Goal: Task Accomplishment & Management: Use online tool/utility

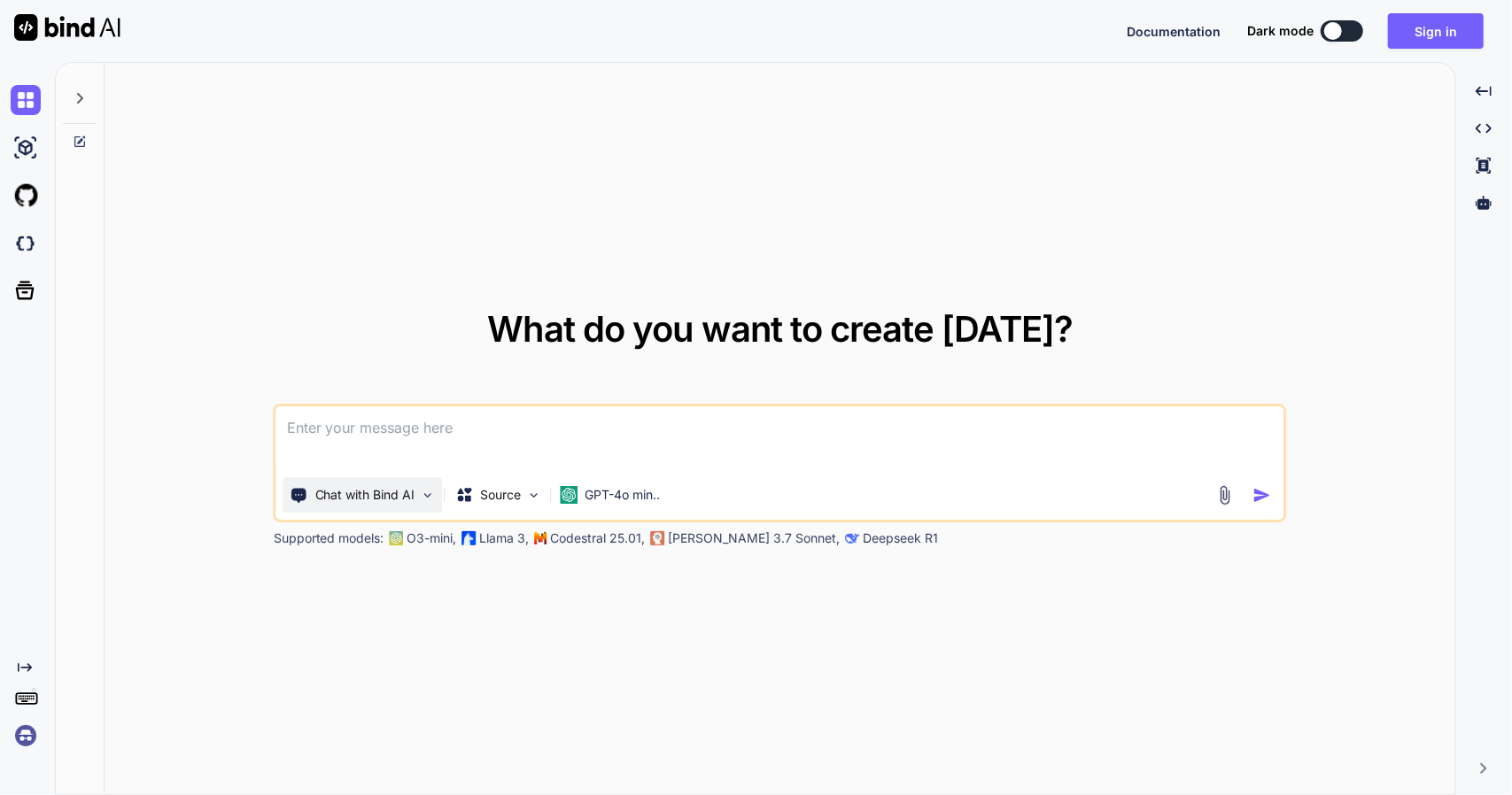
click at [406, 500] on p "Chat with Bind AI" at bounding box center [365, 495] width 100 height 18
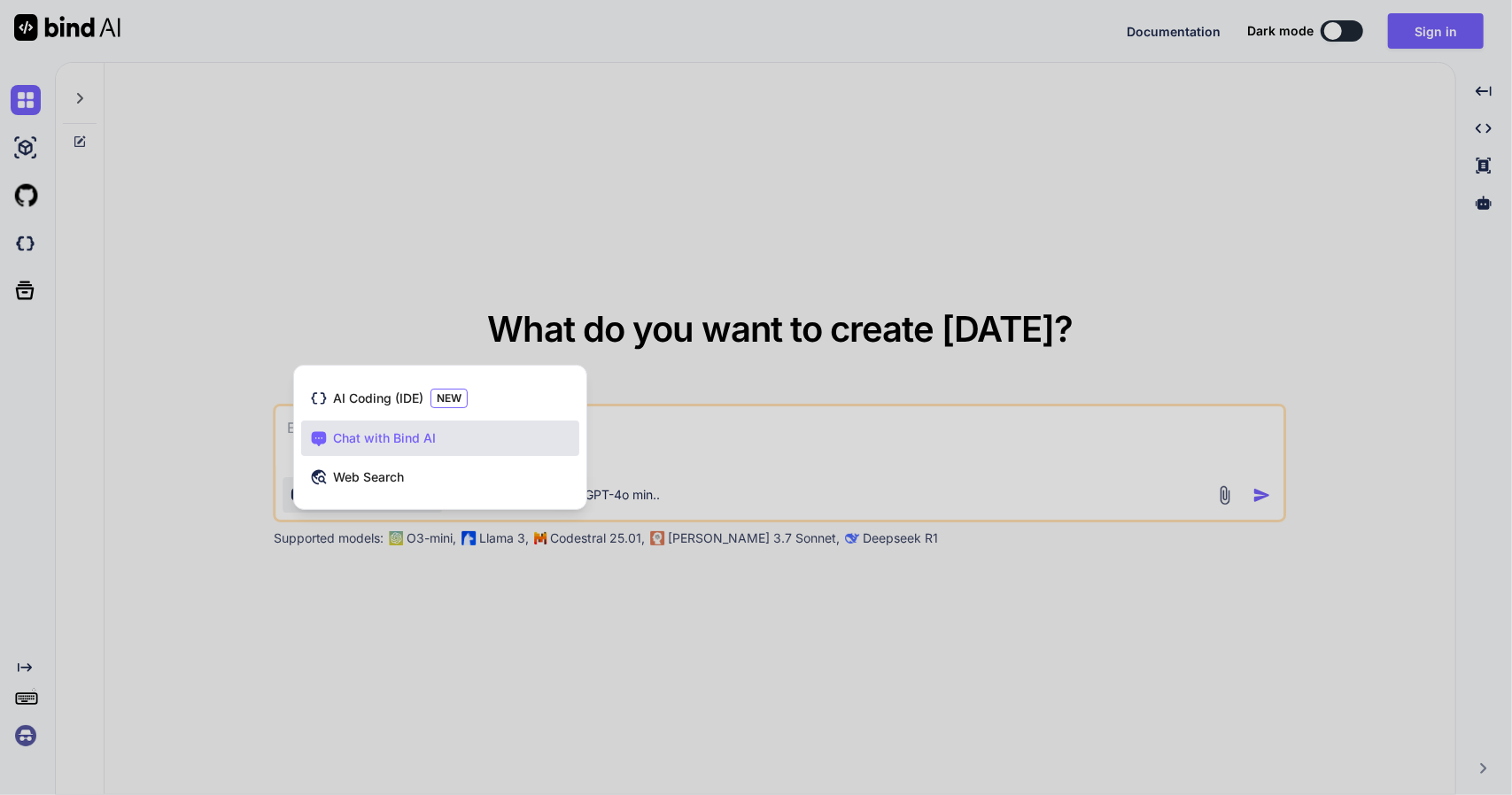
click at [220, 505] on div at bounding box center [756, 397] width 1512 height 795
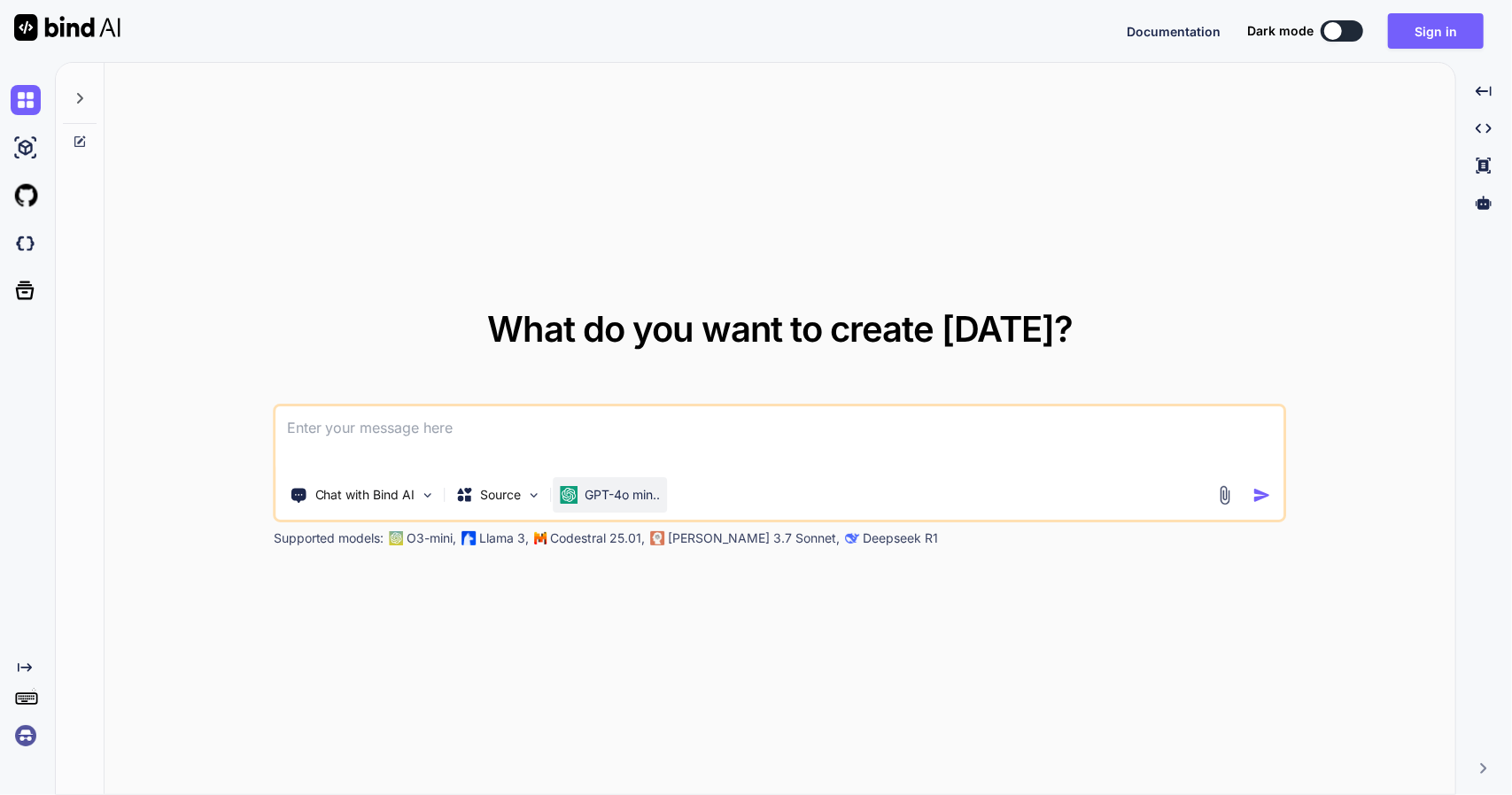
click at [624, 503] on p "GPT-4o min.." at bounding box center [623, 495] width 76 height 18
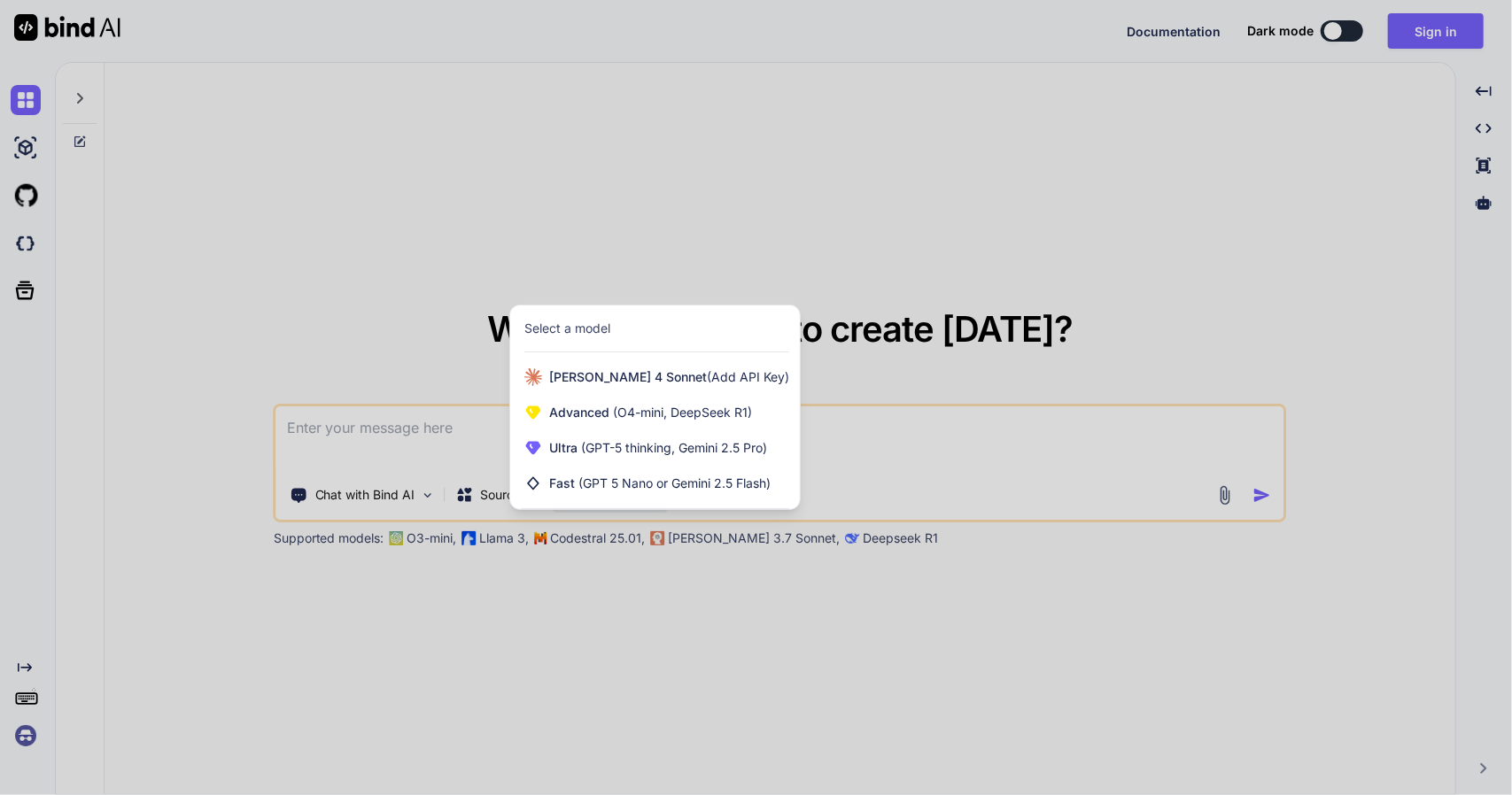
click at [489, 660] on div at bounding box center [756, 397] width 1512 height 795
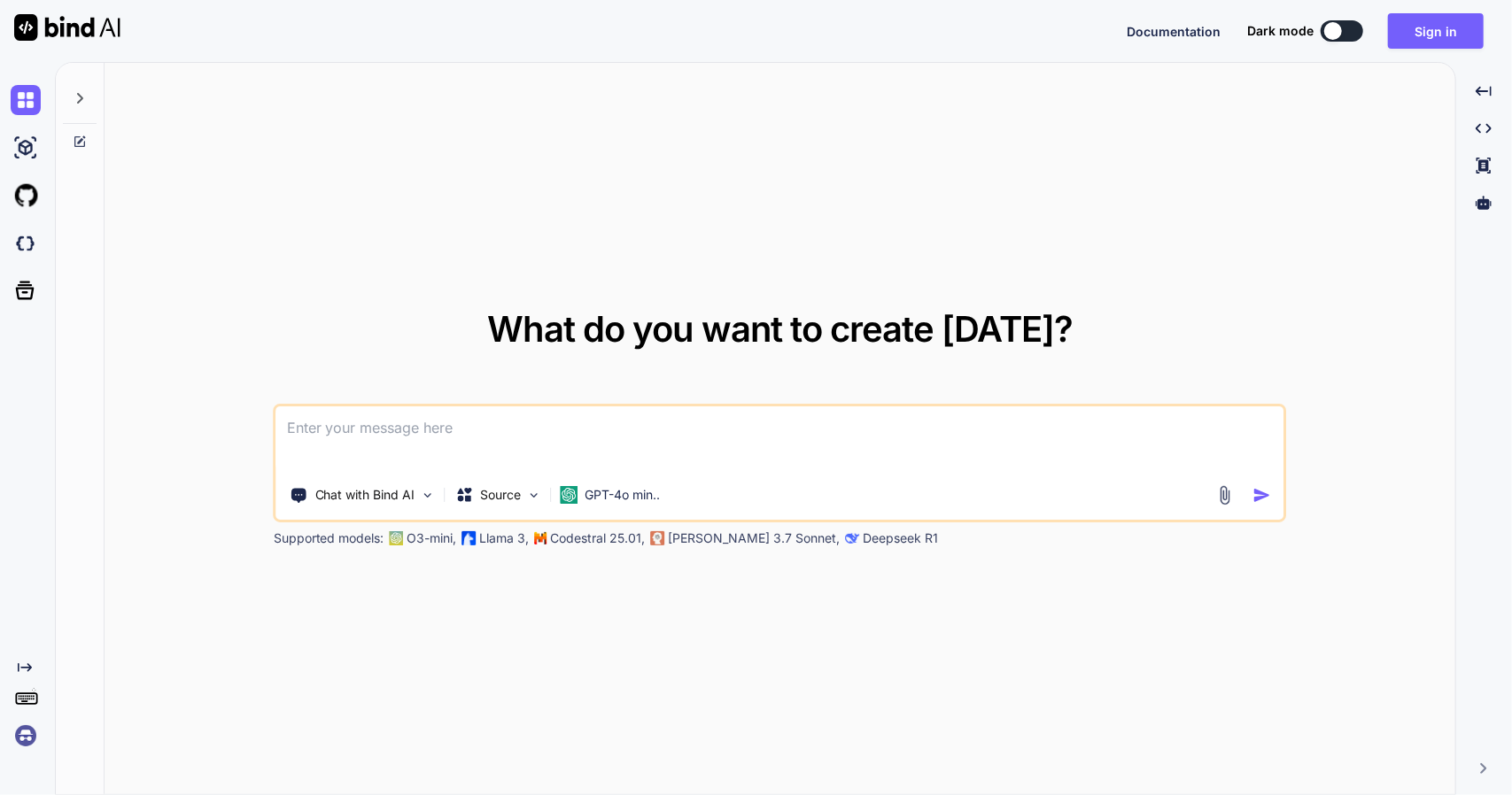
click at [88, 99] on div at bounding box center [80, 93] width 34 height 61
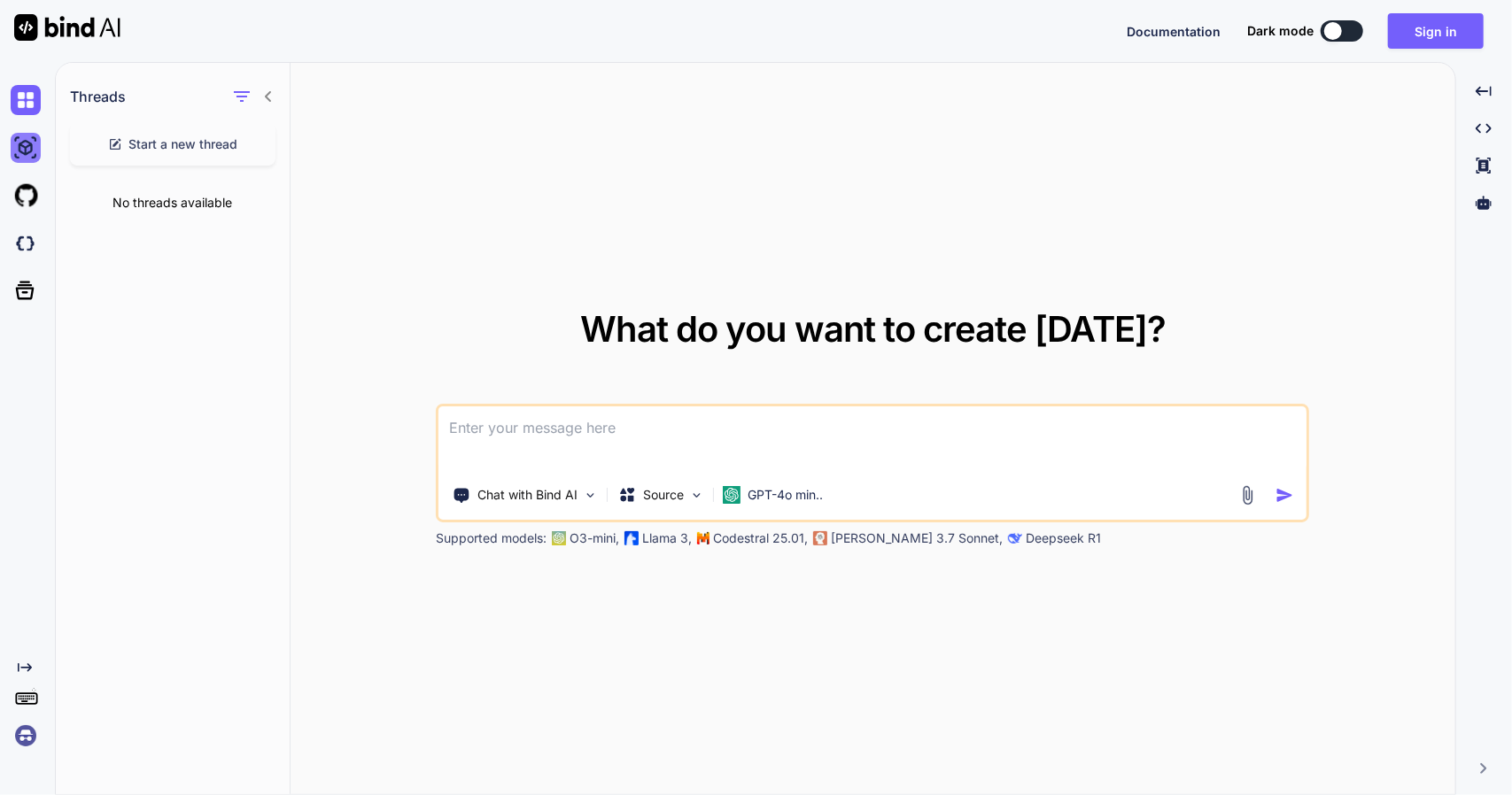
click at [24, 154] on img at bounding box center [26, 148] width 30 height 30
type textarea "x"
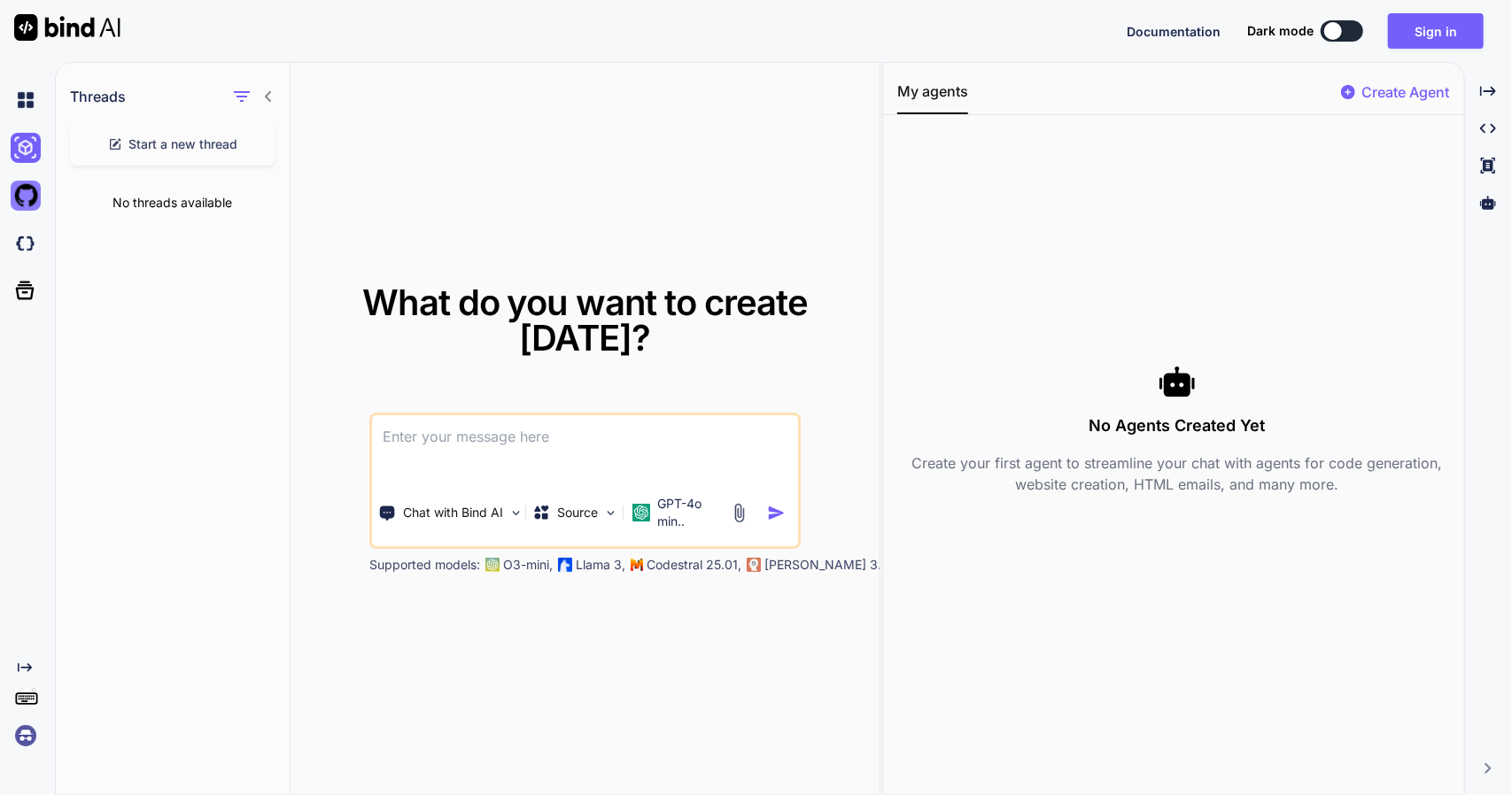
click at [28, 191] on img at bounding box center [26, 195] width 30 height 30
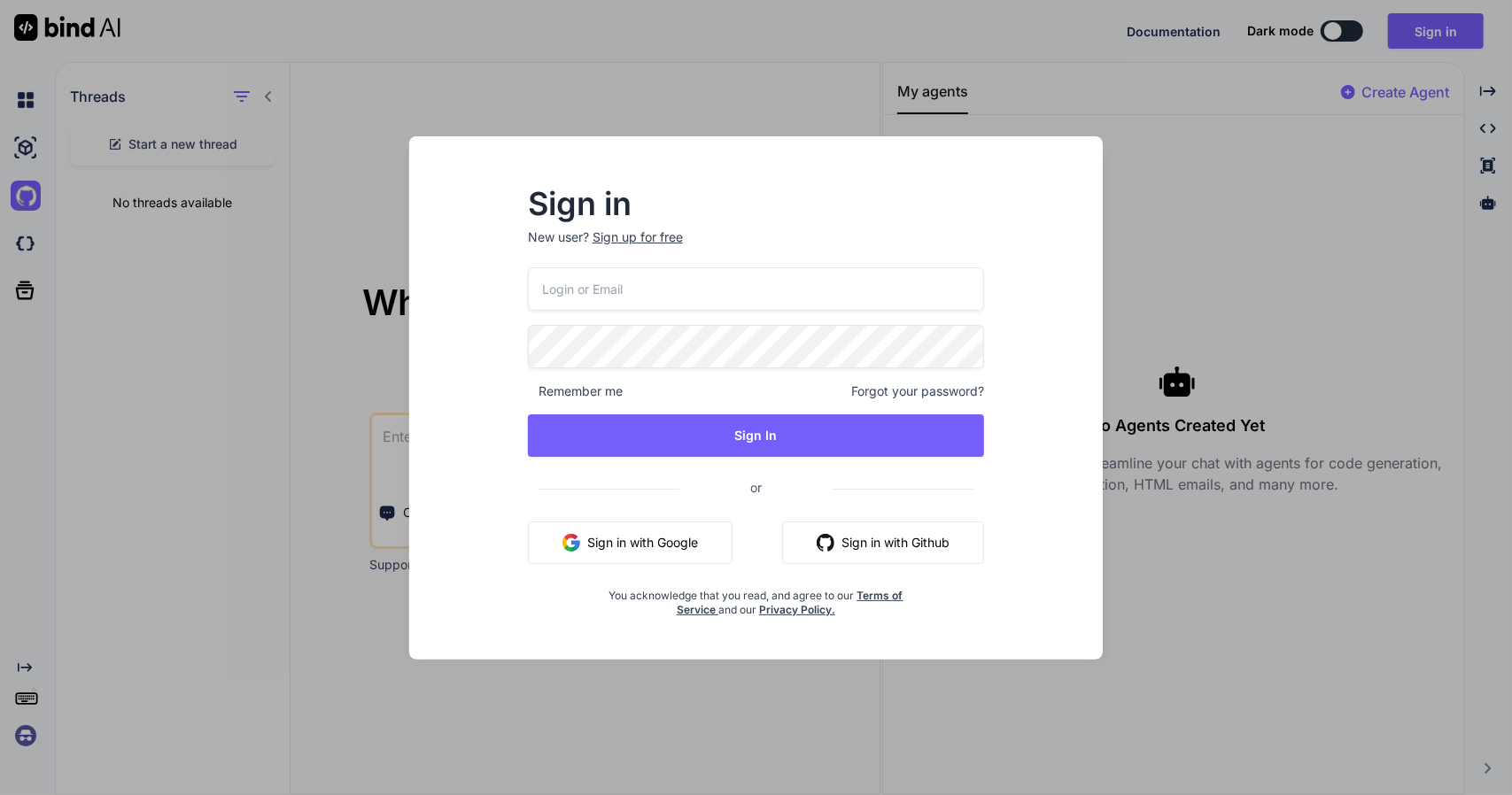
click at [31, 254] on div "Sign in New user? Sign up for free Remember me Forgot your password? Sign In or…" at bounding box center [756, 397] width 1512 height 795
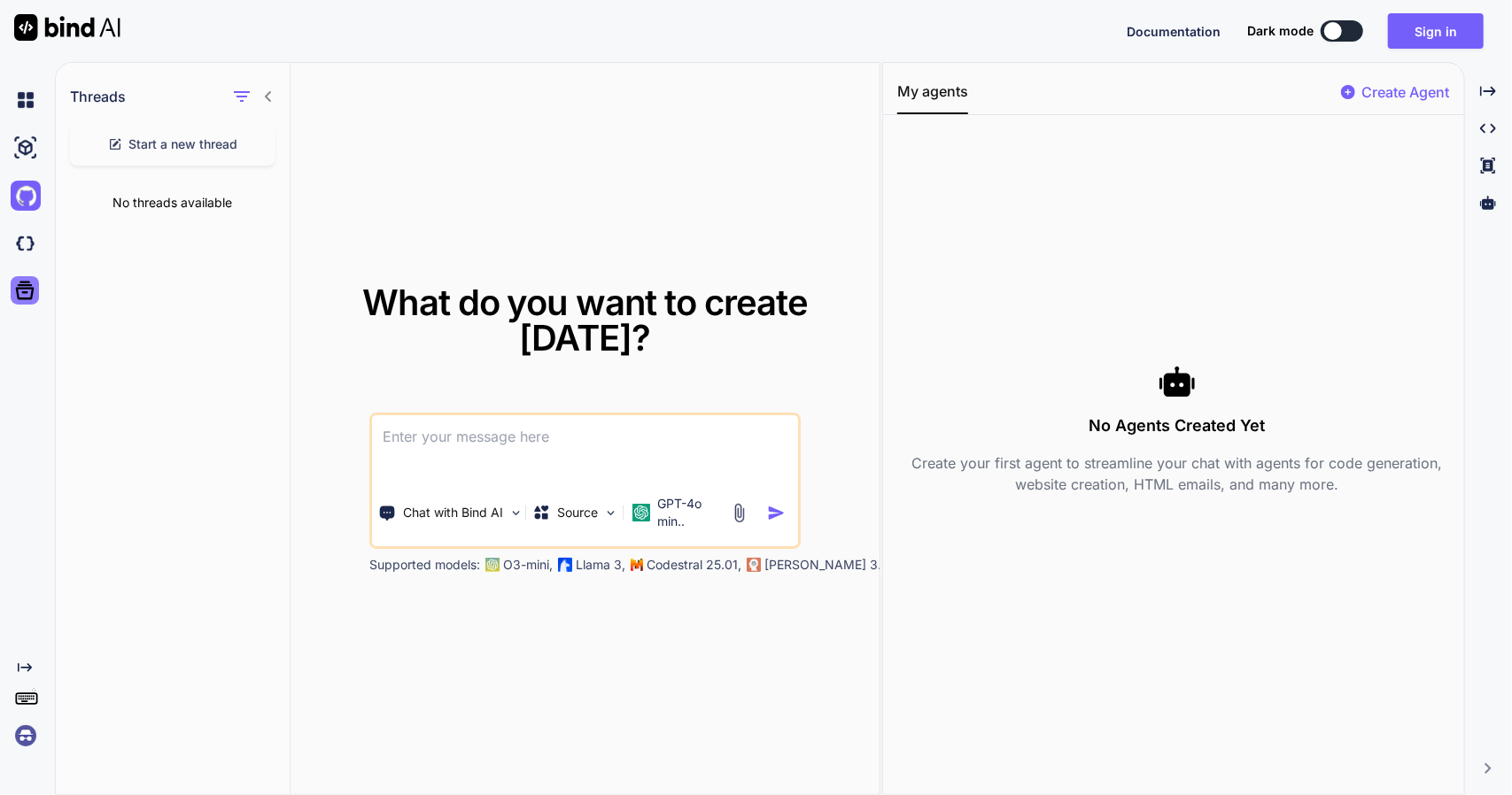
click at [30, 289] on icon at bounding box center [25, 290] width 19 height 19
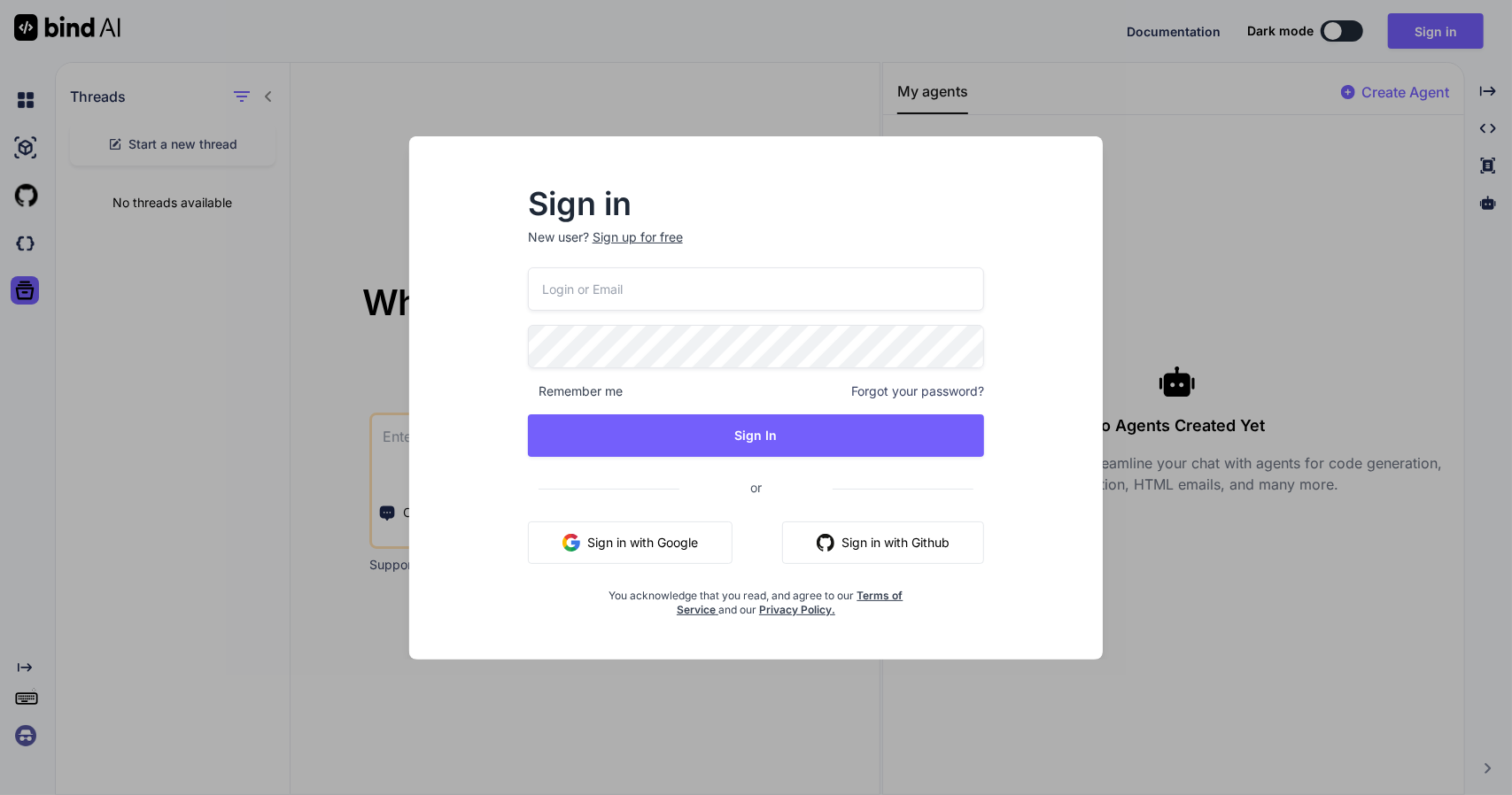
click at [22, 230] on div "Sign in New user? Sign up for free Remember me Forgot your password? Sign In or…" at bounding box center [756, 397] width 1512 height 795
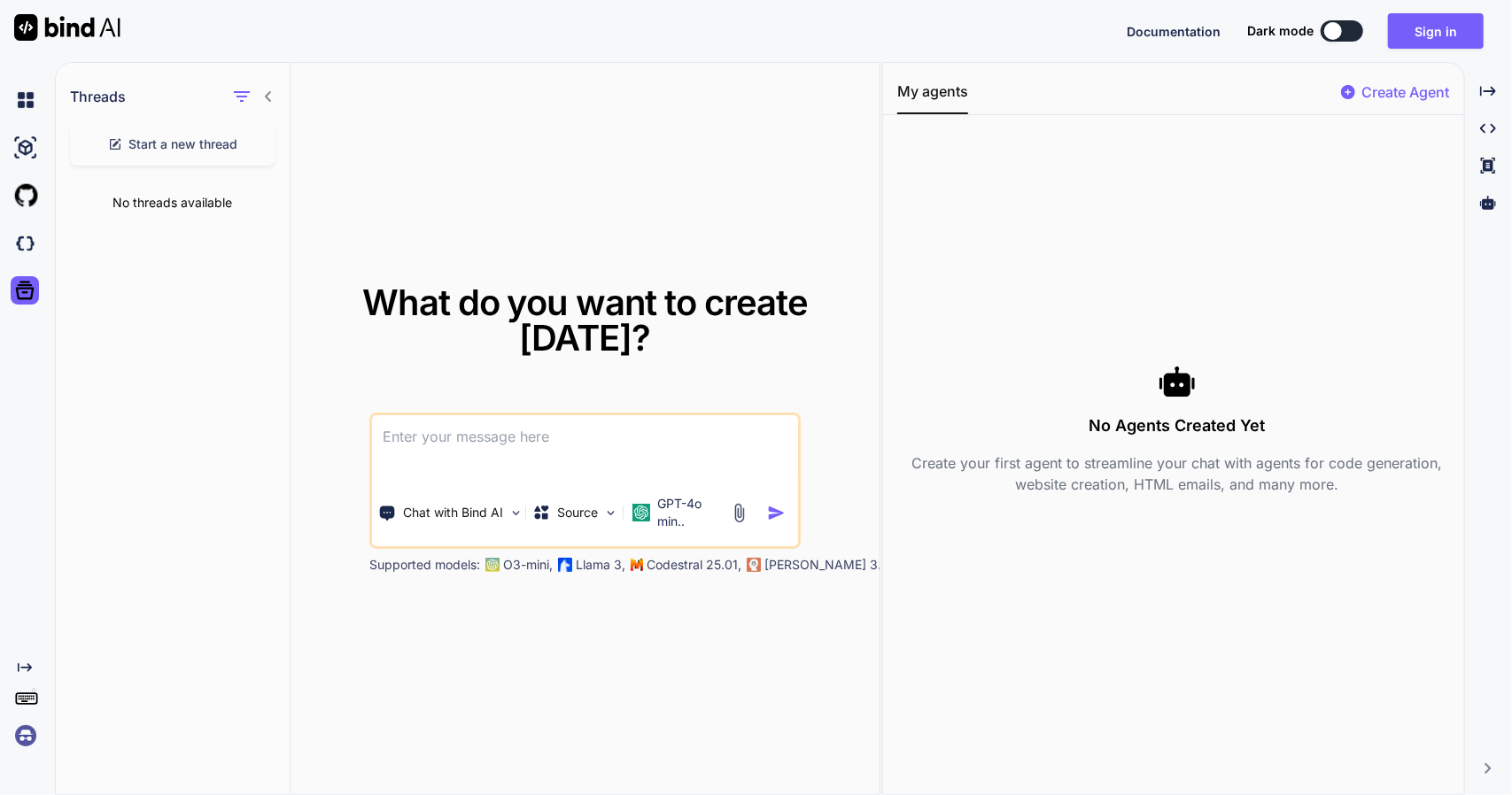
click at [481, 449] on textarea at bounding box center [585, 449] width 427 height 66
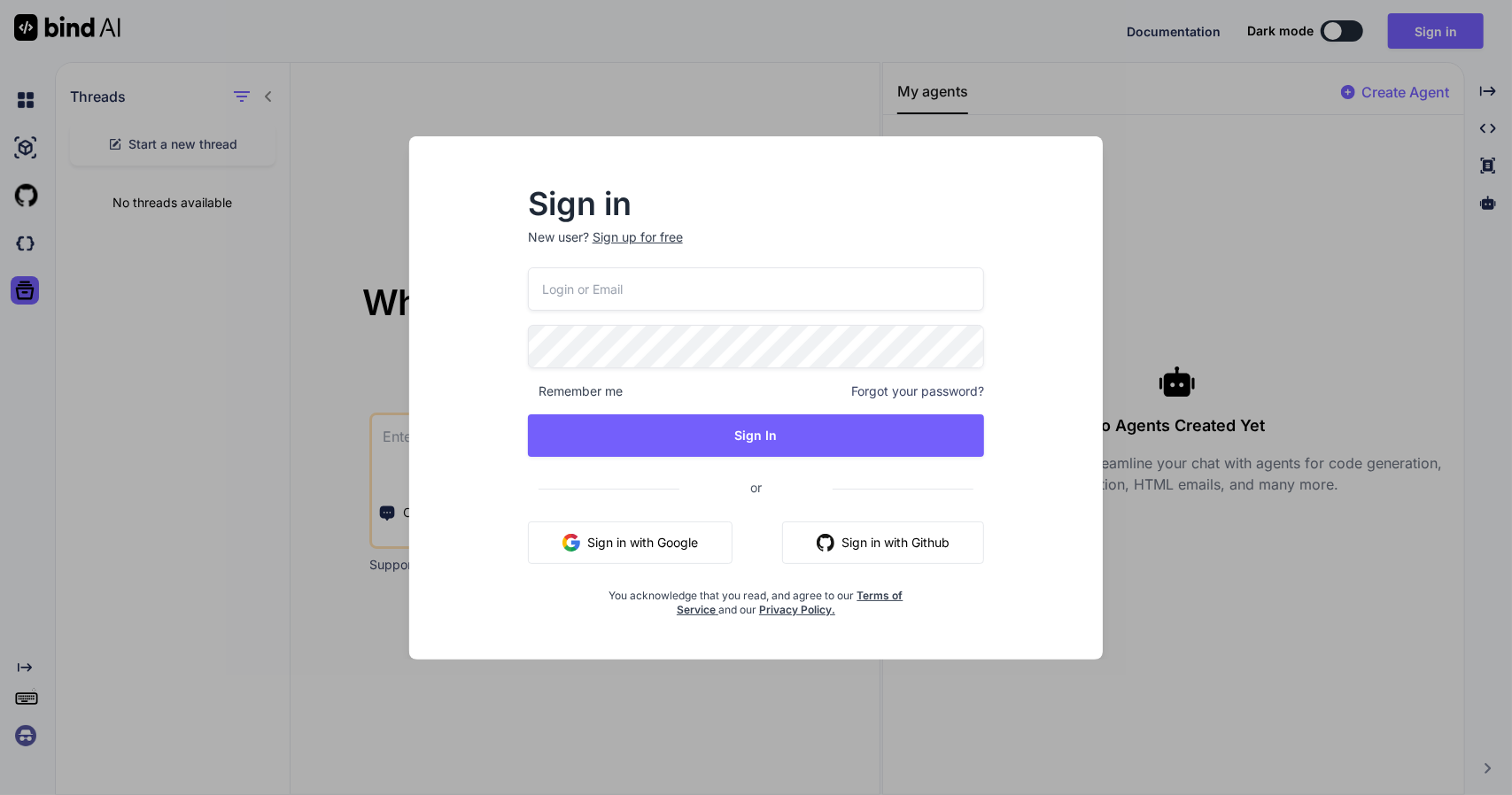
click at [655, 534] on button "Sign in with Google" at bounding box center [630, 543] width 204 height 43
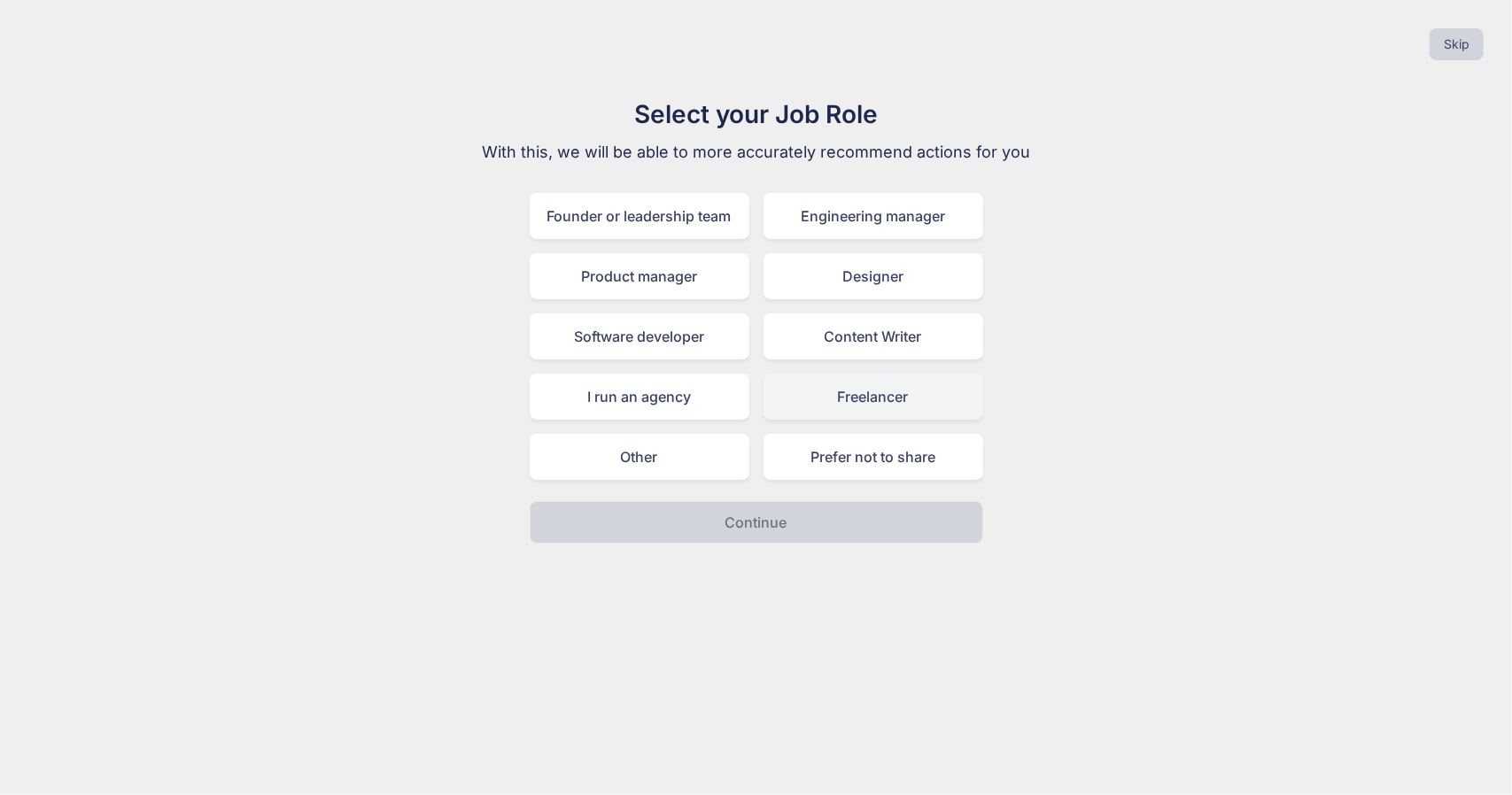
click at [866, 399] on div "Freelancer" at bounding box center [872, 397] width 219 height 46
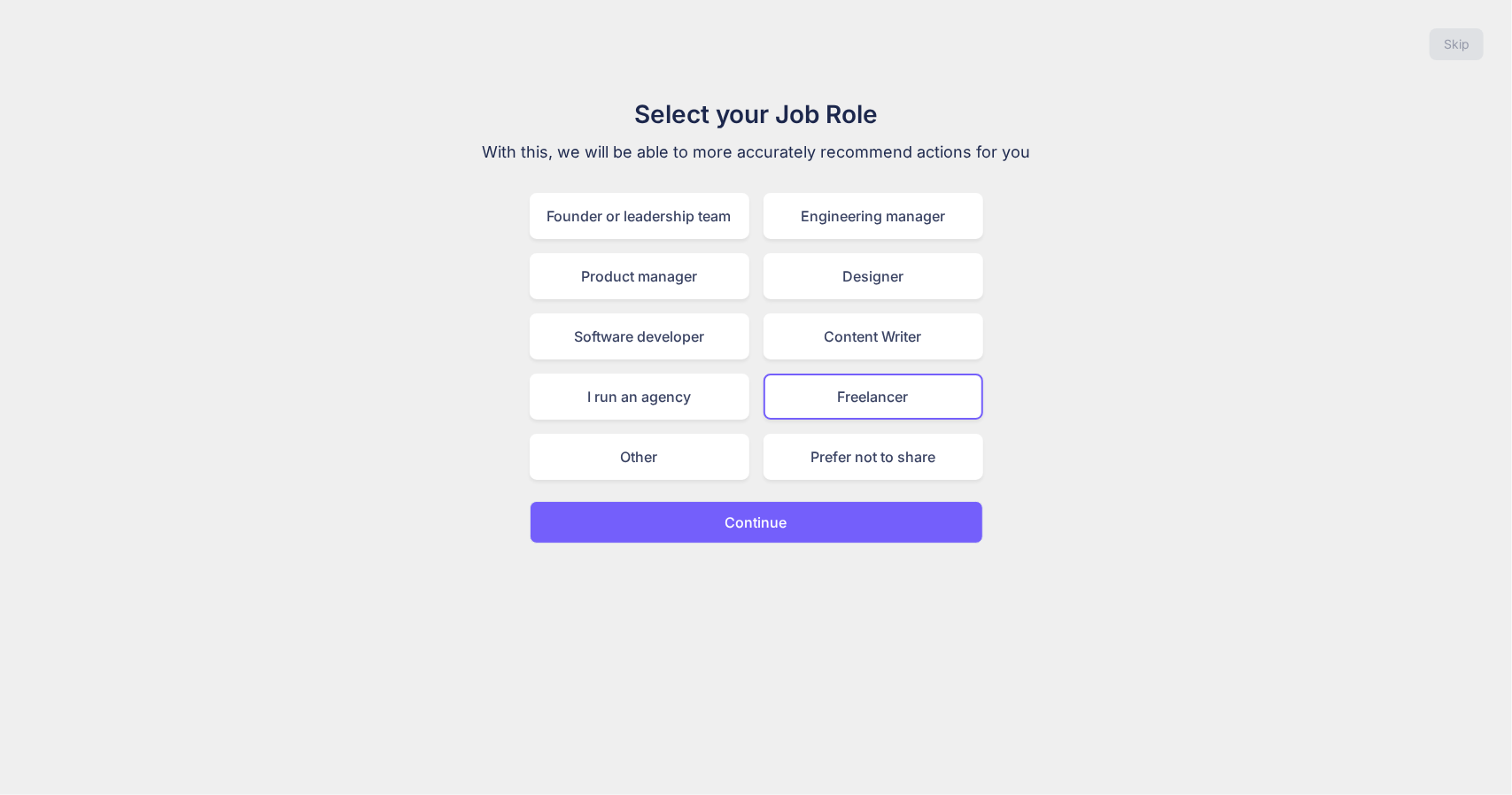
click at [753, 506] on button "Continue" at bounding box center [756, 522] width 453 height 43
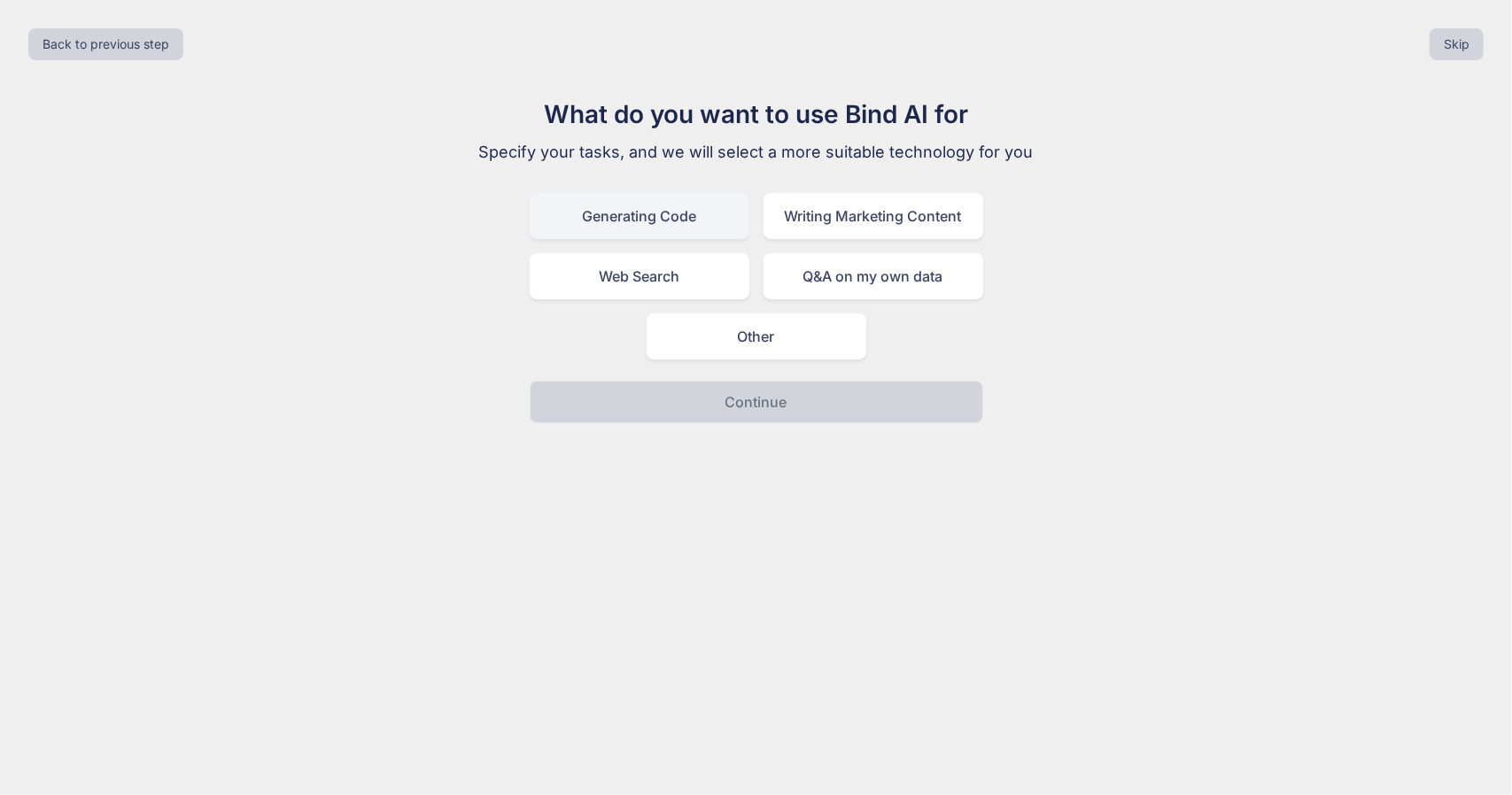
click at [674, 227] on div "Generating Code" at bounding box center [639, 216] width 219 height 46
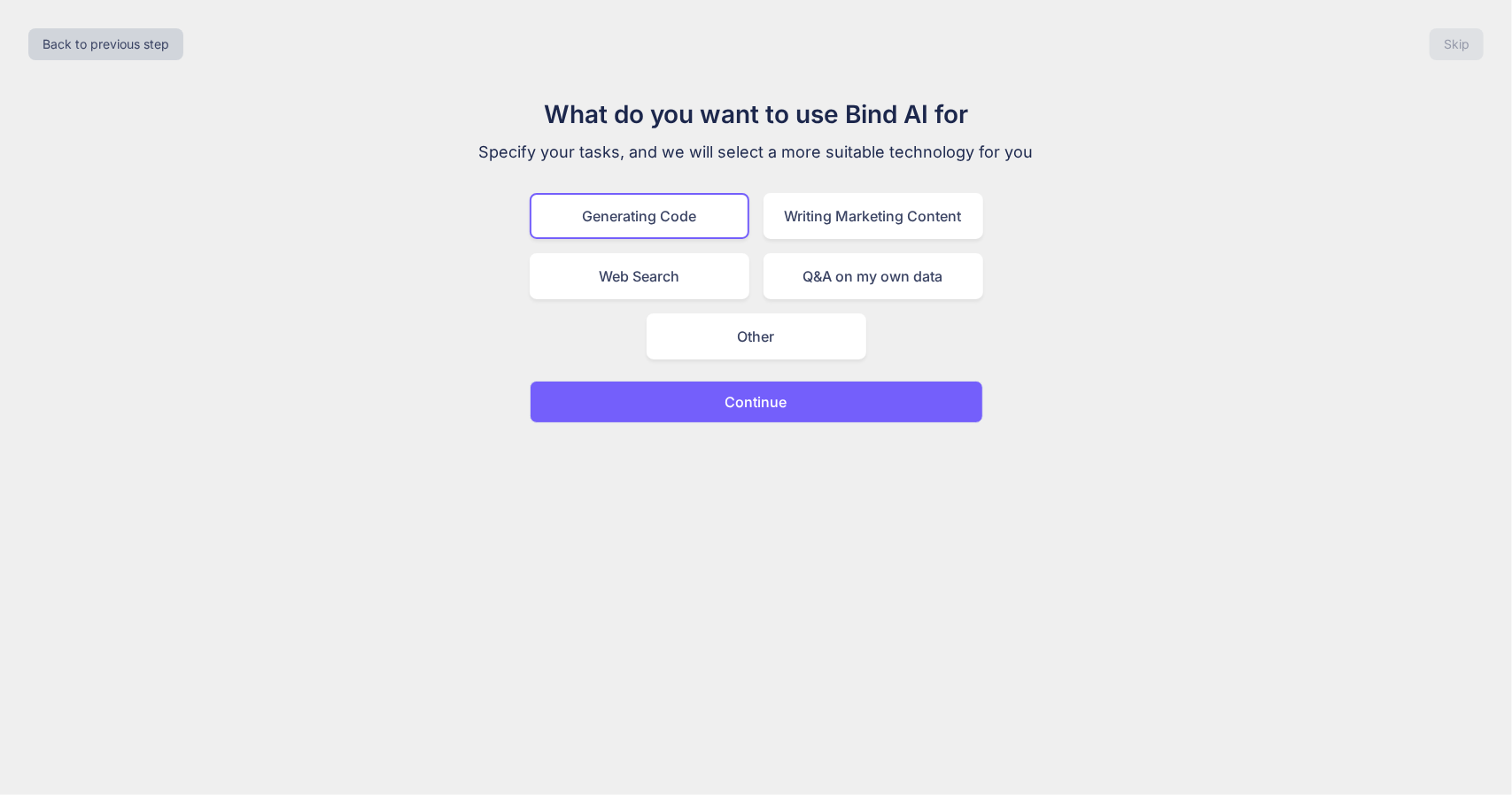
click at [776, 405] on p "Continue" at bounding box center [757, 402] width 62 height 21
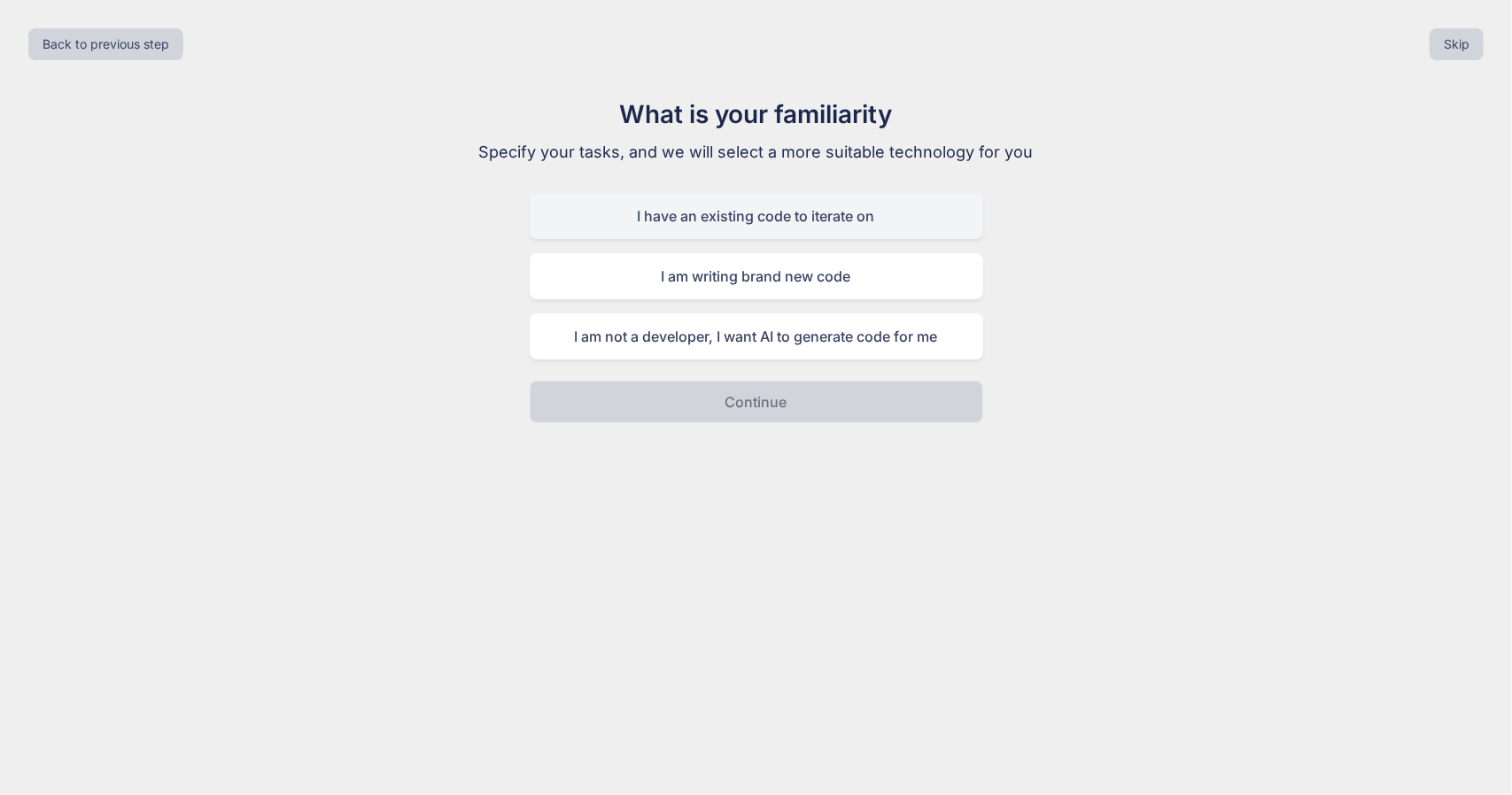
click at [755, 224] on div "I have an existing code to iterate on" at bounding box center [756, 216] width 453 height 46
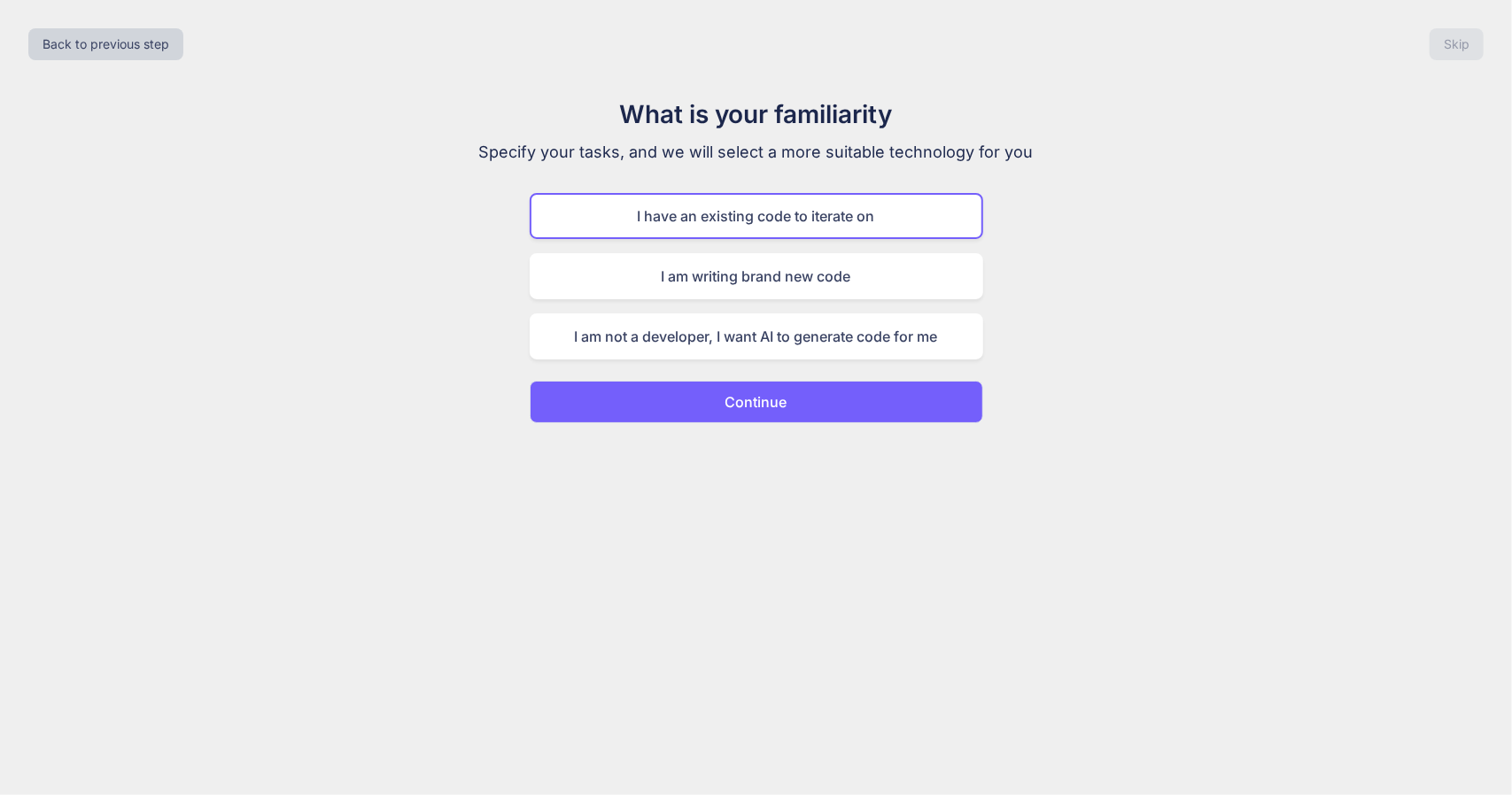
click at [736, 403] on p "Continue" at bounding box center [757, 402] width 62 height 21
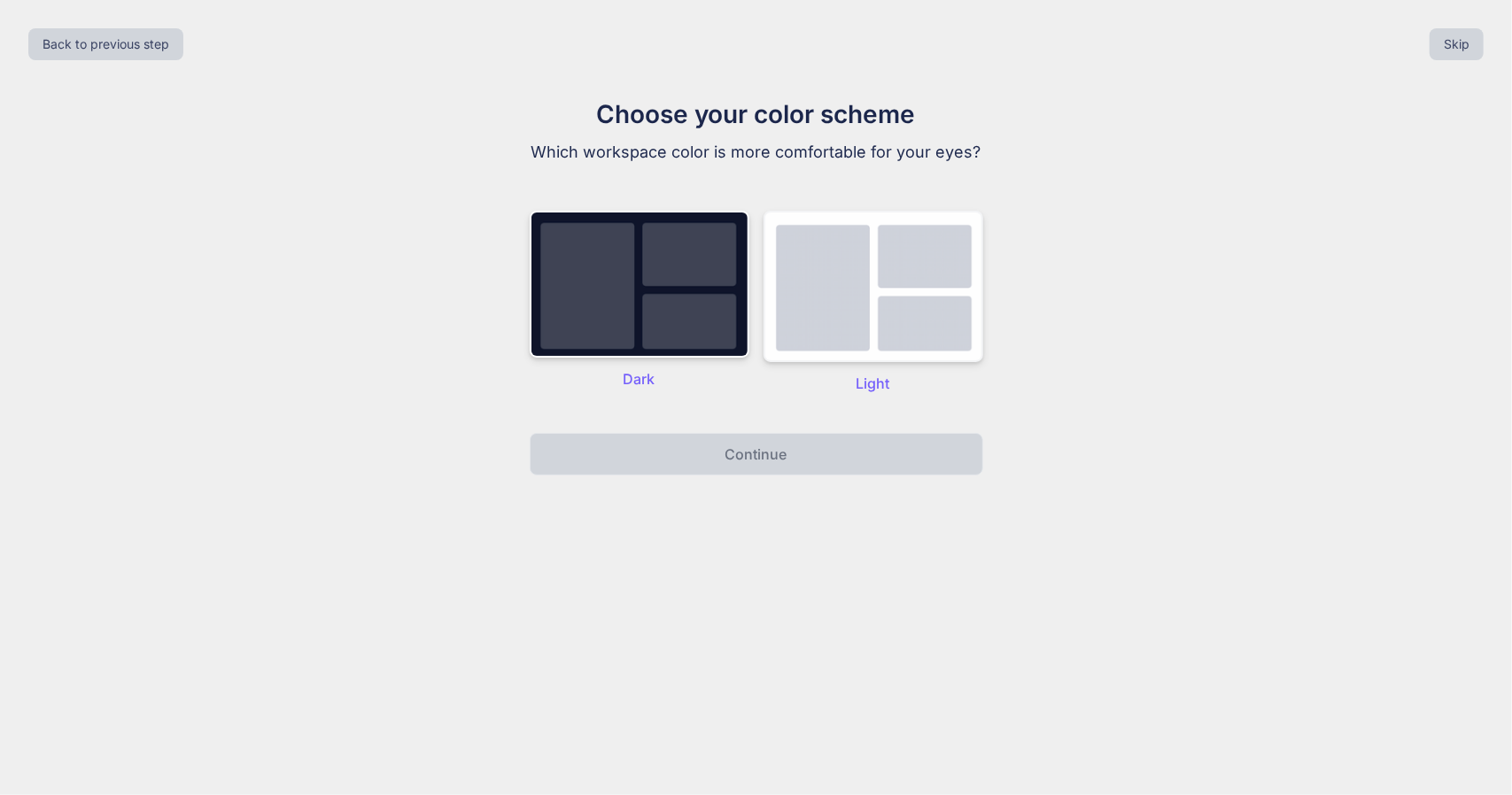
click at [781, 302] on img at bounding box center [872, 286] width 219 height 151
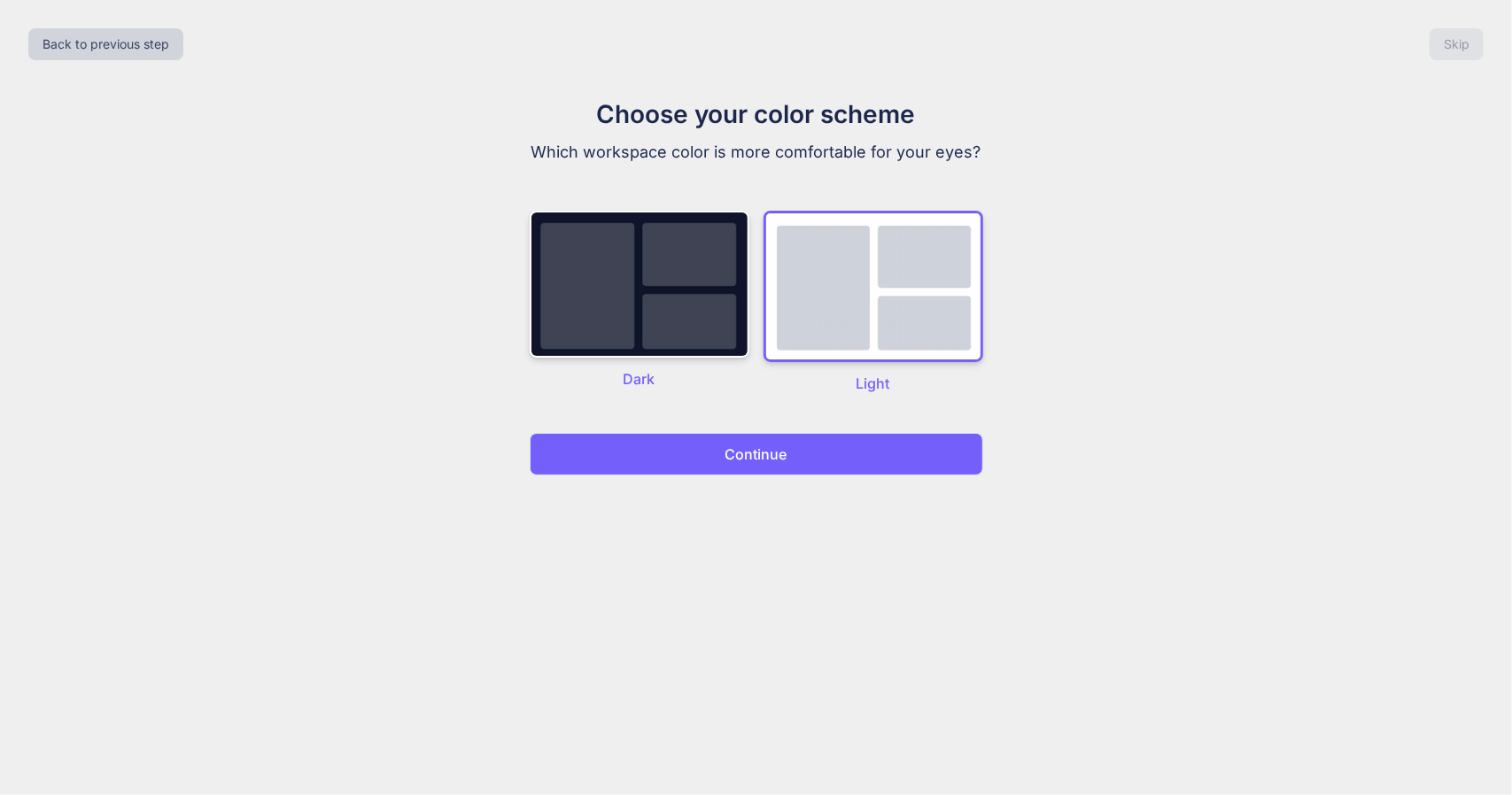
click at [732, 449] on p "Continue" at bounding box center [757, 454] width 62 height 21
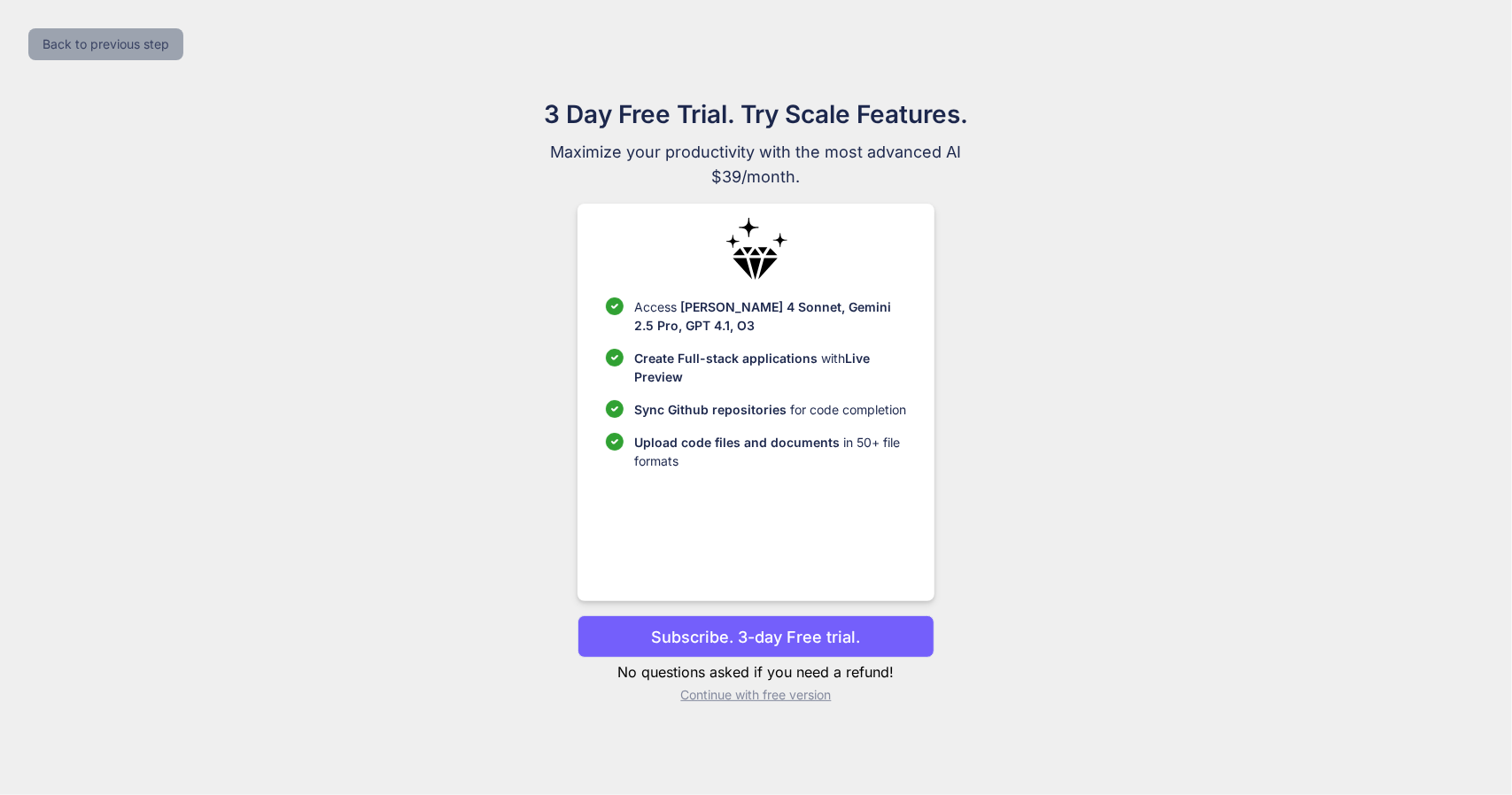
drag, startPoint x: 159, startPoint y: 61, endPoint x: 157, endPoint y: 51, distance: 10.2
click at [158, 61] on div "Back to previous step" at bounding box center [756, 44] width 1484 height 60
click at [157, 37] on button "Back to previous step" at bounding box center [106, 44] width 155 height 32
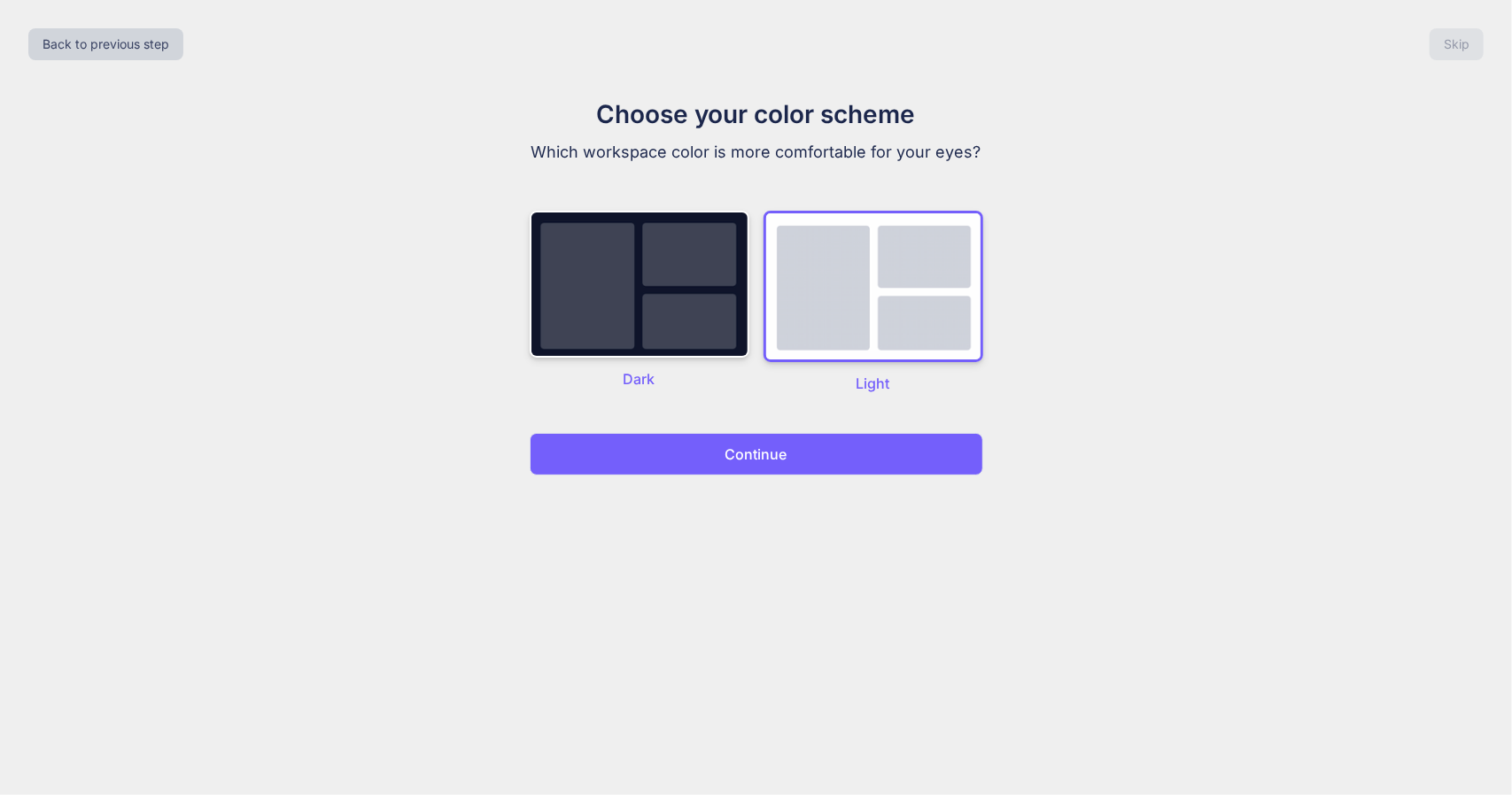
click at [712, 452] on button "Continue" at bounding box center [756, 455] width 453 height 43
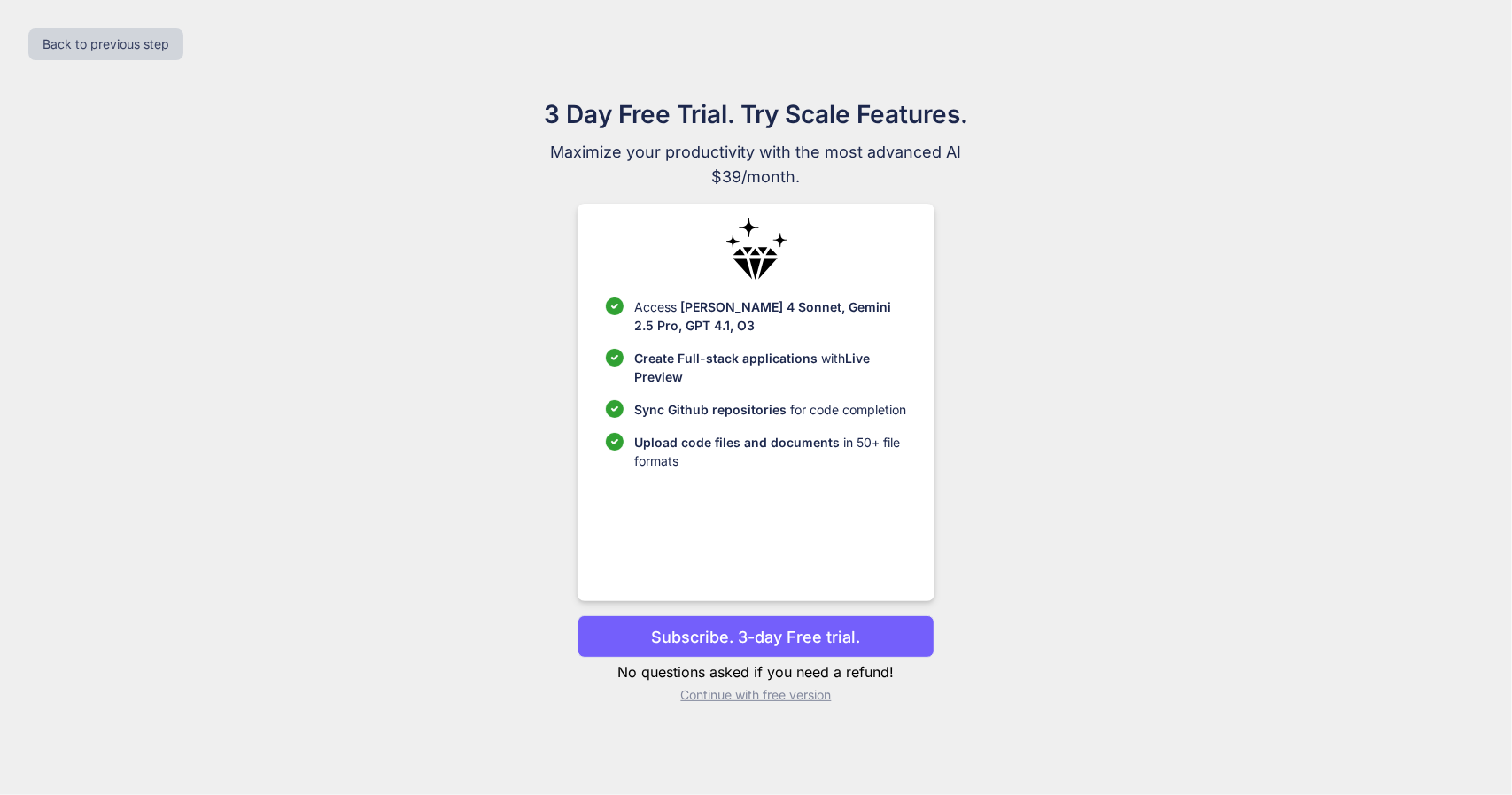
click at [784, 694] on p "Continue with free version" at bounding box center [756, 696] width 357 height 18
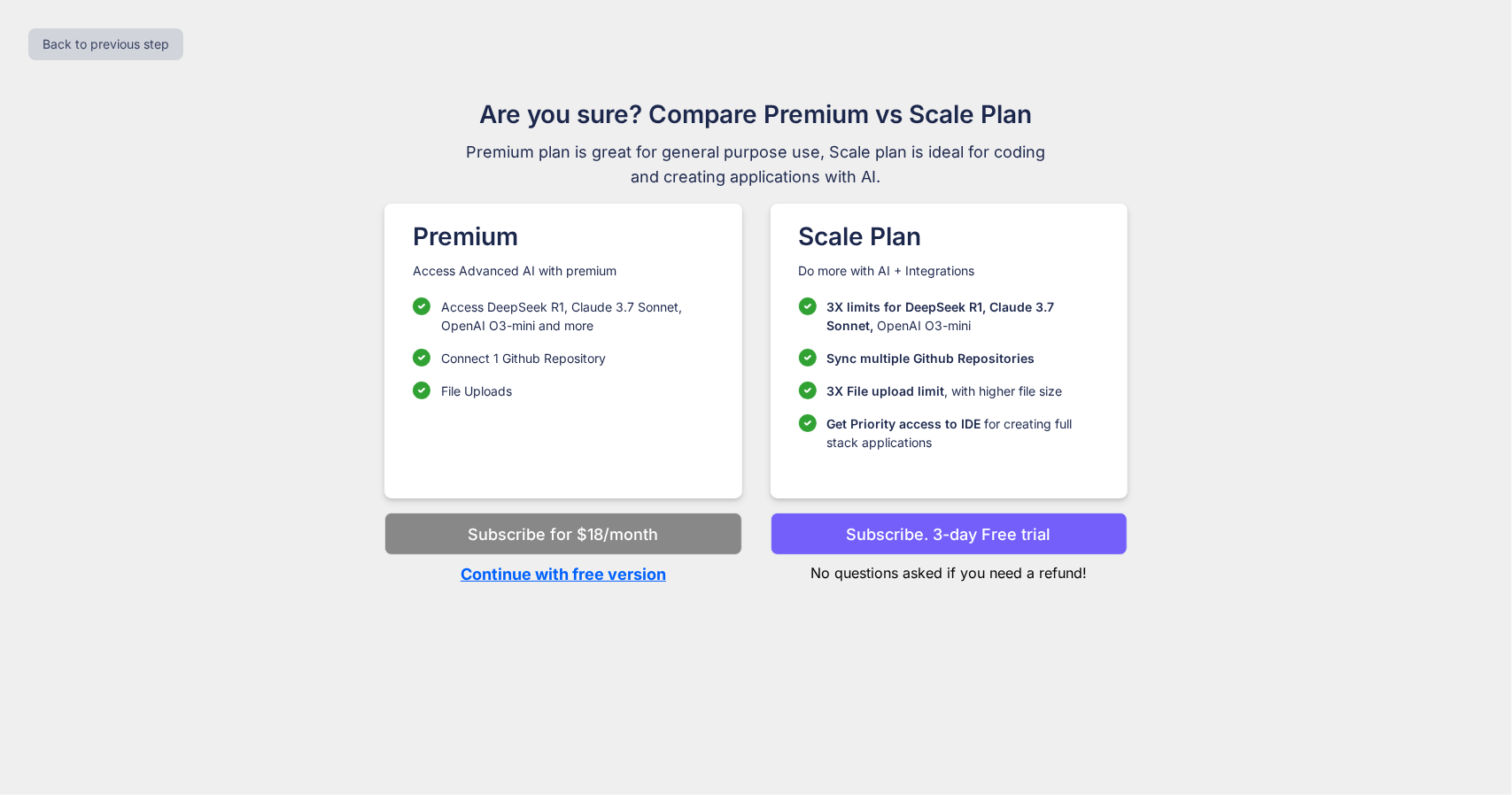
click at [635, 577] on p "Continue with free version" at bounding box center [563, 574] width 357 height 24
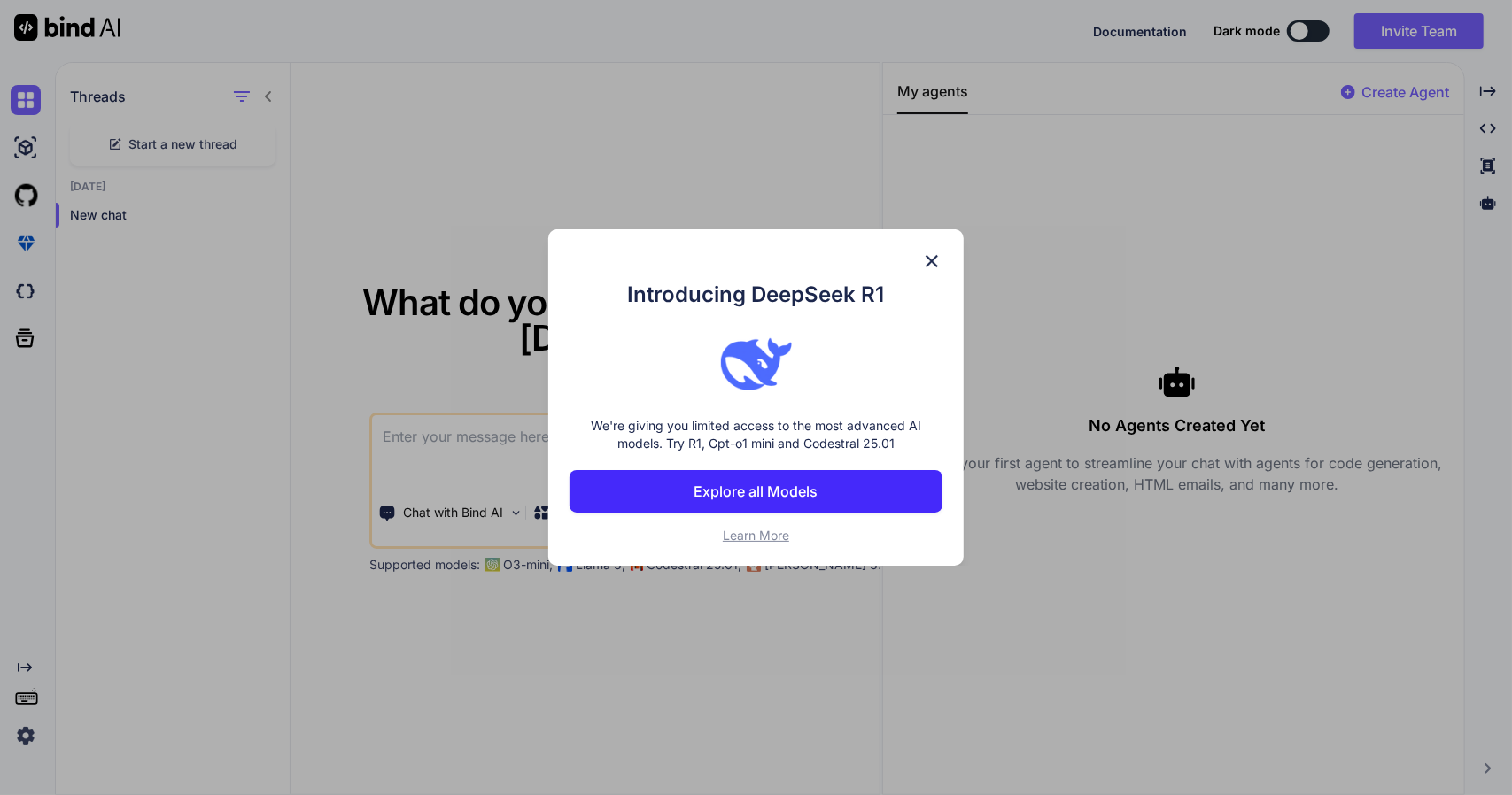
click at [809, 486] on p "Explore all Models" at bounding box center [757, 491] width 124 height 21
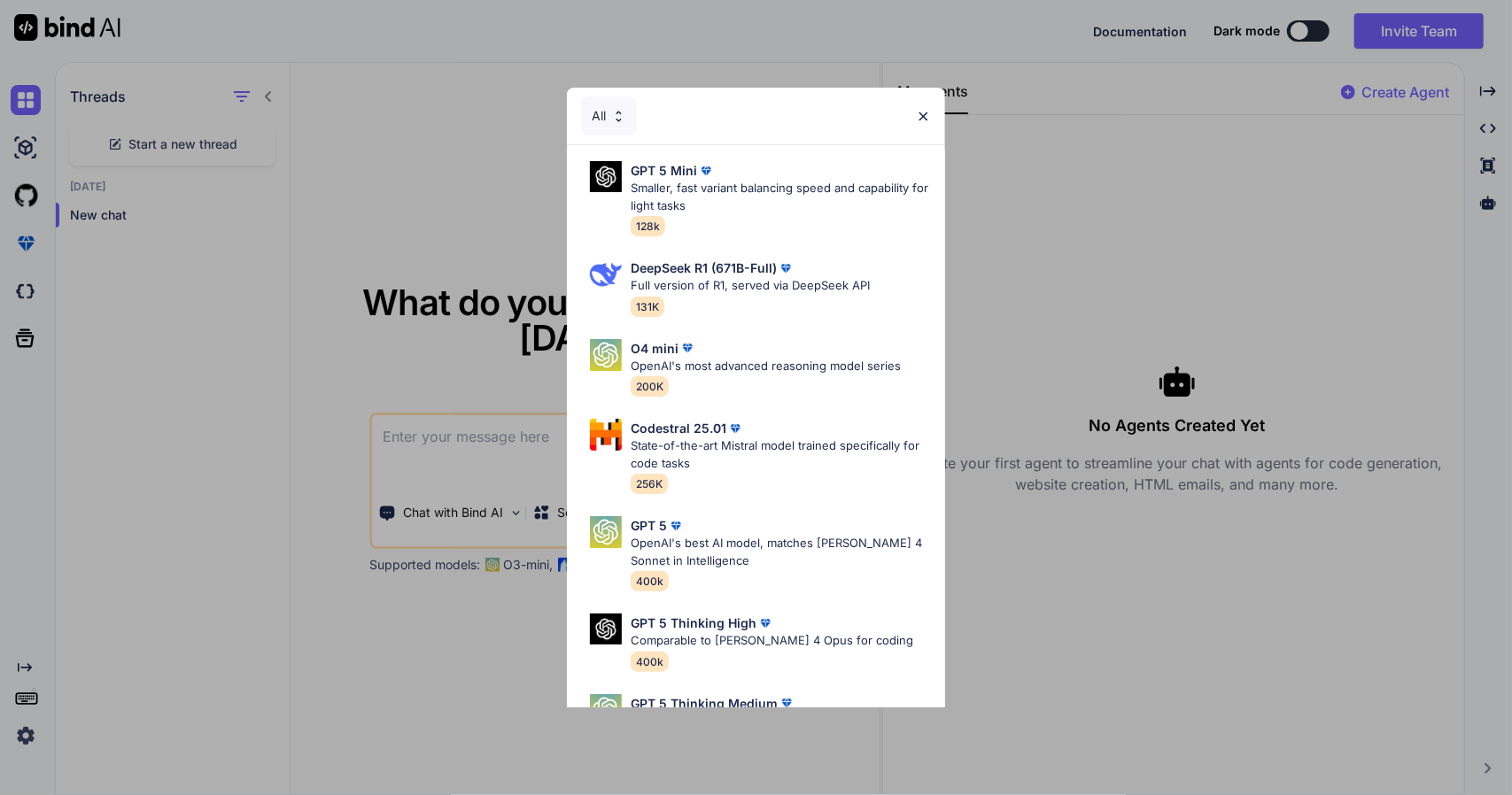
click at [613, 113] on img at bounding box center [618, 116] width 15 height 15
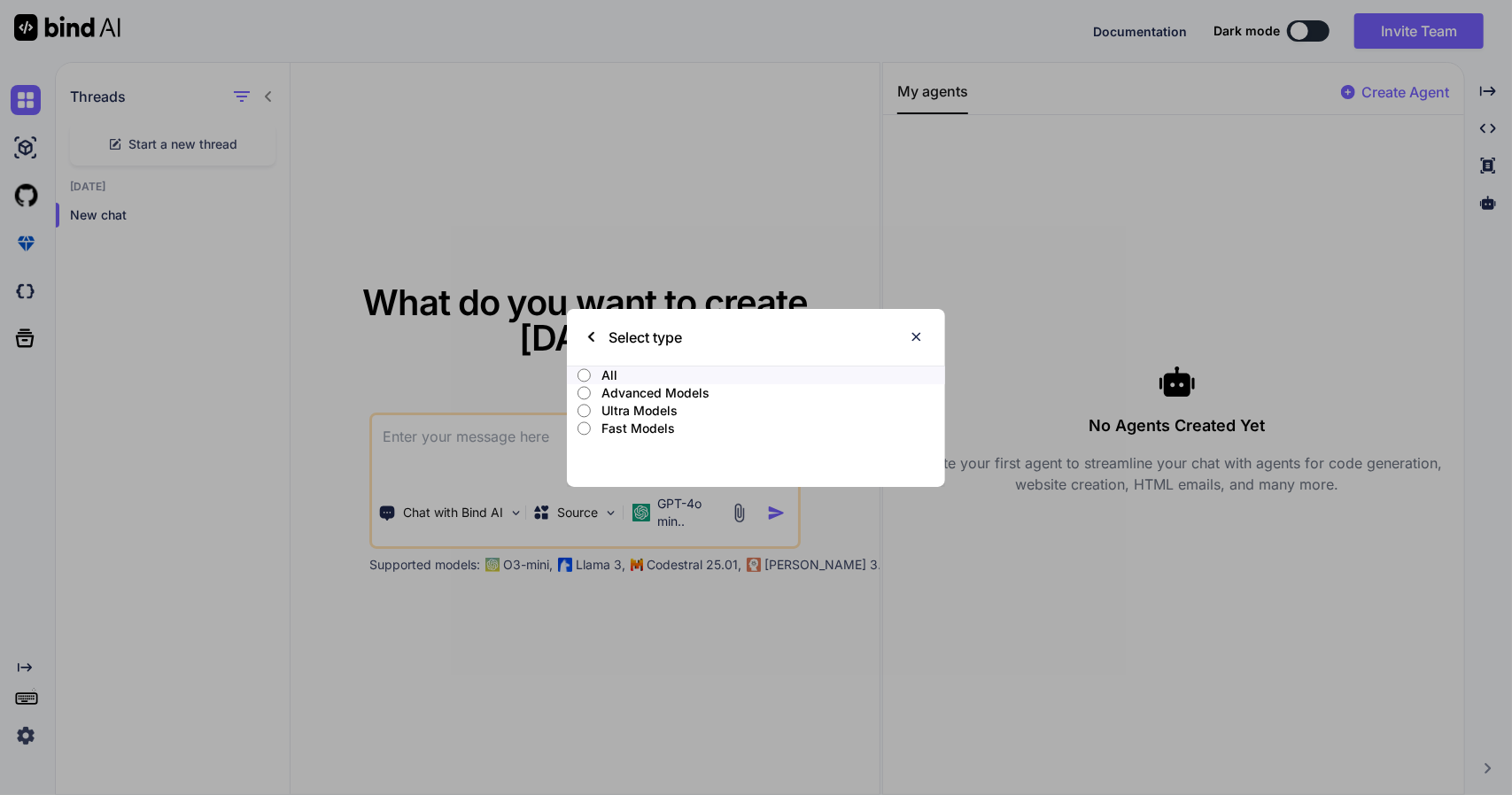
click at [918, 338] on img at bounding box center [916, 337] width 15 height 15
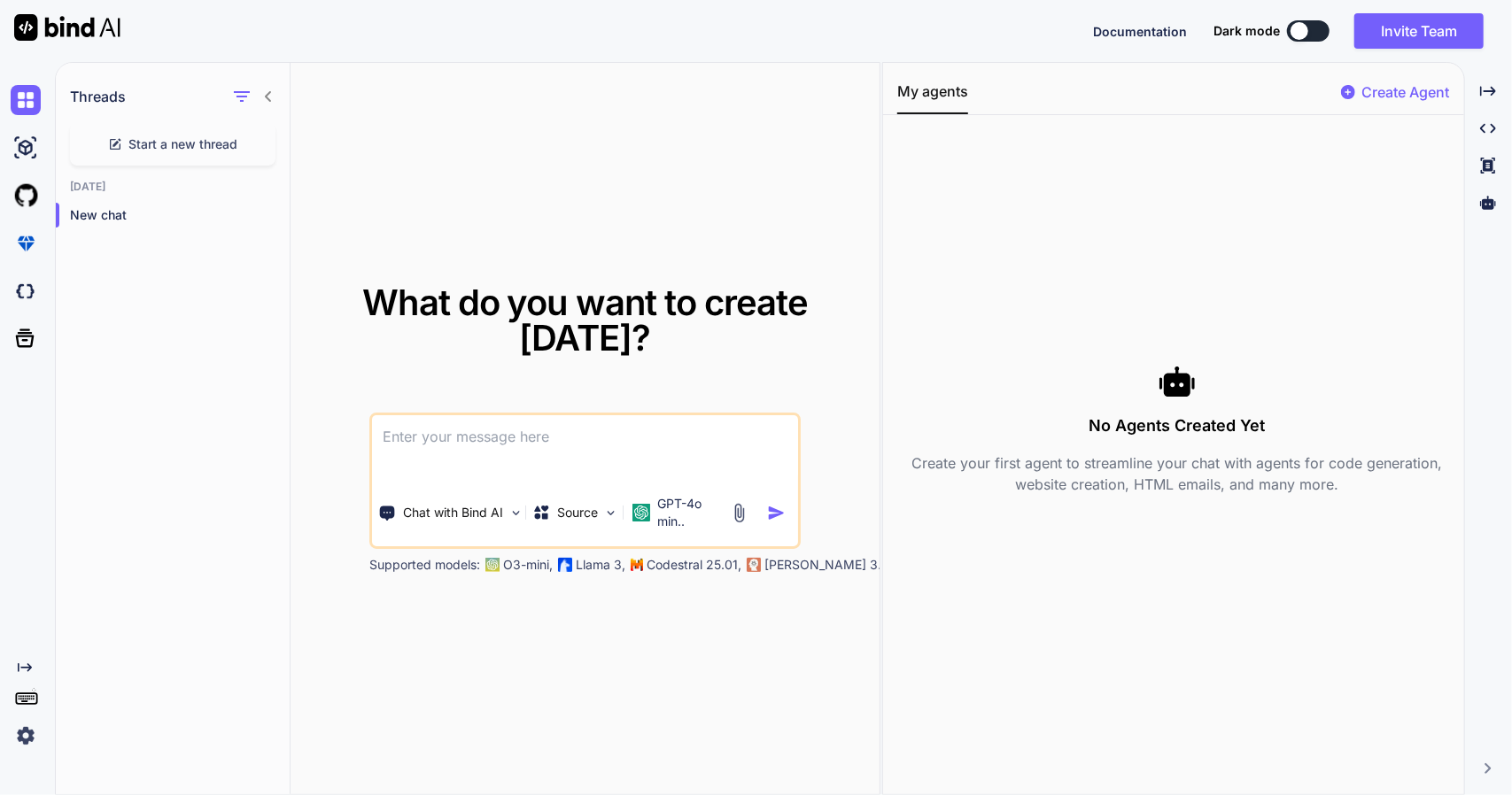
click at [501, 432] on textarea at bounding box center [585, 449] width 427 height 66
type textarea "X"
type textarea "Chce stworzyć panel dla szkoły nauki jazdy z filami wideo dla kursantów."
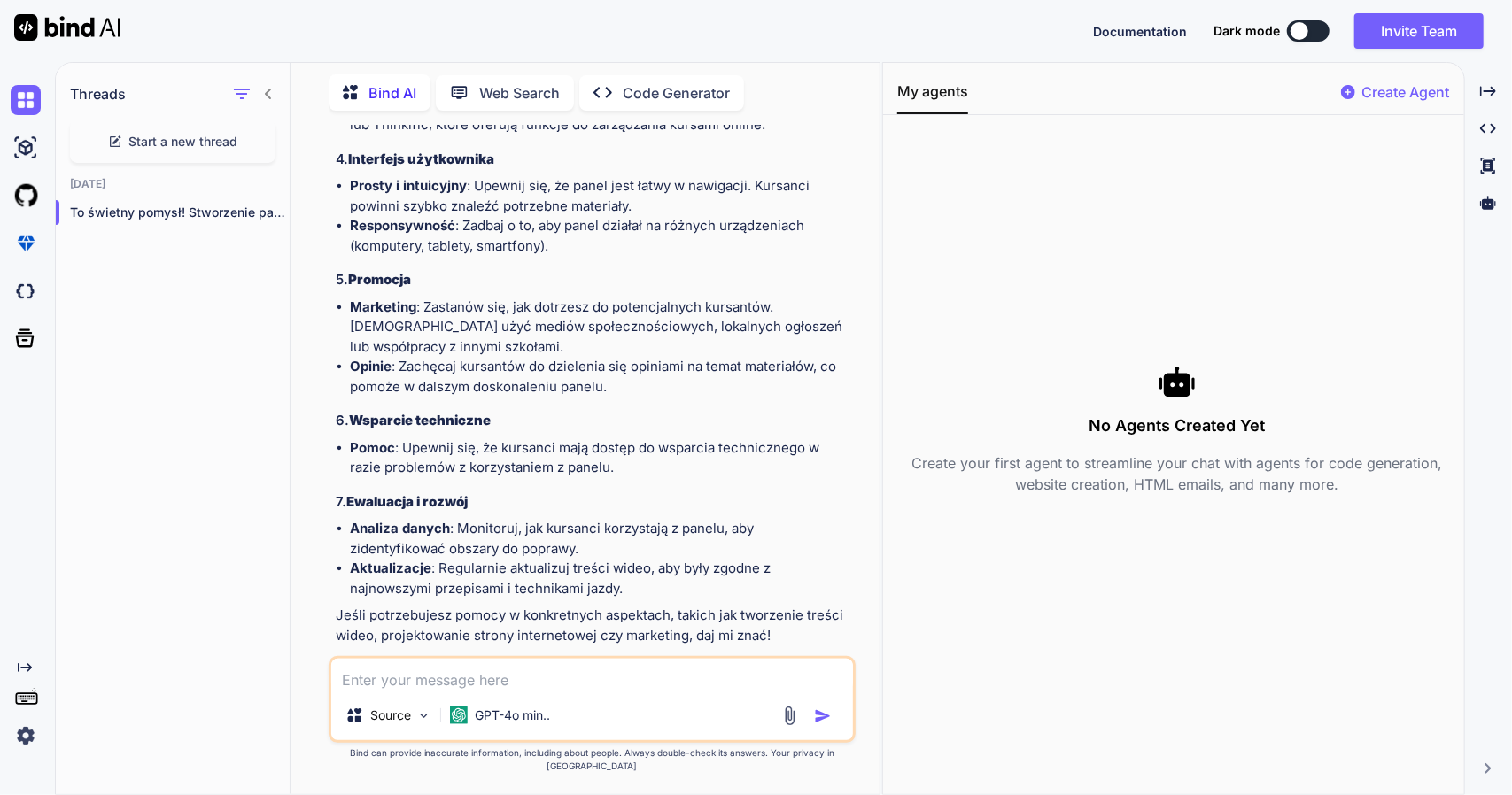
scroll to position [607, 0]
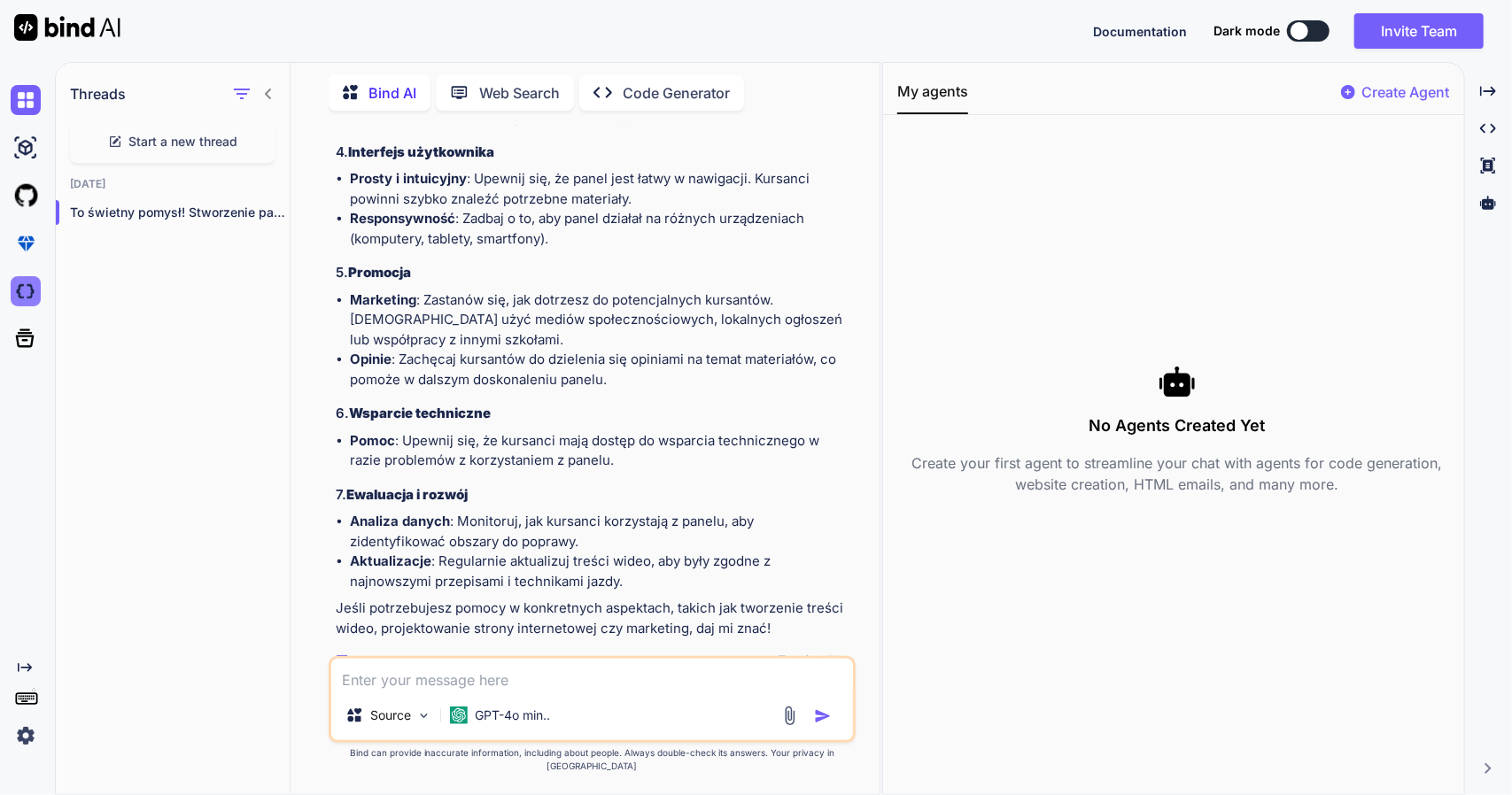
click at [32, 298] on img at bounding box center [26, 291] width 30 height 30
click at [25, 243] on img at bounding box center [26, 243] width 30 height 30
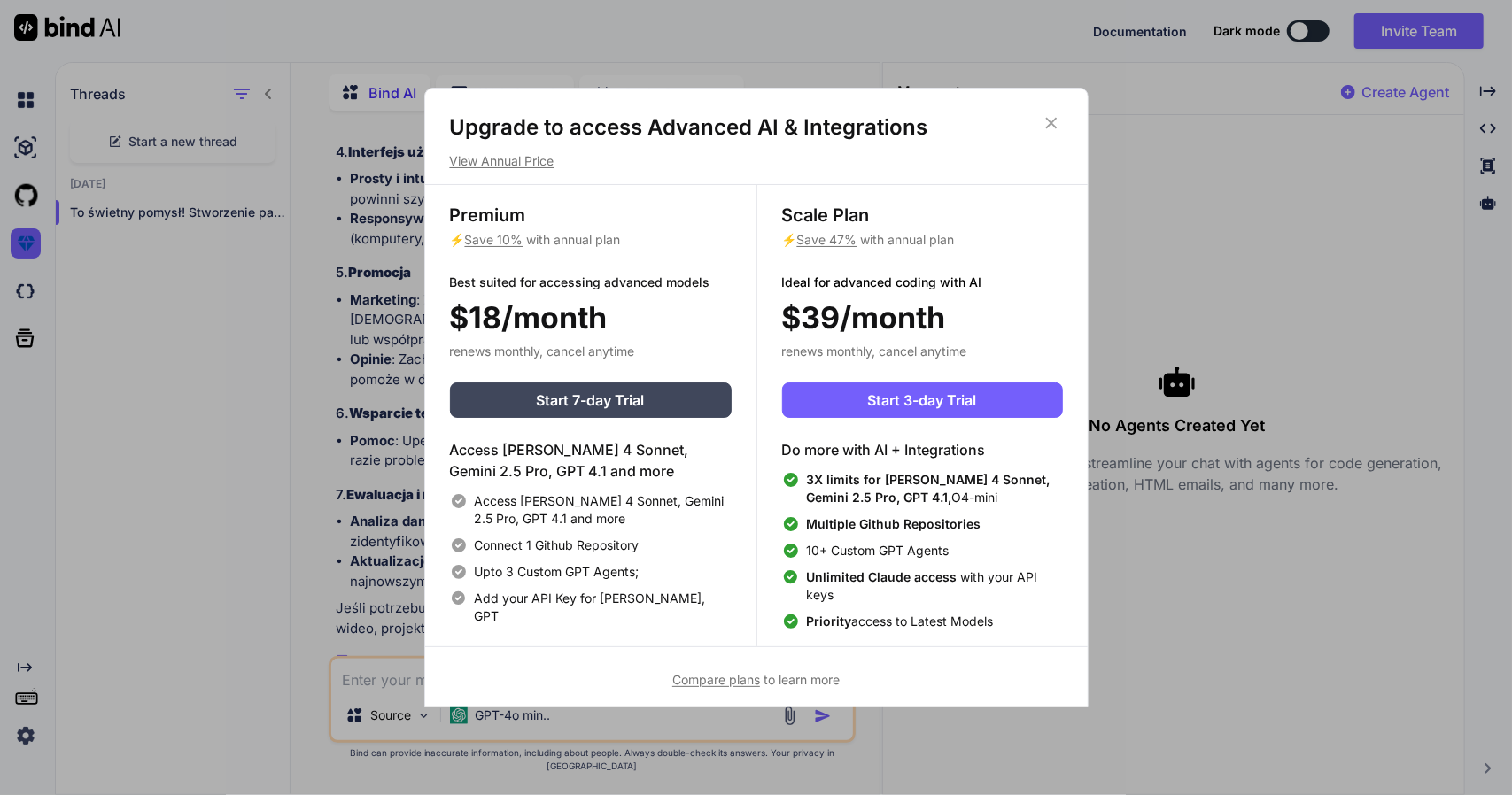
click at [159, 572] on div "Upgrade to access Advanced AI & Integrations View Annual Price Premium ⚡ Save 1…" at bounding box center [756, 397] width 1512 height 795
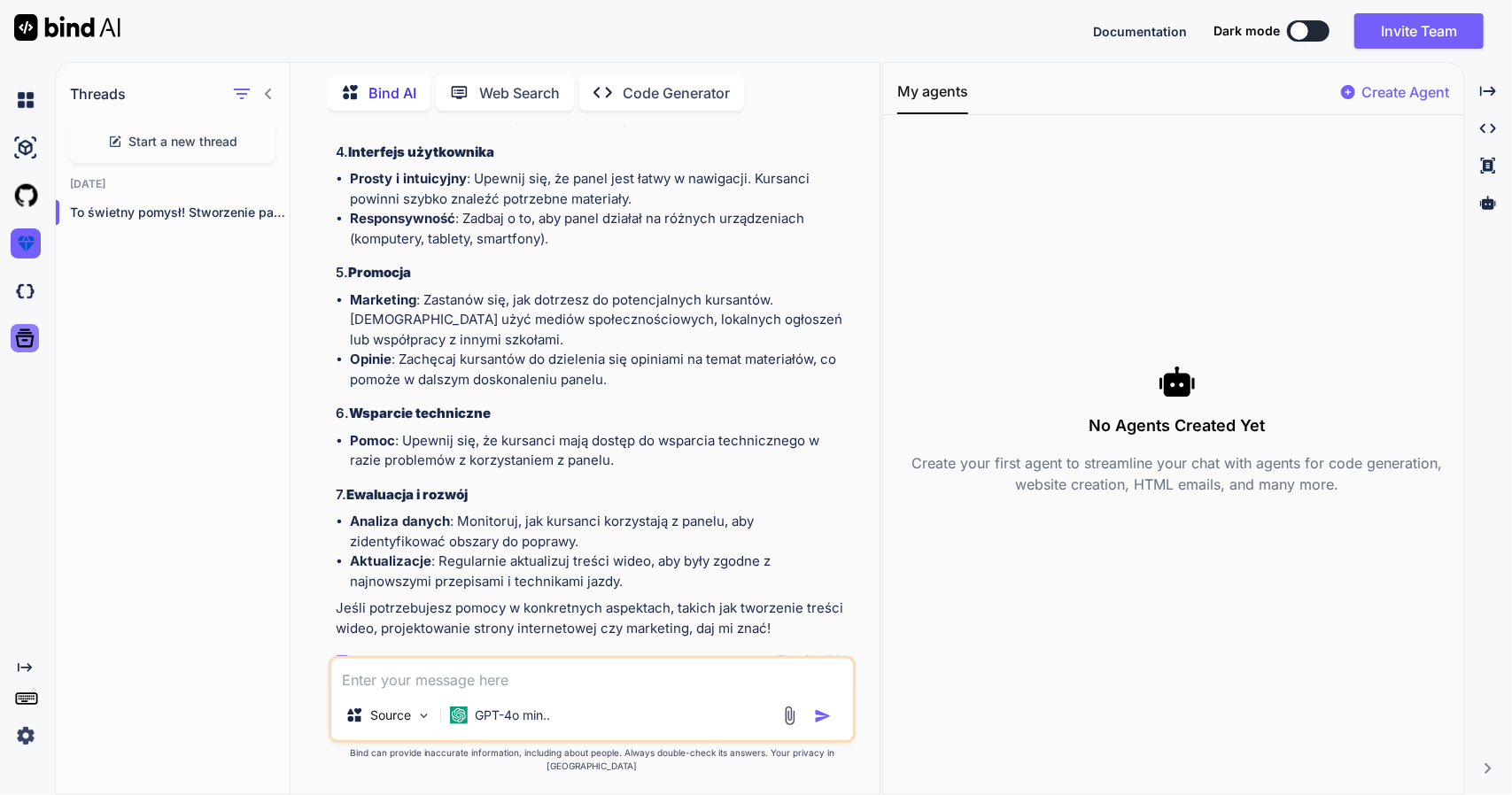
click at [23, 336] on icon at bounding box center [25, 338] width 19 height 19
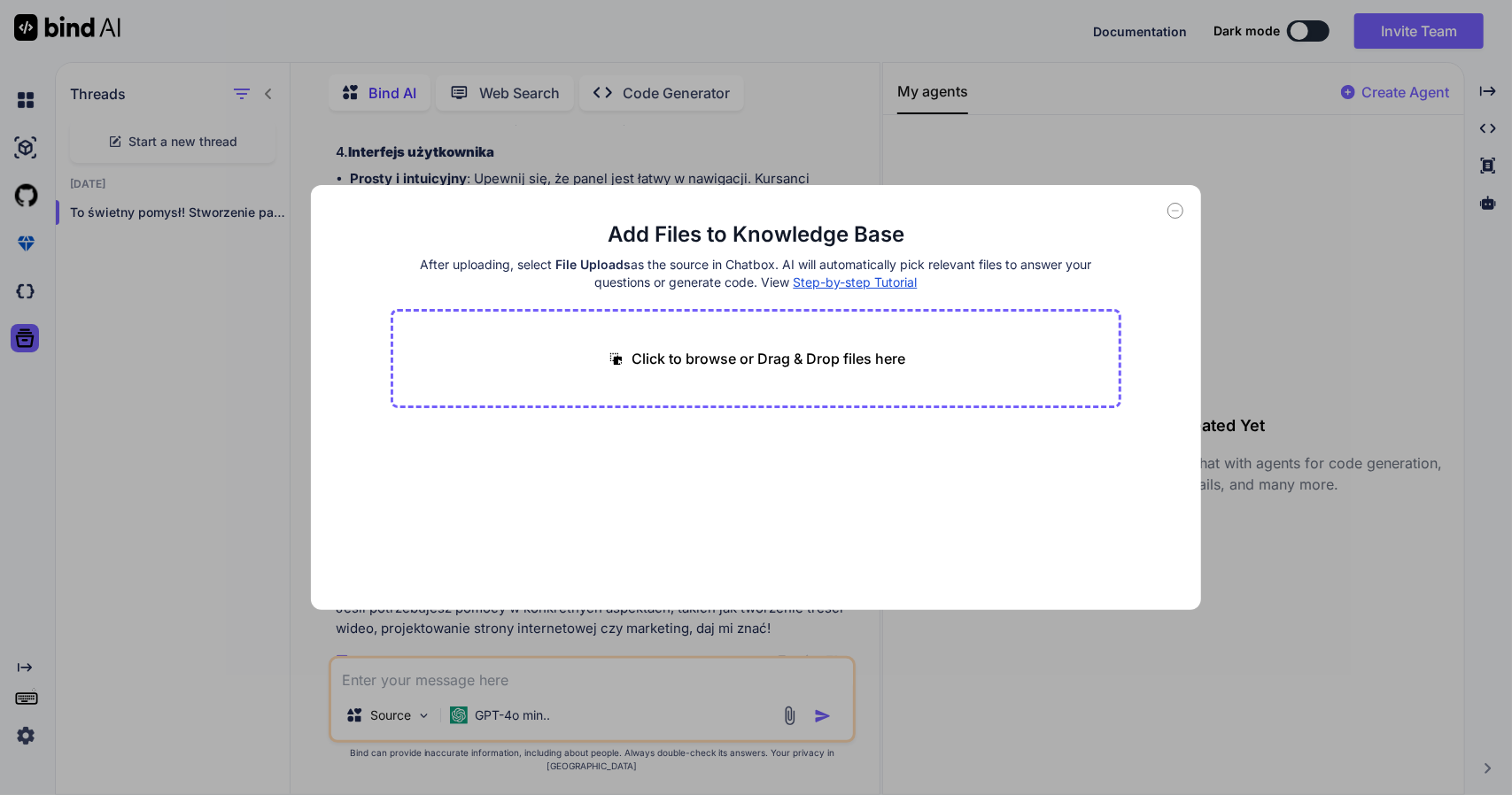
click at [196, 546] on div "Add Files to Knowledge Base After uploading, select File Uploads as the source …" at bounding box center [756, 397] width 1512 height 795
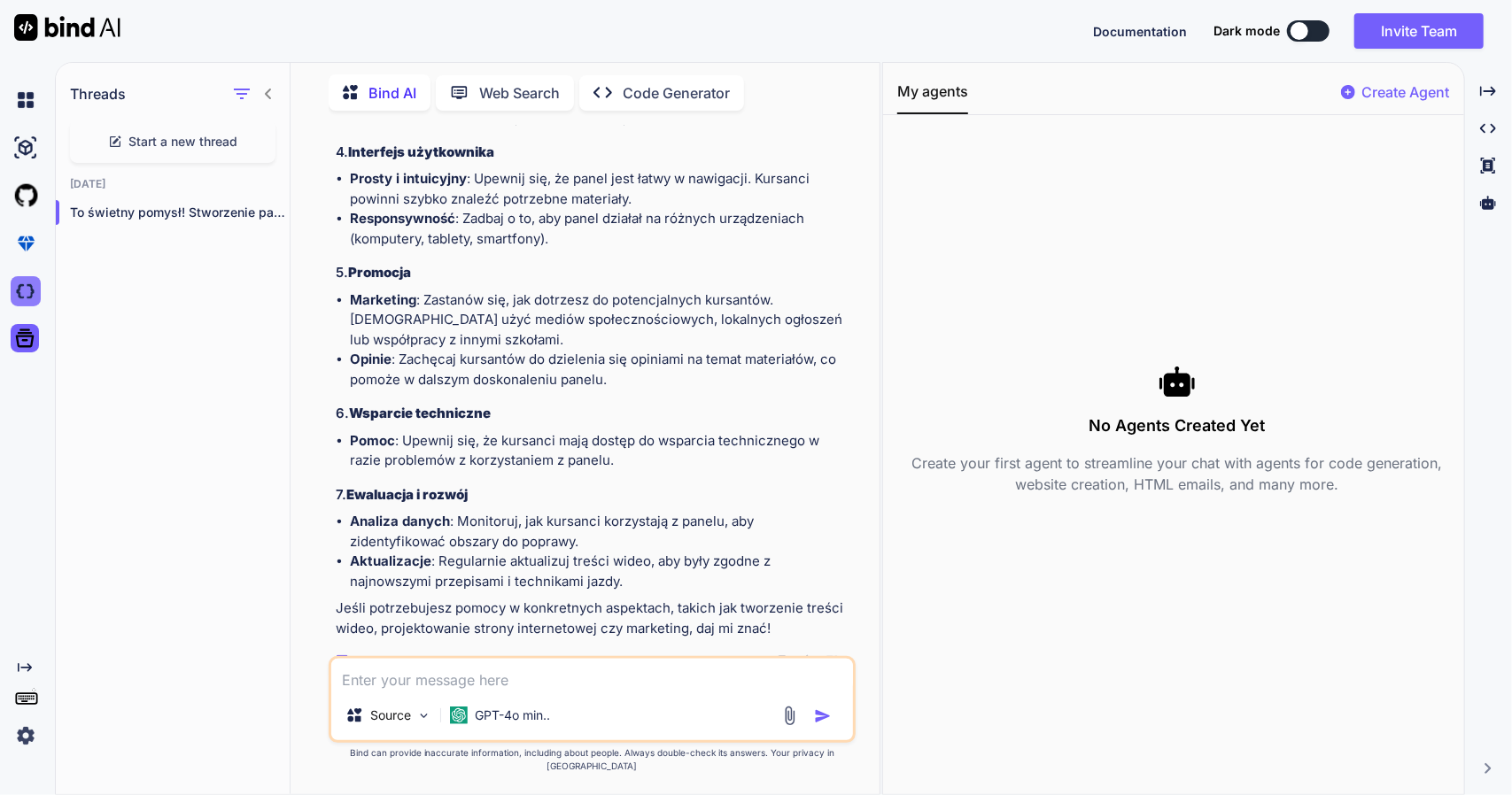
click at [14, 298] on img at bounding box center [26, 291] width 30 height 30
click at [450, 682] on textarea at bounding box center [592, 675] width 521 height 32
type textarea "Jak działa Bind Ai jak chce napisac aplikacje"
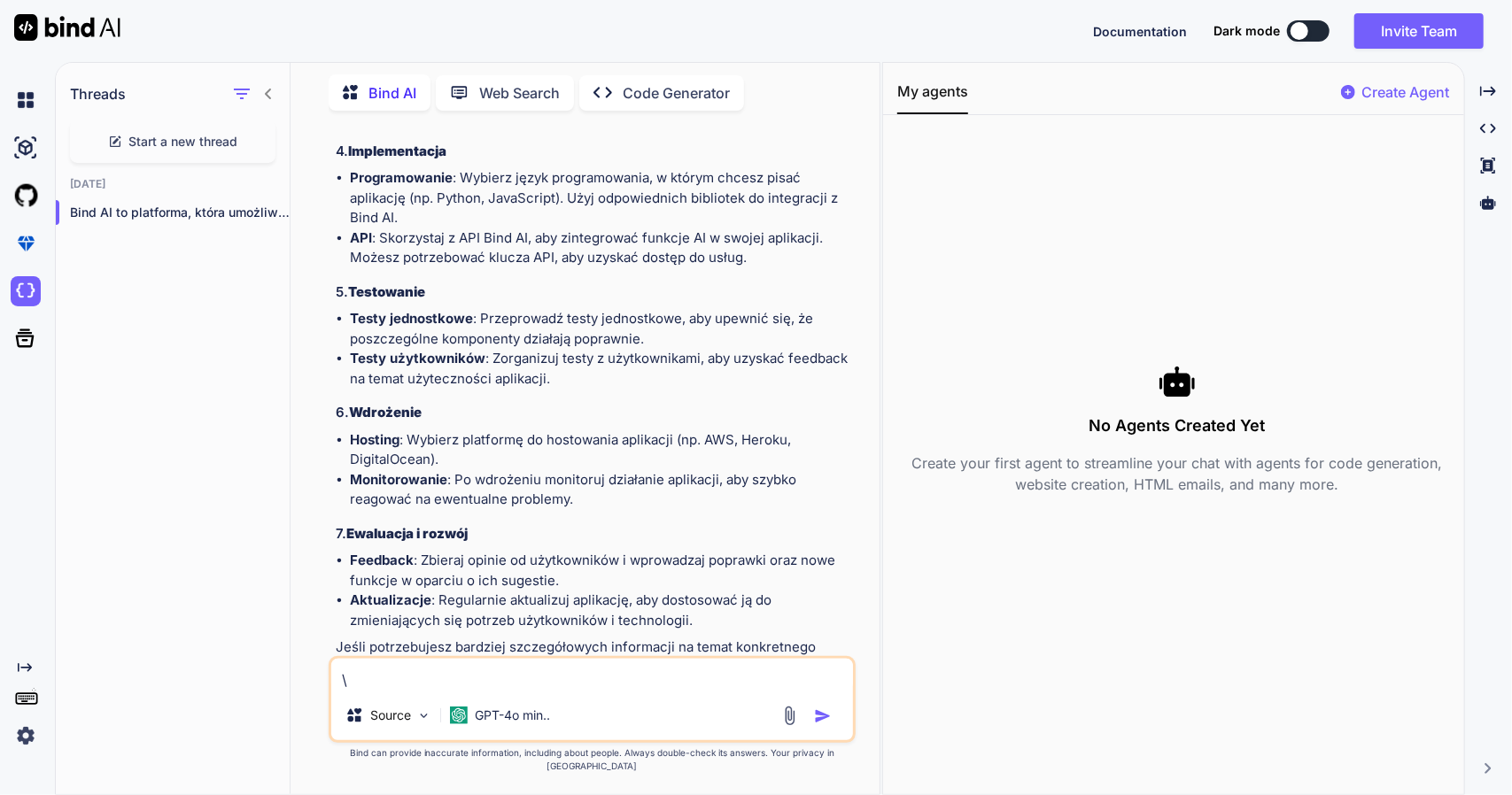
scroll to position [1738, 0]
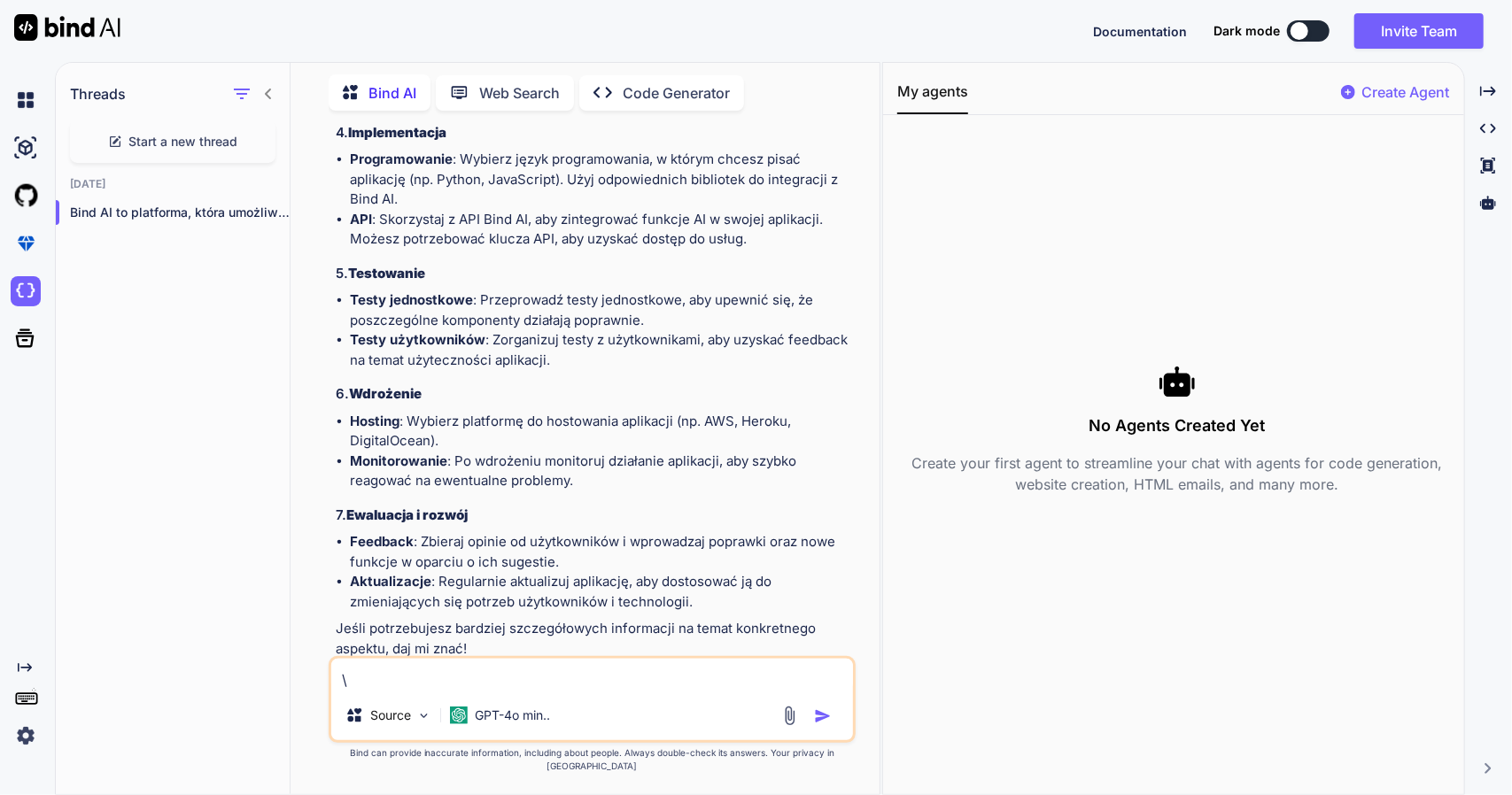
click at [441, 688] on textarea "\" at bounding box center [592, 675] width 521 height 32
drag, startPoint x: 401, startPoint y: 687, endPoint x: 338, endPoint y: 633, distance: 83.0
click at [319, 673] on div "You Chce stworzyć panel dla szkoły nauki jazdy z filami wideo dla kursantów. Bi…" at bounding box center [592, 460] width 575 height 670
type textarea "Czy można wyeksportować także taki kod pisany w bin Ai?"
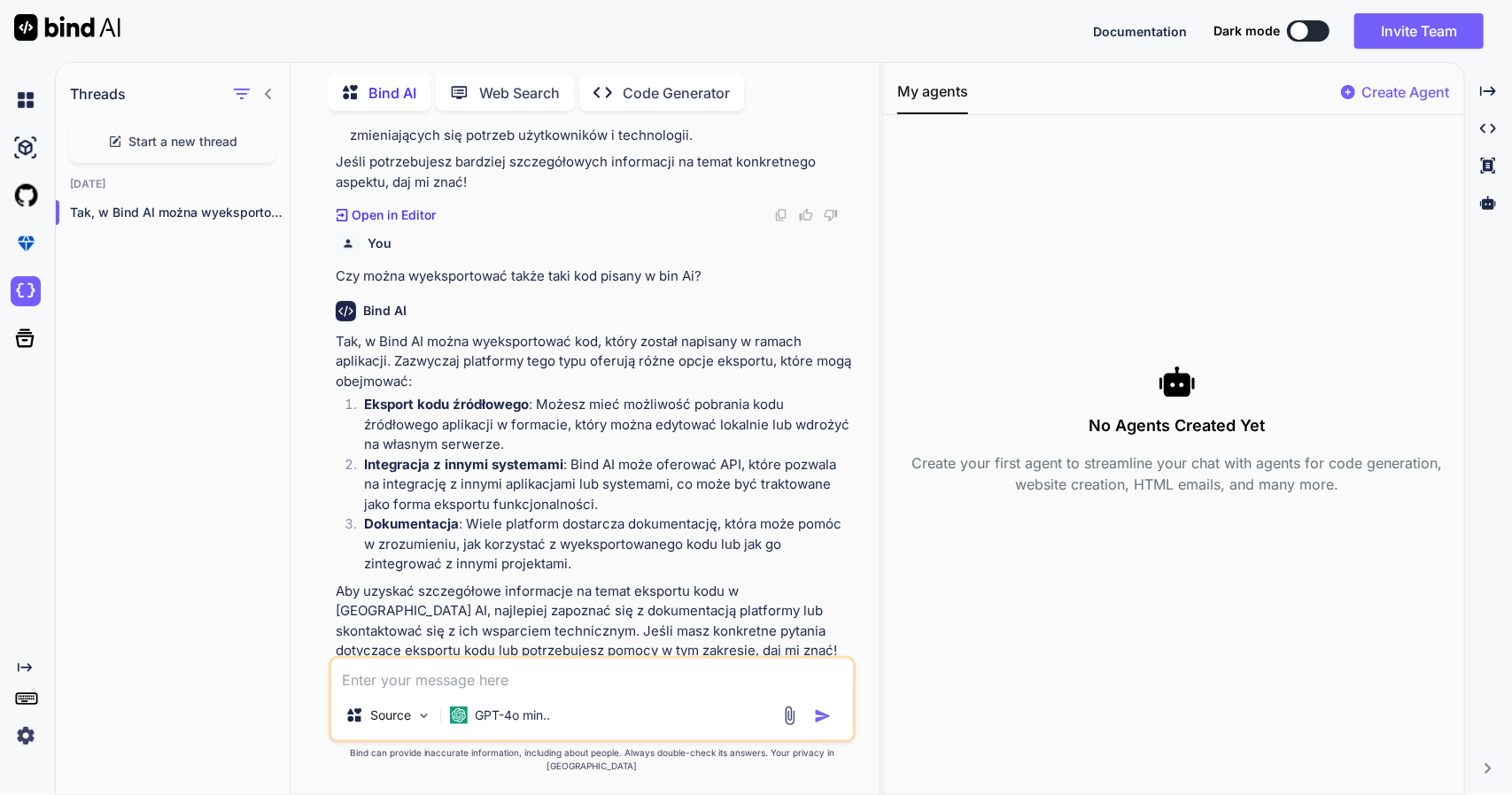
scroll to position [2207, 0]
click at [507, 691] on textarea at bounding box center [592, 675] width 521 height 32
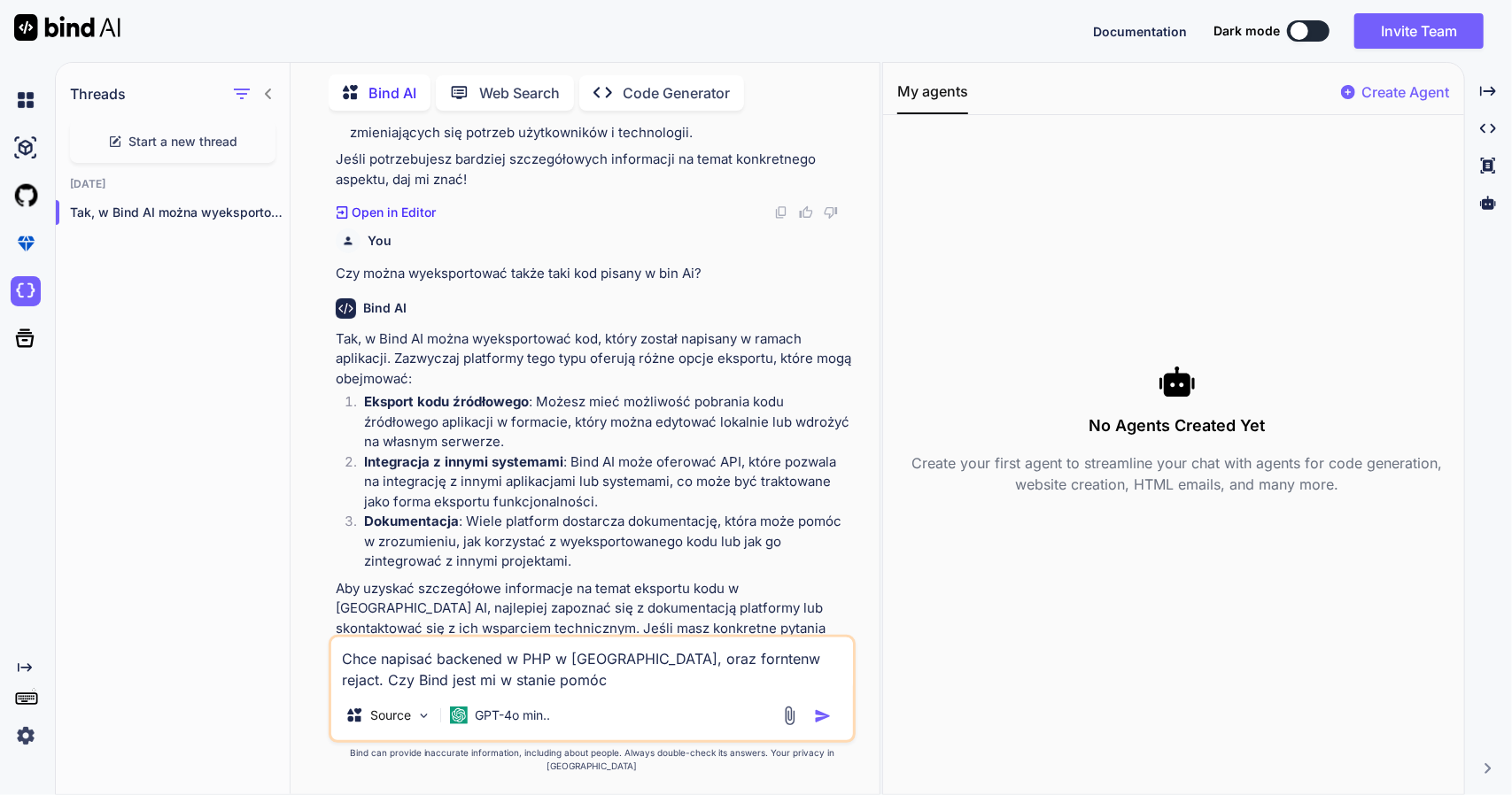
type textarea "Chce napisać backened w PHP w Laravel, oraz forntenw rejact. Czy Bind jest mi w…"
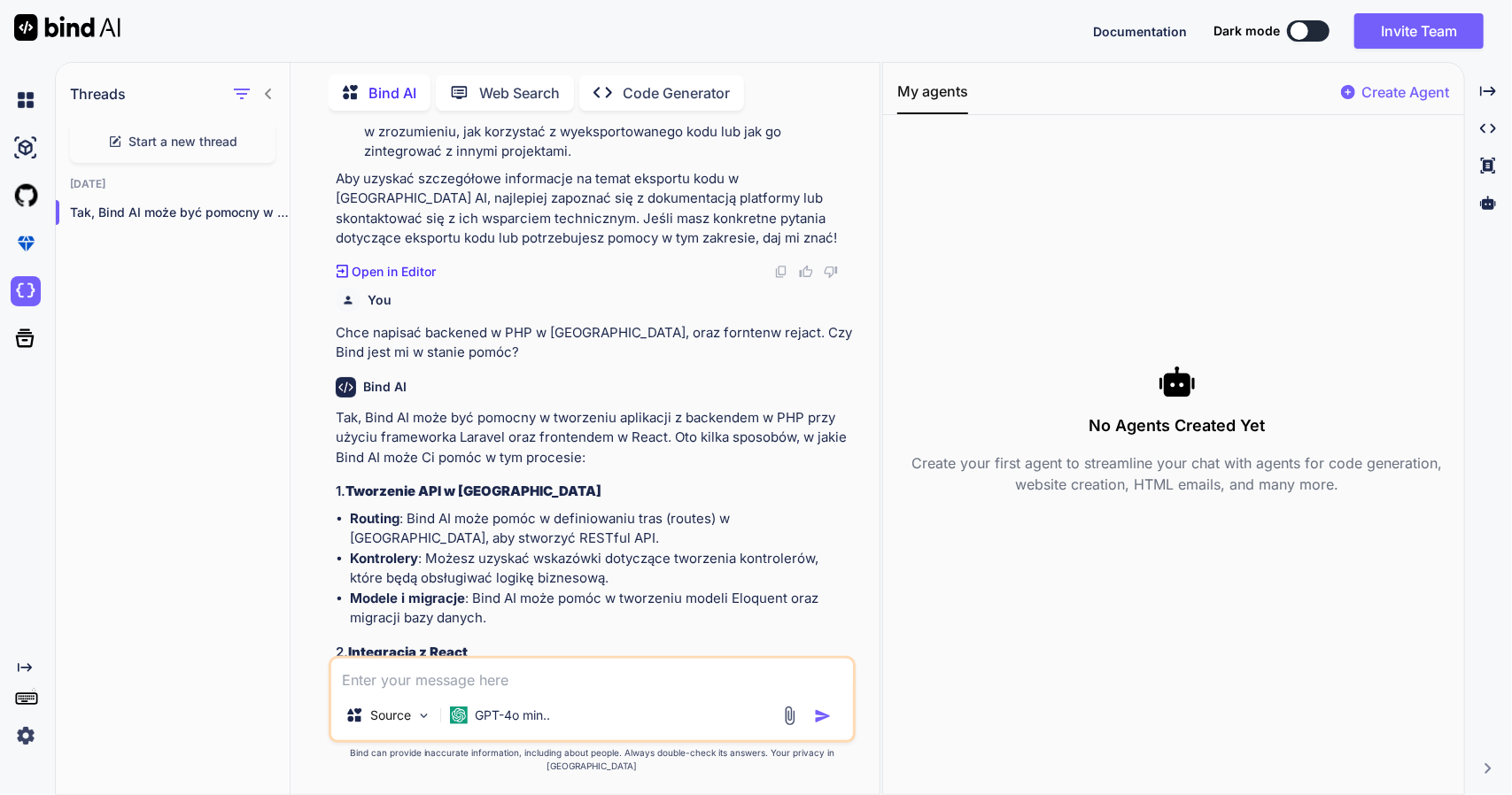
scroll to position [2681, 0]
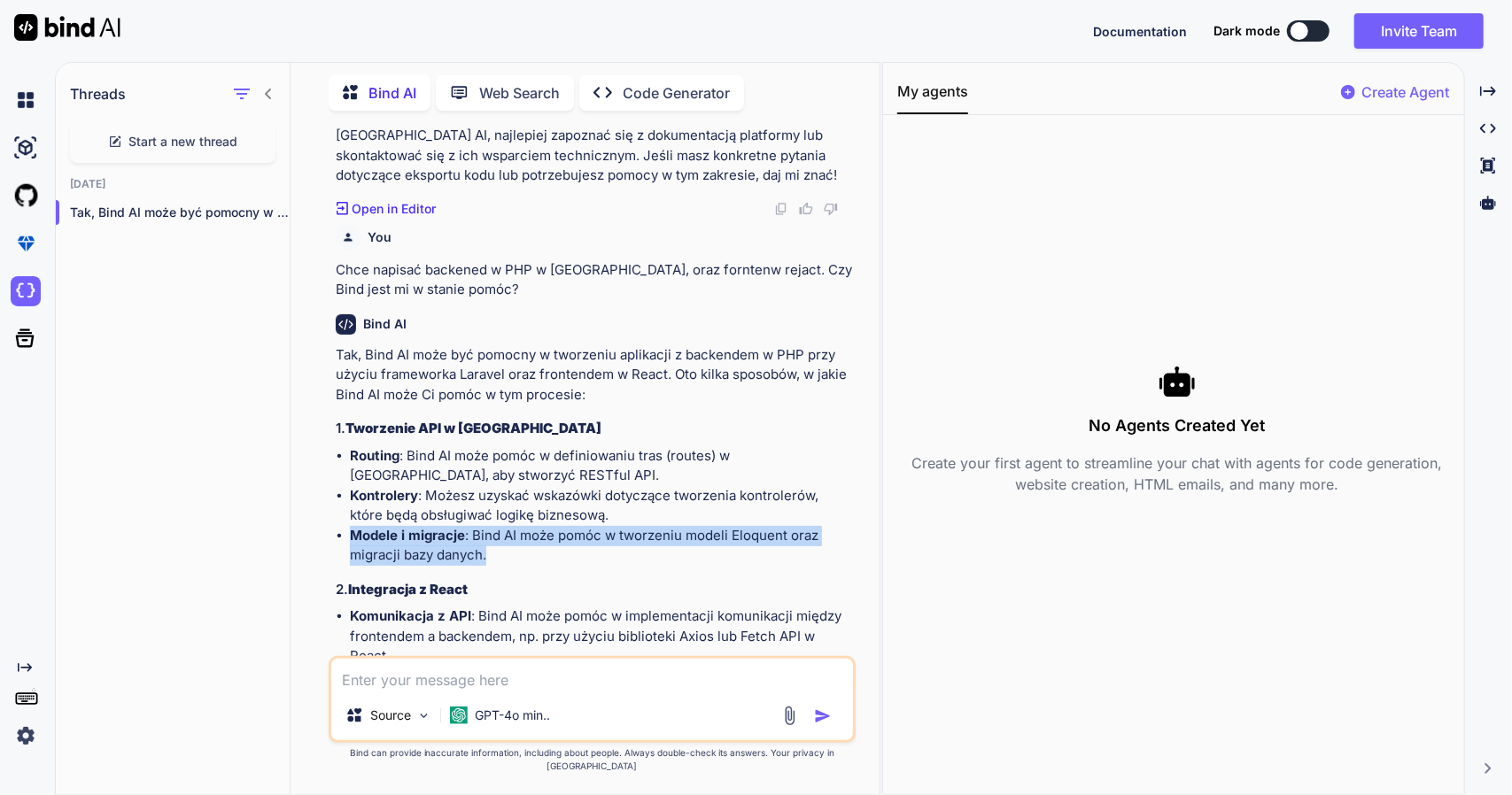
drag, startPoint x: 489, startPoint y: 529, endPoint x: 338, endPoint y: 511, distance: 152.1
click at [350, 526] on li "Modele i migracje : Bind AI może pomóc w tworzeniu modeli Eloquent oraz migracj…" at bounding box center [601, 545] width 502 height 40
click at [519, 545] on li "Modele i migracje : Bind AI może pomóc w tworzeniu modeli Eloquent oraz migracj…" at bounding box center [601, 545] width 502 height 40
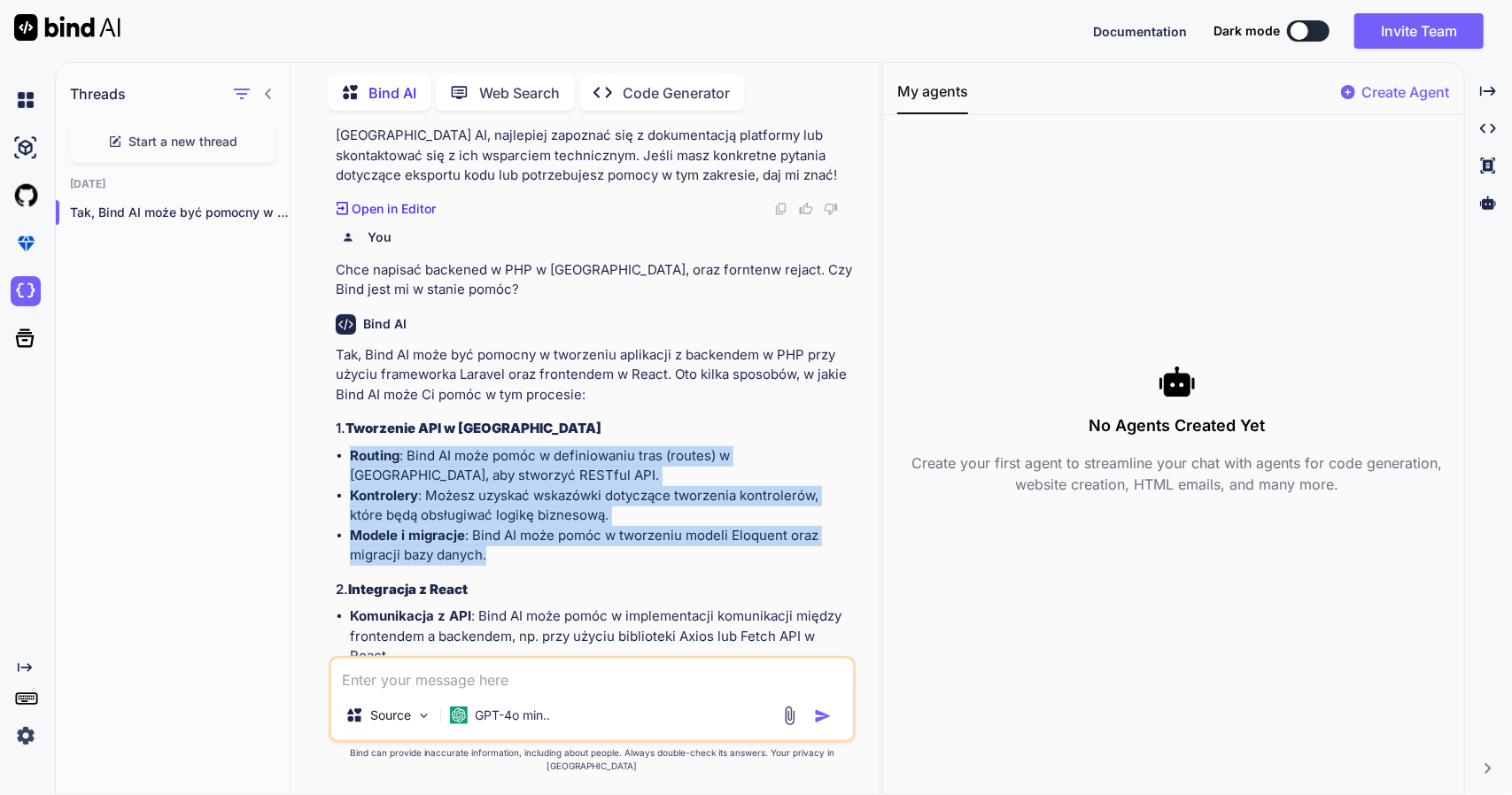
drag, startPoint x: 517, startPoint y: 537, endPoint x: 347, endPoint y: 439, distance: 196.2
click at [347, 446] on ul "Routing : Bind AI może pomóc w definiowaniu tras (routes) w Laravel, aby stworz…" at bounding box center [593, 505] width 516 height 120
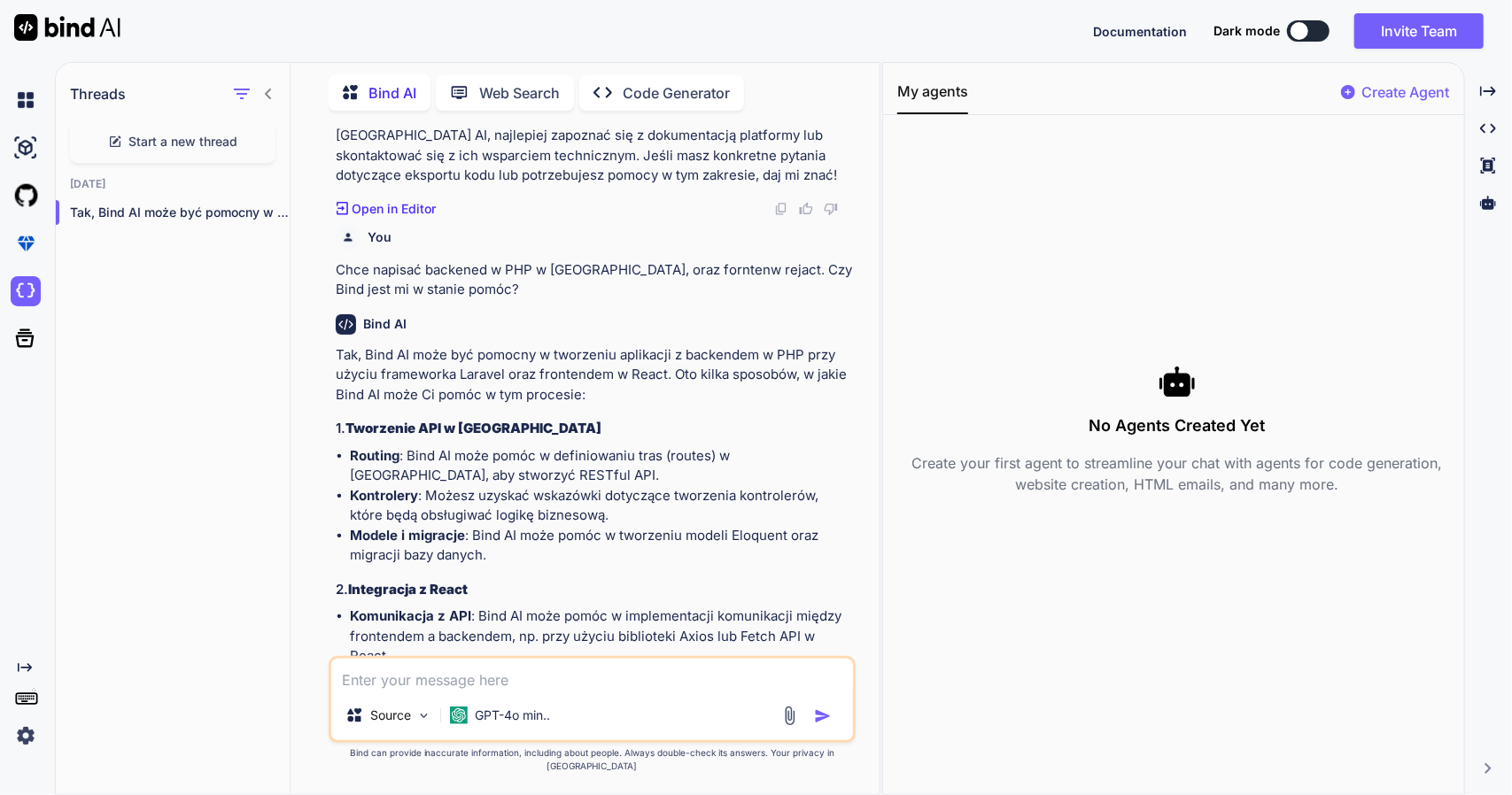
click at [490, 546] on div "Tak, Bind AI może być pomocny w tworzeniu aplikacji z backendem w PHP przy użyc…" at bounding box center [593, 681] width 516 height 672
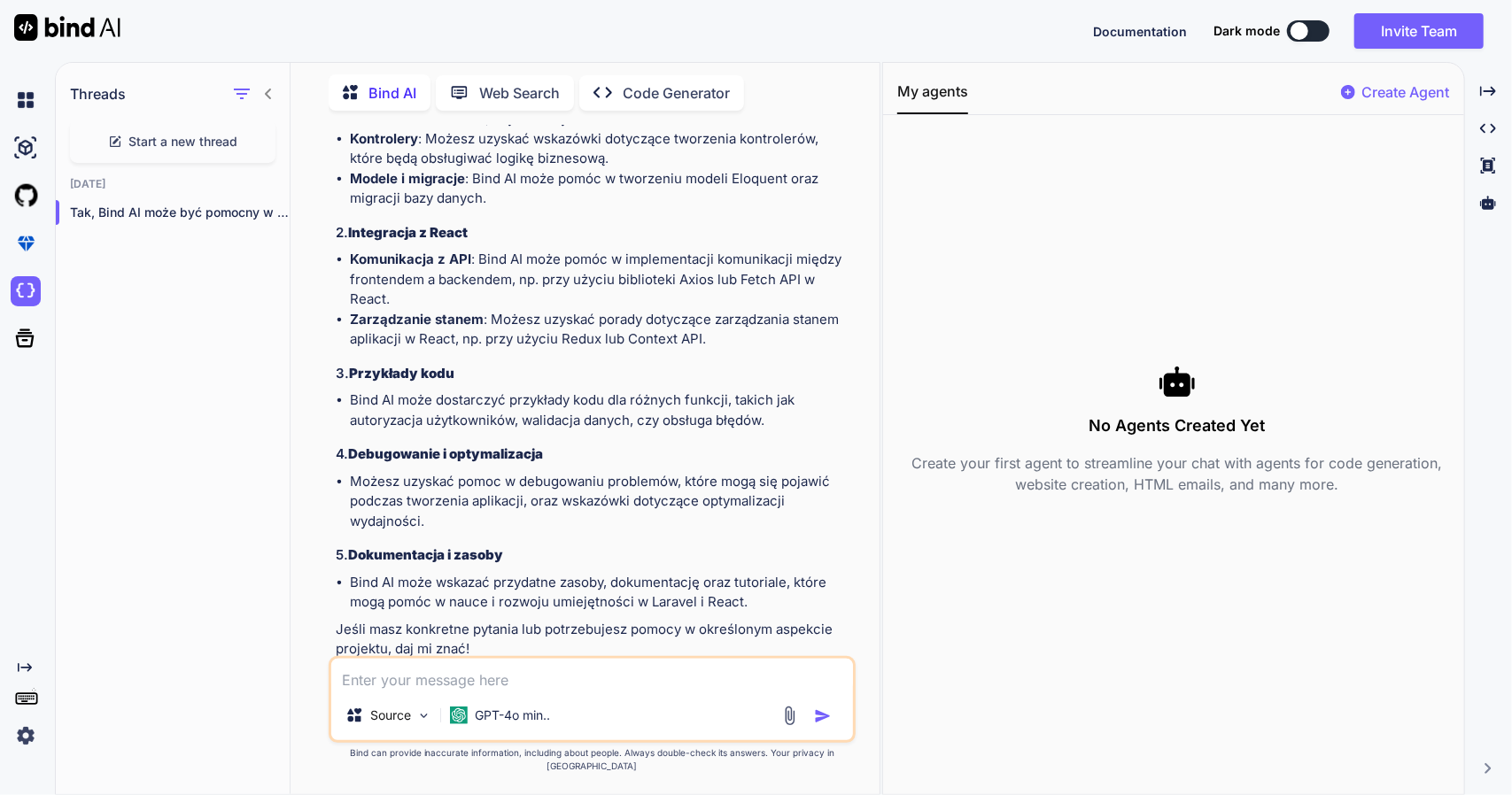
scroll to position [3039, 0]
click at [516, 687] on textarea at bounding box center [592, 675] width 521 height 32
type textarea "jak się robi podgląd aplikacji w bind ai"
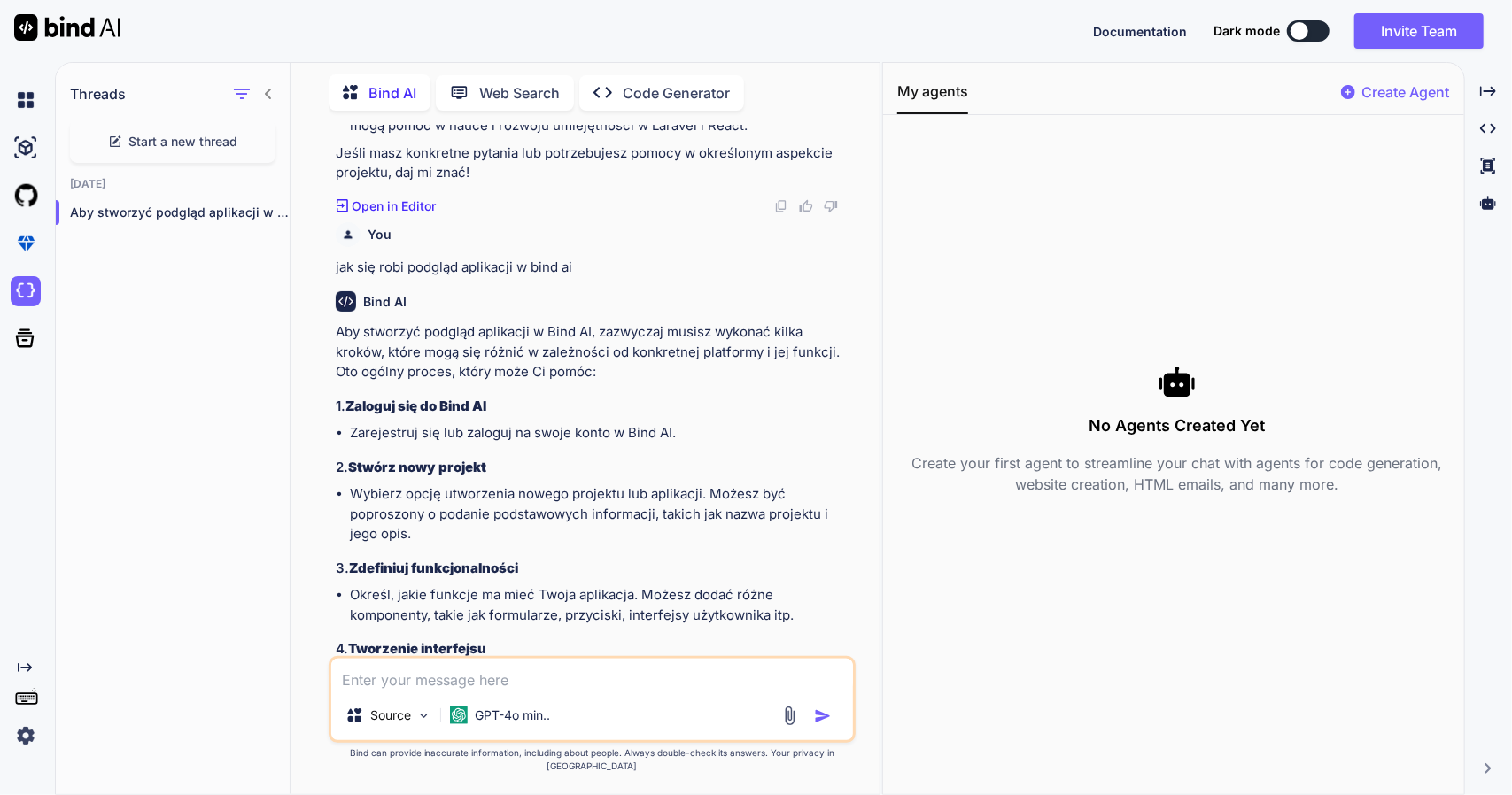
scroll to position [3509, 0]
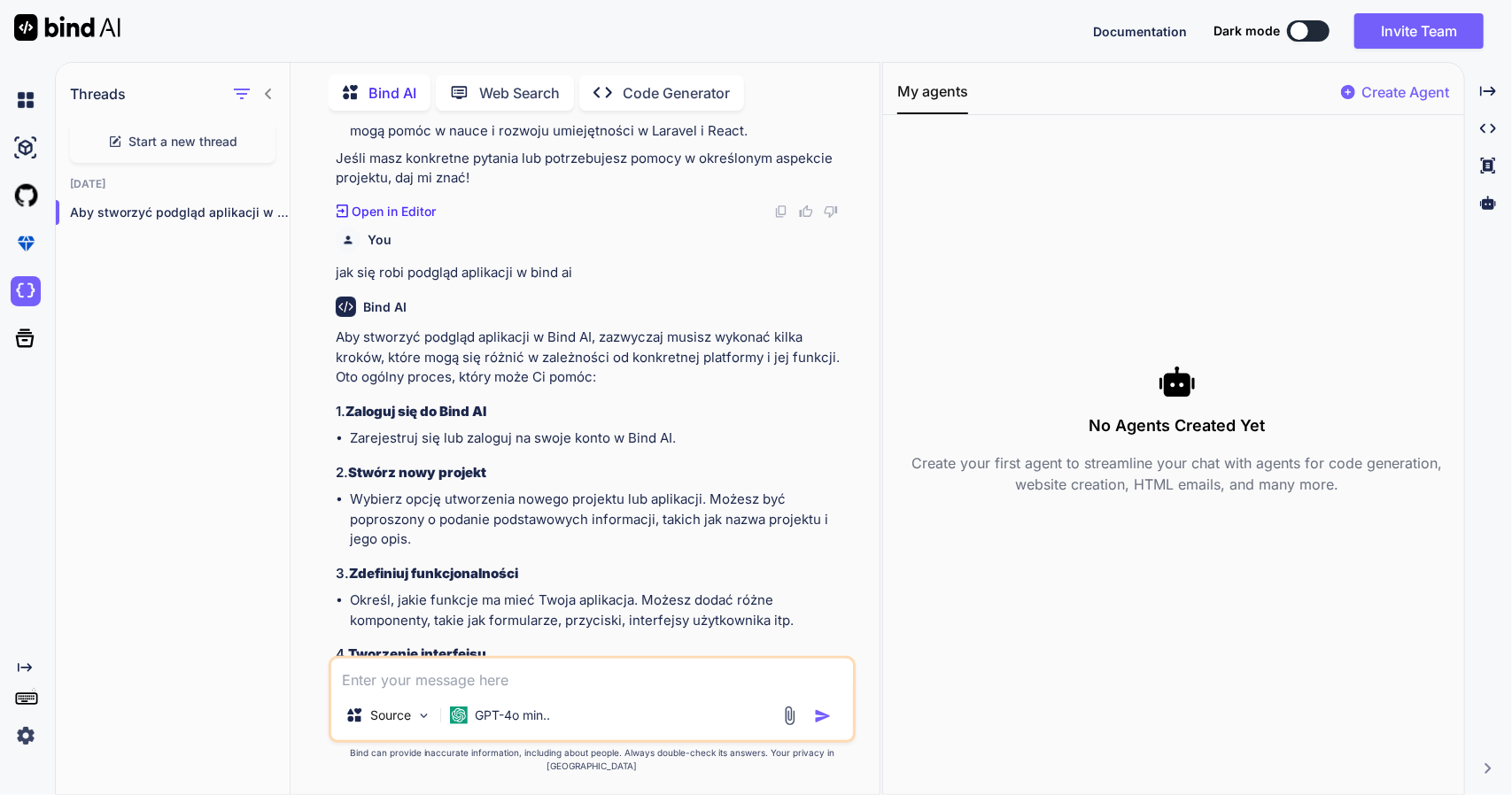
click at [657, 86] on p "Code Generator" at bounding box center [676, 93] width 107 height 21
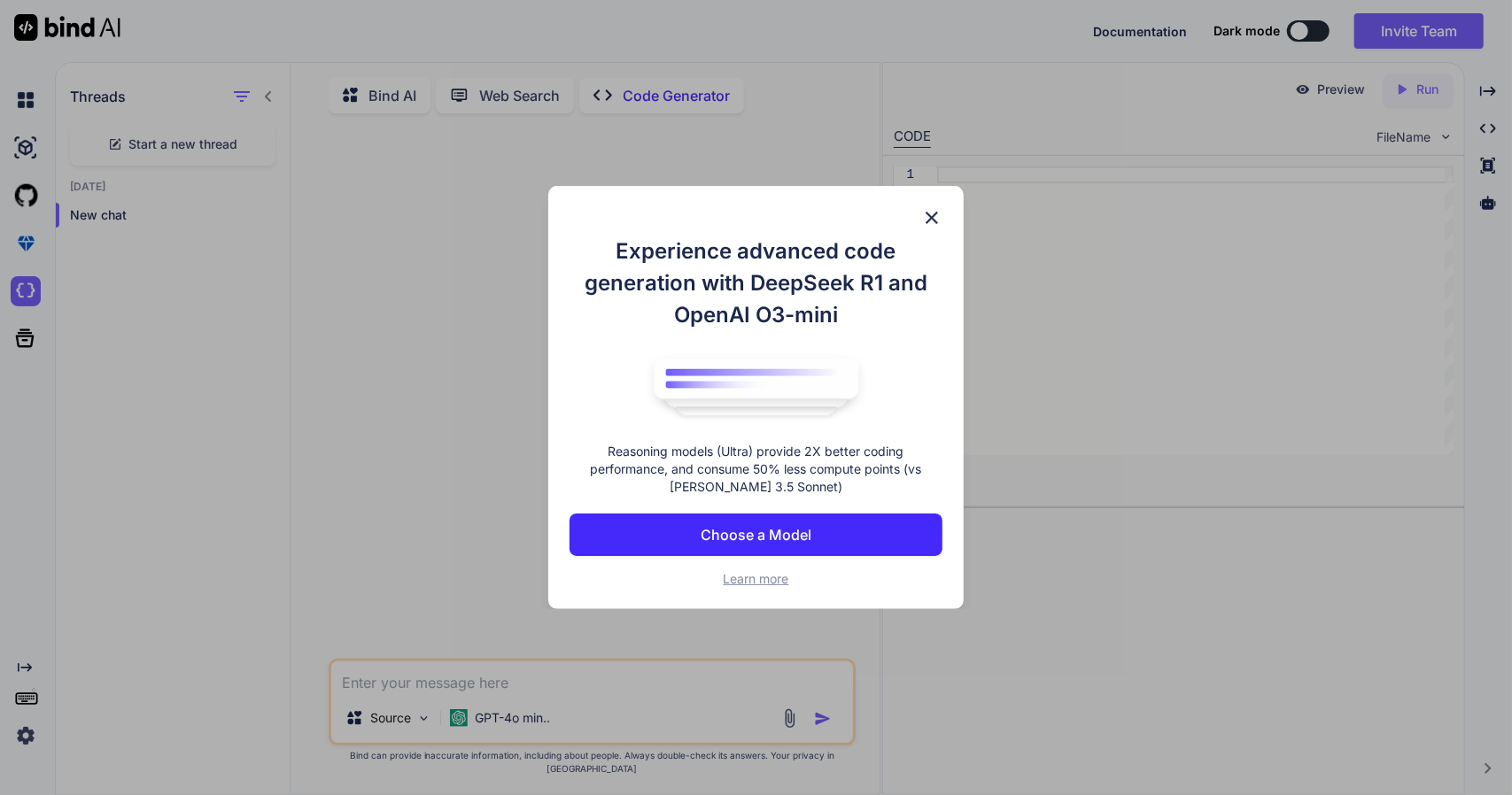
click at [800, 515] on button "Choose a Model" at bounding box center [756, 535] width 373 height 43
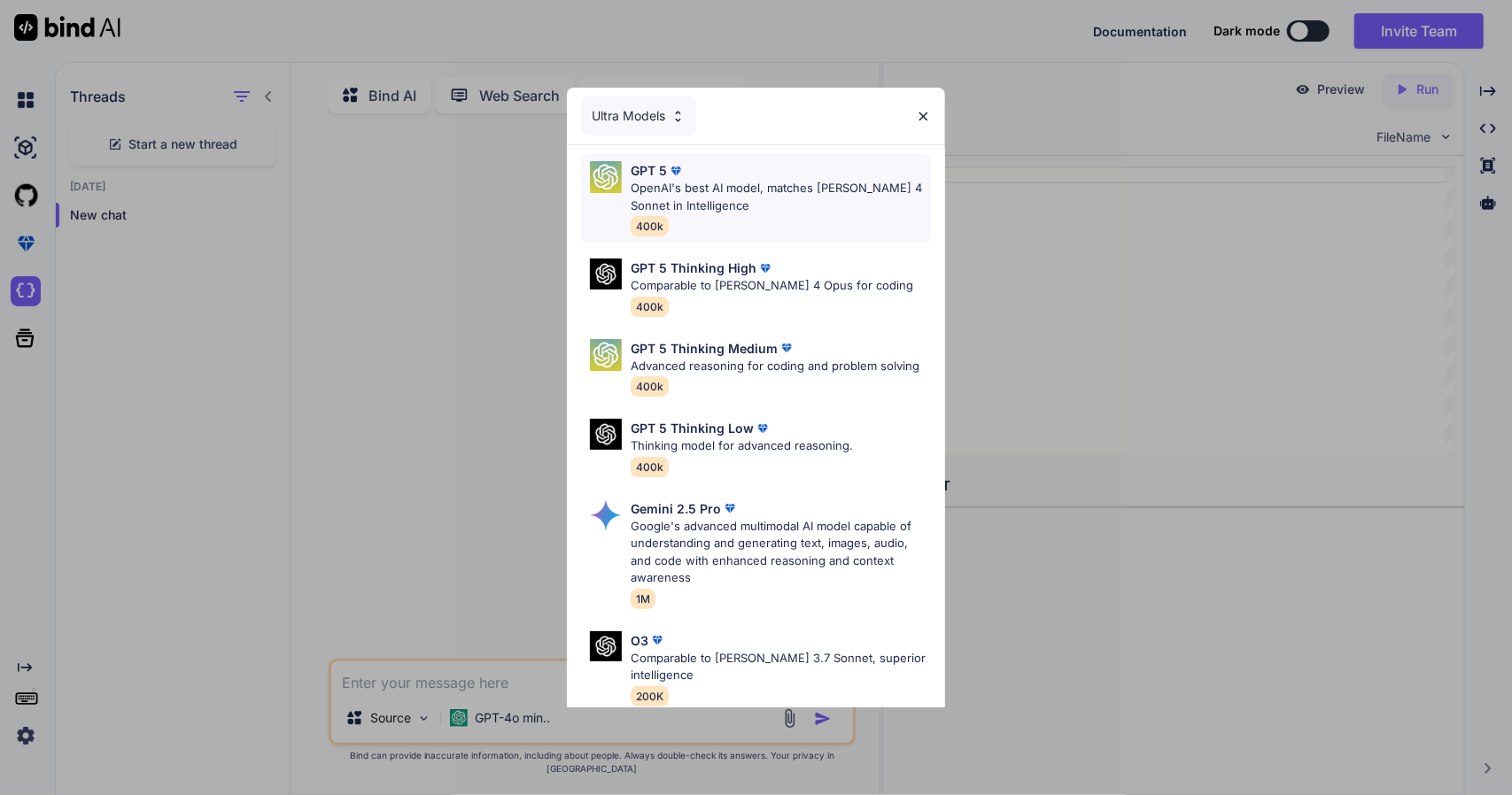
click at [776, 203] on p "OpenAI's best AI model, matches Claude 4 Sonnet in Intelligence" at bounding box center [781, 196] width 300 height 35
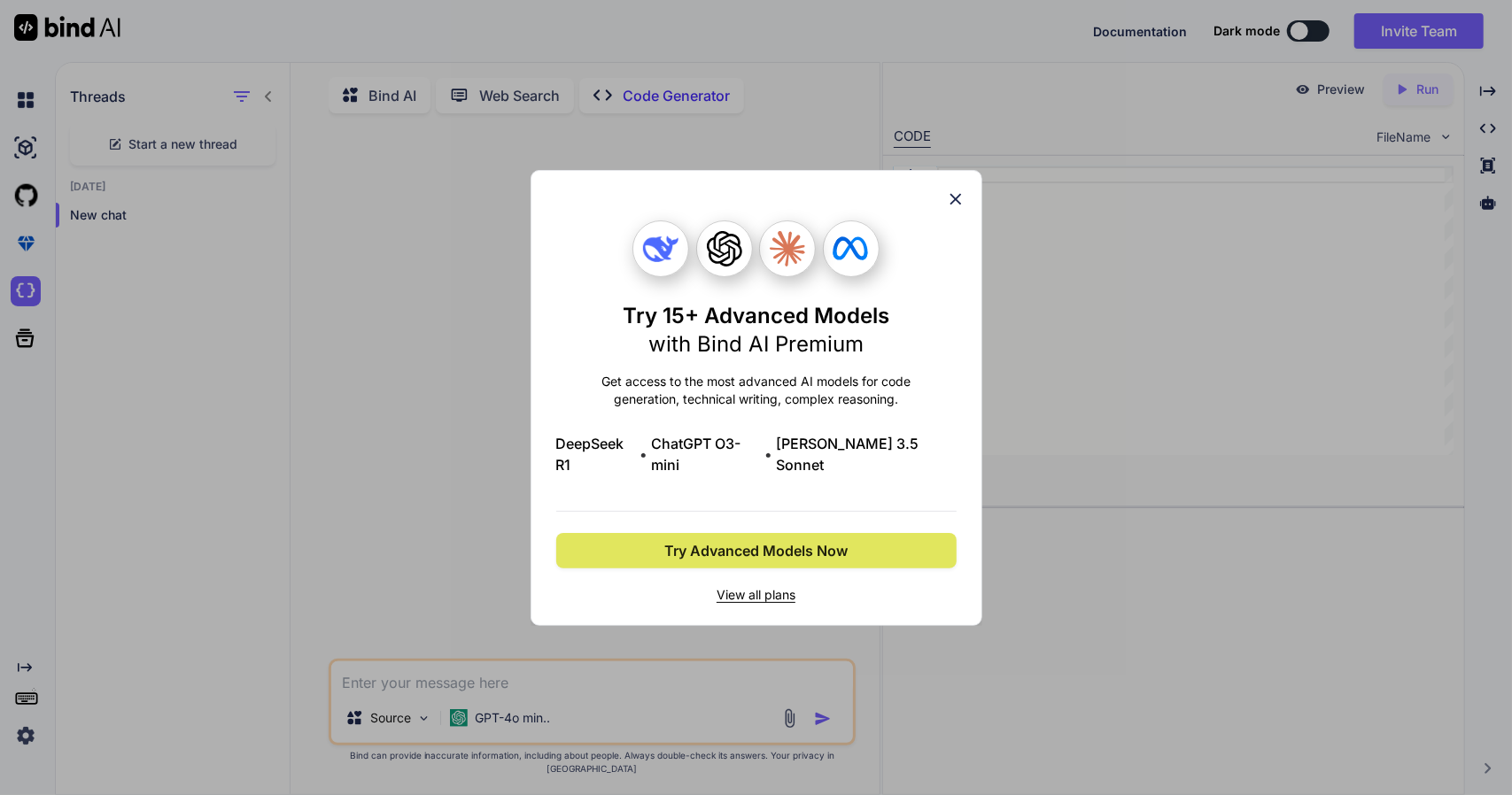
click at [768, 544] on span "Try Advanced Models Now" at bounding box center [756, 551] width 183 height 21
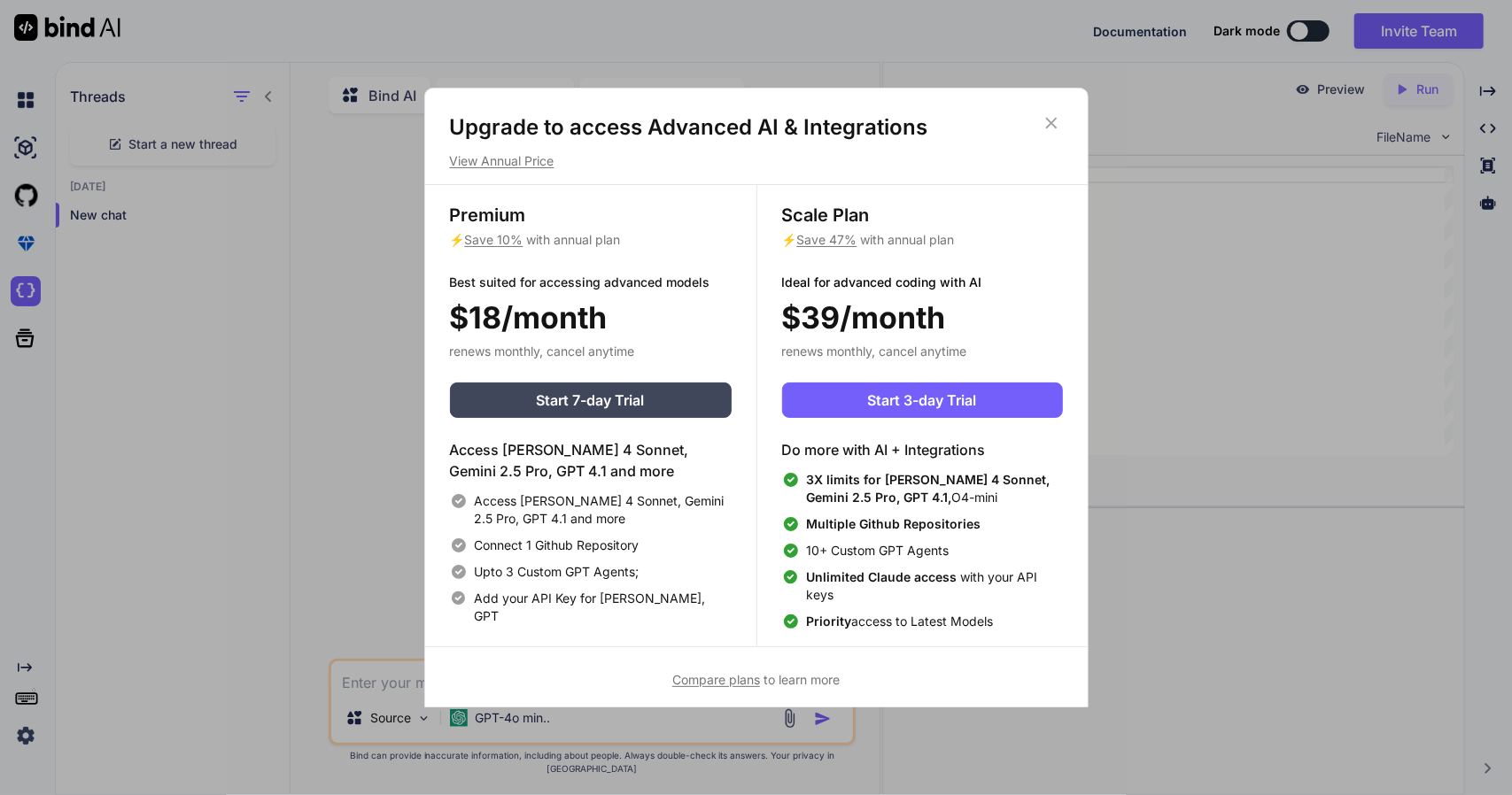
click at [1051, 121] on icon at bounding box center [1051, 123] width 20 height 20
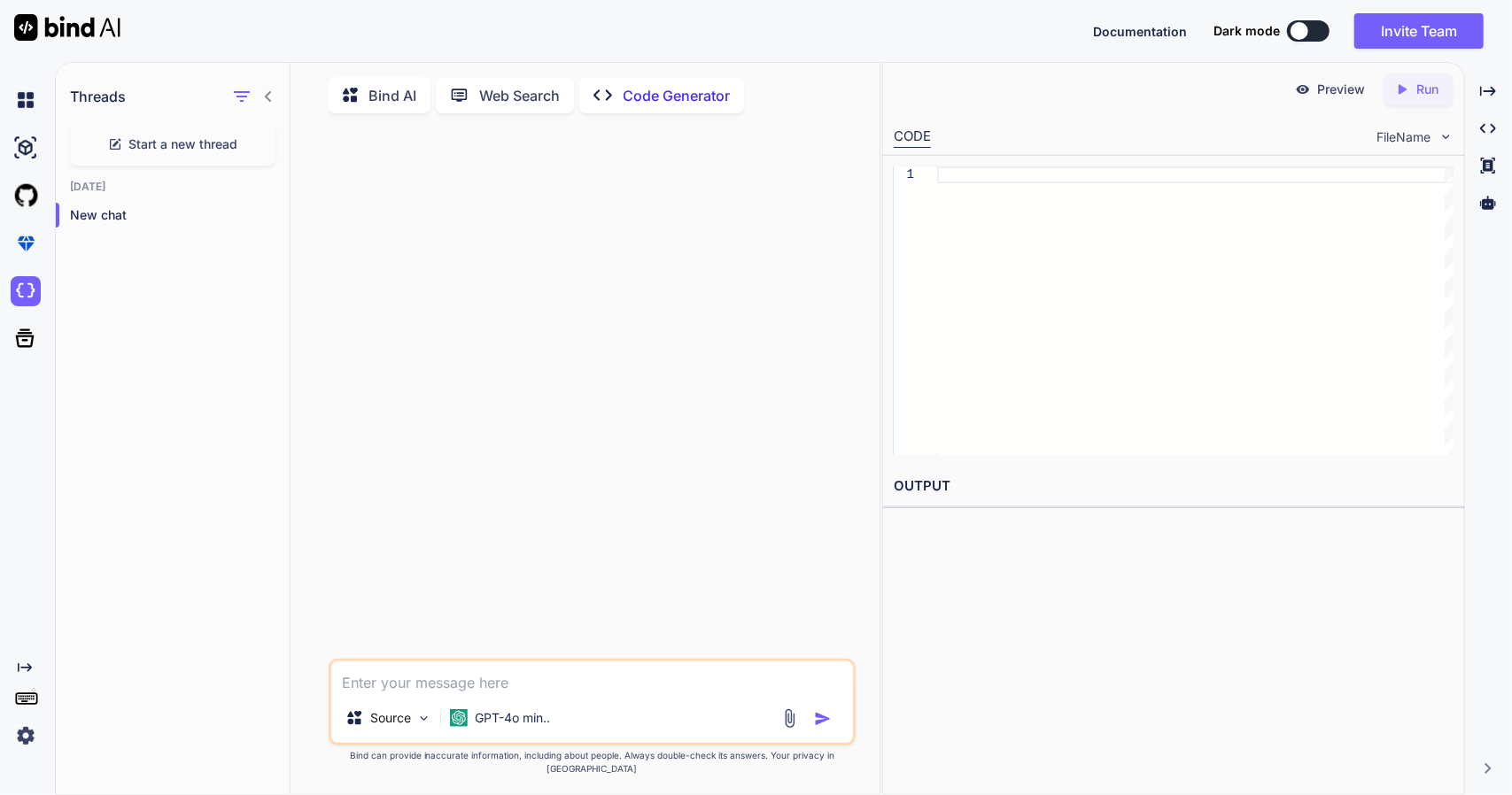
click at [927, 648] on div "Preview Created with Pixso. Run CODE FileName 1 OUTPUT" at bounding box center [1174, 428] width 583 height 733
click at [940, 323] on div at bounding box center [1195, 310] width 516 height 289
click at [126, 211] on p "New chat" at bounding box center [179, 215] width 219 height 18
click at [28, 100] on img at bounding box center [26, 100] width 30 height 30
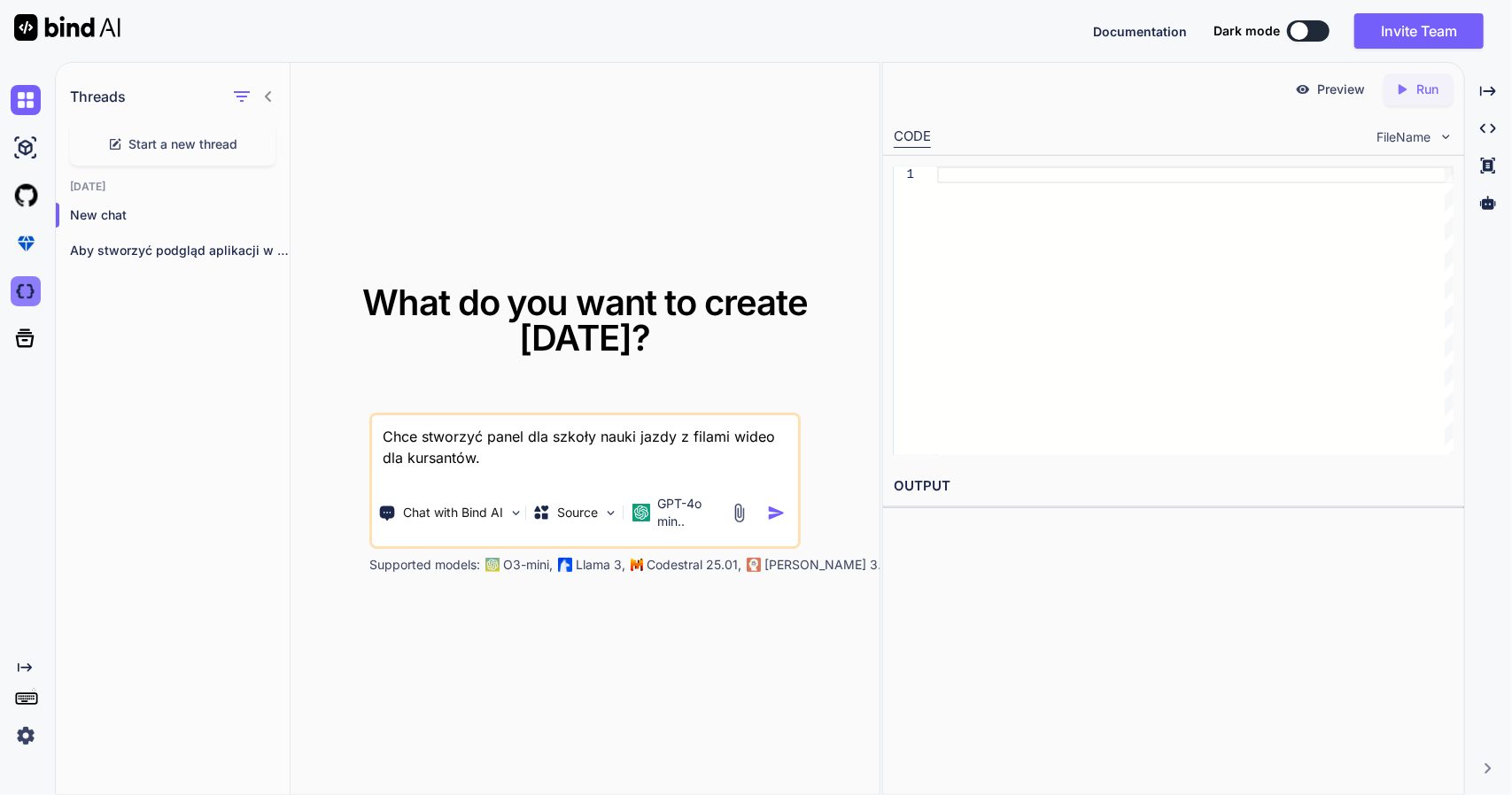
click at [22, 290] on img at bounding box center [26, 291] width 30 height 30
click at [25, 288] on img at bounding box center [26, 291] width 30 height 30
click at [779, 515] on img "button" at bounding box center [776, 513] width 19 height 19
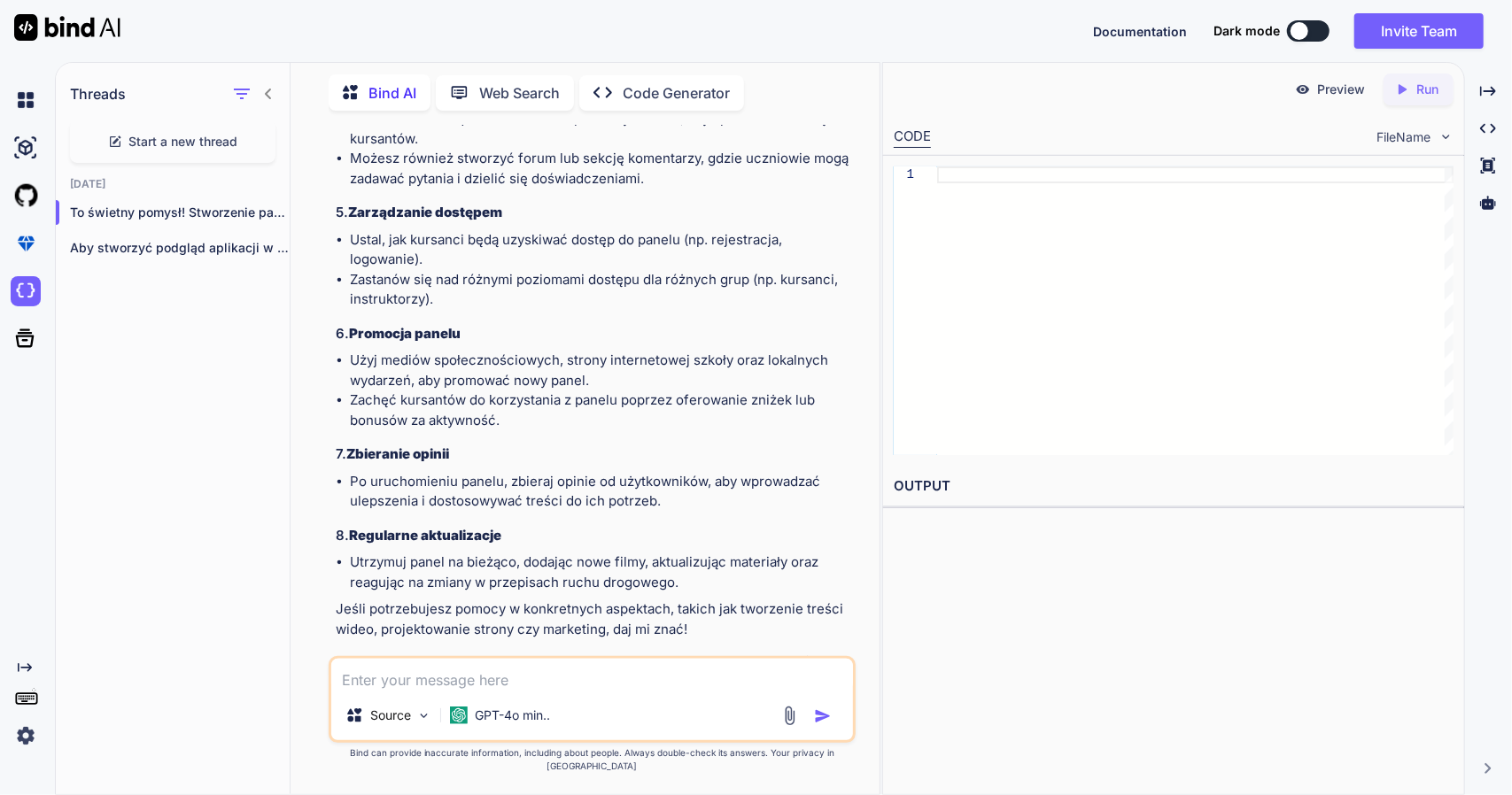
scroll to position [588, 0]
click at [413, 657] on p "Open in Editor" at bounding box center [394, 662] width 84 height 18
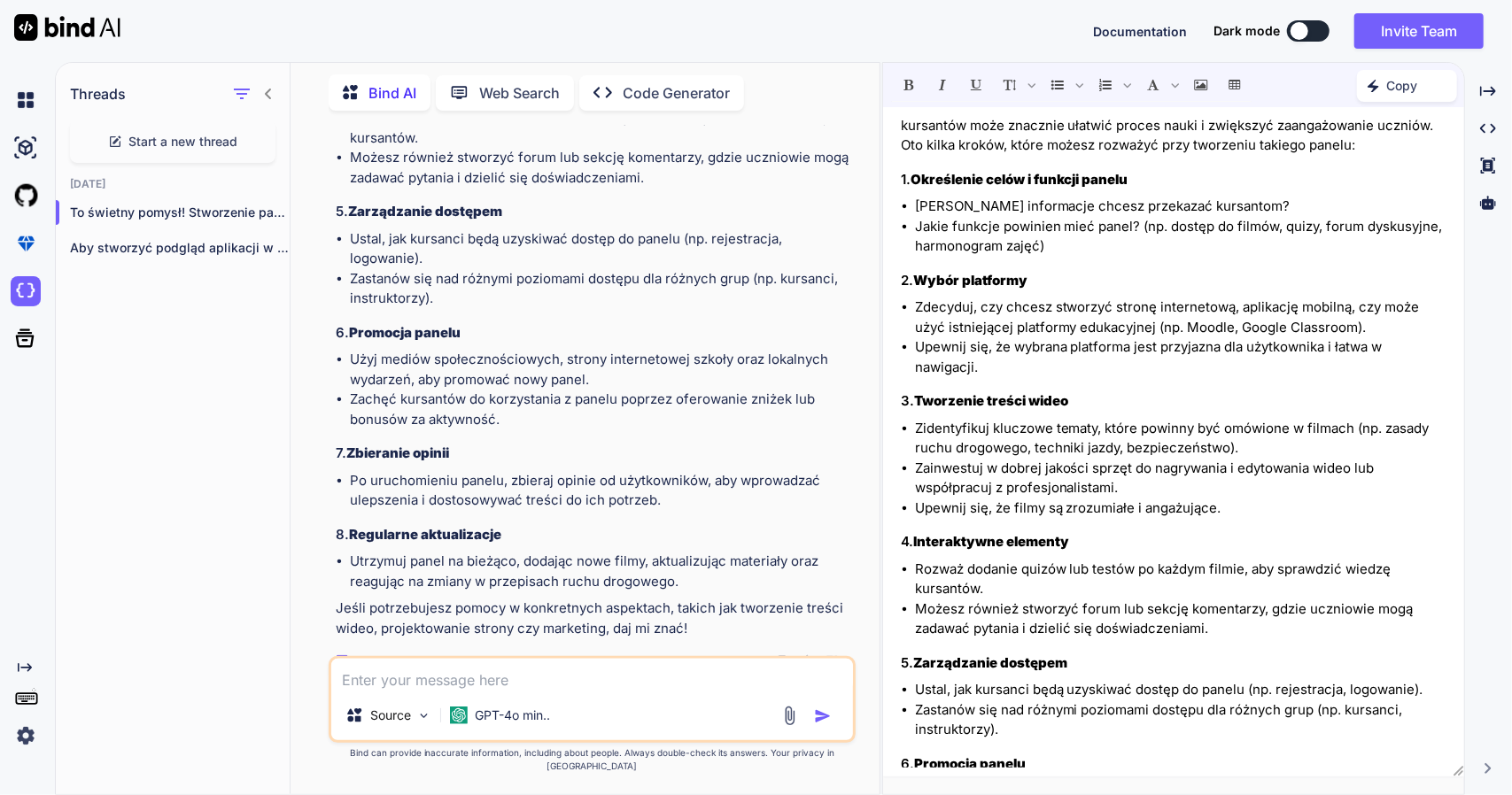
scroll to position [0, 0]
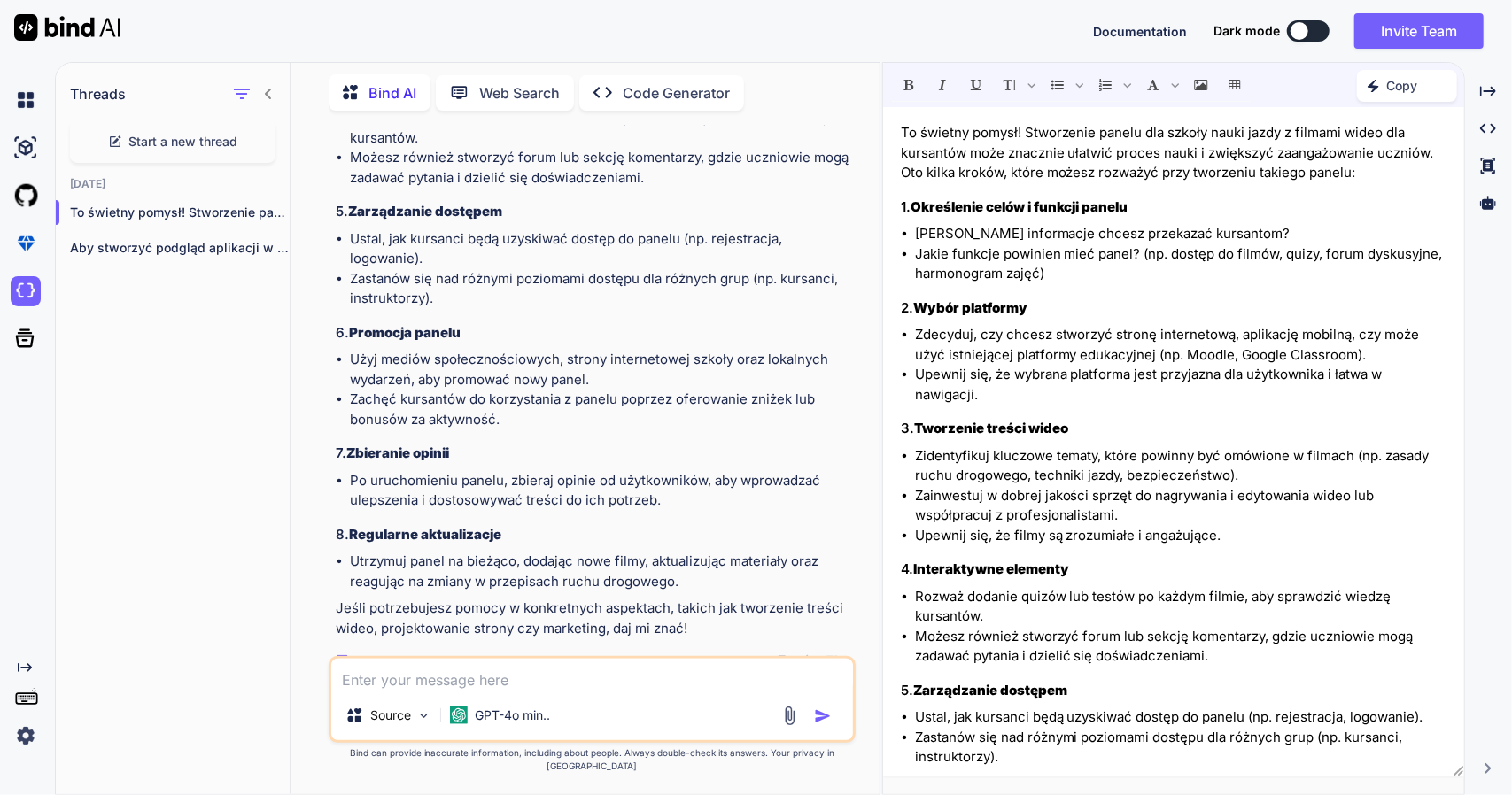
click at [686, 83] on p "Code Generator" at bounding box center [676, 93] width 107 height 21
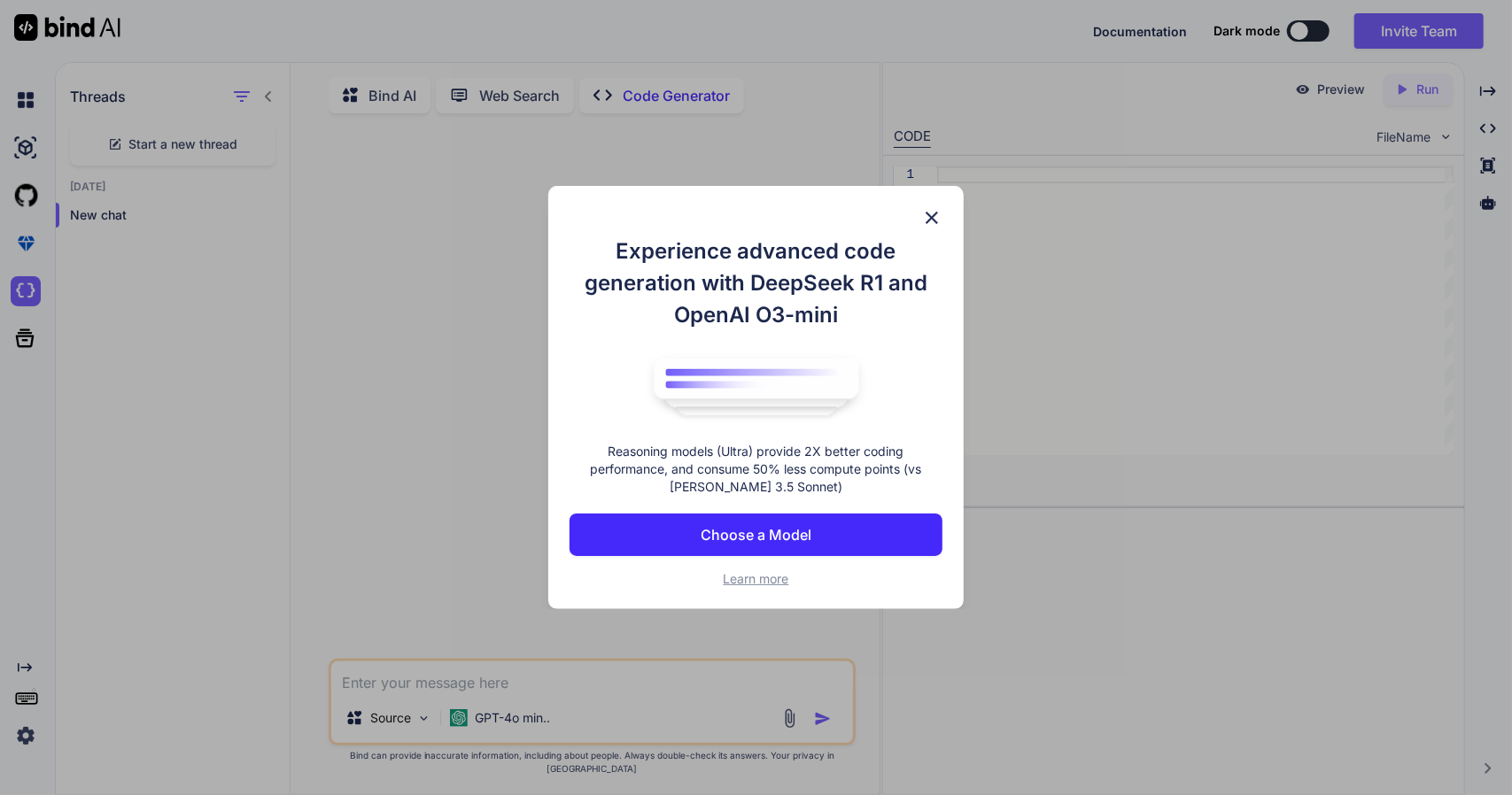
click at [934, 207] on img at bounding box center [932, 218] width 21 height 21
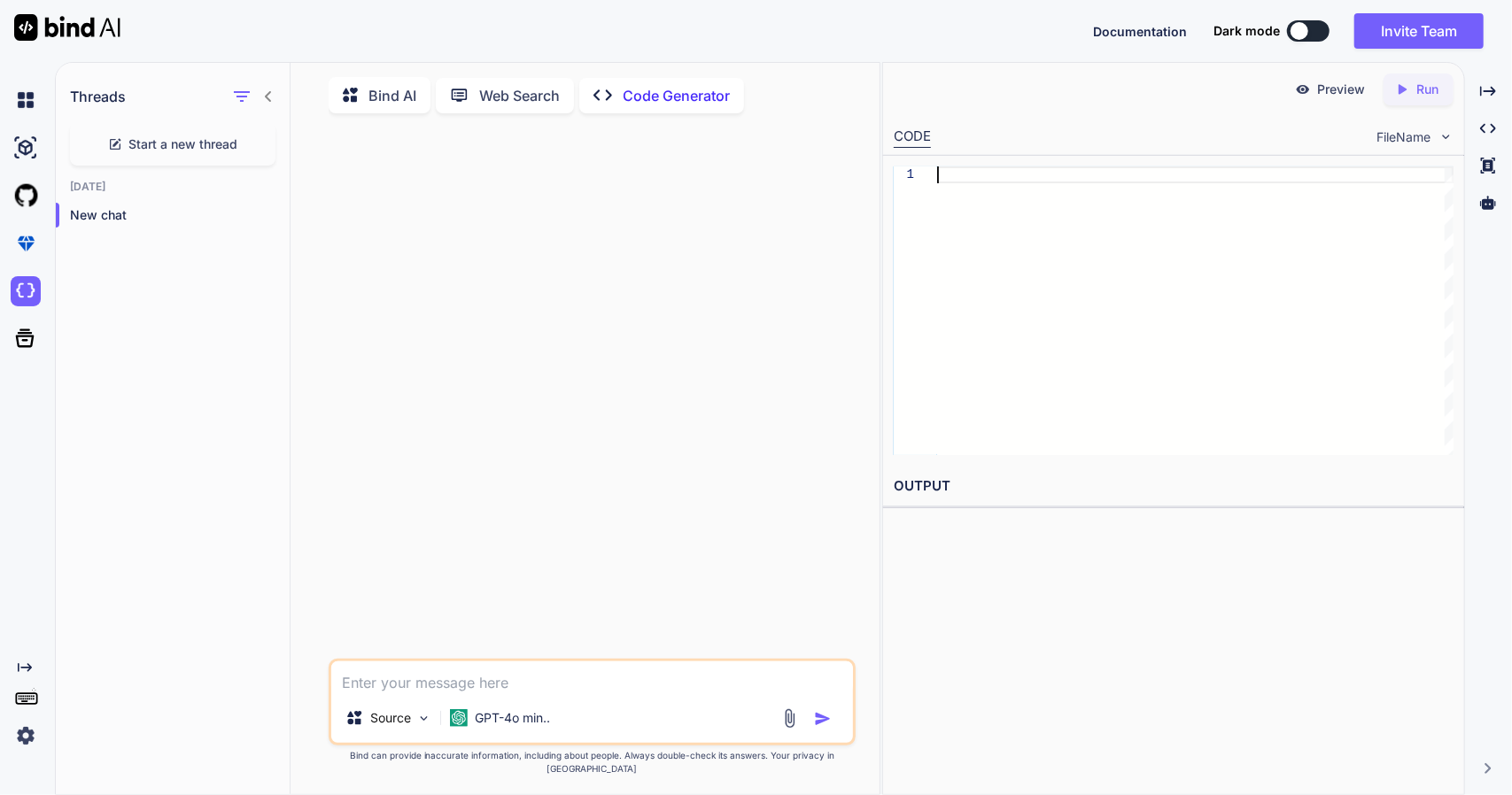
click at [969, 174] on div at bounding box center [1195, 310] width 516 height 289
click at [492, 690] on textarea at bounding box center [592, 678] width 521 height 32
type textarea "wygenruj kod panelu wplikacji"
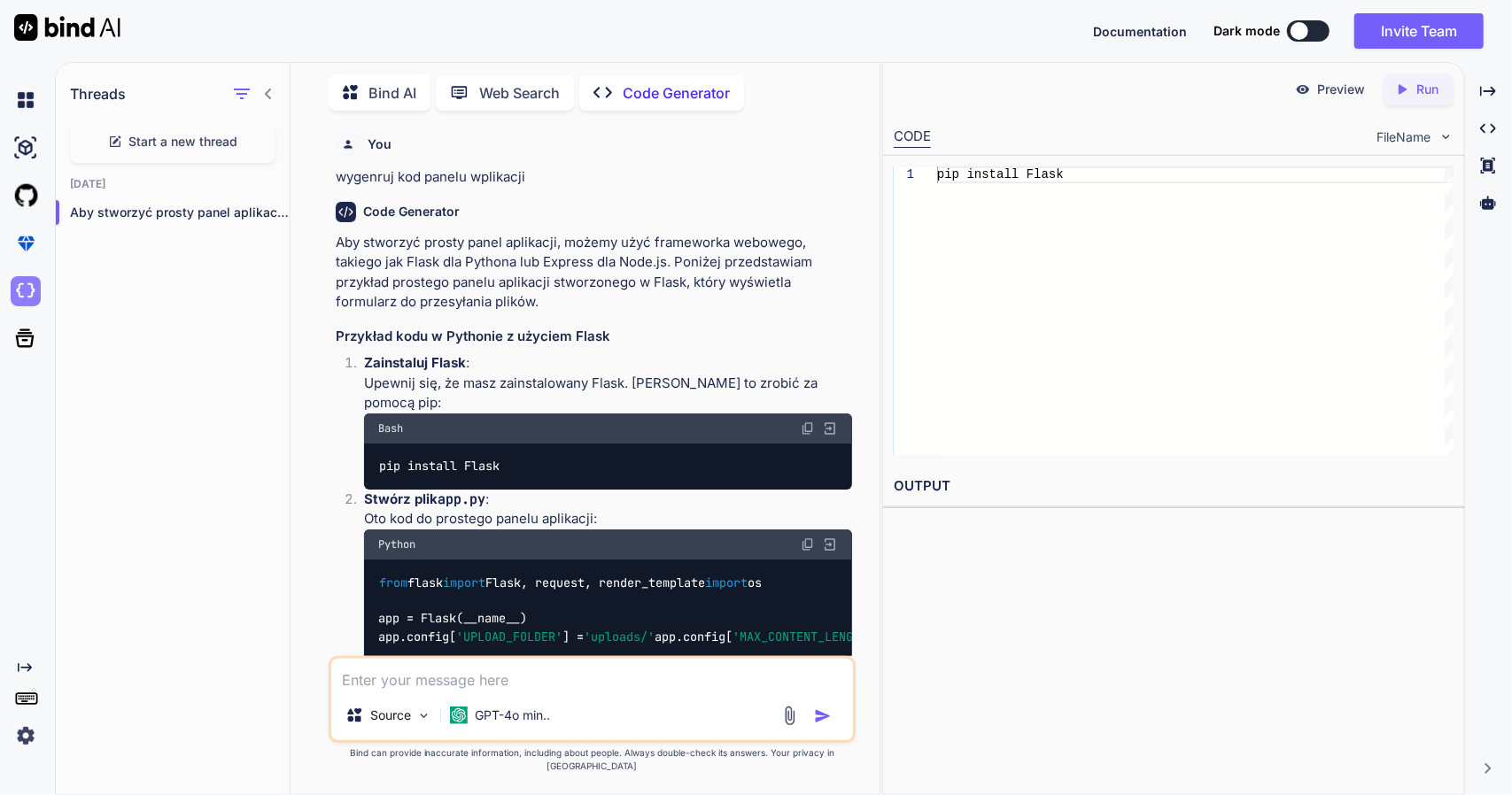
click at [35, 290] on img at bounding box center [26, 291] width 30 height 30
click at [86, 30] on img at bounding box center [68, 28] width 107 height 27
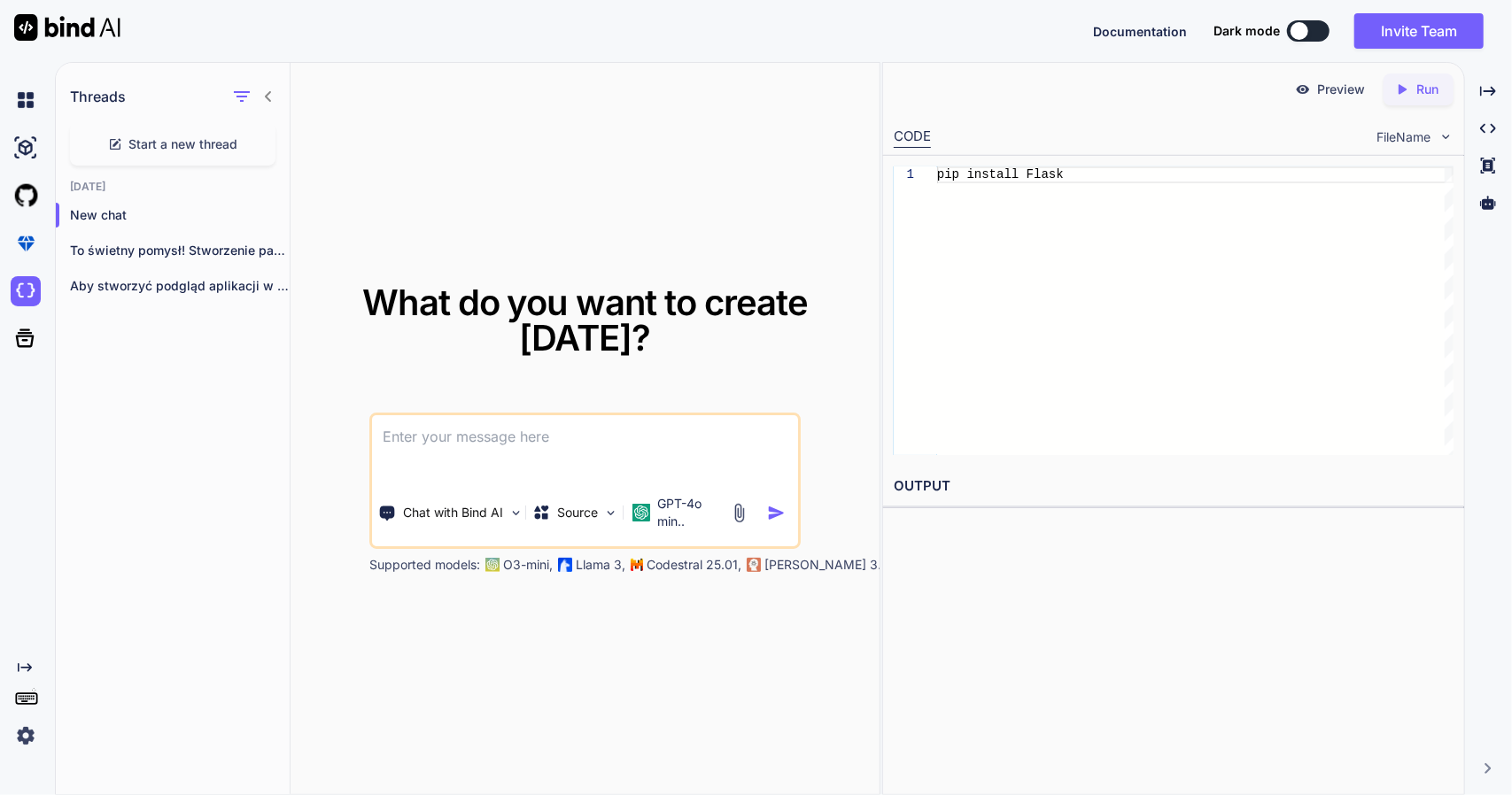
click at [26, 732] on img at bounding box center [26, 736] width 30 height 30
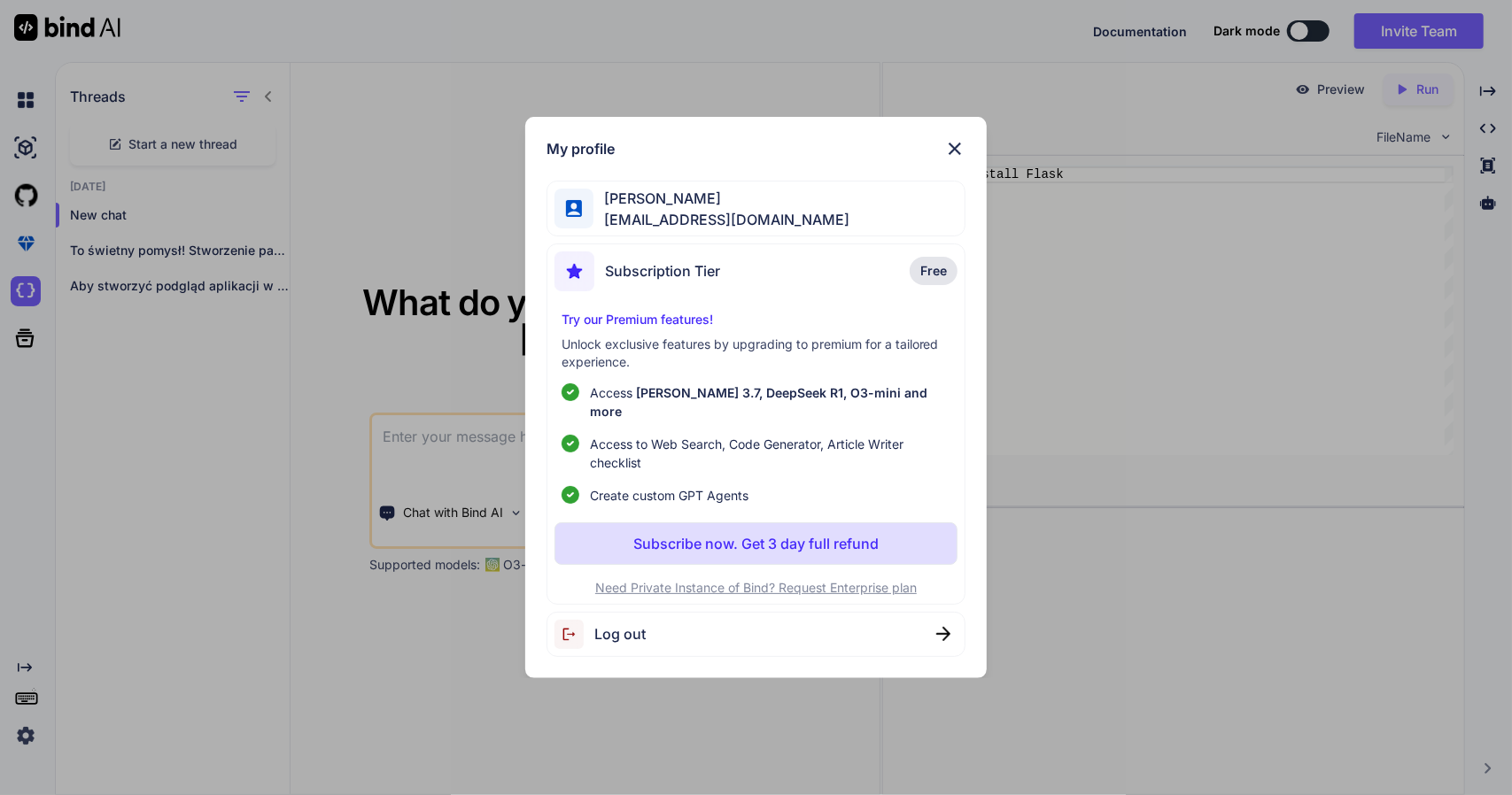
click at [25, 732] on div "My profile Krzysztof Fedosiuk kfedosiuk@gmail.com Subscription Tier Free Try ou…" at bounding box center [756, 397] width 1512 height 795
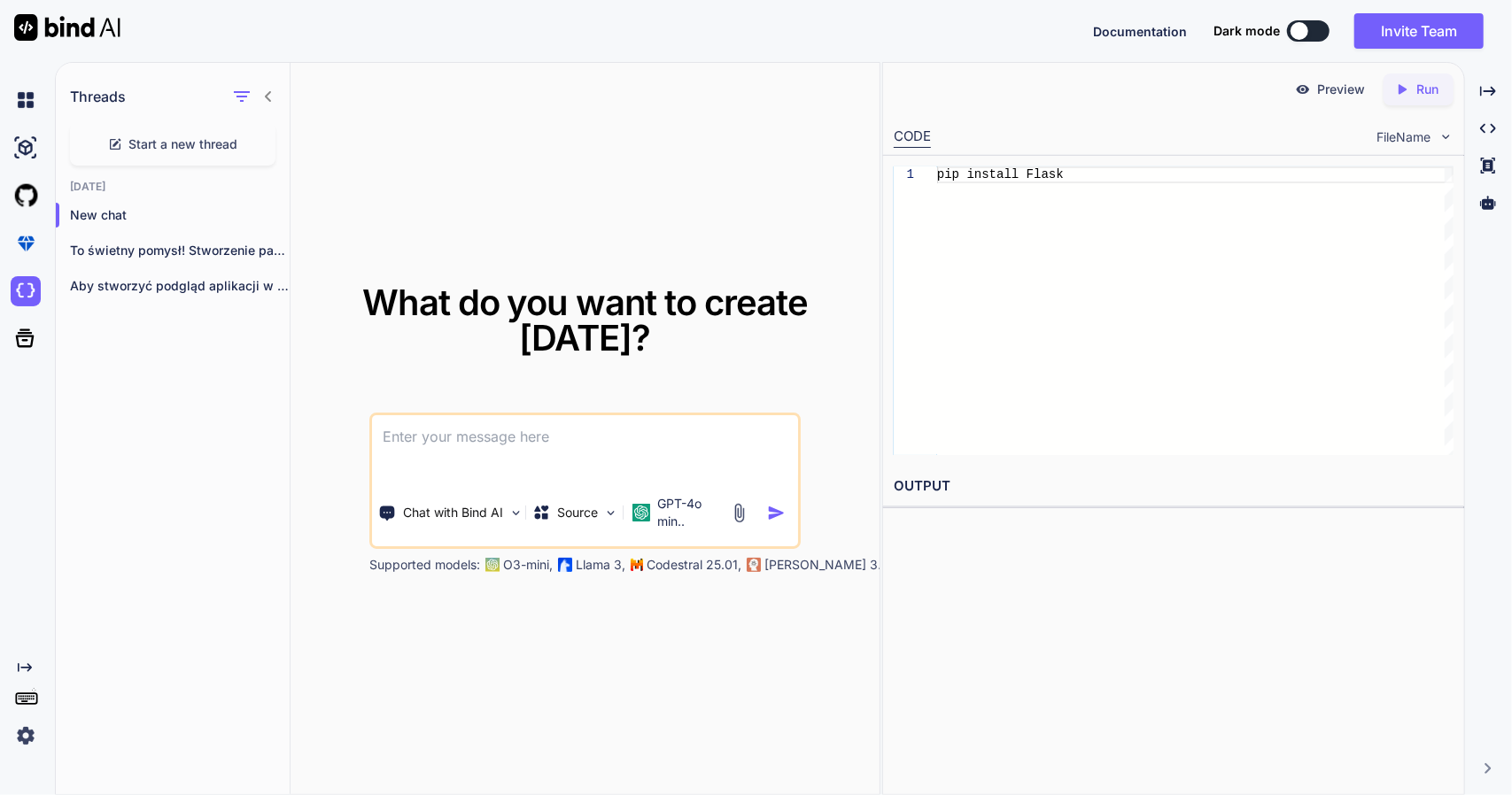
click at [25, 732] on img at bounding box center [26, 736] width 30 height 30
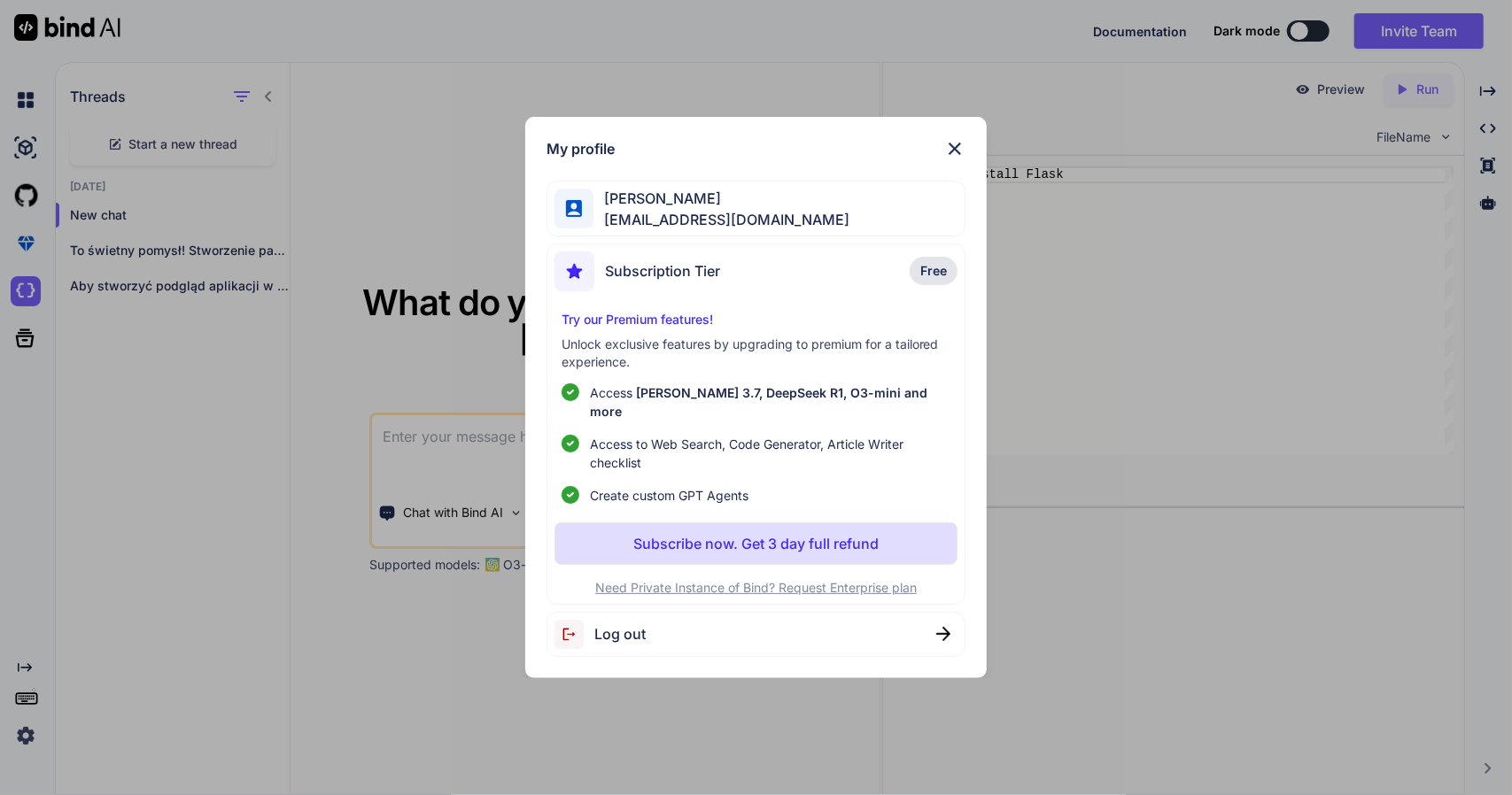
click at [825, 291] on div "Subscription Tier Free" at bounding box center [756, 274] width 404 height 47
click at [951, 281] on p "Free" at bounding box center [934, 271] width 48 height 28
click at [954, 145] on div "My profile Krzysztof Fedosiuk kfedosiuk@gmail.com Subscription Tier Free Try ou…" at bounding box center [756, 398] width 462 height 561
click at [958, 149] on img at bounding box center [955, 149] width 21 height 21
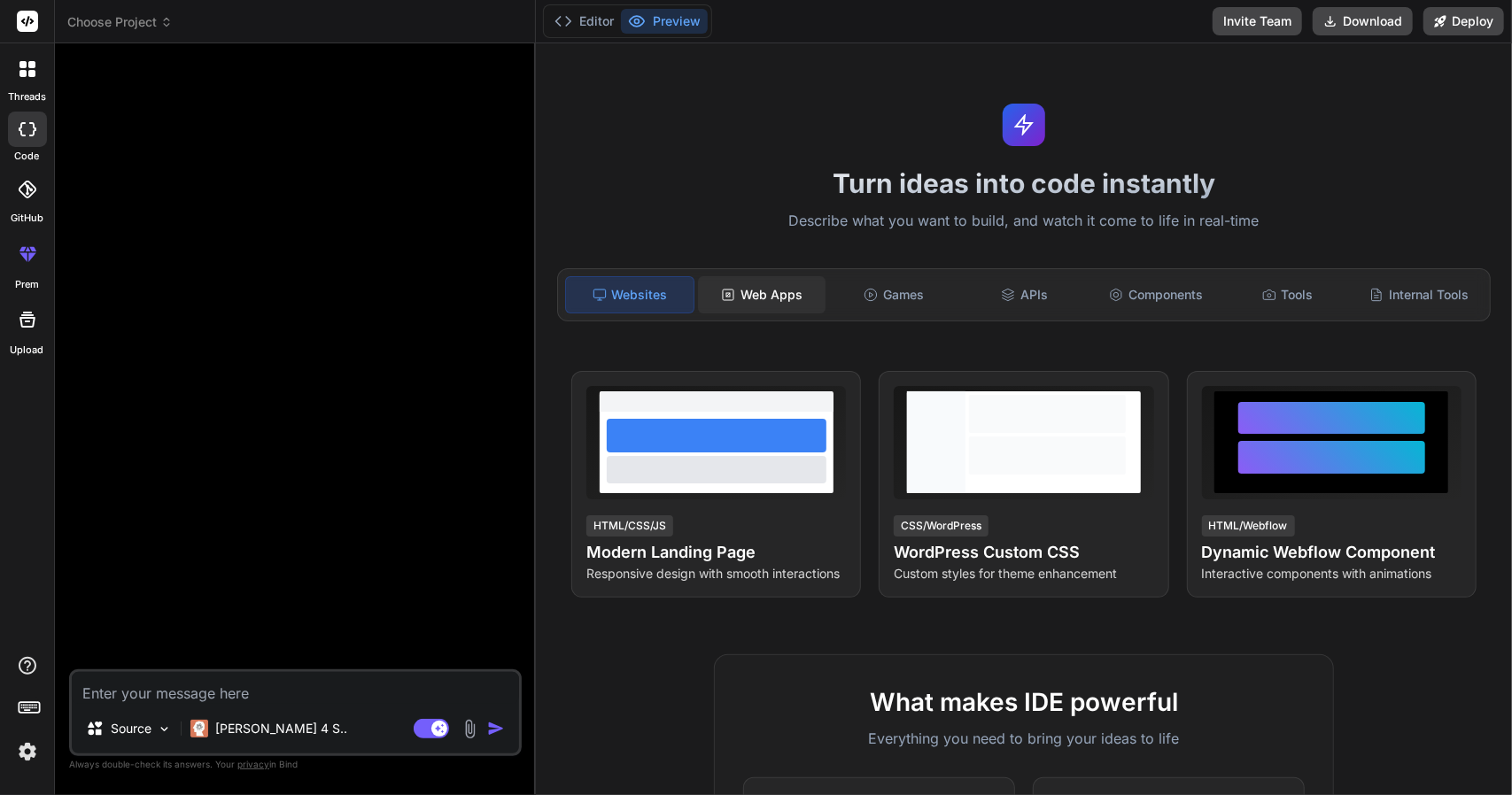
click at [768, 300] on div "Web Apps" at bounding box center [762, 295] width 128 height 37
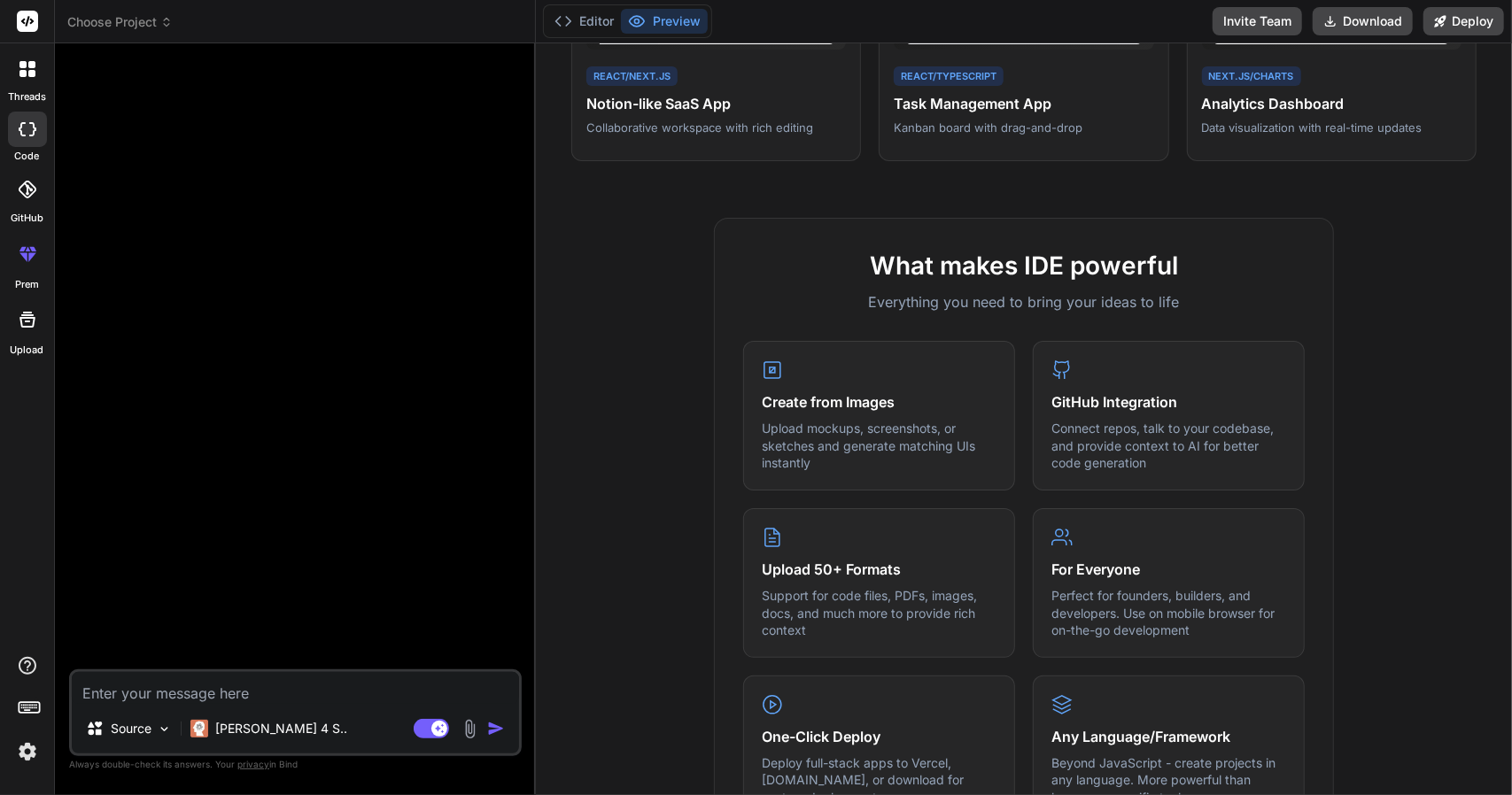
scroll to position [177, 0]
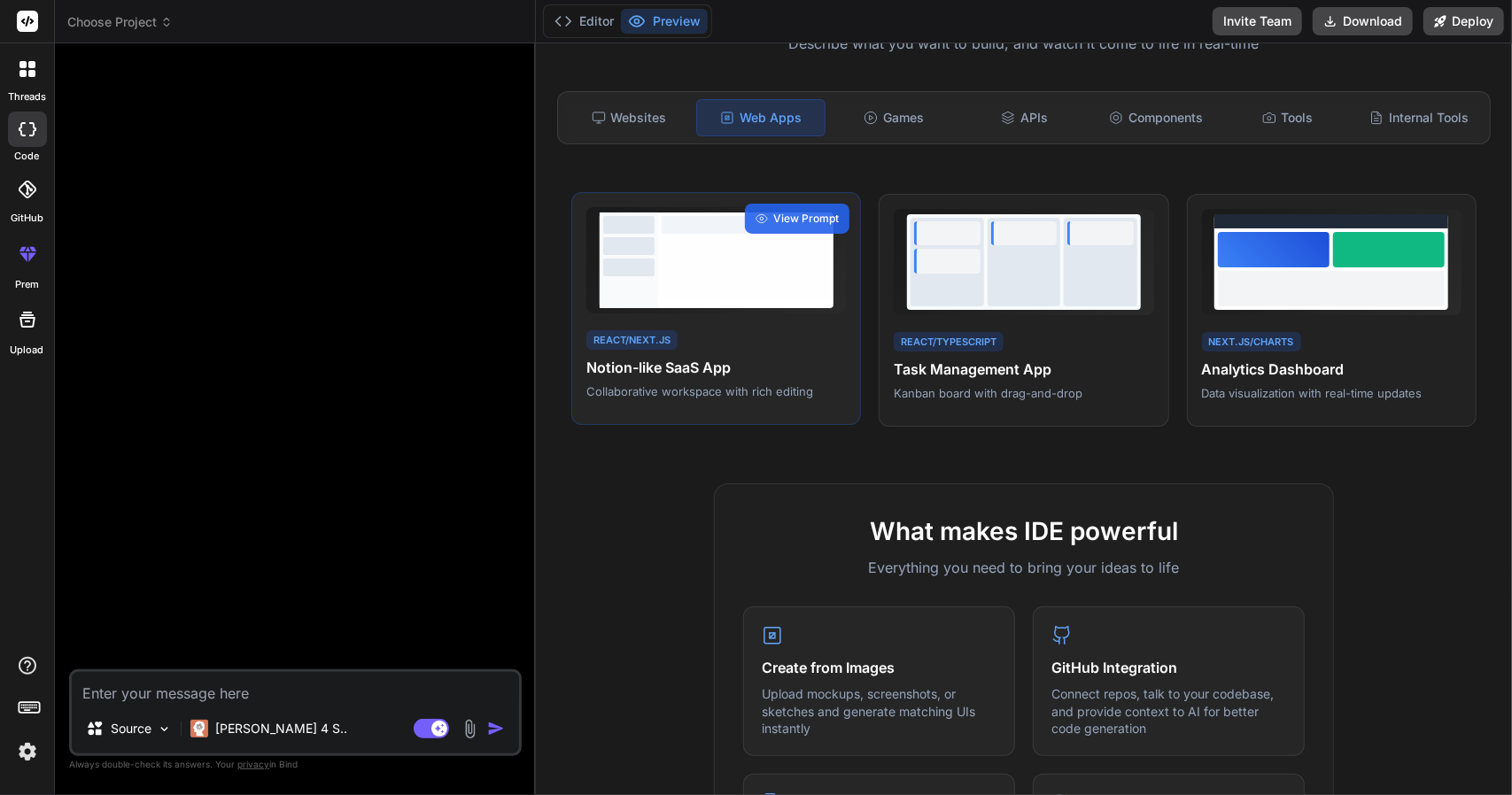
click at [700, 396] on p "Collaborative workspace with rich editing" at bounding box center [716, 392] width 259 height 16
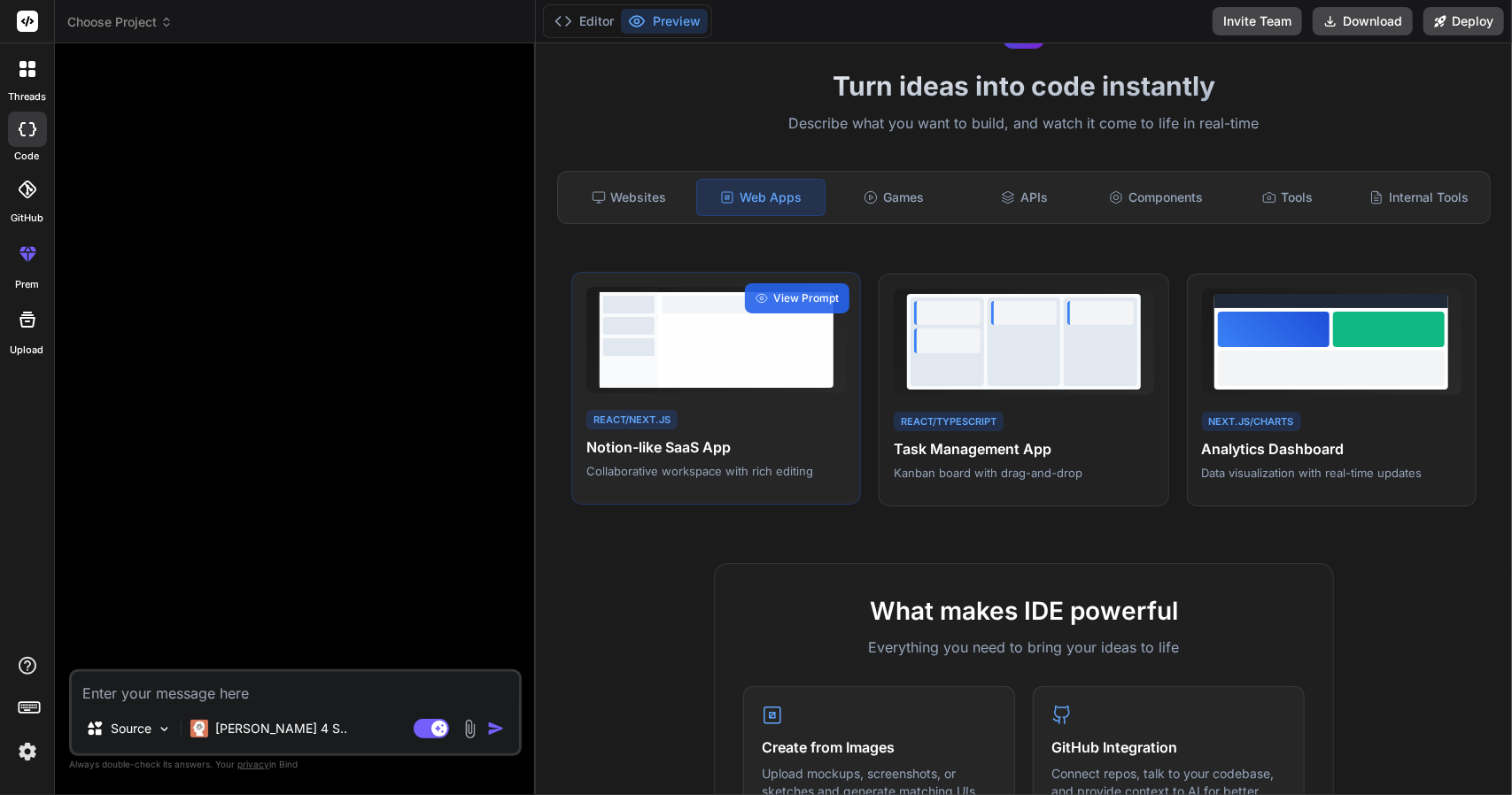
scroll to position [0, 0]
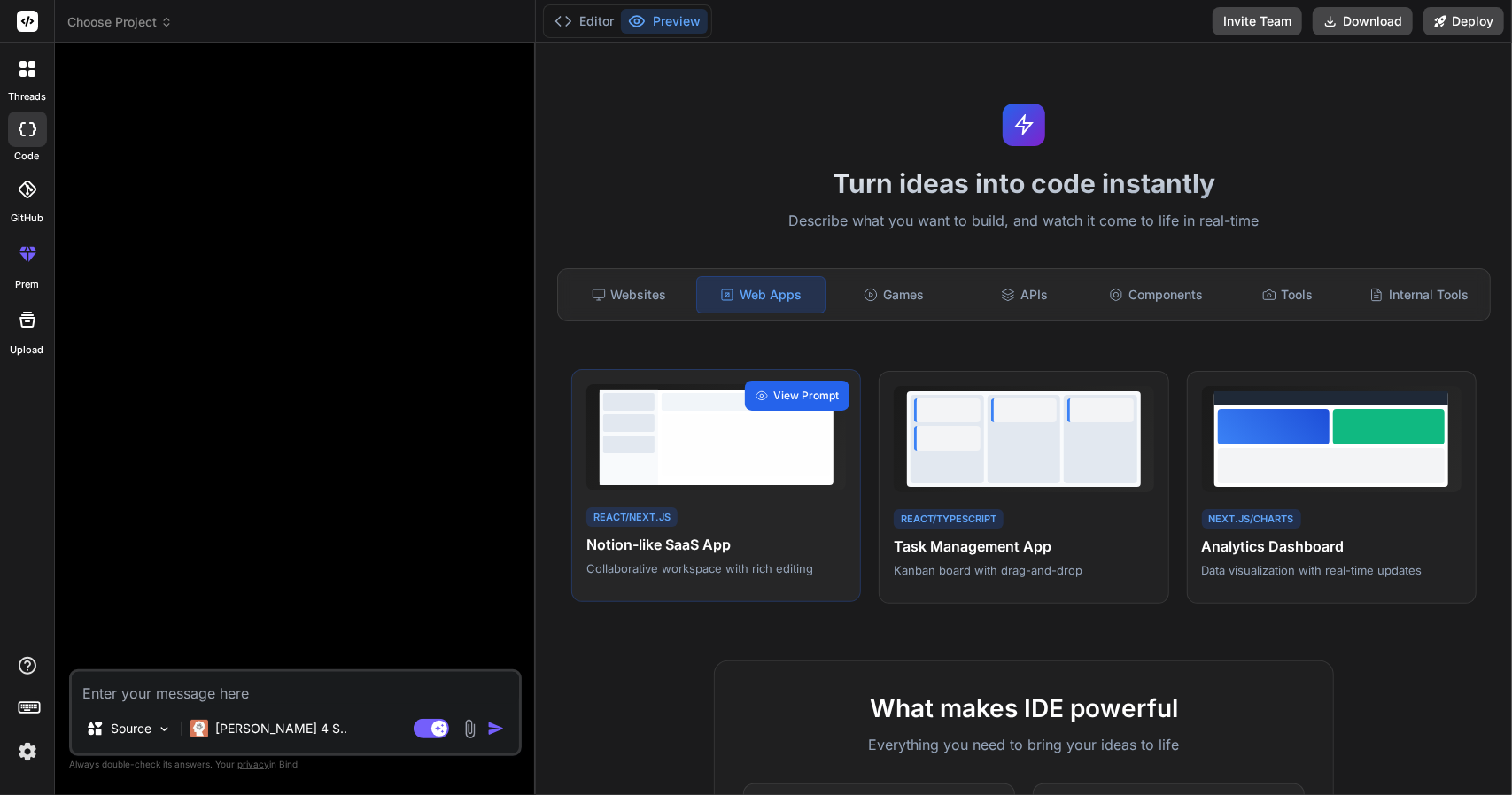
click at [773, 393] on span "View Prompt" at bounding box center [806, 396] width 66 height 16
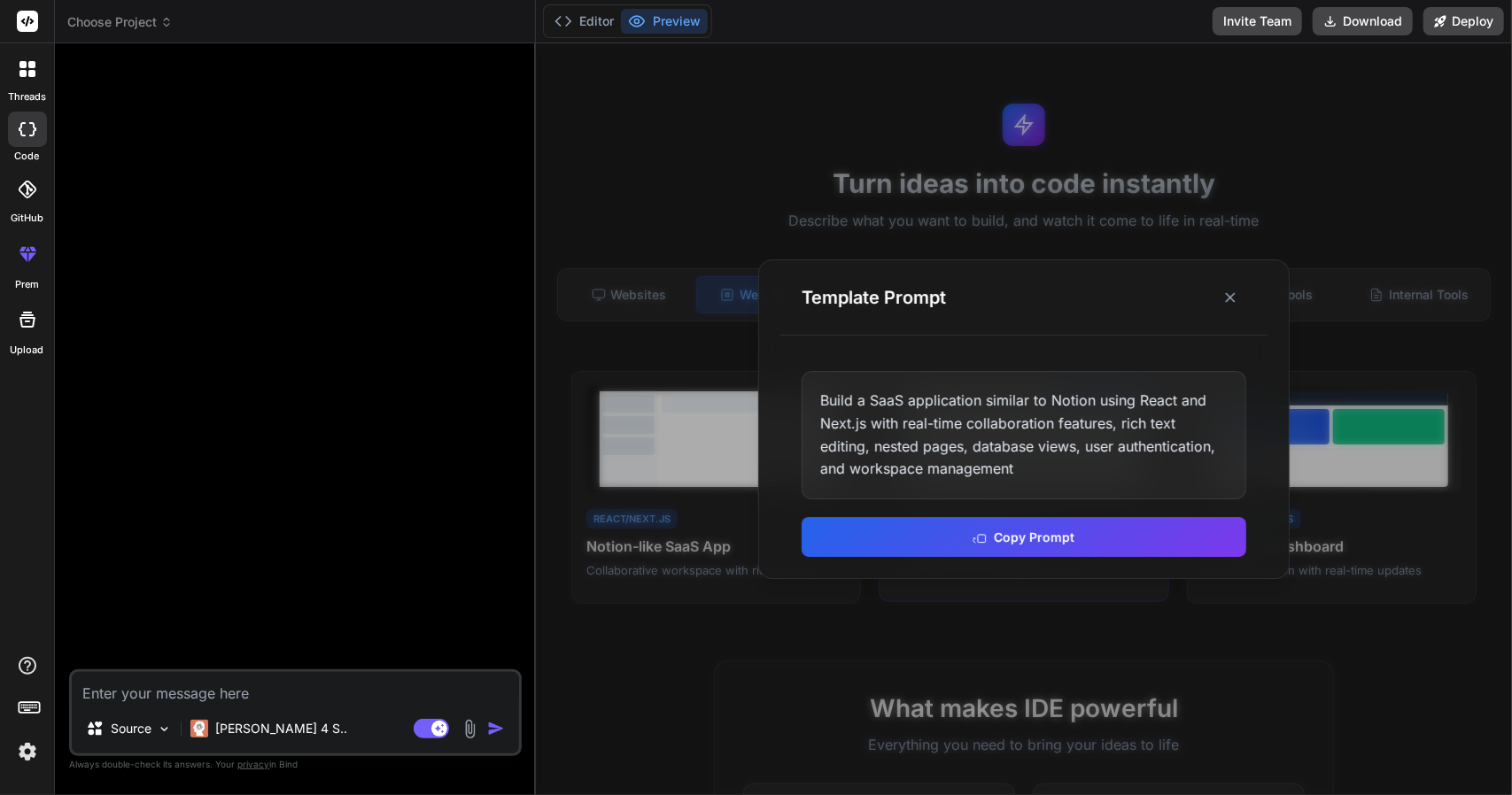
click at [1010, 532] on button "Copy Prompt" at bounding box center [1023, 537] width 444 height 40
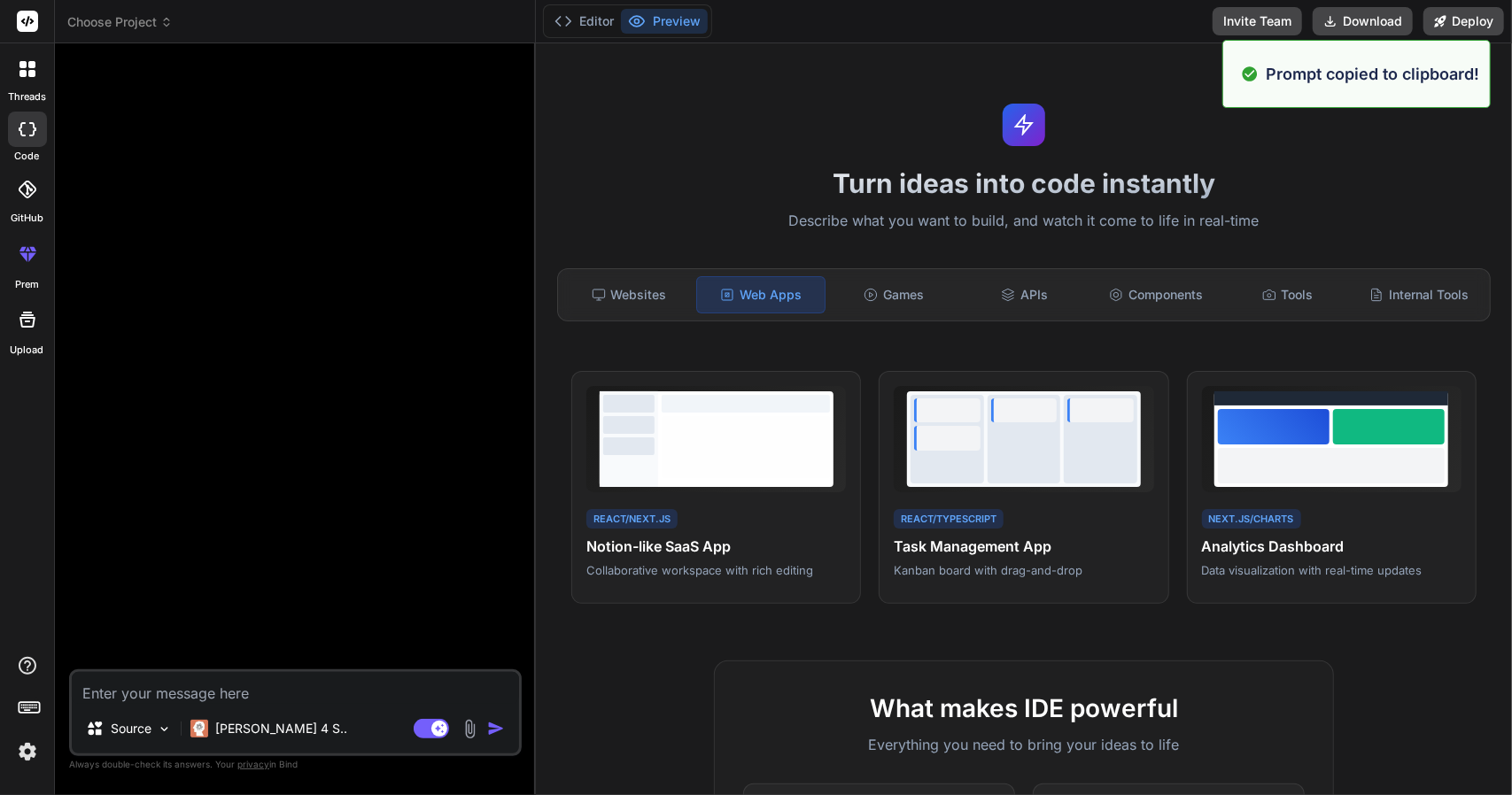
click at [241, 690] on textarea at bounding box center [295, 688] width 447 height 32
paste textarea "Build a SaaS application similar to Notion using React and Next.js with real-ti…"
type textarea "x"
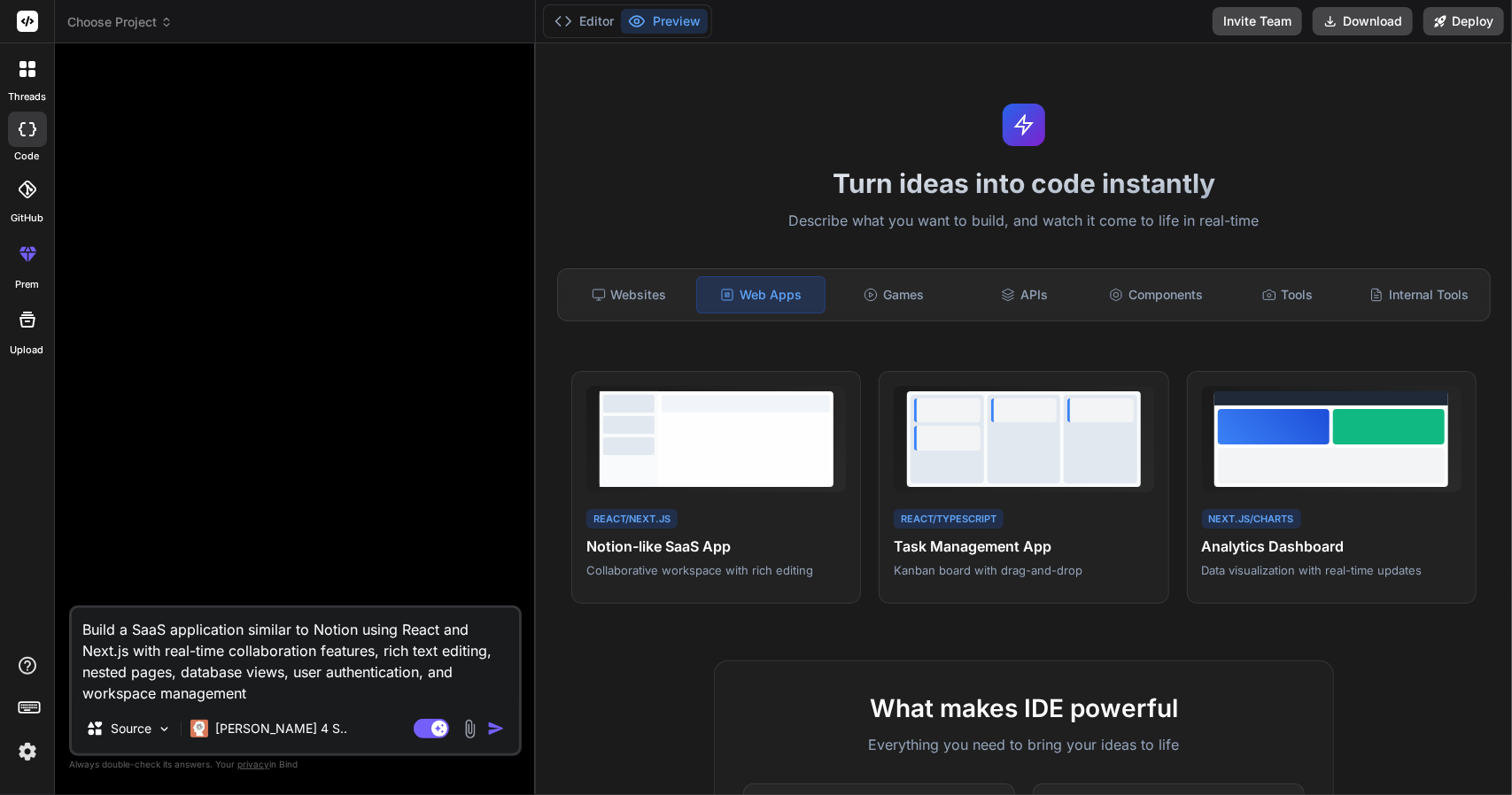
type textarea "Build a SaaS application similar to Notion using React and Next.js with real-ti…"
click at [498, 722] on img "button" at bounding box center [496, 729] width 18 height 18
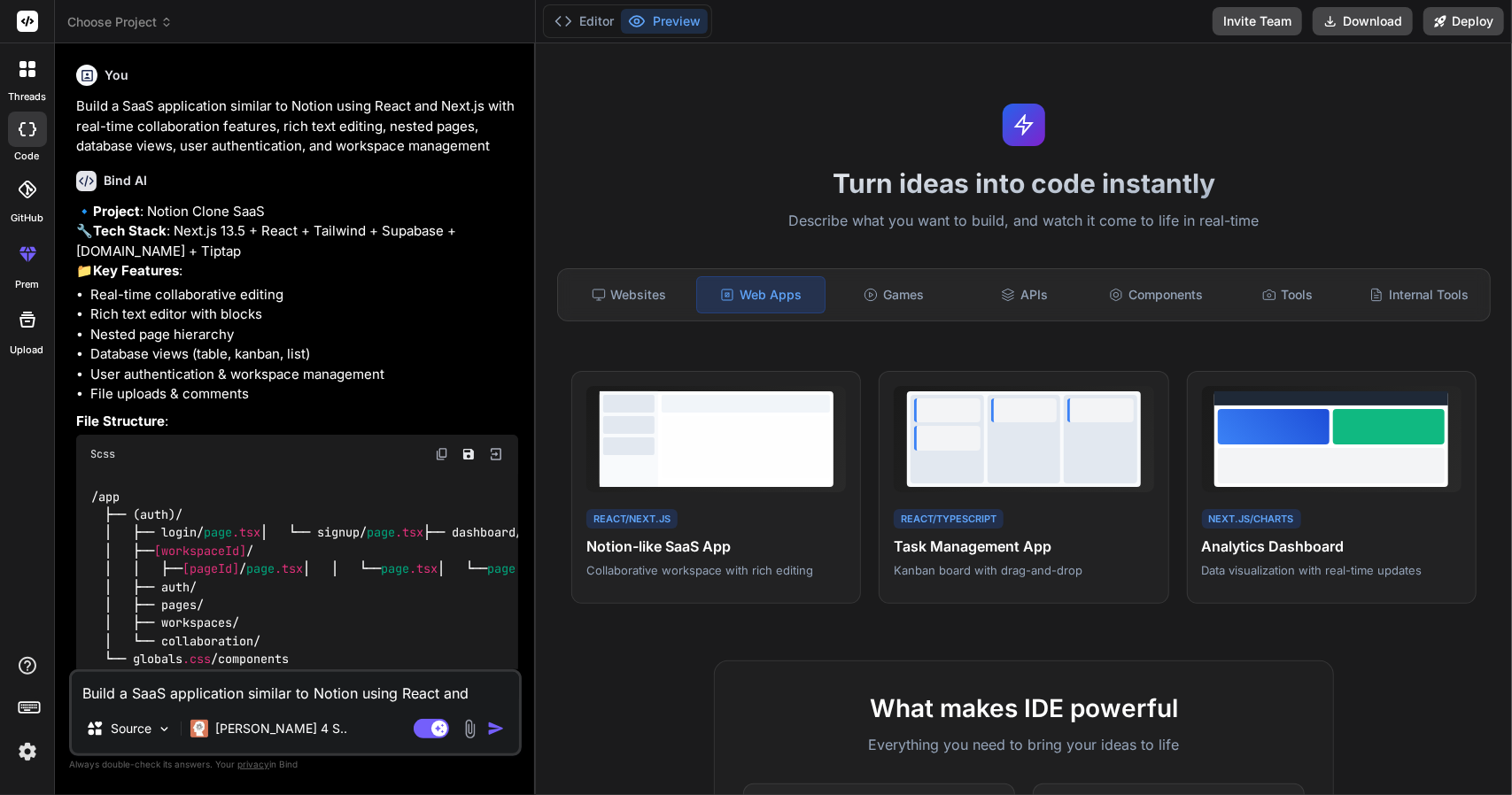
click at [679, 21] on button "Preview" at bounding box center [664, 21] width 87 height 25
click at [602, 20] on button "Editor" at bounding box center [584, 21] width 74 height 25
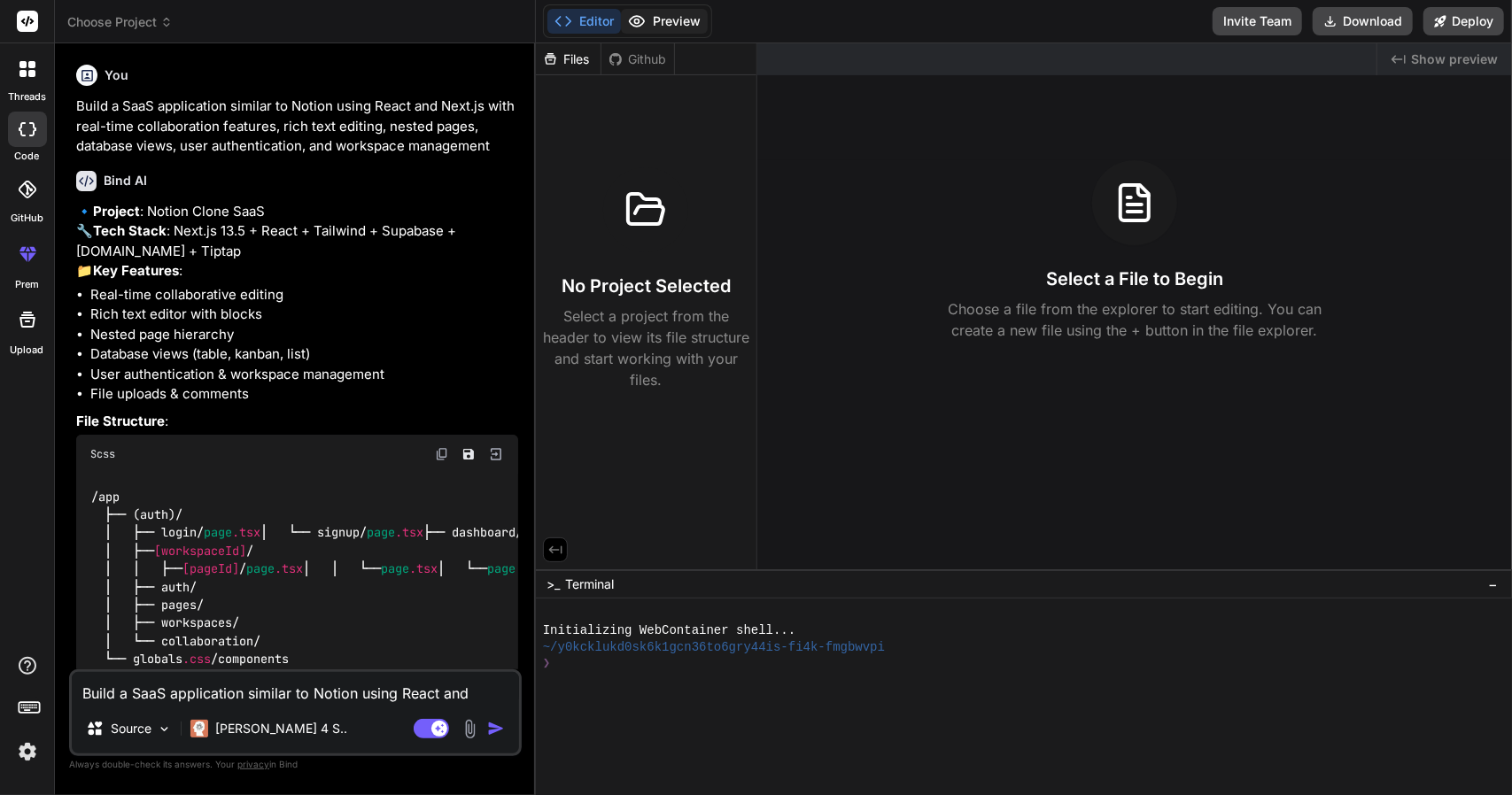
click at [641, 19] on icon at bounding box center [637, 21] width 18 height 18
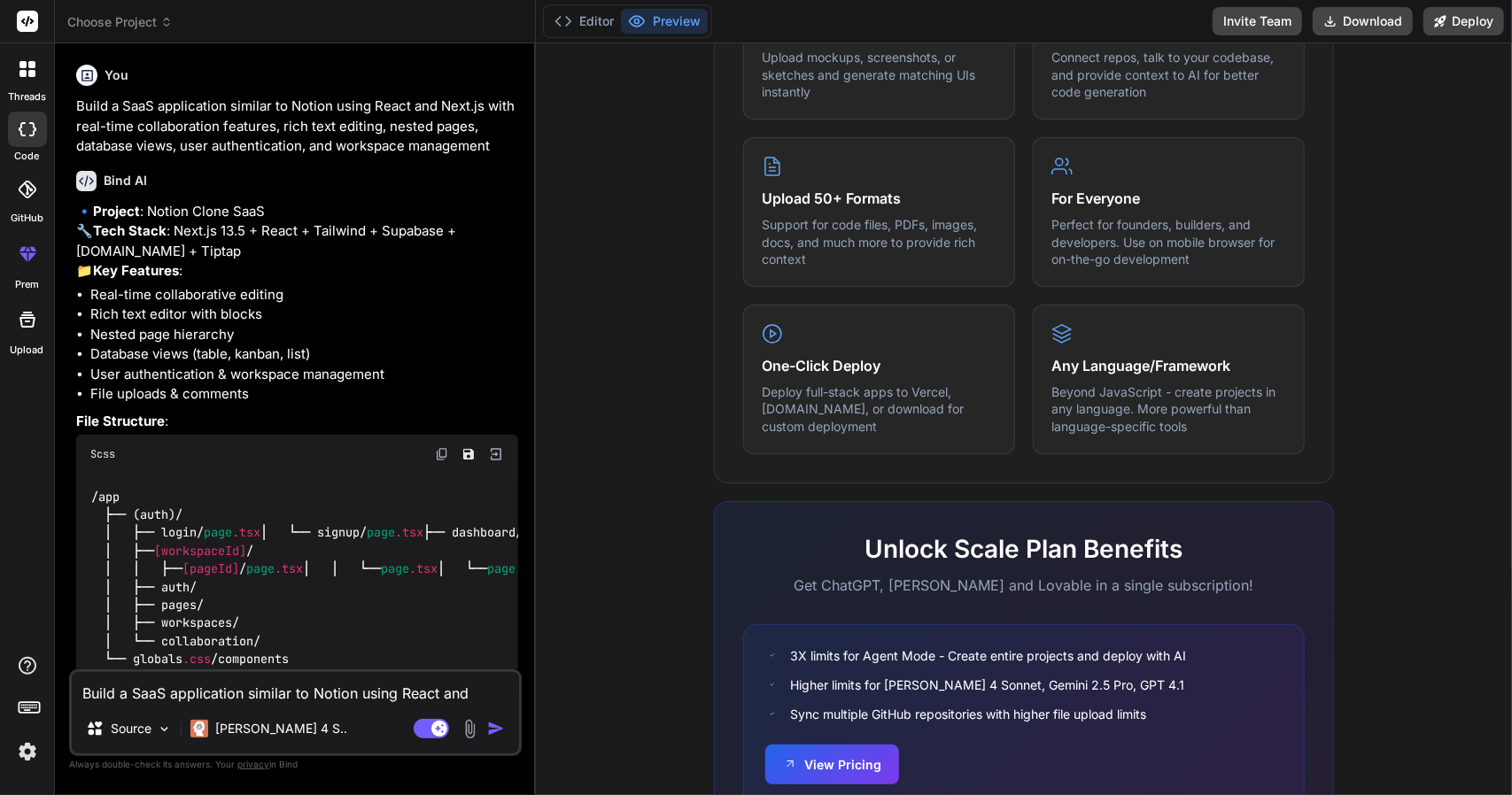
scroll to position [894, 0]
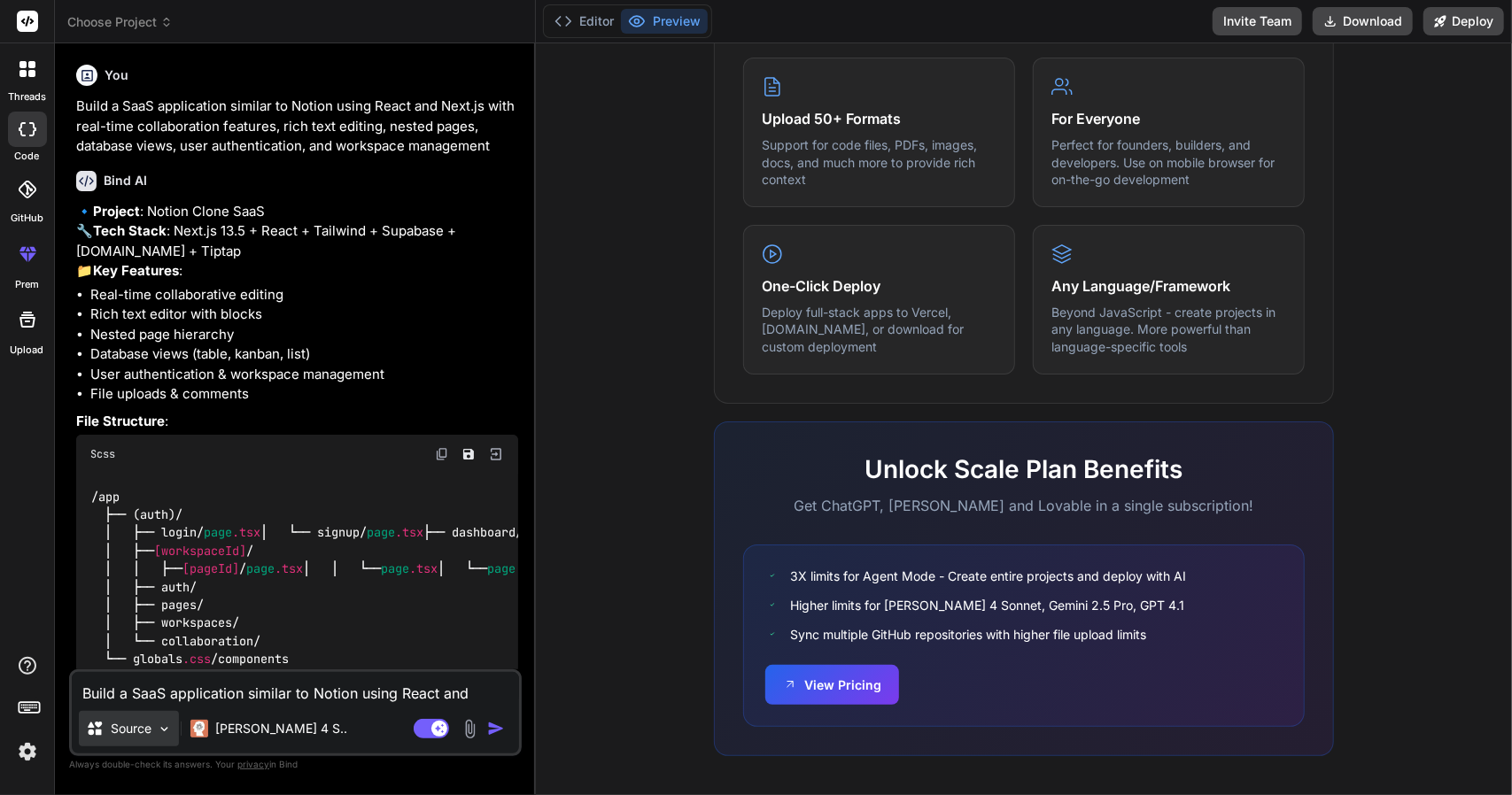
click at [153, 727] on div "Source" at bounding box center [129, 729] width 100 height 36
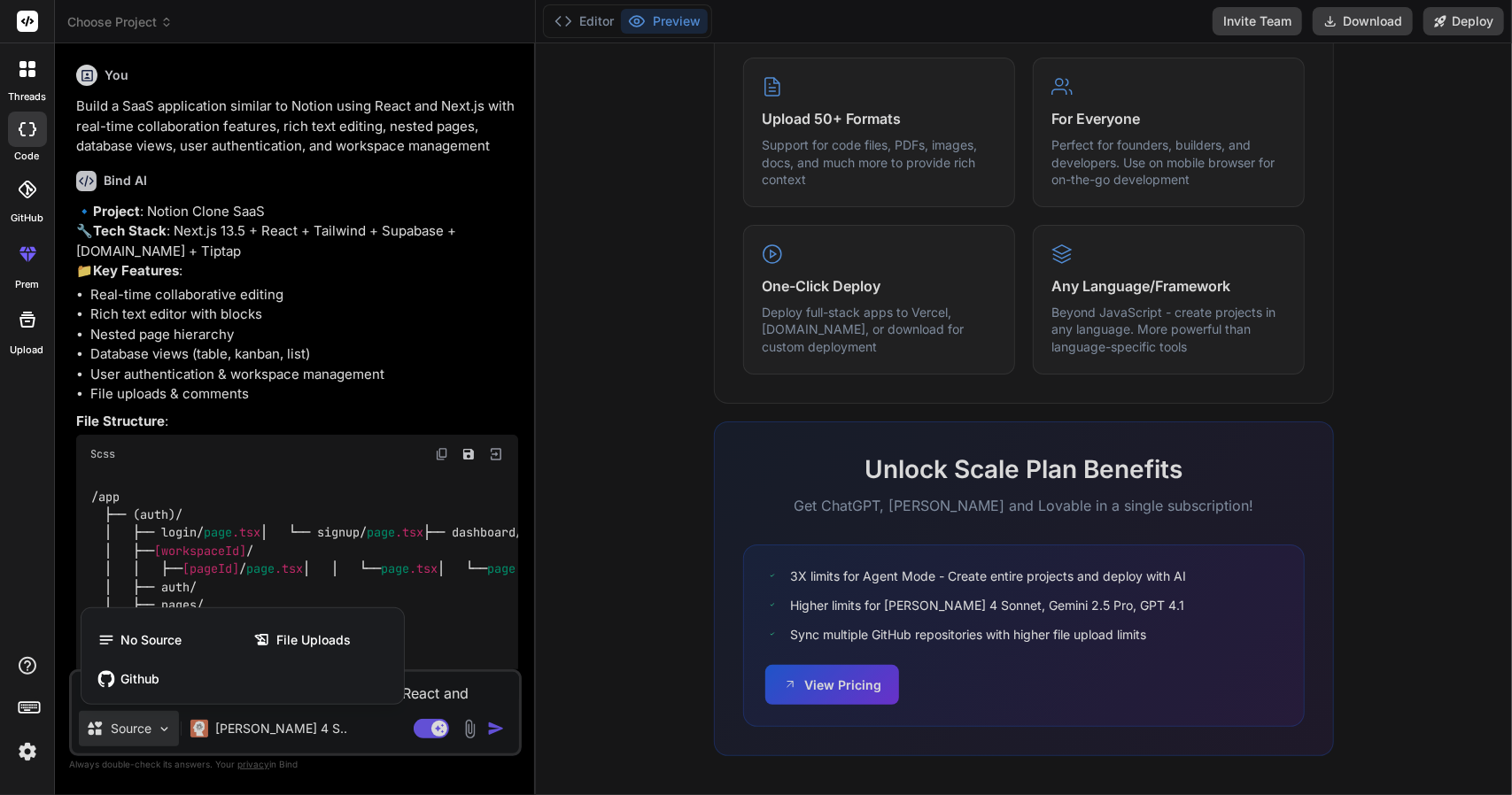
click at [563, 578] on div at bounding box center [756, 397] width 1512 height 795
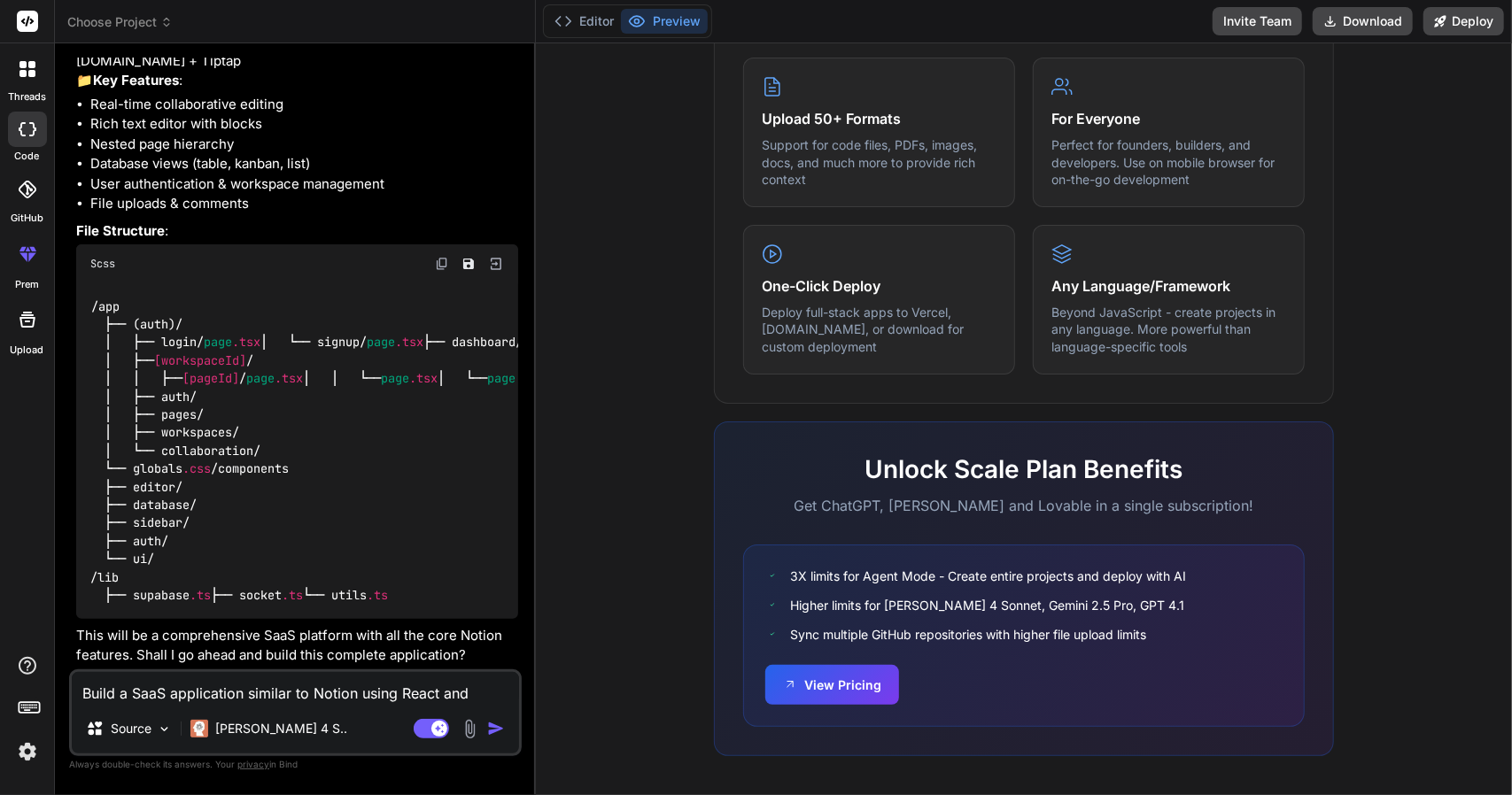
scroll to position [374, 0]
click at [489, 256] on img at bounding box center [496, 264] width 16 height 16
click at [495, 256] on img at bounding box center [496, 264] width 16 height 16
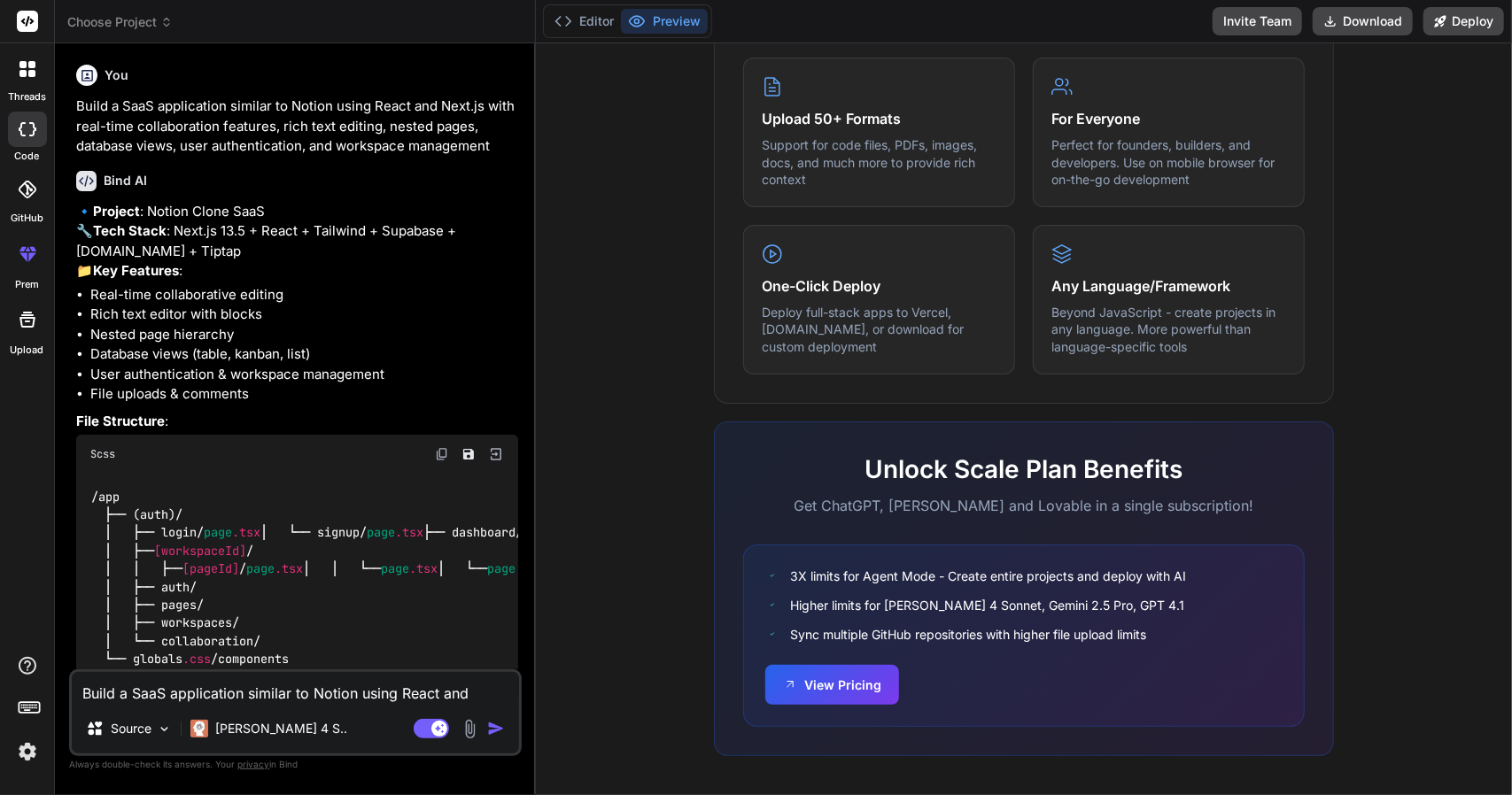
scroll to position [539, 0]
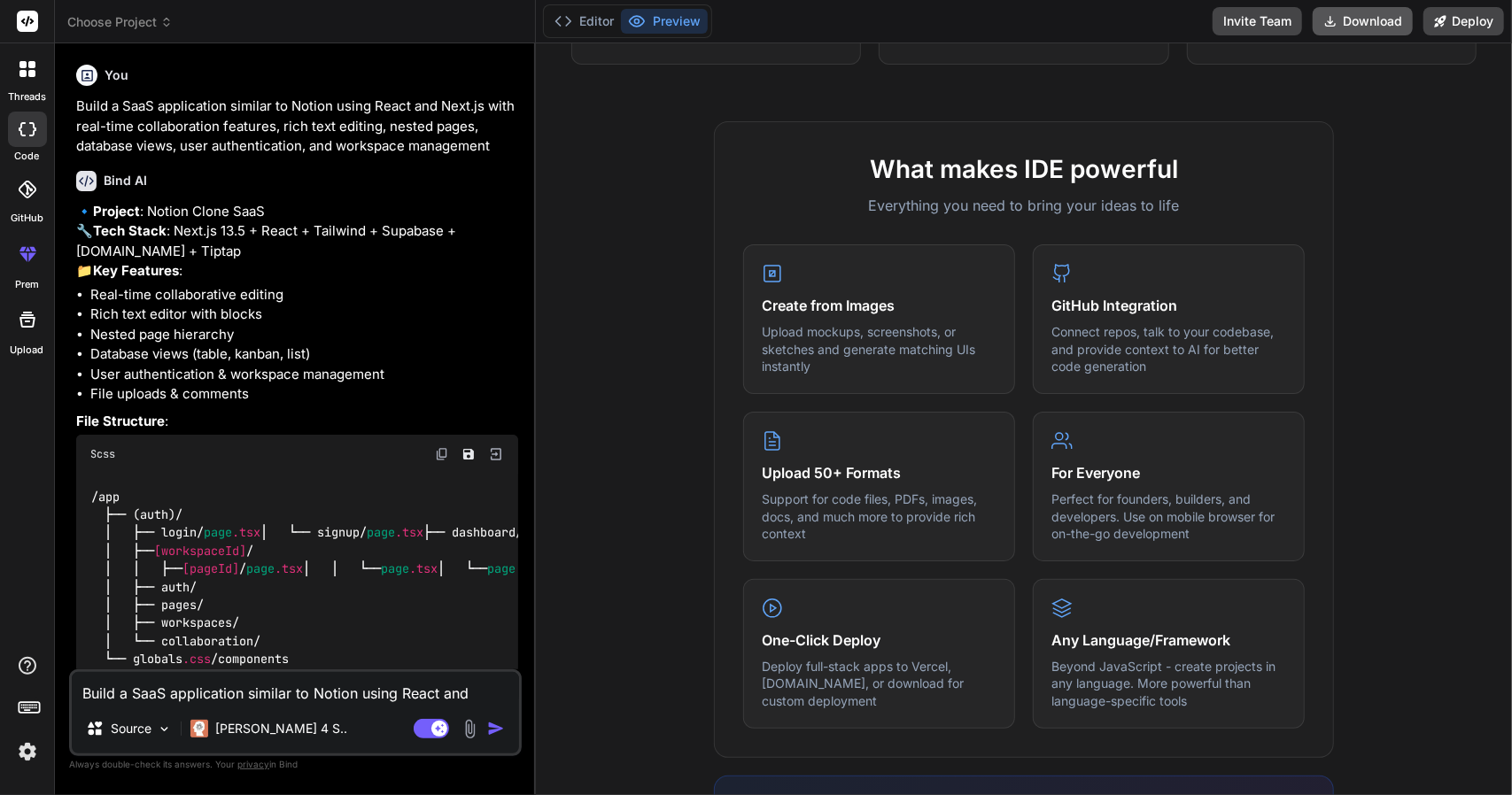
click at [1344, 12] on button "Download" at bounding box center [1363, 21] width 100 height 28
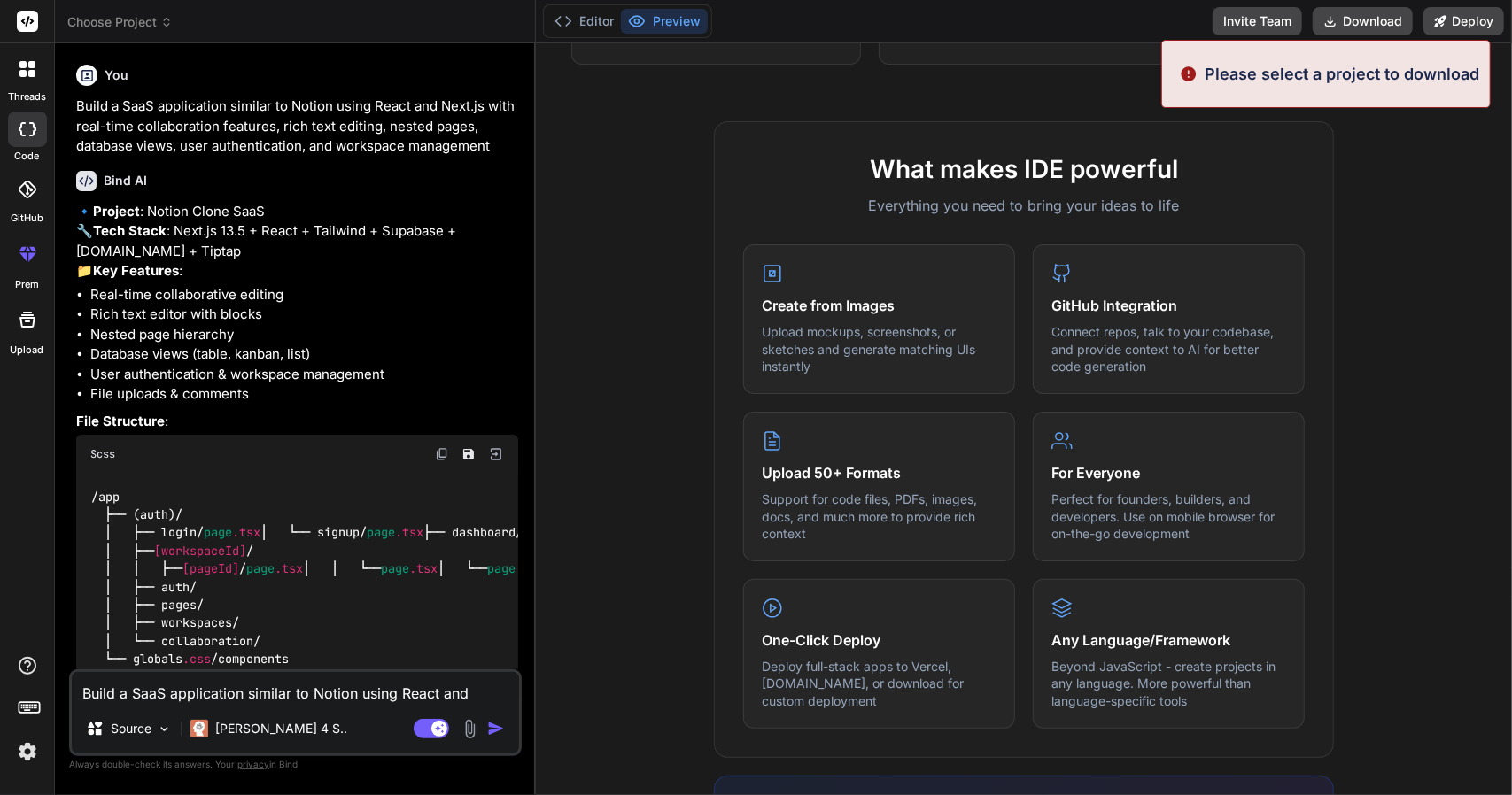
click at [613, 203] on div "What makes IDE powerful Everything you need to bring your ideas to life Create …" at bounding box center [1023, 633] width 955 height 1024
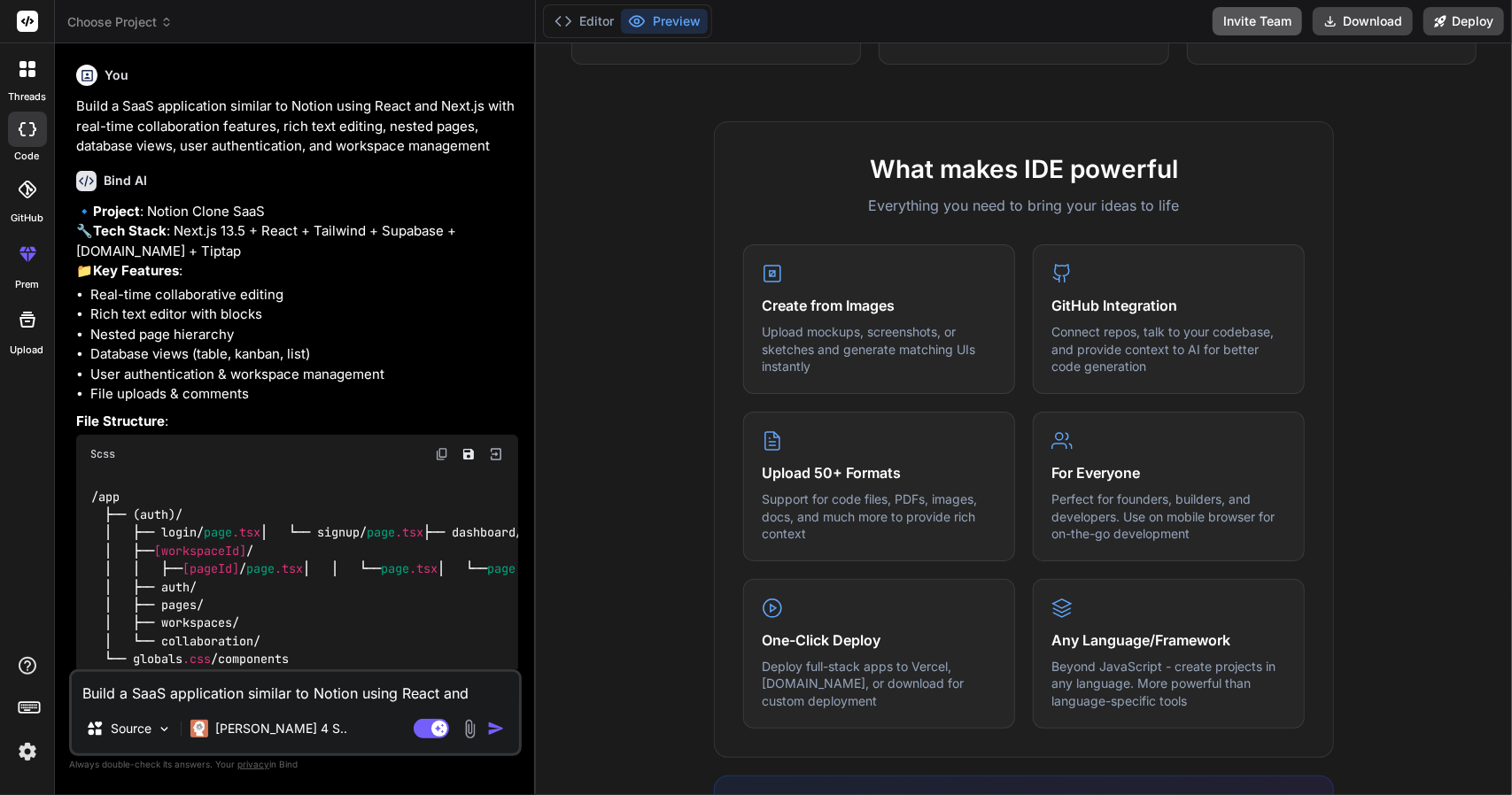
click at [1237, 33] on button "Invite Team" at bounding box center [1257, 21] width 90 height 28
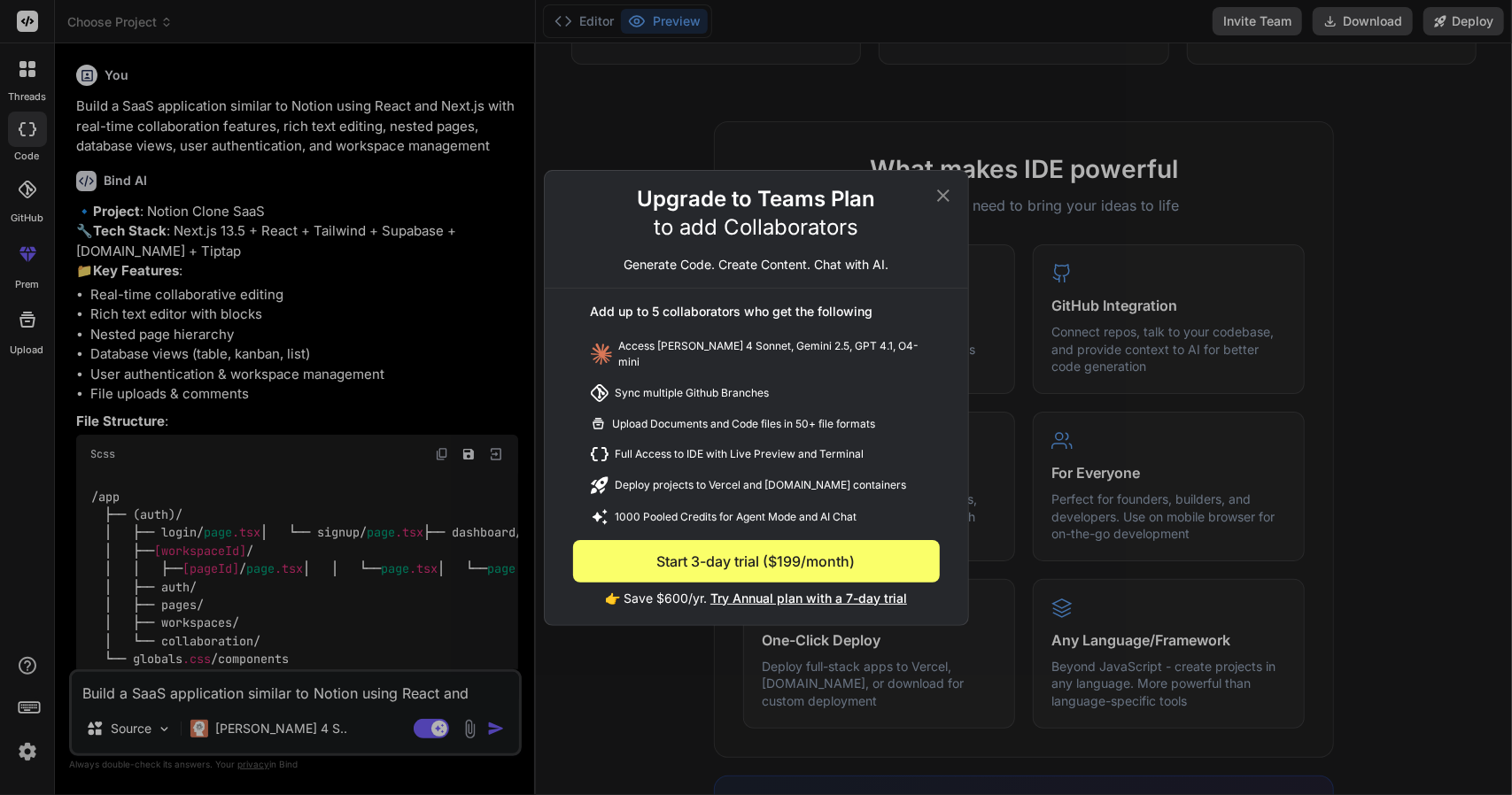
click at [955, 197] on div "Upgrade to Teams Plan to add Collaborators Generate Code. Create Content. Chat …" at bounding box center [756, 236] width 424 height 104
click at [943, 197] on icon at bounding box center [943, 195] width 21 height 21
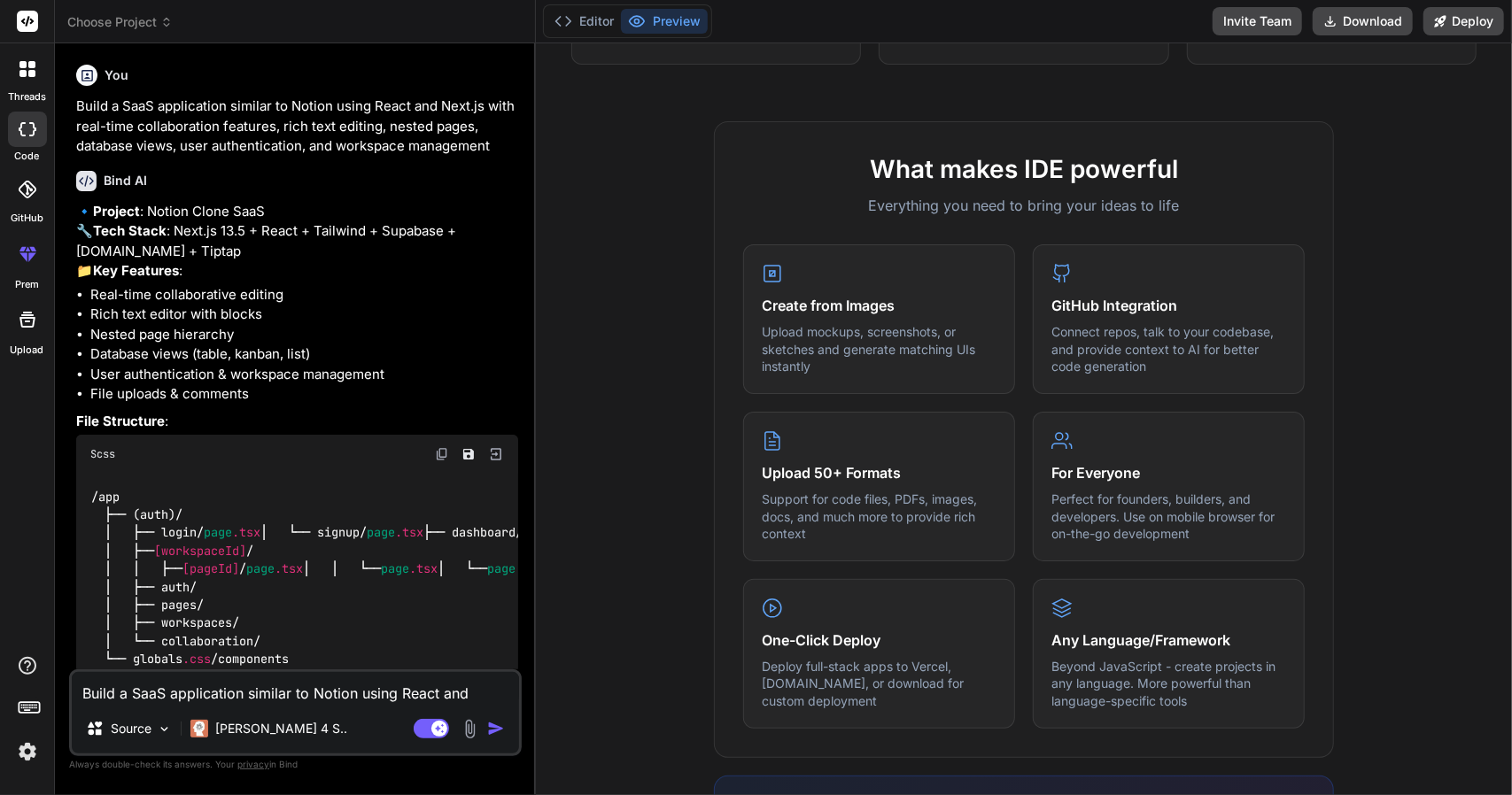
click at [28, 135] on icon at bounding box center [28, 130] width 18 height 14
click at [37, 203] on div at bounding box center [28, 189] width 39 height 39
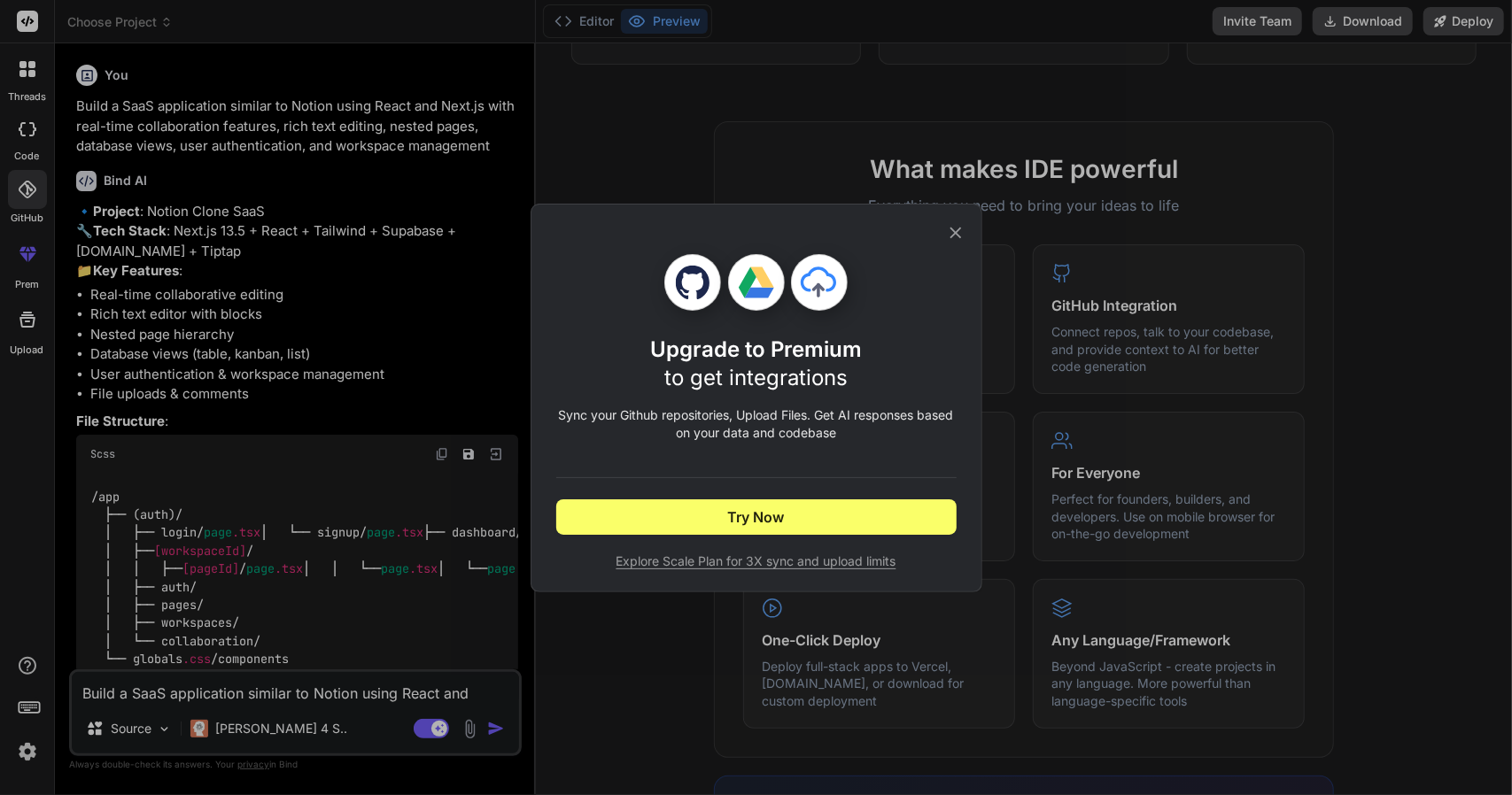
click at [966, 226] on div "Upgrade to Premium to get integrations Sync your Github repositories, Upload Fi…" at bounding box center [756, 398] width 451 height 389
click at [959, 234] on icon at bounding box center [956, 233] width 20 height 20
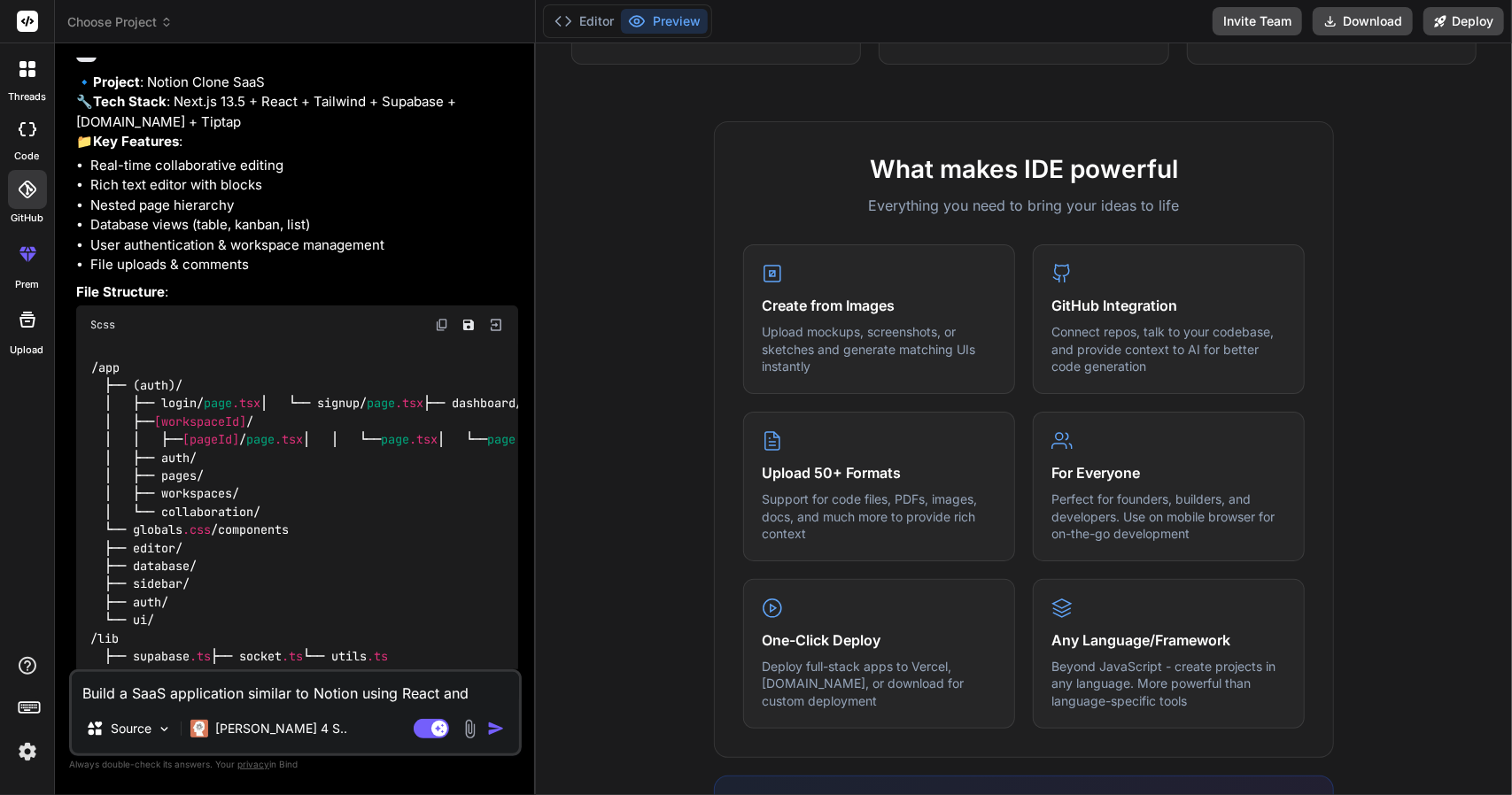
scroll to position [266, 0]
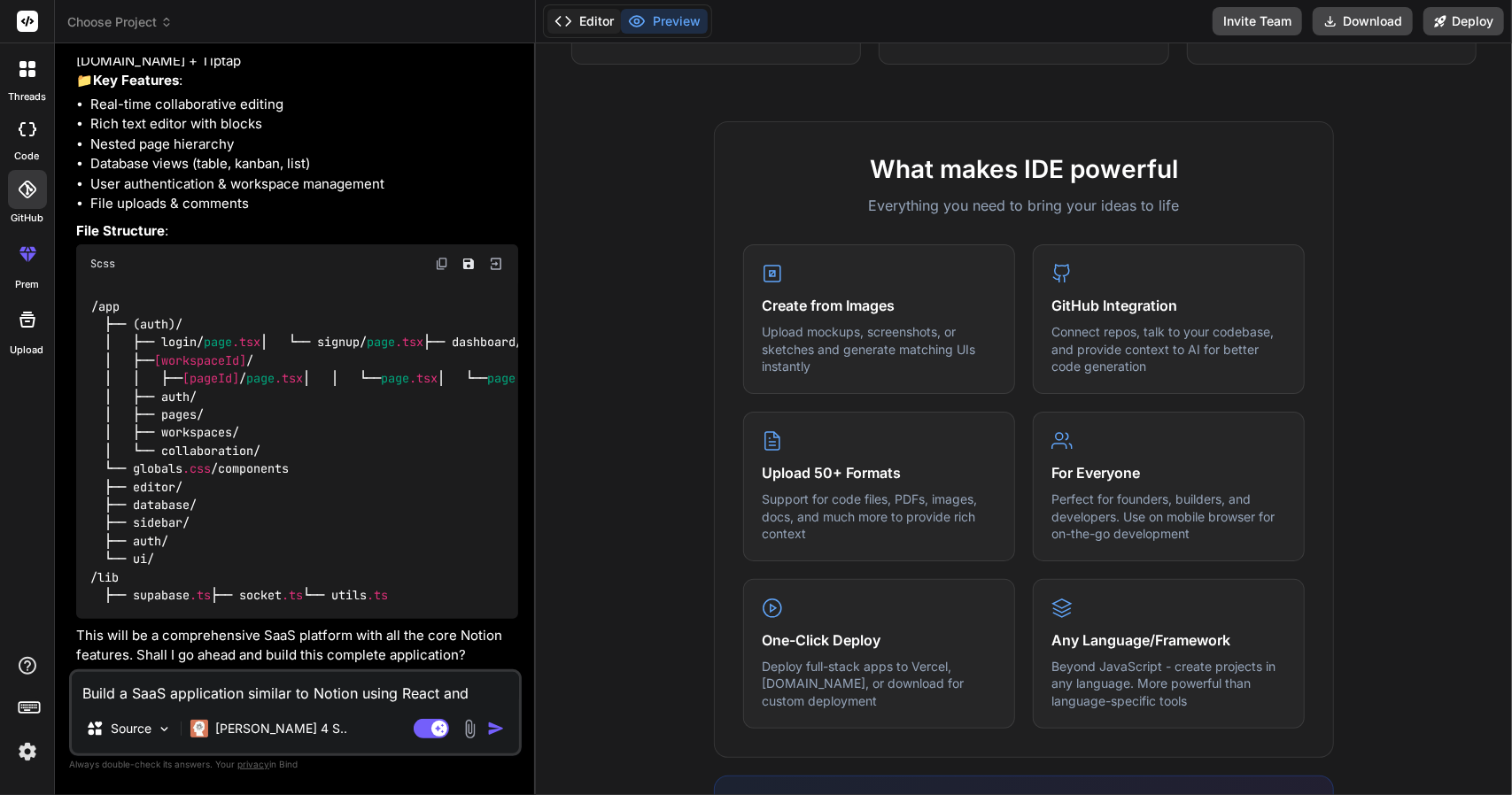
click at [599, 19] on button "Editor" at bounding box center [584, 21] width 74 height 25
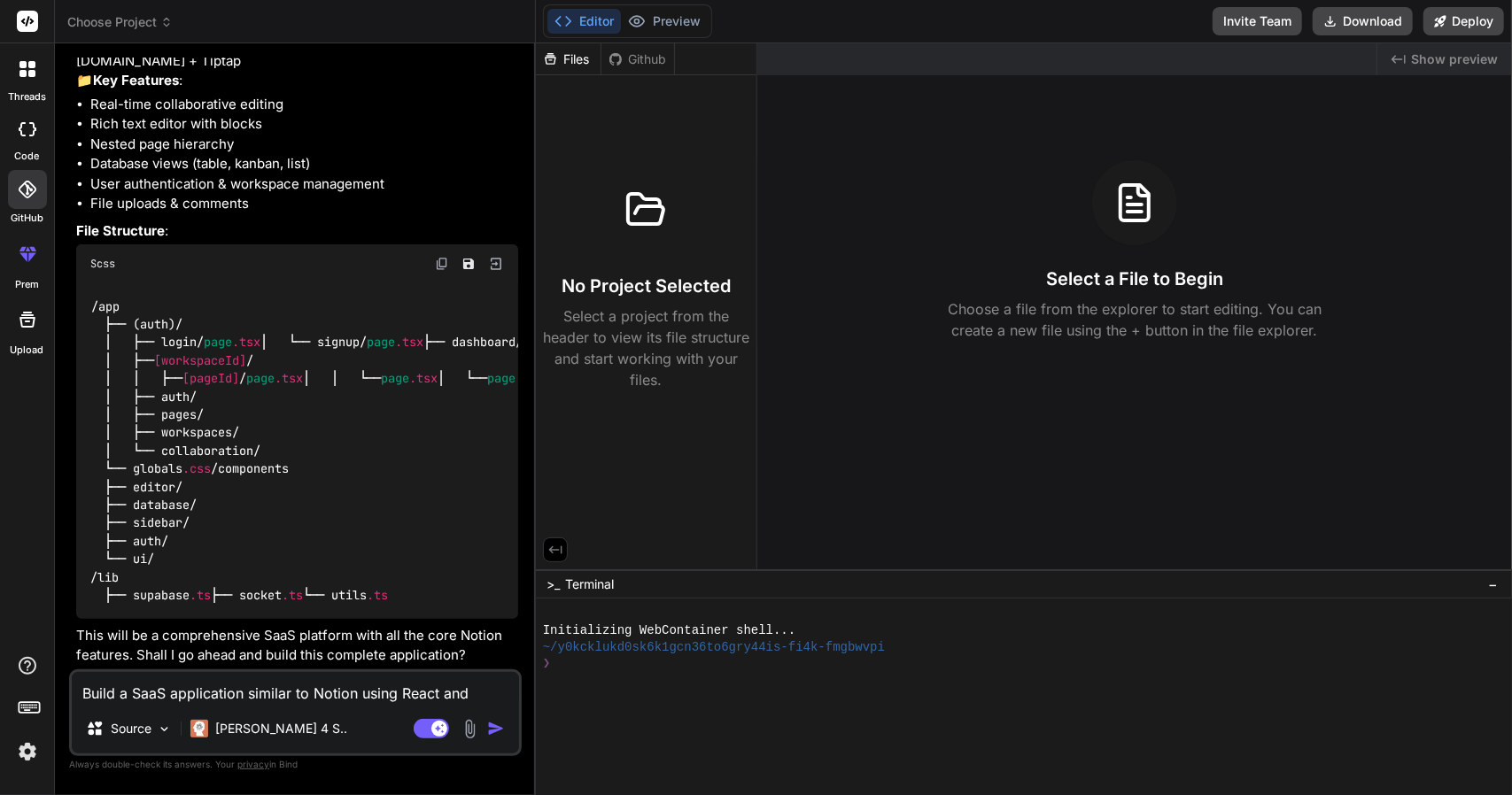
click at [1068, 277] on h3 "Select a File to Begin" at bounding box center [1134, 279] width 177 height 25
click at [38, 147] on div at bounding box center [28, 130] width 39 height 36
click at [41, 99] on label "threads" at bounding box center [27, 97] width 38 height 15
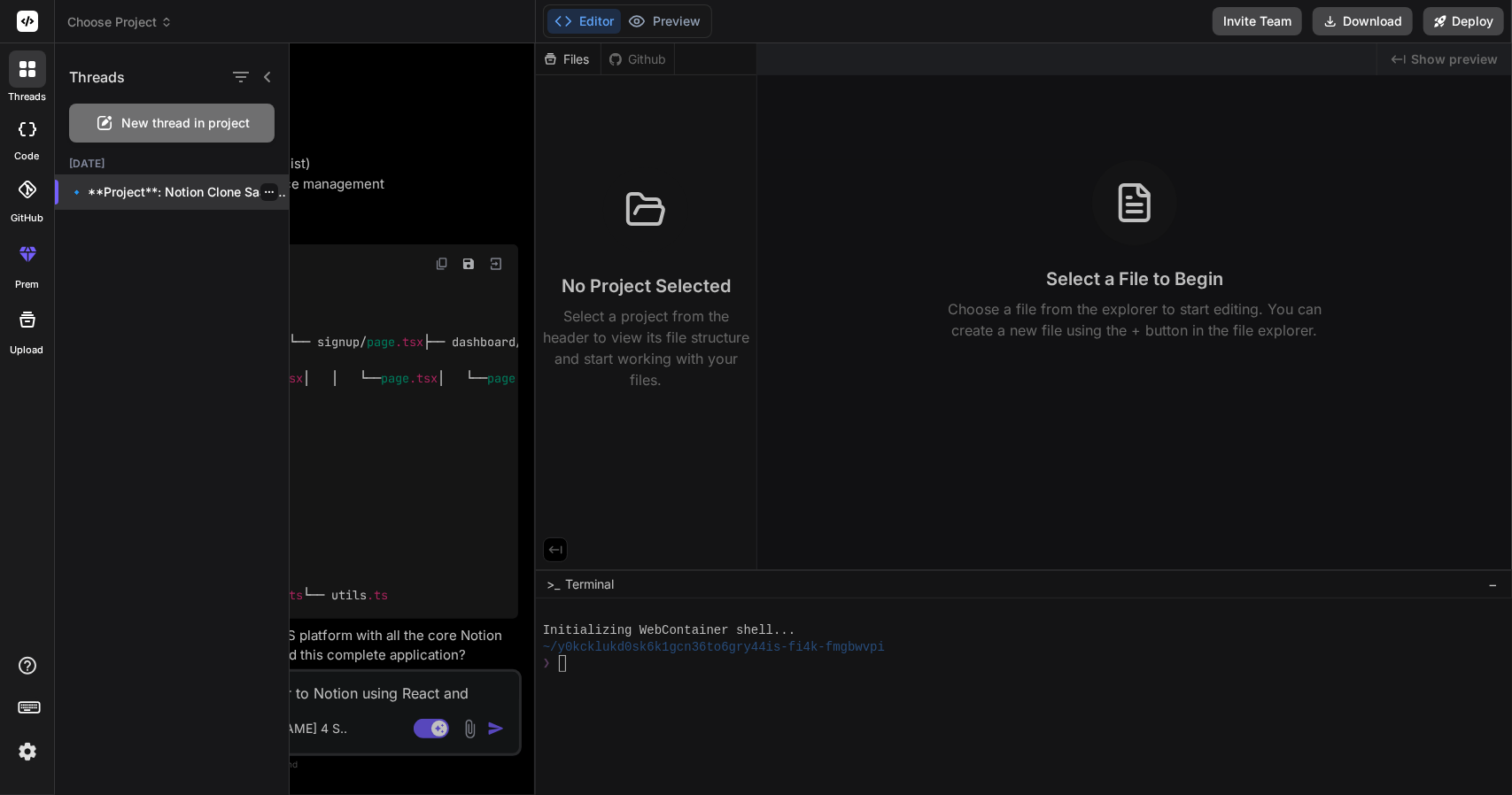
click at [187, 179] on div "🔹 **Project**: Notion Clone SaaS 🔧 *..." at bounding box center [171, 192] width 234 height 36
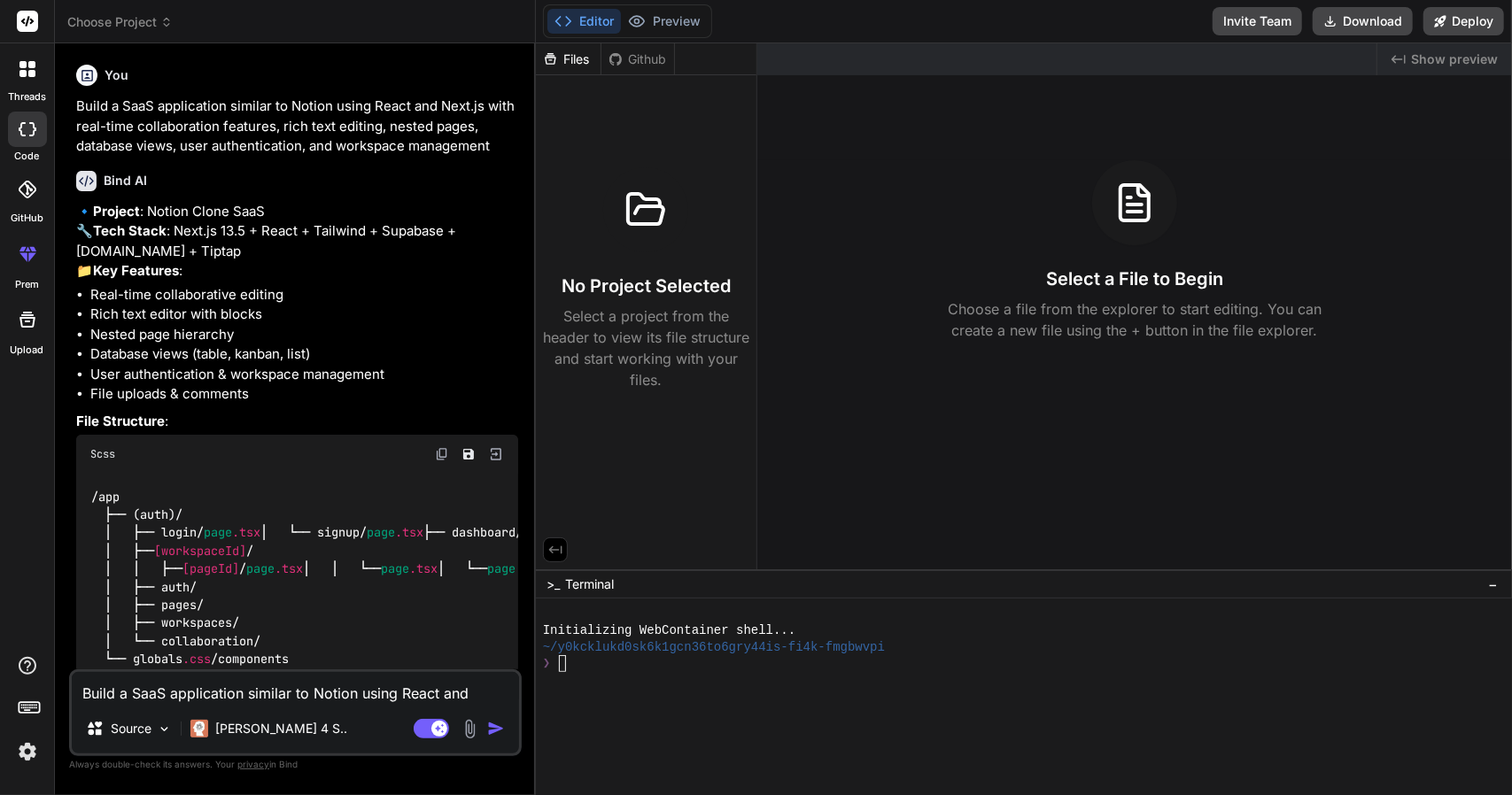
scroll to position [374, 0]
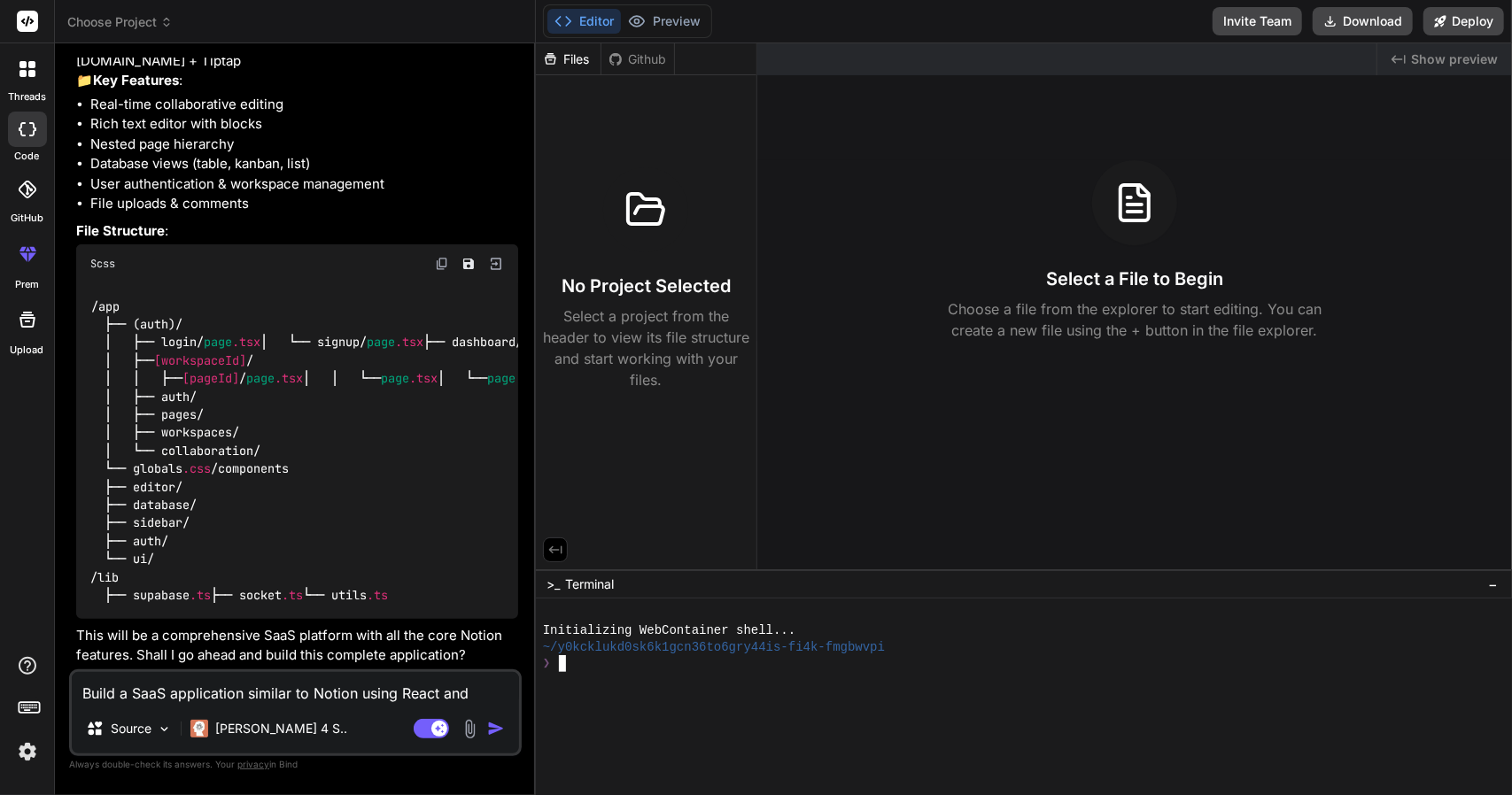
click at [601, 681] on div at bounding box center [1015, 680] width 945 height 17
click at [687, 706] on div at bounding box center [1015, 713] width 945 height 17
click at [895, 651] on div "~/y0kcklukd0sk6k1gcn36to6gry44is-fi4k-fmgbwvpi" at bounding box center [1015, 648] width 945 height 17
click at [1105, 275] on h3 "Select a File to Begin" at bounding box center [1134, 279] width 177 height 25
click at [1457, 58] on span "Show preview" at bounding box center [1454, 60] width 87 height 18
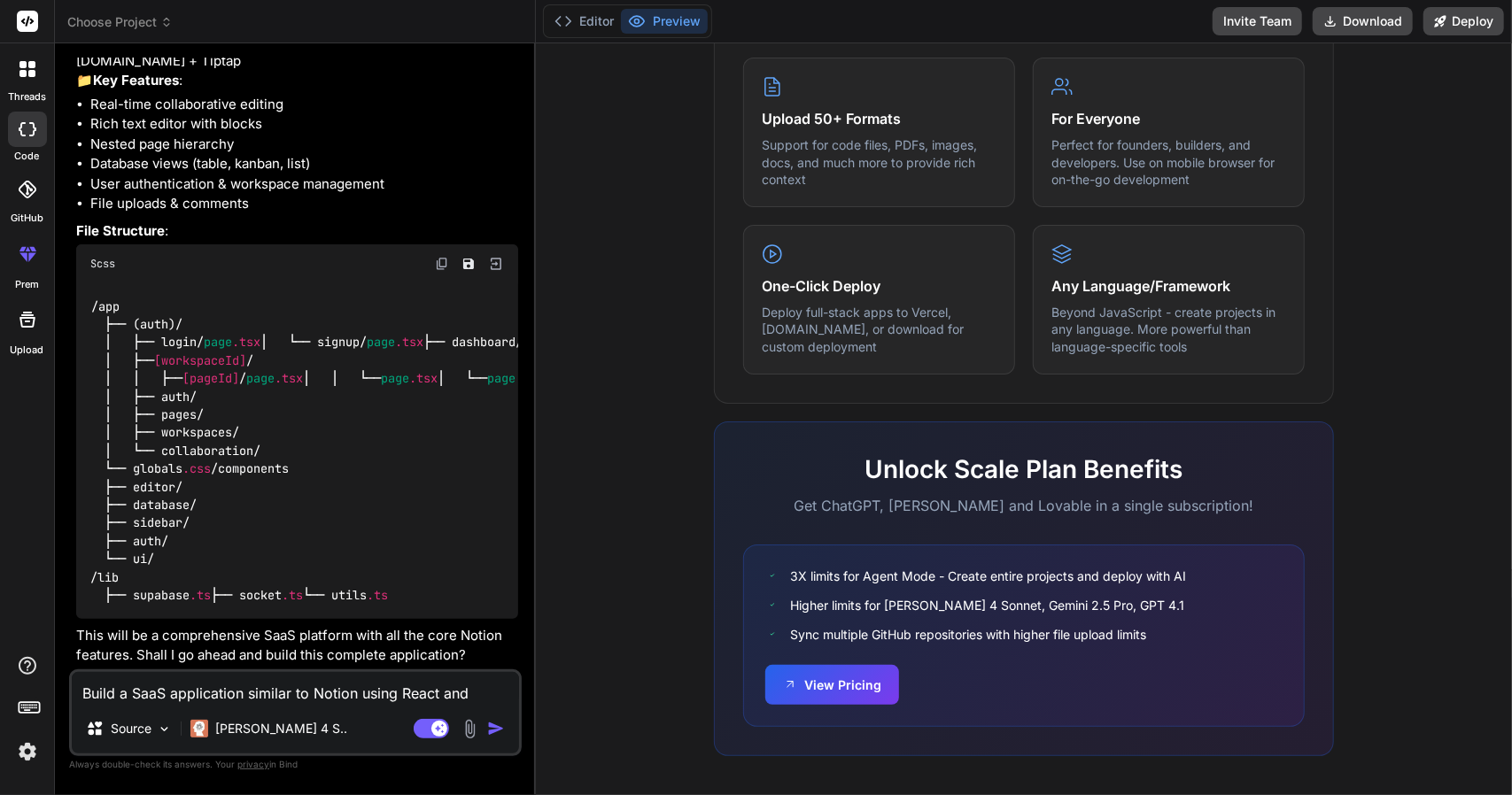
scroll to position [628, 0]
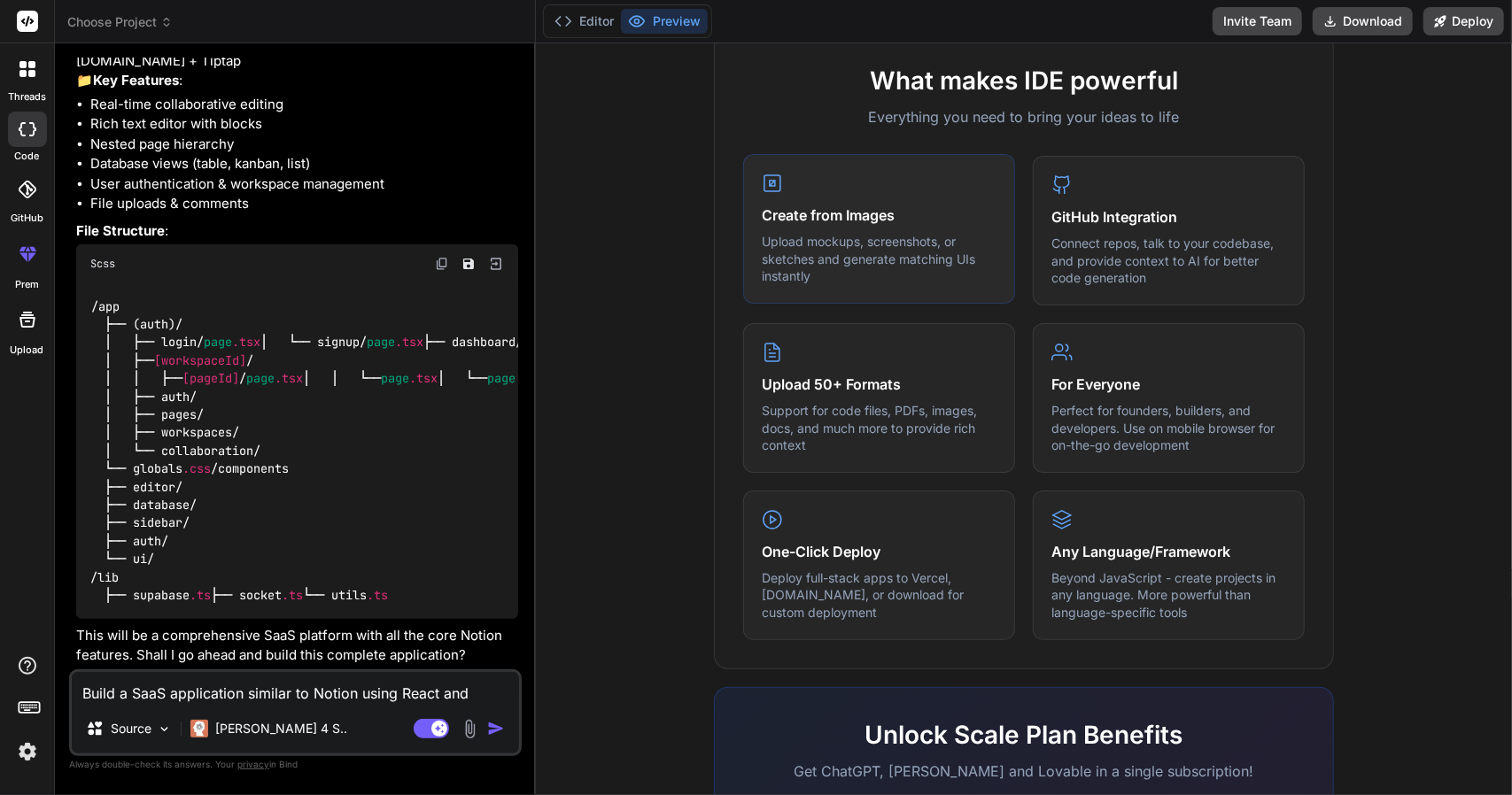
click at [895, 221] on h4 "Create from Images" at bounding box center [879, 215] width 235 height 21
click at [781, 215] on h4 "Create from Images" at bounding box center [879, 215] width 235 height 21
click at [1082, 92] on h2 "What makes IDE powerful" at bounding box center [1023, 81] width 561 height 37
click at [584, 20] on button "Editor" at bounding box center [584, 21] width 74 height 25
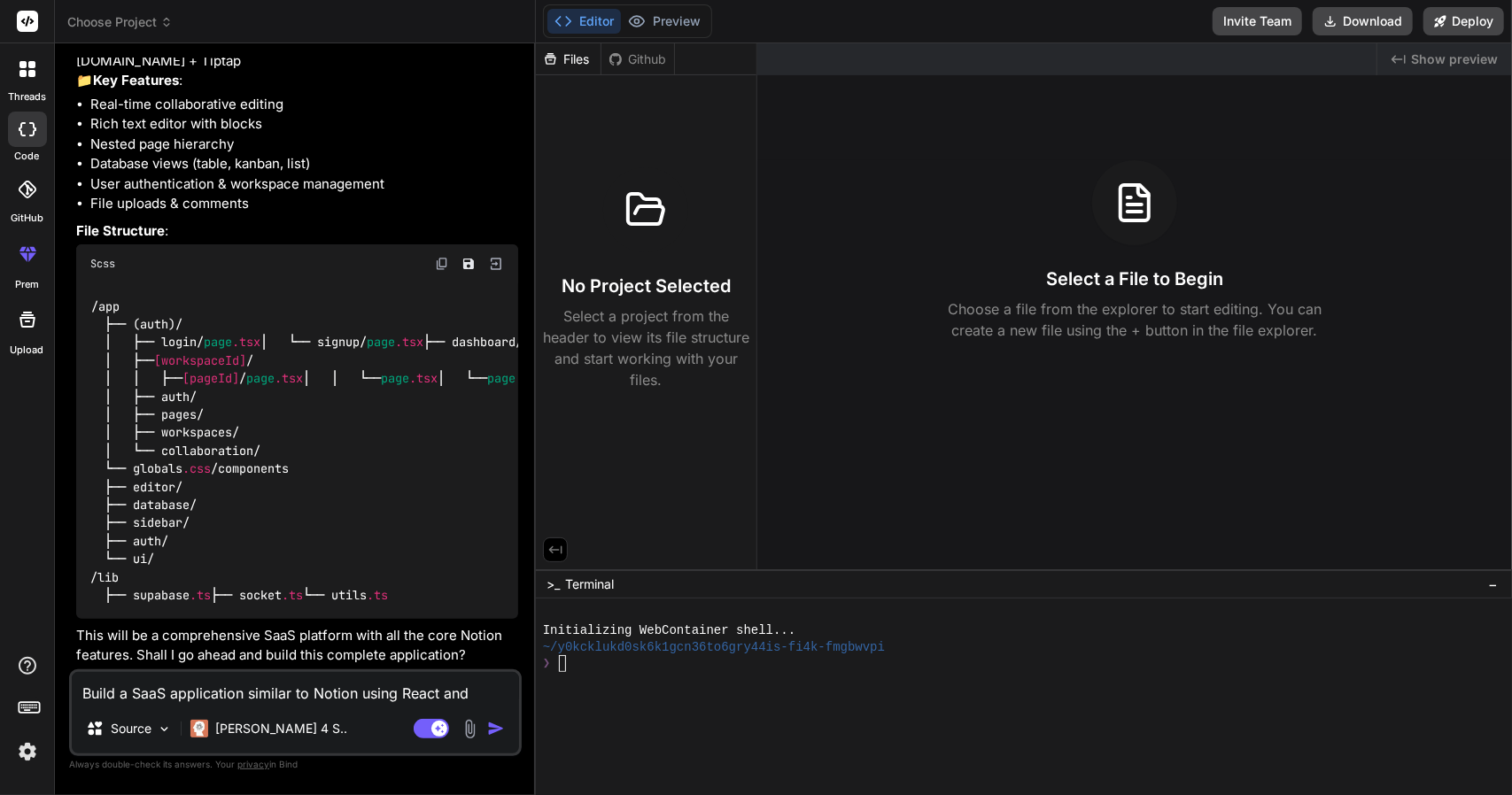
click at [163, 26] on icon at bounding box center [166, 22] width 12 height 12
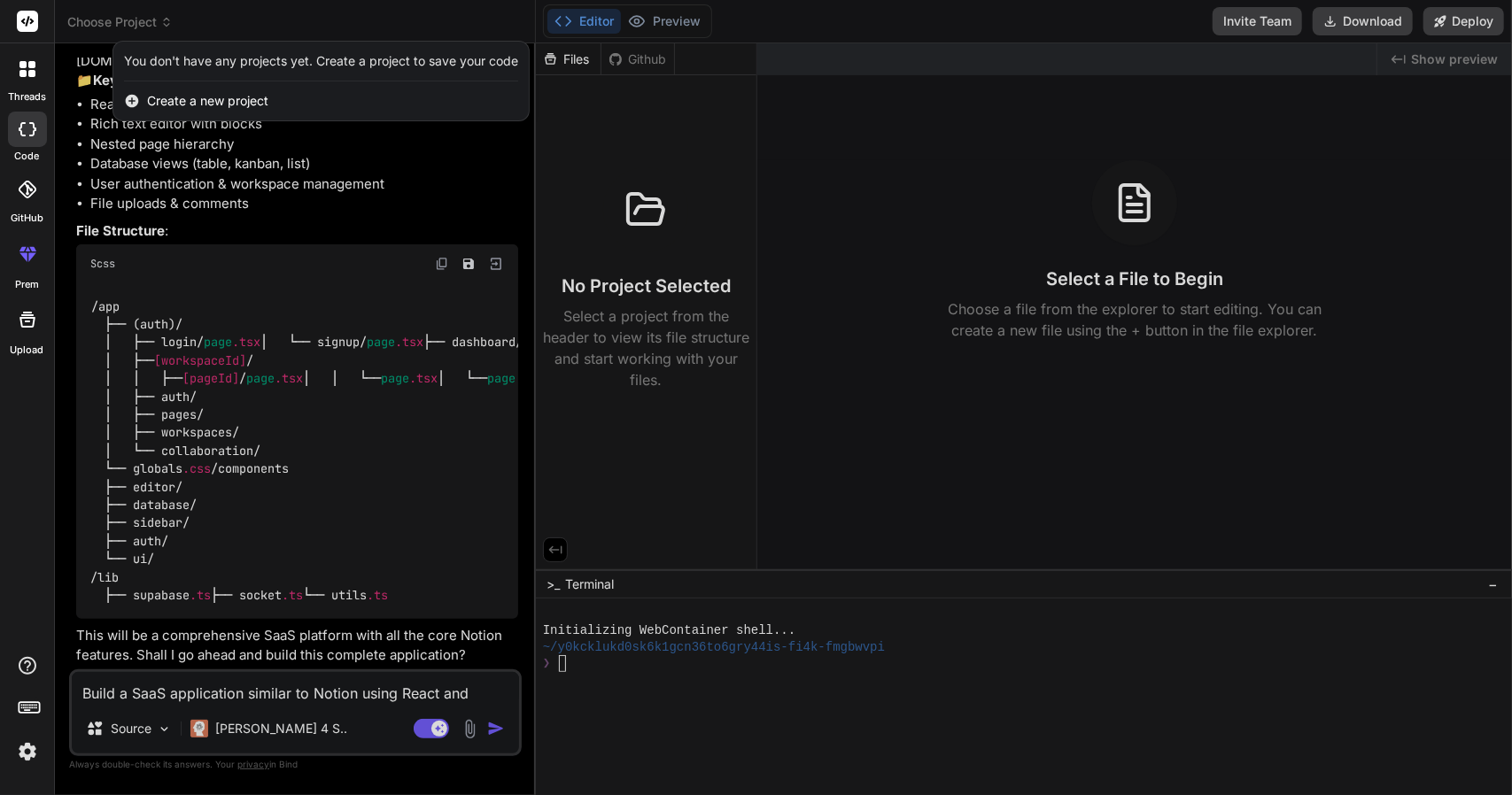
click at [4, 504] on div "threads code GitHub prem Upload" at bounding box center [28, 397] width 55 height 795
click at [679, 22] on div at bounding box center [756, 397] width 1512 height 795
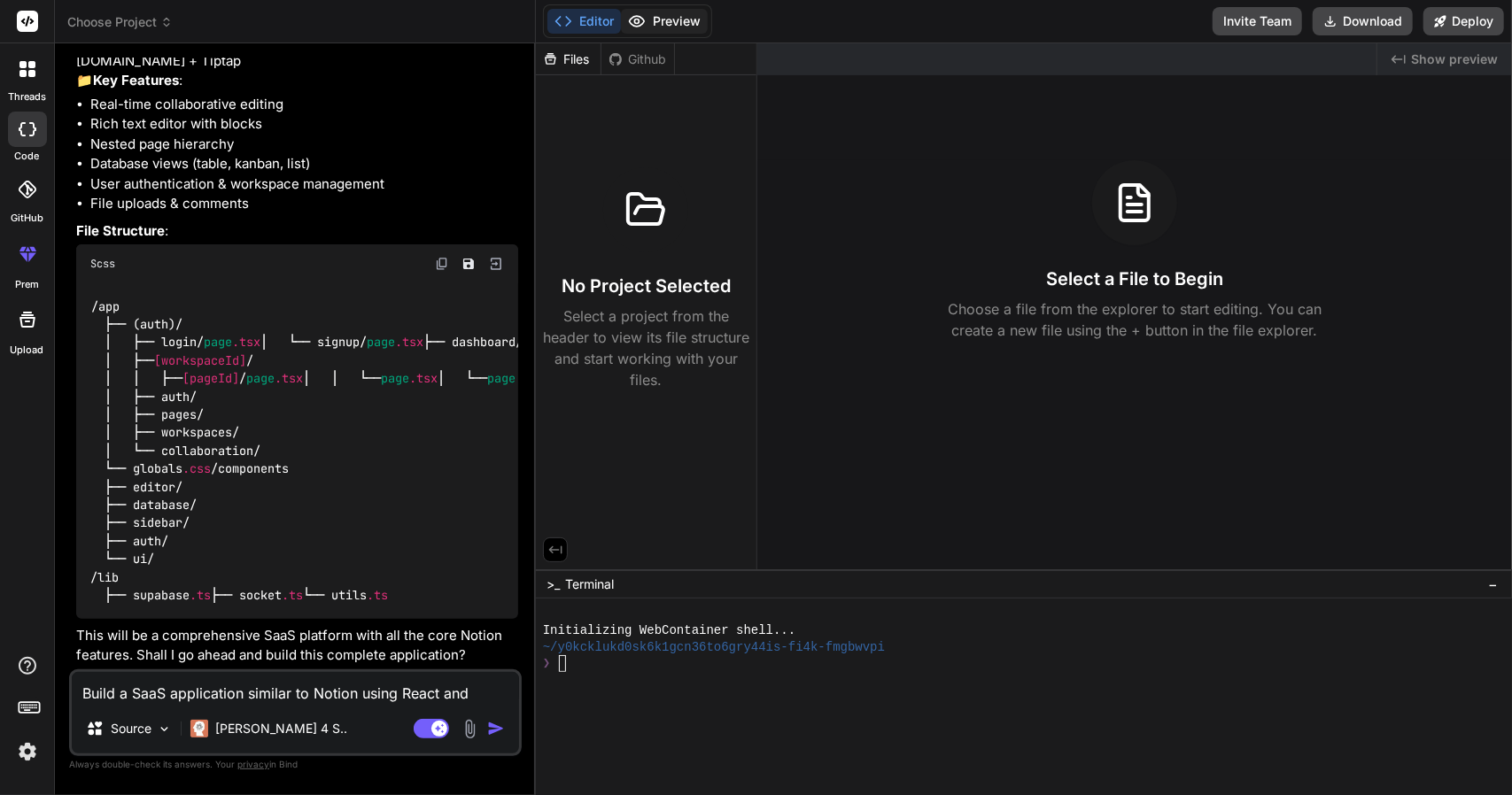
click at [646, 23] on button "Preview" at bounding box center [664, 21] width 87 height 25
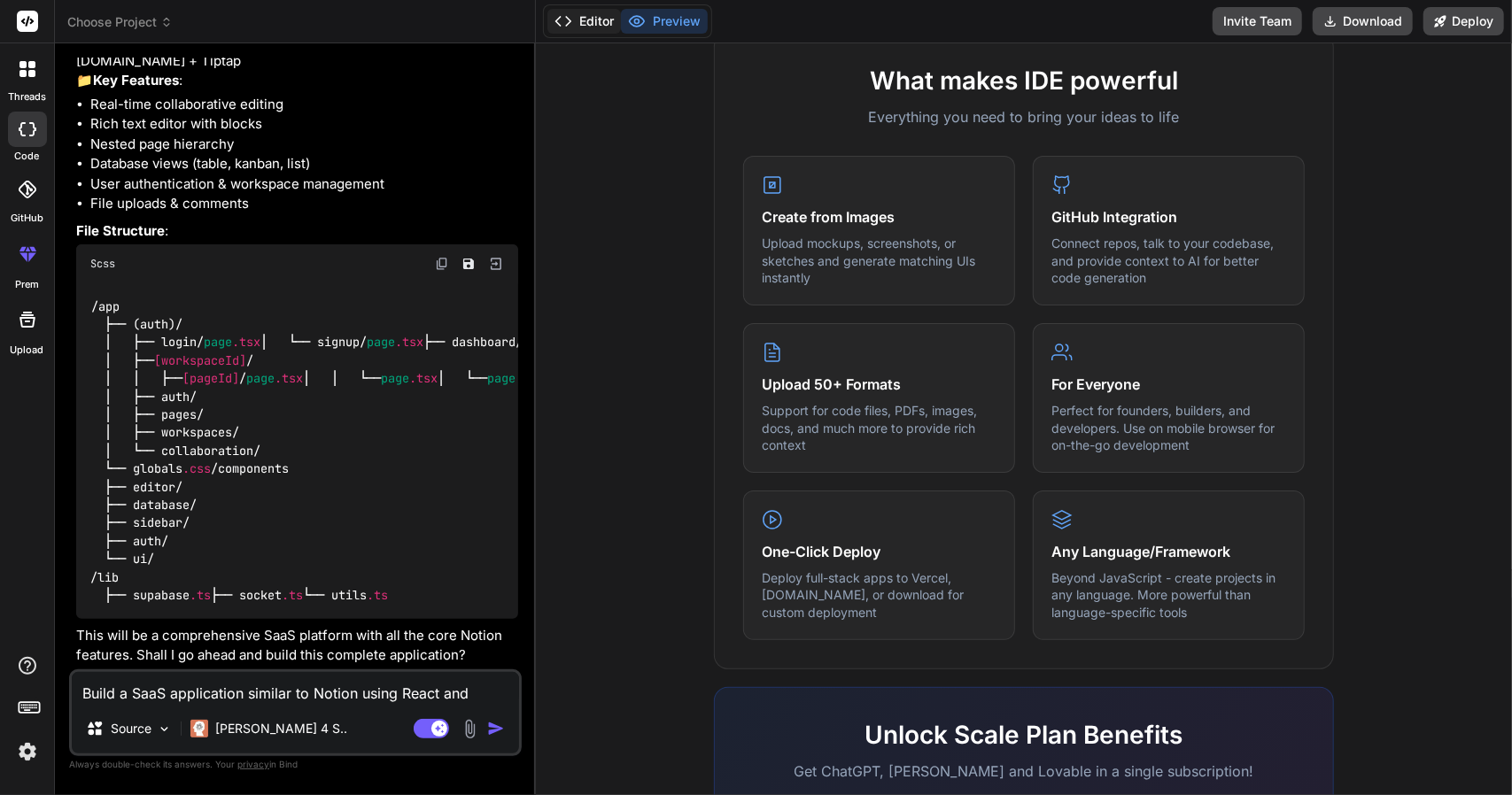
click at [568, 22] on icon at bounding box center [563, 21] width 18 height 18
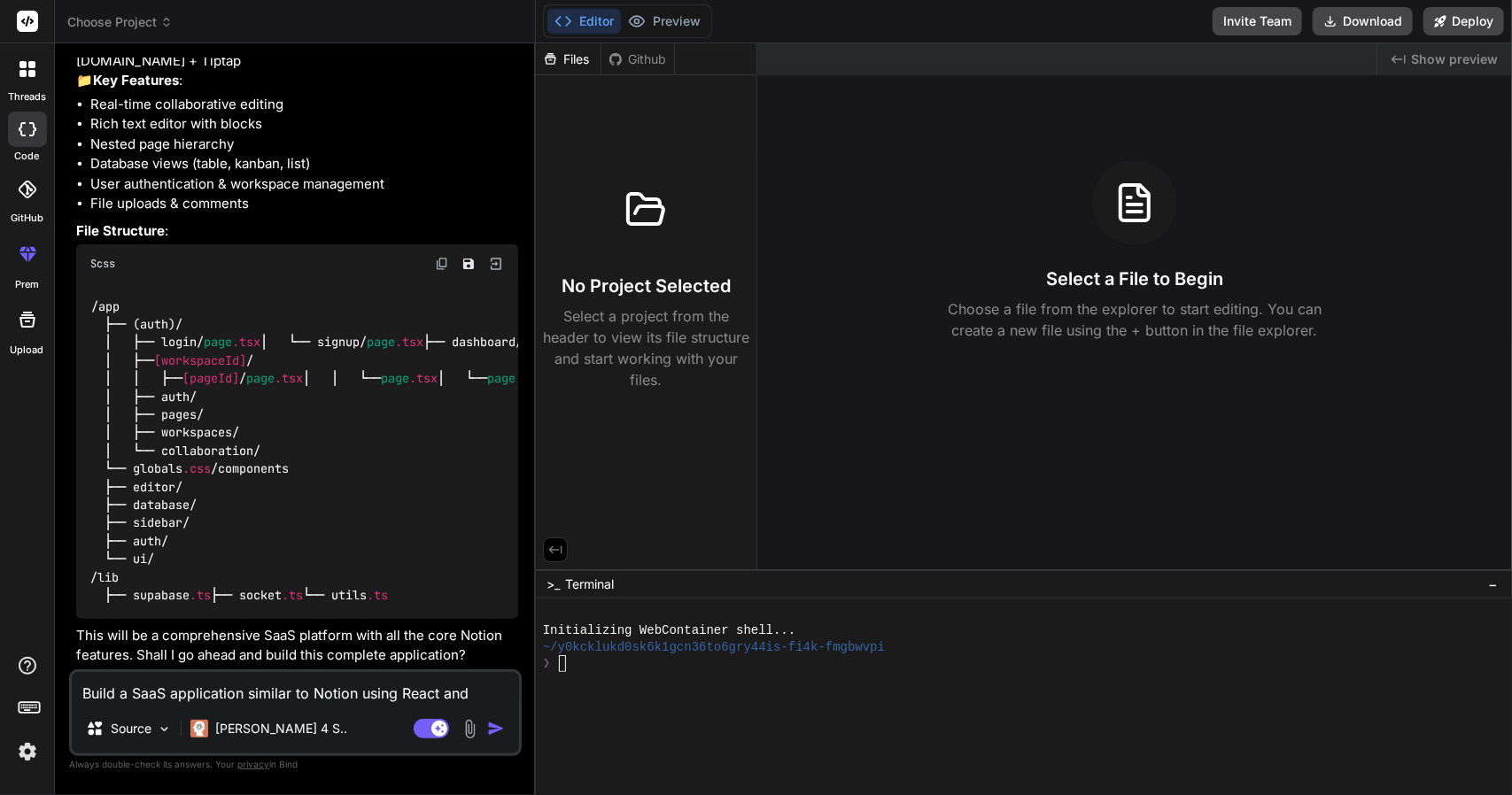
click at [28, 74] on icon at bounding box center [32, 74] width 7 height 7
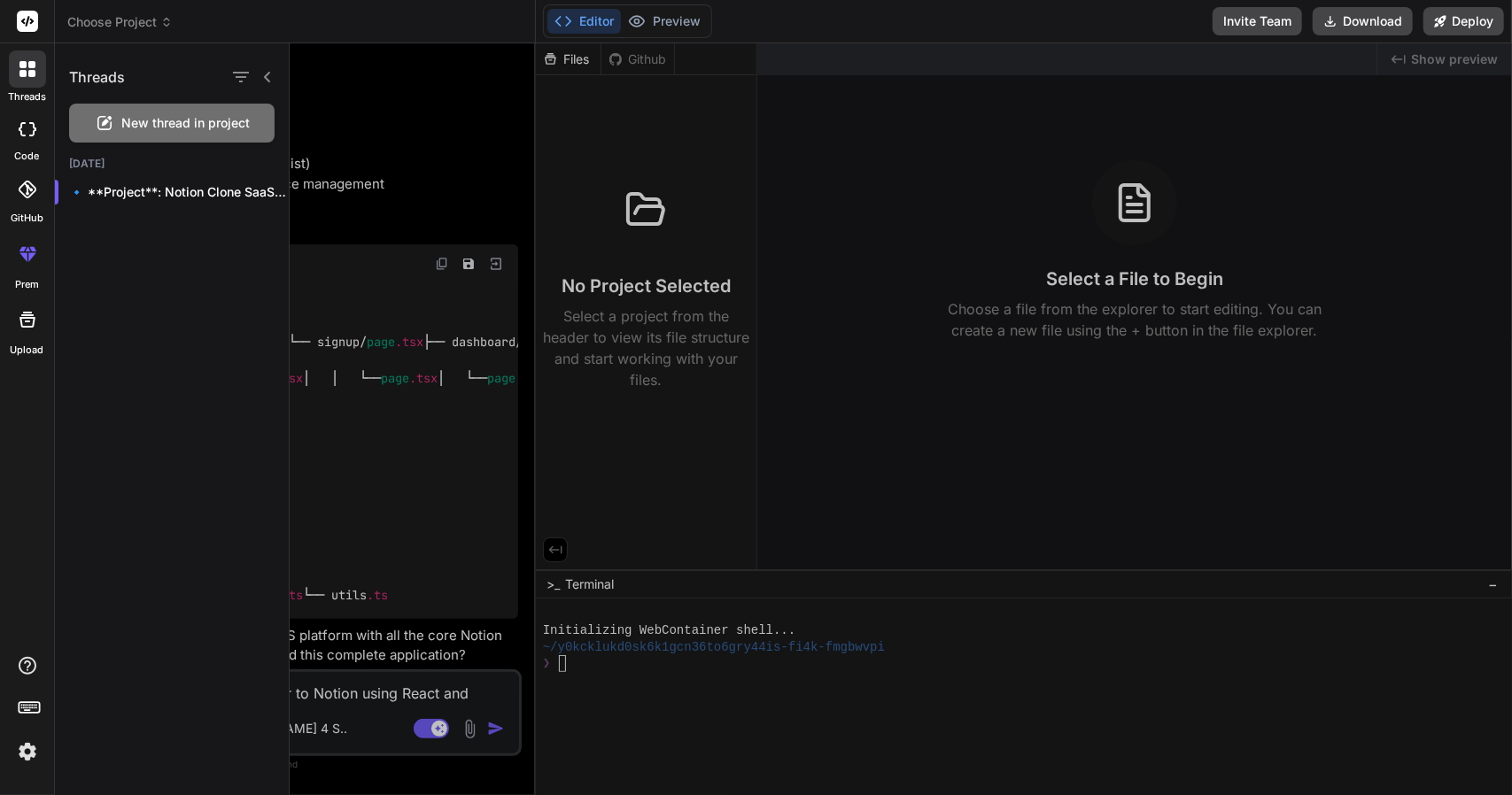
click at [202, 123] on span "New thread in project" at bounding box center [187, 123] width 129 height 18
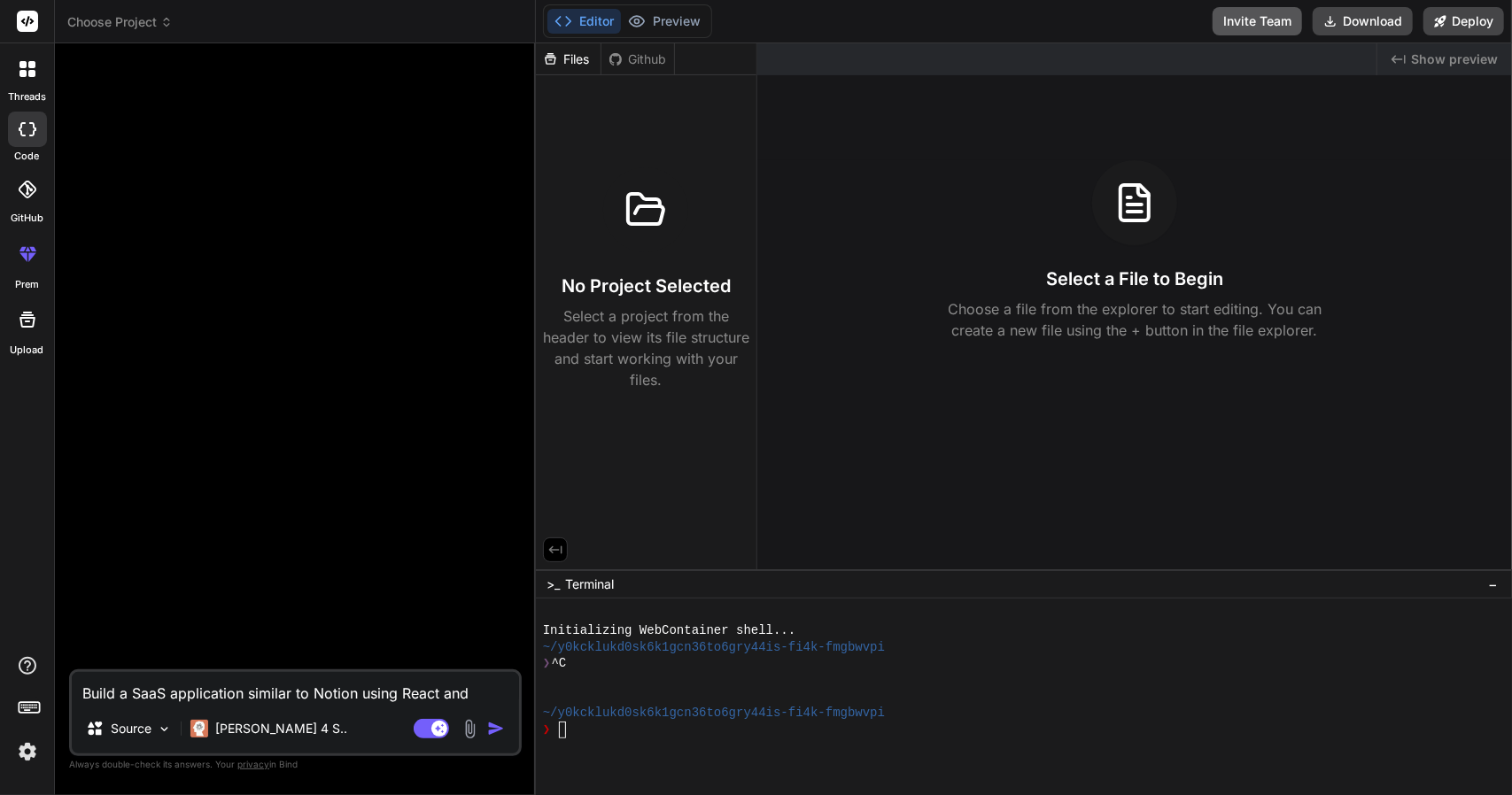
click at [1214, 30] on button "Invite Team" at bounding box center [1257, 21] width 90 height 28
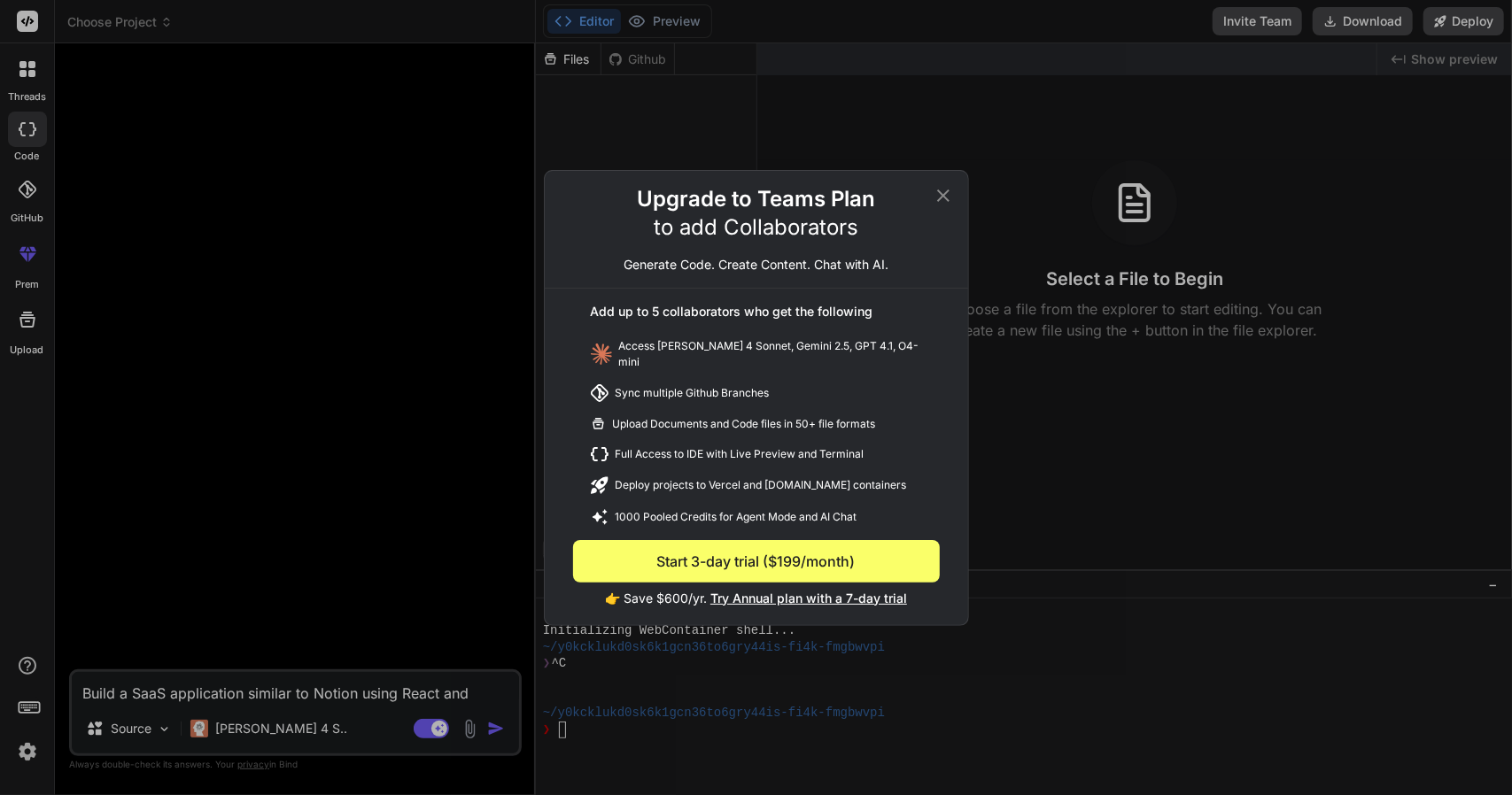
click at [939, 199] on icon at bounding box center [943, 195] width 21 height 21
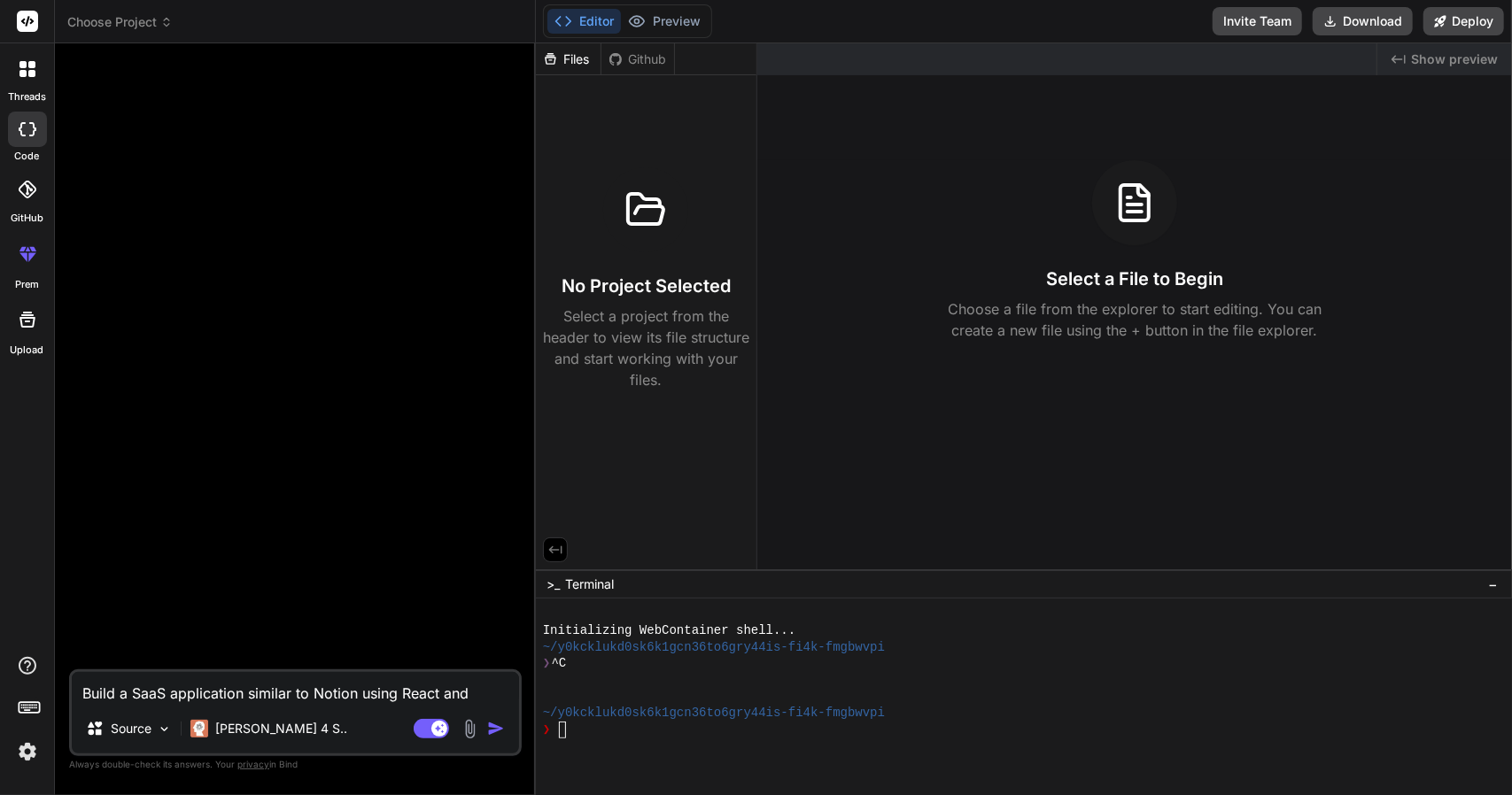
click at [28, 76] on icon at bounding box center [32, 74] width 7 height 7
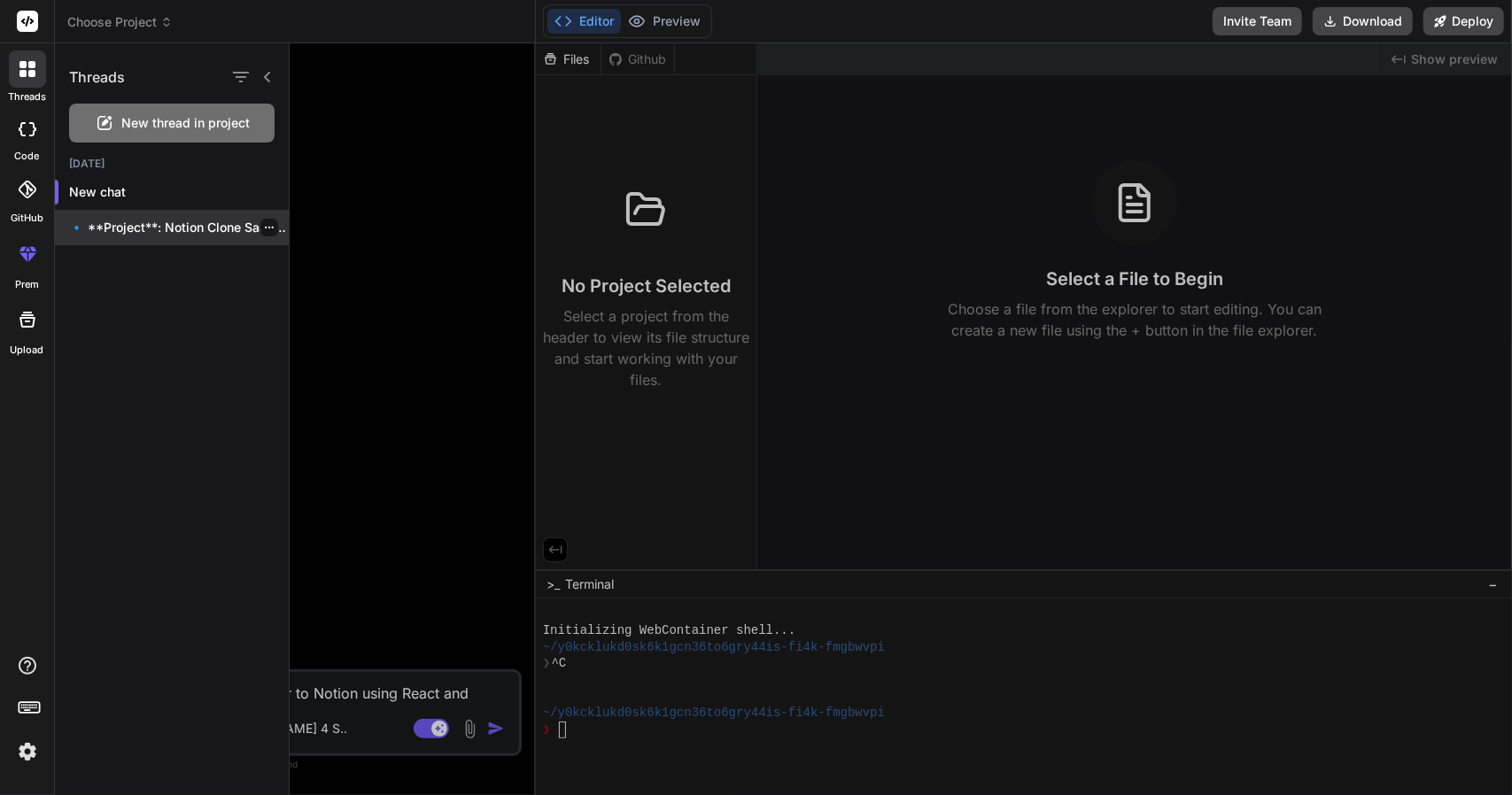
click at [123, 223] on p "🔹 **Project**: Notion Clone SaaS 🔧 *..." at bounding box center [179, 227] width 219 height 18
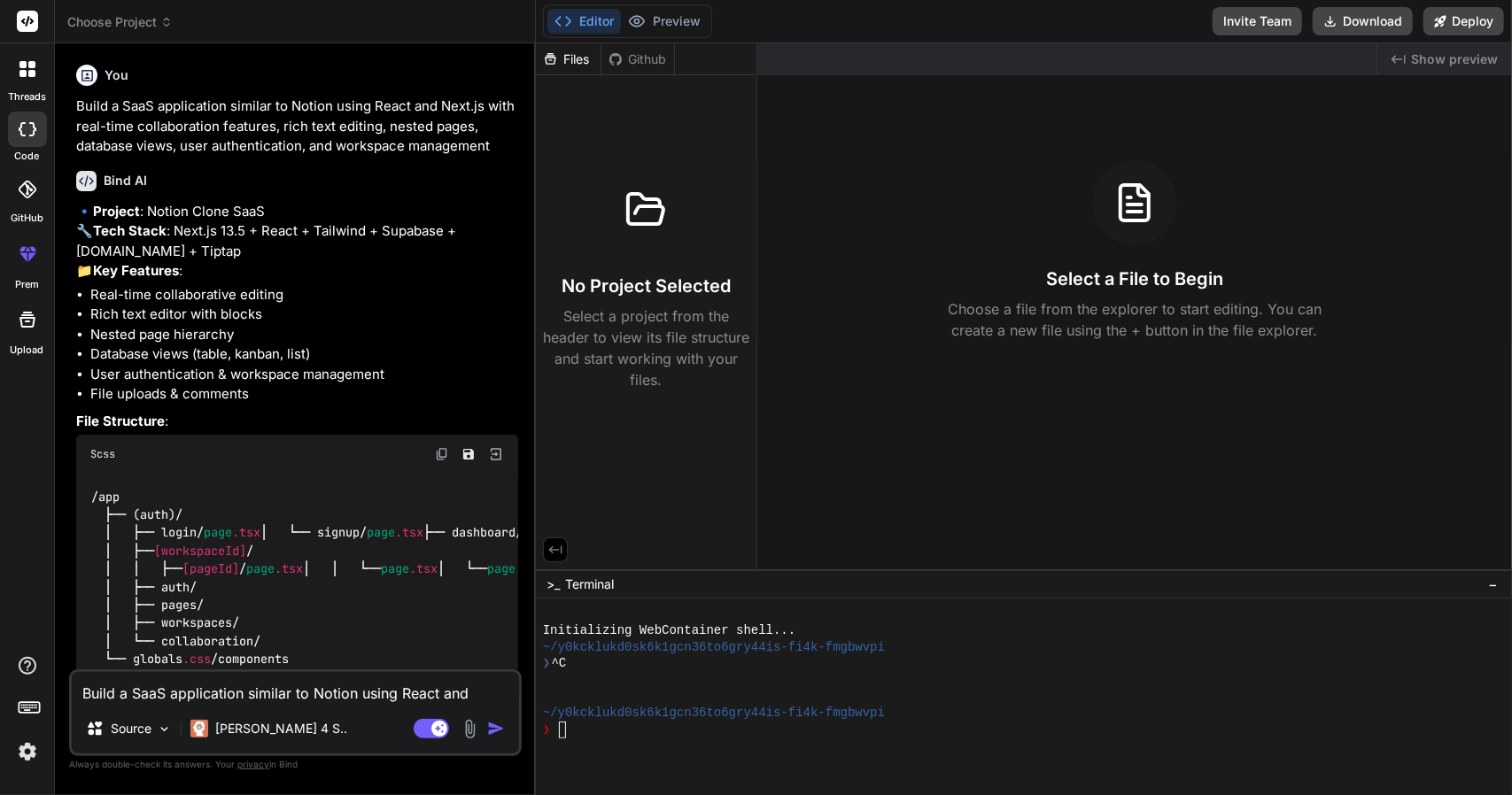
click at [28, 134] on icon at bounding box center [28, 130] width 18 height 14
type textarea "x"
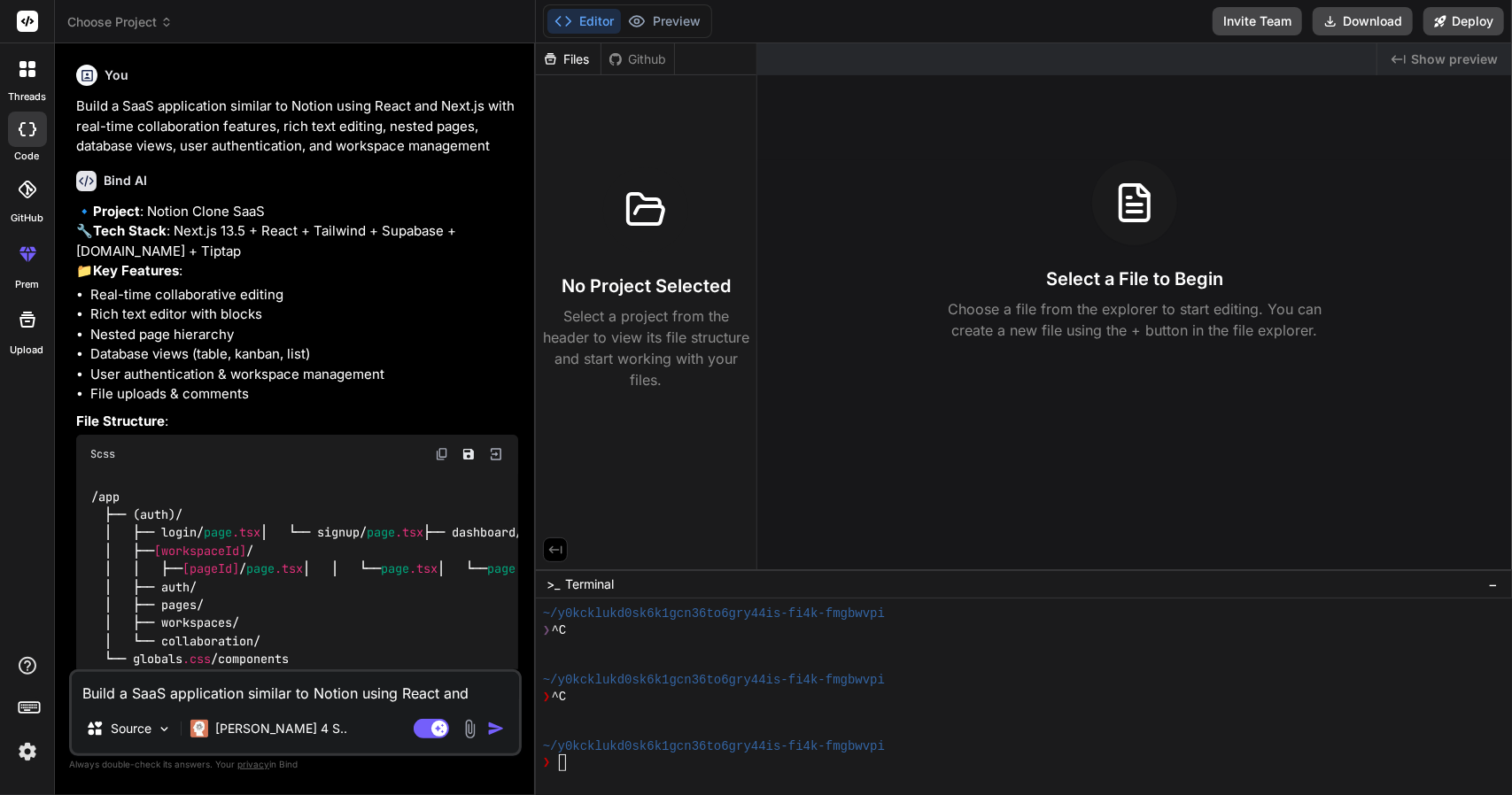
scroll to position [33, 0]
click at [43, 75] on div at bounding box center [28, 69] width 37 height 37
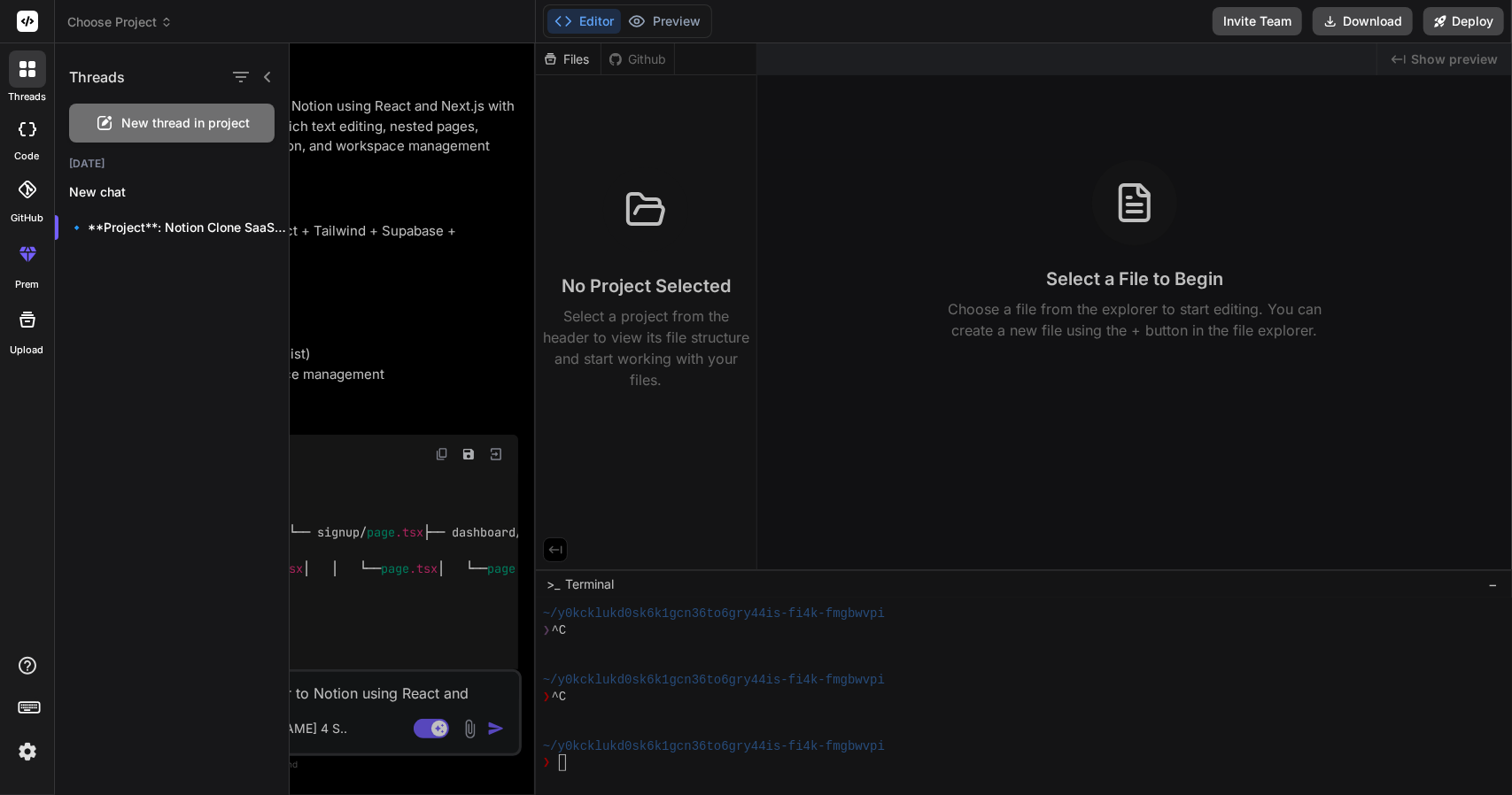
click at [30, 249] on icon at bounding box center [33, 248] width 7 height 4
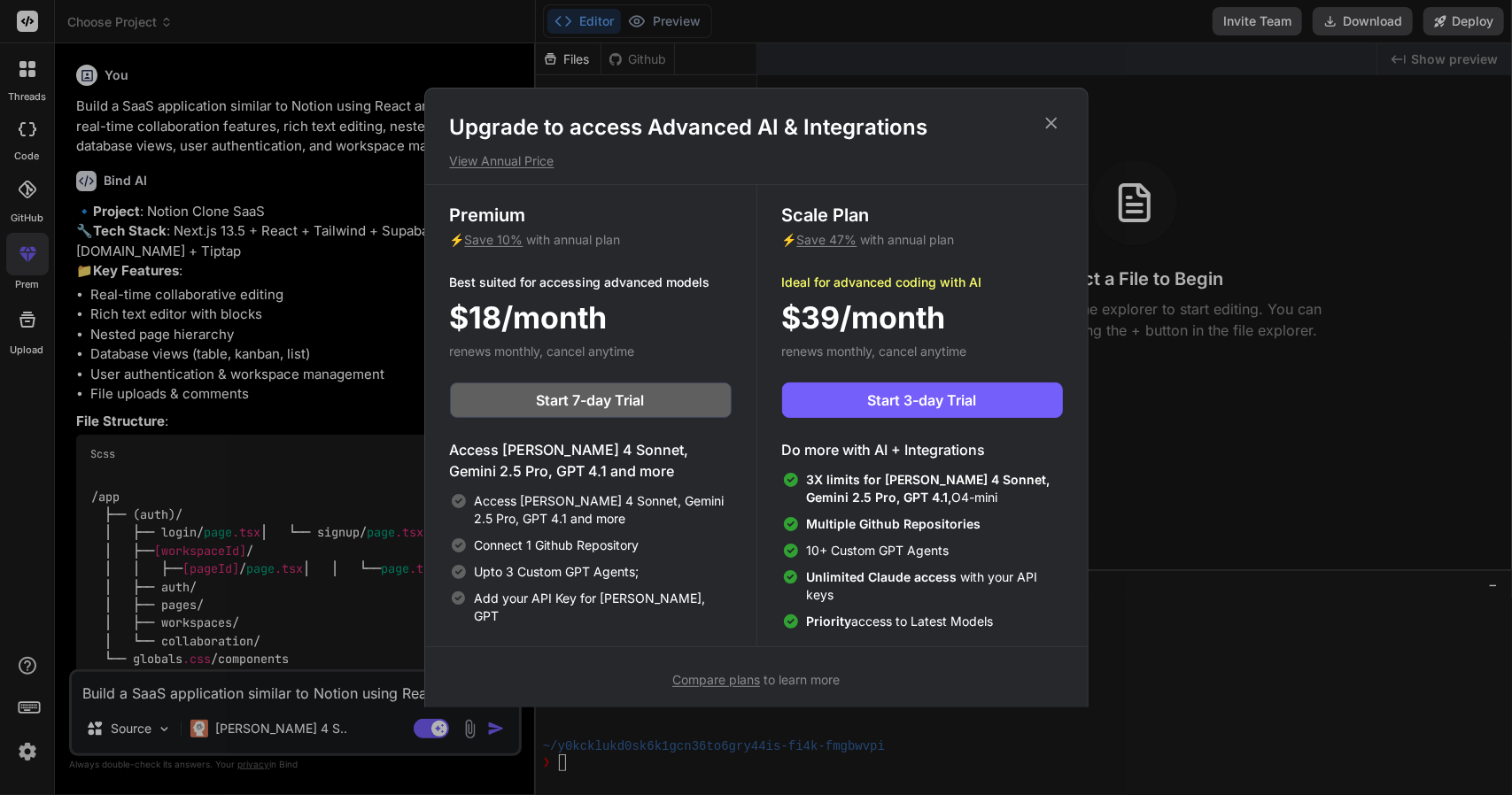
click at [32, 76] on div "Upgrade to access Advanced AI & Integrations View Annual Price Premium ⚡ Save 1…" at bounding box center [756, 397] width 1512 height 795
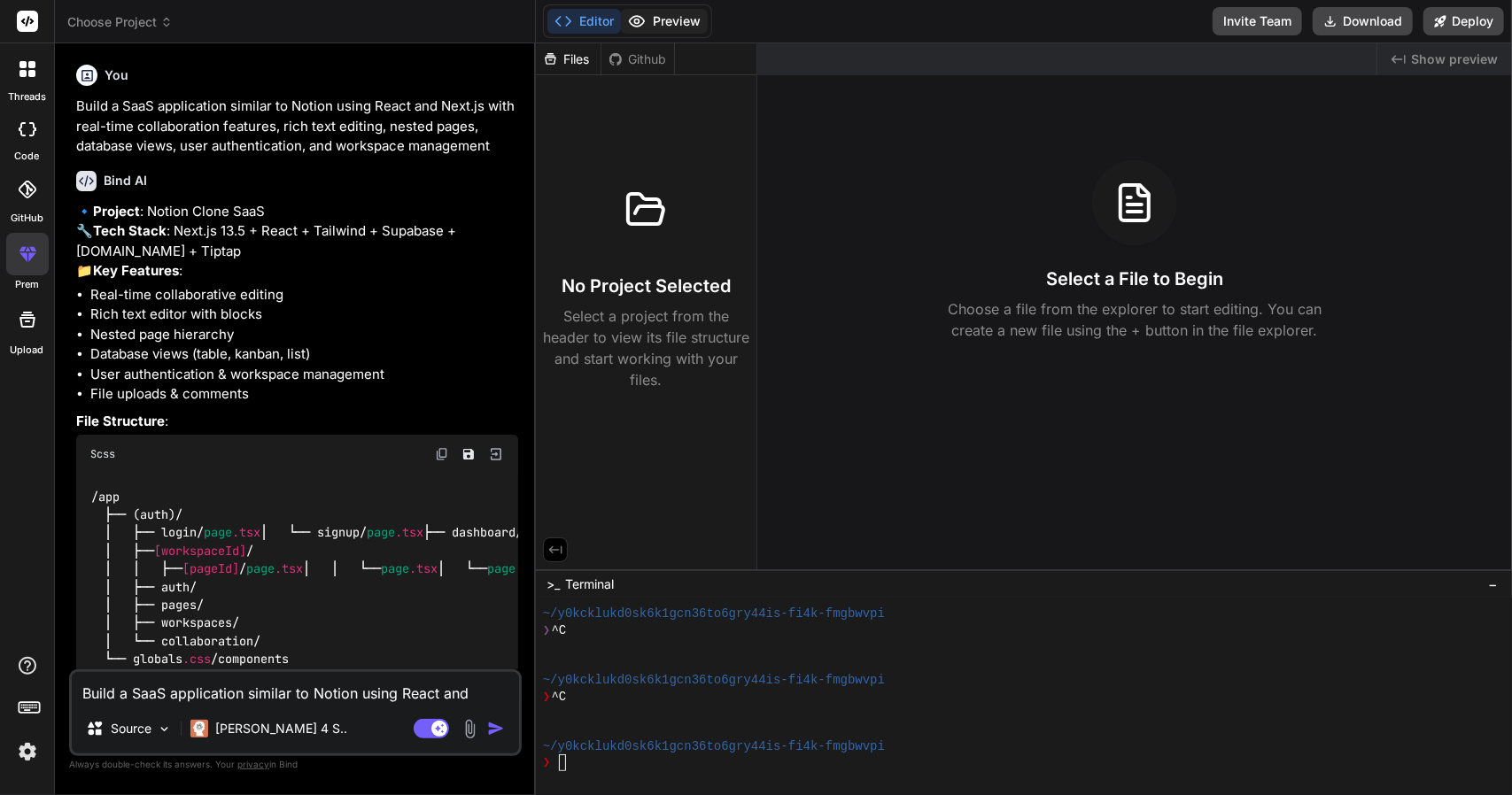
click at [675, 24] on button "Preview" at bounding box center [664, 21] width 87 height 25
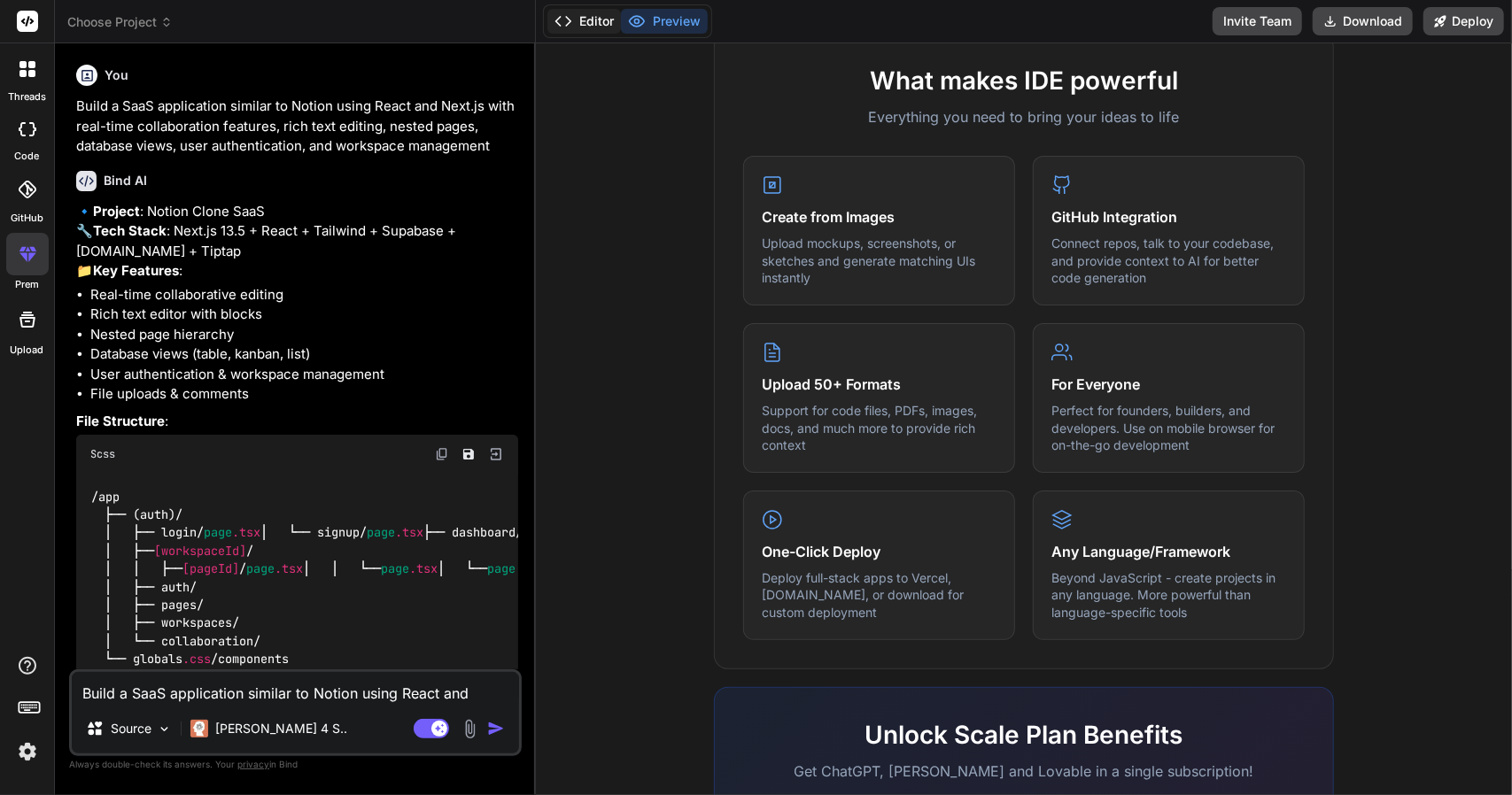
click at [572, 20] on button "Editor" at bounding box center [584, 21] width 74 height 25
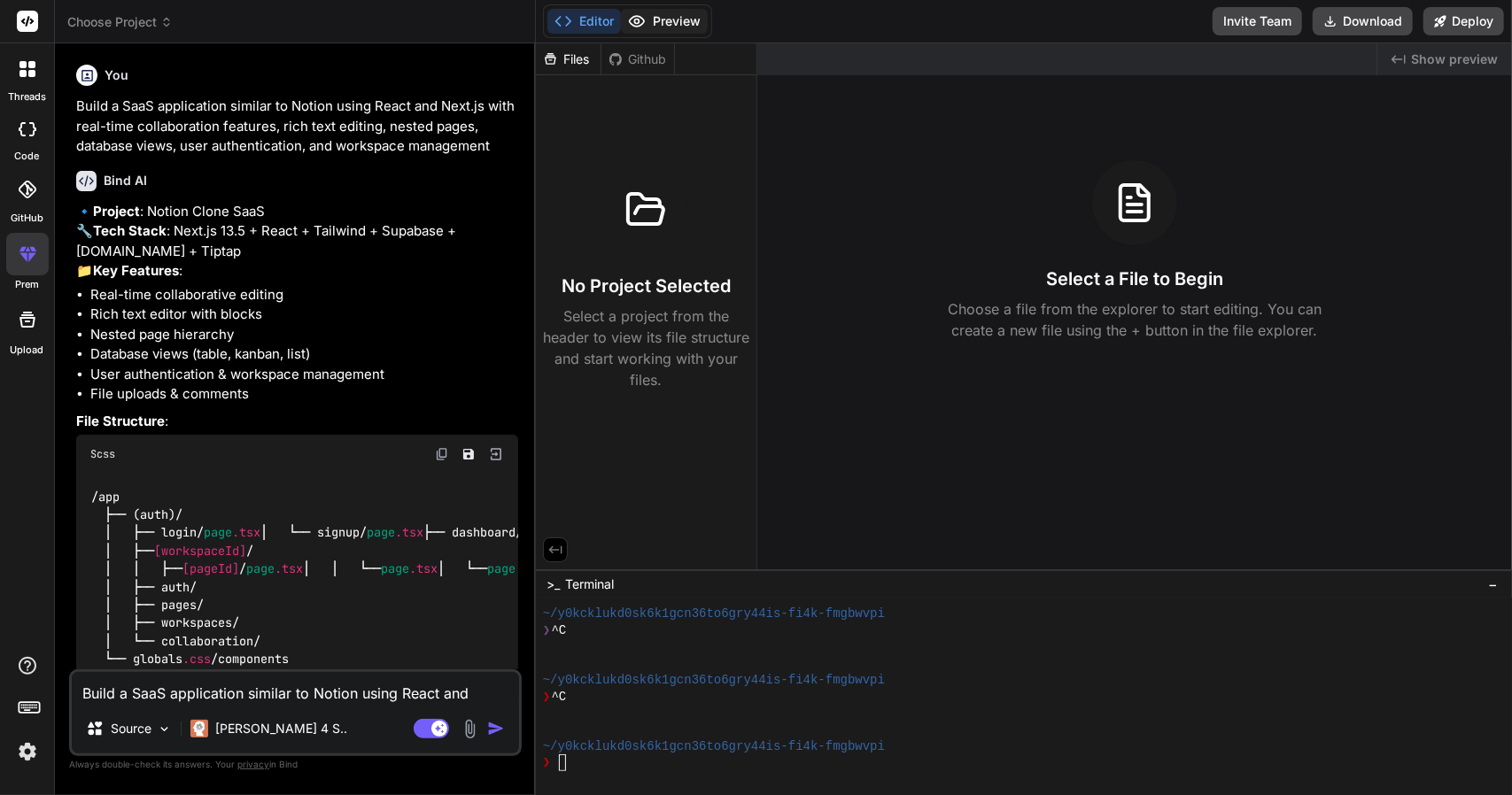
click at [672, 20] on button "Preview" at bounding box center [664, 21] width 87 height 25
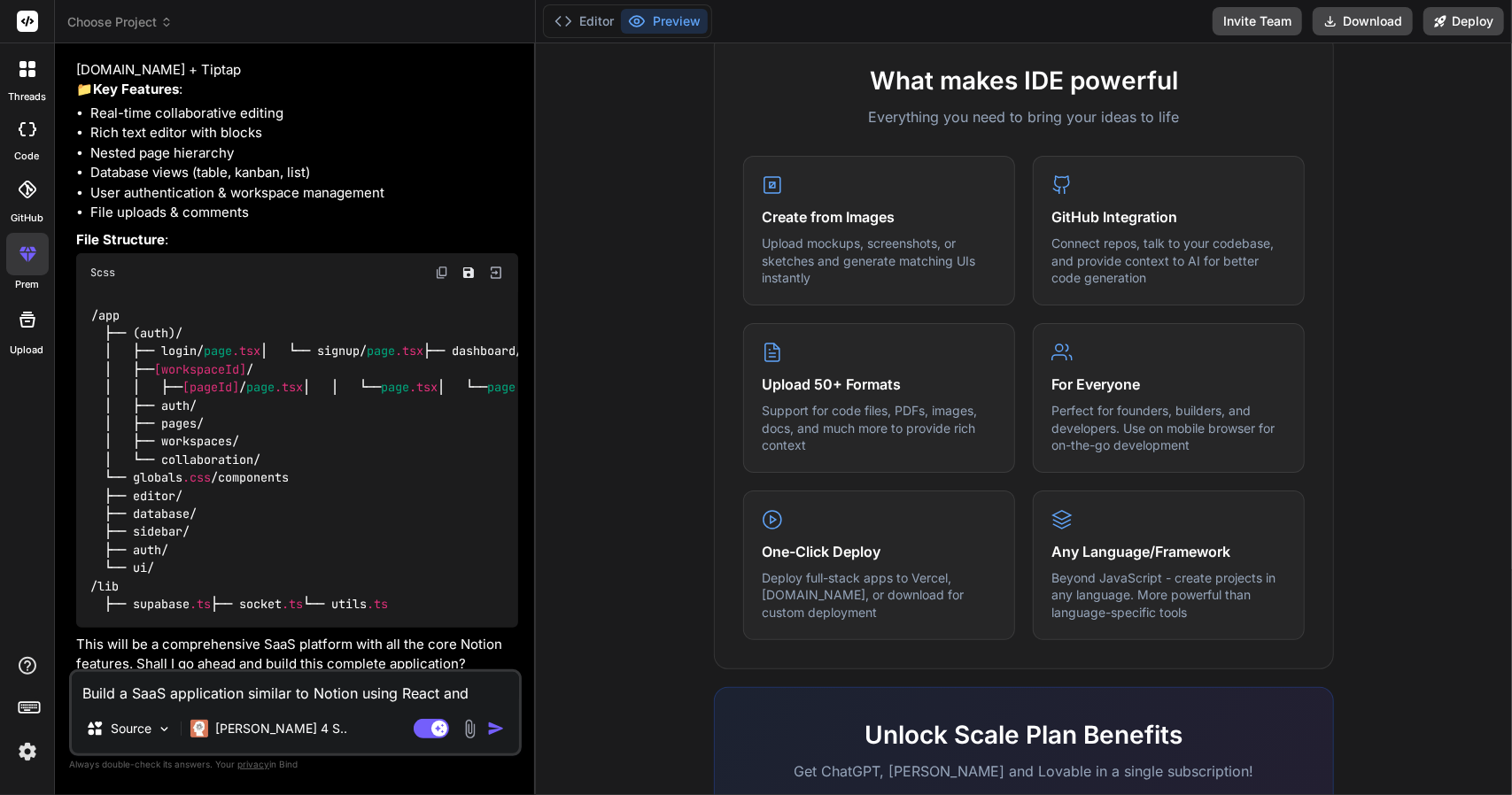
scroll to position [374, 0]
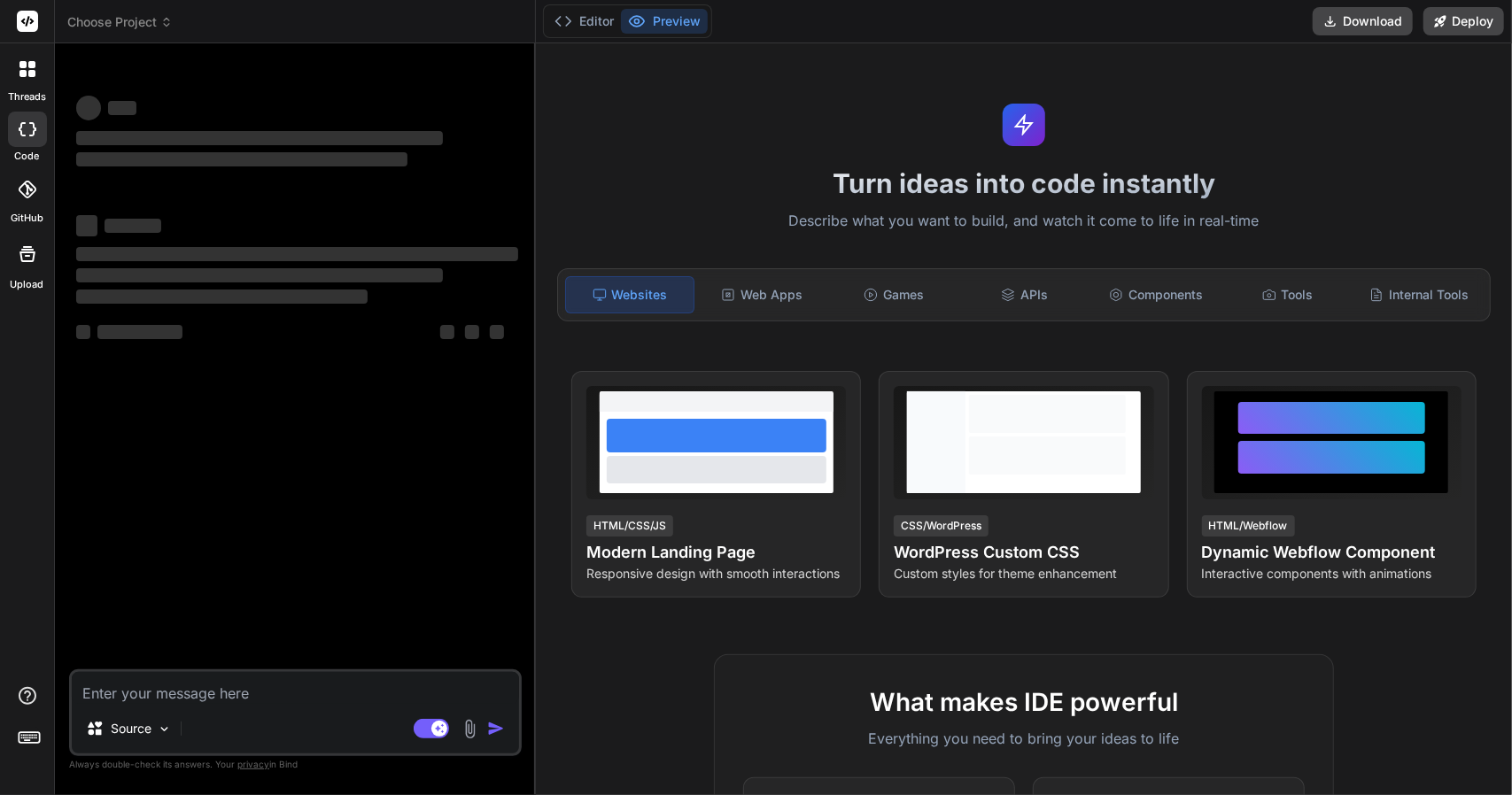
type textarea "x"
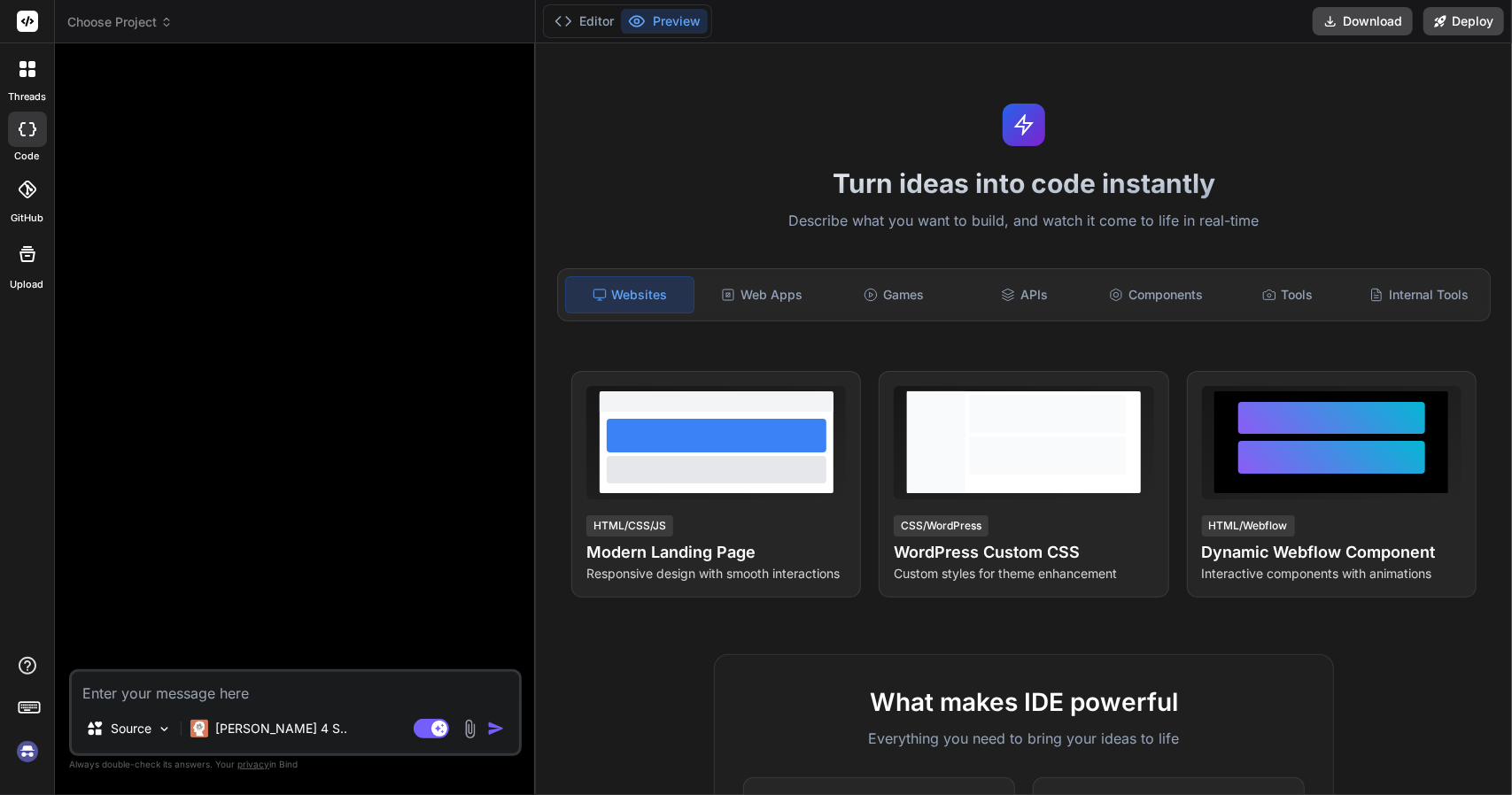
click at [21, 755] on img at bounding box center [28, 751] width 30 height 30
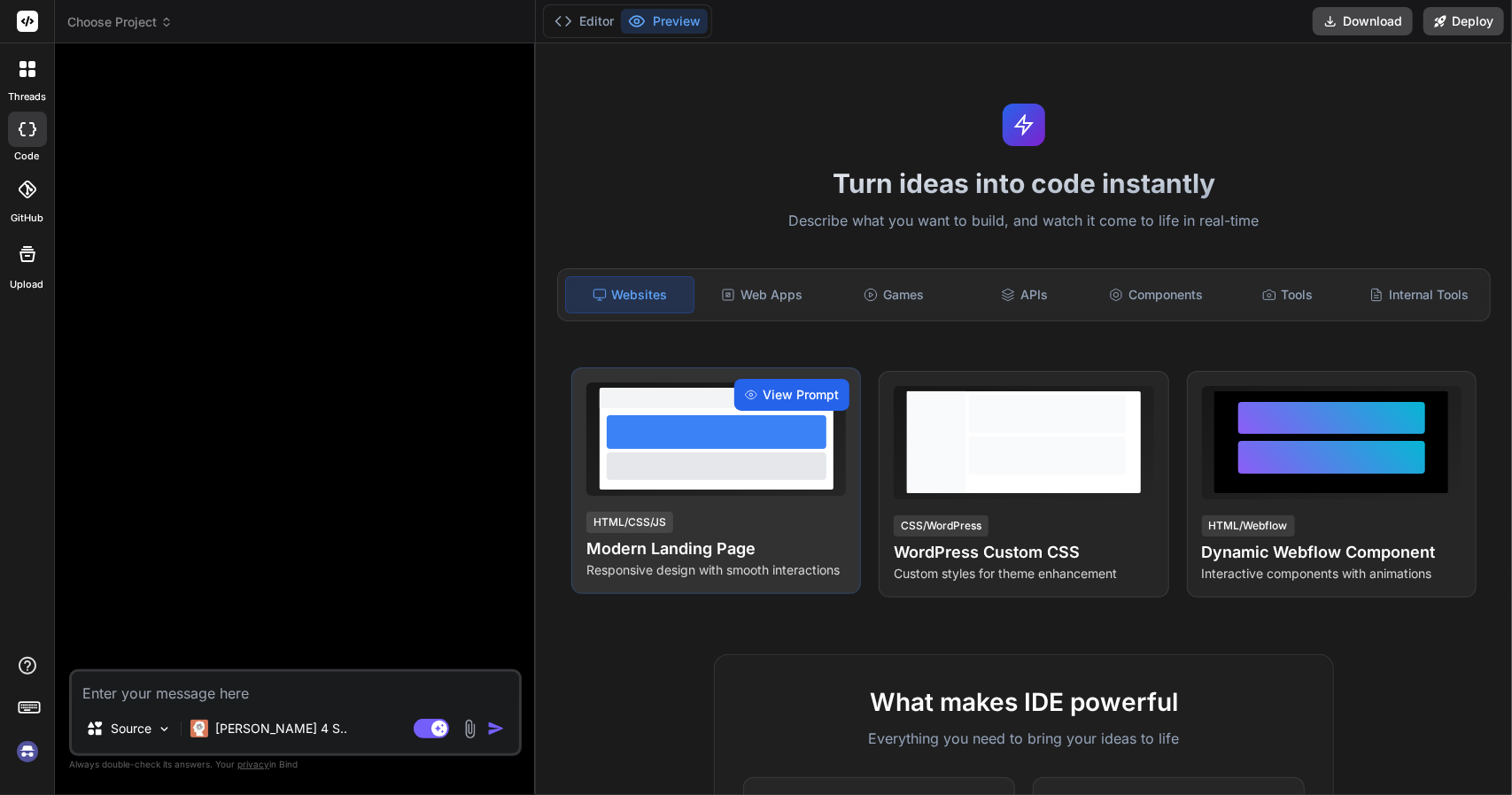
type textarea "x"
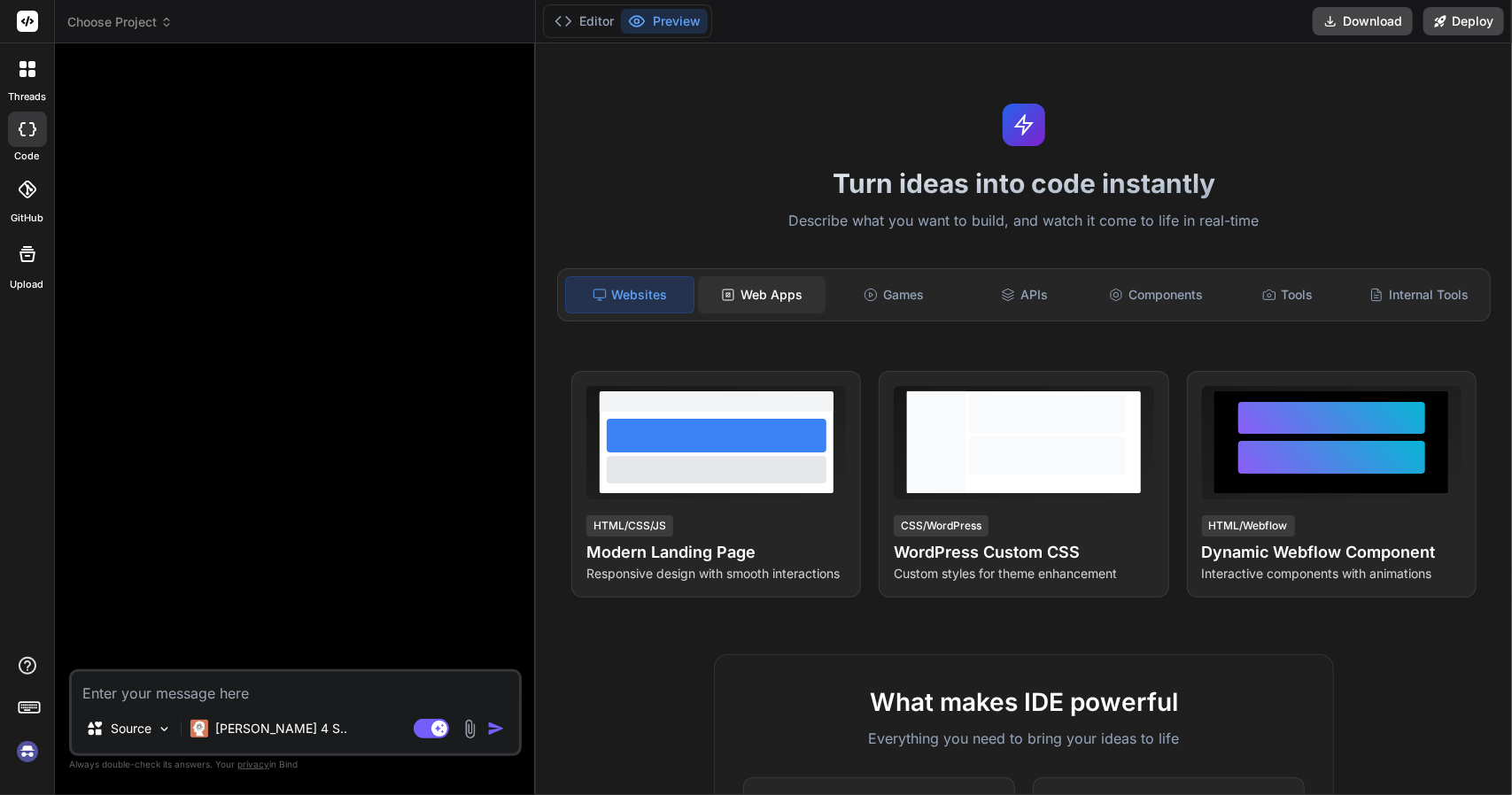
click at [783, 285] on div "Web Apps" at bounding box center [762, 295] width 128 height 37
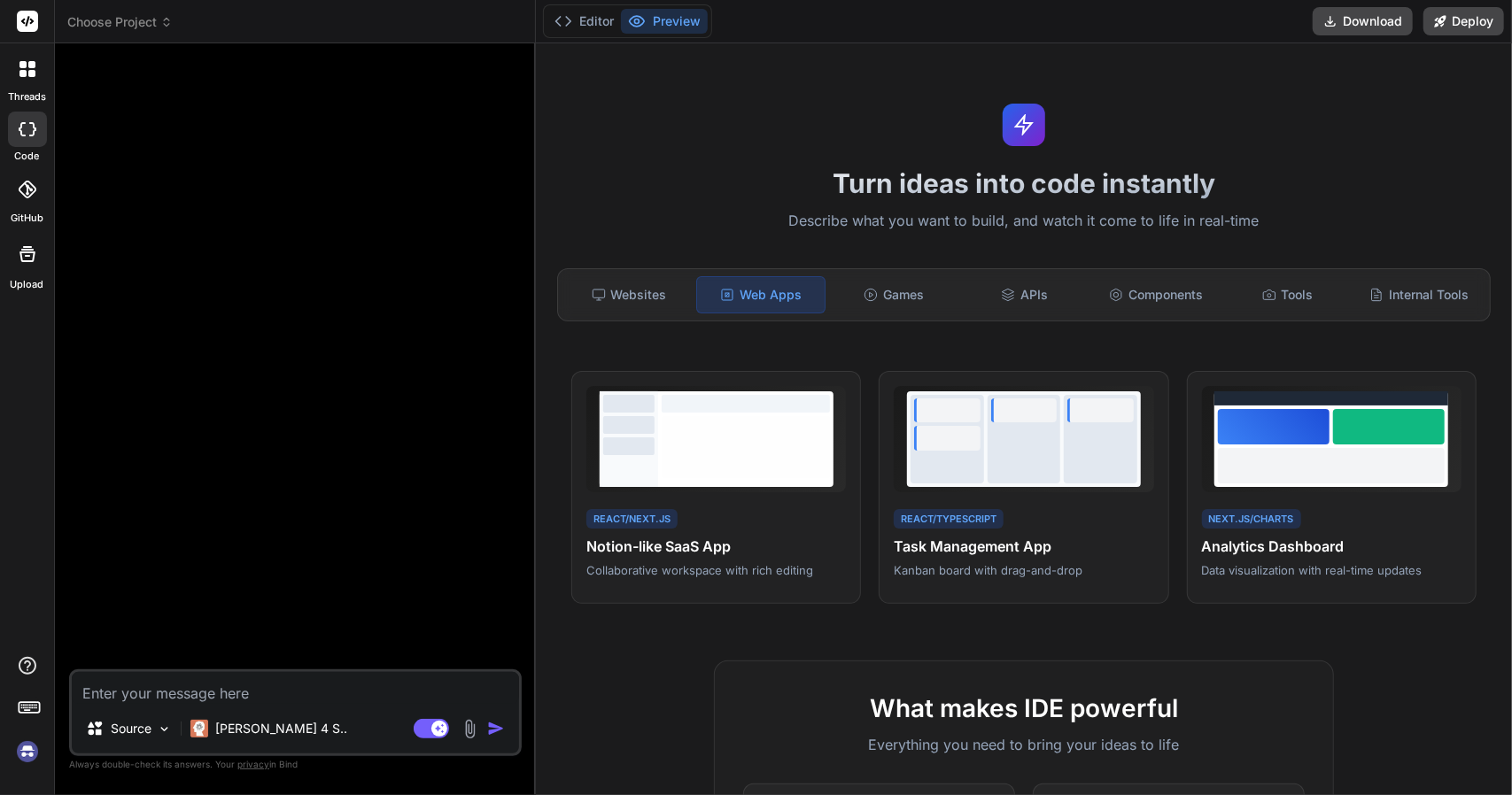
click at [651, 274] on div "Websites Web Apps Games APIs Components Tools Internal Tools" at bounding box center [1023, 295] width 934 height 53
click at [624, 288] on div "Websites" at bounding box center [629, 295] width 128 height 37
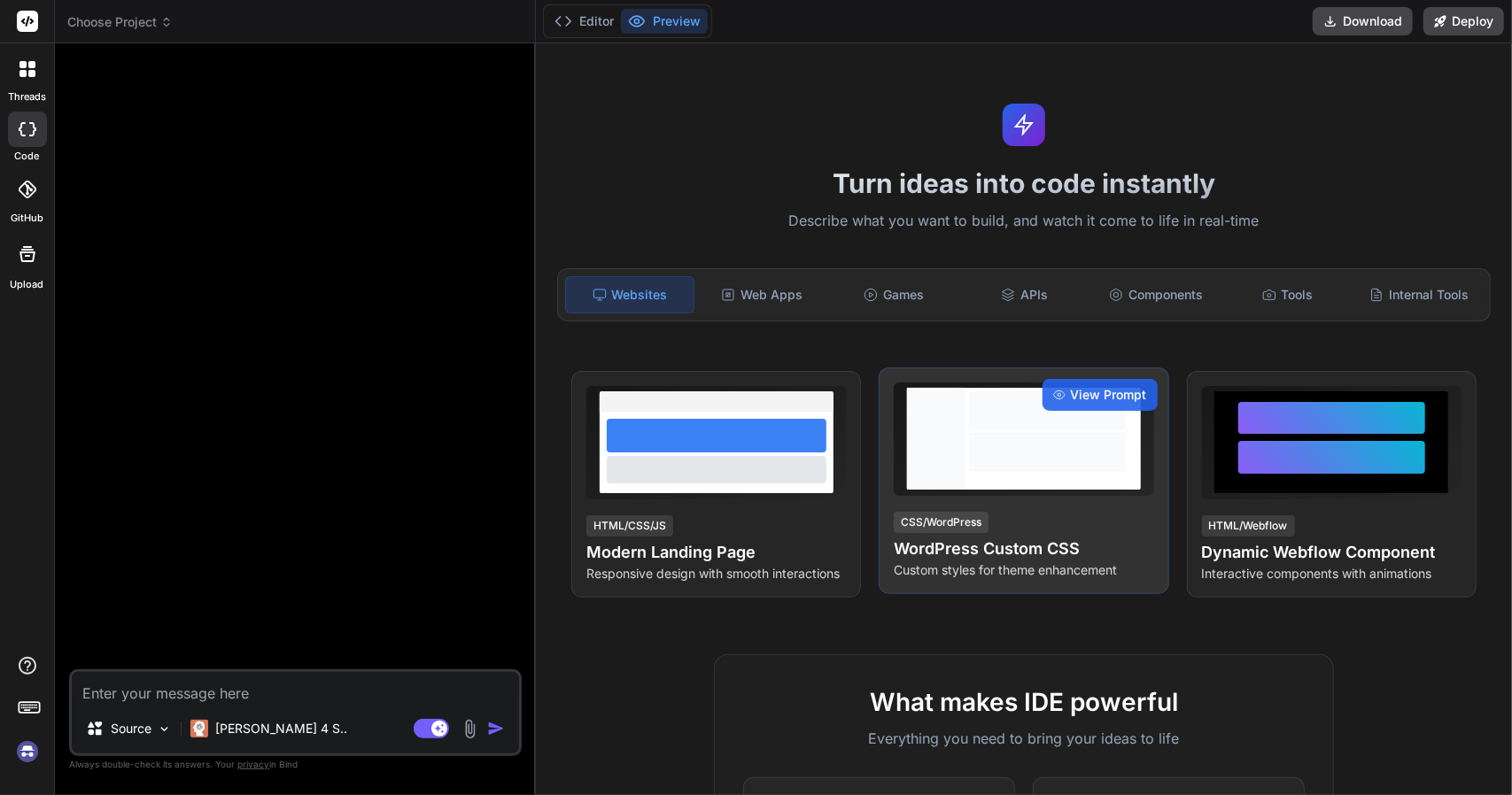
click at [1062, 425] on div at bounding box center [1047, 410] width 156 height 38
click at [964, 555] on h4 "WordPress Custom CSS" at bounding box center [1023, 549] width 259 height 25
click at [1108, 394] on span "View Prompt" at bounding box center [1109, 395] width 76 height 18
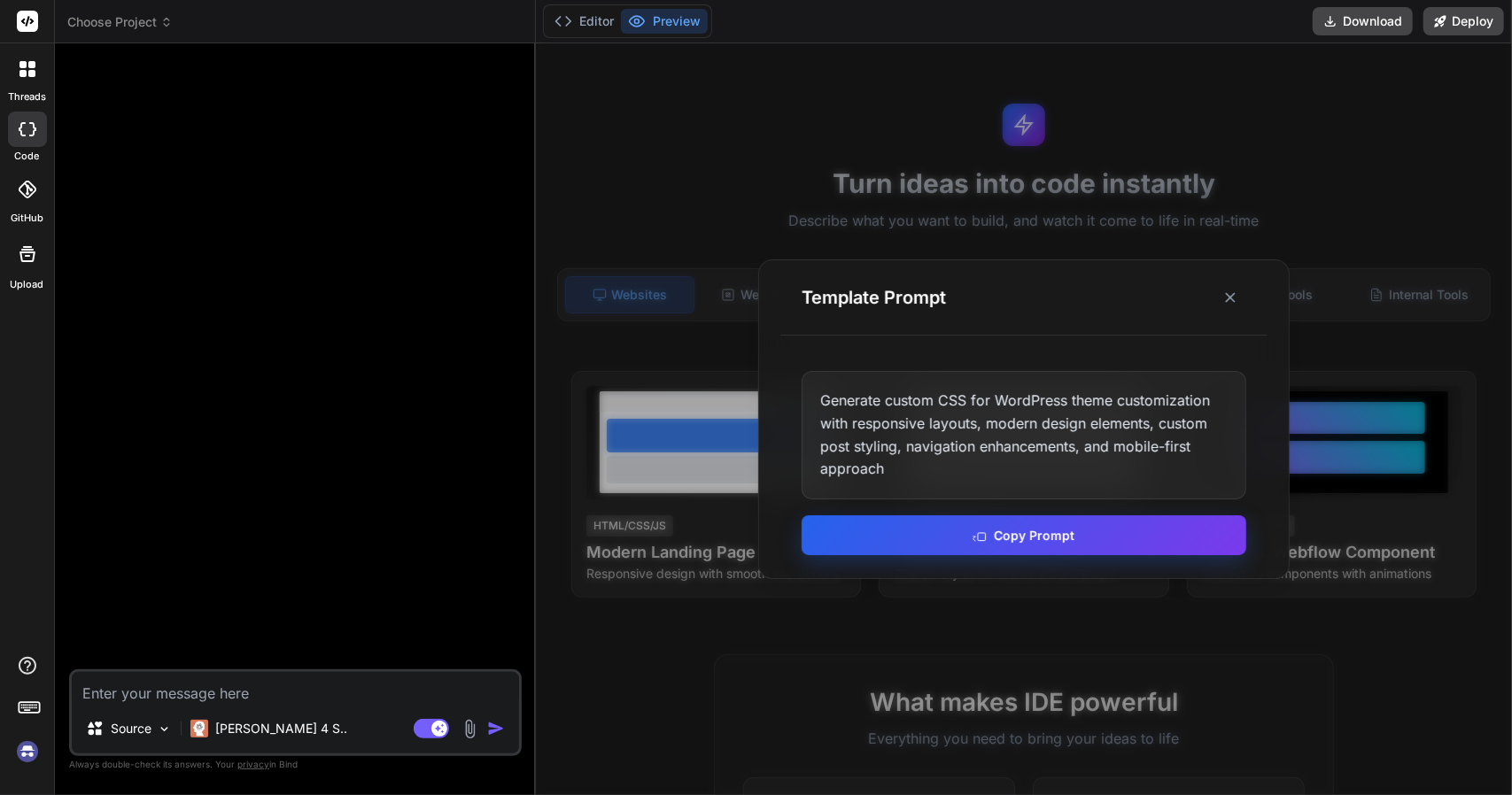
click at [1012, 542] on button "Copy Prompt" at bounding box center [1023, 535] width 444 height 40
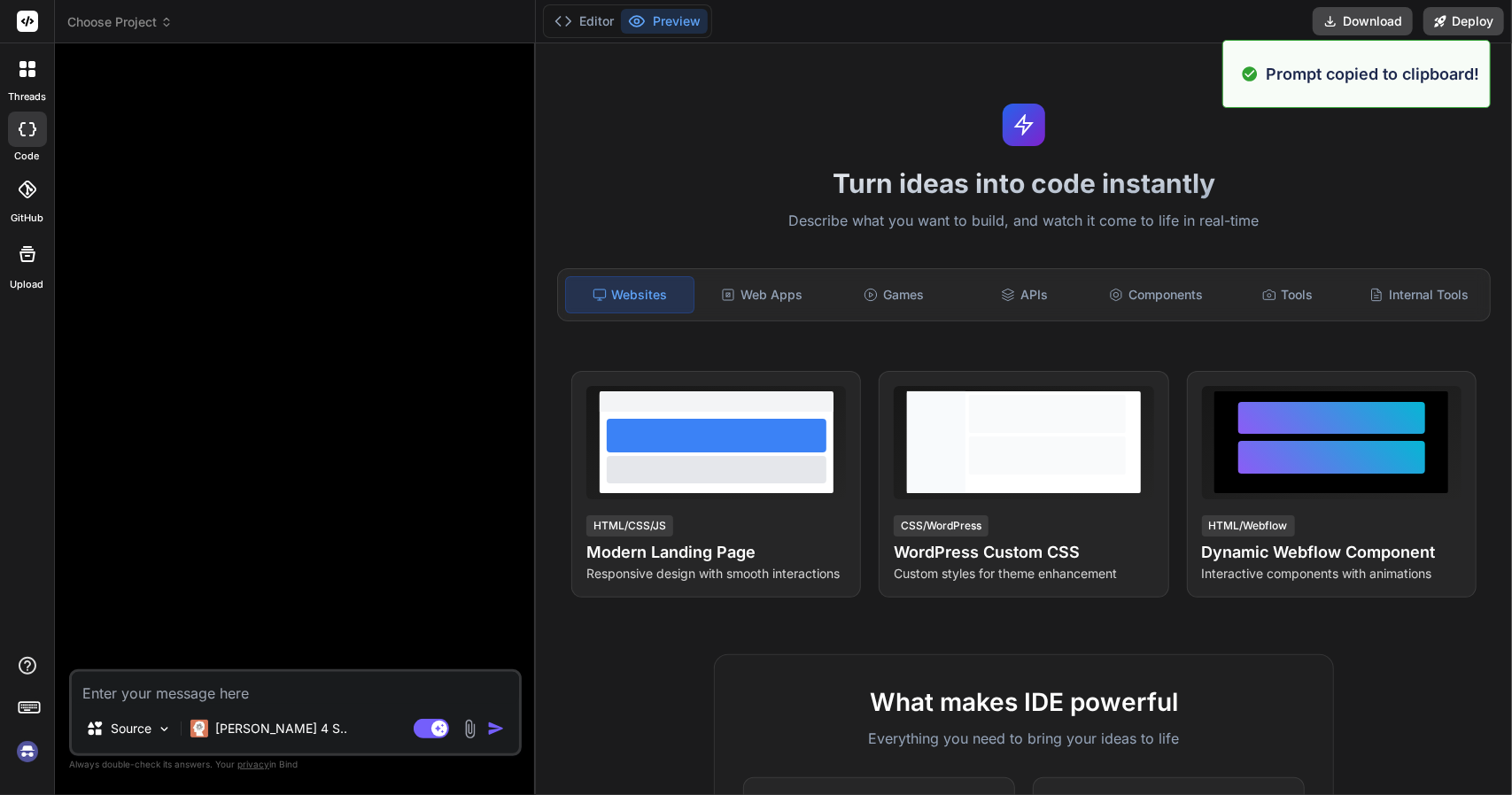
click at [292, 702] on textarea at bounding box center [295, 688] width 447 height 32
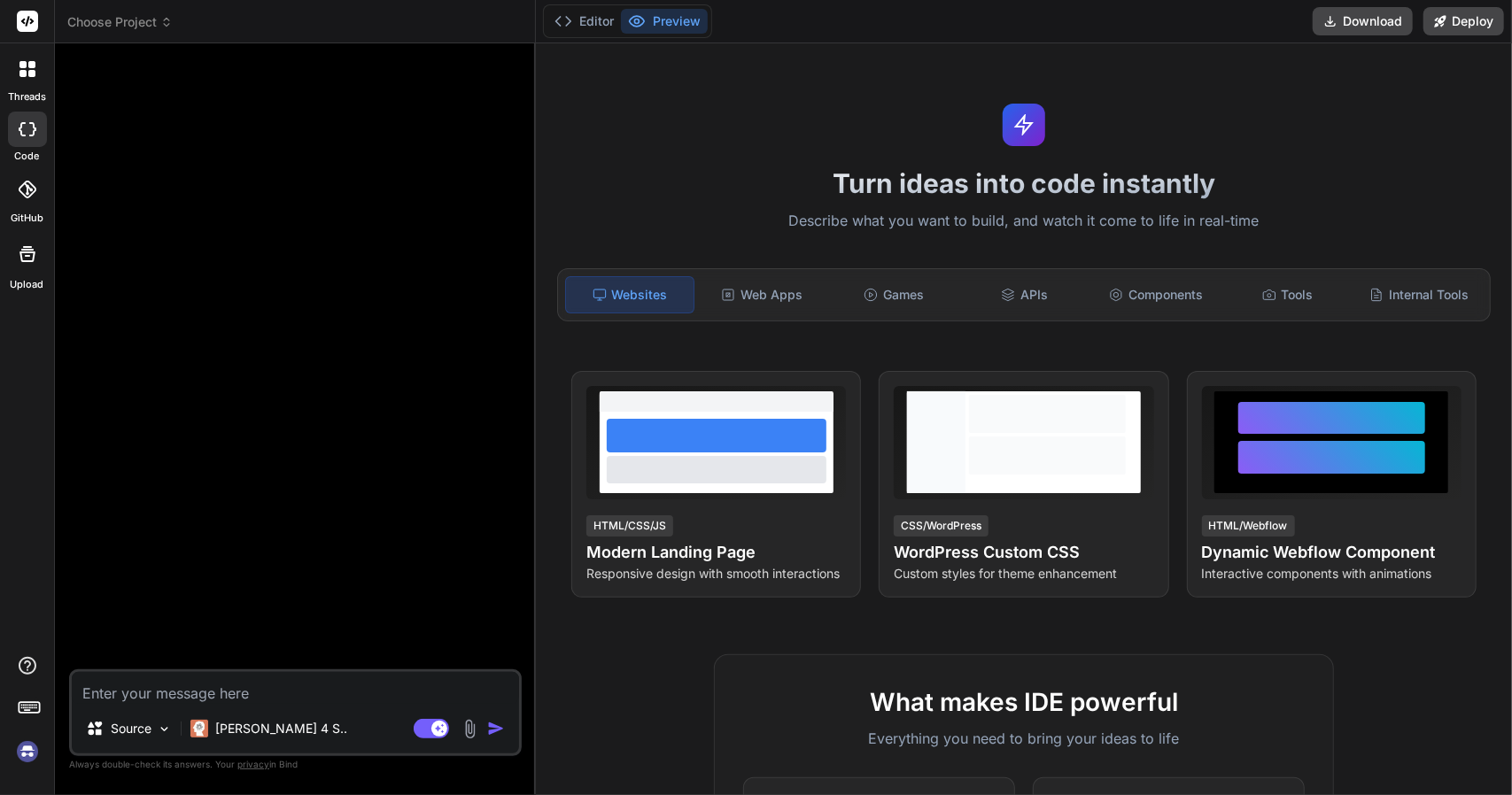
paste textarea "Generate custom CSS for WordPress theme customization with responsive layouts, …"
type textarea "Generate custom CSS for WordPress theme customization with responsive layouts, …"
type textarea "x"
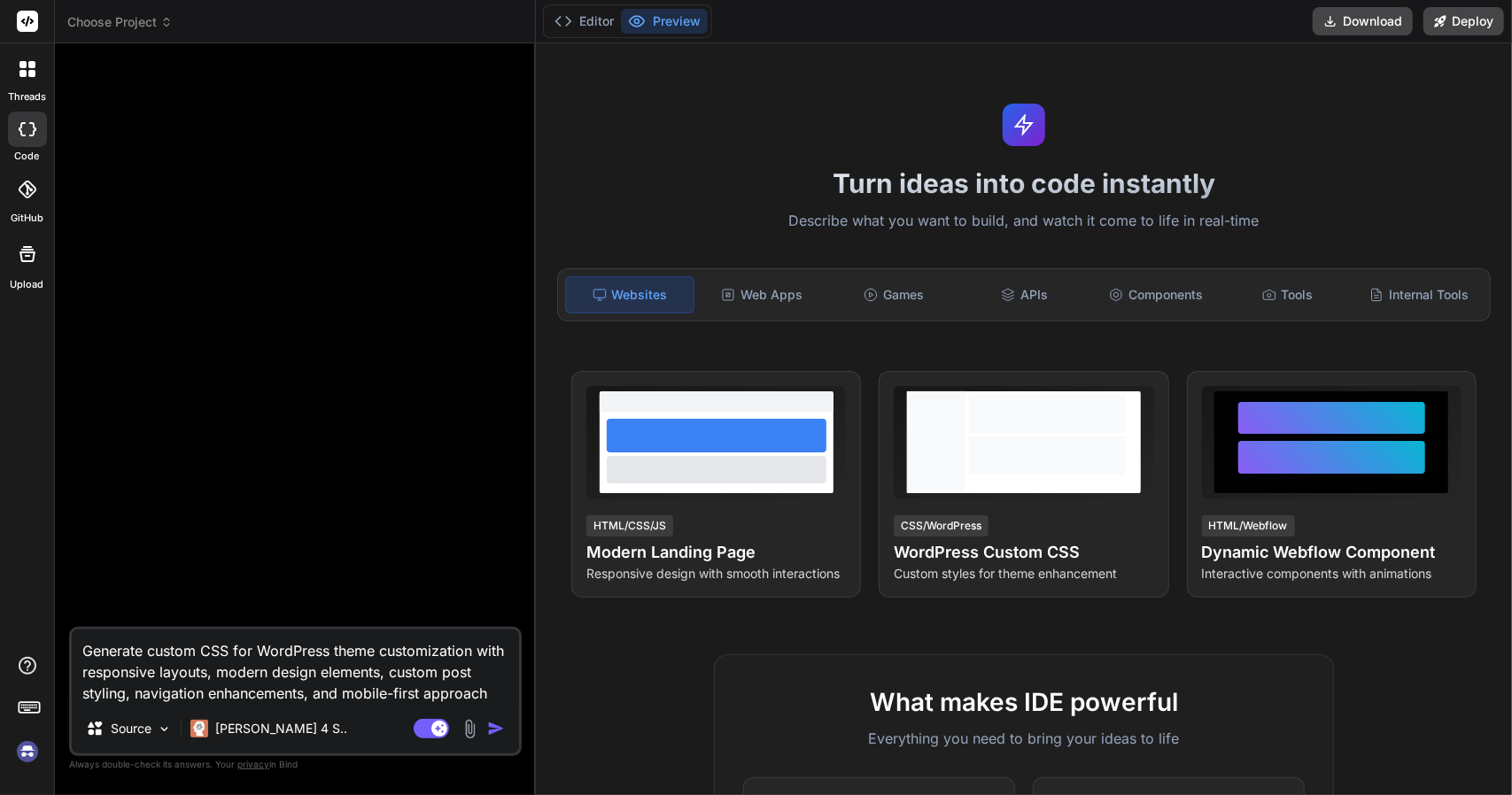
scroll to position [19, 0]
type textarea "Generate custom CSS for WordPress theme customization with responsive layouts, …"
click at [496, 734] on img "button" at bounding box center [496, 729] width 18 height 18
type textarea "x"
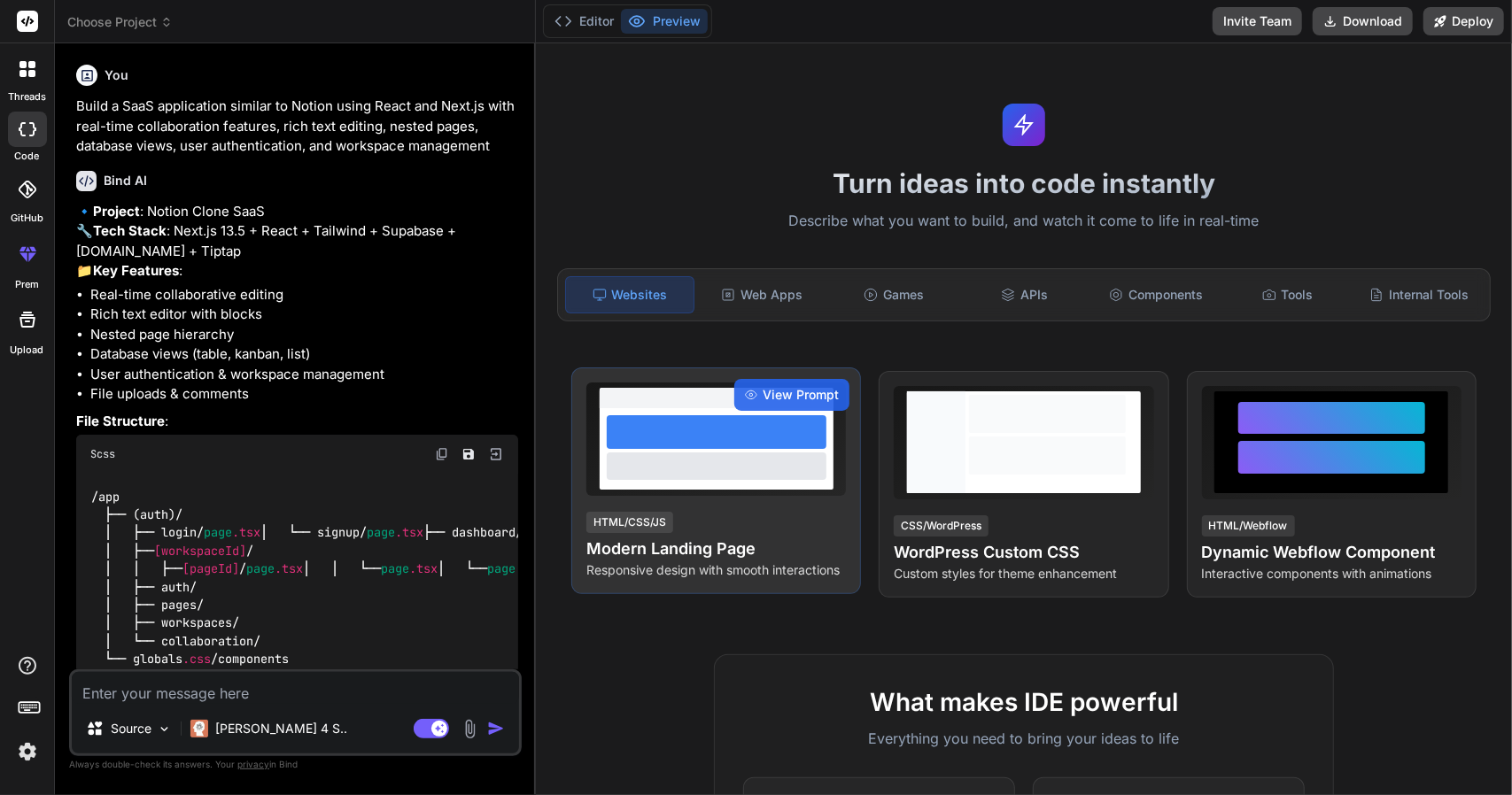
type textarea "x"
click at [787, 388] on span "View Prompt" at bounding box center [800, 395] width 76 height 18
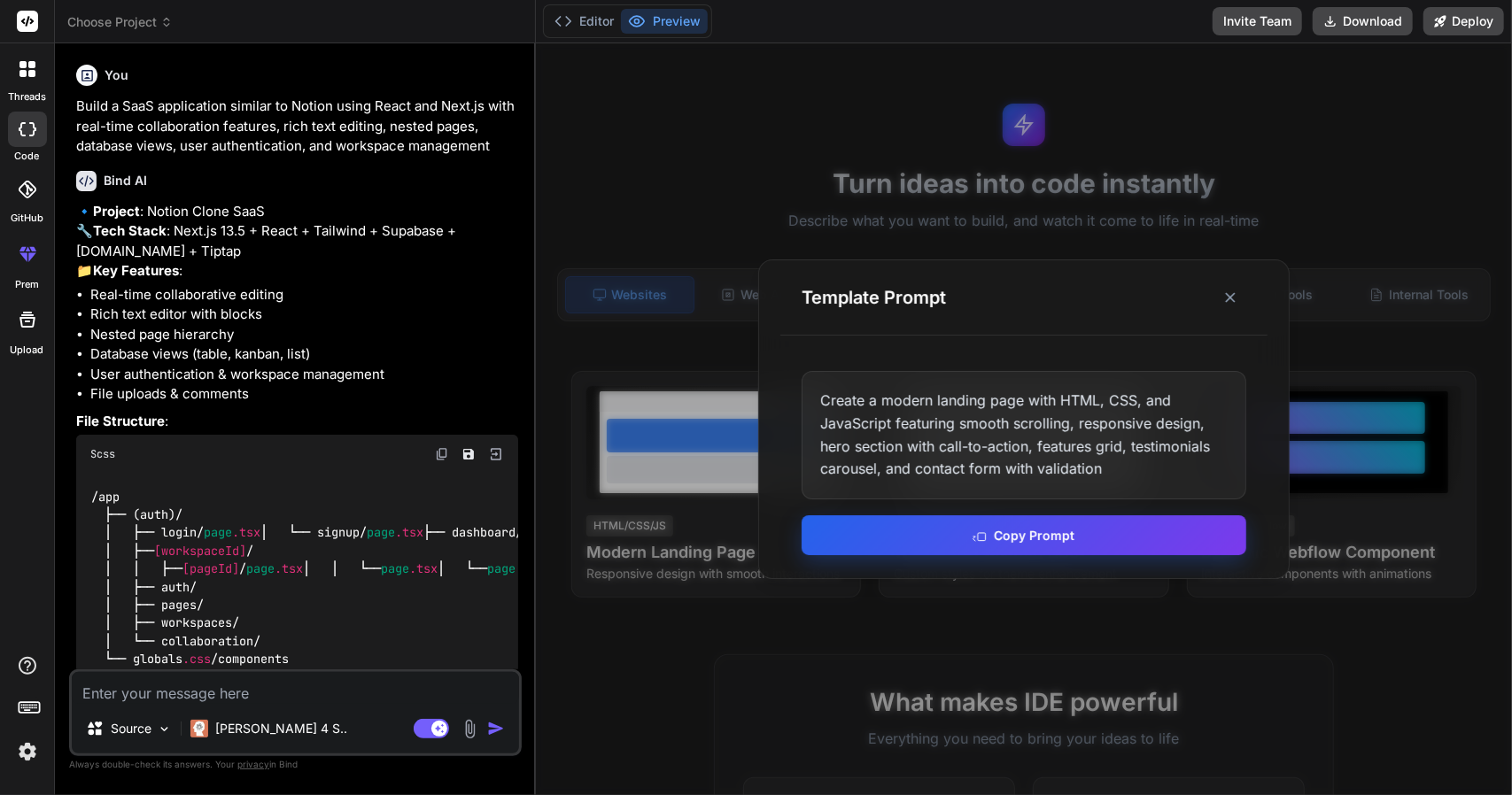
click at [1045, 542] on button "Copy Prompt" at bounding box center [1023, 535] width 444 height 40
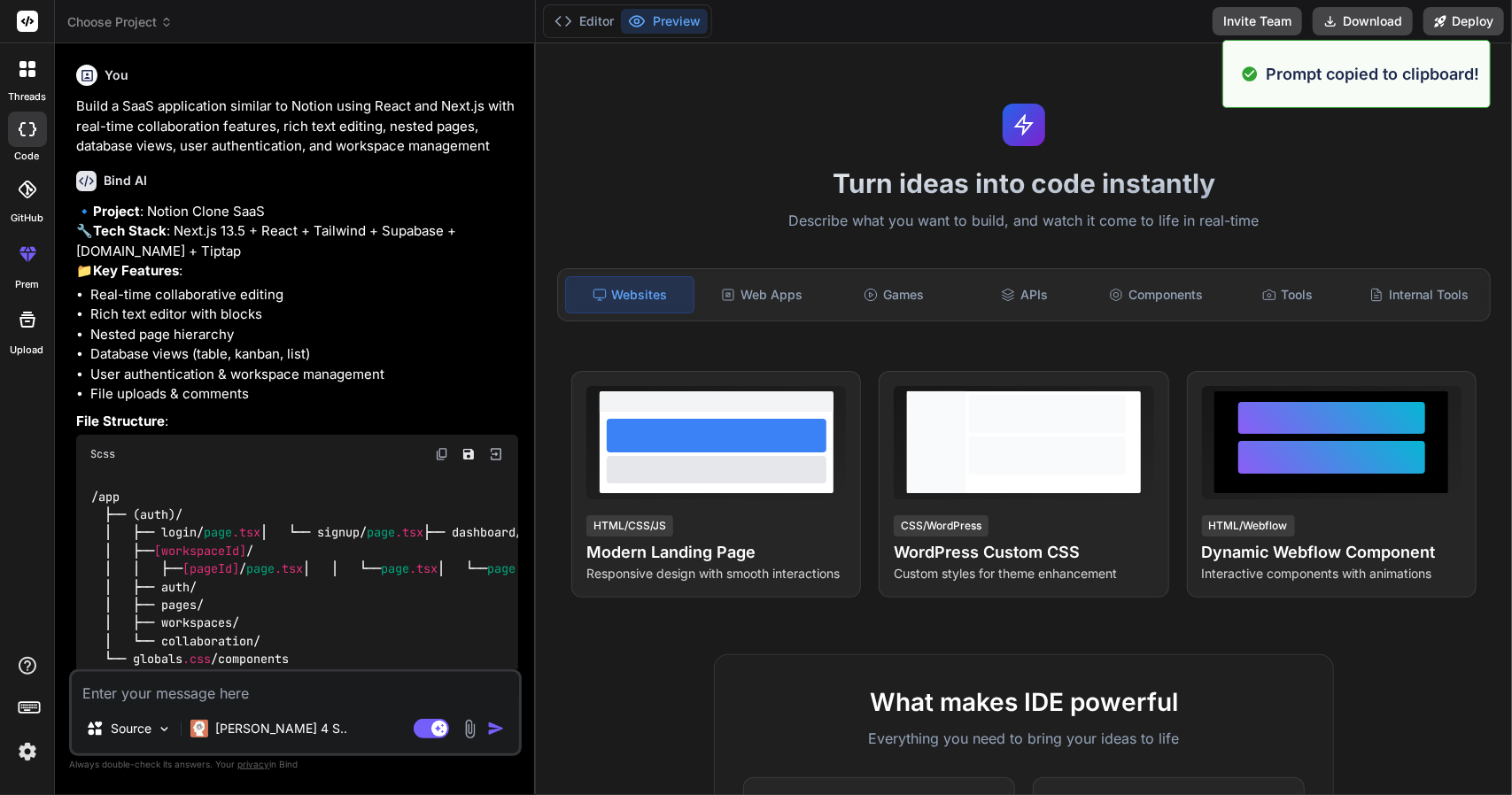
click at [31, 21] on icon at bounding box center [28, 21] width 13 height 11
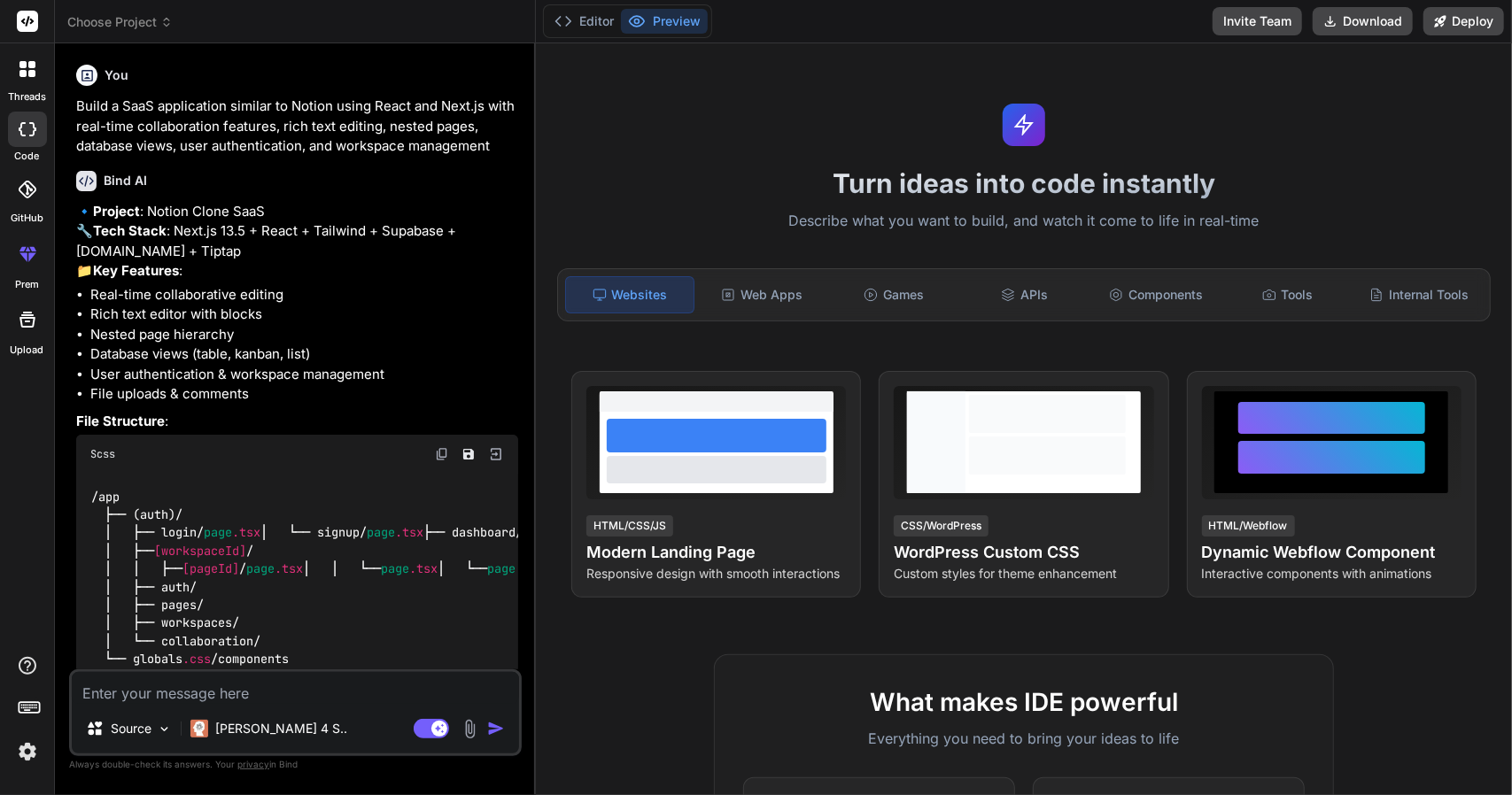
click at [126, 26] on span "Choose Project" at bounding box center [120, 22] width 106 height 18
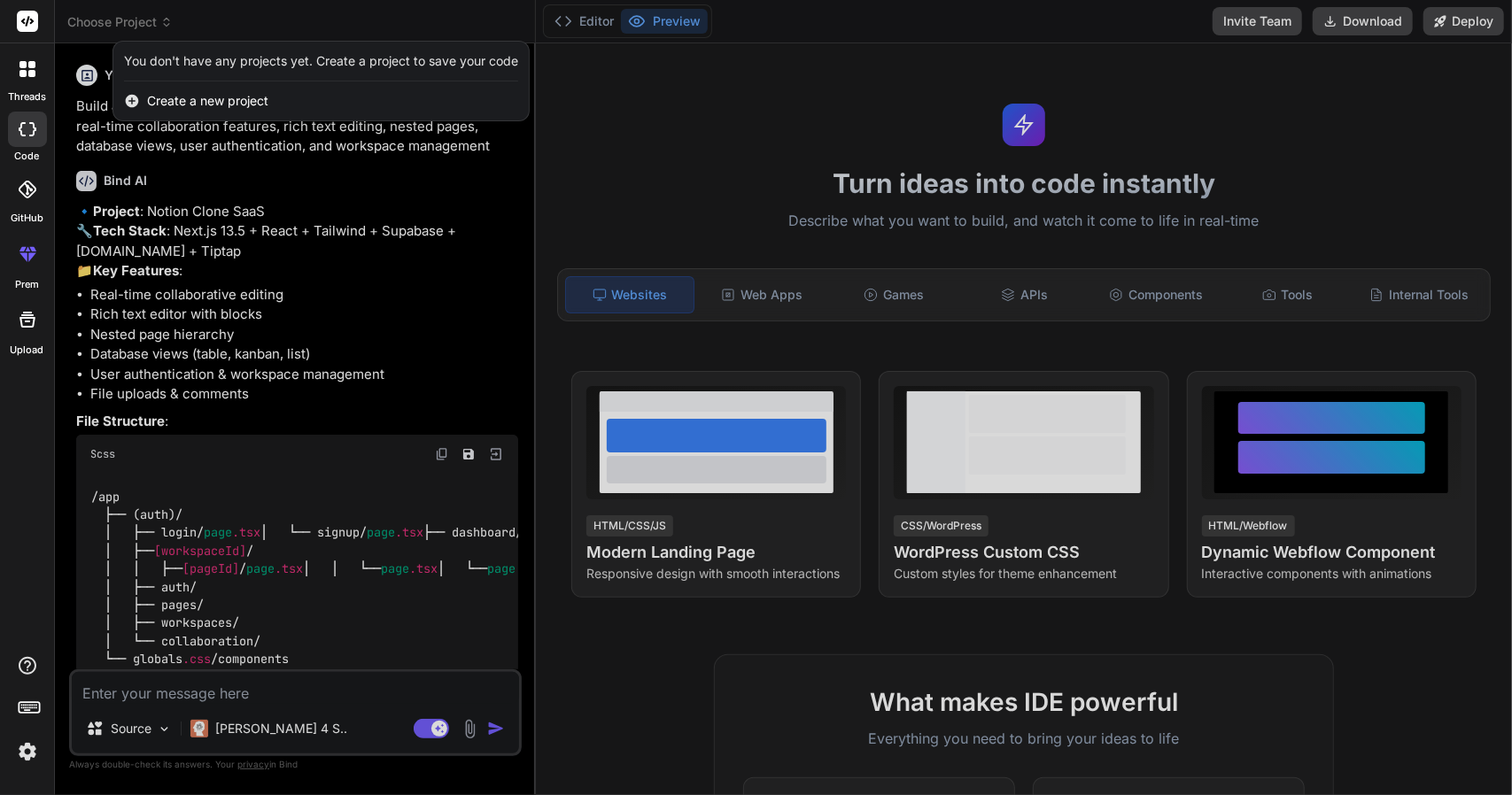
click at [171, 106] on span "Create a new project" at bounding box center [207, 101] width 122 height 18
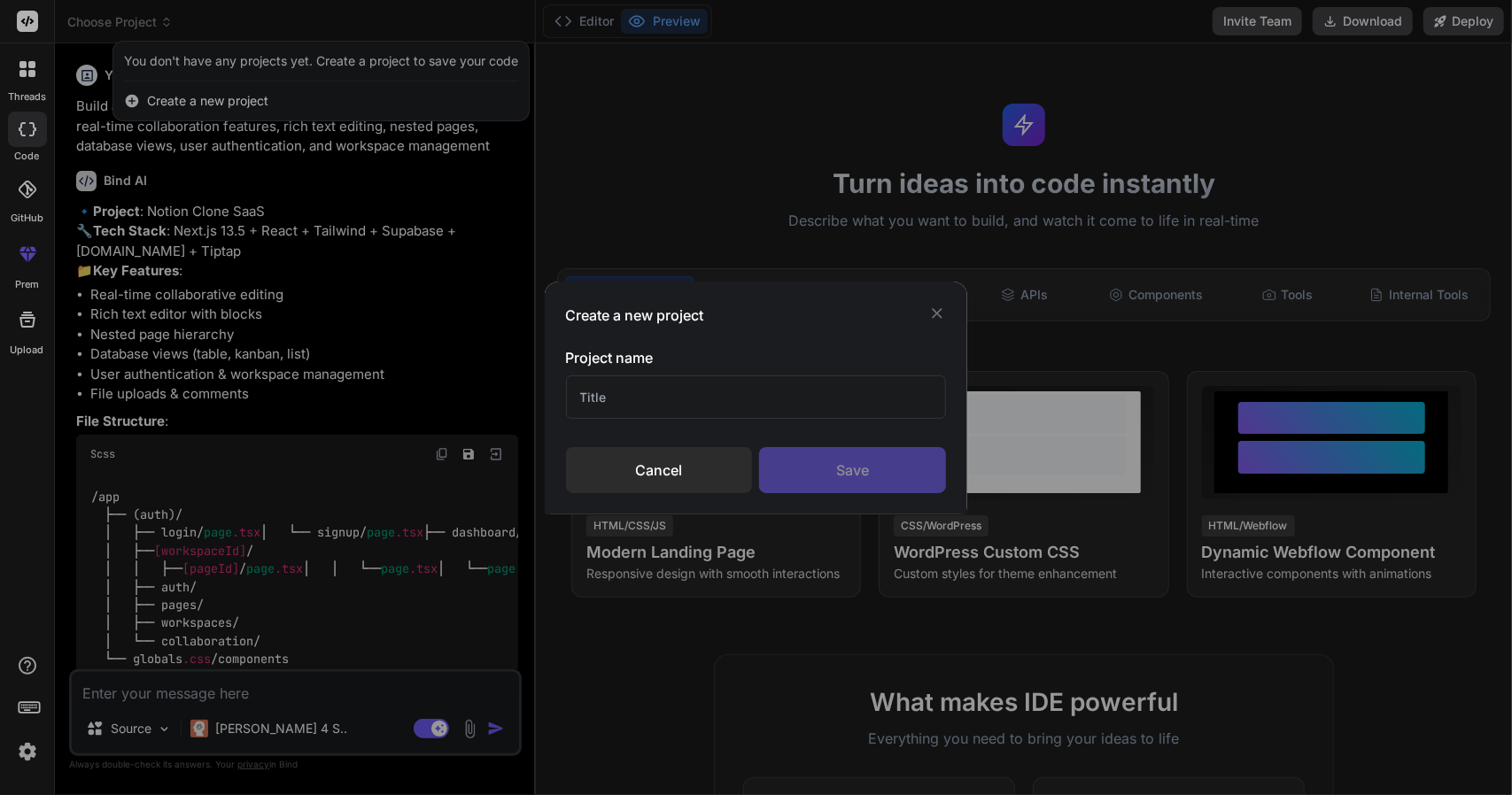
click at [618, 397] on input "text" at bounding box center [756, 397] width 381 height 44
type input "1"
click at [826, 468] on div "Save" at bounding box center [852, 470] width 187 height 46
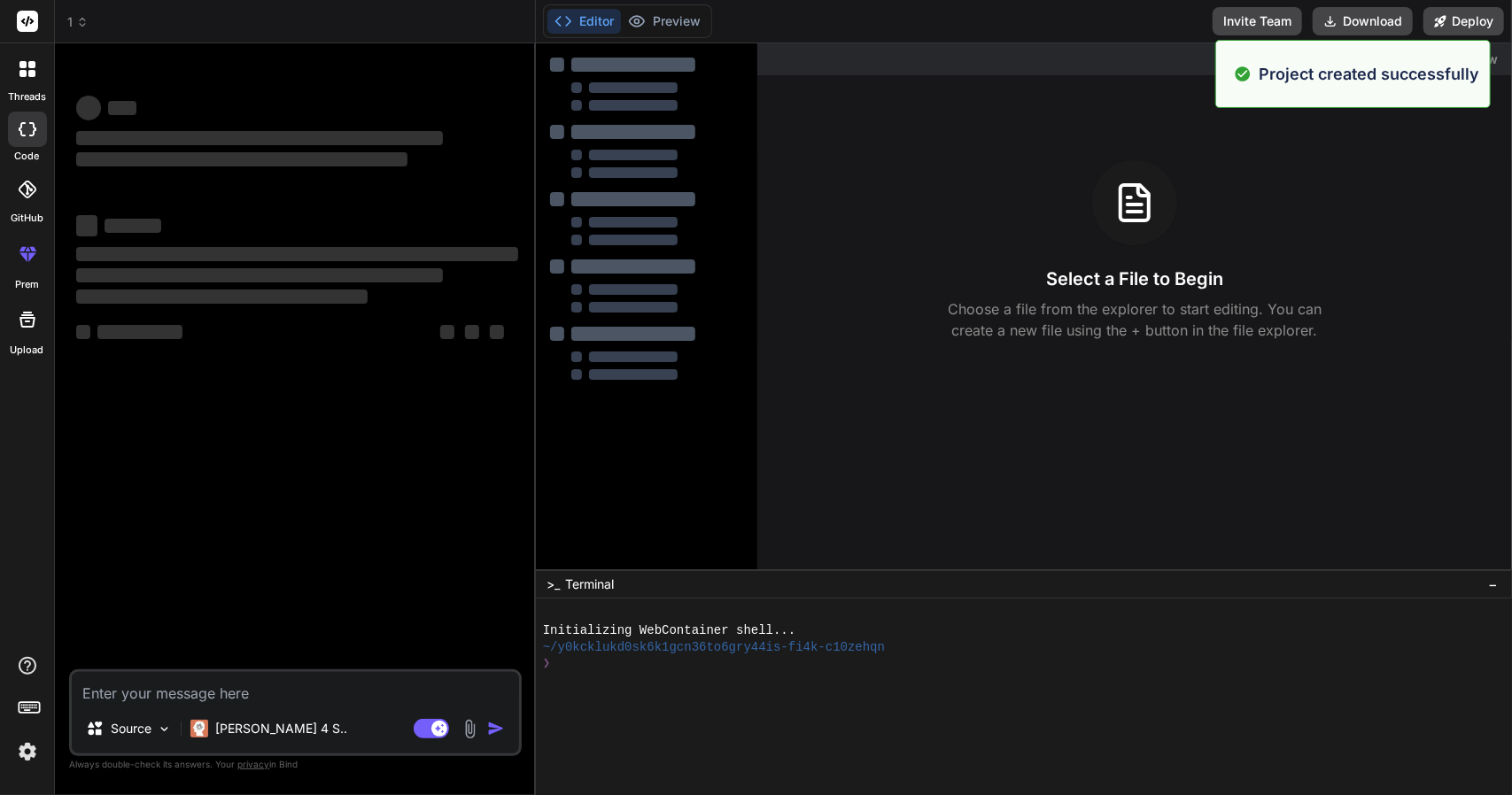
type textarea "x"
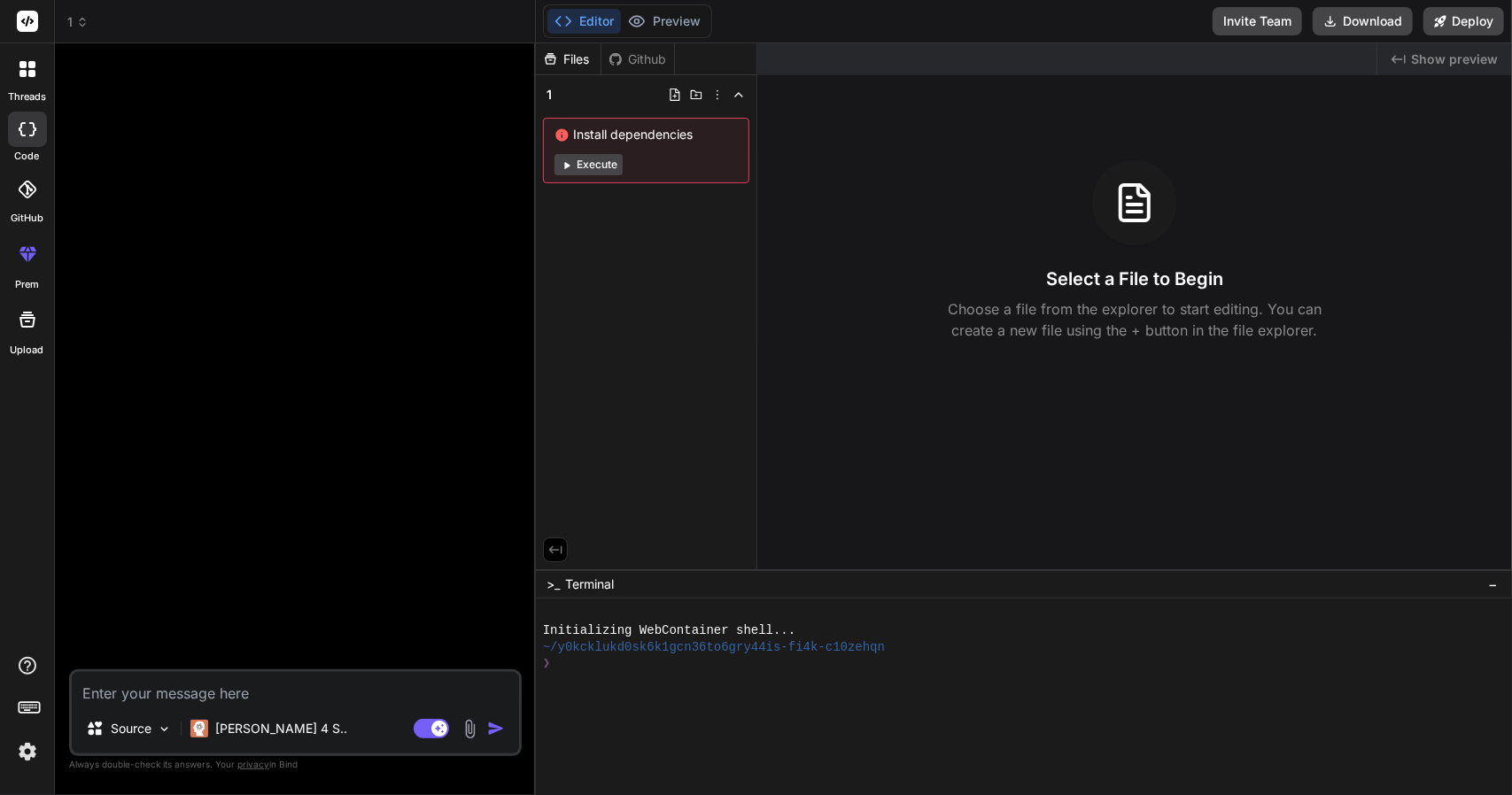
click at [181, 692] on textarea at bounding box center [295, 688] width 447 height 32
paste textarea "Create a modern landing page with HTML, CSS, and JavaScript featuring smooth sc…"
type textarea "Create a modern landing page with HTML, CSS, and JavaScript featuring smooth sc…"
type textarea "x"
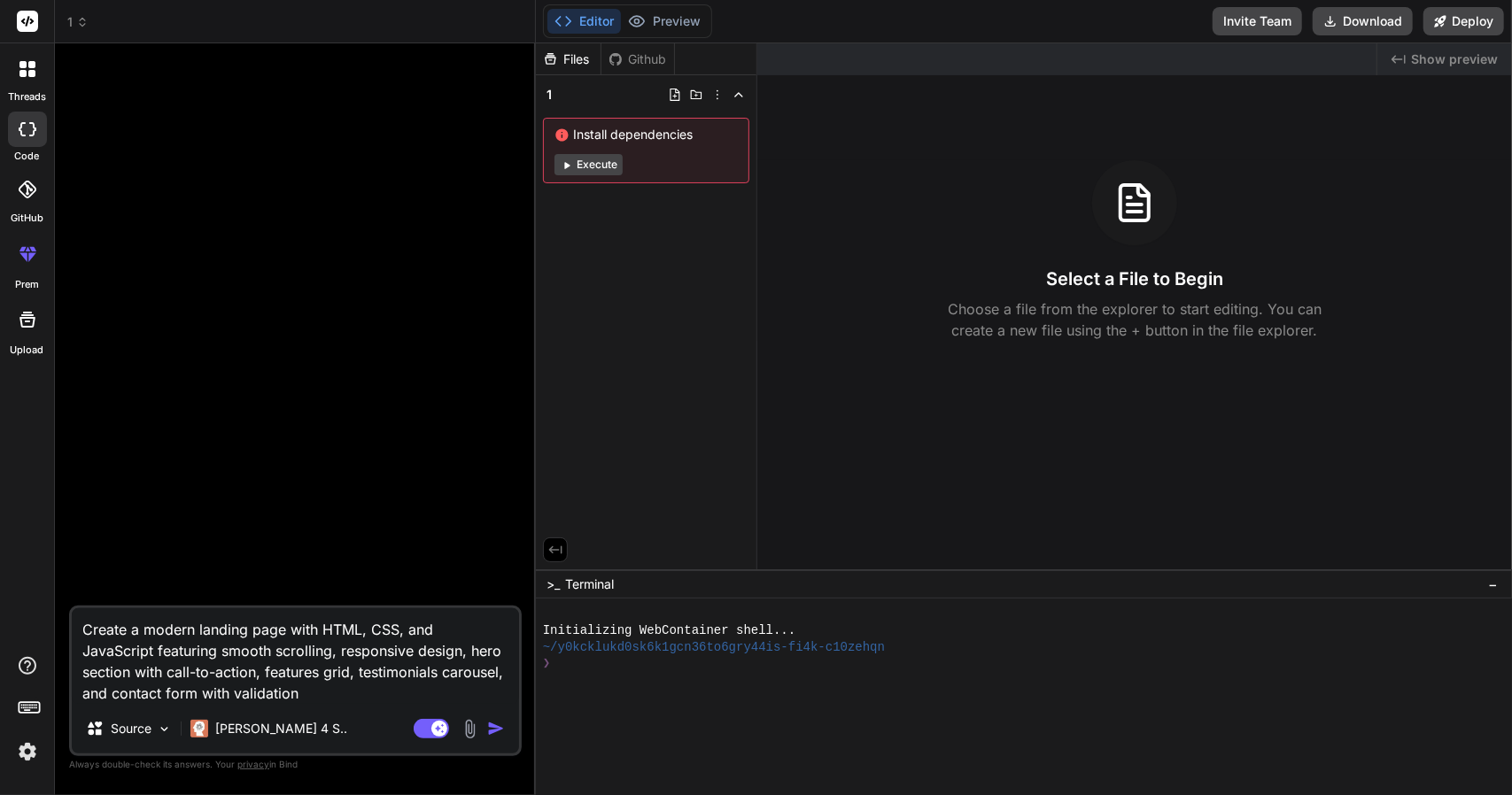
type textarea "Create a modern landing page with HTML, CSS, and JavaScript featuring smooth sc…"
click at [494, 731] on img "button" at bounding box center [496, 729] width 18 height 18
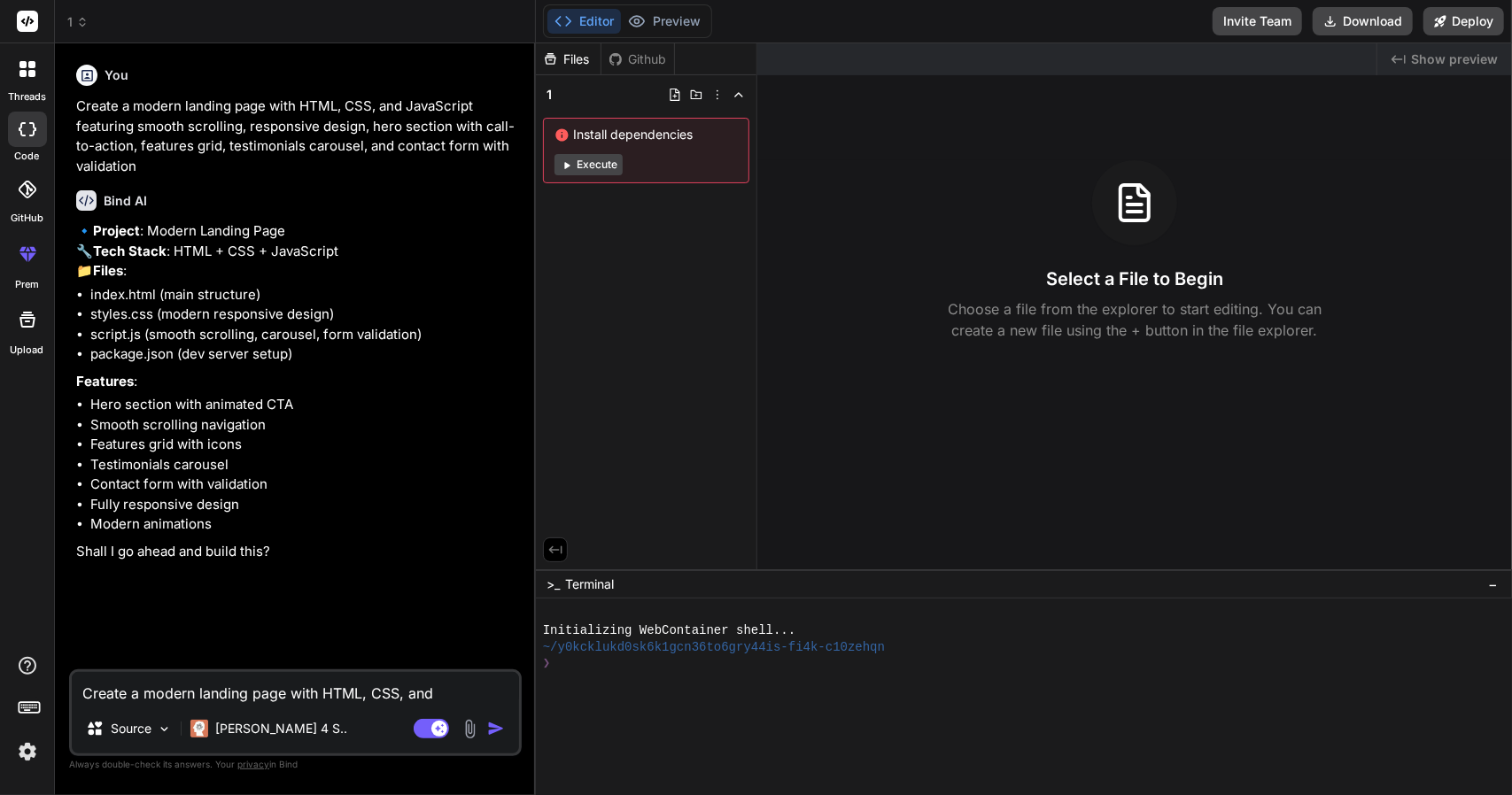
click at [592, 156] on button "Execute" at bounding box center [588, 164] width 68 height 21
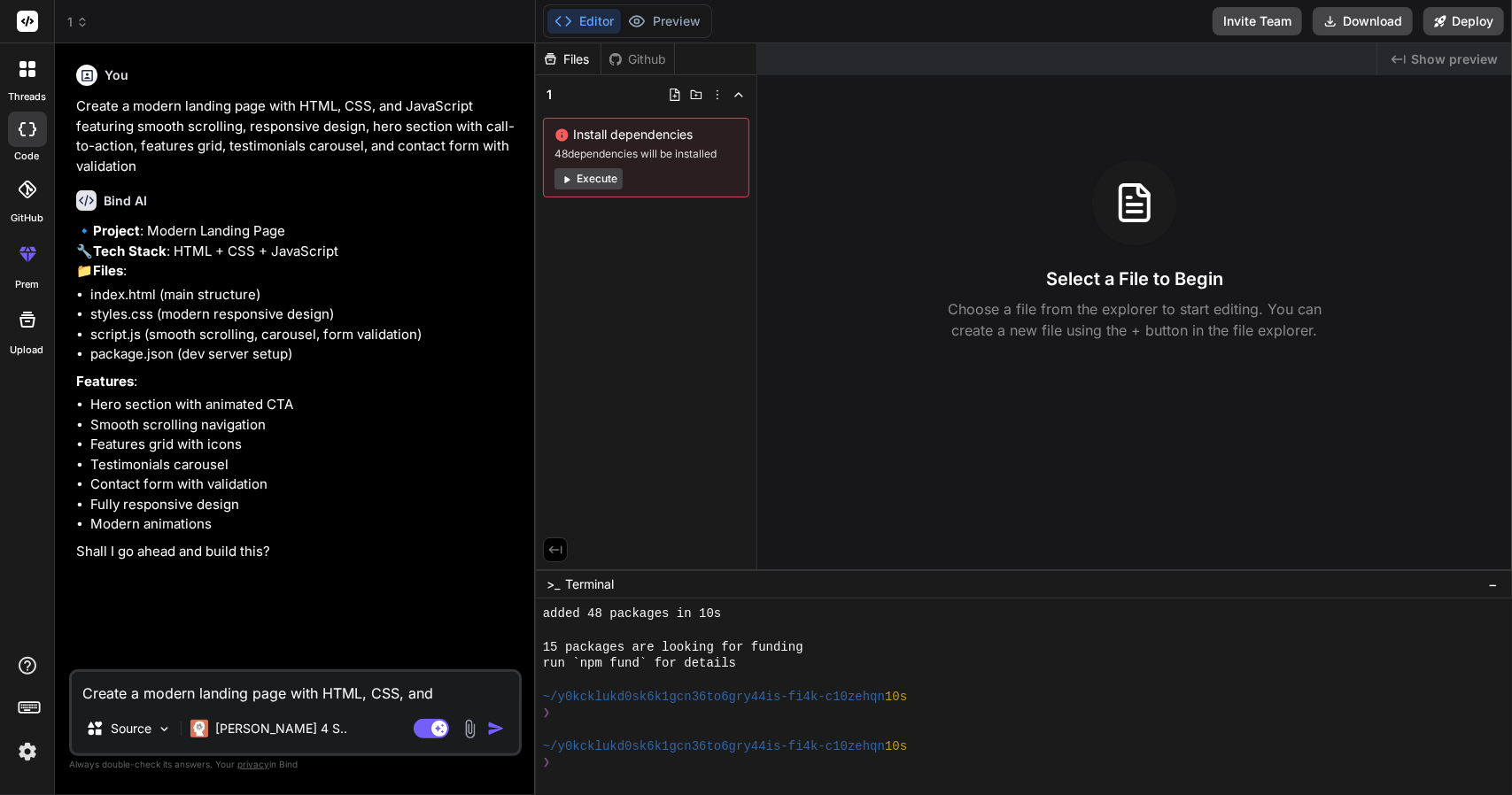
scroll to position [148, 0]
click at [604, 175] on button "Execute" at bounding box center [588, 179] width 68 height 21
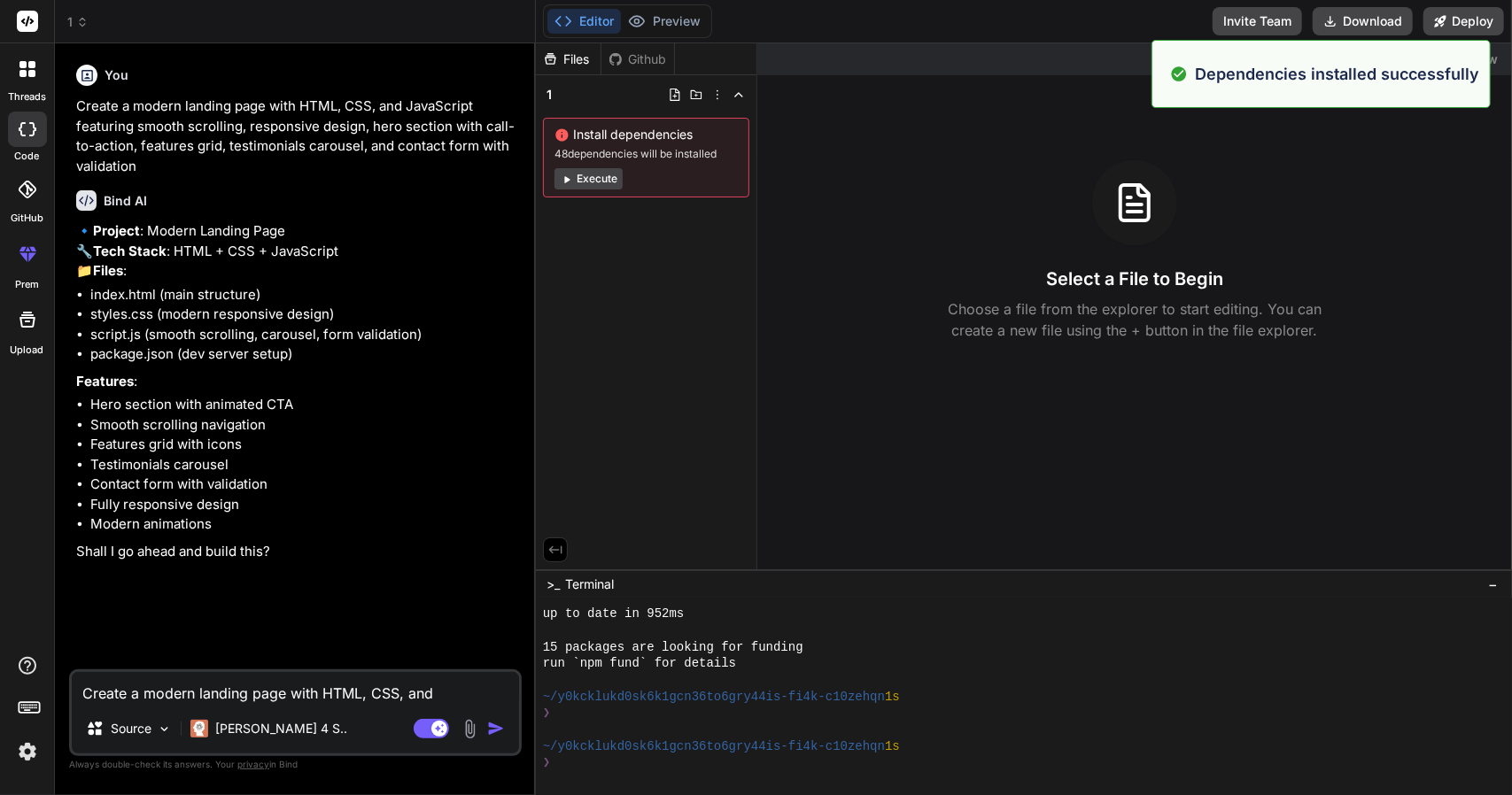
scroll to position [397, 0]
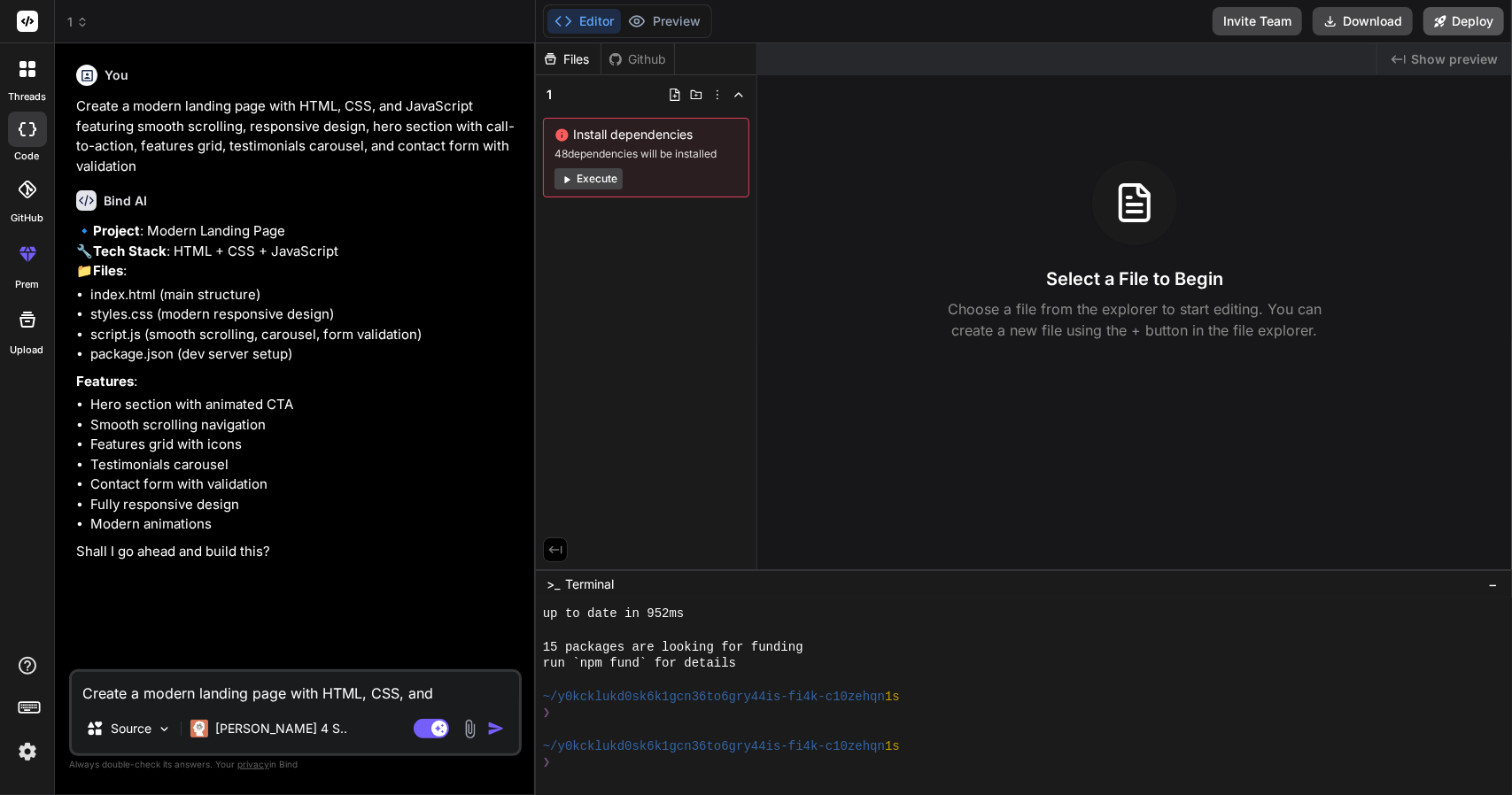
click at [1472, 17] on button "Deploy" at bounding box center [1463, 21] width 81 height 28
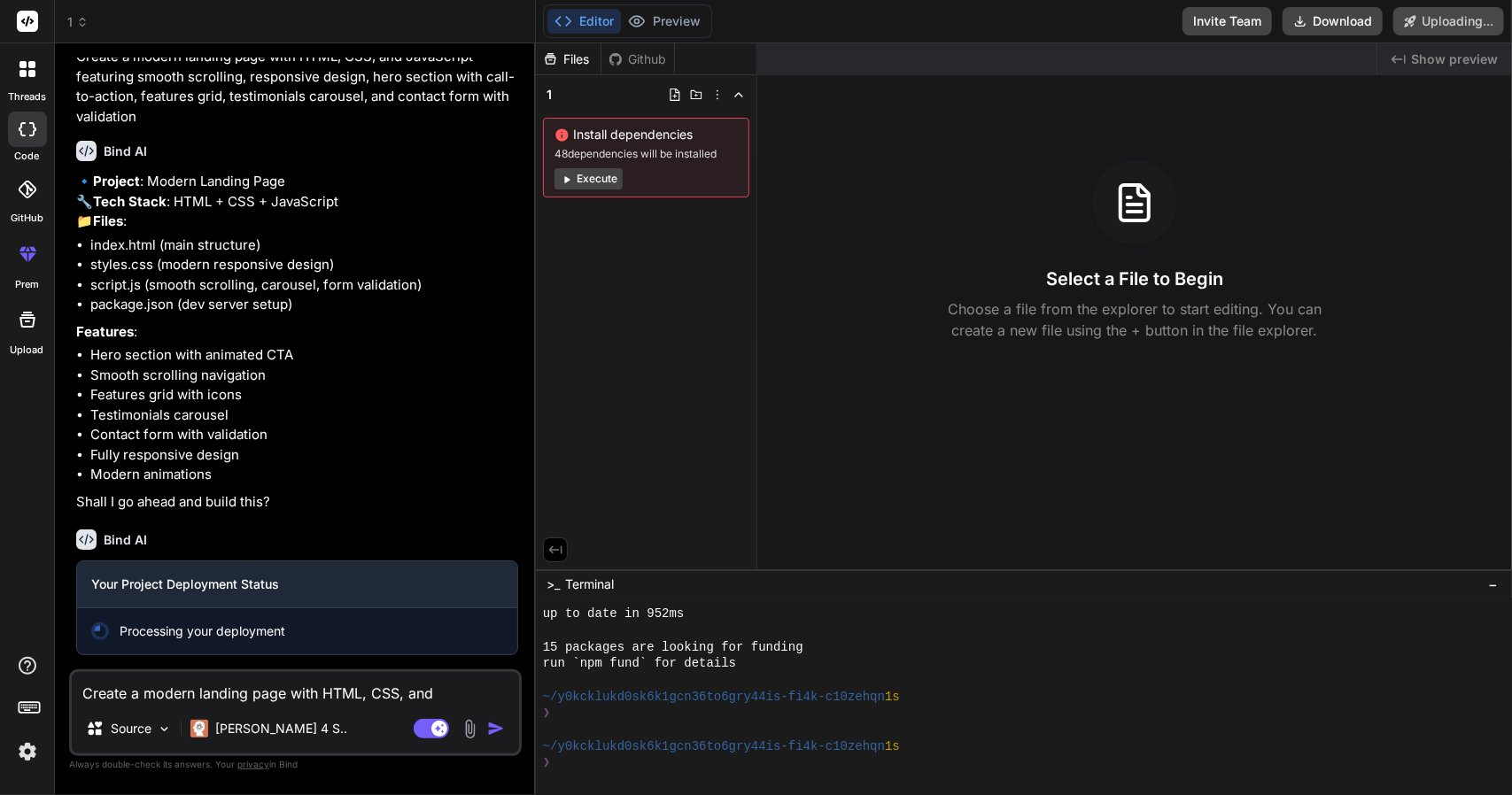
scroll to position [88, 0]
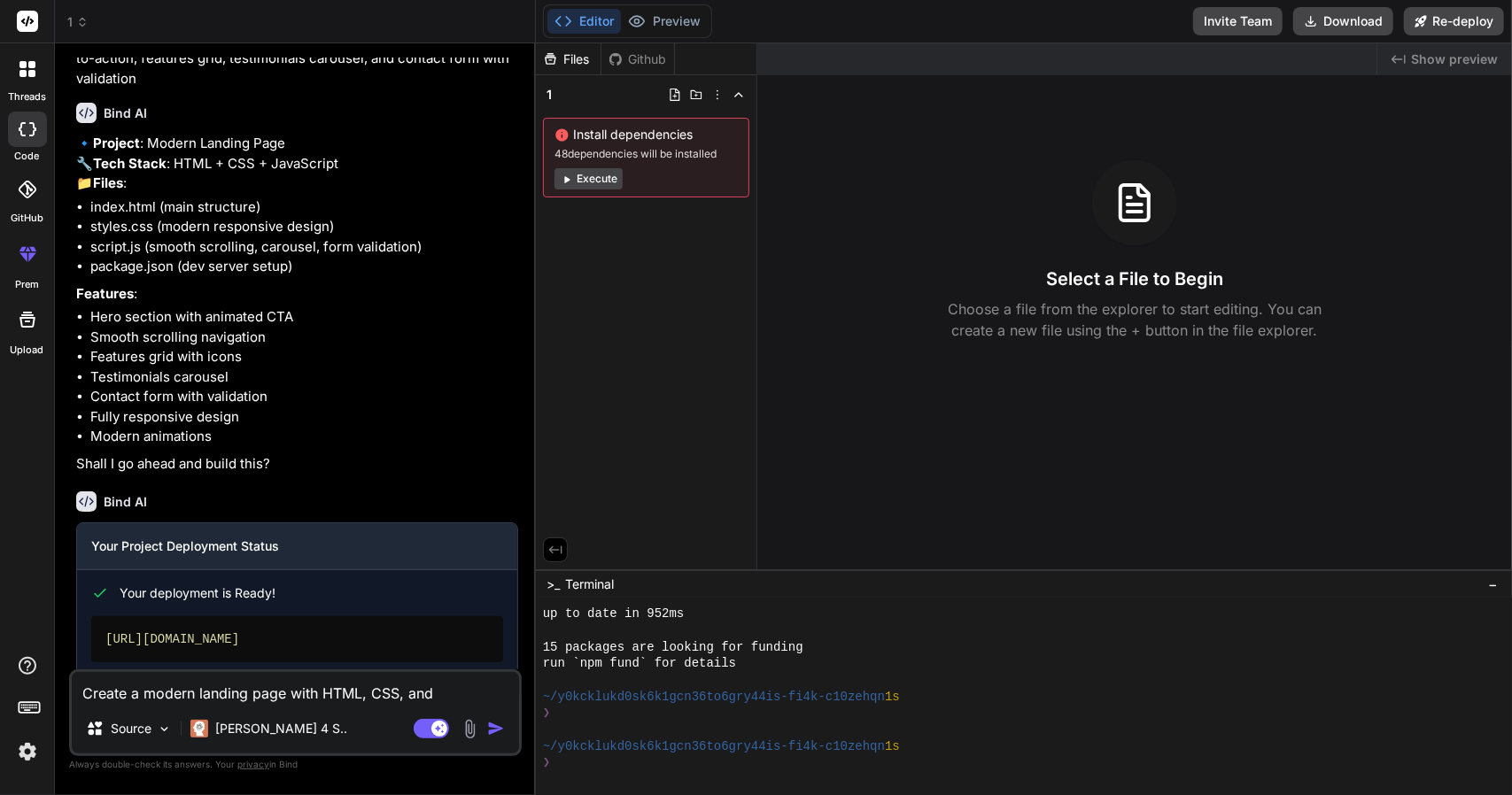
click at [1435, 68] on span "Show preview" at bounding box center [1454, 60] width 87 height 18
click at [1391, 52] on div "Created with Pixso. Show preview" at bounding box center [1444, 60] width 135 height 32
type textarea "x"
click at [1196, 24] on button "Invite Team" at bounding box center [1237, 21] width 90 height 28
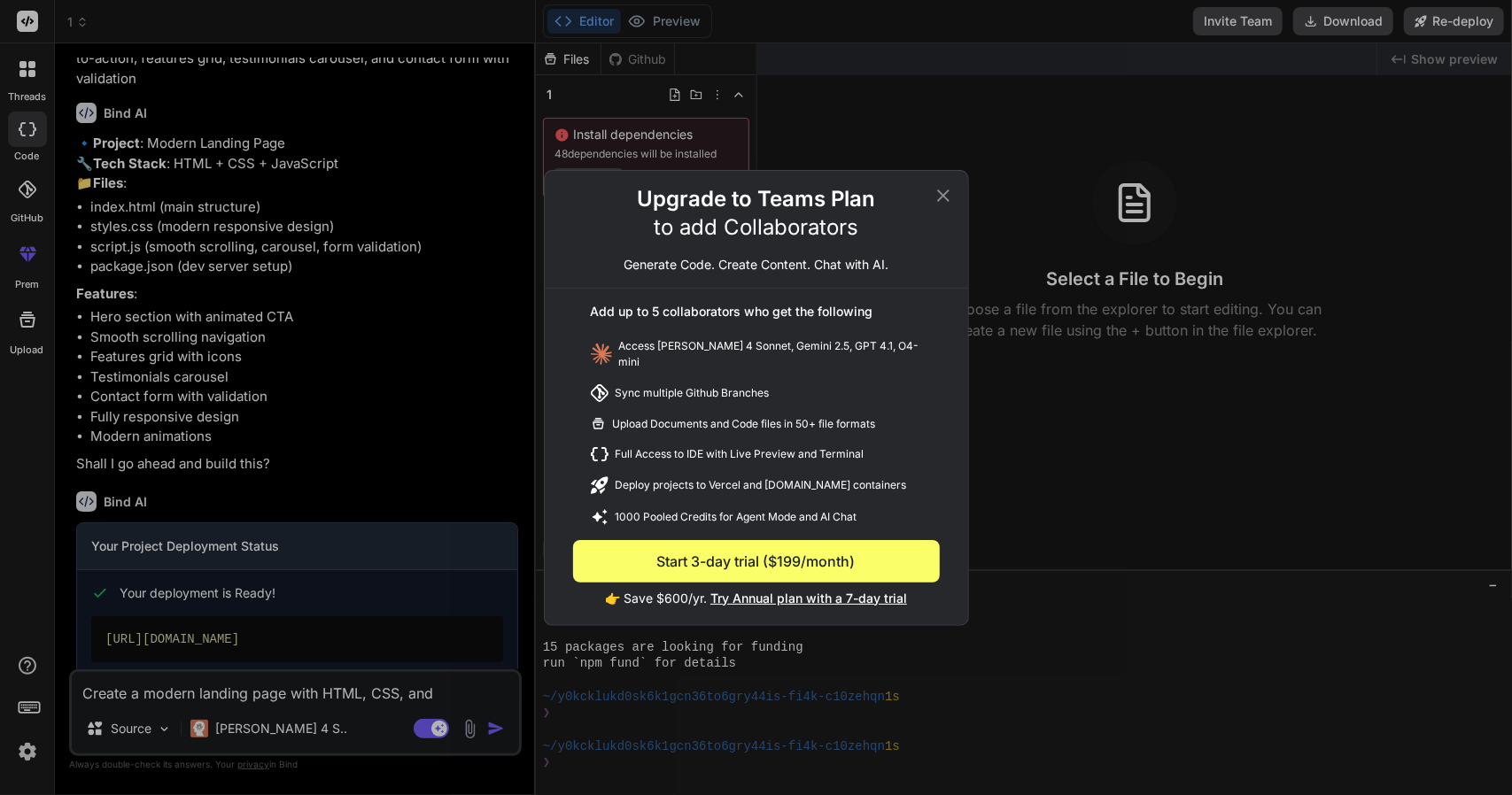
drag, startPoint x: 946, startPoint y: 197, endPoint x: 863, endPoint y: 228, distance: 88.6
click at [945, 197] on icon at bounding box center [943, 195] width 12 height 12
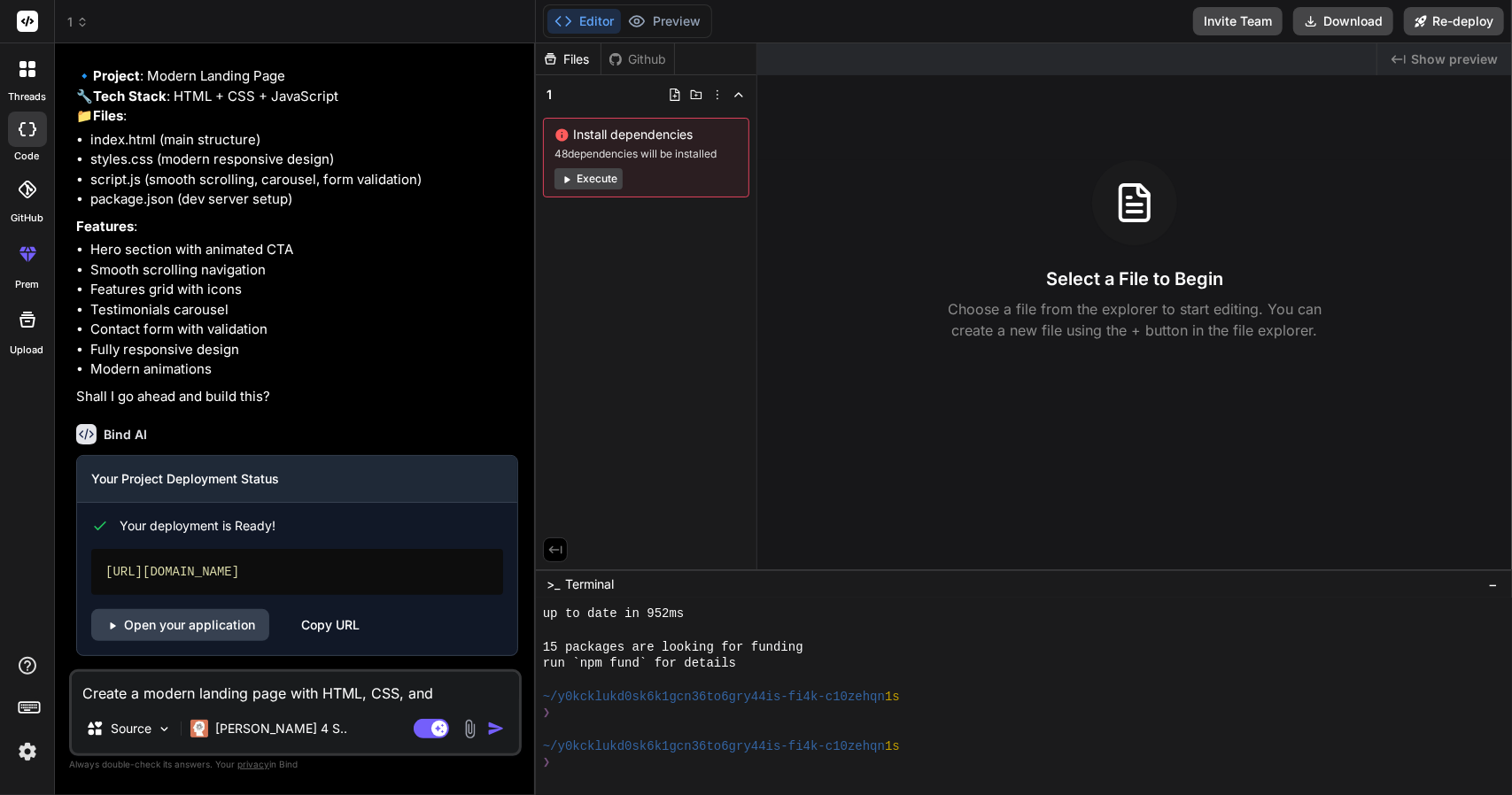
scroll to position [194, 0]
click at [269, 568] on div "[URL][DOMAIN_NAME]" at bounding box center [298, 571] width 412 height 46
click at [301, 625] on div "Copy URL" at bounding box center [330, 624] width 59 height 32
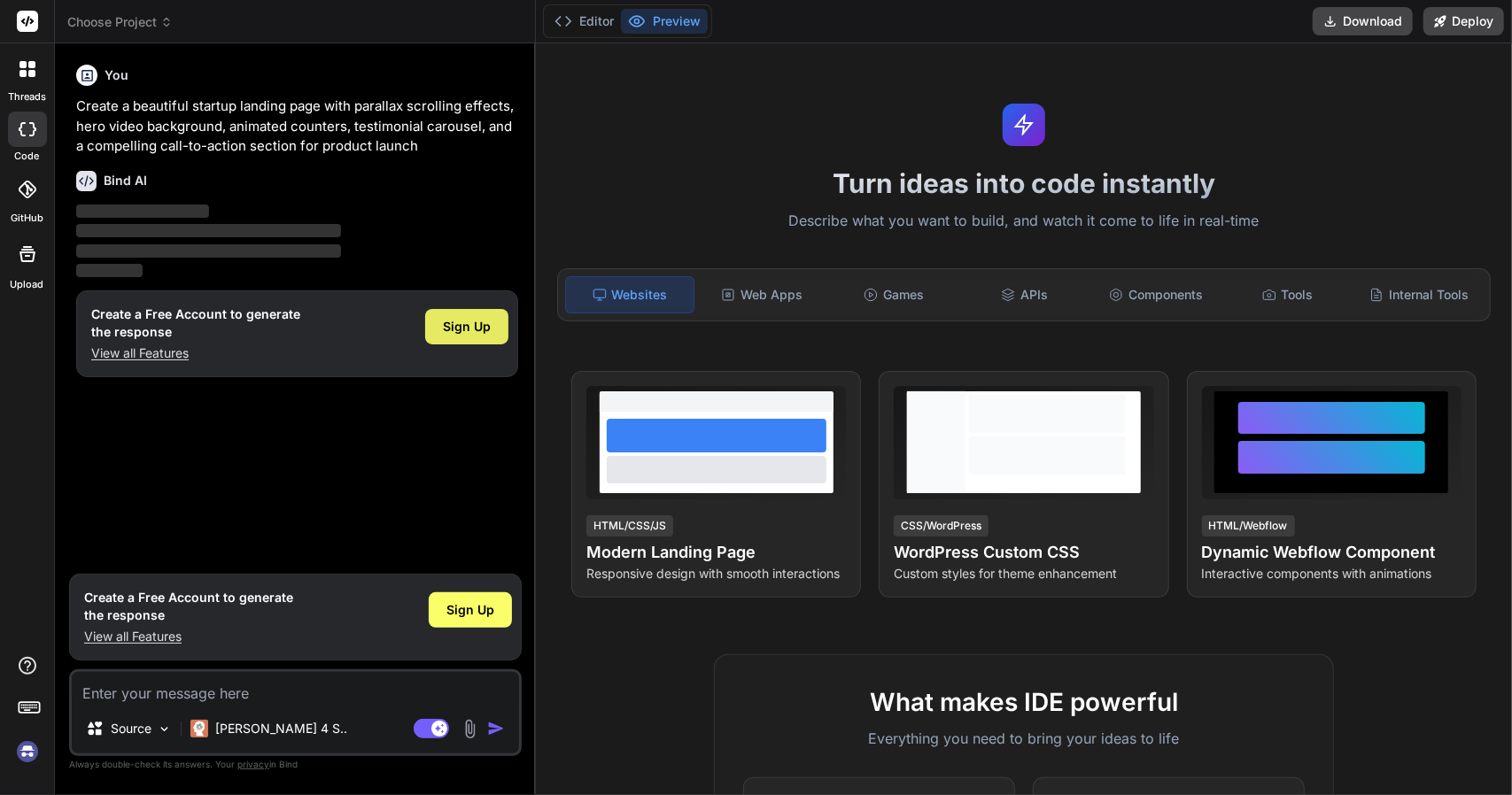
click at [474, 316] on div "Sign Up" at bounding box center [467, 327] width 84 height 36
type textarea "x"
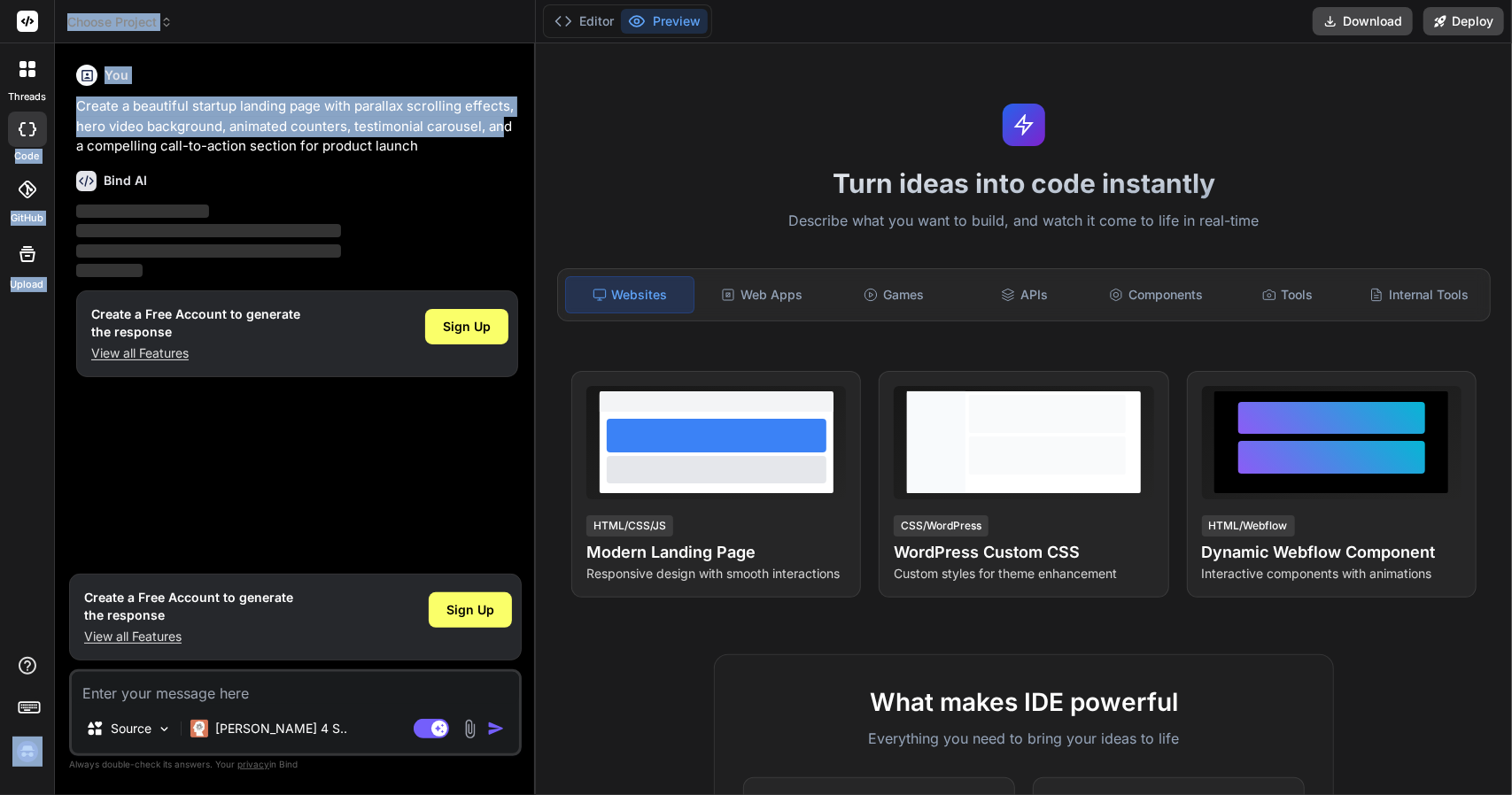
drag, startPoint x: 497, startPoint y: 126, endPoint x: 228, endPoint y: 138, distance: 269.3
click at [38, 116] on div "threads code GitHub Upload Choose Project Created with Pixso. Bind AI Web Searc…" at bounding box center [756, 397] width 1512 height 795
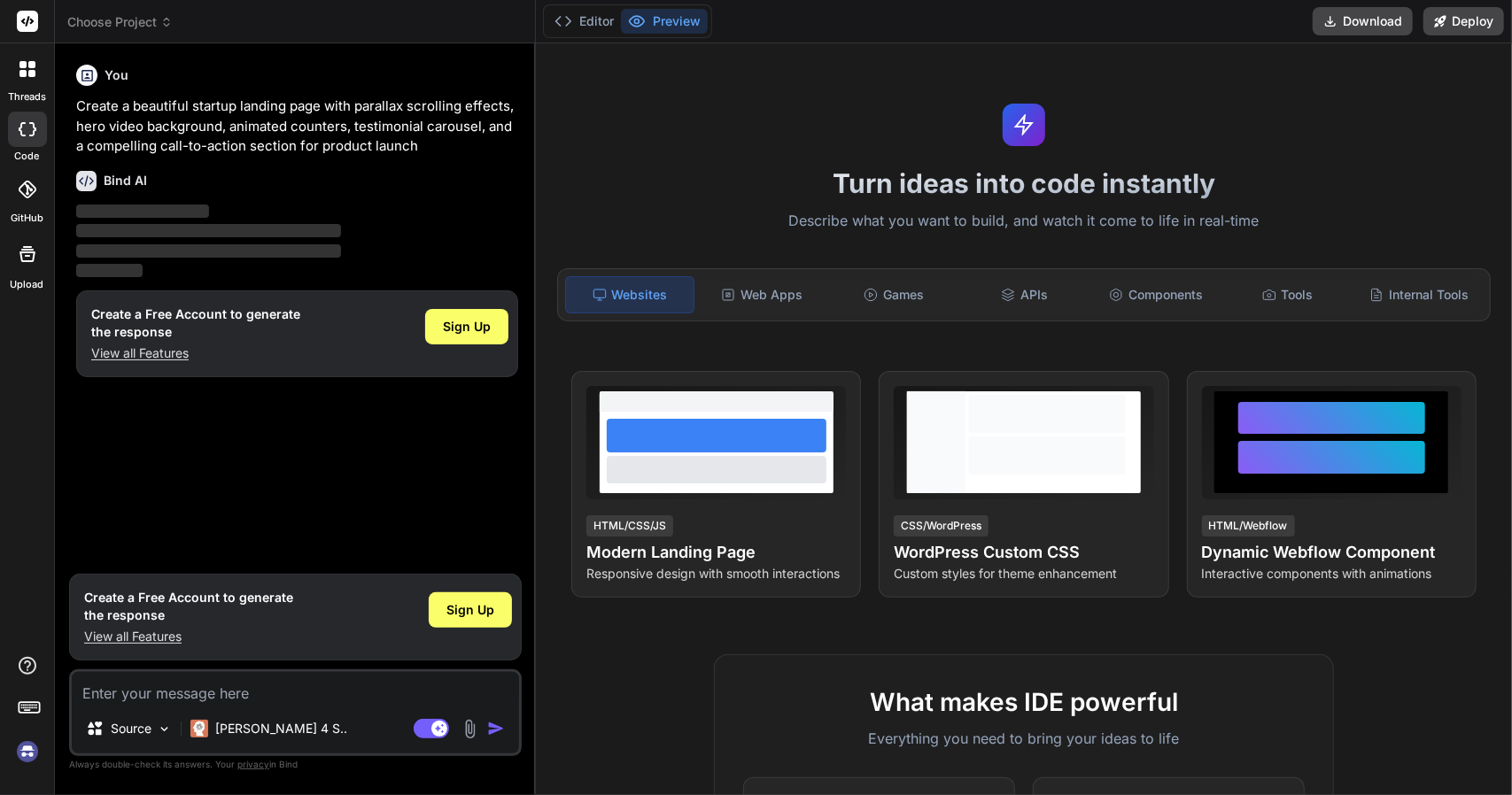
click at [326, 151] on p "Create a beautiful startup landing page with parallax scrolling effects, hero v…" at bounding box center [297, 127] width 442 height 60
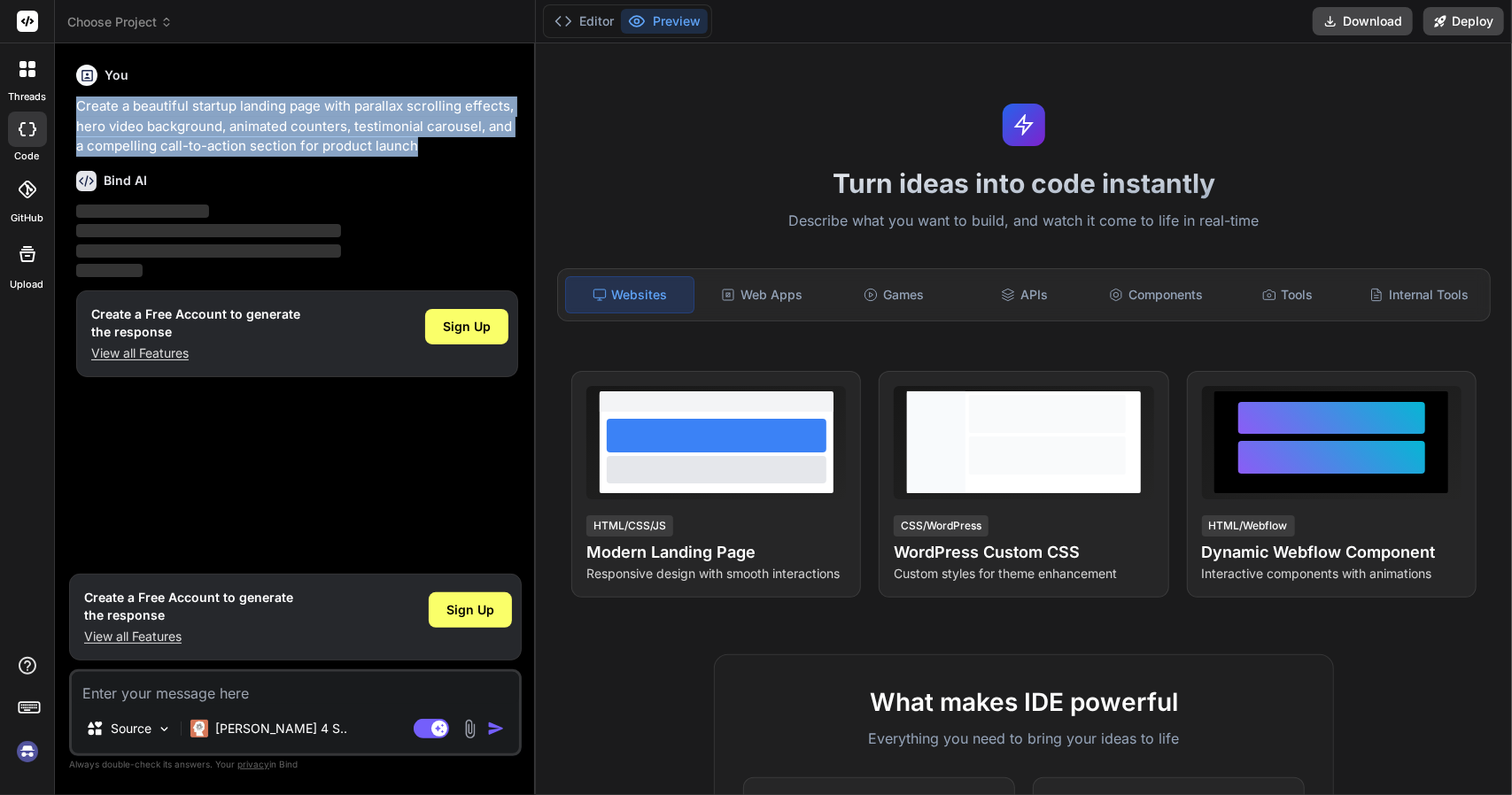
drag, startPoint x: 416, startPoint y: 143, endPoint x: 73, endPoint y: 106, distance: 345.0
click at [73, 106] on div "You Create a beautiful startup landing page with parallax scrolling effects, he…" at bounding box center [297, 311] width 449 height 507
copy p "Create a beautiful startup landing page with parallax scrolling effects, hero v…"
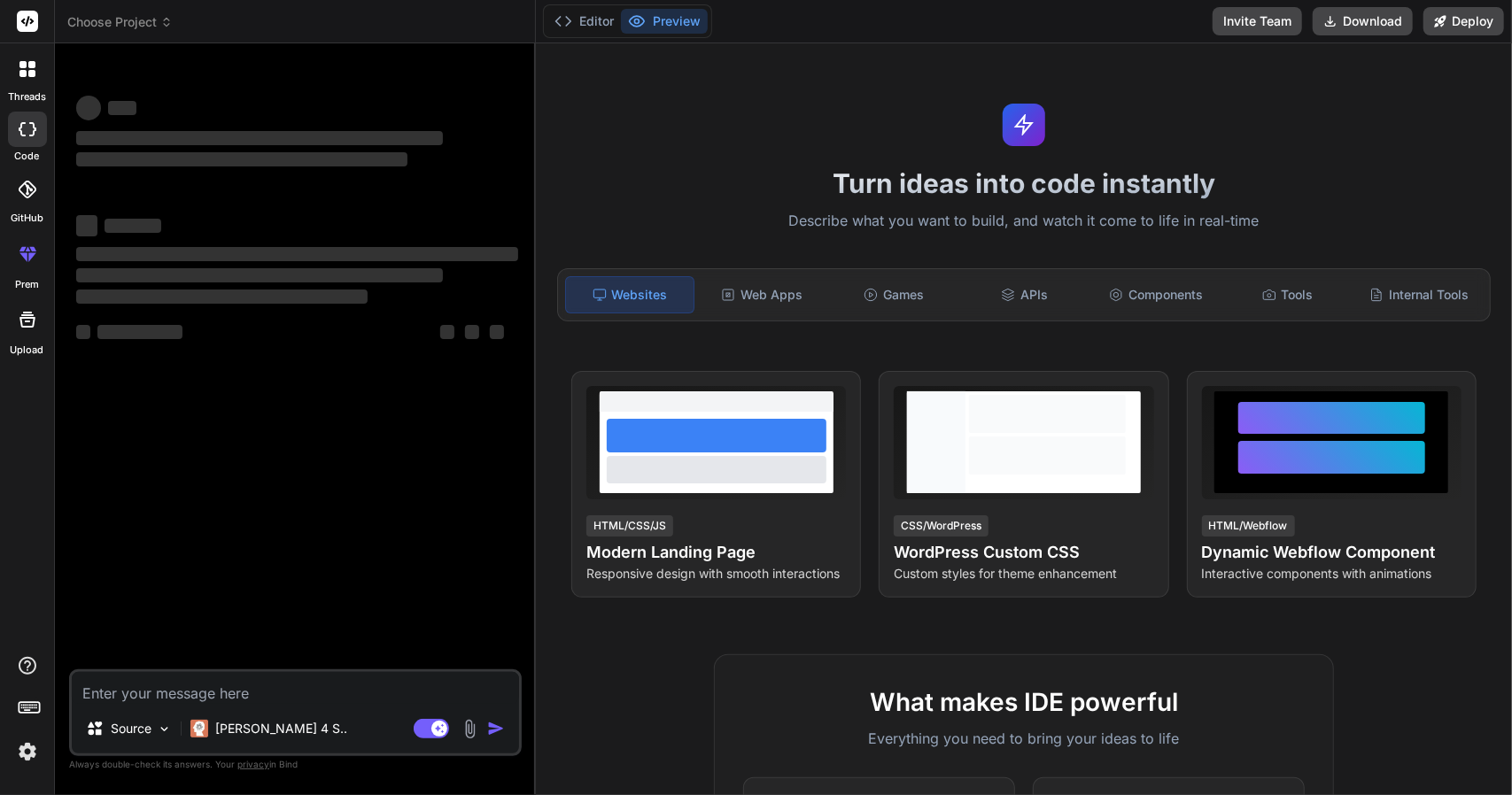
type textarea "x"
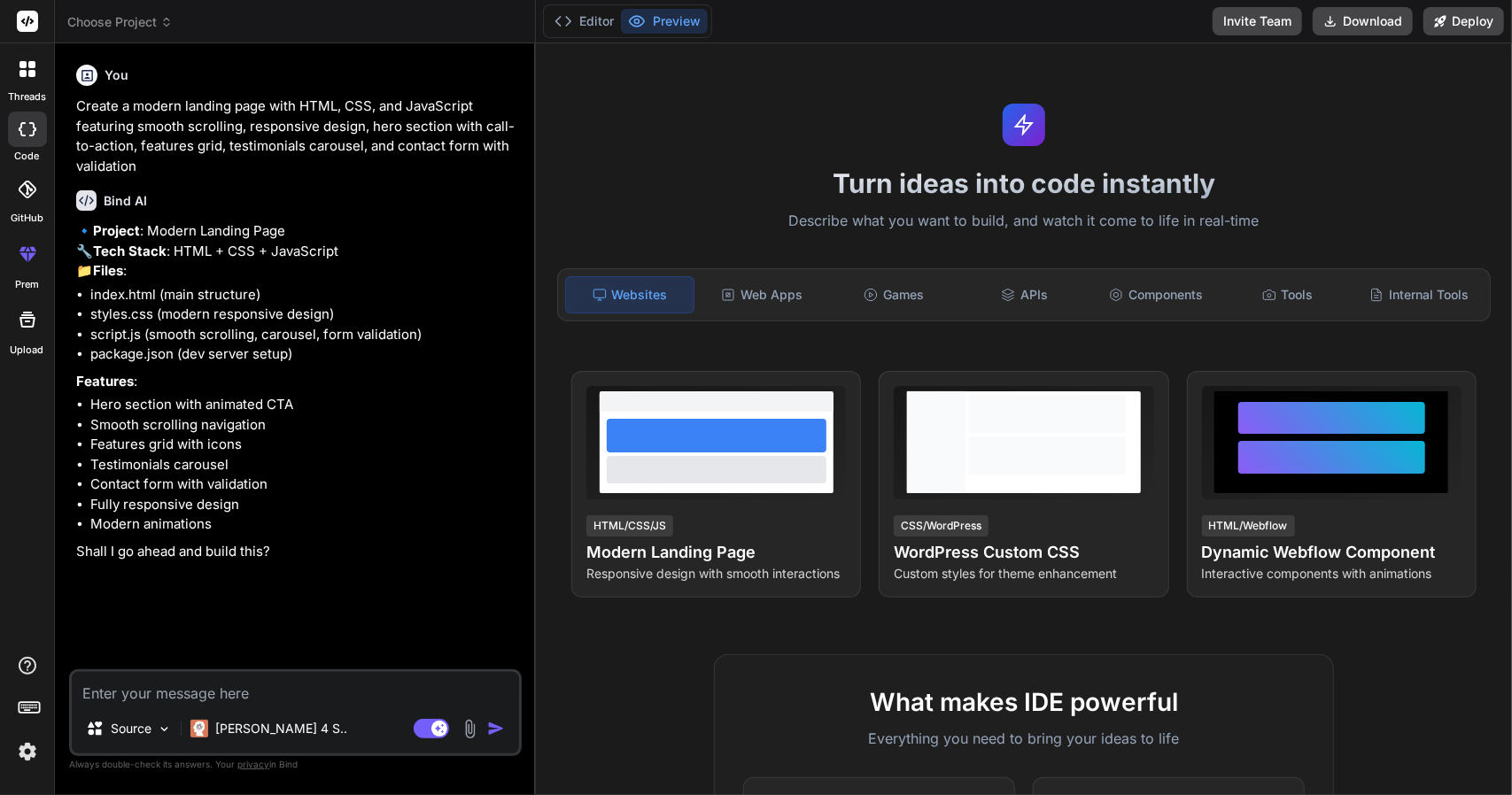
type textarea "Create a beautiful startup landing page with parallax scrolling effects, hero v…"
type textarea "x"
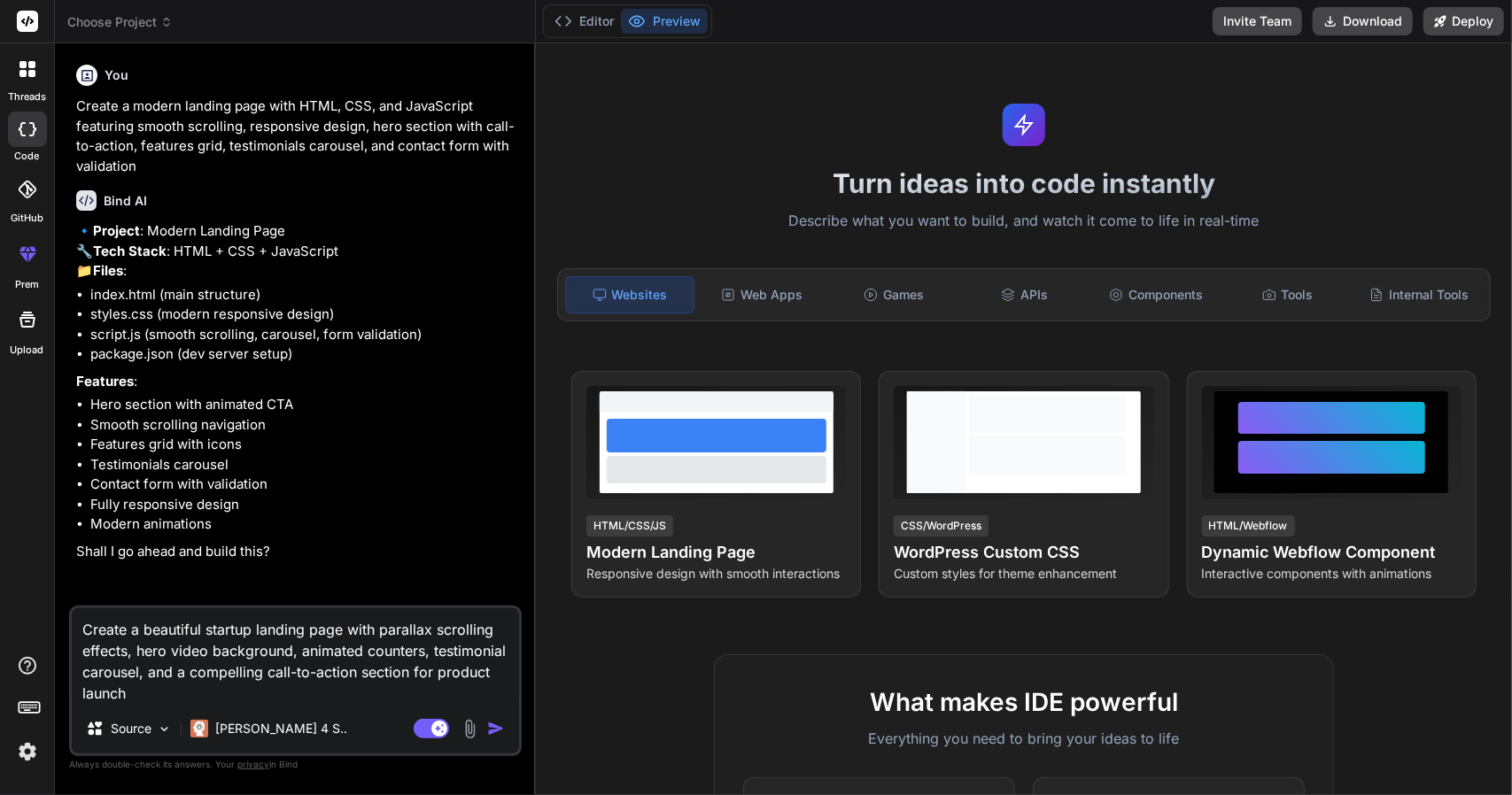
type textarea "Create a beautiful startup landing page with parallax scrolling effects, hero v…"
click at [148, 16] on span "Choose Project" at bounding box center [120, 22] width 106 height 18
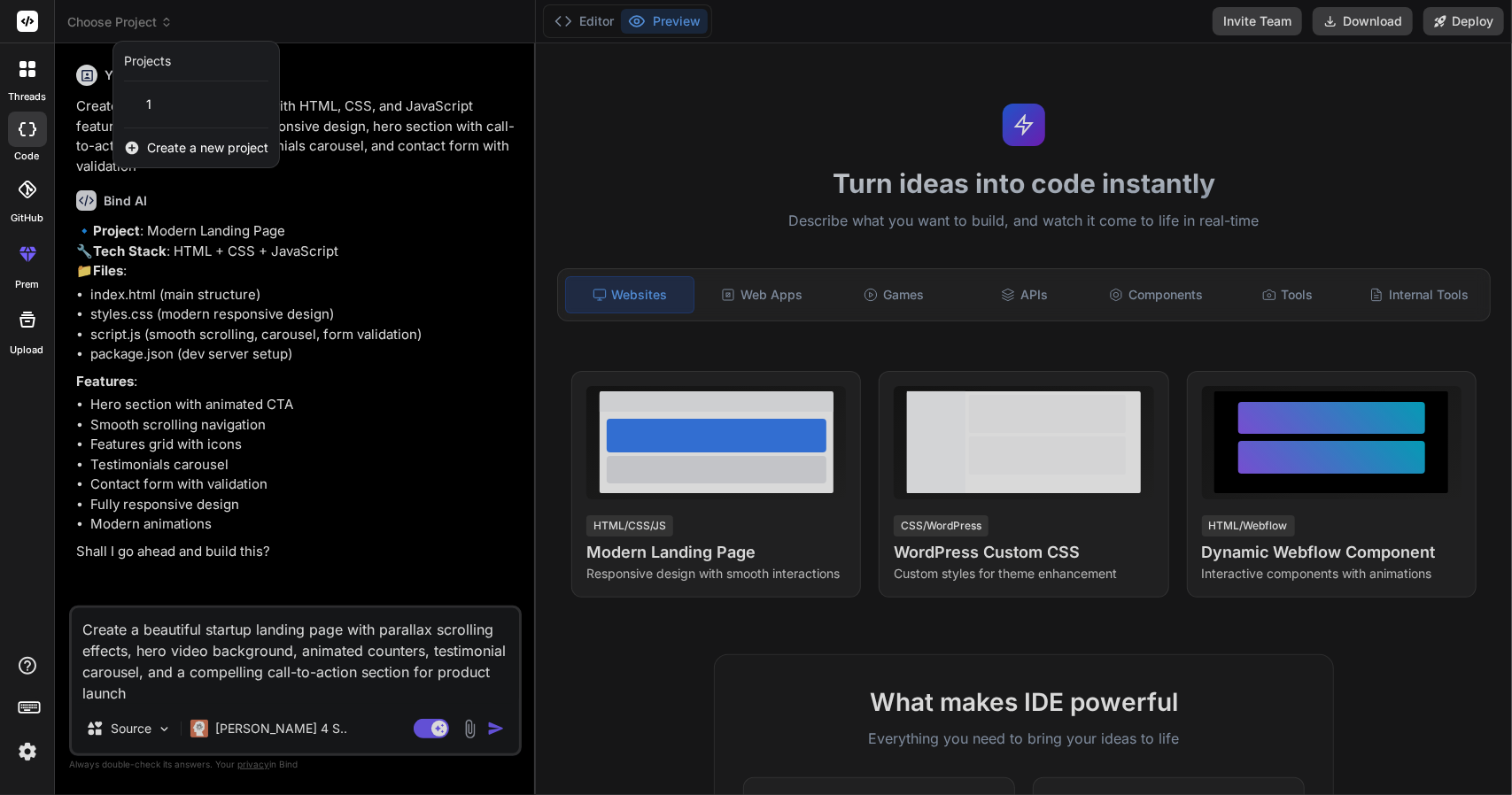
click at [180, 152] on span "Create a new project" at bounding box center [207, 148] width 122 height 18
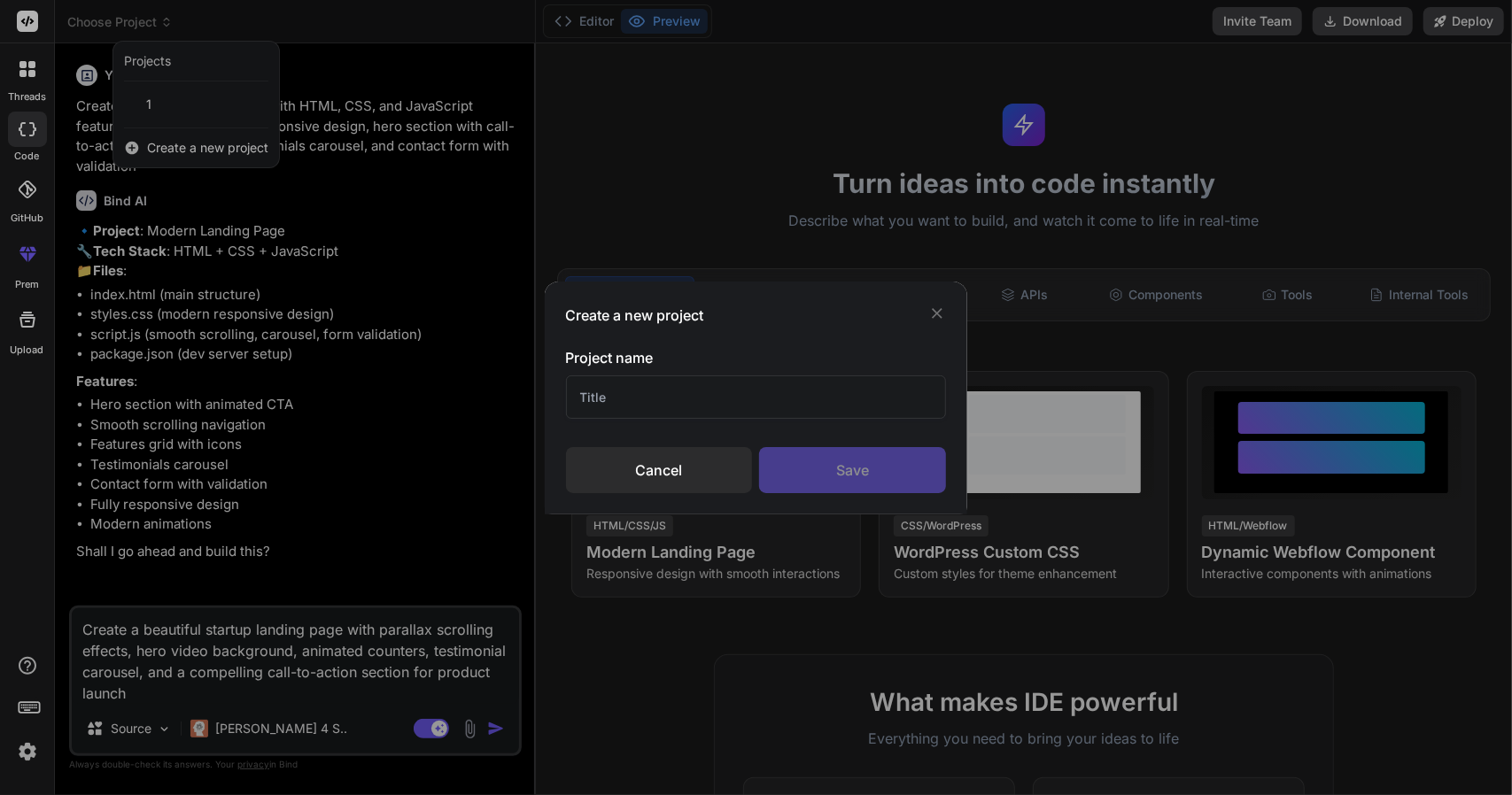
click at [595, 387] on input "text" at bounding box center [756, 397] width 381 height 44
type input "2"
click at [846, 470] on div "Save" at bounding box center [852, 470] width 187 height 46
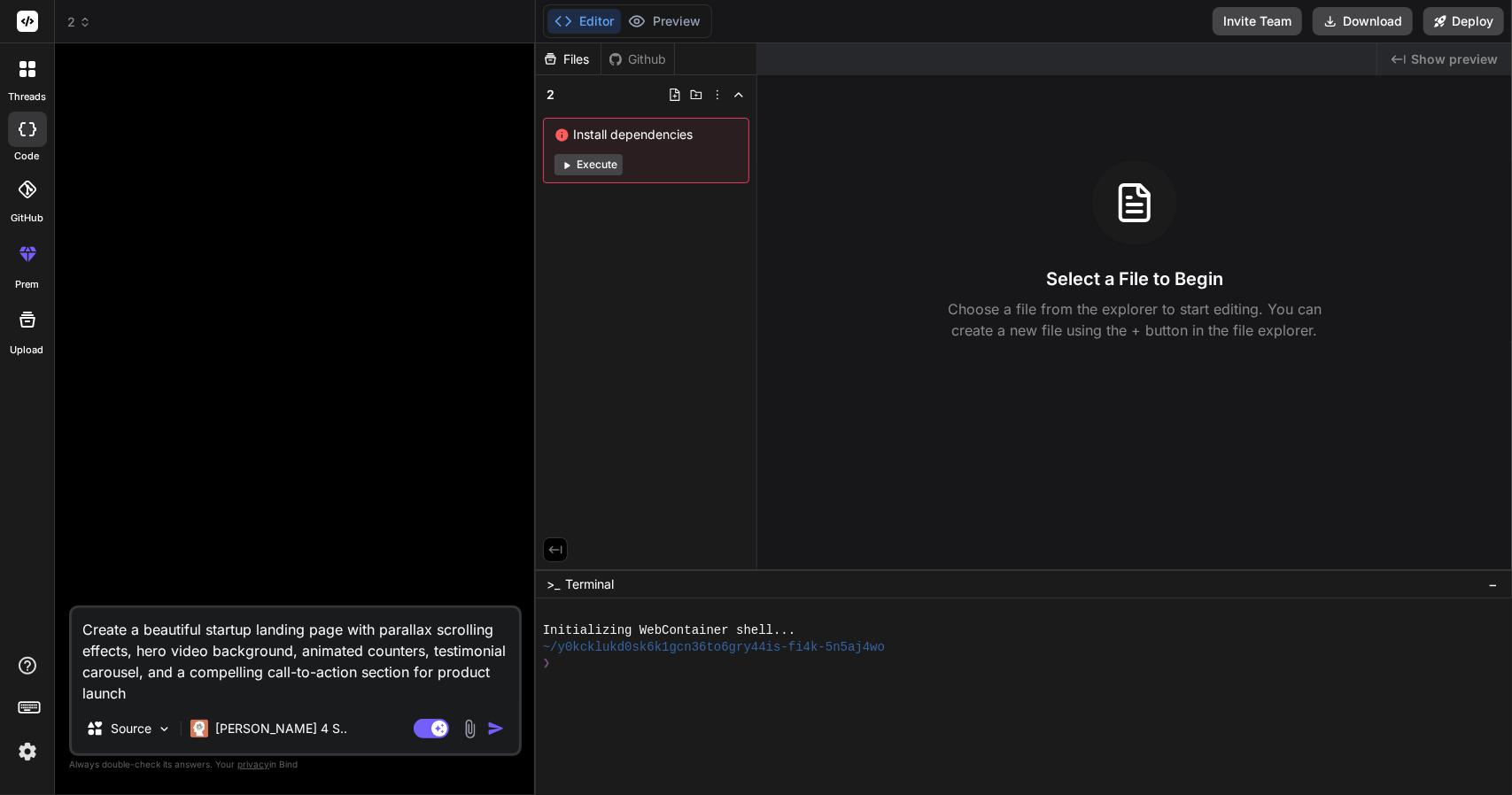
click at [499, 727] on img "button" at bounding box center [496, 729] width 18 height 18
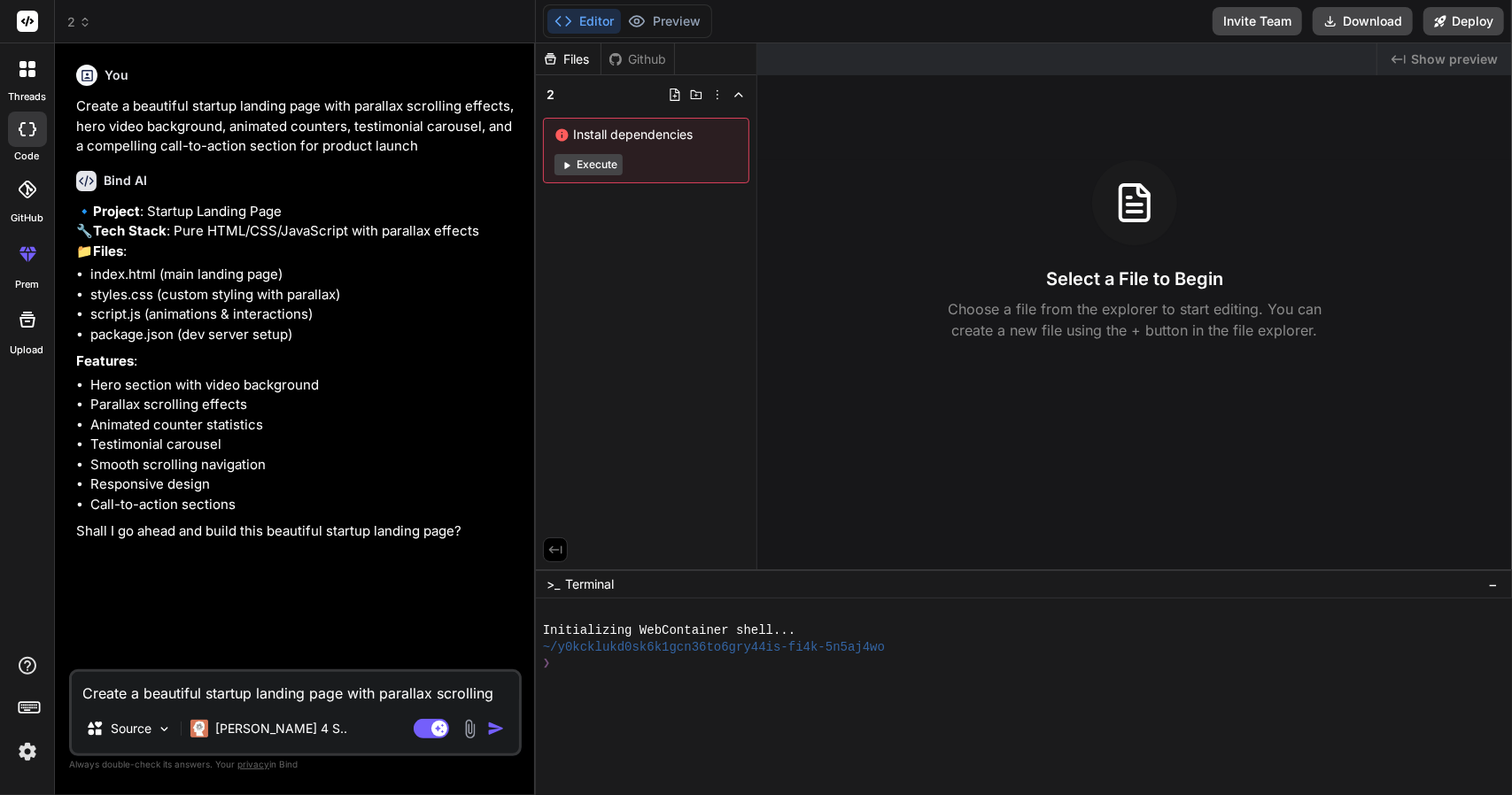
click at [147, 542] on p "Shall I go ahead and build this beautiful startup landing page?" at bounding box center [297, 531] width 442 height 20
click at [146, 542] on p "Shall I go ahead and build this beautiful startup landing page?" at bounding box center [297, 531] width 442 height 20
click at [140, 542] on p "Shall I go ahead and build this beautiful startup landing page?" at bounding box center [297, 531] width 442 height 20
click at [139, 542] on p "Shall I go ahead and build this beautiful startup landing page?" at bounding box center [297, 531] width 442 height 20
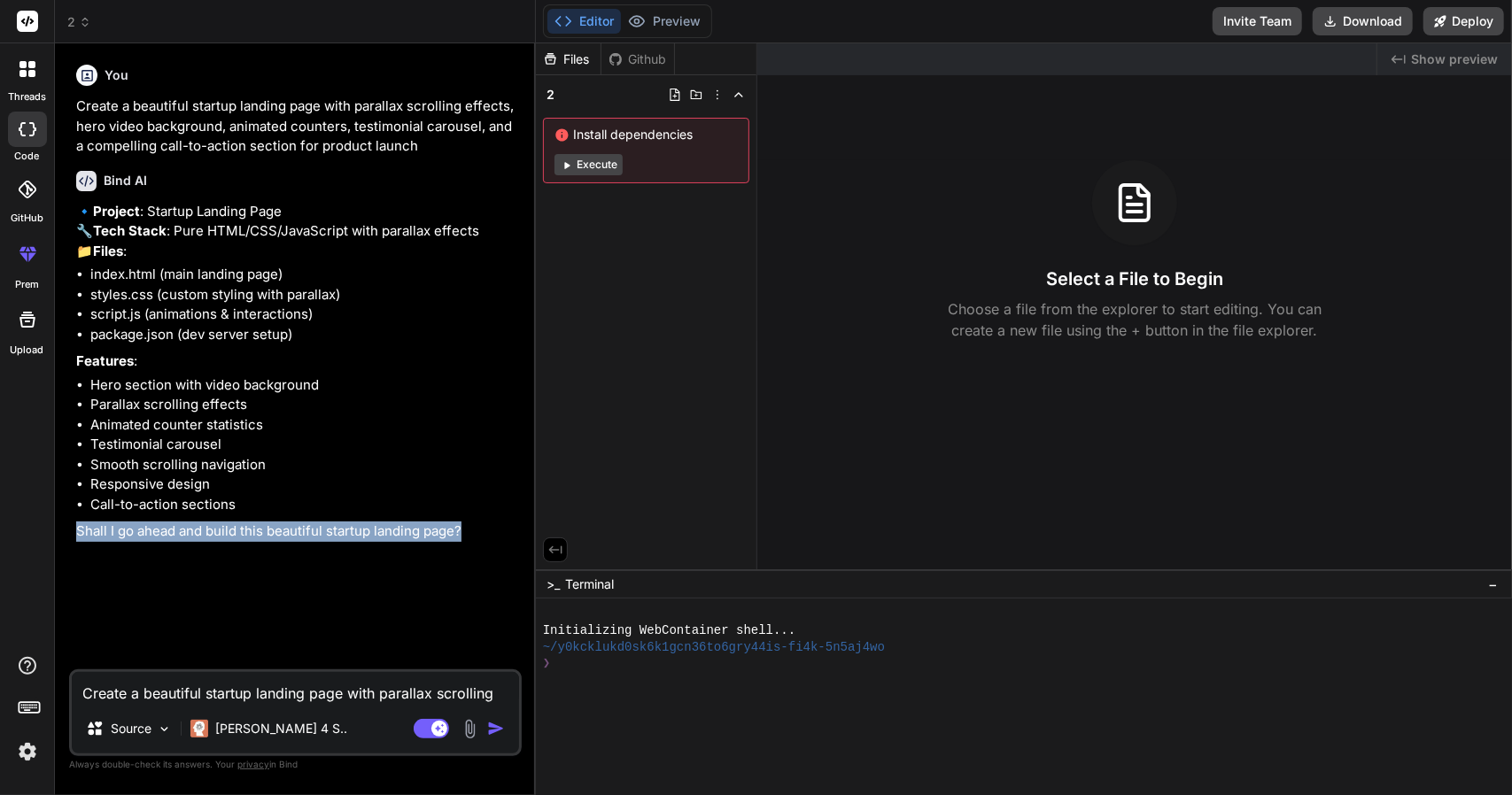
click at [139, 542] on p "Shall I go ahead and build this beautiful startup landing page?" at bounding box center [297, 531] width 442 height 20
click at [128, 580] on div at bounding box center [128, 580] width 0 height 0
type textarea "x"
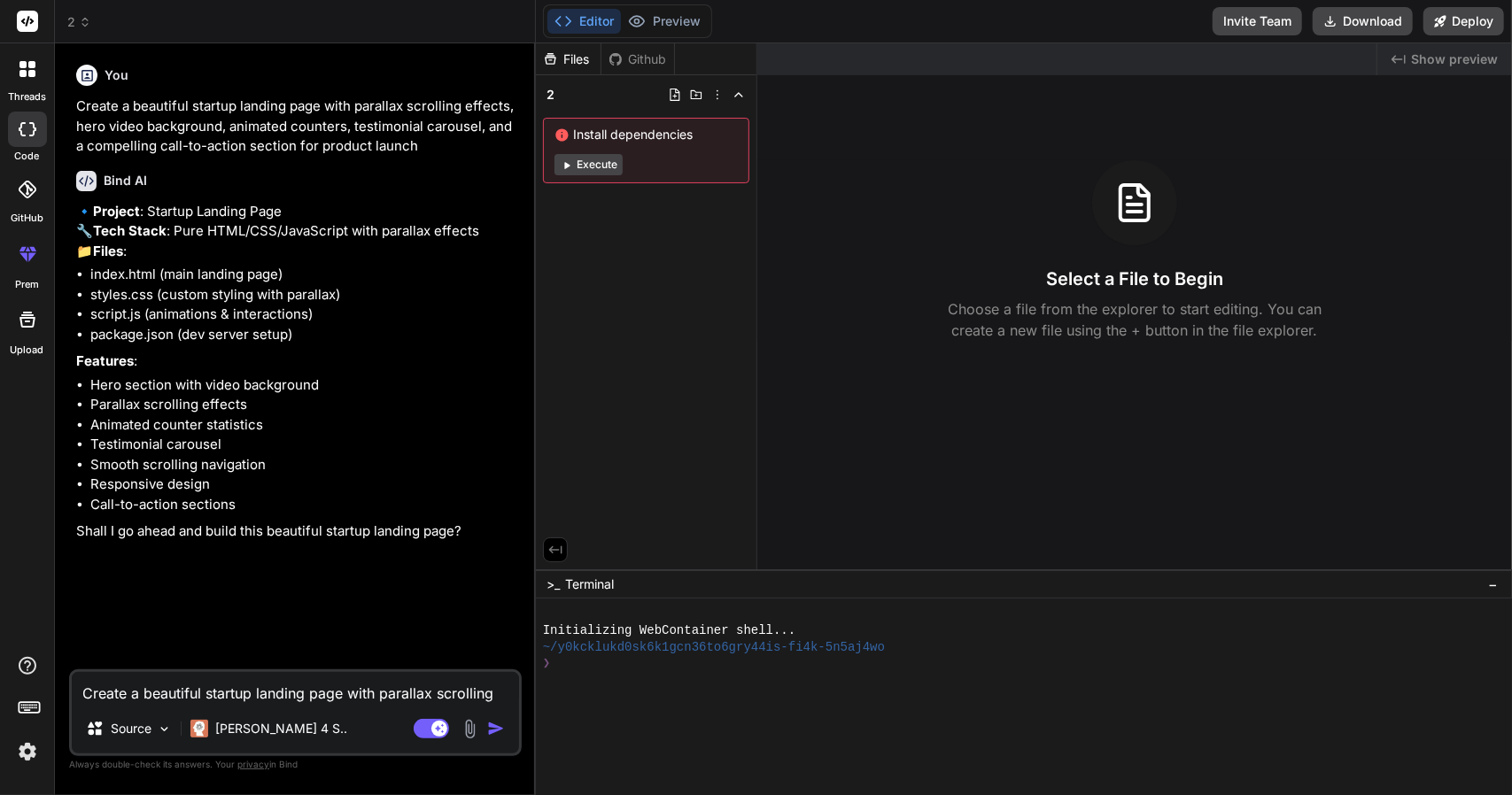
click at [173, 688] on textarea "Create a beautiful startup landing page with parallax scrolling effects, hero v…" at bounding box center [295, 688] width 447 height 32
paste textarea "Shall I go ahead and build this beautiful startup landing page?"
type textarea "Shall I go ahead and build this beautiful startup landing page?"
type textarea "x"
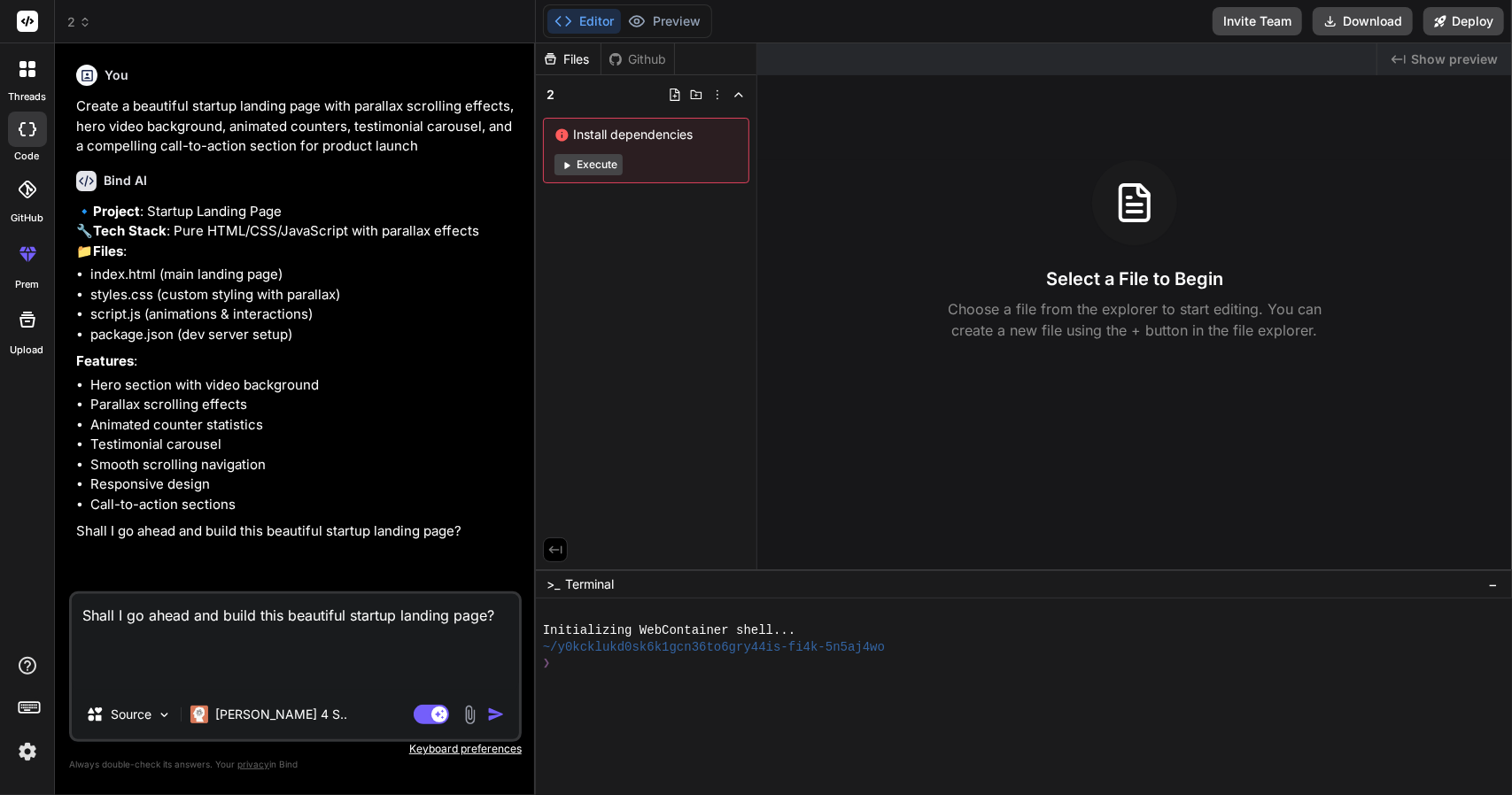
type textarea "Shall I go ahead and build this beautiful startup landing page? Y"
type textarea "x"
type textarea "Shall I go ahead and build this beautiful startup landing page? Ye"
type textarea "x"
type textarea "Shall I go ahead and build this beautiful startup landing page? Yes"
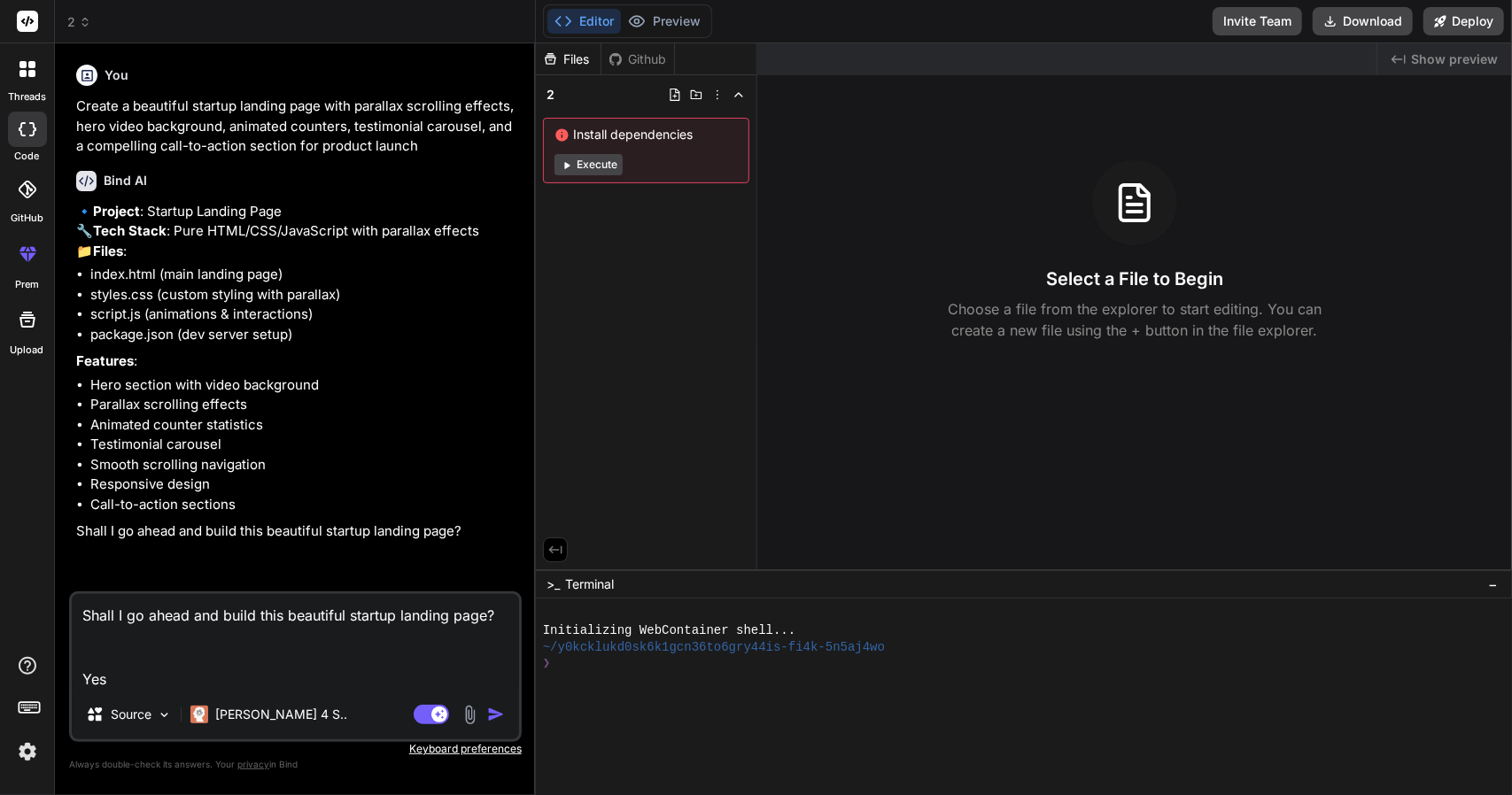
type textarea "x"
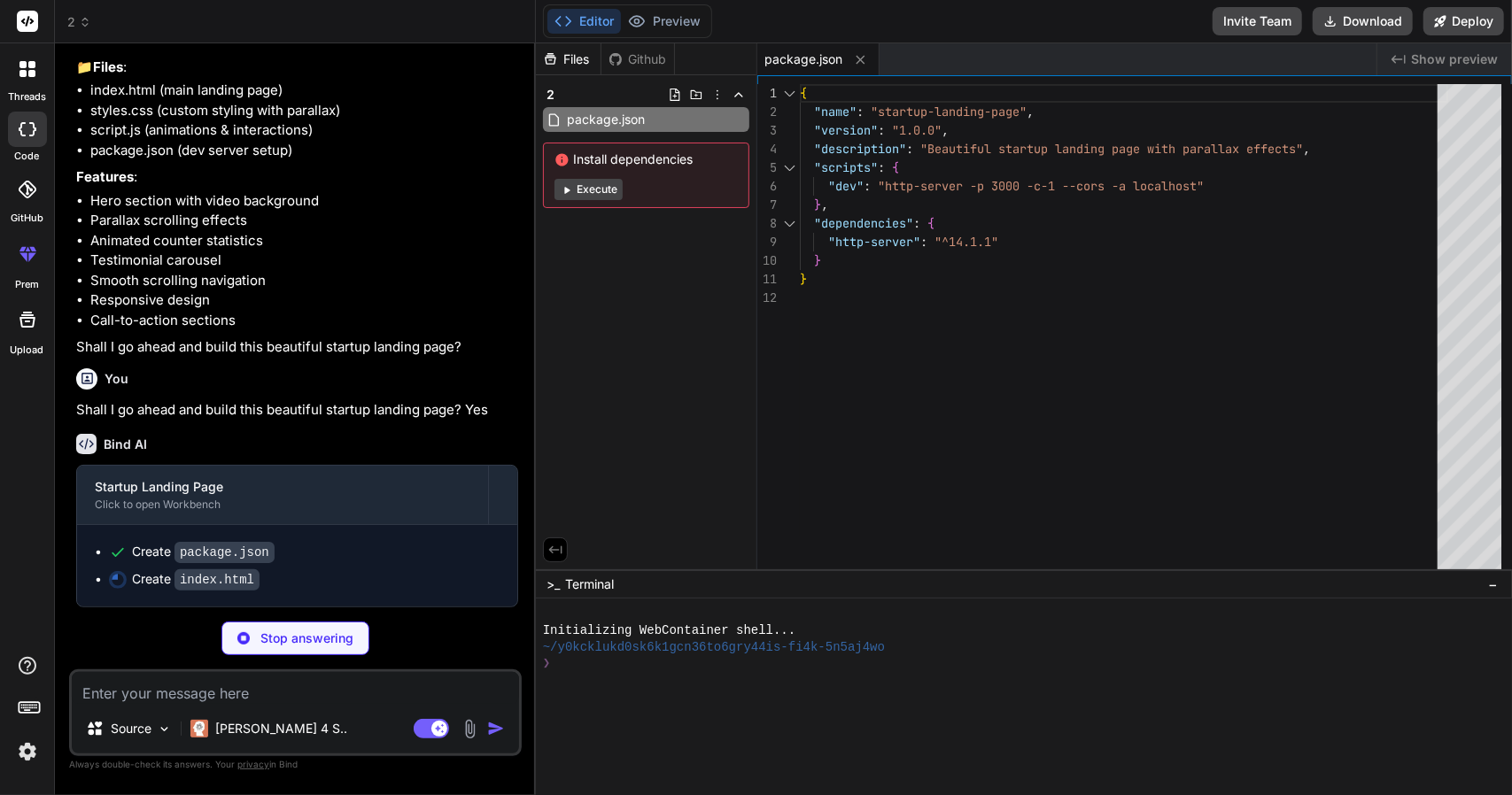
scroll to position [219, 0]
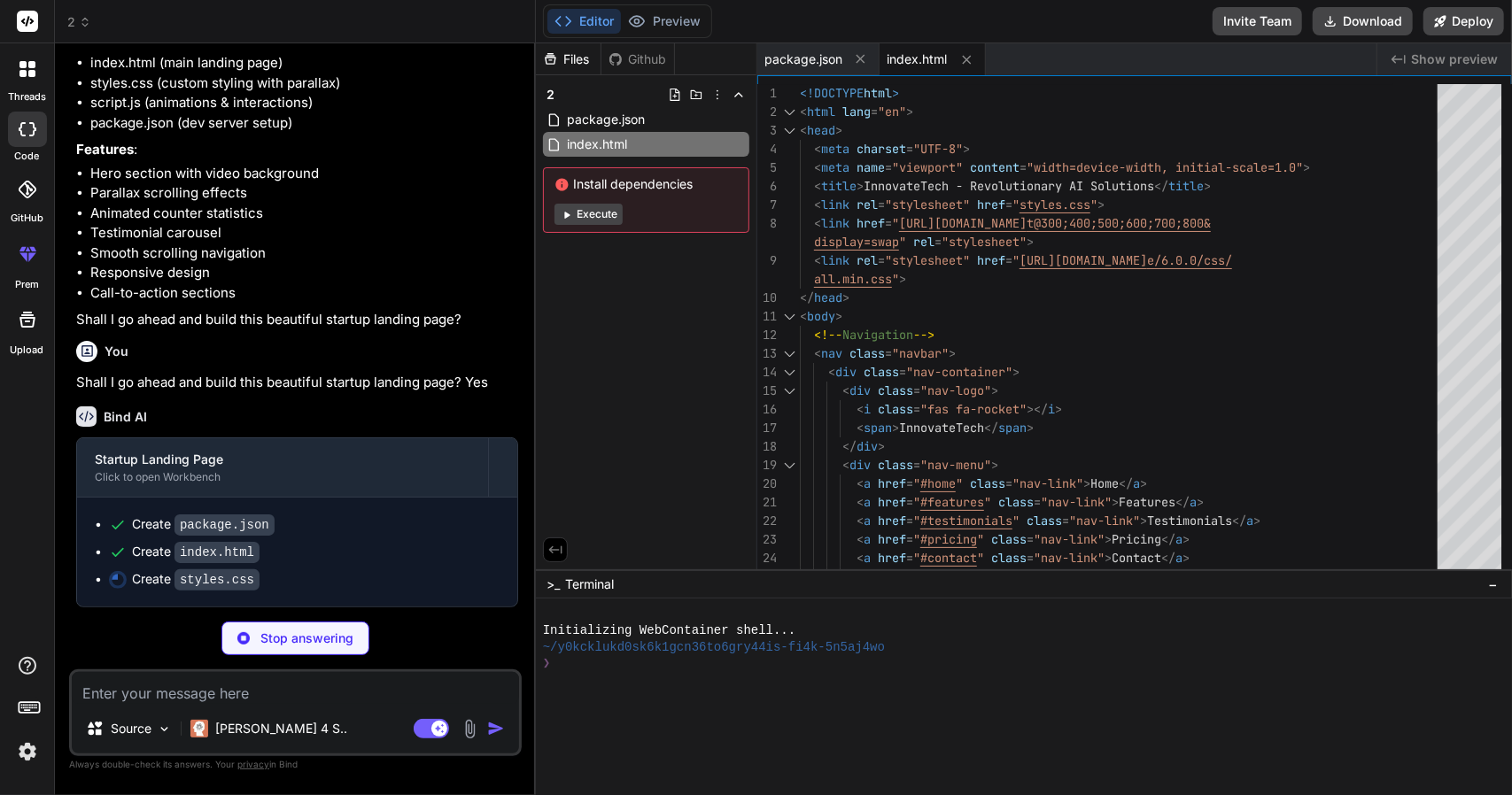
type textarea "x"
type textarea "gap: 20px; } }"
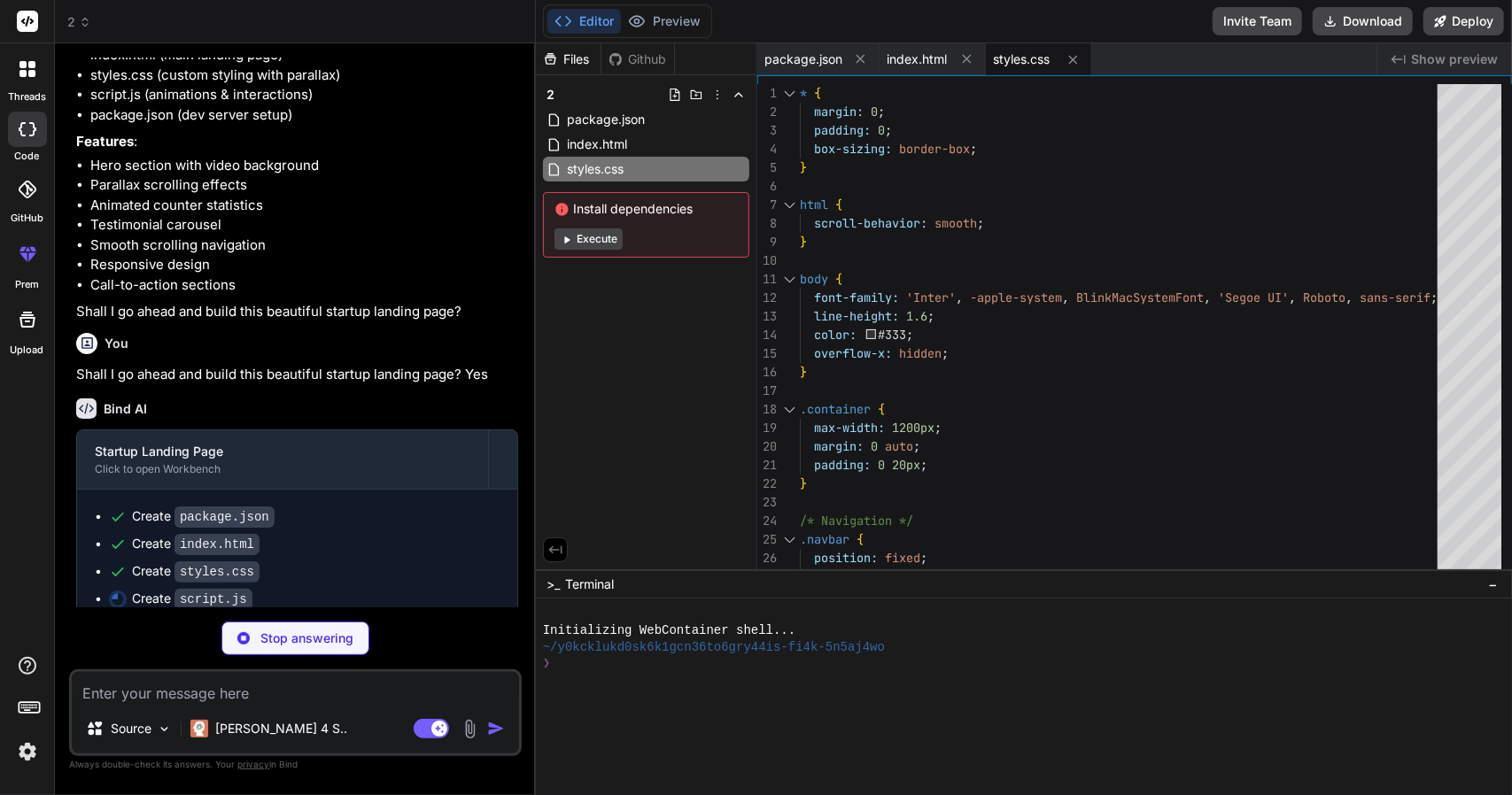
type textarea "x"
type textarea "} @media (max-width: 768px) { .nav-menu { display: none; } } `; document.head.a…"
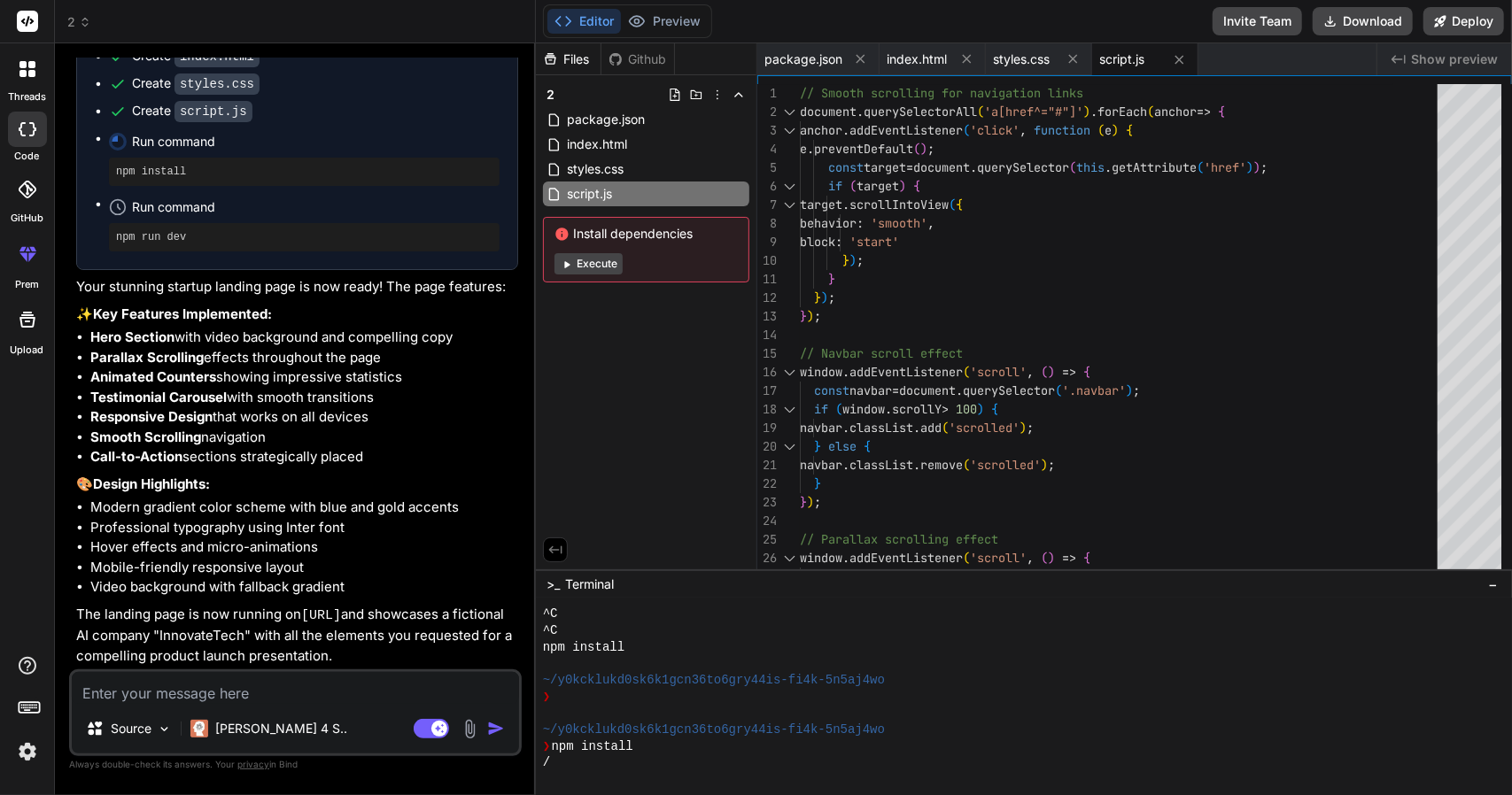
scroll to position [281, 0]
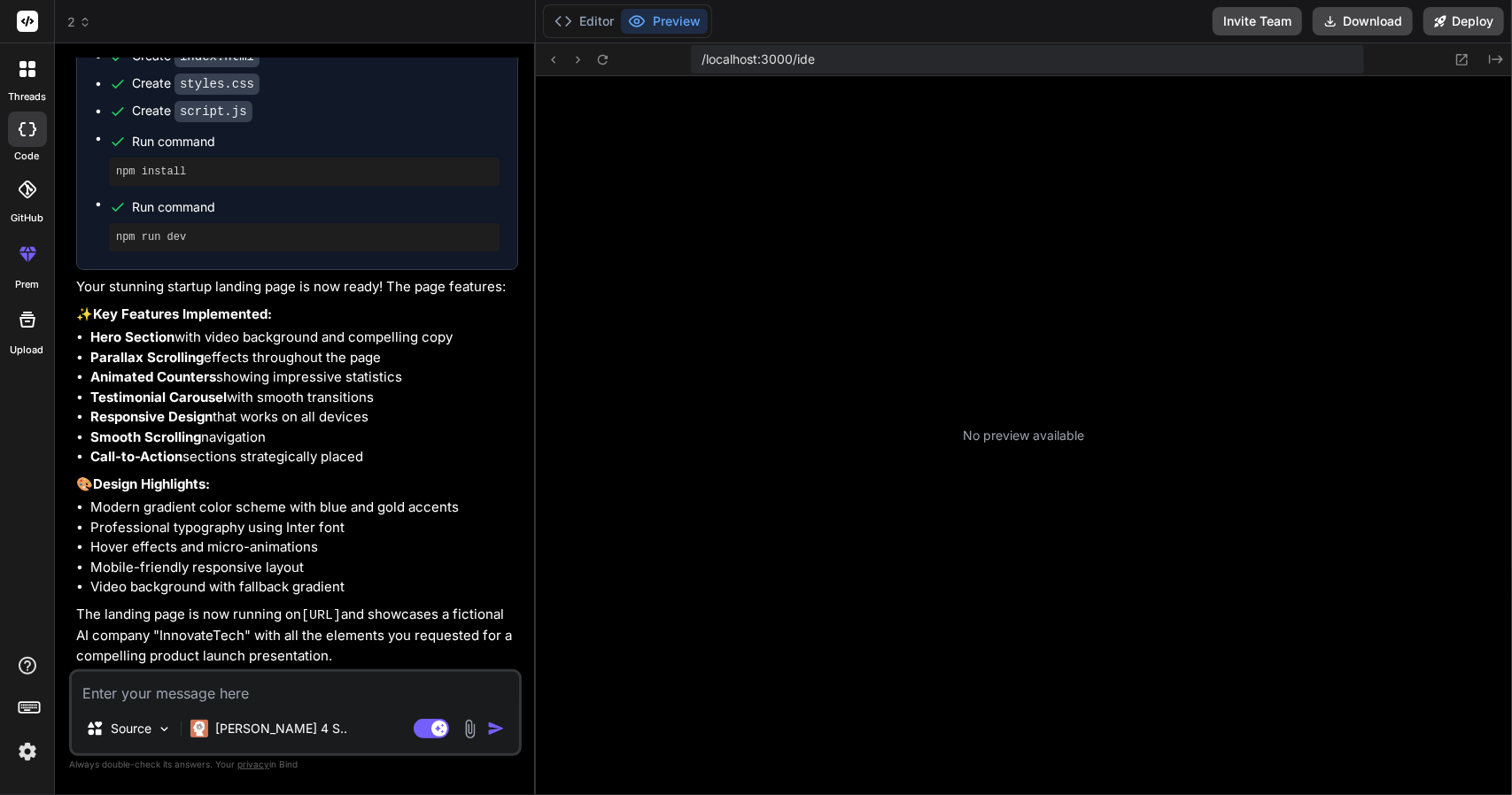
type textarea "x"
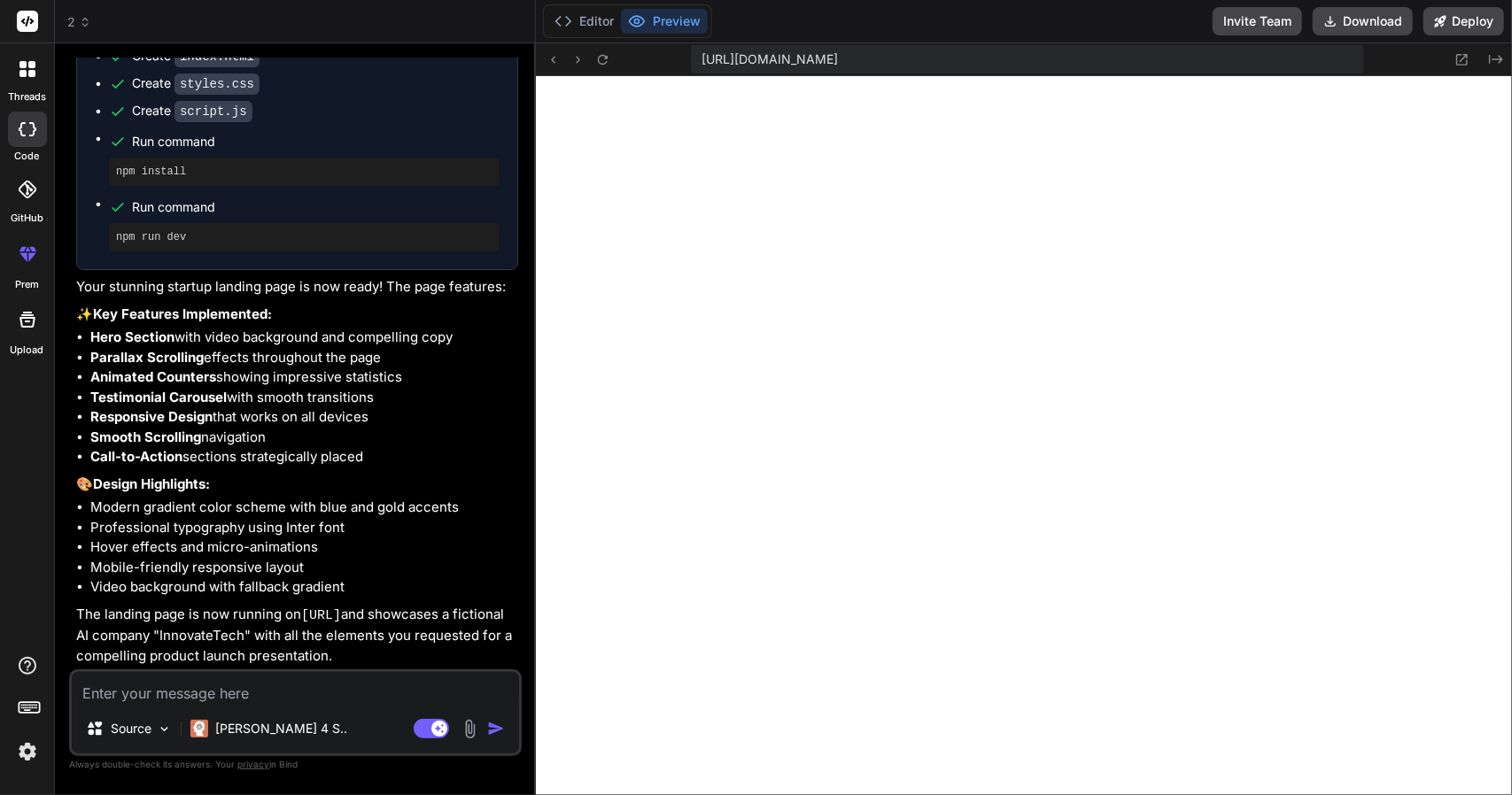
scroll to position [298, 0]
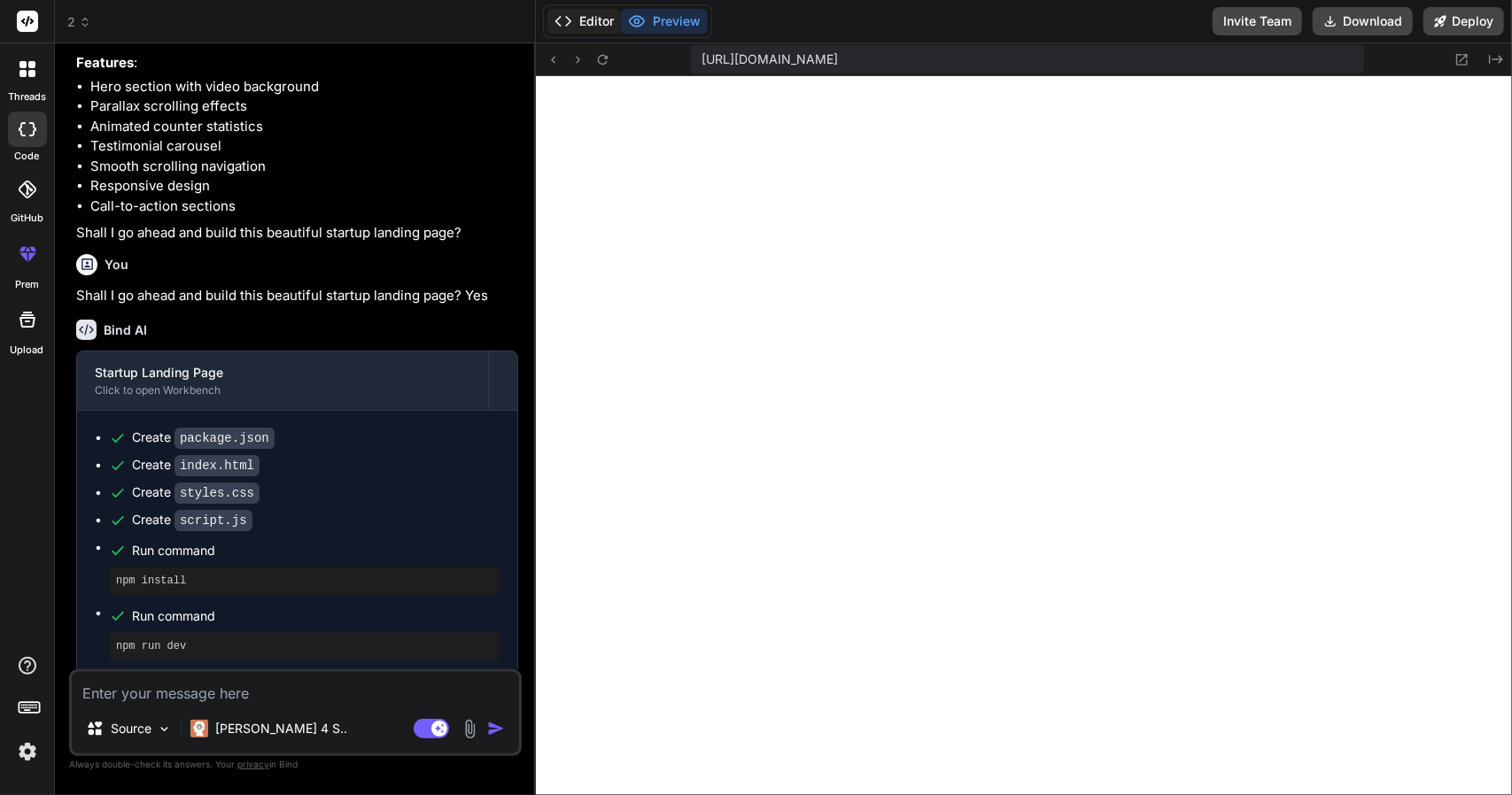
click at [601, 19] on button "Editor" at bounding box center [584, 21] width 74 height 25
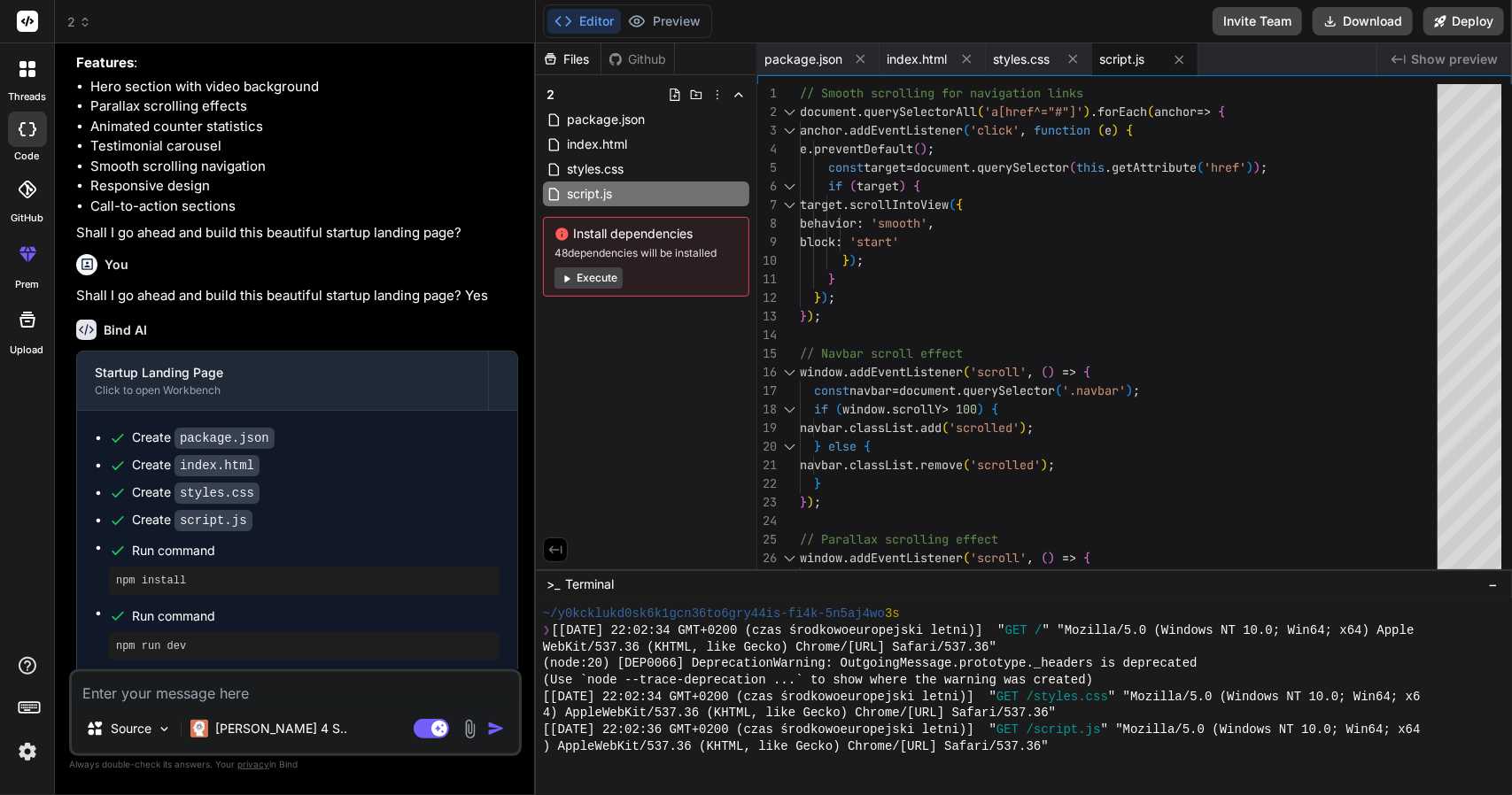
click at [679, 256] on span "48 dependencies will be installed" at bounding box center [646, 253] width 183 height 14
click at [679, 246] on span "48 dependencies will be installed" at bounding box center [646, 253] width 183 height 14
click at [667, 221] on div at bounding box center [667, 221] width 0 height 0
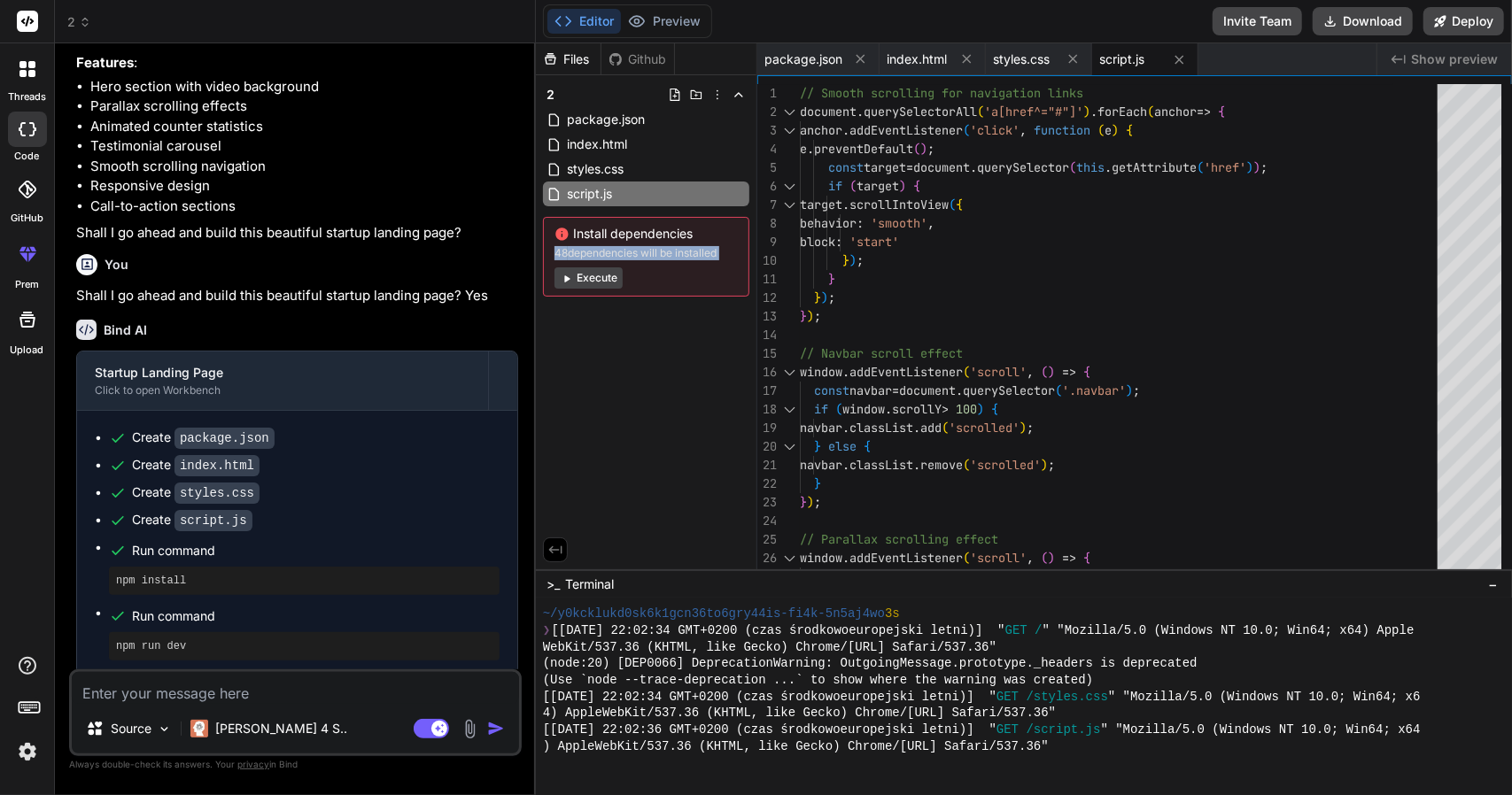
drag, startPoint x: 680, startPoint y: 249, endPoint x: 679, endPoint y: 240, distance: 9.1
click at [680, 248] on span "48 dependencies will be installed" at bounding box center [646, 253] width 183 height 14
drag, startPoint x: 704, startPoint y: 243, endPoint x: 649, endPoint y: 235, distance: 55.6
click at [649, 235] on div "Install dependencies 48 dependencies will be installed Execute" at bounding box center [646, 257] width 206 height 80
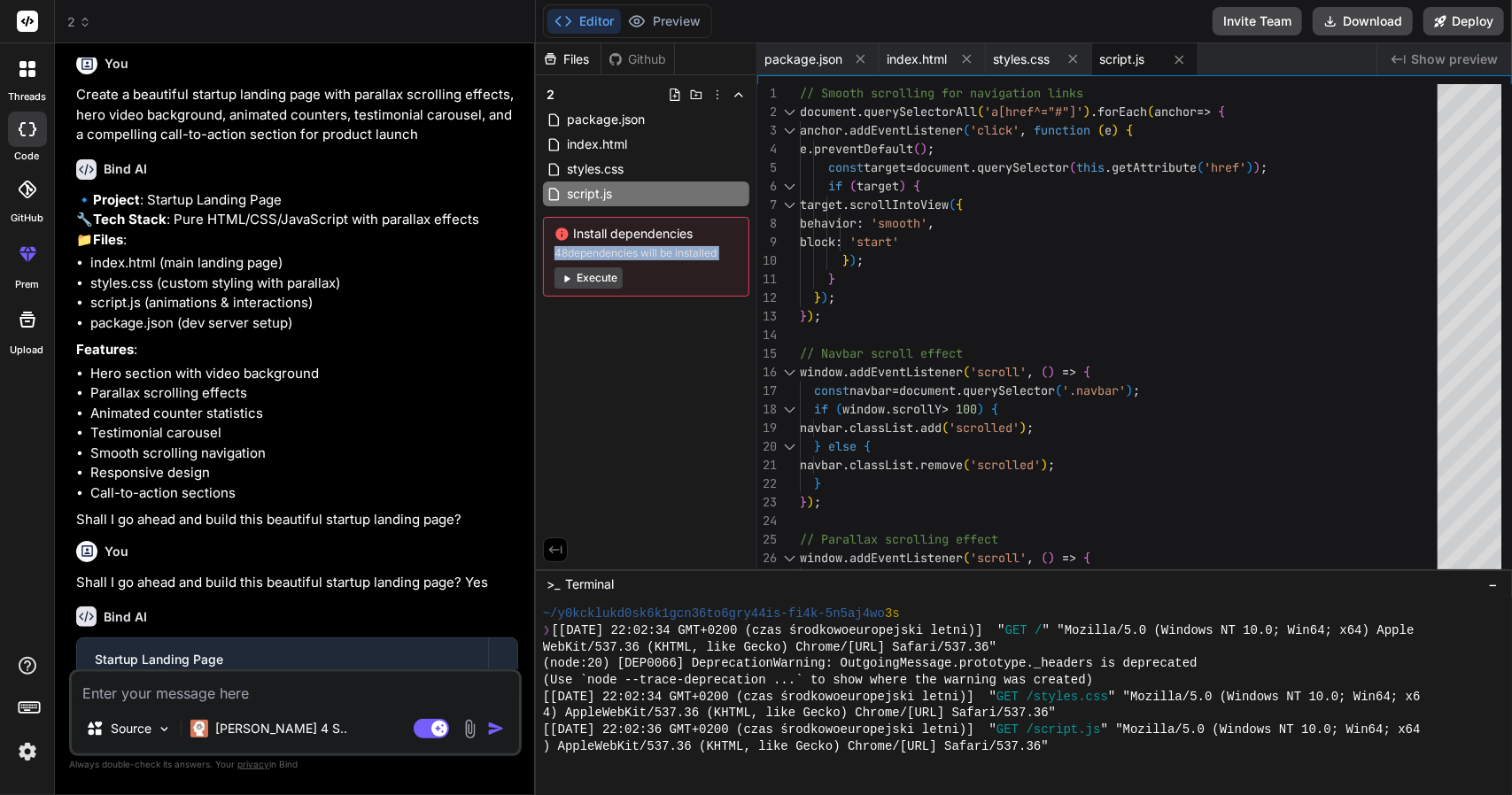
scroll to position [0, 0]
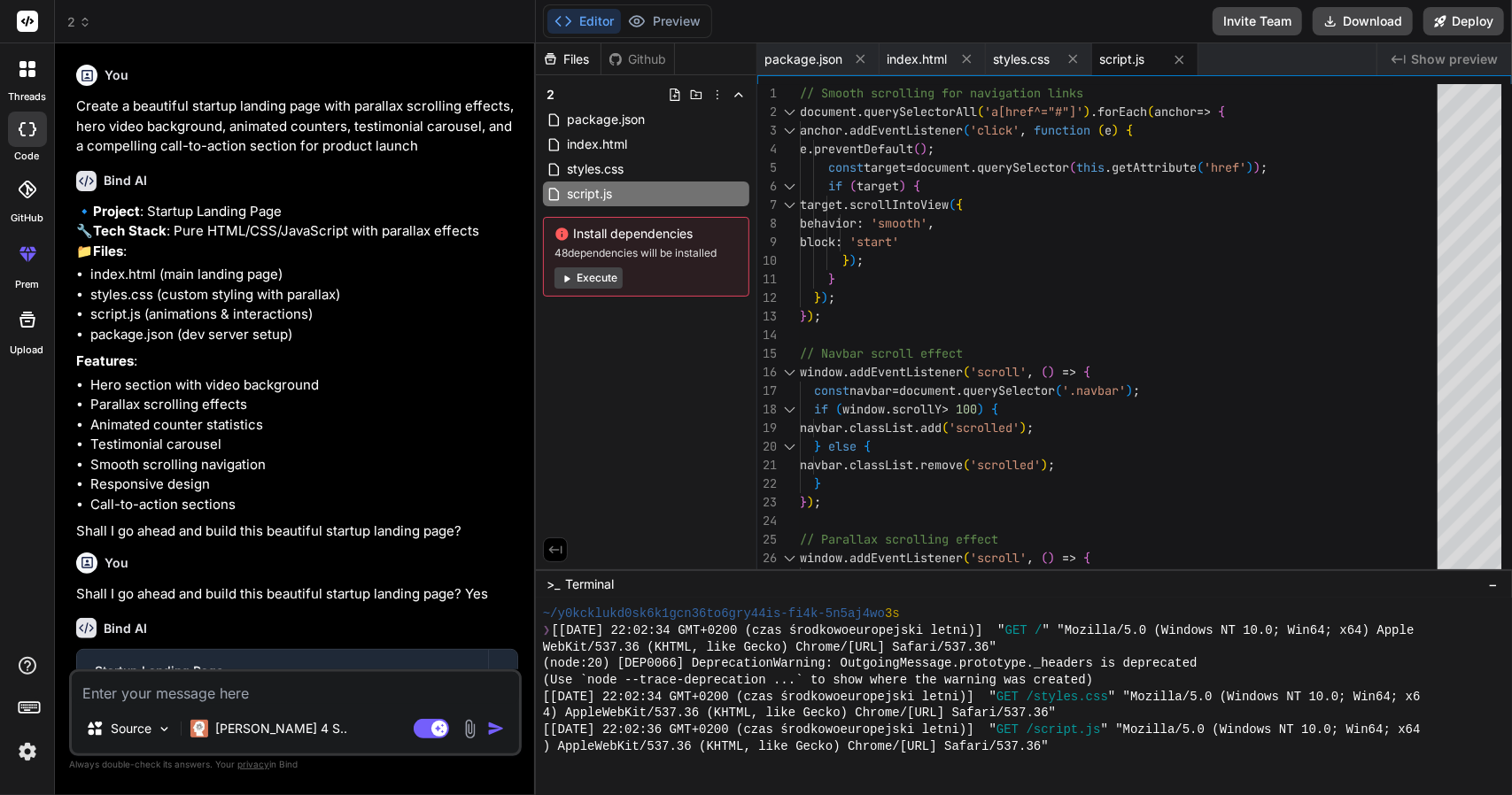
click at [84, 24] on icon at bounding box center [85, 22] width 12 height 12
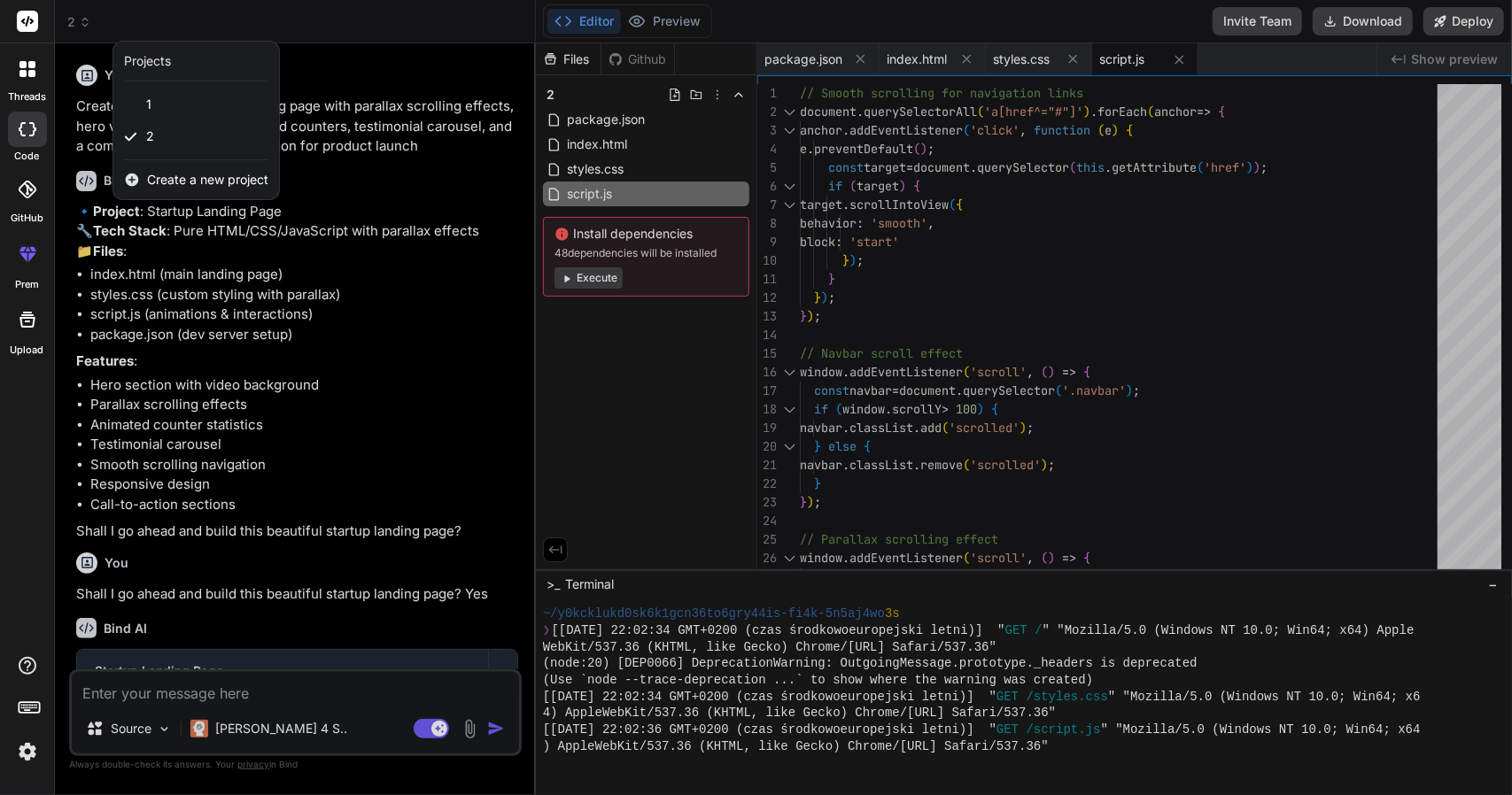
click at [163, 61] on div "Projects" at bounding box center [147, 61] width 47 height 18
click at [219, 172] on span "Create a new project" at bounding box center [207, 179] width 122 height 18
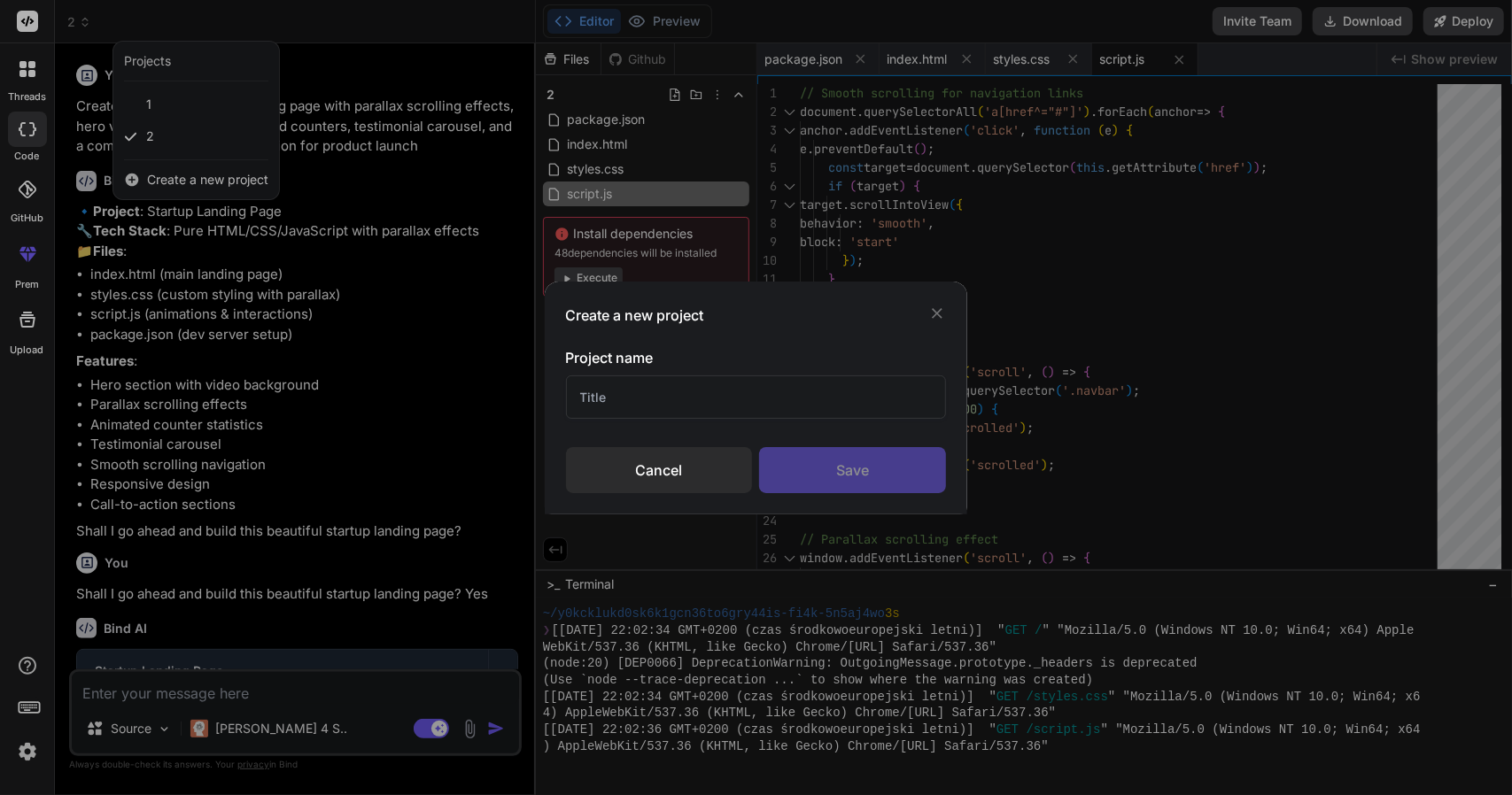
click at [604, 397] on input "text" at bounding box center [756, 397] width 381 height 44
type input "3"
click at [831, 463] on div "Save" at bounding box center [852, 470] width 187 height 46
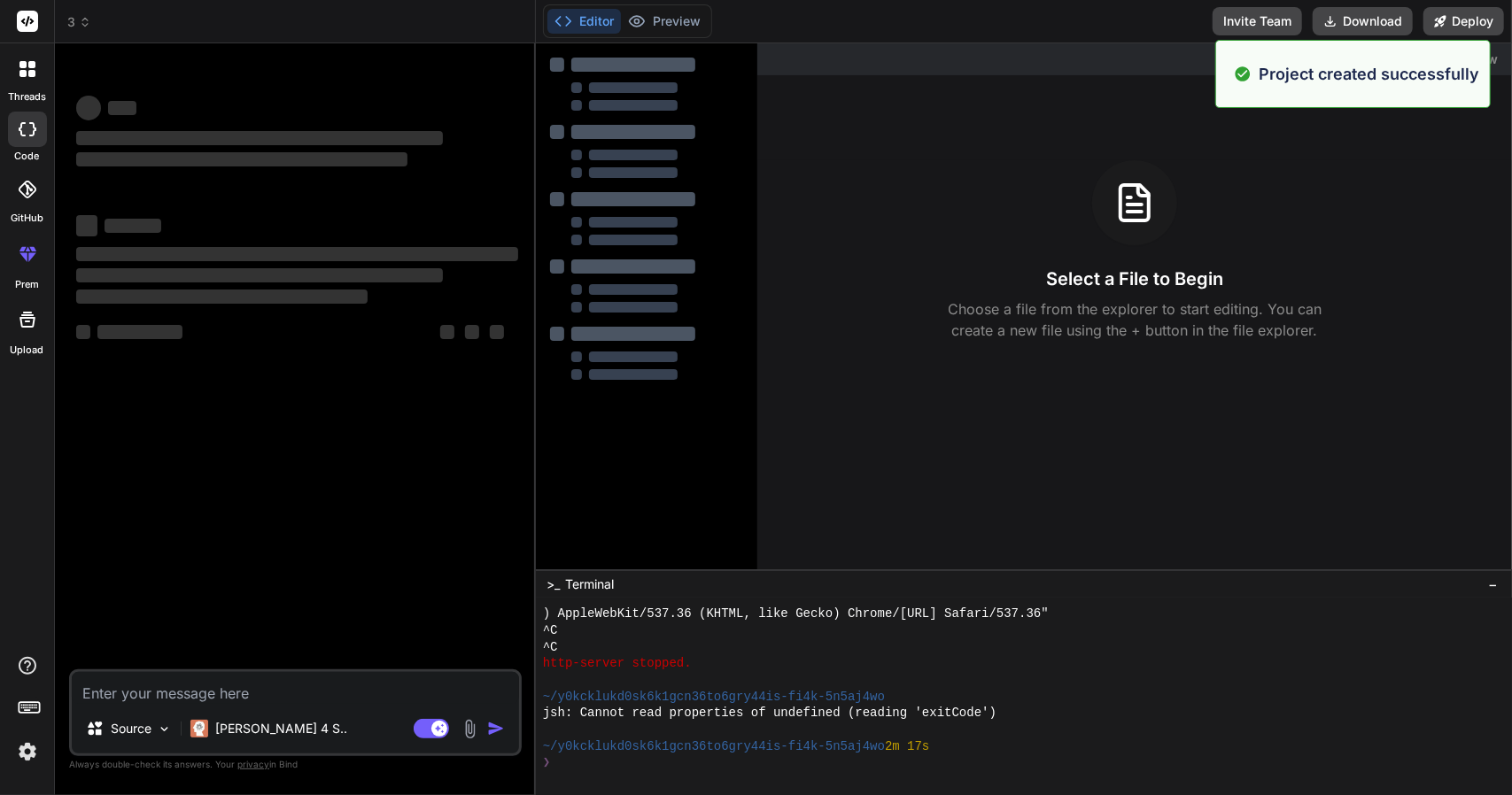
scroll to position [1950, 0]
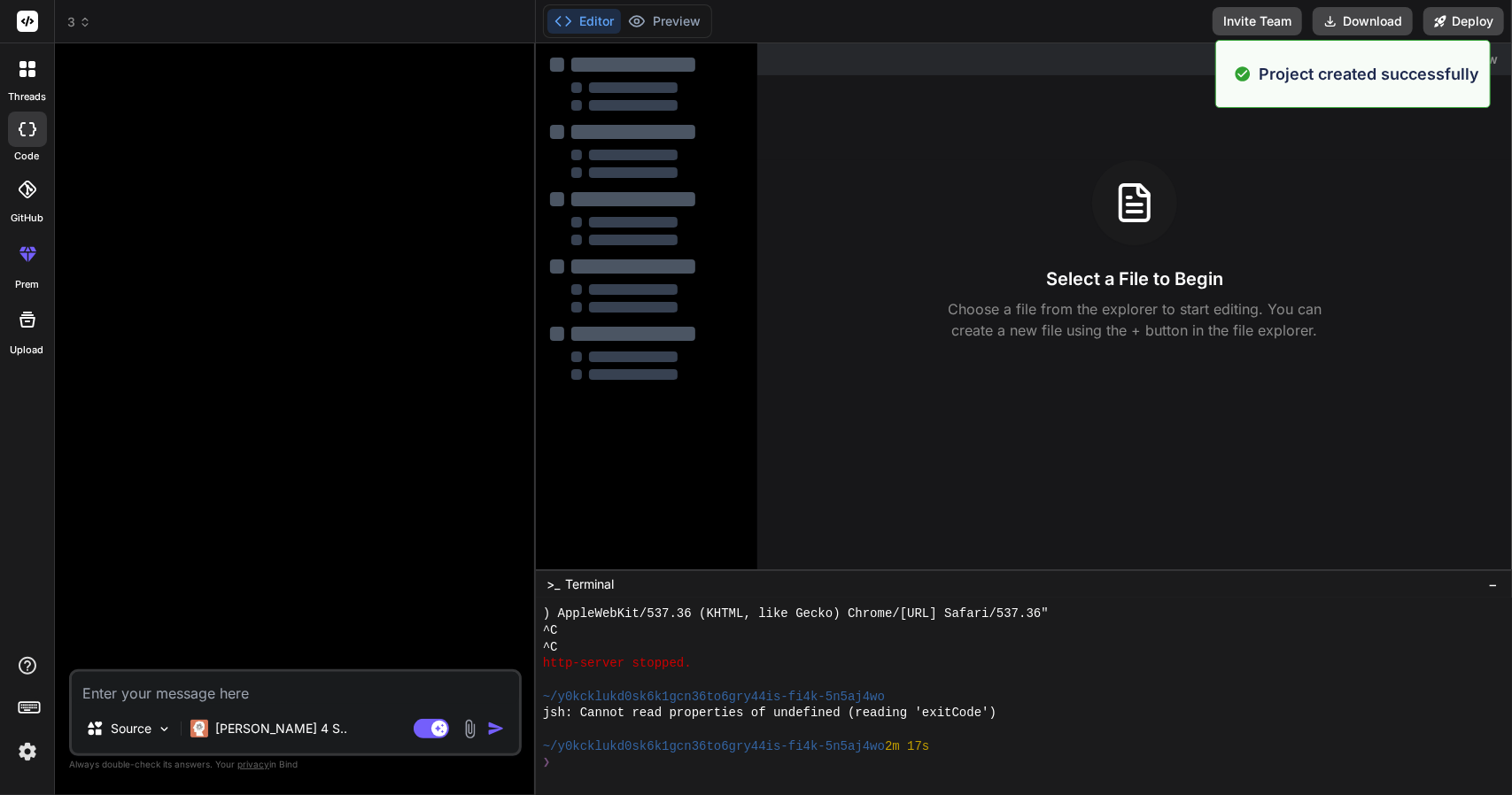
type textarea "x"
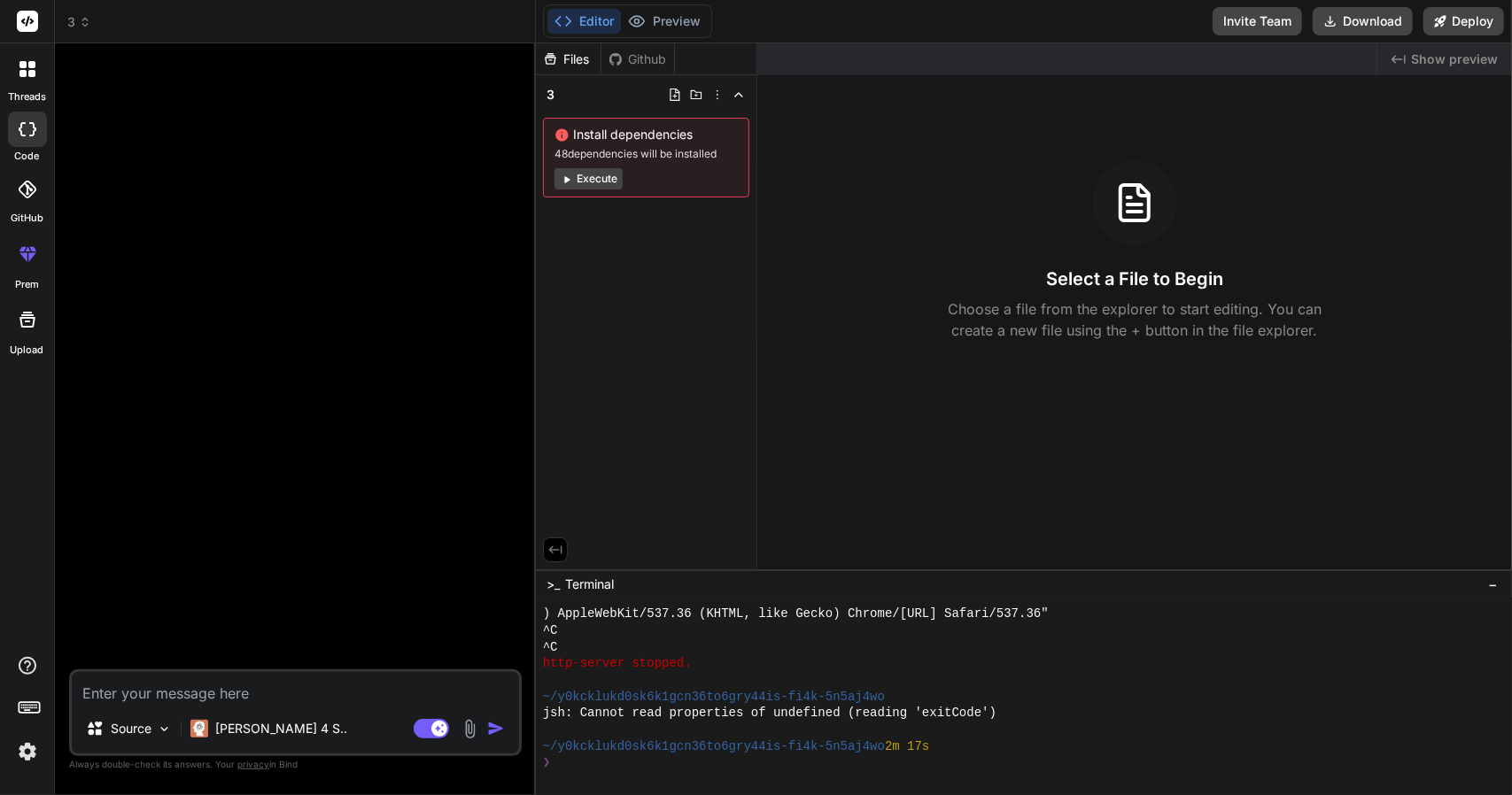
click at [229, 689] on textarea at bounding box center [295, 688] width 447 height 32
type textarea "s"
type textarea "x"
type textarea "sw"
type textarea "x"
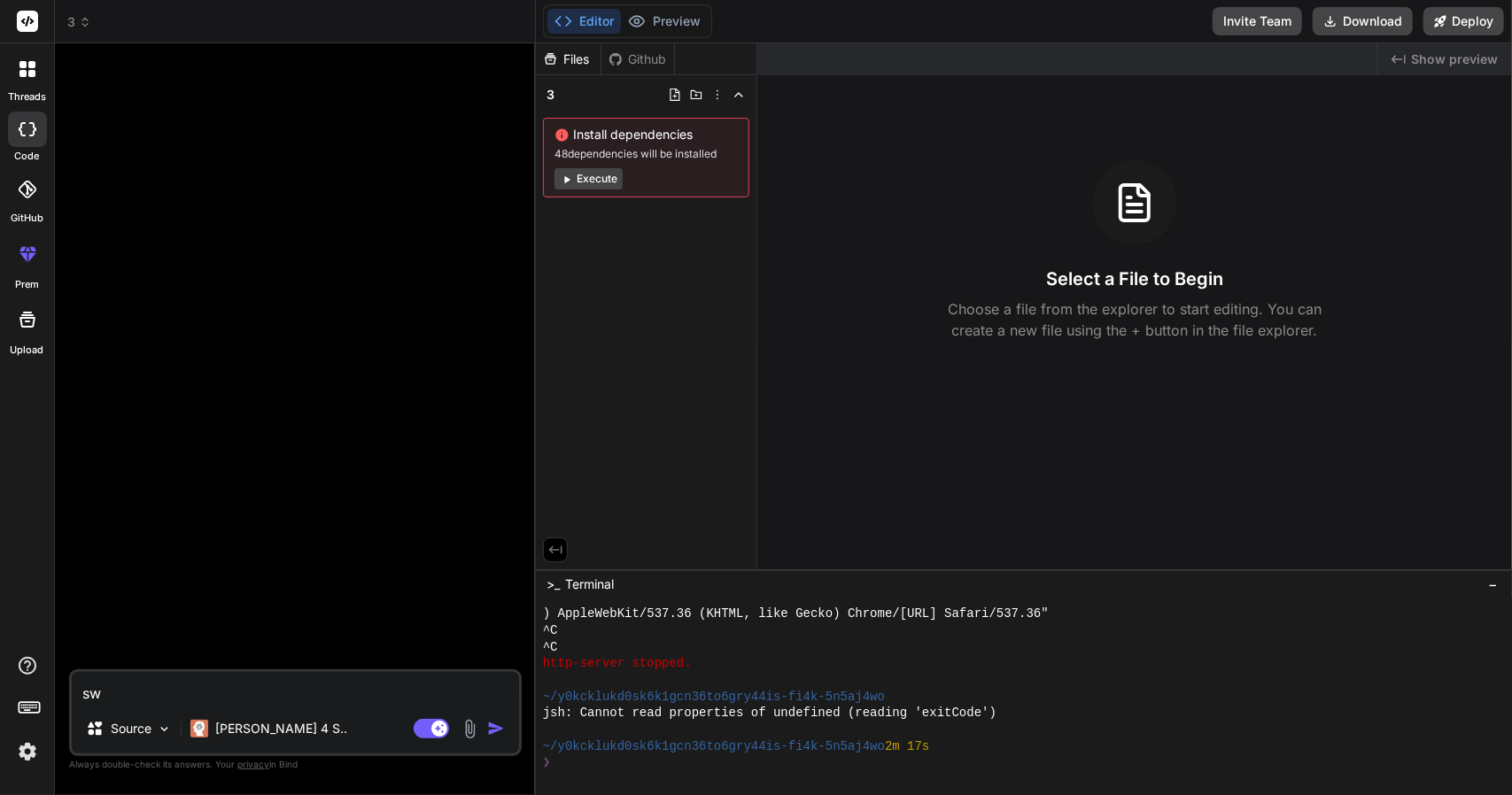
type textarea "swó"
type textarea "x"
type textarea "swór"
type textarea "x"
type textarea "swórz"
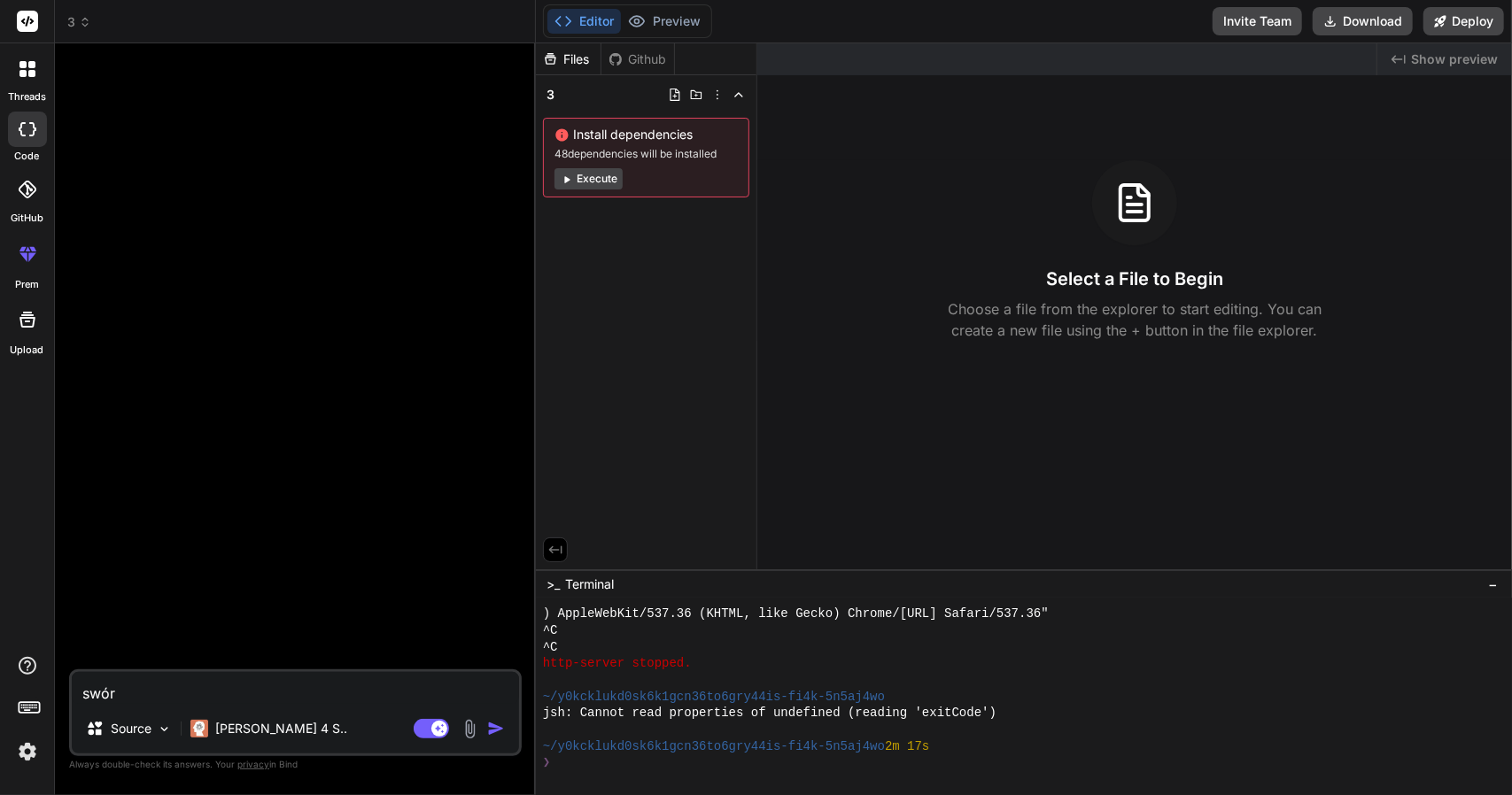
type textarea "x"
type textarea "swórz"
type textarea "x"
type textarea "swórz p"
type textarea "x"
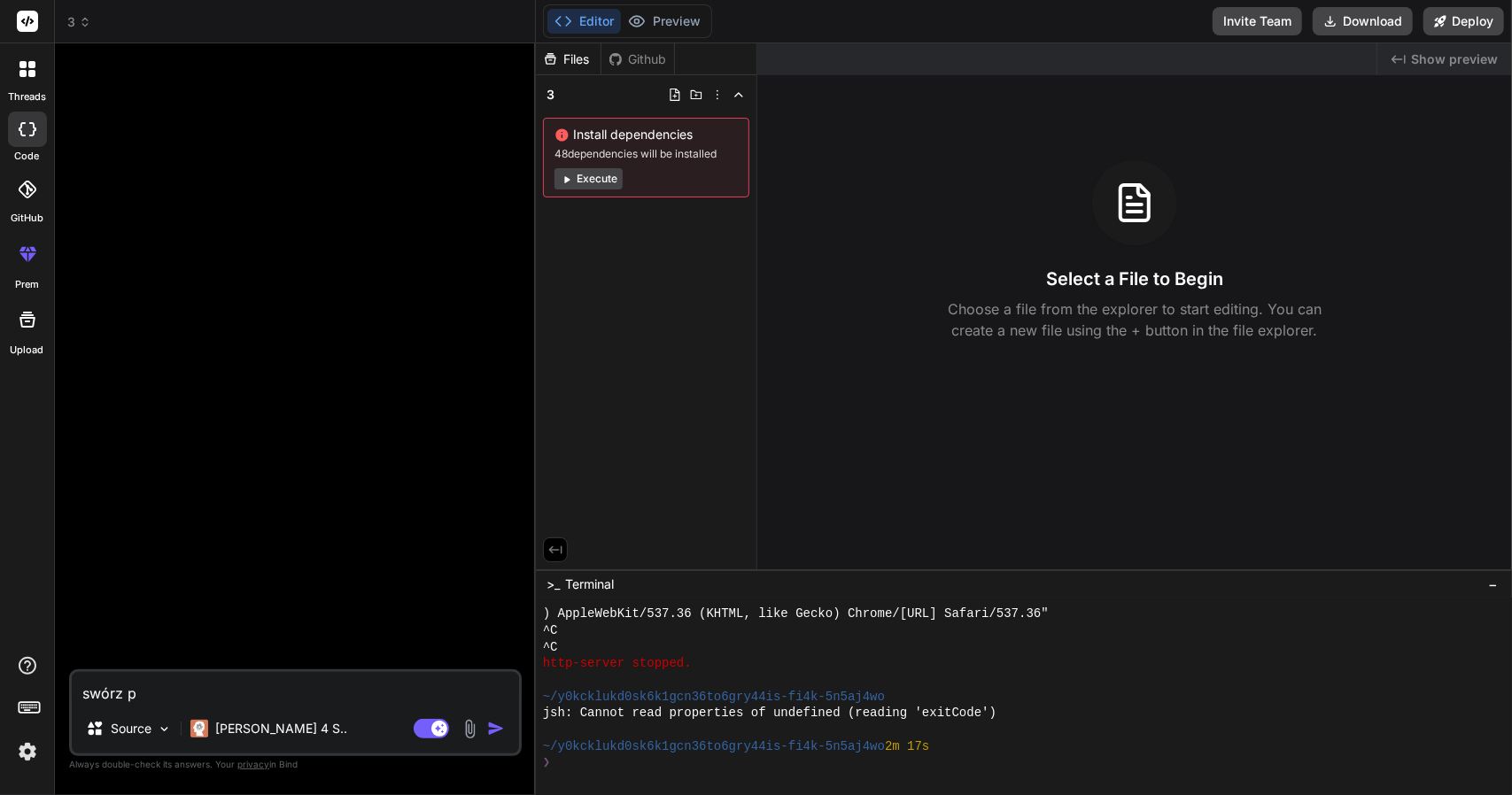
type textarea "swórz"
type textarea "x"
type textarea "swórz w"
type textarea "x"
type textarea "swórz we"
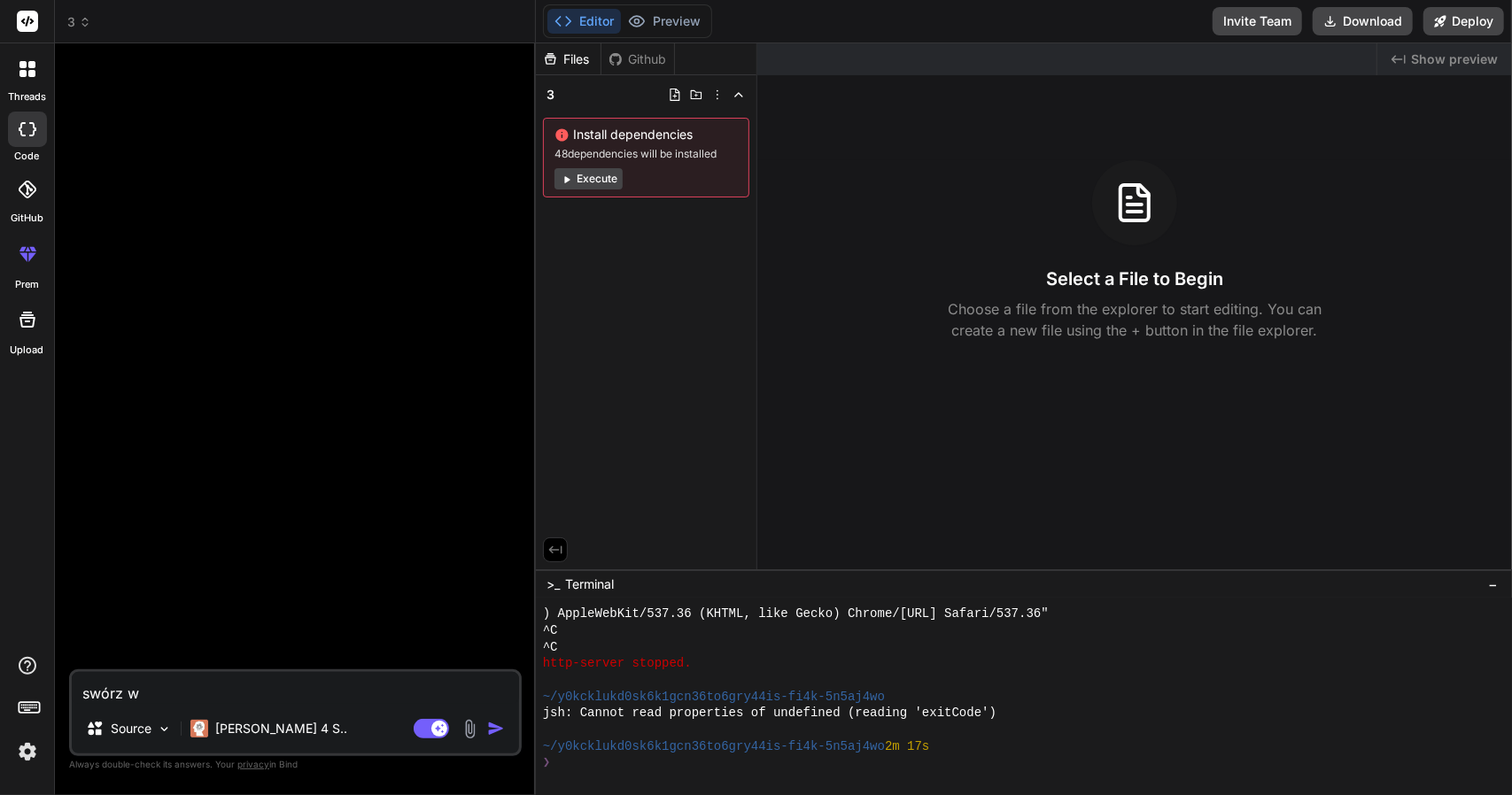
type textarea "x"
type textarea "swórz web"
type textarea "x"
type textarea "swórz webb"
type textarea "x"
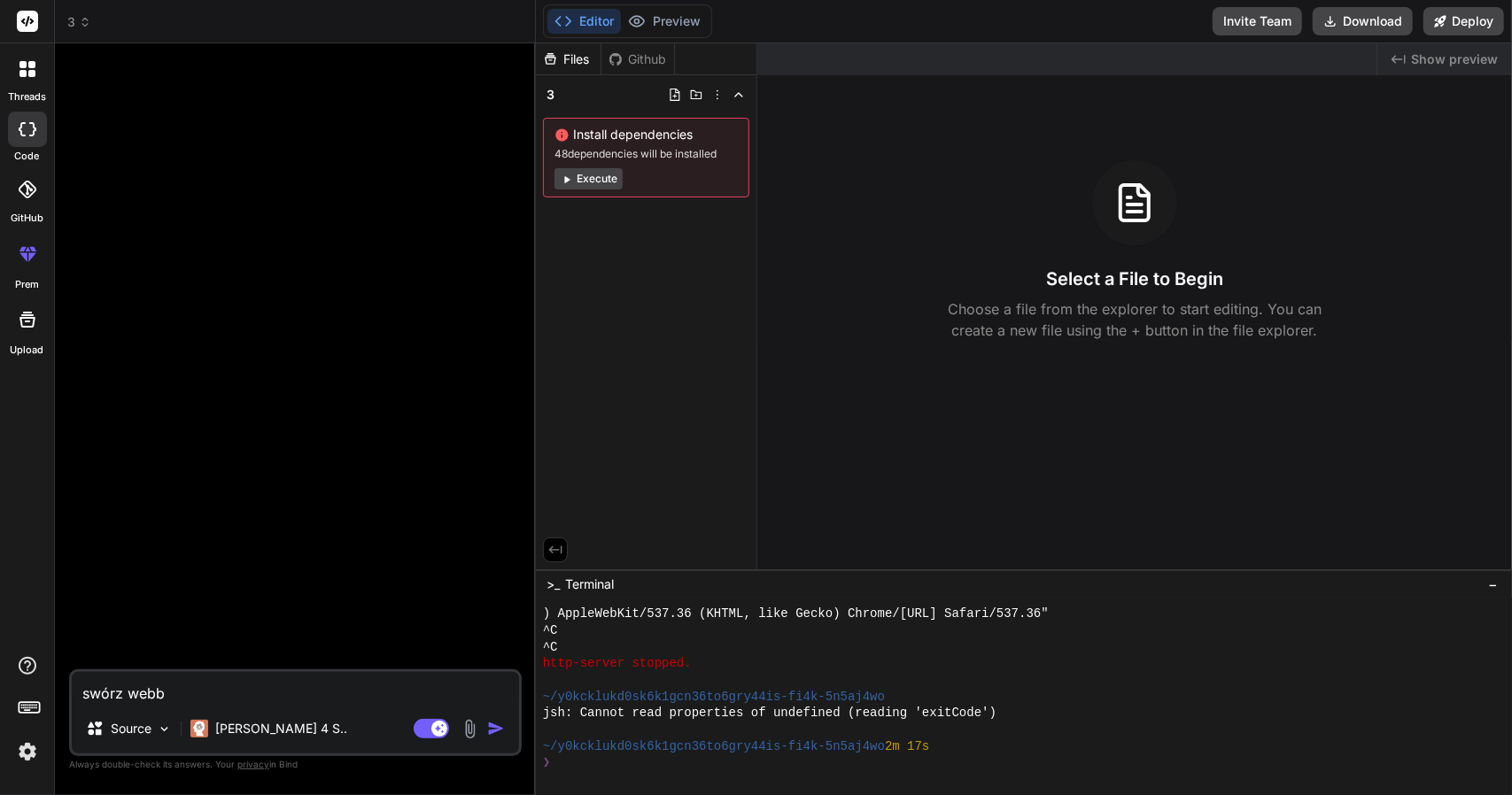
type textarea "swórz webb"
type textarea "x"
type textarea "swórz webb"
type textarea "x"
type textarea "swórz web"
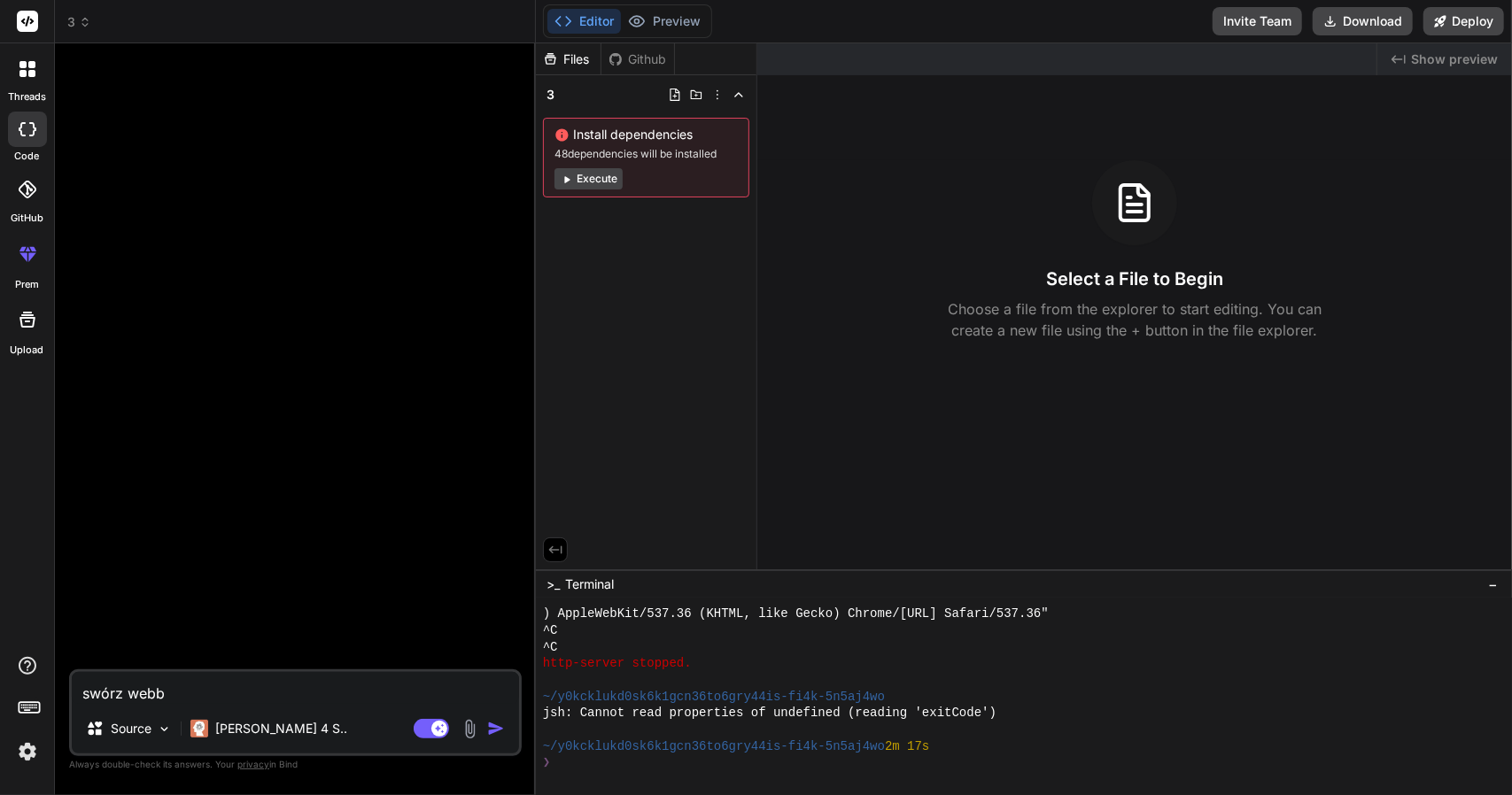
type textarea "x"
type textarea "swórz web"
type textarea "x"
type textarea "swórz web a"
type textarea "x"
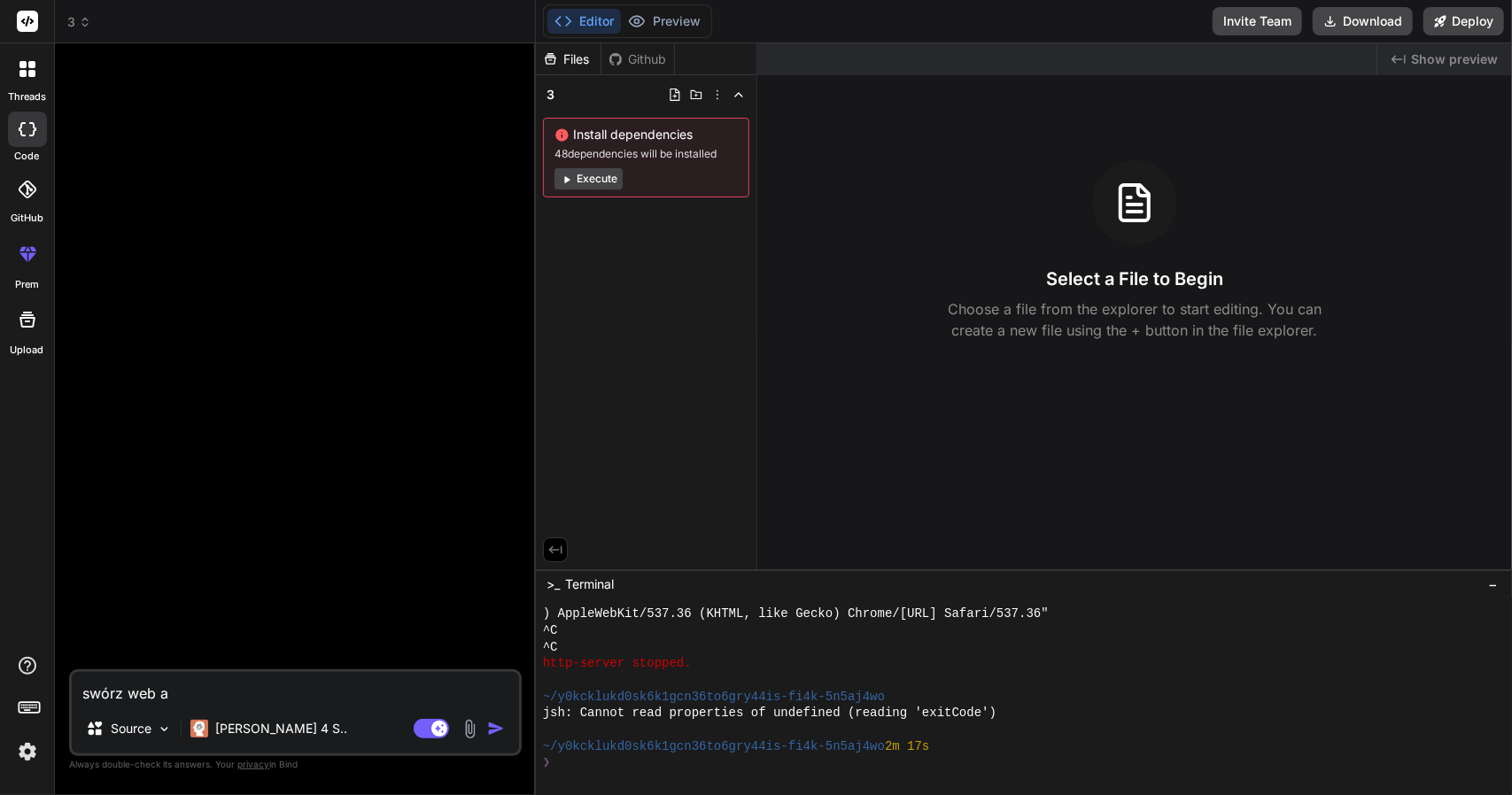
type textarea "swórz web ap"
type textarea "x"
type textarea "swórz web app"
type textarea "x"
type textarea "swórz web appl"
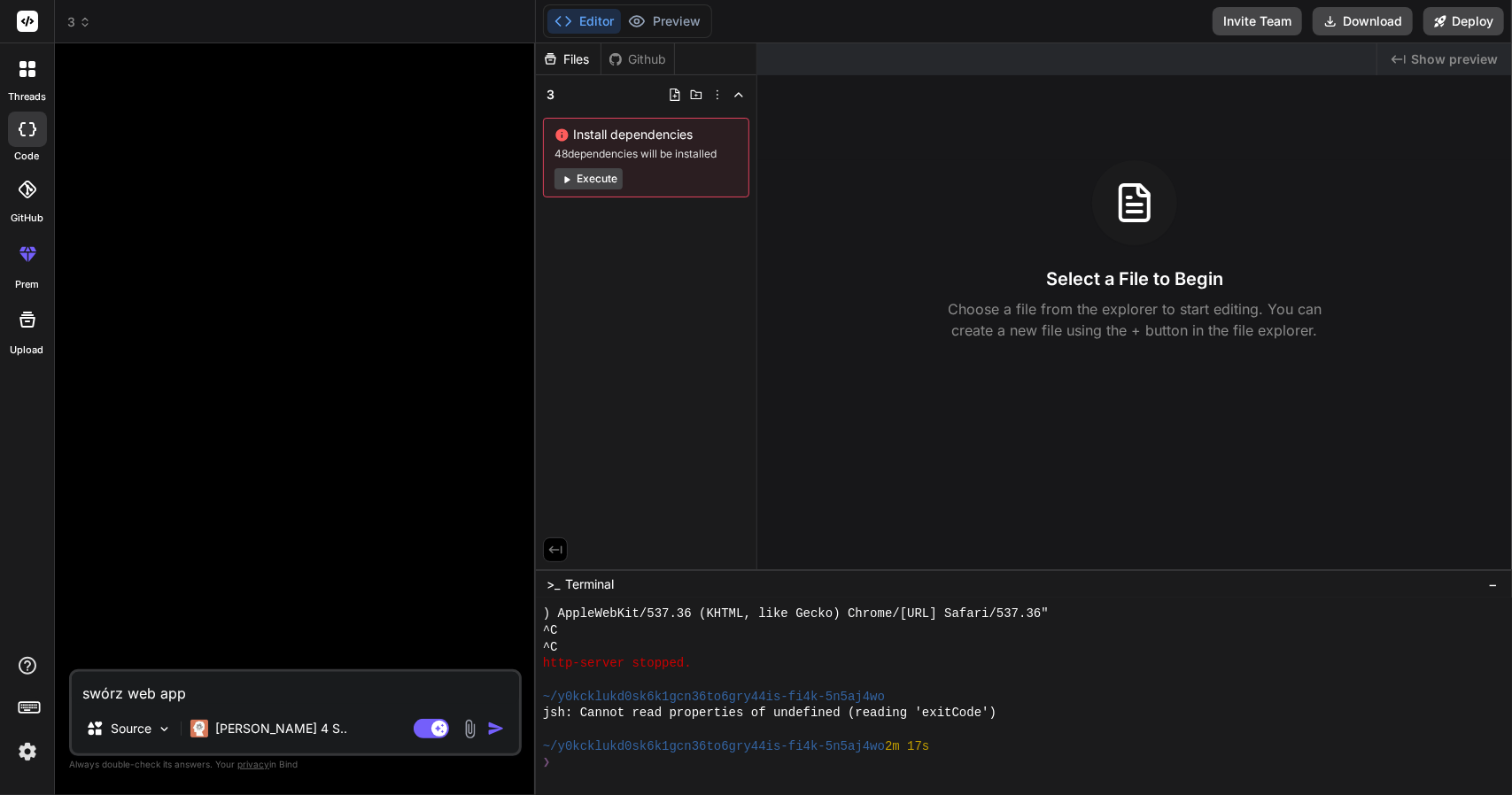
type textarea "x"
type textarea "swórz web appli"
type textarea "x"
type textarea "swórz web applic"
type textarea "x"
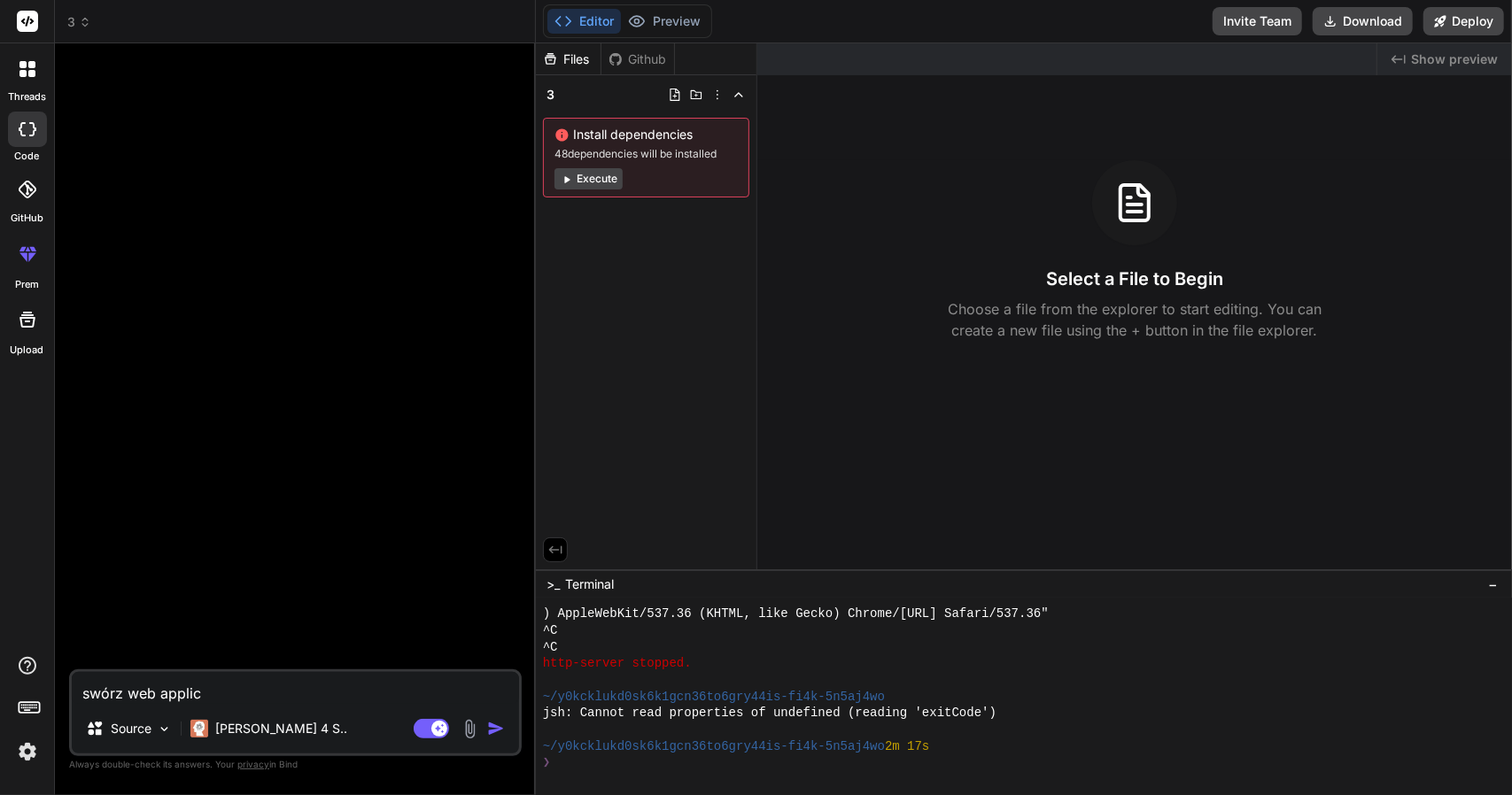
type textarea "swórz web applica"
type textarea "x"
type textarea "swórz web applicat"
type textarea "x"
type textarea "swórz web applicati"
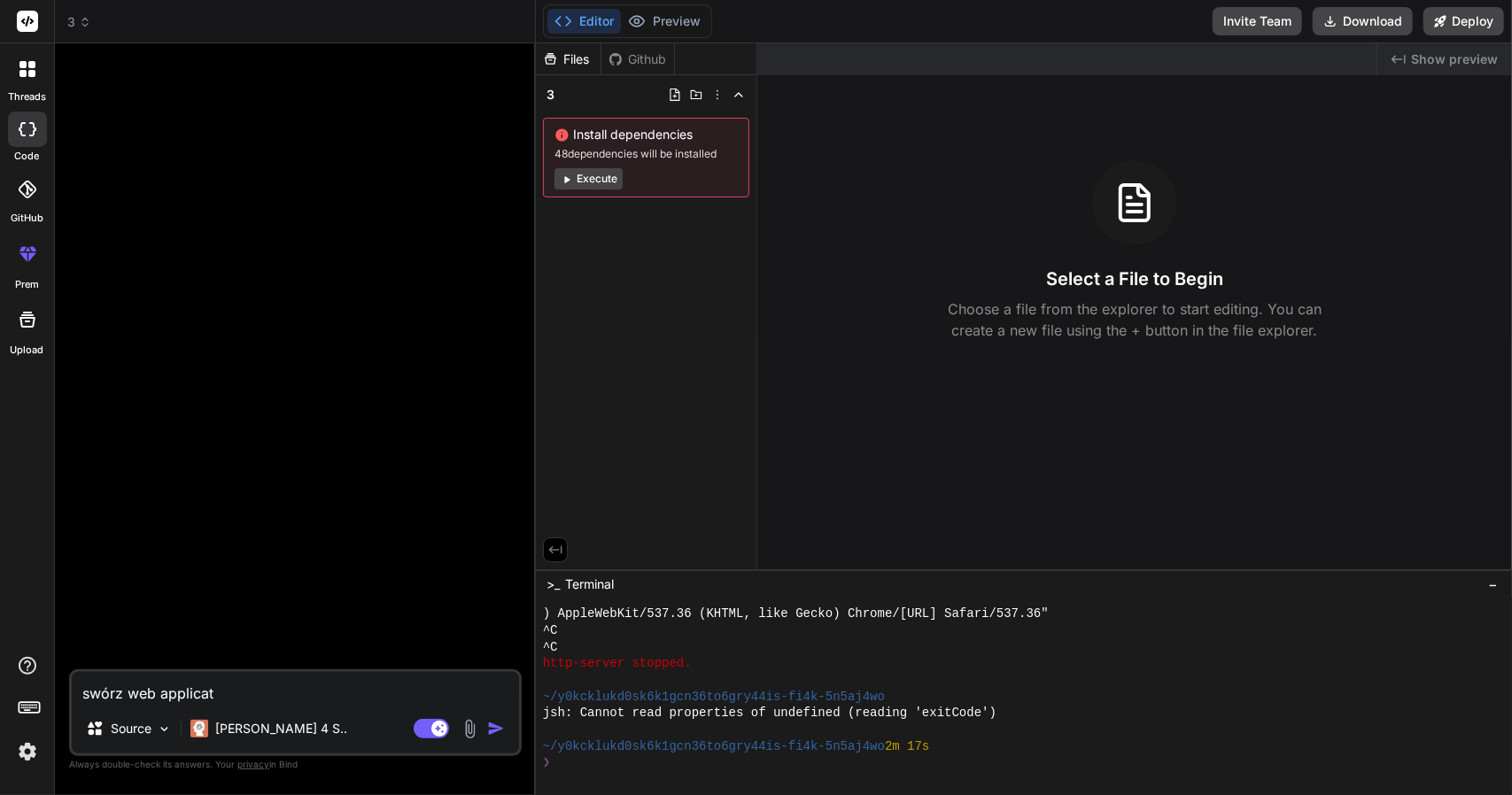
type textarea "x"
type textarea "swórz web applicatio"
type textarea "x"
type textarea "swórz web application"
type textarea "x"
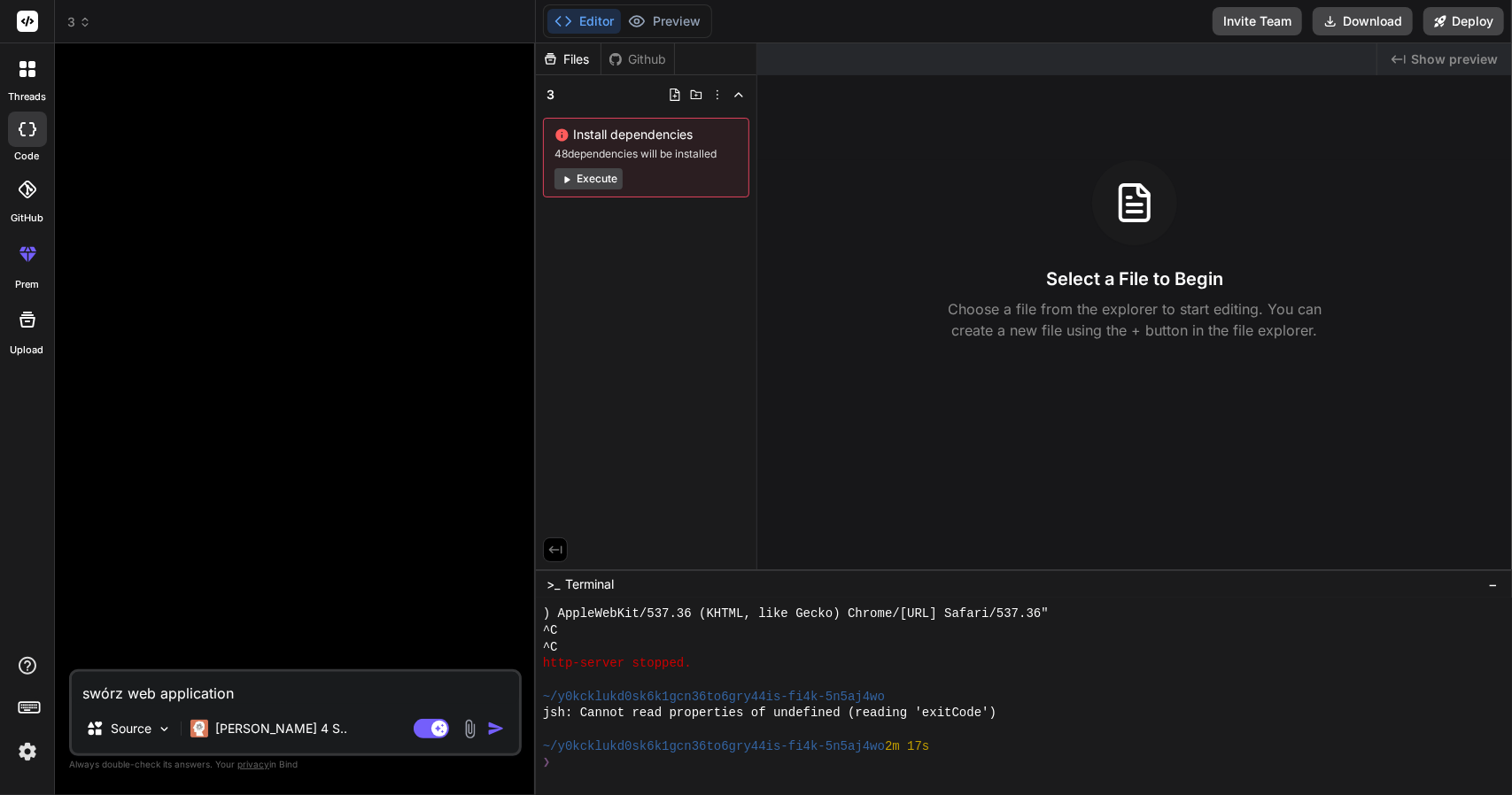
type textarea "swórz web application"
type textarea "x"
type textarea "swórz web application d"
type textarea "x"
type textarea "swórz web application dl"
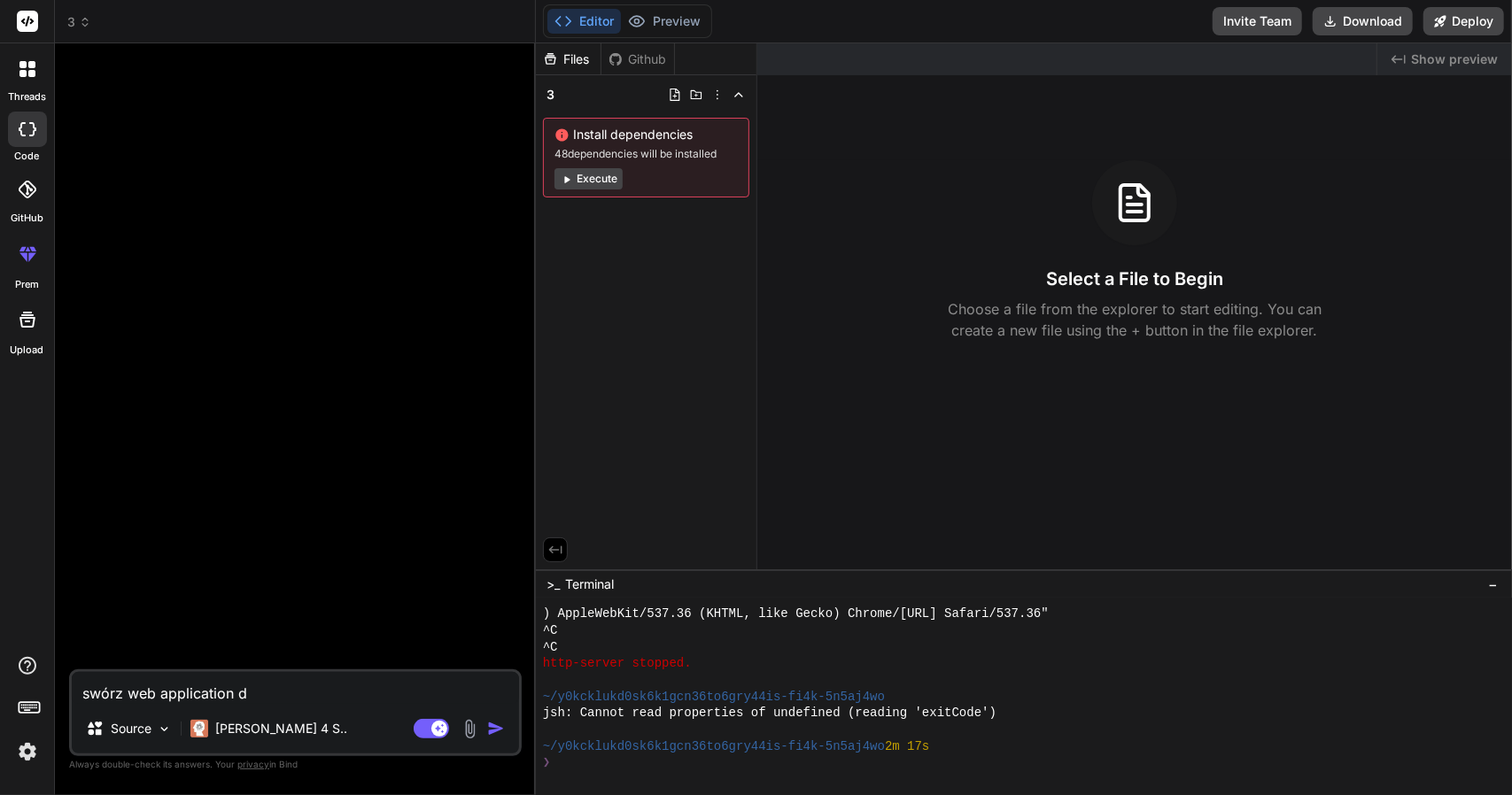
type textarea "x"
type textarea "swórz web application dla"
type textarea "x"
type textarea "swórz web application dla"
type textarea "x"
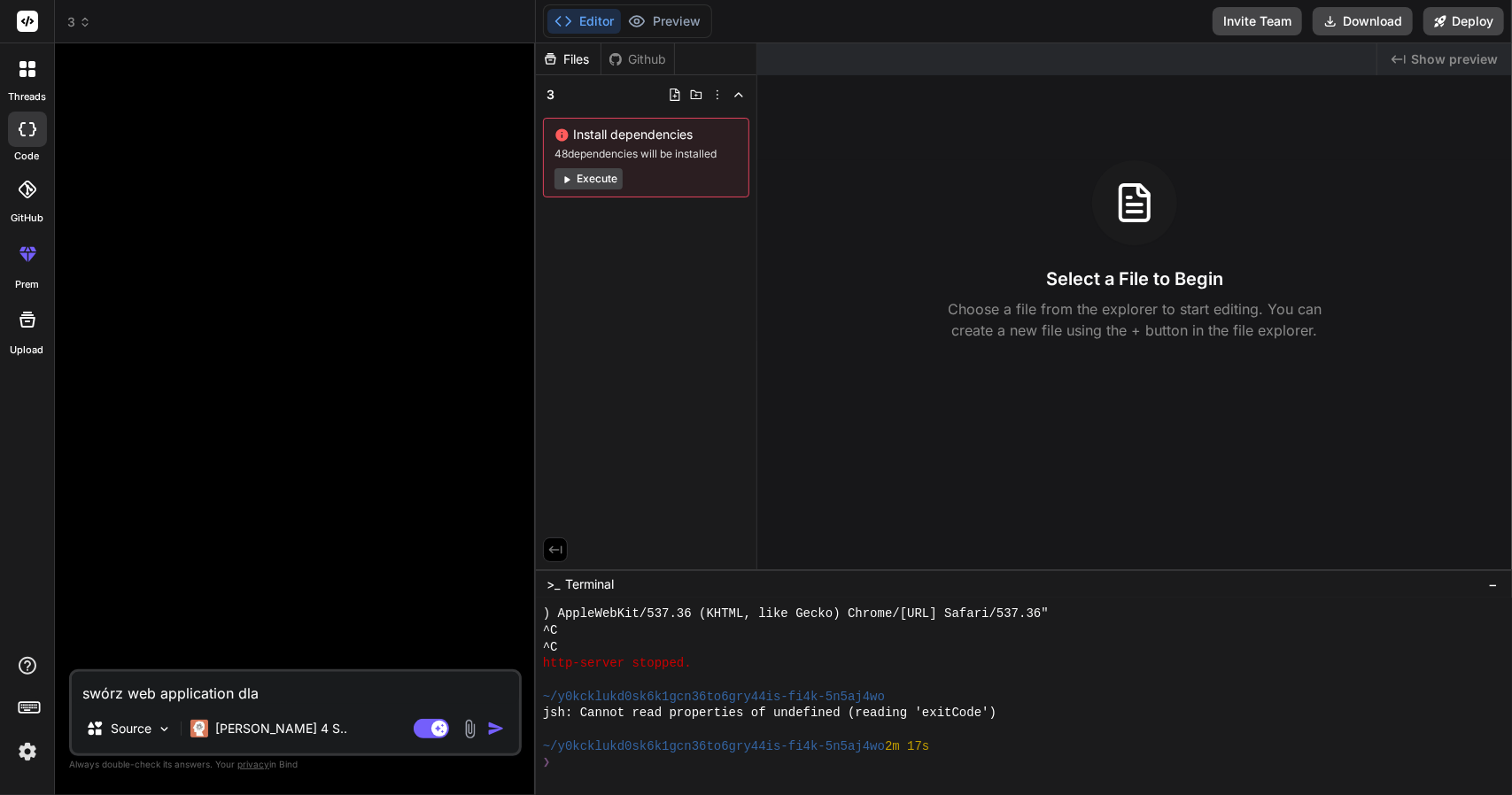
type textarea "swórz web application dla n"
type textarea "x"
type textarea "swórz web application dla na"
type textarea "x"
type textarea "swórz web application dla nau"
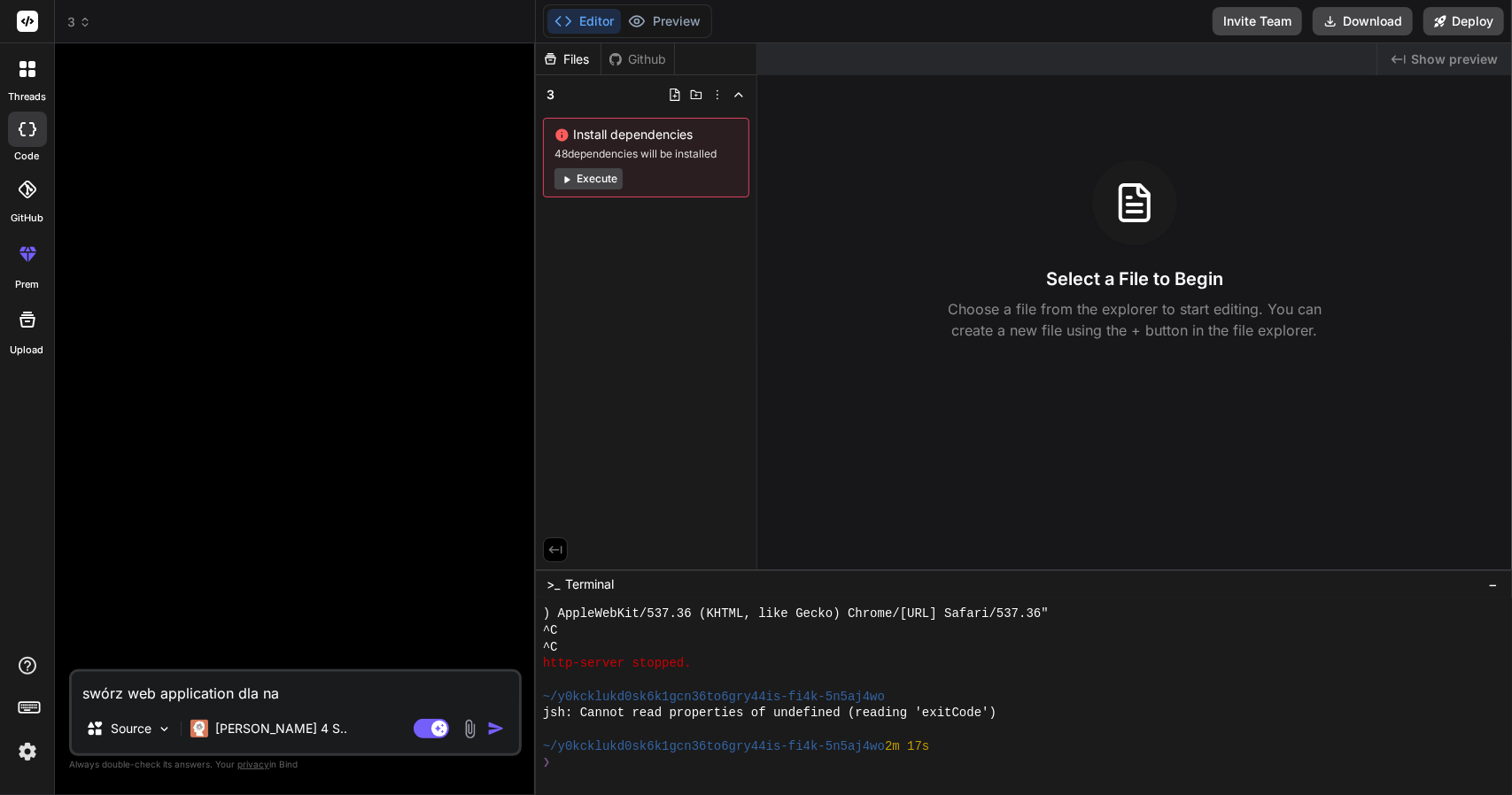
type textarea "x"
type textarea "swórz web application dla nauk"
type textarea "x"
type textarea "swórz web application dla nauki"
type textarea "x"
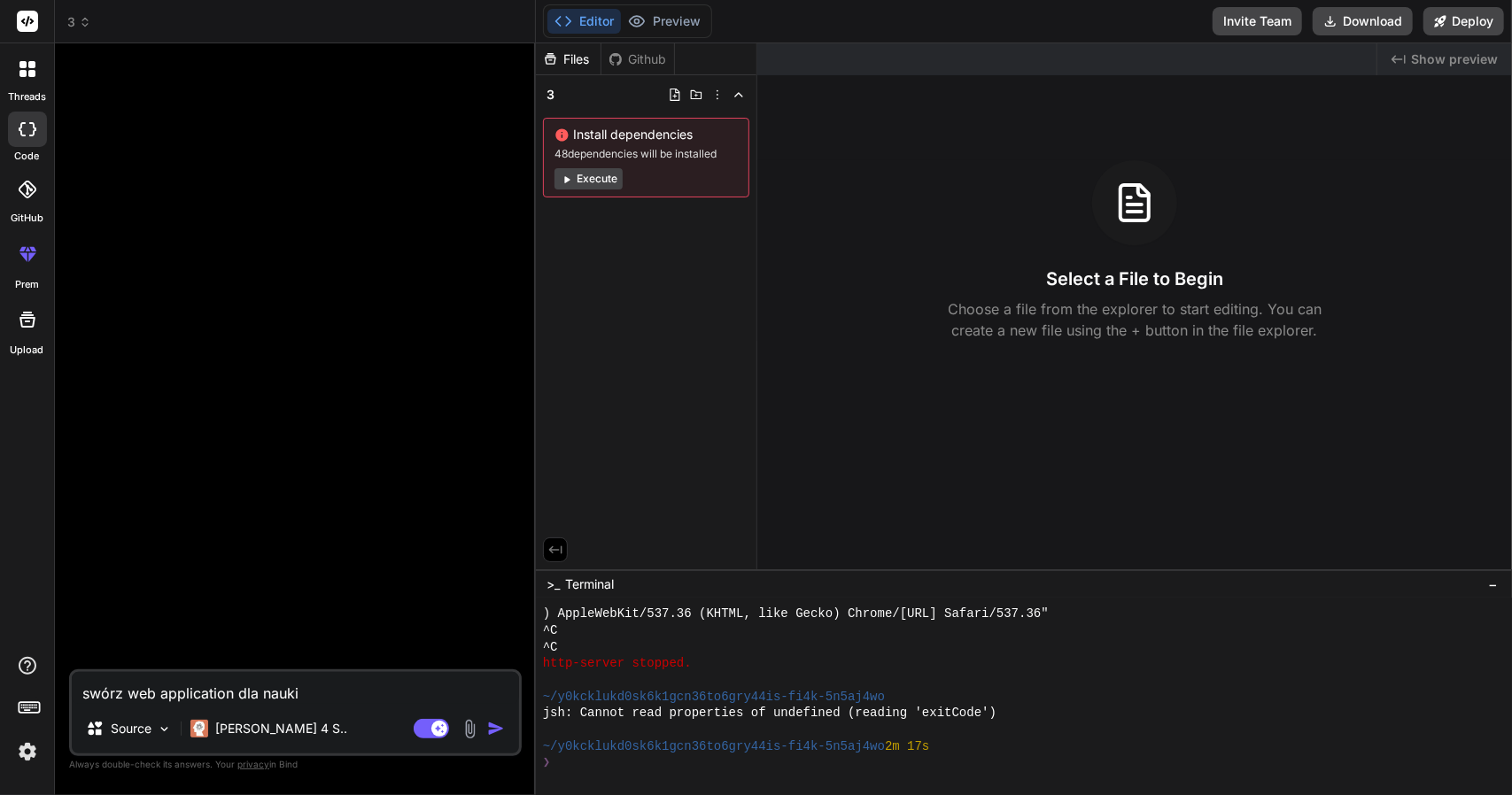
type textarea "swórz web application dla nauki"
type textarea "x"
type textarea "swórz web application dla nauki j"
type textarea "x"
type textarea "swórz web application dla nauki ja"
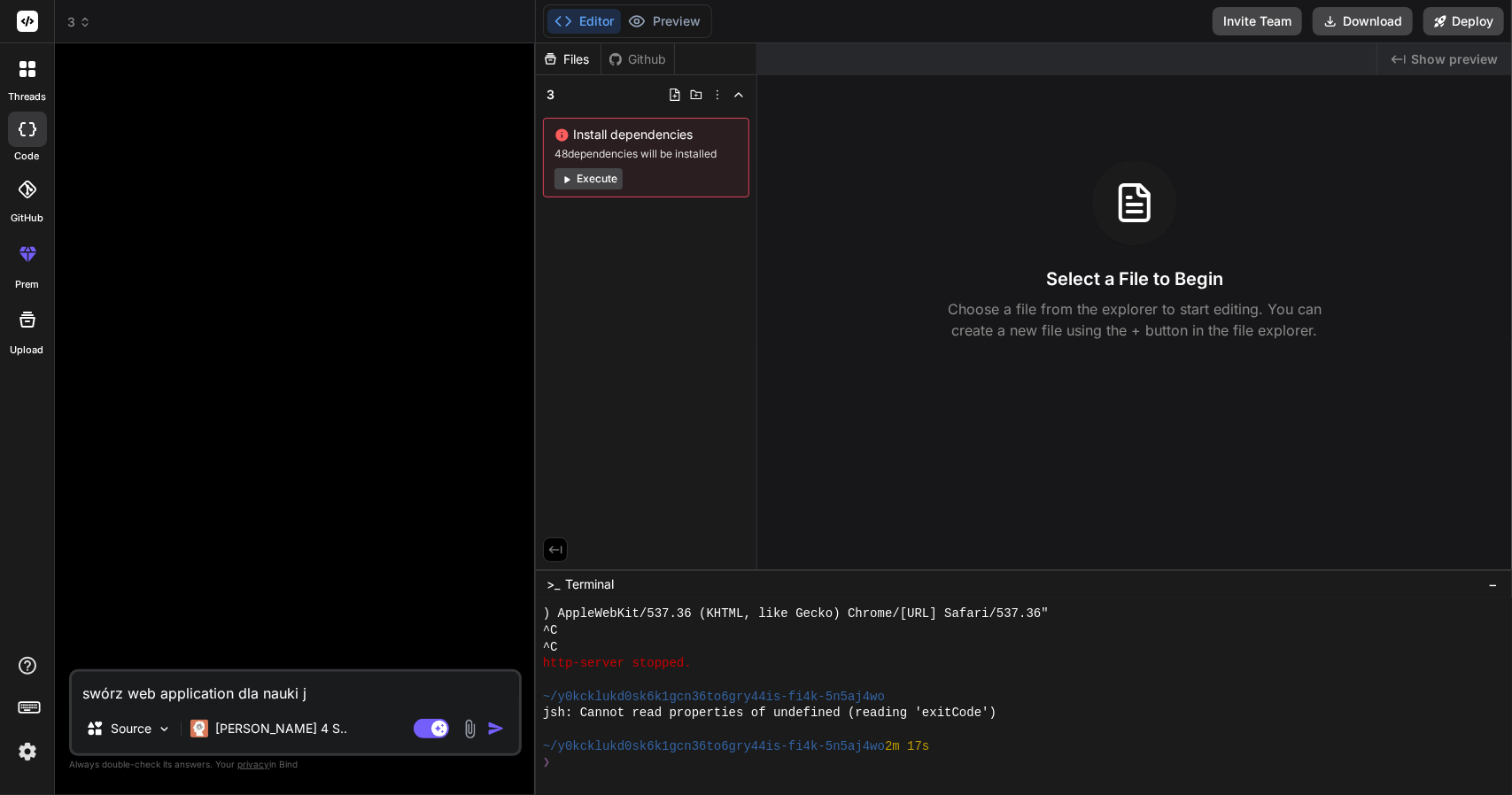
type textarea "x"
type textarea "swórz web application dla nauki jaz"
type textarea "x"
type textarea "swórz web application dla nauki jazd"
type textarea "x"
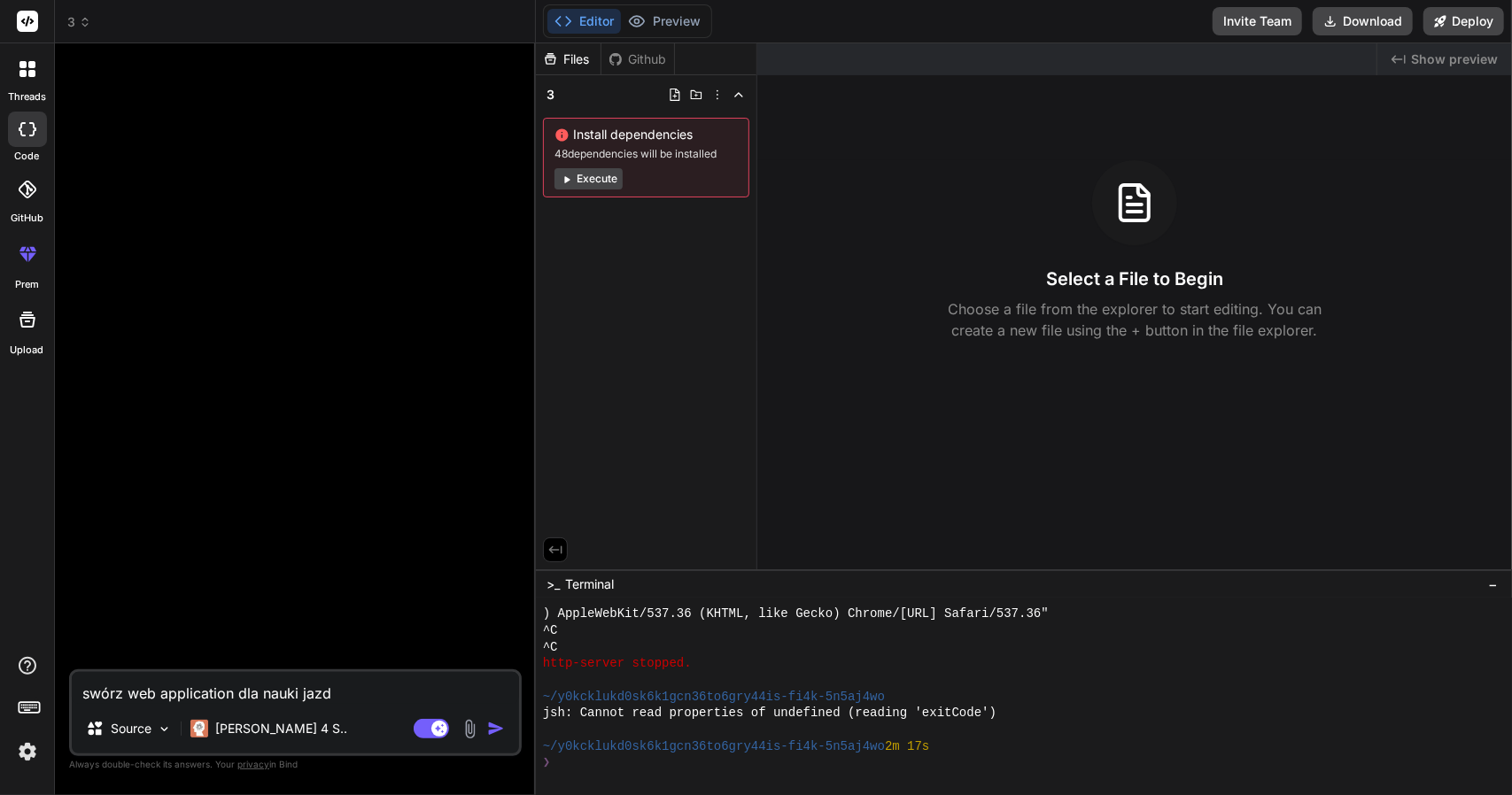
type textarea "swórz web application dla nauki jazdy"
type textarea "x"
type textarea "swórz web application dla nauki jazdy"
type textarea "x"
type textarea "swórz web application dla nauki jazdy e"
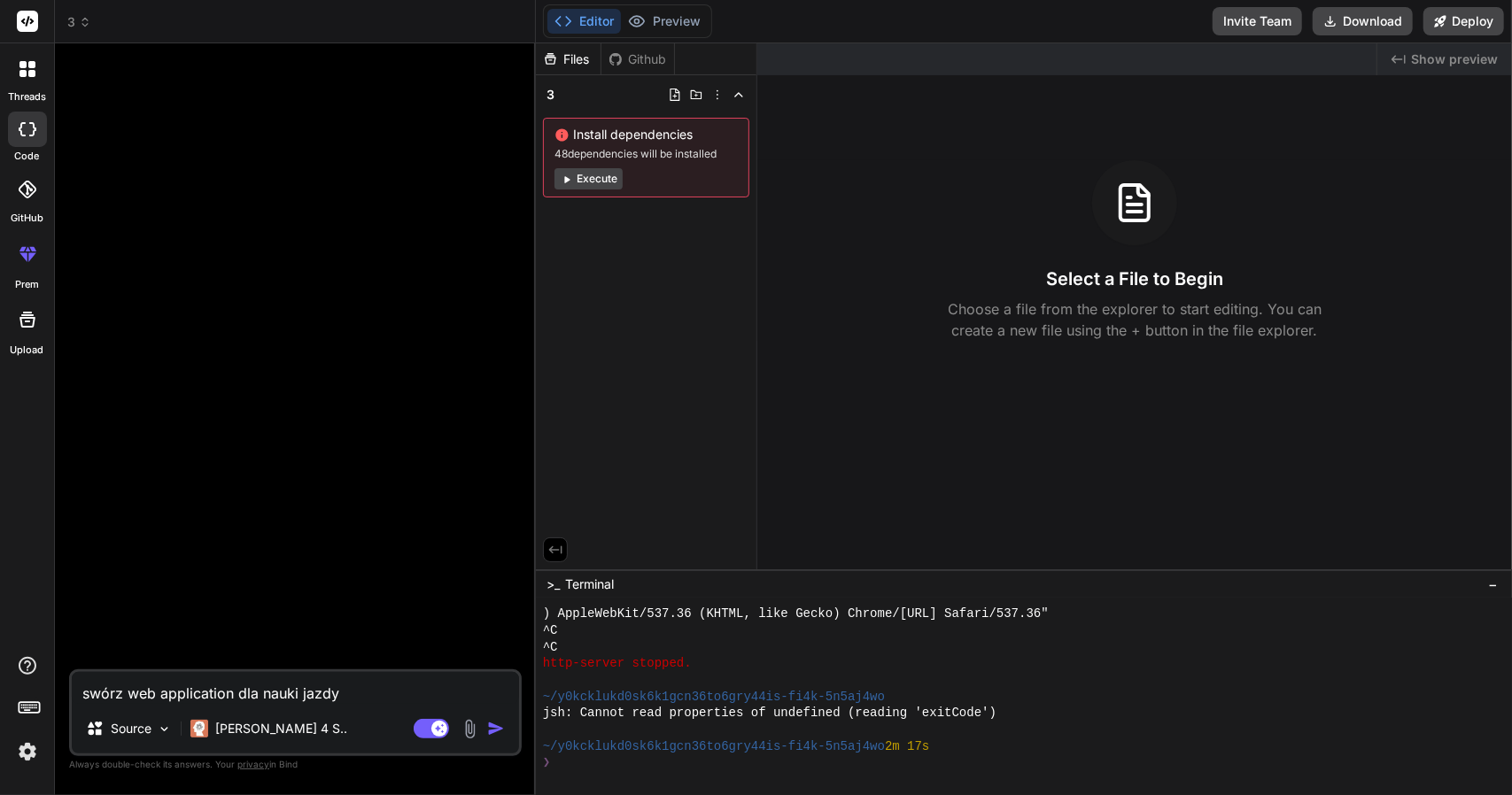
type textarea "x"
type textarea "swórz web application dla nauki jazdy el"
type textarea "x"
type textarea "swórz web application dla nauki jazdy elk"
type textarea "x"
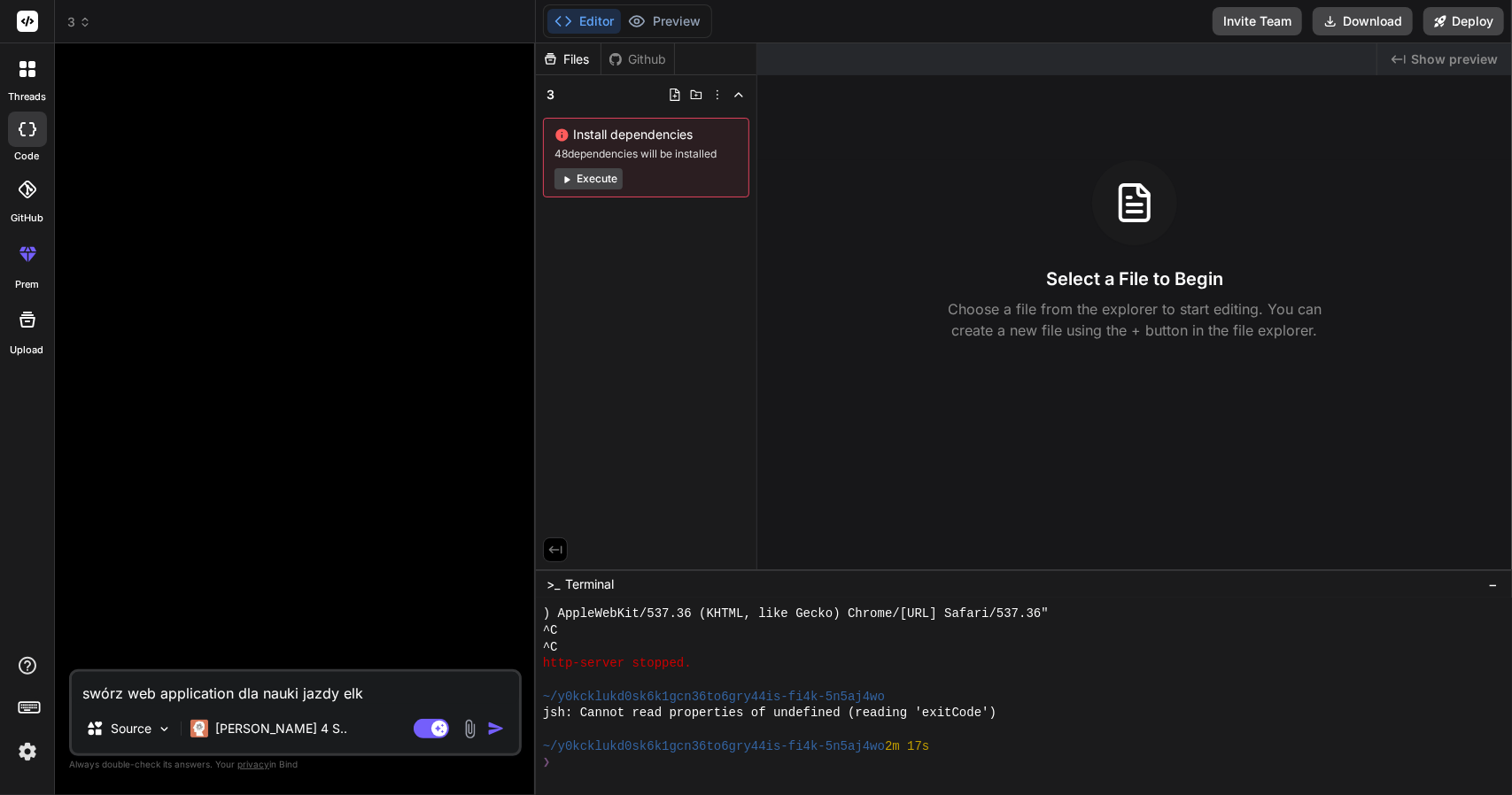
type textarea "swórz web application dla nauki jazdy elka"
type textarea "x"
type textarea "swórz web application dla nauki jazdy elka."
type textarea "x"
type textarea "swórz web application dla nauki jazdy elka."
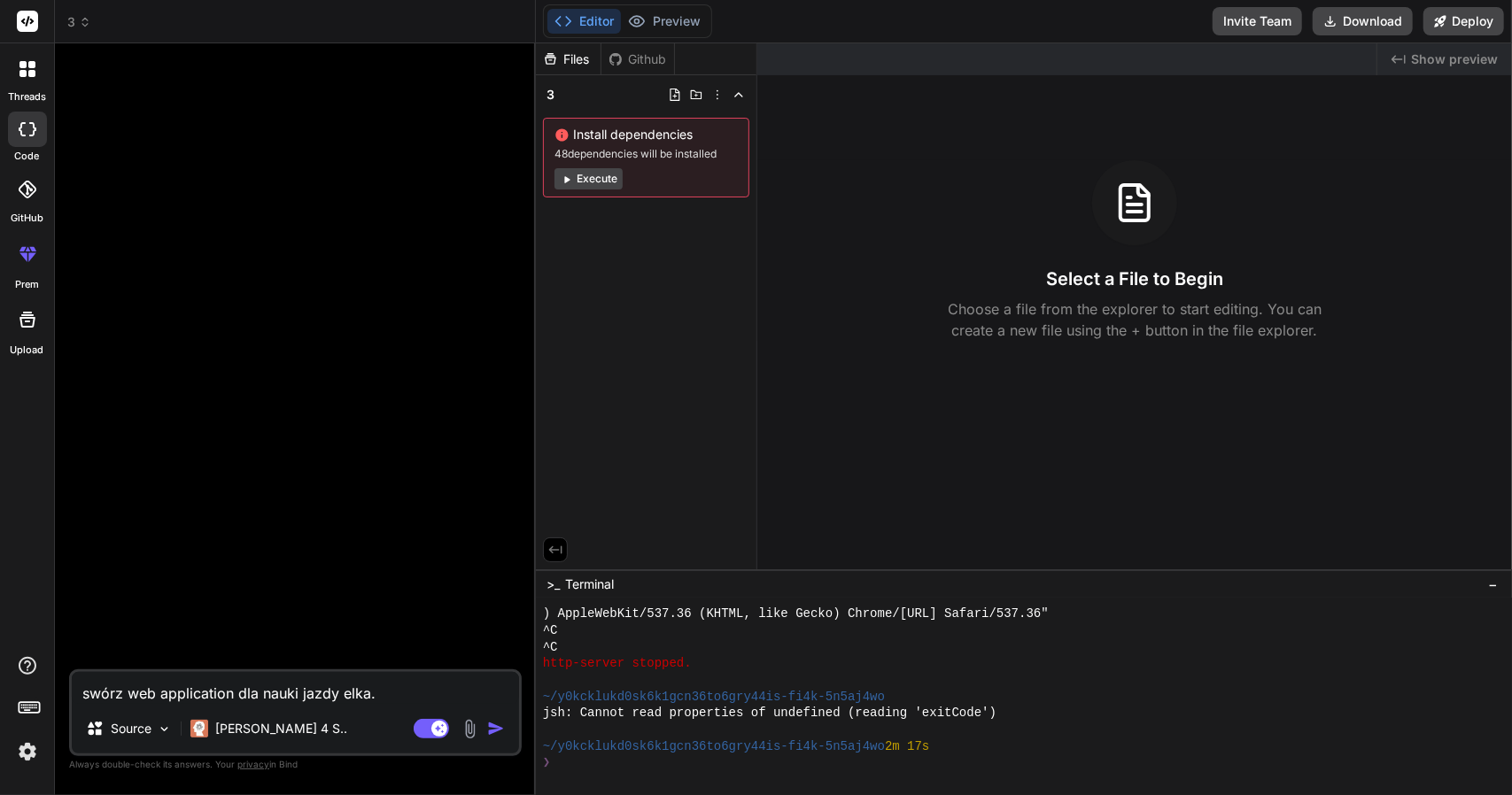
type textarea "x"
type textarea "swórz web application dla nauki jazdy elka. B"
type textarea "x"
type textarea "swórz web application dla nauki jazdy elka. Be"
type textarea "x"
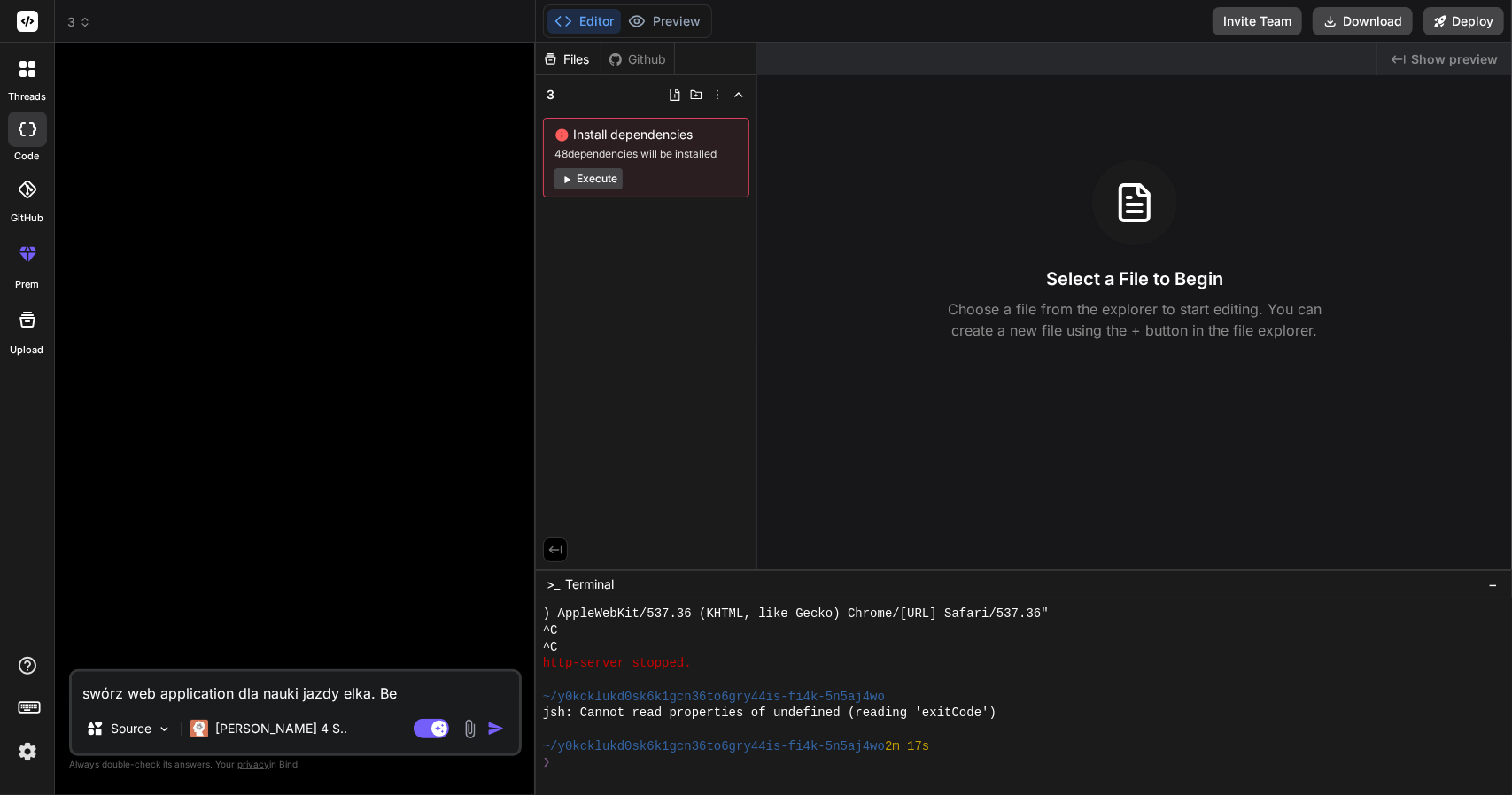
type textarea "swórz web application dla nauki jazdy elka. Bed"
type textarea "x"
type textarea "swórz web application dla nauki jazdy elka. Bedz"
type textarea "x"
type textarea "swórz web application dla nauki jazdy elka. Bedzi"
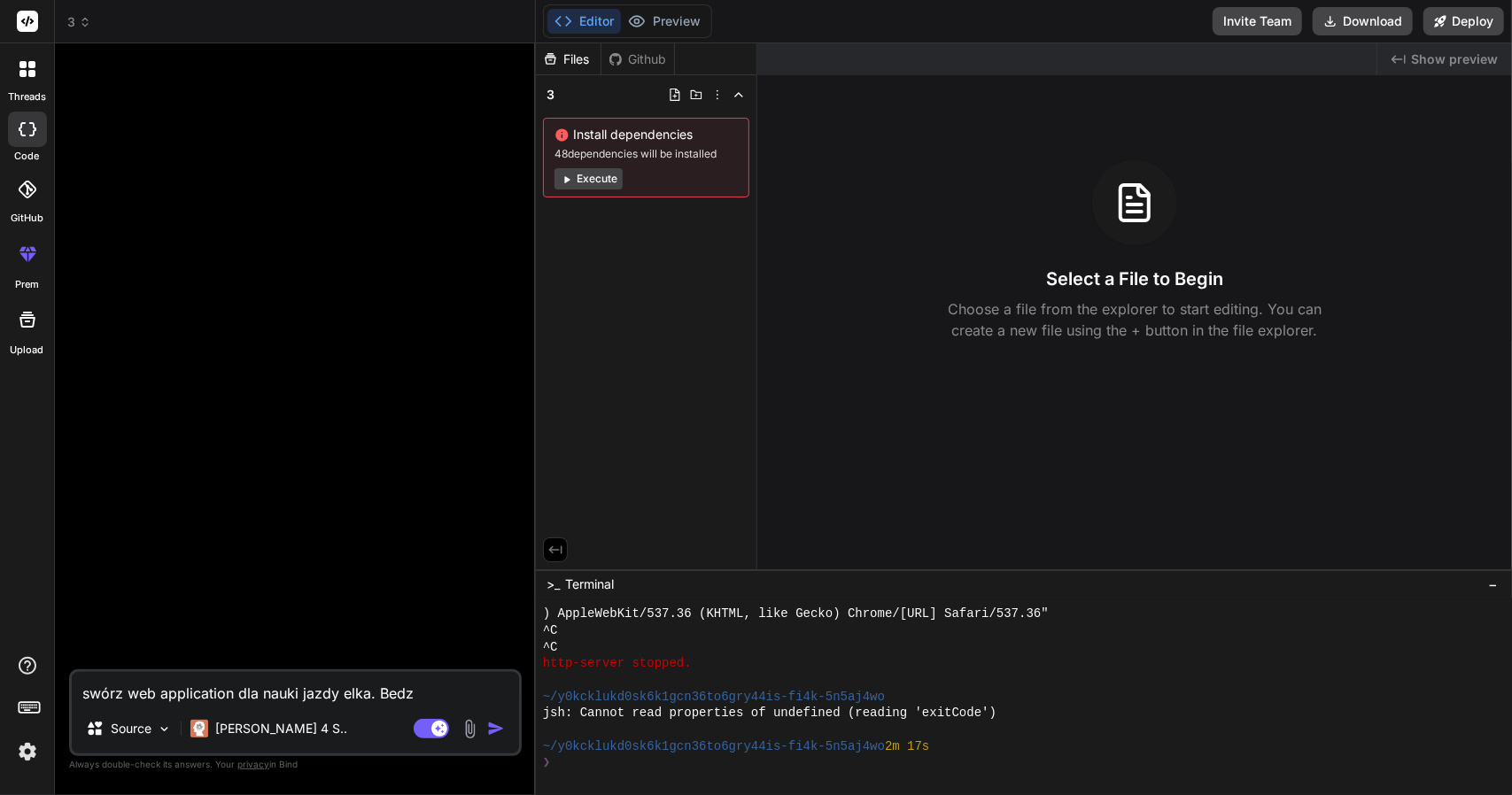
type textarea "x"
type textarea "swórz web application dla nauki jazdy elka. Bedzie"
type textarea "x"
type textarea "swórz web application dla nauki jazdy elka. Bedzie"
type textarea "x"
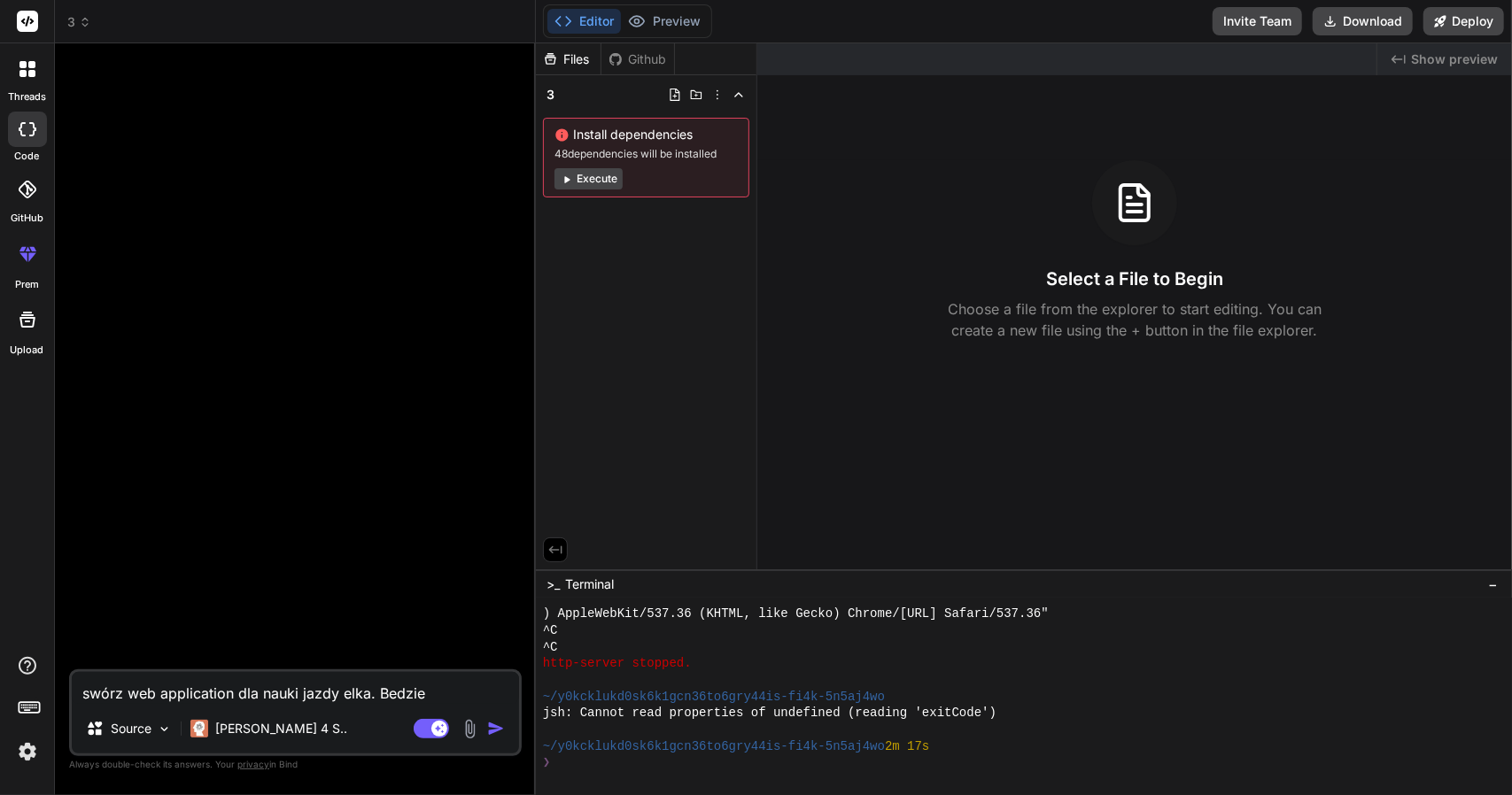
type textarea "swórz web application dla nauki jazdy elka. Bedzie t"
type textarea "x"
type textarea "swórz web application dla nauki jazdy elka. Bedzie ta"
type textarea "x"
type textarea "swórz web application dla nauki jazdy elka. Bedzie tam"
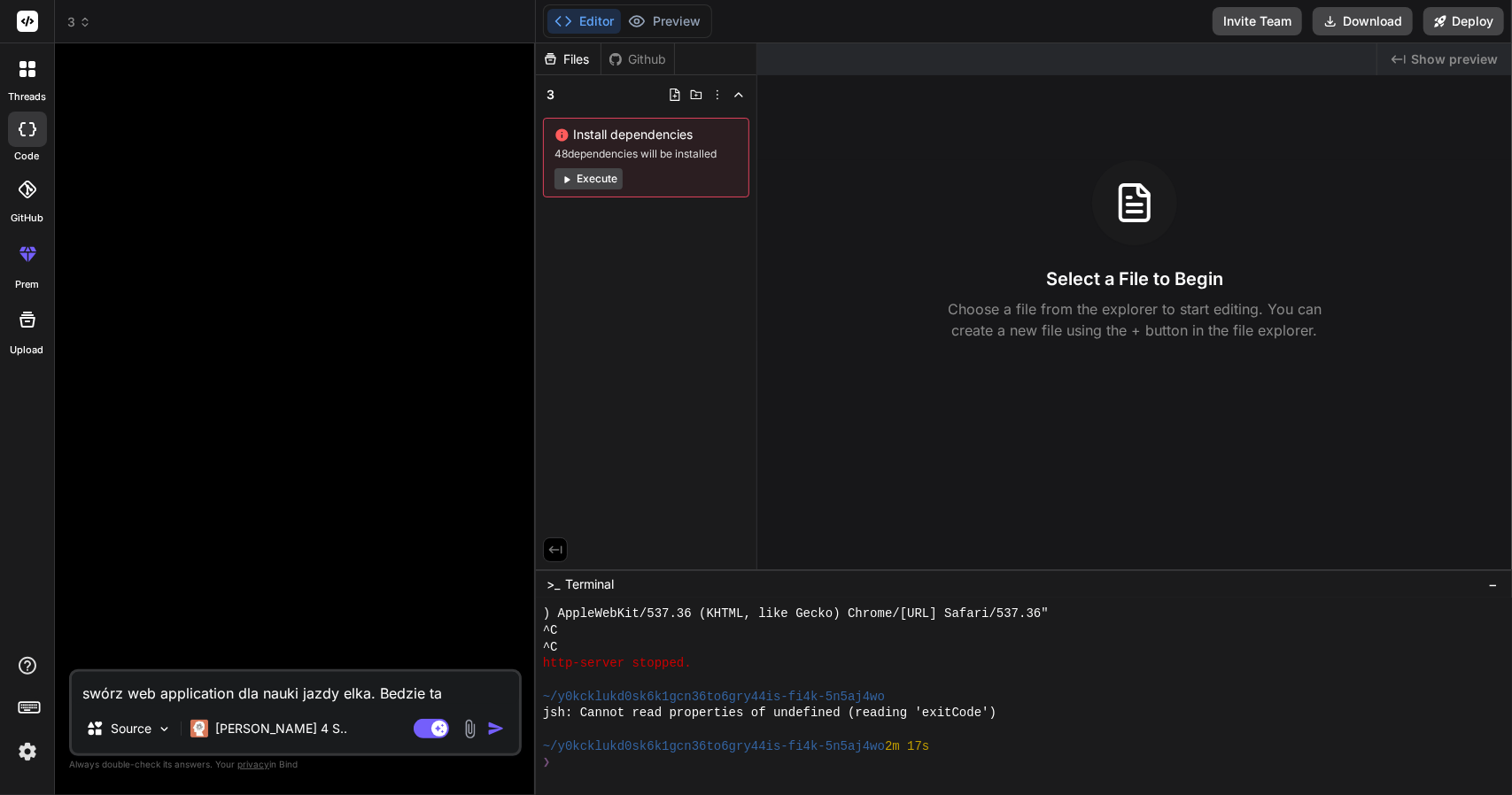
type textarea "x"
type textarea "swórz web application dla nauki jazdy elka. Bedzie tam"
type textarea "x"
type textarea "swórz web application dla nauki jazdy elka. Bedzie tam p"
type textarea "x"
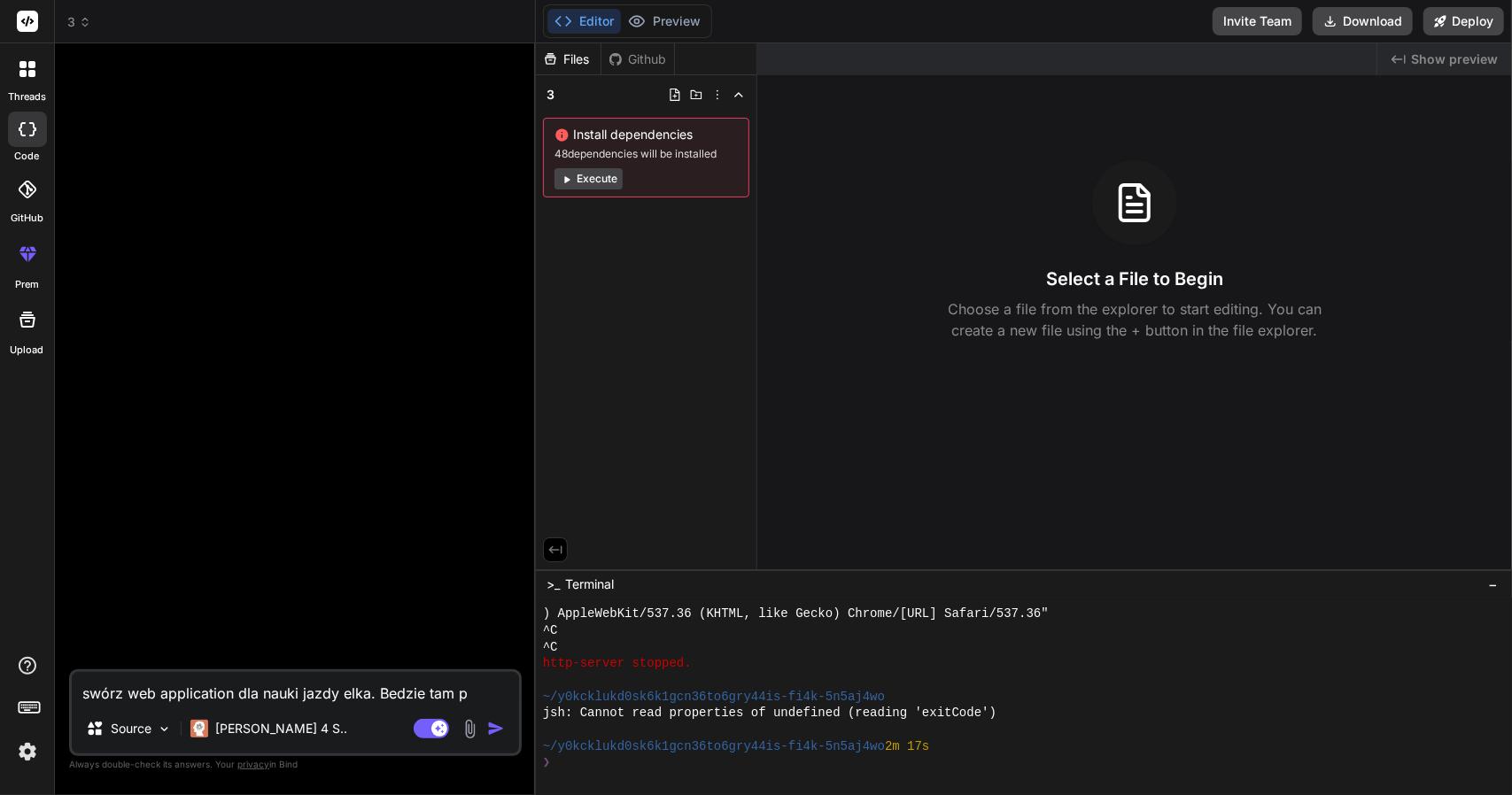
type textarea "swórz web application dla nauki jazdy elka. Bedzie tam pa"
type textarea "x"
type textarea "swórz web application dla nauki jazdy elka. Bedzie tam pan"
type textarea "x"
type textarea "swórz web application dla nauki jazdy elka. Bedzie tam pane"
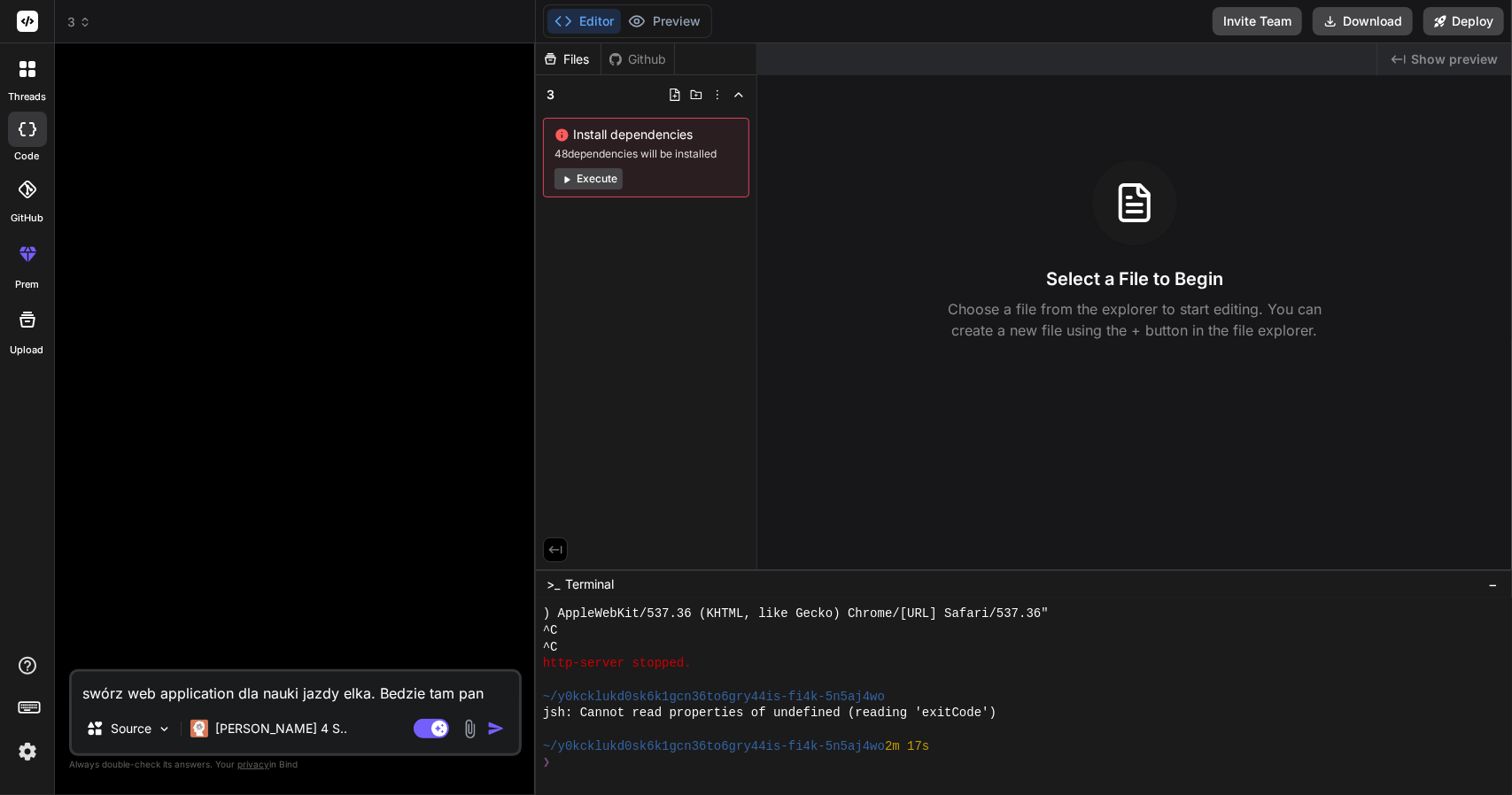
type textarea "x"
type textarea "swórz web application dla nauki jazdy elka. Bedzie tam panel"
type textarea "x"
type textarea "swórz web application dla nauki jazdy elka. Bedzie tam panel"
type textarea "x"
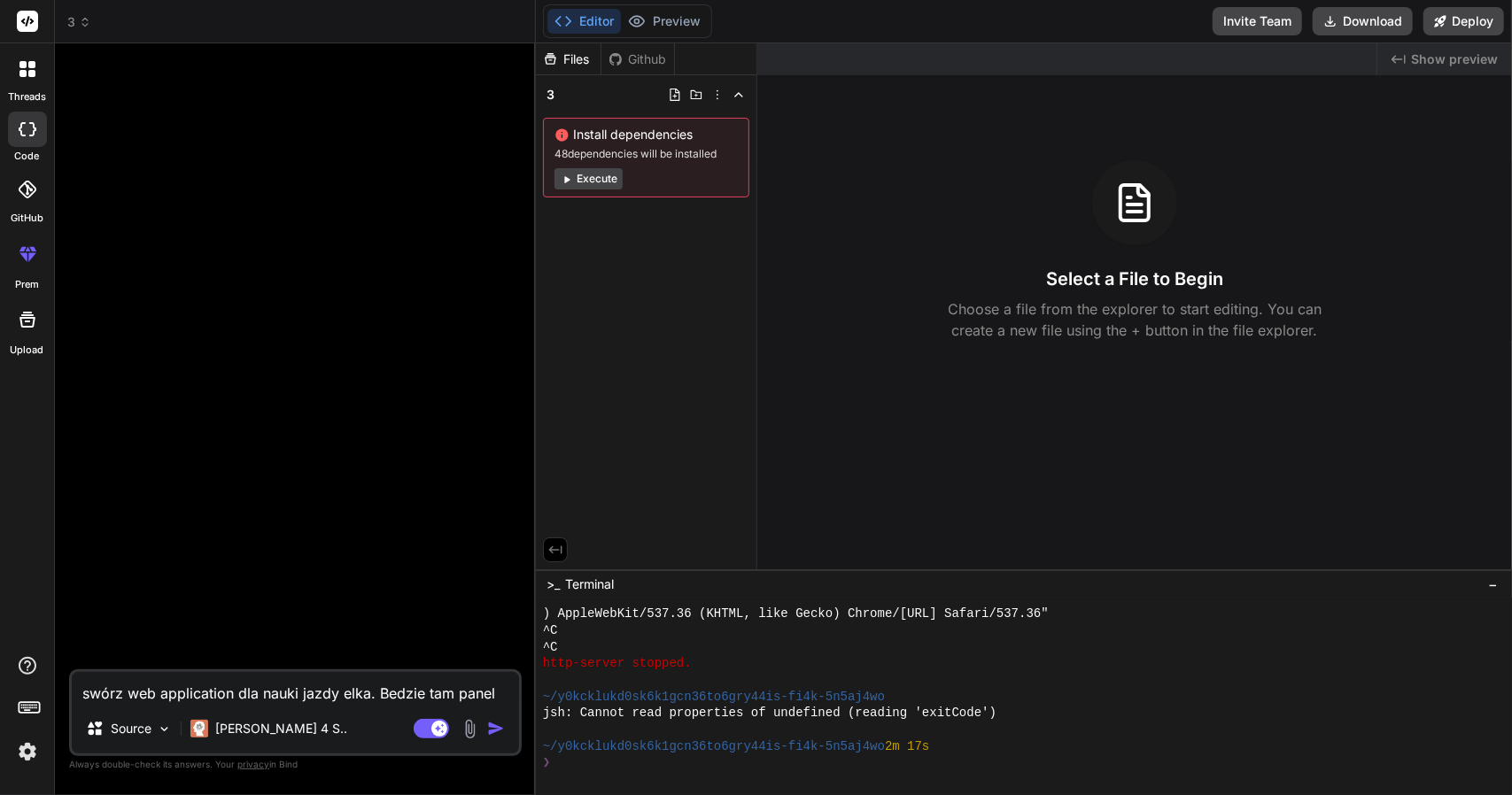
type textarea "swórz web application dla nauki jazdy elka. Bedzie tam panel d"
type textarea "x"
type textarea "swórz web application dla nauki jazdy elka. Bedzie tam panel do"
type textarea "x"
type textarea "swórz web application dla nauki jazdy elka. Bedzie tam panel do"
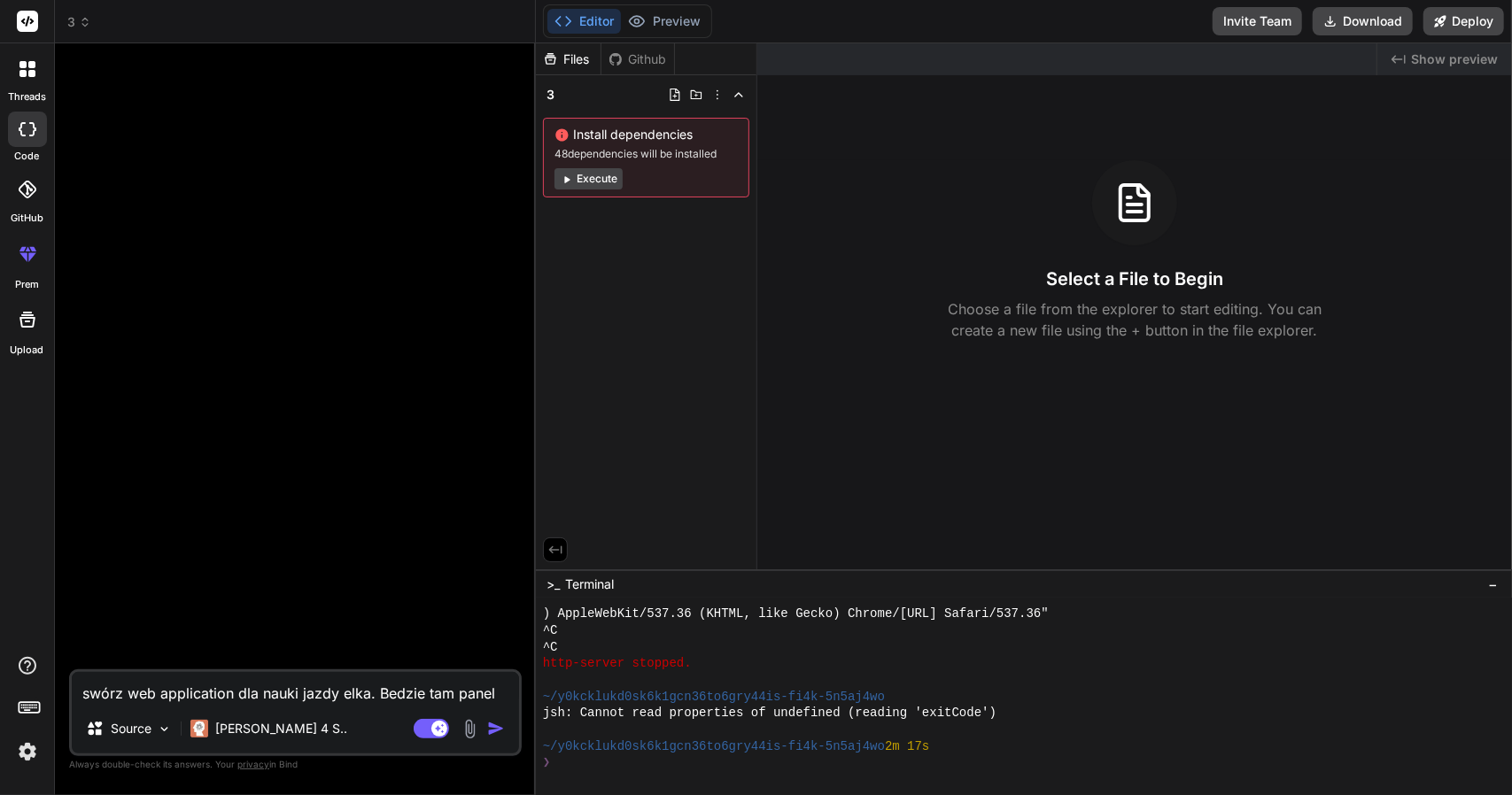
type textarea "x"
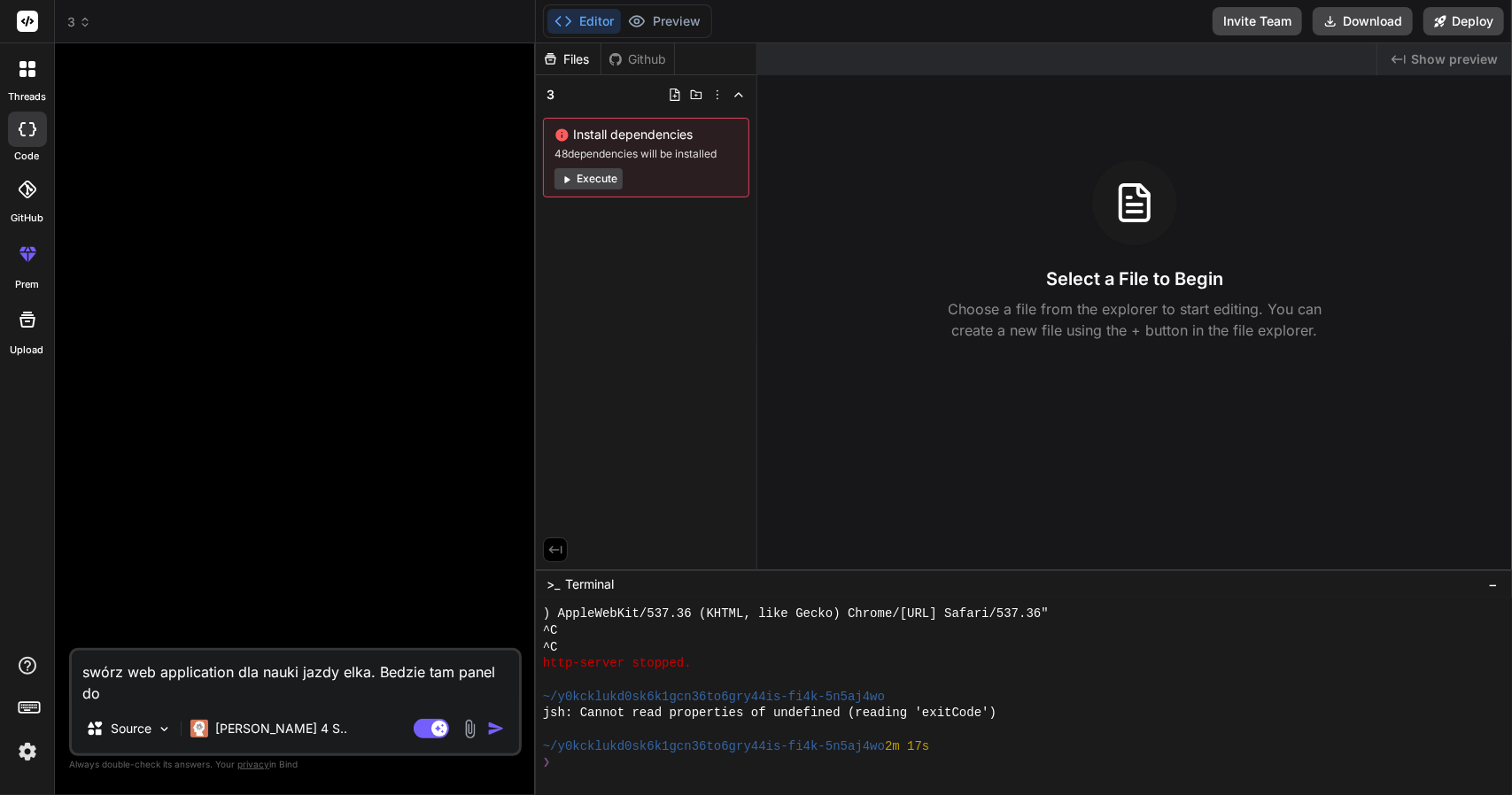
type textarea "swórz web application dla nauki jazdy elka. Bedzie tam panel do l"
type textarea "x"
type textarea "swórz web application dla nauki jazdy elka. Bedzie tam panel do lo"
type textarea "x"
type textarea "swórz web application dla nauki jazdy elka. Bedzie tam panel do log"
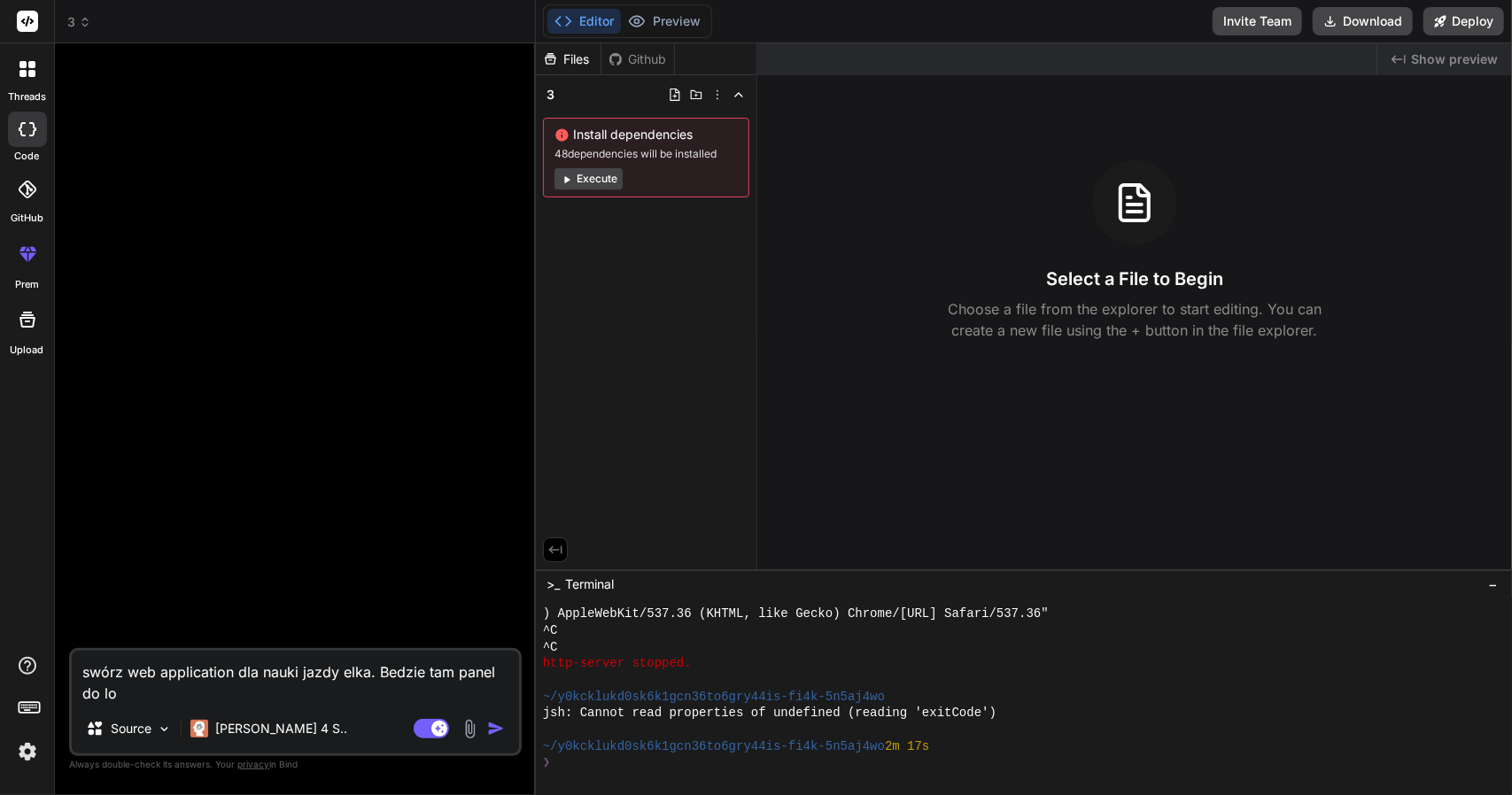
type textarea "x"
type textarea "swórz web application dla nauki jazdy elka. Bedzie tam panel do logo"
type textarea "x"
type textarea "swórz web application dla nauki jazdy elka. Bedzie tam panel do logow"
type textarea "x"
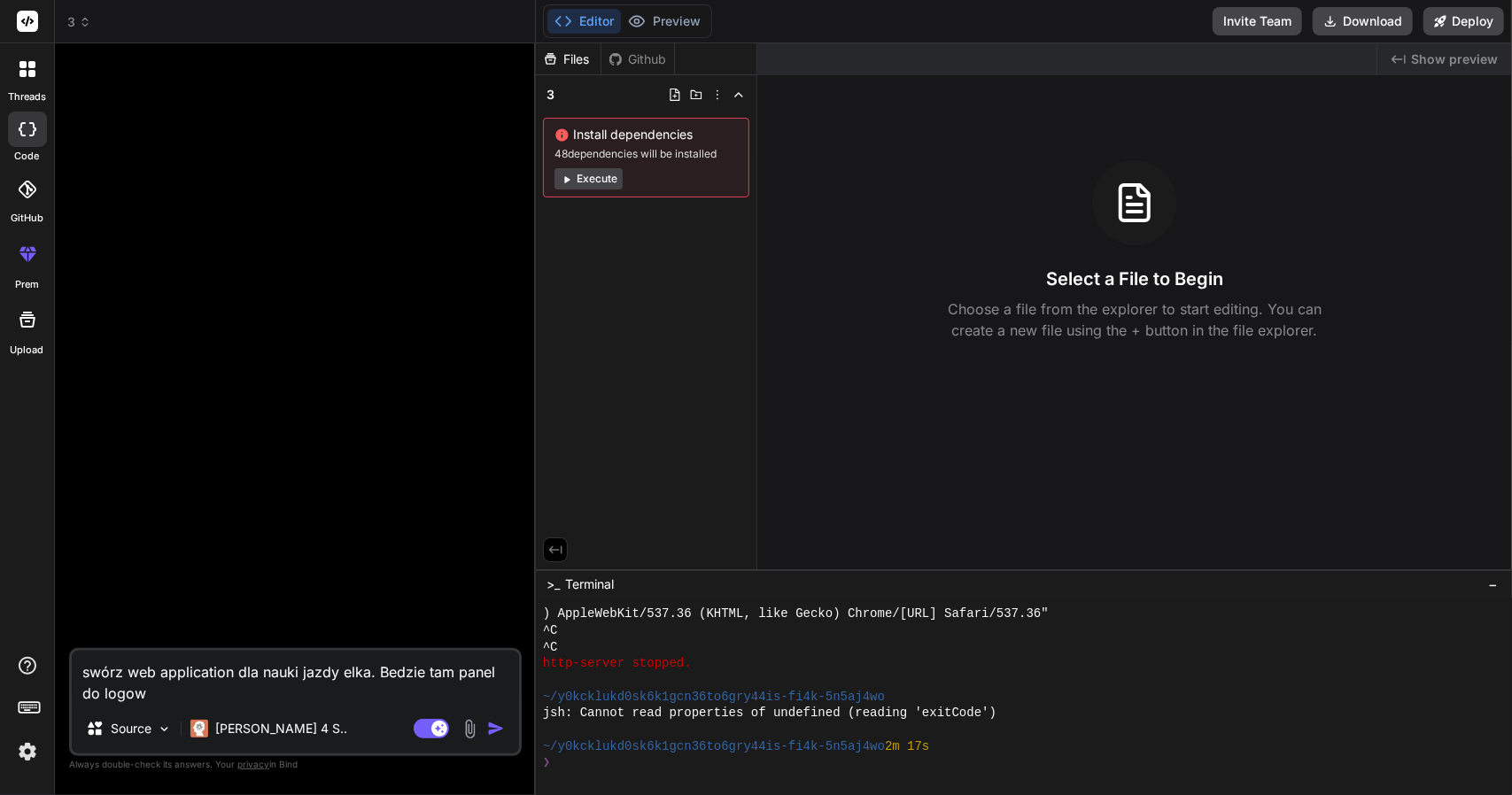
type textarea "swórz web application dla nauki jazdy elka. Bedzie tam panel do logowa"
type textarea "x"
type textarea "swórz web application dla nauki jazdy elka. Bedzie tam panel do logowan"
type textarea "x"
type textarea "swórz web application dla nauki jazdy elka. Bedzie tam panel do logowani"
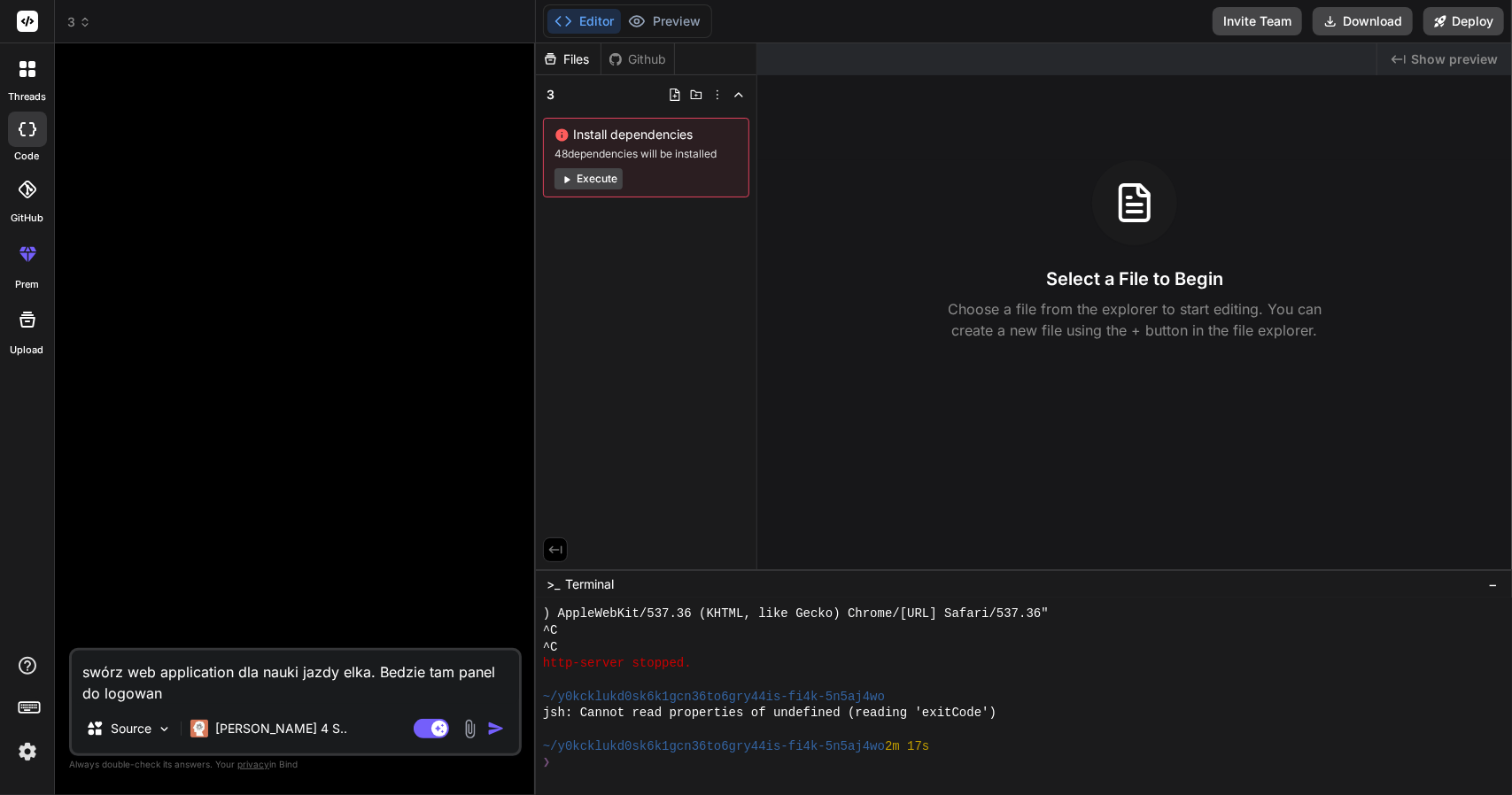
type textarea "x"
type textarea "swórz web application dla nauki jazdy elka. Bedzie tam panel do logowania"
type textarea "x"
type textarea "swórz web application dla nauki jazdy elka. Bedzie tam panel do logowania"
type textarea "x"
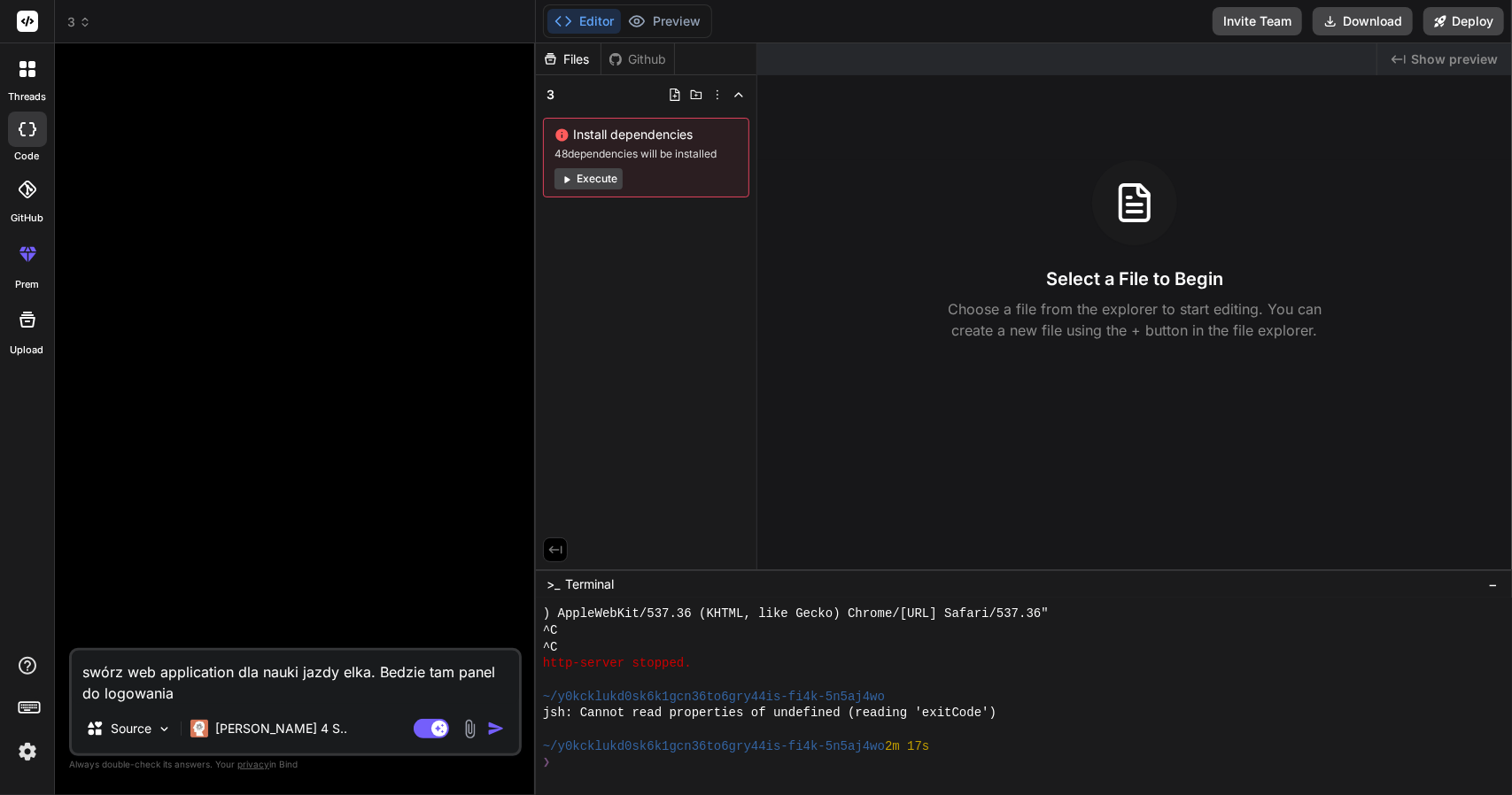
type textarea "swórz web application dla nauki jazdy elka. Bedzie tam panel do logowania s"
type textarea "x"
type textarea "swórz web application dla nauki jazdy elka. Bedzie tam panel do logowania si"
type textarea "x"
type textarea "swórz web application dla nauki jazdy elka. Bedzie tam panel do logowania się"
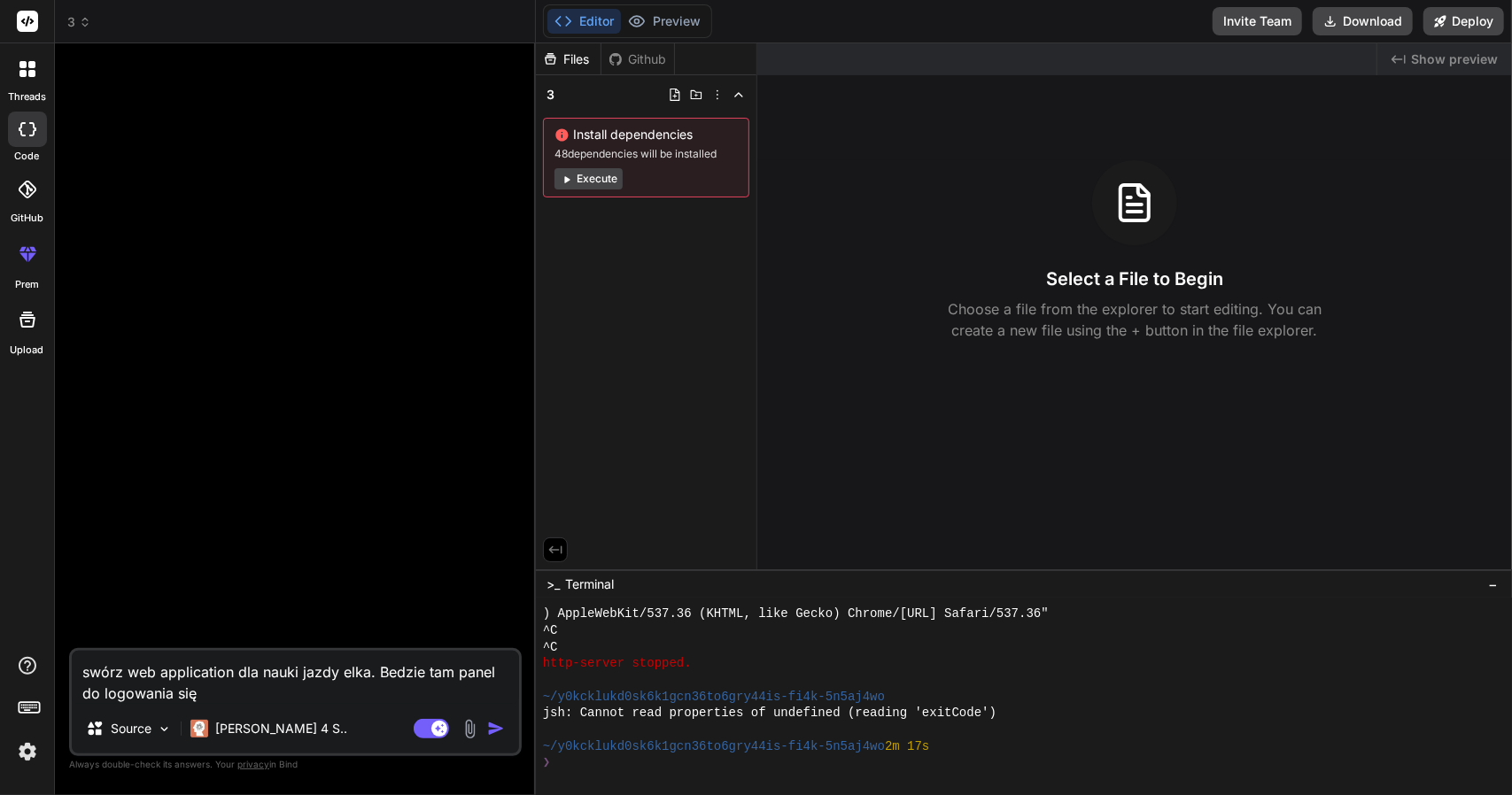
type textarea "x"
type textarea "swórz web application dla nauki jazdy elka. Bedzie tam panel do logowania się,"
type textarea "x"
type textarea "swórz web application dla nauki jazdy elka. Bedzie tam panel do logowania się,"
type textarea "x"
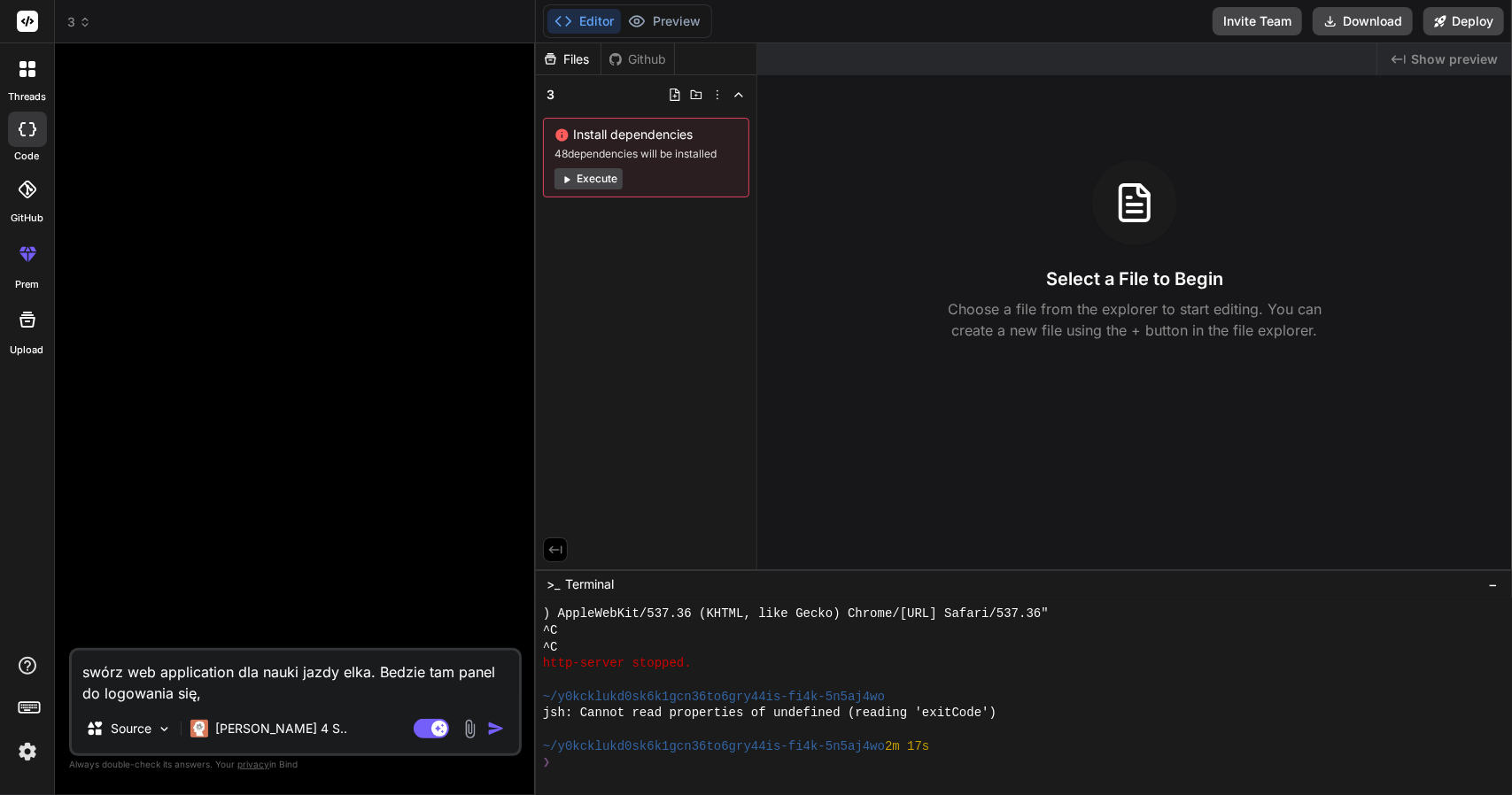
type textarea "swórz web application dla nauki jazdy elka. Bedzie tam panel do logowania się, w"
type textarea "x"
type textarea "swórz web application dla nauki jazdy elka. Bedzie tam panel do logowania się, w"
type textarea "x"
type textarea "swórz web application dla nauki jazdy elka. Bedzie tam panel do logowania się, …"
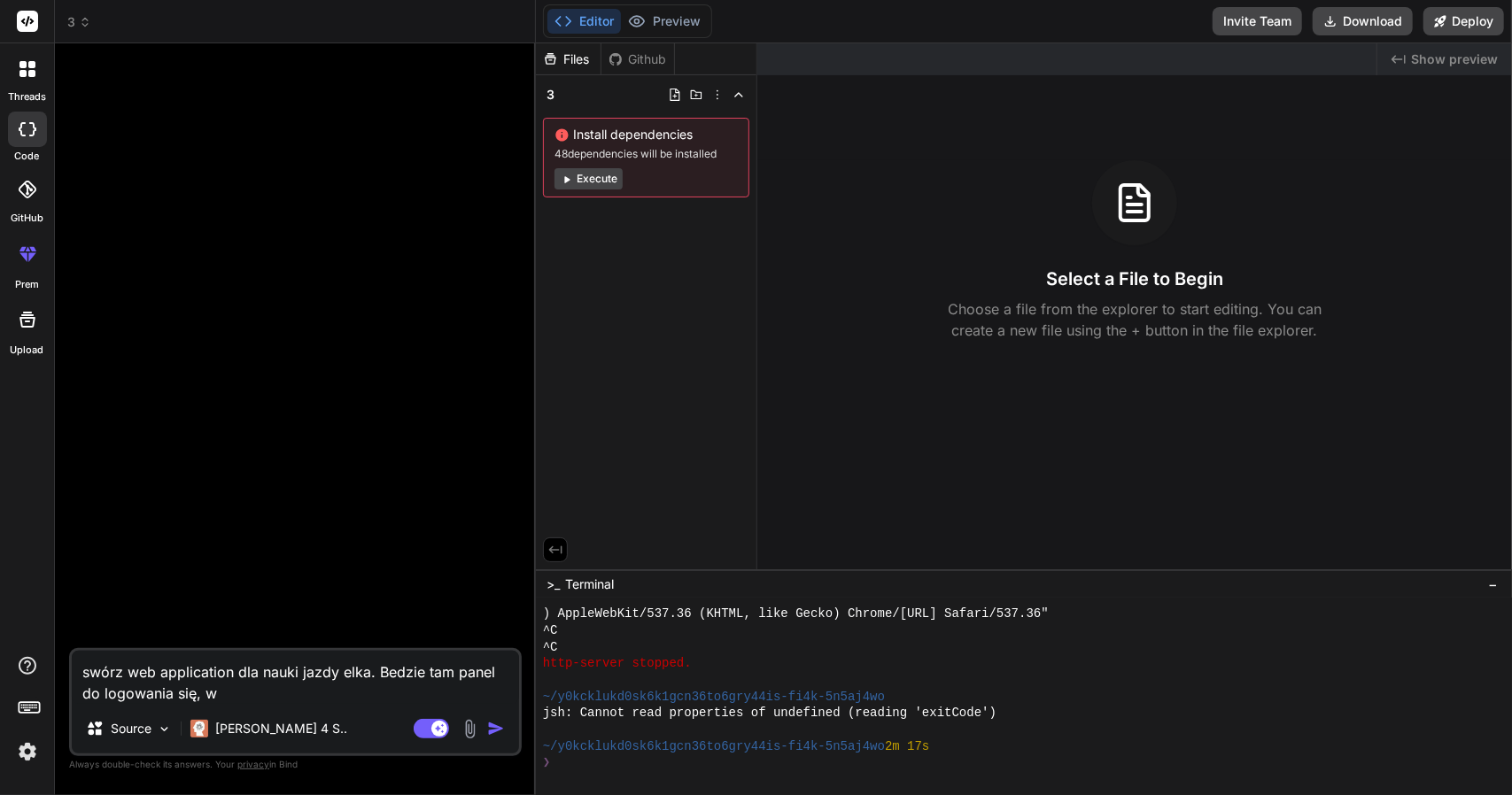
type textarea "x"
type textarea "swórz web application dla nauki jazdy elka. Bedzie tam panel do logowania się, …"
type textarea "x"
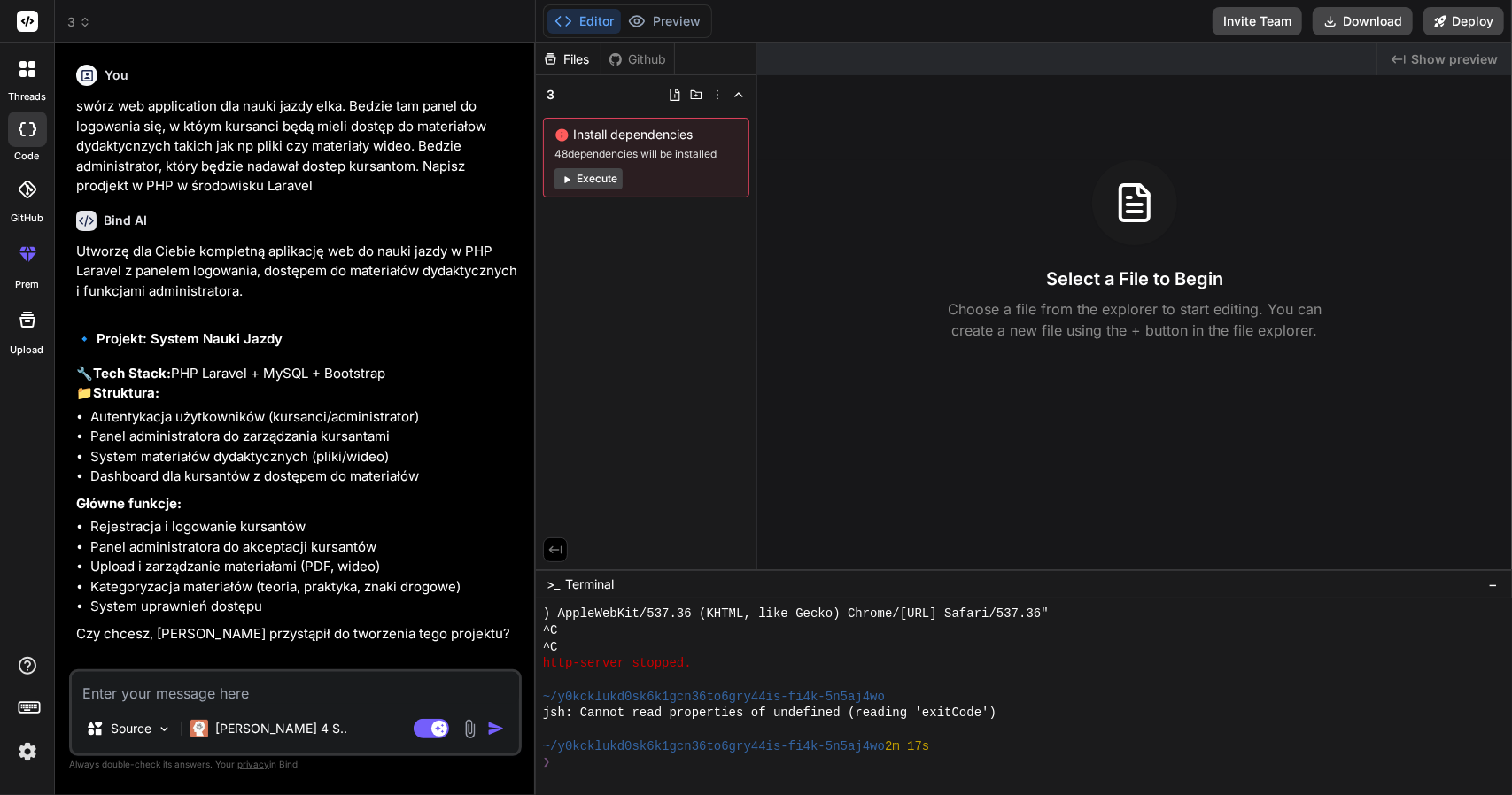
click at [292, 645] on p "Czy chcesz, żebym przystąpił do tworzenia tego projektu?" at bounding box center [297, 634] width 442 height 20
click at [291, 645] on p "Czy chcesz, żebym przystąpił do tworzenia tego projektu?" at bounding box center [297, 634] width 442 height 20
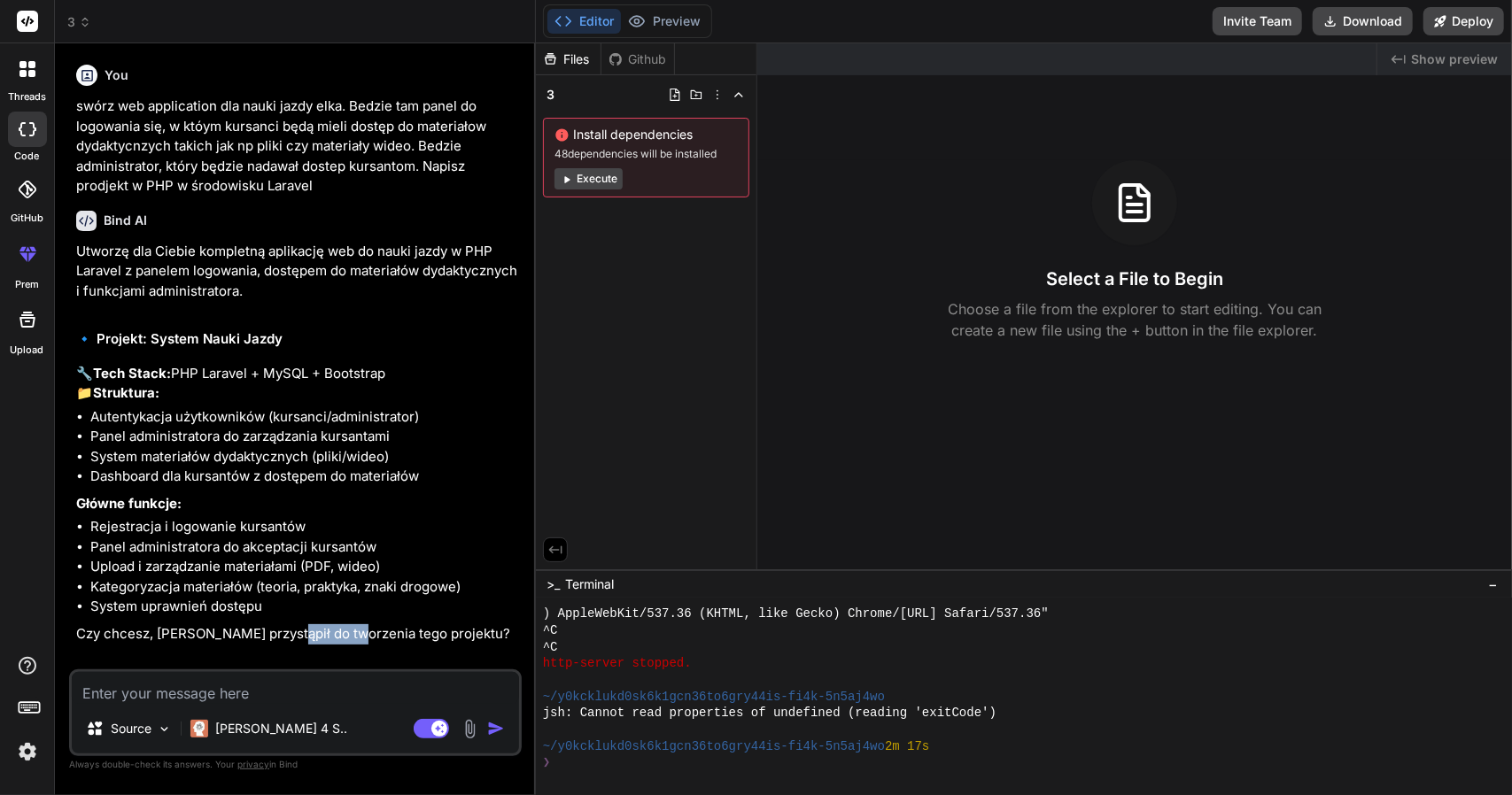
click at [291, 645] on p "Czy chcesz, żebym przystąpił do tworzenia tego projektu?" at bounding box center [297, 634] width 442 height 20
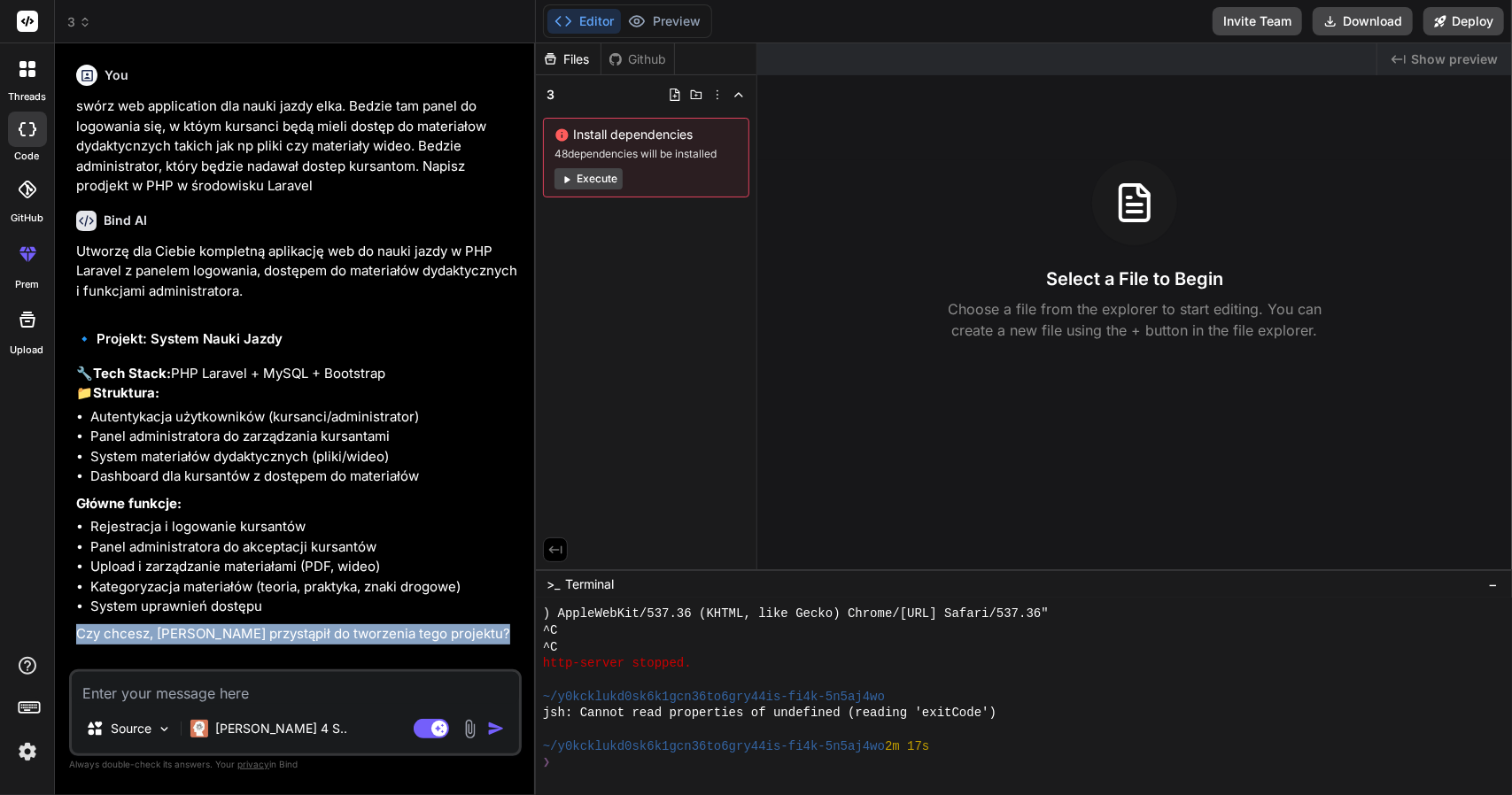
click at [290, 645] on p "Czy chcesz, żebym przystąpił do tworzenia tego projektu?" at bounding box center [297, 634] width 442 height 20
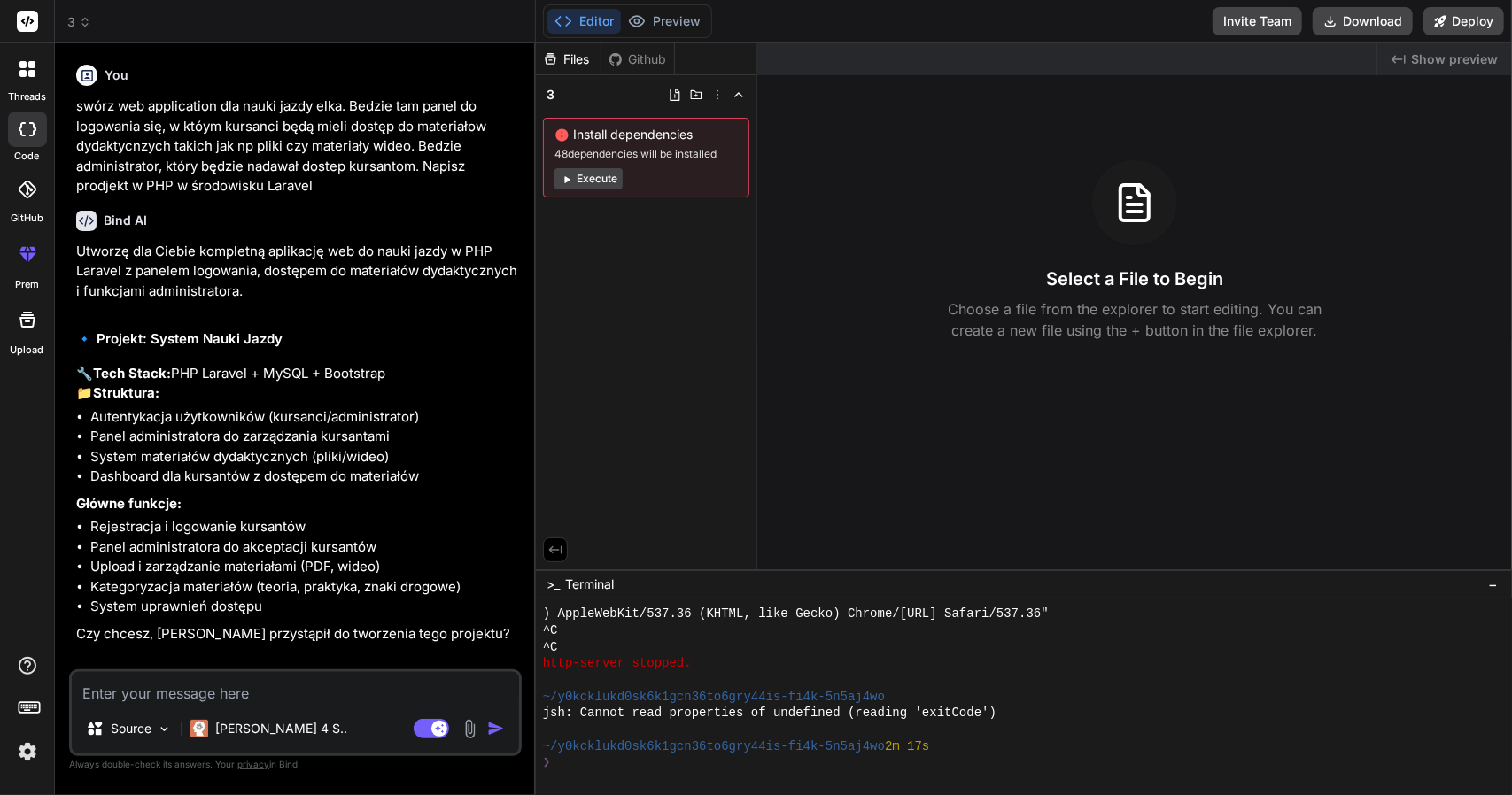
drag, startPoint x: 275, startPoint y: 708, endPoint x: 269, endPoint y: 698, distance: 11.7
click at [273, 705] on div "Source Claude 4 S.. Agent Mode. When this toggle is activated, AI automatically…" at bounding box center [295, 713] width 452 height 87
click at [267, 696] on textarea at bounding box center [295, 688] width 447 height 32
paste textarea "Czy chcesz, żebym przystąpił do tworzenia tego projektu?"
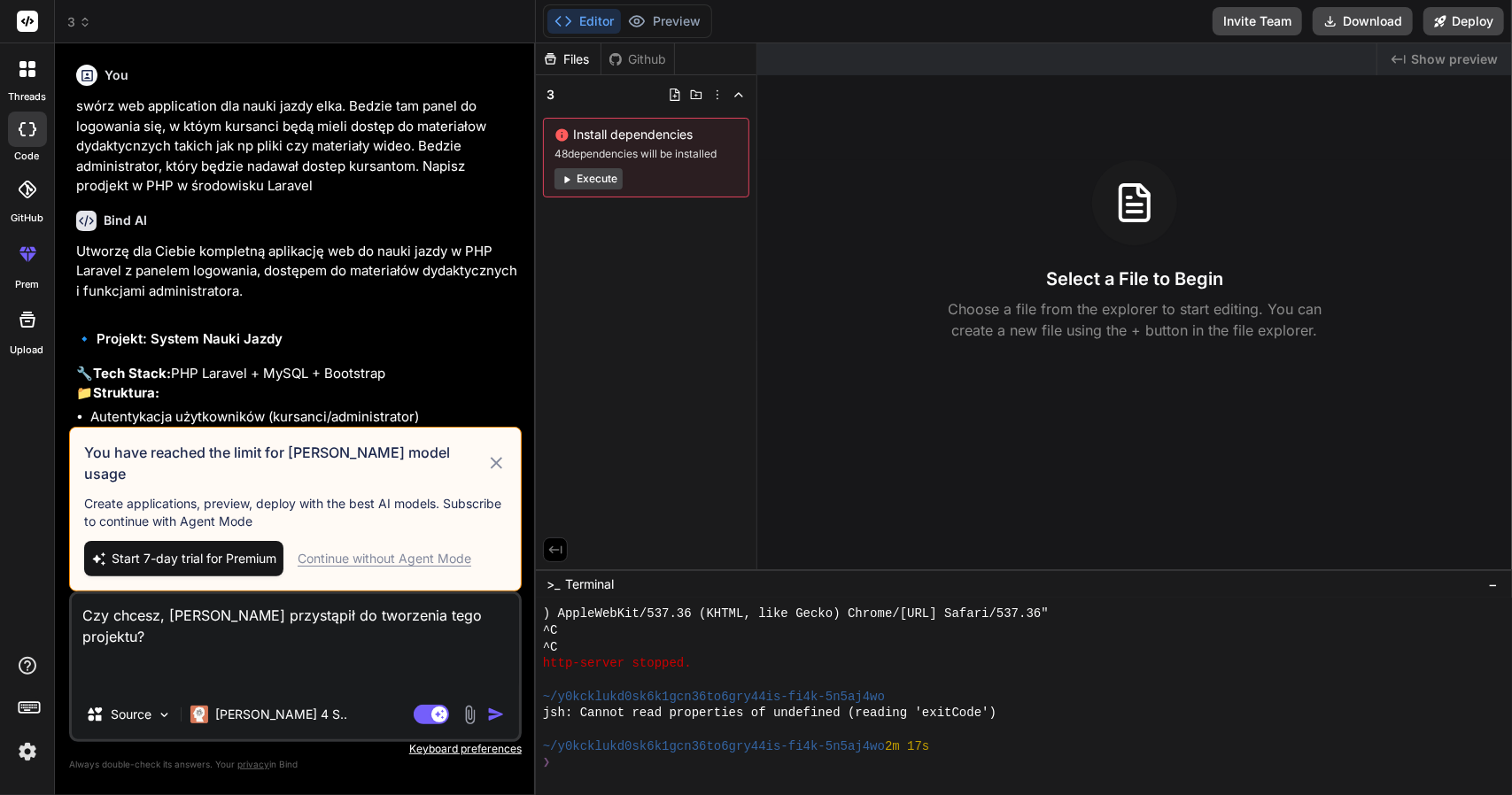
click at [489, 473] on icon at bounding box center [496, 463] width 20 height 21
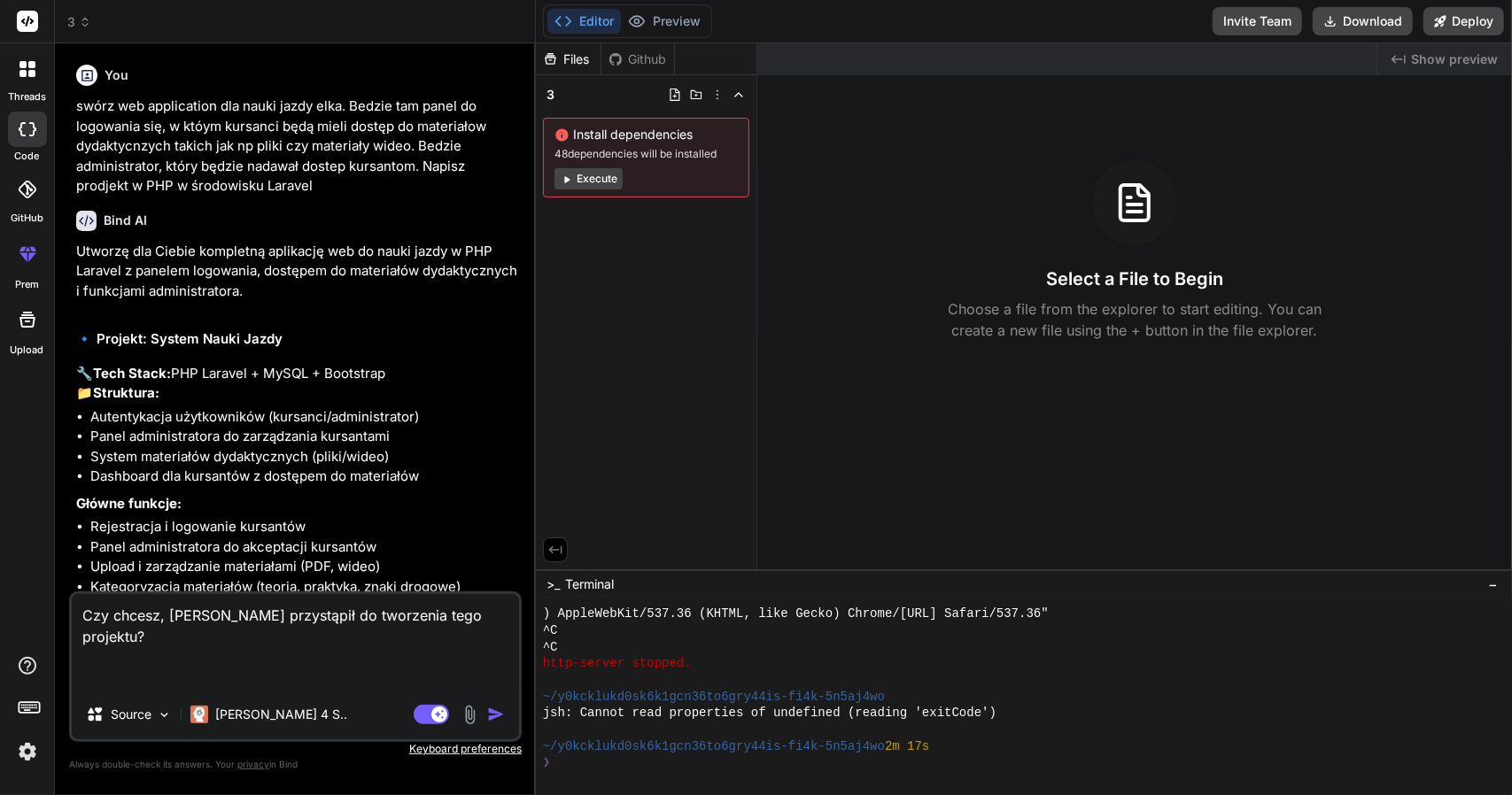
click at [496, 717] on img "button" at bounding box center [496, 715] width 18 height 18
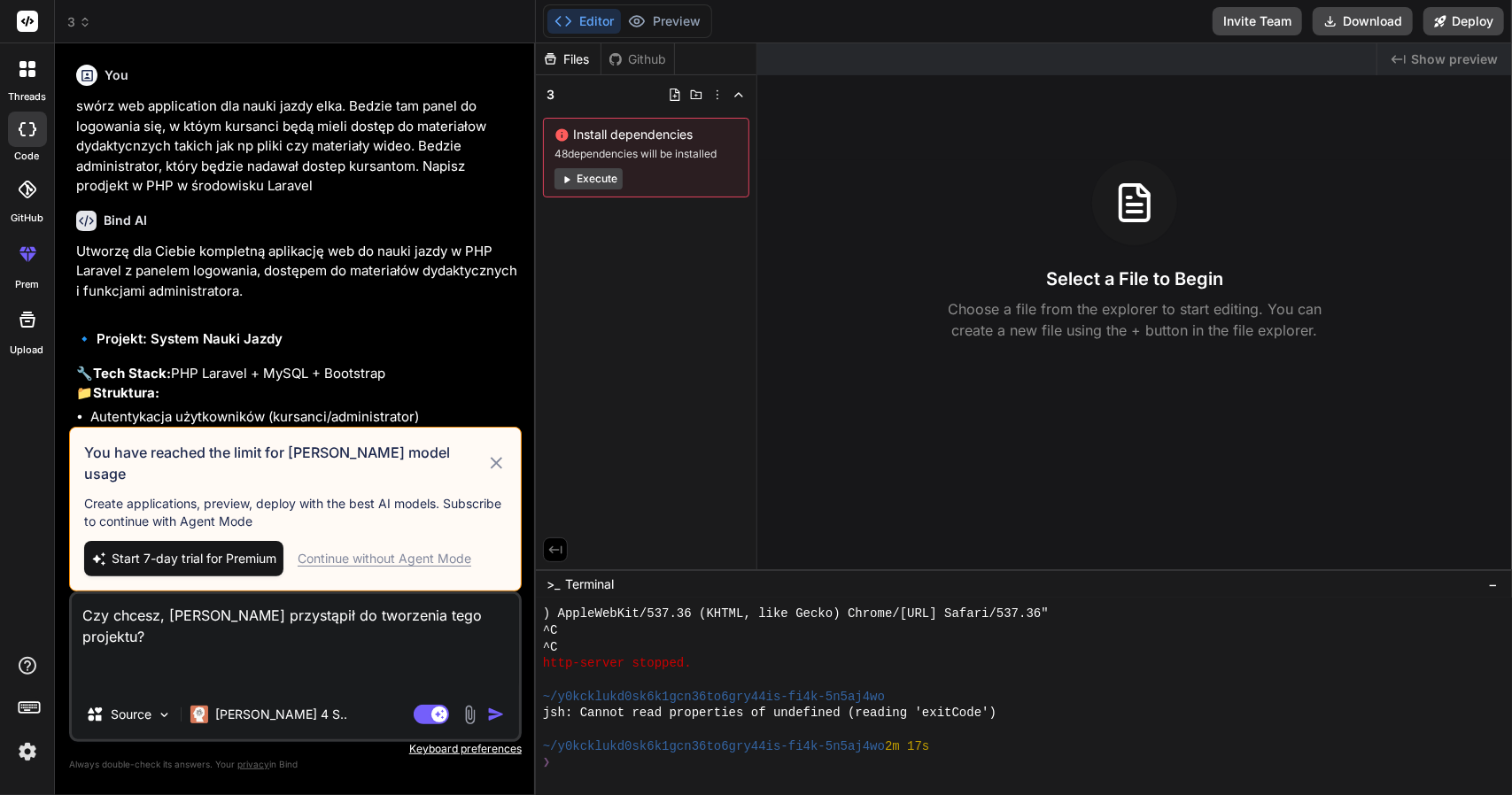
click at [214, 566] on span "Start 7-day trial for Premium" at bounding box center [194, 559] width 164 height 18
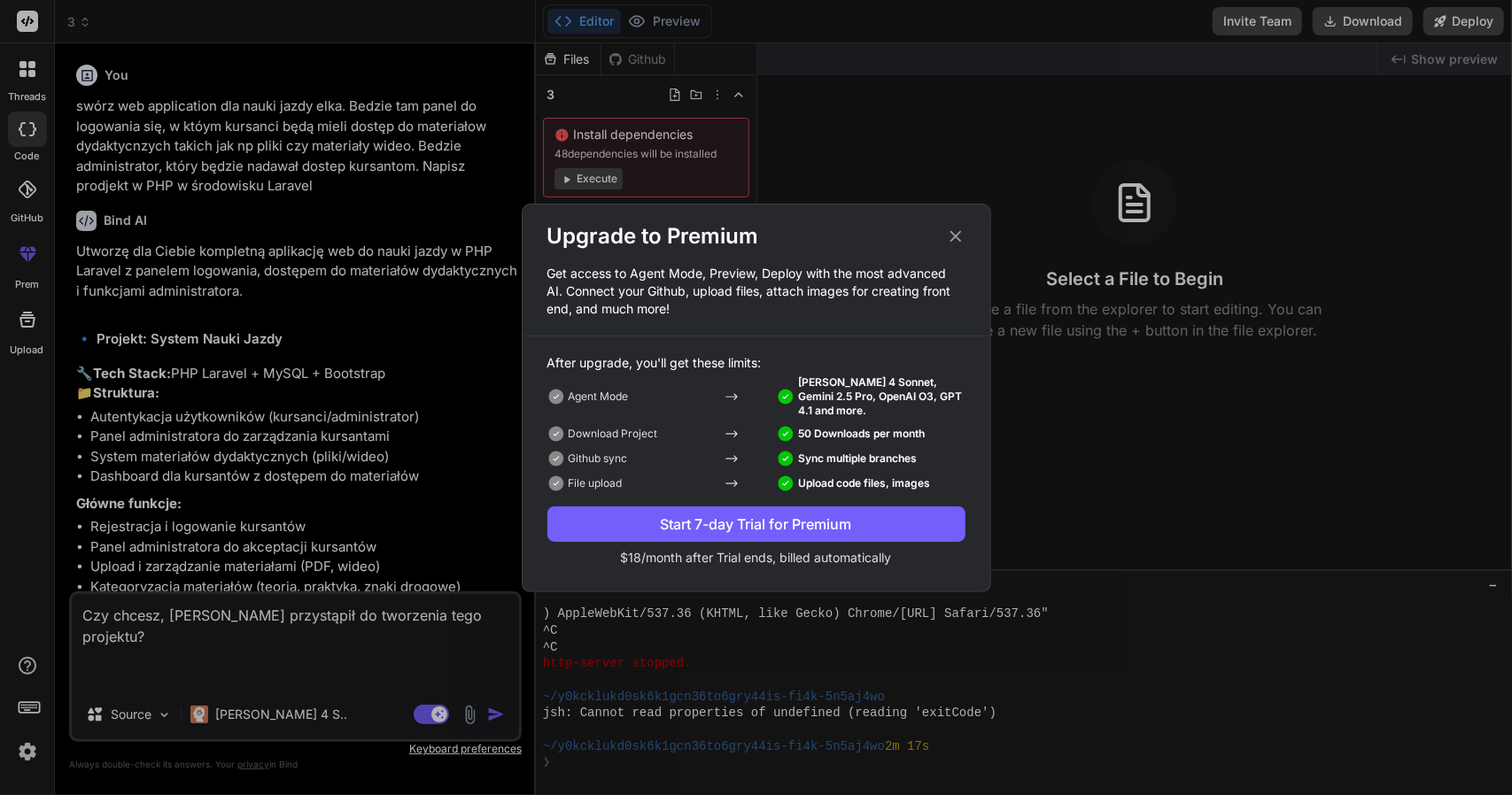
click at [750, 529] on div "Start 7-day Trial for Premium" at bounding box center [756, 524] width 418 height 21
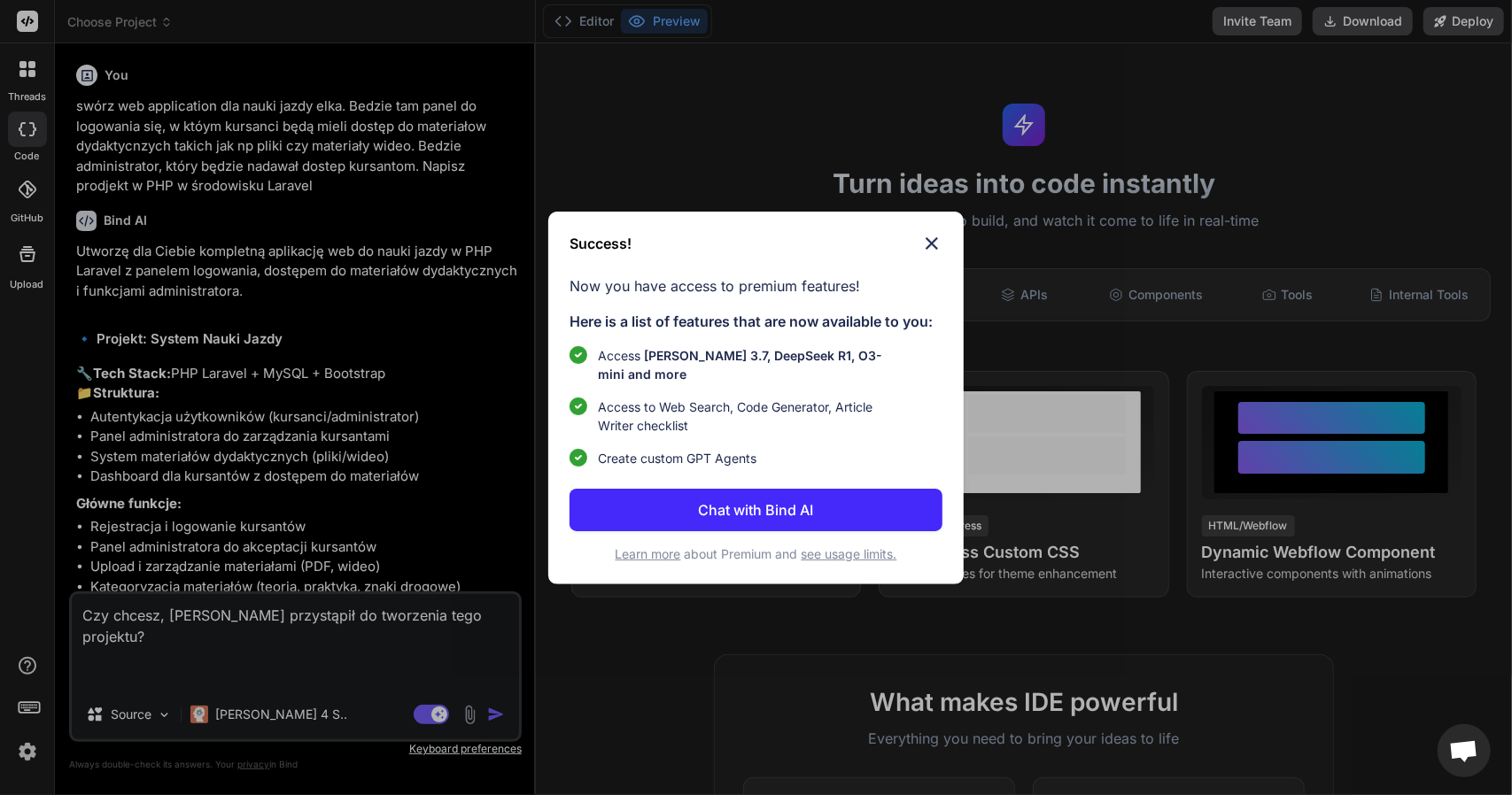
click at [933, 241] on img at bounding box center [932, 243] width 21 height 21
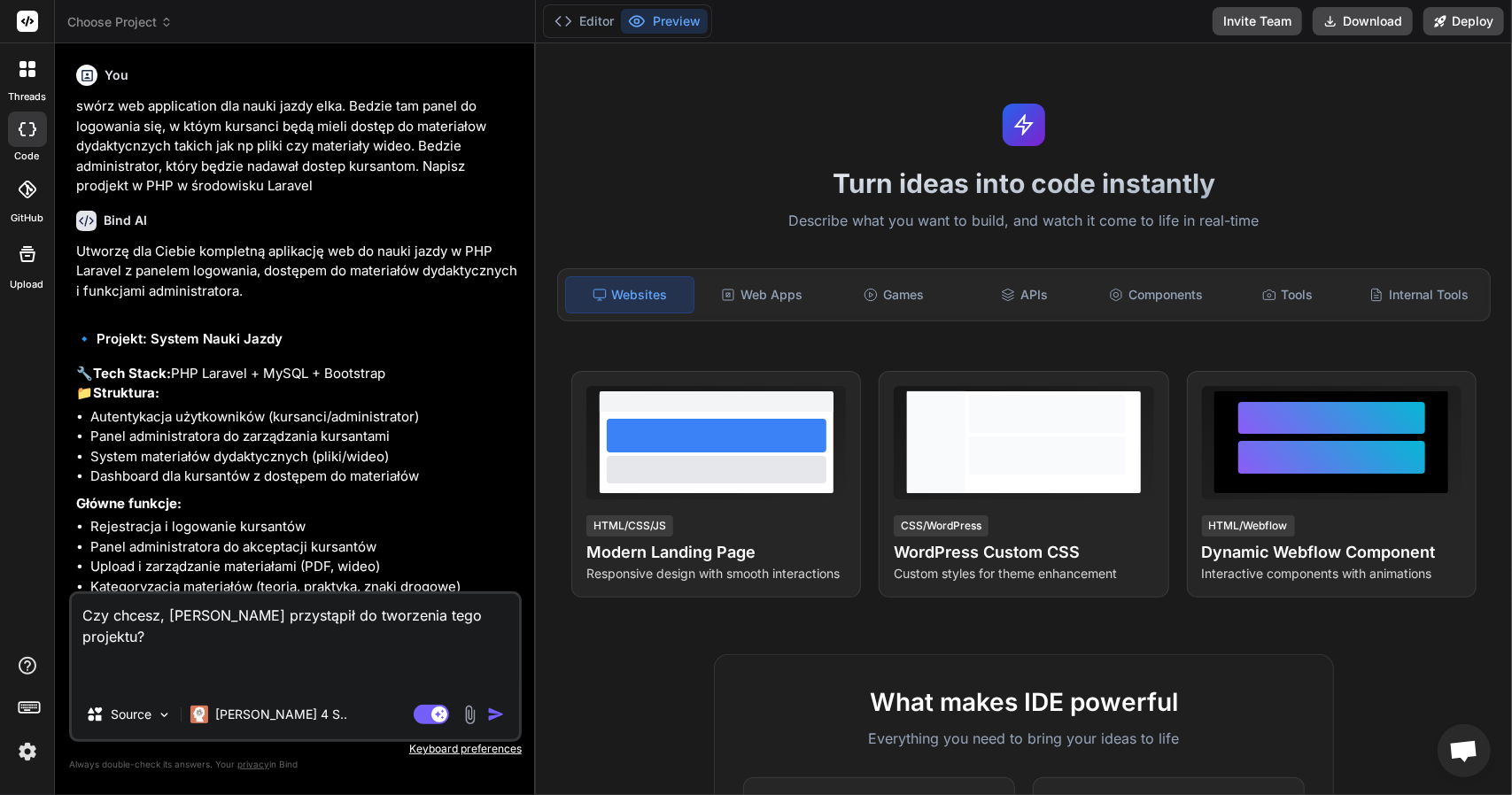
click at [489, 713] on img "button" at bounding box center [496, 715] width 18 height 18
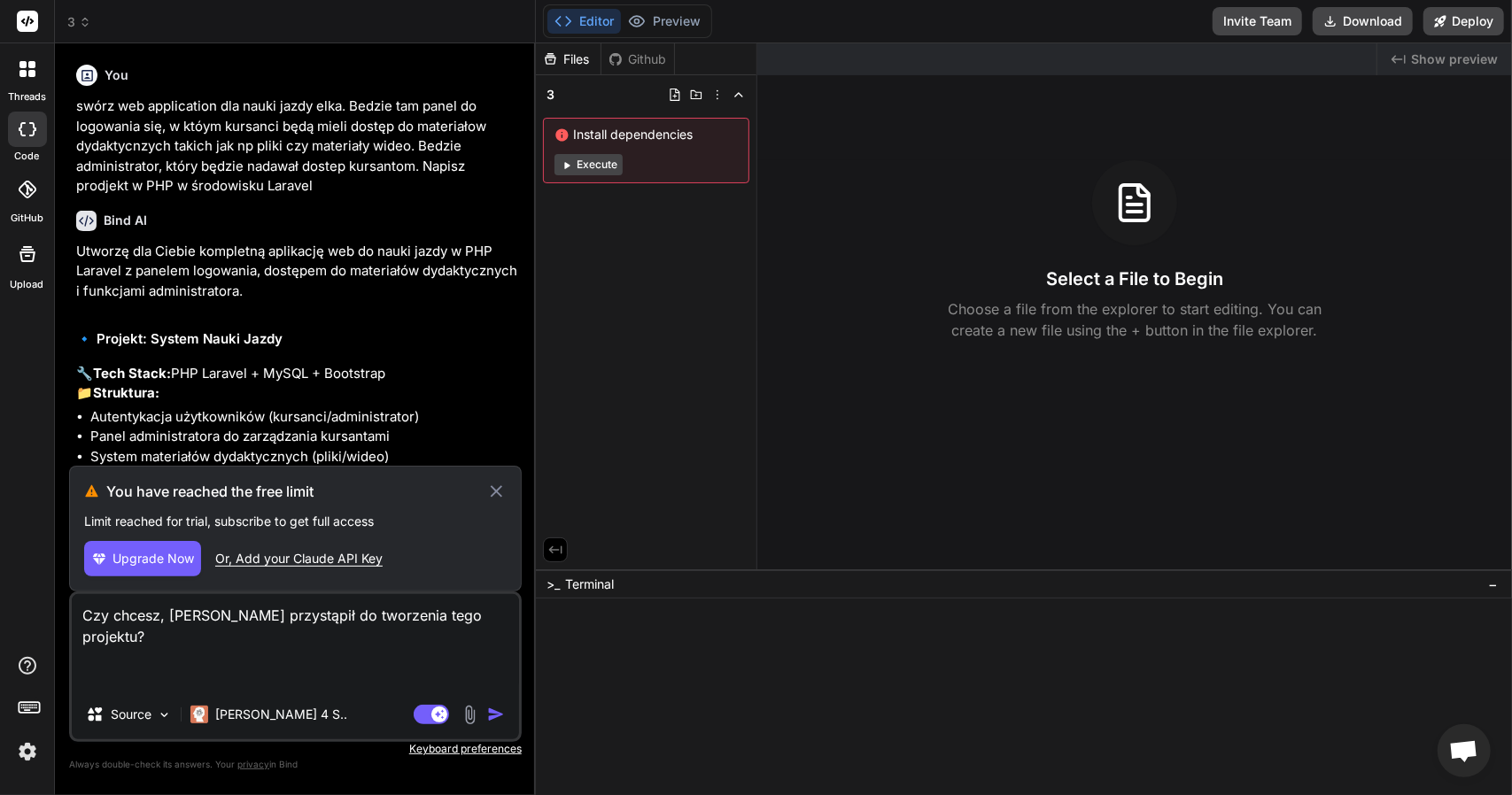
type textarea "x"
click at [242, 617] on textarea "Czy chcesz, [PERSON_NAME] przystąpił do tworzenia tego projektu? Tak" at bounding box center [295, 642] width 447 height 96
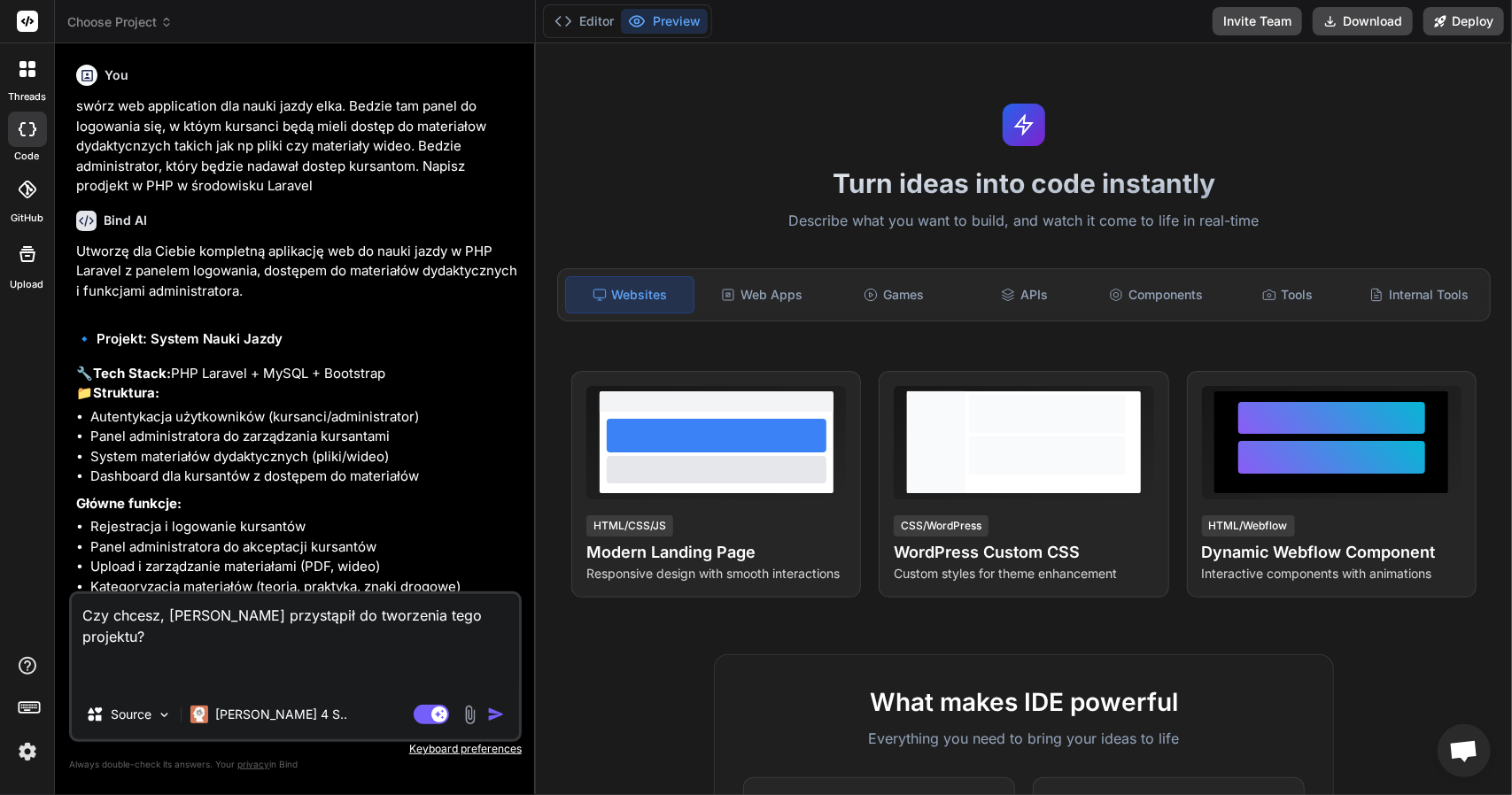
click at [498, 706] on img "button" at bounding box center [496, 715] width 18 height 18
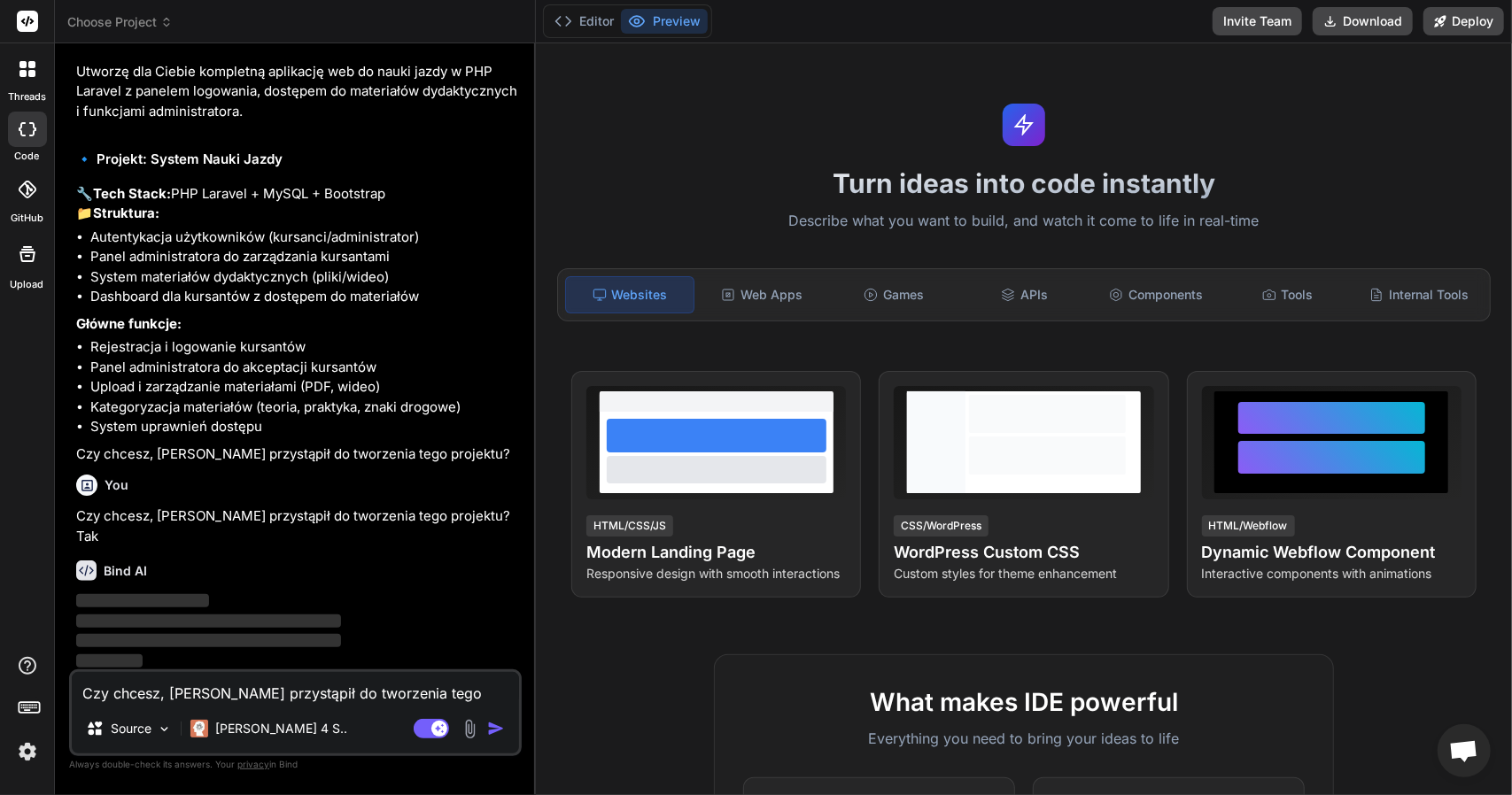
scroll to position [180, 0]
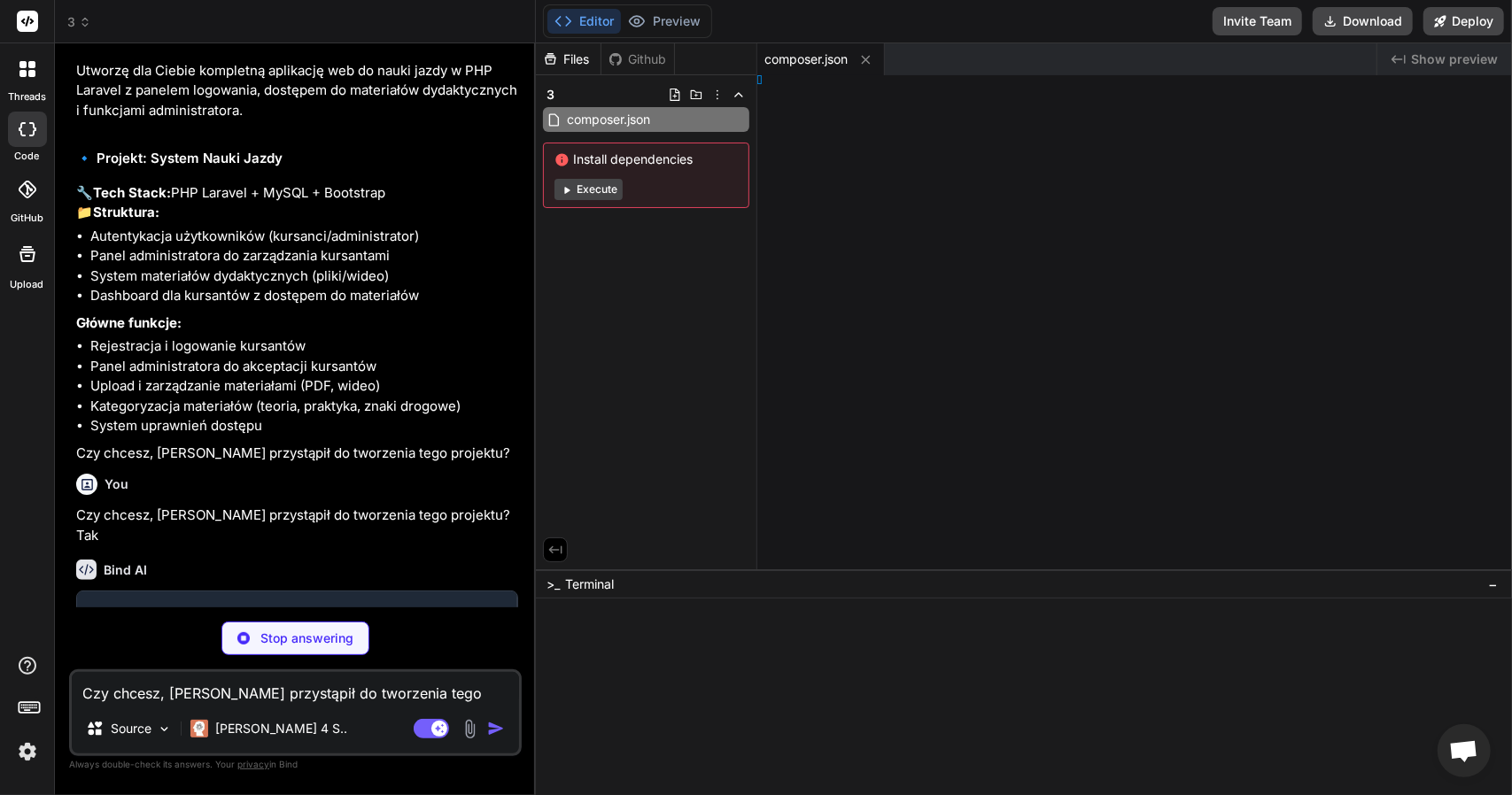
type textarea "x"
type textarea "TER}""
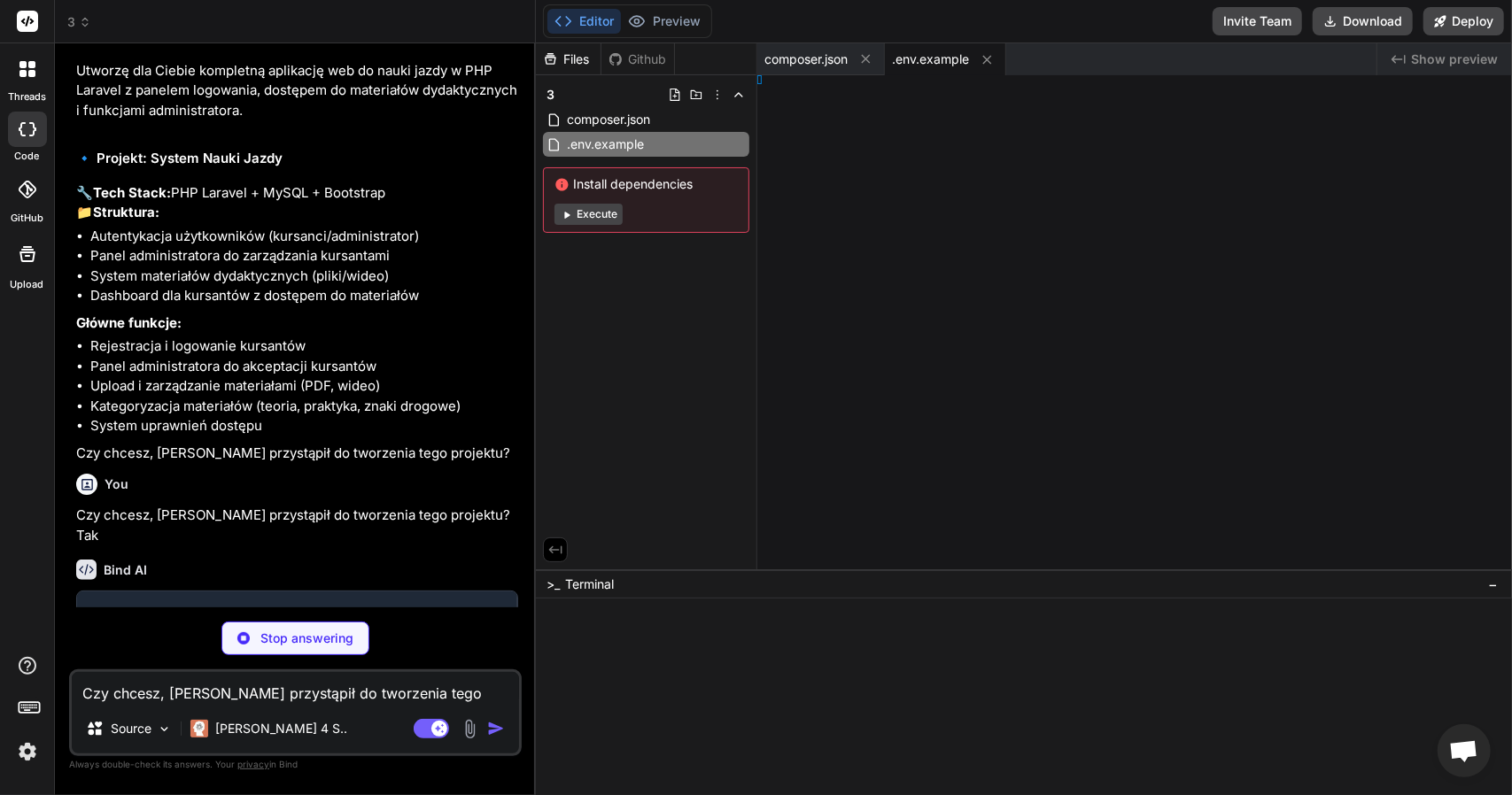
type textarea "x"
type textarea "PUSHER_SCHEME=https PUSHER_APP_CLUSTER=mt1 VITE_PUSHER_APP_KEY="${PUSHER_APP_KE…"
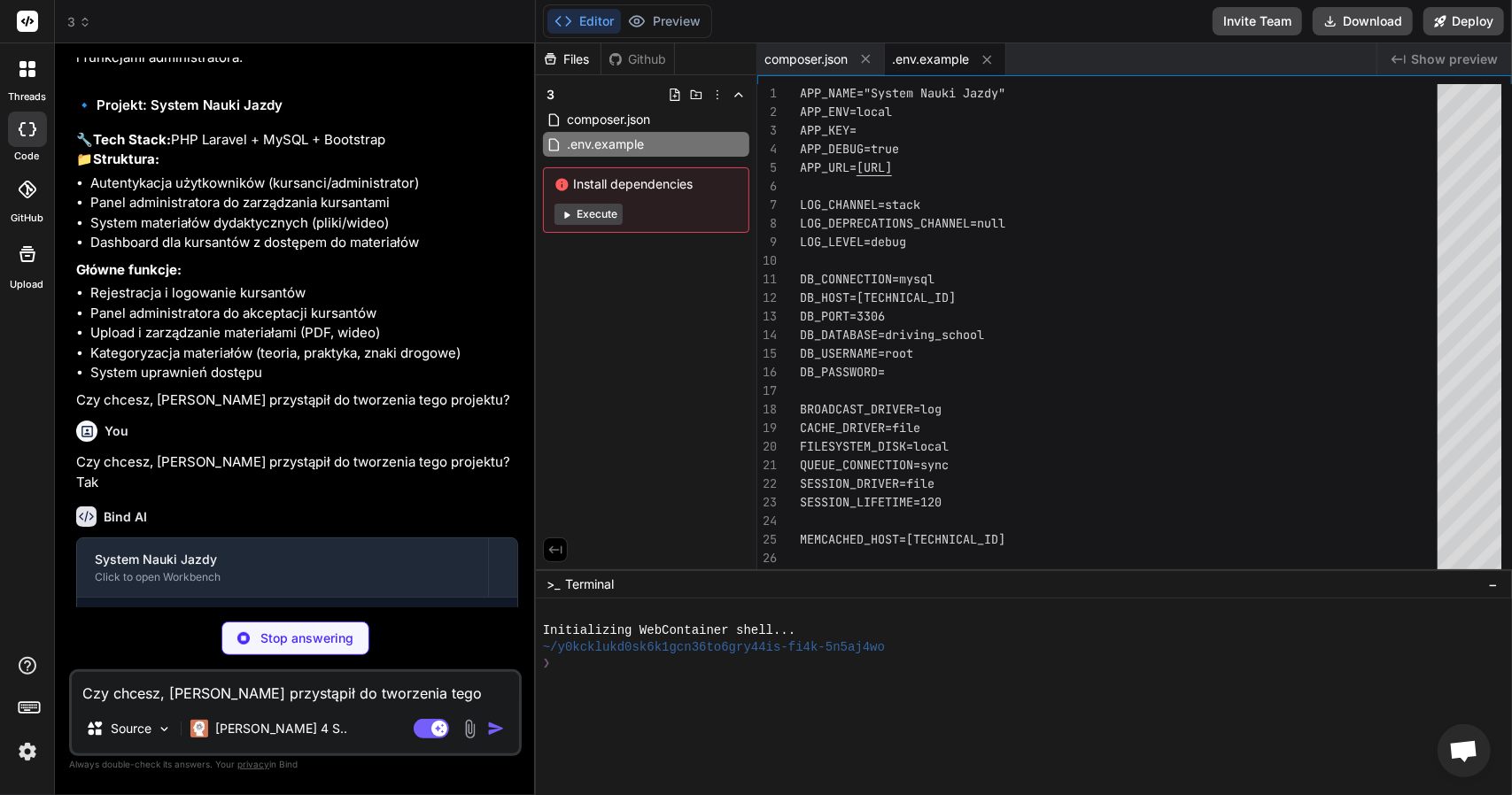
scroll to position [330, 0]
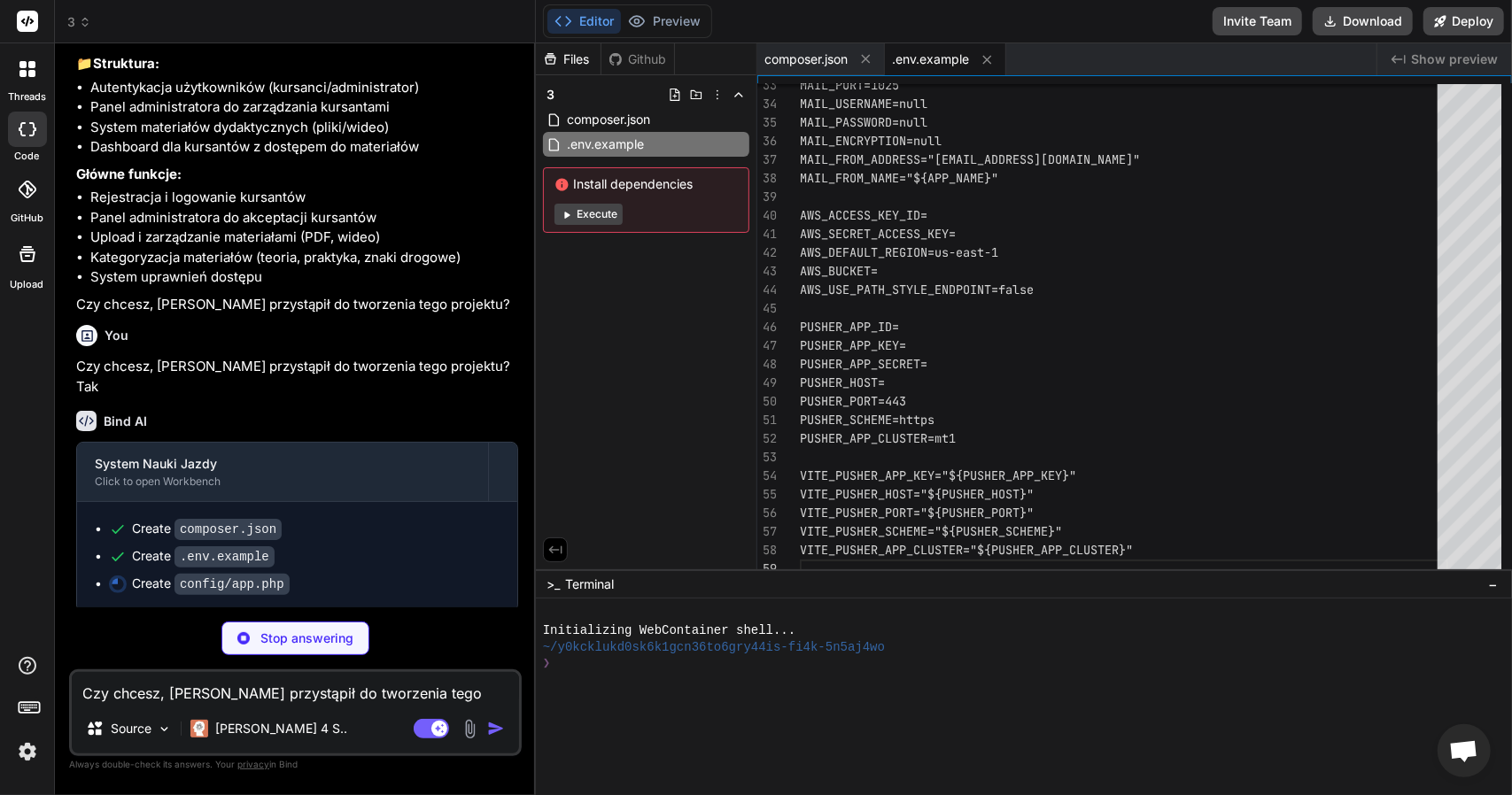
type textarea "x"
type textarea "], ];"
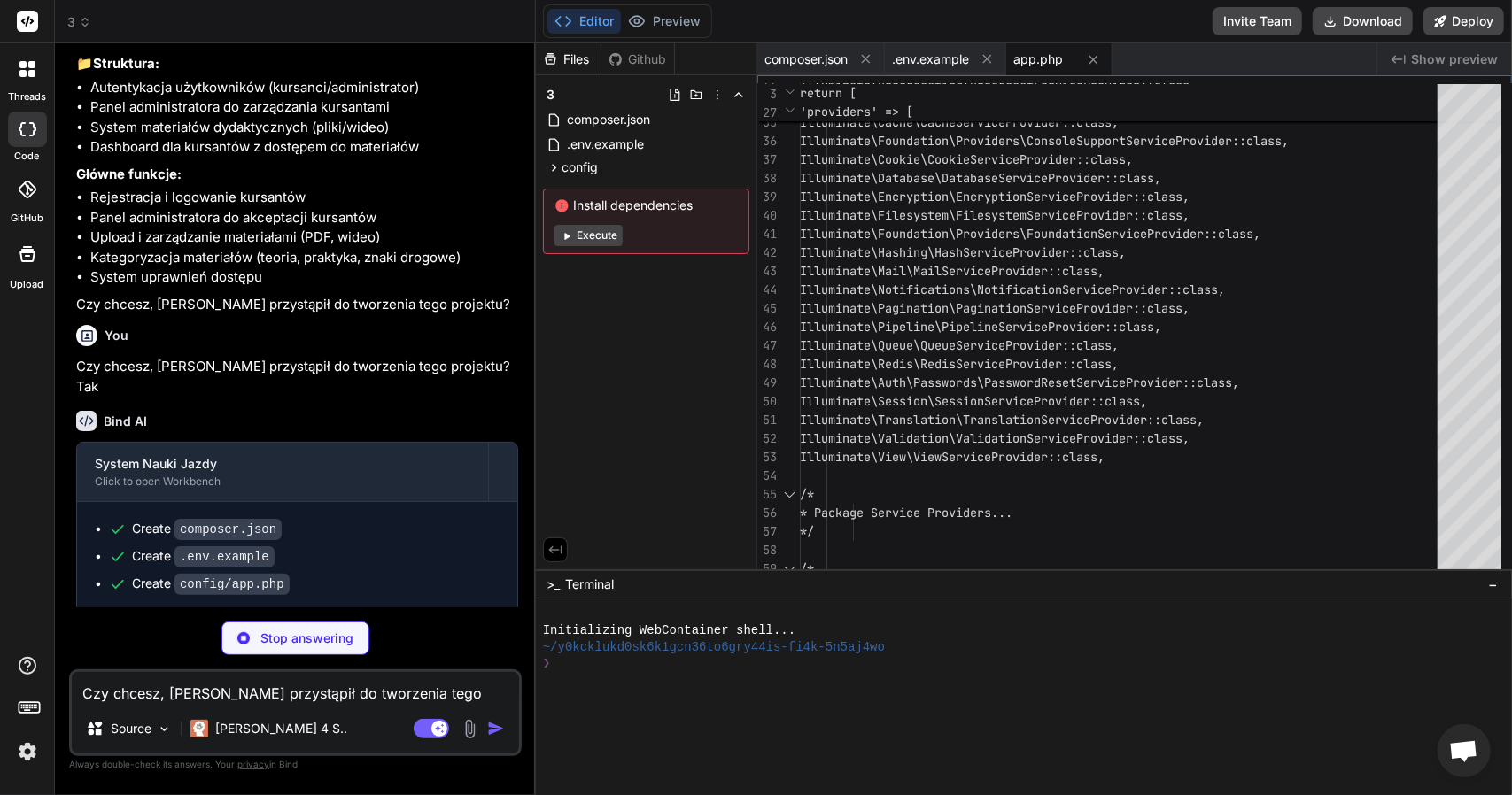
type textarea "x"
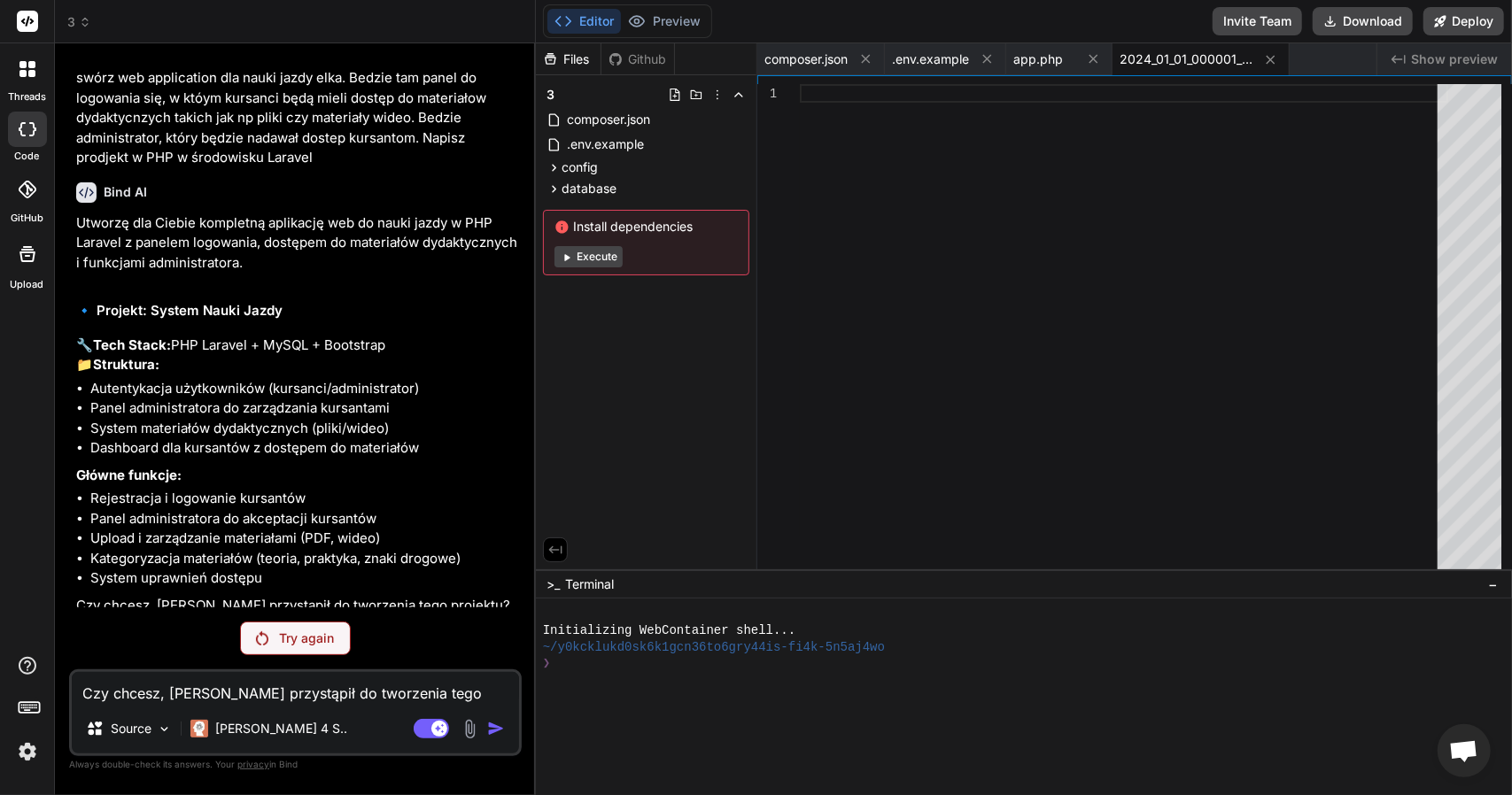
scroll to position [117, 0]
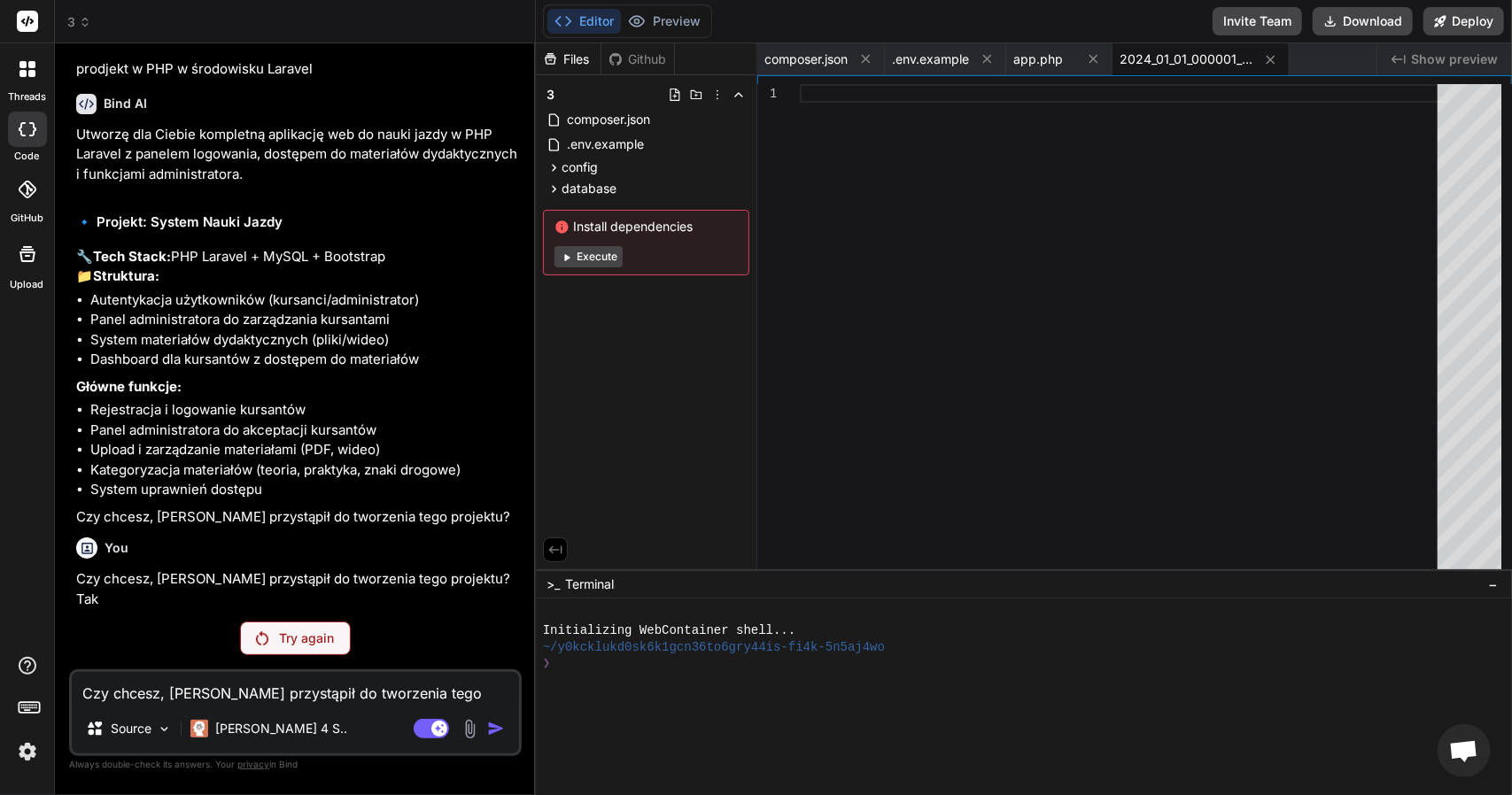
click at [330, 639] on p "Try again" at bounding box center [306, 639] width 55 height 18
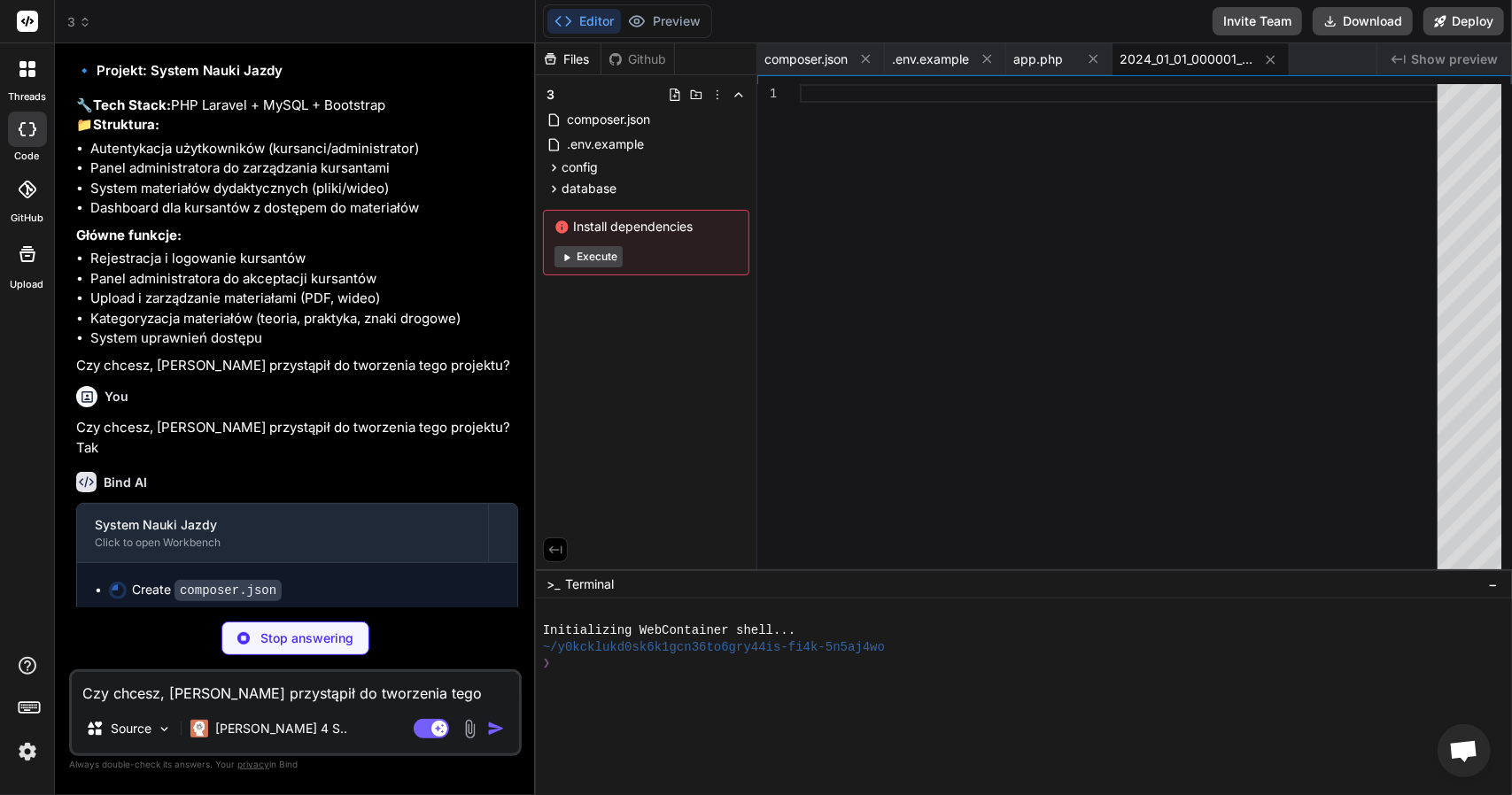
scroll to position [276, 0]
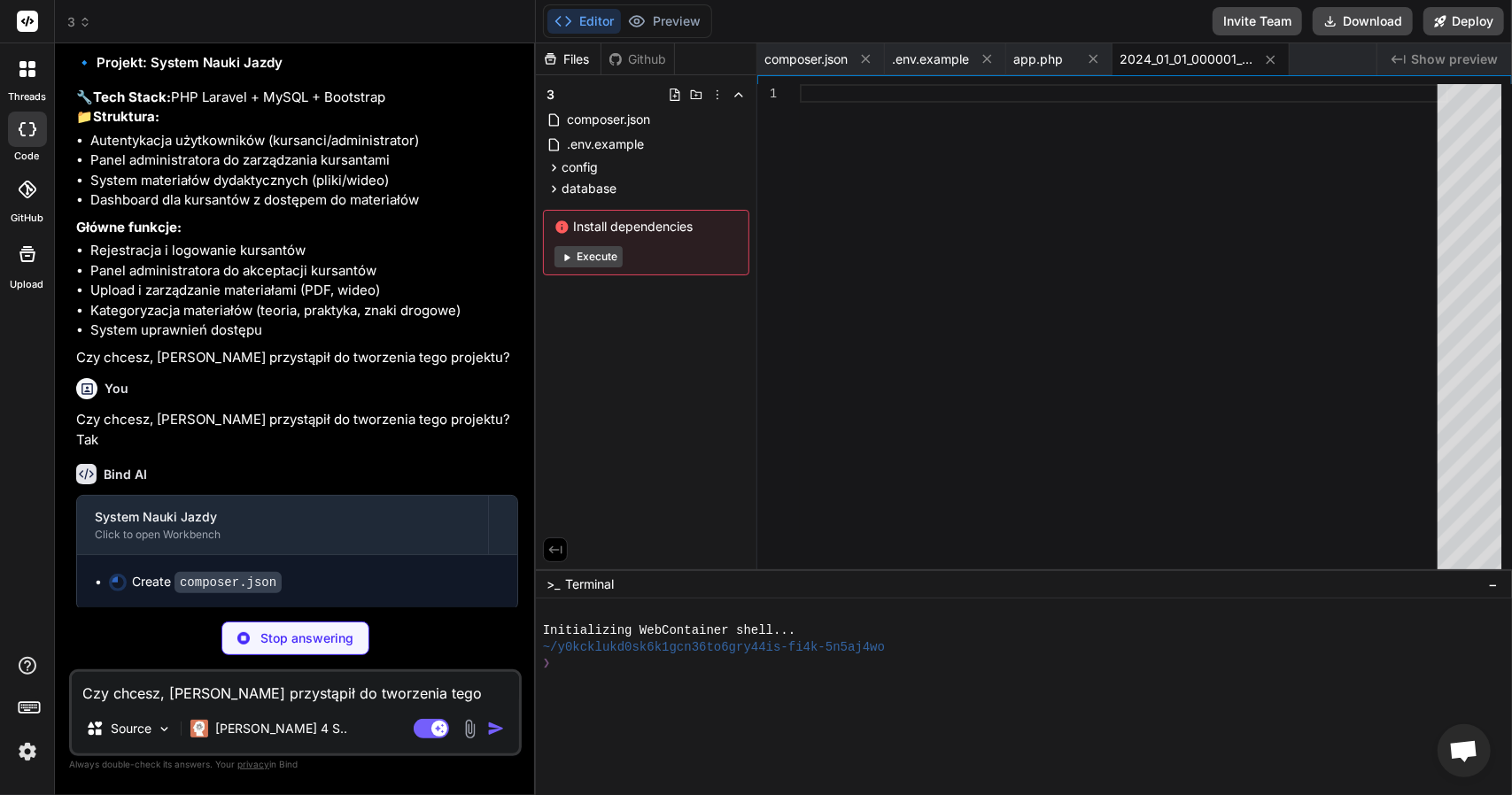
type textarea "x"
type textarea ""php-http/discovery": true } }, "minimum-stability": "stable", "prefer-stable":…"
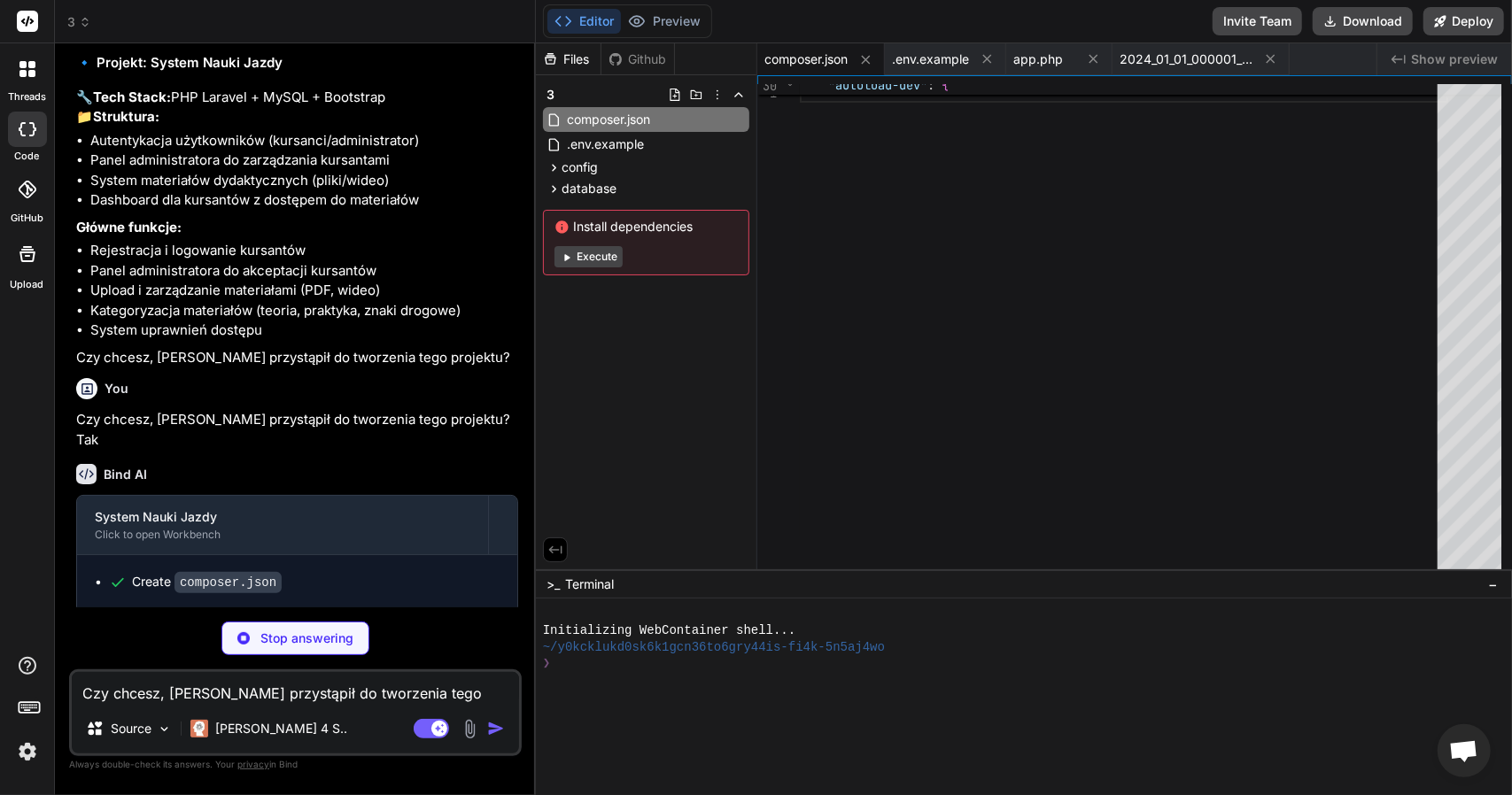
type textarea "x"
type textarea "MAIL_MAILER=smtp MAIL_HOST=mailpit MAIL_PORT=1025 MAIL_USERNAME=null MAIL_PASSW…"
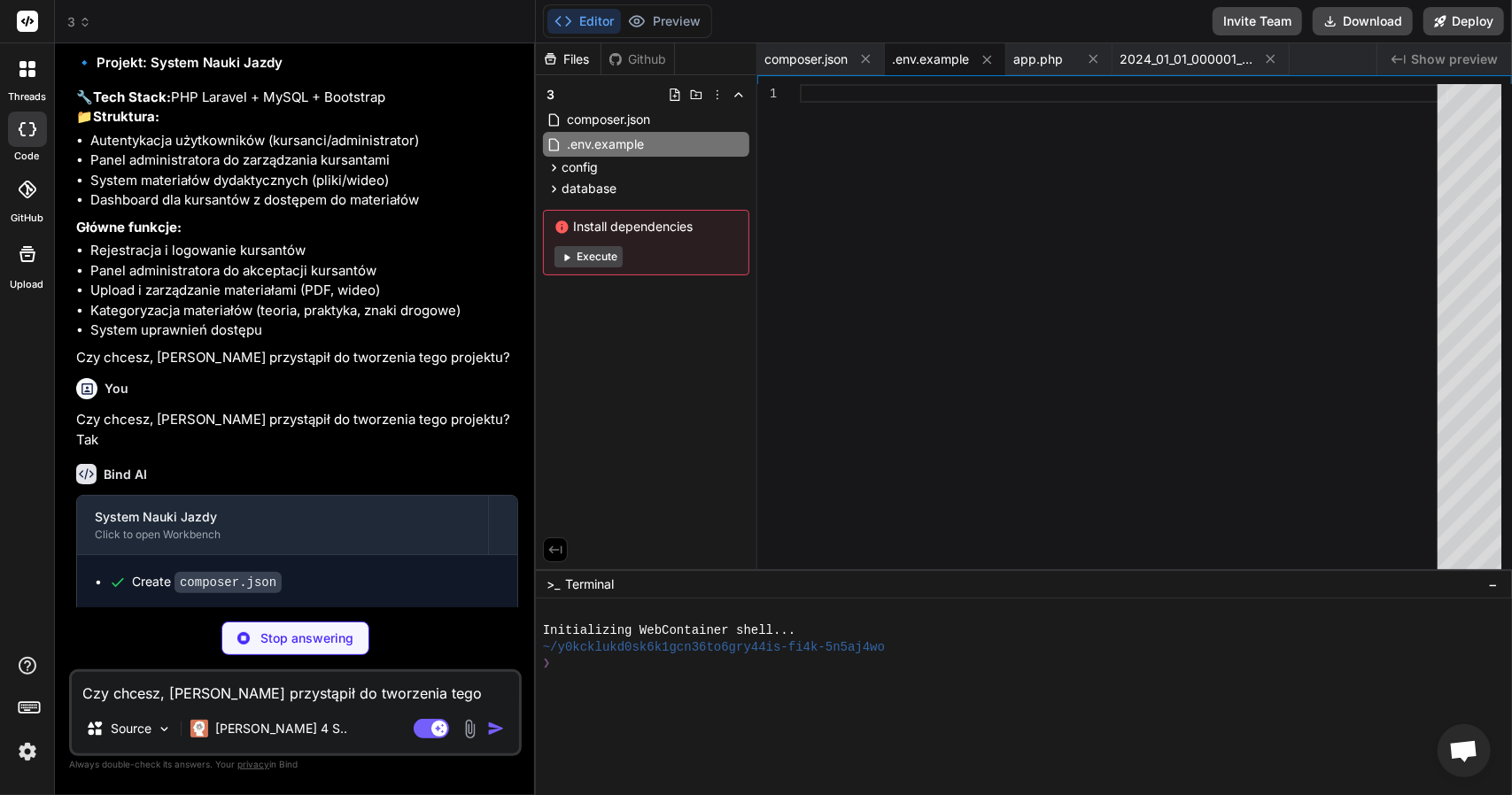
type textarea "x"
type textarea "};"
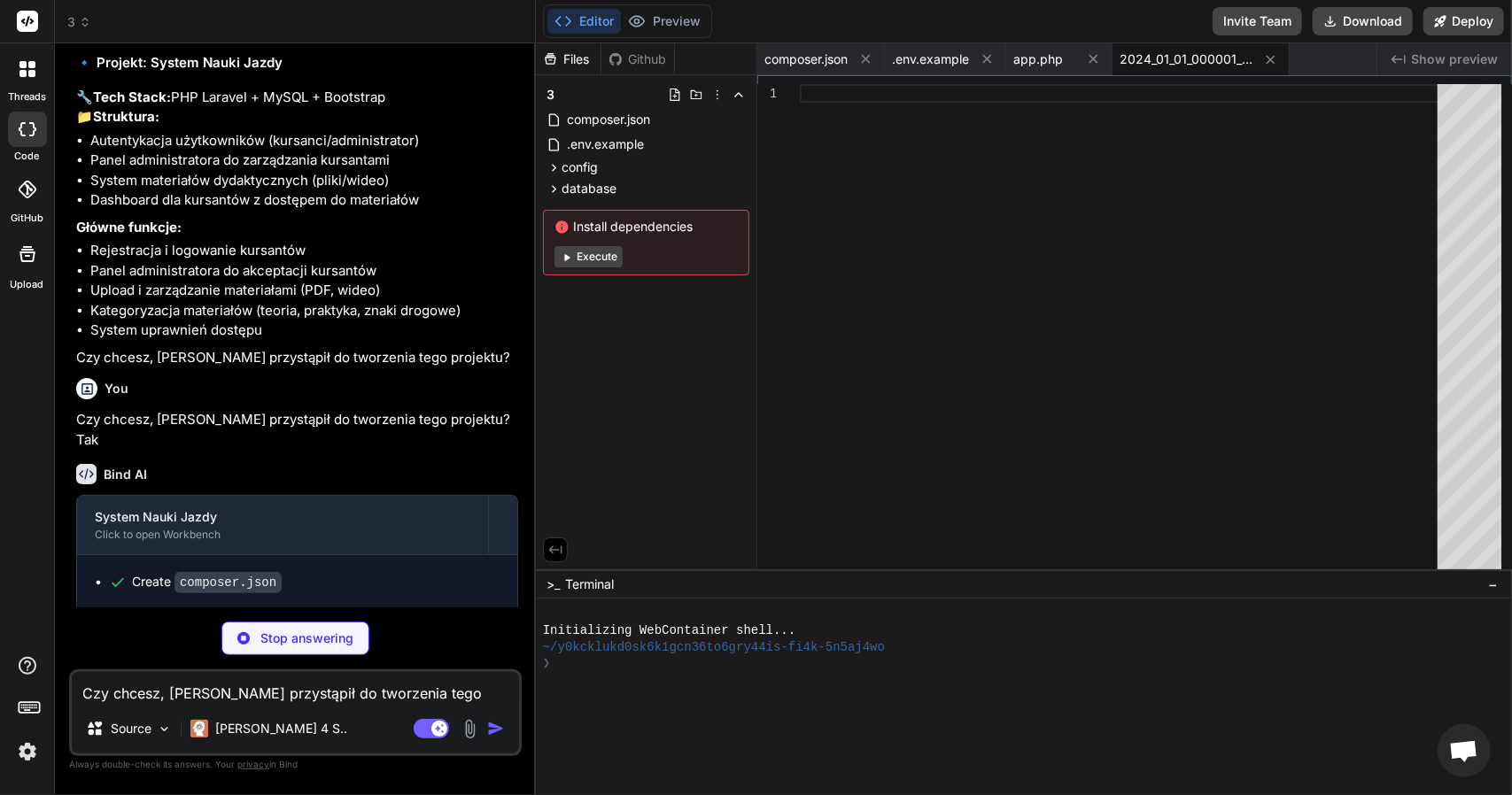
type textarea "x"
type textarea "public function down(): void { Schema::dropIfExists('categories'); } };"
type textarea "x"
type textarea "} };"
type textarea "x"
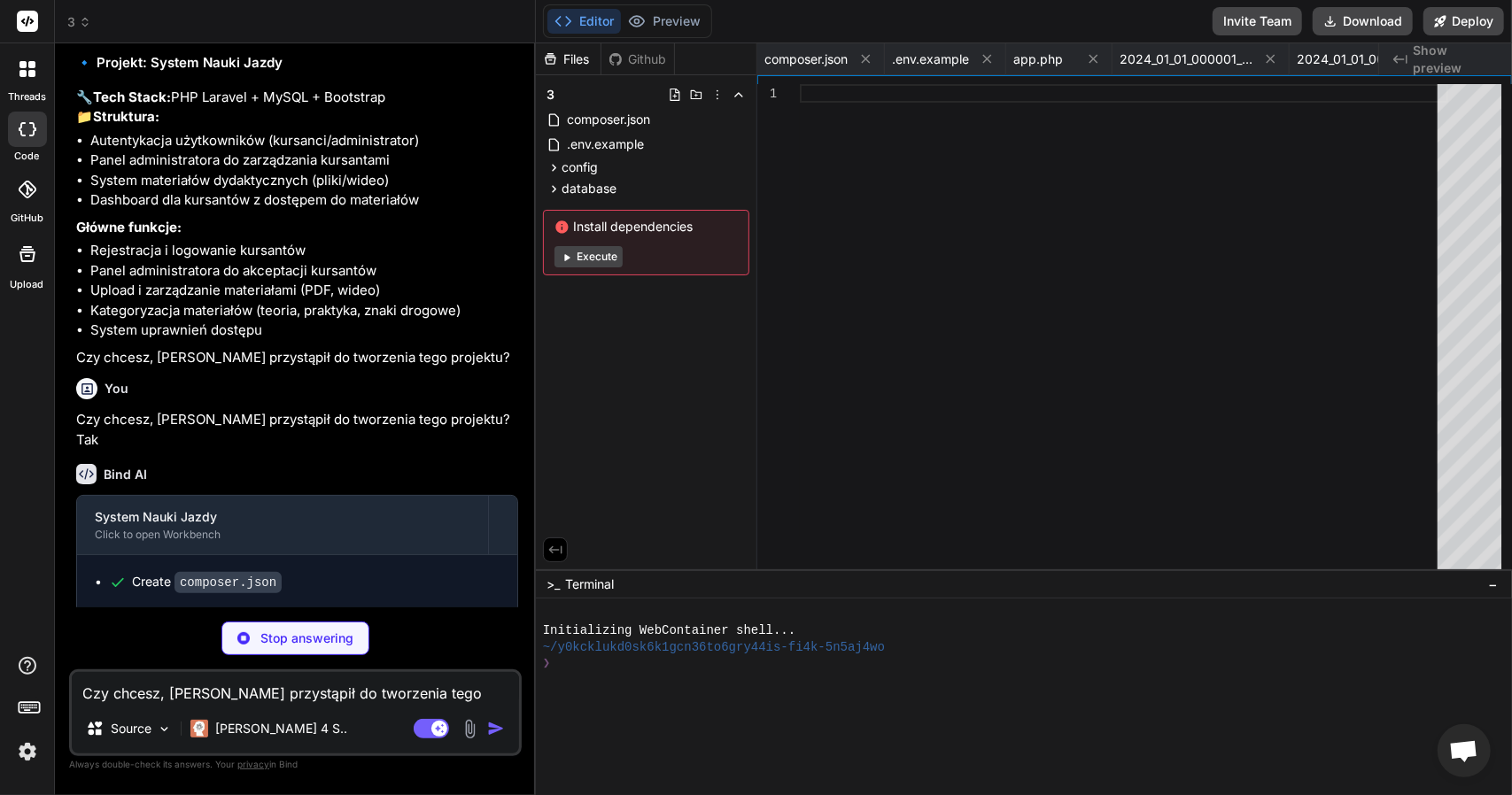
type textarea "}); } public function down(): void { Schema::dropIfExists('user_material_progre…"
type textarea "x"
type textarea "$this->call([ UserSeeder::class, CategorySeeder::class, MaterialSeeder::class, …"
type textarea "x"
type textarea "'status' => 'pending', 'phone' => '+48 111 222 333', 'birth_date' => '1998-12-0…"
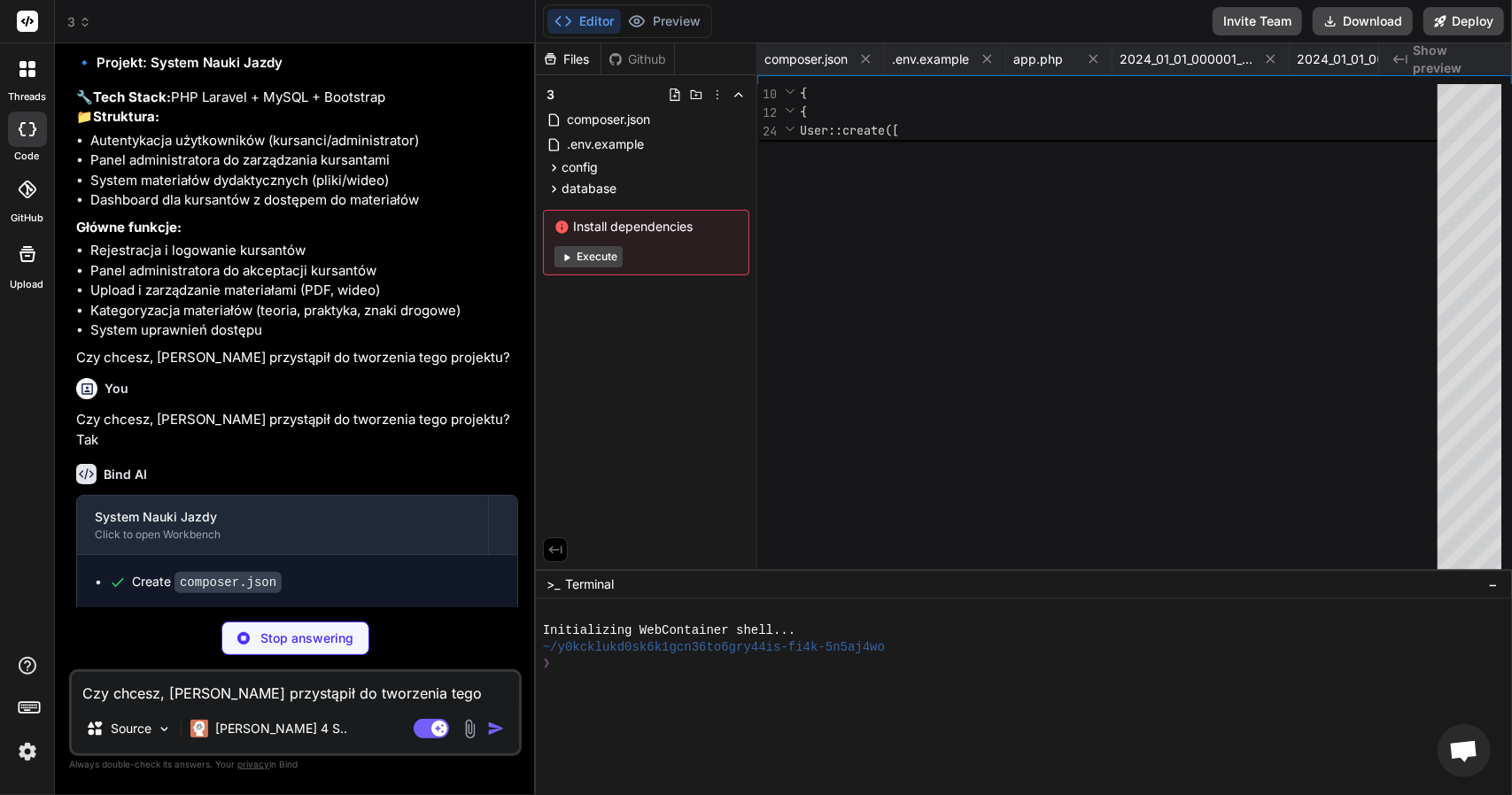
type textarea "x"
type textarea "} } }"
type textarea "x"
type textarea "foreach ($materials as $material) { Material::create($material); } } }"
type textarea "x"
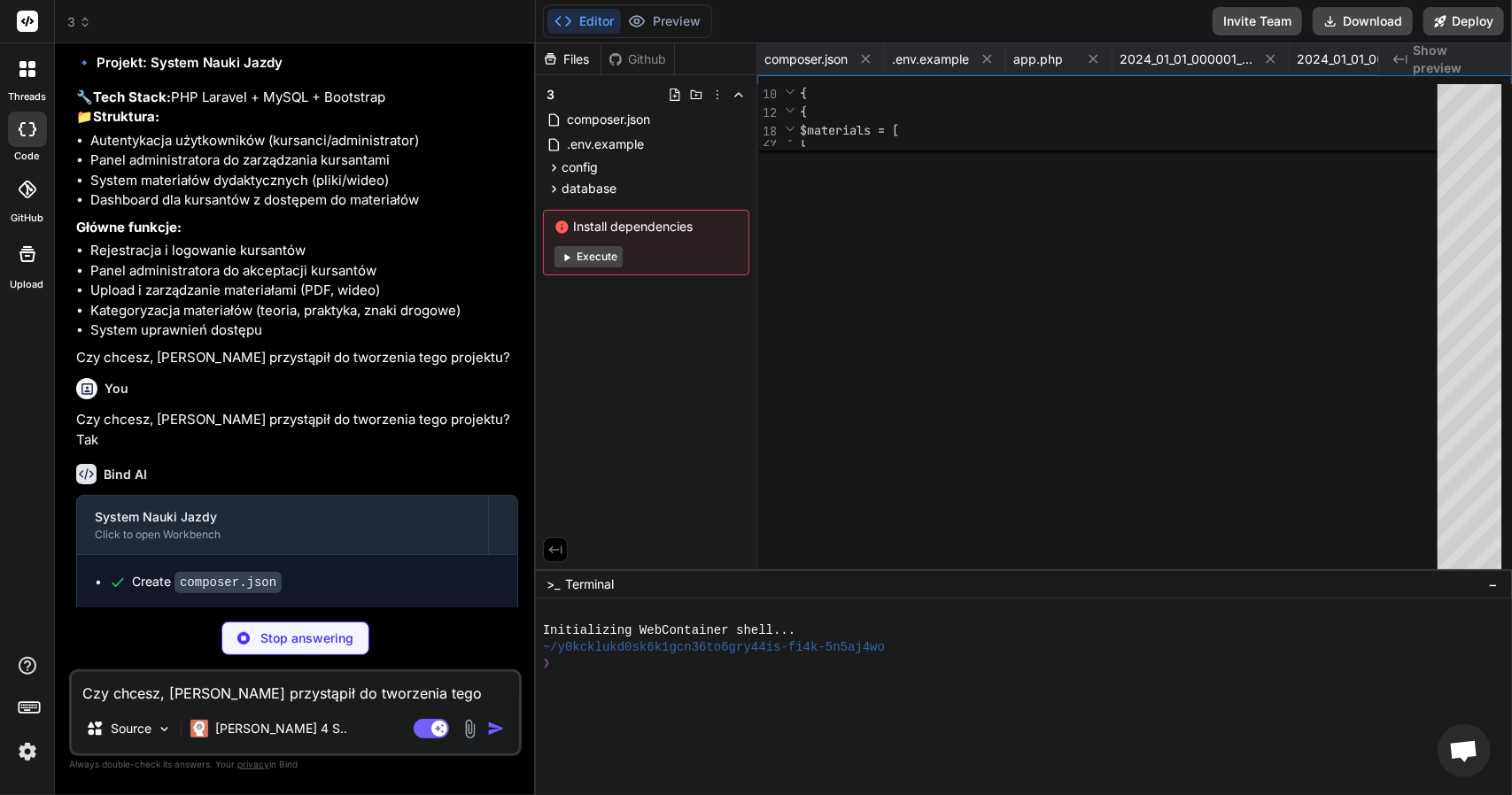
type textarea "}"
type textarea "x"
type textarea "return $this->hasMany(Material::class)->where('is_active', true)->orderBy('orde…"
type textarea "x"
type textarea "{ return $this->userProgress() ->where('user_id', $userId) ->where('completed',…"
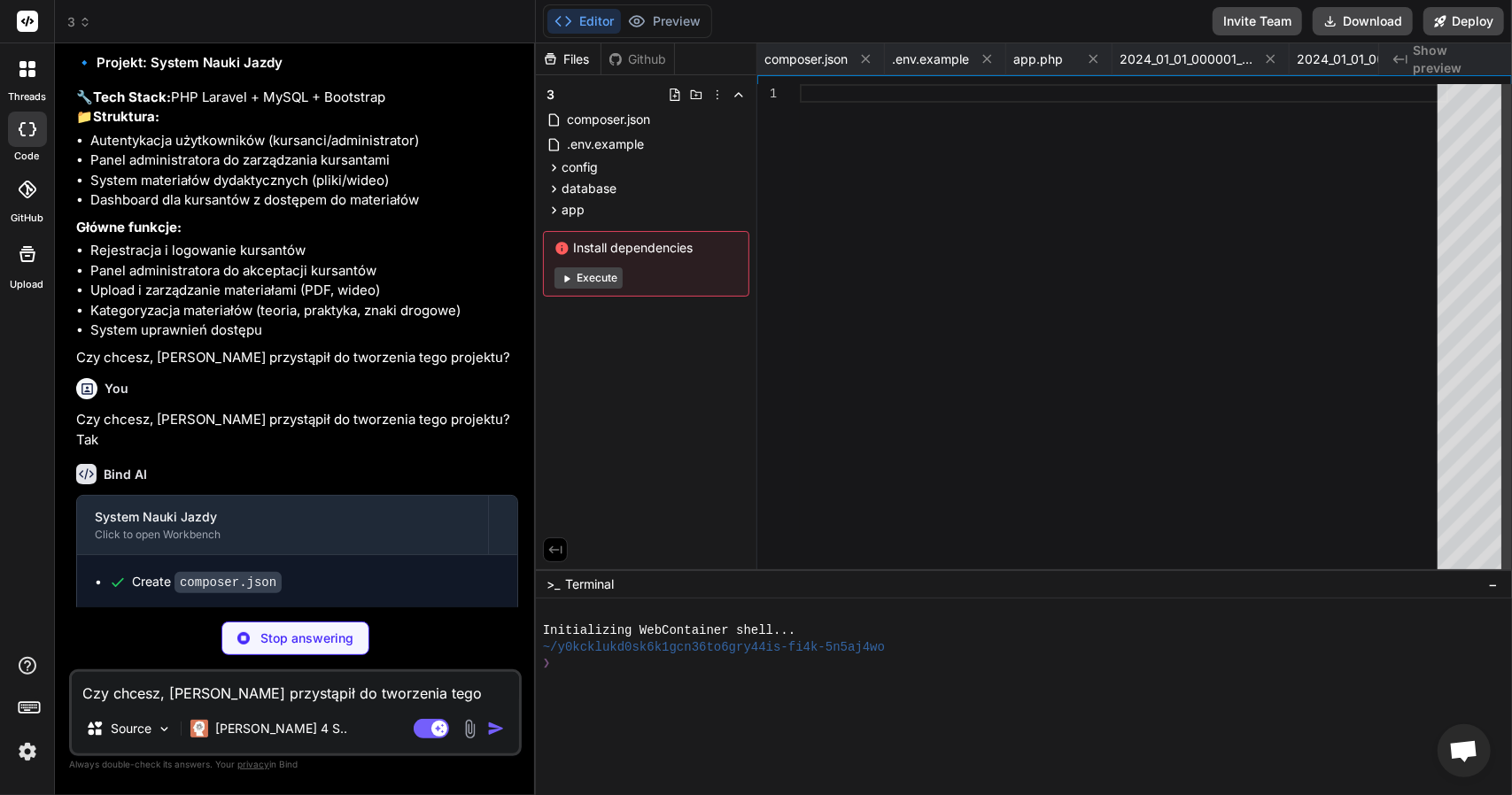
type textarea "x"
type textarea "} public function material() { return $this->belongsTo(Material::class); } }"
type textarea "x"
type textarea "public function logout(Request $request) { Auth::logout(); $request->session()-…"
type textarea "x"
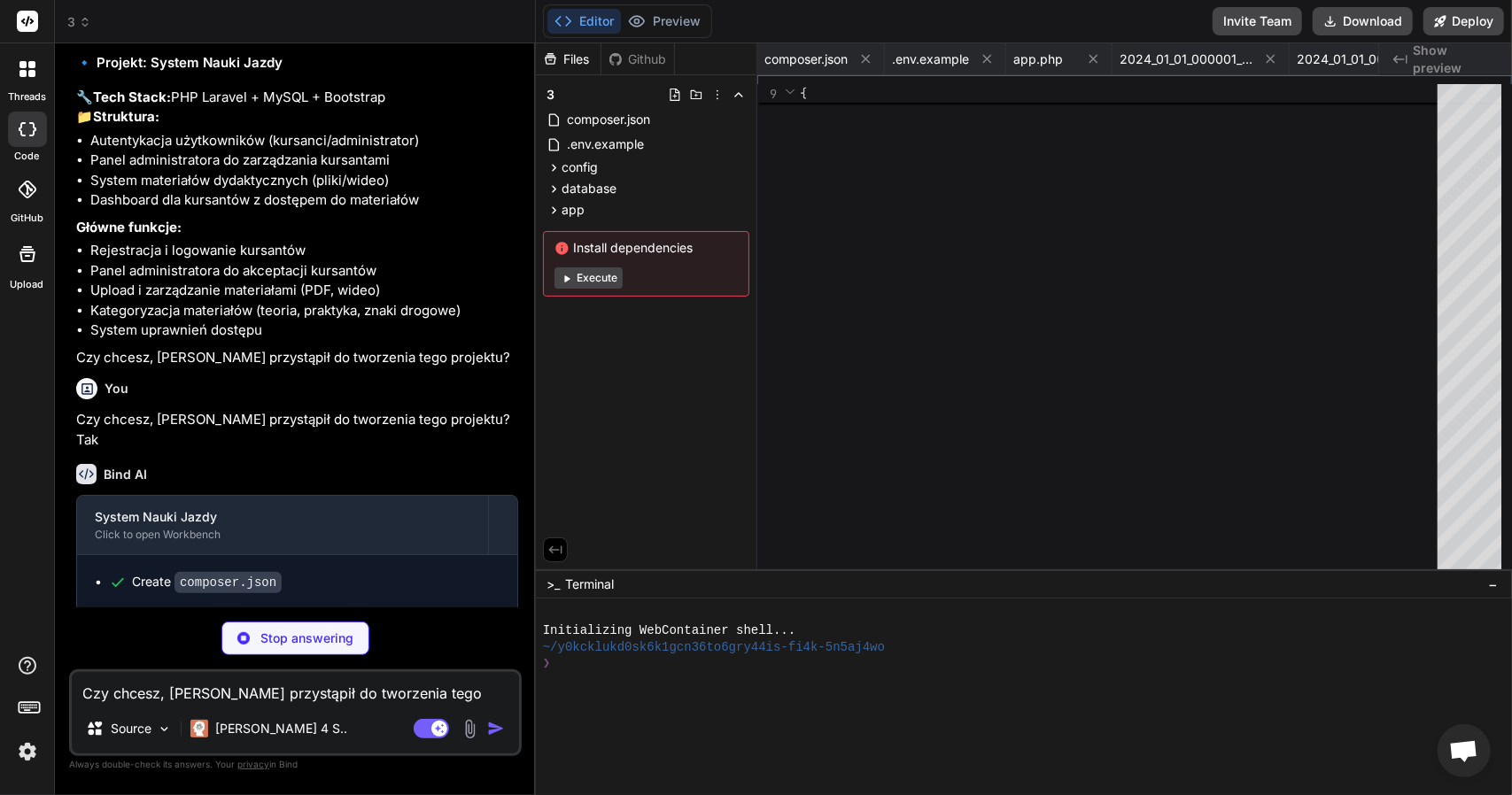
type textarea "return view('dashboard', compact('categories', 'totalMaterials', 'completedMate…"
type textarea "x"
type textarea "], [ 'completed' => true, 'completed_at' => now(), 'time_spent' => $request->in…"
type textarea "x"
type textarea "'recentStudents' )); } }"
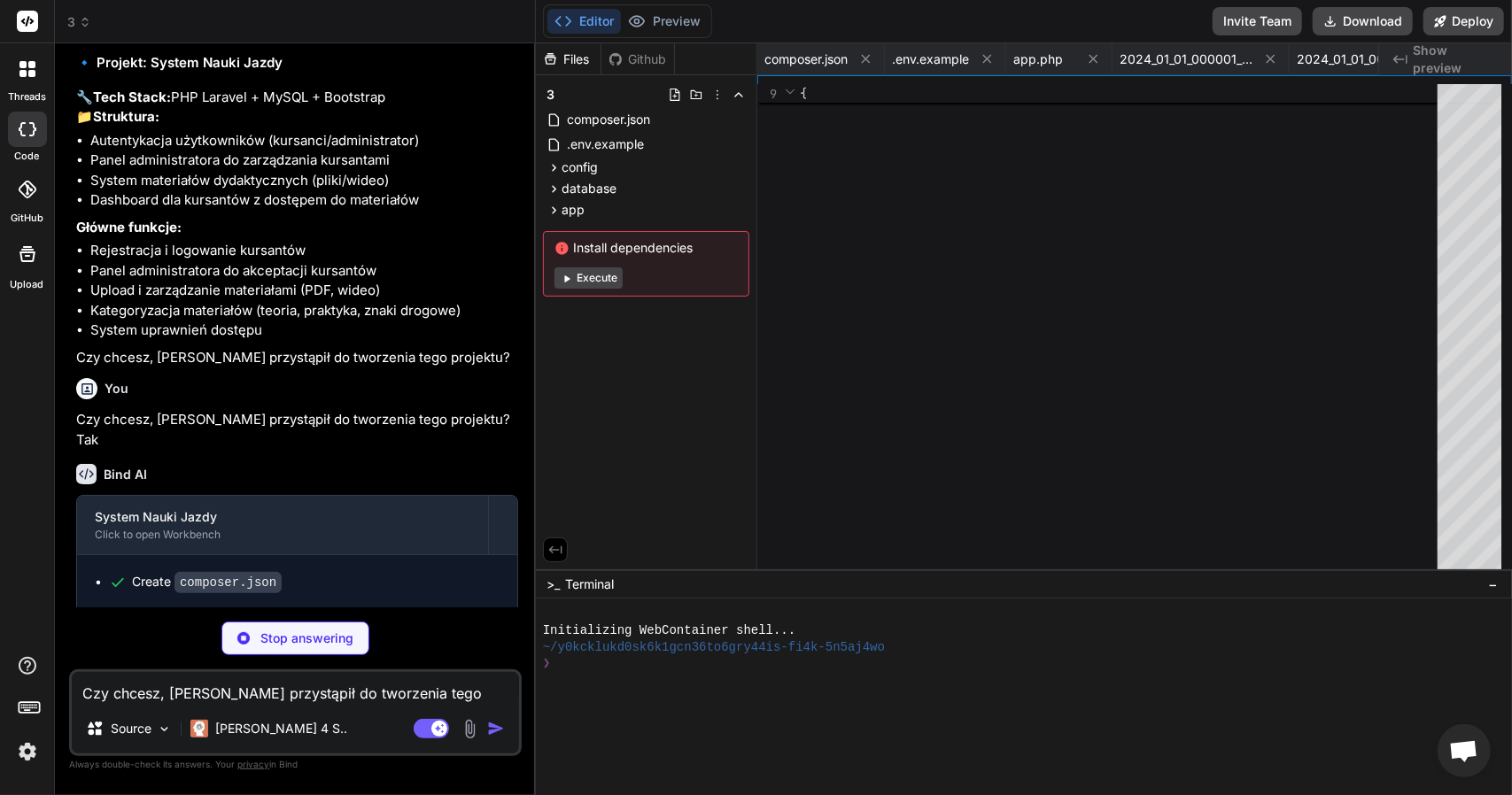
type textarea "x"
type textarea "return redirect()->route('admin.materials.index') ->with('success', 'Materiał z…"
type textarea "x"
type textarea "public function handle(Request $request, Closure $next): Response { if (!auth()…"
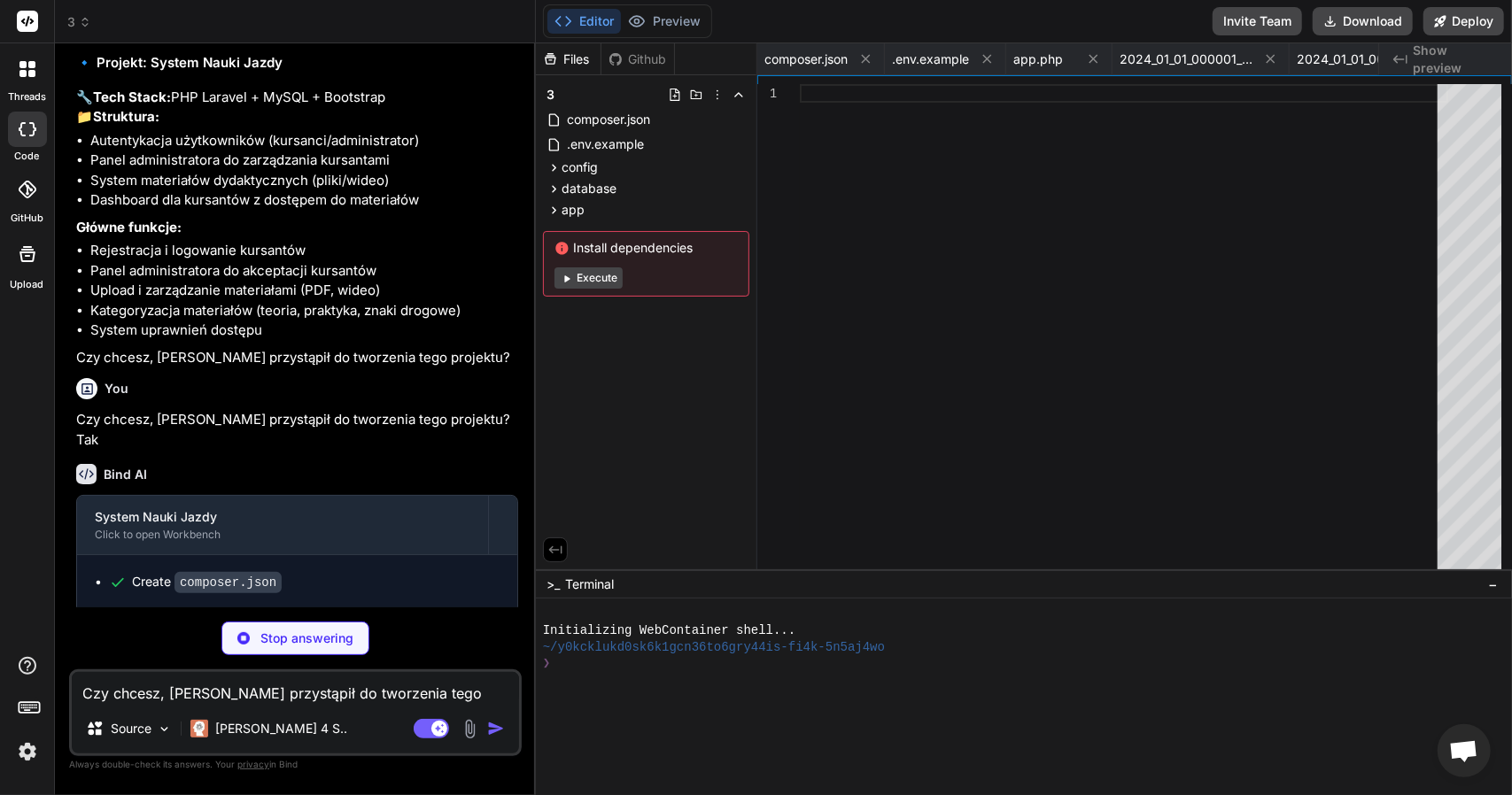
type textarea "x"
type textarea "// Materials Management Route::resource('materials', AdminMaterialController::c…"
type textarea "x"
type textarea "<script src="https://cdn.jsdelivr.net/npm/bootstrap@5.3.0/dist/js/bootstrap.bun…"
type textarea "x"
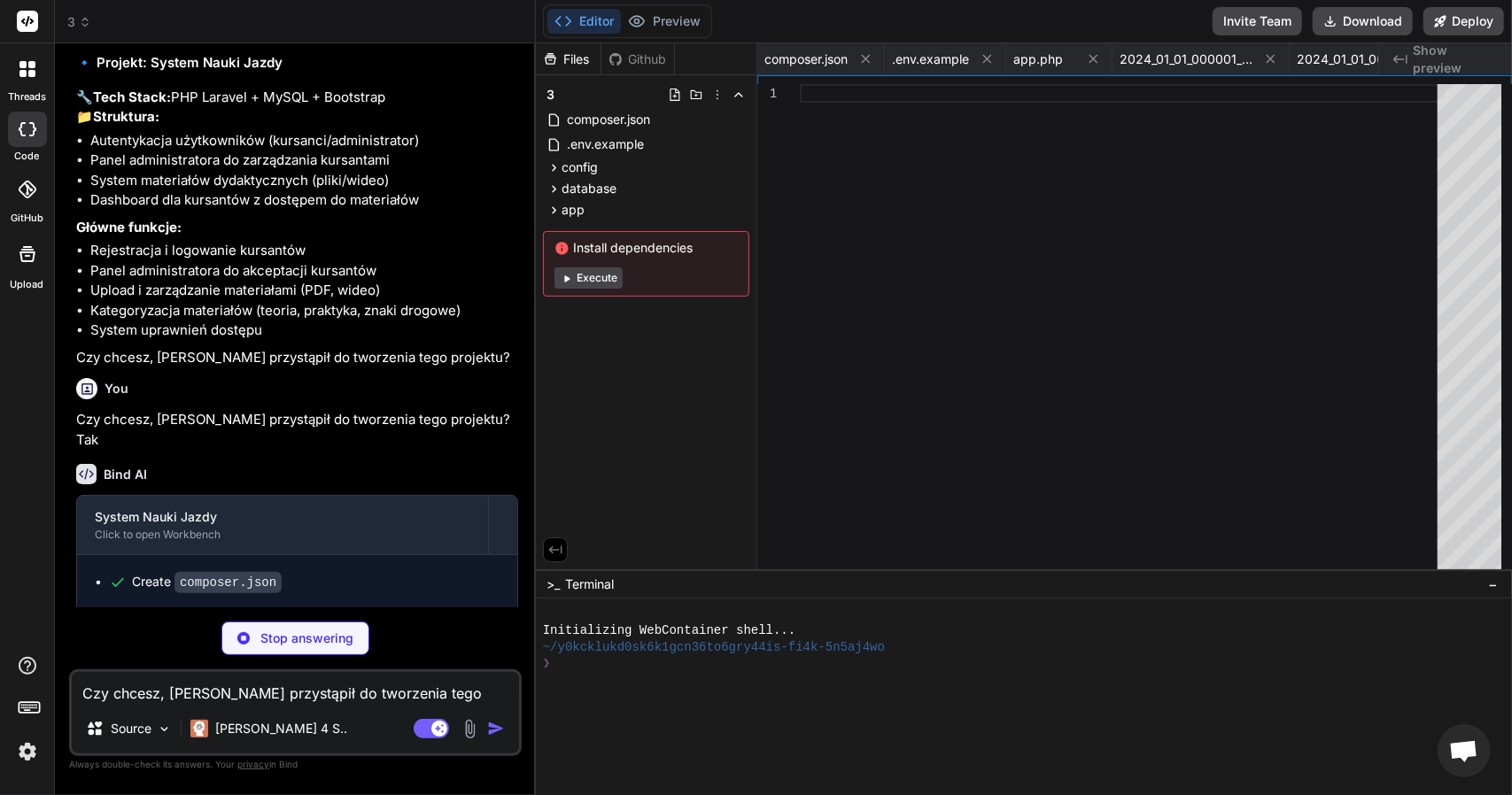
type textarea "@endsection"
type textarea "x"
type textarea "</a> </div> </div> </div> </div> </div> </div> </div> @endsection"
type textarea "x"
type textarea "</div> </div> </div> @endsection"
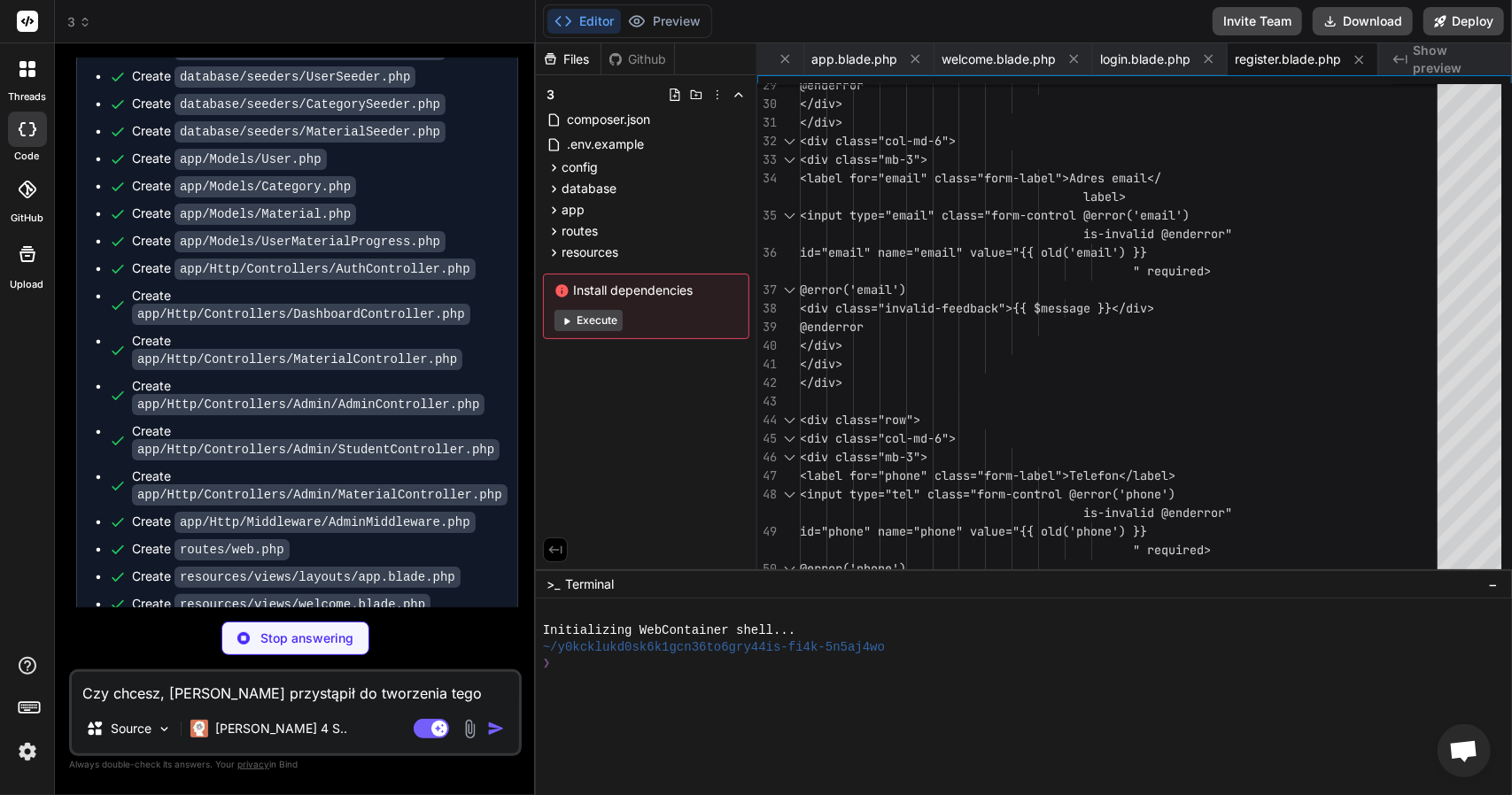
scroll to position [1073, 0]
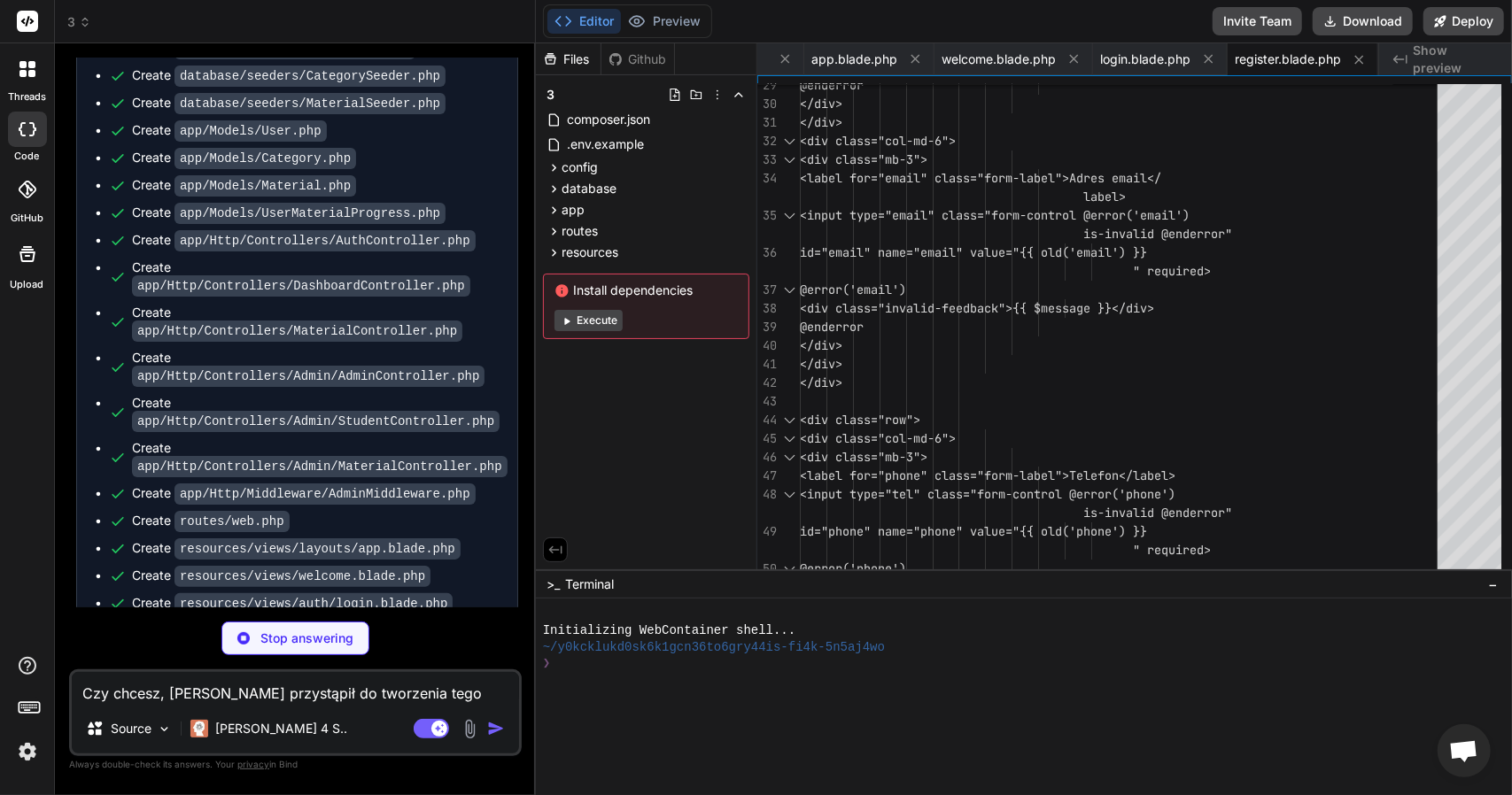
type textarea "x"
type textarea "</div> </div> @endsection"
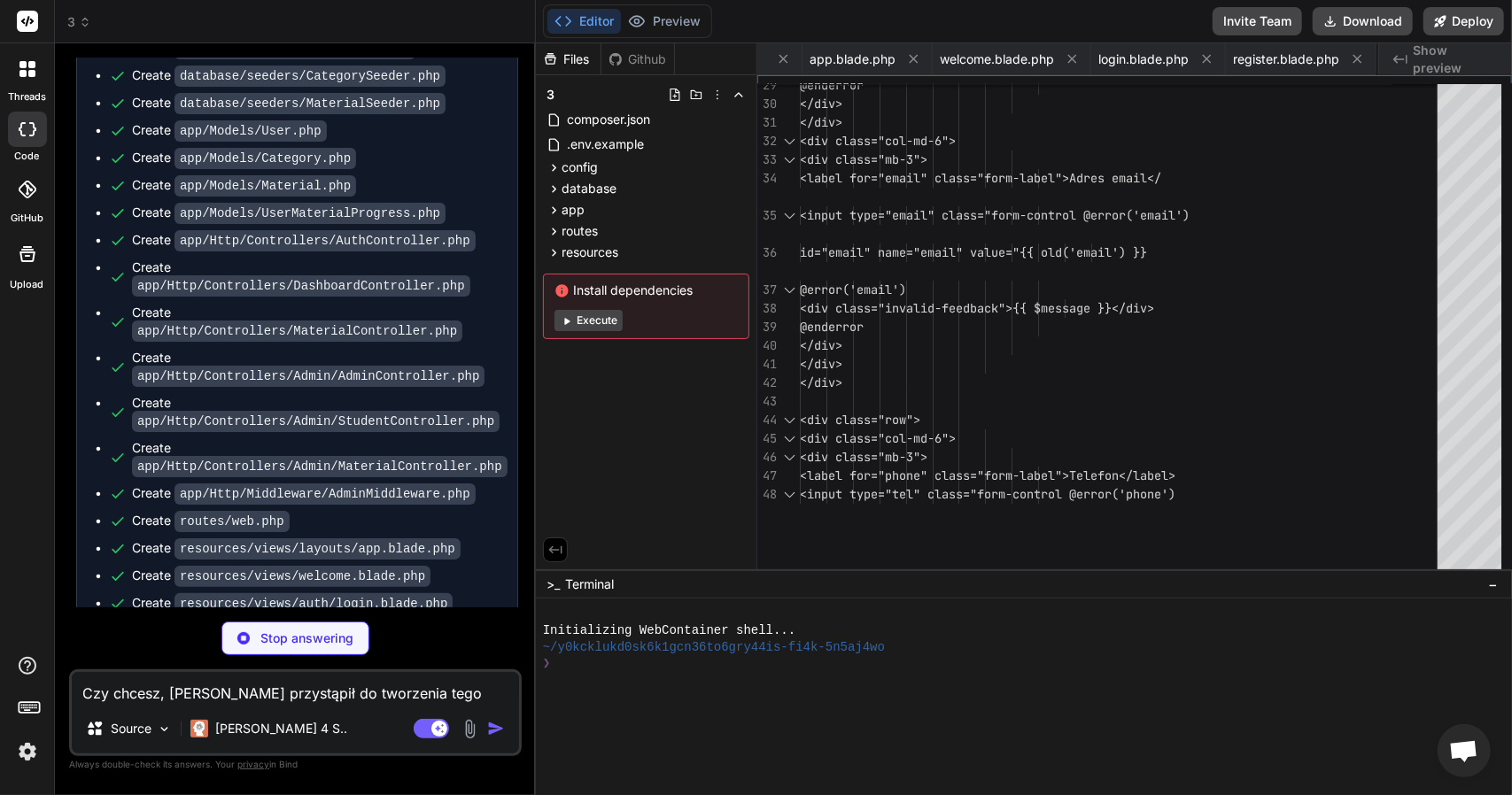
type textarea "x"
type textarea "console.error('Error:', error); alert('Wystąpił błąd podczas oznaczania materia…"
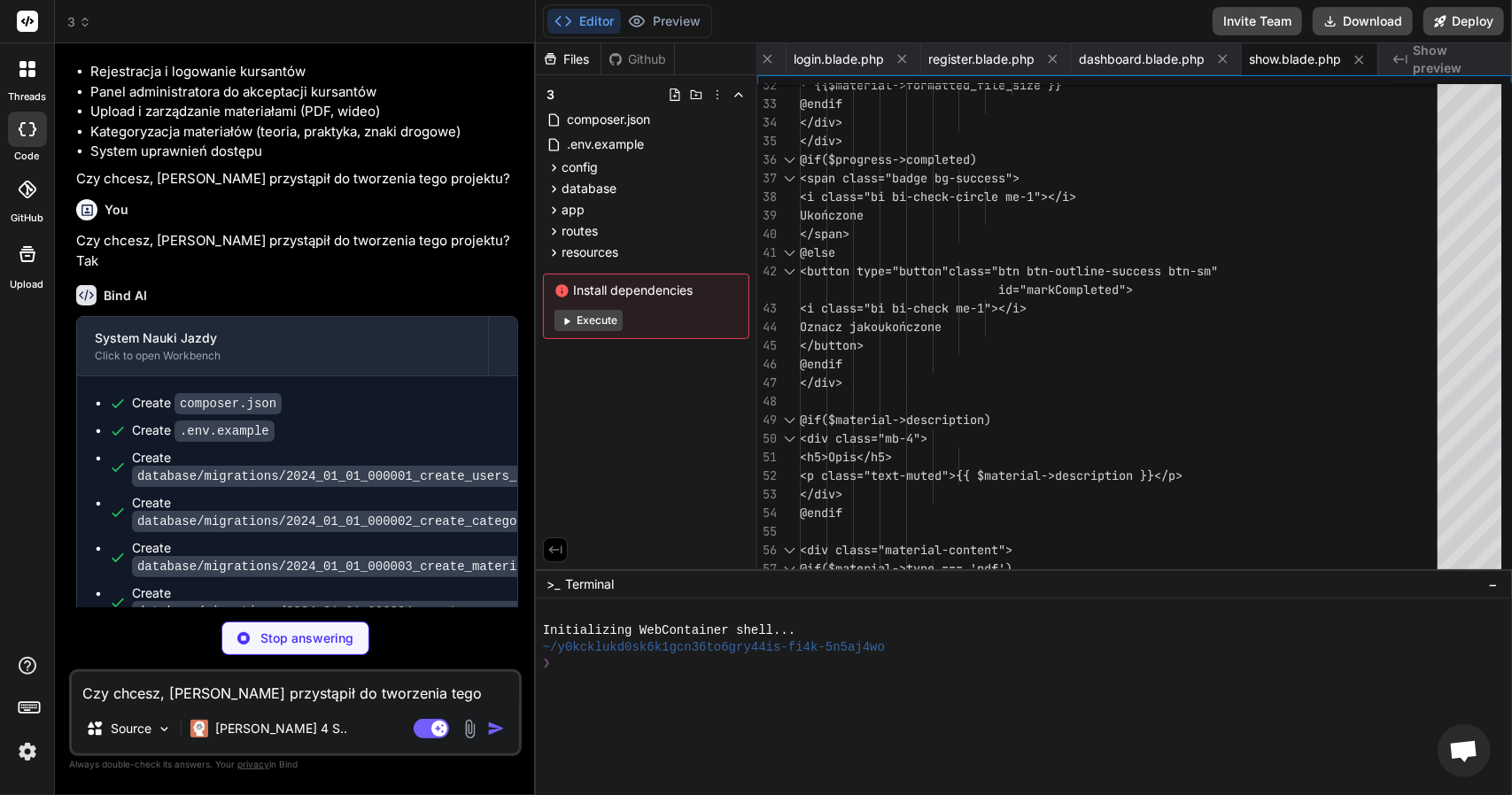
scroll to position [330, 0]
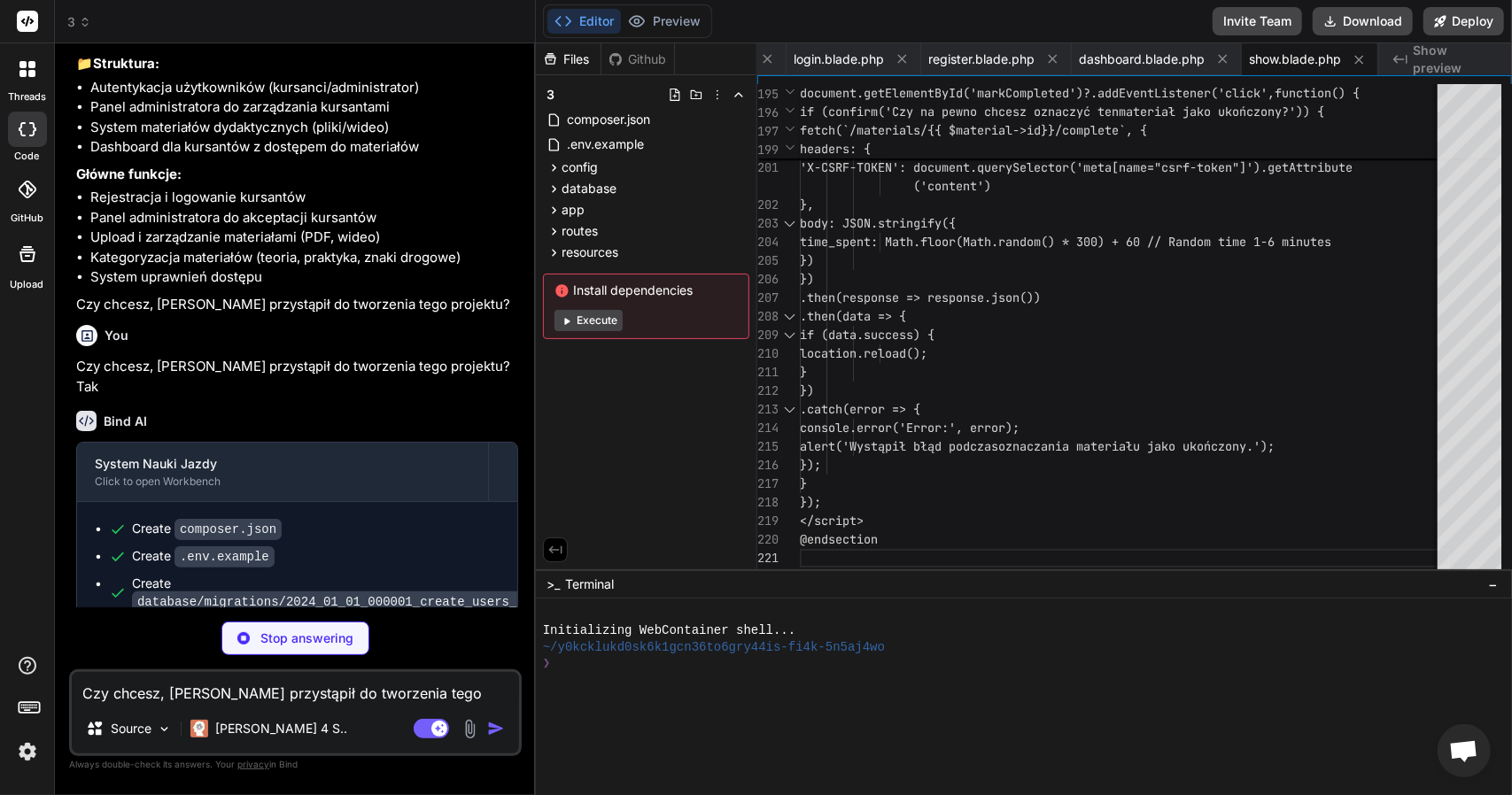
type textarea "x"
type textarea "} .border-left-info { border-left: 0.25rem solid #36b9cc !important; } .border-…"
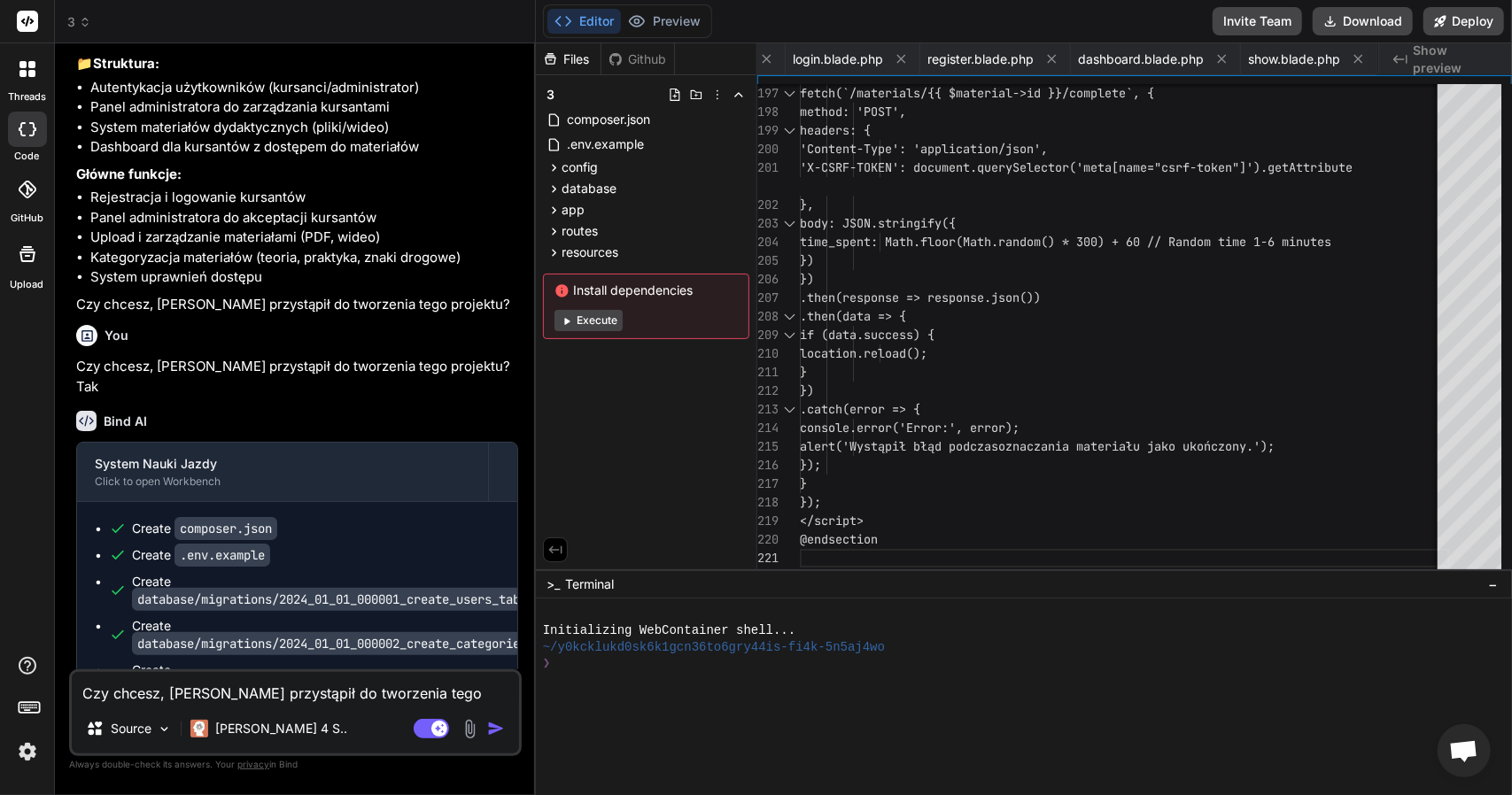
type textarea "x"
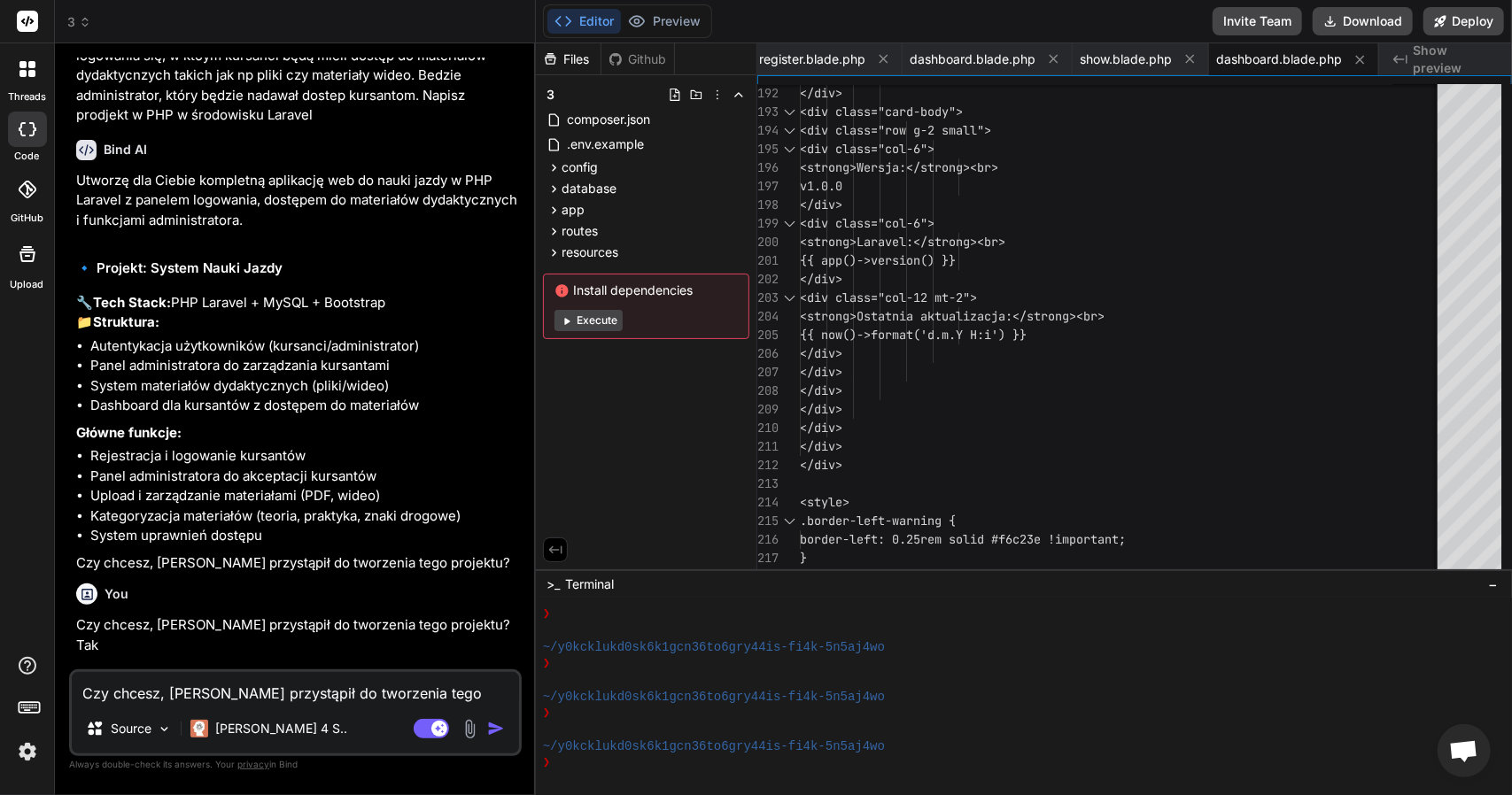
scroll to position [0, 0]
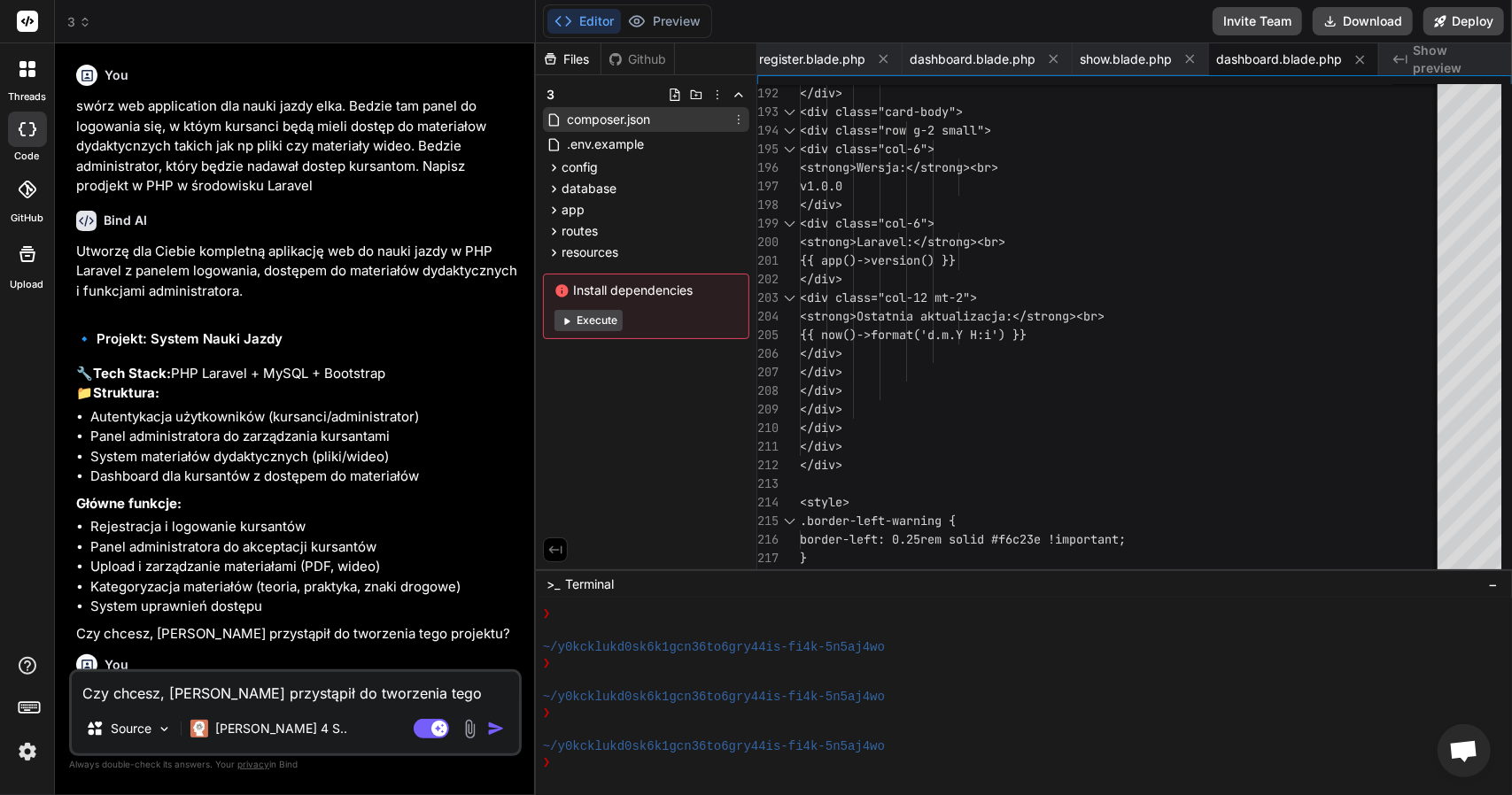
click at [643, 113] on span "composer.json" at bounding box center [609, 120] width 87 height 21
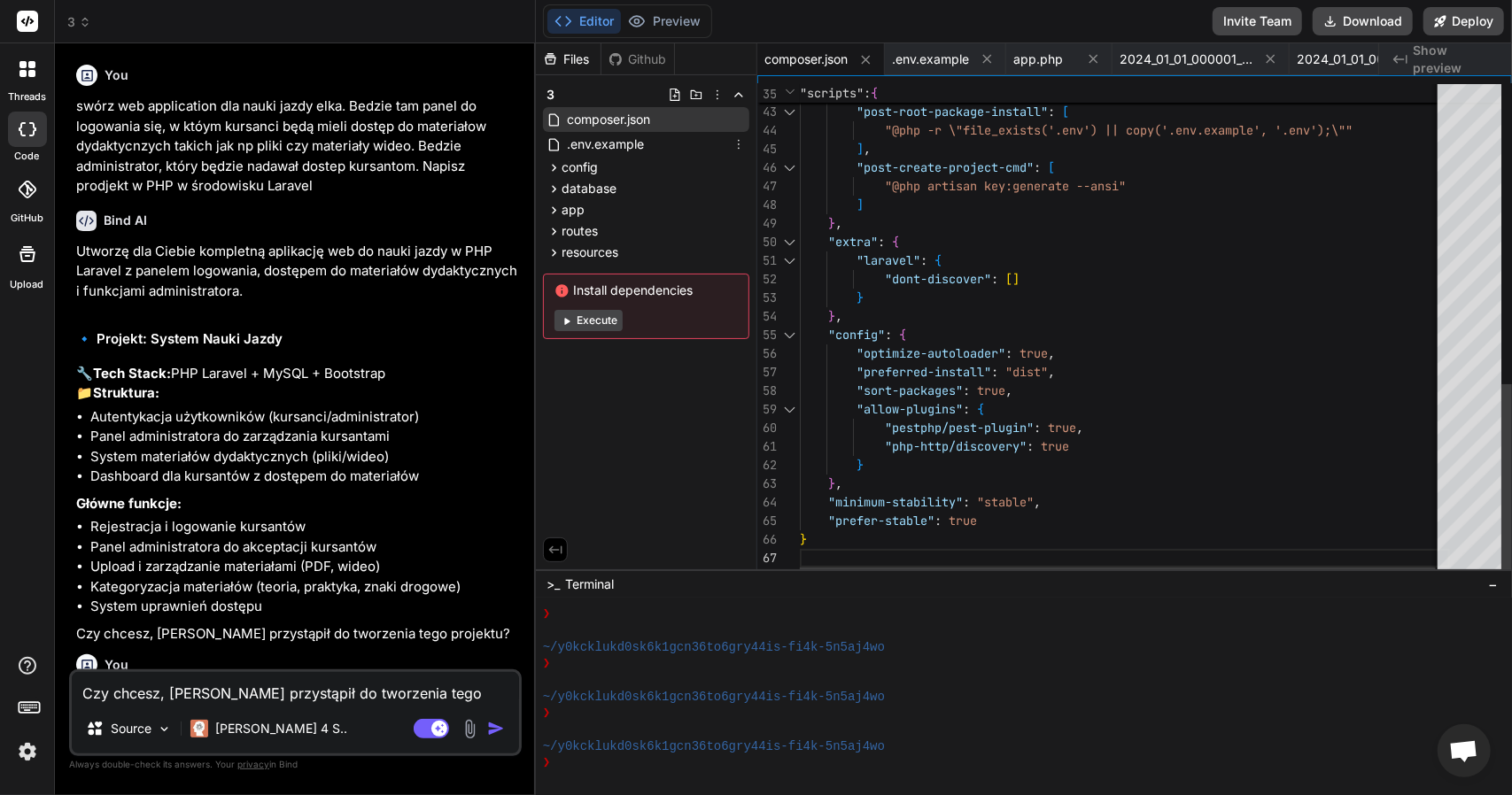
click at [640, 131] on div "3 composer.json .env.example config app.php database migrations 2024_01_01_0000…" at bounding box center [646, 211] width 220 height 271
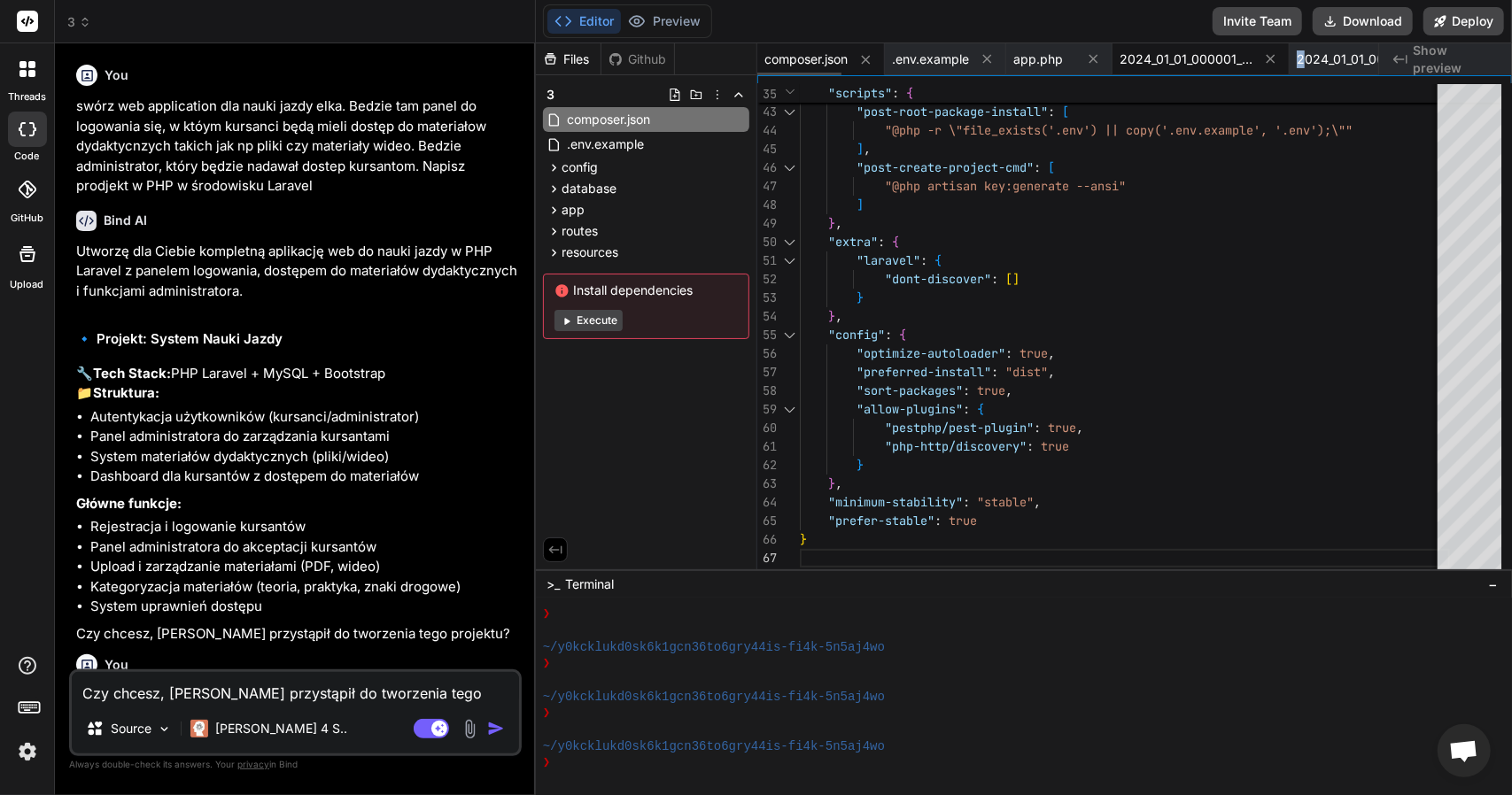
drag, startPoint x: 1302, startPoint y: 54, endPoint x: 1290, endPoint y: 55, distance: 12.0
click at [1290, 55] on div "composer.json .env.example app.php 2024_01_01_000001_create_users_table.php 202…" at bounding box center [1067, 60] width 621 height 32
click at [1413, 68] on div "Created with Pixso. Show preview" at bounding box center [1445, 60] width 133 height 32
click at [644, 120] on span "composer.json" at bounding box center [609, 120] width 87 height 21
click at [635, 147] on span ".env.example" at bounding box center [605, 145] width 81 height 21
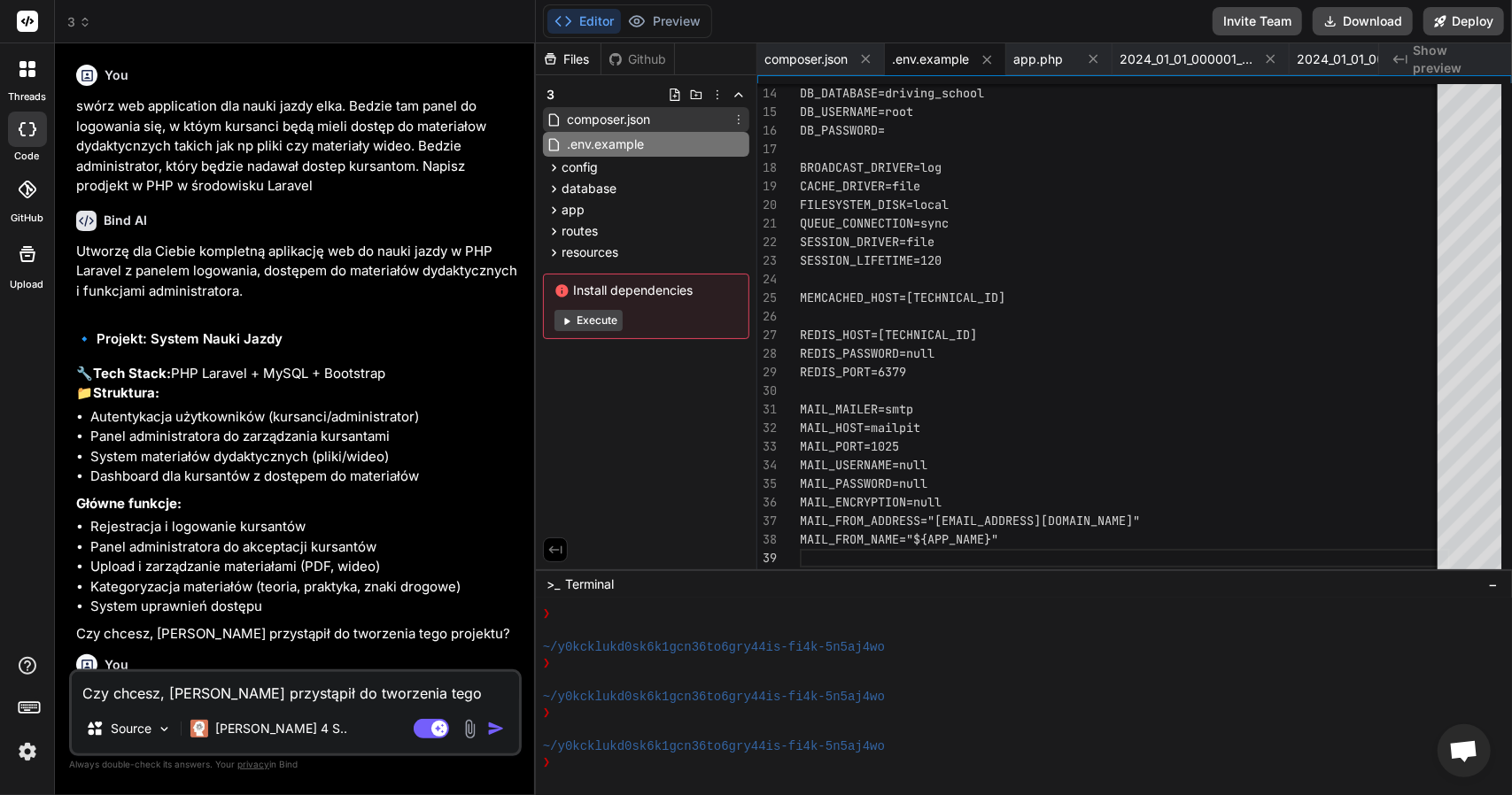
click at [622, 120] on span "composer.json" at bounding box center [609, 120] width 87 height 21
type textarea ""php-http/discovery": true } }, "minimum-stability": "stable", "prefer-stable":…"
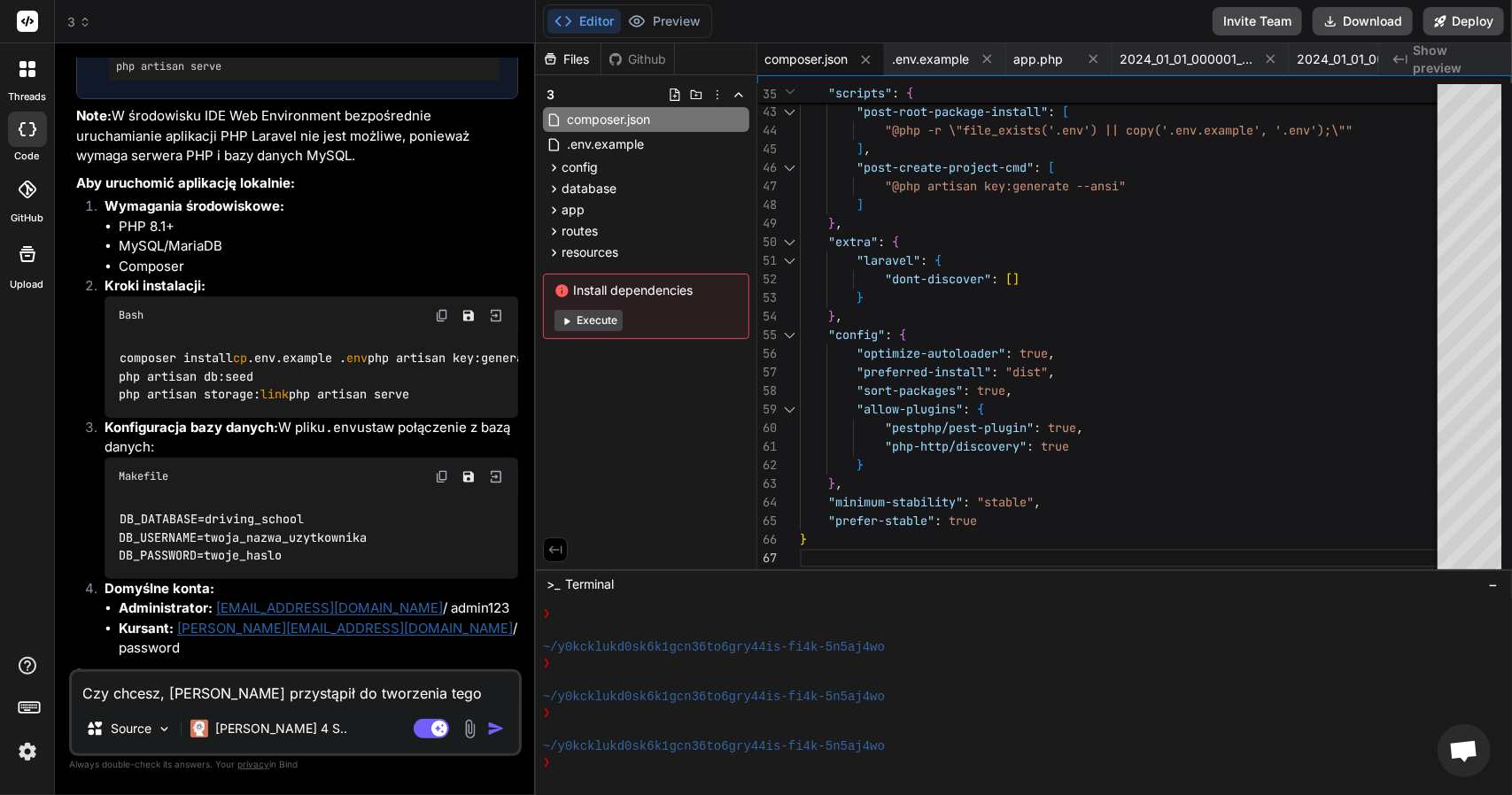
scroll to position [2278, 0]
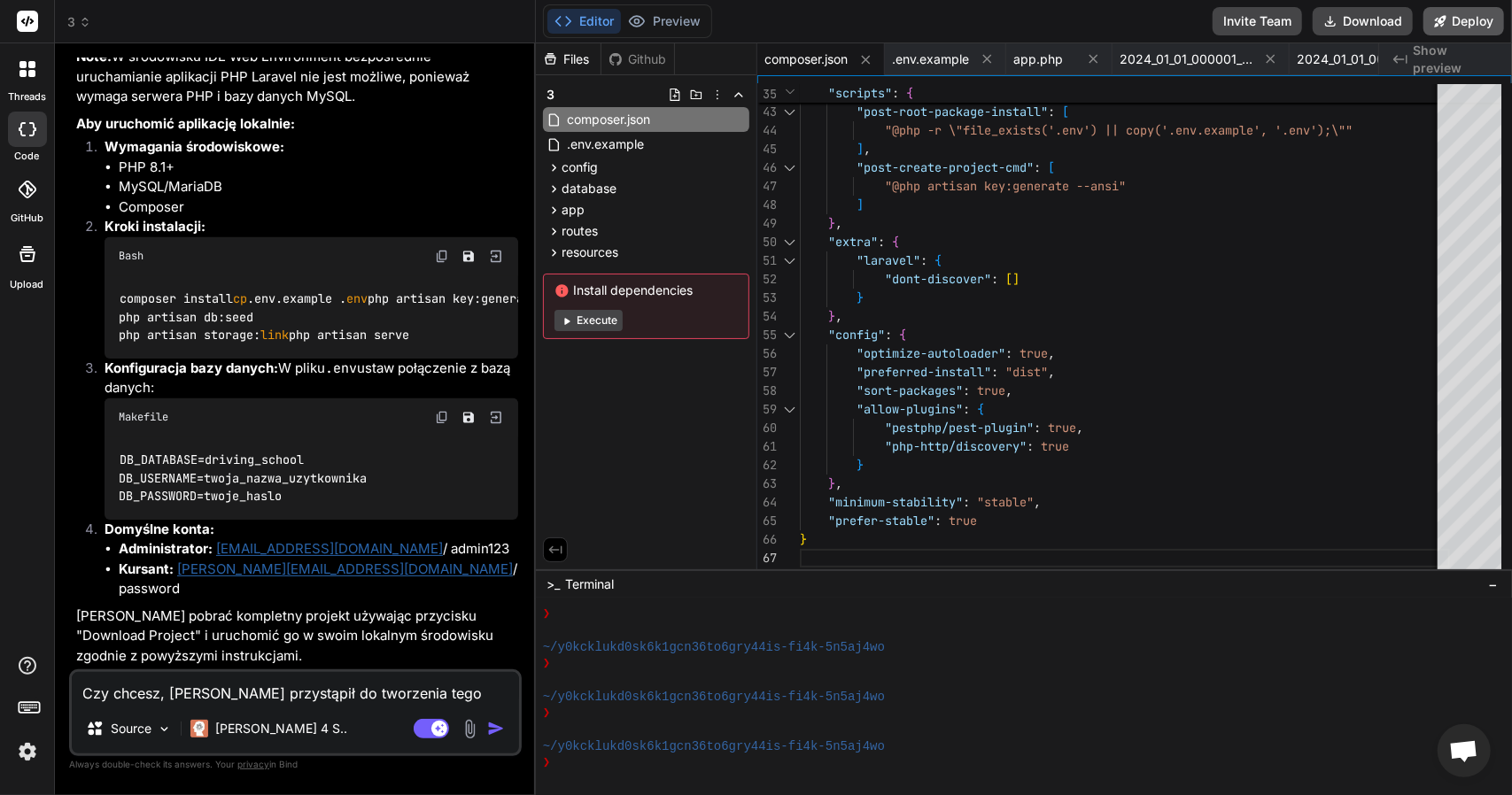
click at [1463, 27] on button "Deploy" at bounding box center [1463, 21] width 81 height 28
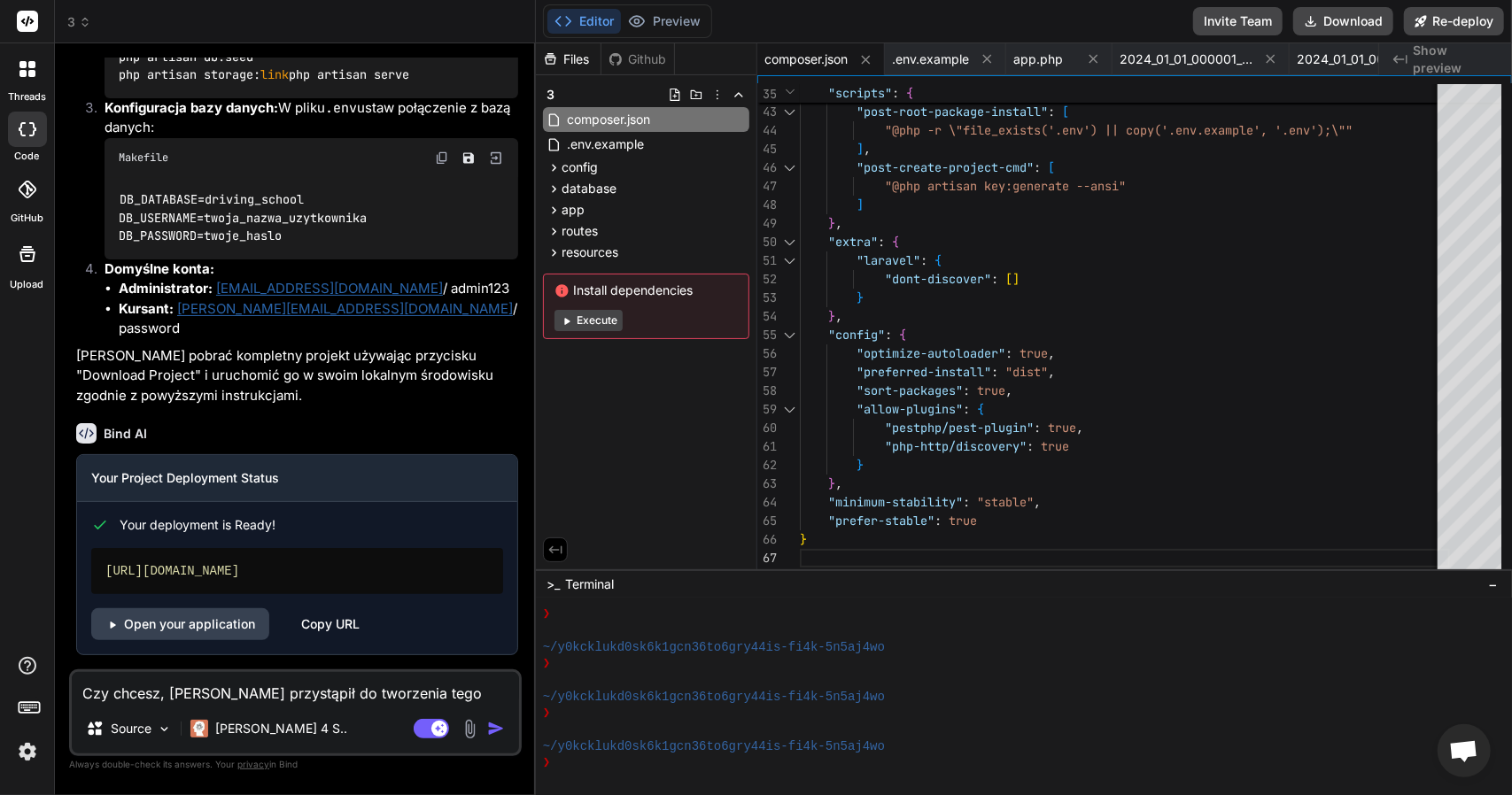
scroll to position [2536, 0]
type textarea "x"
click at [228, 632] on link "Open your application" at bounding box center [180, 624] width 178 height 32
drag, startPoint x: 317, startPoint y: 571, endPoint x: 232, endPoint y: 567, distance: 85.1
click at [232, 567] on div "https://3-getbind.vercel.app" at bounding box center [298, 571] width 412 height 46
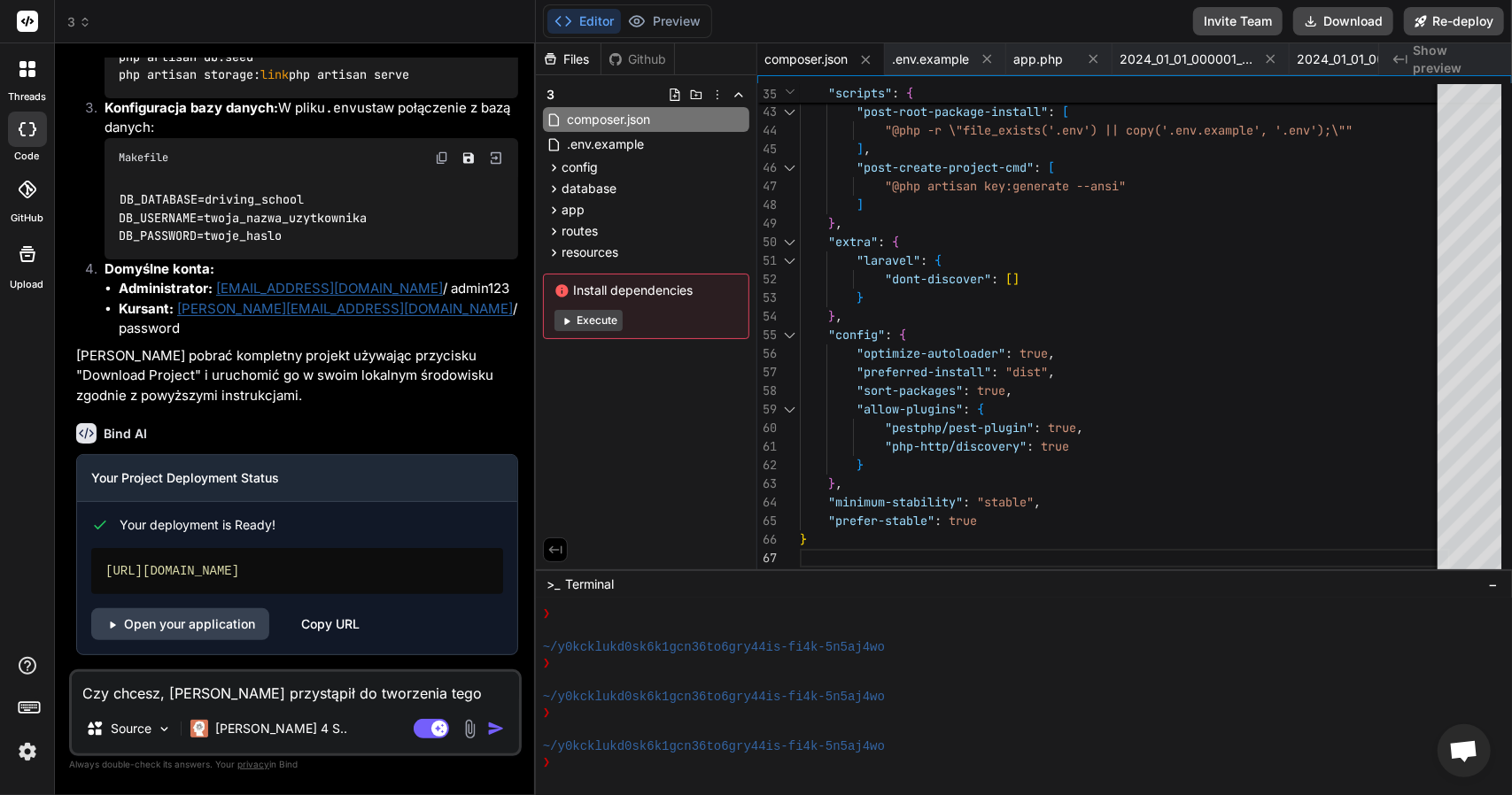
click at [317, 640] on div "Copy URL" at bounding box center [330, 624] width 59 height 32
click at [253, 696] on textarea "Czy chcesz, żebym przystąpił do tworzenia tego projektu? Tak" at bounding box center [295, 688] width 447 height 32
type textarea "K"
type textarea "x"
type textarea "Ki"
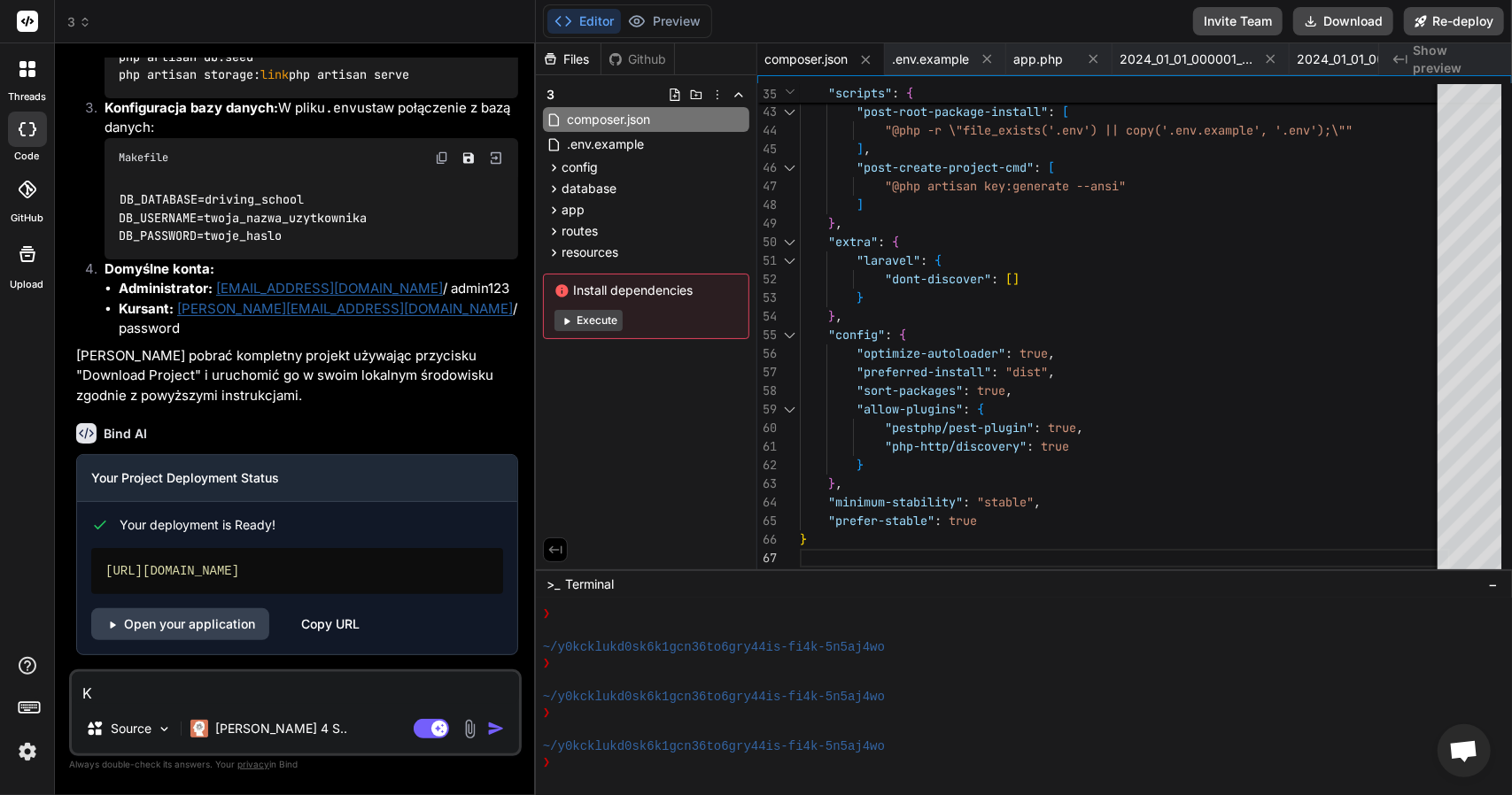
type textarea "x"
type textarea "Kie"
type textarea "x"
type textarea "Kied"
type textarea "x"
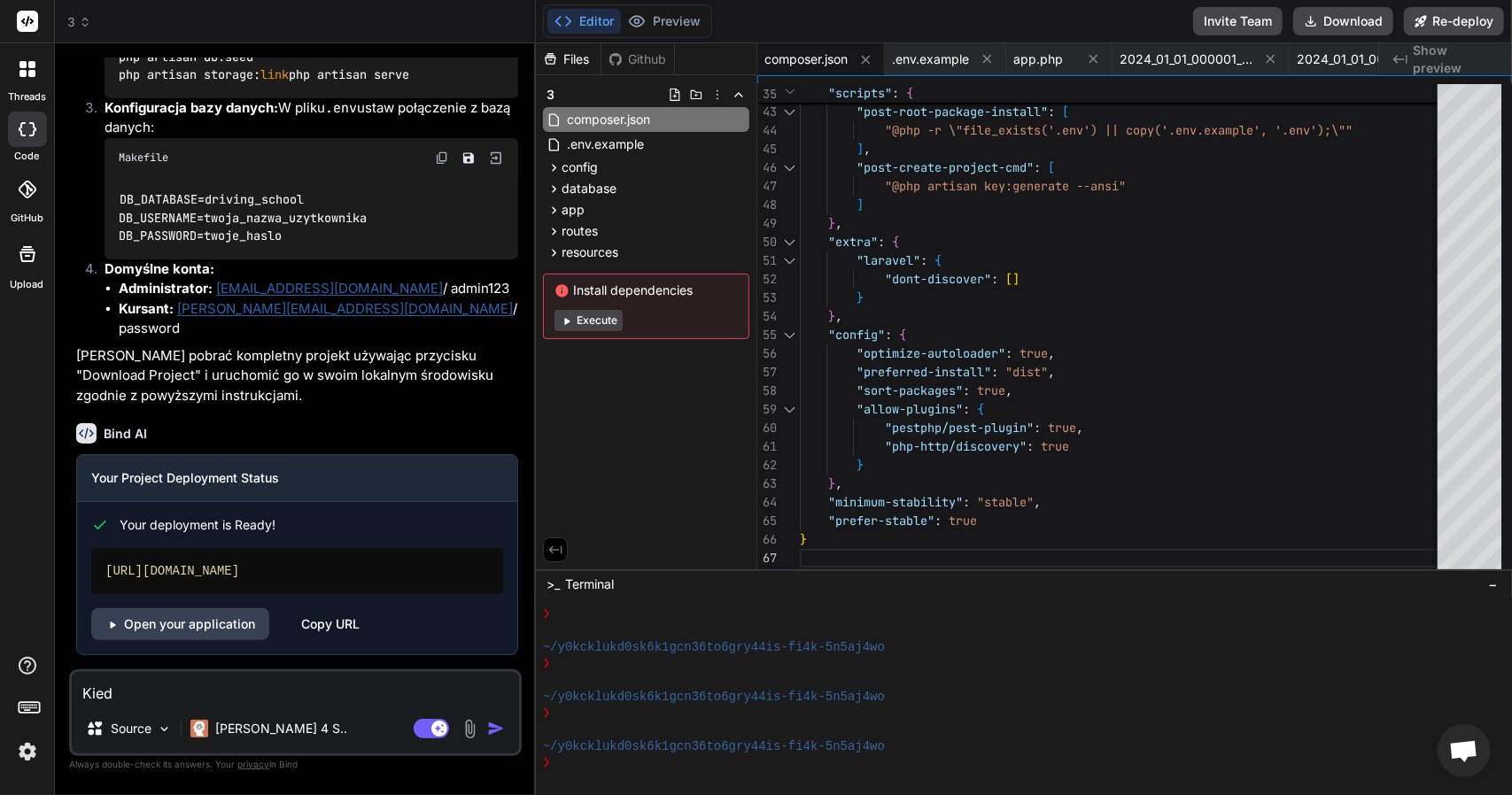
type textarea "Kiedy"
type textarea "x"
type textarea "Kiedy"
type textarea "x"
type textarea "Kiedy d"
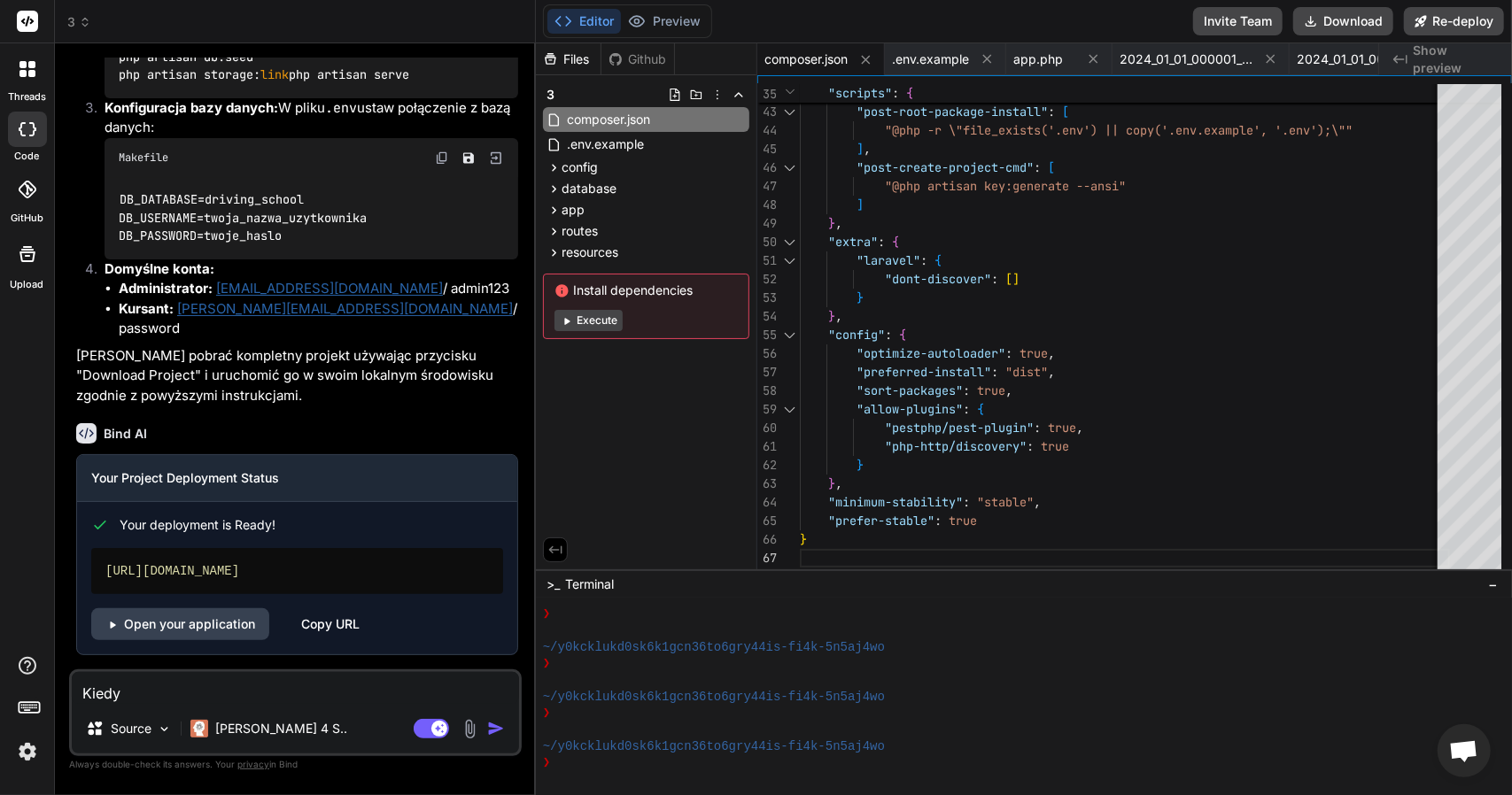
type textarea "x"
type textarea "Kiedy di"
type textarea "x"
type textarea "Kiedy diz"
type textarea "x"
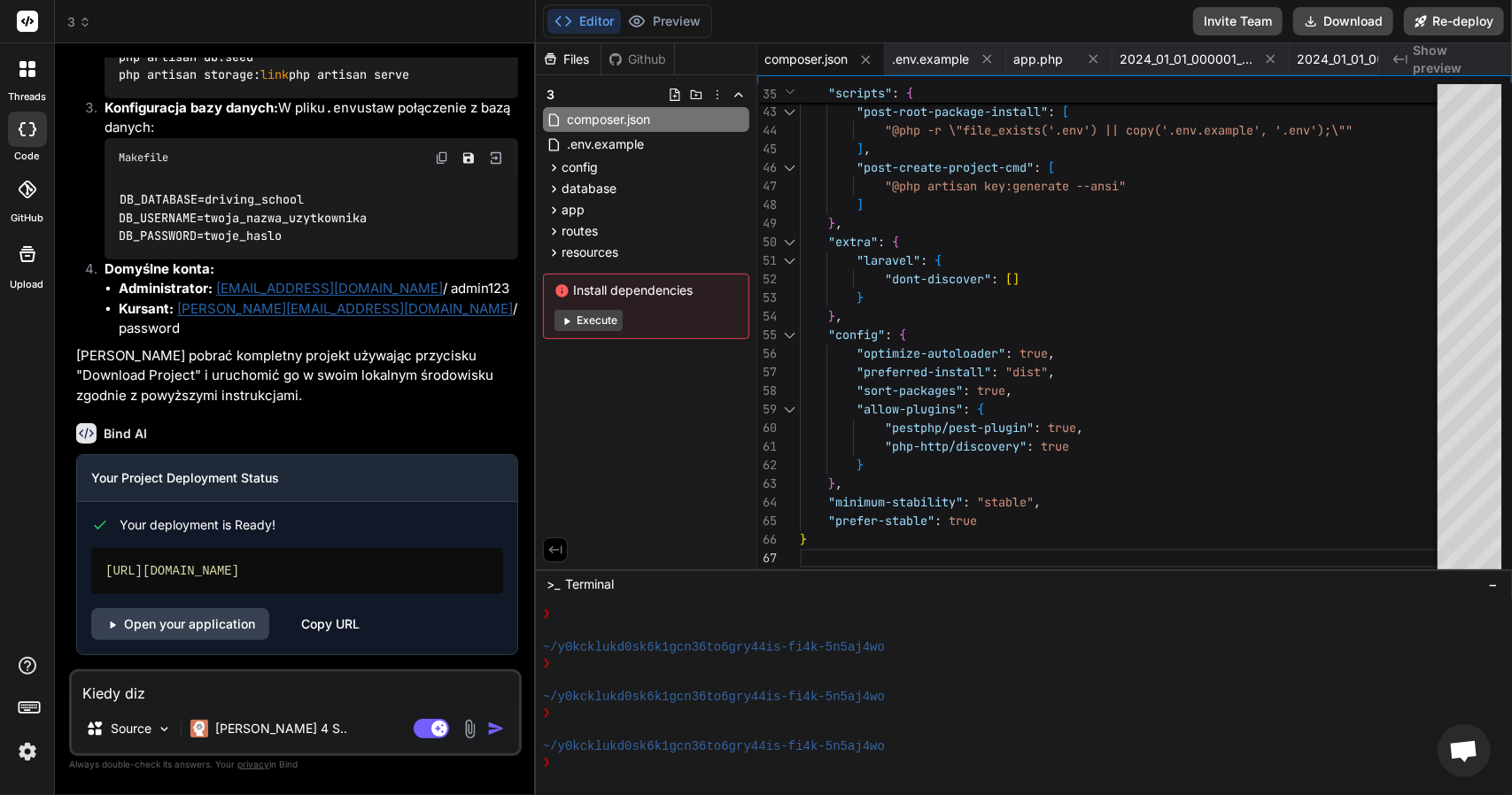
type textarea "Kiedy dizł"
type textarea "x"
type textarea "Kiedy dizła"
type textarea "x"
type textarea "Kiedy dizła"
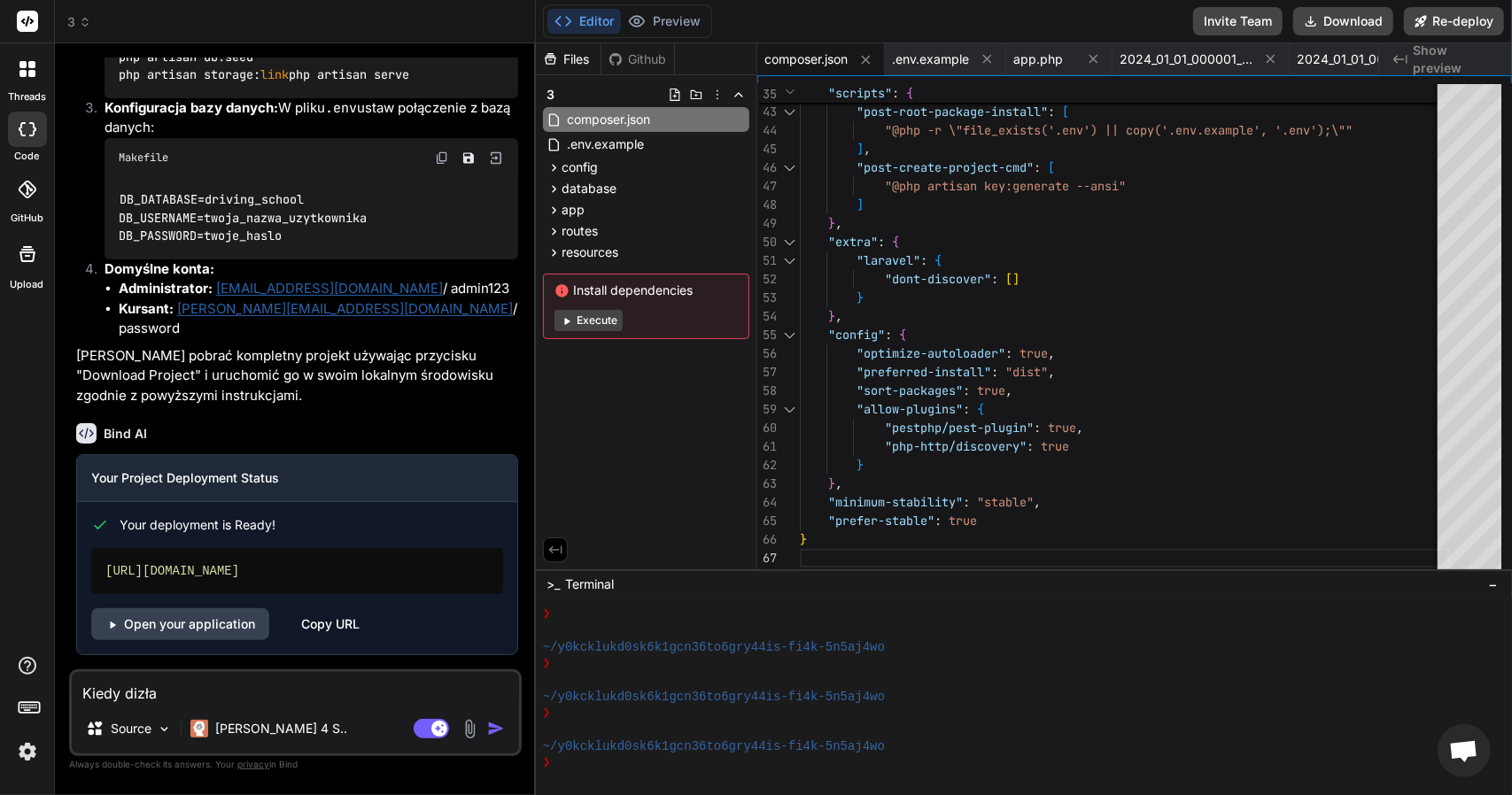
type textarea "x"
type textarea "Kiedy dizła o"
type textarea "x"
type textarea "Kiedy dizła op"
type textarea "x"
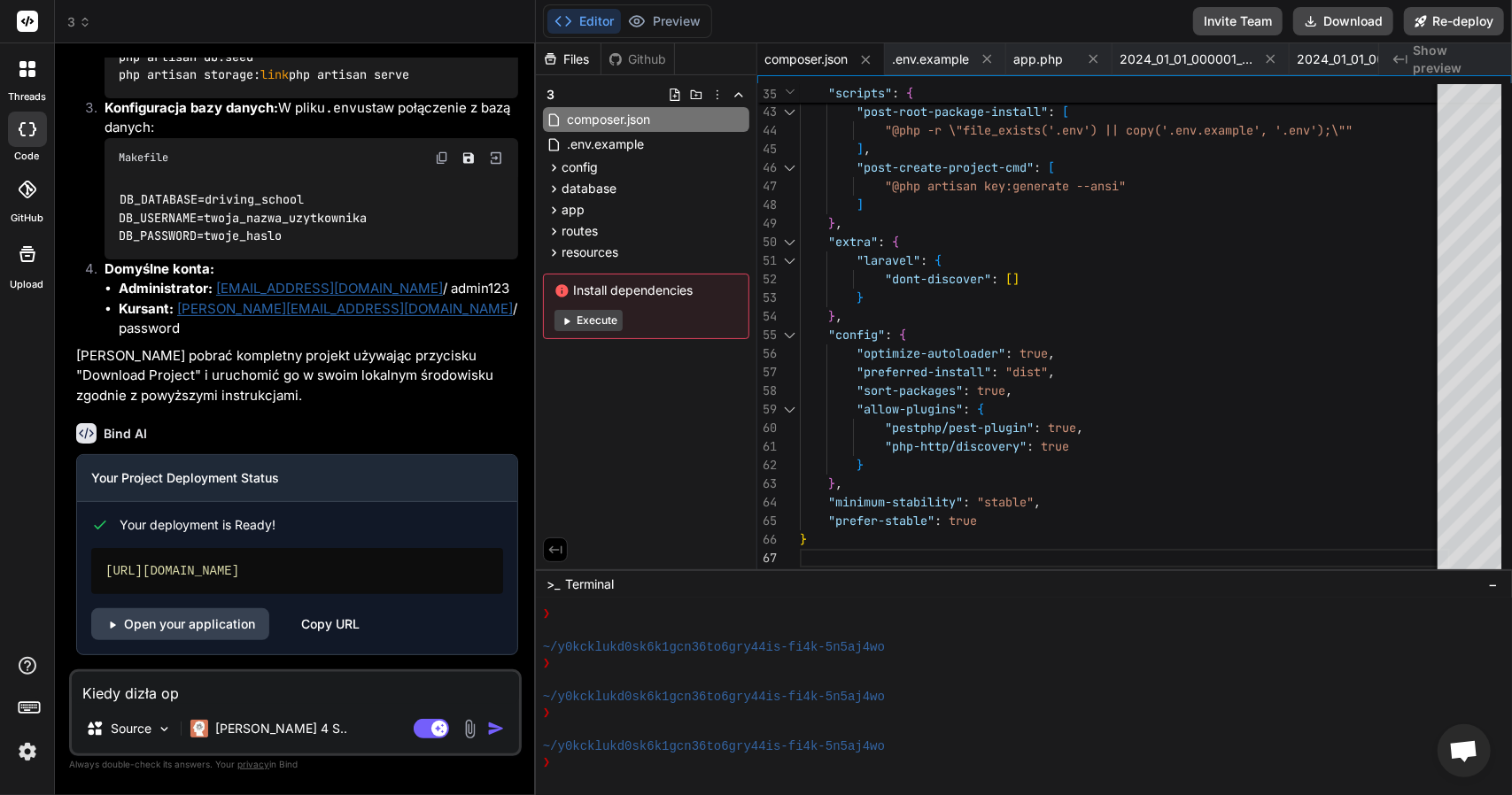
type textarea "Kiedy dizła opc"
type textarea "x"
type textarea "Kiedy dizła opcj"
type textarea "x"
type textarea "Kiedy dizła opcja"
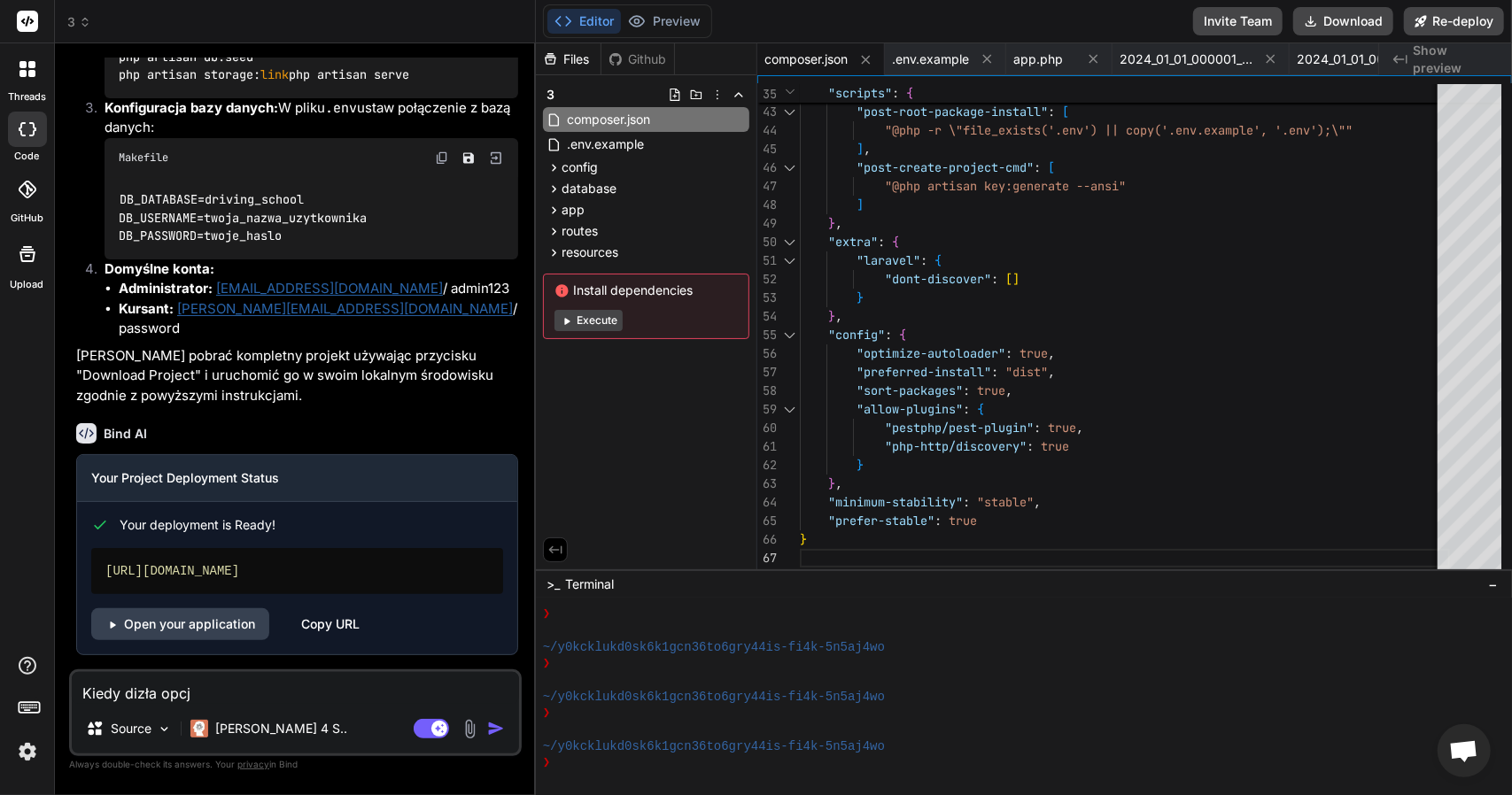
type textarea "x"
type textarea "Kiedy dizła opcja"
type textarea "x"
type textarea "Kiedy dizła opcja ""
type textarea "x"
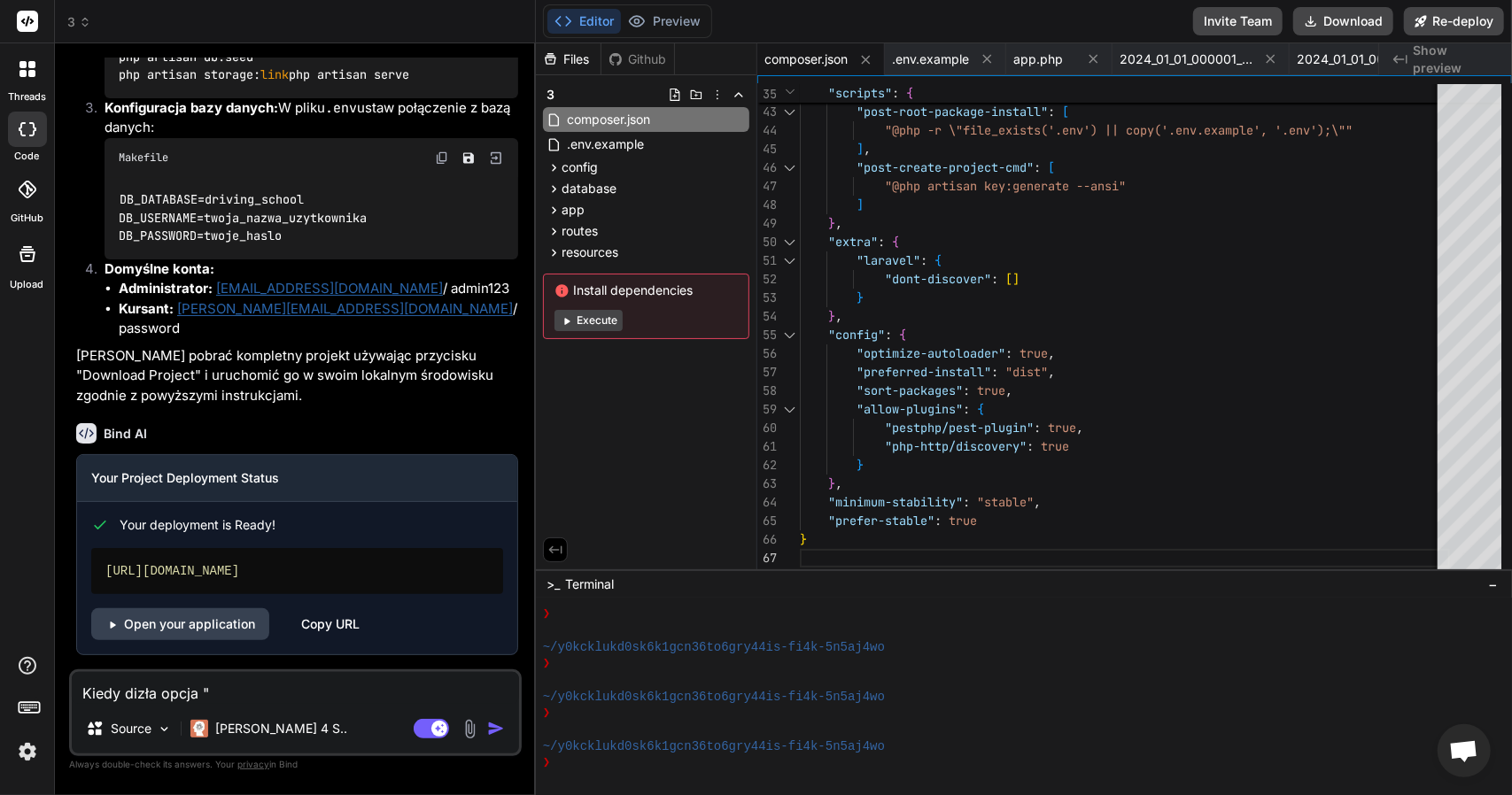
type textarea "Kiedy dizła opcja "p"
type textarea "x"
type textarea "Kiedy dizła opcja "pr"
type textarea "x"
type textarea "Kiedy dizła opcja "pri"
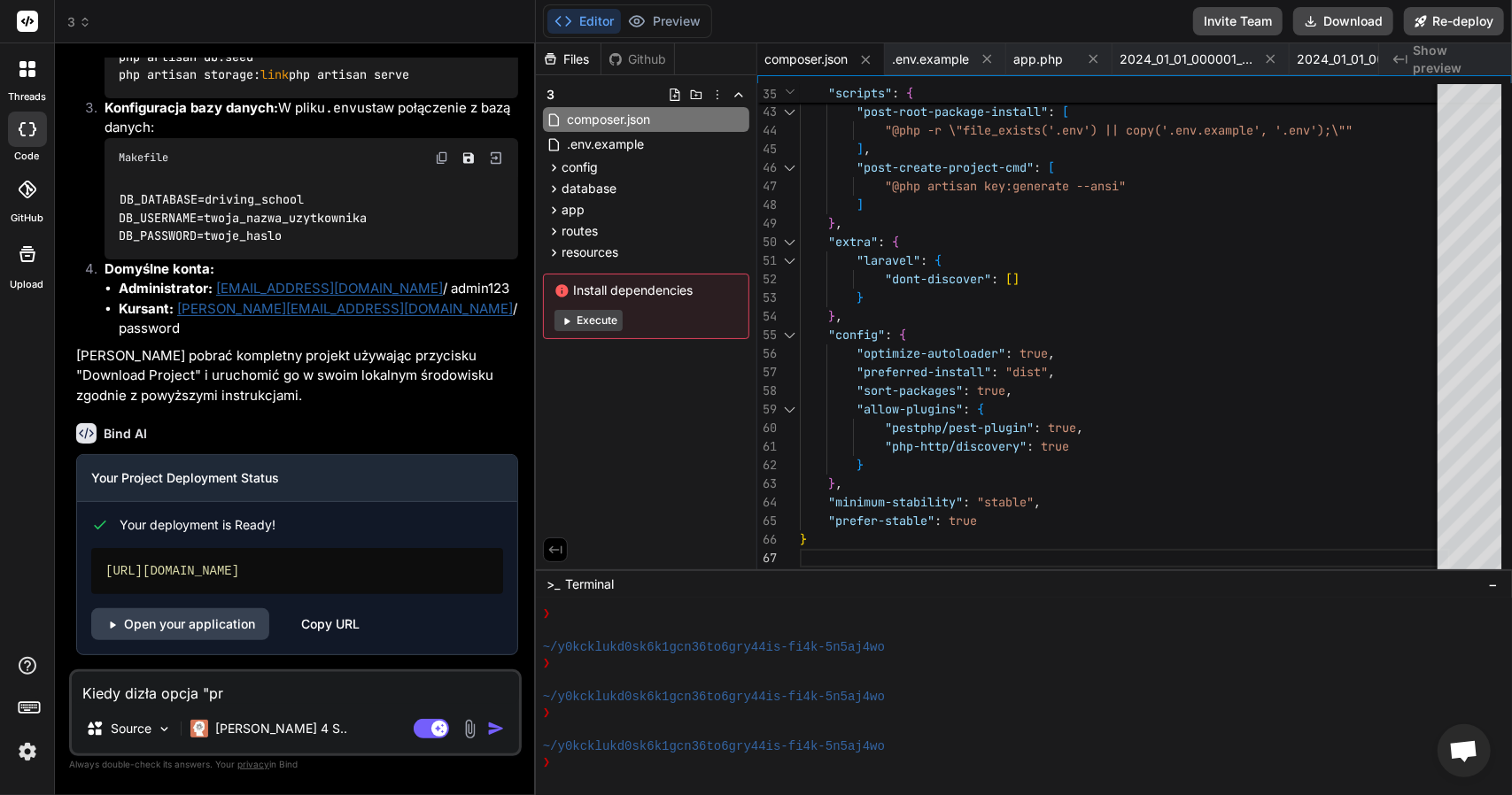
type textarea "x"
type textarea "Kiedy dizła opcja "prie"
type textarea "x"
type textarea "Kiedy dizła opcja "priec"
type textarea "x"
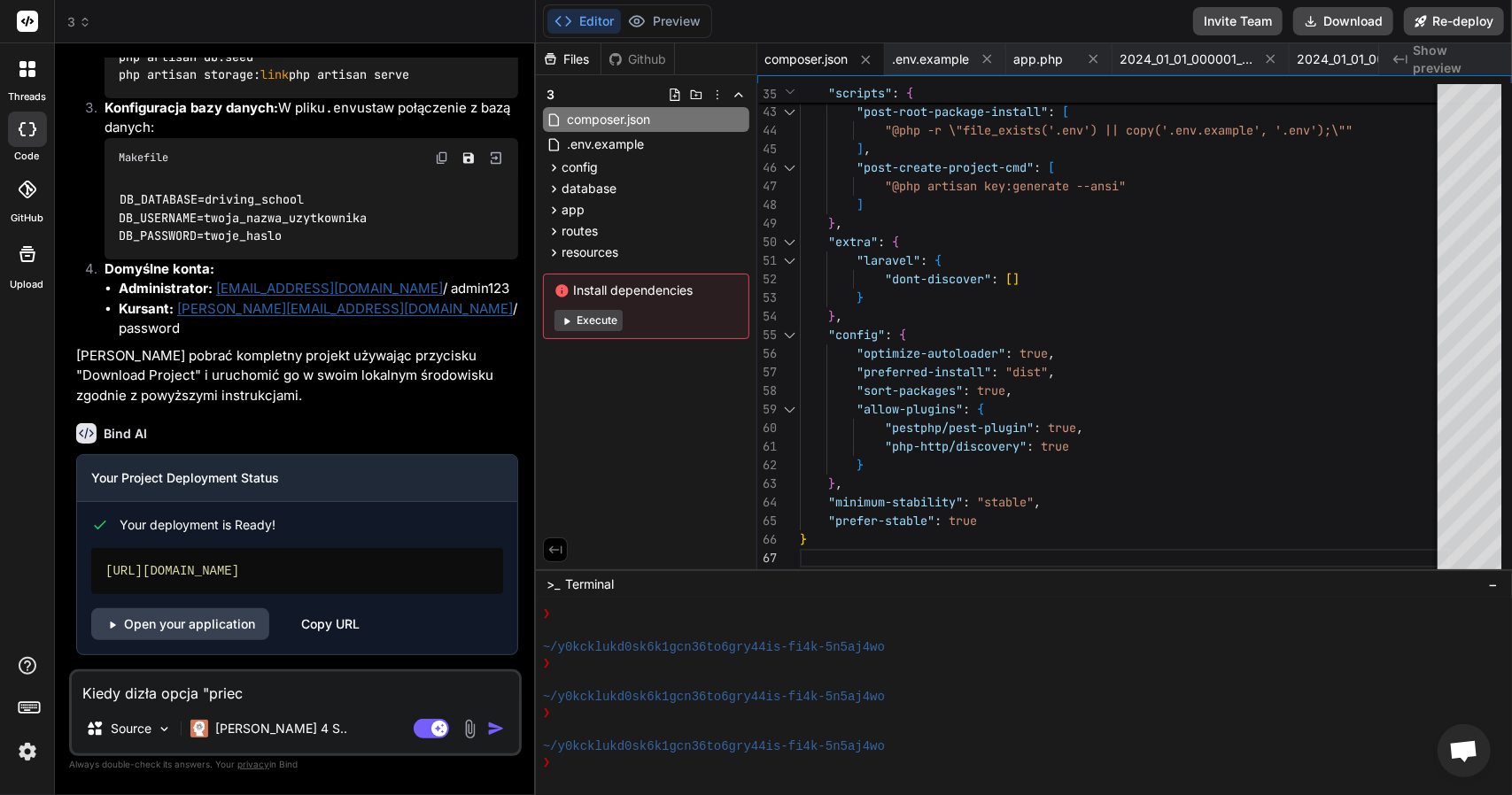
type textarea "Kiedy dizła opcja "priece"
type textarea "x"
type textarea "Kiedy dizła opcja "priece""
type textarea "x"
type textarea "Kiedy dizła opcja "priece"
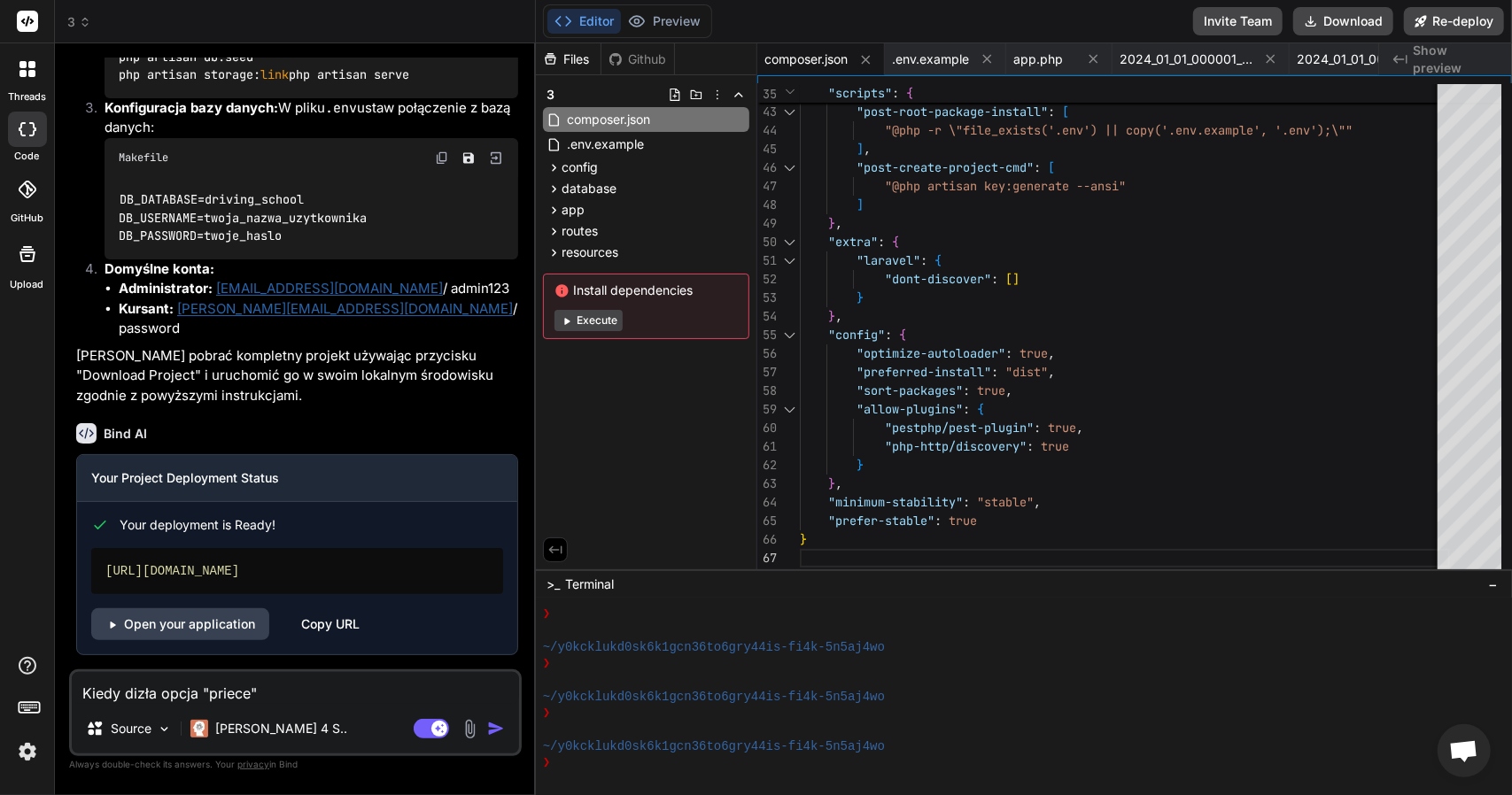
type textarea "x"
type textarea "Kiedy dizła opcja "priecev"
type textarea "x"
type textarea "Kiedy dizła opcja "priecev""
type textarea "x"
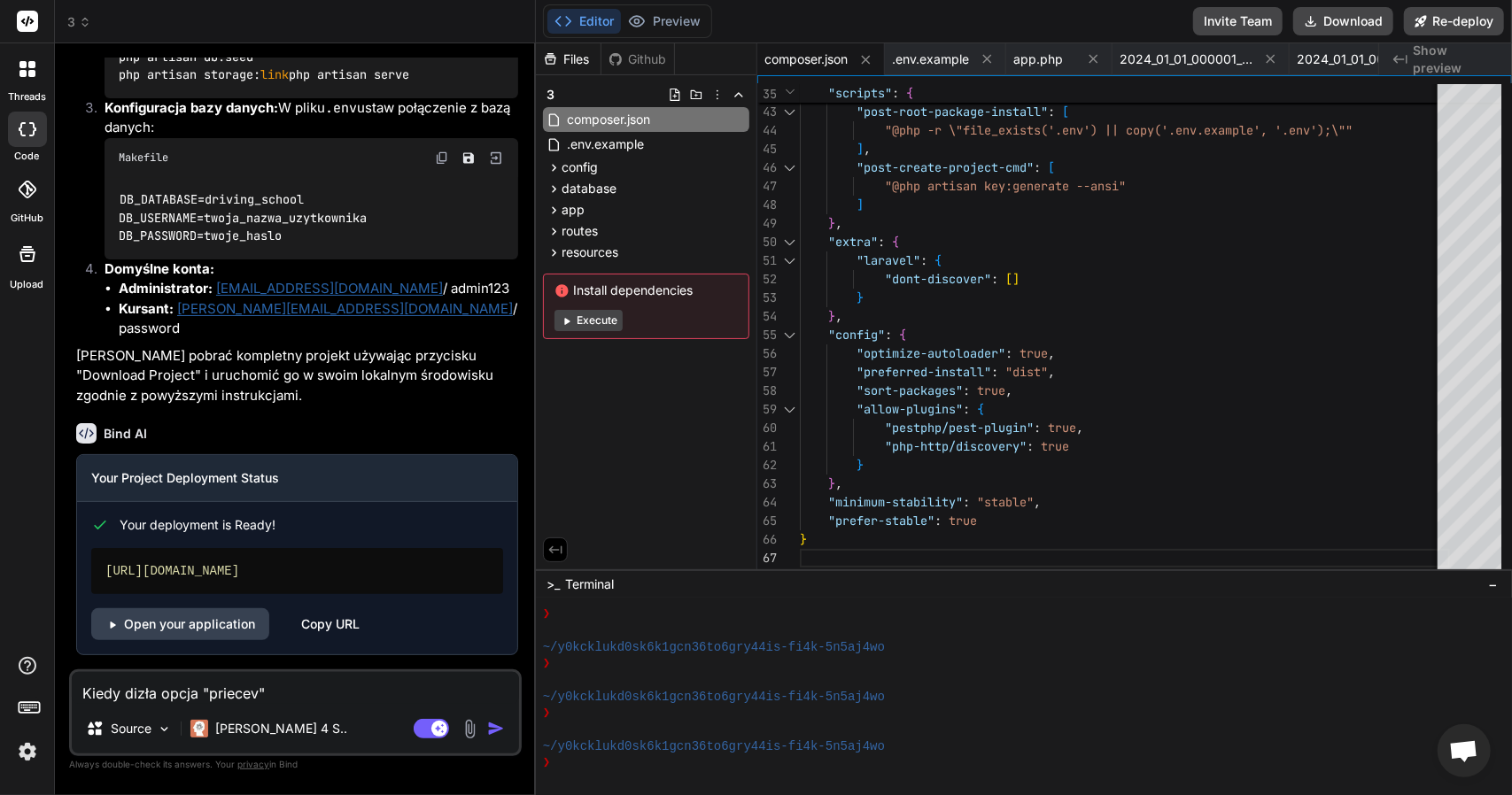
type textarea "Kiedy dizła opcja "priecev""
type textarea "x"
type textarea "Kiedy dizła opcja "priecev" o"
type textarea "x"
type textarea "Kiedy dizła opcja "priecev" ob"
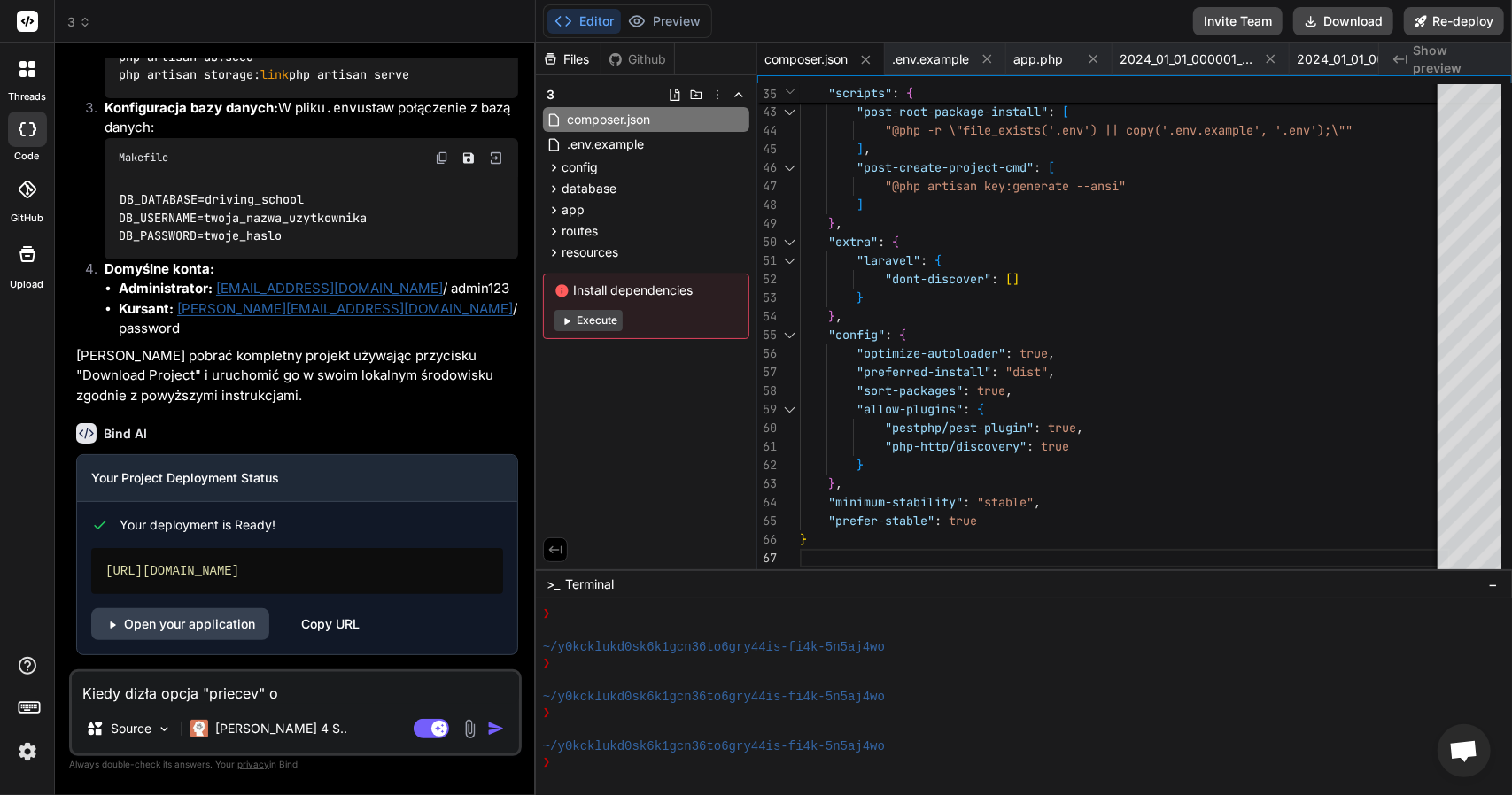
type textarea "x"
type textarea "Kiedy dizła opcja "priecev" obo"
type textarea "x"
type textarea "Kiedy dizła opcja "priecev" obok"
type textarea "x"
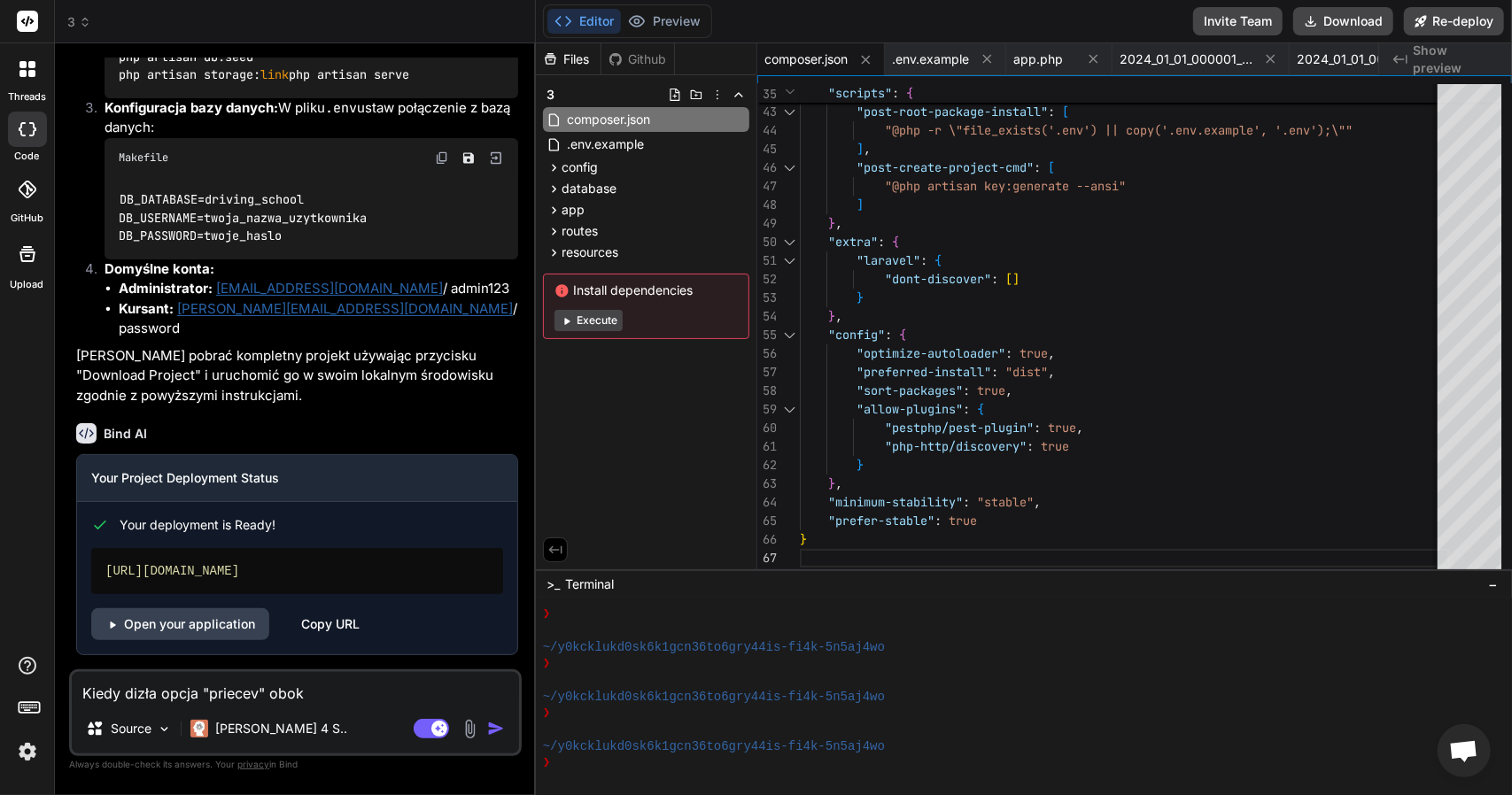
type textarea "Kiedy dizła opcja "priecev" obok"
type textarea "x"
type textarea "Kiedy dizła opcja "priecev" obok"
type textarea "x"
type textarea "Kiedy dizła opcja "priecev" obo"
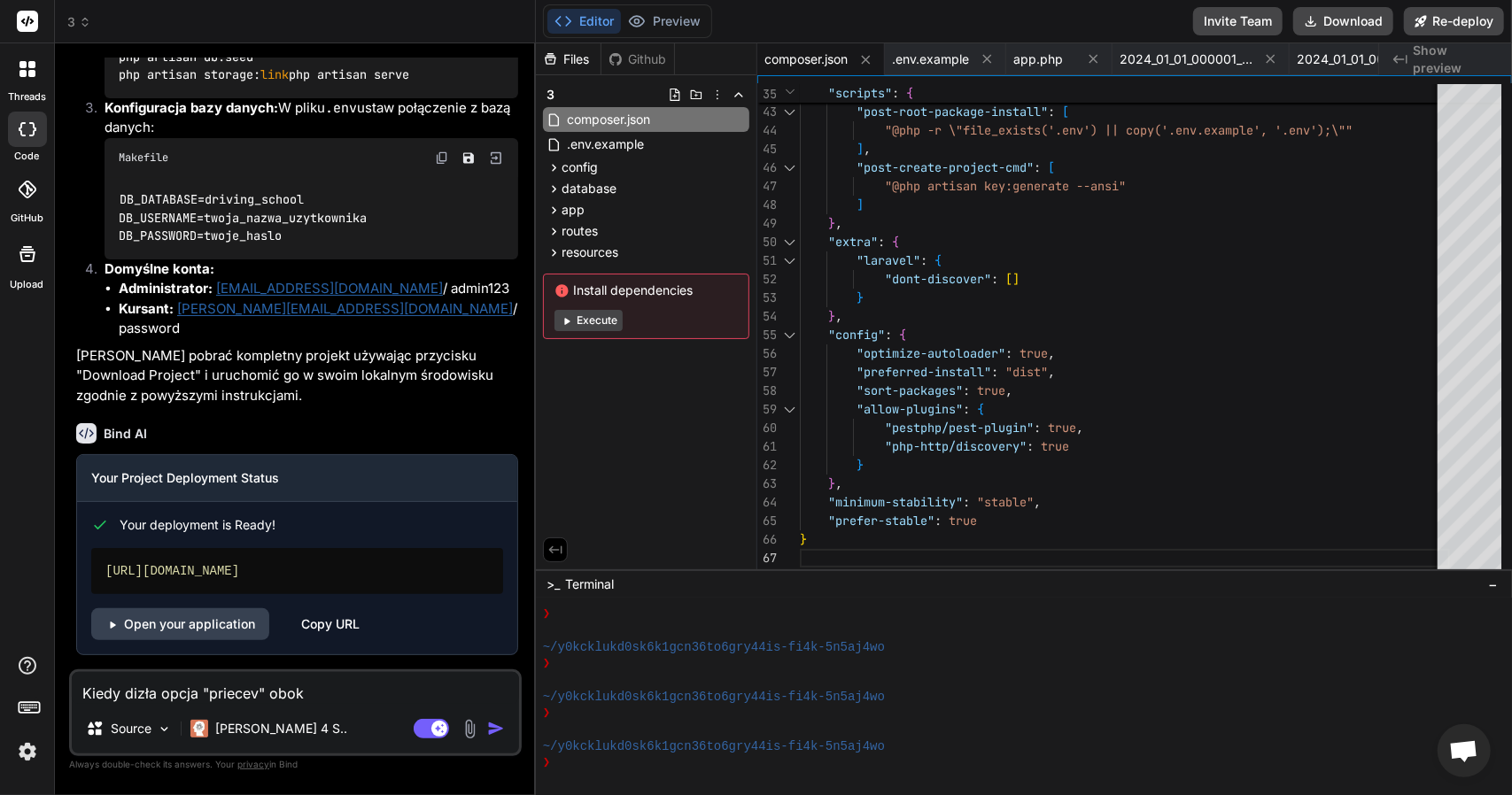
type textarea "x"
type textarea "Kiedy dizła opcja "priecev" ob"
type textarea "x"
type textarea "Kiedy dizła opcja "priecev" o"
type textarea "x"
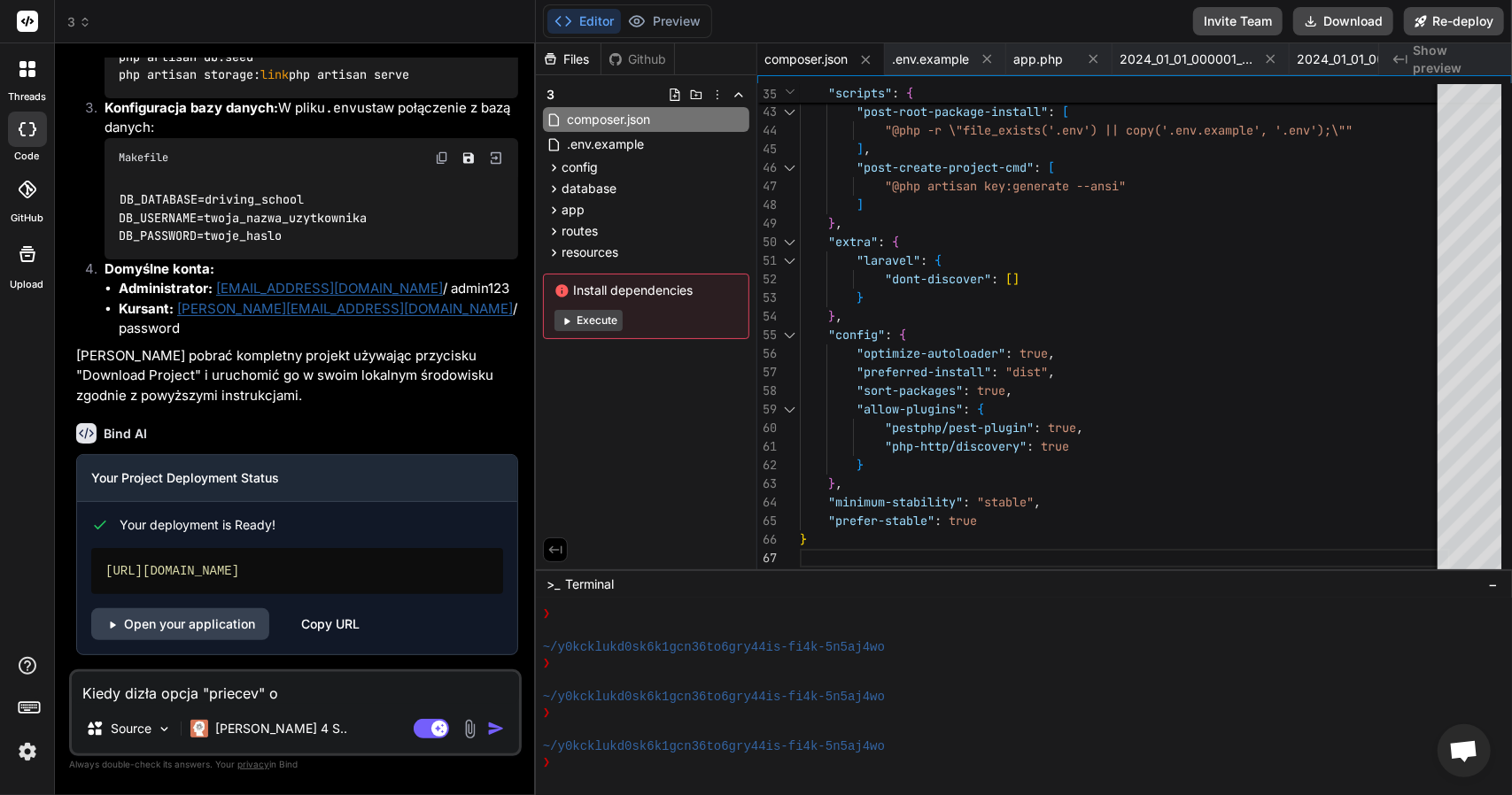
type textarea "Kiedy dizła opcja "priecev""
type textarea "x"
type textarea "Kiedy dizła opcja "priecev" ("
type textarea "x"
type textarea "Kiedy dizła opcja "priecev" (j"
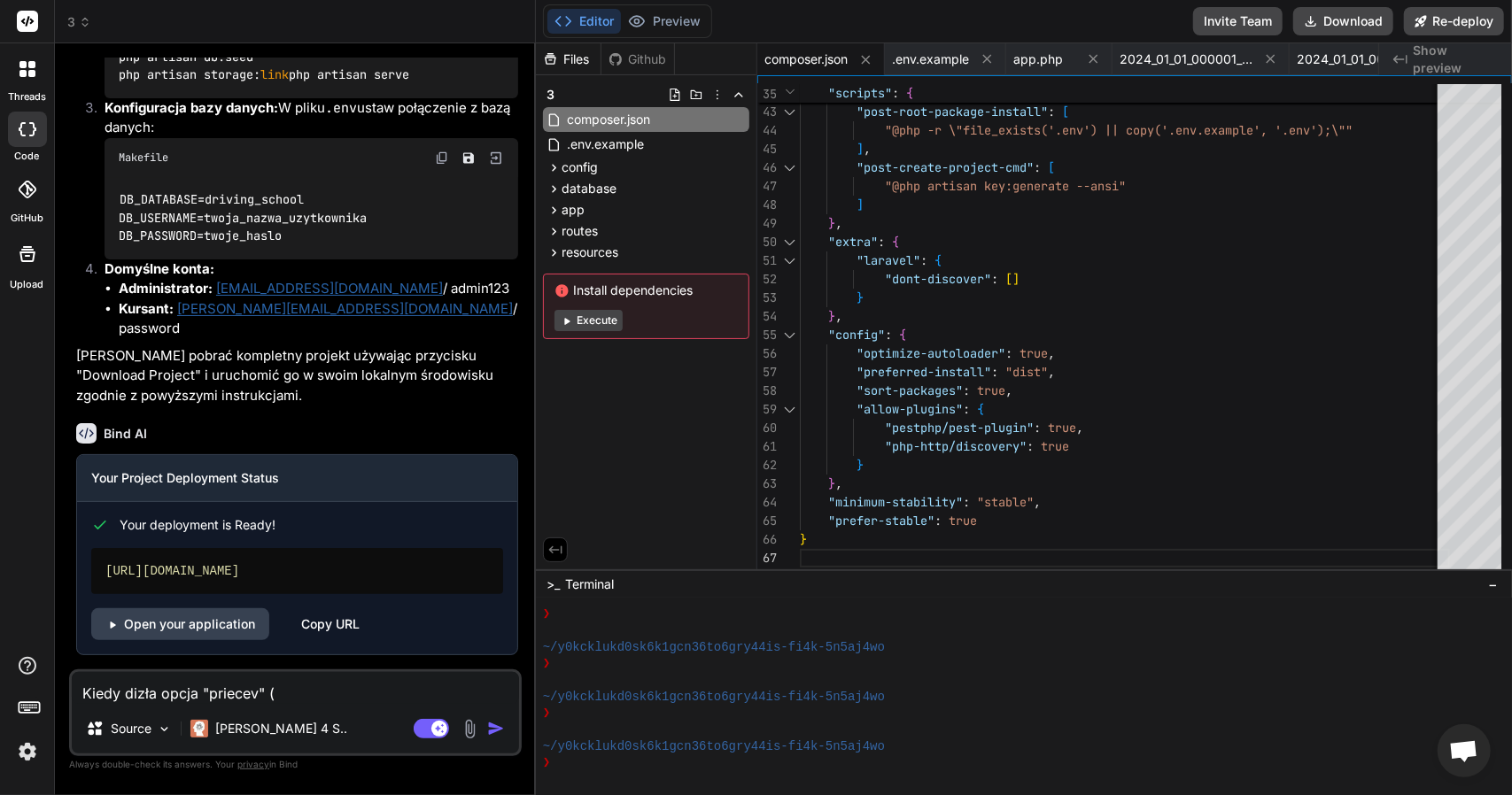
type textarea "x"
type textarea "Kiedy dizła opcja "priecev" (je"
type textarea "x"
type textarea "Kiedy dizła opcja "priecev" (jes"
type textarea "x"
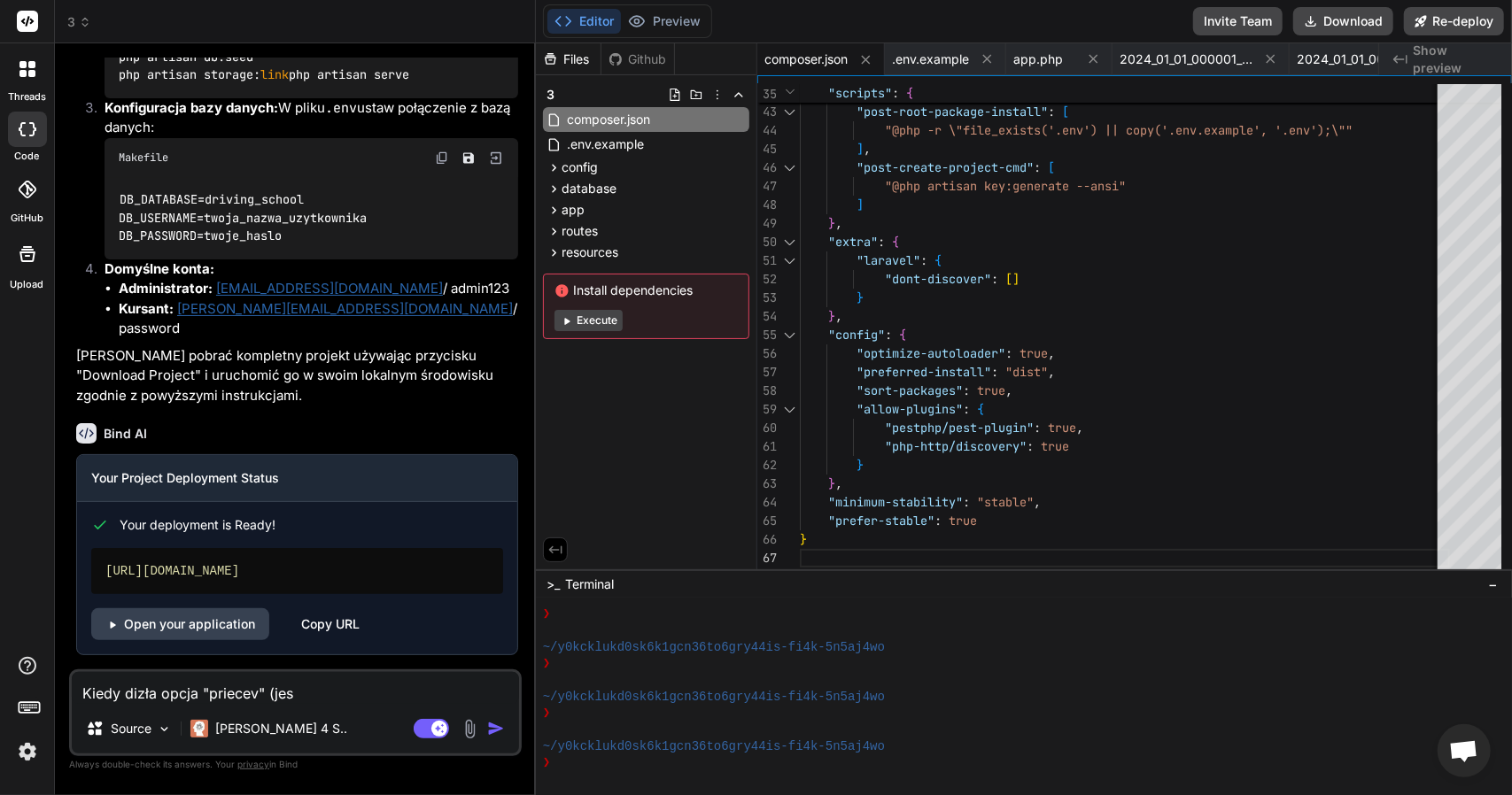
type textarea "Kiedy dizła opcja "priecev" (jest"
type textarea "x"
type textarea "Kiedy dizła opcja "priecev" (jest"
type textarea "x"
type textarea "Kiedy dizła opcja "priecev" (jest o"
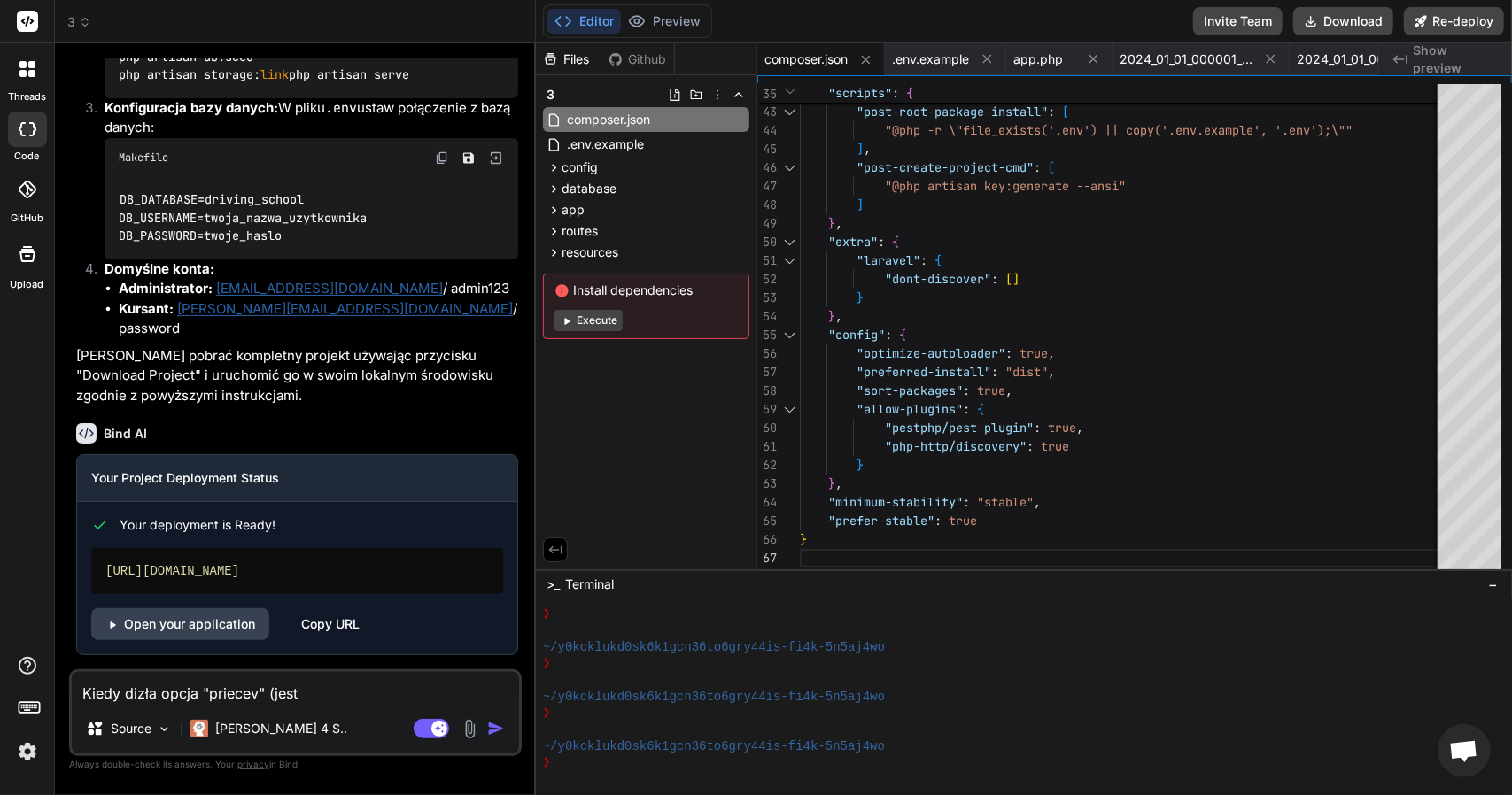
type textarea "x"
type textarea "Kiedy dizła opcja "priecev" (jest ob"
type textarea "x"
type textarea "Kiedy dizła opcja "priecev" (jest obo"
type textarea "x"
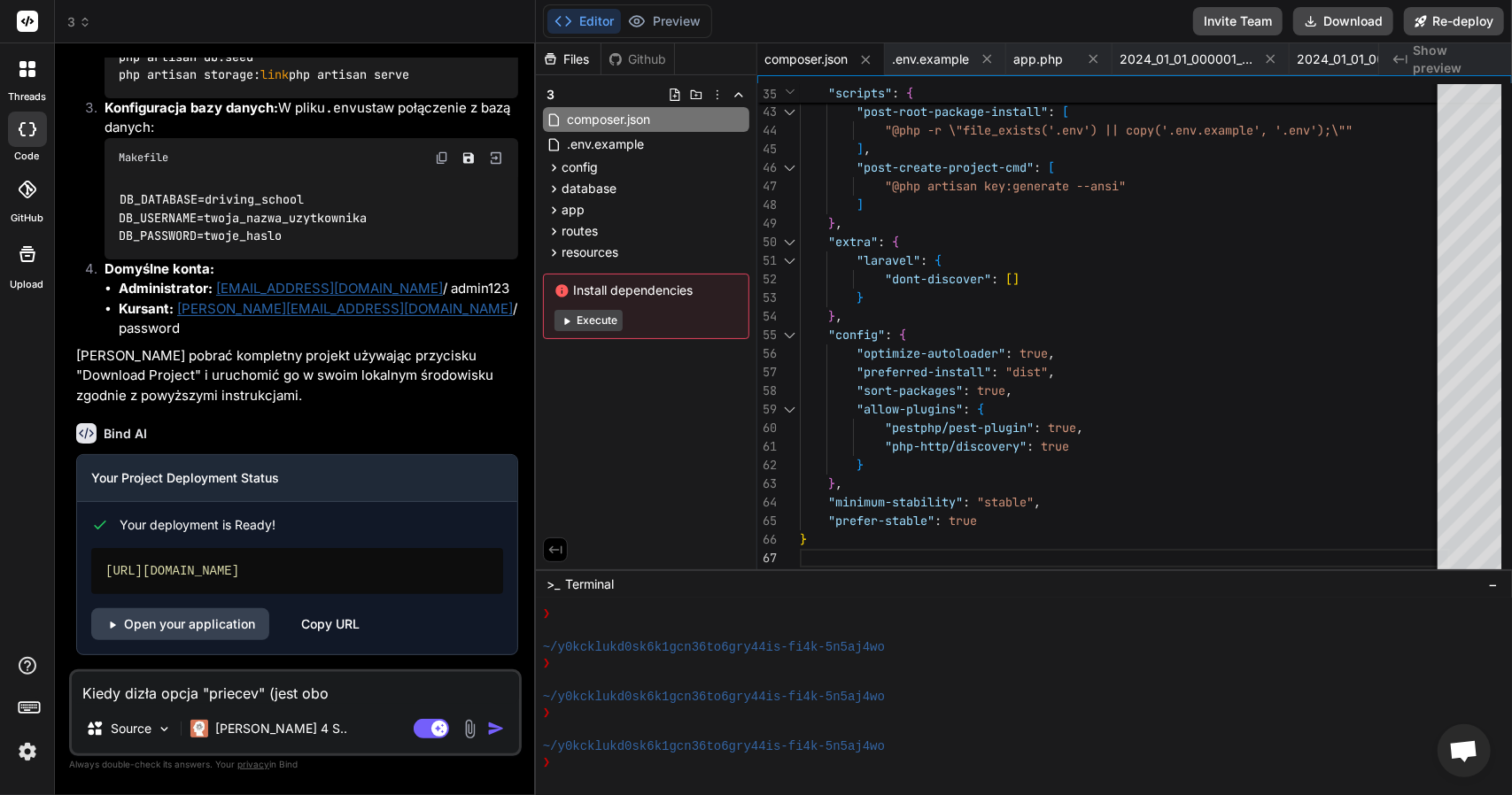
type textarea "Kiedy dizła opcja "priecev" (jest obok"
type textarea "x"
type textarea "Kiedy dizła opcja "priecev" (jest obok"
type textarea "x"
type textarea "Kiedy dizła opcja "priecev" (jest obok e"
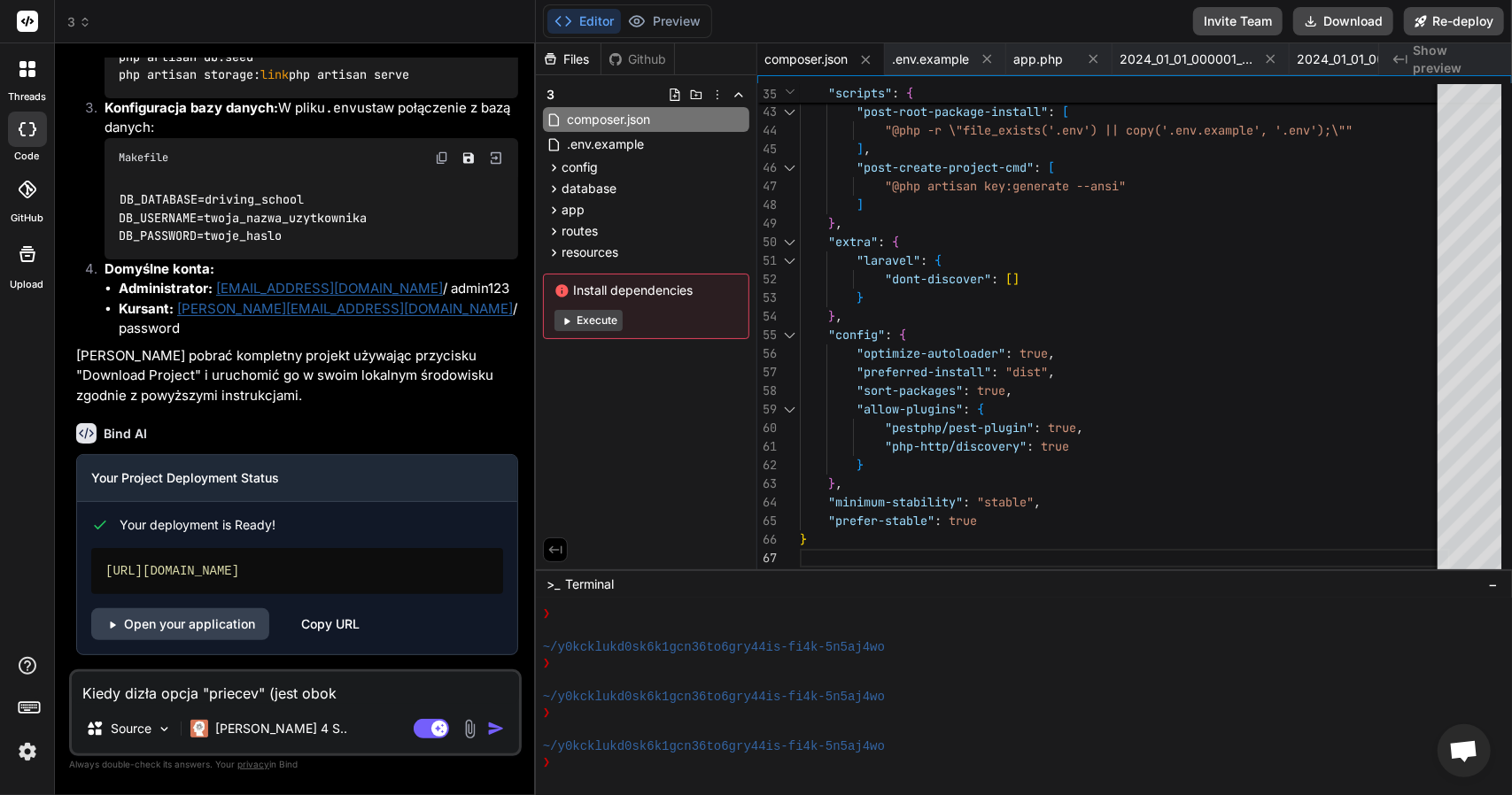
type textarea "x"
type textarea "Kiedy dizła opcja "priecev" (jest obok ed"
type textarea "x"
type textarea "Kiedy dizła opcja "priecev" (jest obok edi"
type textarea "x"
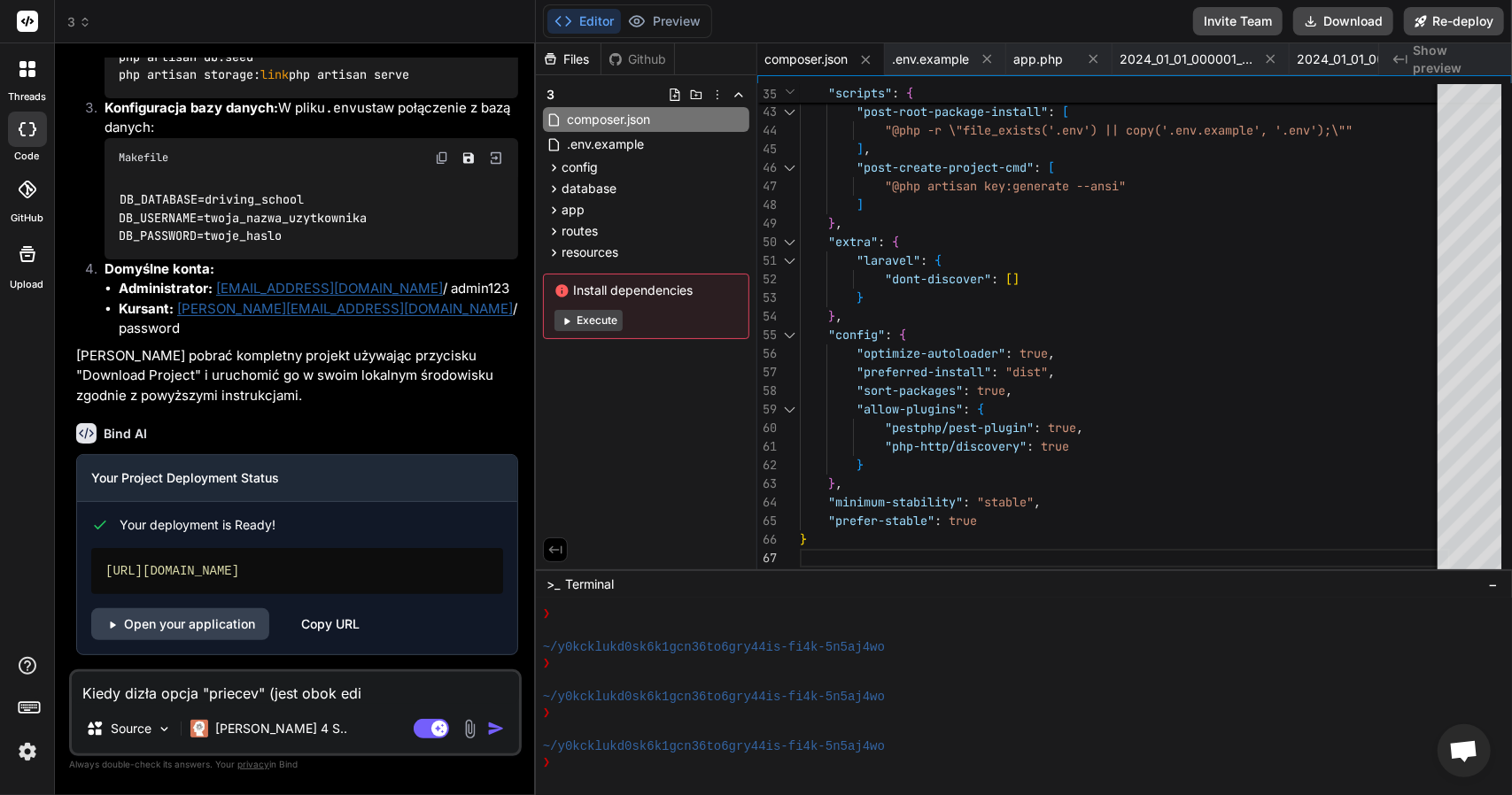
type textarea "Kiedy dizła opcja "priecev" (jest obok edit"
type textarea "x"
type textarea "Kiedy dizła opcja "priecev" (jest obok edito"
type textarea "x"
type textarea "Kiedy dizła opcja "priecev" (jest obok edito)"
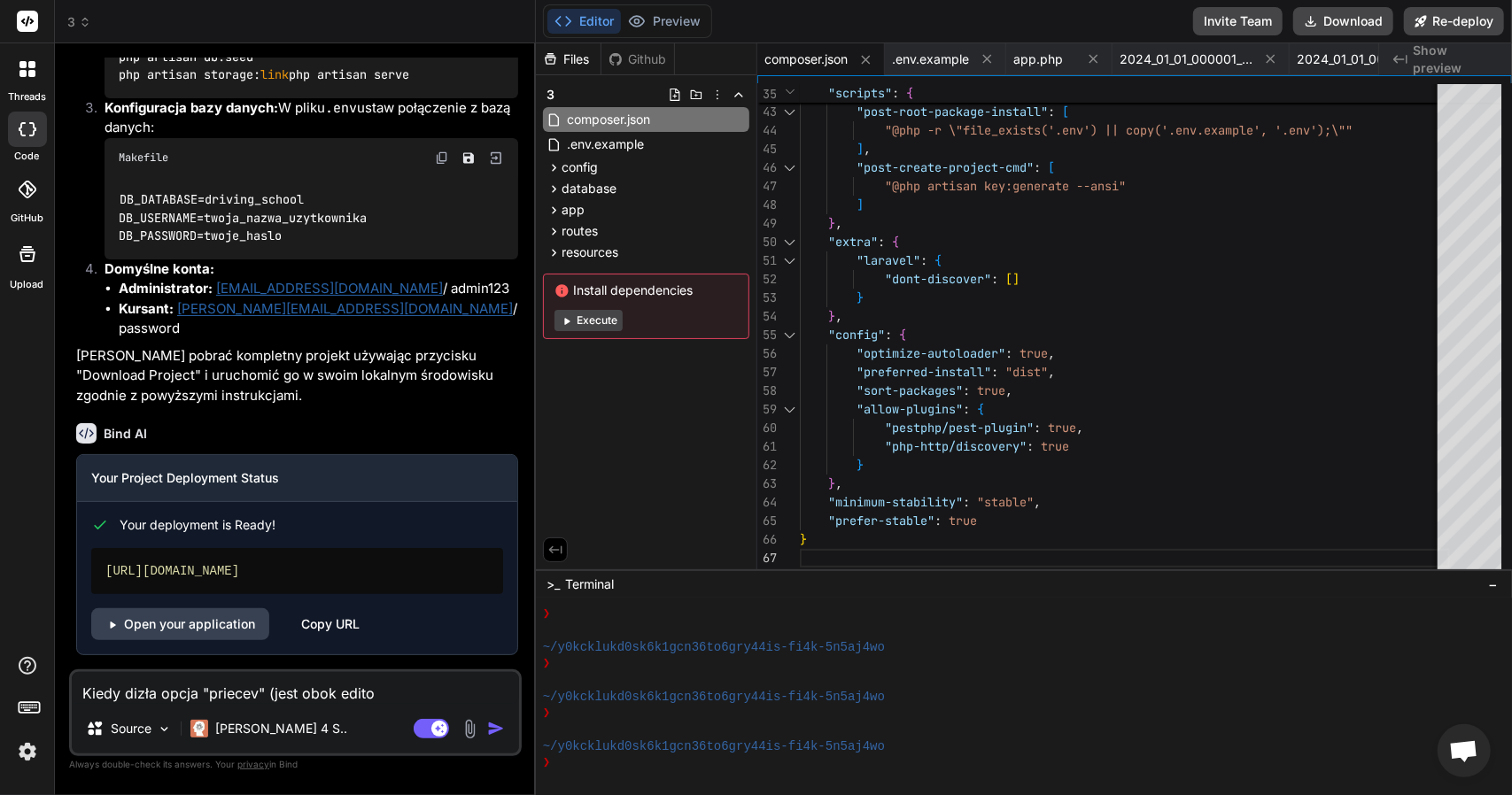
type textarea "x"
type textarea "Kiedy dizła opcja "priecev" (jest obok edito)/"
type textarea "x"
type textarea "Kiedy dizła opcja "priecev" (jest obok edito)/"
type textarea "x"
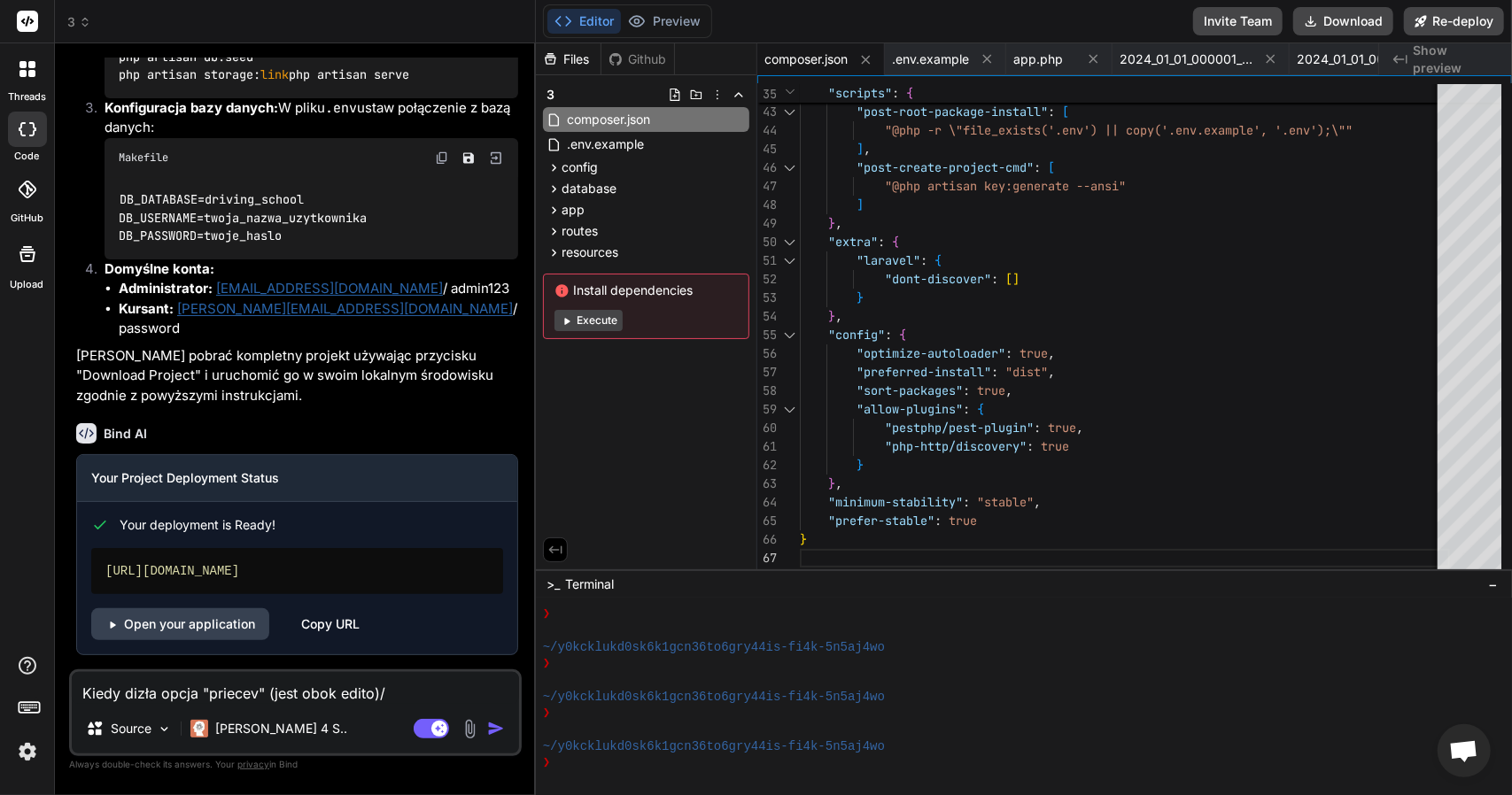
type textarea "Kiedy dizła opcja "priecev" (jest obok edito)/ W"
type textarea "x"
type textarea "Kiedy dizła opcja "priecev" (jest obok edito)/ W"
type textarea "x"
type textarea "Kiedy dizła opcja "priecev" (jest obok edito)/ W p"
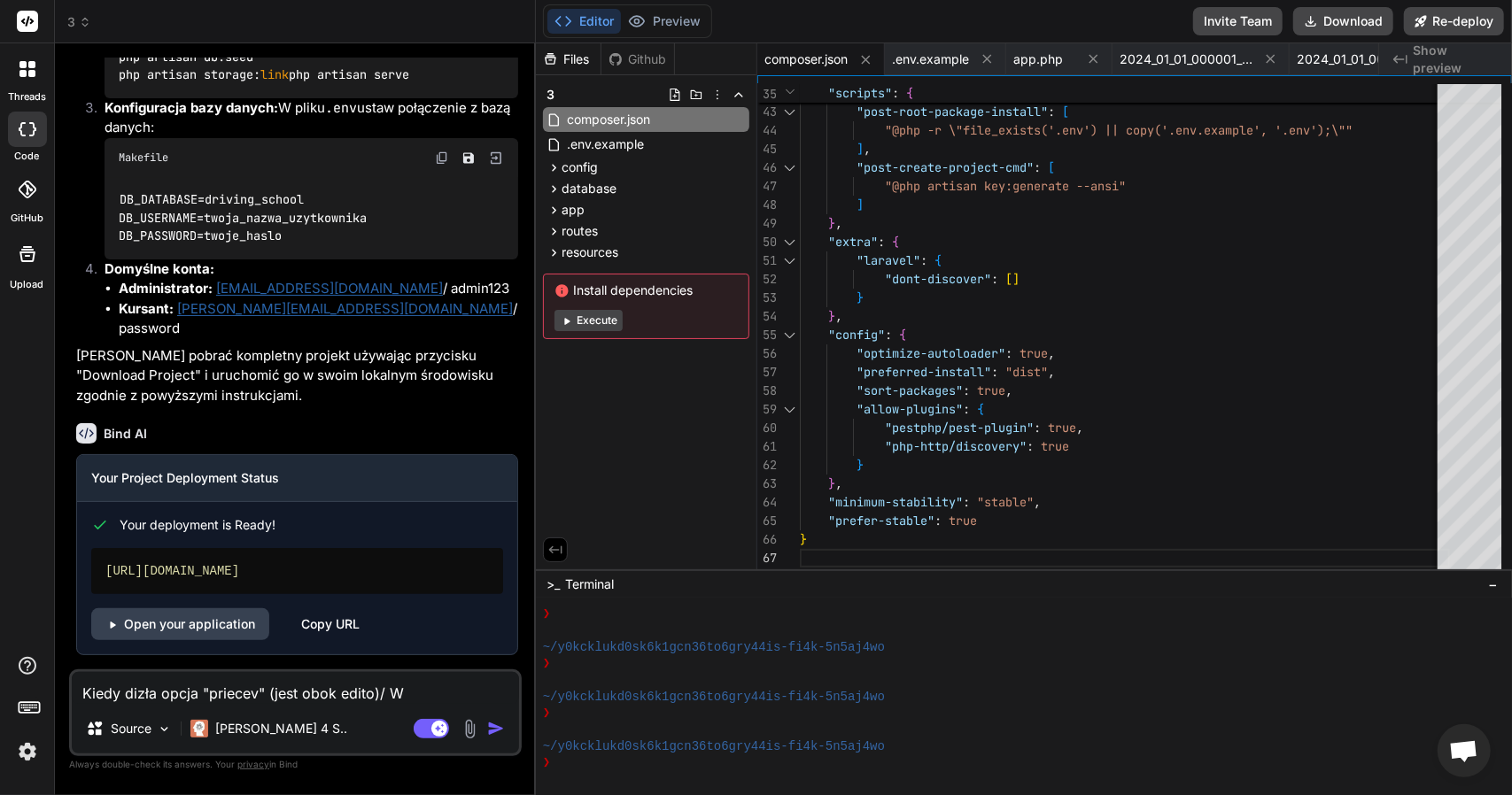
type textarea "x"
type textarea "Kiedy dizła opcja "priecev" (jest obok edito)/ W"
type textarea "x"
type textarea "Kiedy dizła opcja "priecev" (jest obok edito)/ W"
type textarea "x"
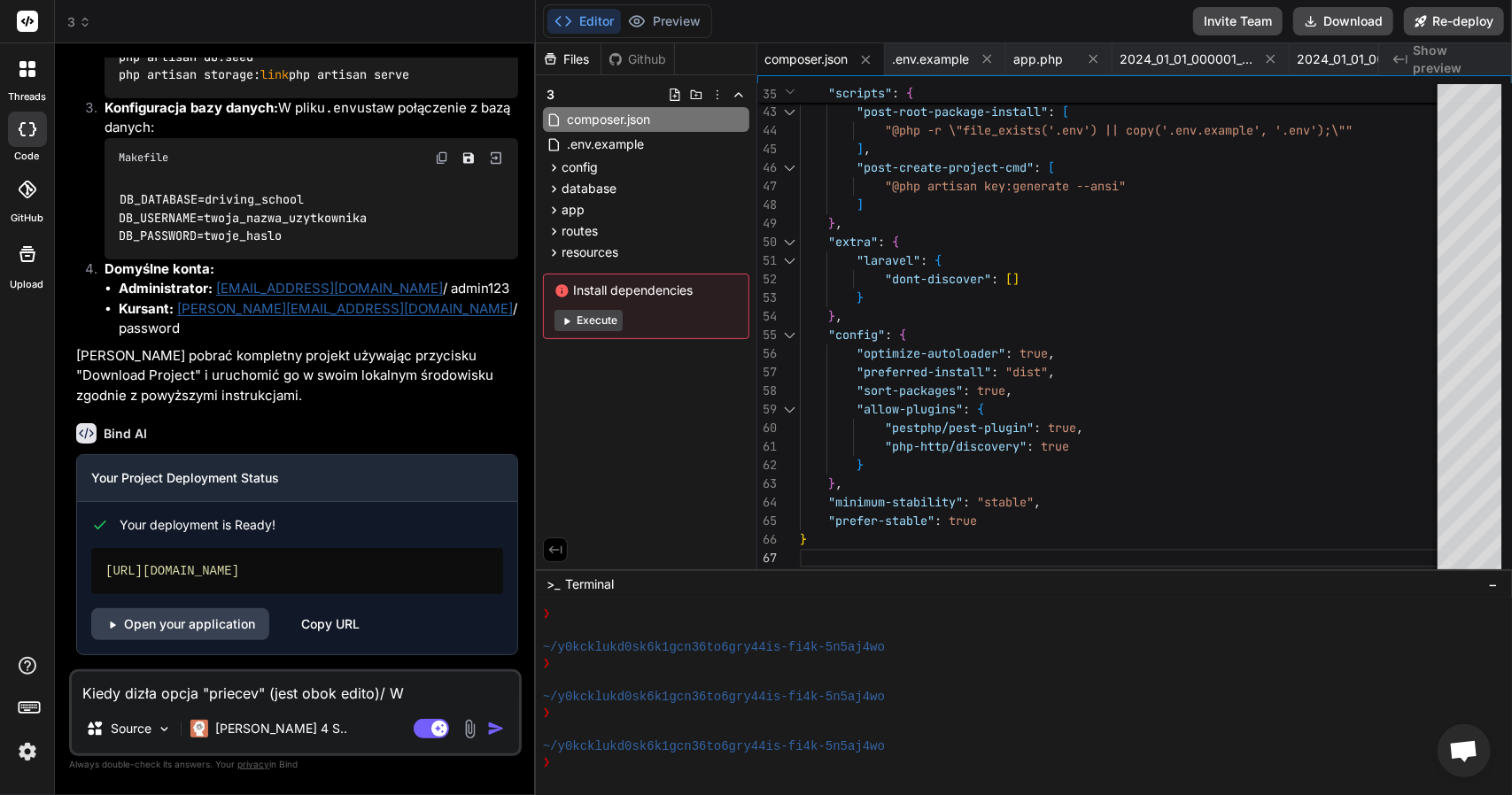
type textarea "Kiedy dizła opcja "priecev" (jest obok edito)/"
type textarea "x"
type textarea "Kiedy dizła opcja "priecev" (jest obok edito)/"
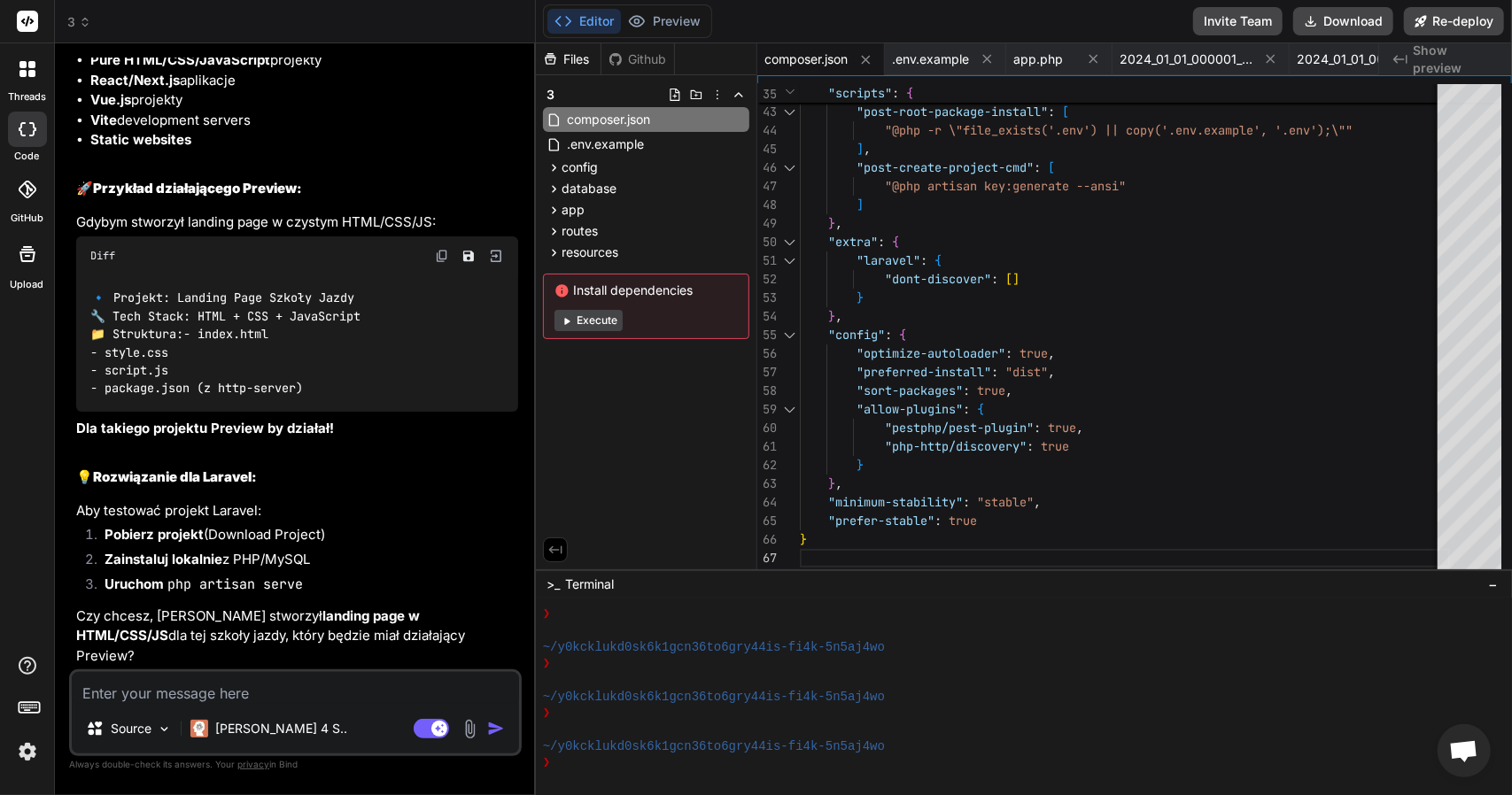
scroll to position [3590, 0]
click at [272, 696] on textarea at bounding box center [295, 688] width 447 height 32
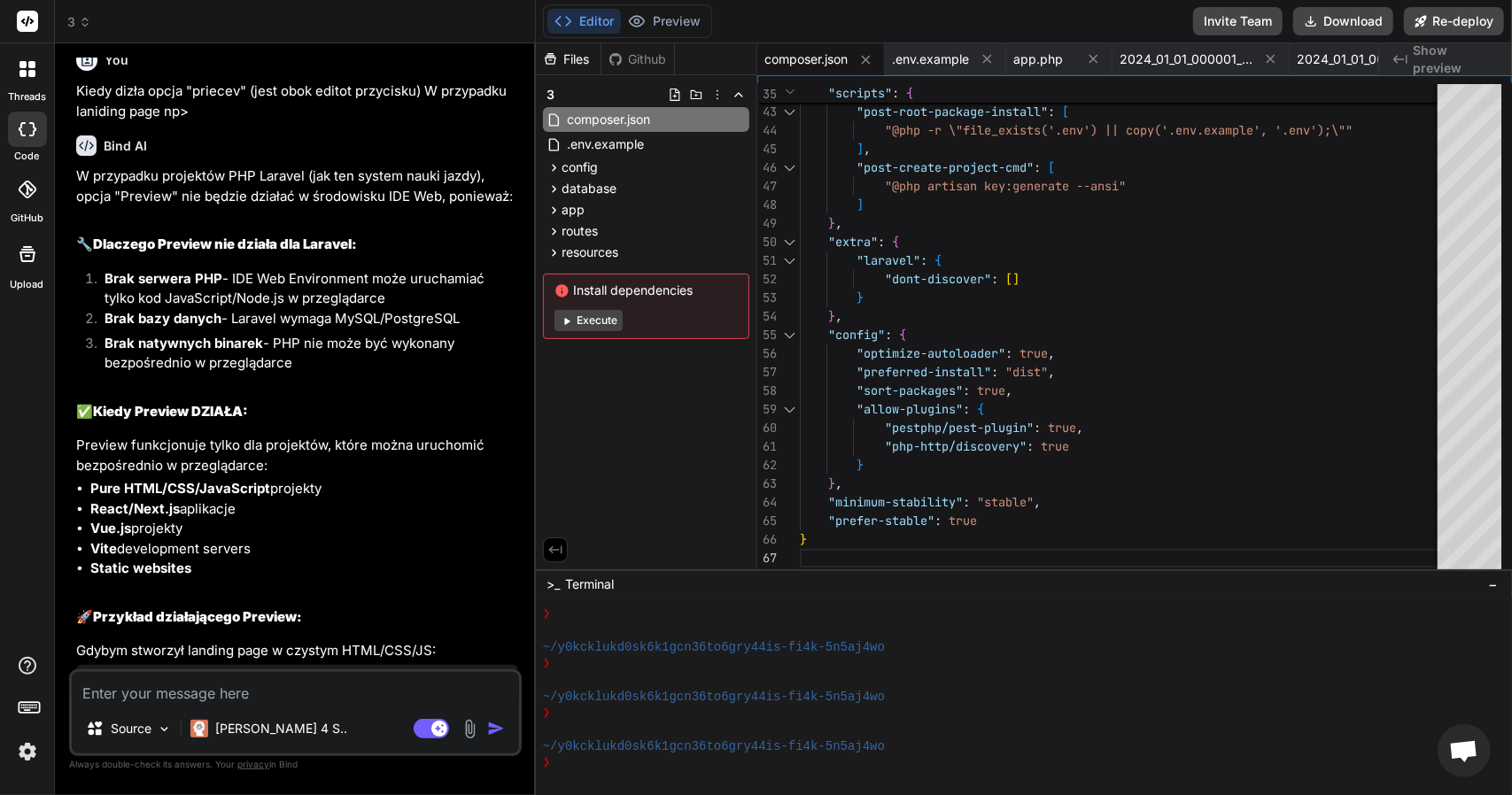
scroll to position [2794, 0]
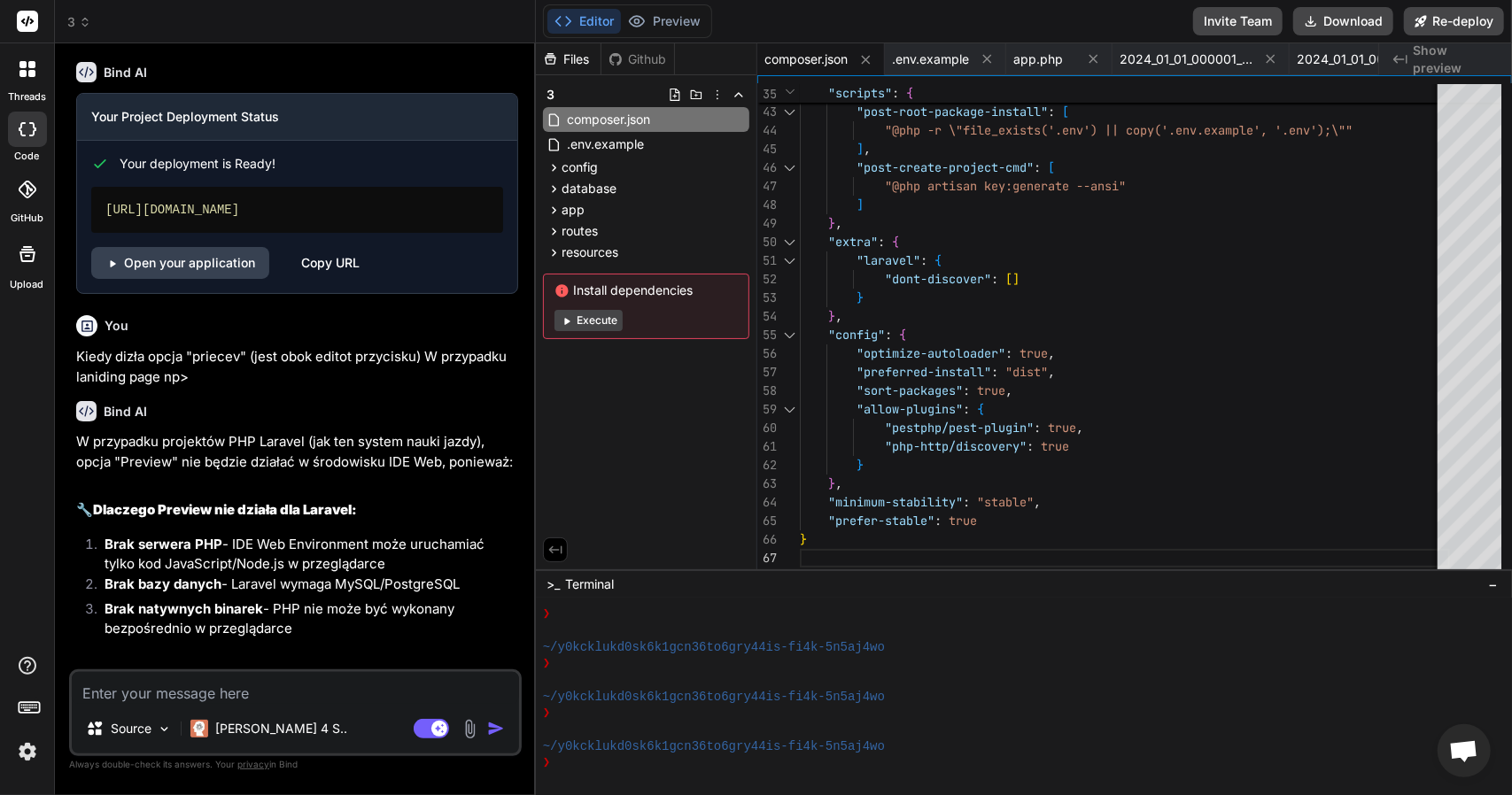
drag, startPoint x: 296, startPoint y: 309, endPoint x: 227, endPoint y: 318, distance: 69.6
click at [227, 233] on div "https://3-getbind.vercel.app" at bounding box center [298, 210] width 412 height 46
copy div "vercel.app"
click at [171, 694] on textarea at bounding box center [295, 688] width 447 height 32
paste textarea "vercel.app"
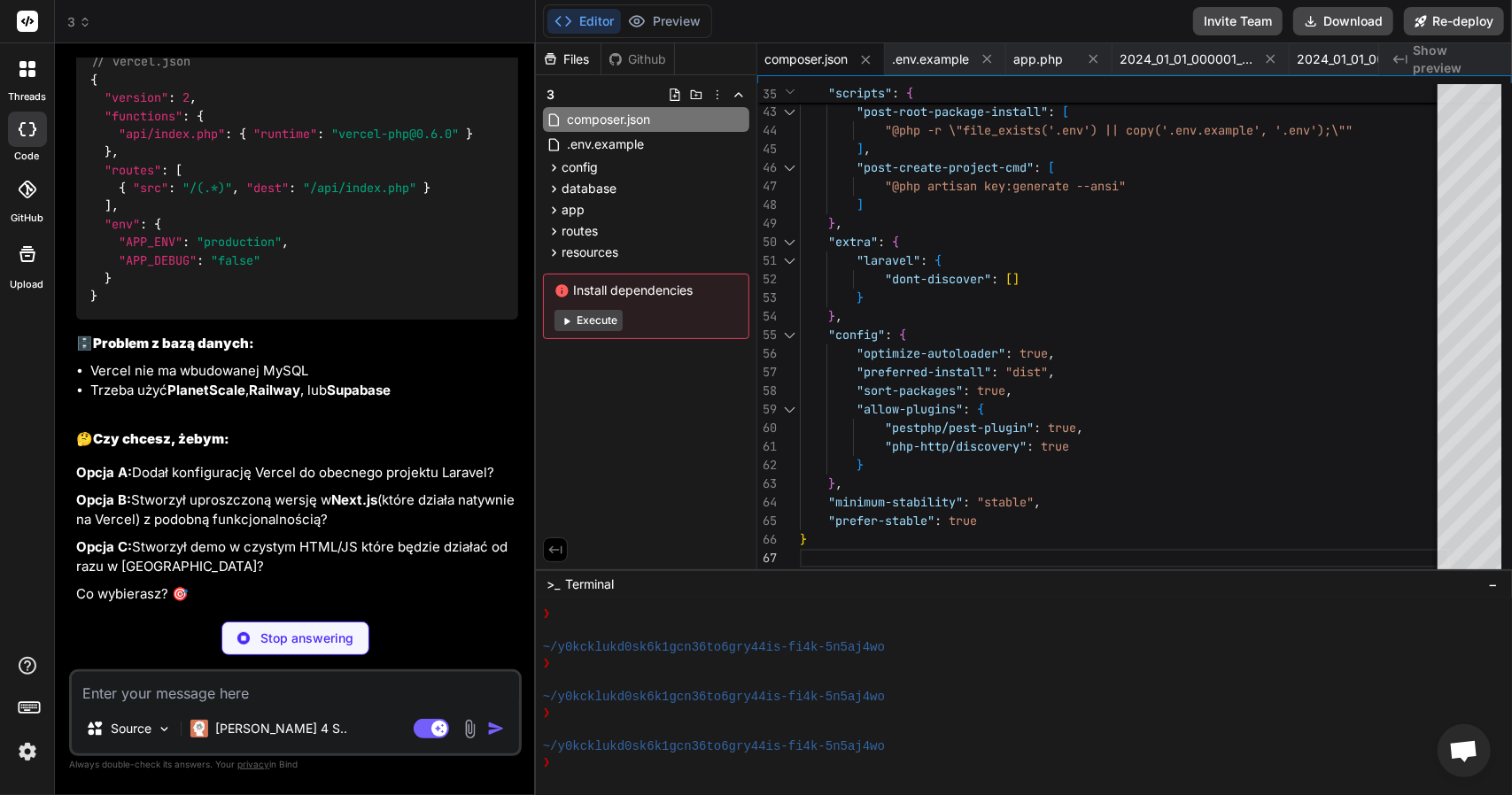
scroll to position [4601, 0]
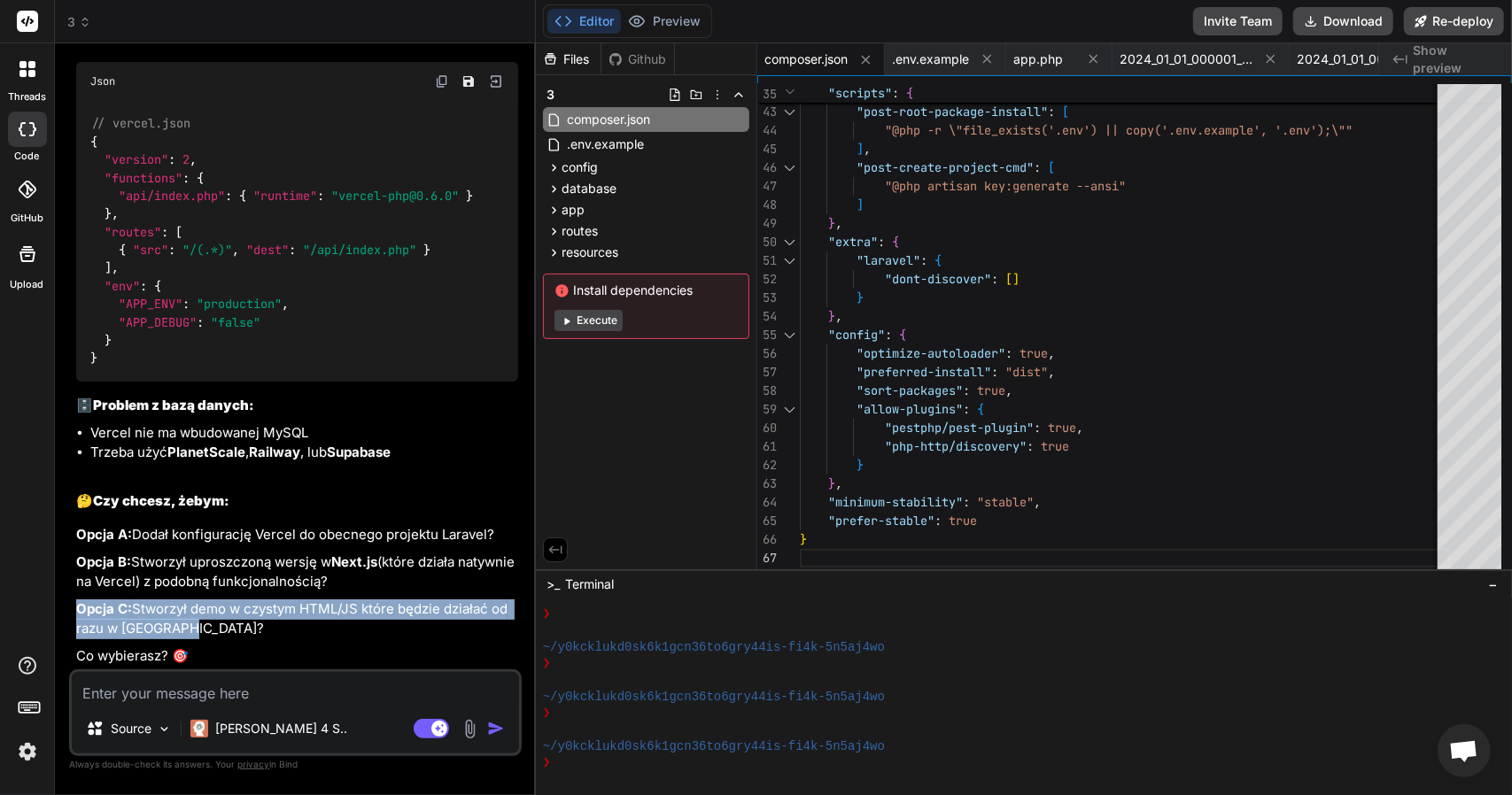
drag, startPoint x: 184, startPoint y: 627, endPoint x: 68, endPoint y: 595, distance: 120.3
click at [68, 596] on div "Bind AI Web Search Created with Pixso. Code Generator You swórz web application…" at bounding box center [295, 418] width 481 height 751
copy p "Opcja C: Stworzył demo w czystym HTML/JS które będzie działać od razu w Preview?"
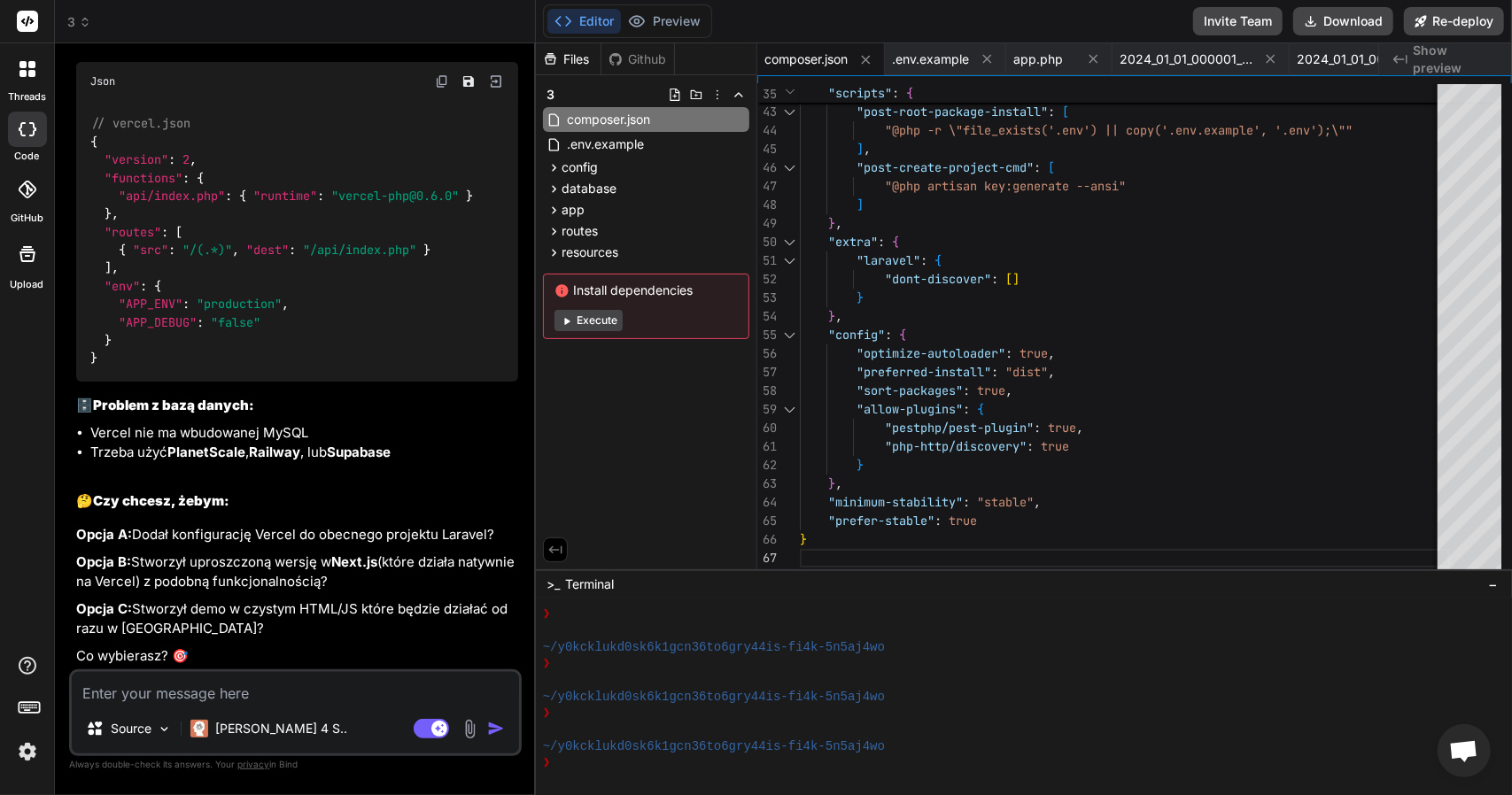
click at [153, 690] on textarea at bounding box center [295, 688] width 447 height 32
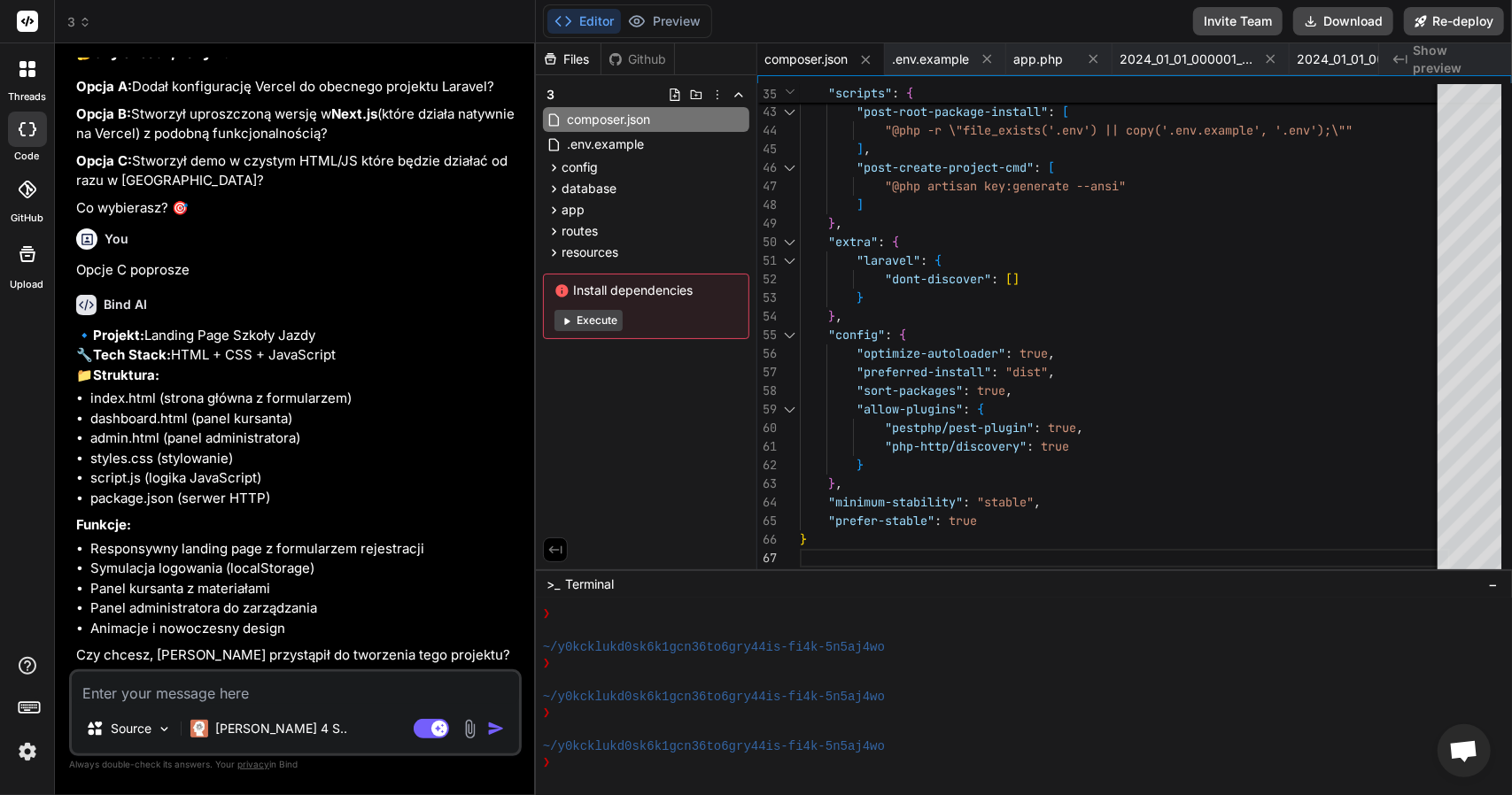
scroll to position [5090, 0]
drag, startPoint x: 389, startPoint y: 651, endPoint x: 68, endPoint y: 657, distance: 321.1
click at [68, 657] on div "Bind AI Web Search Created with Pixso. Code Generator You swórz web application…" at bounding box center [295, 418] width 481 height 751
copy p "Czy chcesz, żebym przystąpił do tworzenia tego projektu?"
paste textarea "Czy chcesz, żebym przystąpił do tworzenia tego projektu?"
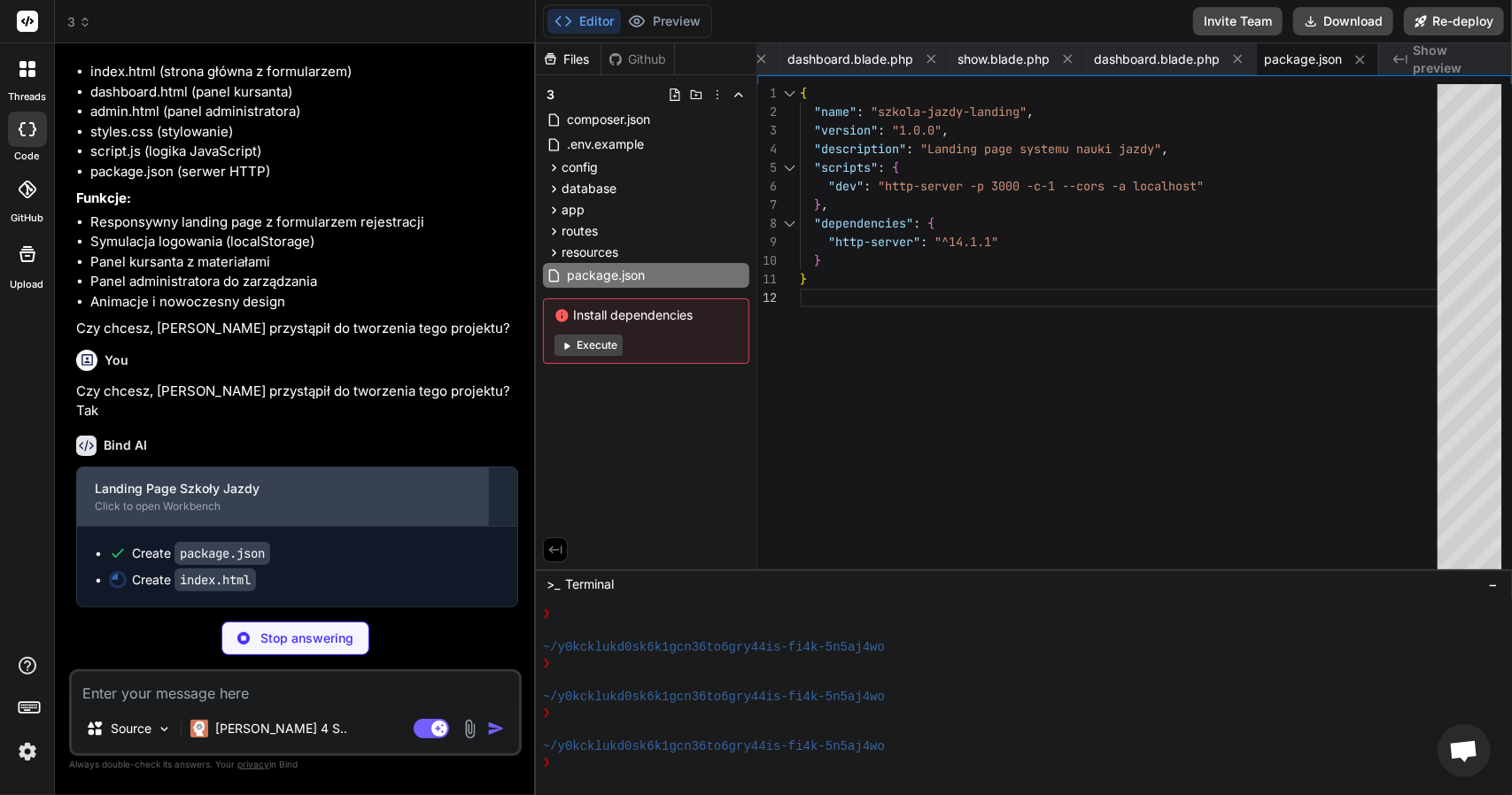
scroll to position [5395, 0]
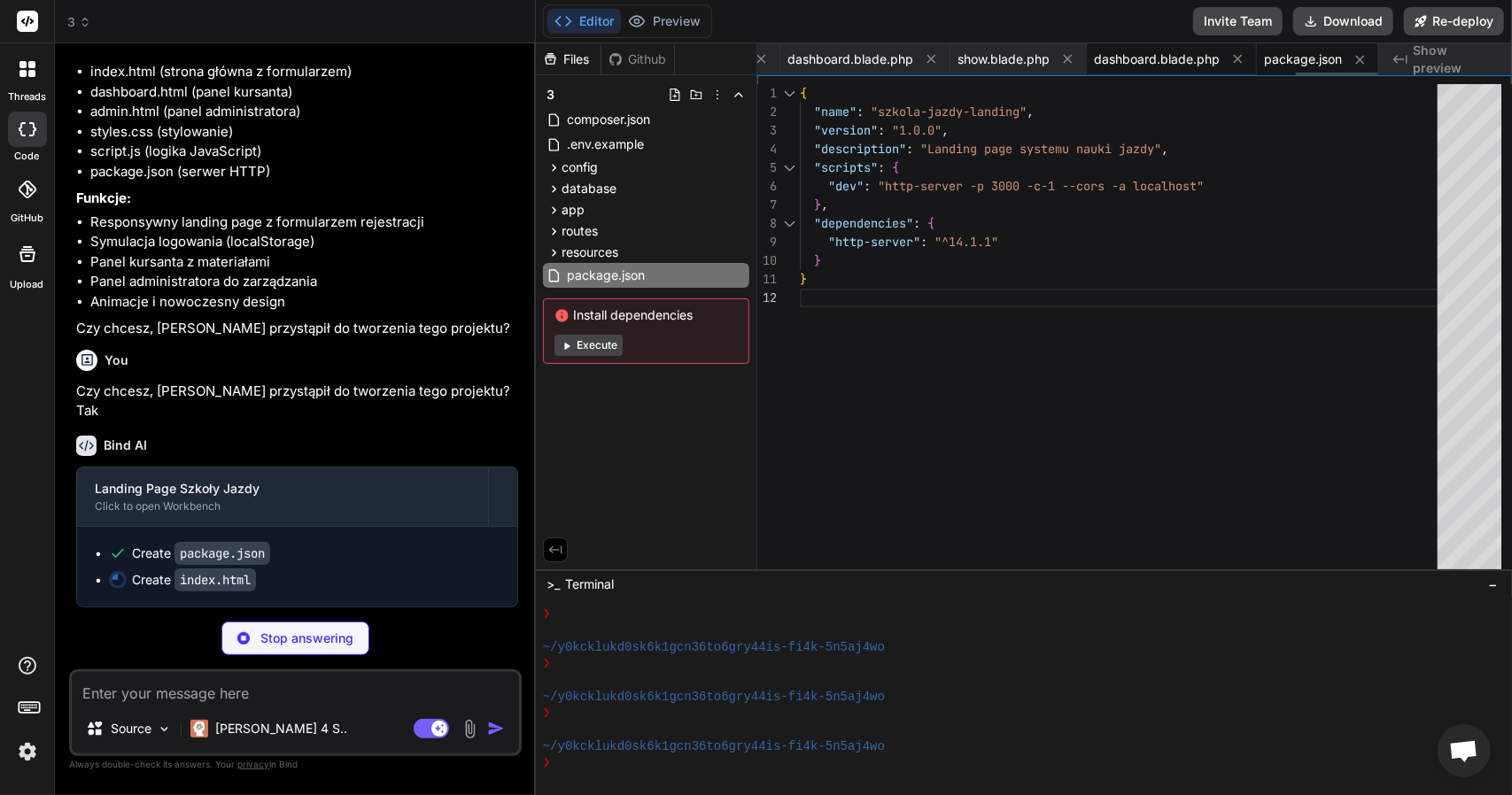
click at [1180, 49] on div "dashboard.blade.php" at bounding box center [1171, 60] width 170 height 32
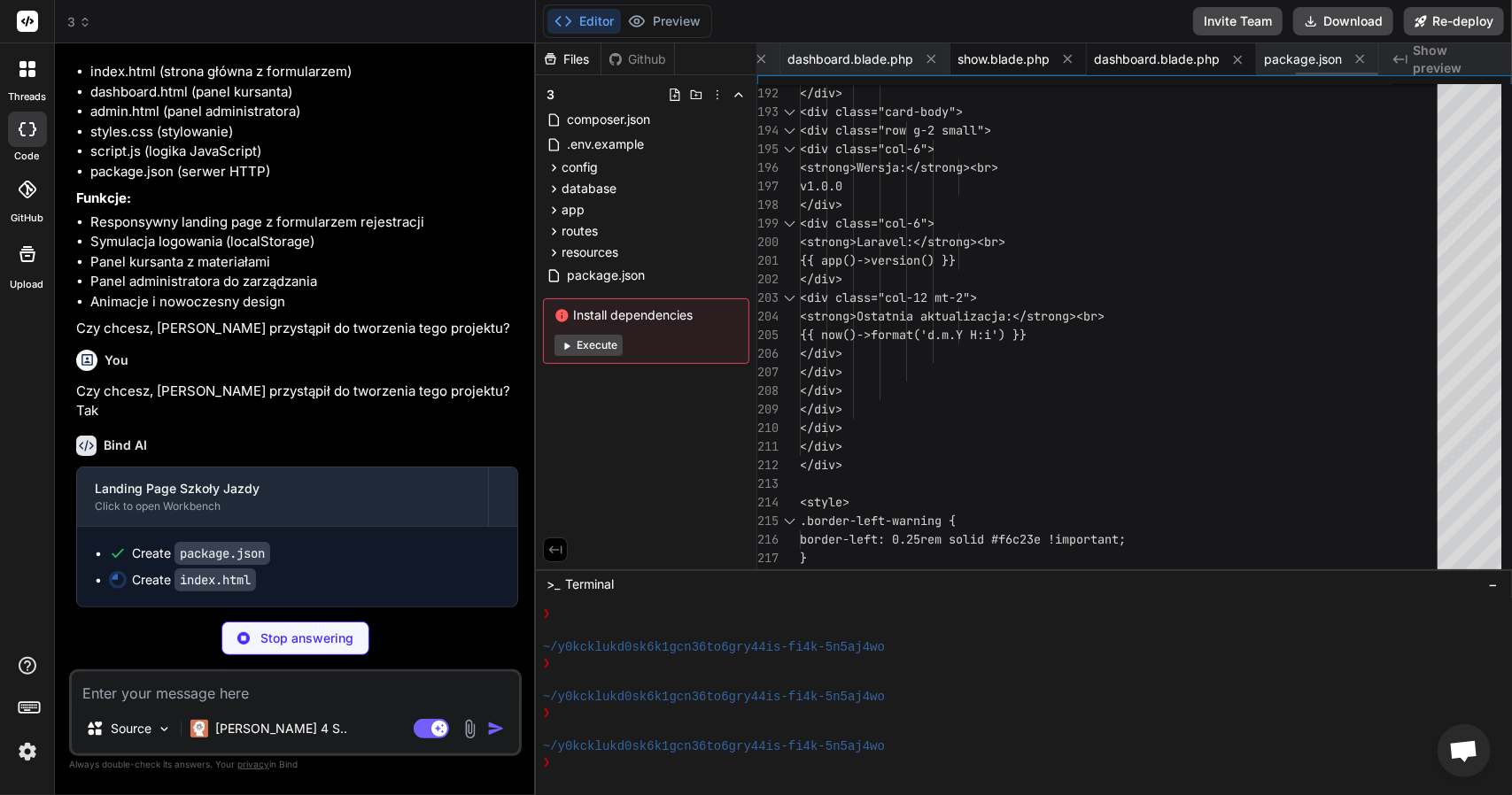
click at [980, 61] on span "show.blade.php" at bounding box center [1004, 60] width 92 height 18
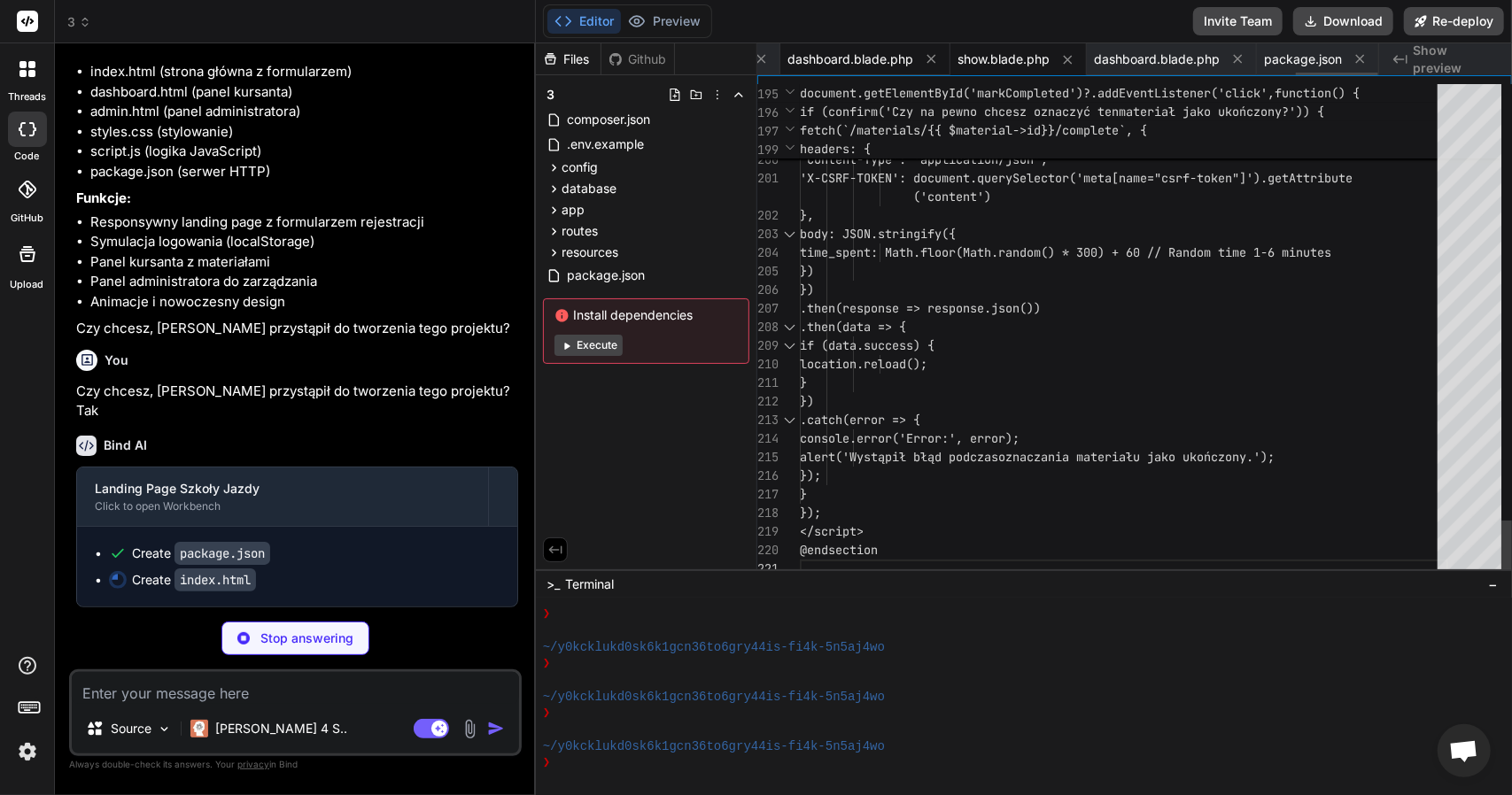
click at [880, 60] on span "dashboard.blade.php" at bounding box center [850, 60] width 126 height 18
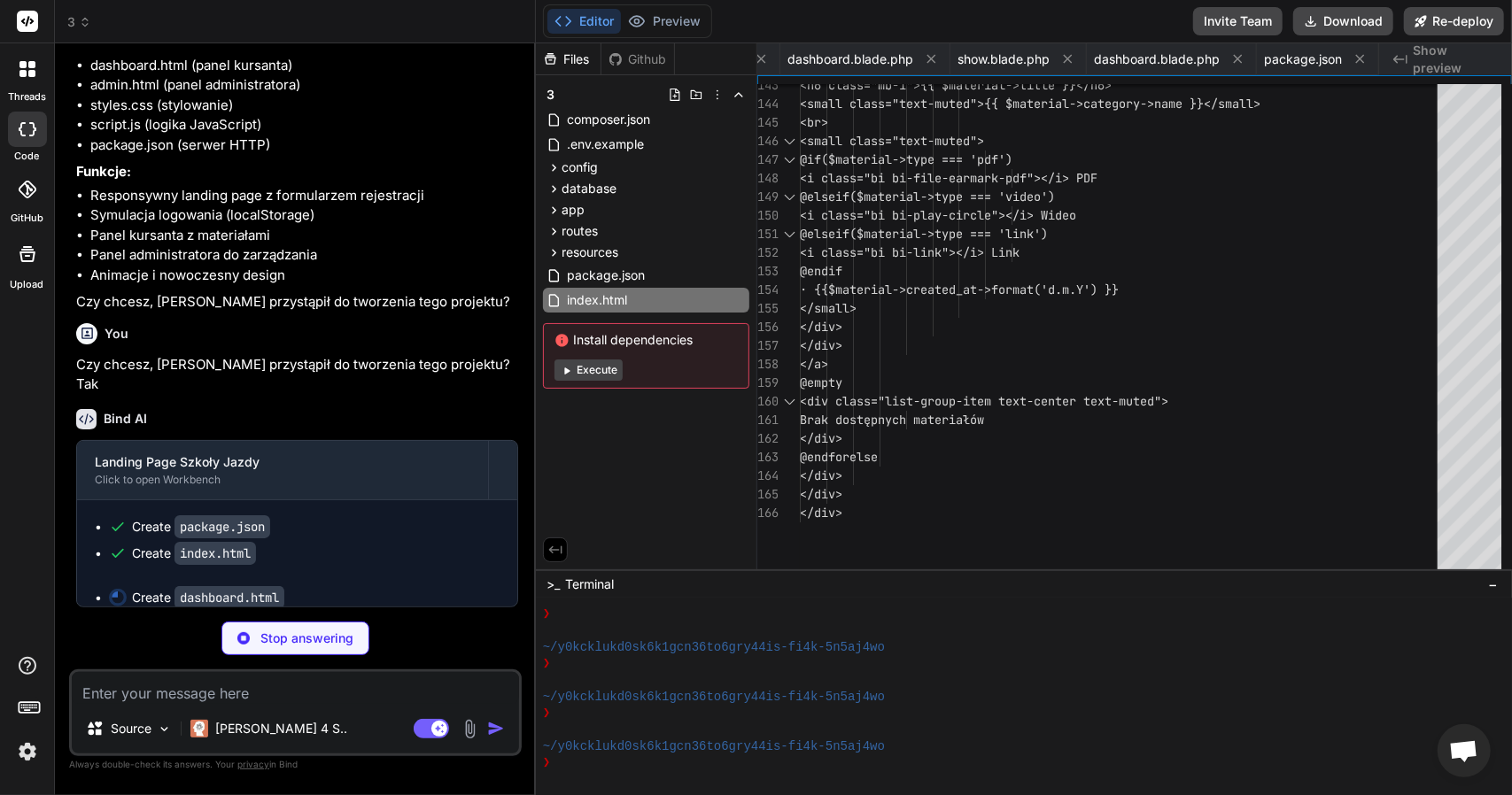
scroll to position [0, 4169]
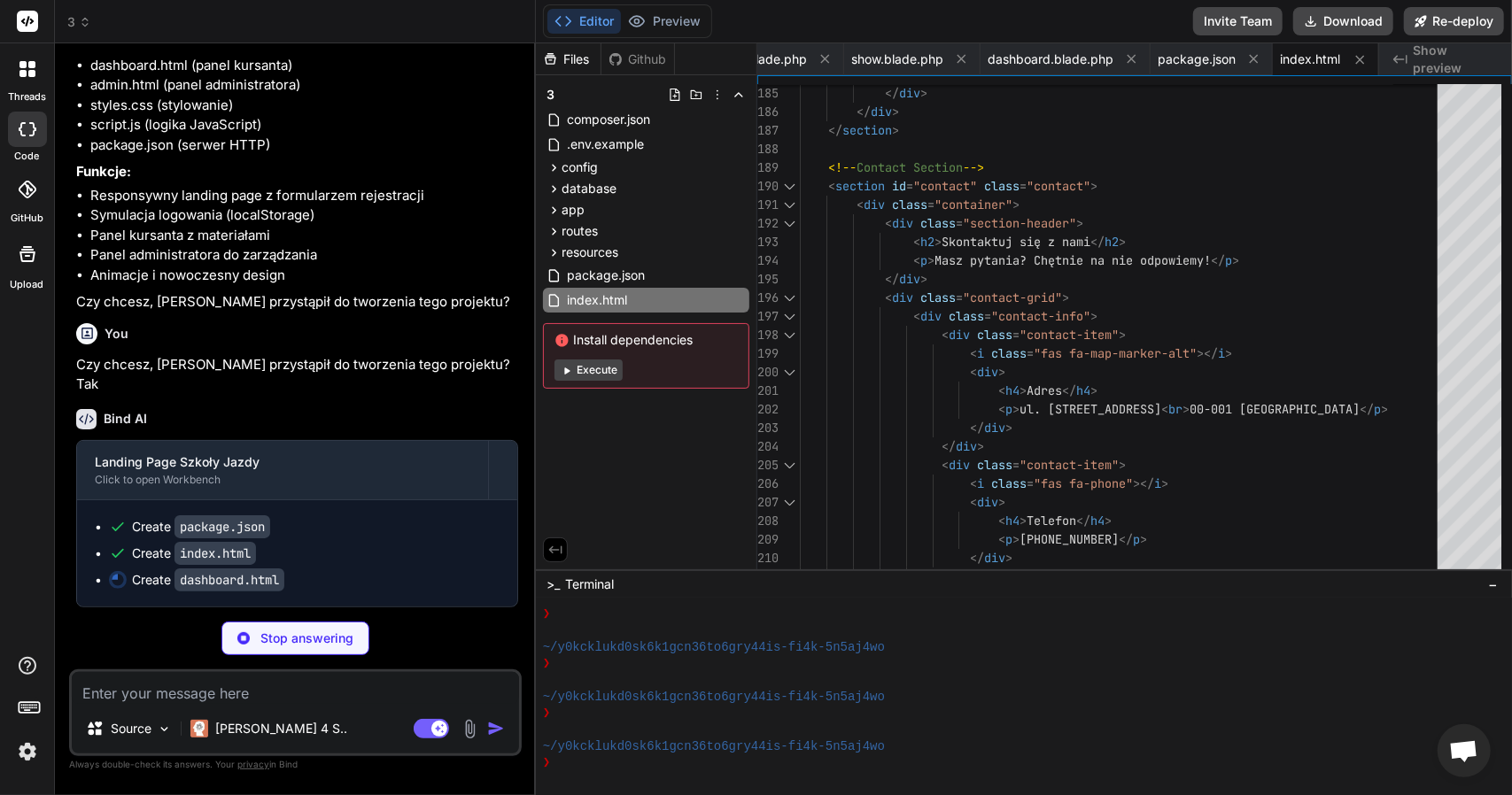
click at [275, 648] on p "Stop answering" at bounding box center [306, 639] width 93 height 18
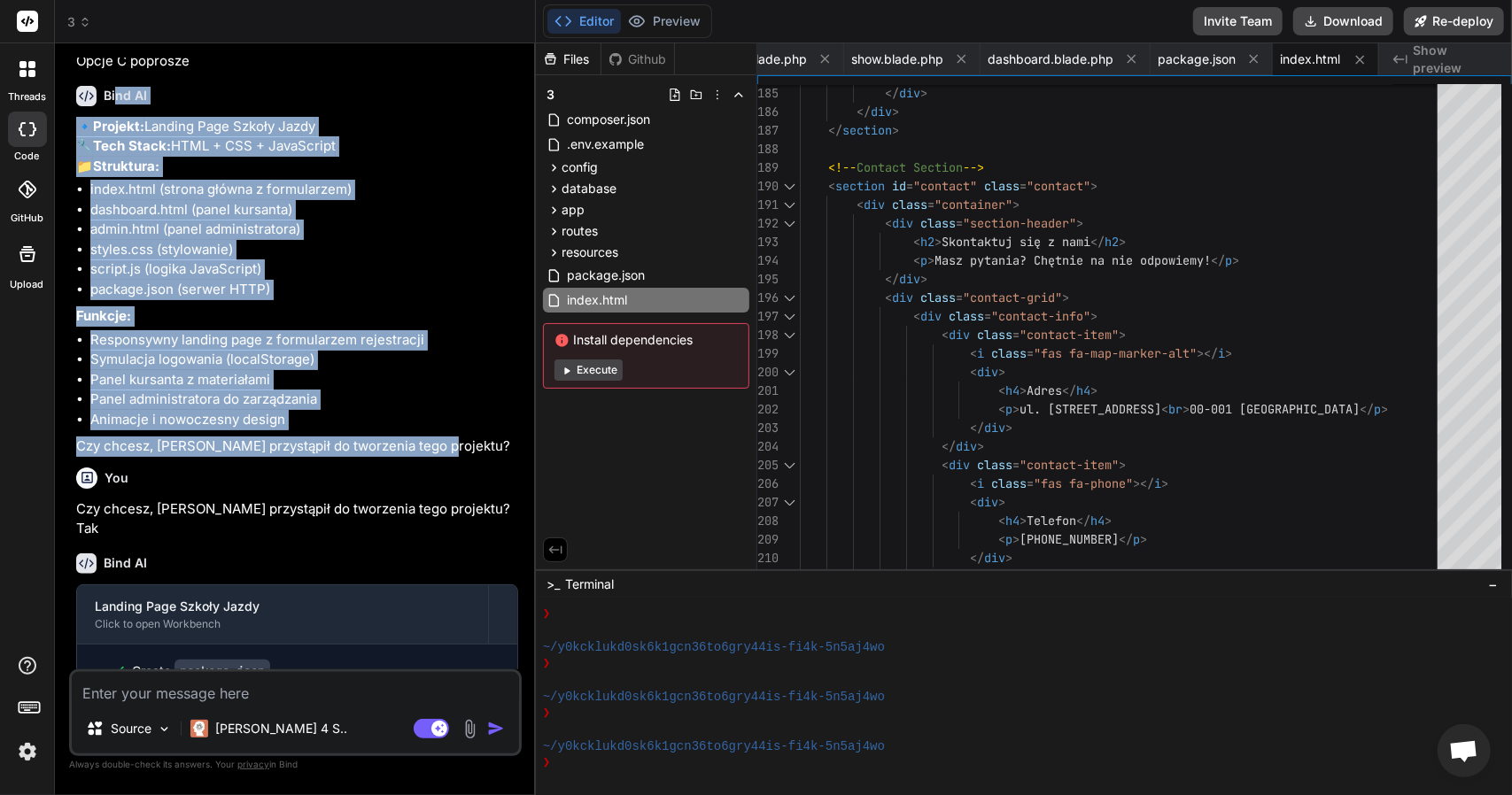
scroll to position [5140, 0]
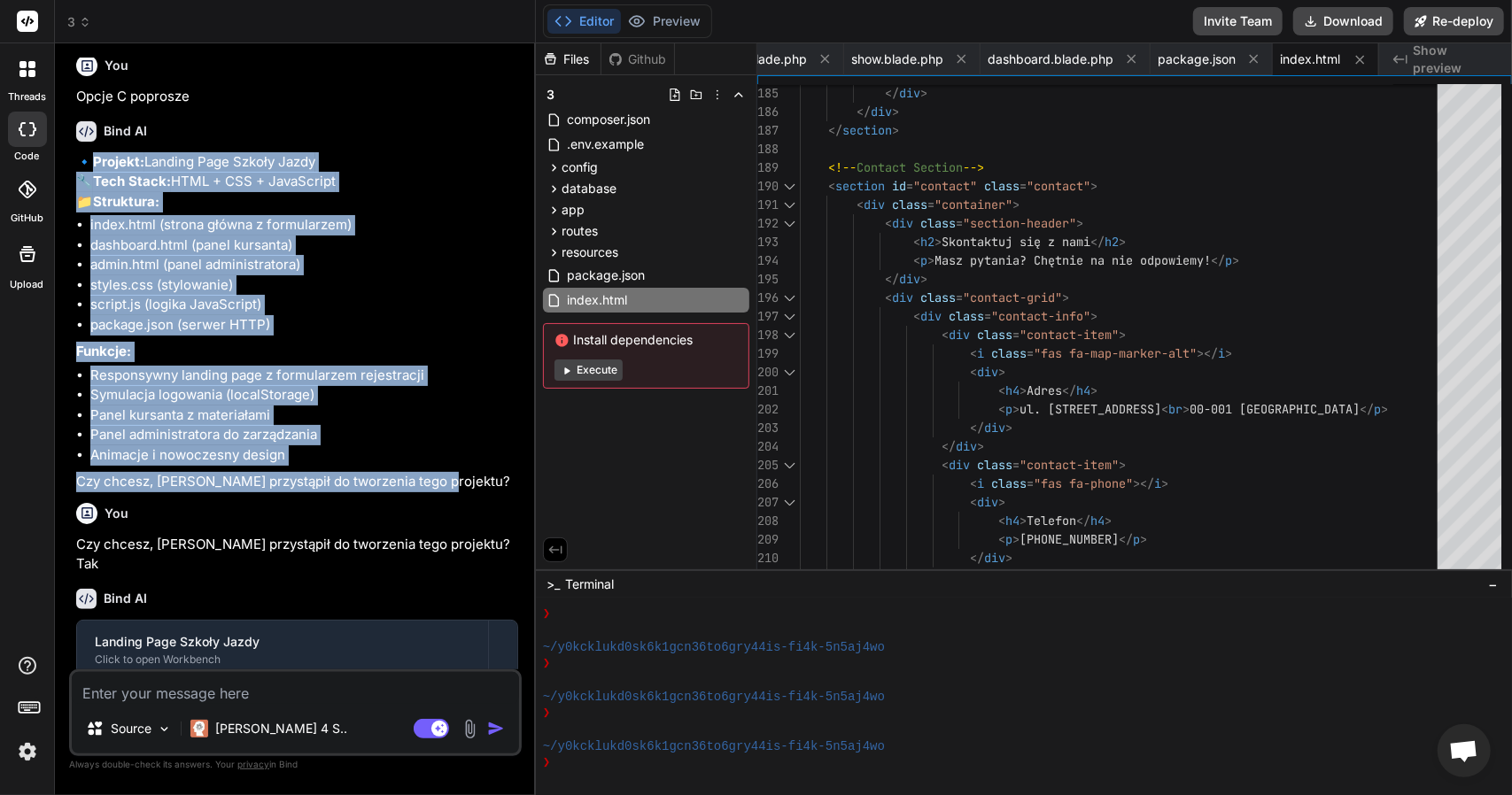
drag, startPoint x: 425, startPoint y: 424, endPoint x: 86, endPoint y: 227, distance: 392.1
click at [86, 227] on div "Bind AI 🔹 Projekt: Landing Page Szkoły Jazdy 🔧 Tech Stack: HTML + CSS + JavaScr…" at bounding box center [297, 300] width 442 height 386
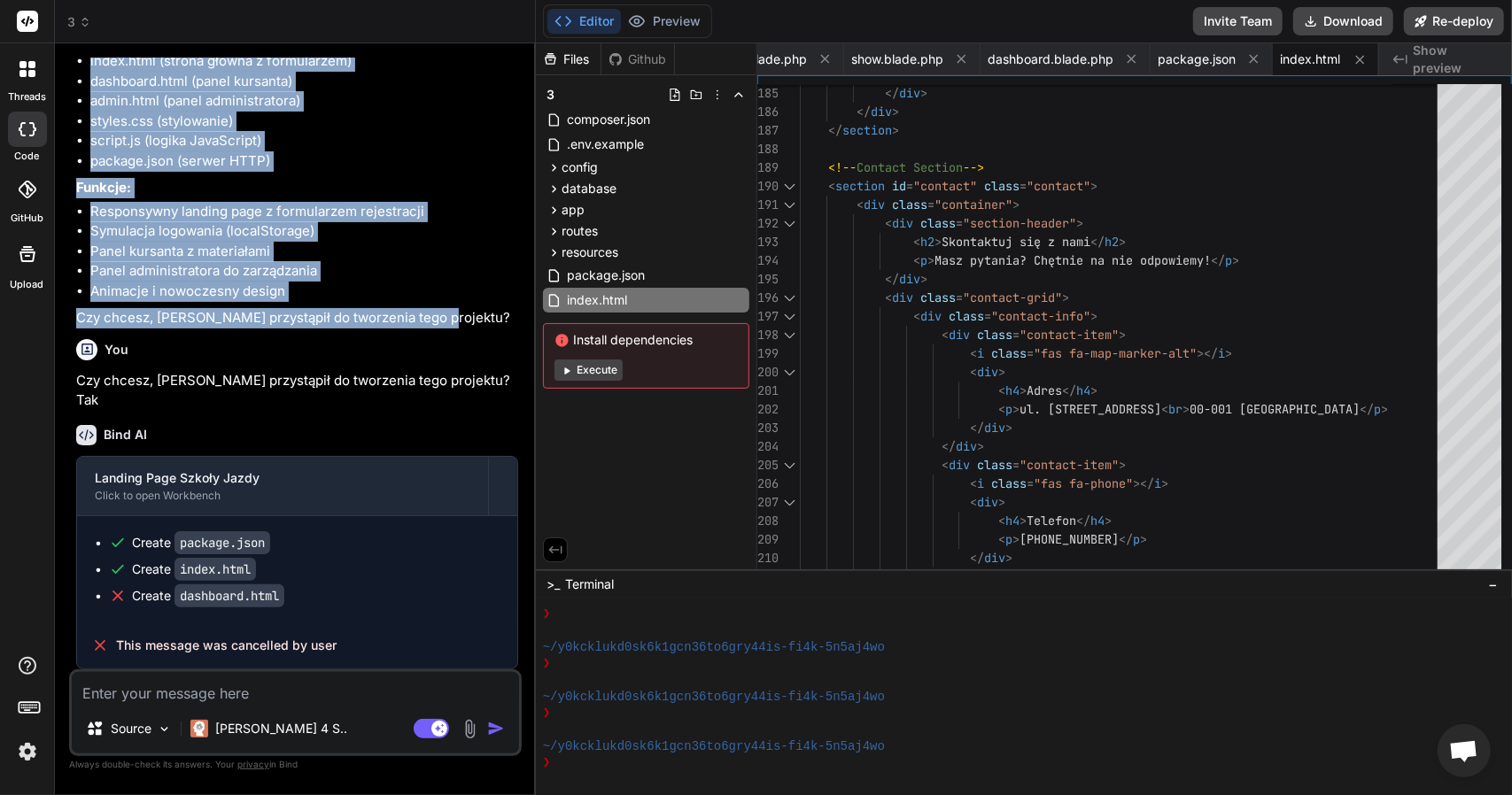
scroll to position [5228, 0]
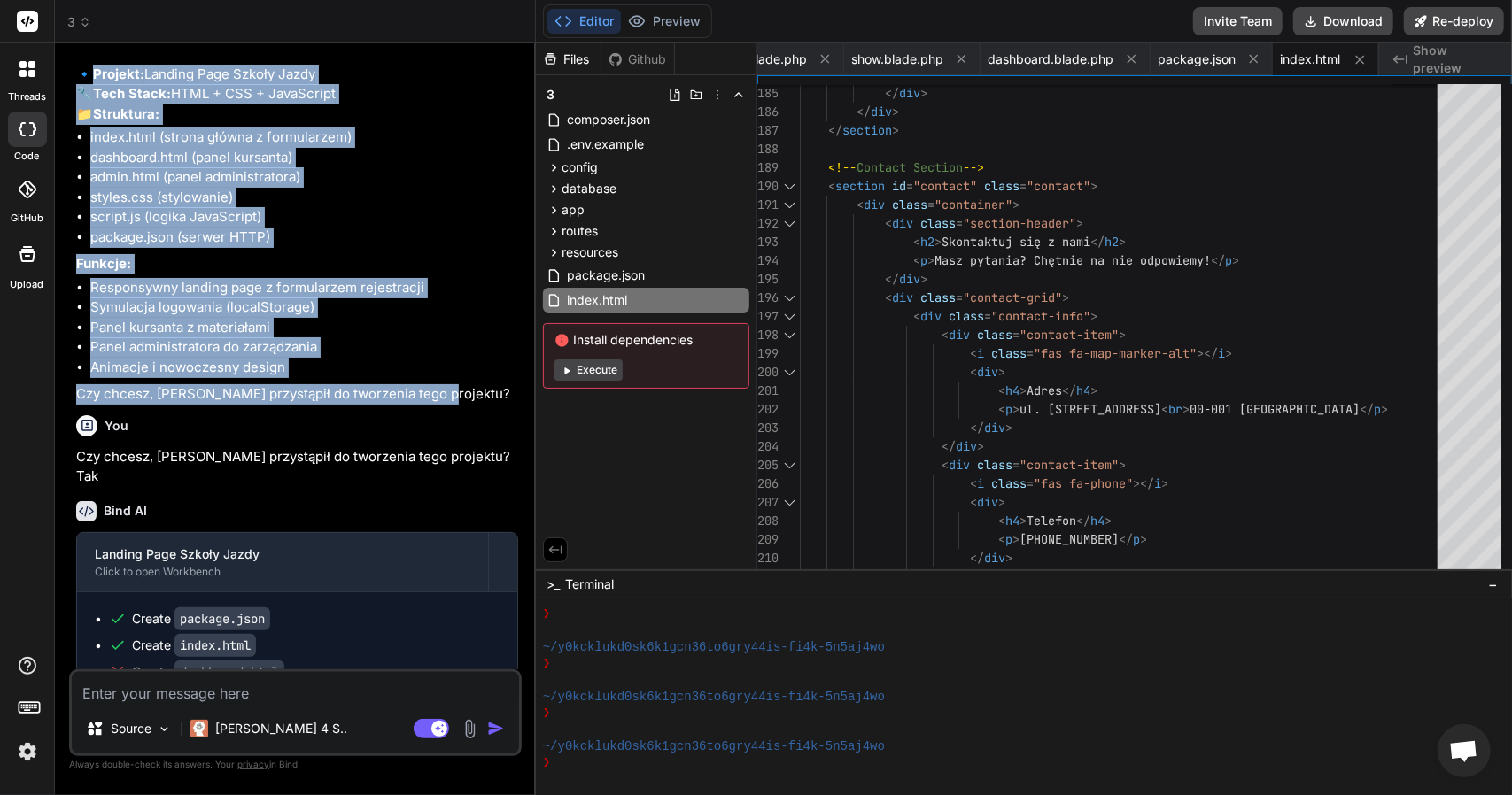
copy div "🔹 Projekt: Landing Page Szkoły Jazdy 🔧 Tech Stack: HTML + CSS + JavaScript 📁 St…"
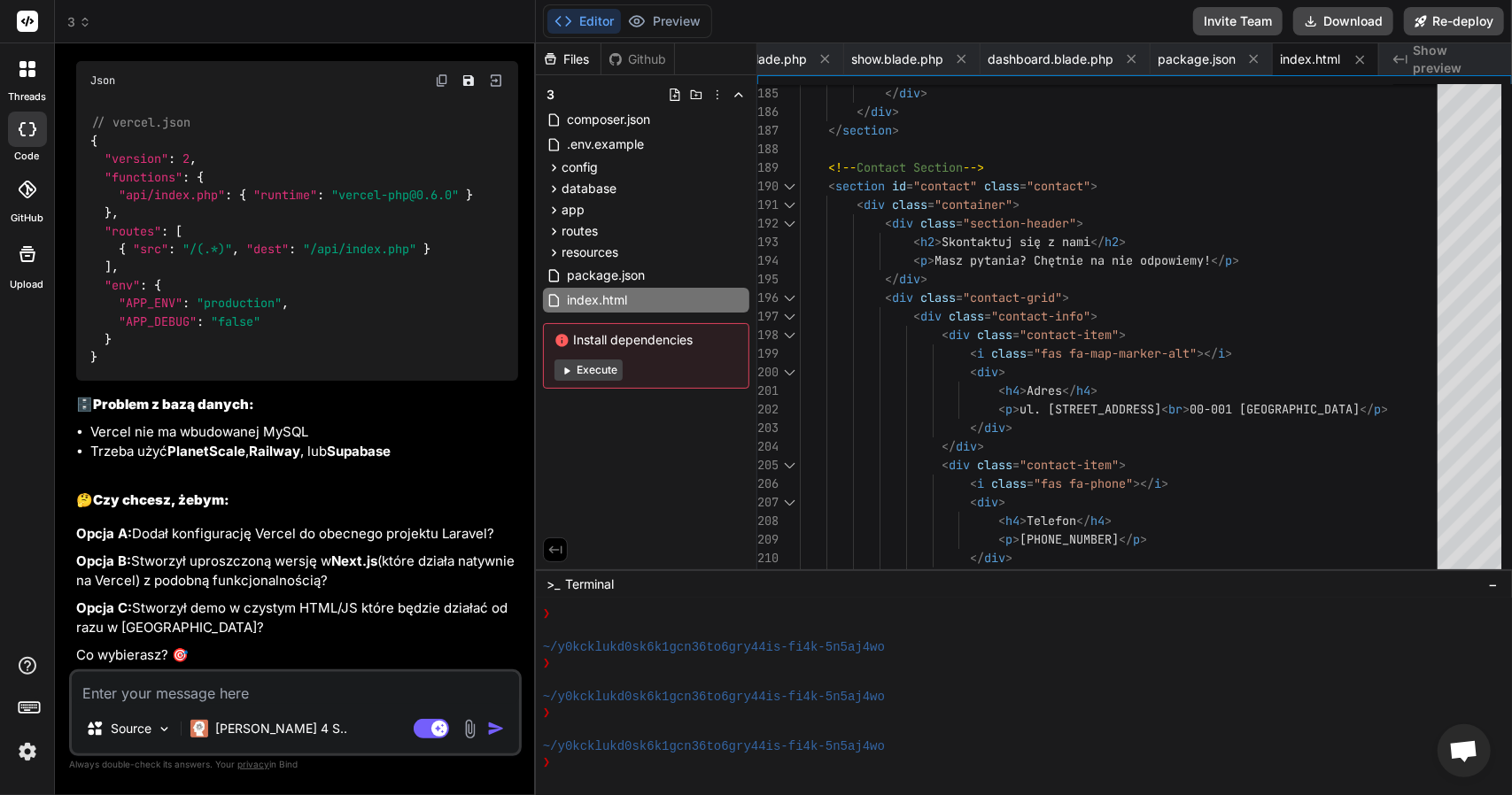
scroll to position [4432, 0]
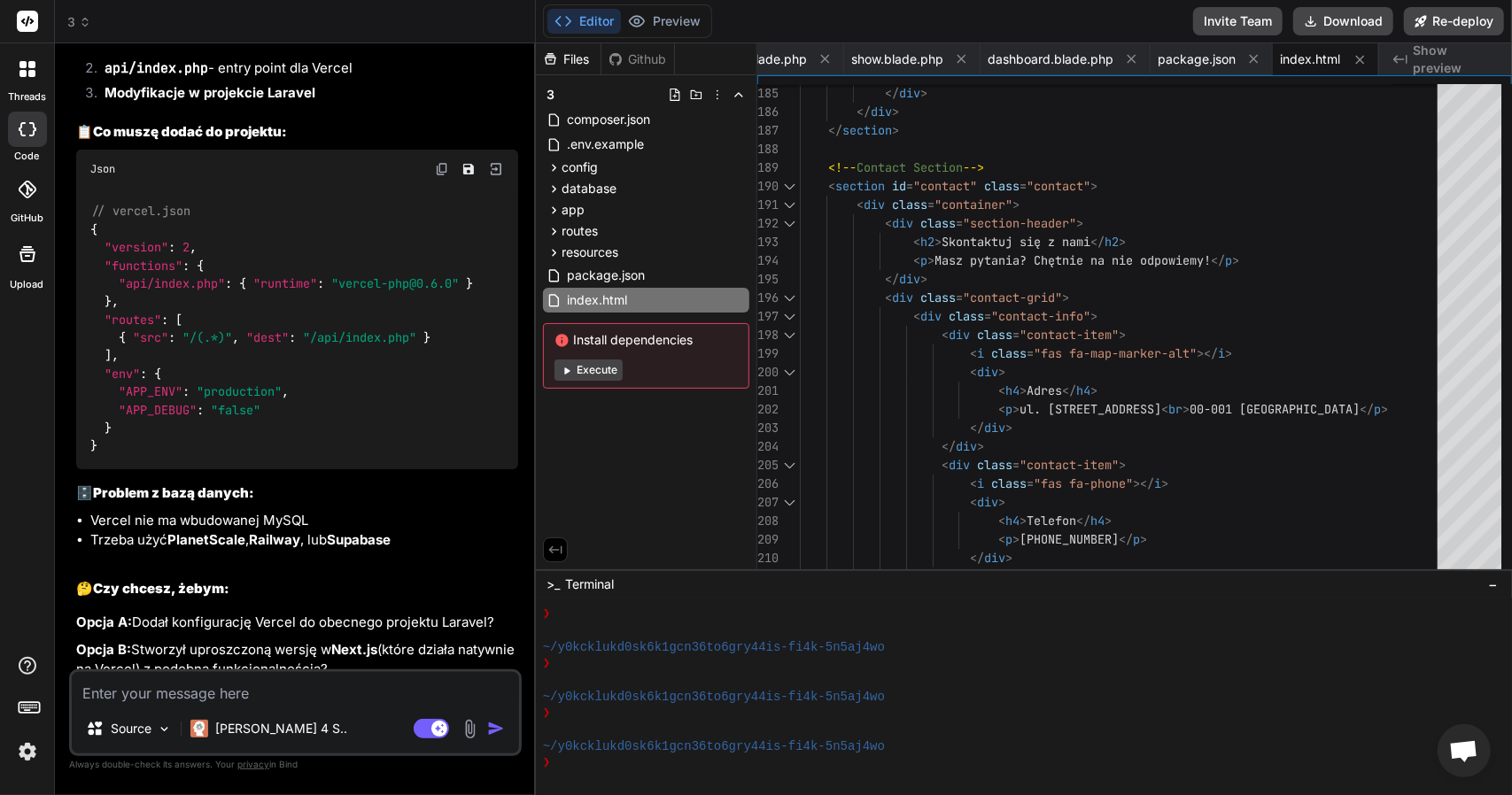
click at [73, 22] on span "3" at bounding box center [79, 22] width 24 height 18
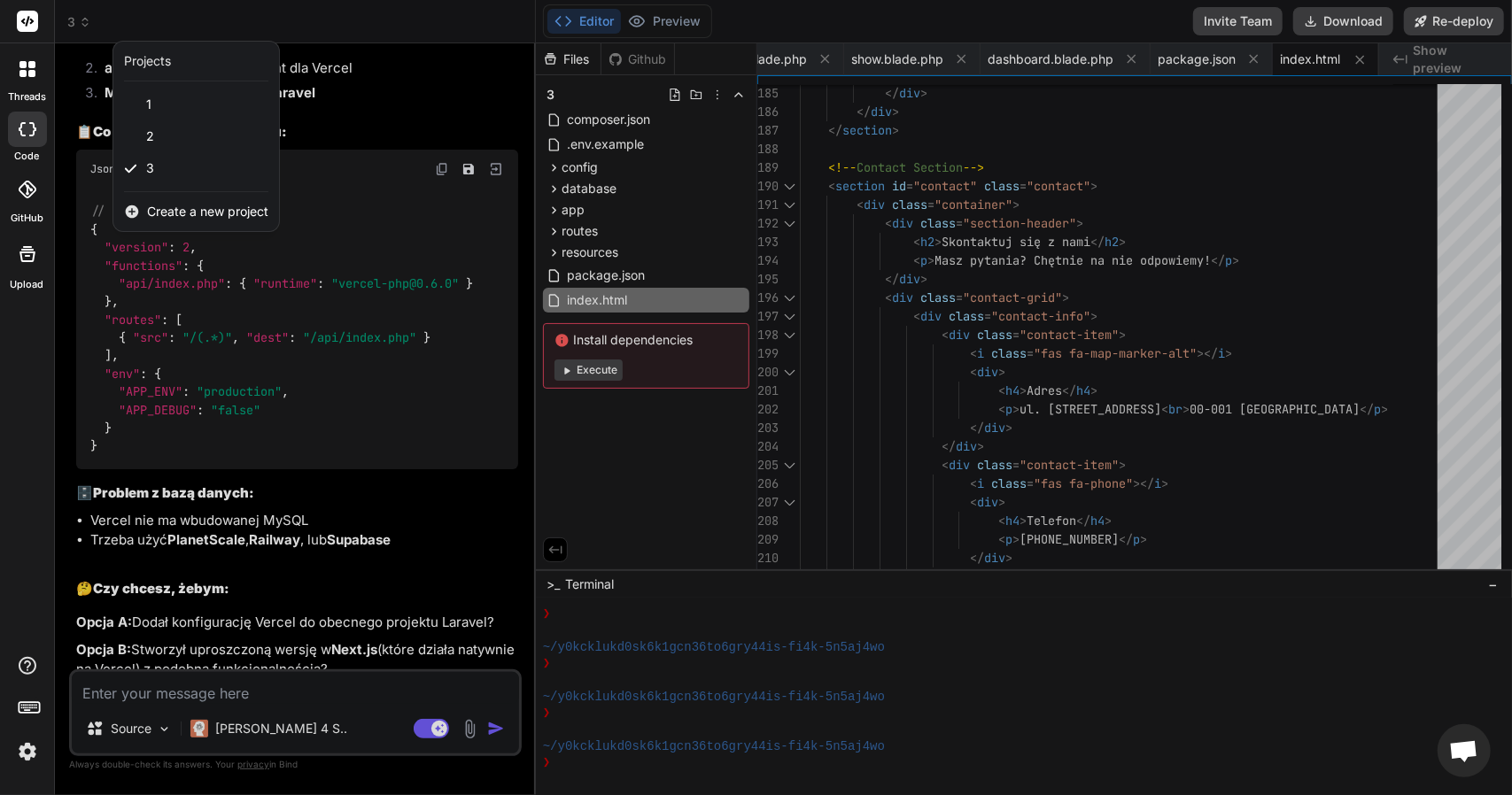
click at [186, 209] on span "Create a new project" at bounding box center [207, 211] width 122 height 18
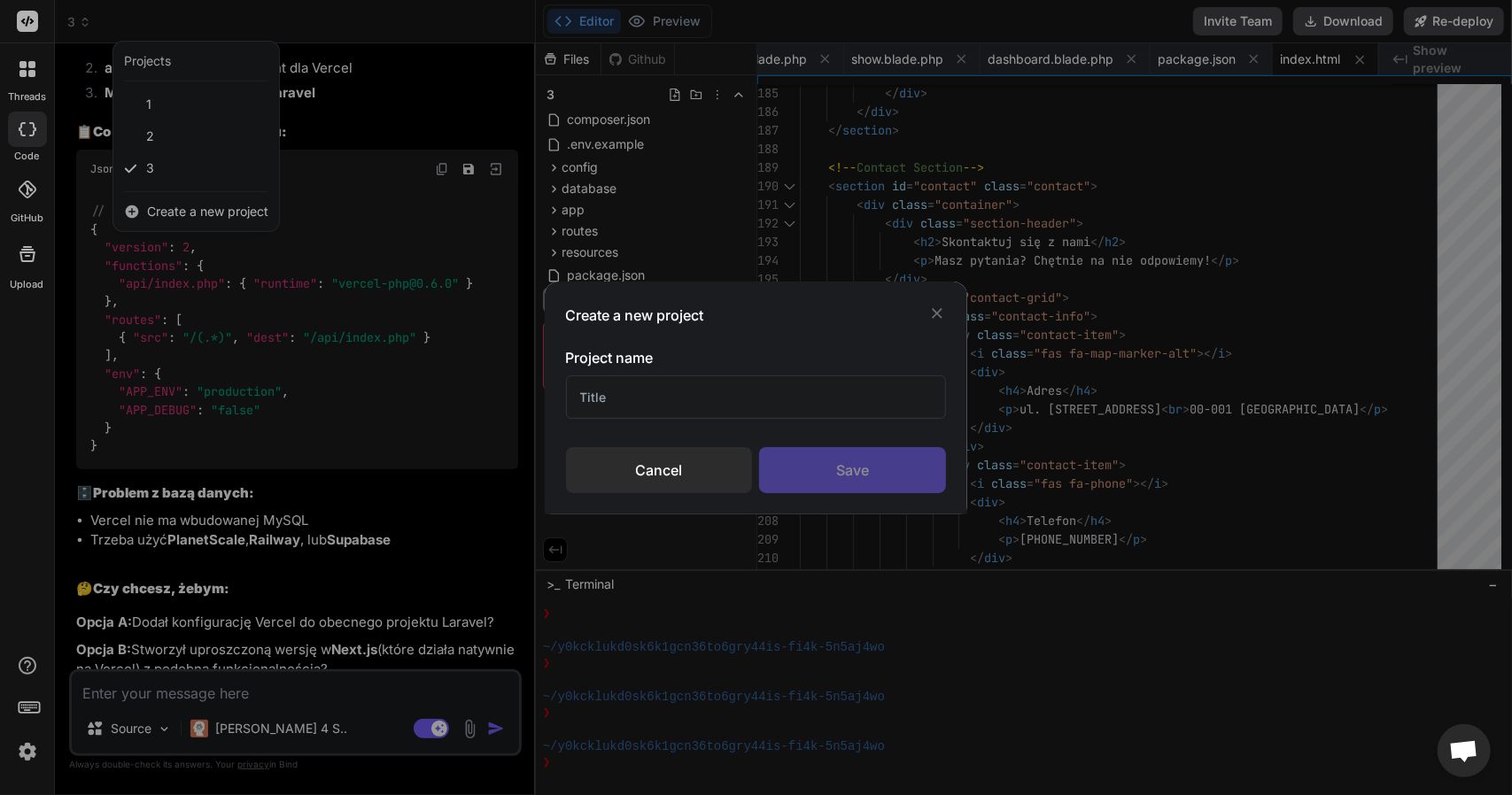
click at [689, 392] on input "text" at bounding box center [756, 397] width 381 height 44
click at [849, 454] on div "Save" at bounding box center [852, 470] width 187 height 46
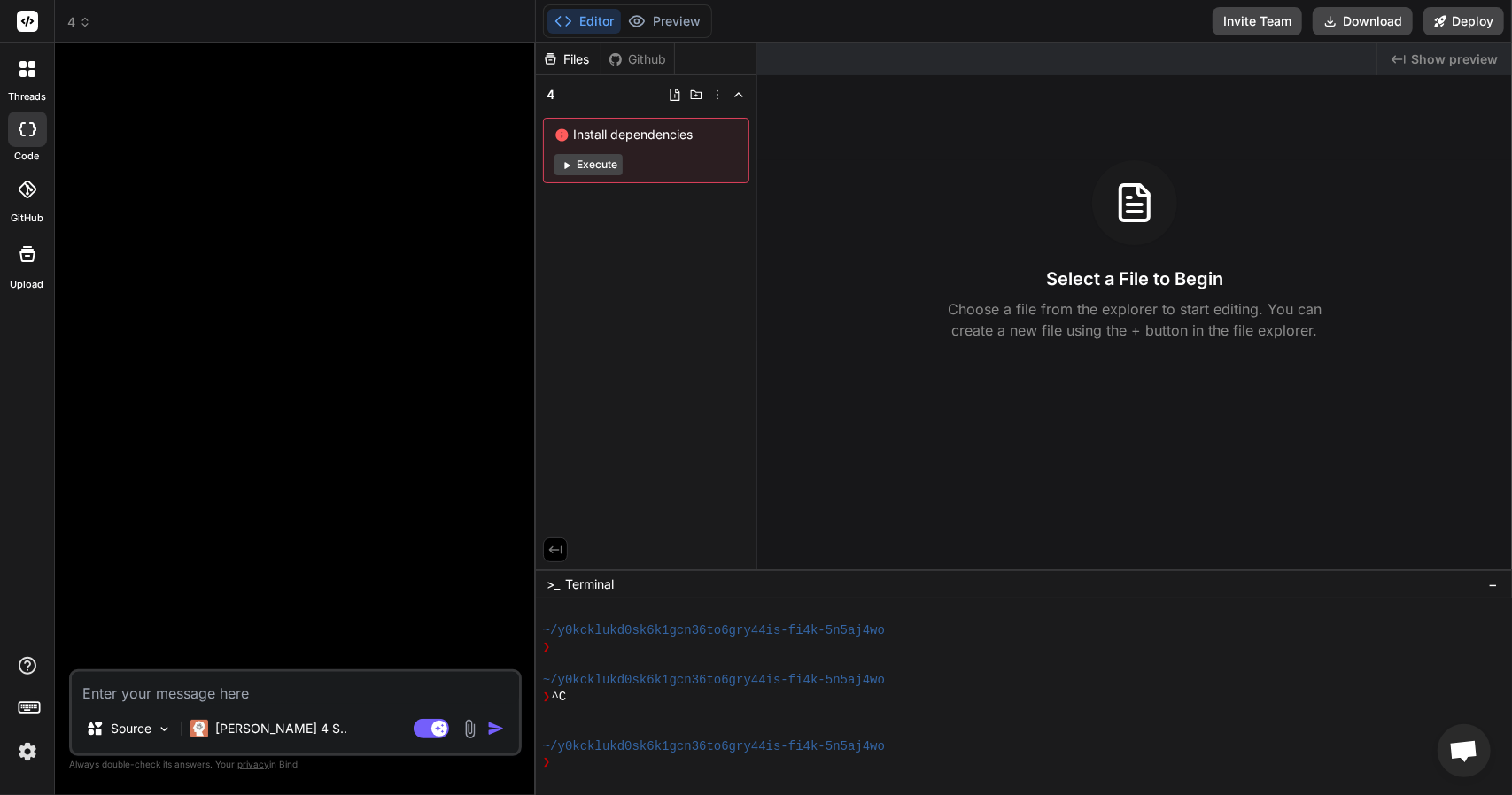
click at [209, 686] on textarea at bounding box center [295, 688] width 447 height 32
paste textarea "Projekt: Landing Page Szkoły Jazdy 🔧 Tech Stack: HTML + CSS + JavaScript 📁 Stru…"
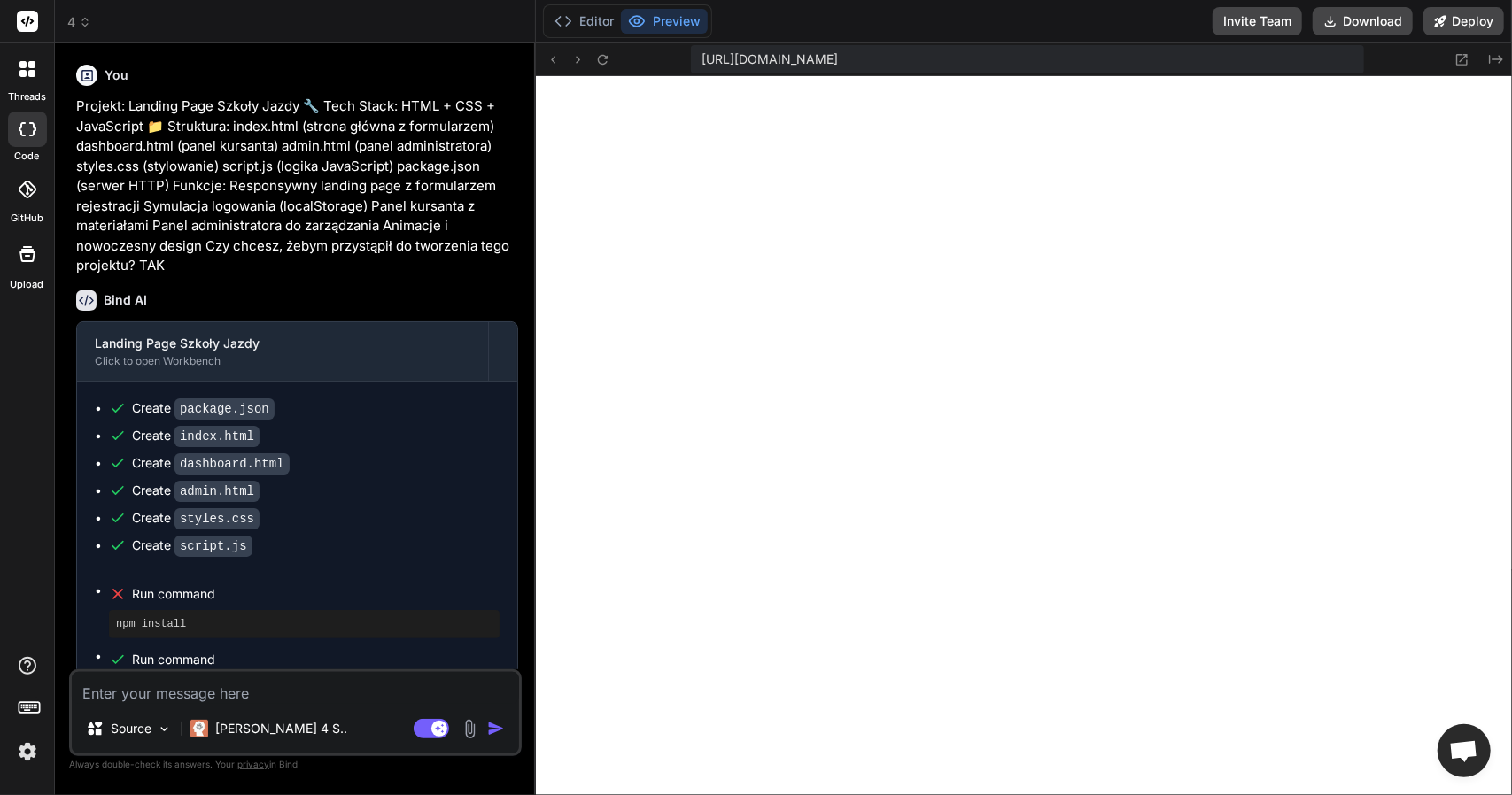
scroll to position [2083, 0]
click at [211, 570] on span "Run command" at bounding box center [316, 576] width 368 height 18
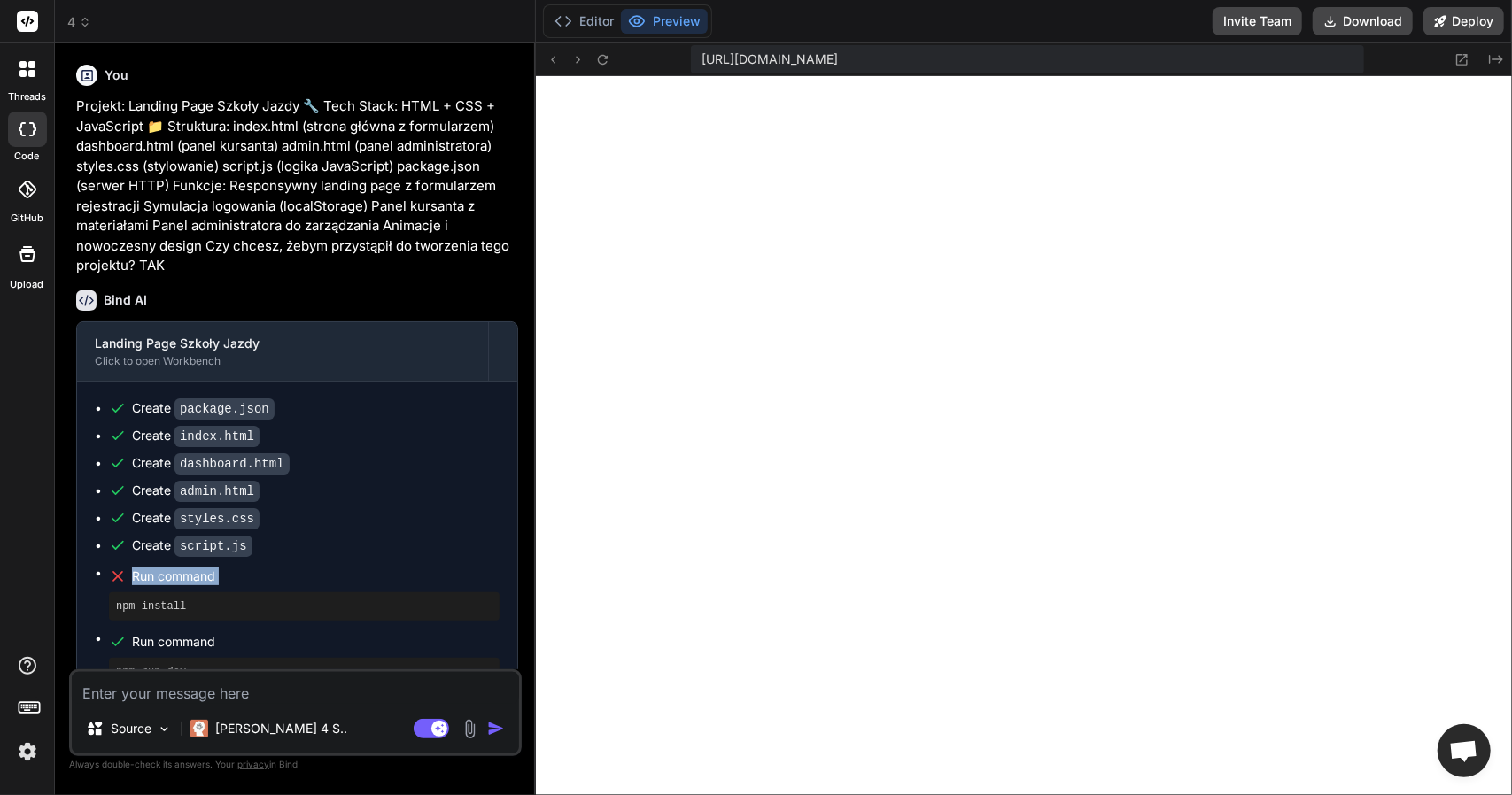
click at [211, 570] on span "Run command" at bounding box center [316, 576] width 368 height 18
click at [238, 703] on textarea at bounding box center [295, 688] width 447 height 32
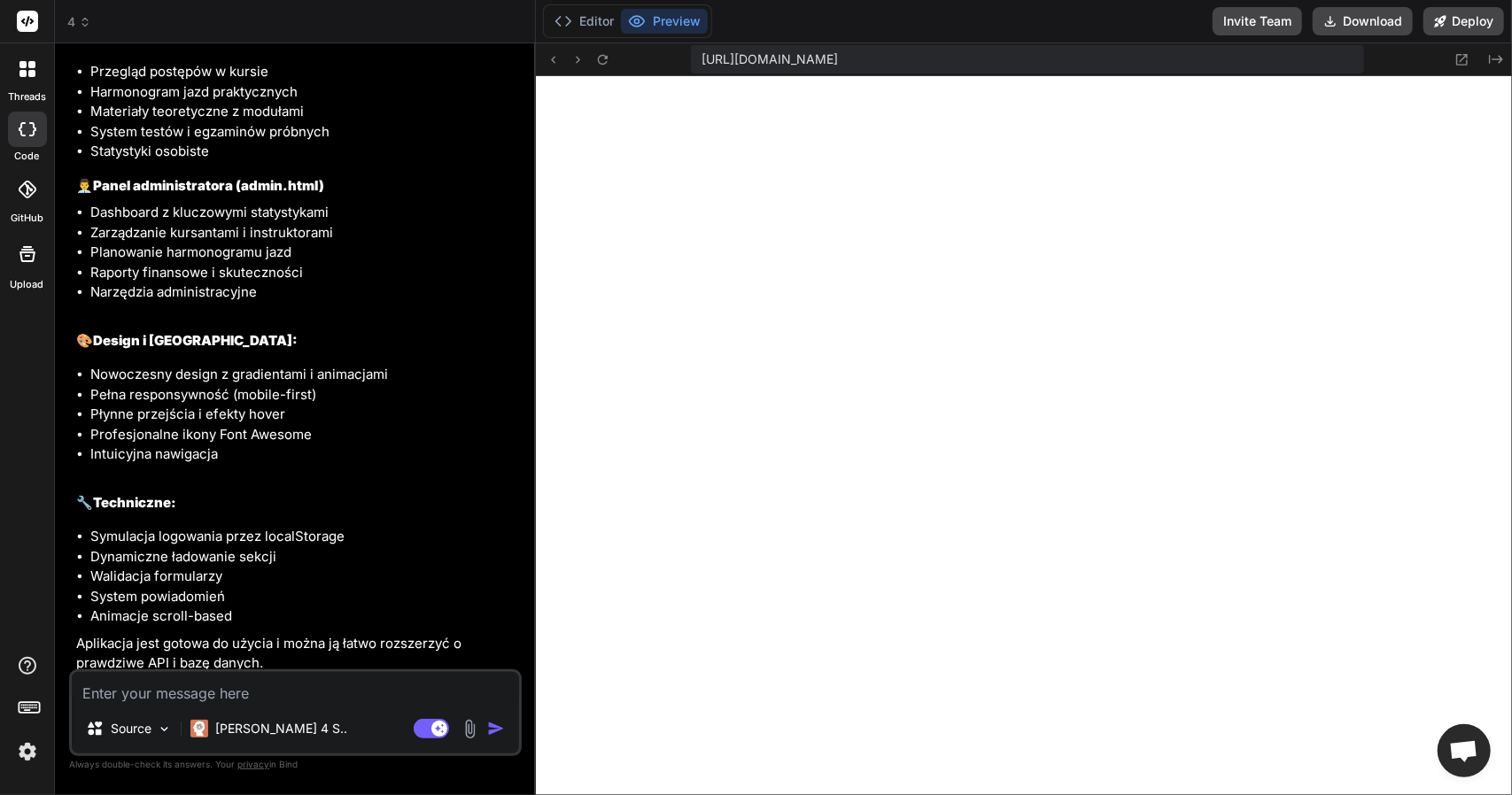
scroll to position [281, 0]
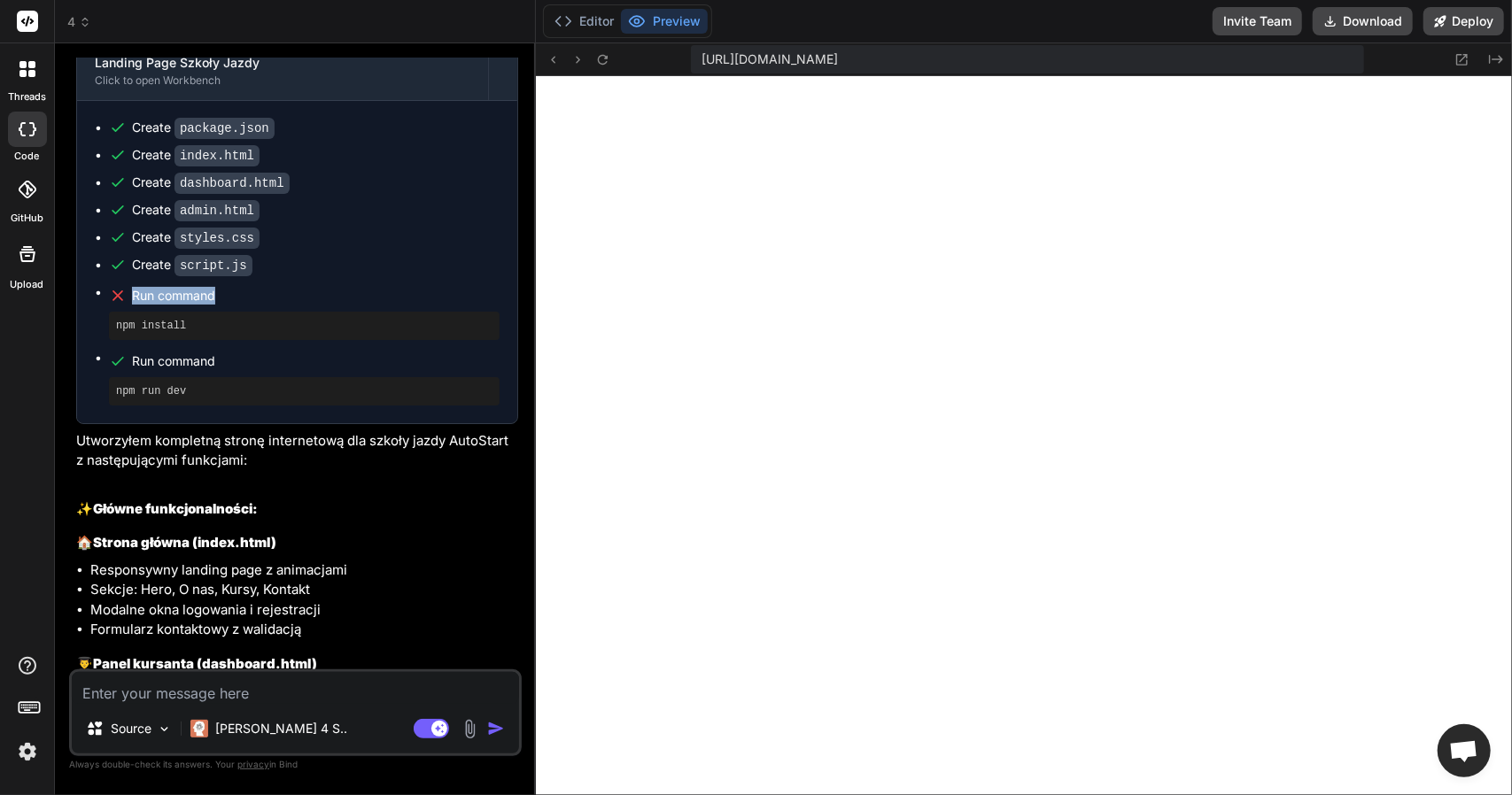
drag, startPoint x: 252, startPoint y: 293, endPoint x: 107, endPoint y: 298, distance: 145.1
click at [107, 298] on ul "Create package.json Create index.html Create dashboard.html Create admin.html C…" at bounding box center [298, 262] width 405 height 287
copy span "Run command"
click at [166, 680] on textarea at bounding box center [295, 688] width 447 height 32
paste textarea "Run command"
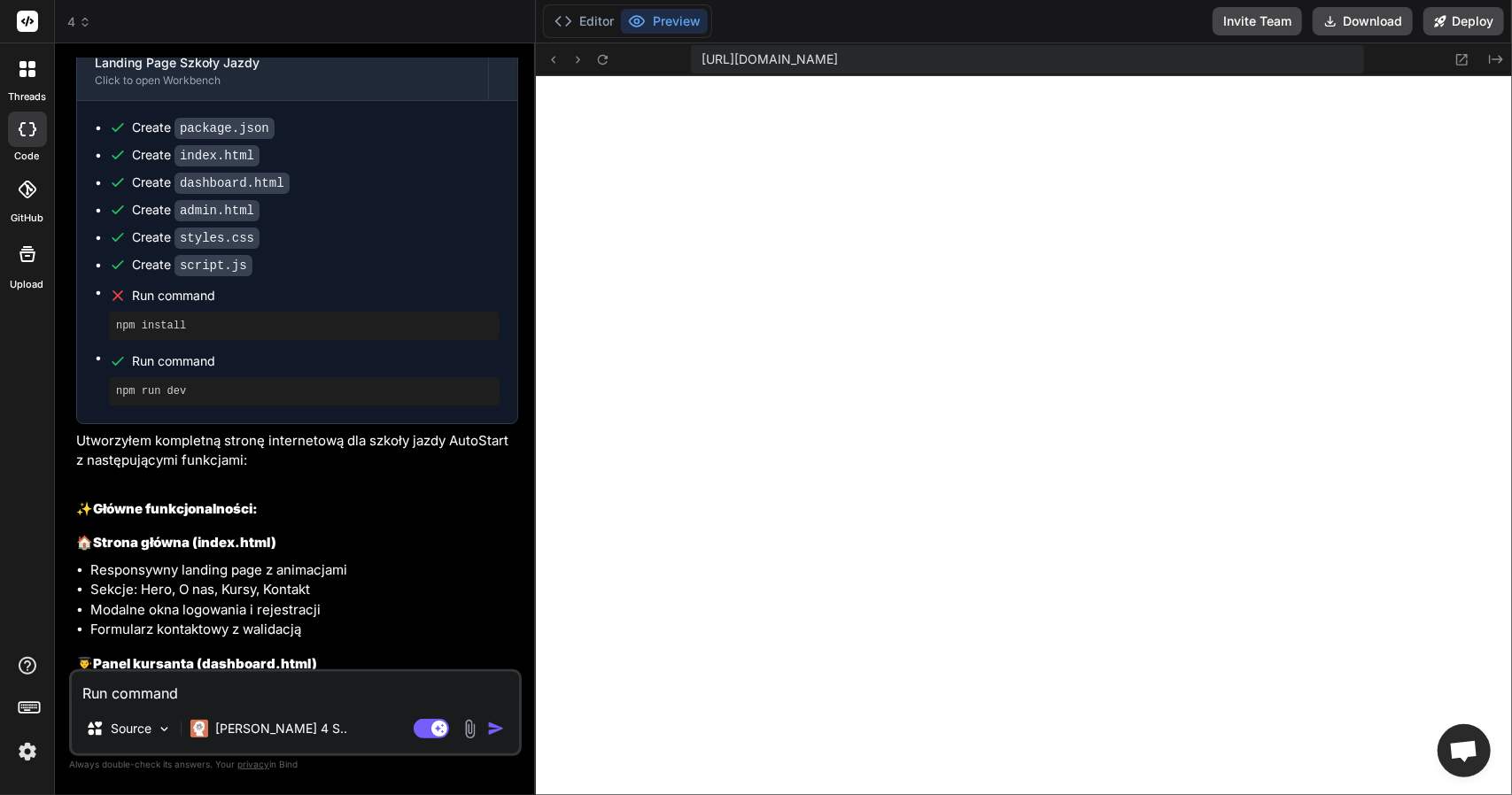
click at [85, 697] on textarea "Run command" at bounding box center [295, 688] width 447 height 32
click at [229, 696] on textarea "czy Run command" at bounding box center [295, 688] width 447 height 32
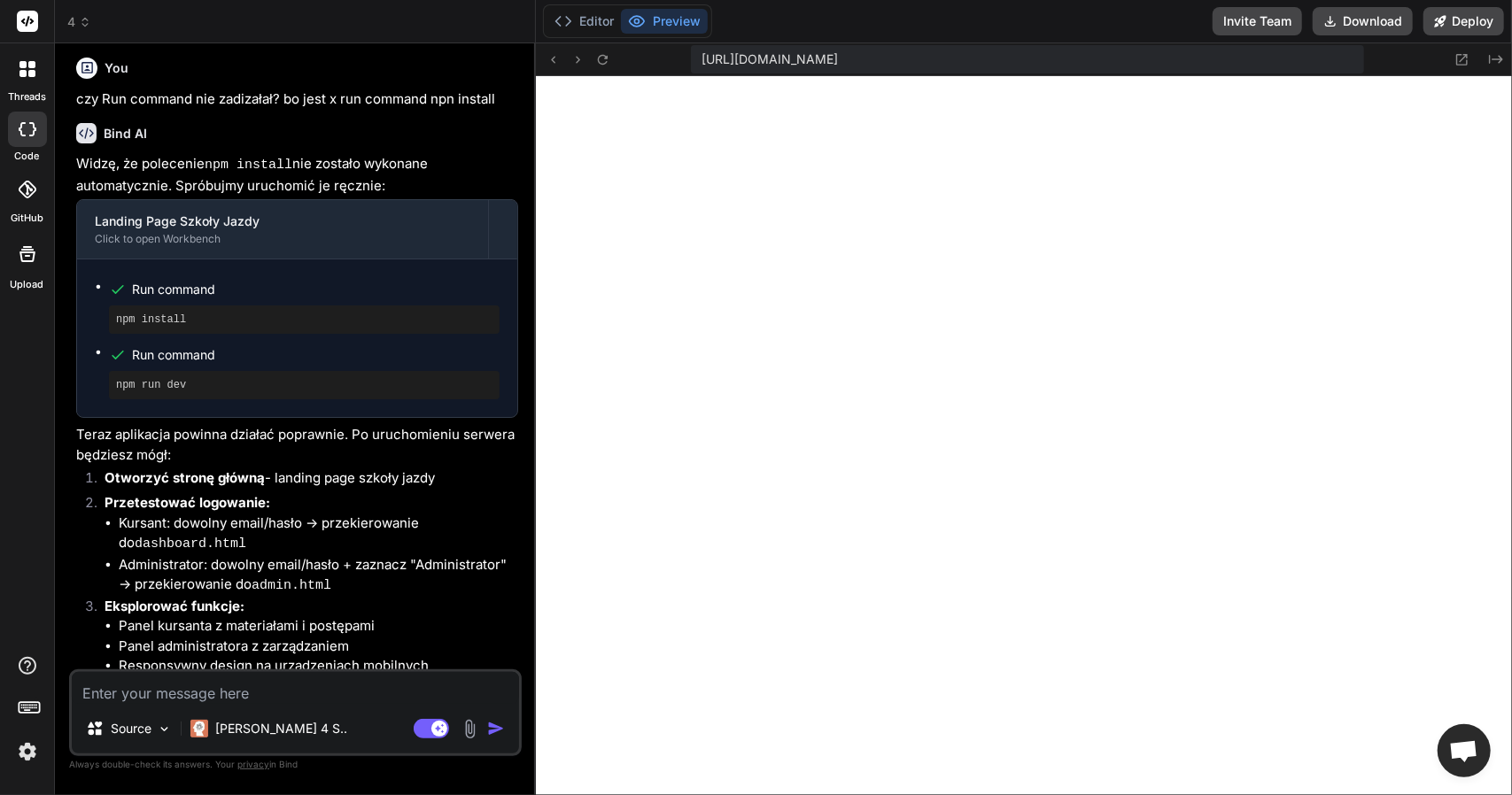
scroll to position [1573, 0]
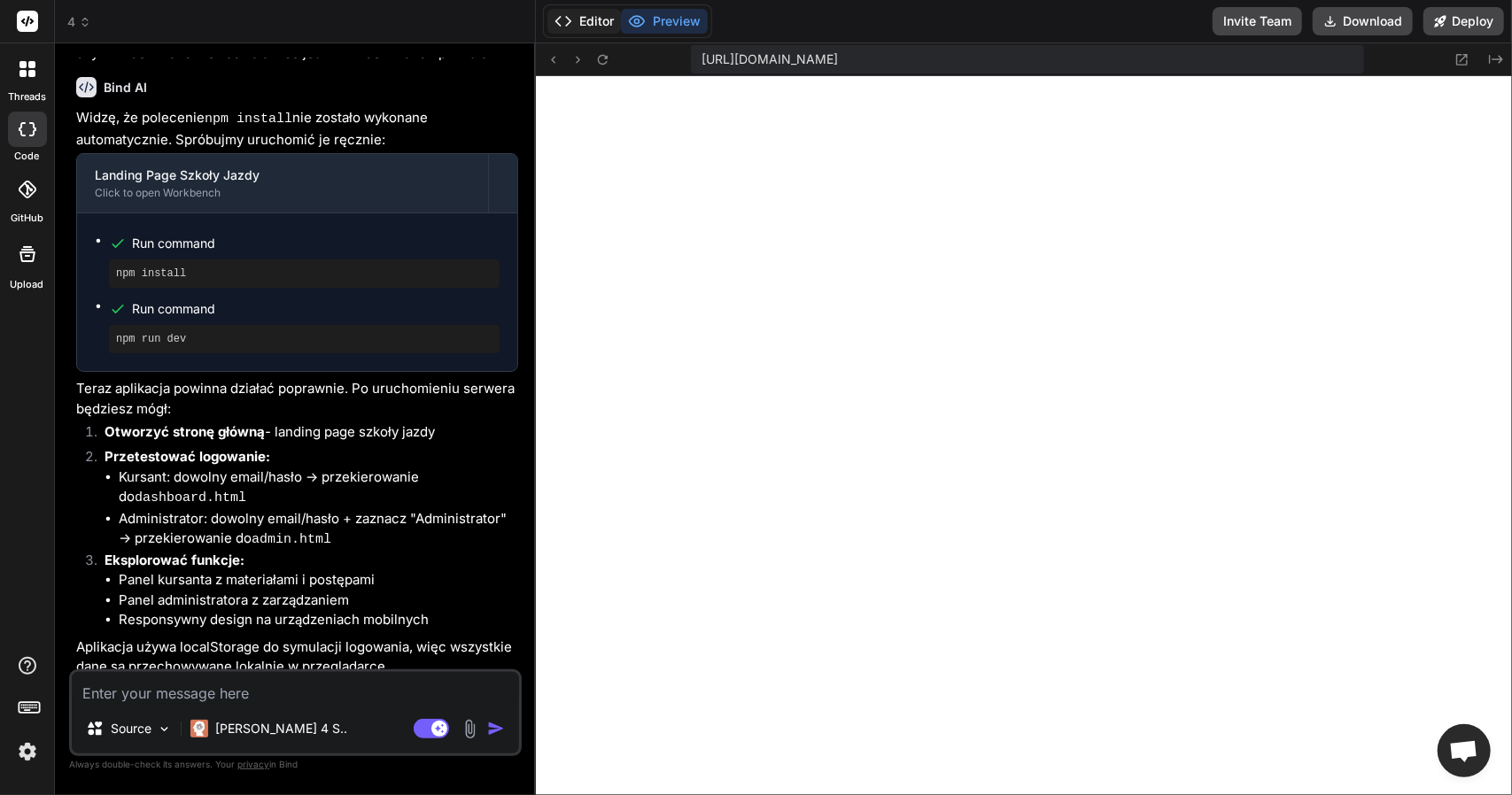
click at [605, 15] on button "Editor" at bounding box center [584, 21] width 74 height 25
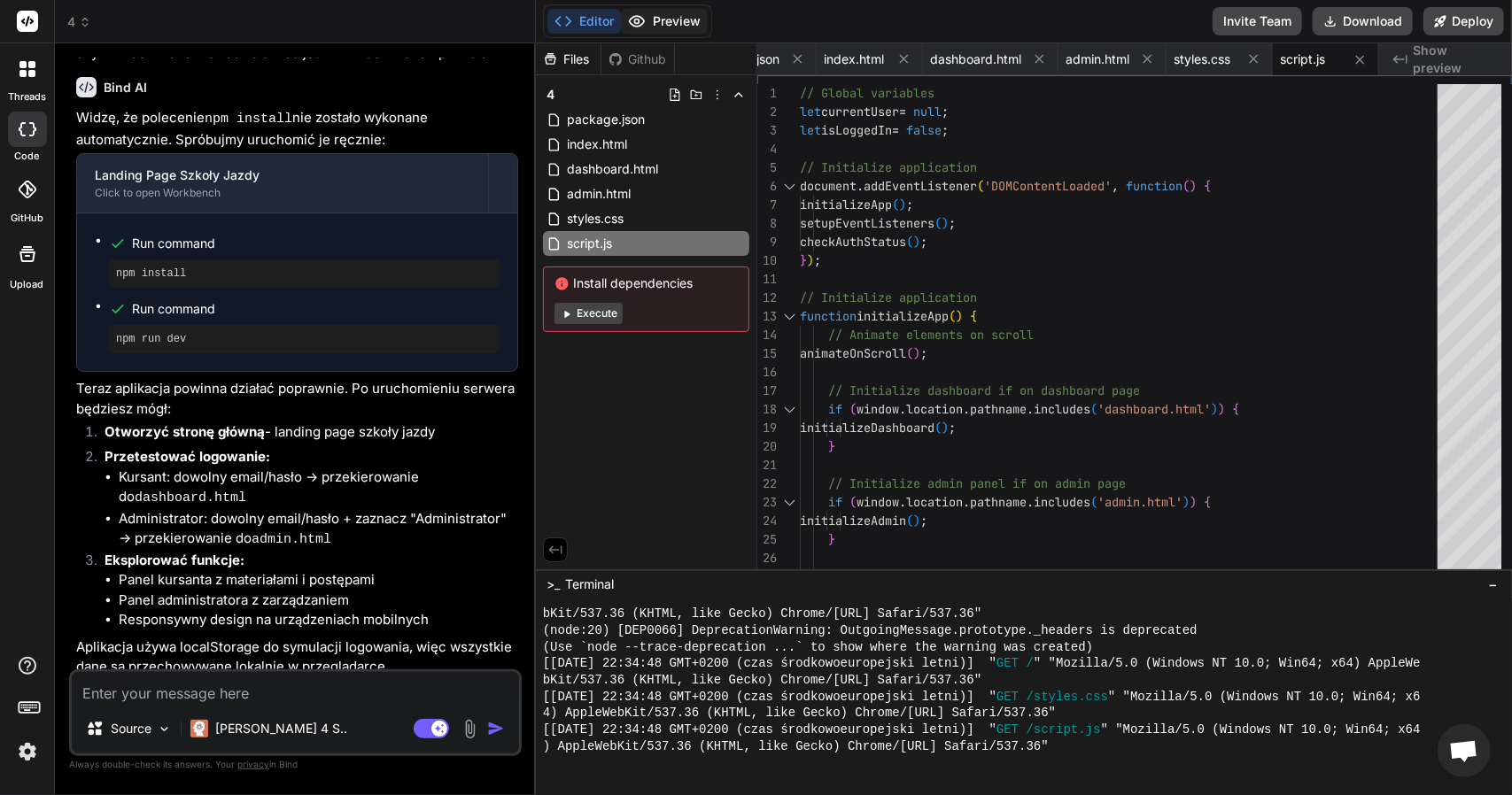
click at [651, 24] on button "Preview" at bounding box center [664, 21] width 87 height 25
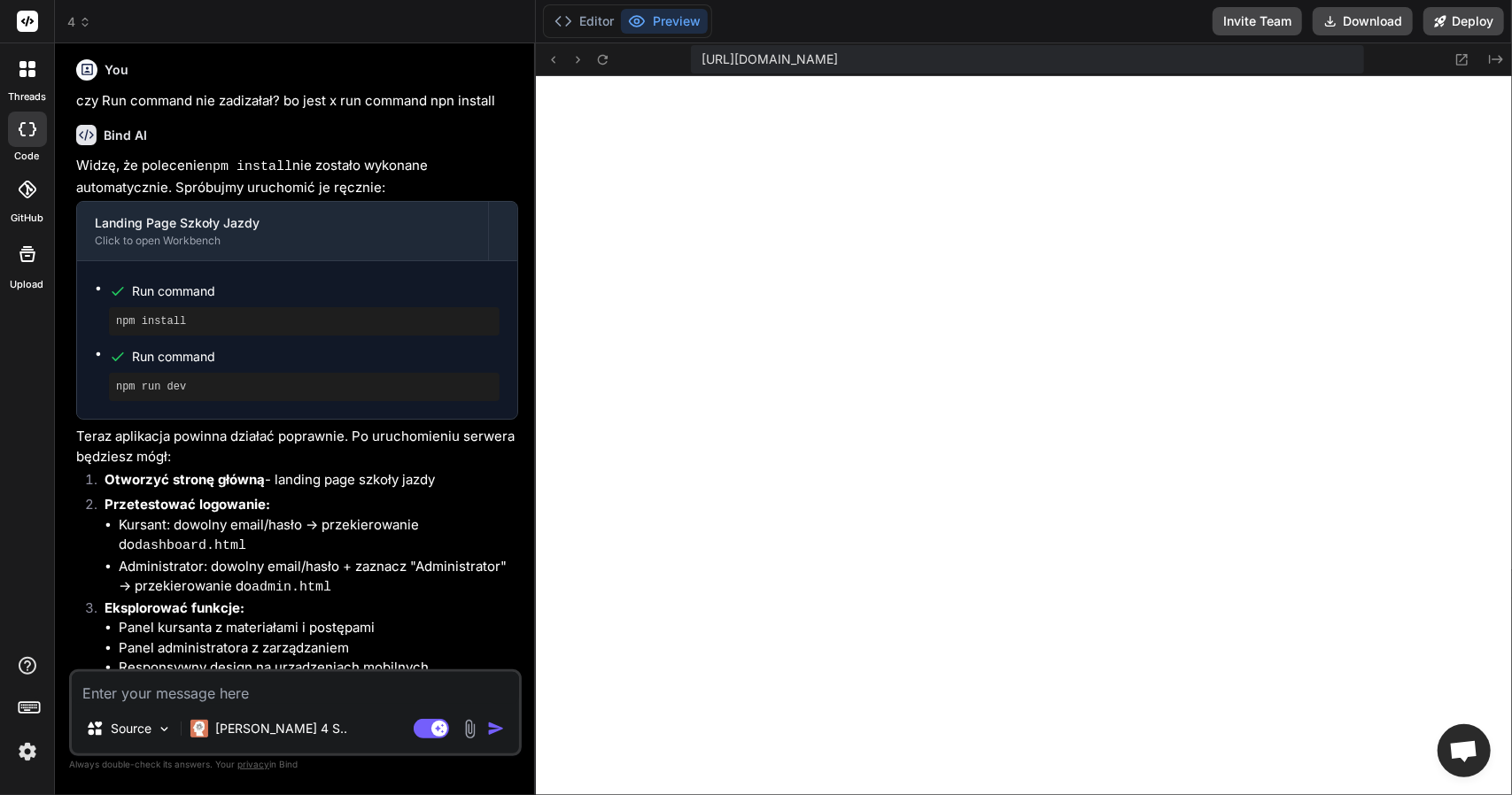
scroll to position [1395, 0]
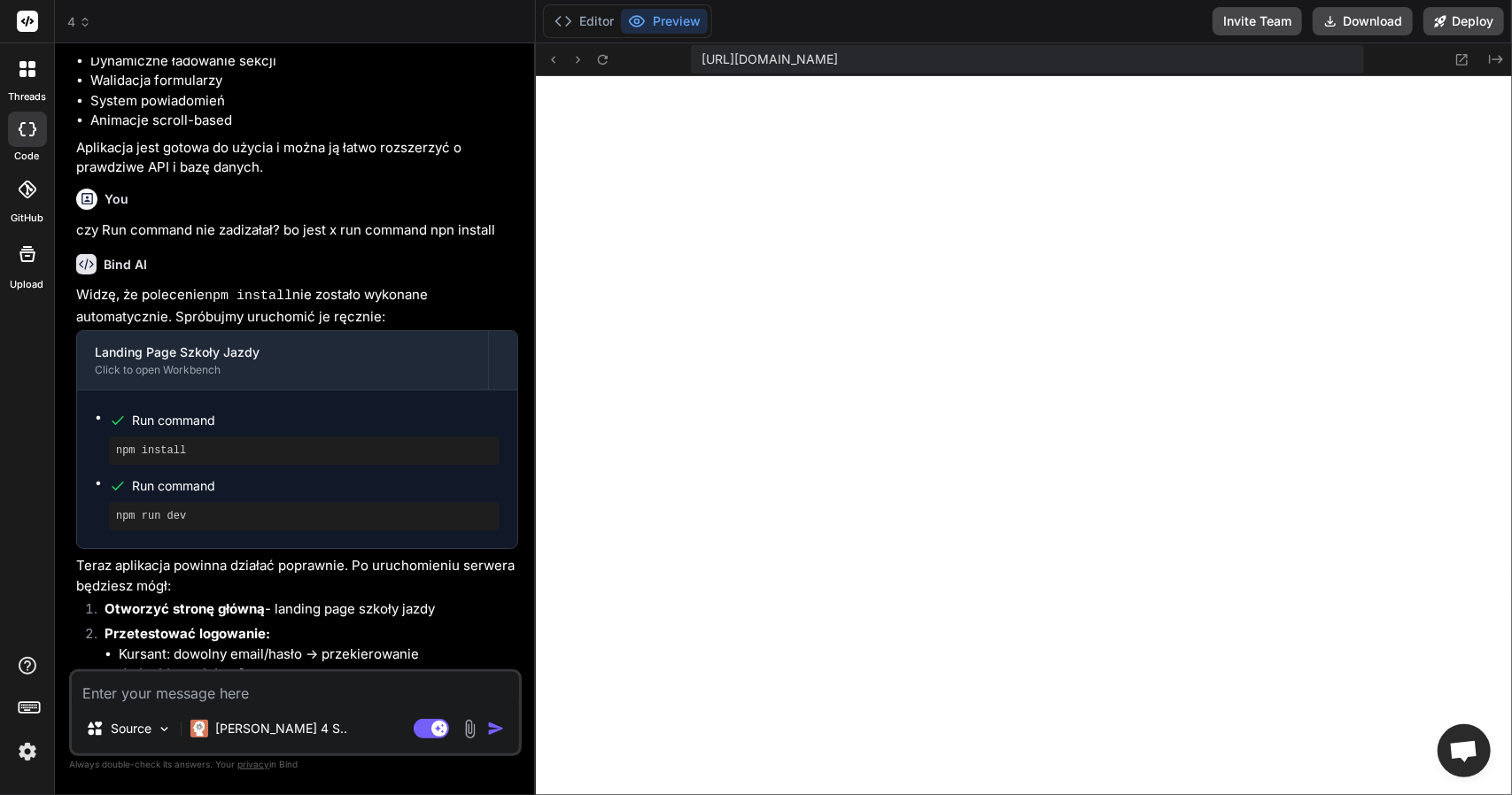
click at [235, 686] on textarea at bounding box center [295, 688] width 447 height 32
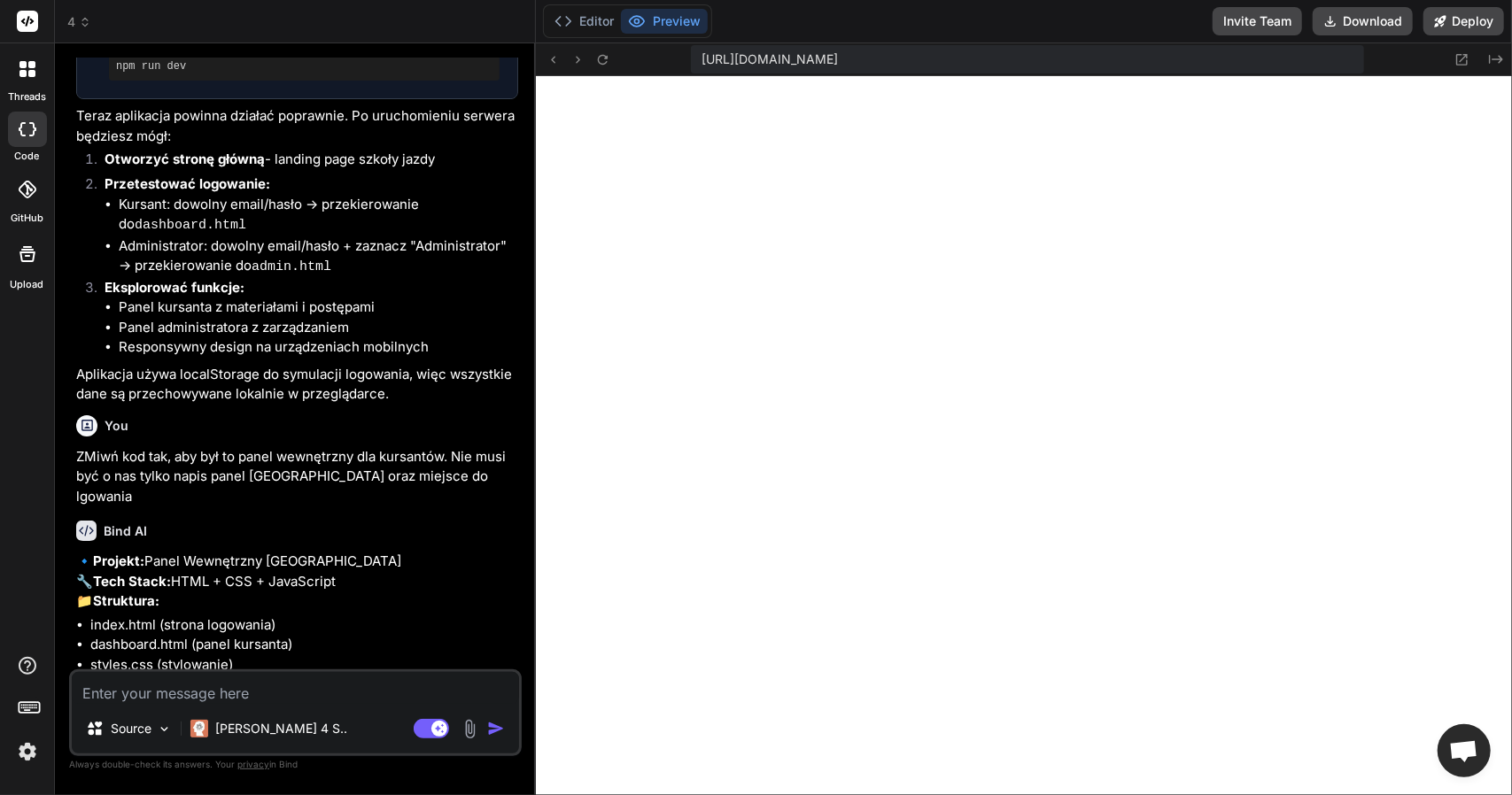
scroll to position [2040, 0]
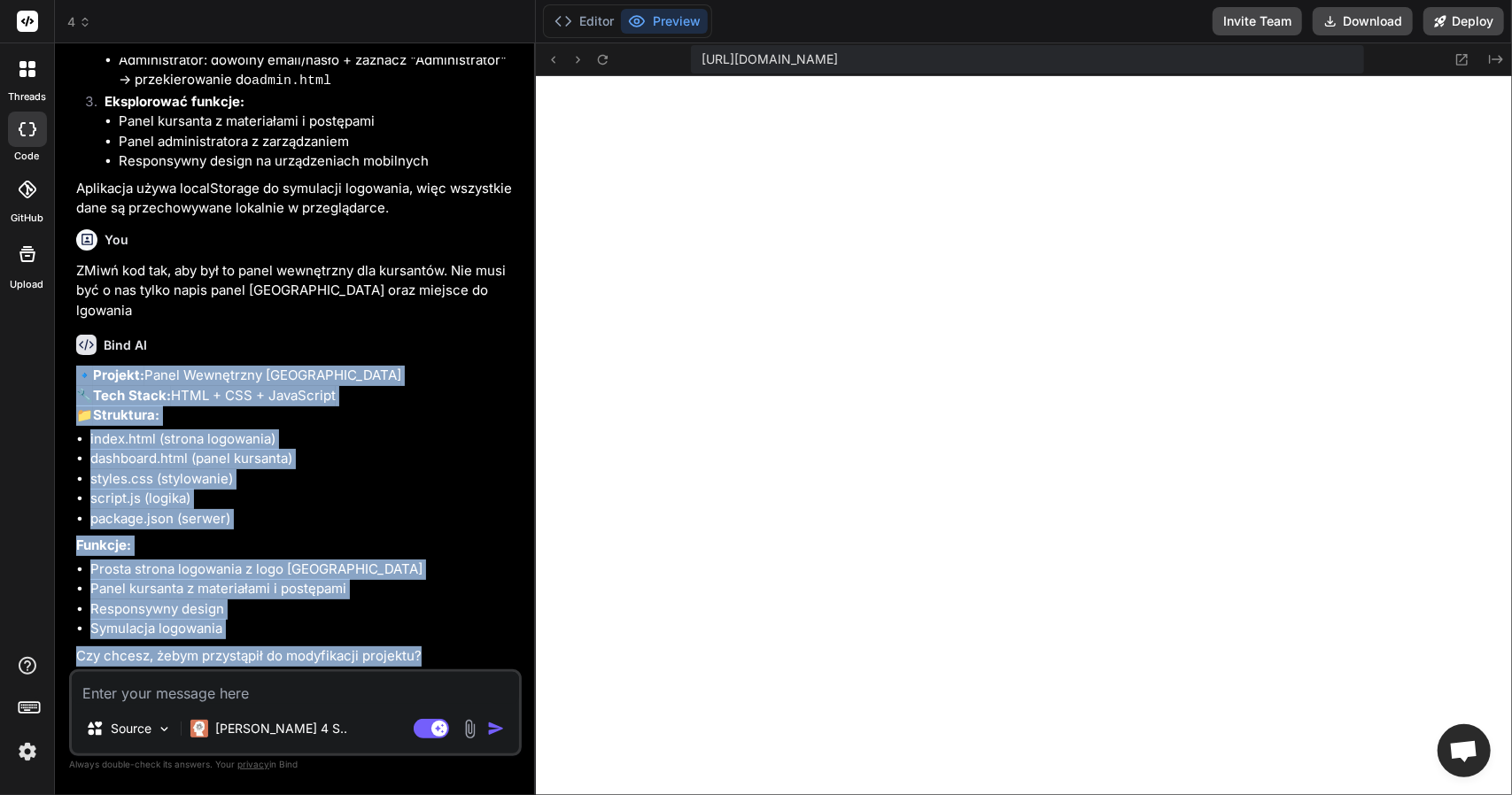
drag, startPoint x: 445, startPoint y: 656, endPoint x: 77, endPoint y: 319, distance: 499.0
click at [77, 321] on div "Bind AI 🔹 Projekt: Panel Wewnętrzny Elka School 🔧 Tech Stack: HTML + CSS + Java…" at bounding box center [297, 493] width 442 height 346
copy div "🔹 Projekt: Panel Wewnętrzny Elka School 🔧 Tech Stack: HTML + CSS + JavaScript 📁…"
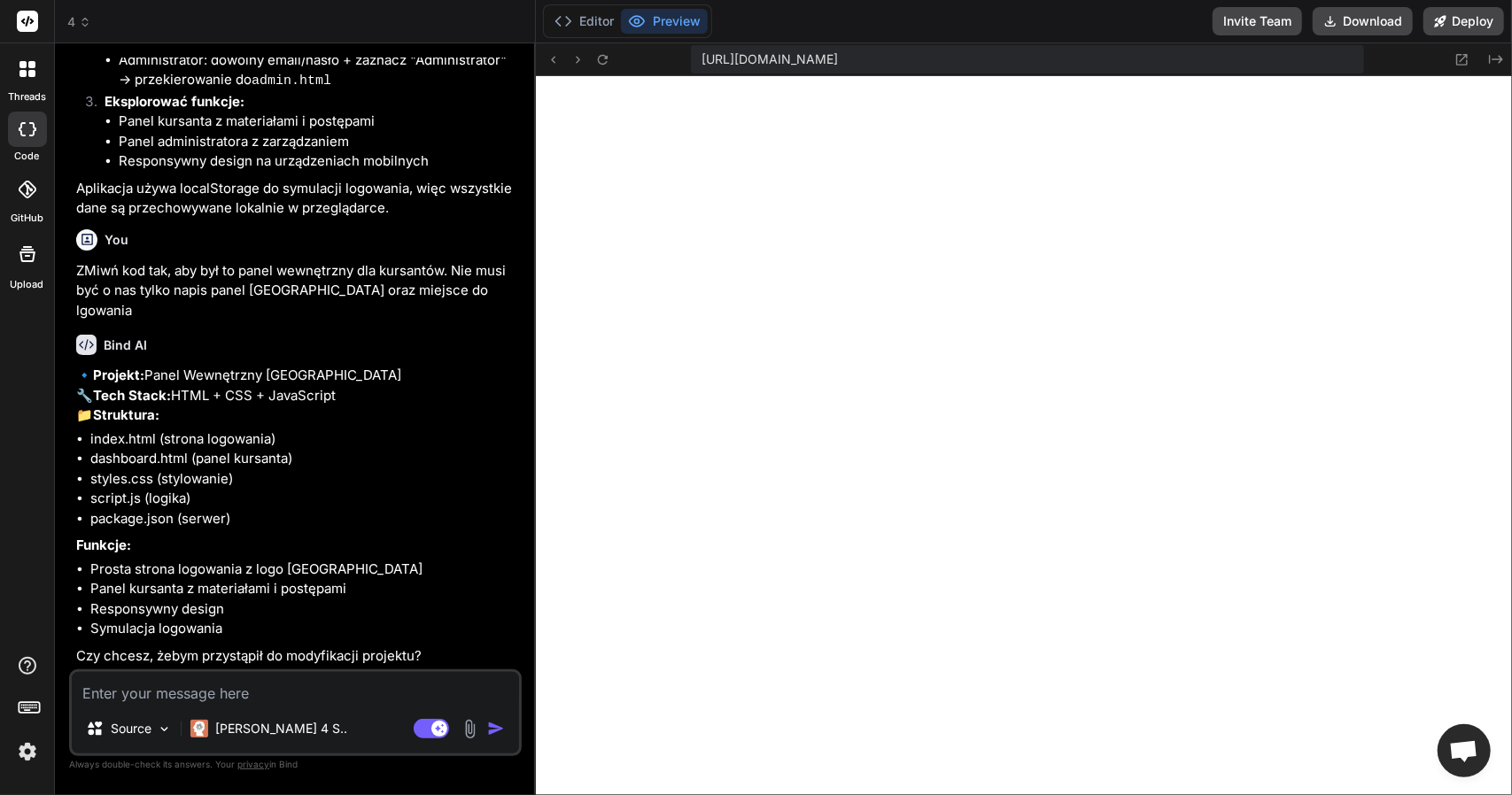
click at [143, 684] on textarea at bounding box center [295, 688] width 447 height 32
paste textarea "🔹 Projekt: Panel Wewnętrzny Elka School 🔧 Tech Stack: HTML + CSS + JavaScript 📁…"
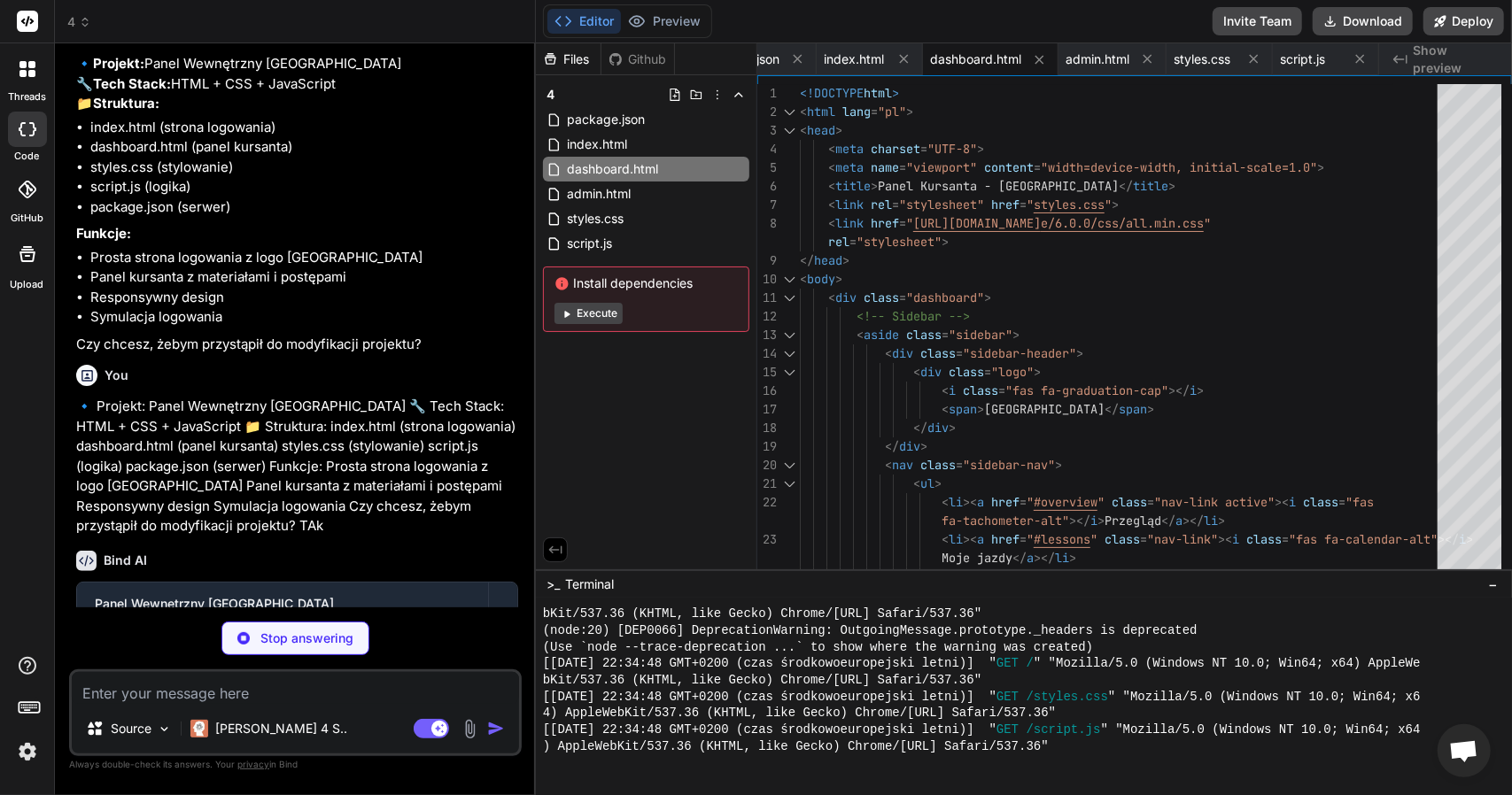
scroll to position [0, 0]
click at [450, 328] on li "Symulacja logowania" at bounding box center [305, 317] width 428 height 20
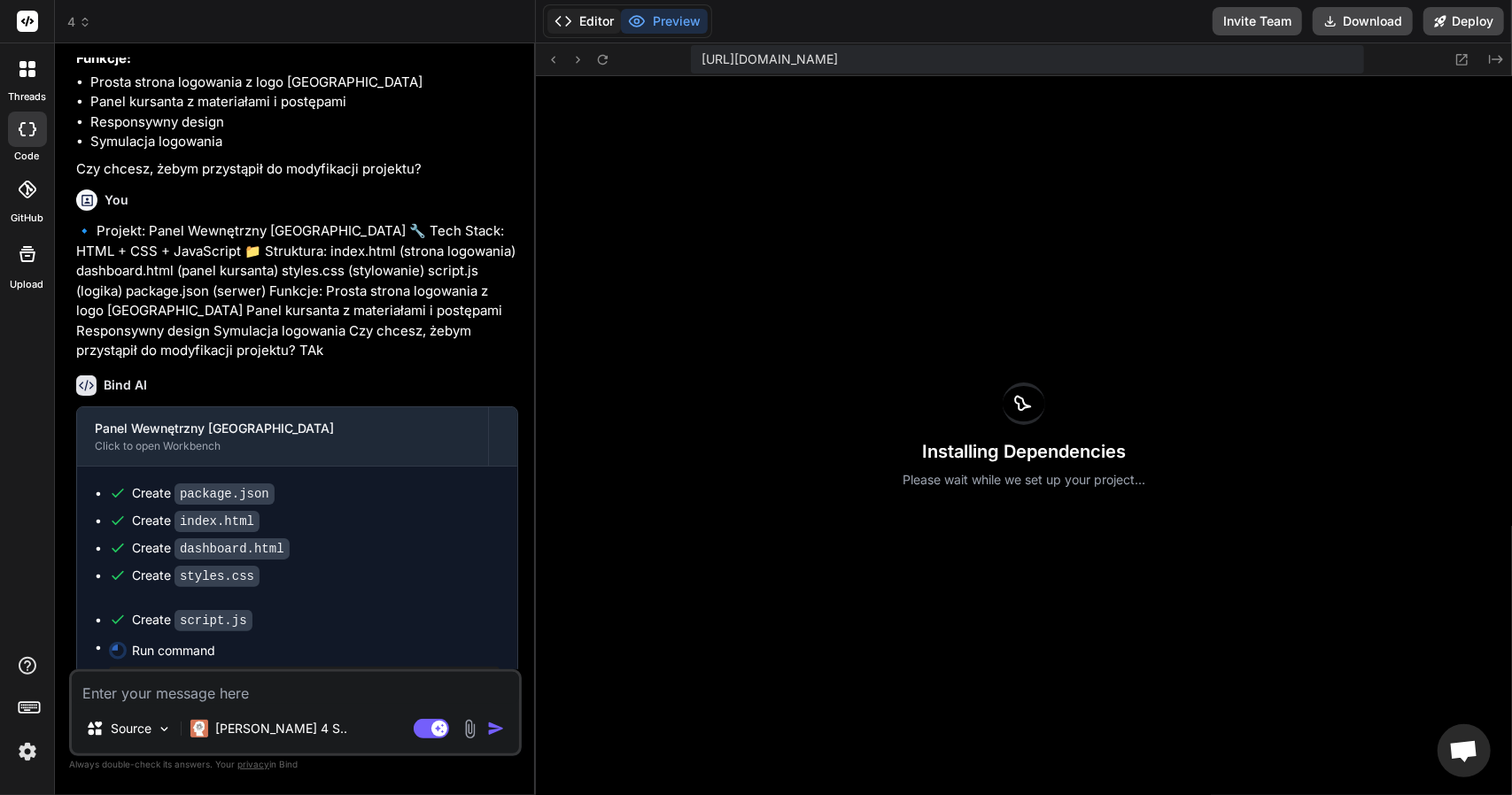
scroll to position [3009, 0]
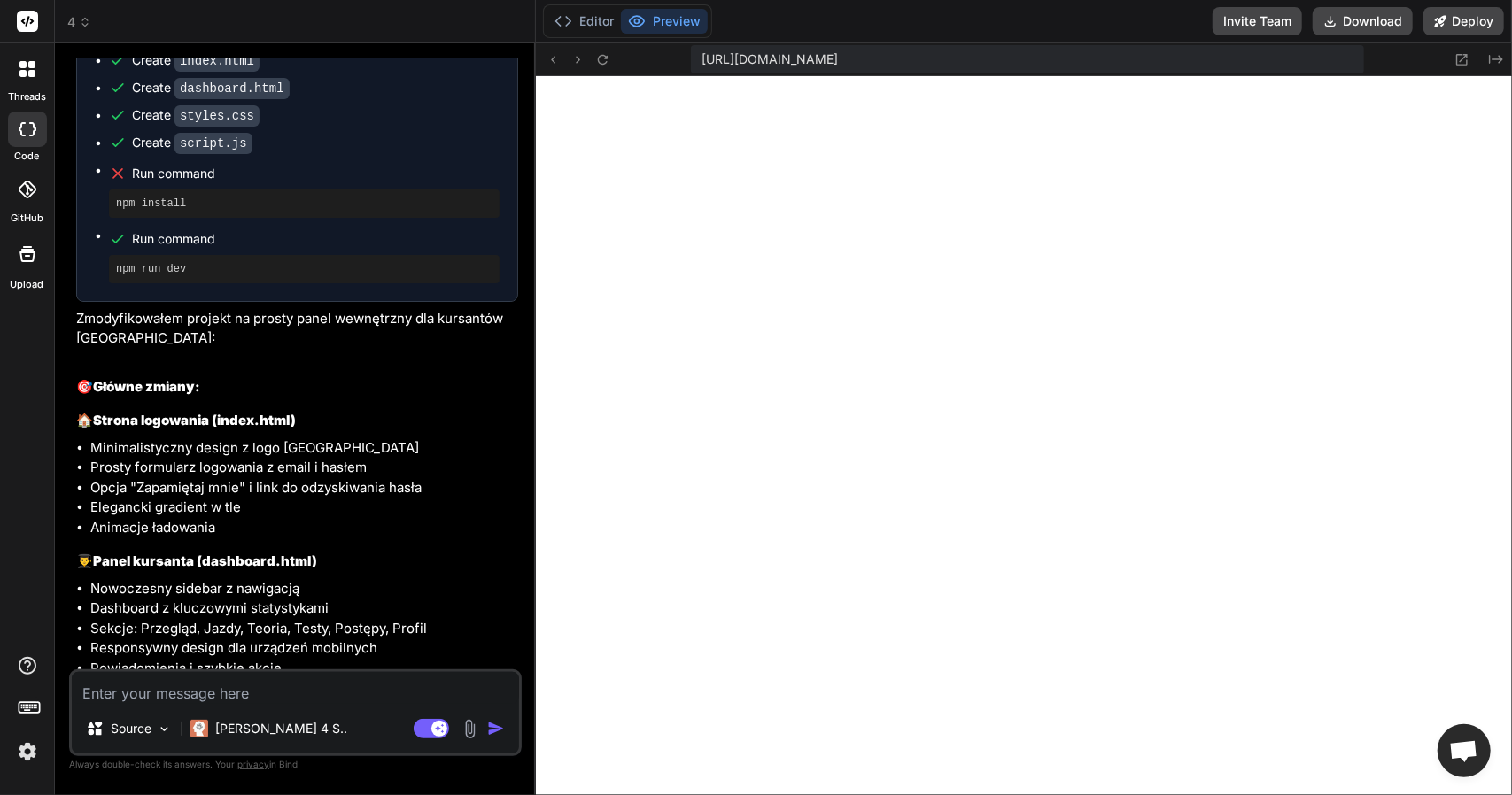
scroll to position [3124, 0]
click at [1367, 32] on button "Download" at bounding box center [1363, 21] width 100 height 28
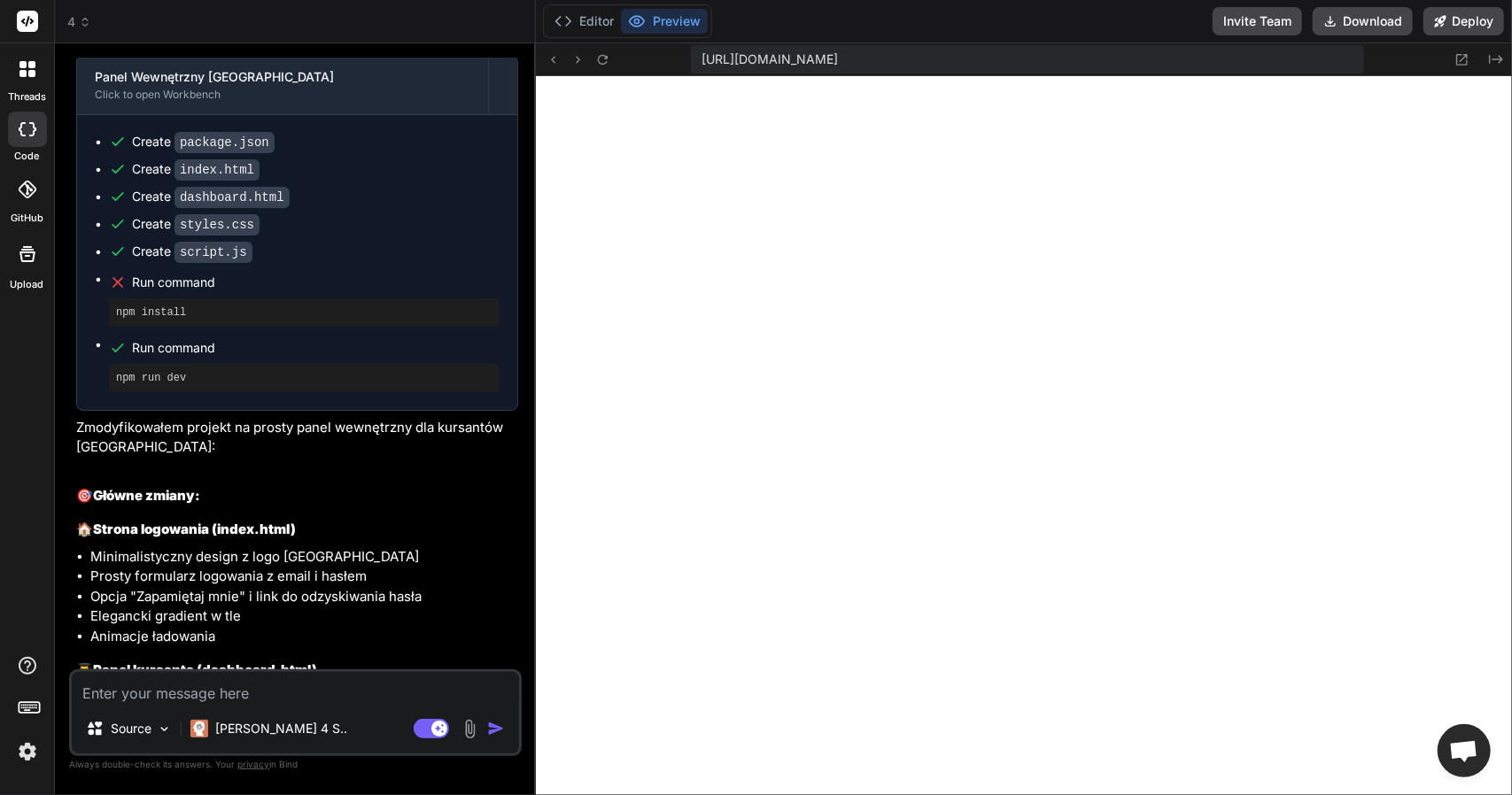
scroll to position [3018, 0]
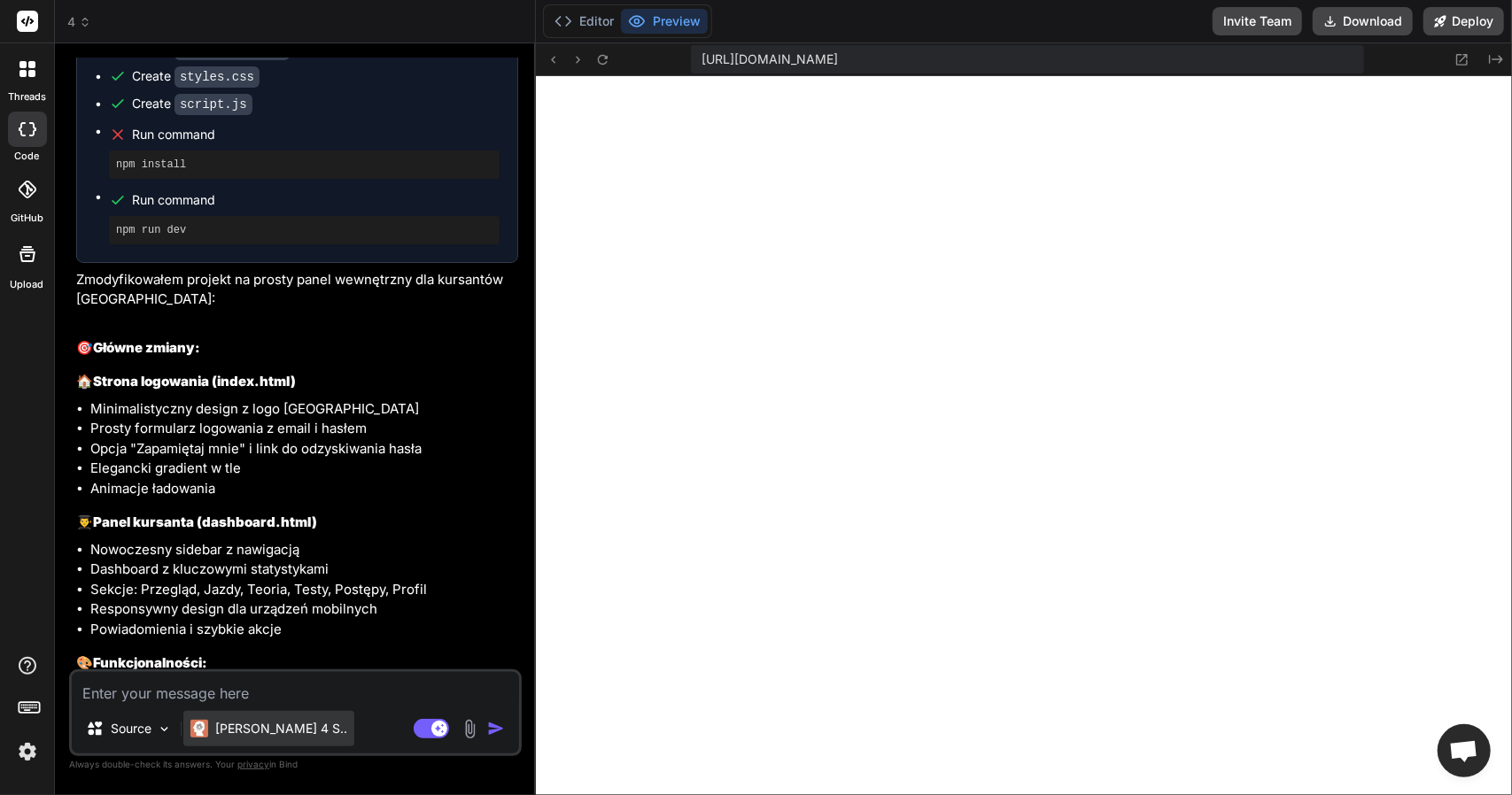
click at [242, 712] on div "Claude 4 S.." at bounding box center [268, 729] width 171 height 36
click at [227, 690] on textarea at bounding box center [295, 688] width 447 height 32
click at [234, 735] on p "Claude 4 S.." at bounding box center [281, 729] width 132 height 18
click at [214, 690] on textarea at bounding box center [295, 688] width 447 height 32
click at [131, 713] on div "Source" at bounding box center [129, 729] width 100 height 36
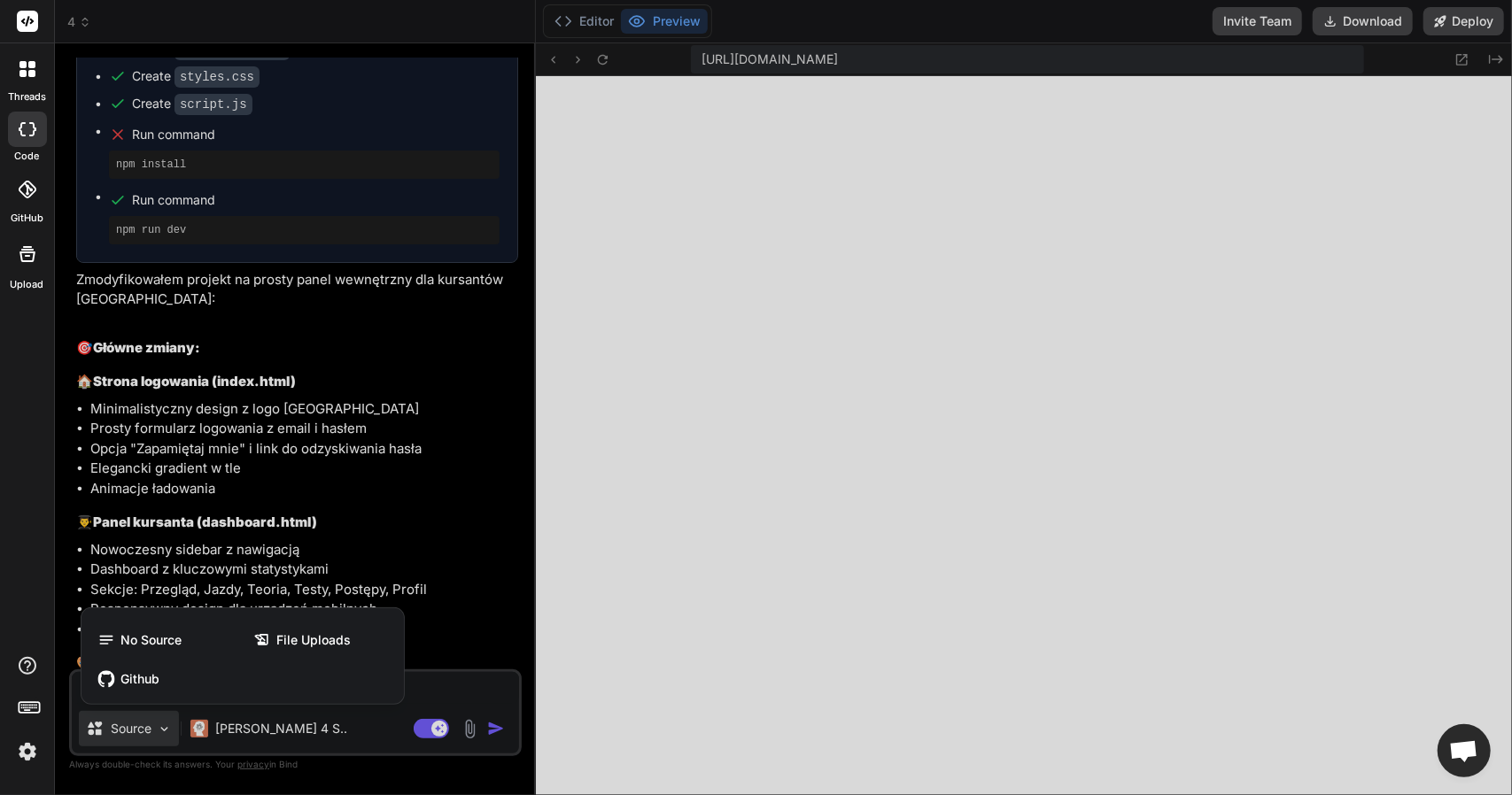
click at [434, 682] on div at bounding box center [756, 397] width 1512 height 795
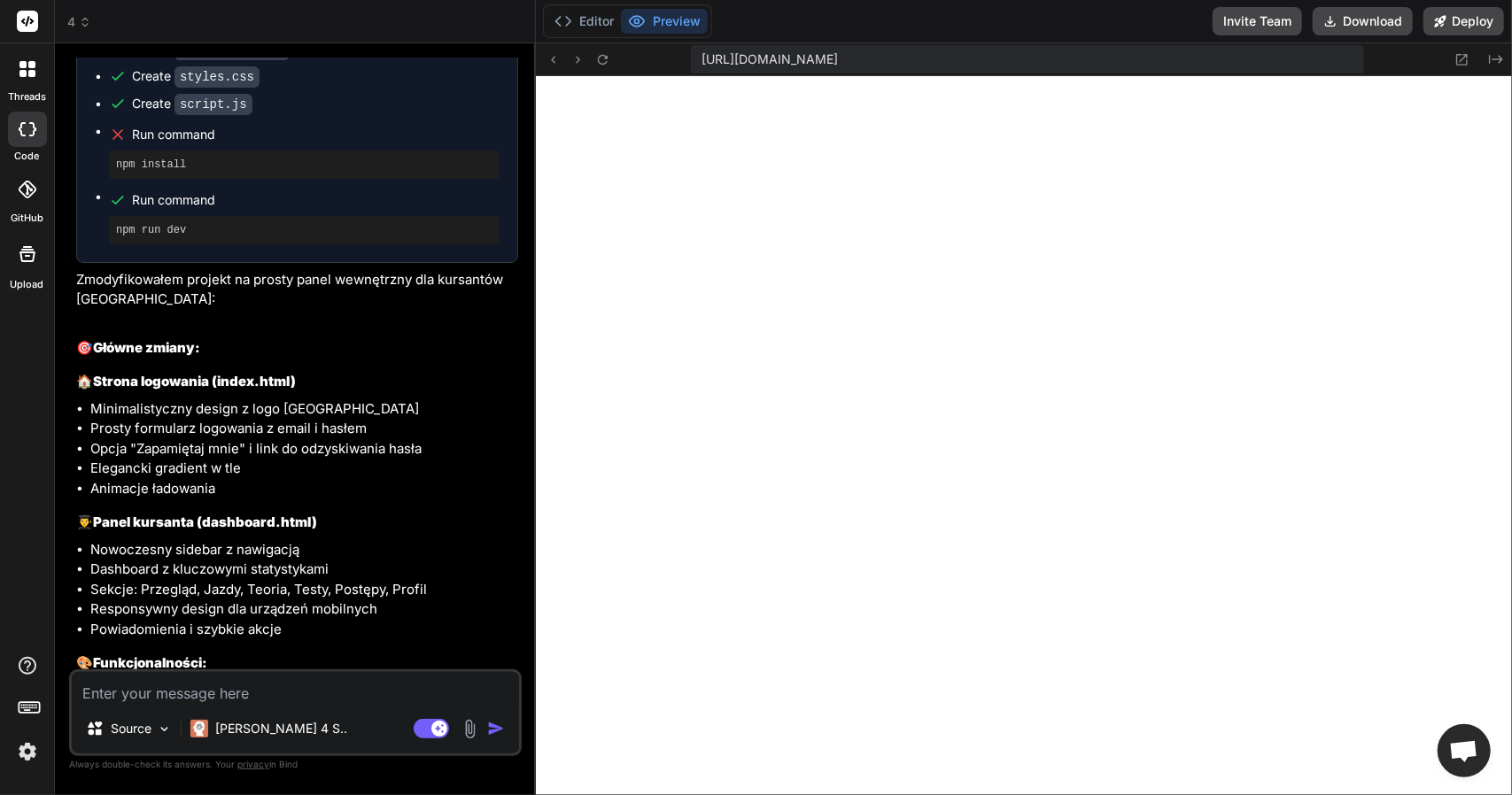
click at [424, 687] on textarea at bounding box center [295, 688] width 447 height 32
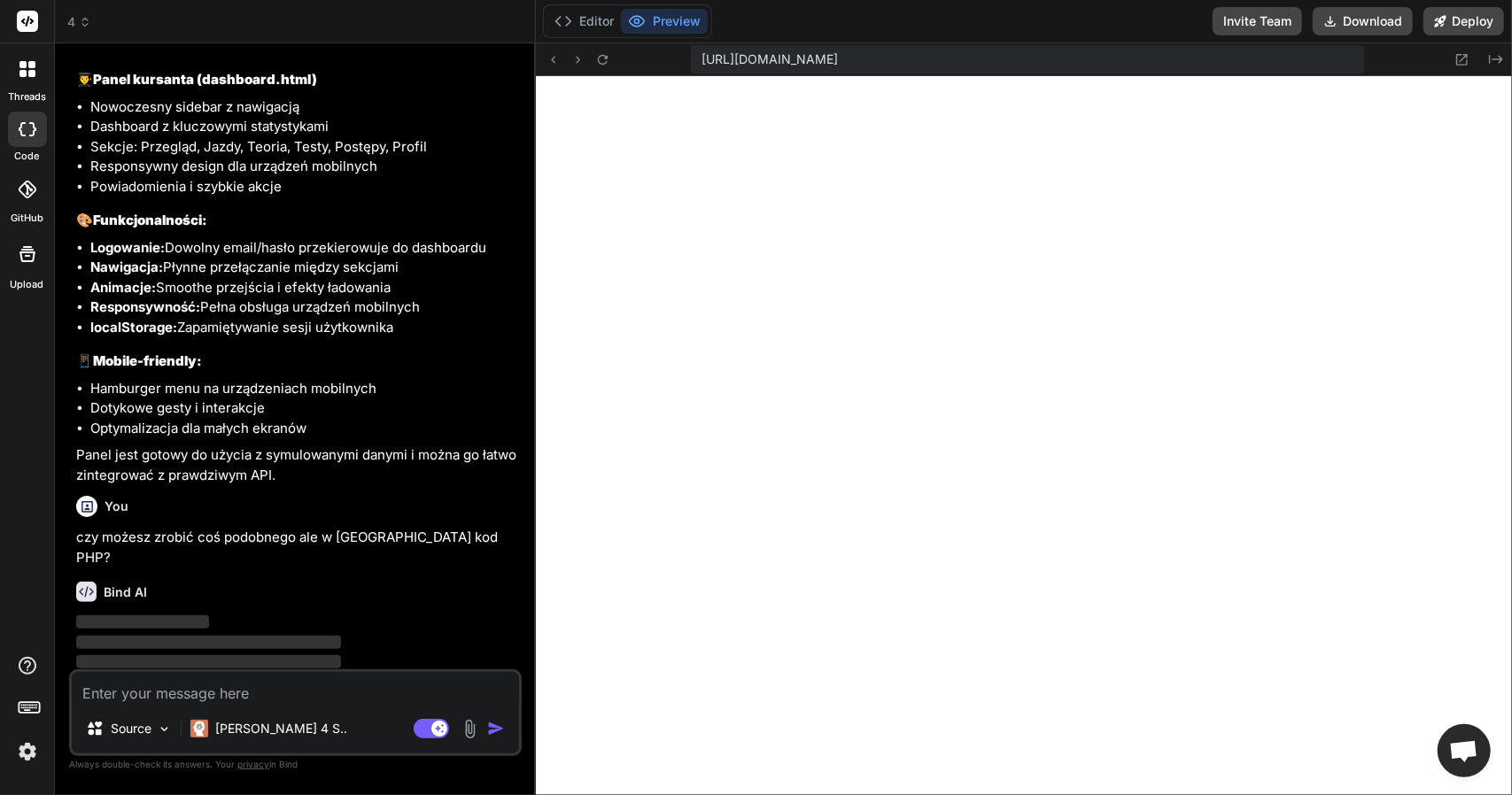
scroll to position [3468, 0]
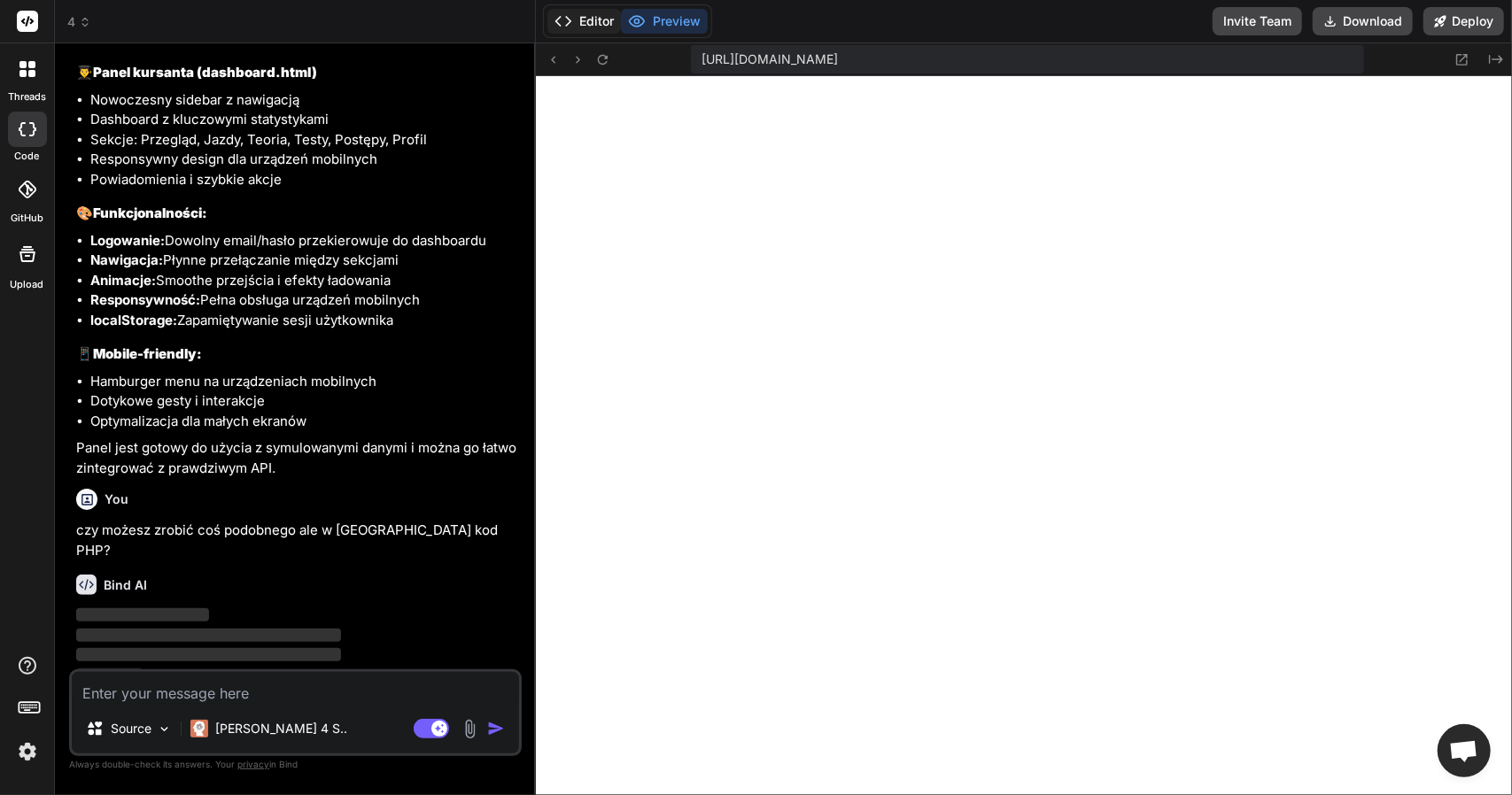
click at [605, 19] on button "Editor" at bounding box center [584, 21] width 74 height 25
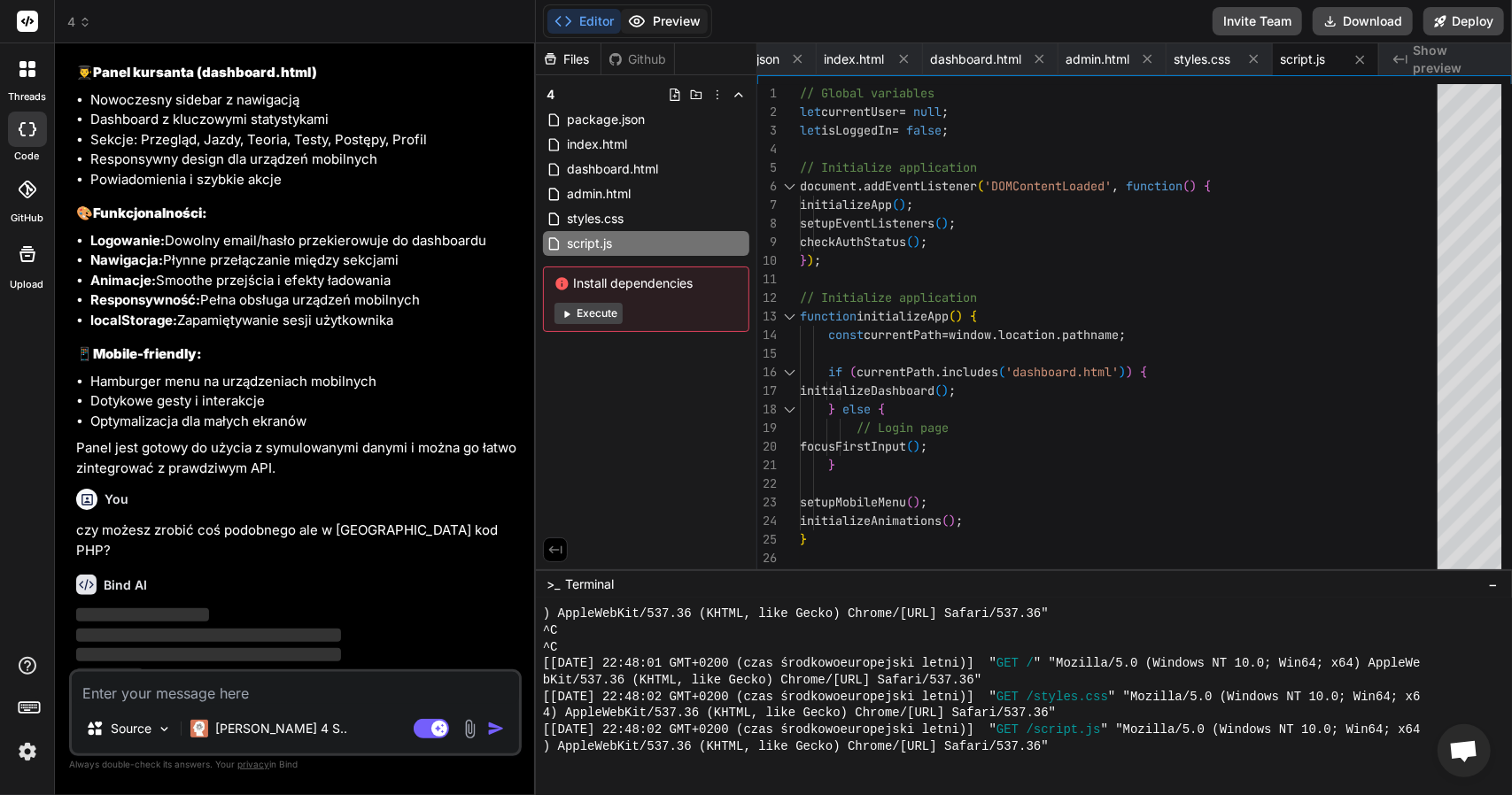
click at [668, 19] on button "Preview" at bounding box center [664, 21] width 87 height 25
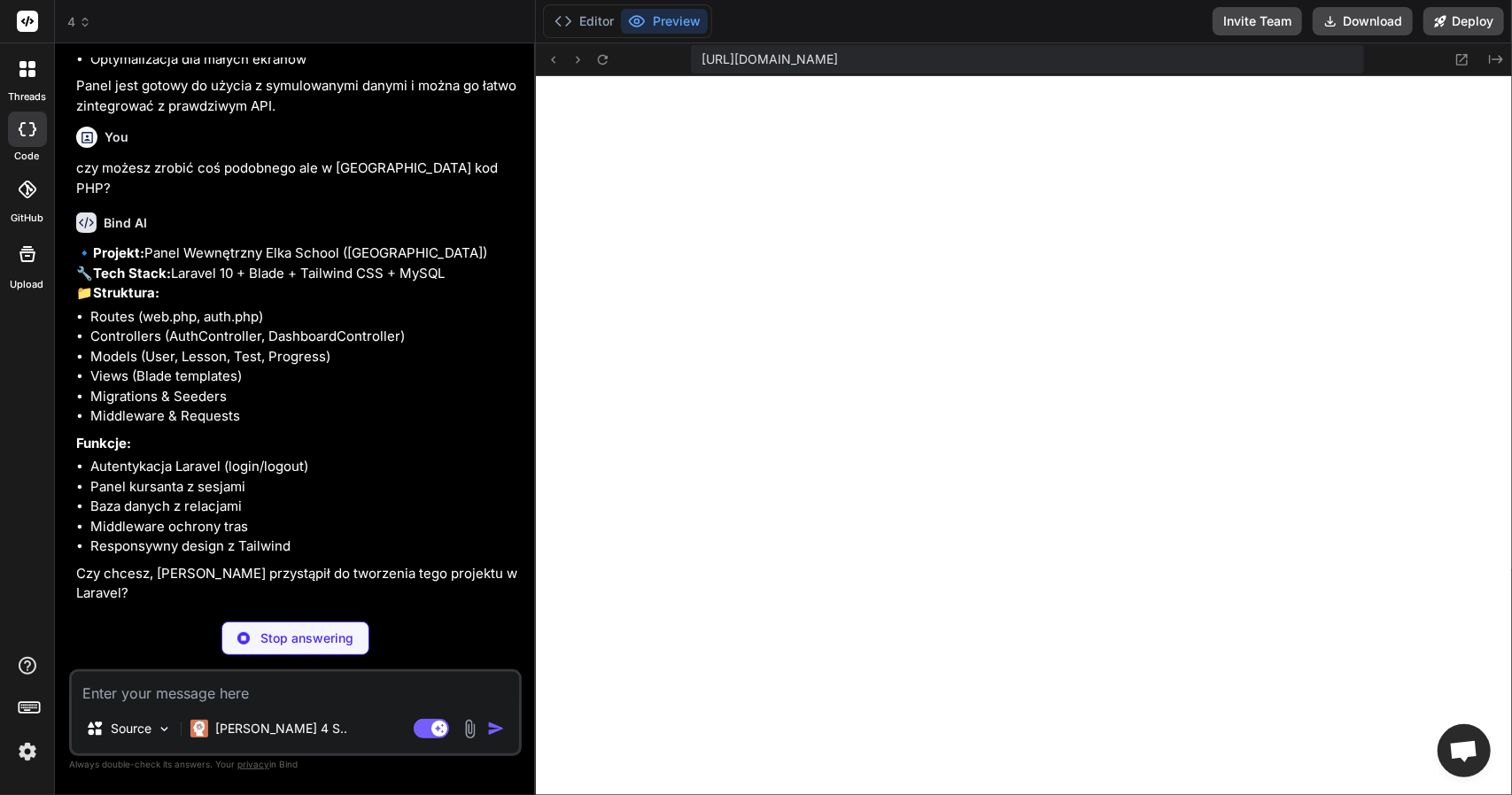
scroll to position [3772, 0]
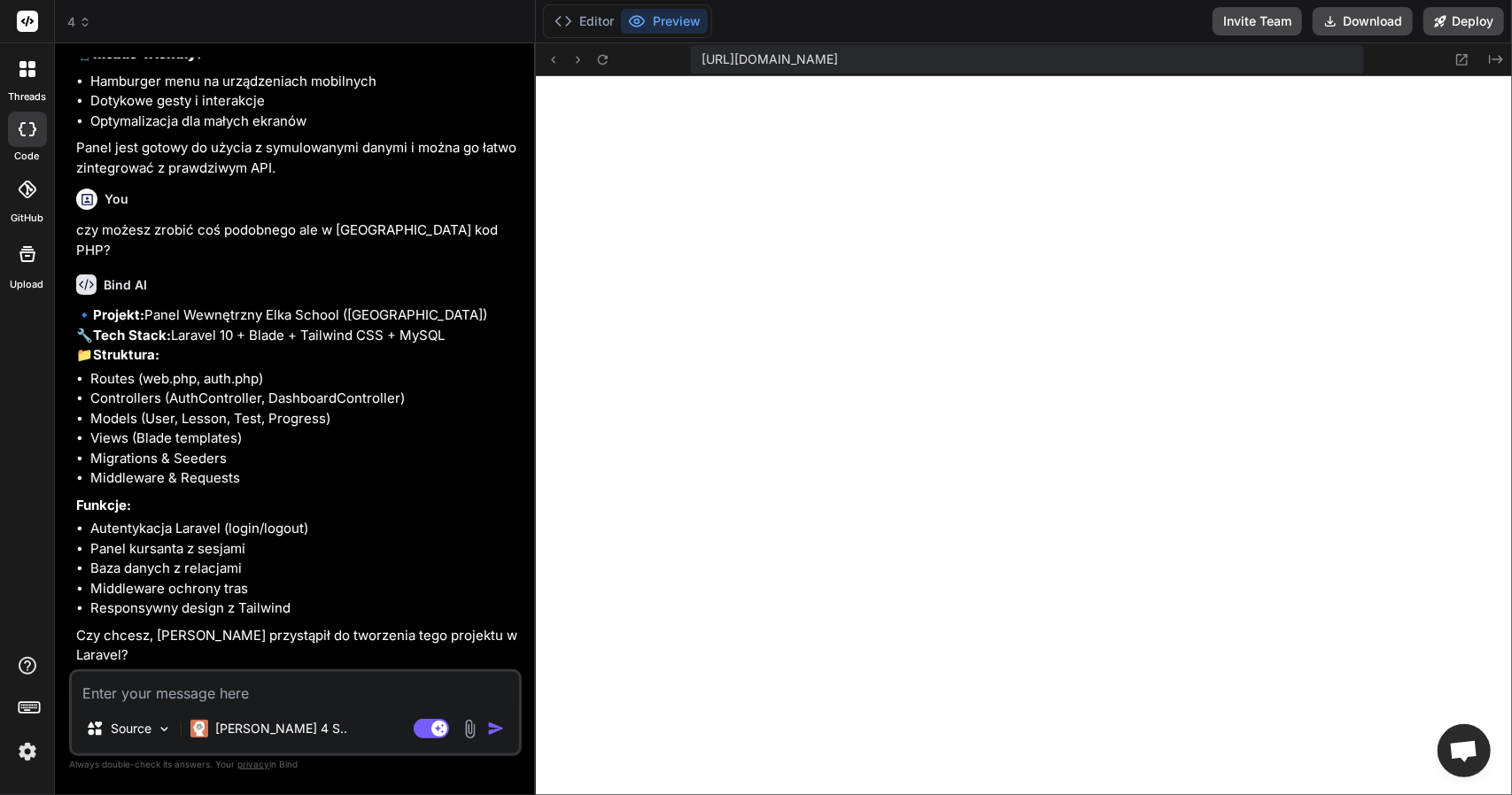
click at [344, 651] on p "Czy chcesz, żebym przystąpił do tworzenia tego projektu w Laravel?" at bounding box center [297, 646] width 442 height 40
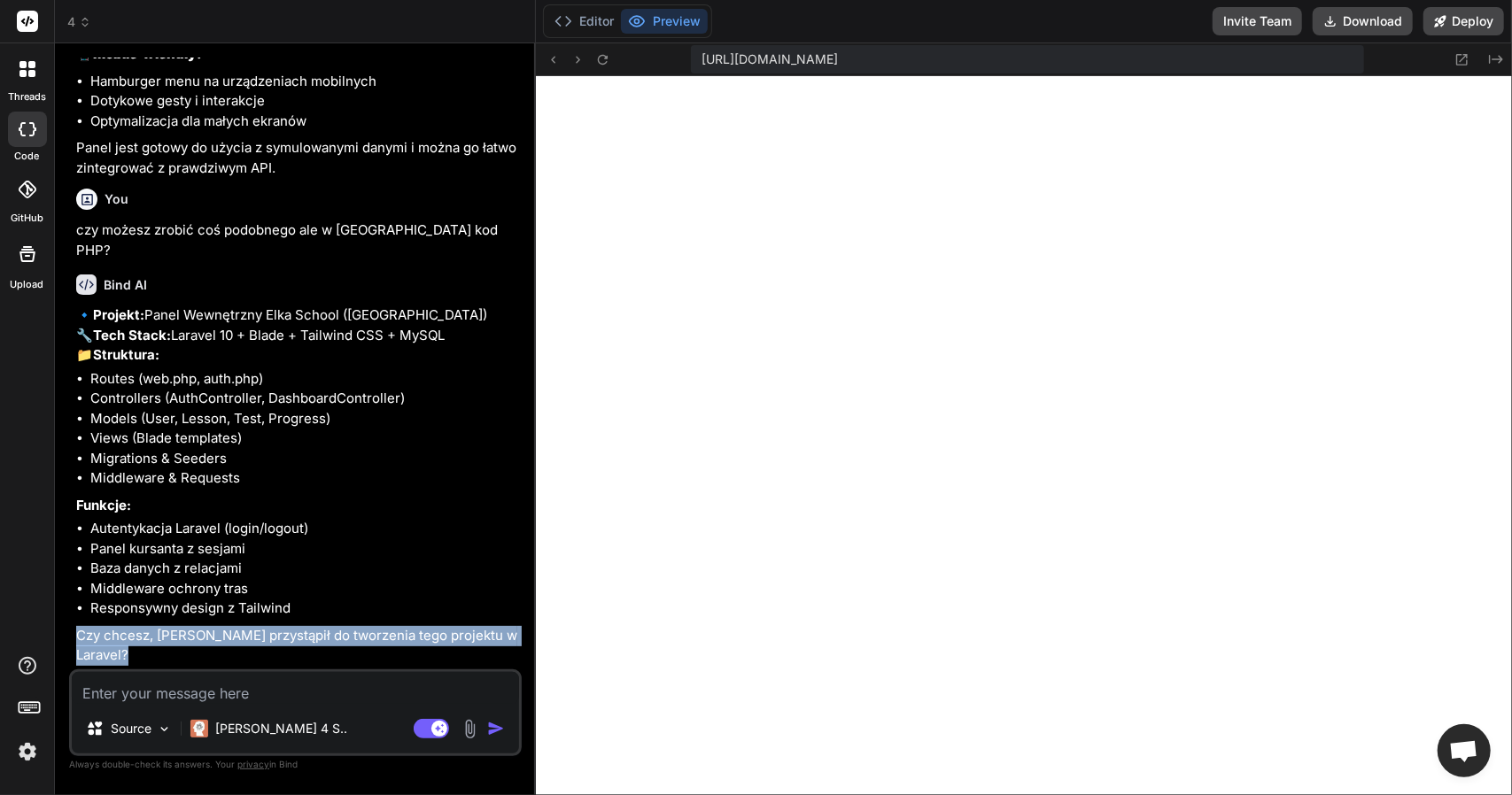
click at [344, 651] on p "Czy chcesz, żebym przystąpił do tworzenia tego projektu w Laravel?" at bounding box center [297, 646] width 442 height 40
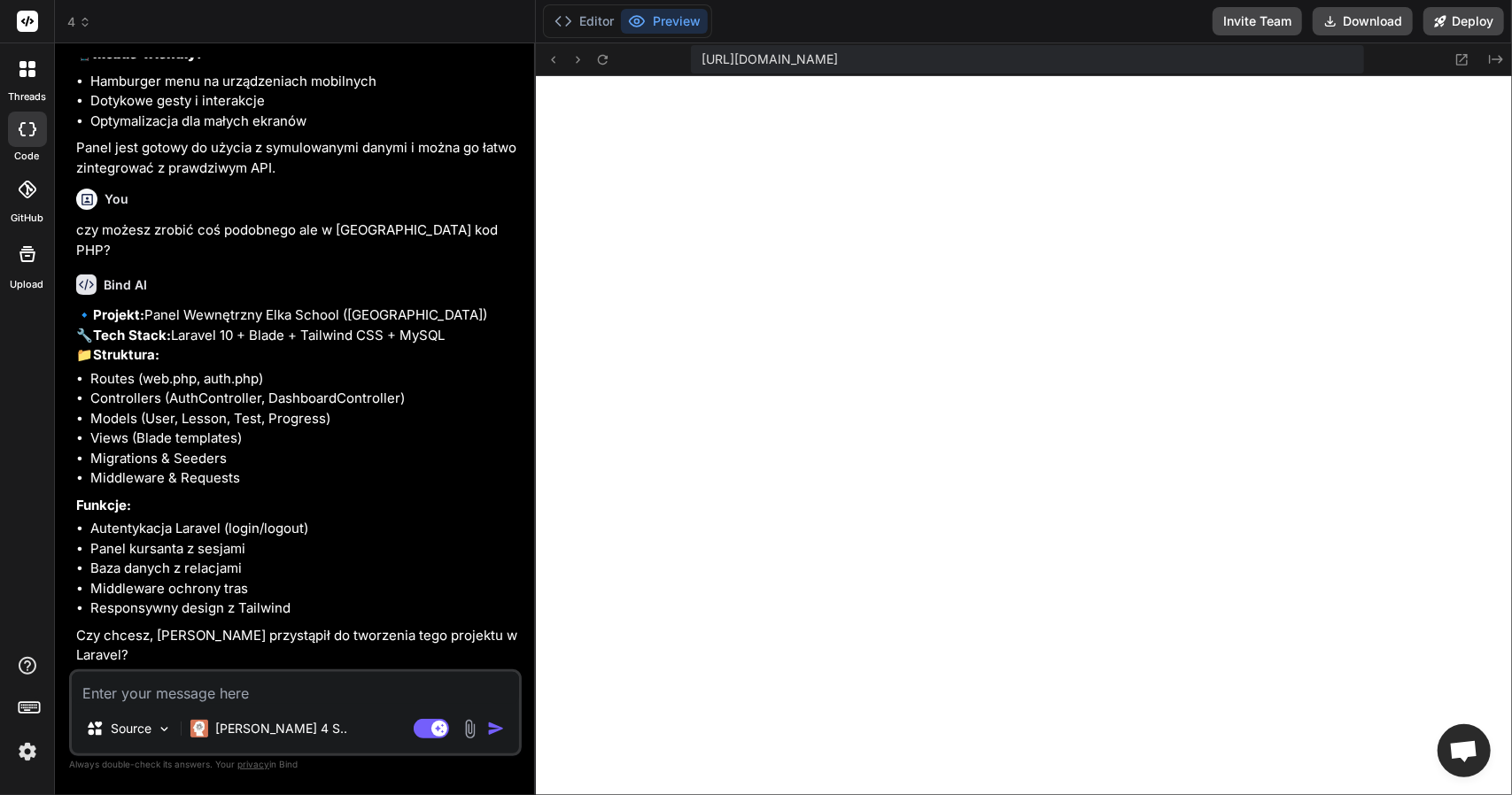
click at [335, 695] on textarea at bounding box center [295, 688] width 447 height 32
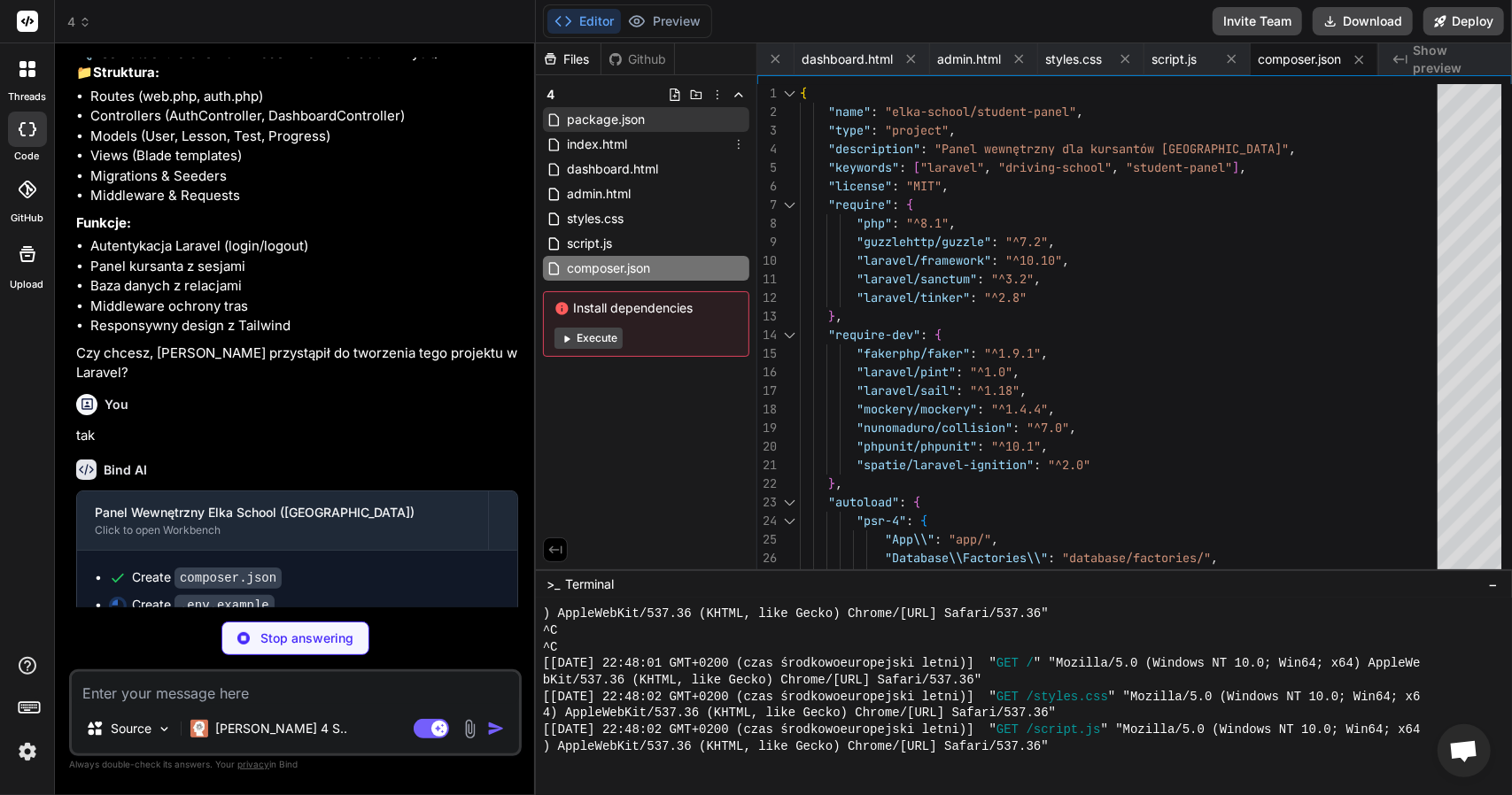
scroll to position [0, 314]
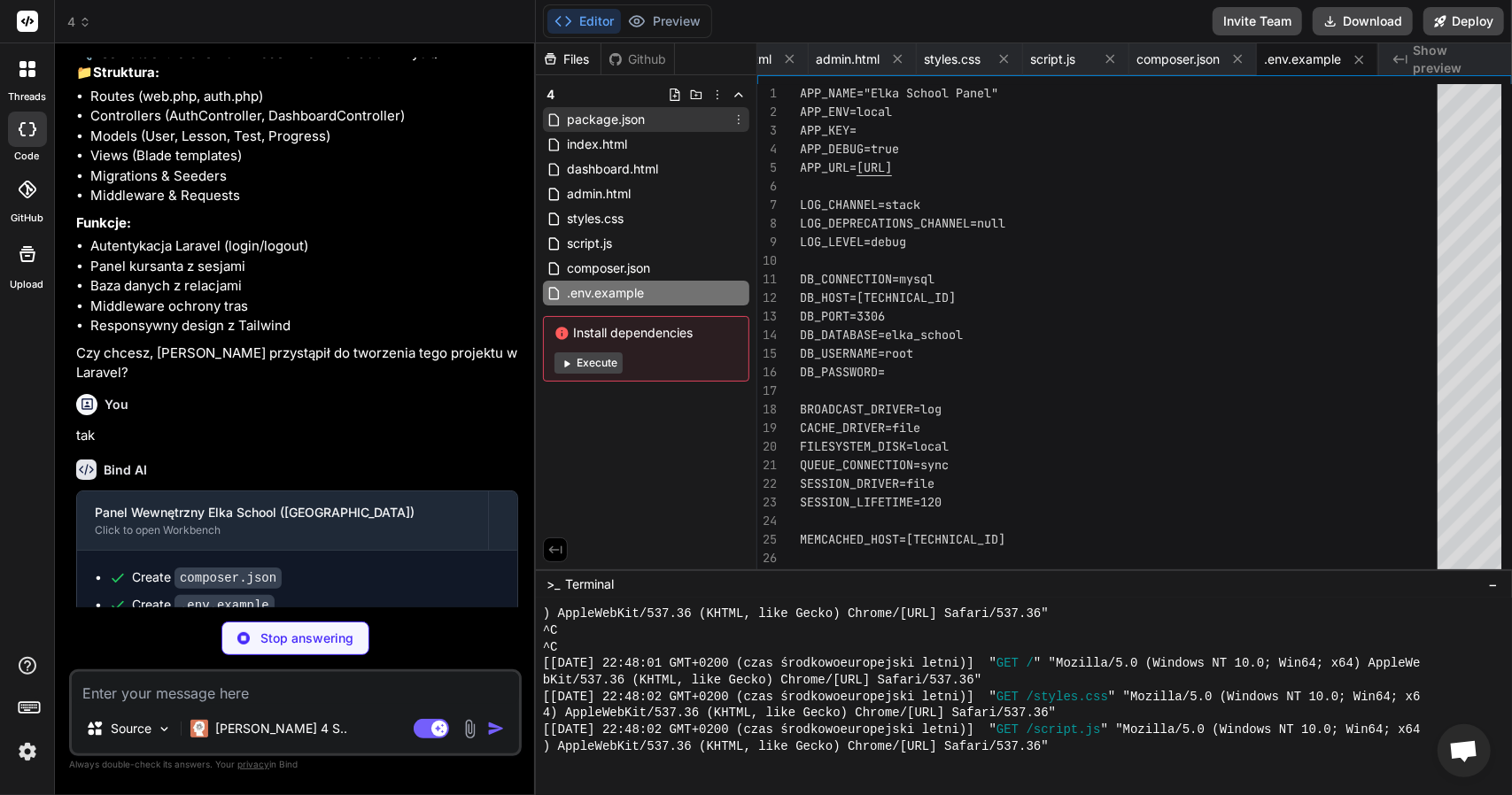
click at [736, 118] on icon at bounding box center [739, 120] width 14 height 14
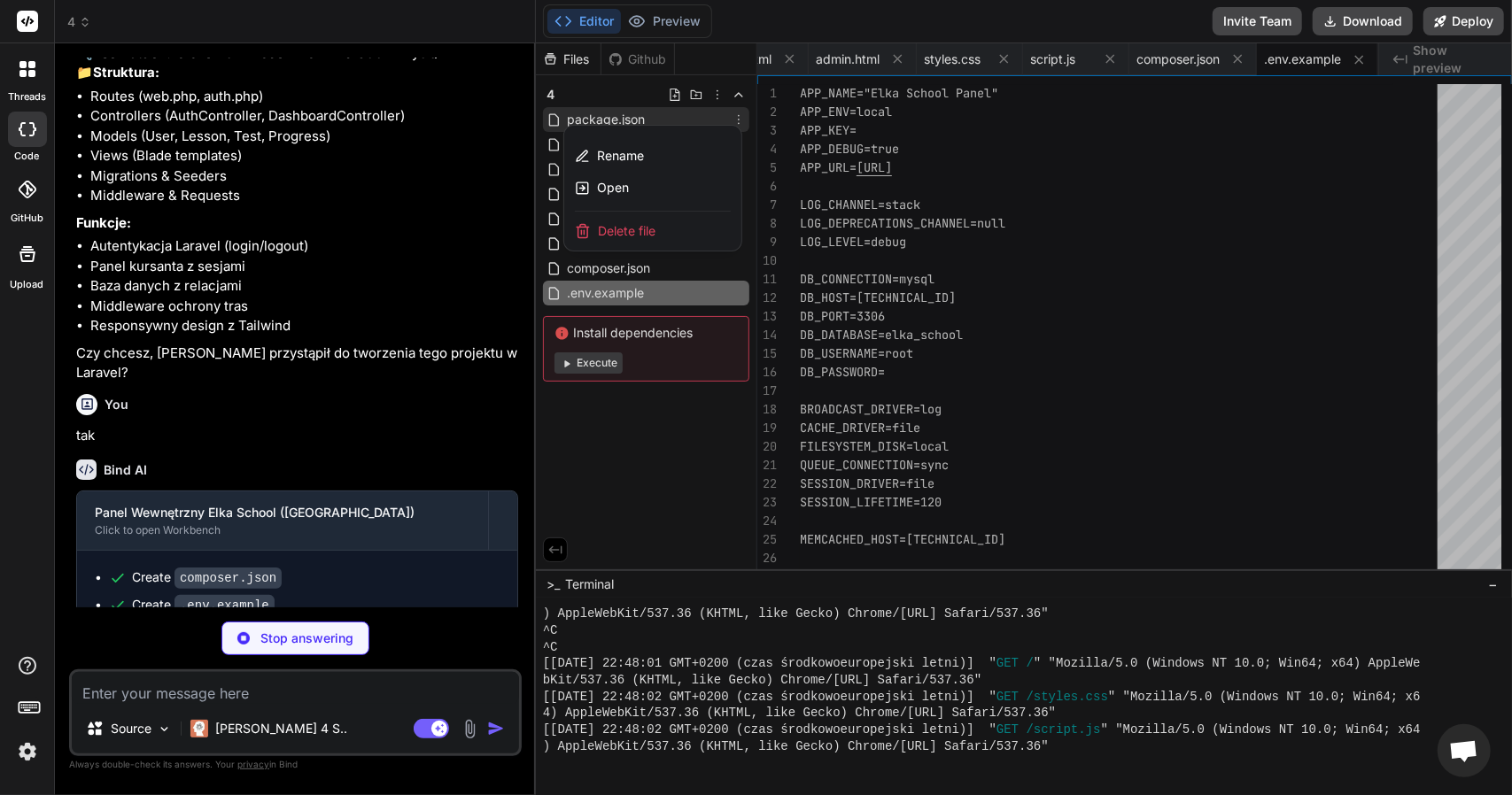
click at [694, 435] on div at bounding box center [1023, 419] width 976 height 751
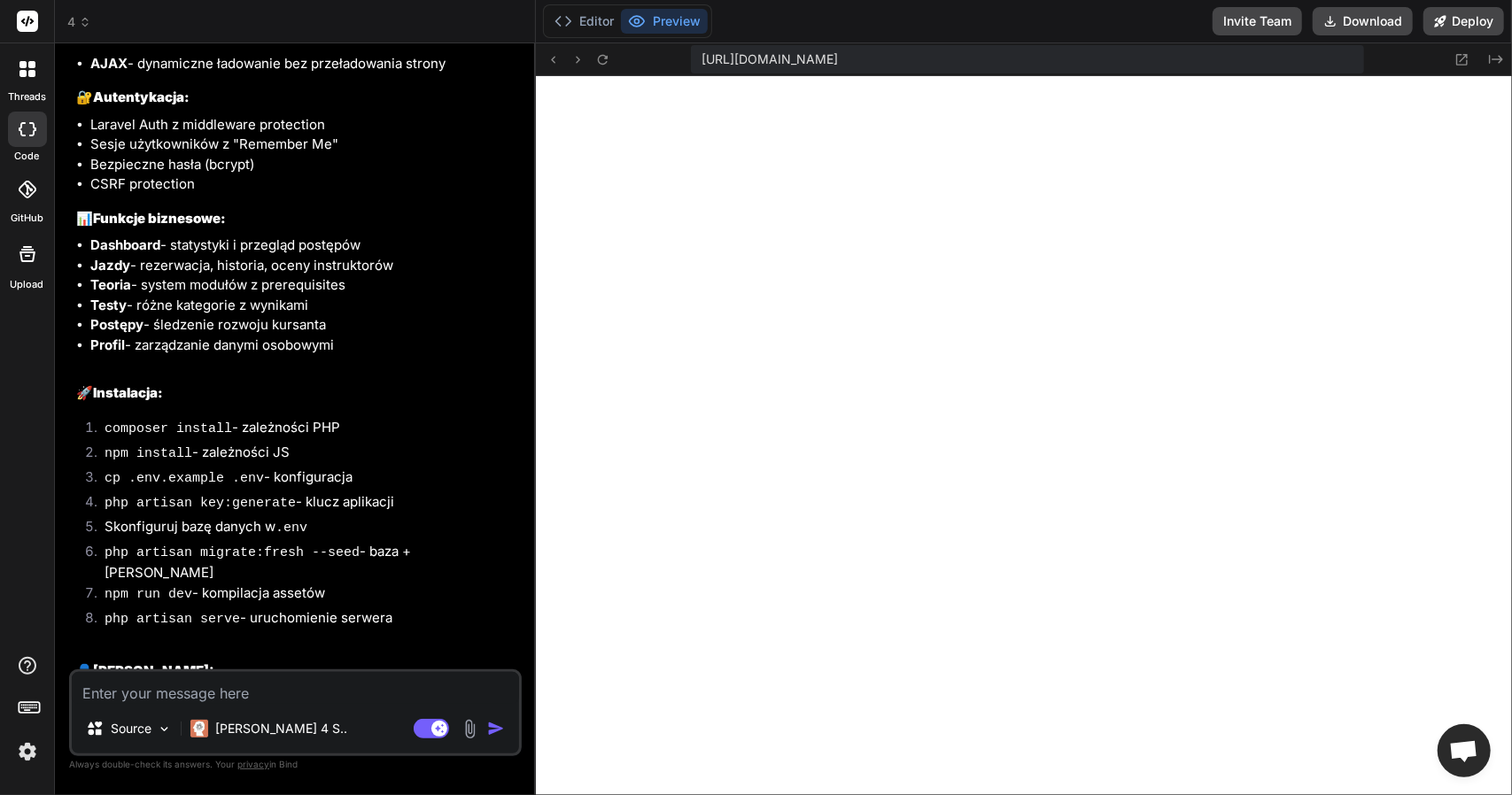
scroll to position [6348, 0]
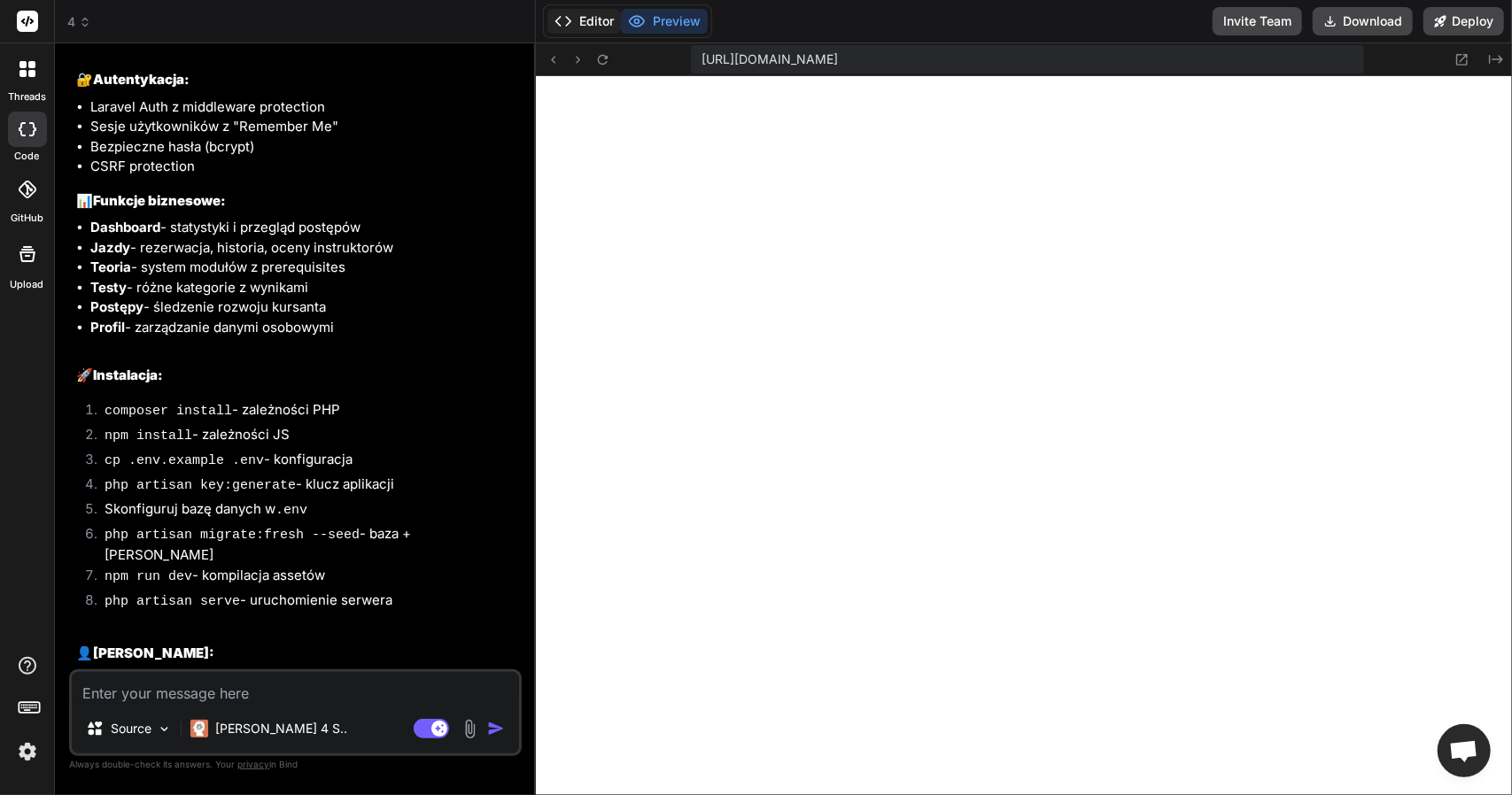
click at [584, 22] on button "Editor" at bounding box center [584, 21] width 74 height 25
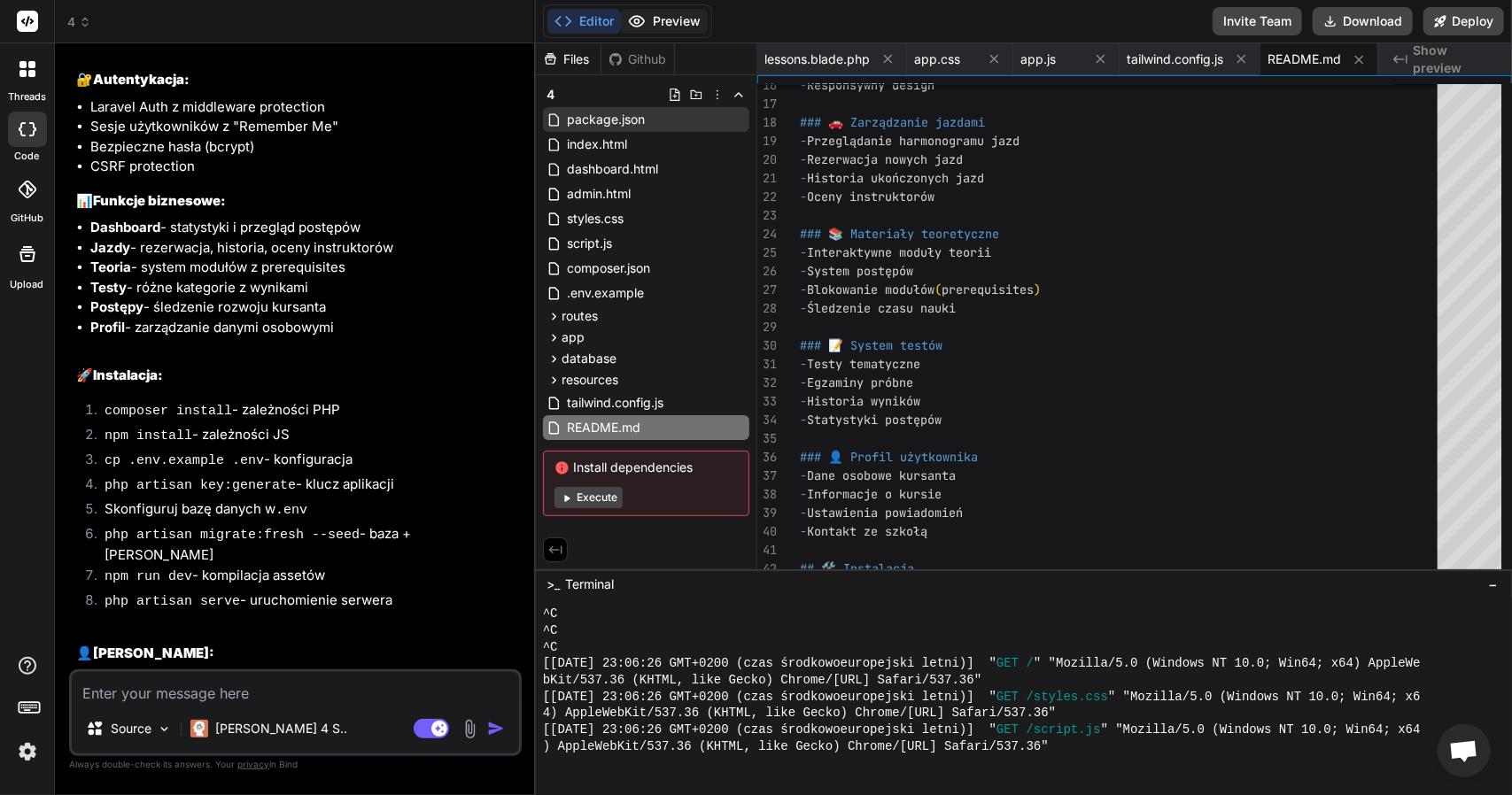
click at [650, 20] on button "Preview" at bounding box center [664, 21] width 87 height 25
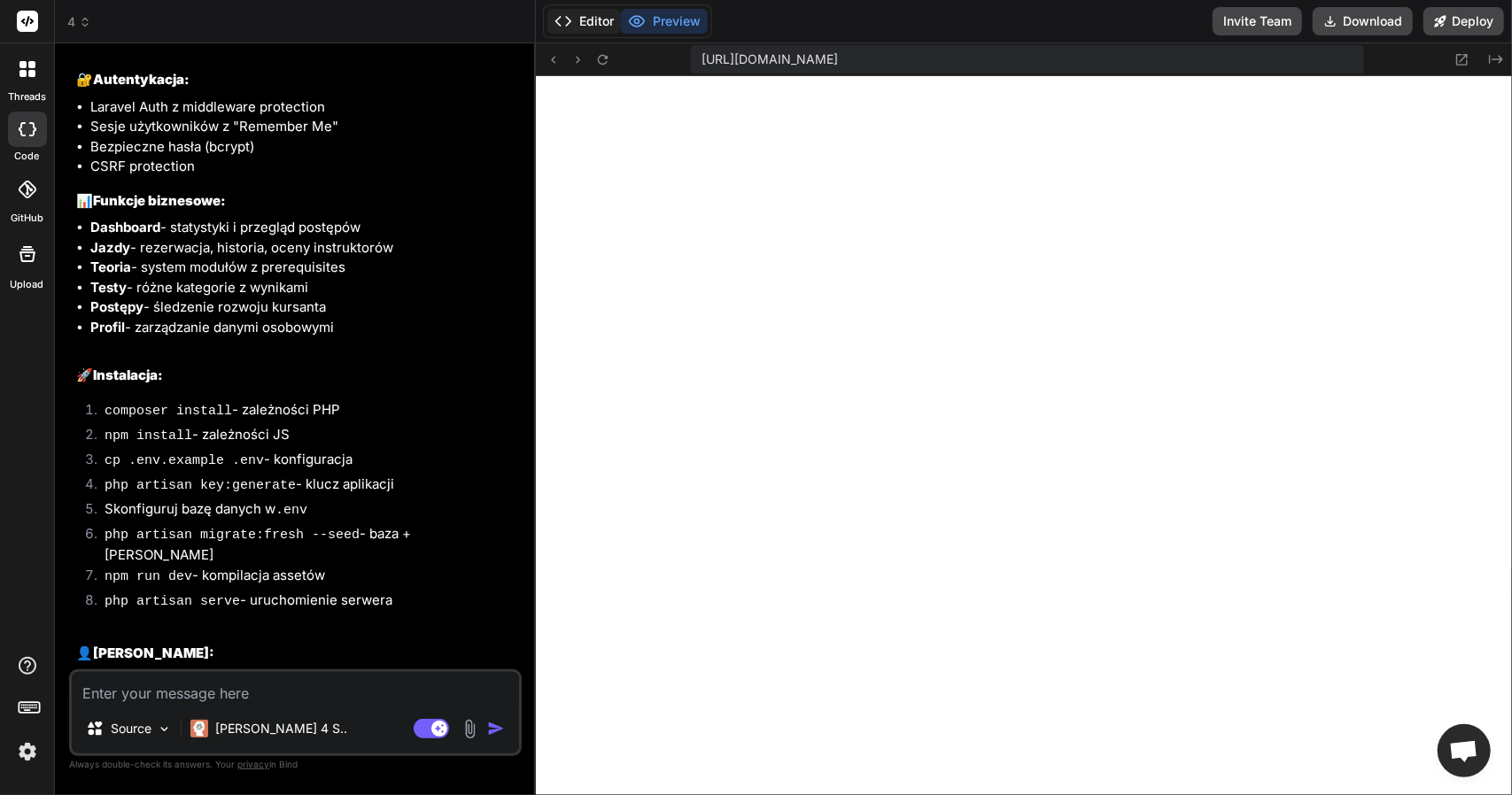
click at [607, 13] on button "Editor" at bounding box center [584, 21] width 74 height 25
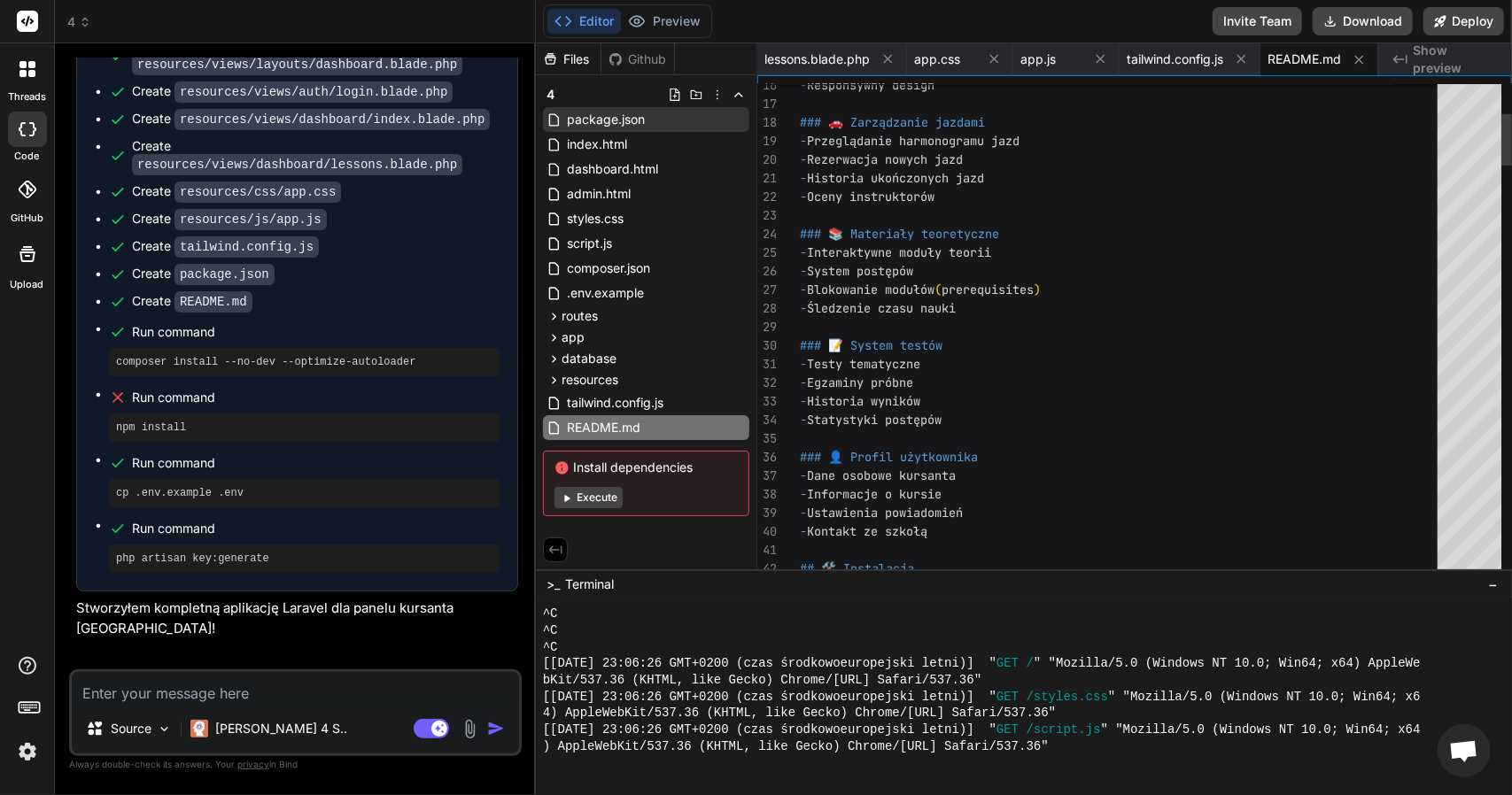
scroll to position [5375, 0]
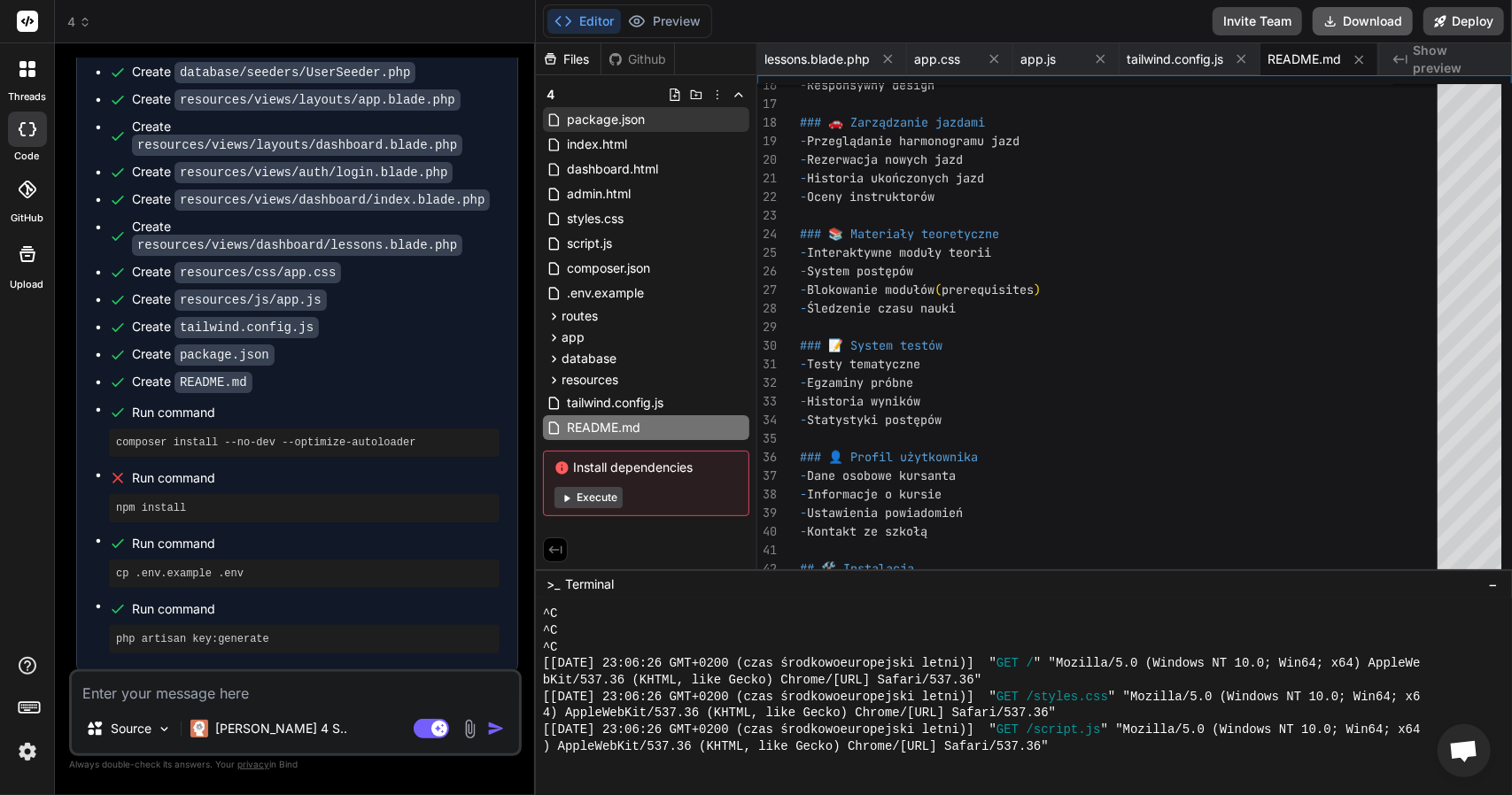
click at [1364, 26] on button "Download" at bounding box center [1363, 21] width 100 height 28
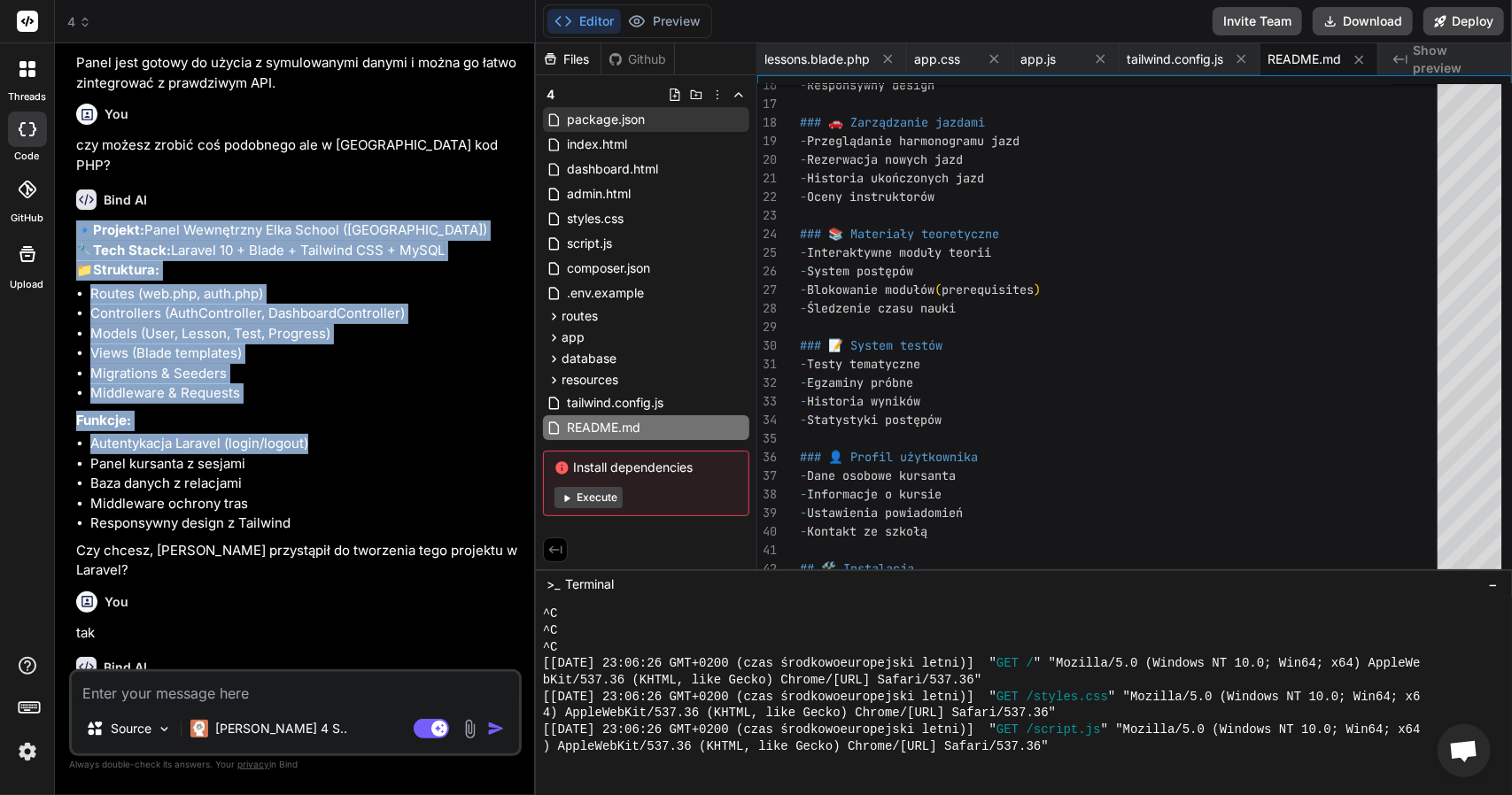
scroll to position [3957, 0]
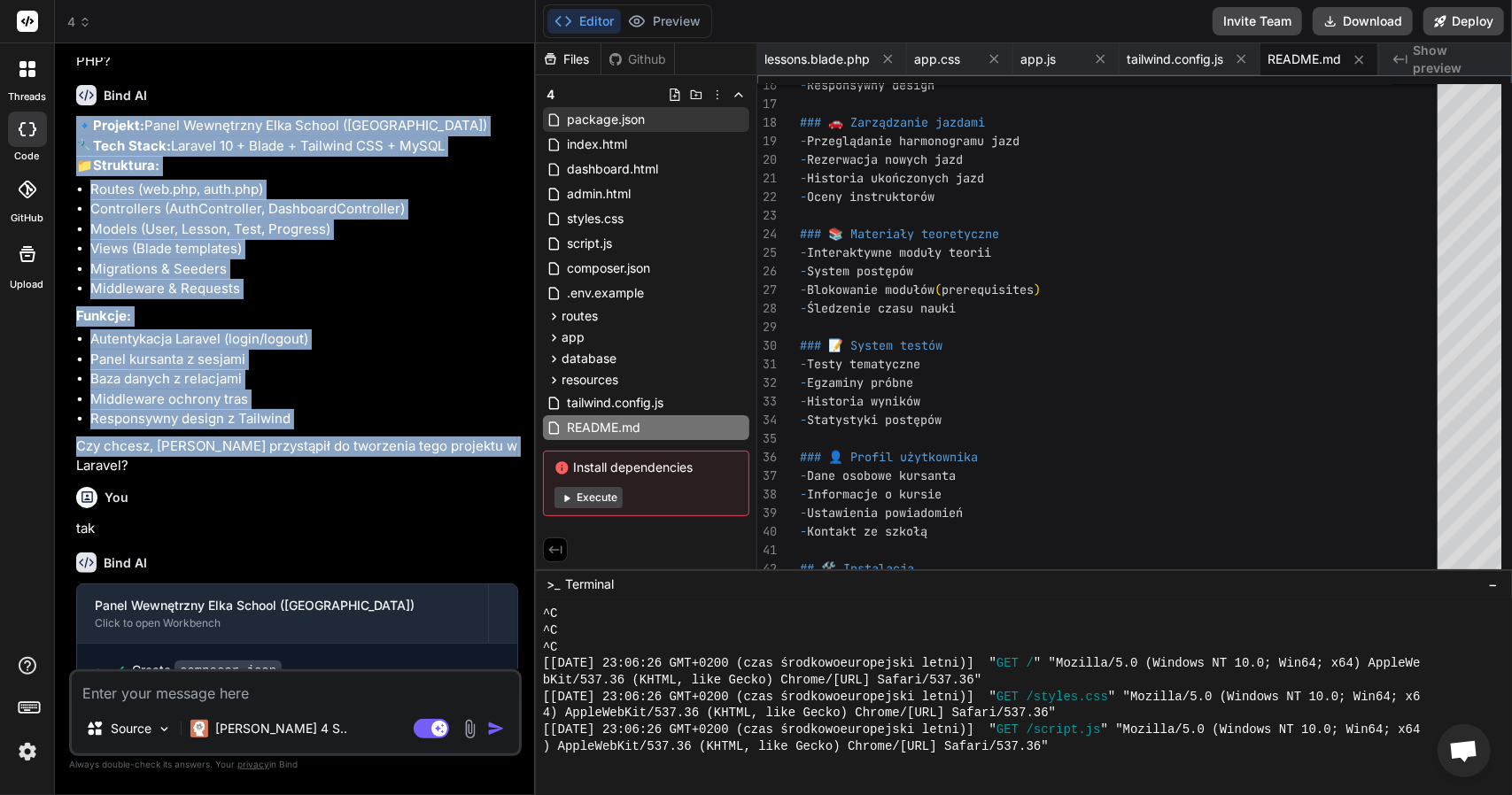
drag, startPoint x: 70, startPoint y: 361, endPoint x: 508, endPoint y: 469, distance: 451.1
click at [508, 469] on div "You Projekt: Landing Page Szkoły Jazdy 🔧 Tech Stack: HTML + CSS + JavaScript 📁 …" at bounding box center [295, 425] width 452 height 736
copy div "🔹 Projekt: Panel Wewnętrzny Elka School (Laravel) 🔧 Tech Stack: Laravel 10 + Bl…"
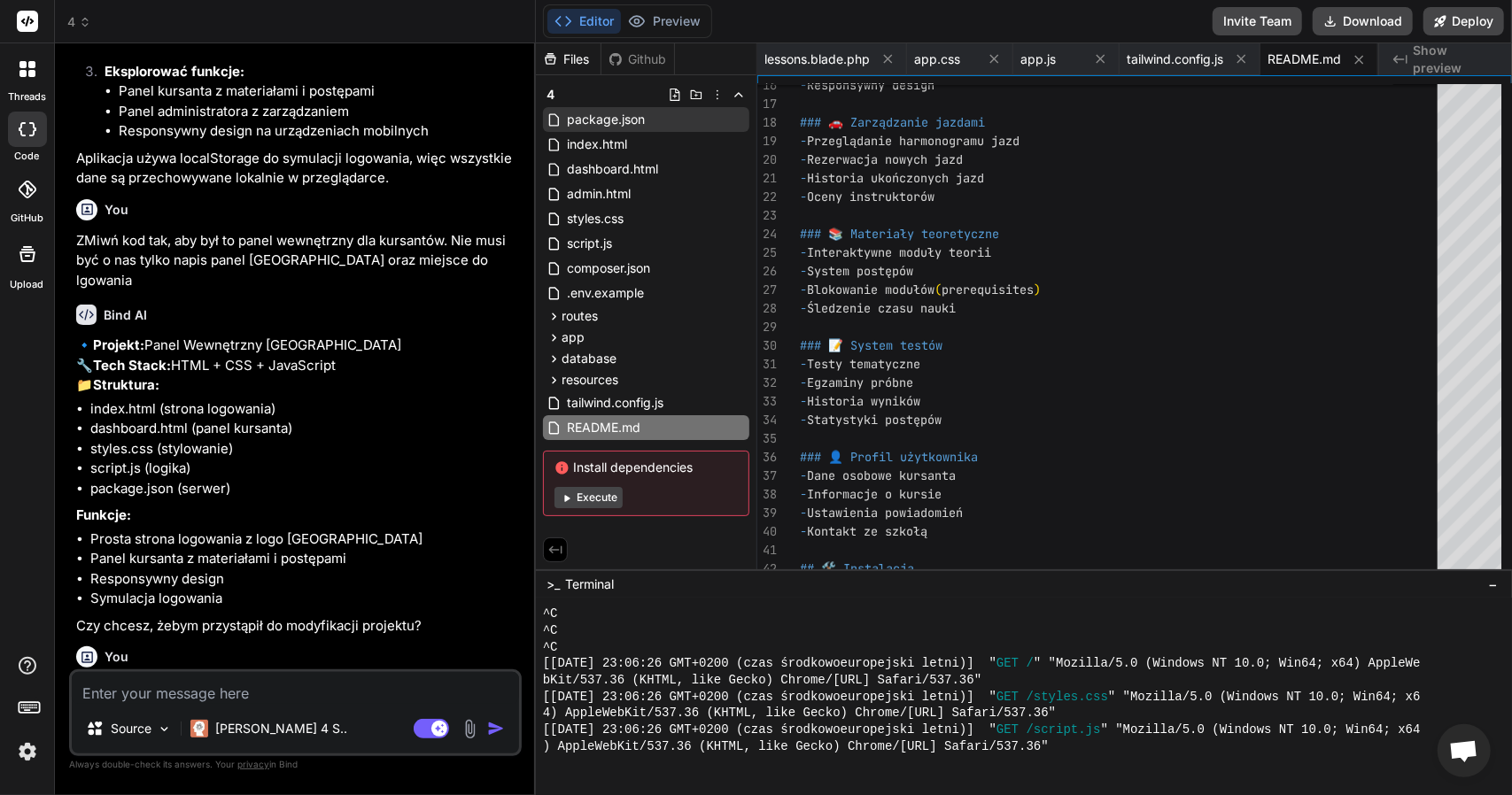
scroll to position [2009, 0]
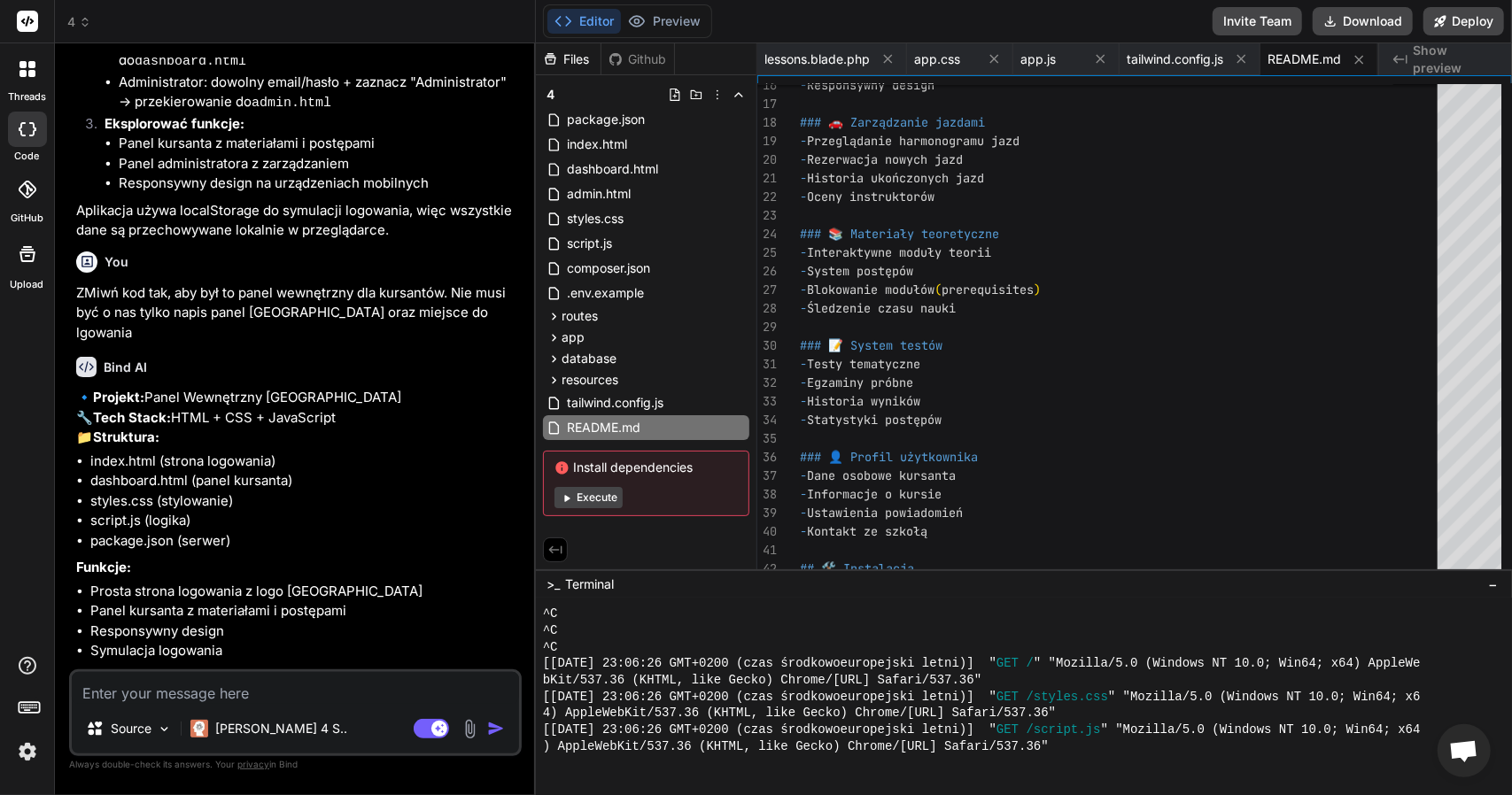
click at [78, 33] on header "4 Created with Pixso." at bounding box center [295, 21] width 481 height 44
click at [83, 26] on icon at bounding box center [85, 22] width 12 height 12
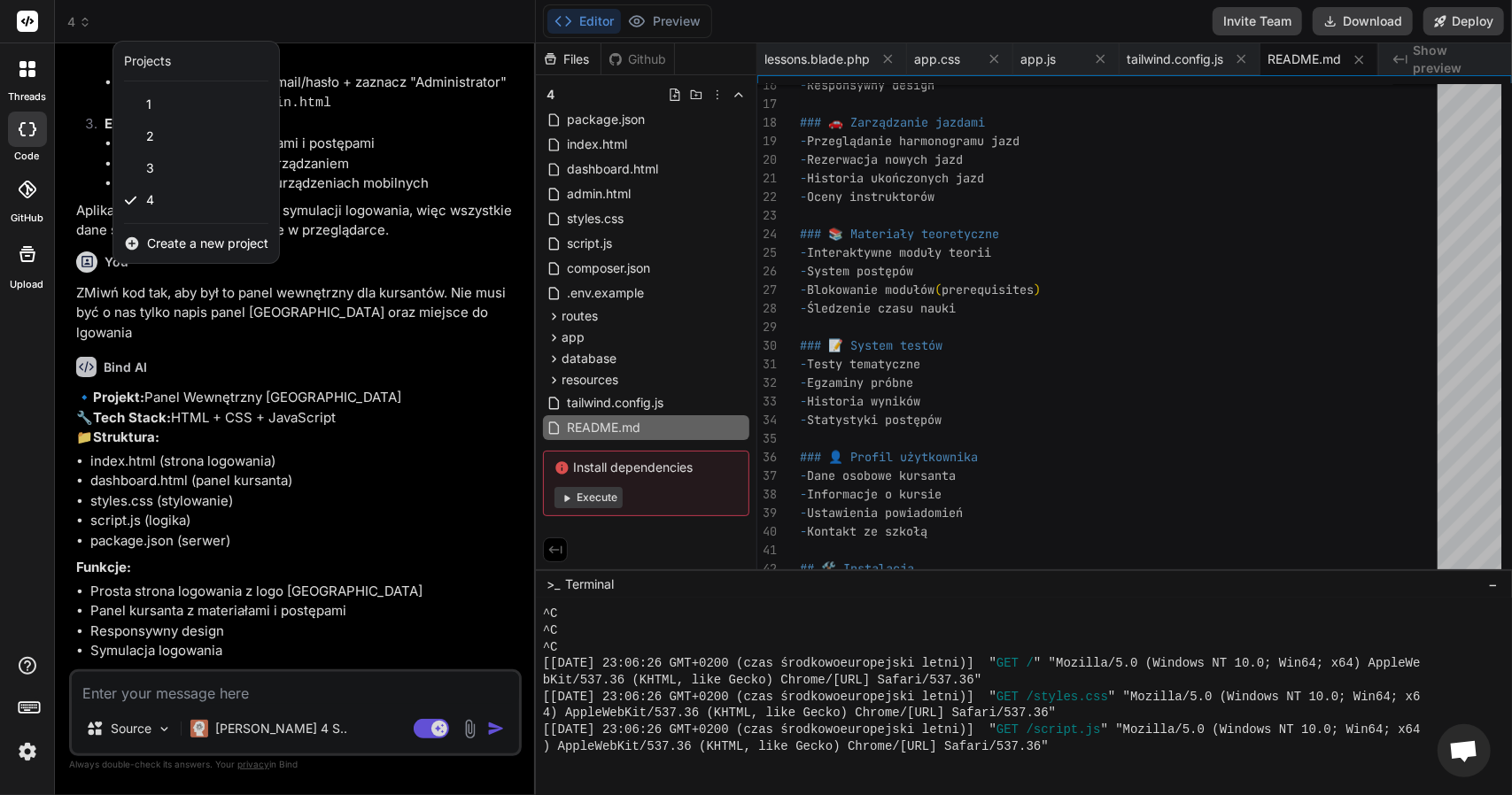
click at [202, 238] on span "Create a new project" at bounding box center [207, 243] width 122 height 18
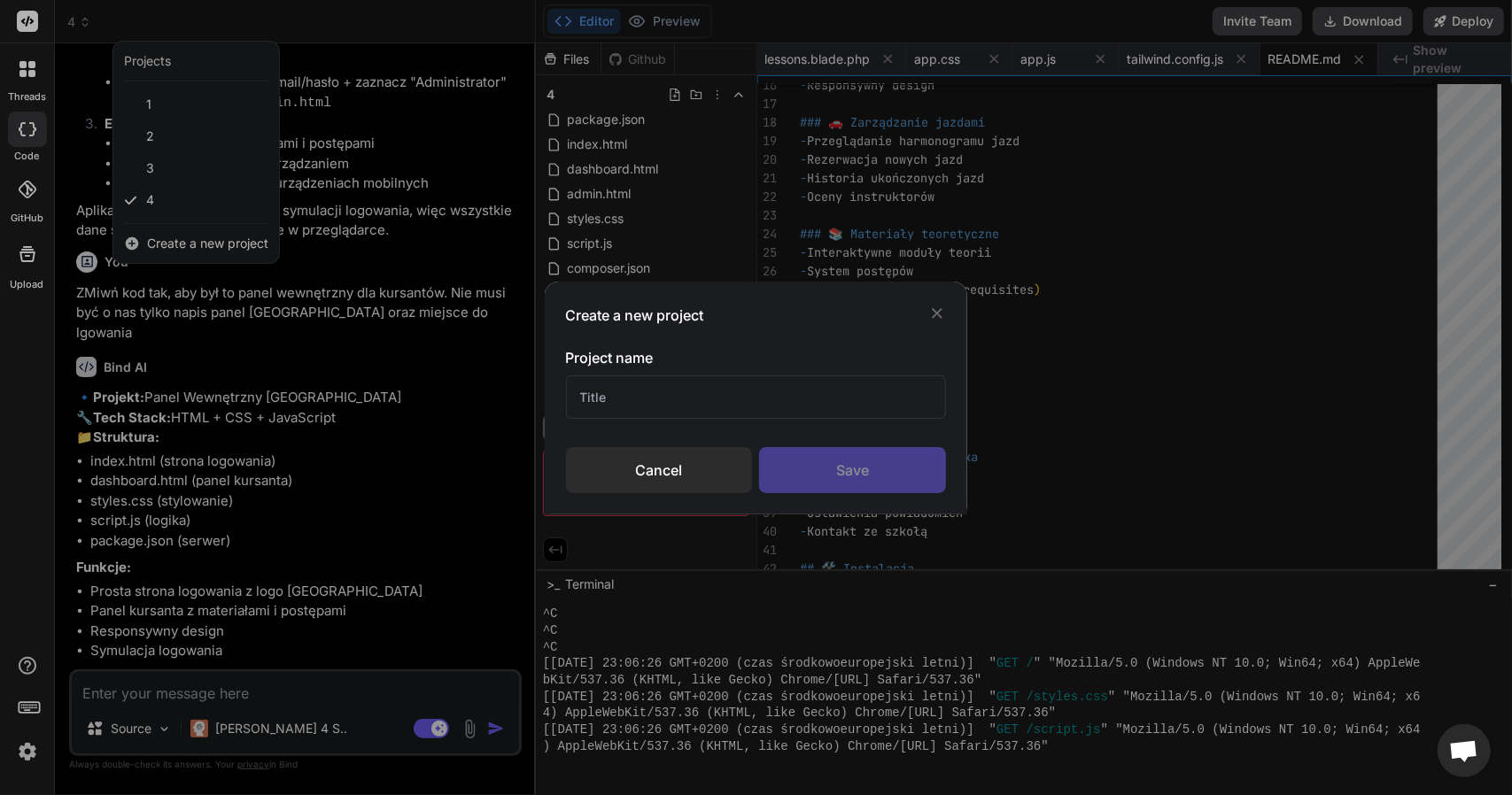
click at [711, 393] on input "text" at bounding box center [756, 397] width 381 height 44
drag, startPoint x: 790, startPoint y: 468, endPoint x: 766, endPoint y: 454, distance: 27.8
click at [790, 467] on div "Save" at bounding box center [852, 470] width 187 height 46
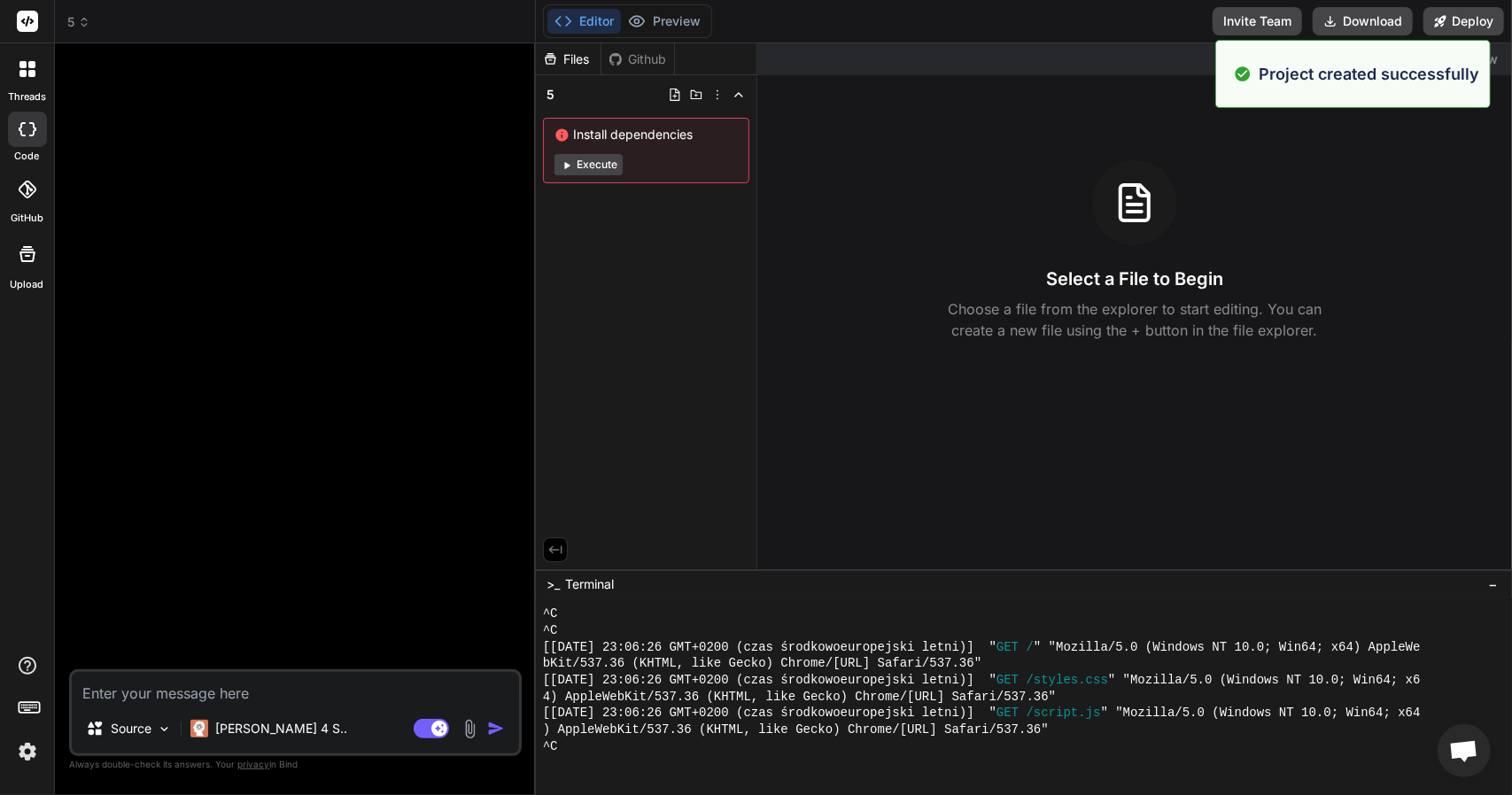
click at [211, 690] on textarea at bounding box center [295, 688] width 447 height 32
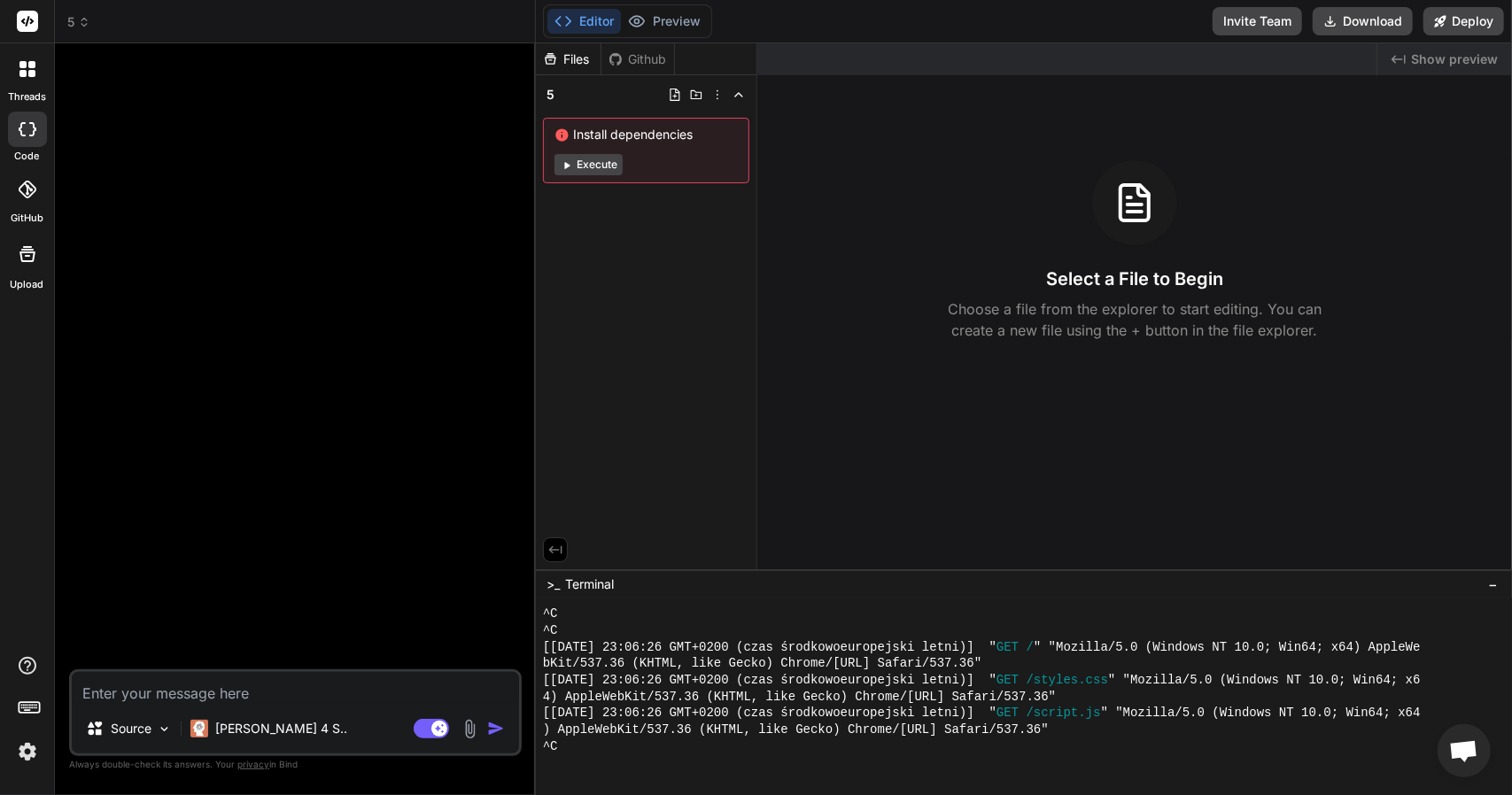
paste textarea "🔹 Projekt: Panel Wewnętrzny Elka School (Laravel) 🔧 Tech Stack: Laravel 10 + Bl…"
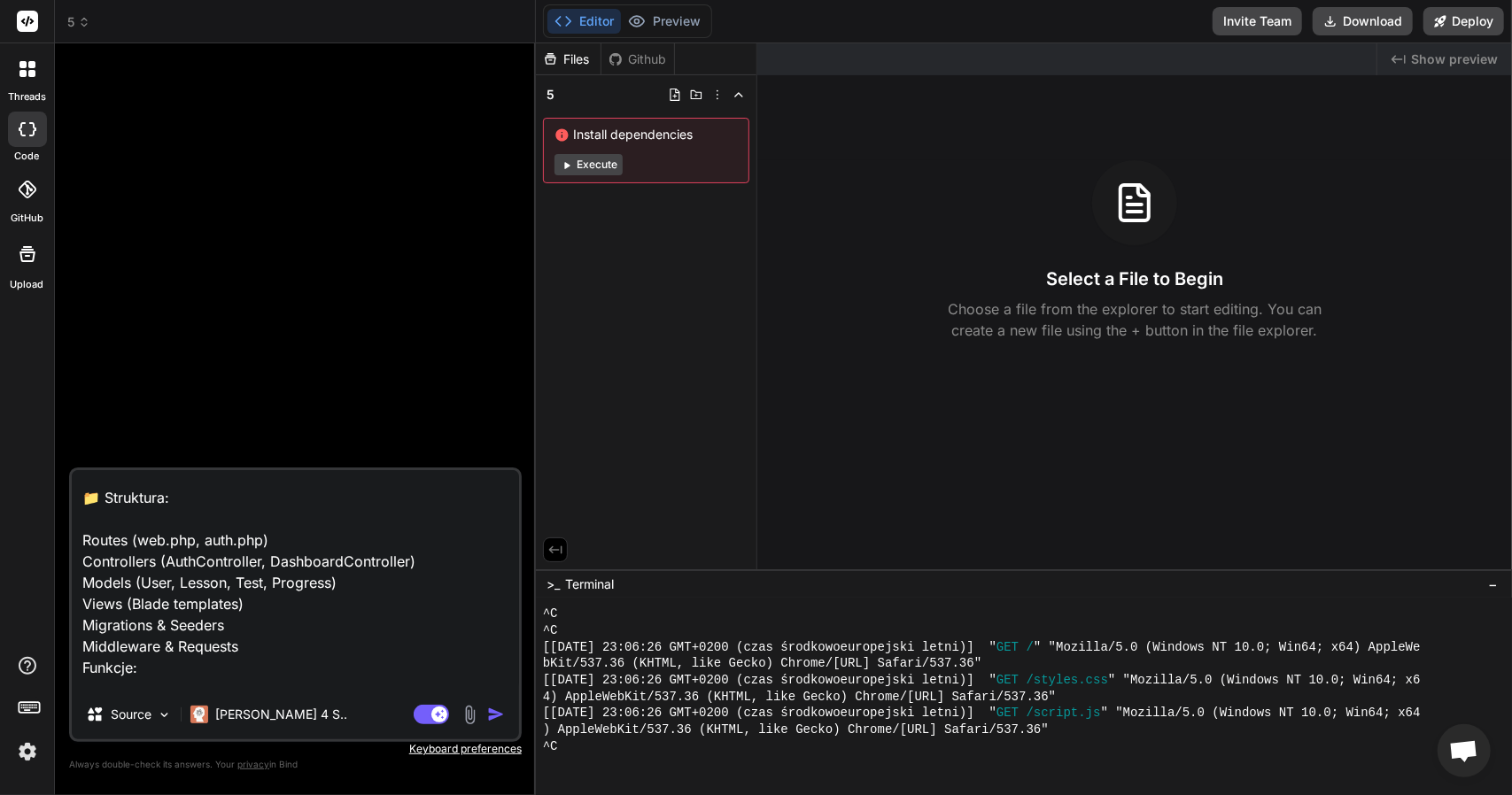
scroll to position [0, 0]
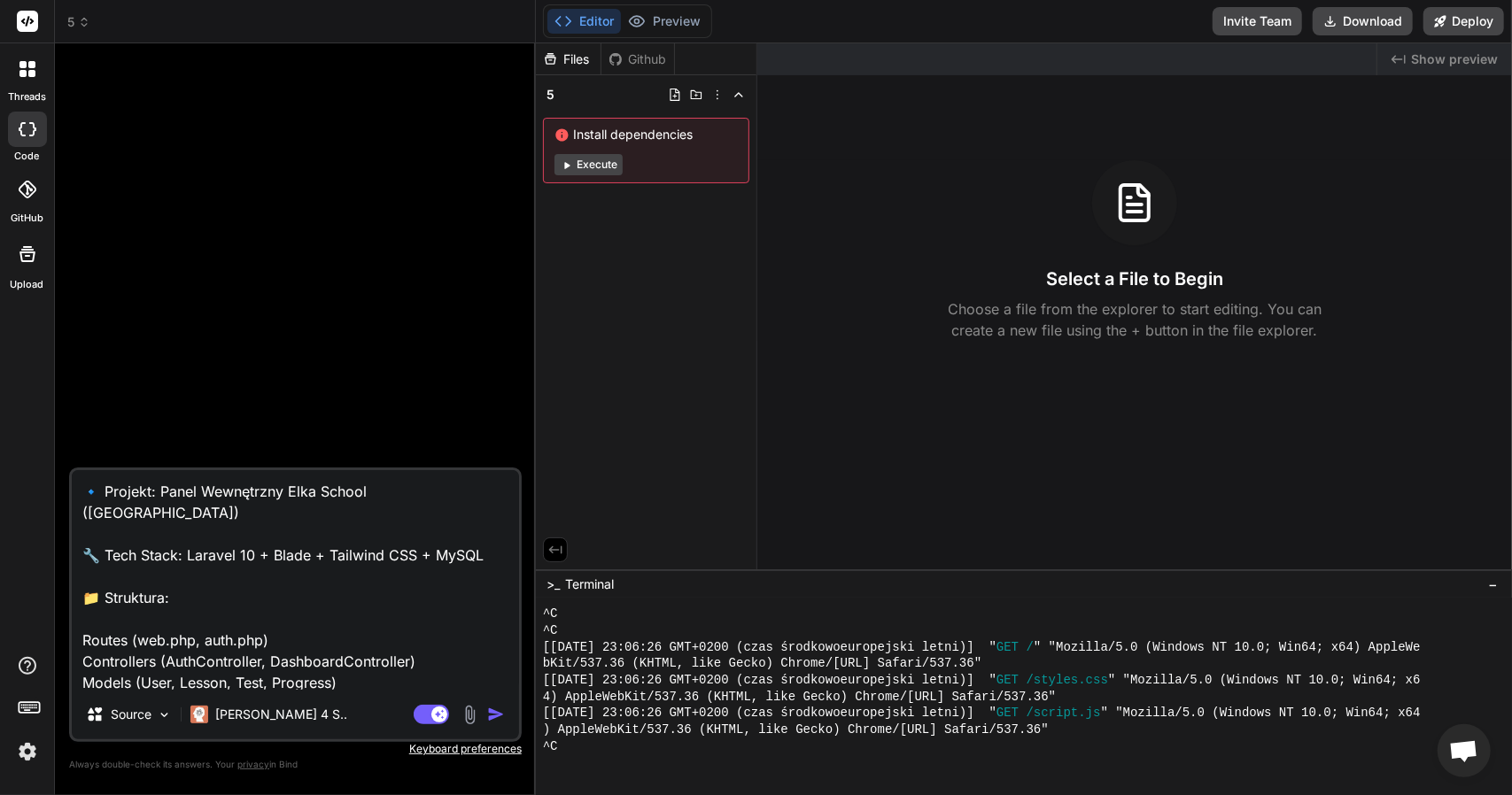
click at [289, 492] on textarea "🔹 Projekt: Panel Wewnętrzny Elka School (Laravel) 🔧 Tech Stack: Laravel 10 + Bl…" at bounding box center [295, 579] width 447 height 219
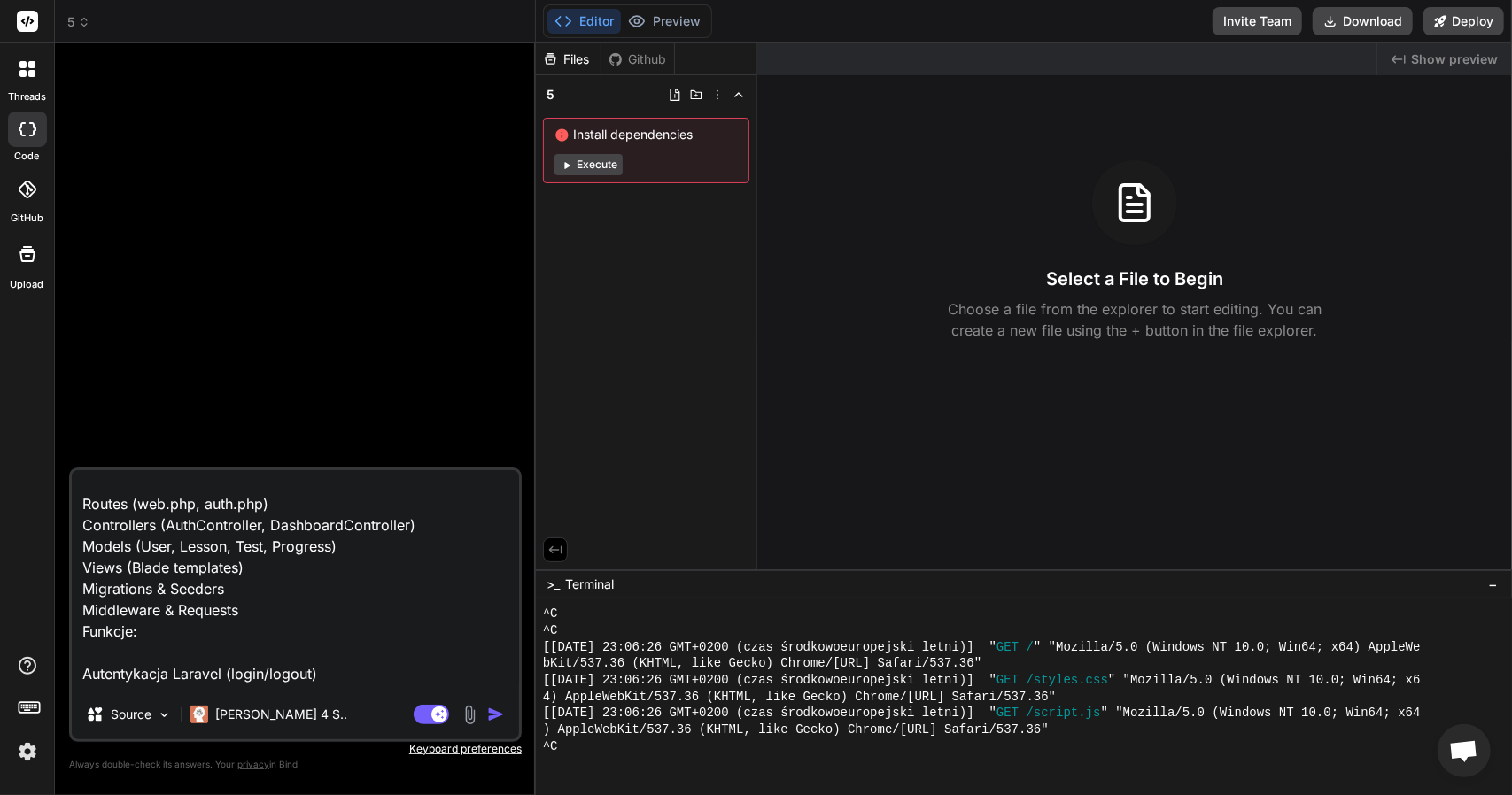
scroll to position [258, 0]
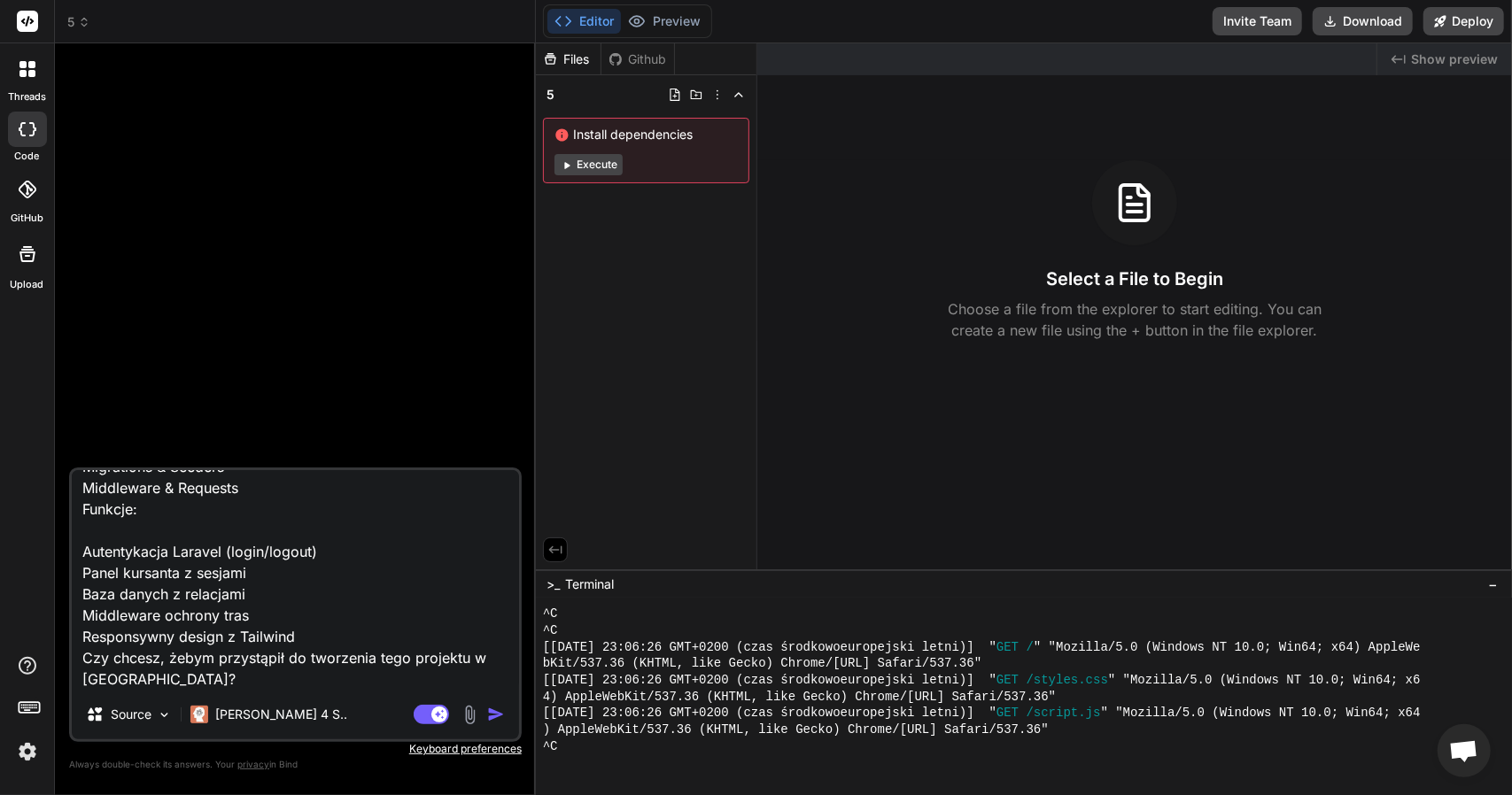
click at [227, 680] on textarea "🔹 Projekt: Panel Wewnętrzny dla nauki jazdy Elka School (Laravel) 🔧 Tech Stack:…" at bounding box center [295, 579] width 447 height 219
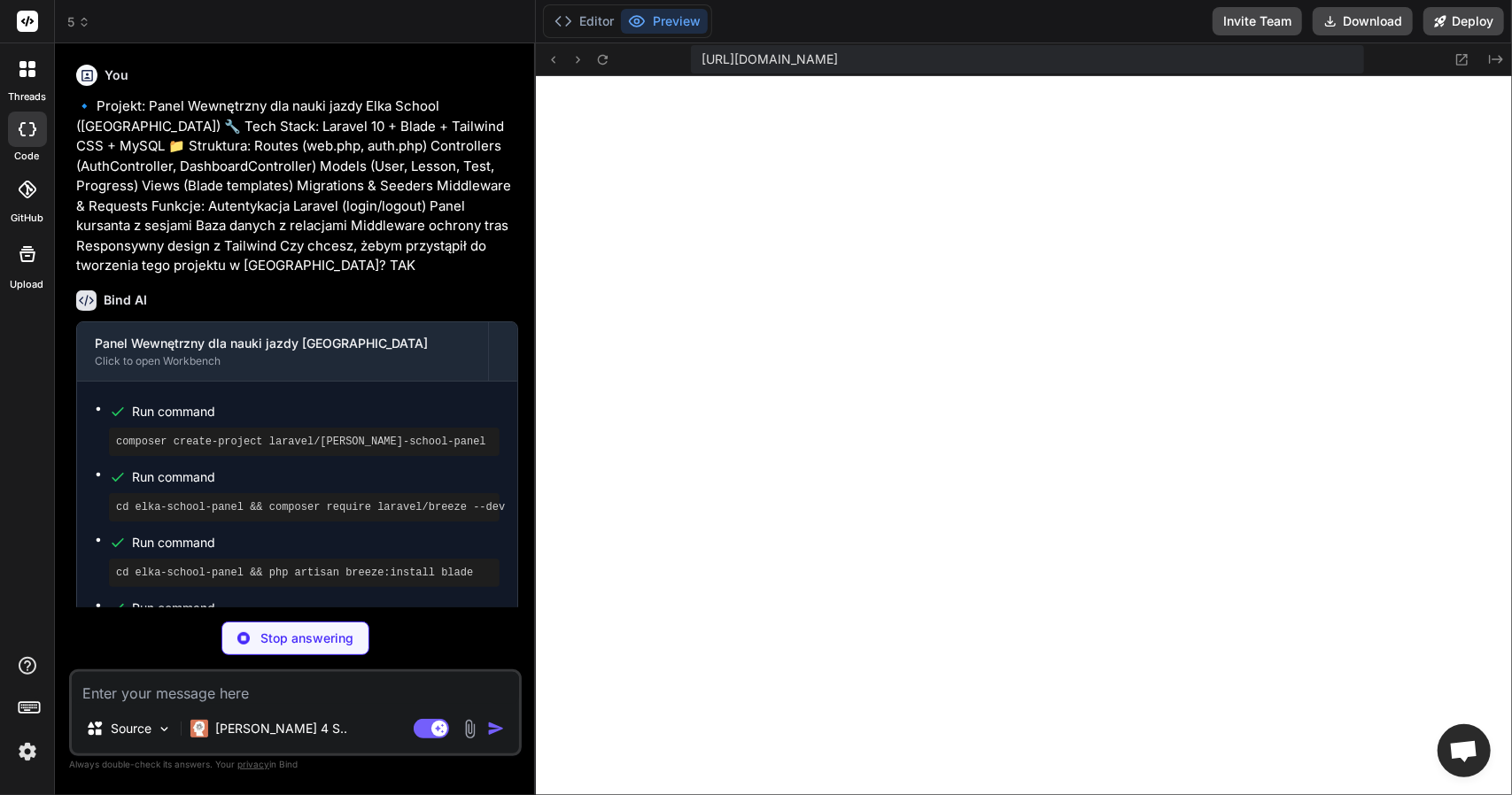
scroll to position [88, 0]
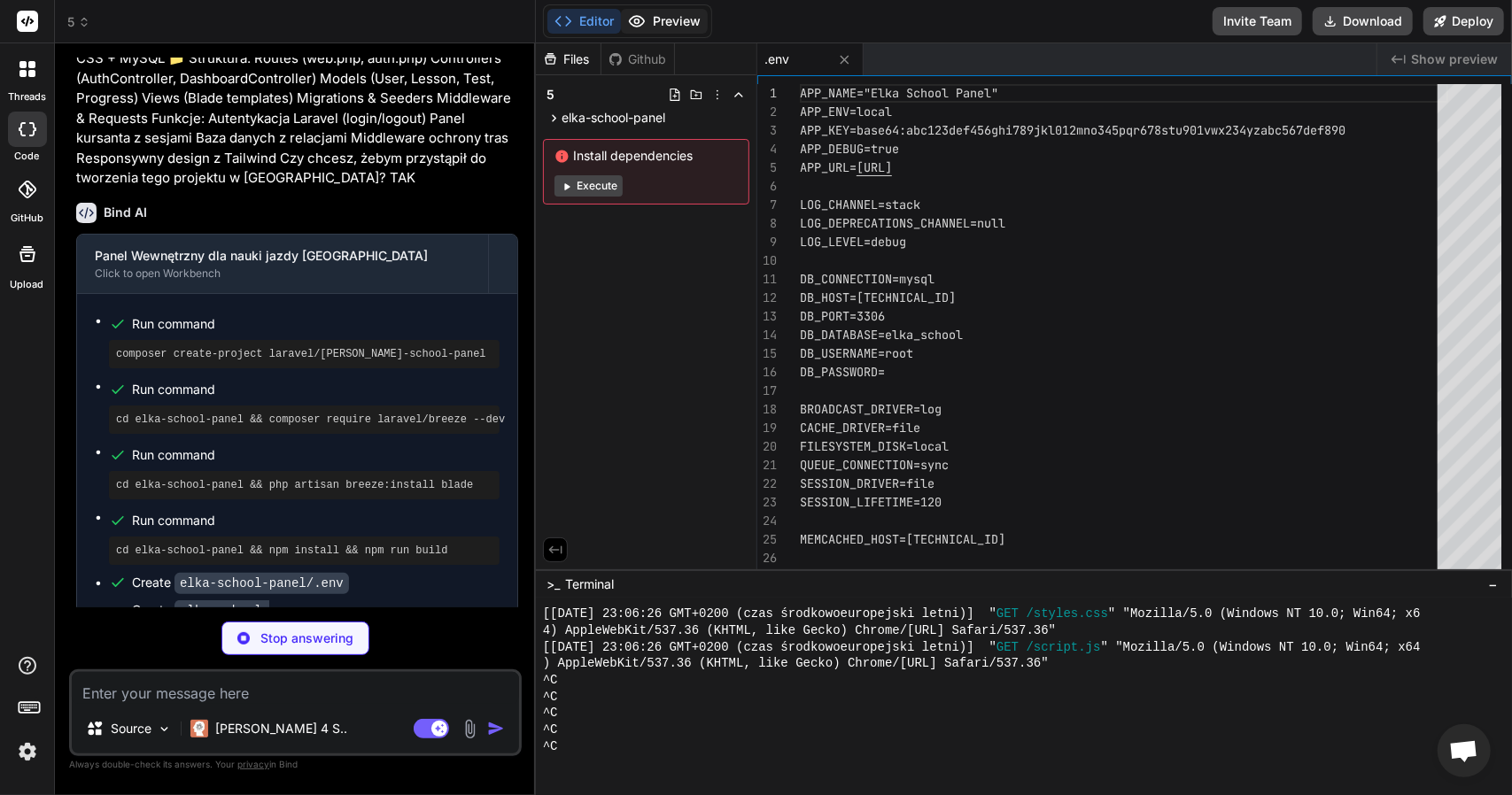
click at [679, 28] on button "Preview" at bounding box center [664, 21] width 87 height 25
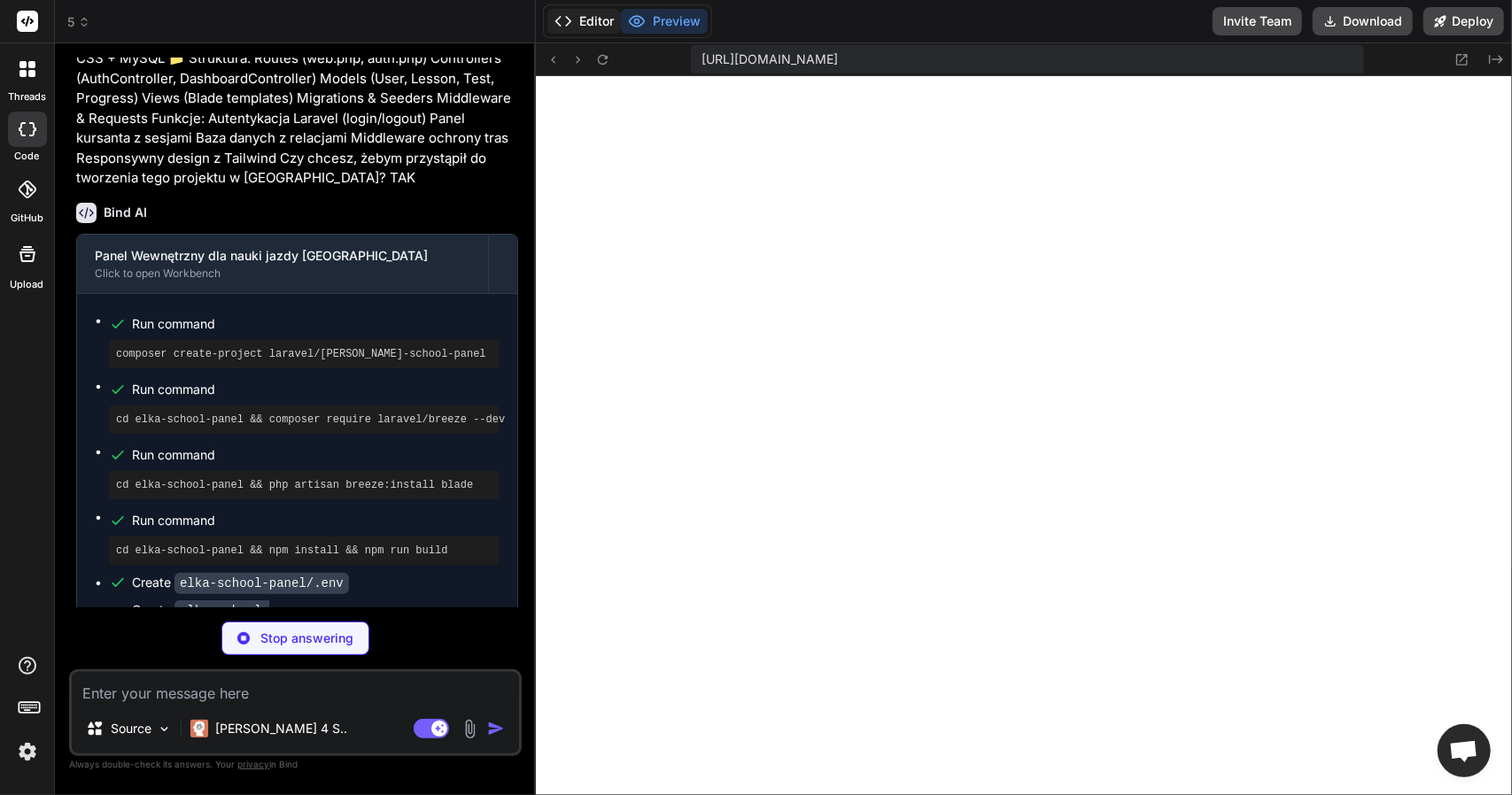
click at [595, 29] on button "Editor" at bounding box center [584, 21] width 74 height 25
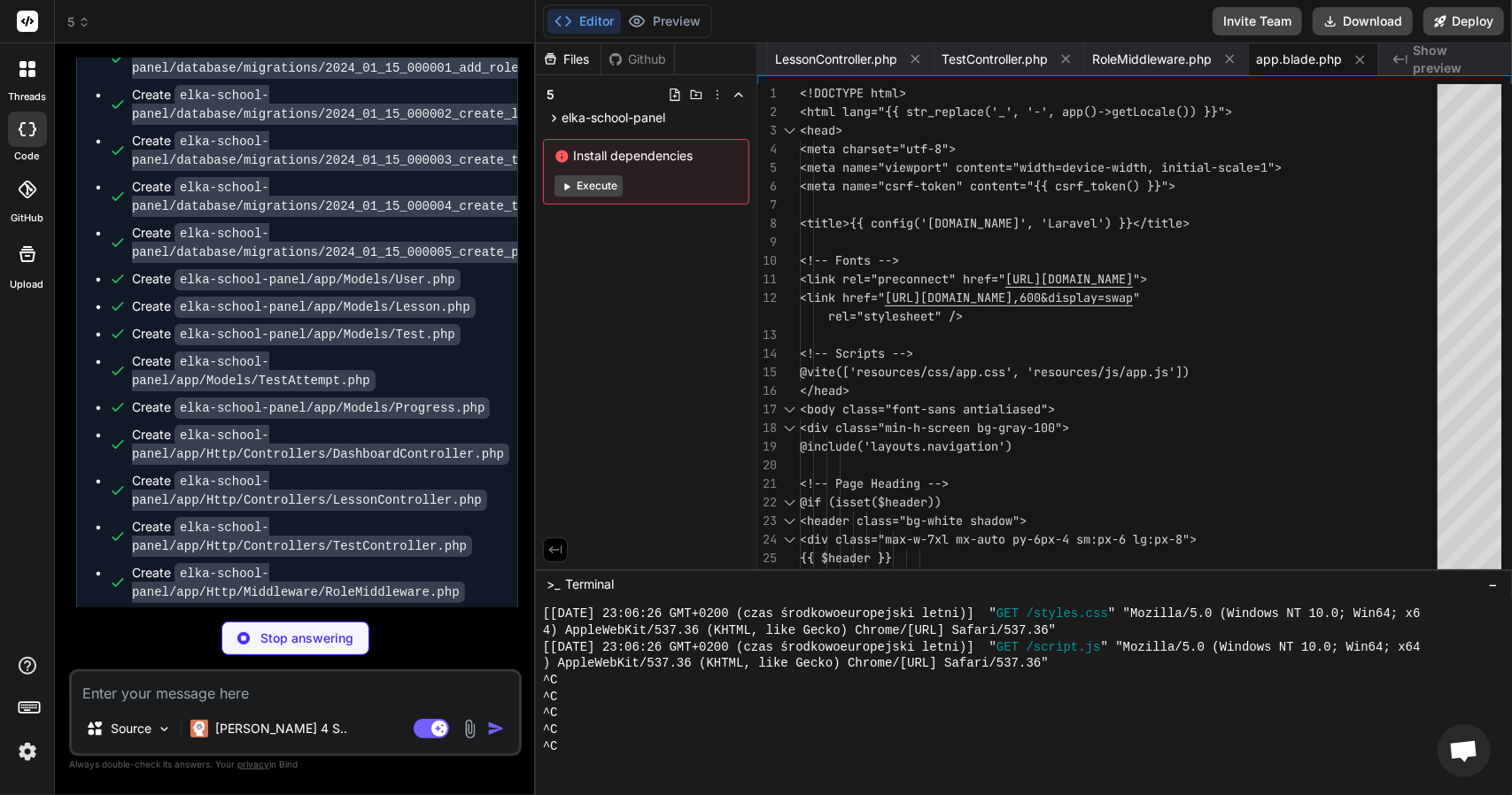
scroll to position [708, 0]
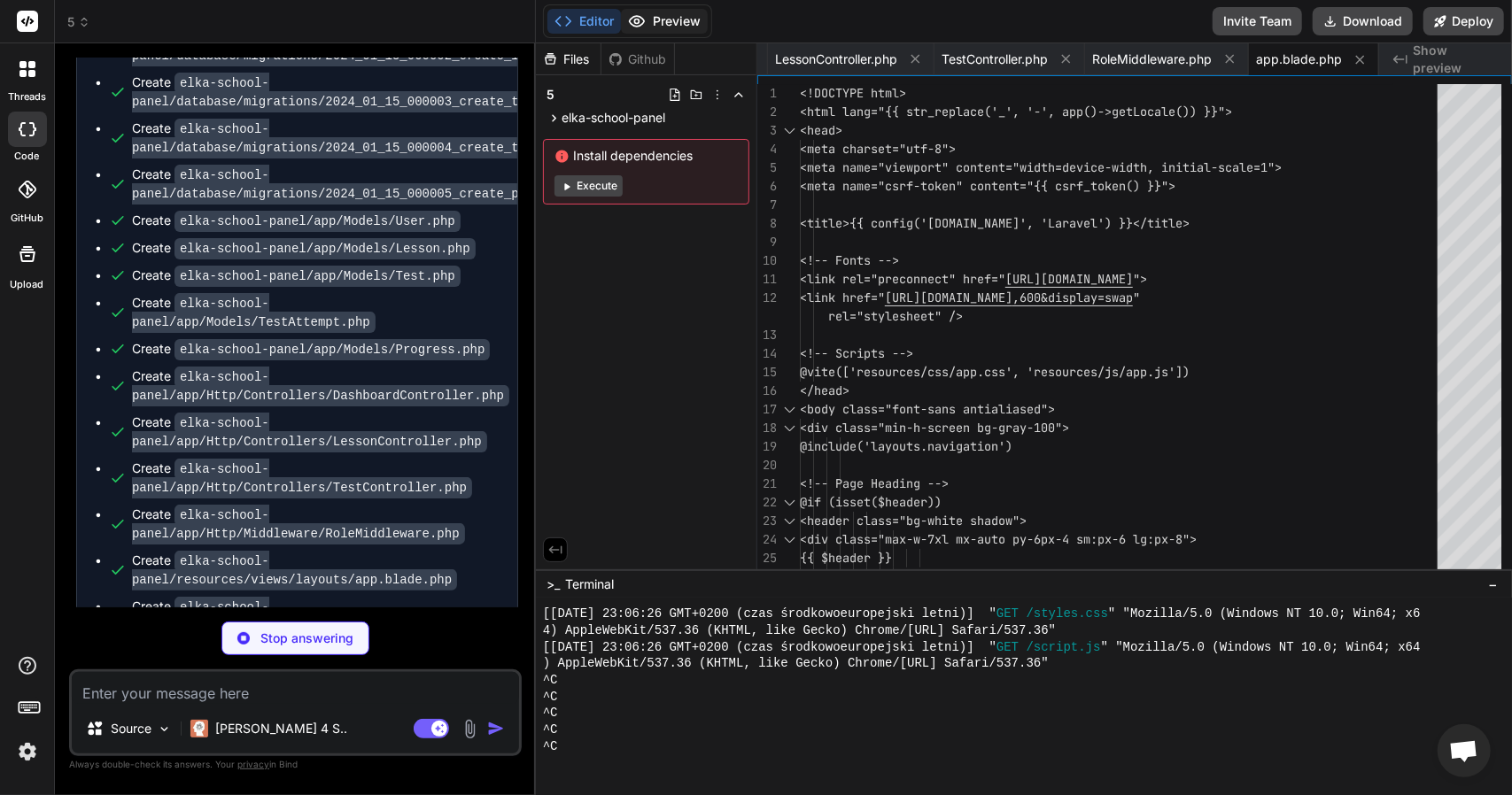
click at [657, 31] on button "Preview" at bounding box center [664, 21] width 87 height 25
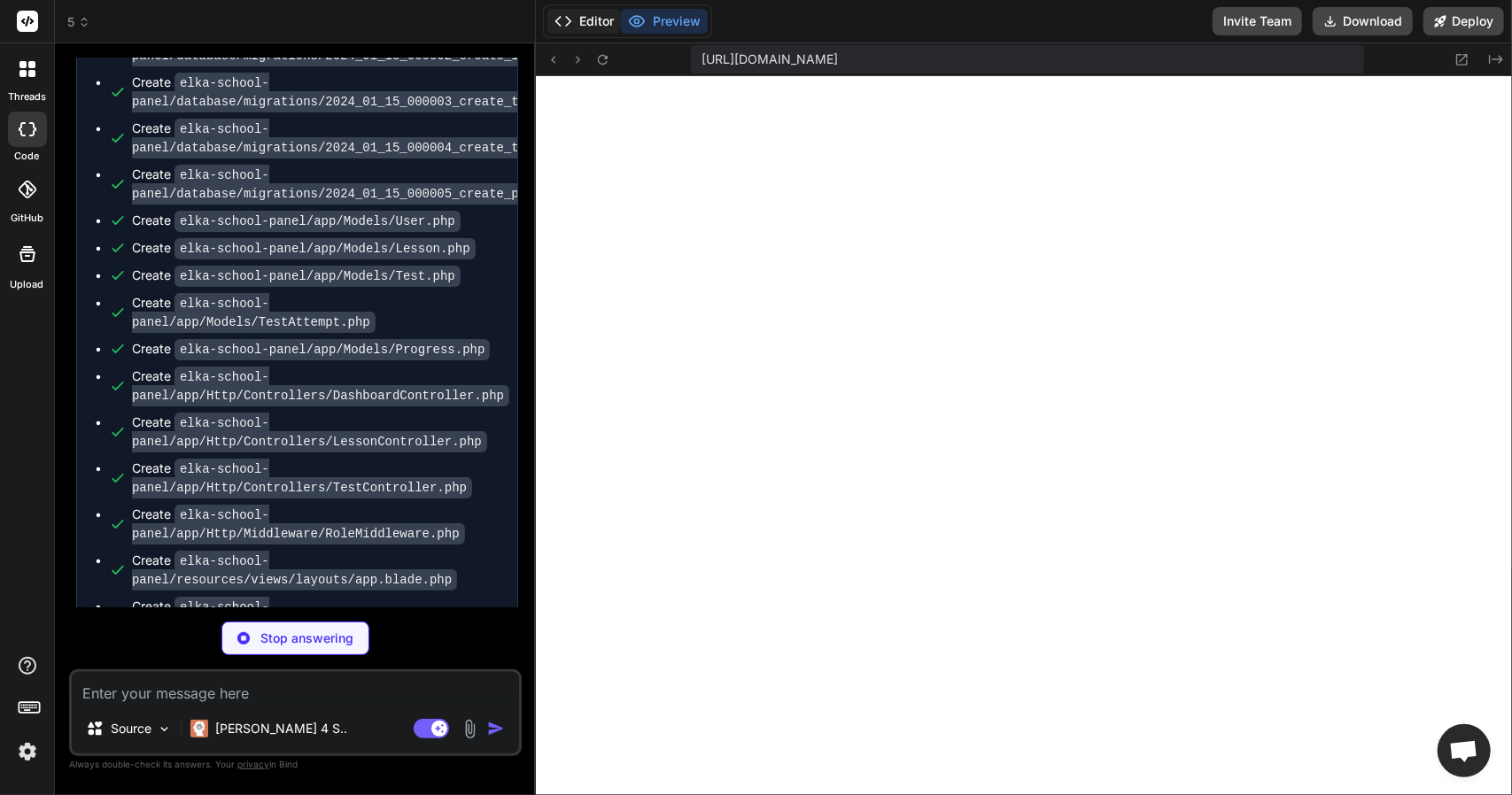
click at [595, 28] on button "Editor" at bounding box center [584, 21] width 74 height 25
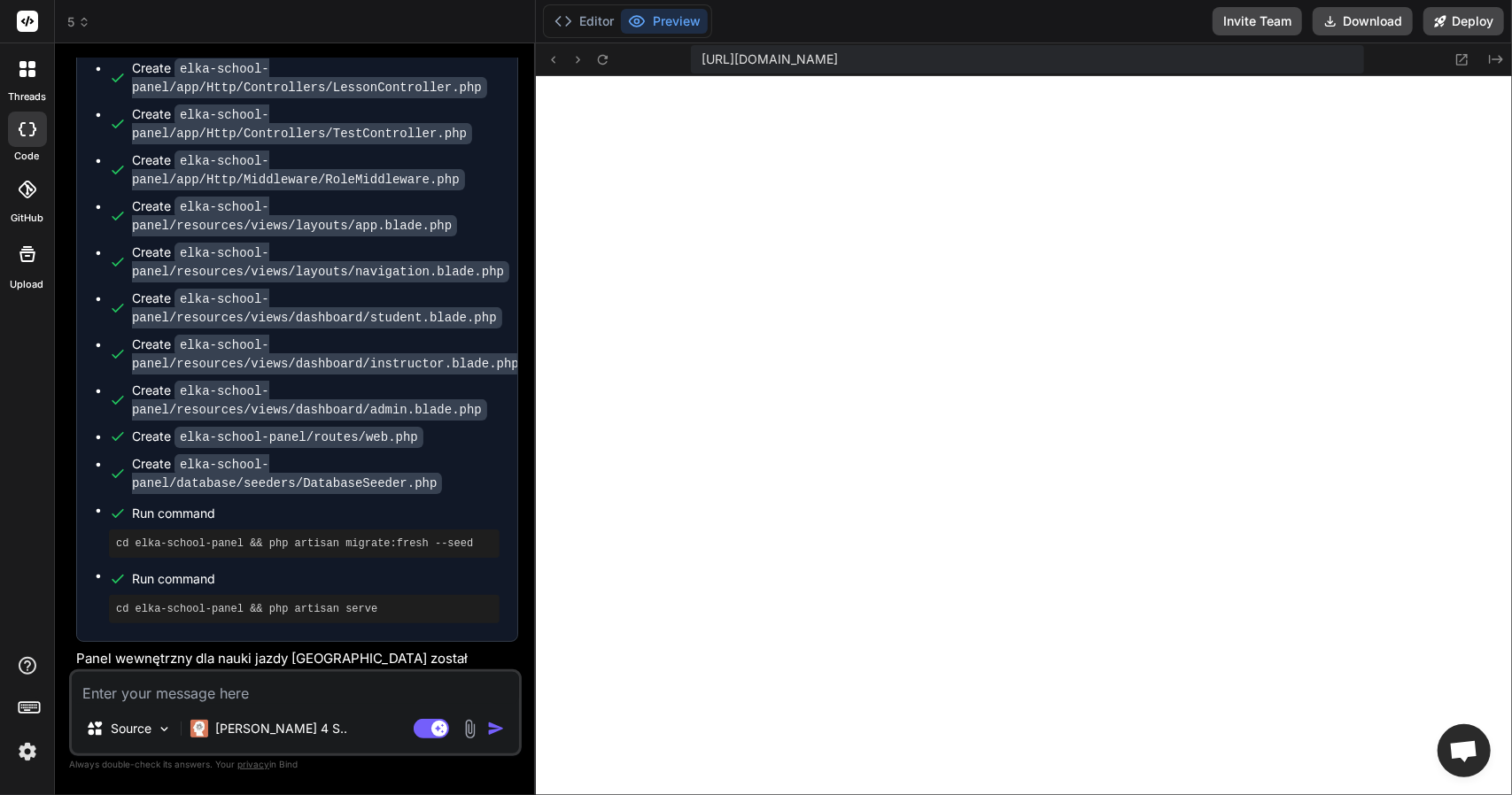
scroll to position [1318, 0]
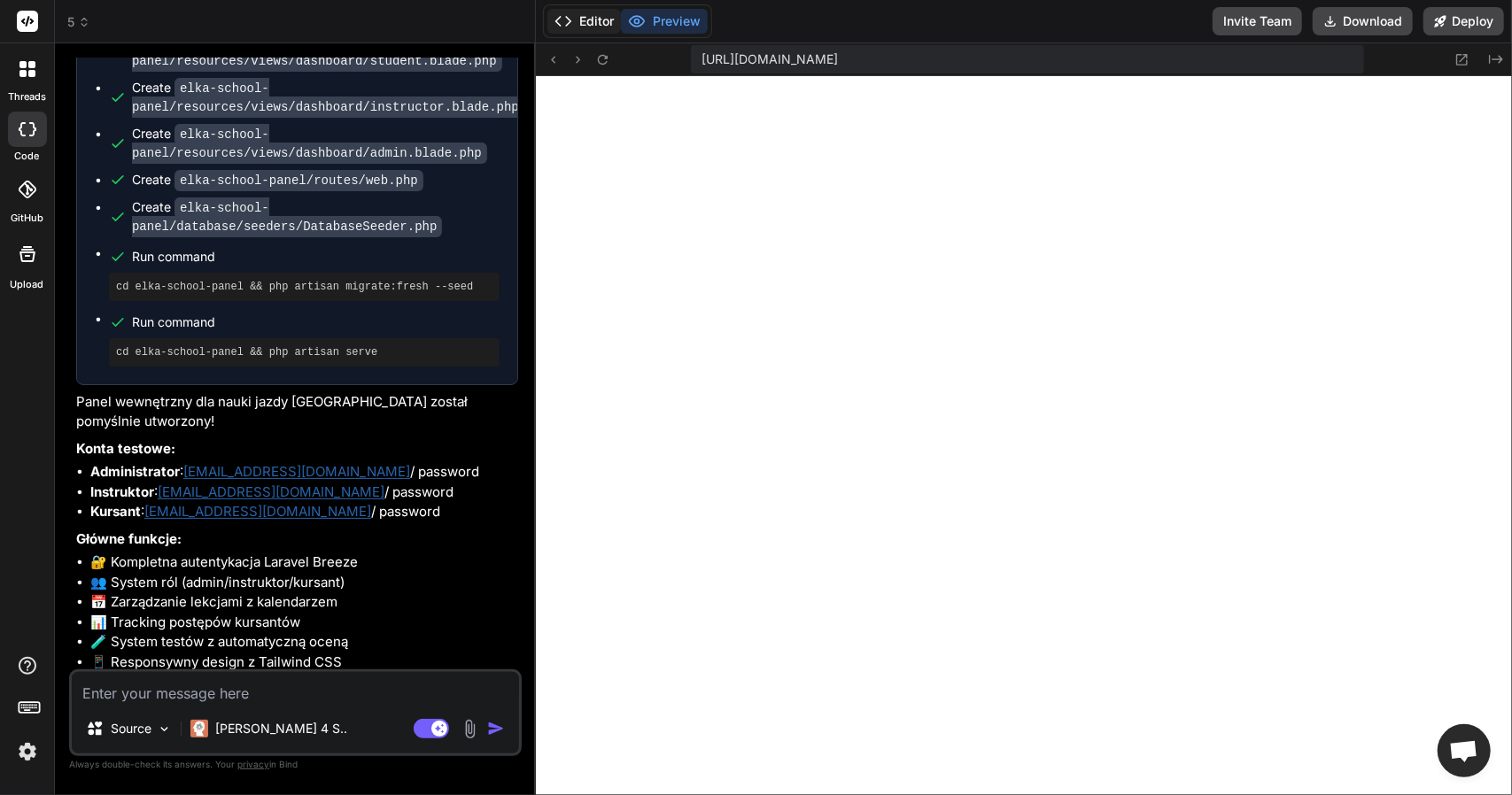
click at [611, 20] on button "Editor" at bounding box center [584, 21] width 74 height 25
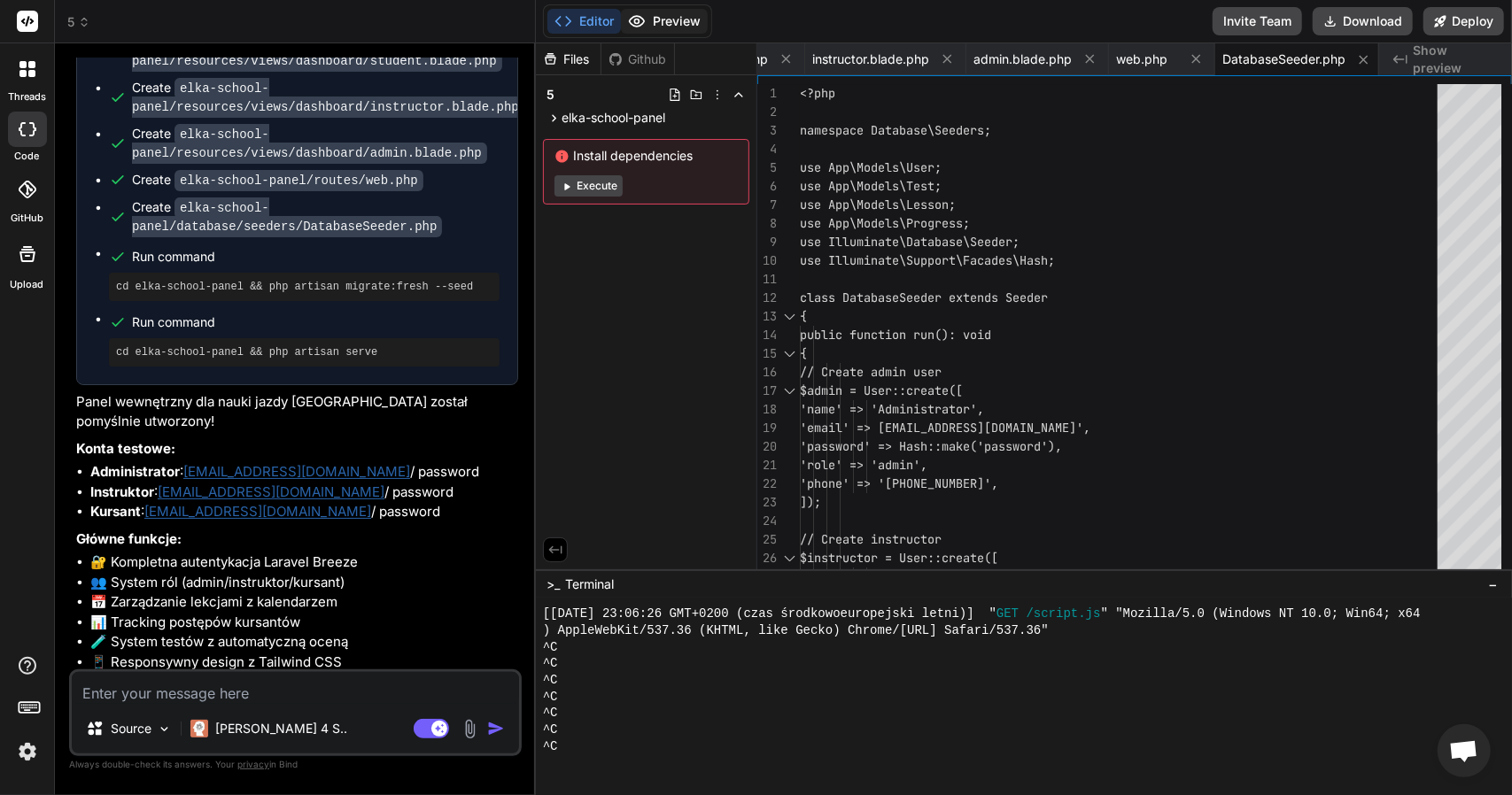
click at [670, 27] on button "Preview" at bounding box center [664, 21] width 87 height 25
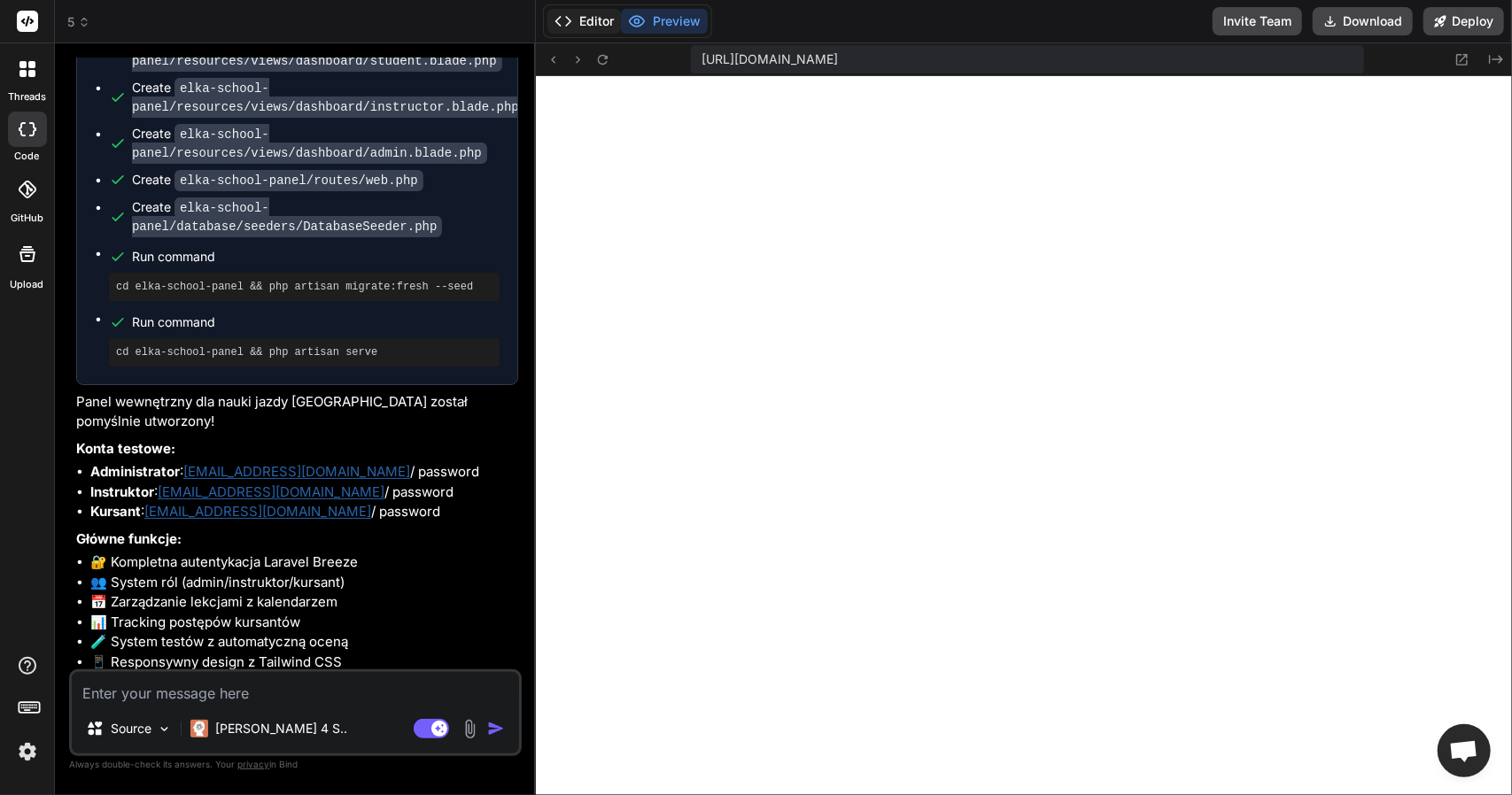
click at [603, 28] on button "Editor" at bounding box center [584, 21] width 74 height 25
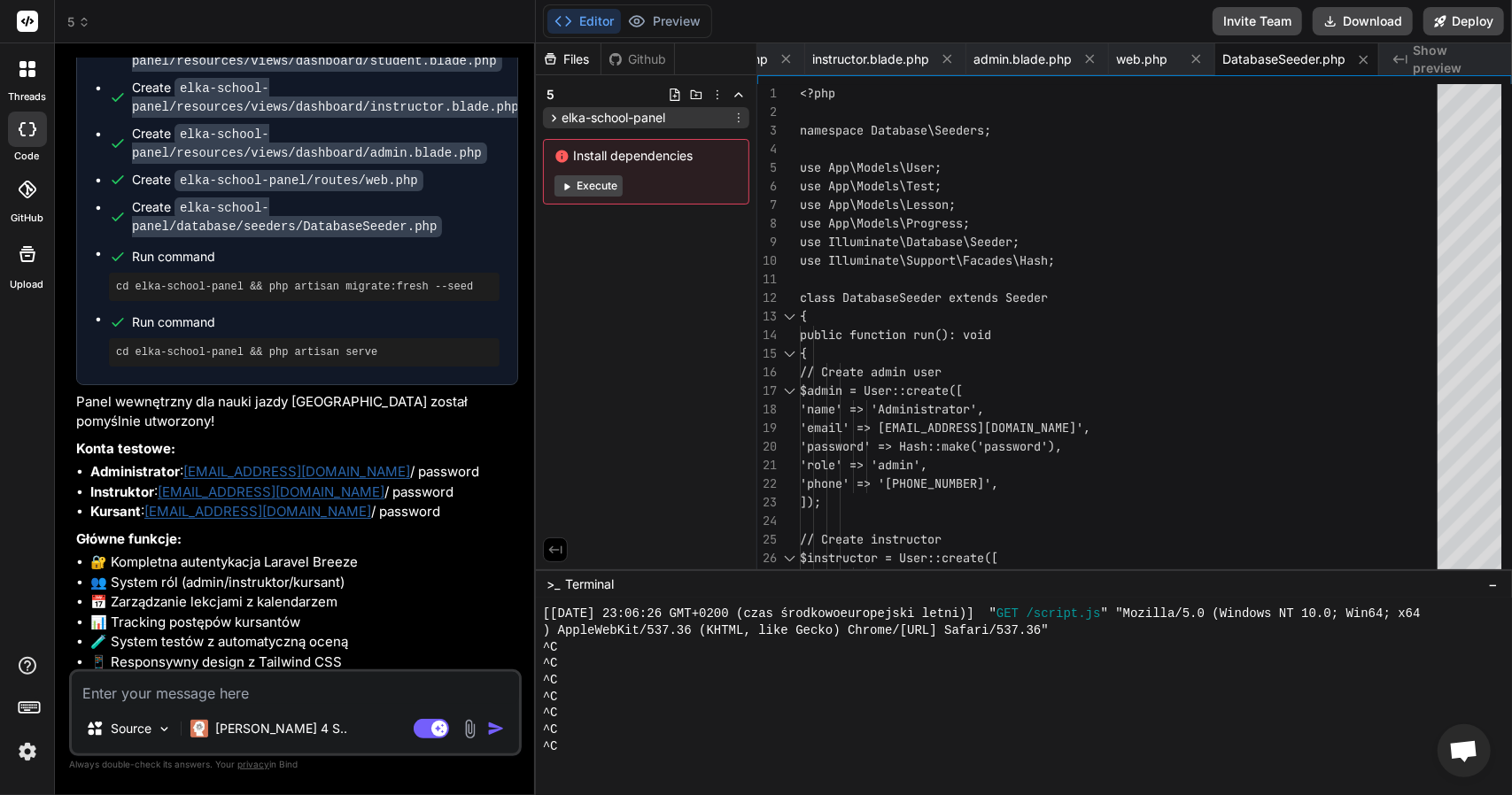
click at [633, 118] on span "elka-school-panel" at bounding box center [613, 118] width 104 height 18
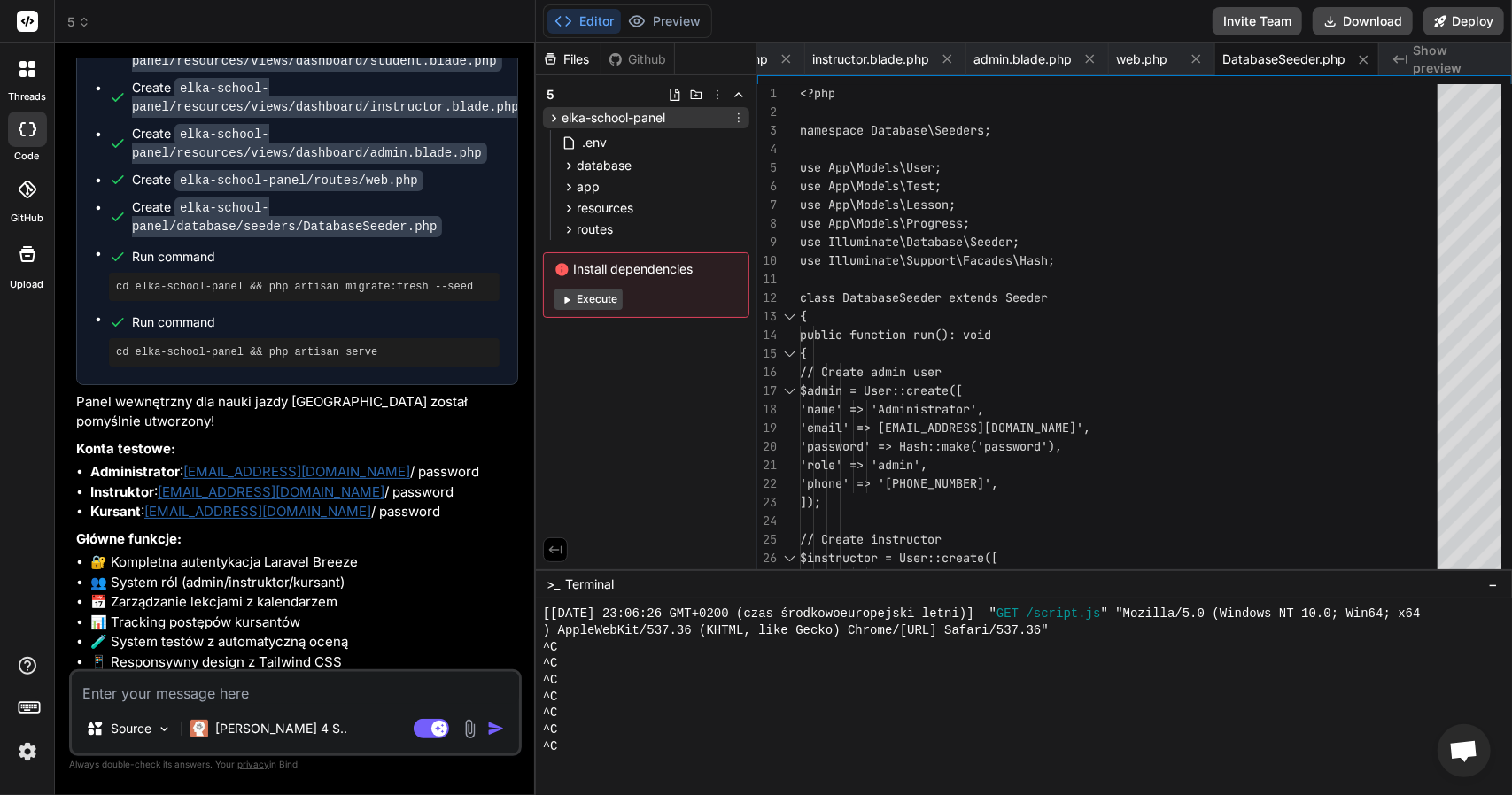
click at [629, 121] on span "elka-school-panel" at bounding box center [613, 118] width 104 height 18
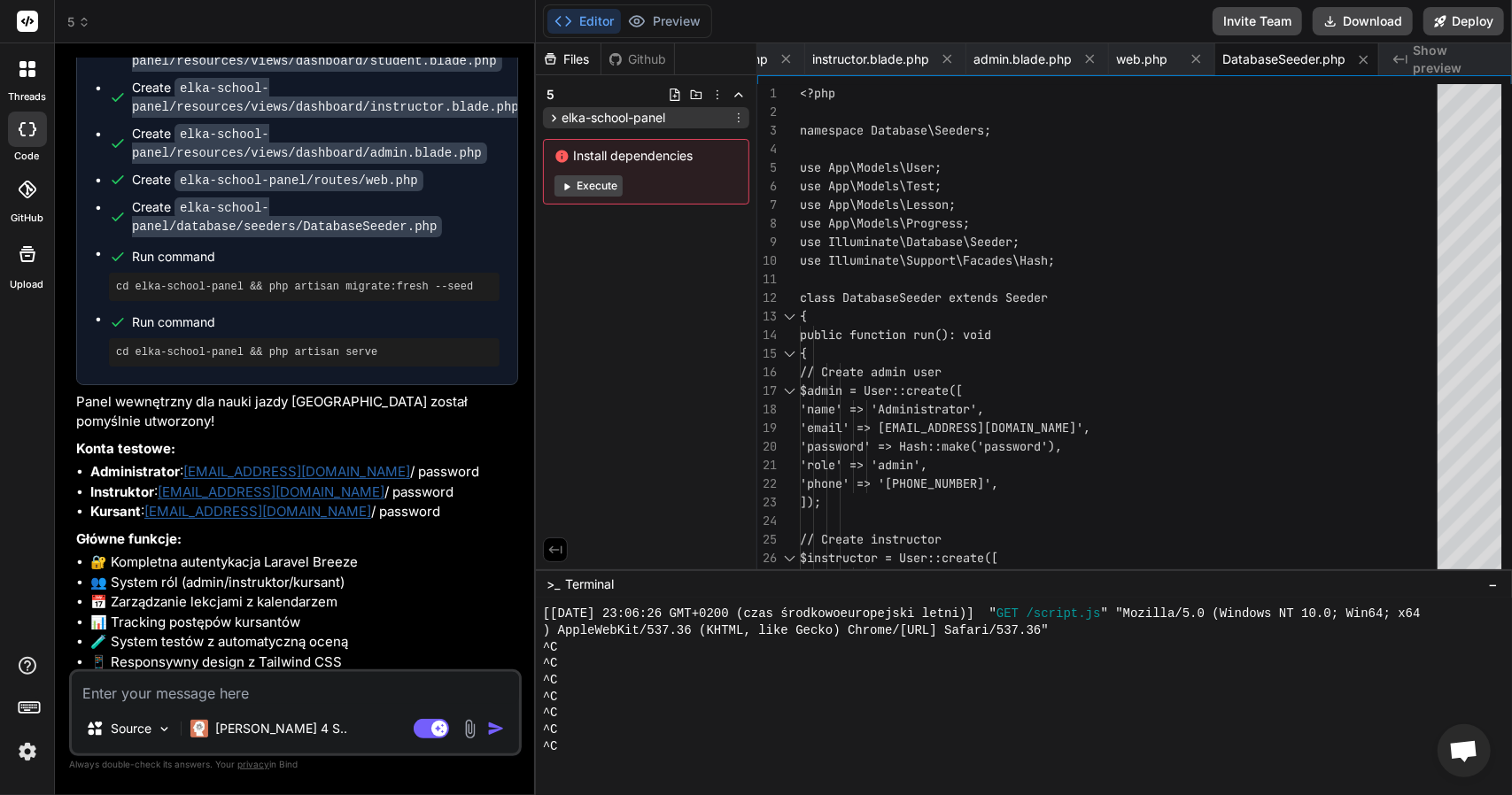
click at [629, 121] on span "elka-school-panel" at bounding box center [613, 118] width 104 height 18
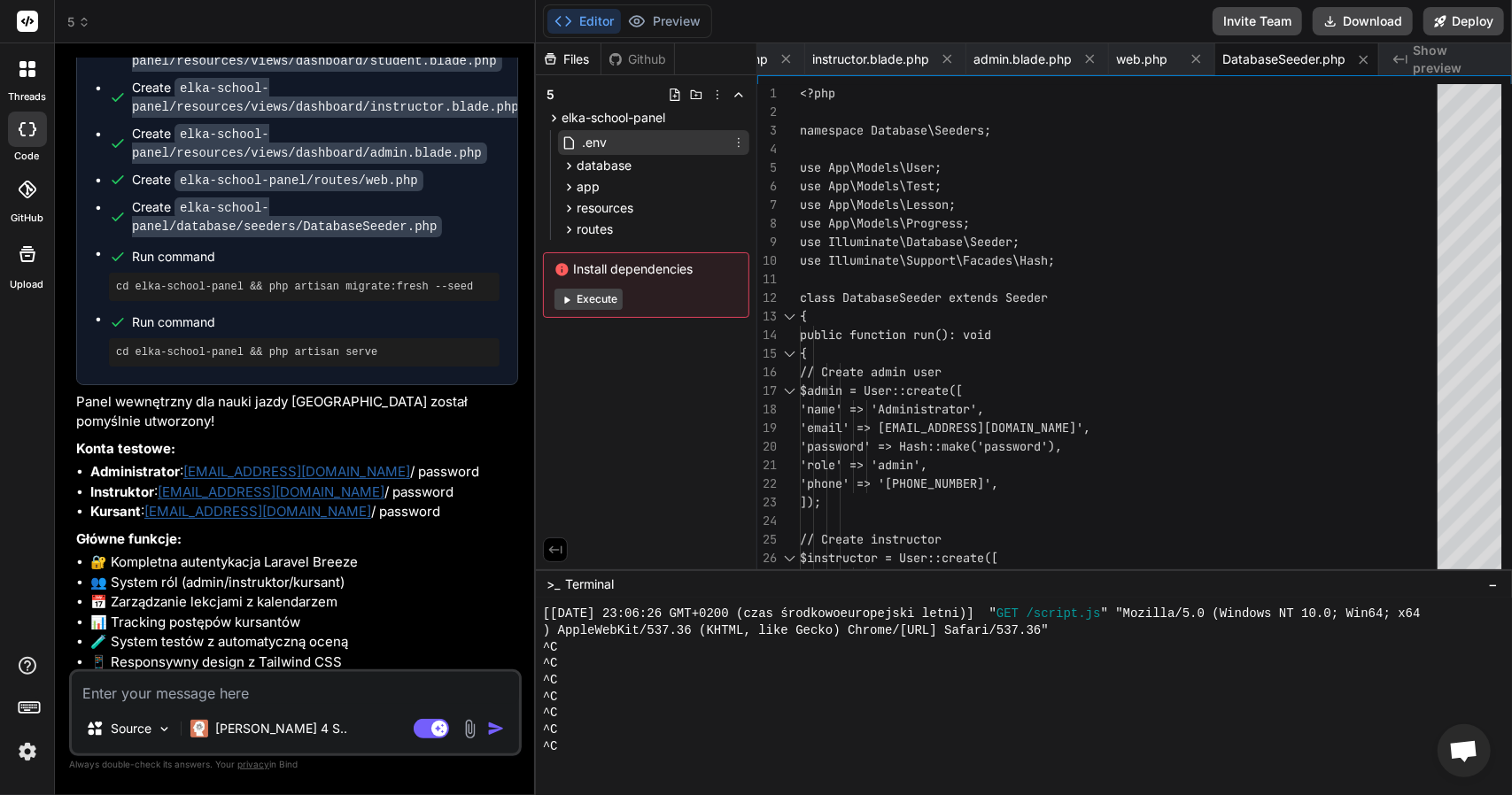
click at [617, 147] on div ".env" at bounding box center [653, 143] width 191 height 25
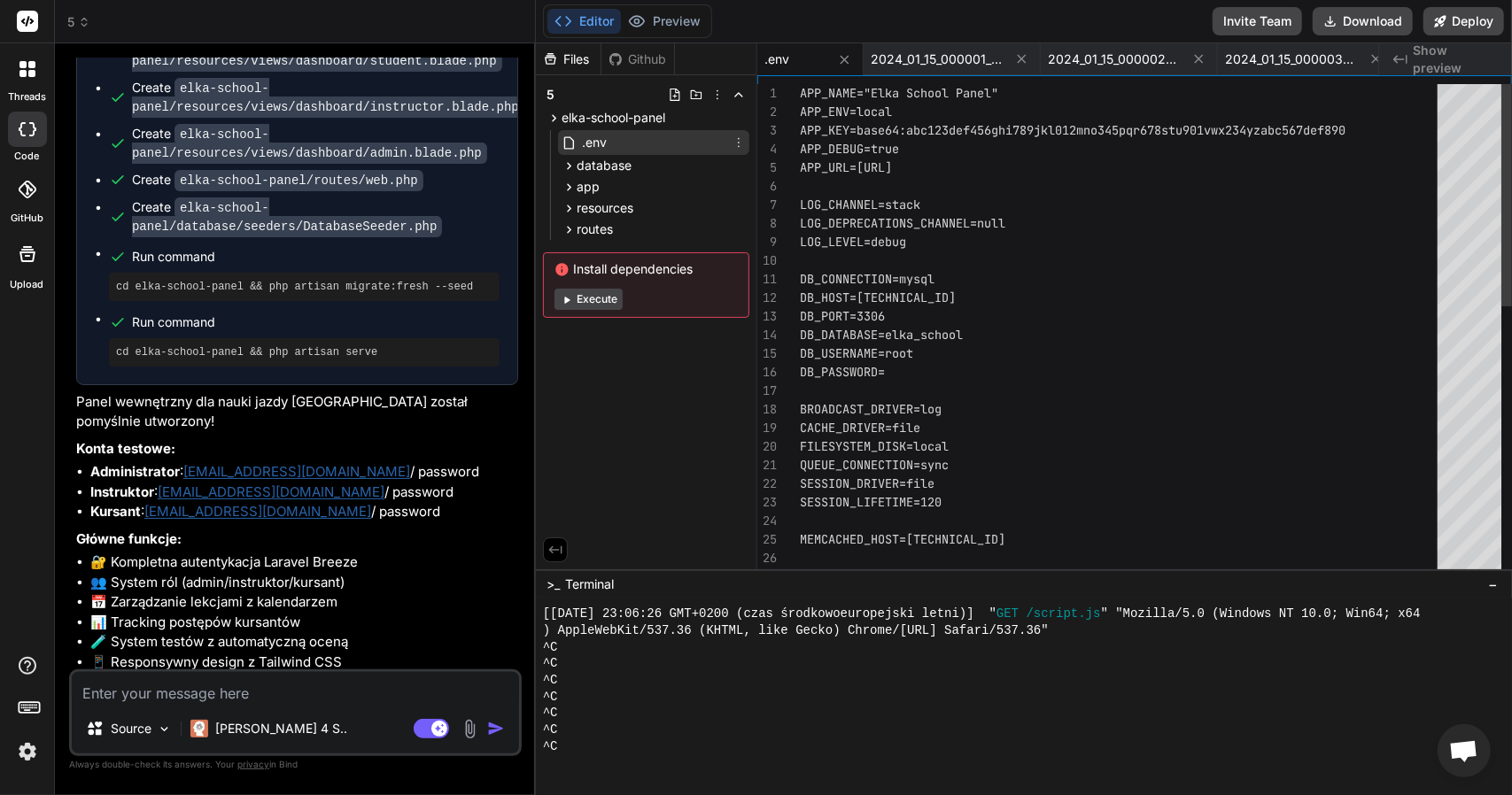
click at [617, 147] on div ".env" at bounding box center [653, 143] width 191 height 25
click at [624, 161] on span "database" at bounding box center [604, 165] width 55 height 18
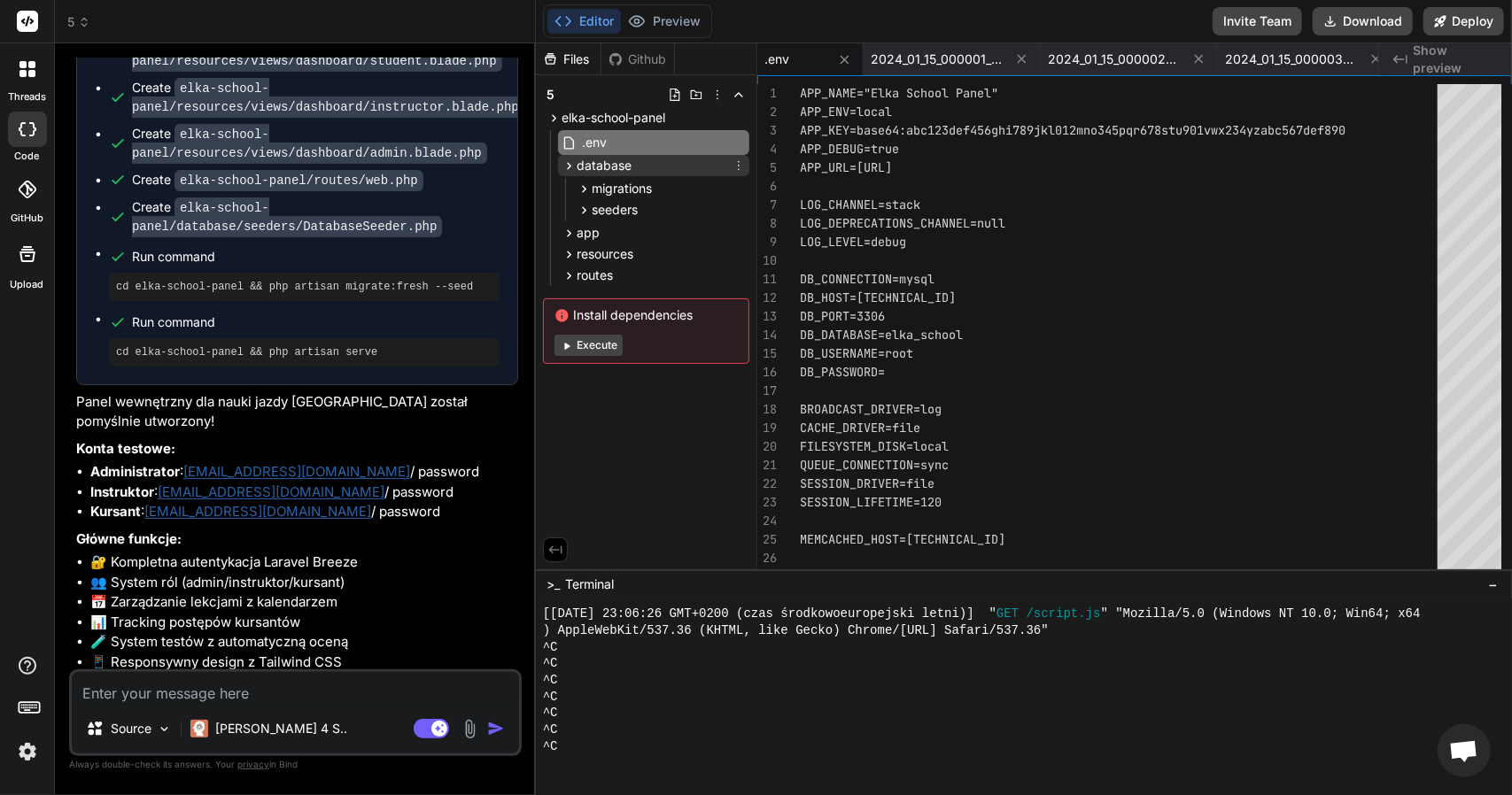
click at [624, 161] on span "database" at bounding box center [604, 165] width 55 height 18
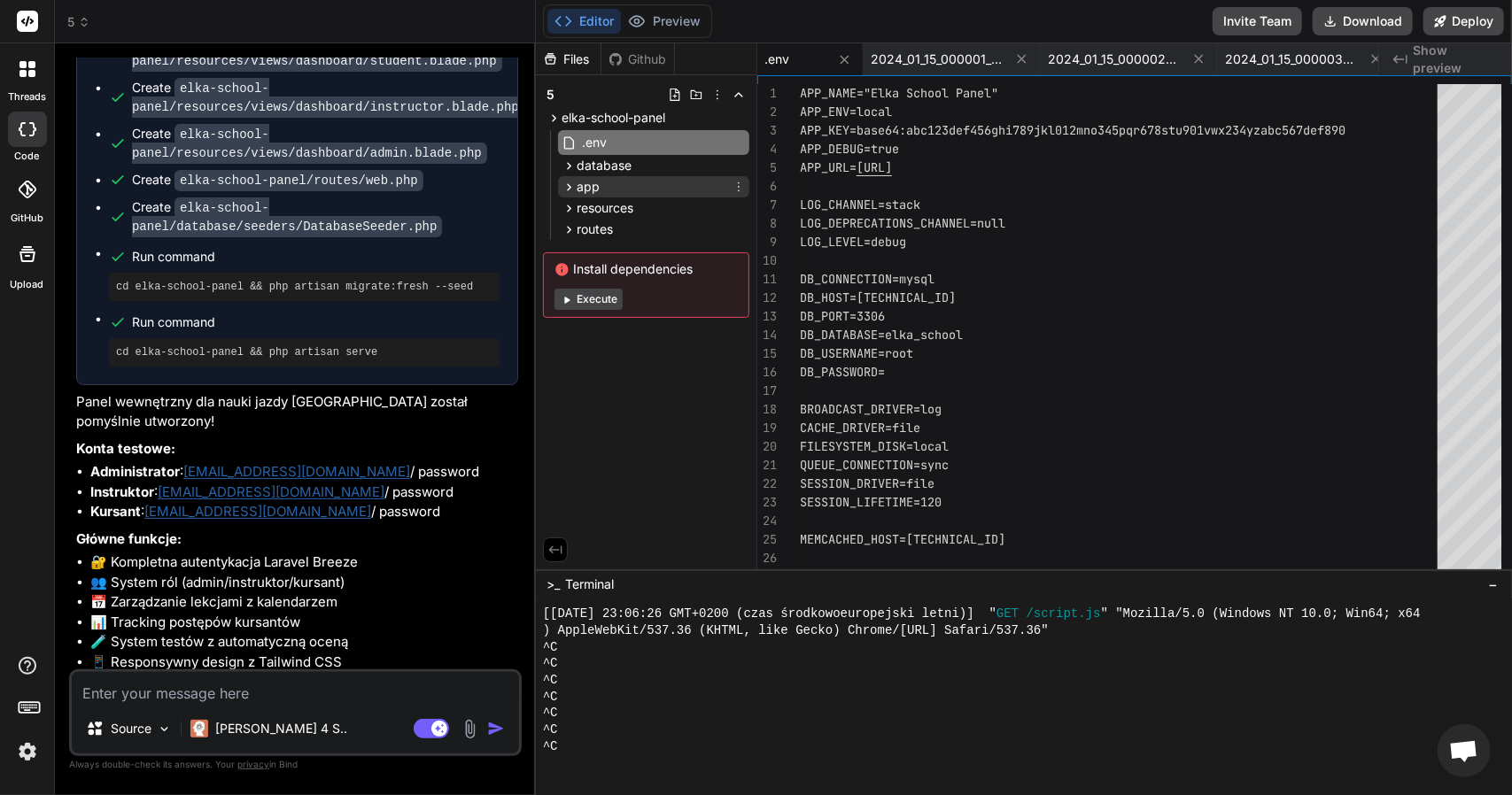
click at [618, 181] on div "app" at bounding box center [653, 187] width 191 height 21
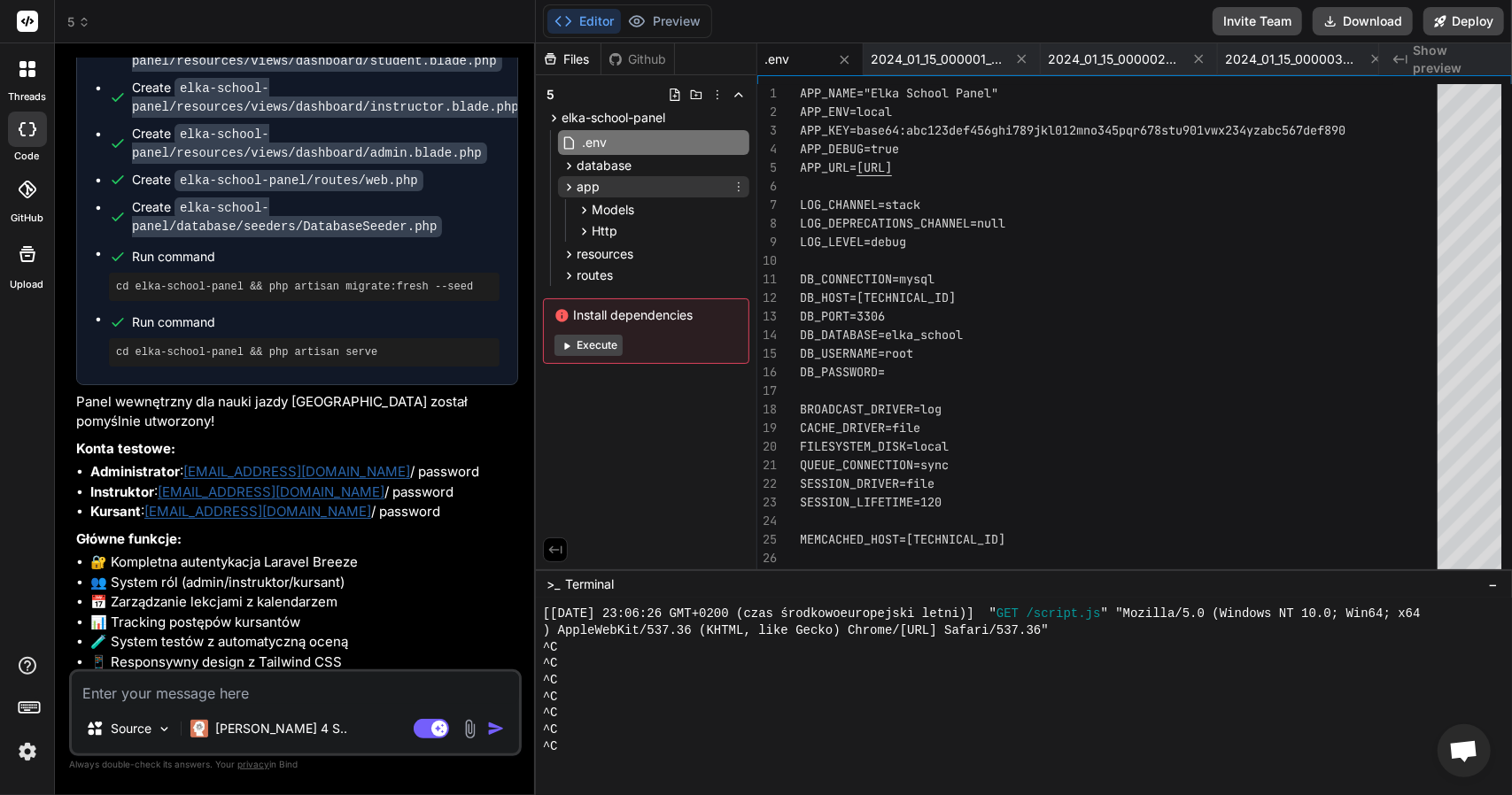
click at [618, 181] on div "app" at bounding box center [653, 187] width 191 height 21
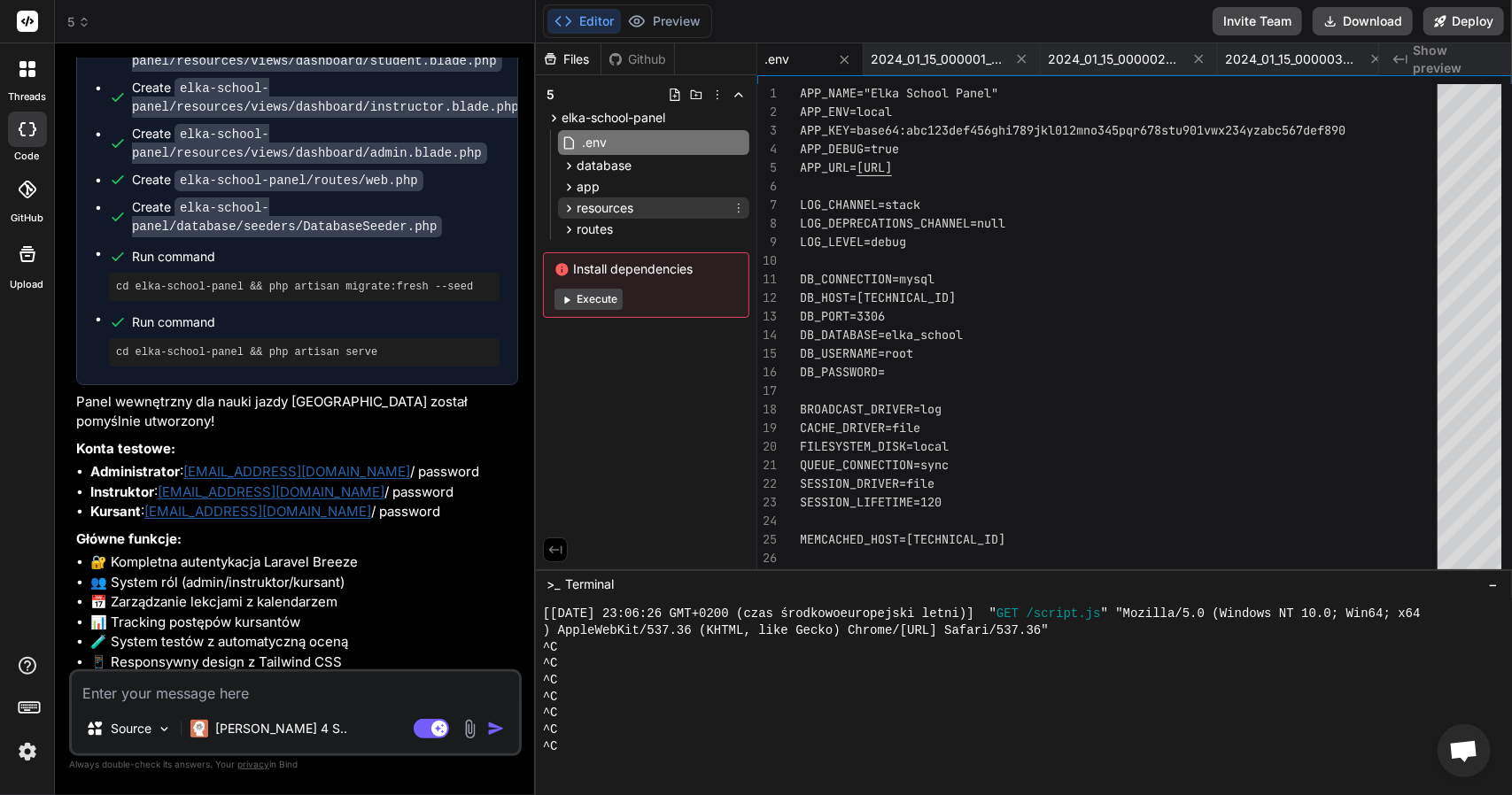
drag, startPoint x: 618, startPoint y: 215, endPoint x: 618, endPoint y: 203, distance: 12.0
click at [618, 210] on span "resources" at bounding box center [605, 208] width 57 height 18
click at [618, 206] on span "resources" at bounding box center [605, 208] width 57 height 18
click at [620, 231] on div "routes" at bounding box center [653, 229] width 191 height 21
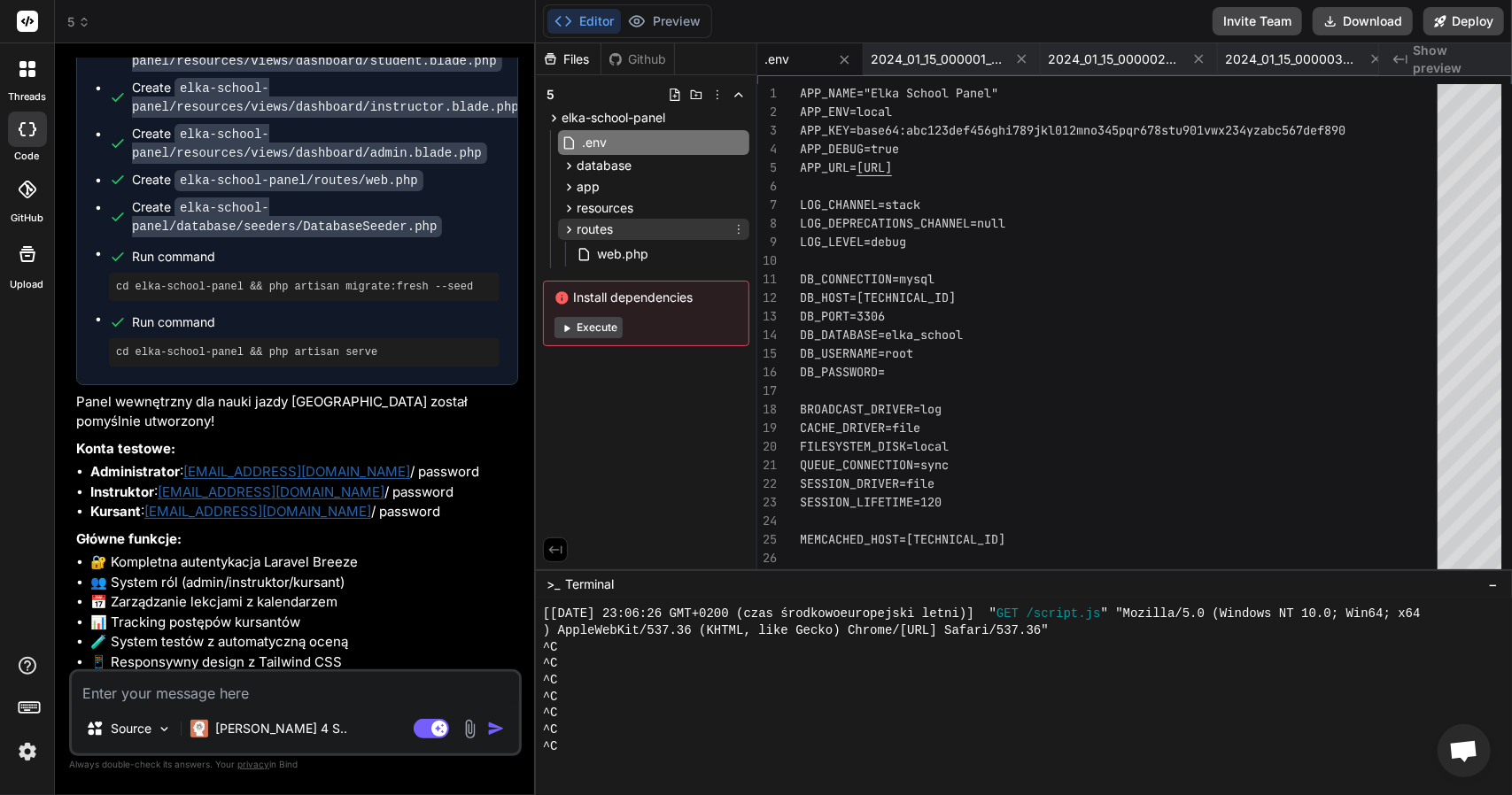
click at [620, 231] on div "routes" at bounding box center [653, 229] width 191 height 21
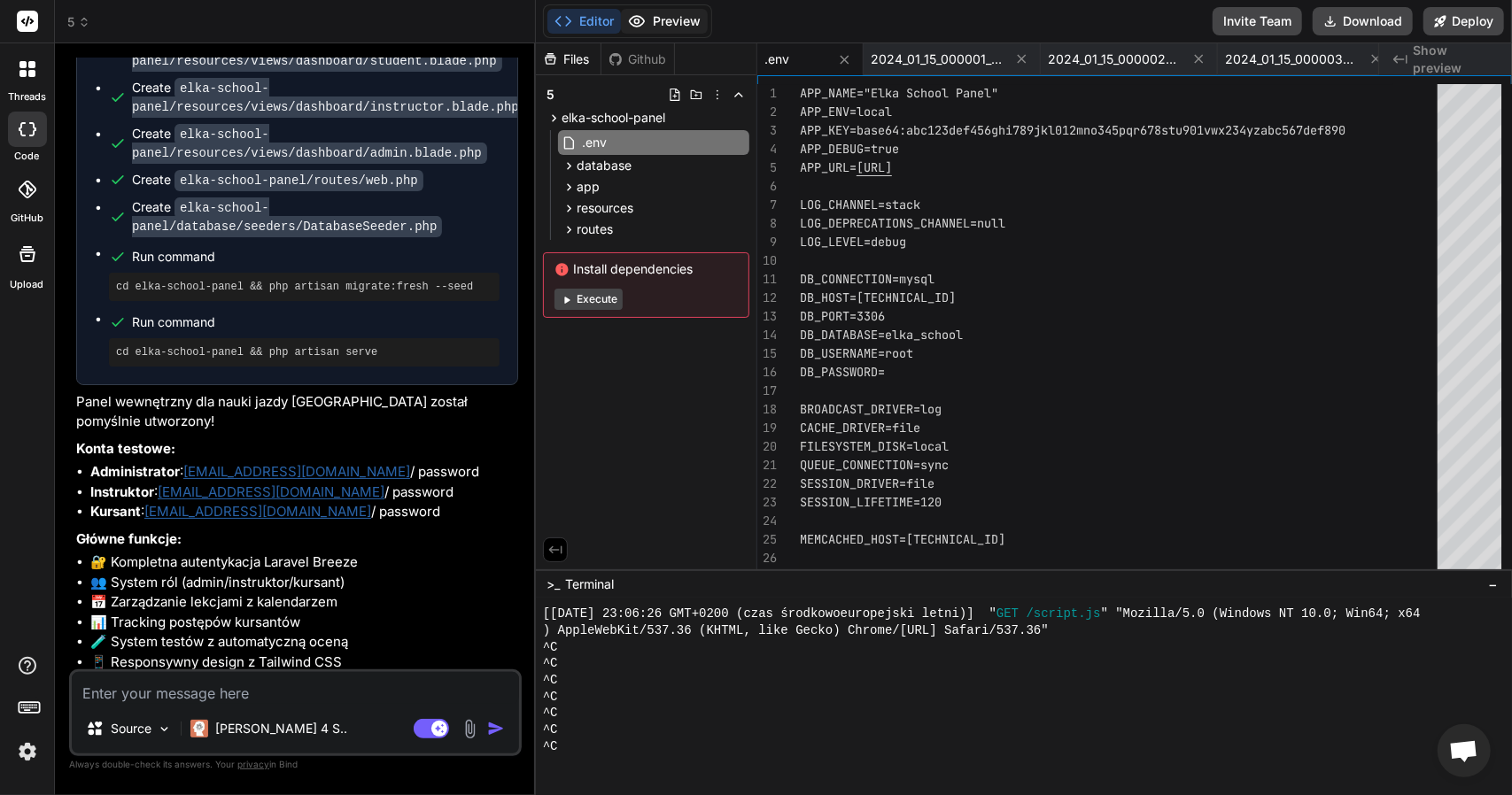
click at [689, 15] on button "Preview" at bounding box center [664, 21] width 87 height 25
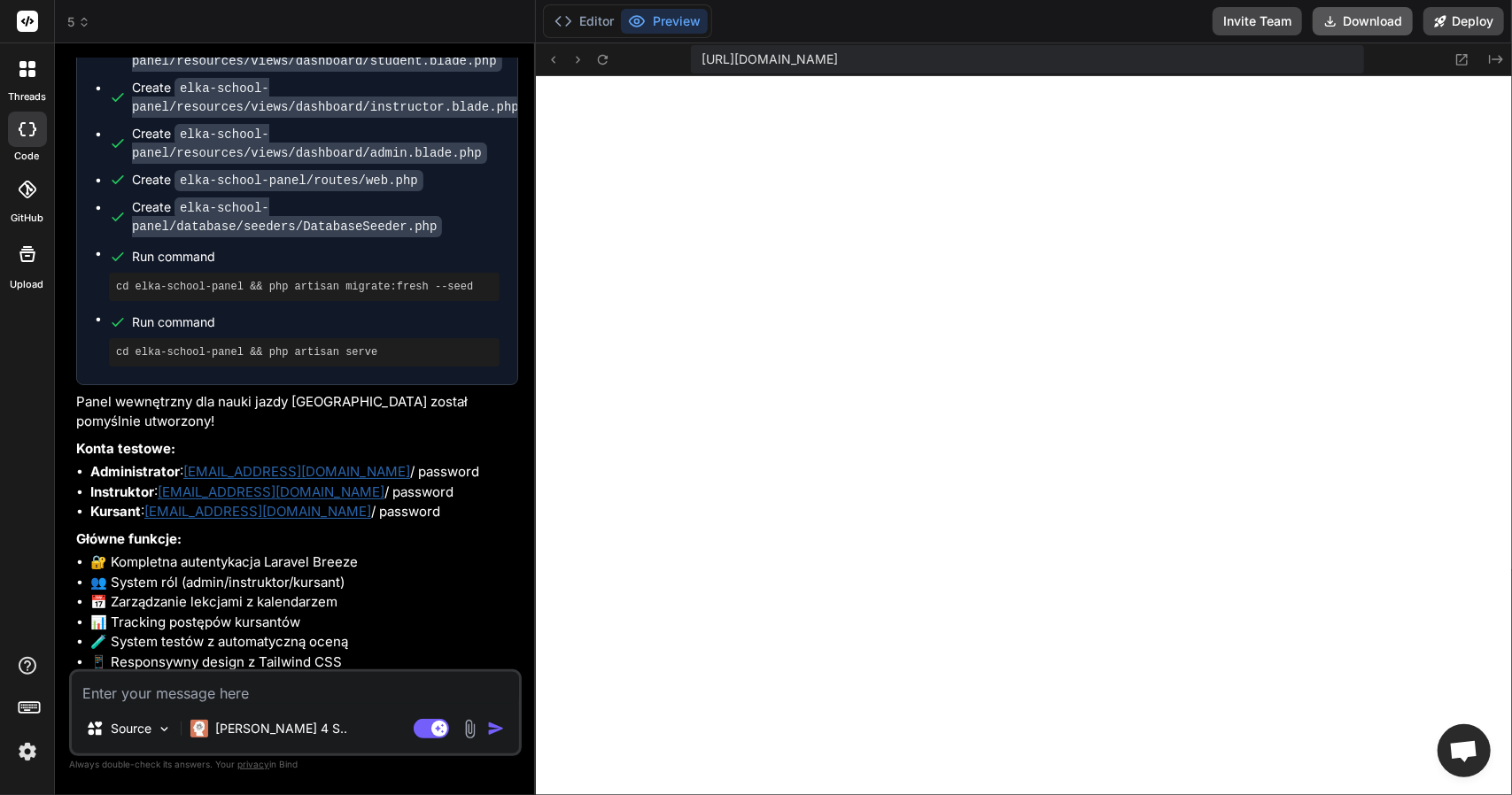
click at [1374, 8] on button "Download" at bounding box center [1363, 21] width 100 height 28
click at [267, 704] on div "Source Claude 4 S.. Agent Mode. When this toggle is activated, AI automatically…" at bounding box center [295, 713] width 452 height 87
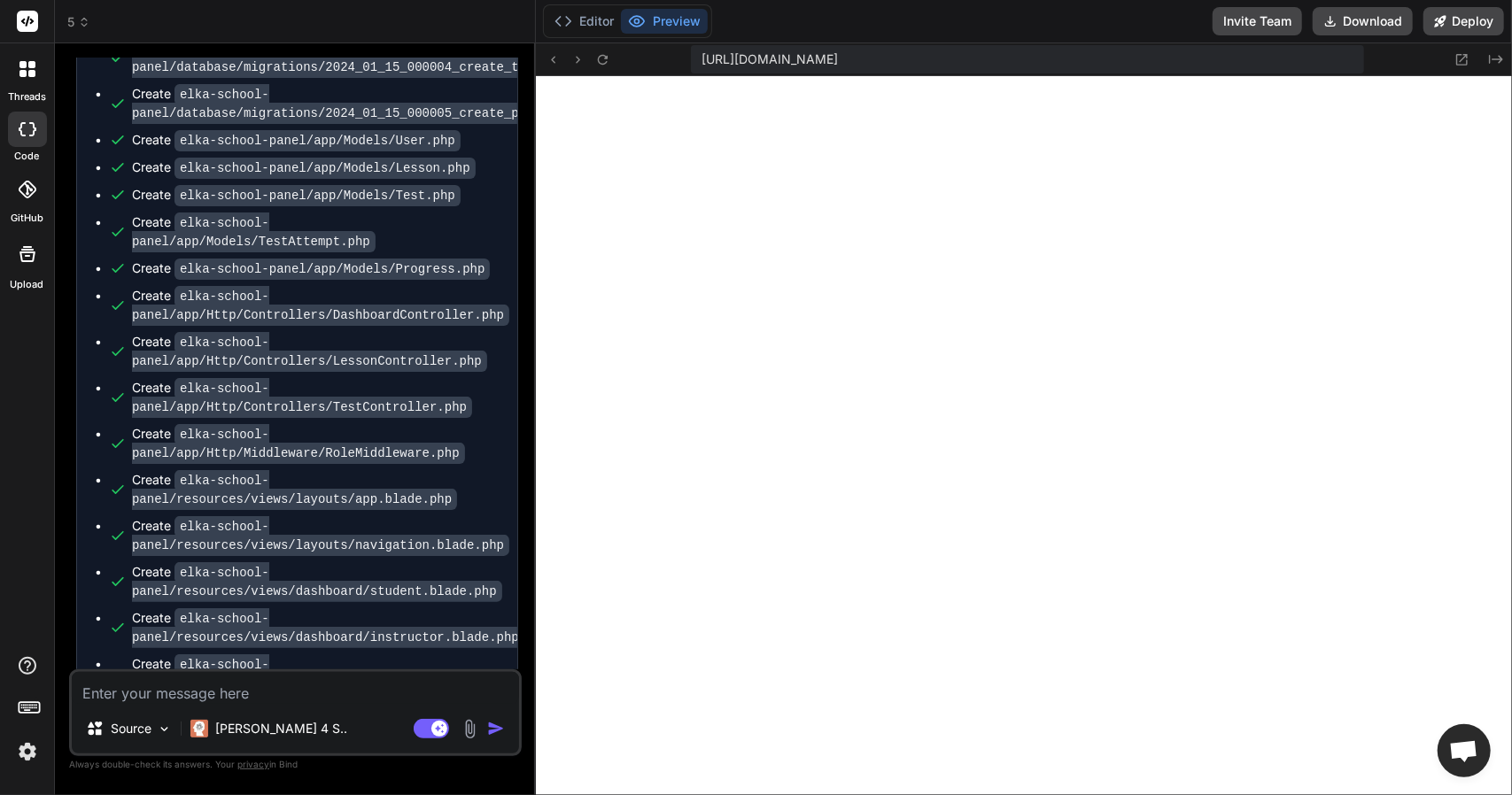
scroll to position [168, 0]
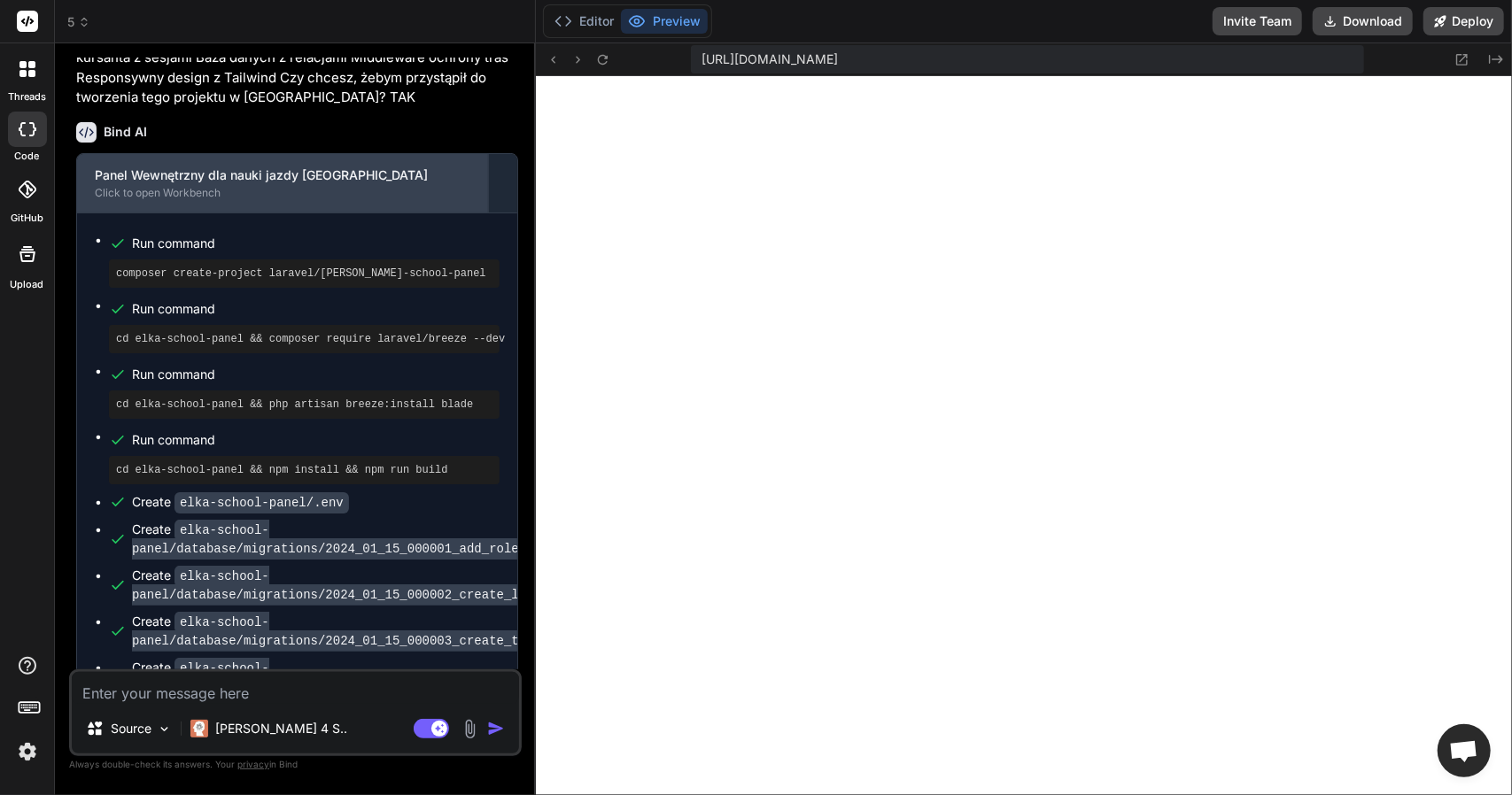
click at [107, 195] on div "Click to open Workbench" at bounding box center [283, 193] width 376 height 14
click at [150, 196] on div "Click to open Workbench" at bounding box center [283, 193] width 376 height 14
click at [166, 171] on div "Panel Wewnętrzny dla nauki jazdy Elka School" at bounding box center [283, 175] width 376 height 18
click at [255, 203] on div "Panel Wewnętrzny dla nauki jazdy Elka School Click to open Workbench" at bounding box center [283, 183] width 411 height 59
click at [212, 179] on div "Panel Wewnętrzny dla nauki jazdy Elka School" at bounding box center [283, 175] width 376 height 18
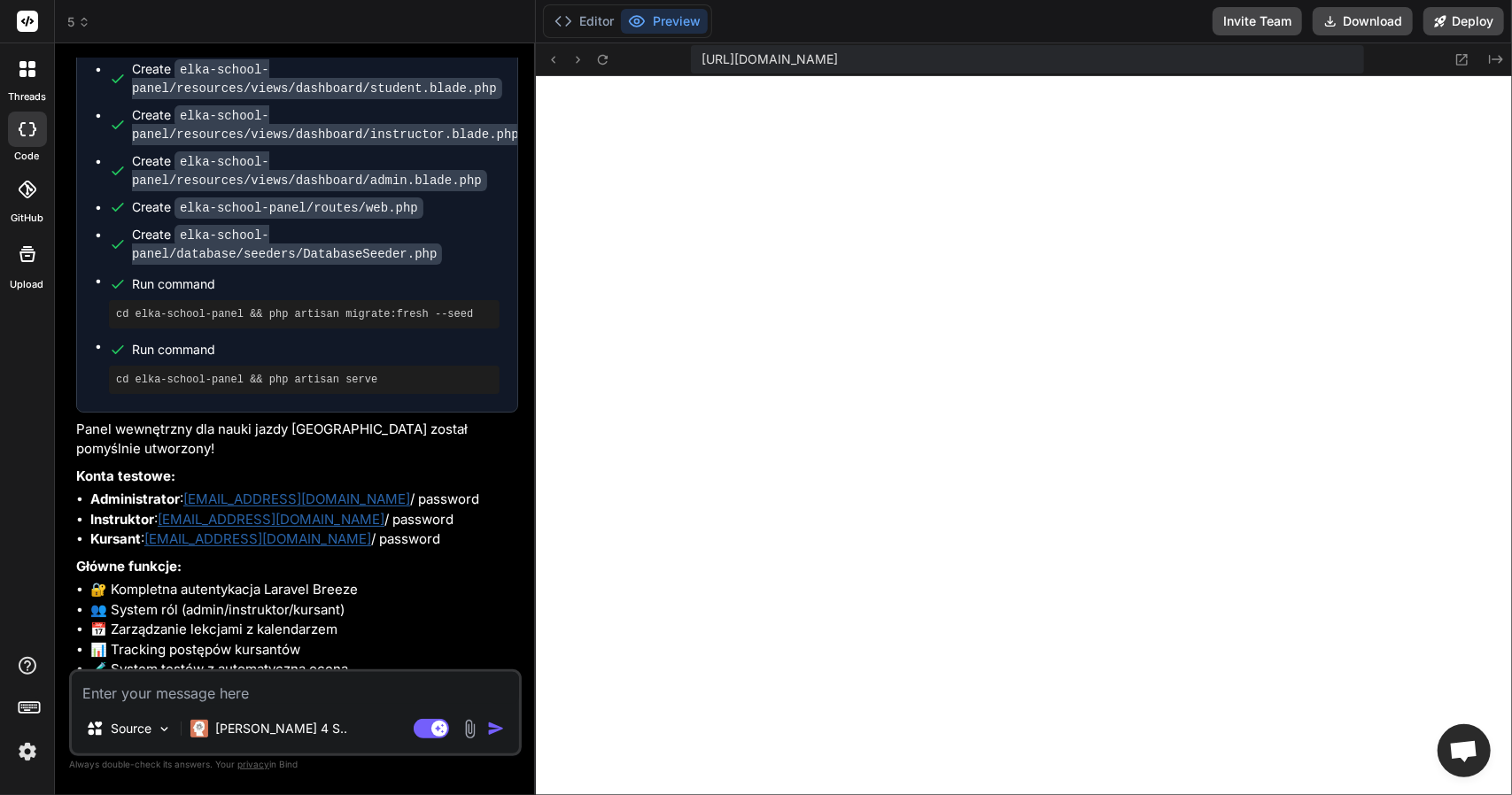
scroll to position [1318, 0]
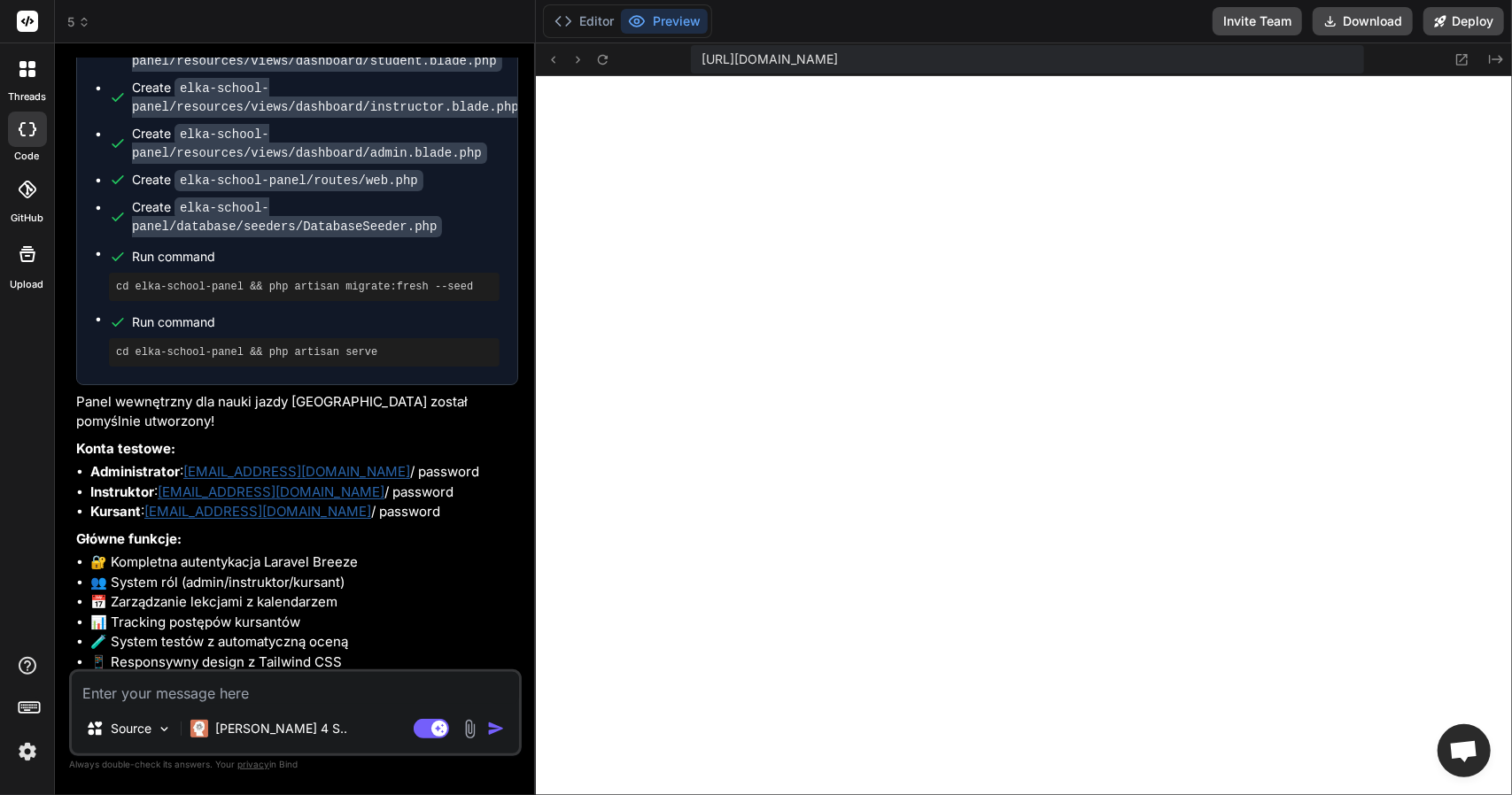
click at [253, 197] on code "elka-school-panel/database/seeders/DatabaseSeeder.php" at bounding box center [287, 217] width 310 height 40
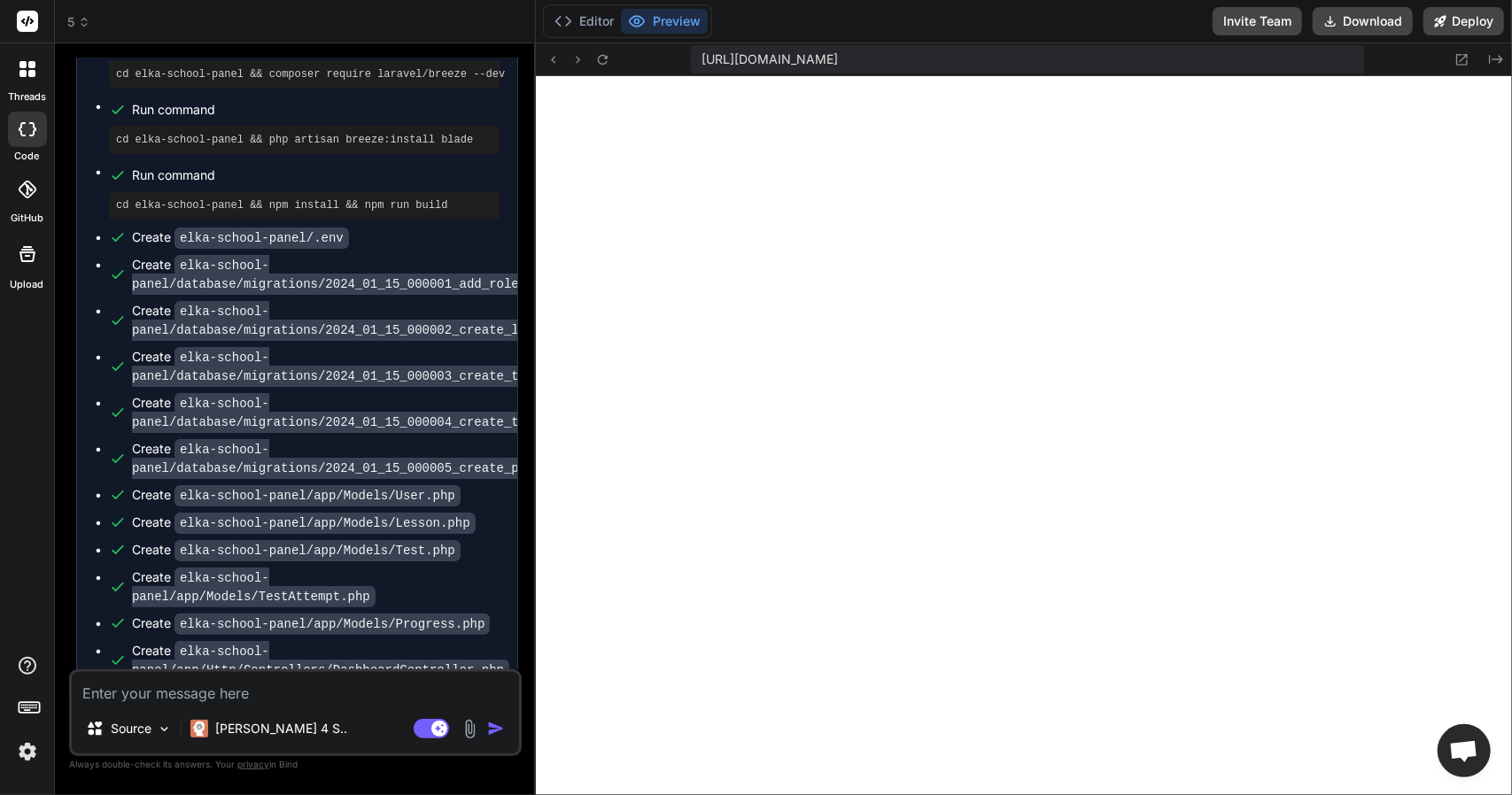
scroll to position [167, 0]
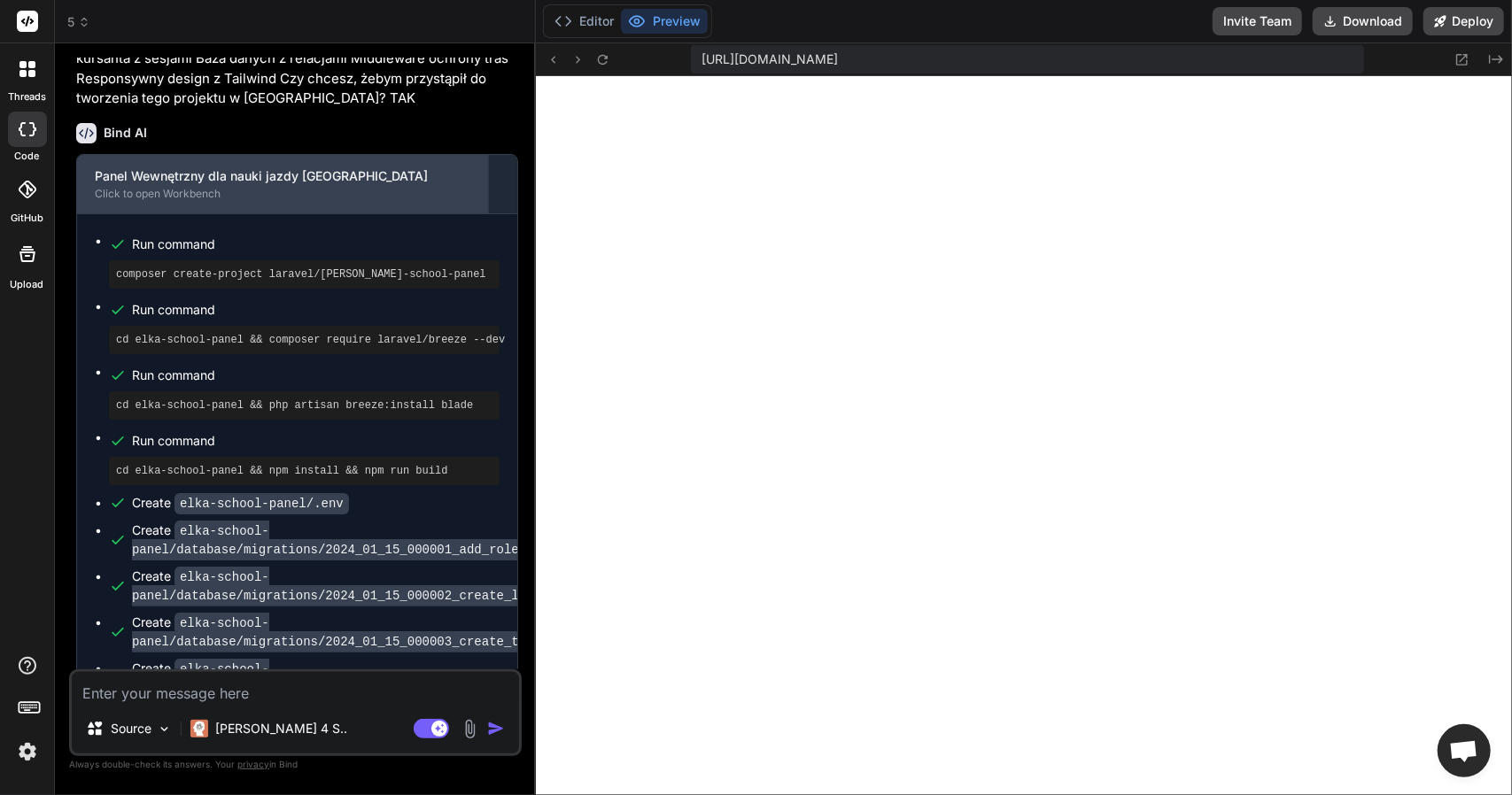
click at [243, 191] on div "Click to open Workbench" at bounding box center [283, 194] width 376 height 14
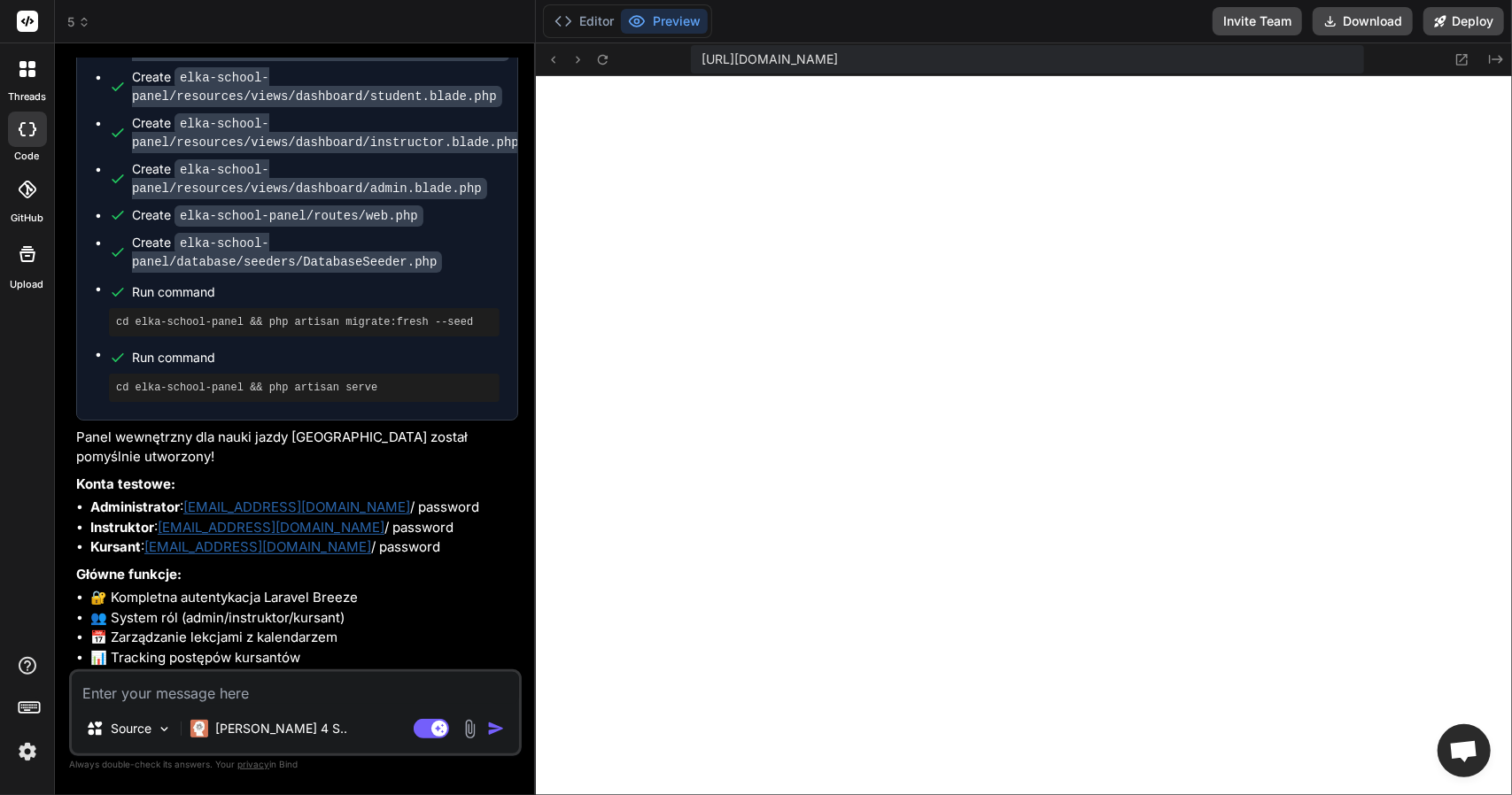
scroll to position [1318, 0]
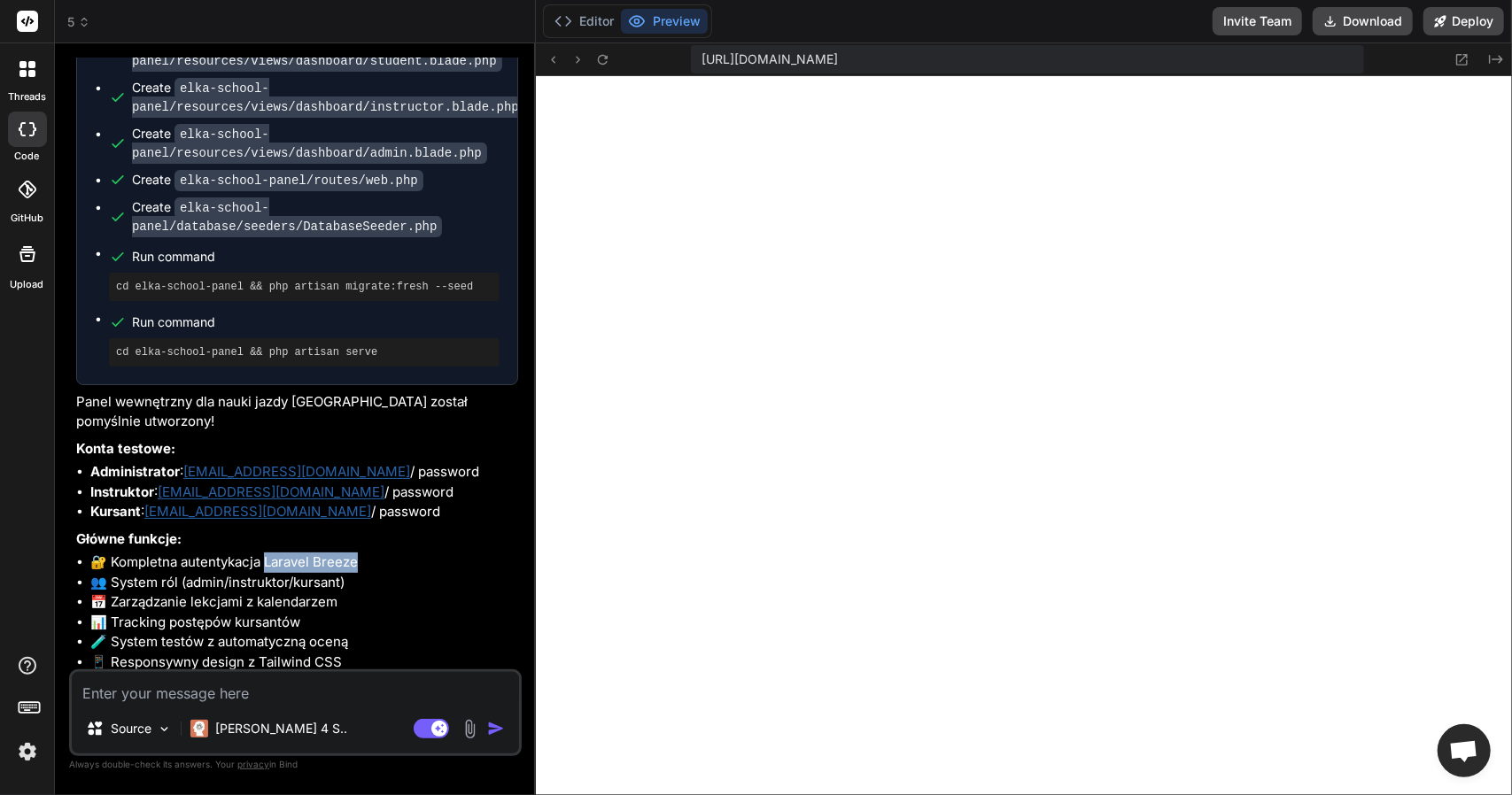
drag, startPoint x: 376, startPoint y: 501, endPoint x: 270, endPoint y: 505, distance: 106.1
click at [270, 553] on li "🔐 Kompletna autentykacja Laravel Breeze" at bounding box center [305, 562] width 428 height 20
click at [212, 687] on textarea at bounding box center [295, 688] width 447 height 32
click at [33, 747] on img at bounding box center [28, 751] width 30 height 30
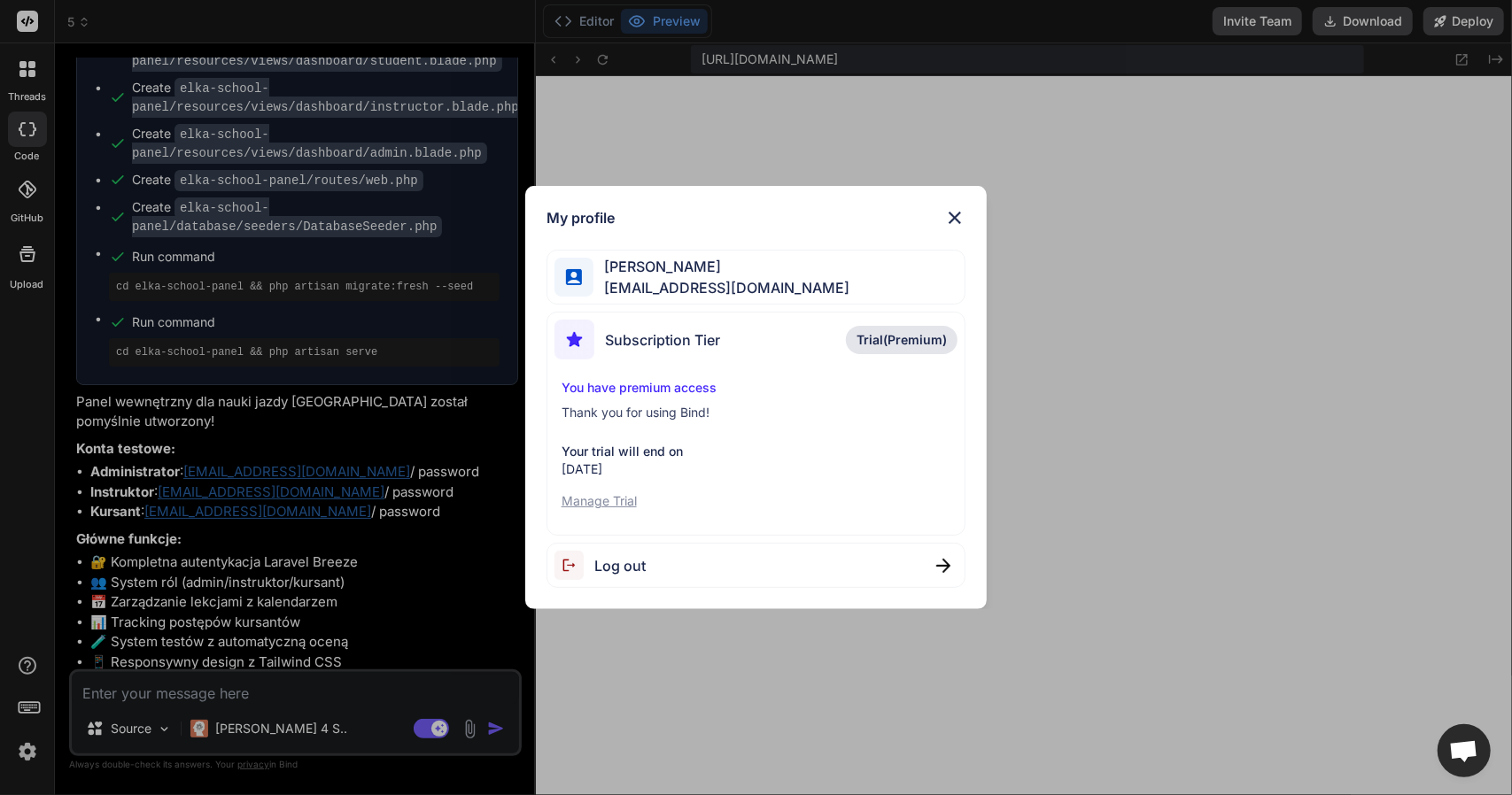
click at [615, 504] on p "Manage Trial" at bounding box center [756, 501] width 390 height 18
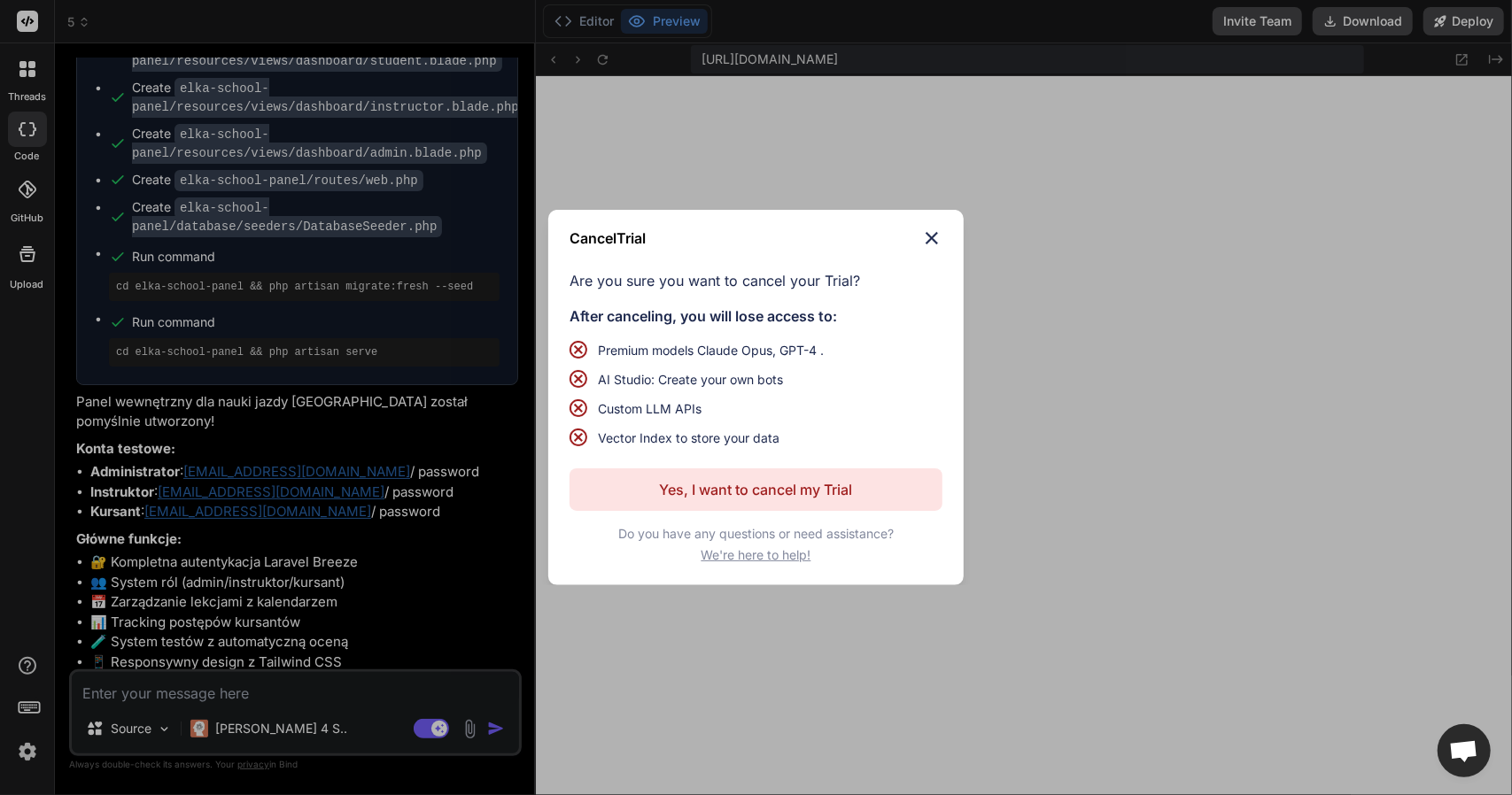
click at [930, 238] on img at bounding box center [932, 238] width 21 height 21
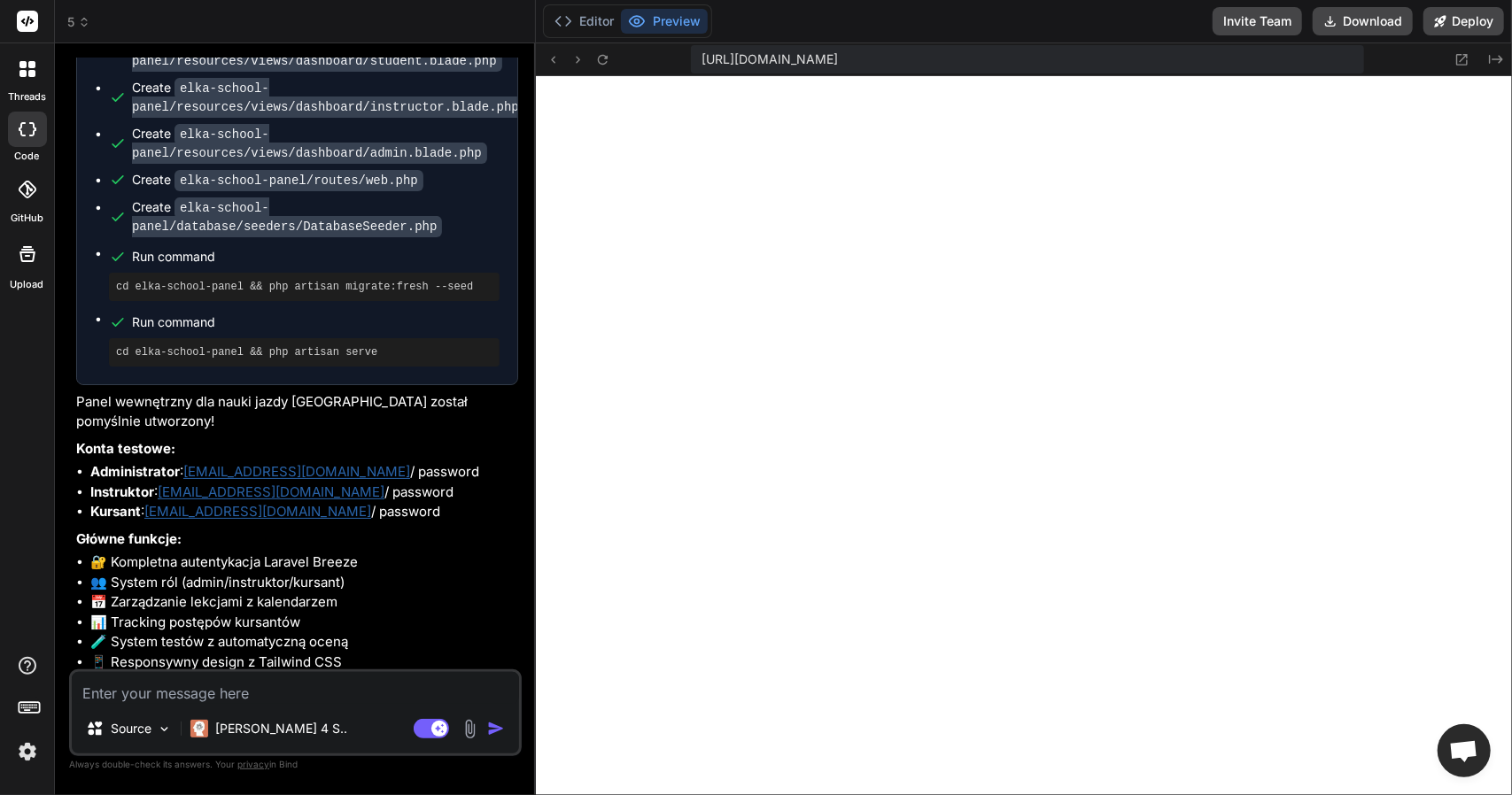
click at [32, 81] on div at bounding box center [28, 69] width 37 height 37
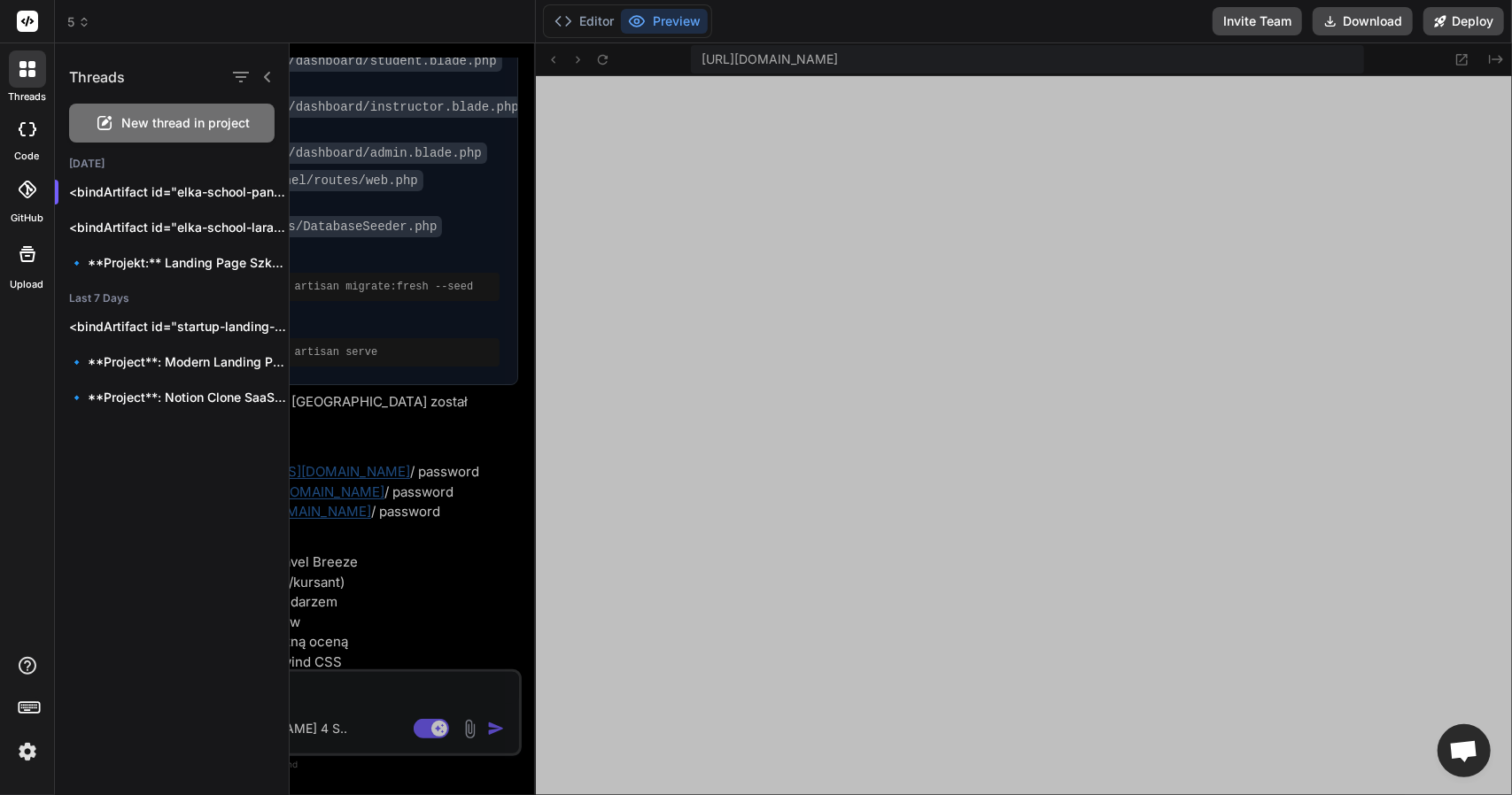
click at [481, 410] on div at bounding box center [901, 419] width 1222 height 751
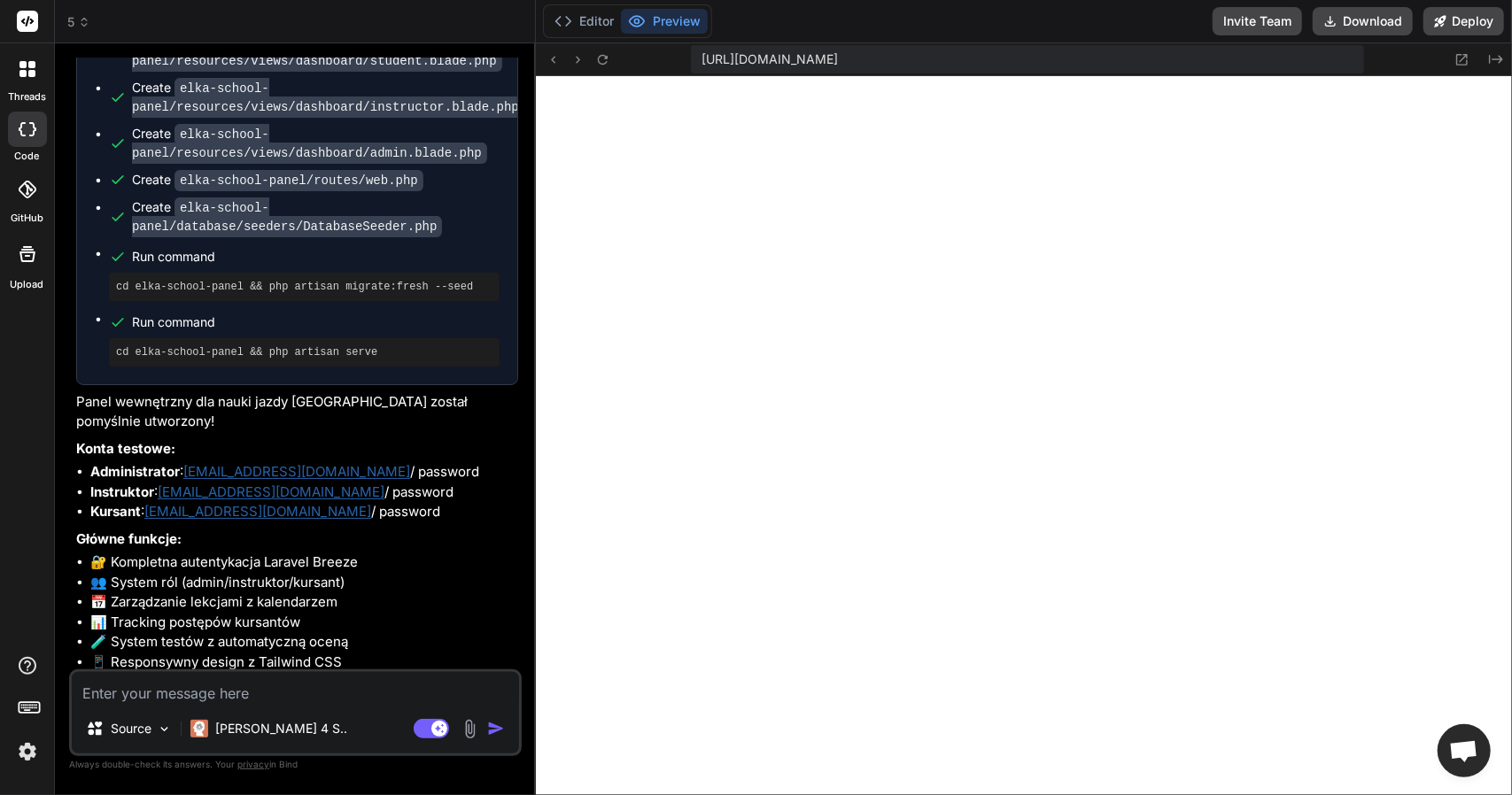
click at [30, 752] on img at bounding box center [28, 751] width 30 height 30
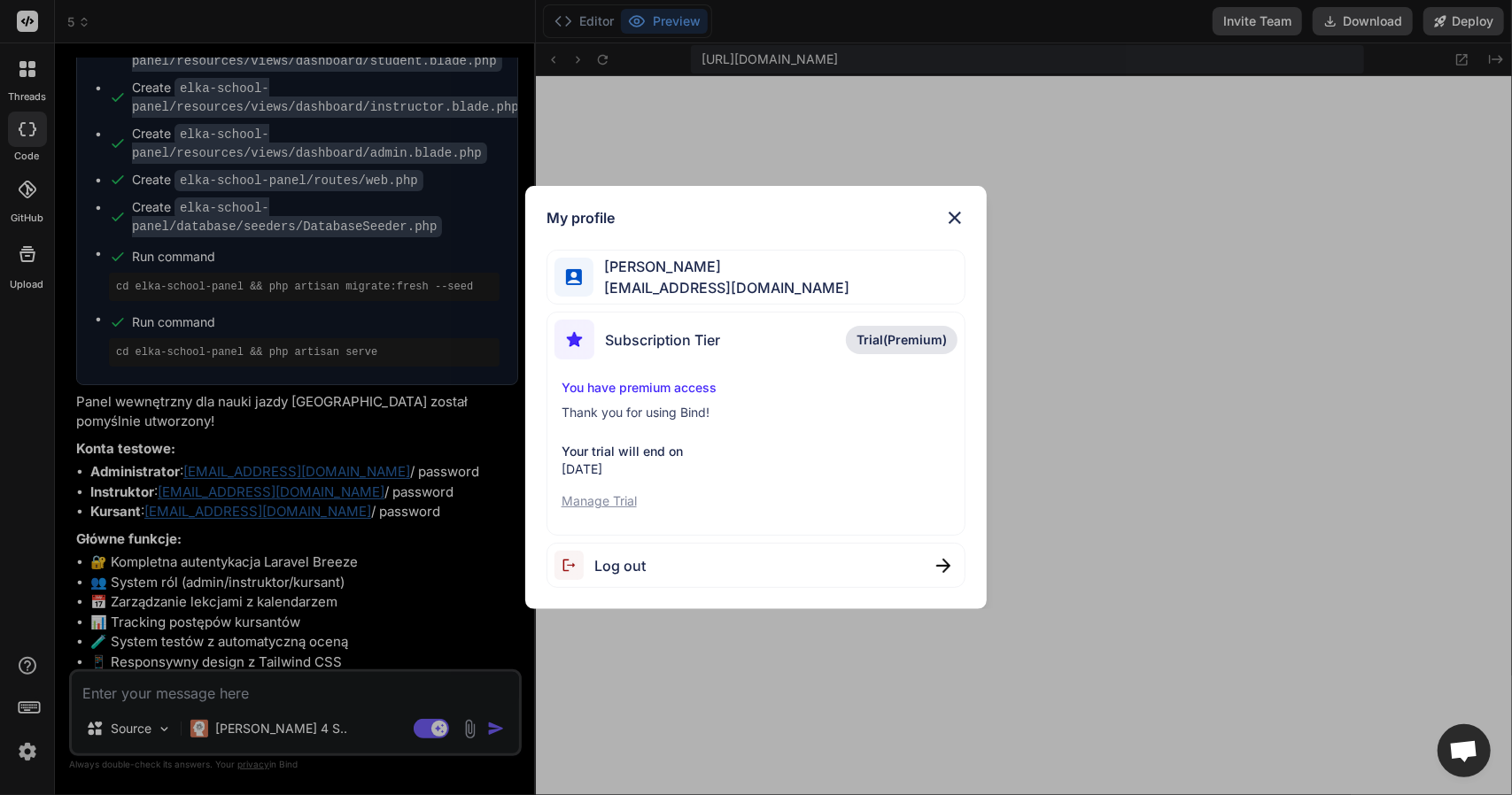
click at [609, 495] on p "Manage Trial" at bounding box center [756, 501] width 390 height 18
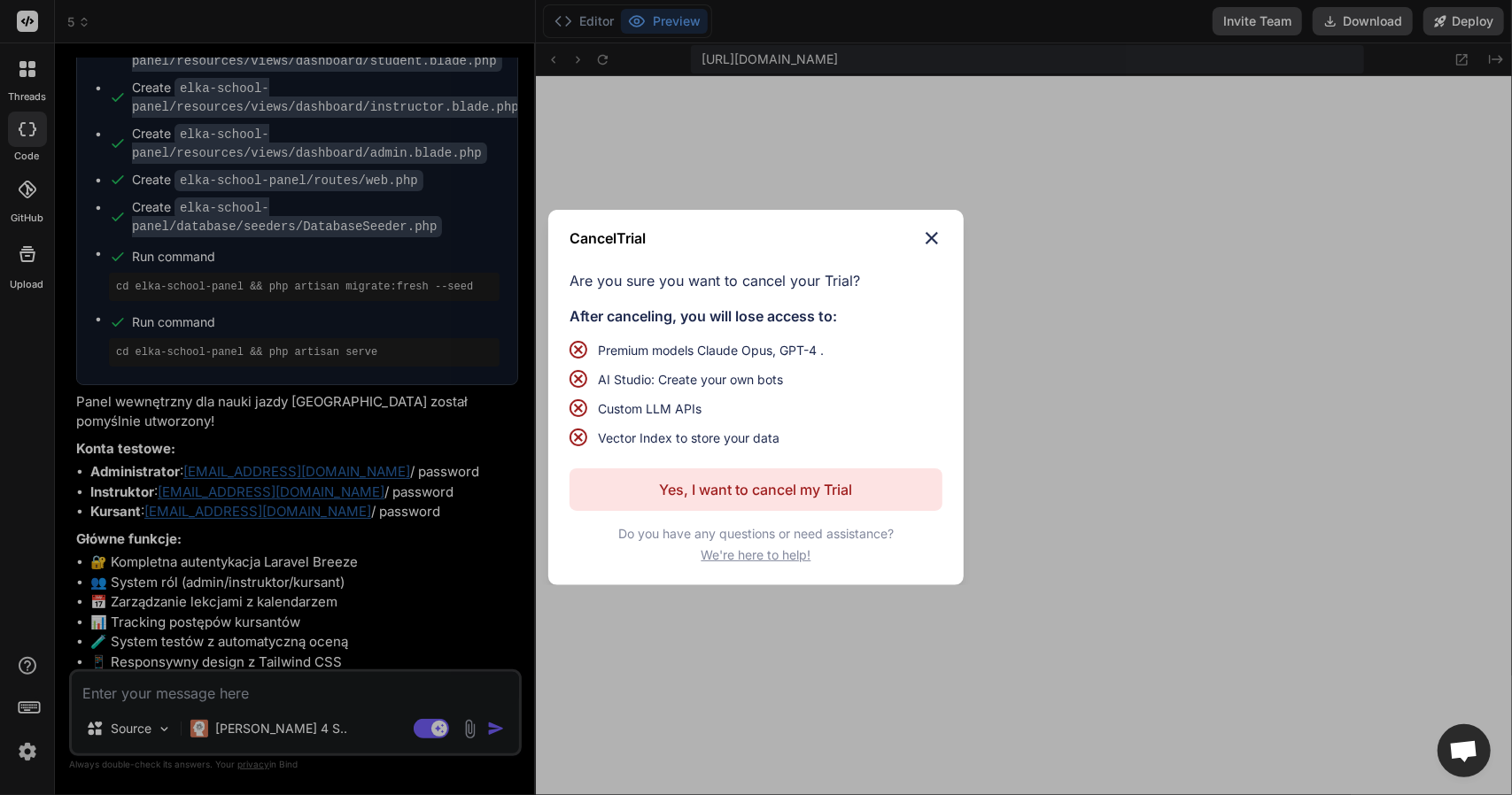
click at [759, 489] on p "Yes, I want to cancel my Trial" at bounding box center [756, 489] width 193 height 21
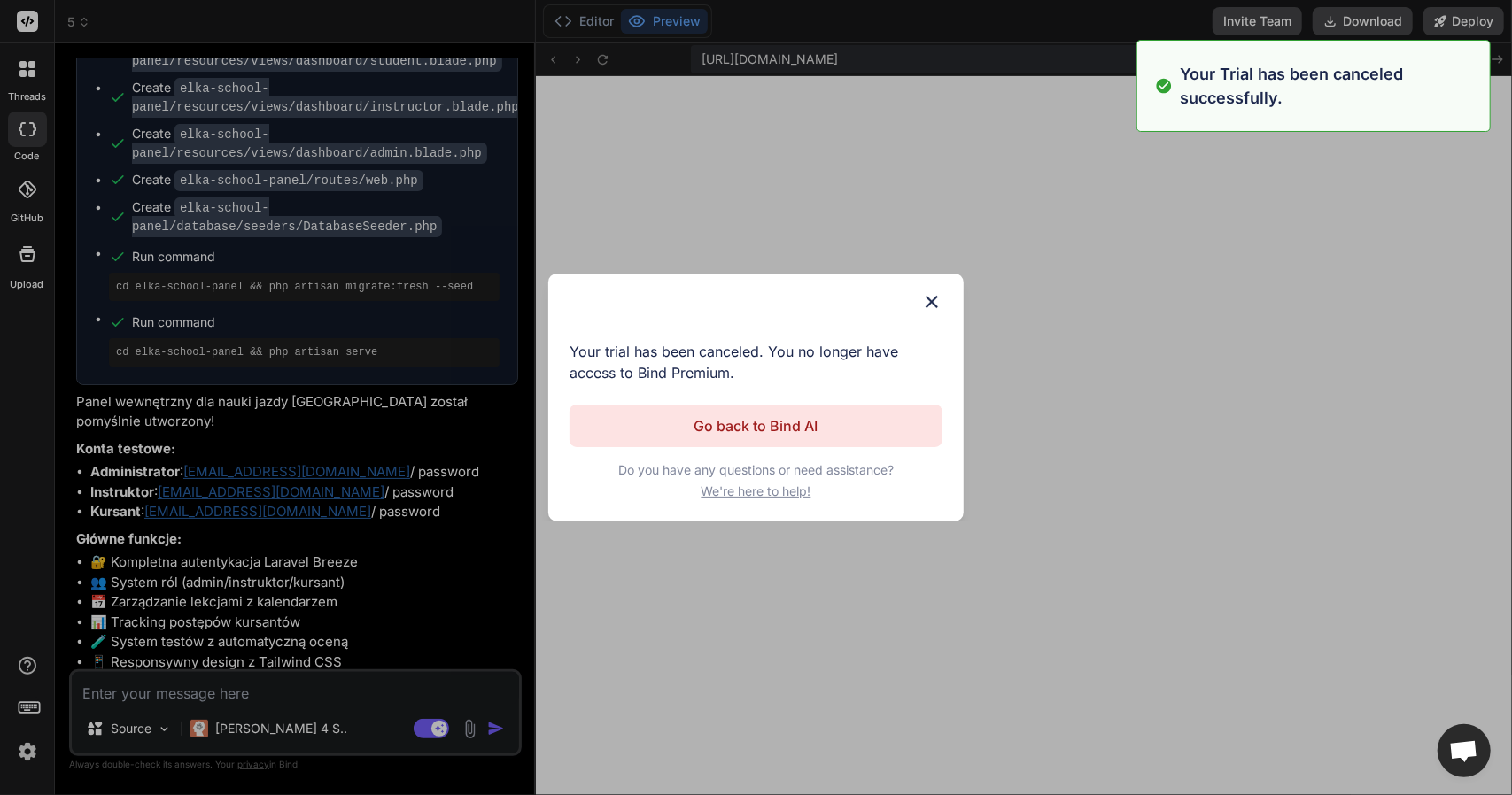
scroll to position [0, 0]
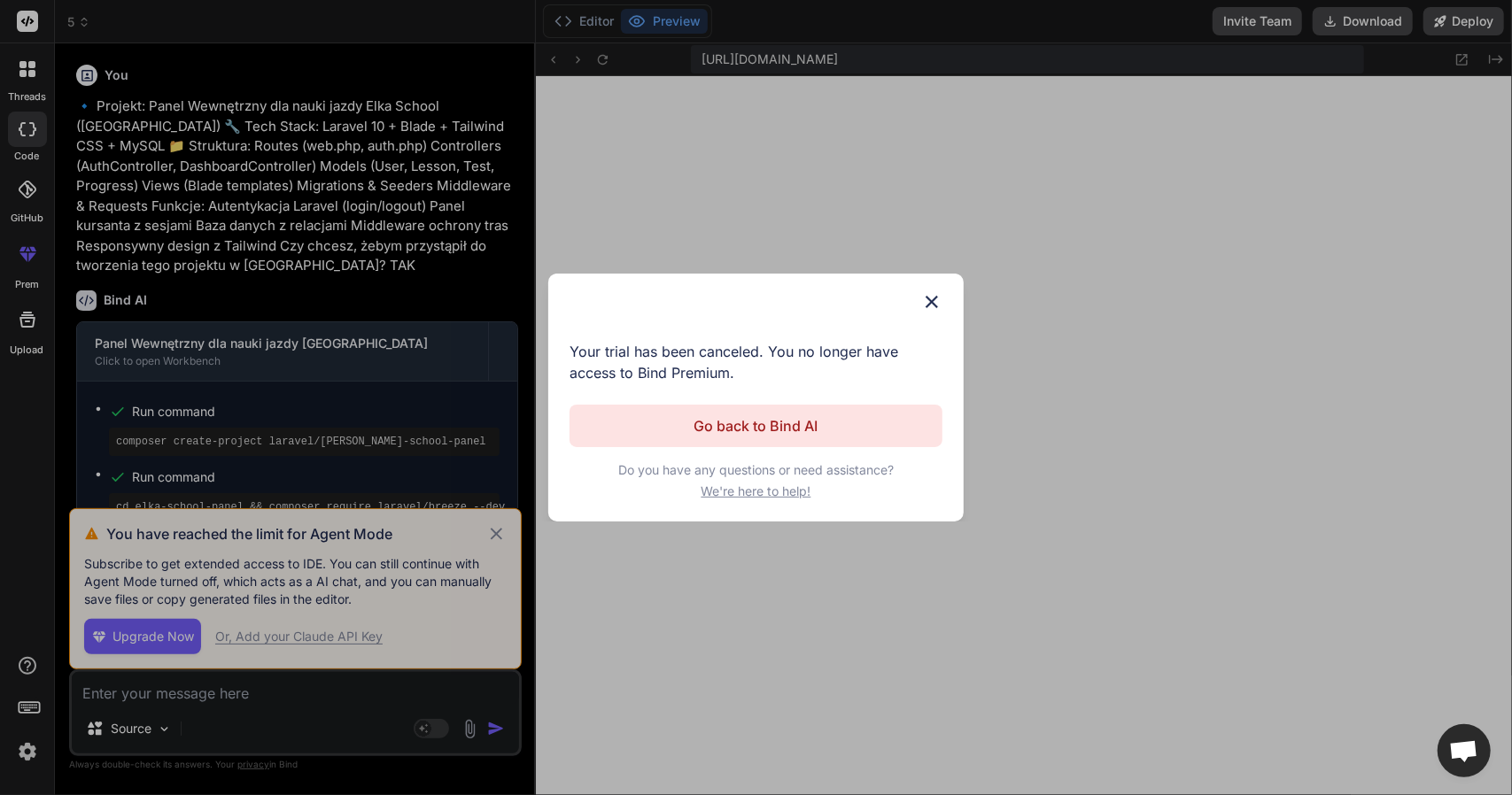
click at [795, 425] on p "Go back to Bind AI" at bounding box center [757, 426] width 124 height 21
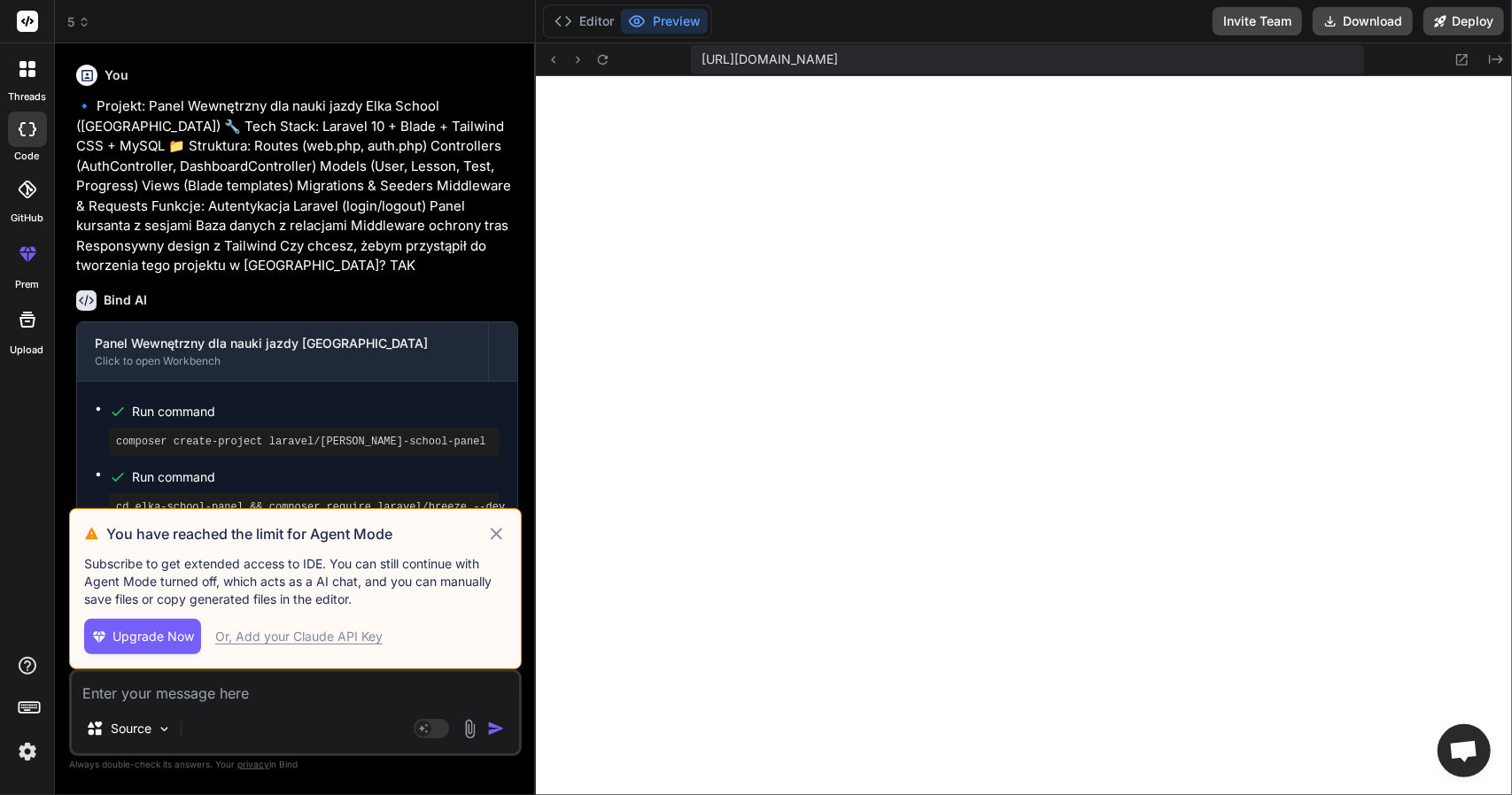
click at [175, 643] on span "Upgrade Now" at bounding box center [154, 637] width 82 height 18
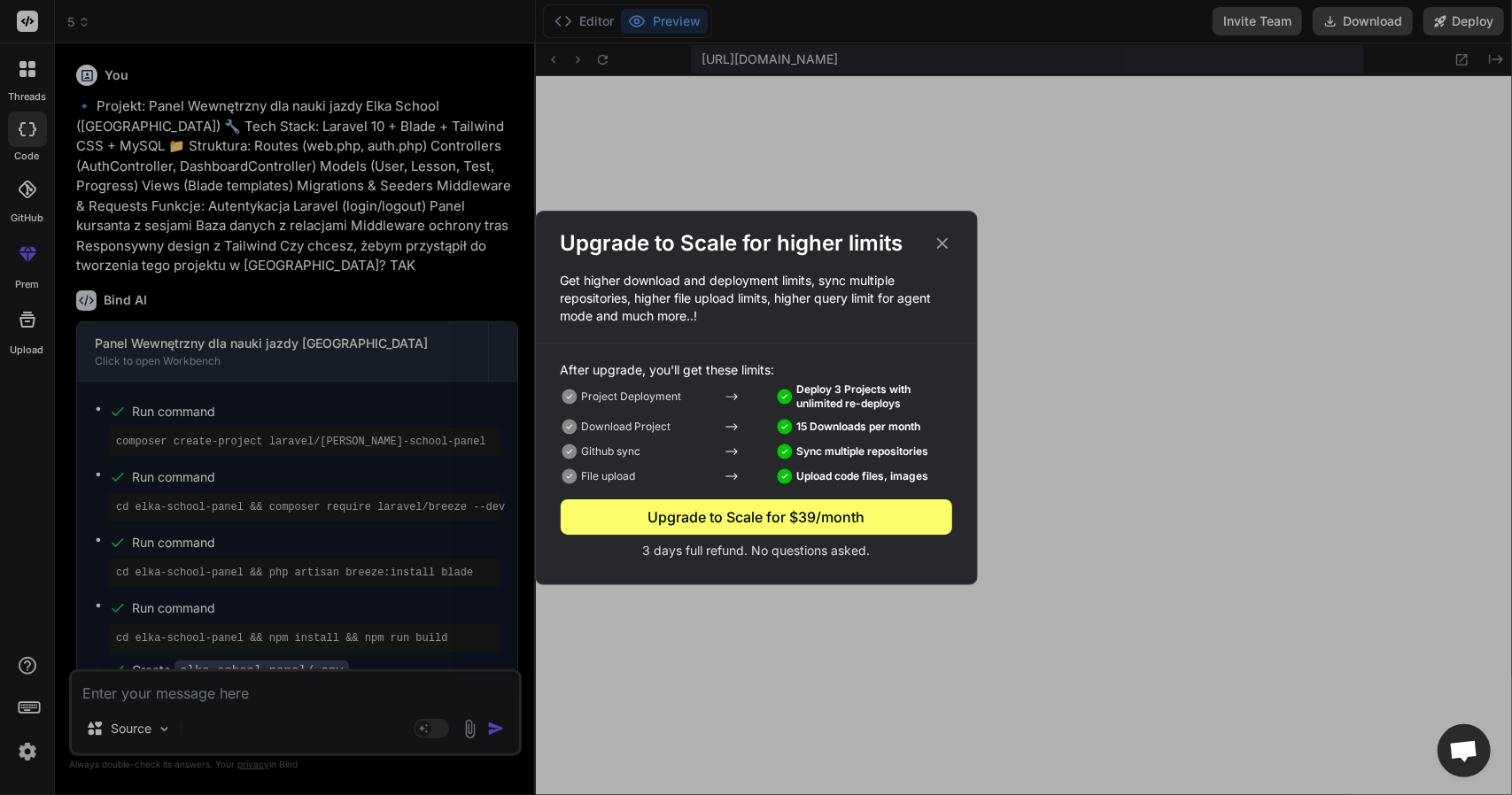
click at [943, 242] on icon at bounding box center [942, 242] width 12 height 12
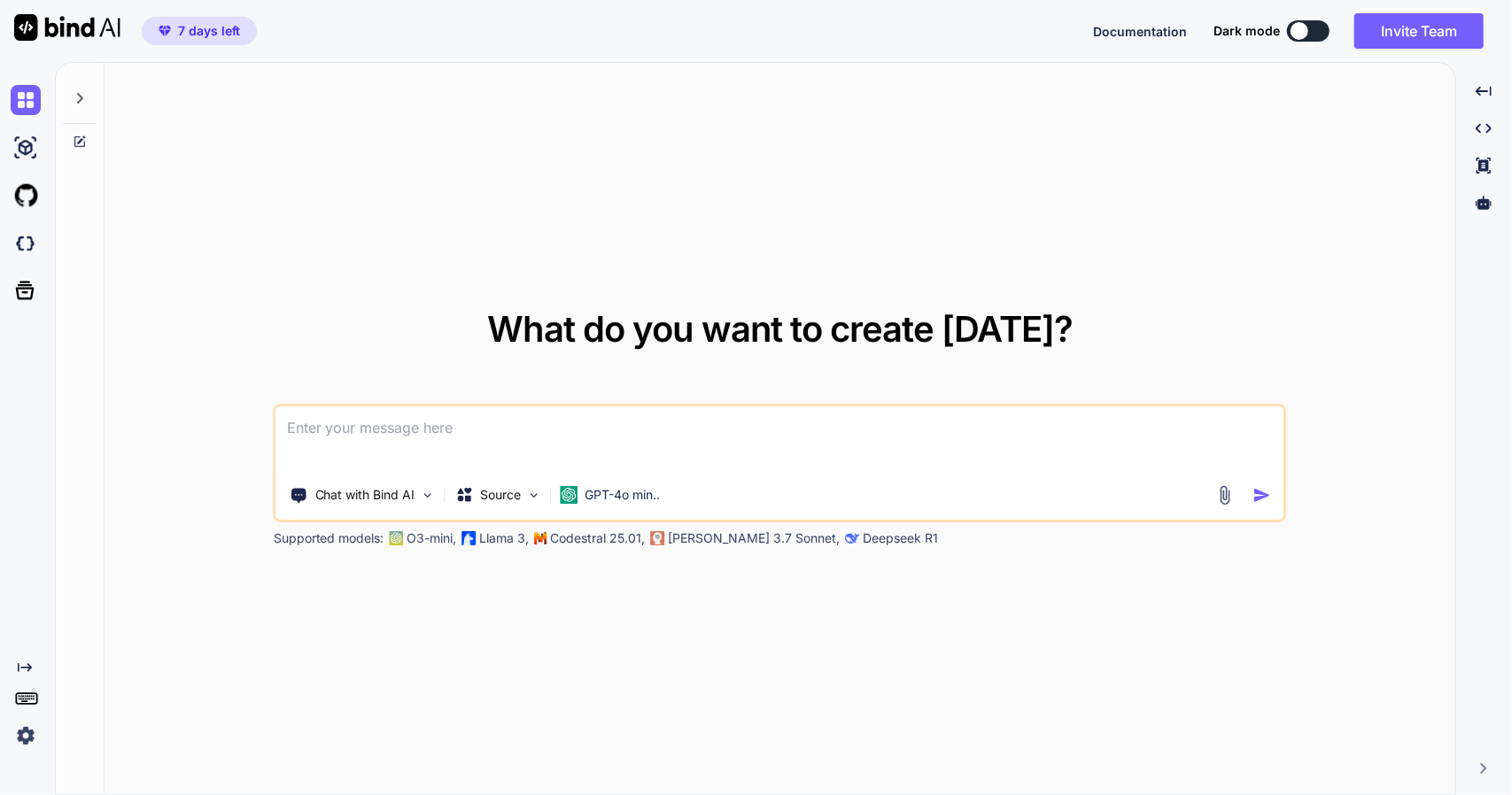
click at [28, 735] on img at bounding box center [26, 736] width 30 height 30
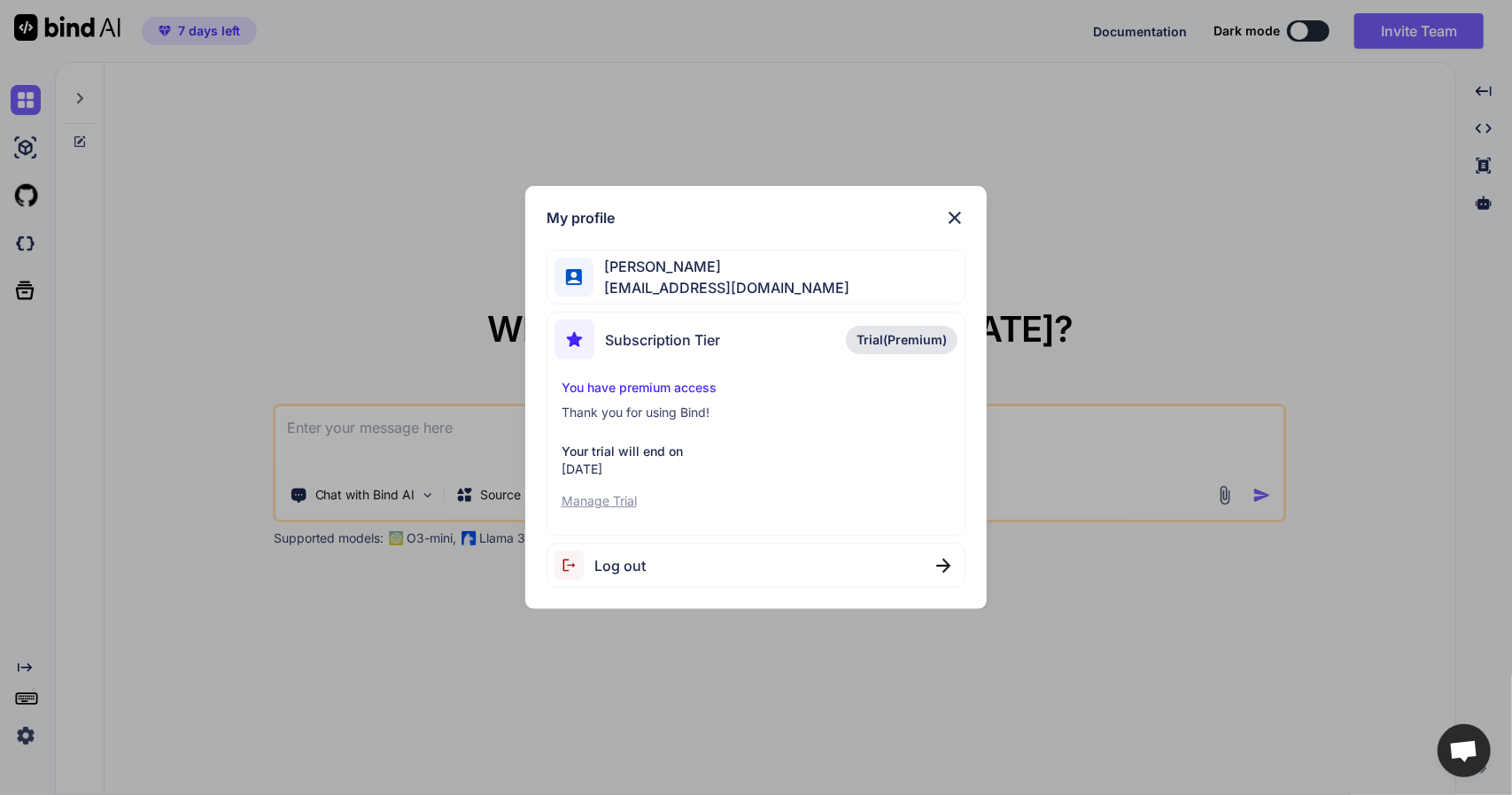
click at [617, 502] on p "Manage Trial" at bounding box center [756, 501] width 390 height 18
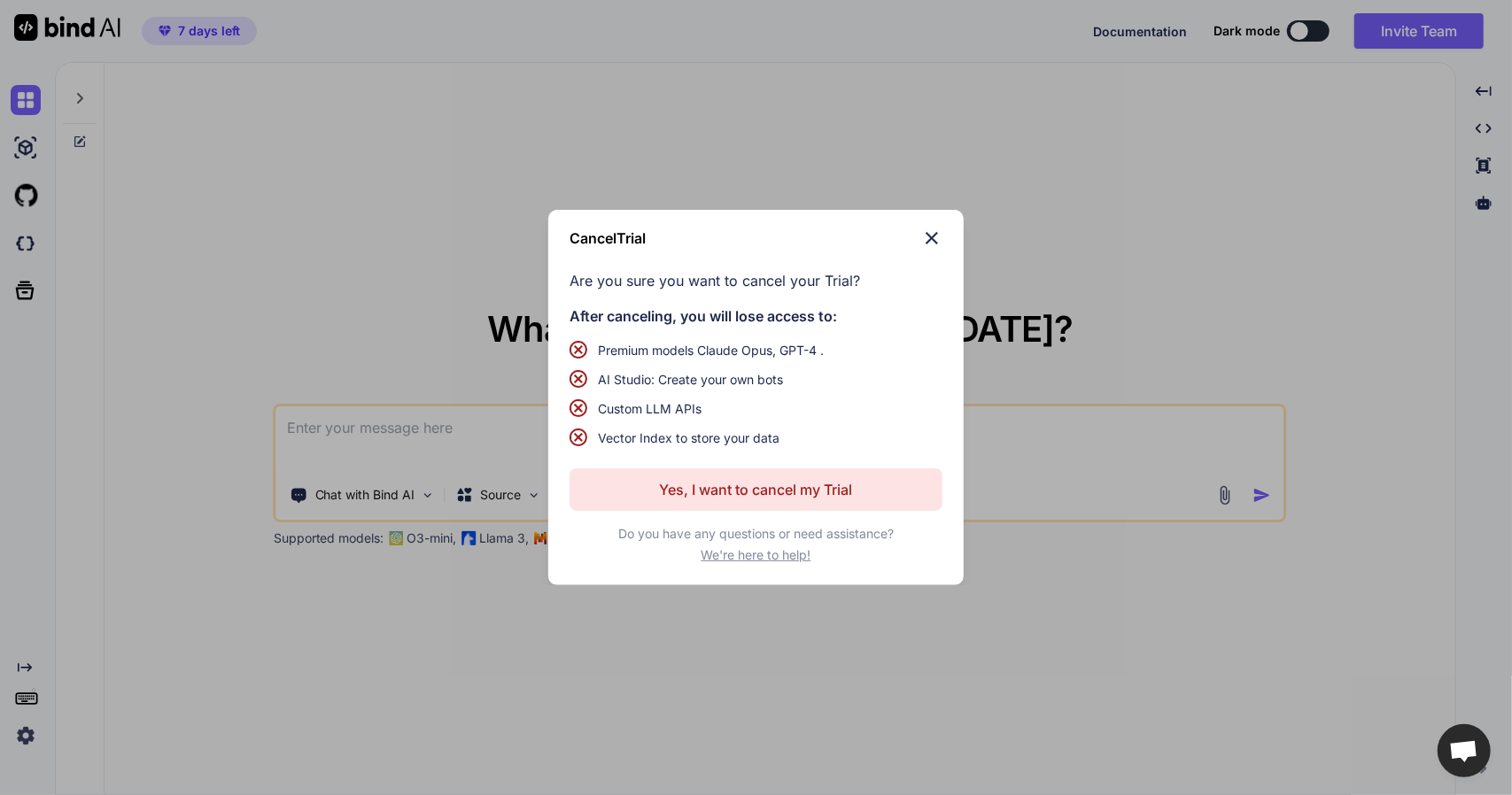
type textarea "x"
click at [440, 571] on div "Cancel Trial Are you sure you want to cancel your Trial? After canceling, you w…" at bounding box center [756, 397] width 1512 height 795
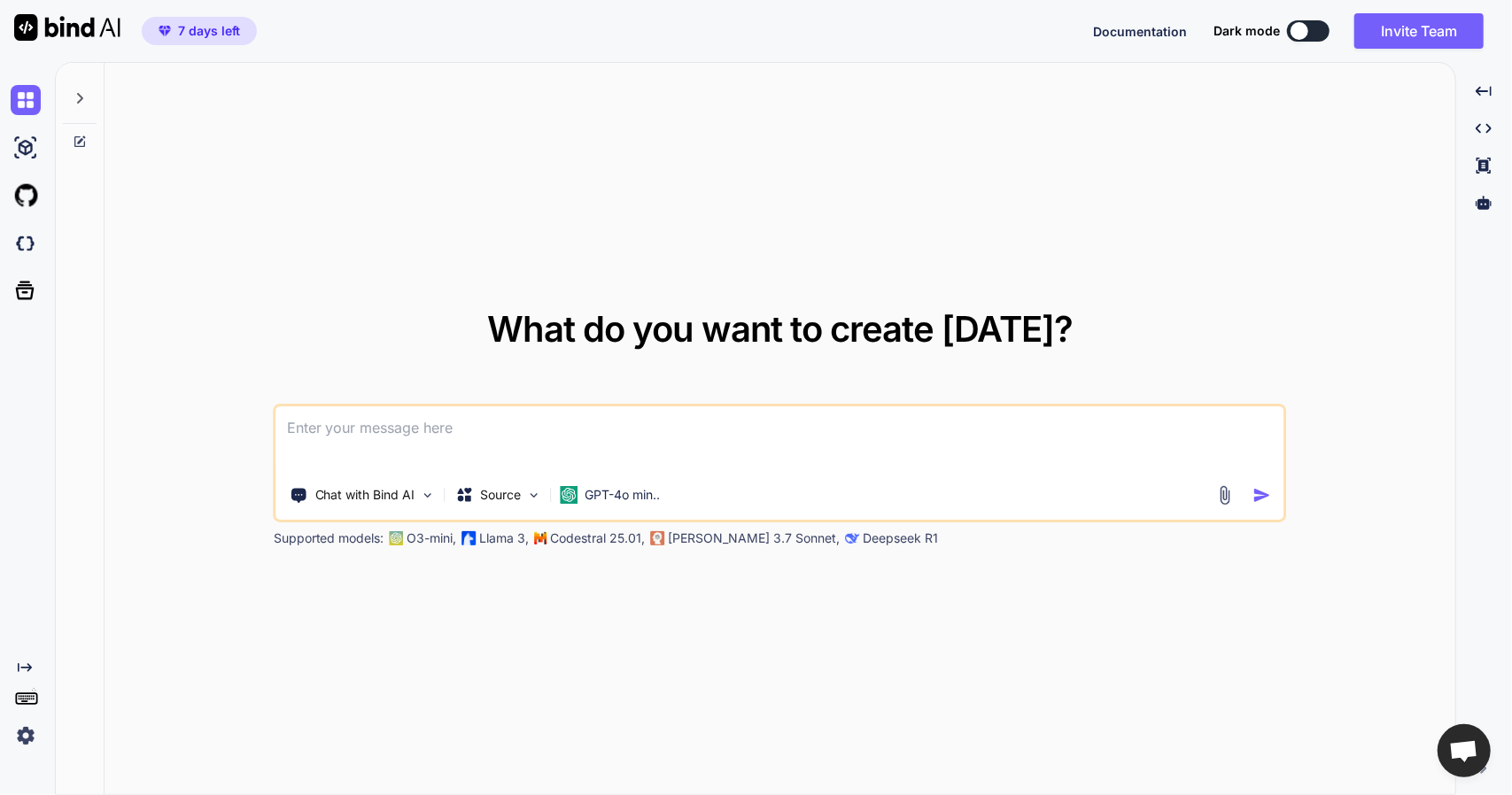
drag, startPoint x: 524, startPoint y: 314, endPoint x: 1218, endPoint y: 286, distance: 694.6
click at [1218, 286] on div "What do you want to create [DATE]? Chat with Bind AI Source GPT-4o min.. Suppor…" at bounding box center [780, 429] width 1350 height 733
click at [506, 500] on p "Source" at bounding box center [501, 495] width 41 height 18
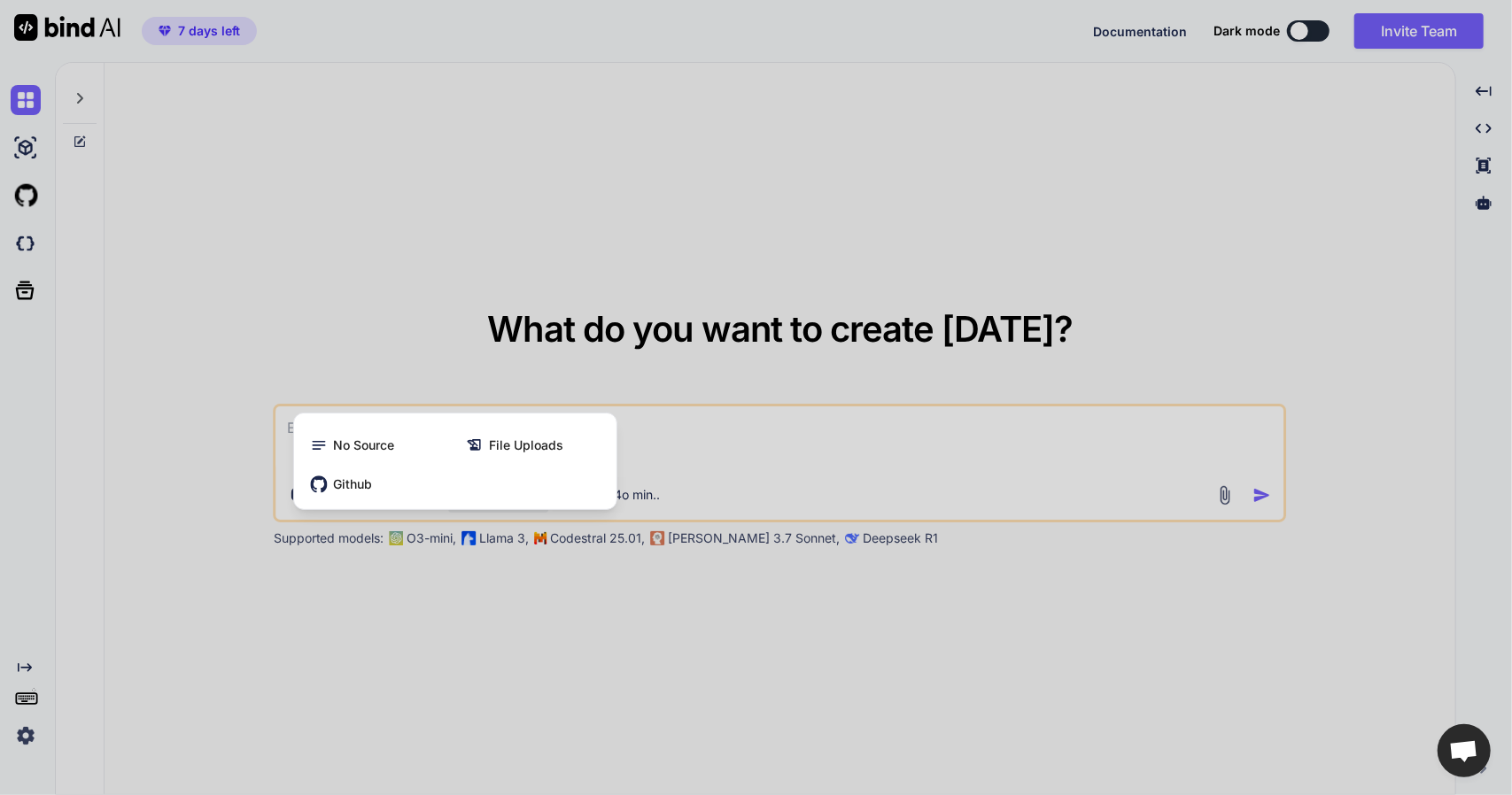
click at [250, 641] on div at bounding box center [756, 397] width 1512 height 795
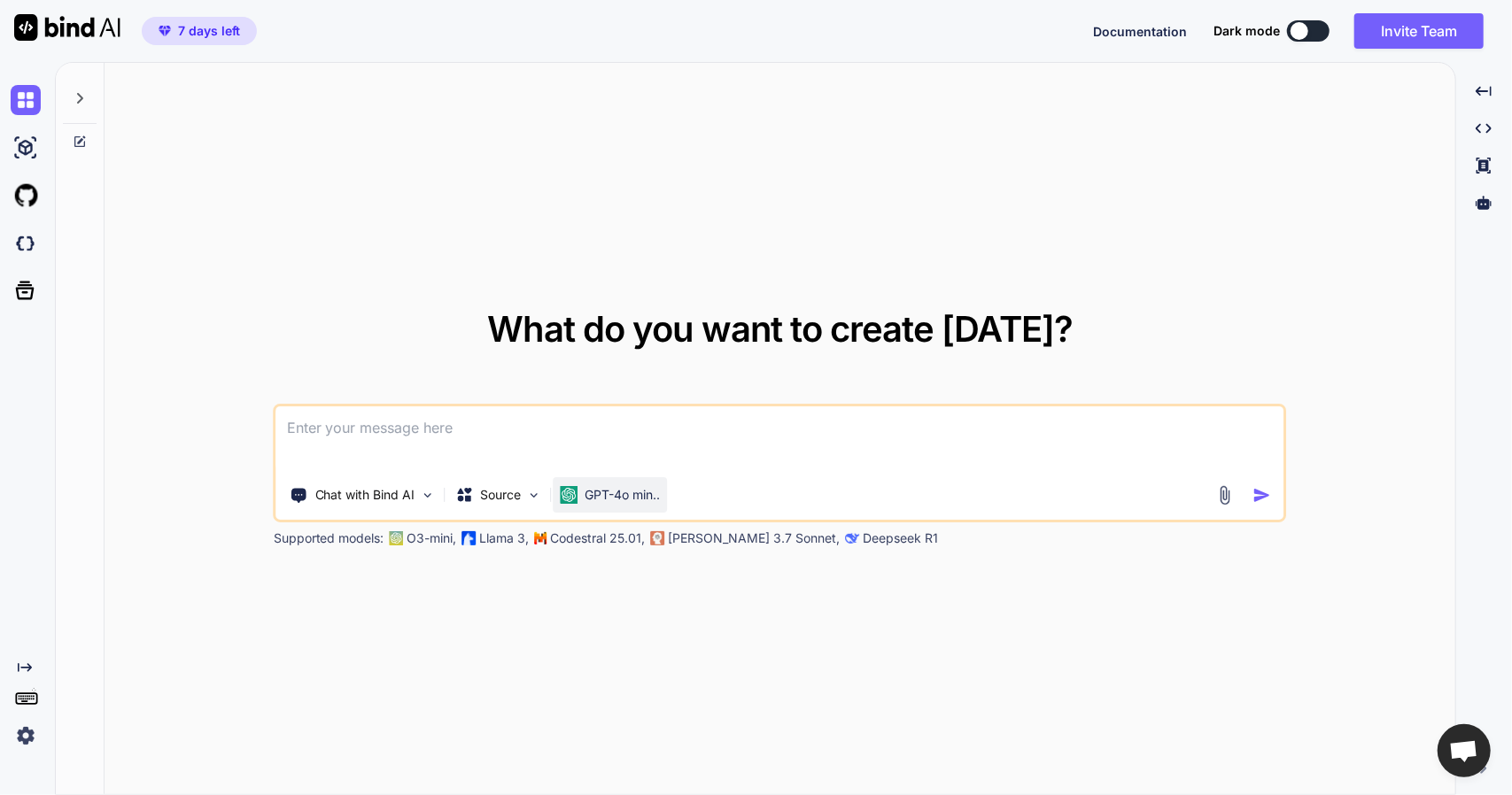
click at [631, 478] on div "GPT-4o min.." at bounding box center [610, 495] width 115 height 36
click at [623, 500] on p "GPT-4o min.." at bounding box center [623, 495] width 76 height 18
click at [383, 494] on p "Chat with Bind AI" at bounding box center [365, 495] width 100 height 18
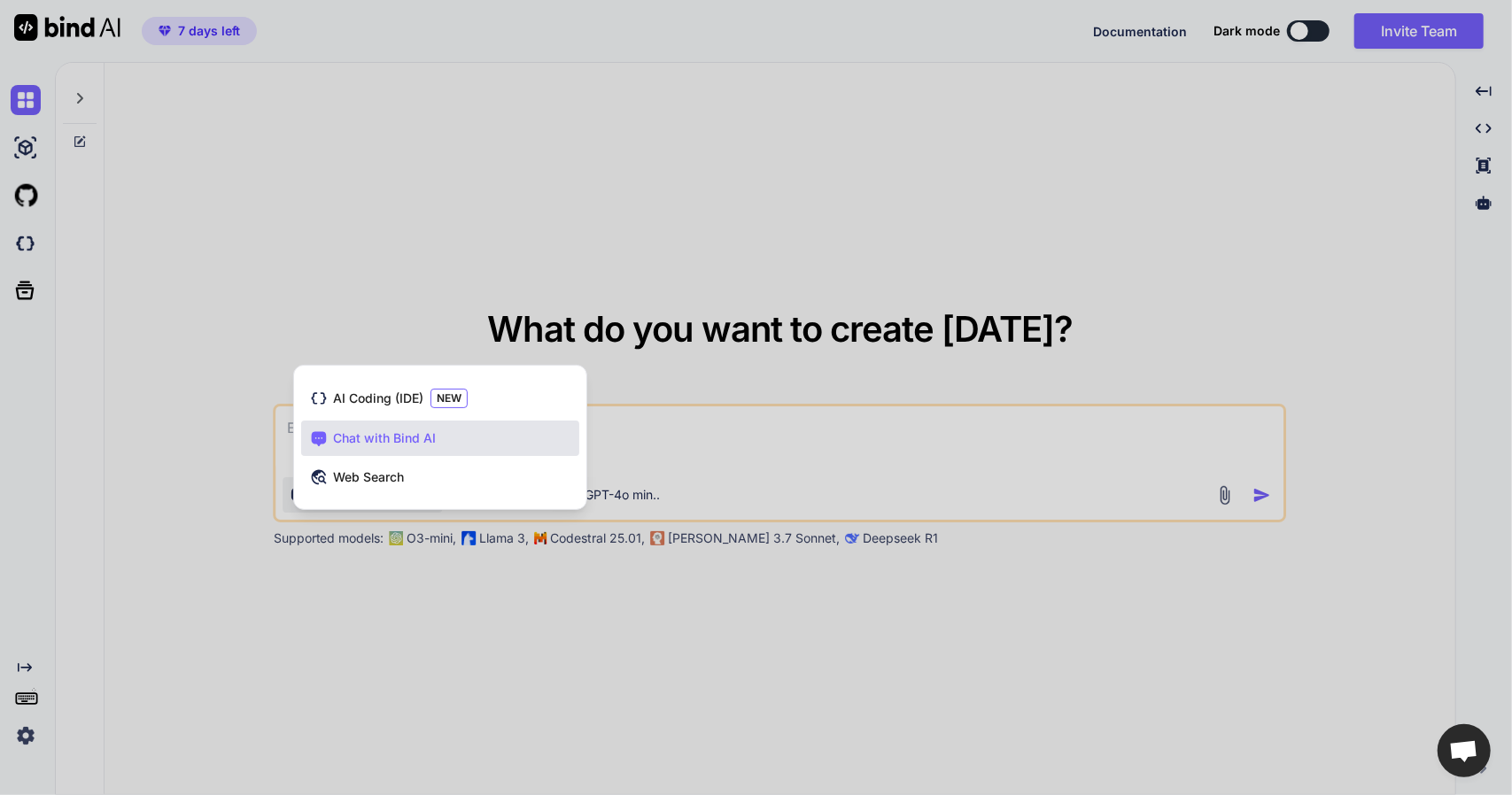
click at [378, 665] on div at bounding box center [756, 397] width 1512 height 795
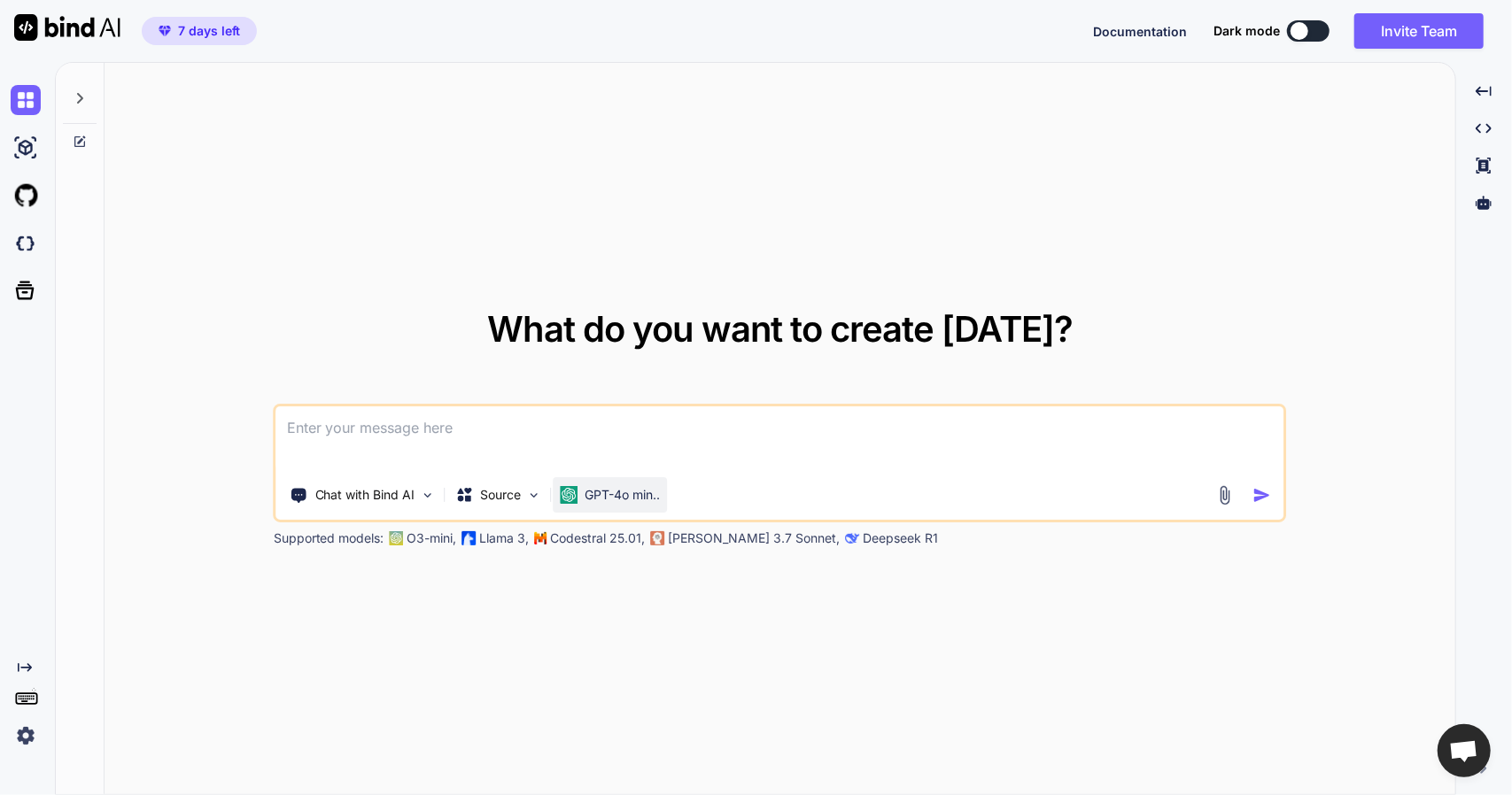
click at [596, 496] on p "GPT-4o min.." at bounding box center [623, 495] width 76 height 18
click at [637, 489] on p "GPT-4o min.." at bounding box center [623, 495] width 76 height 18
click at [1135, 432] on textarea at bounding box center [780, 440] width 1007 height 66
click at [19, 139] on img at bounding box center [26, 148] width 30 height 30
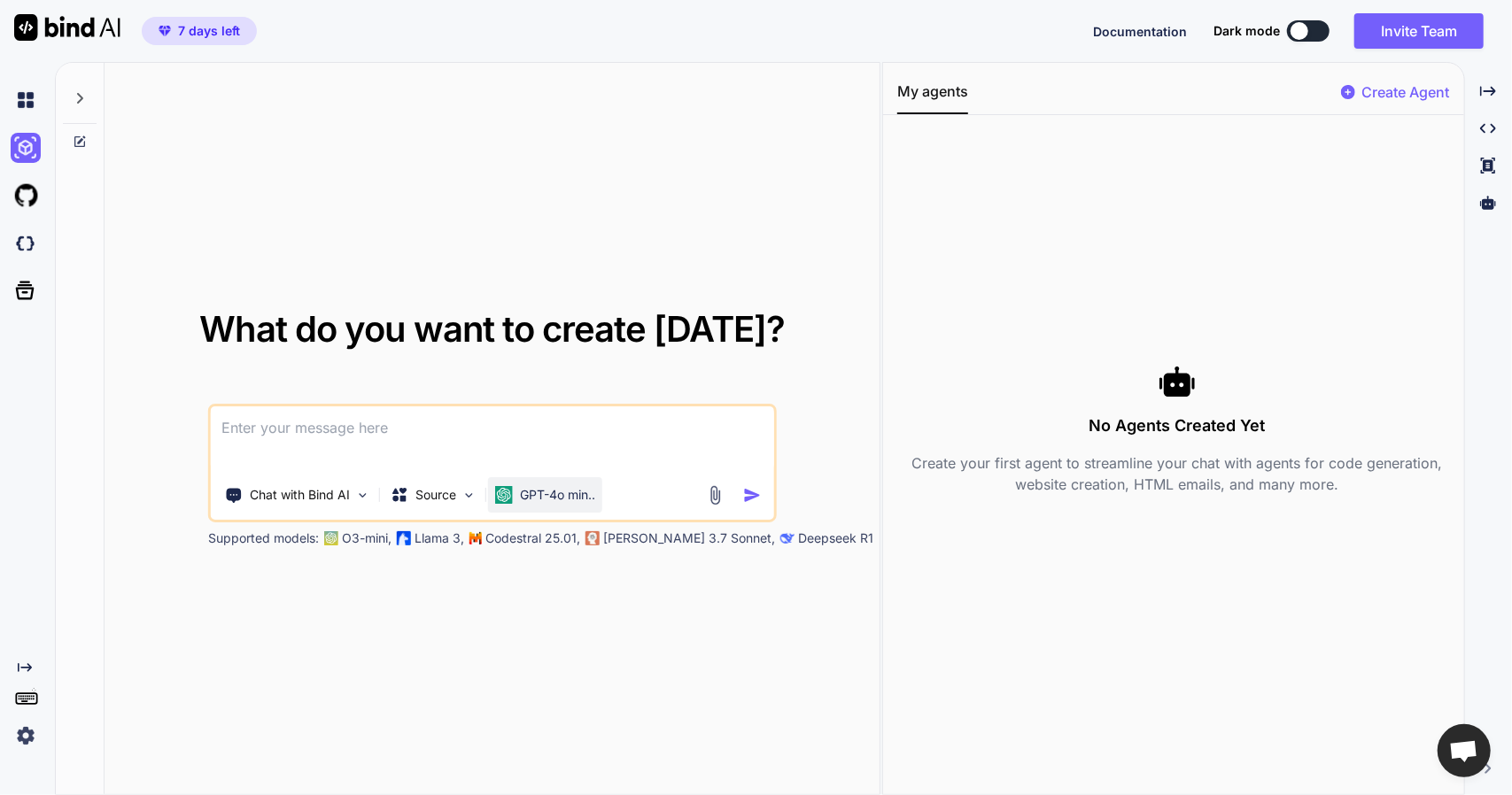
click at [571, 486] on p "GPT-4o min.." at bounding box center [557, 495] width 76 height 18
click at [798, 541] on p "Deepseek R1" at bounding box center [835, 538] width 76 height 18
click at [27, 95] on img at bounding box center [26, 100] width 30 height 30
click at [30, 149] on img at bounding box center [26, 148] width 30 height 30
click at [29, 206] on img at bounding box center [26, 195] width 30 height 30
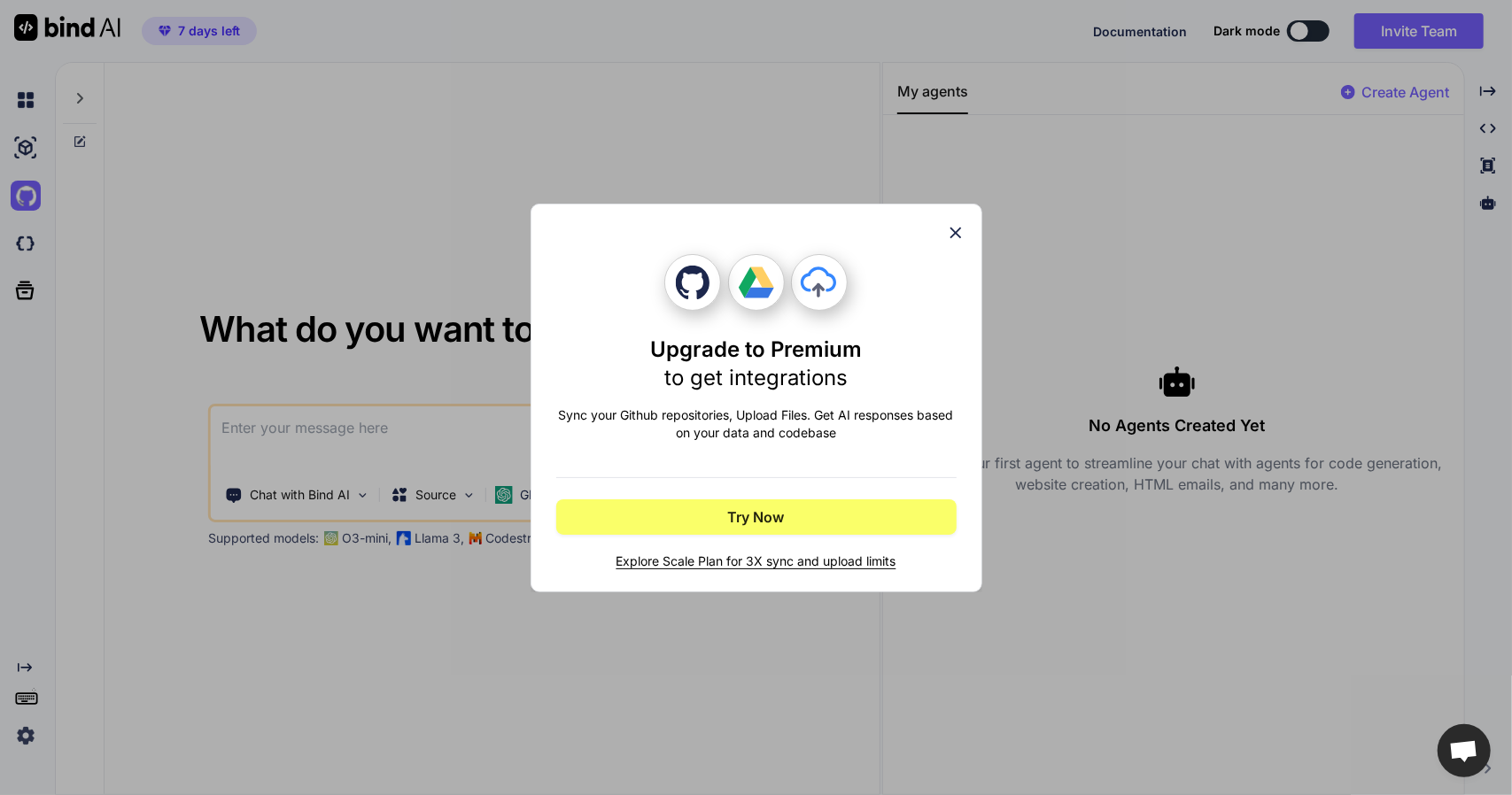
drag, startPoint x: 959, startPoint y: 226, endPoint x: 944, endPoint y: 226, distance: 15.0
click at [959, 226] on icon at bounding box center [956, 233] width 20 height 20
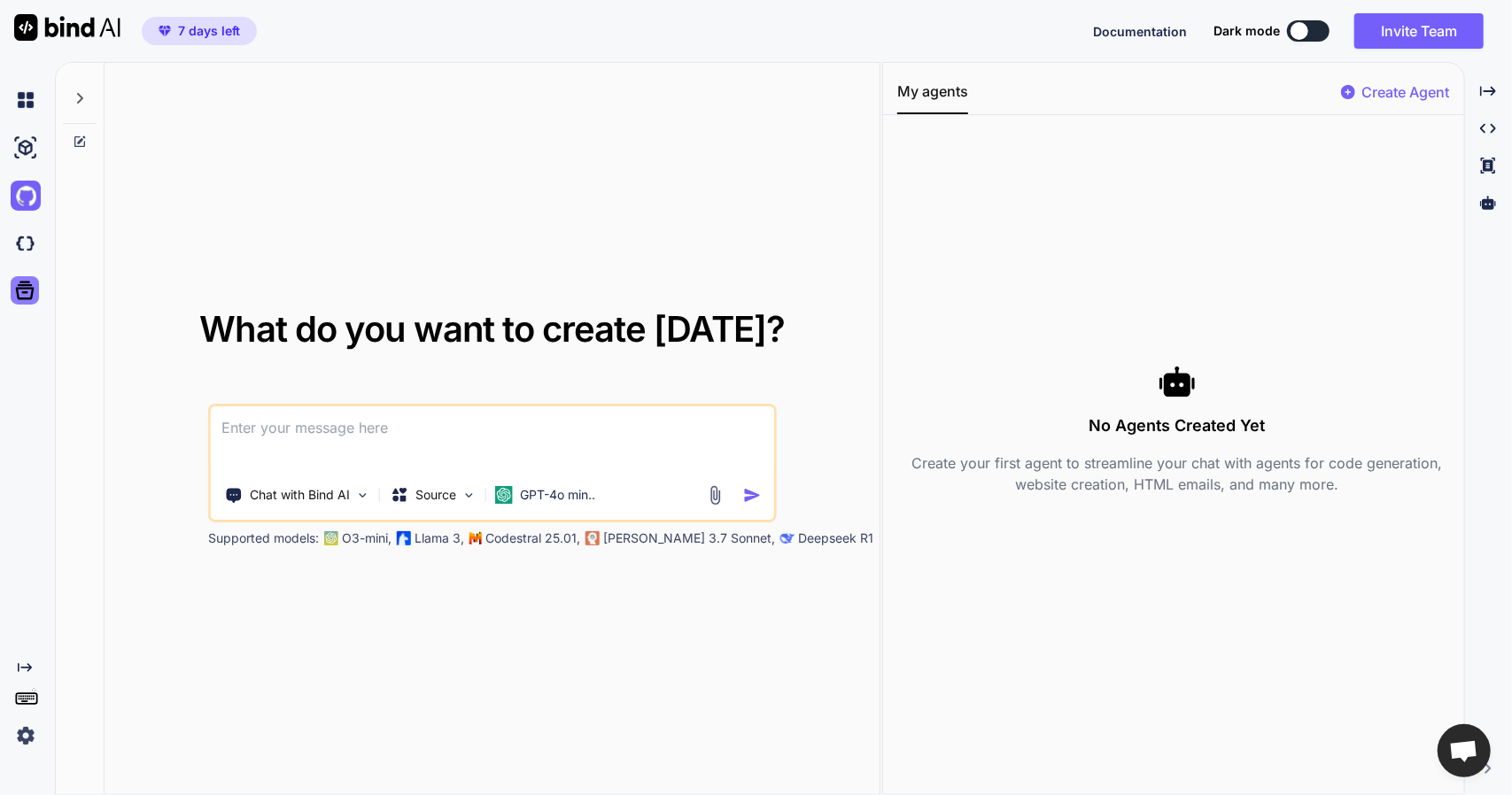
click at [21, 291] on icon at bounding box center [25, 290] width 25 height 25
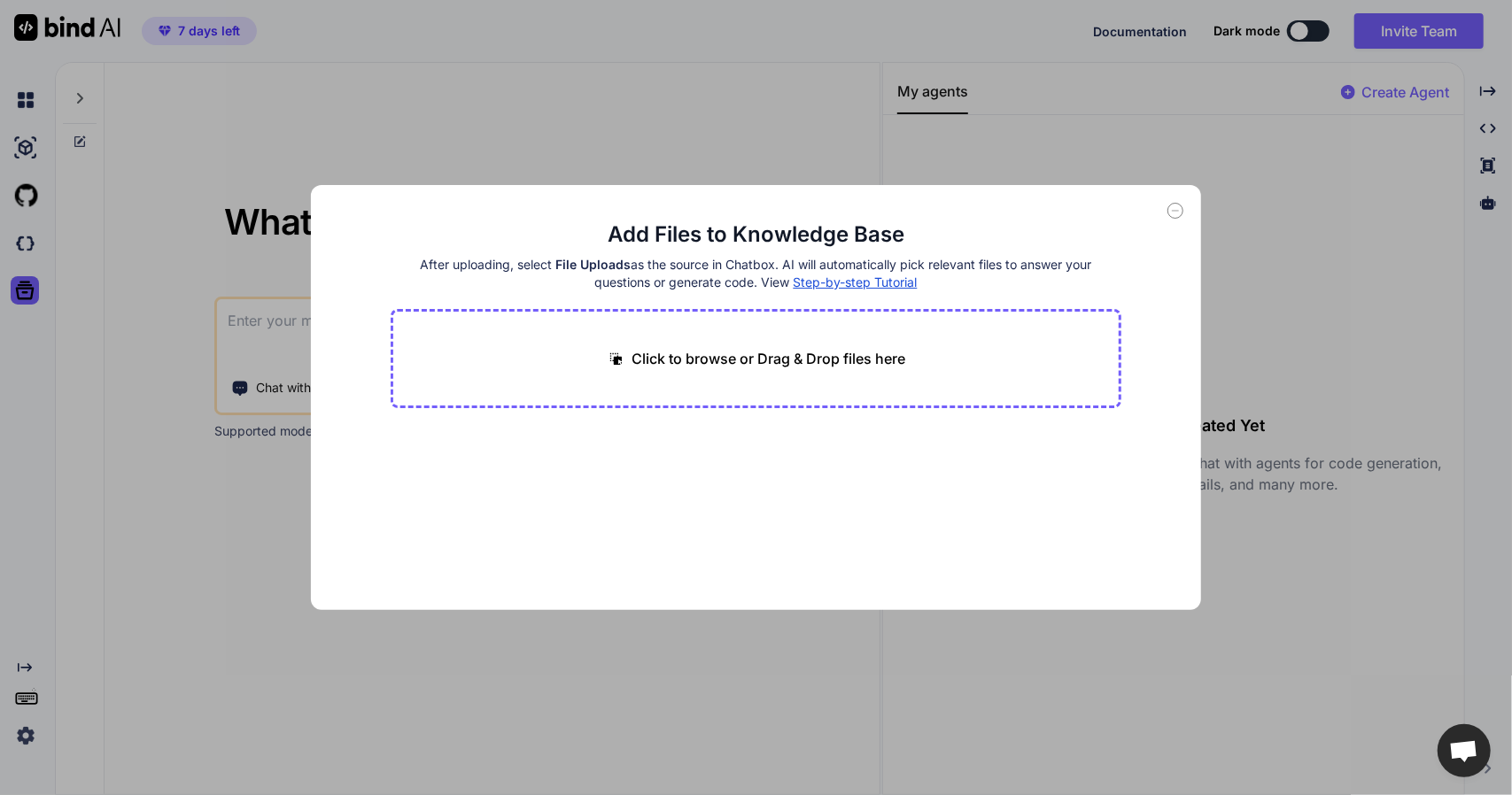
click at [604, 256] on h4 "After uploading, select File Uploads as the source in Chatbox. AI will automati…" at bounding box center [756, 274] width 730 height 36
click at [603, 257] on span "File Uploads" at bounding box center [593, 264] width 76 height 15
click at [602, 276] on h4 "After uploading, select File Uploads as the source in Chatbox. AI will automati…" at bounding box center [756, 274] width 730 height 36
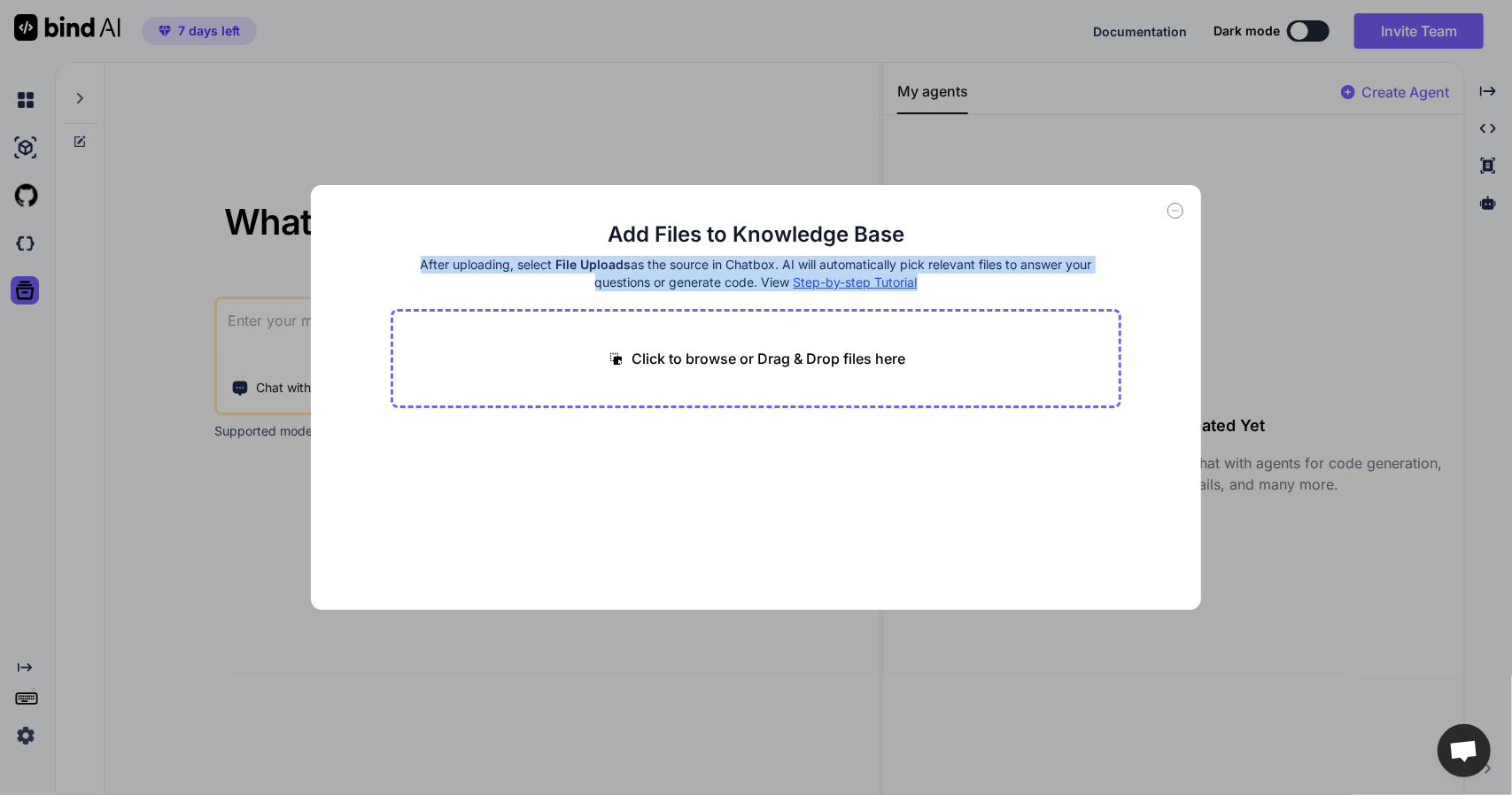
click at [602, 276] on h4 "After uploading, select File Uploads as the source in Chatbox. AI will automati…" at bounding box center [756, 274] width 730 height 36
click at [591, 290] on div at bounding box center [591, 290] width 0 height 0
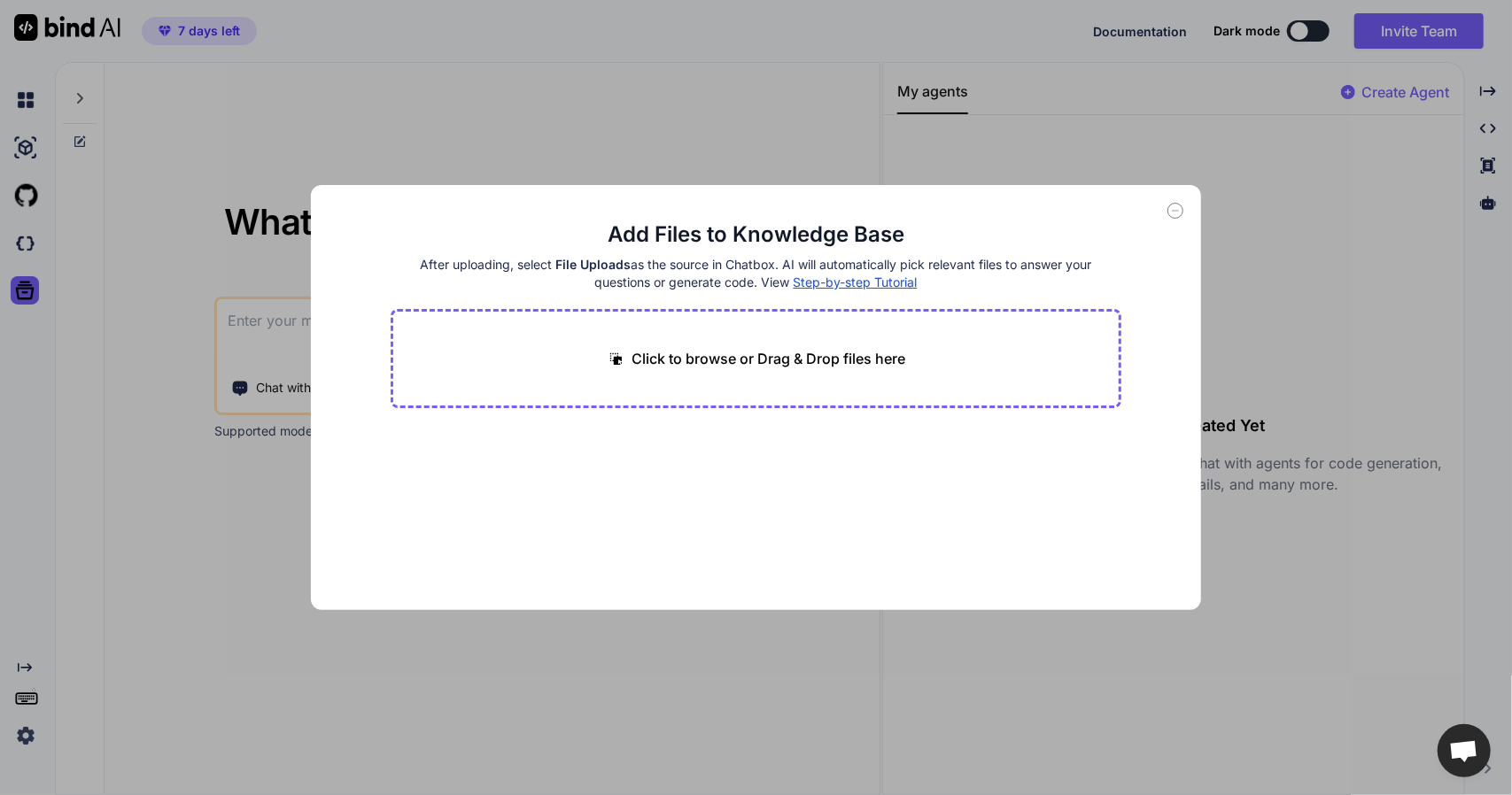
click at [160, 466] on div "Add Files to Knowledge Base After uploading, select File Uploads as the source …" at bounding box center [756, 397] width 1512 height 795
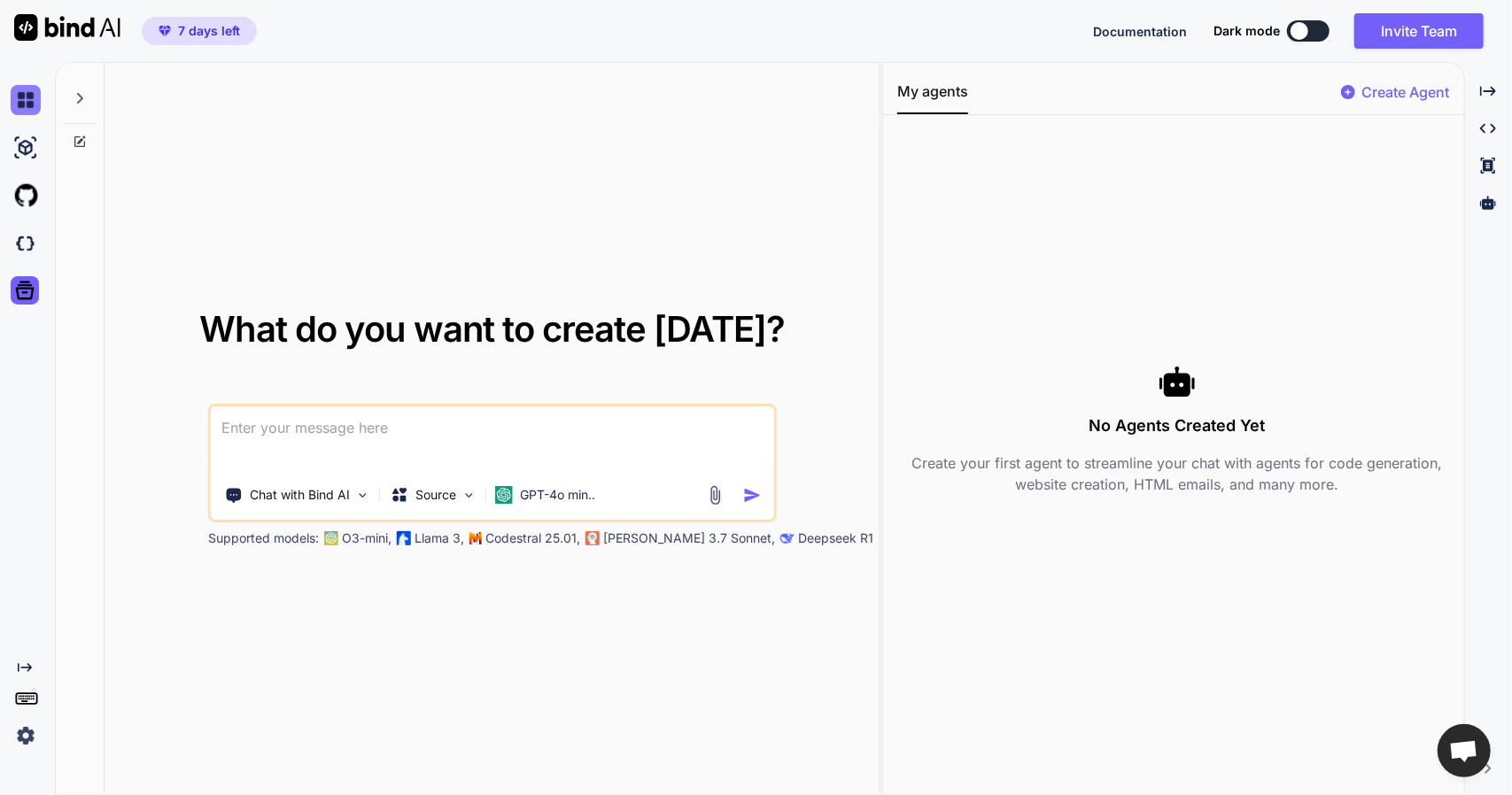
click at [32, 106] on img at bounding box center [26, 100] width 30 height 30
click at [28, 176] on div at bounding box center [29, 195] width 37 height 48
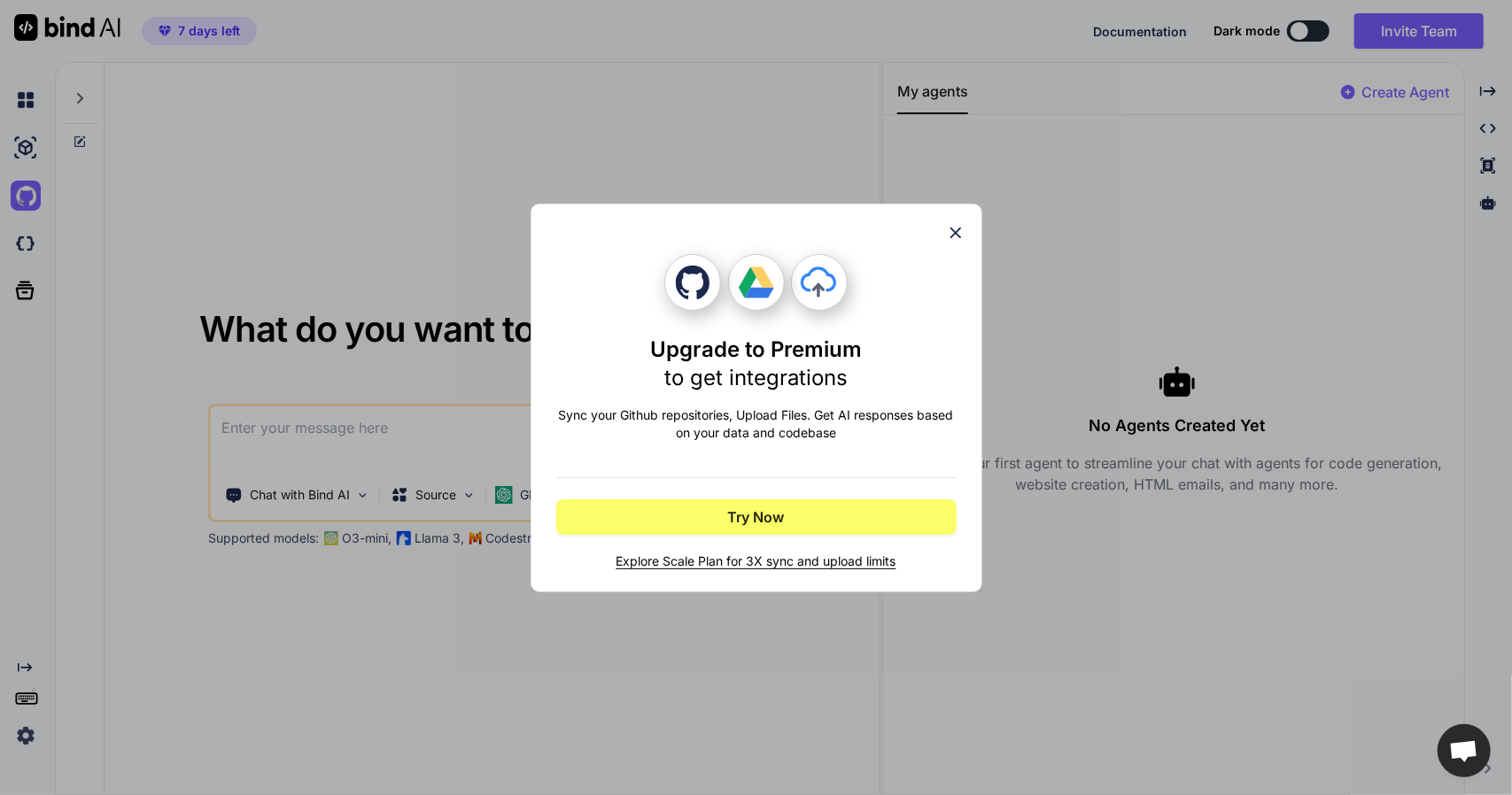
click at [223, 314] on div "Upgrade to Premium to get integrations Sync your Github repositories, Upload Fi…" at bounding box center [756, 397] width 1512 height 795
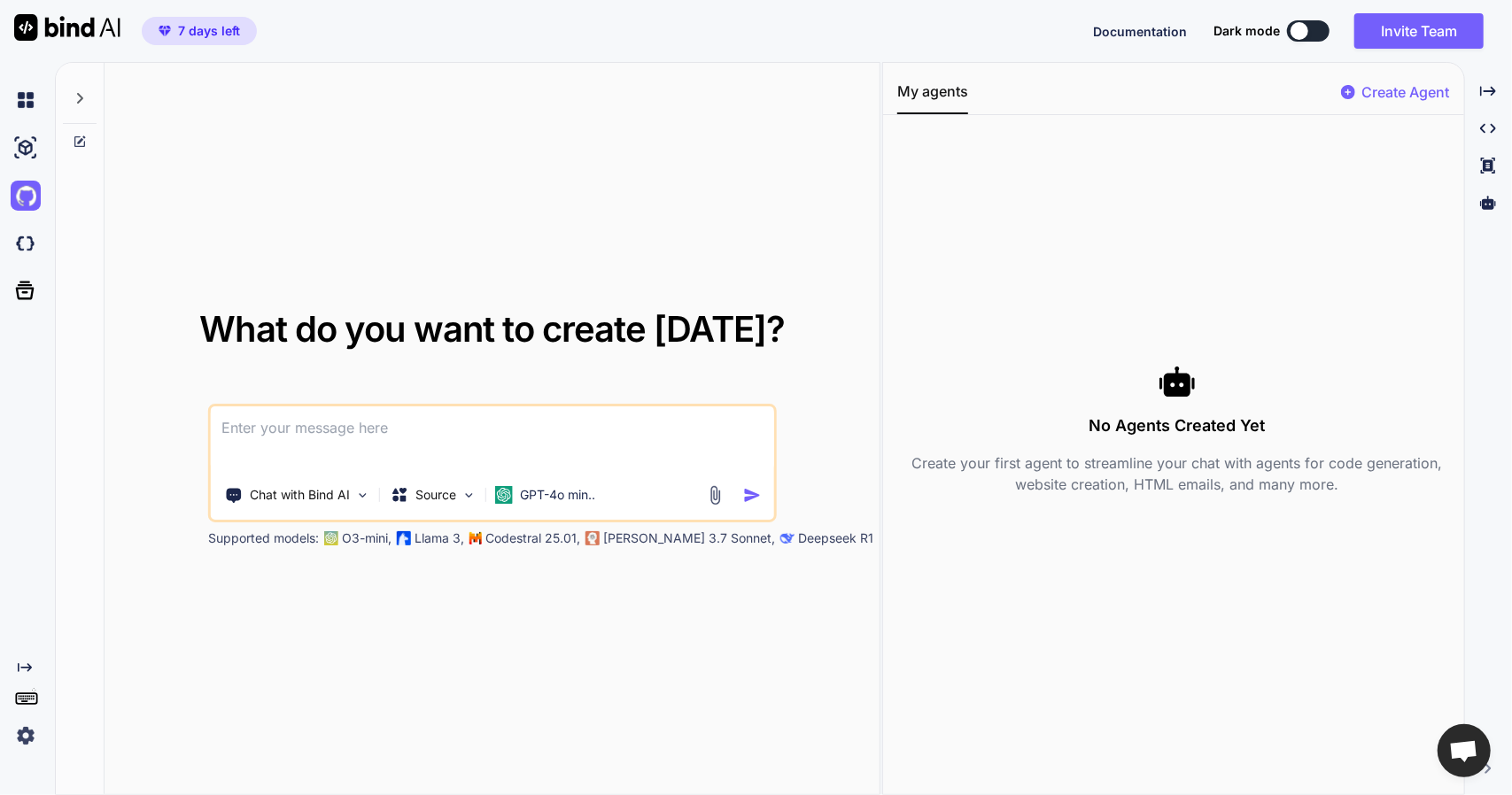
click at [50, 103] on div "Created with Pixso." at bounding box center [28, 428] width 55 height 733
click at [36, 99] on img at bounding box center [26, 100] width 30 height 30
click at [1099, 470] on p "Create your first agent to streamline your chat with agents for code generation…" at bounding box center [1177, 473] width 560 height 43
click at [1098, 470] on p "Create your first agent to streamline your chat with agents for code generation…" at bounding box center [1177, 473] width 560 height 43
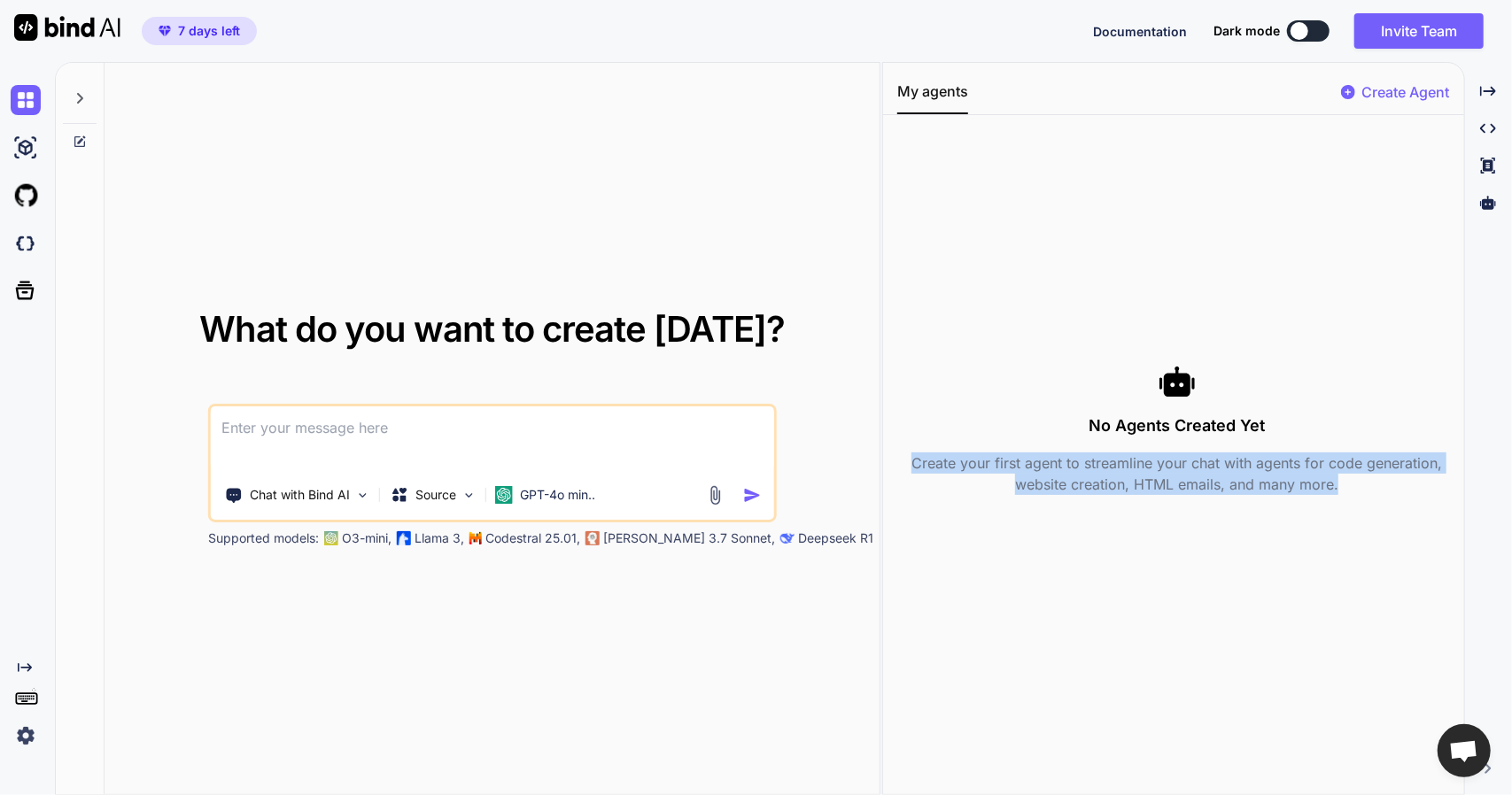
click at [1098, 470] on p "Create your first agent to streamline your chat with agents for code generation…" at bounding box center [1177, 473] width 560 height 43
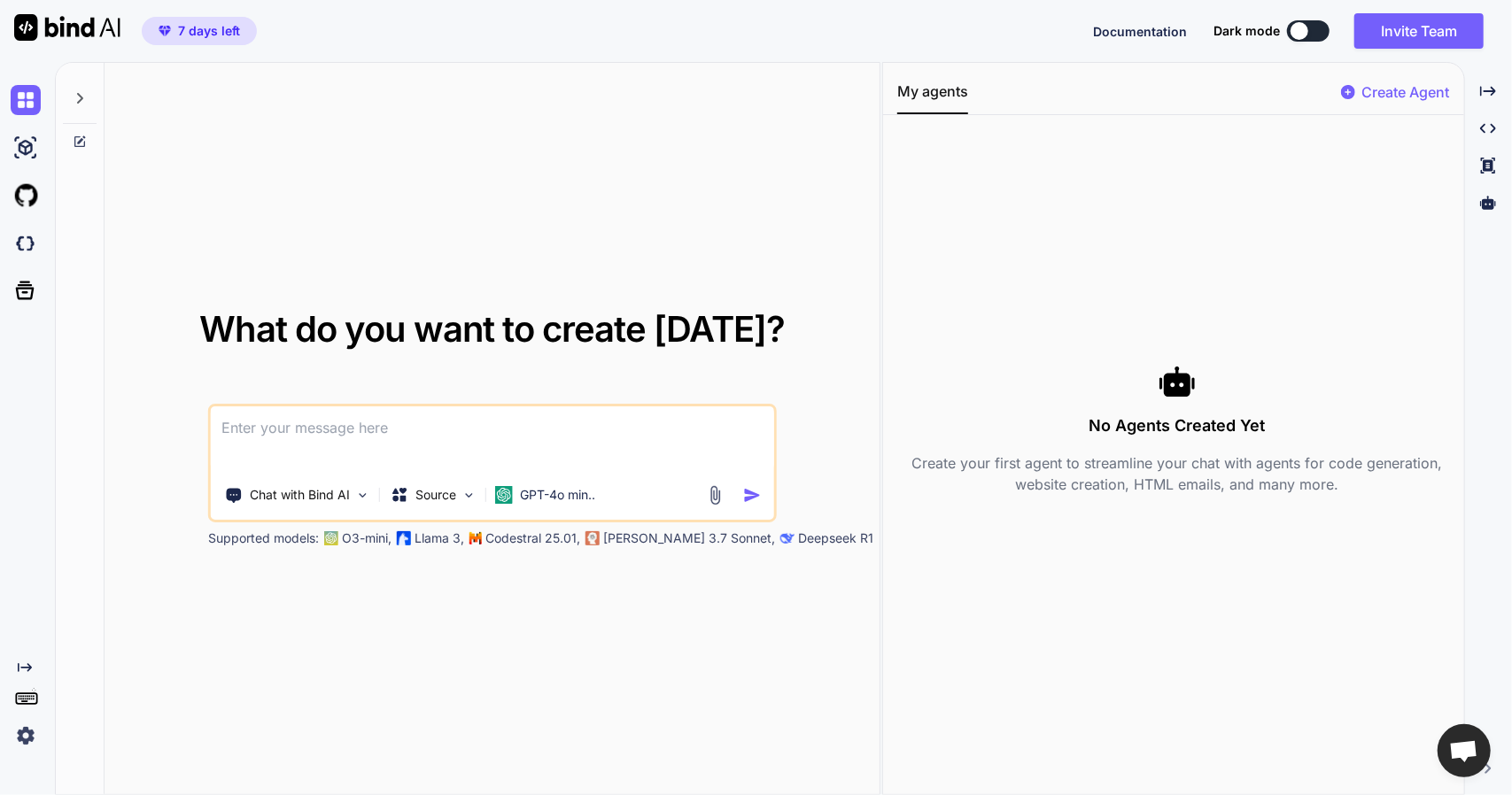
click at [399, 440] on textarea at bounding box center [492, 440] width 563 height 66
type textarea "Gdzie w bind ai wybrac rodzaj modelu jezykowego?"
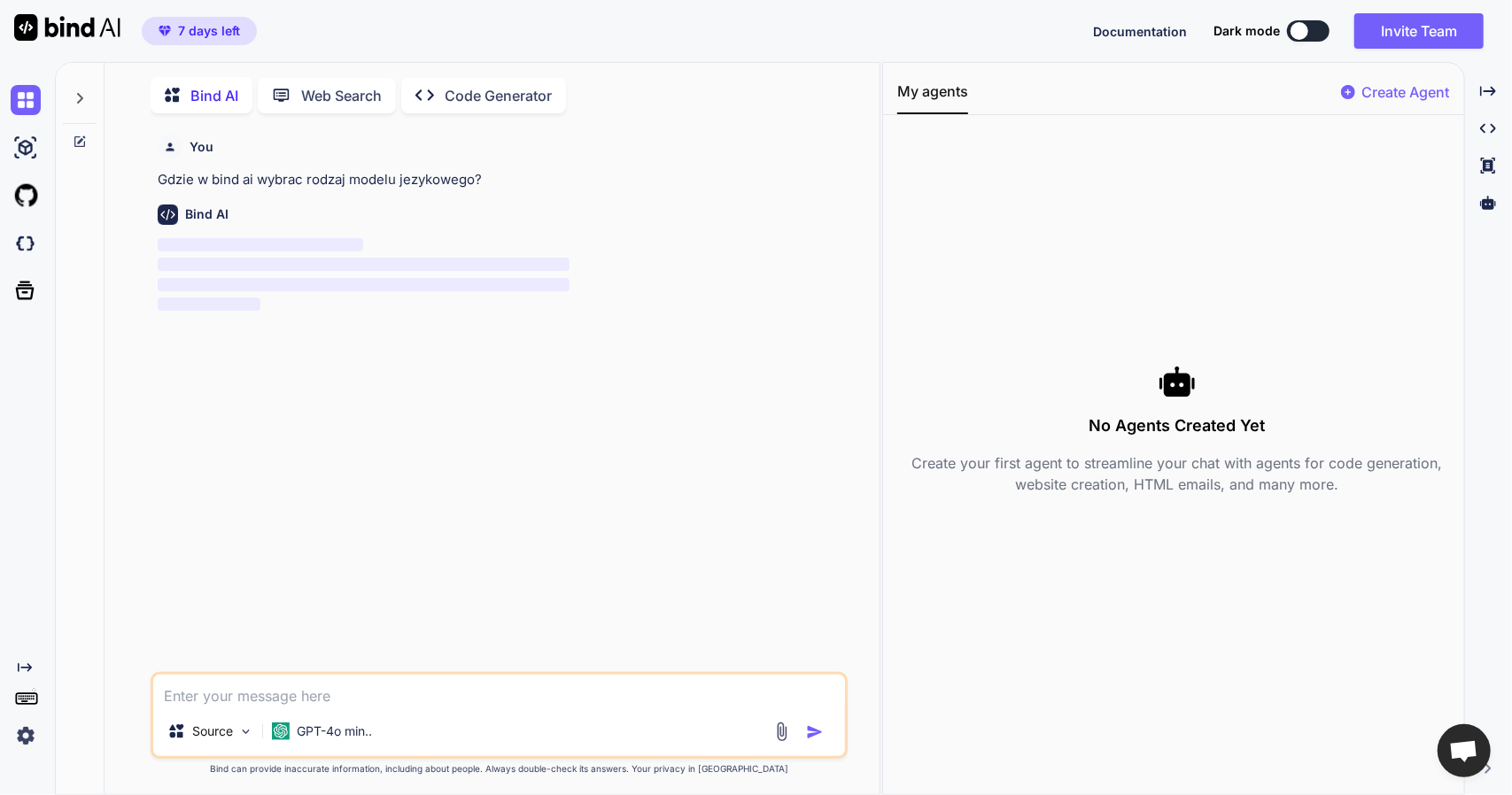
scroll to position [6, 0]
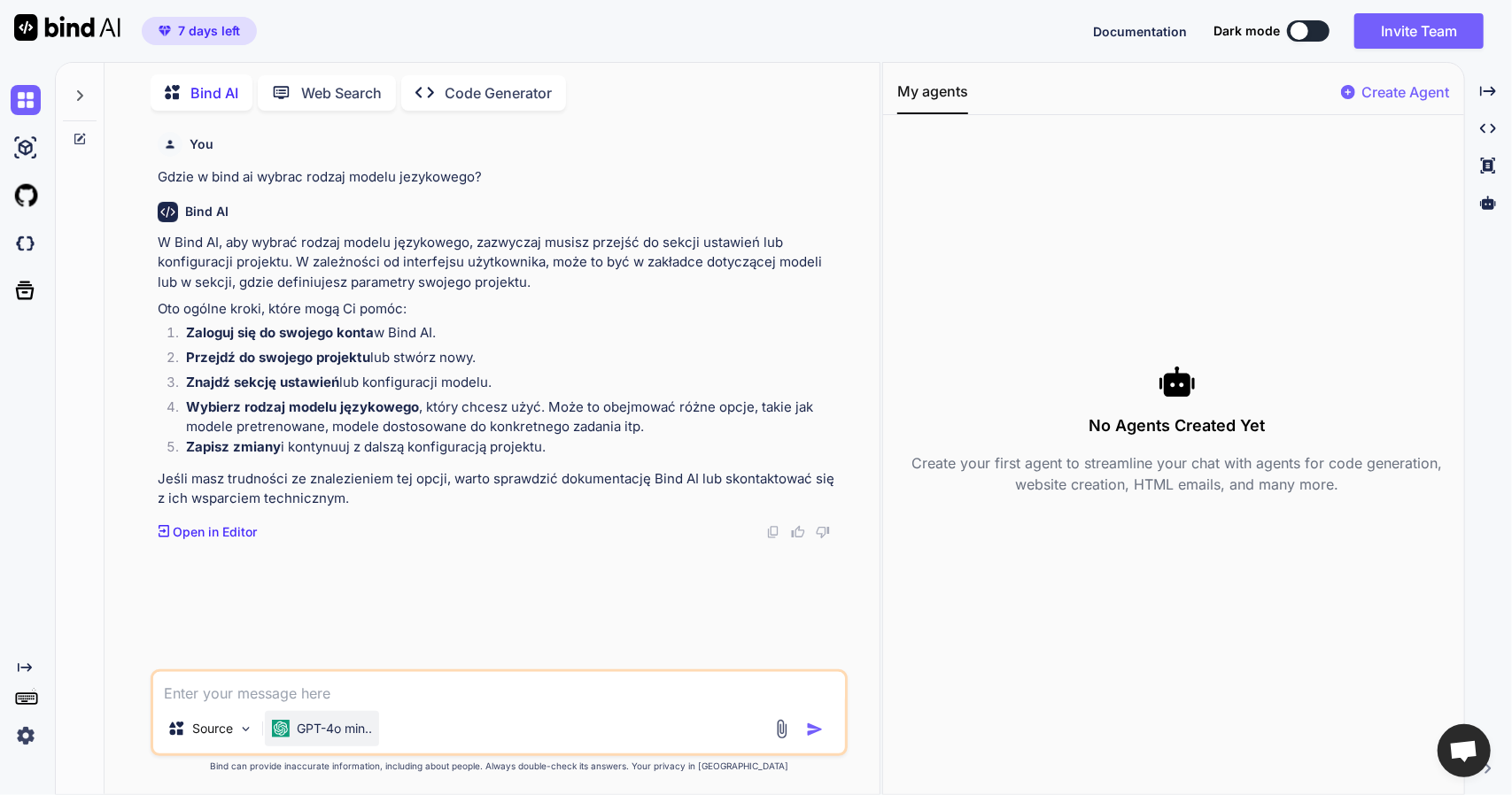
click at [344, 735] on p "GPT-4o min.." at bounding box center [334, 729] width 76 height 18
click at [73, 141] on icon at bounding box center [80, 139] width 14 height 14
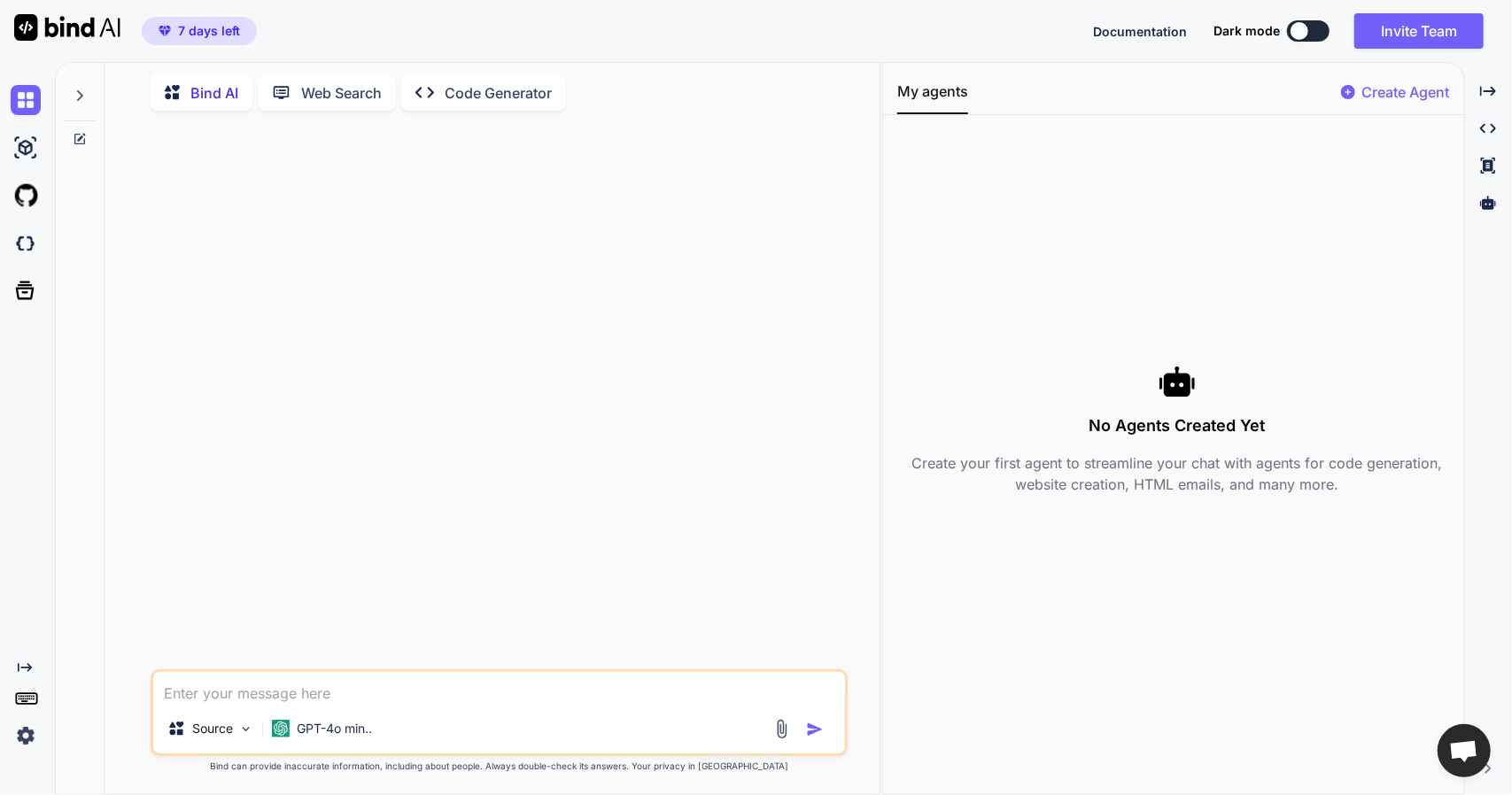
click at [248, 89] on div "Bind AI" at bounding box center [201, 92] width 102 height 36
click at [342, 102] on div "Web Search" at bounding box center [327, 93] width 139 height 36
click at [237, 718] on div "Source" at bounding box center [210, 729] width 100 height 36
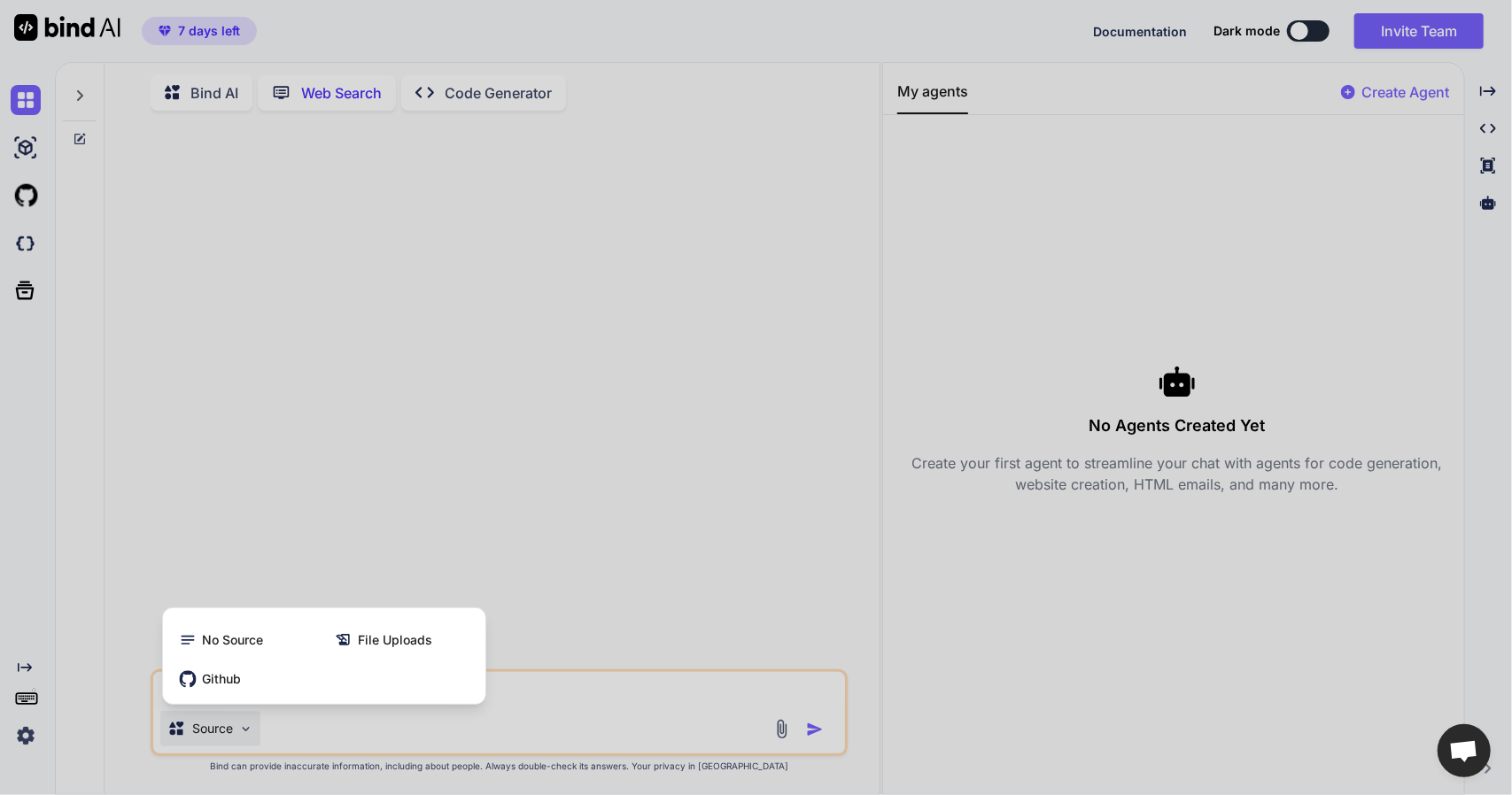
click at [340, 713] on div at bounding box center [756, 397] width 1512 height 795
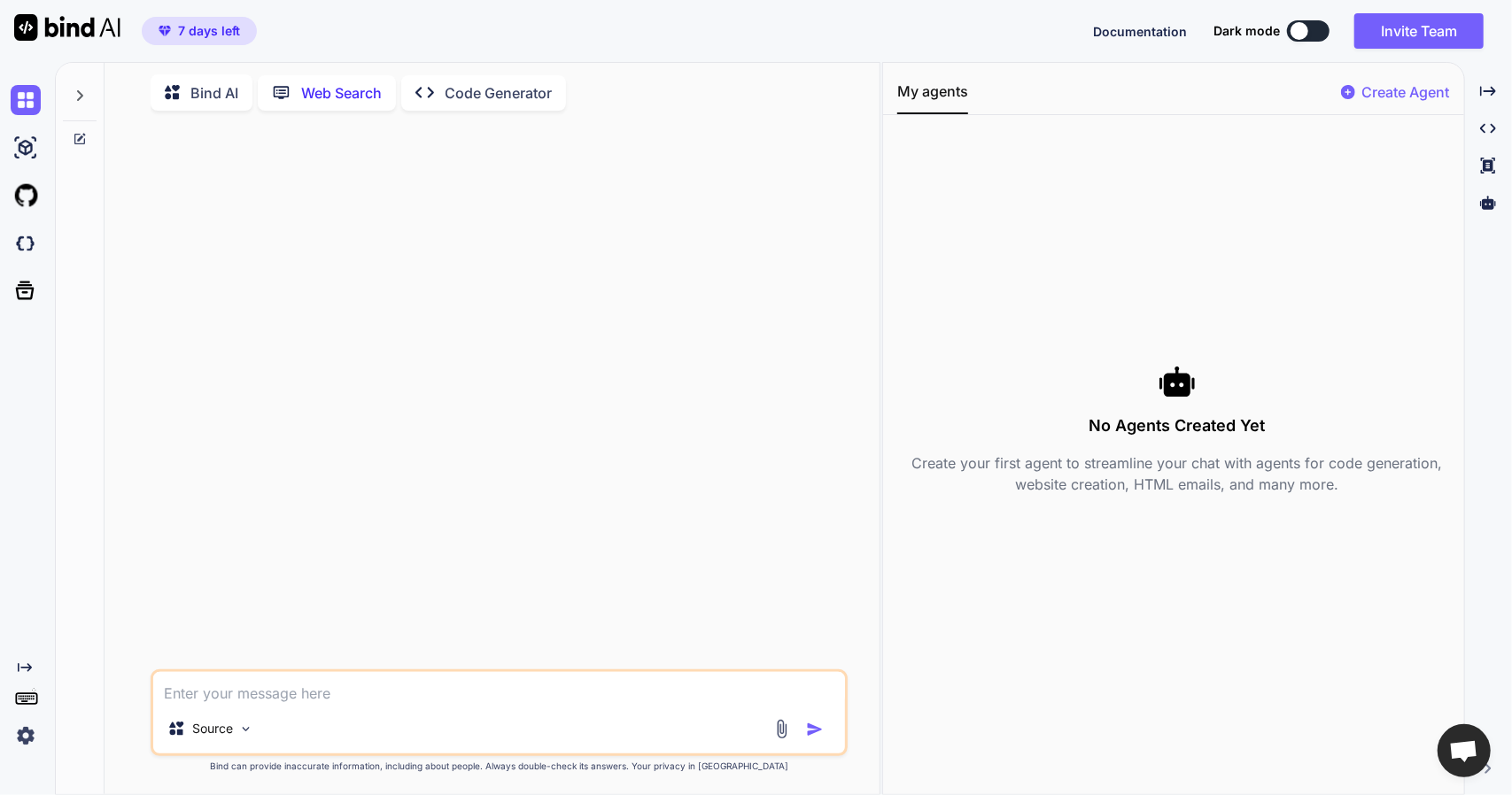
click at [476, 110] on div "Bind AI Web Search Created with Pixso. Code Generator" at bounding box center [499, 92] width 698 height 51
click at [478, 87] on p "Code Generator" at bounding box center [497, 93] width 107 height 21
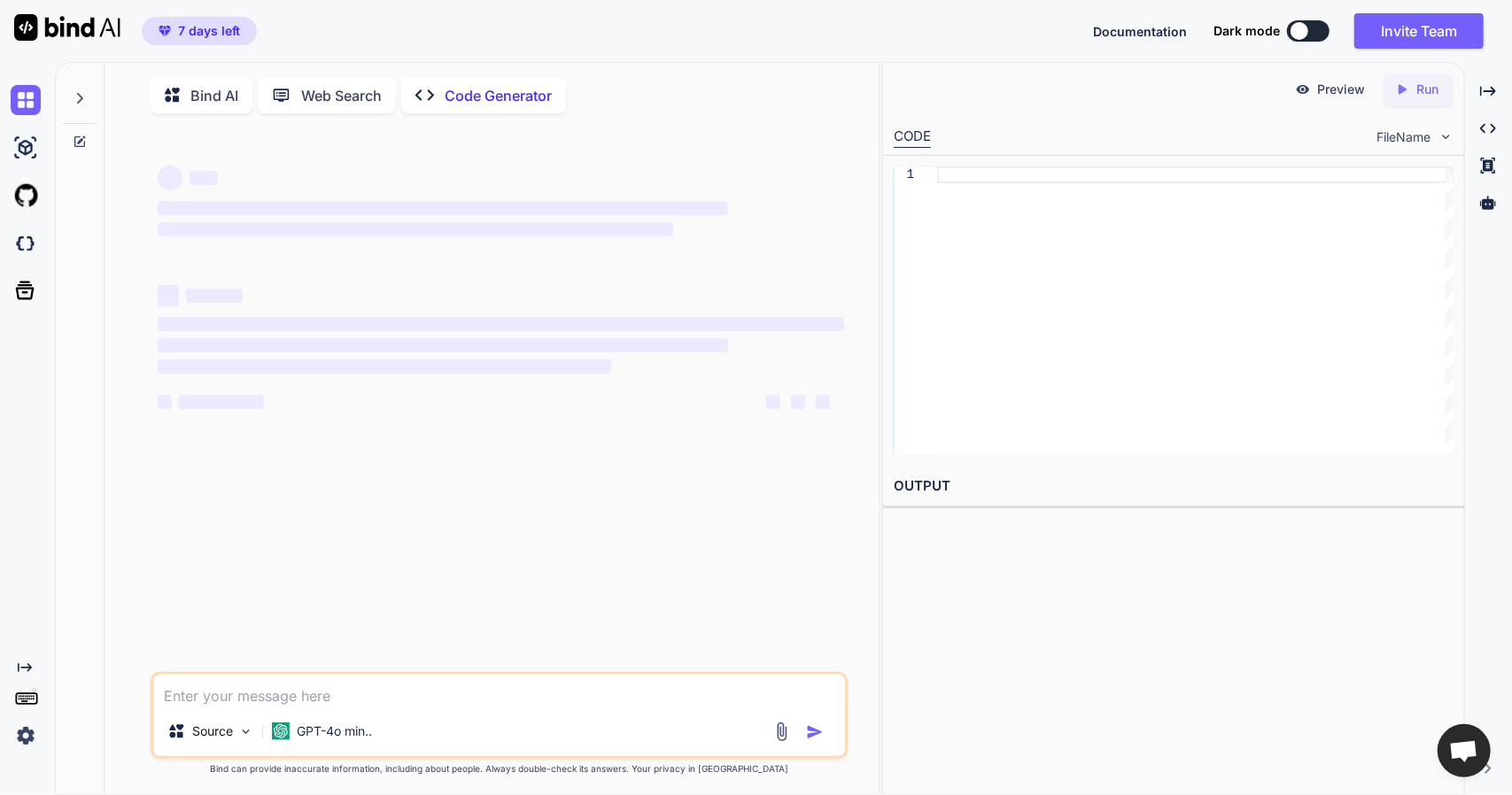
scroll to position [6, 0]
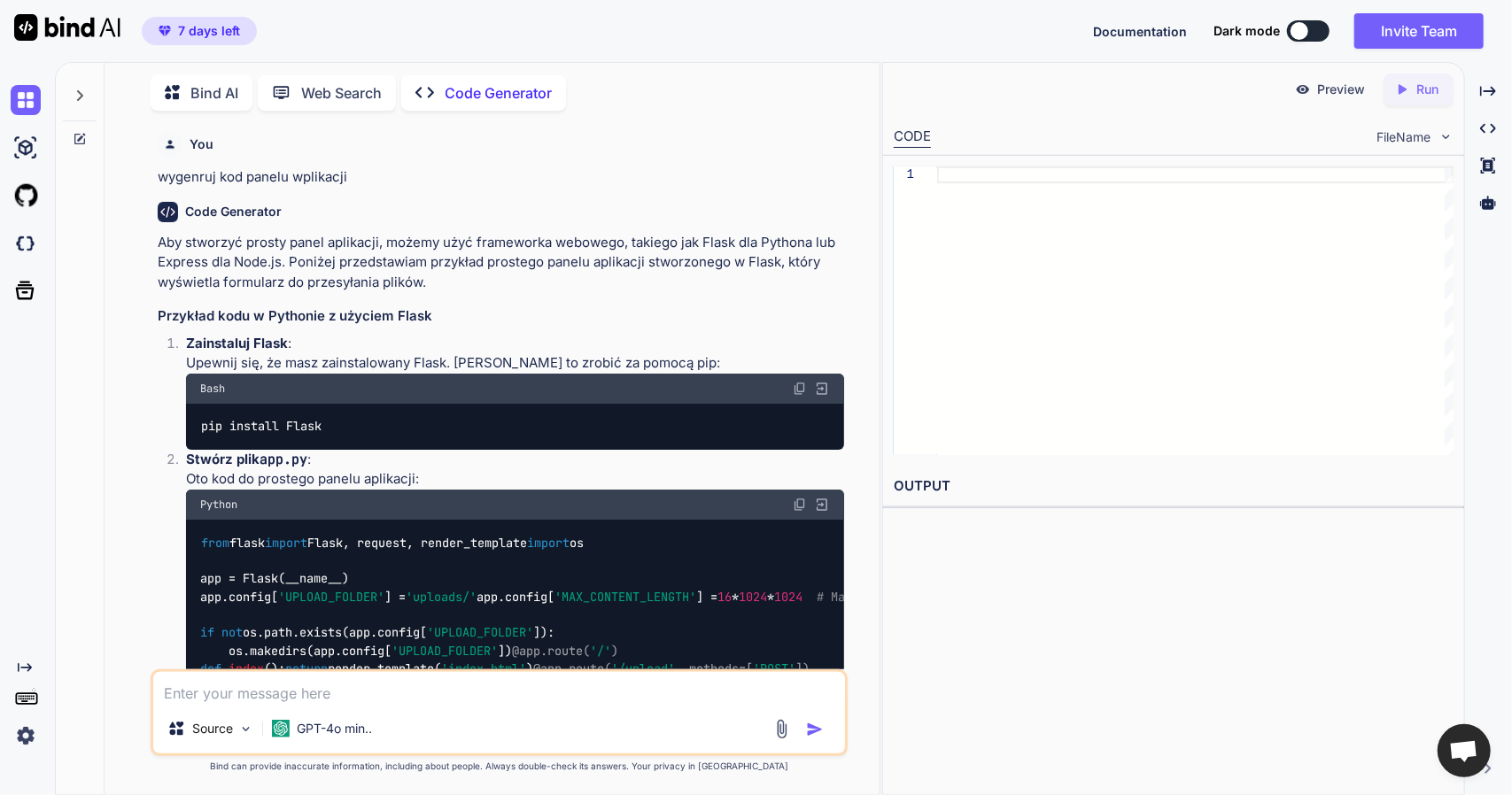
click at [230, 83] on p "Bind AI" at bounding box center [214, 93] width 48 height 21
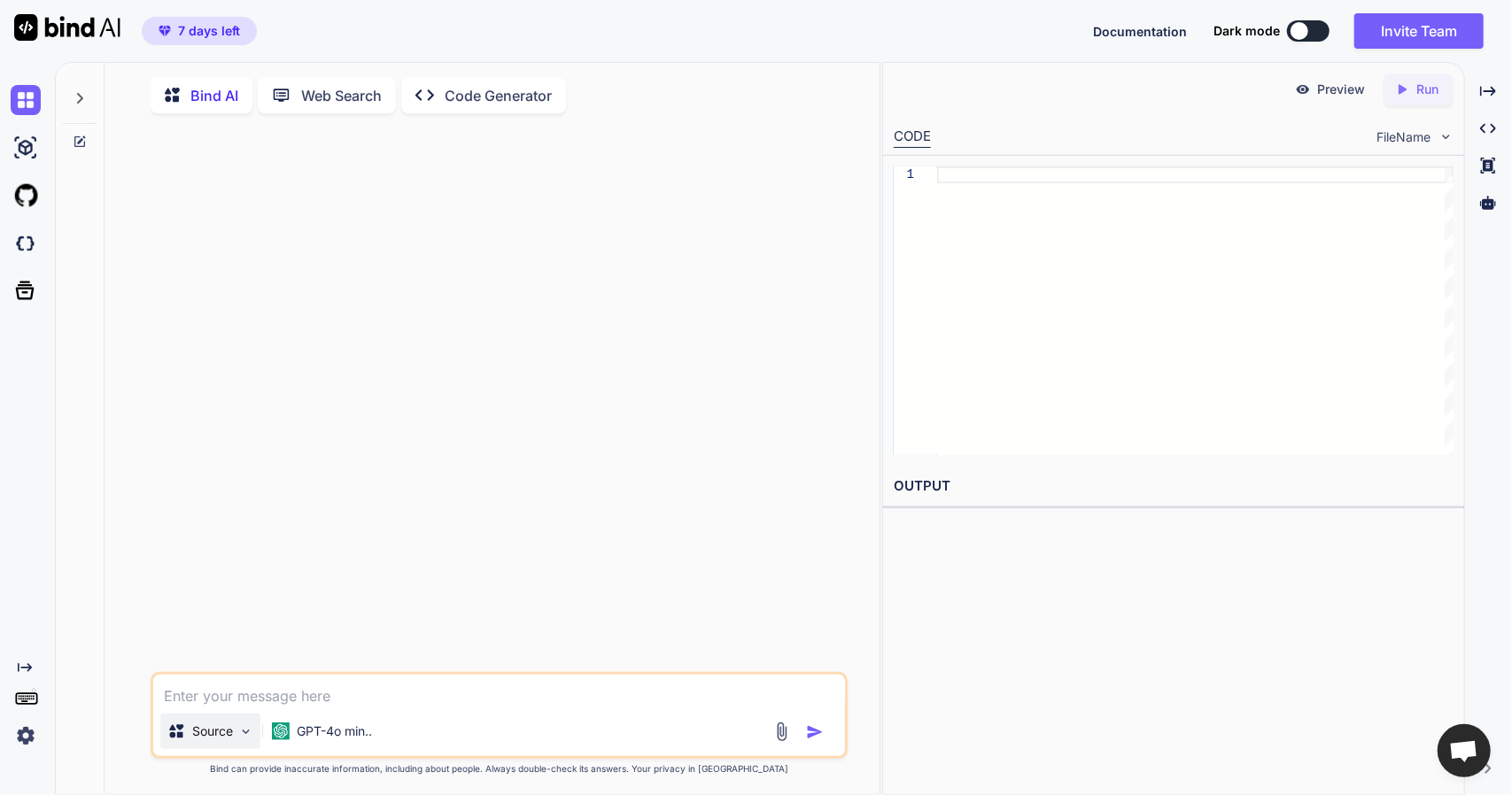
click at [223, 728] on p "Source" at bounding box center [212, 732] width 41 height 18
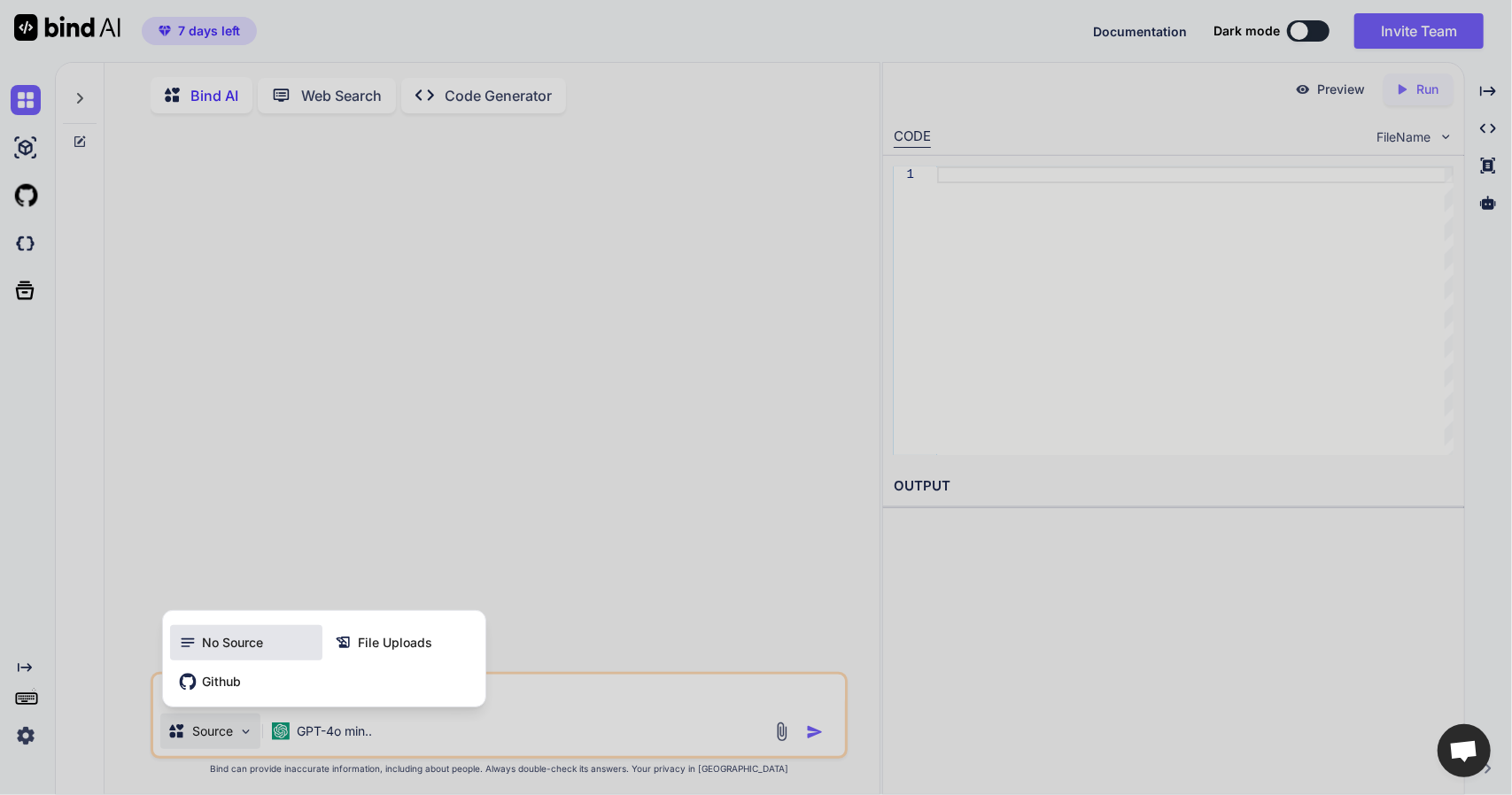
click at [241, 646] on span "No Source" at bounding box center [232, 643] width 61 height 18
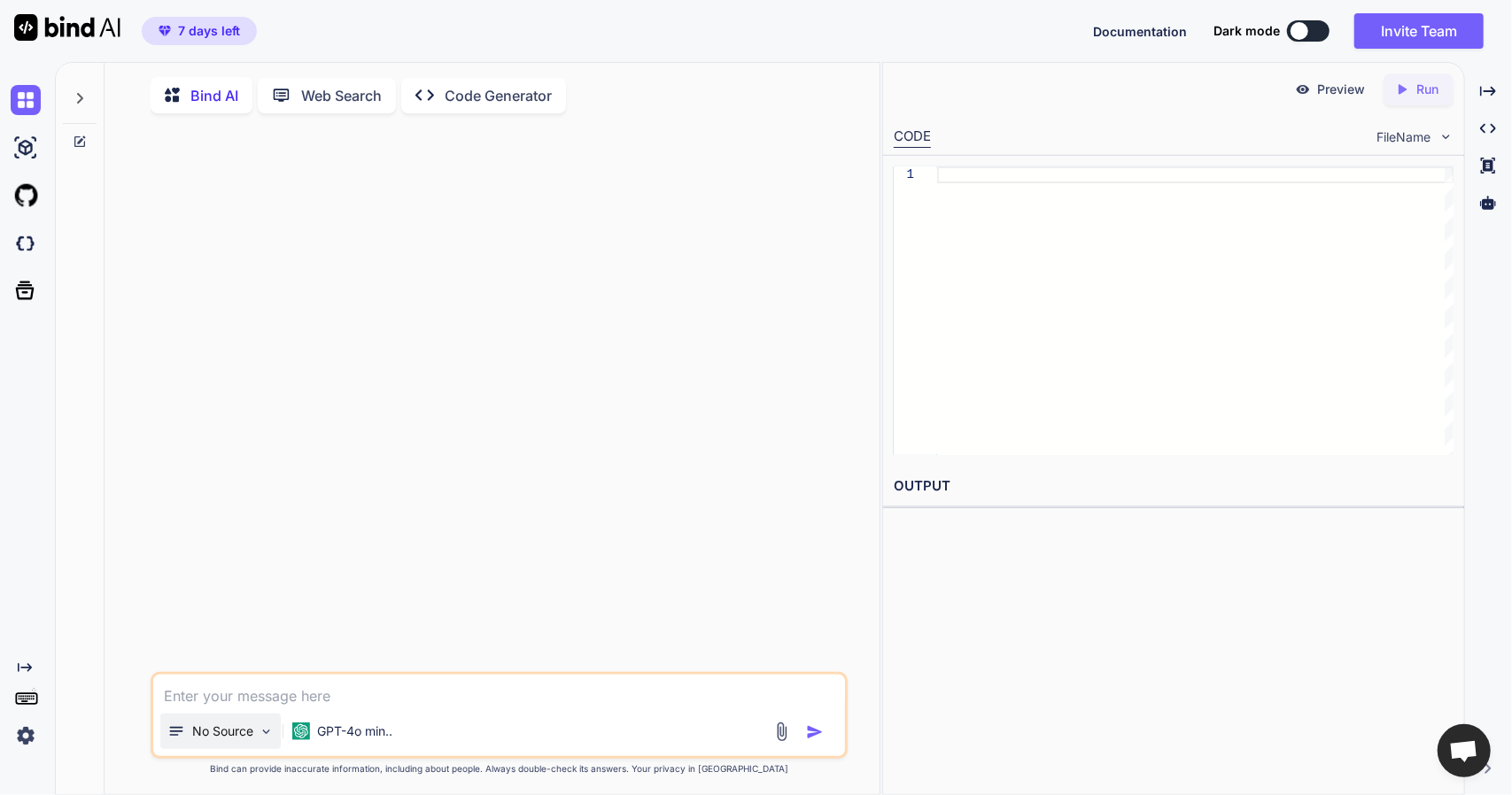
click at [235, 735] on p "No Source" at bounding box center [222, 732] width 61 height 18
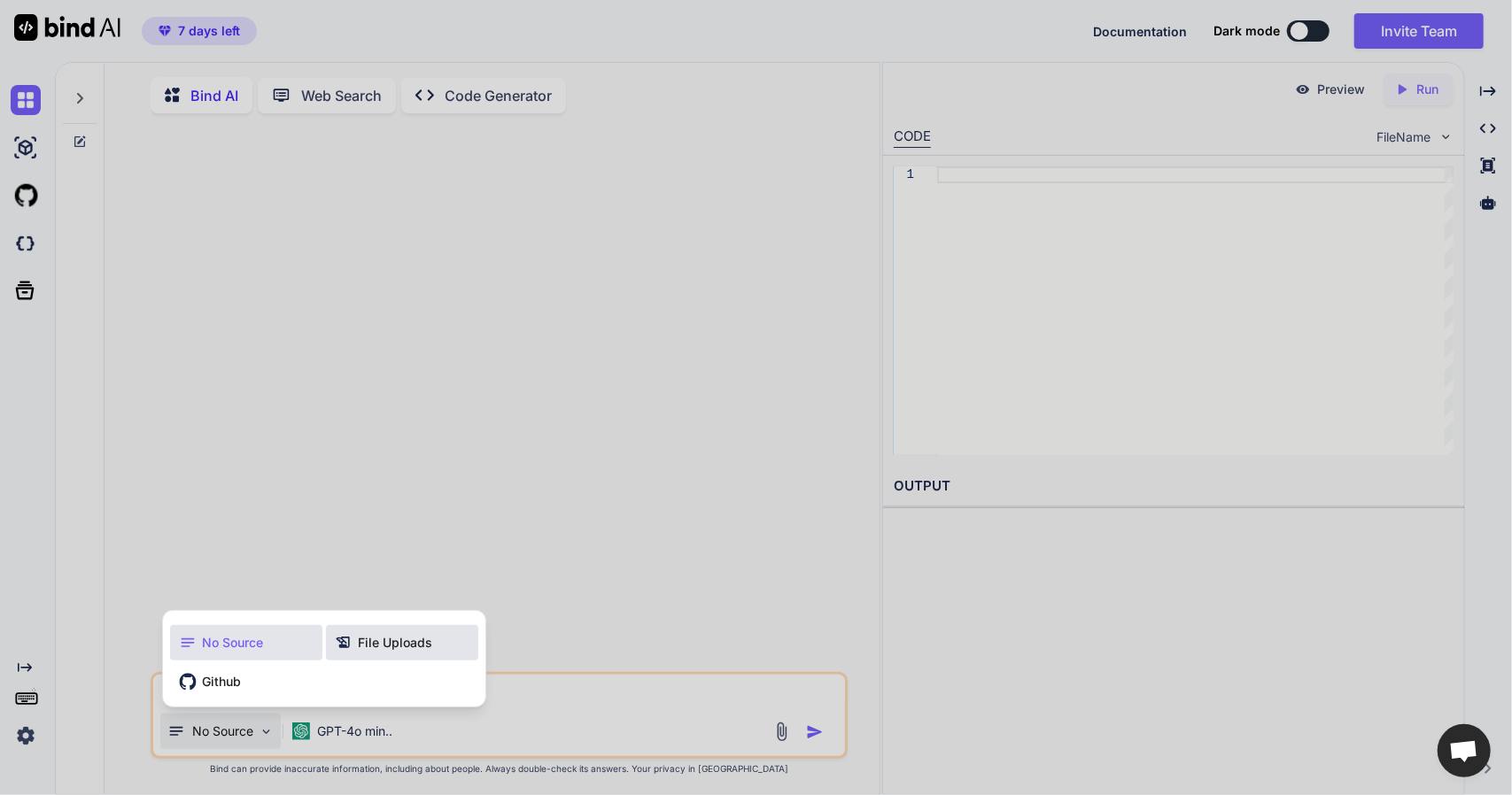
click at [360, 640] on span "File Uploads" at bounding box center [395, 643] width 75 height 18
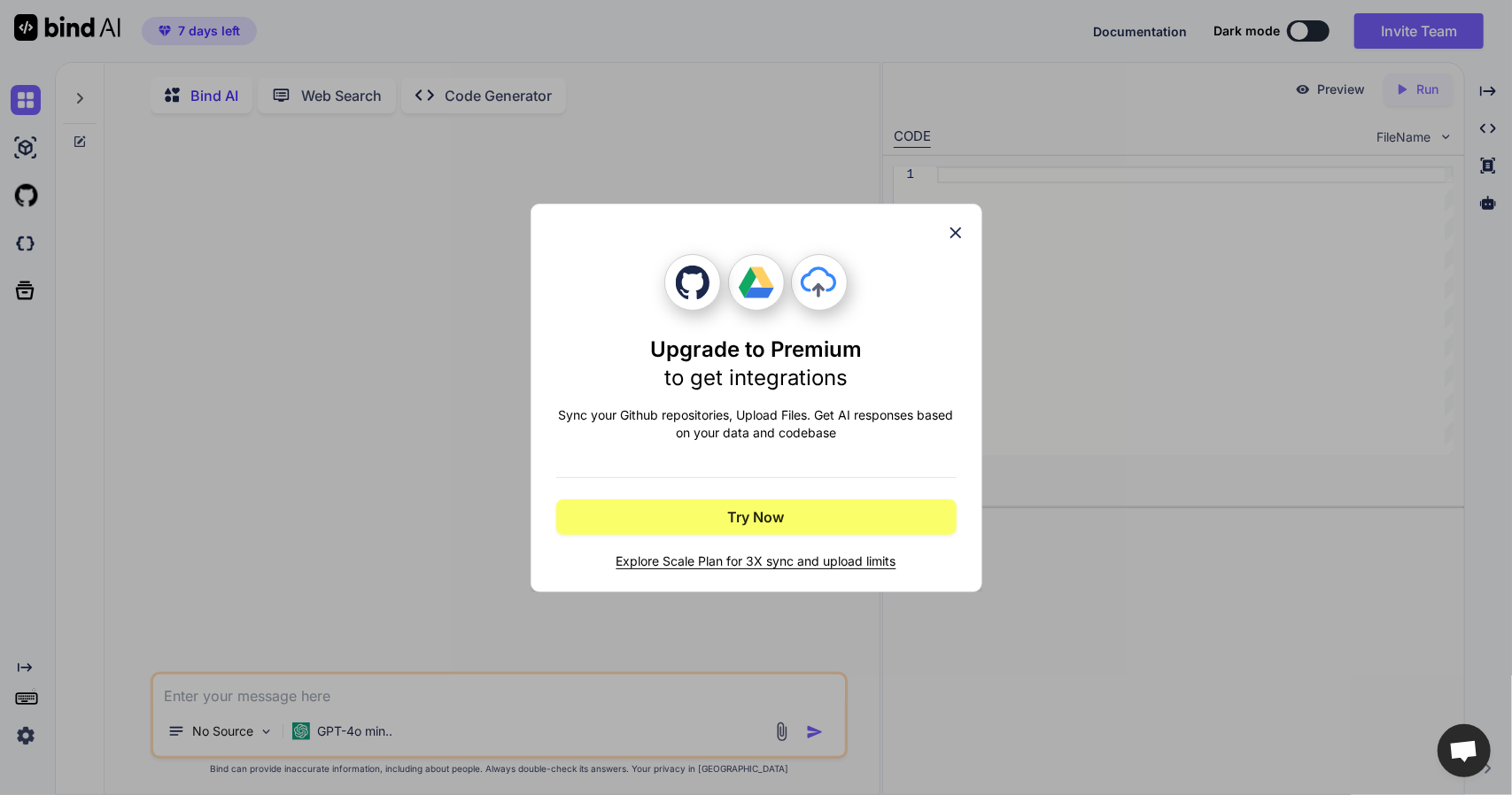
click at [955, 231] on icon at bounding box center [955, 232] width 12 height 12
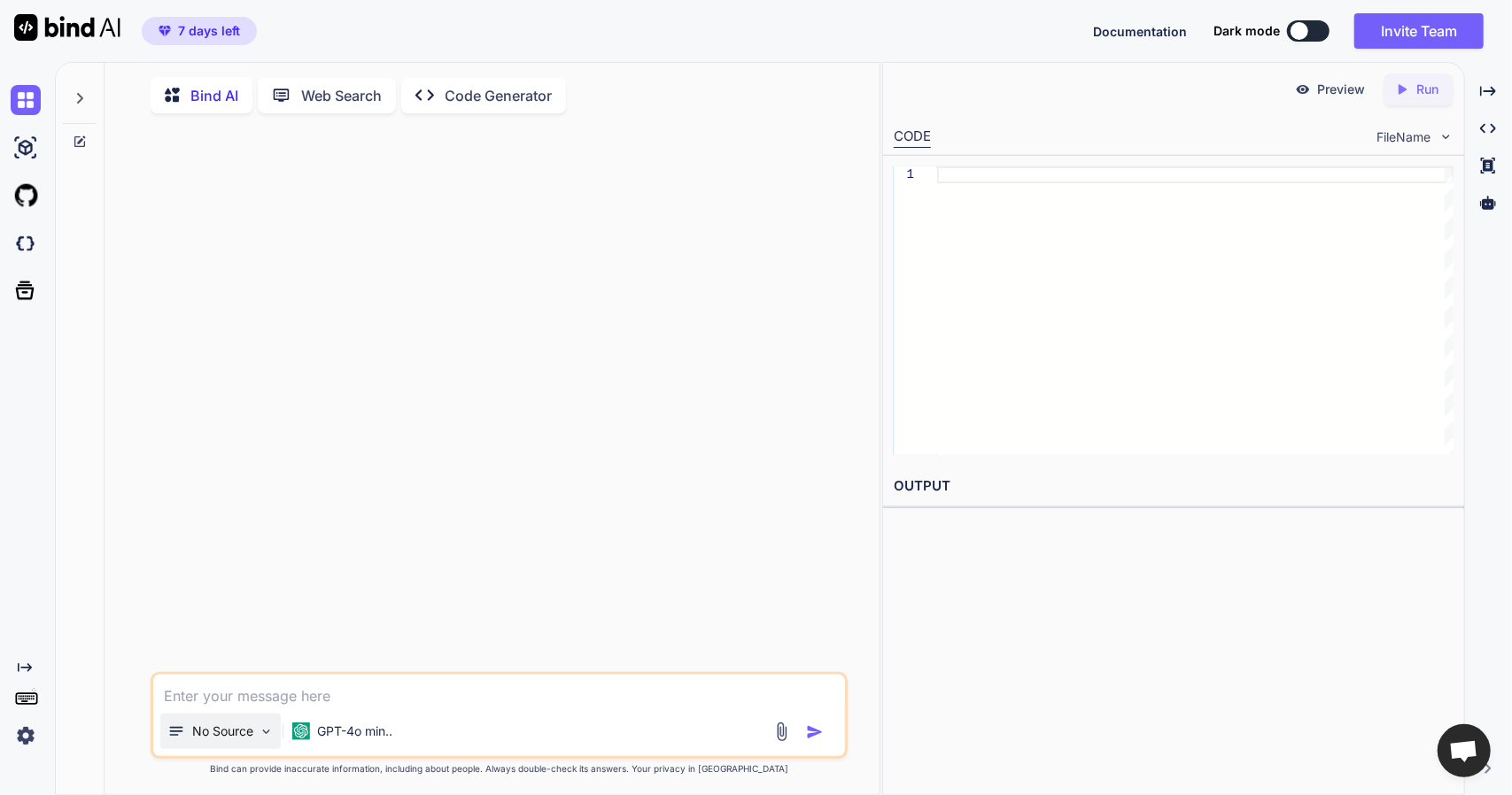
click at [235, 740] on p "No Source" at bounding box center [222, 732] width 61 height 18
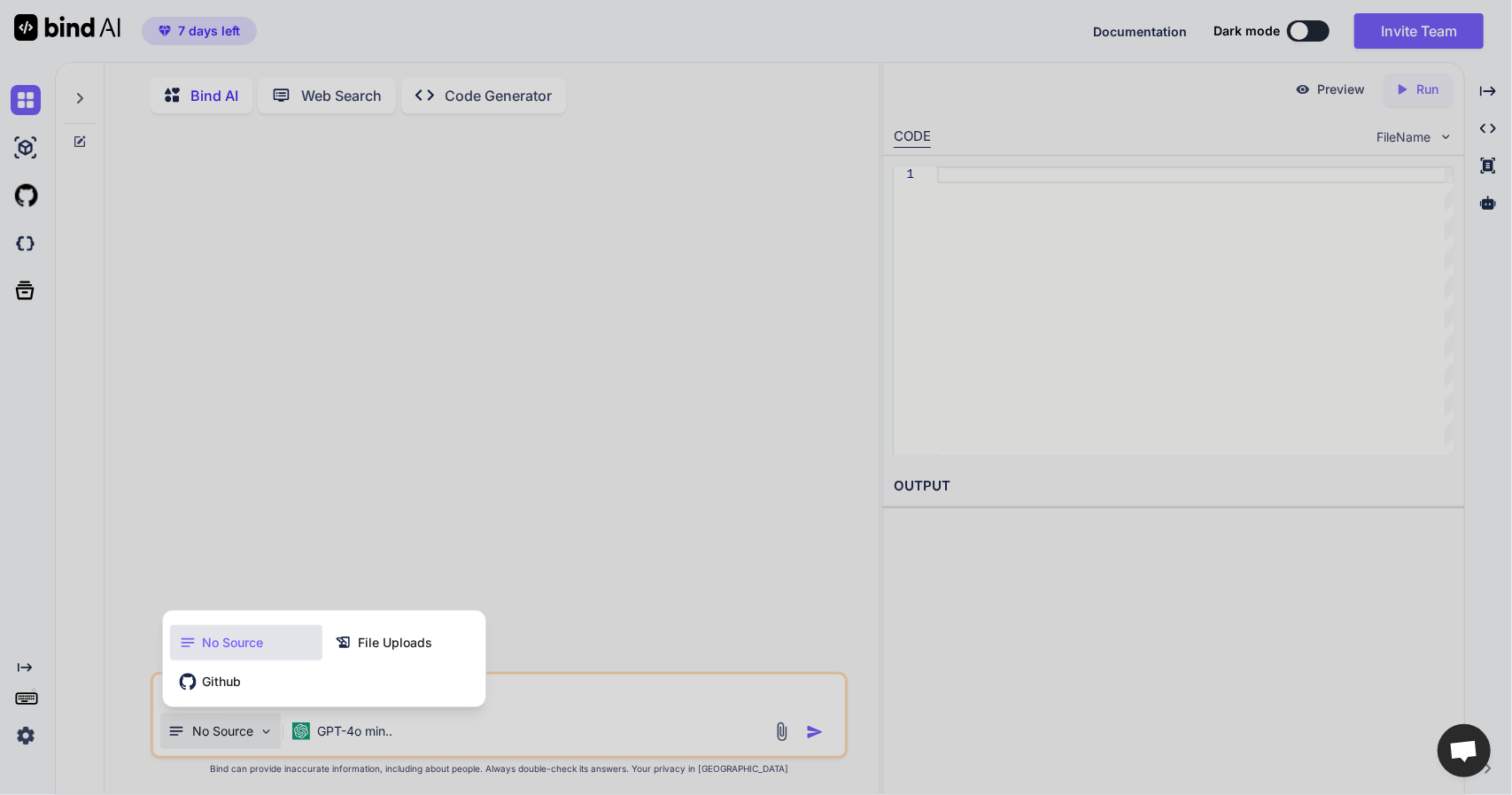
click at [583, 735] on div at bounding box center [756, 397] width 1512 height 795
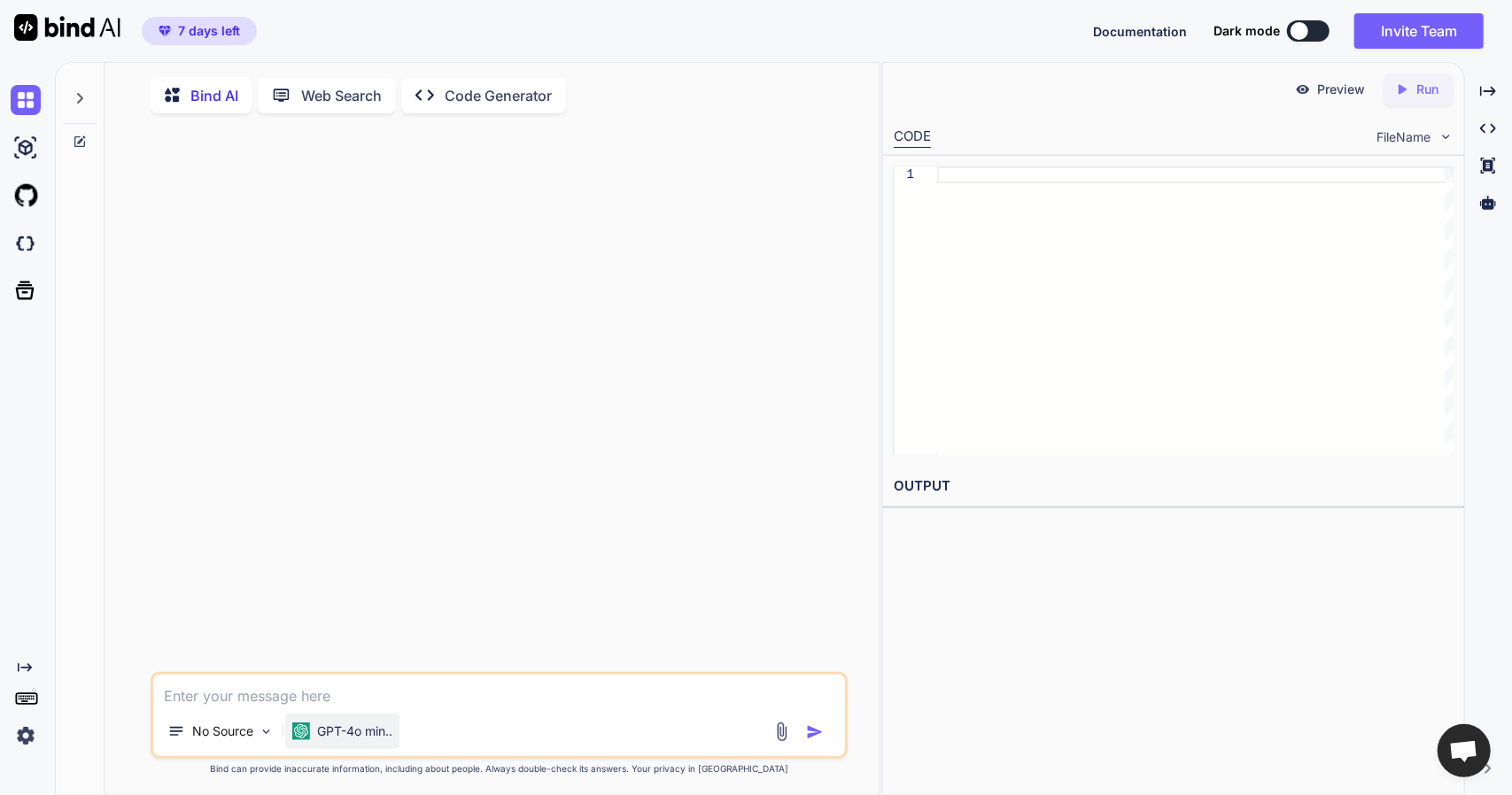
click at [389, 746] on div "GPT-4o min.." at bounding box center [342, 732] width 115 height 36
click at [227, 92] on p "Bind AI" at bounding box center [214, 96] width 48 height 21
click at [341, 113] on div "Bind AI Web Search Created with Pixso. Code Generator" at bounding box center [499, 95] width 698 height 51
click at [195, 102] on p "Bind AI" at bounding box center [214, 96] width 48 height 21
click at [34, 151] on img at bounding box center [26, 148] width 30 height 30
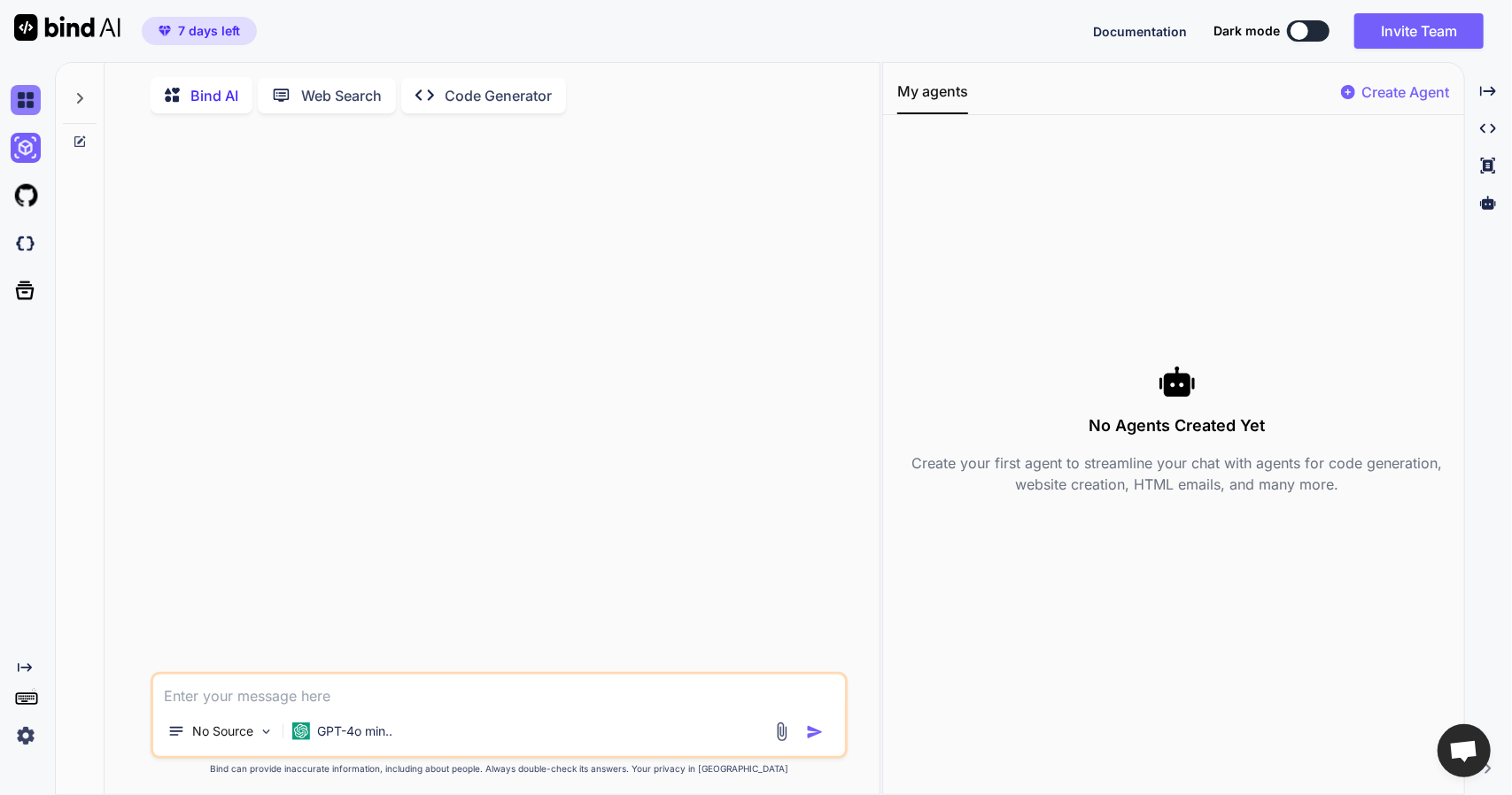
click at [32, 108] on img at bounding box center [26, 100] width 30 height 30
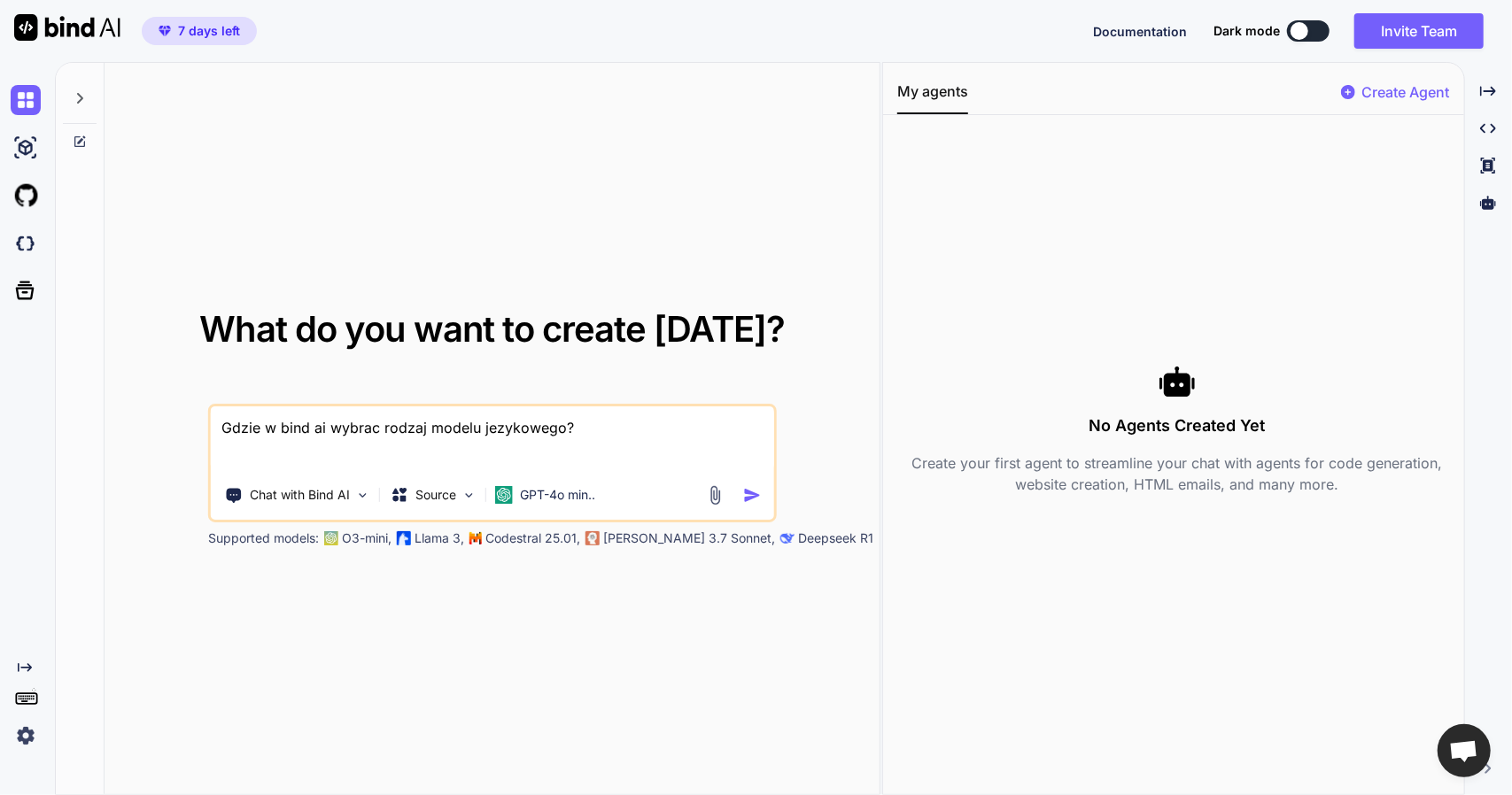
click at [749, 489] on img "button" at bounding box center [752, 495] width 19 height 19
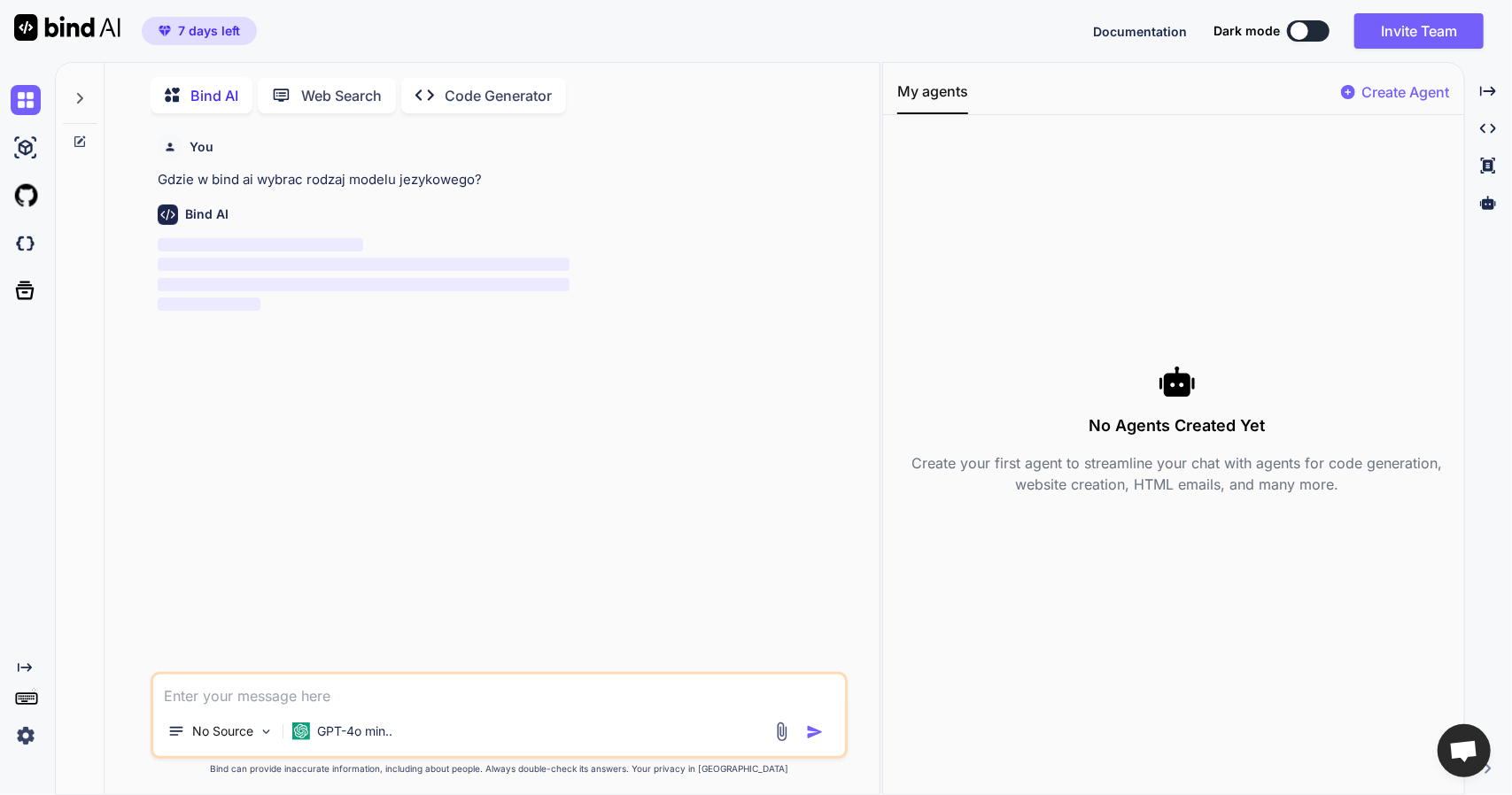
scroll to position [6, 0]
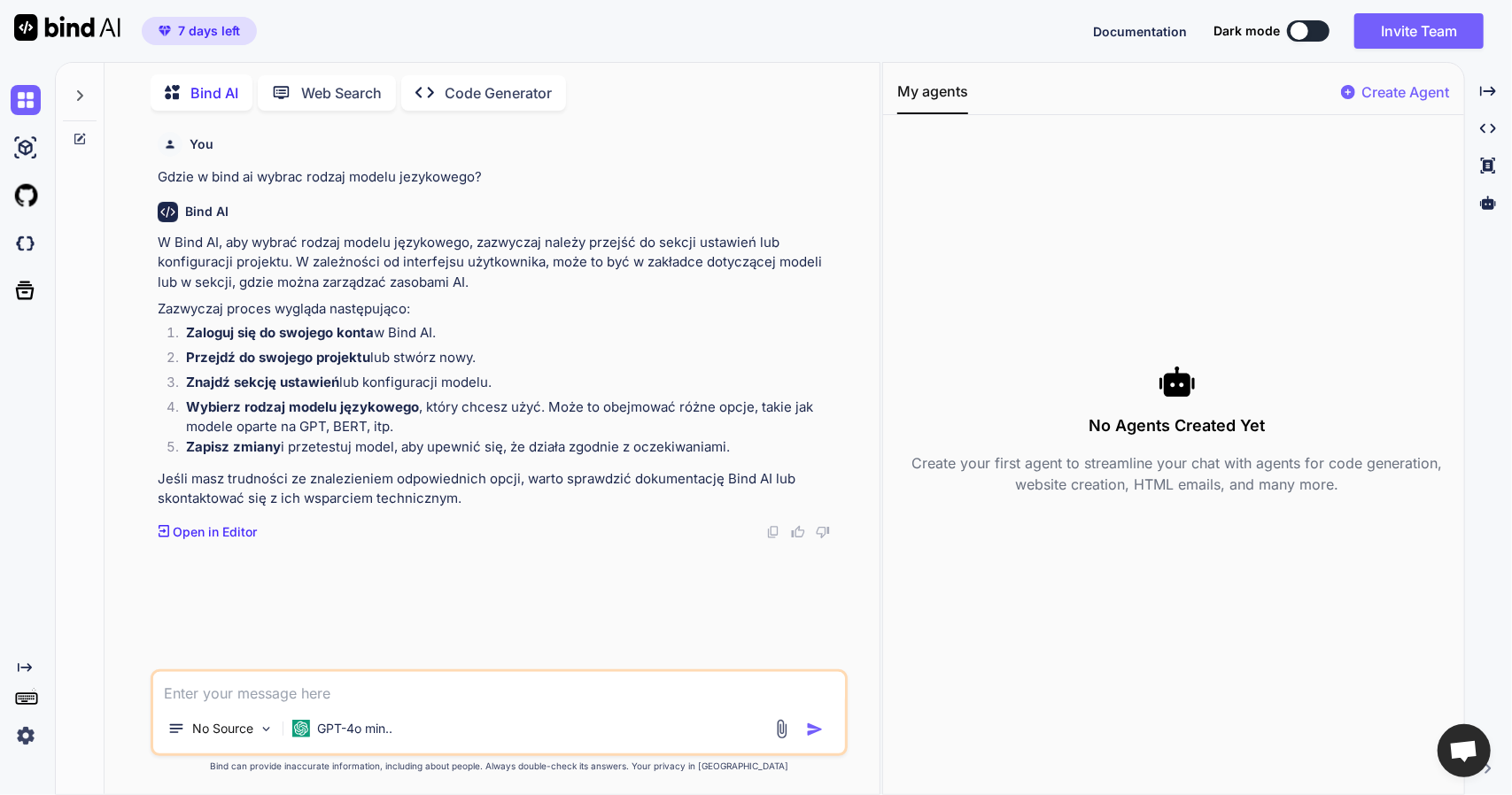
click at [408, 697] on textarea at bounding box center [499, 688] width 693 height 32
type textarea "tu jest GPT-4o, jak wybrac inny model jezykowy AI?"
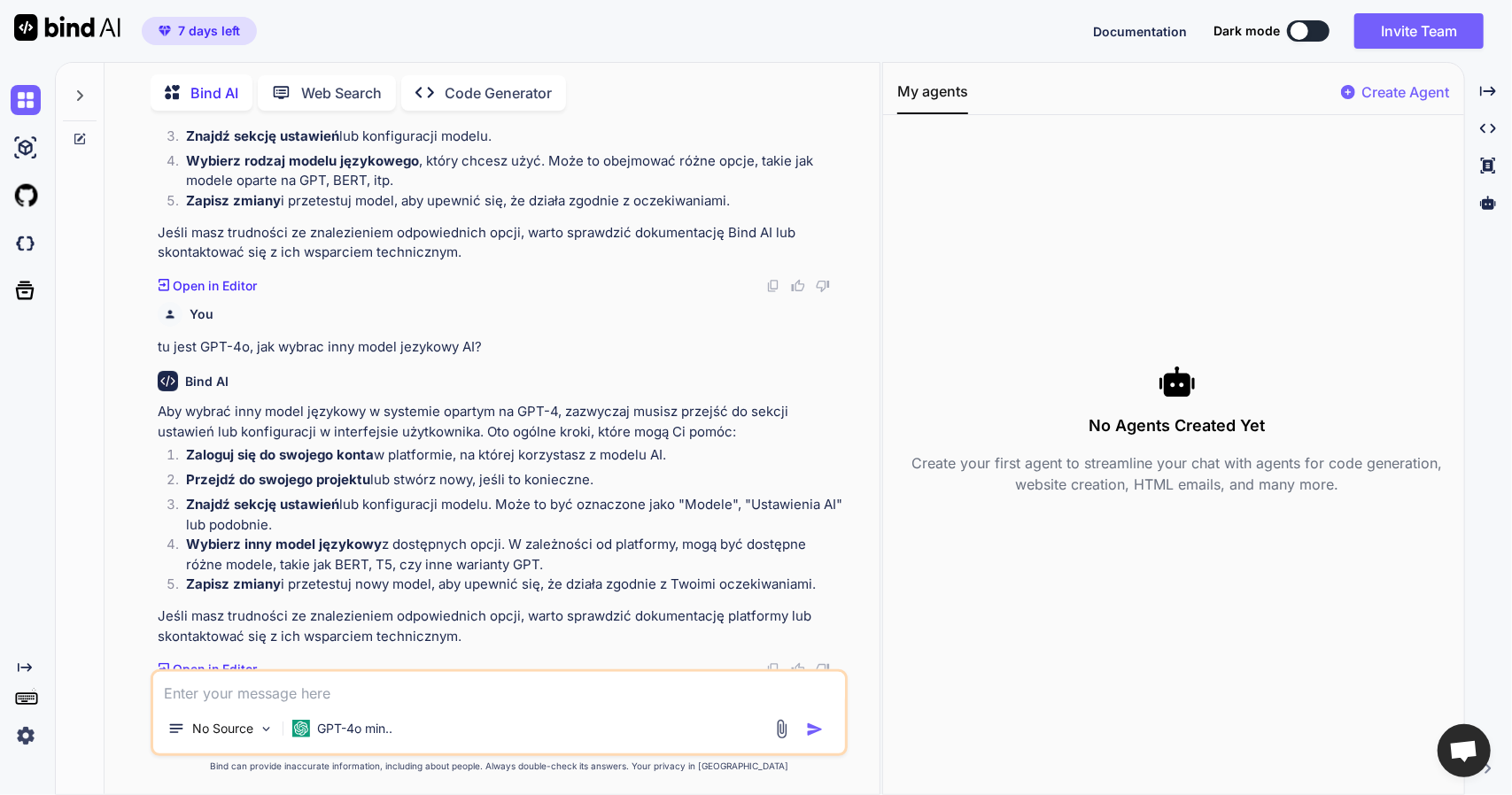
scroll to position [254, 0]
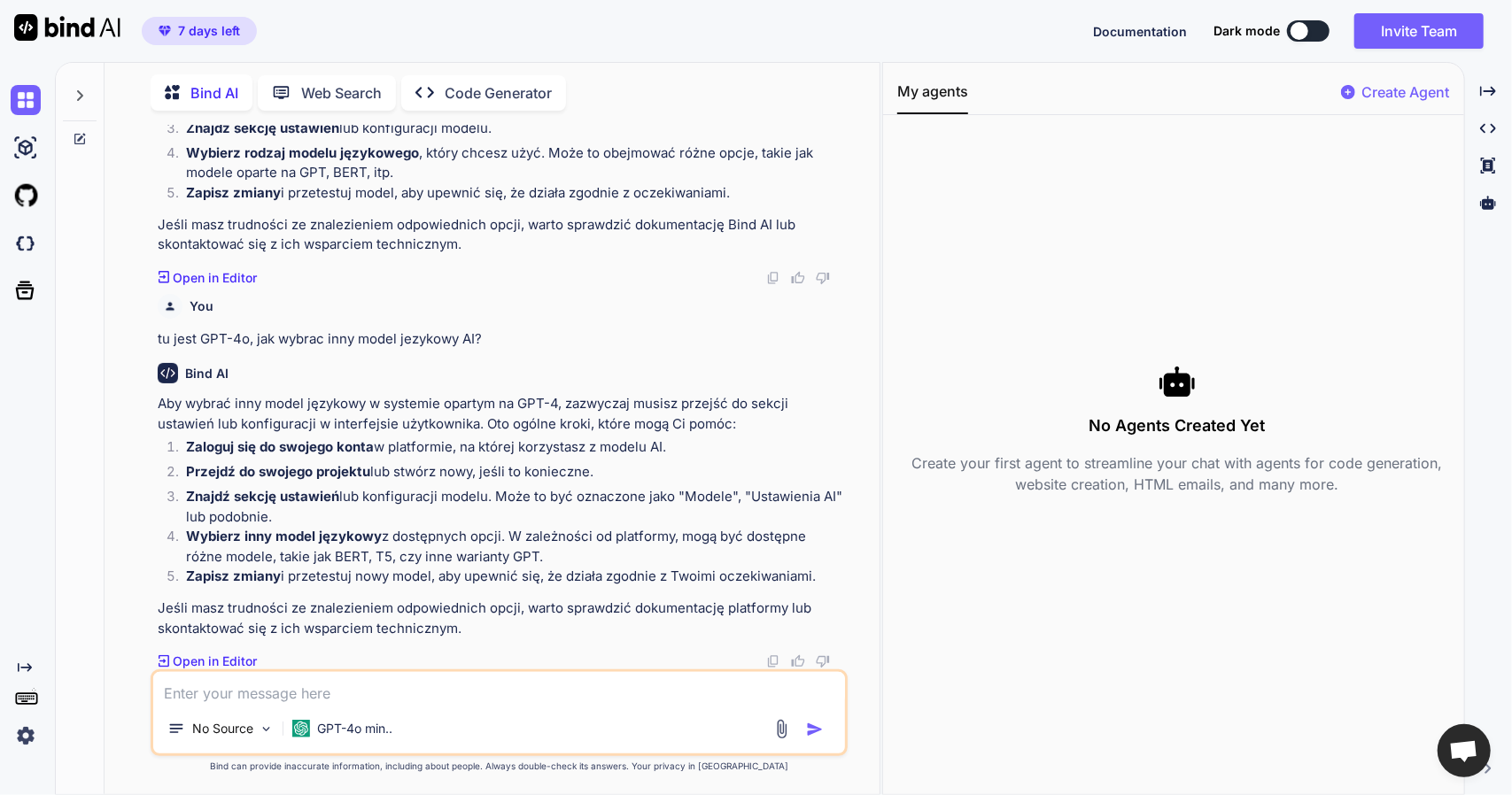
click at [18, 738] on img at bounding box center [26, 736] width 30 height 30
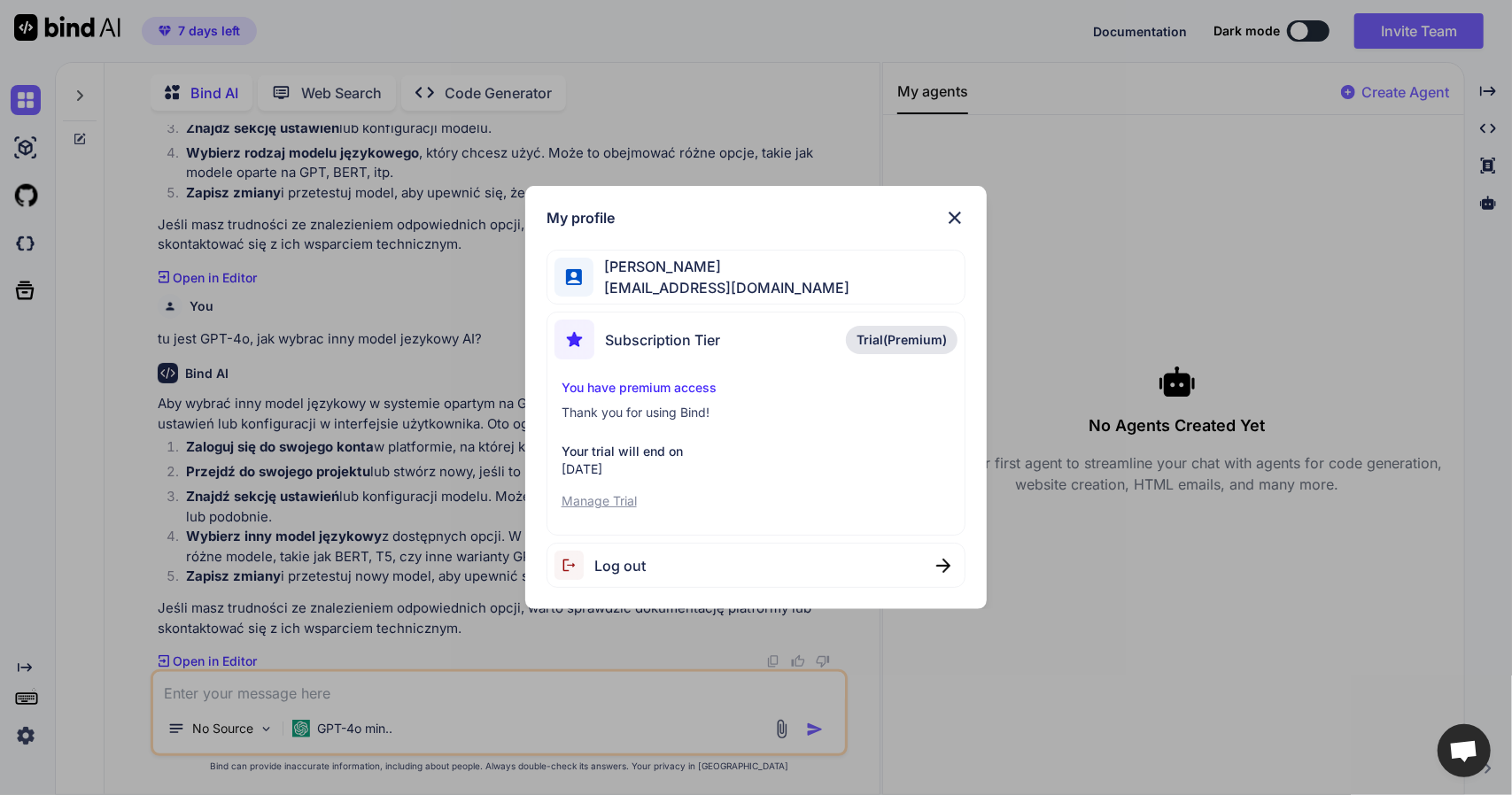
click at [401, 357] on div "My profile [PERSON_NAME] [EMAIL_ADDRESS][DOMAIN_NAME] Subscription Tier Trial(P…" at bounding box center [756, 397] width 1512 height 795
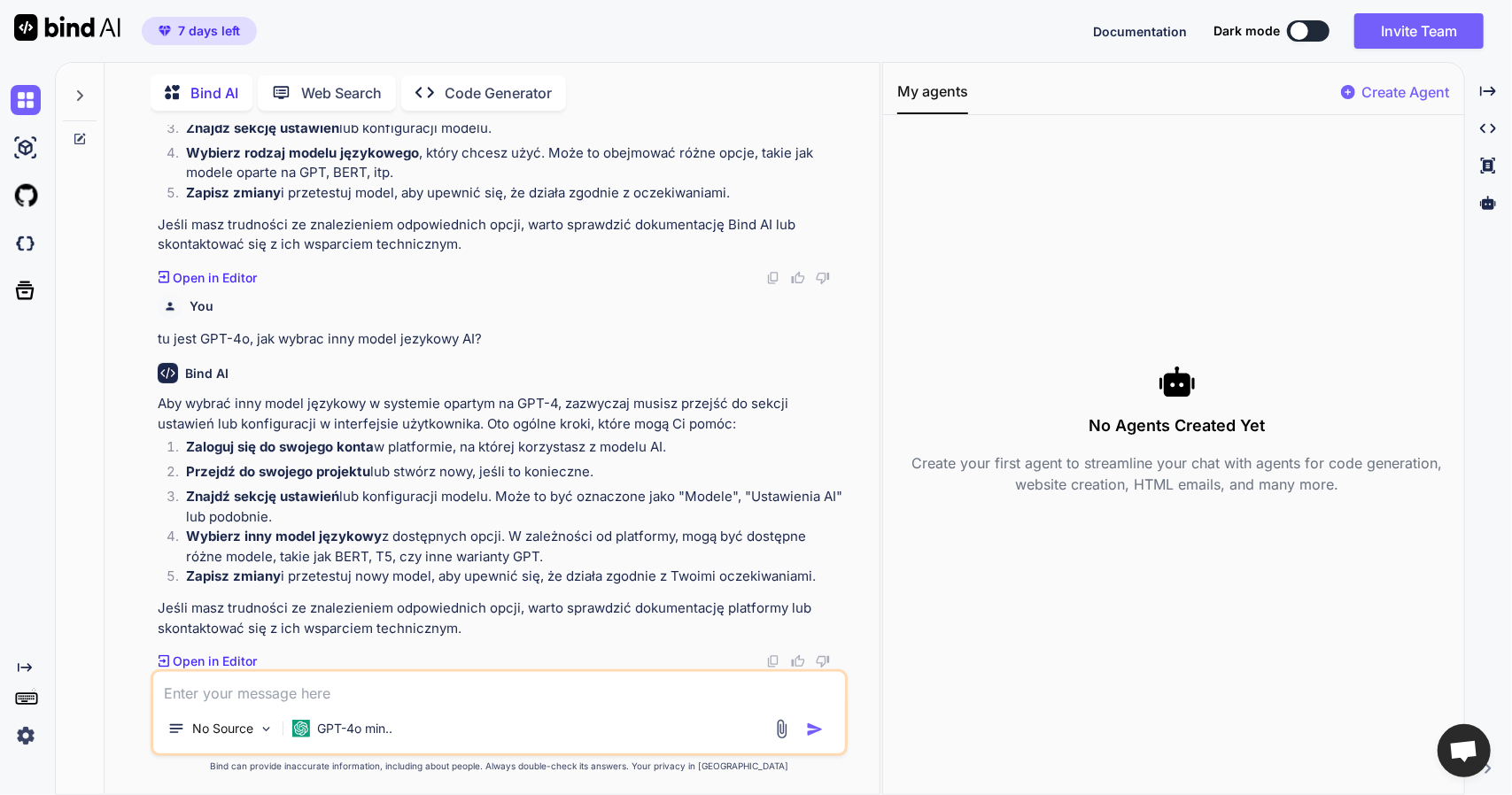
click at [84, 133] on icon at bounding box center [81, 137] width 8 height 8
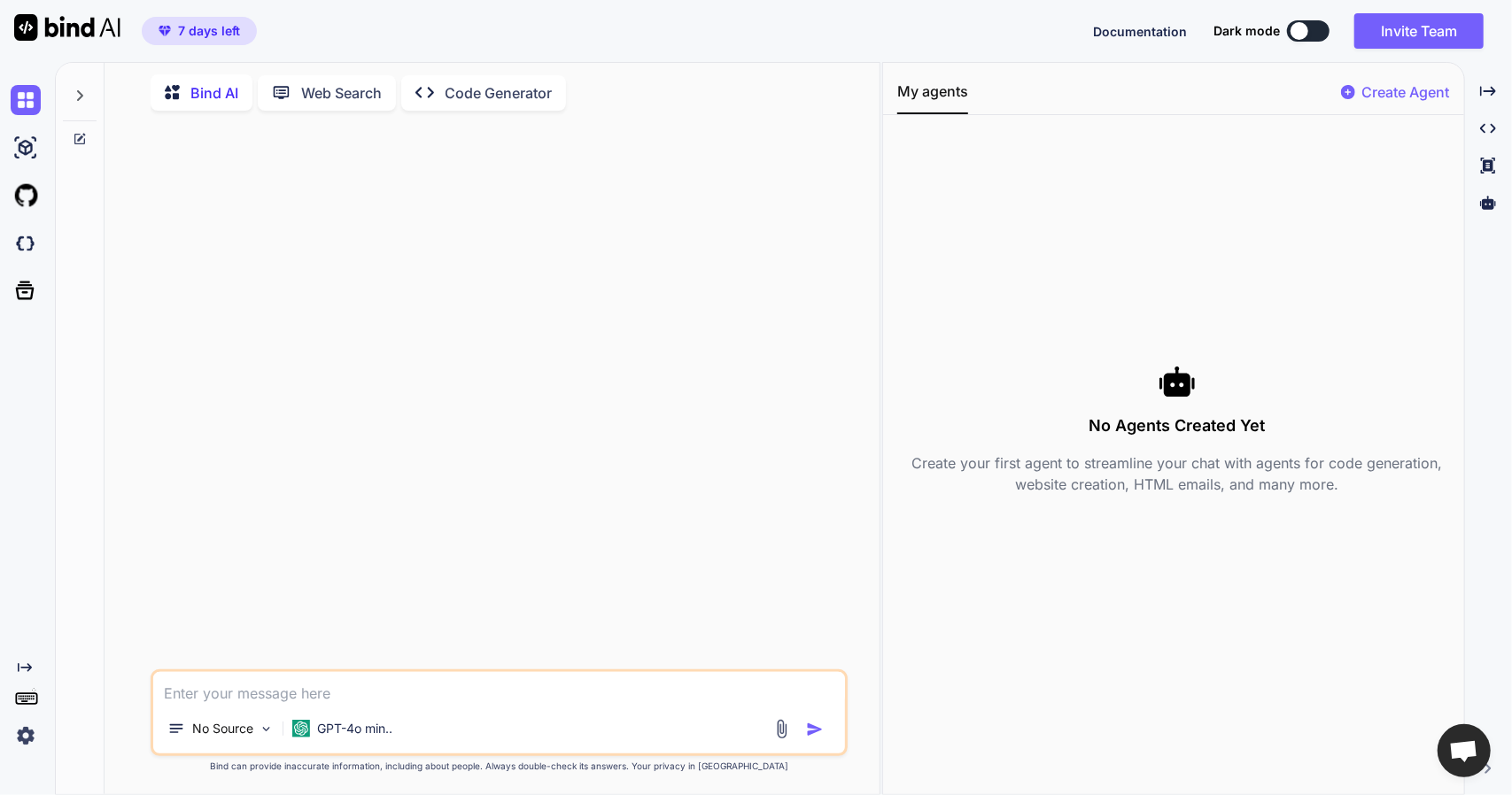
click at [76, 89] on icon at bounding box center [80, 96] width 14 height 14
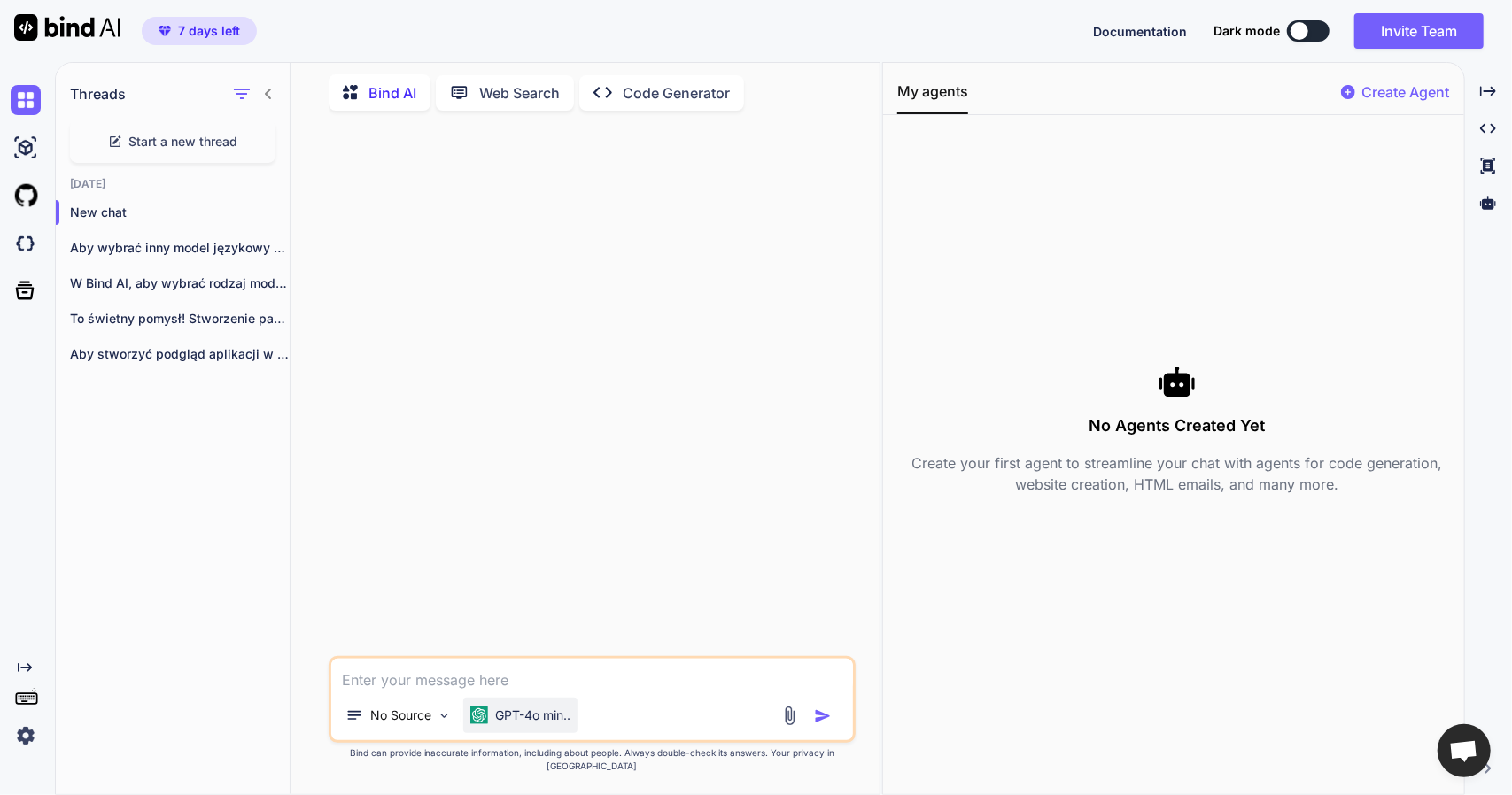
click at [504, 725] on p "GPT-4o min.." at bounding box center [532, 716] width 76 height 18
click at [499, 733] on div "GPT-4o min.." at bounding box center [520, 716] width 115 height 36
click at [498, 733] on div "GPT-4o min.." at bounding box center [520, 716] width 115 height 36
click at [370, 708] on div "No Source GPT-4o min.." at bounding box center [592, 700] width 527 height 87
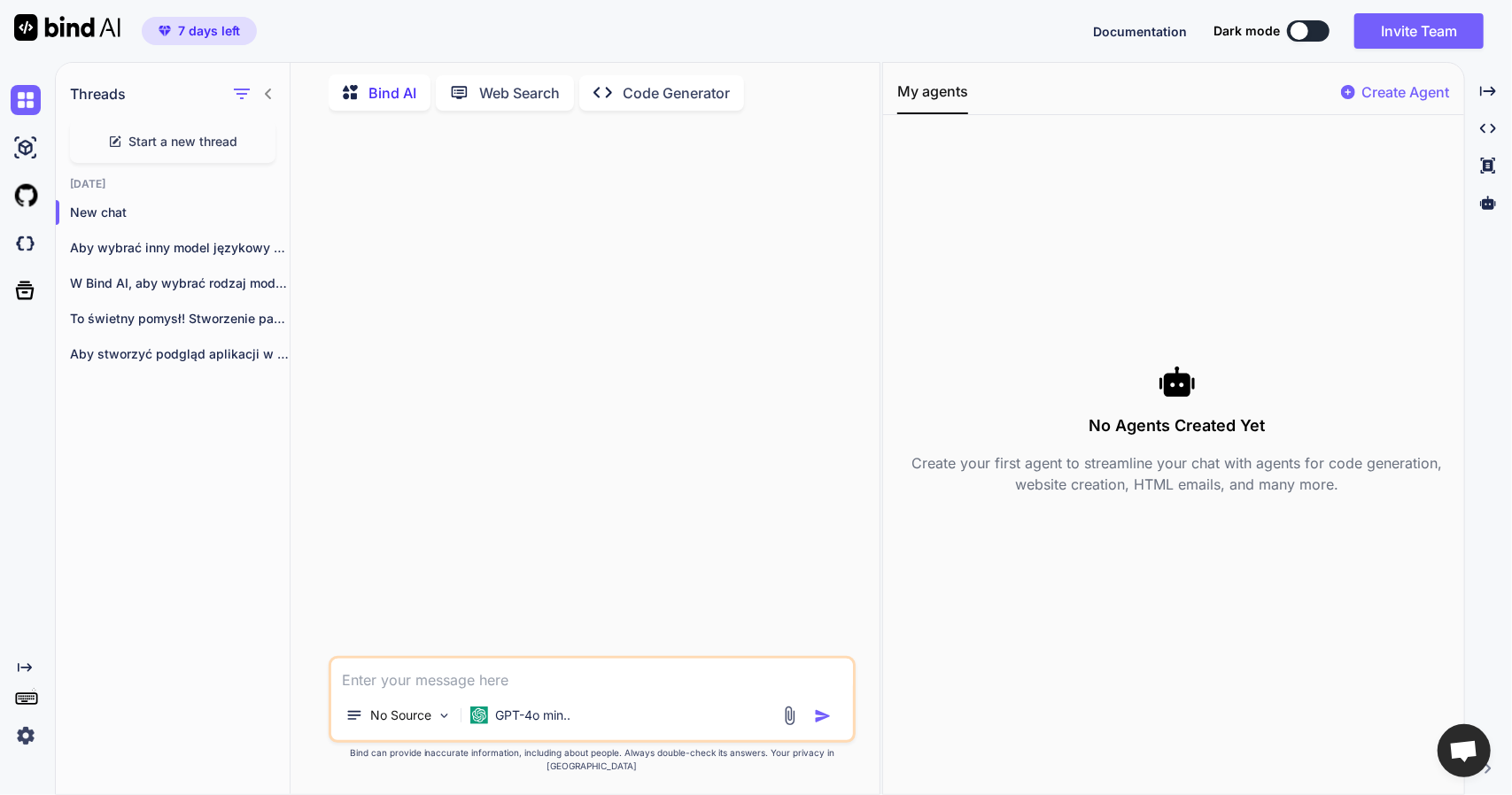
click at [170, 147] on div "Start a new thread" at bounding box center [172, 142] width 205 height 43
click at [436, 680] on textarea at bounding box center [592, 675] width 521 height 32
drag, startPoint x: 413, startPoint y: 694, endPoint x: 439, endPoint y: 686, distance: 27.2
drag, startPoint x: 439, startPoint y: 686, endPoint x: 558, endPoint y: 676, distance: 119.4
drag, startPoint x: 558, startPoint y: 676, endPoint x: 593, endPoint y: 680, distance: 35.2
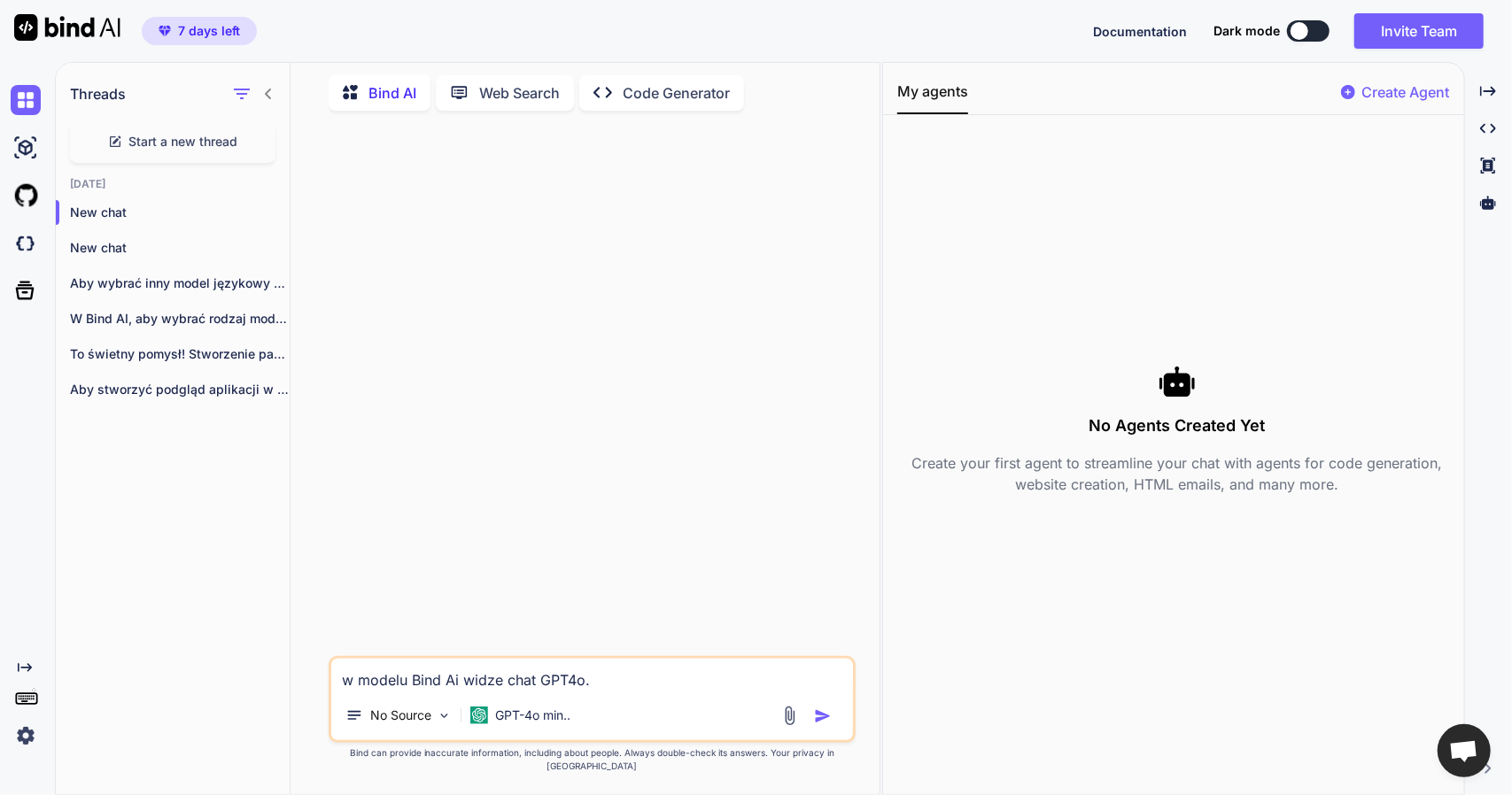
drag, startPoint x: 593, startPoint y: 680, endPoint x: 595, endPoint y: 694, distance: 14.1
click at [595, 691] on textarea "w modelu Bind Ai widze chat GPT4o." at bounding box center [592, 675] width 521 height 32
type textarea "w modelu Bind Ai widze chat GPT4o. Jak eybrac inny model?"
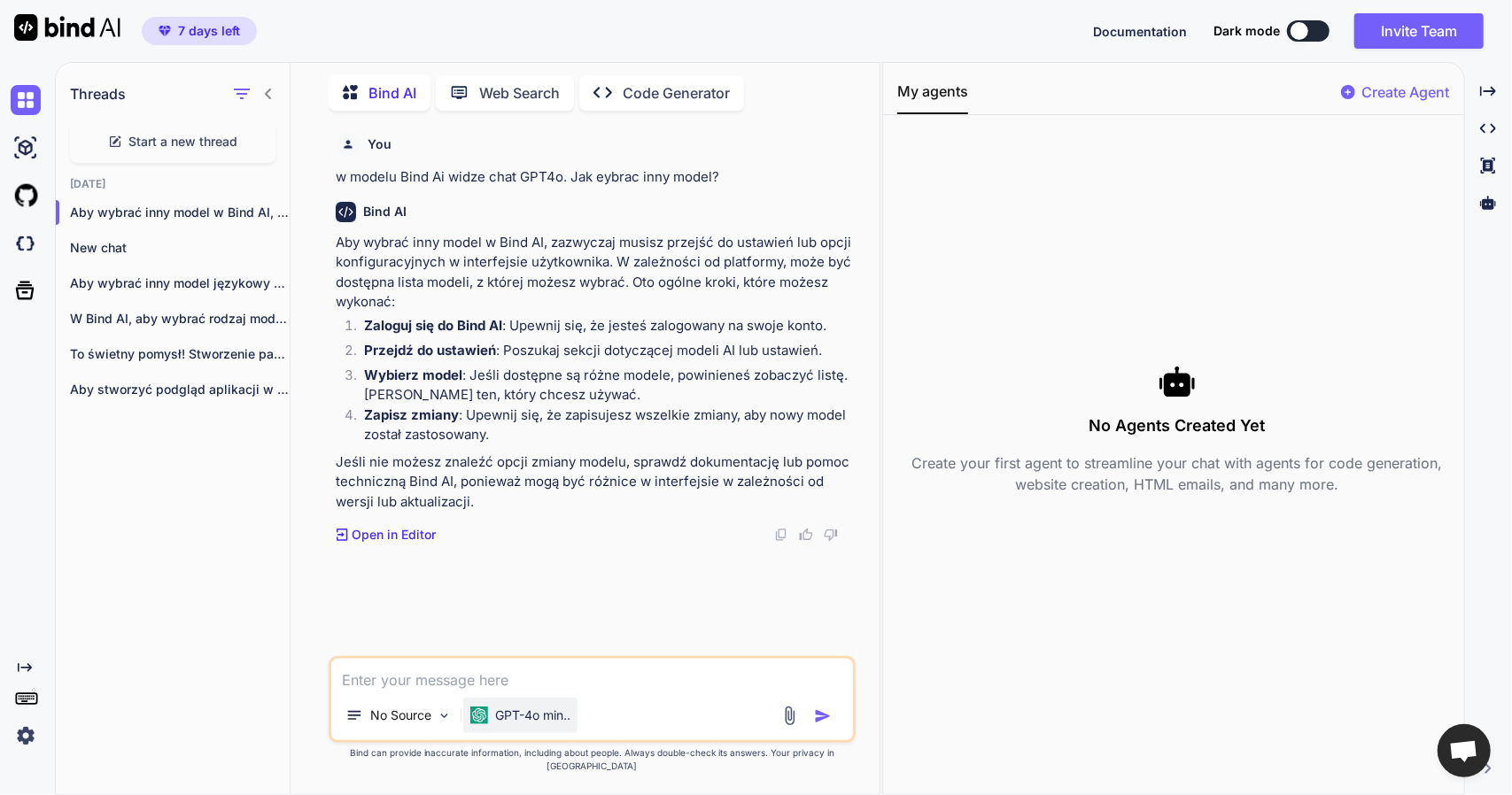
click at [519, 725] on p "GPT-4o min.." at bounding box center [532, 716] width 76 height 18
click at [523, 725] on p "GPT-4o min.." at bounding box center [532, 716] width 76 height 18
click at [93, 33] on img at bounding box center [68, 28] width 107 height 27
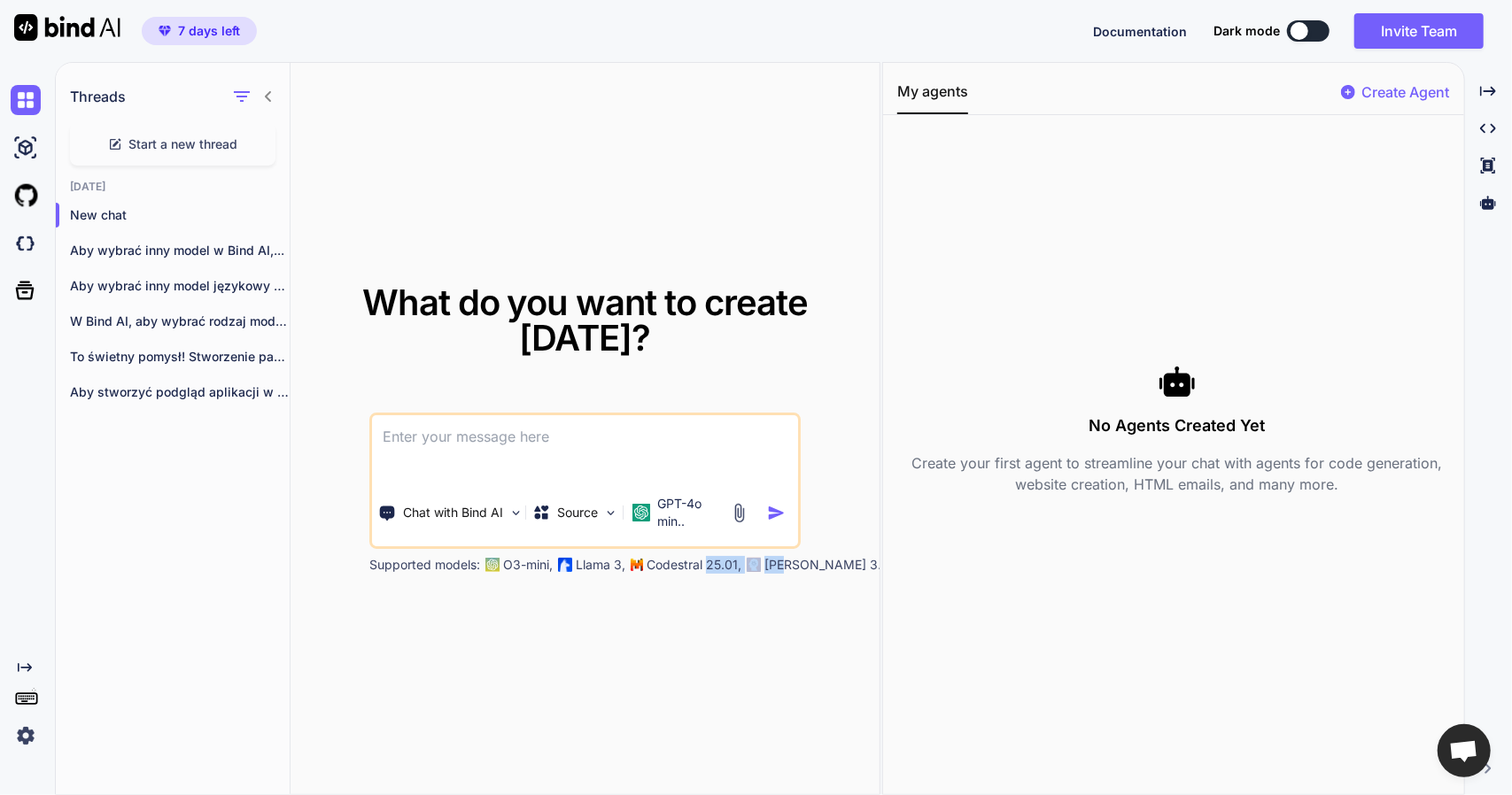
drag, startPoint x: 708, startPoint y: 566, endPoint x: 800, endPoint y: 569, distance: 92.0
click at [793, 569] on div "Supported models: O3-mini, Llama 3, Codestral 25.01, [PERSON_NAME] 3.7 Sonnet, …" at bounding box center [812, 565] width 886 height 18
click at [804, 573] on p "[PERSON_NAME] 3.7 Sonnet," at bounding box center [849, 565] width 171 height 18
click at [832, 566] on p "[PERSON_NAME] 3.7 Sonnet," at bounding box center [849, 565] width 171 height 18
click at [736, 511] on img at bounding box center [740, 513] width 20 height 20
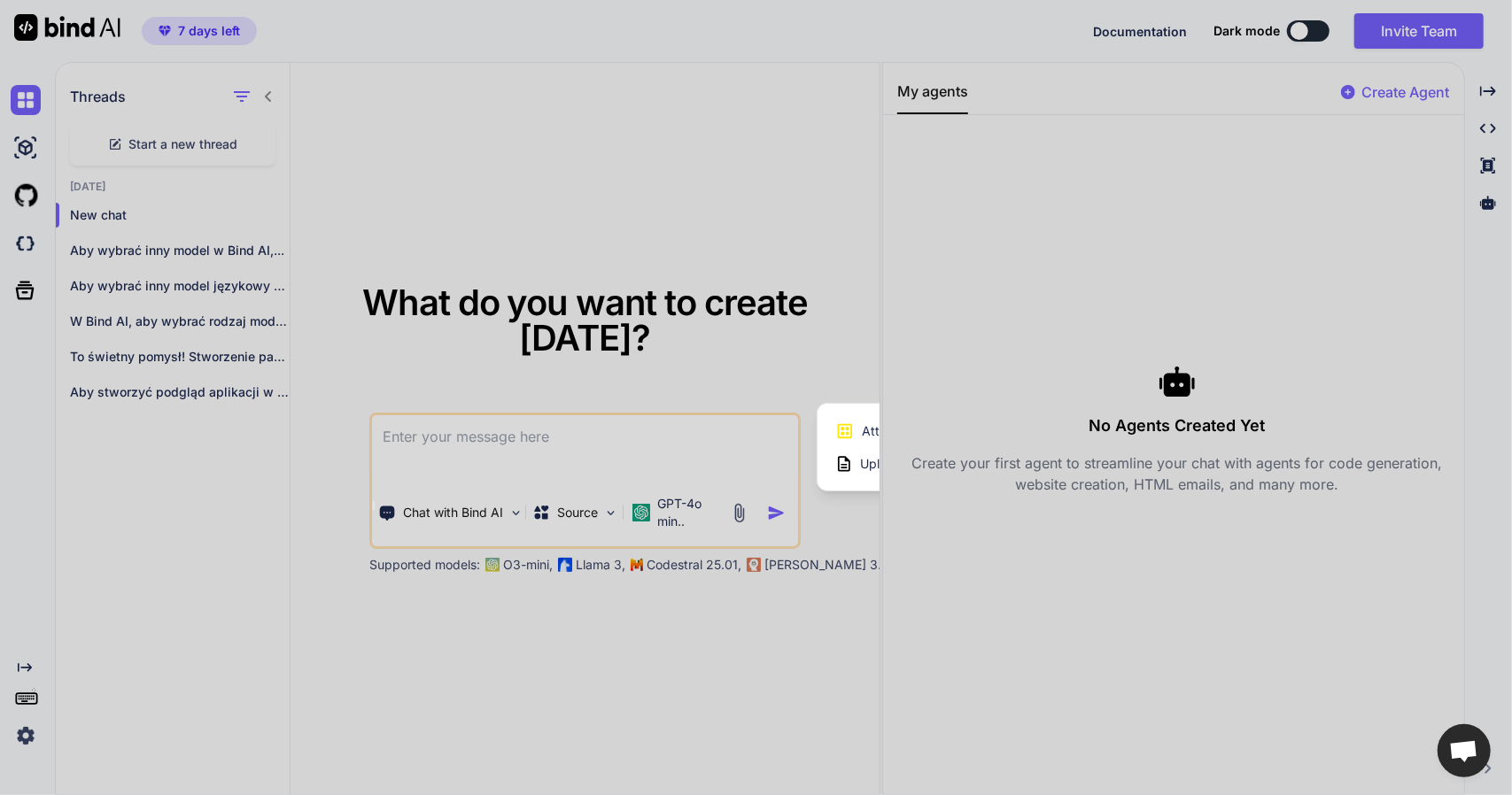
click at [876, 187] on div at bounding box center [756, 397] width 1512 height 795
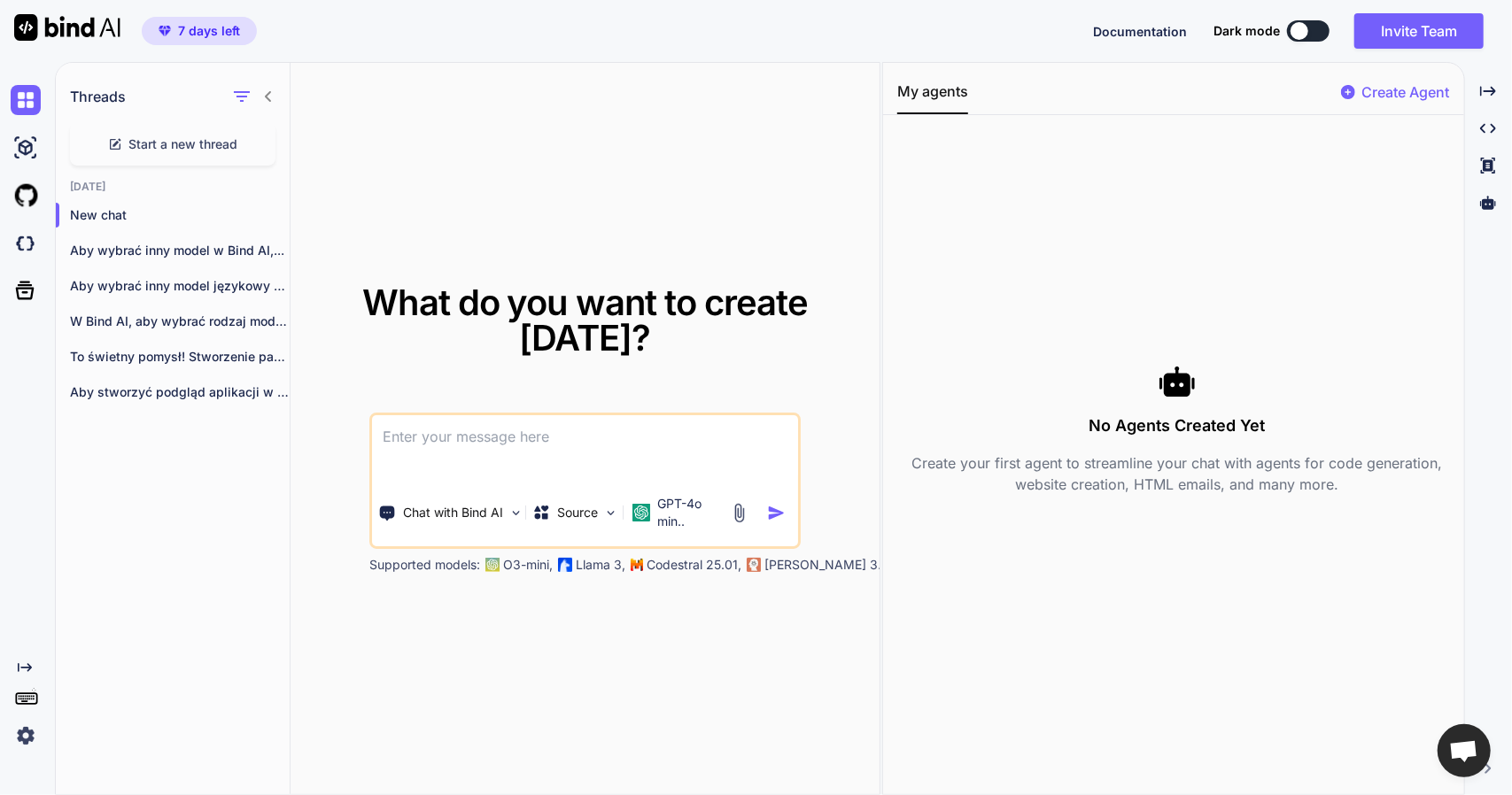
click at [740, 521] on img at bounding box center [740, 513] width 20 height 20
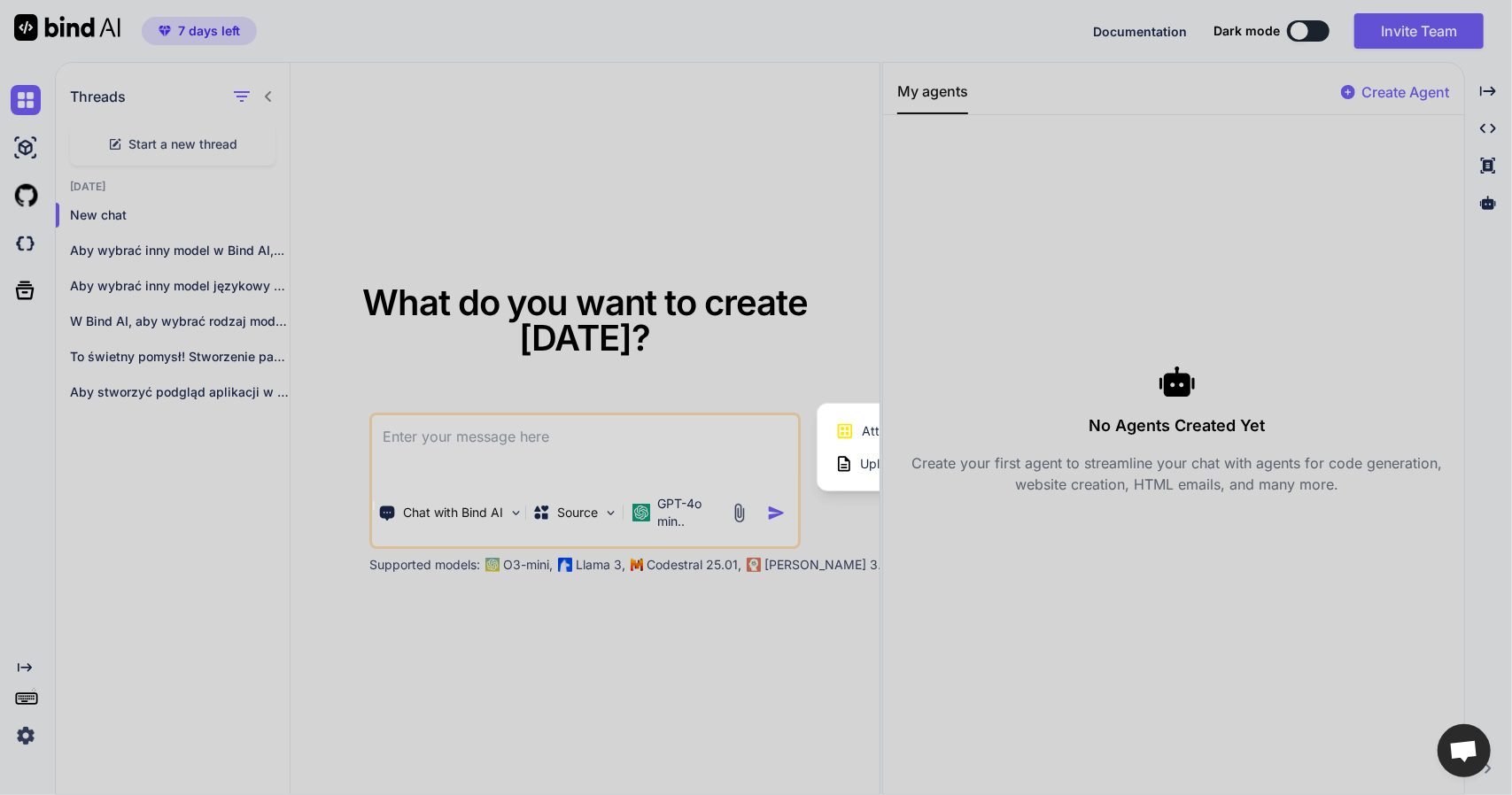
click at [740, 521] on div at bounding box center [756, 397] width 1512 height 795
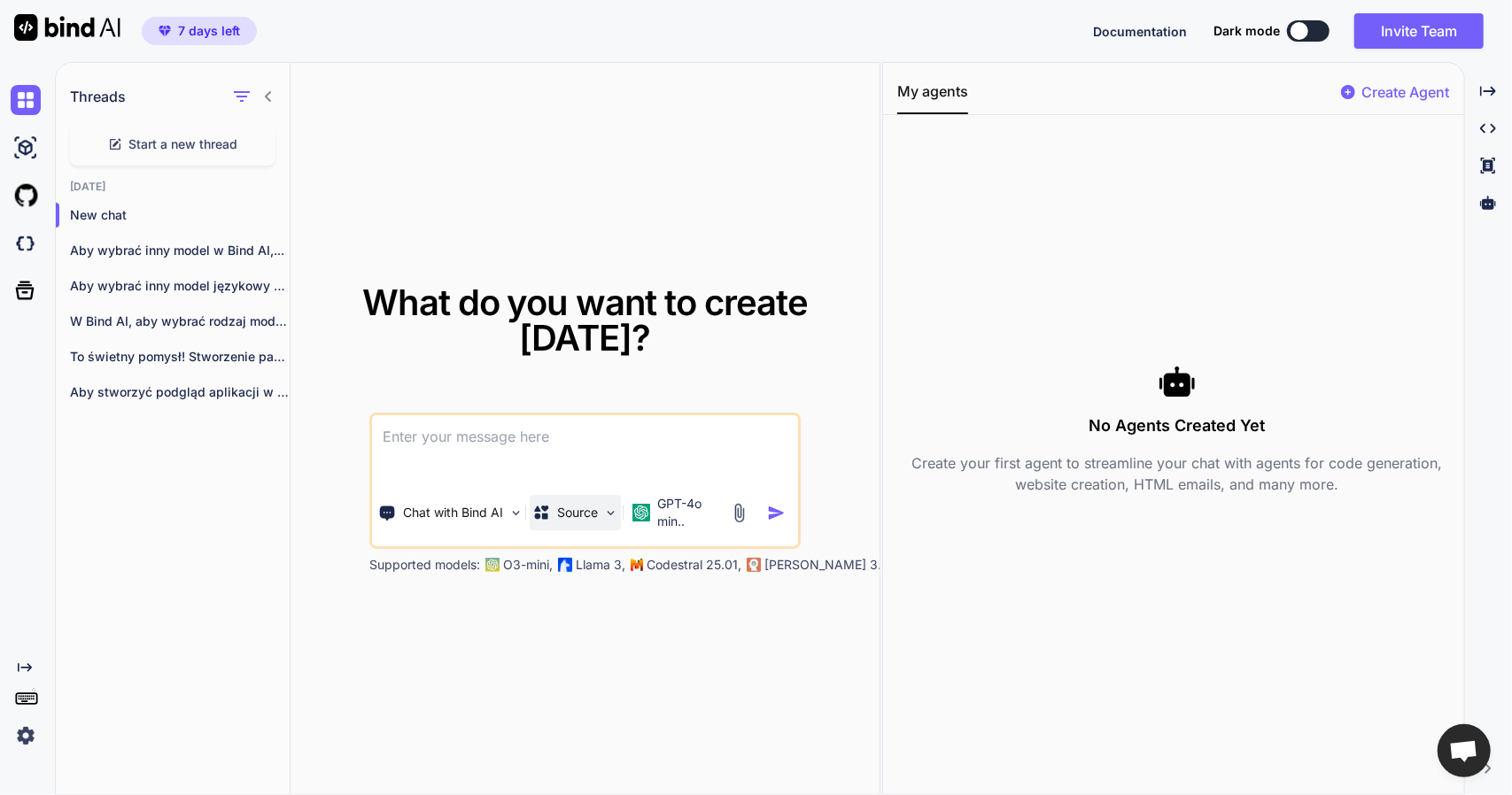
click at [617, 507] on div "Source" at bounding box center [575, 513] width 92 height 36
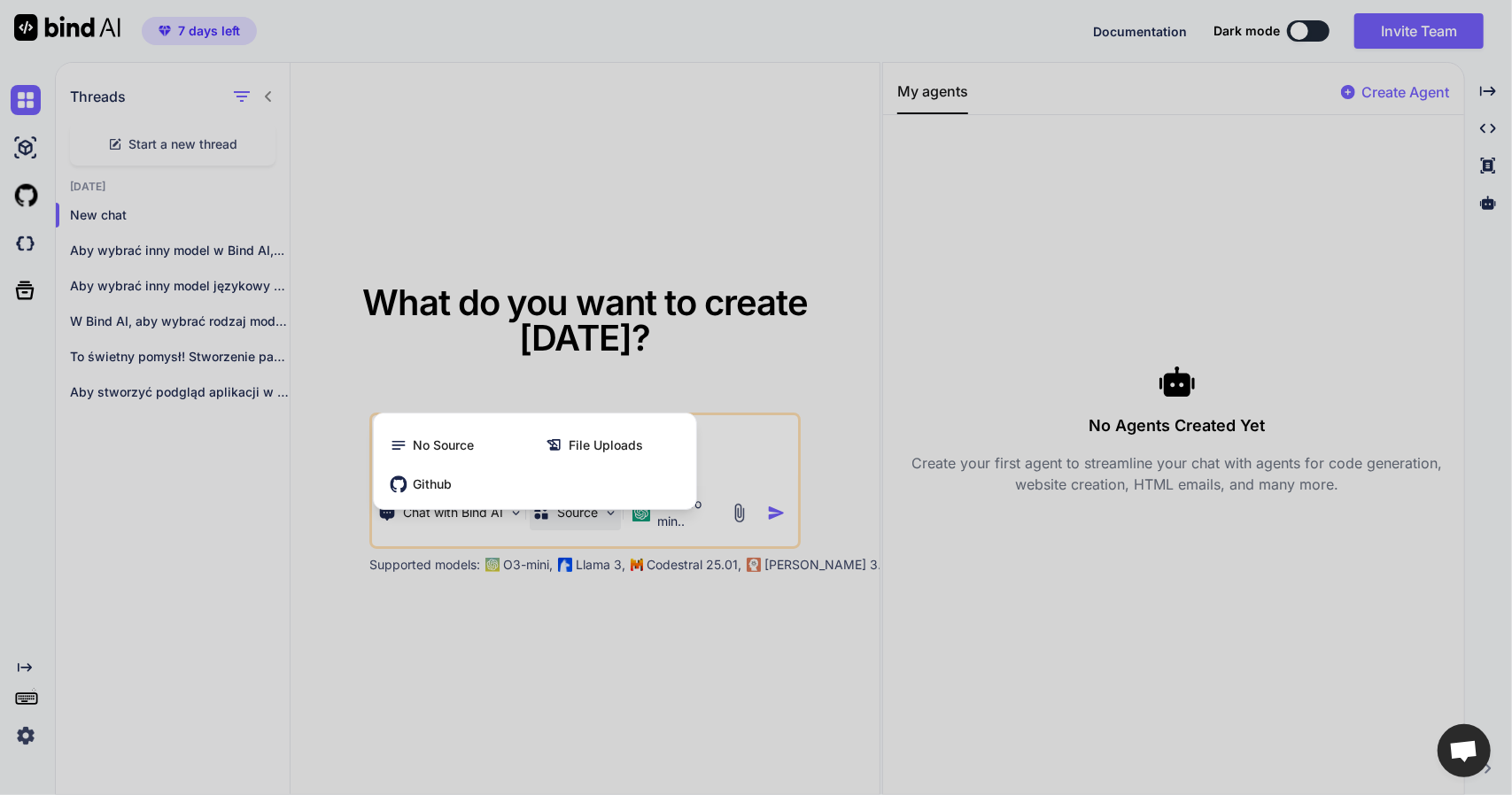
click at [659, 525] on div at bounding box center [756, 397] width 1512 height 795
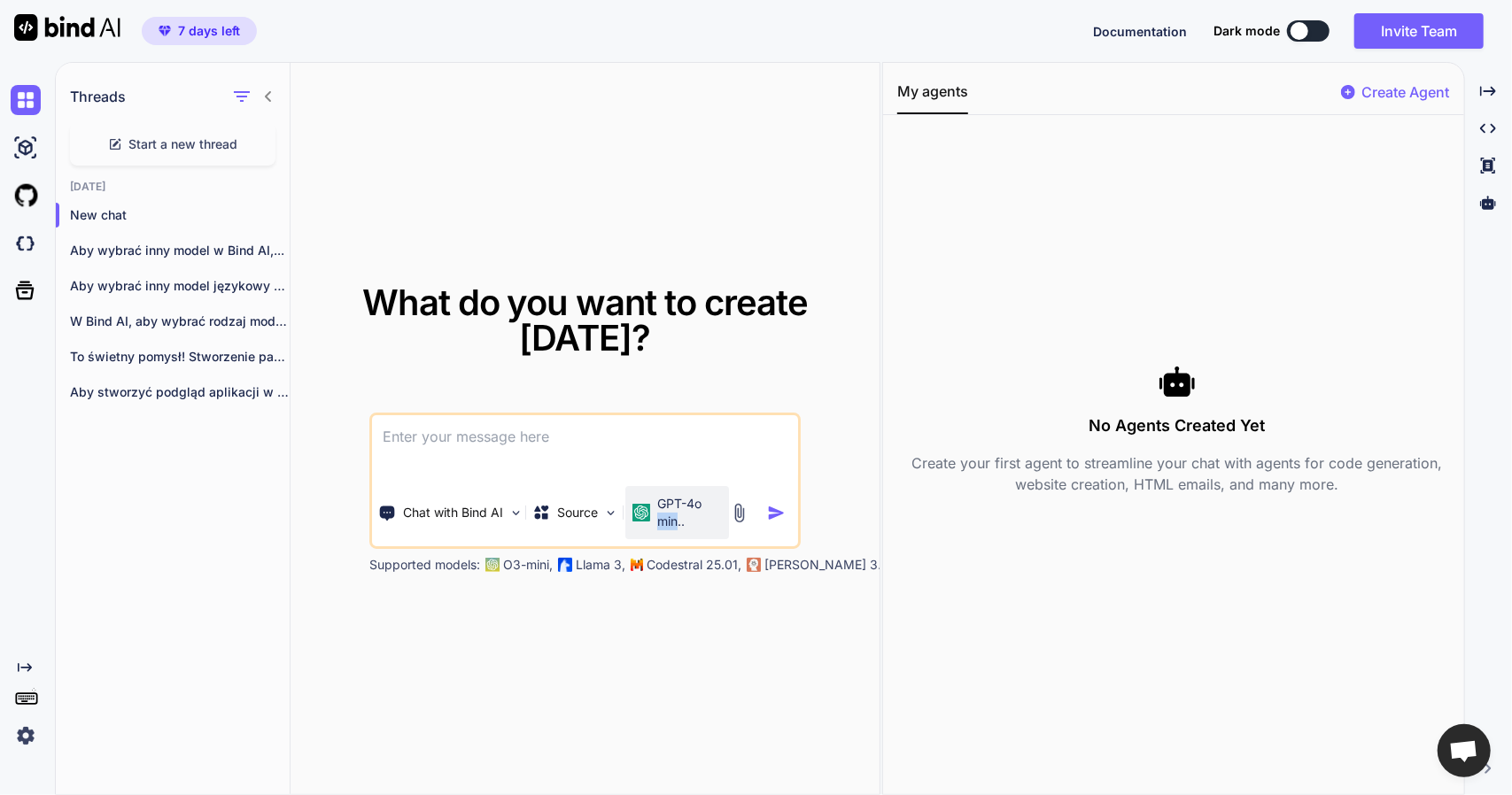
click at [661, 527] on p "GPT-4o min.." at bounding box center [690, 513] width 66 height 36
click at [663, 505] on p "GPT-4o min.." at bounding box center [690, 513] width 66 height 36
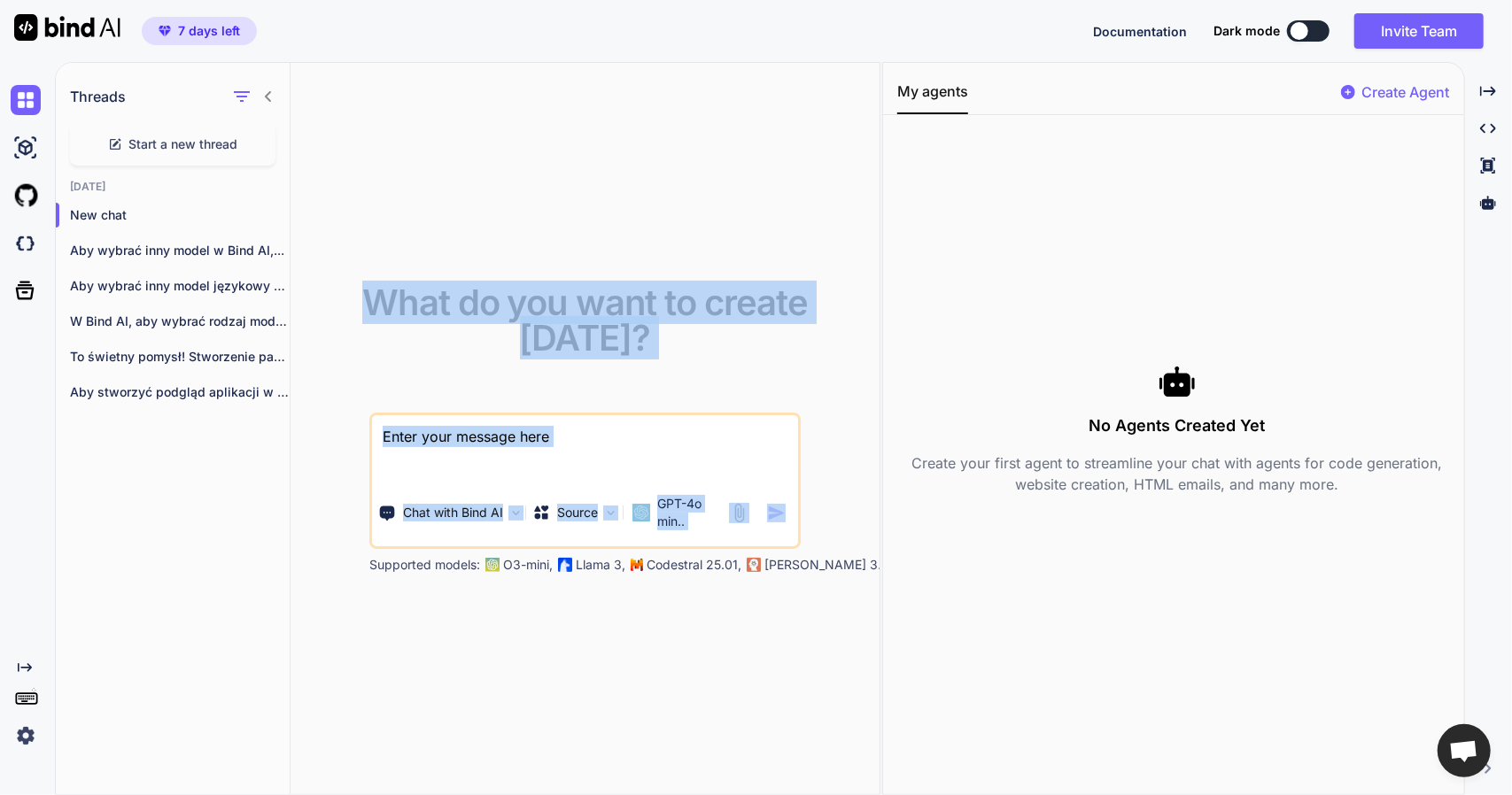
drag, startPoint x: 369, startPoint y: 560, endPoint x: 706, endPoint y: 573, distance: 337.3
click at [706, 573] on div "What do you want to create [DATE]? Chat with Bind AI Source GPT-4o min.. Suppor…" at bounding box center [585, 429] width 589 height 733
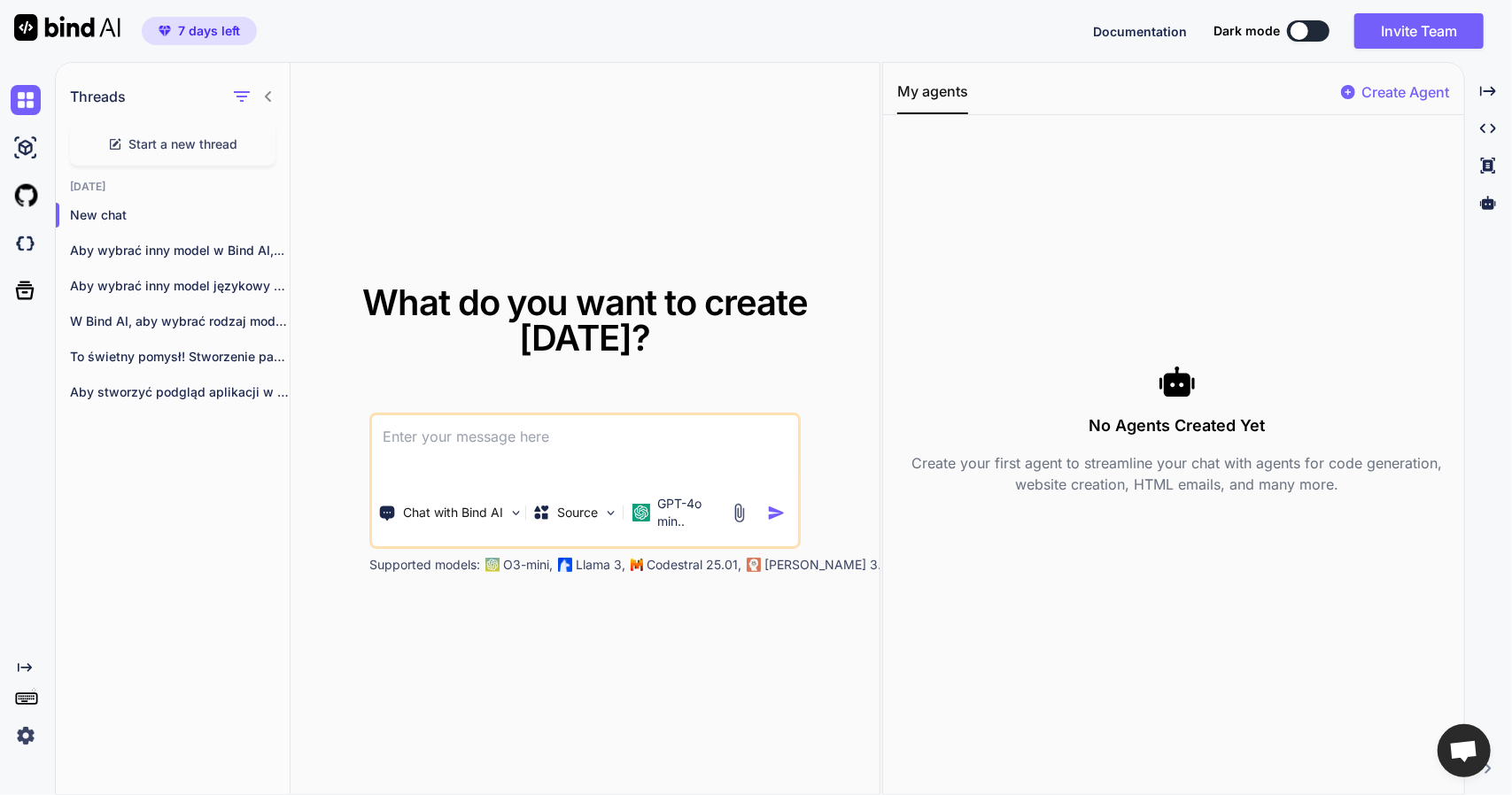
click at [730, 588] on div "What do you want to create [DATE]? Chat with Bind AI Source GPT-4o min.. Suppor…" at bounding box center [585, 429] width 589 height 733
click at [871, 564] on p "[PERSON_NAME] 3.7 Sonnet," at bounding box center [849, 565] width 171 height 18
drag, startPoint x: 880, startPoint y: 523, endPoint x: 1511, endPoint y: 624, distance: 639.0
click at [1511, 624] on div "Threads Start a new thread [DATE] New chat Aby wybrać inny model w Bind AI,... …" at bounding box center [784, 428] width 1457 height 733
click at [1476, 95] on div "Created with Pixso." at bounding box center [1488, 91] width 34 height 30
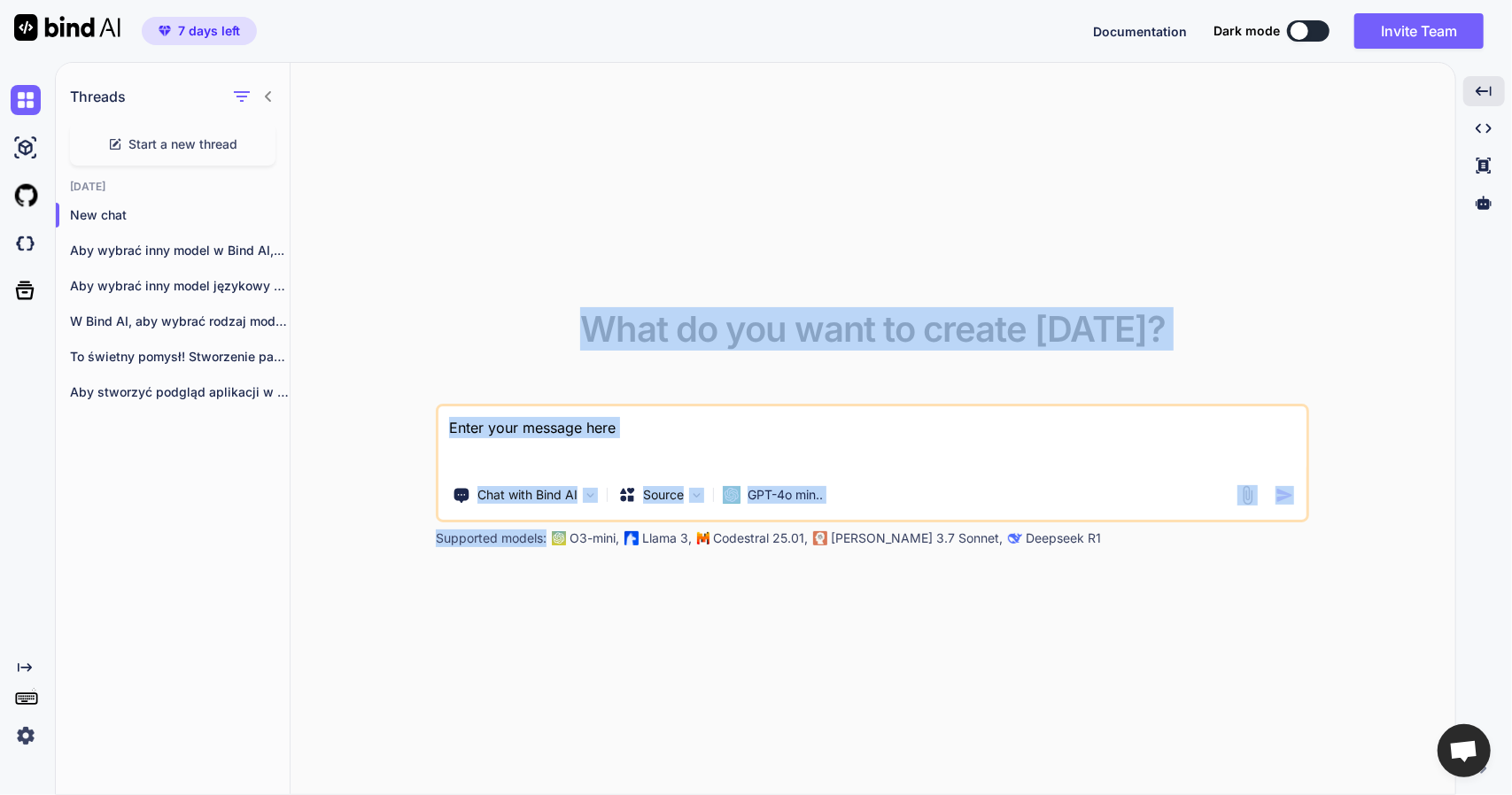
drag, startPoint x: 545, startPoint y: 537, endPoint x: 433, endPoint y: 520, distance: 113.3
click at [433, 520] on div "What do you want to create [DATE]? Chat with Bind AI Source GPT-4o min.. Suppor…" at bounding box center [872, 429] width 1165 height 733
click at [469, 546] on div "What do you want to create [DATE]? Chat with Bind AI Source GPT-4o min.. Suppor…" at bounding box center [872, 429] width 1165 height 733
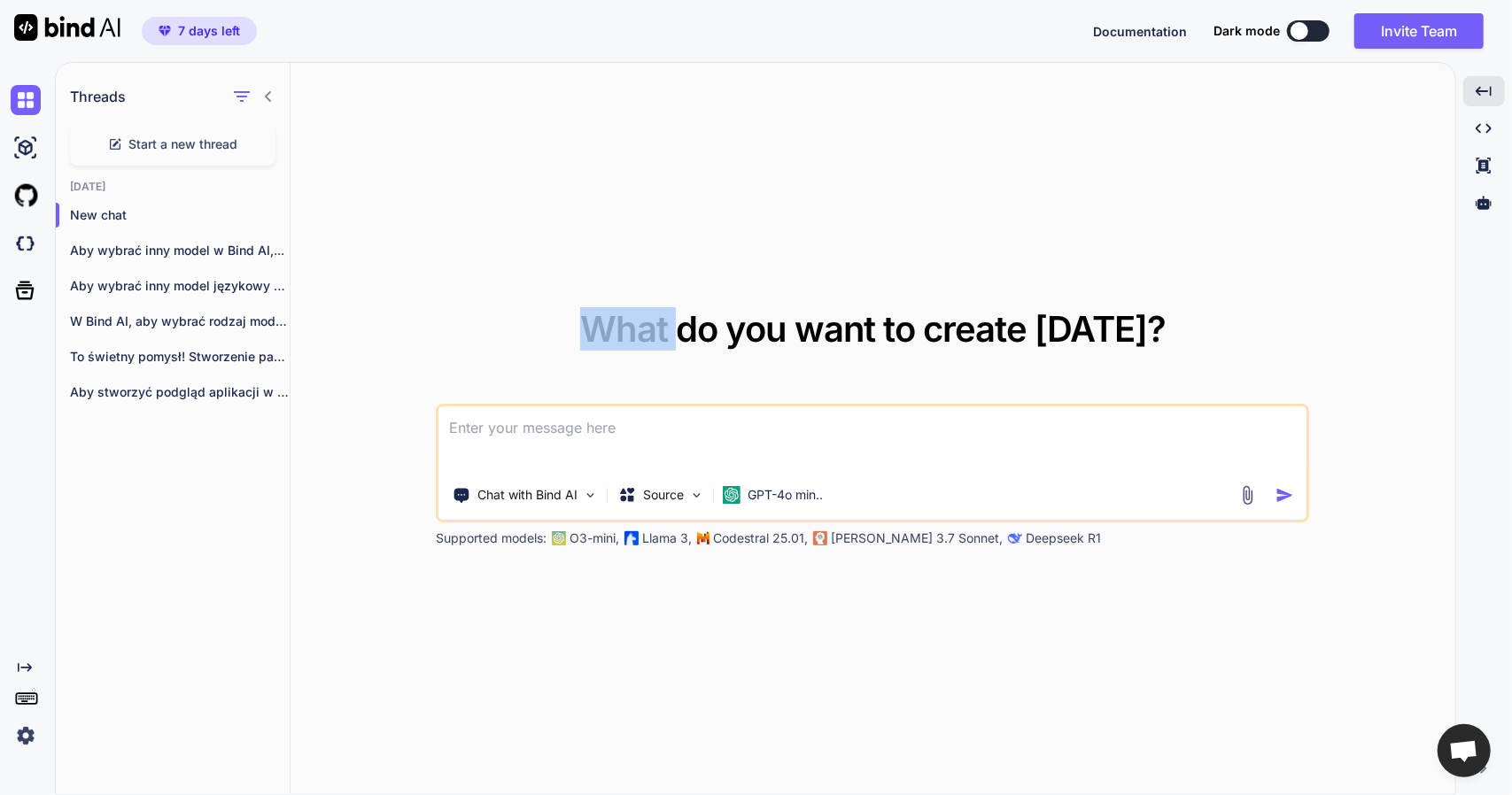
click at [469, 546] on div "What do you want to create [DATE]? Chat with Bind AI Source GPT-4o min.. Suppor…" at bounding box center [872, 429] width 1165 height 733
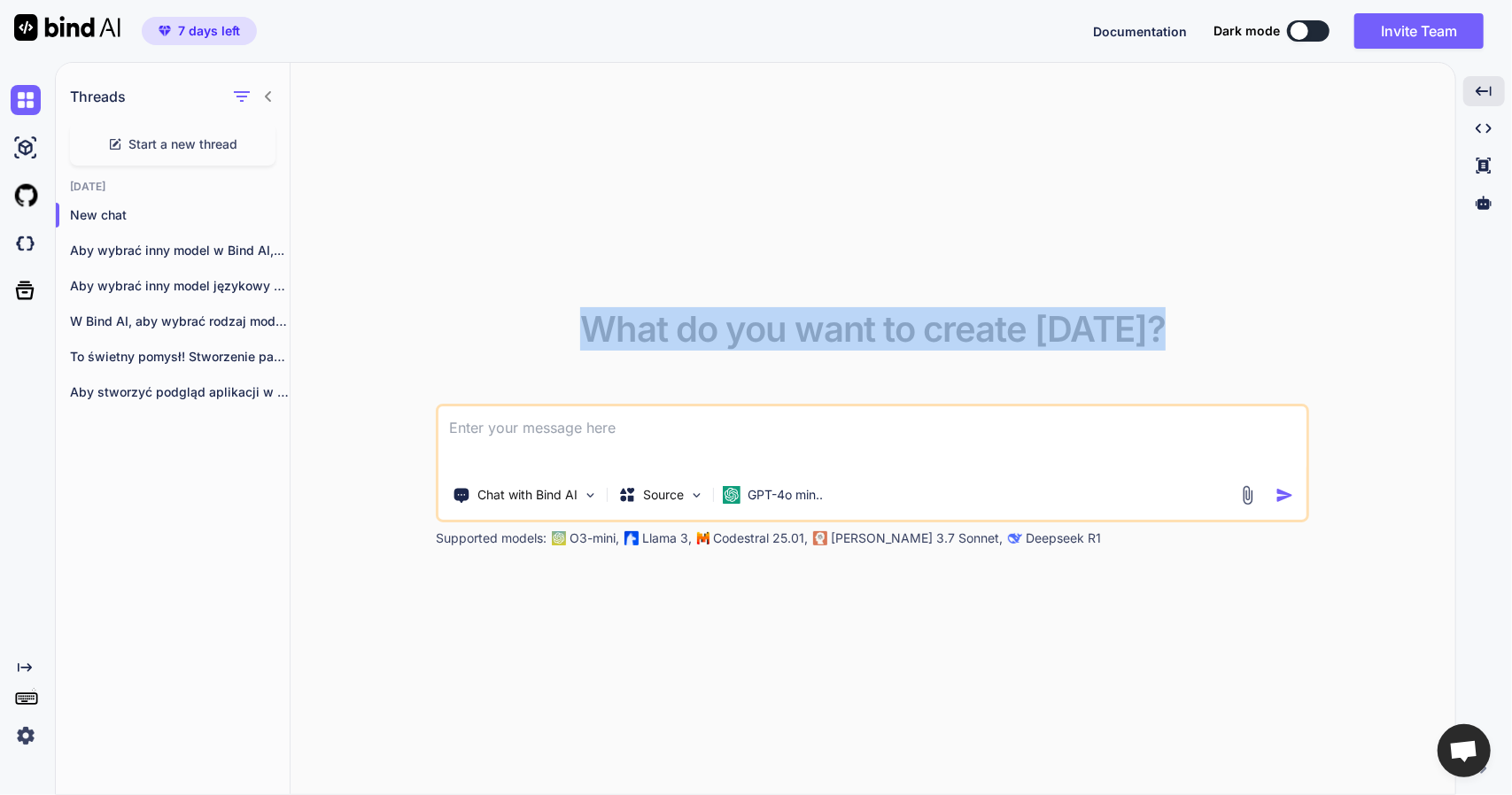
click at [469, 546] on div "What do you want to create [DATE]? Chat with Bind AI Source GPT-4o min.. Suppor…" at bounding box center [872, 429] width 1165 height 733
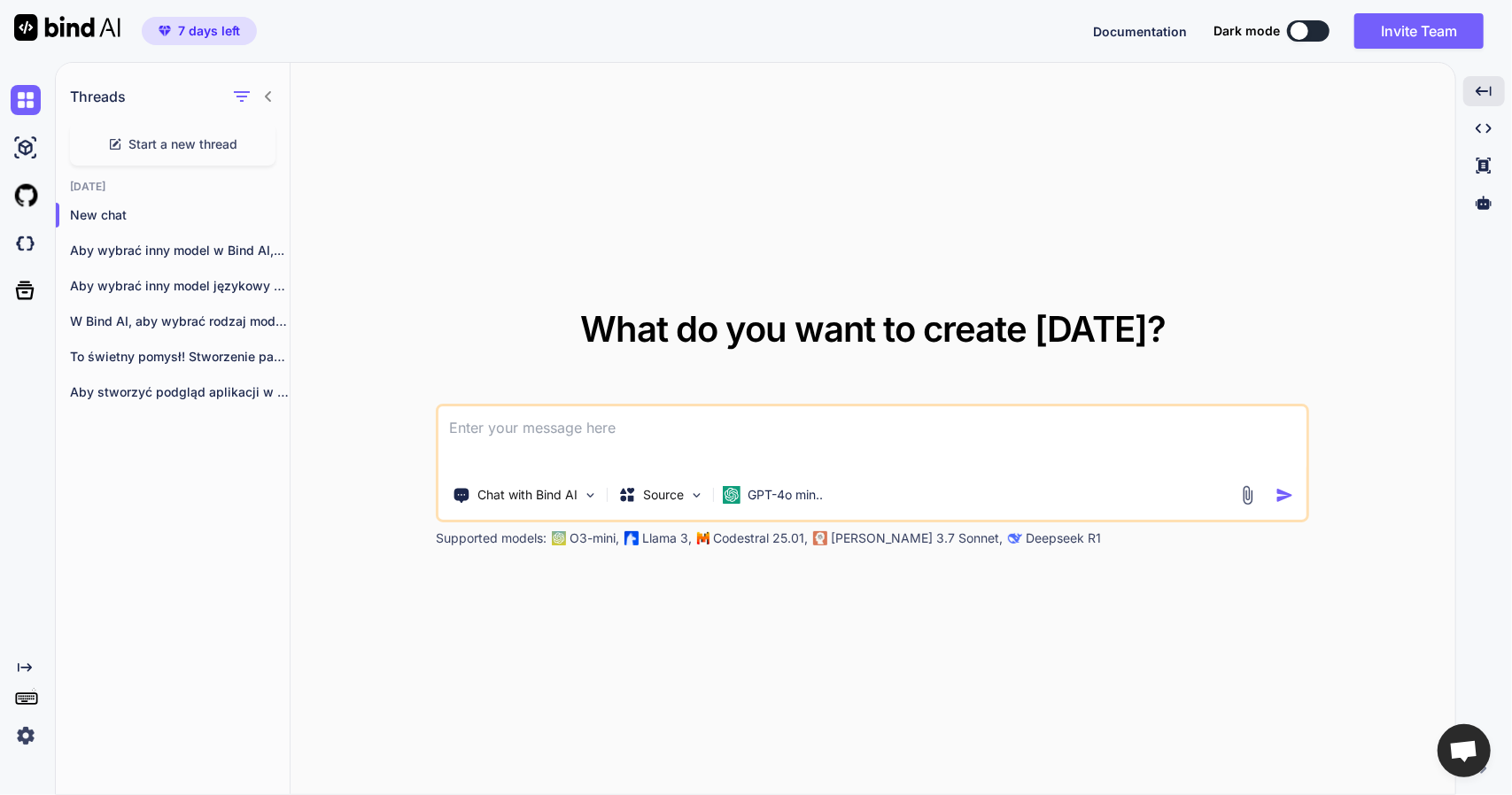
click at [478, 538] on p "Supported models:" at bounding box center [491, 538] width 111 height 18
copy p "Supported"
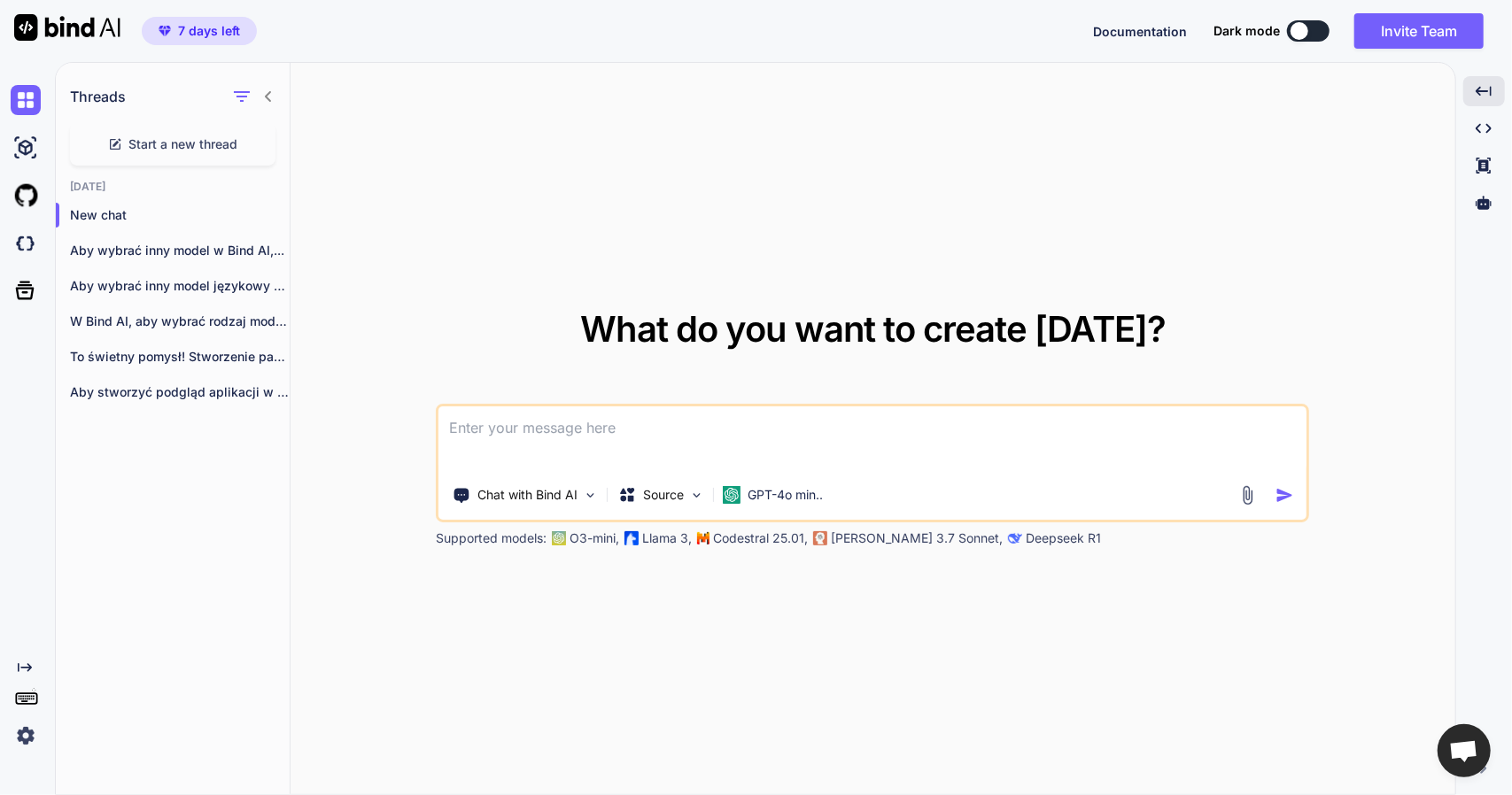
click at [553, 428] on textarea at bounding box center [872, 440] width 868 height 66
type textarea "j"
paste textarea "Supported models:"
type textarea "Jest tu napisane Supported models: i są wiemione model jezykowe Ai w bind ai. A…"
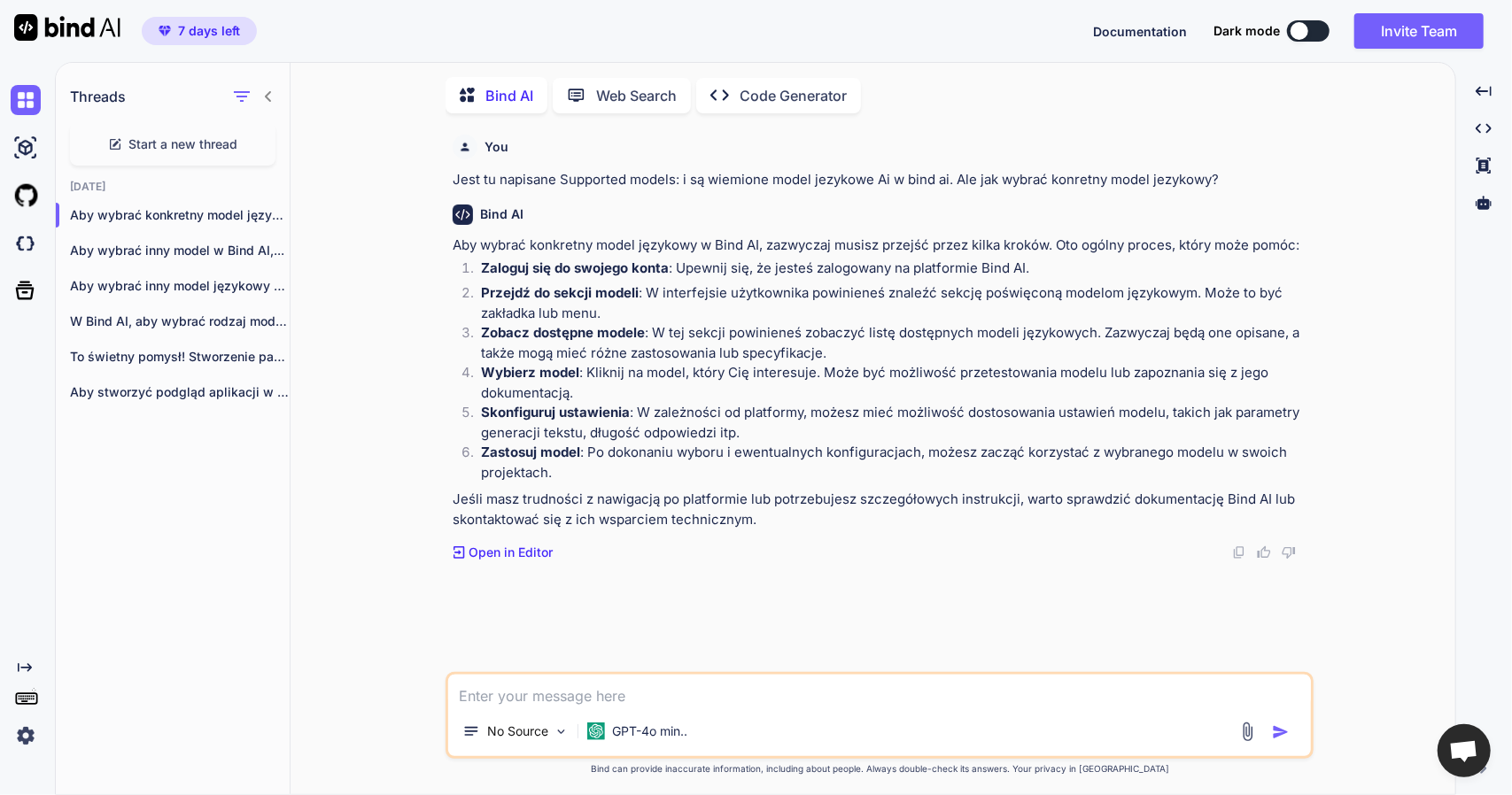
scroll to position [6, 0]
click at [35, 736] on img at bounding box center [26, 736] width 30 height 30
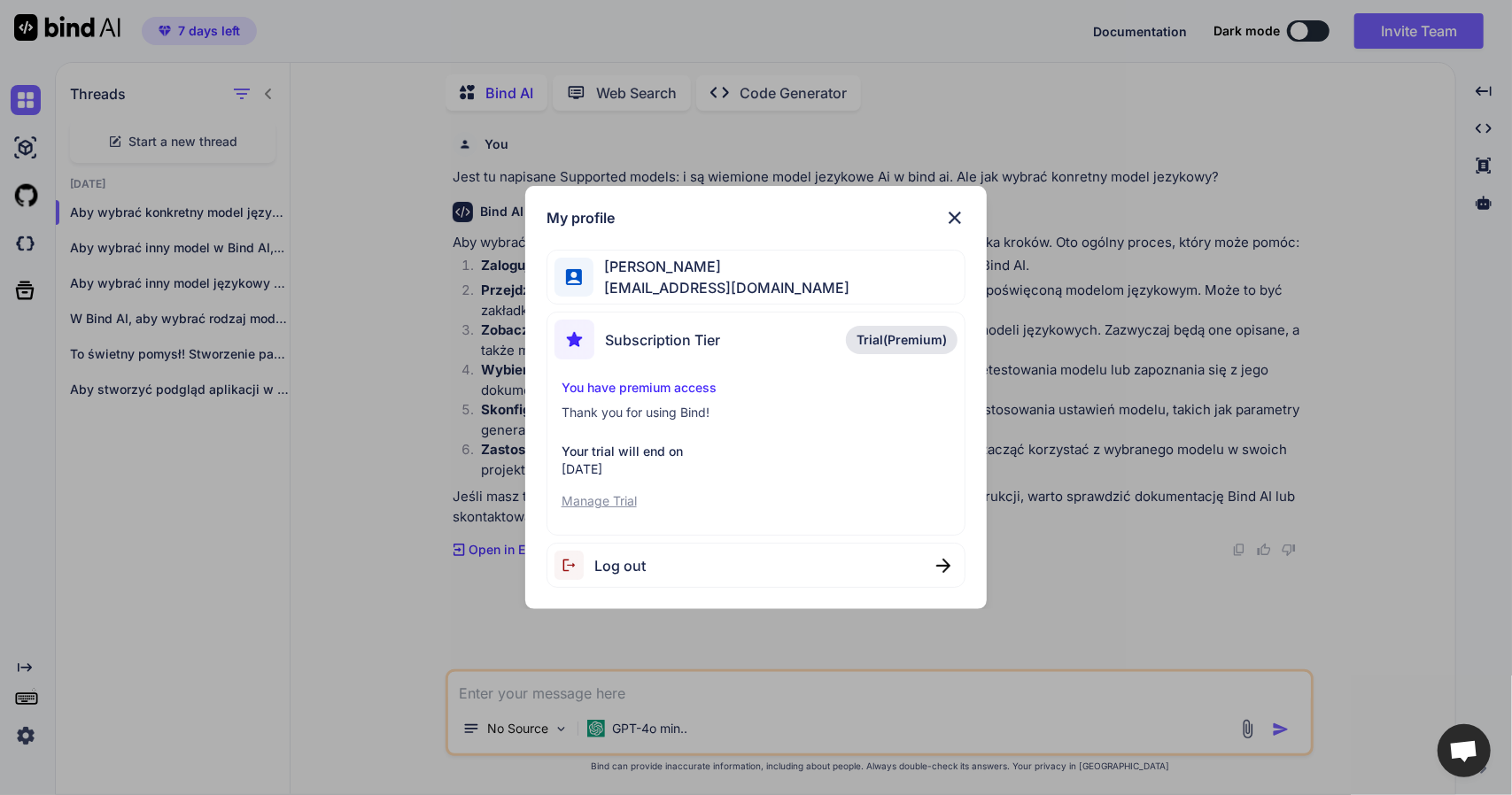
click at [306, 533] on div "My profile [PERSON_NAME] [EMAIL_ADDRESS][DOMAIN_NAME] Subscription Tier Trial(P…" at bounding box center [756, 397] width 1512 height 795
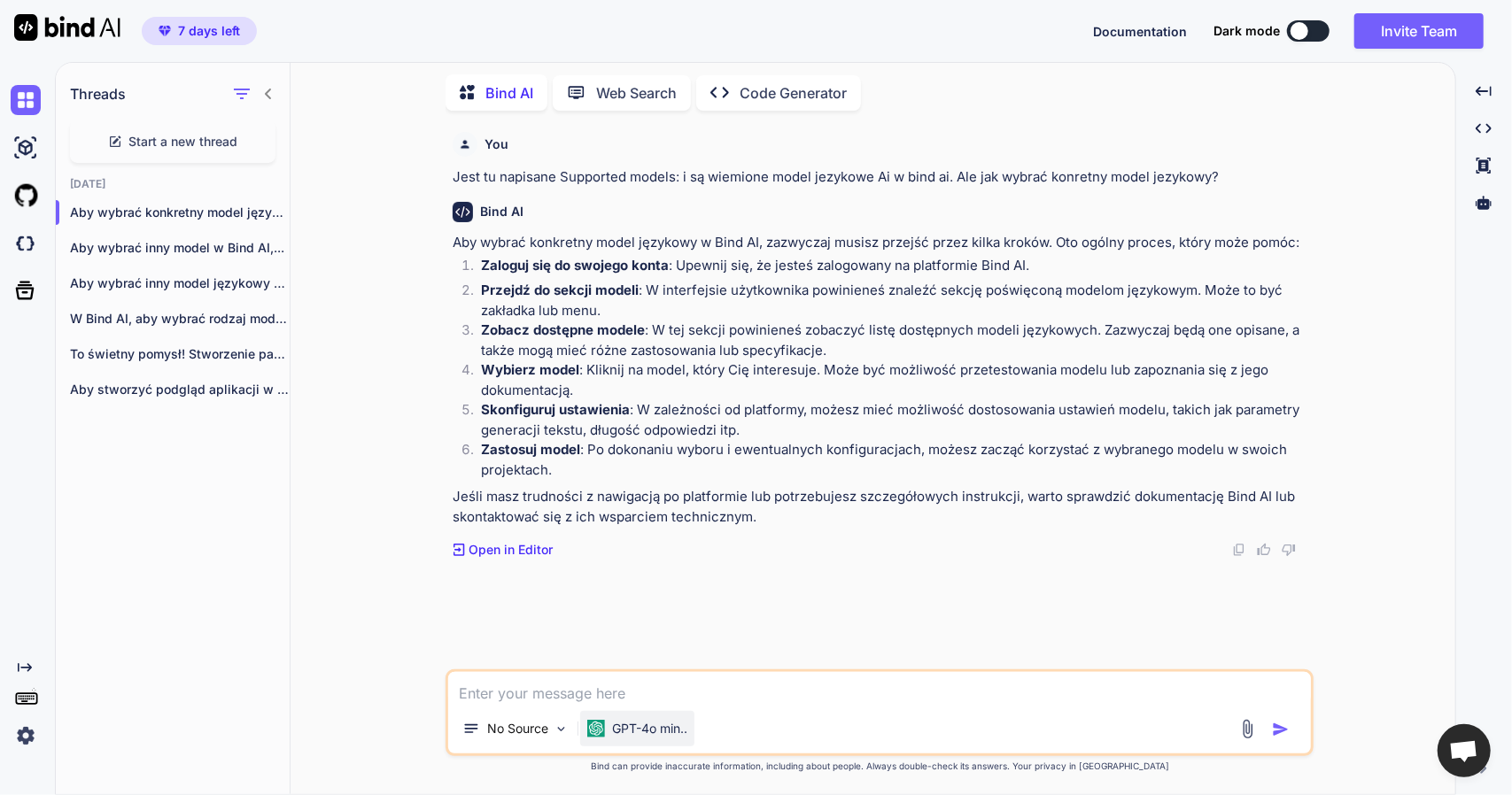
click at [641, 729] on p "GPT-4o min.." at bounding box center [649, 729] width 76 height 18
click at [142, 139] on span "Start a new thread" at bounding box center [184, 142] width 109 height 18
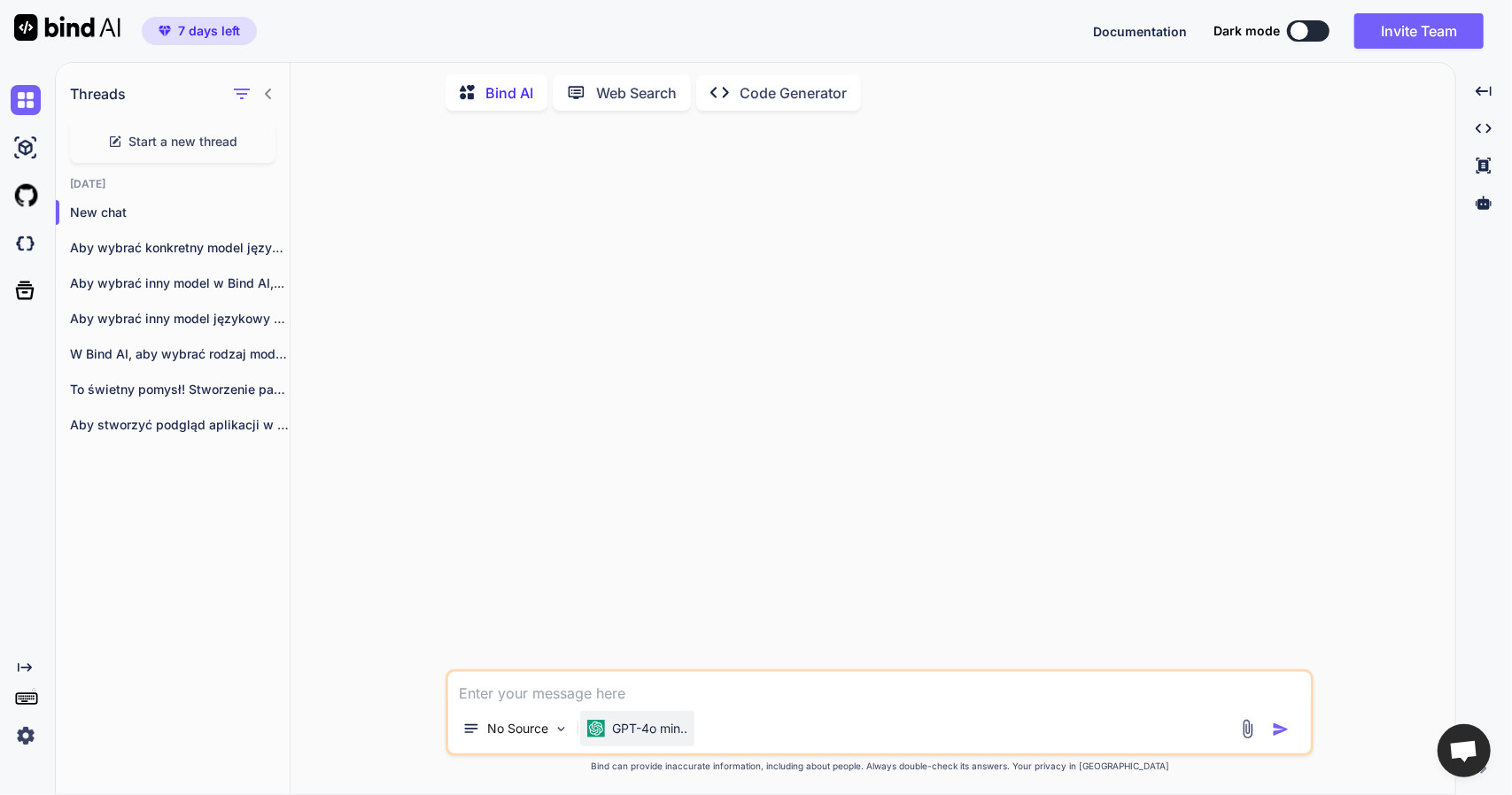
click at [647, 735] on p "GPT-4o min.." at bounding box center [649, 729] width 76 height 18
click at [558, 729] on img at bounding box center [561, 729] width 15 height 15
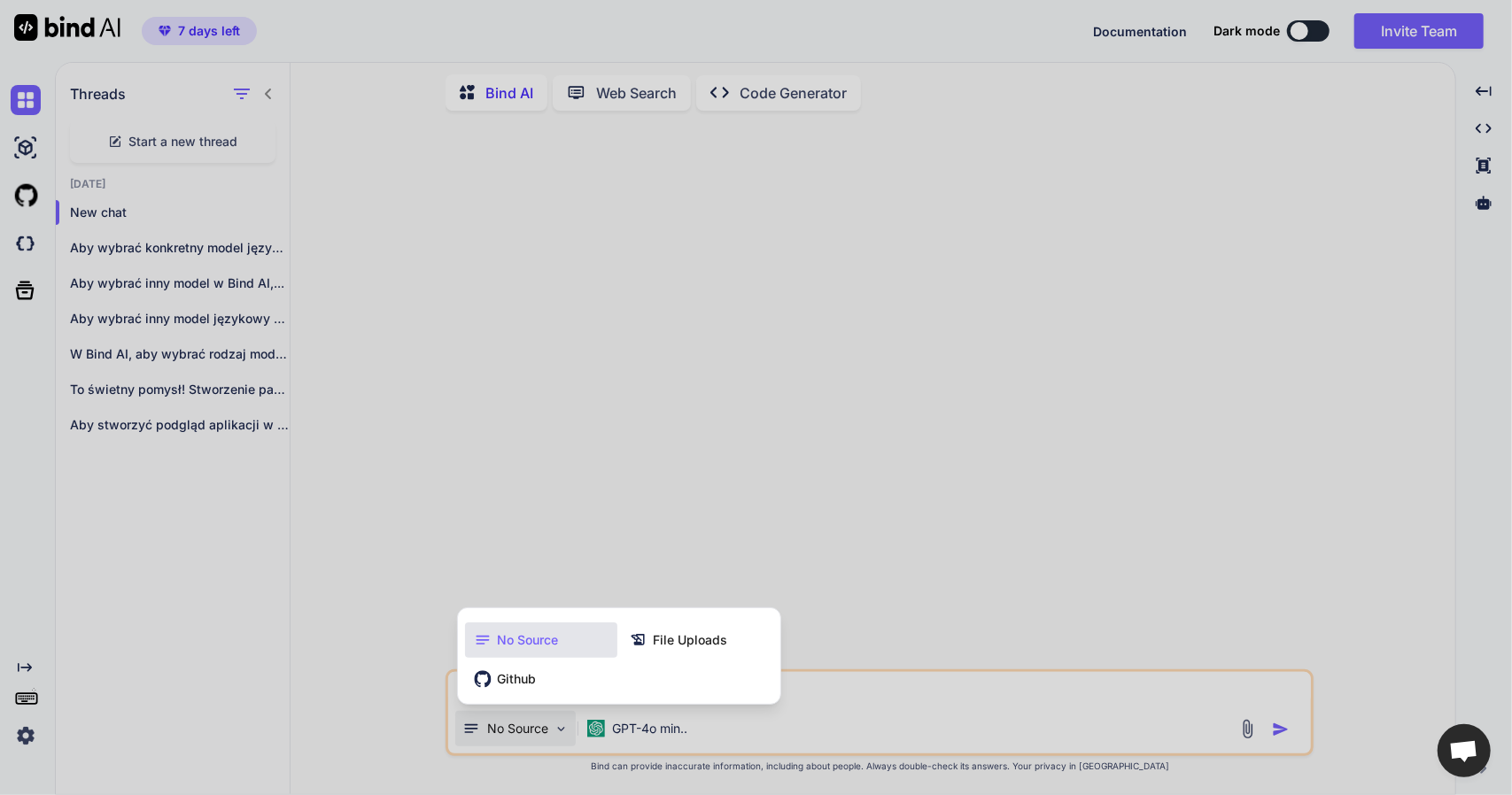
click at [500, 648] on span "No Source" at bounding box center [527, 640] width 61 height 18
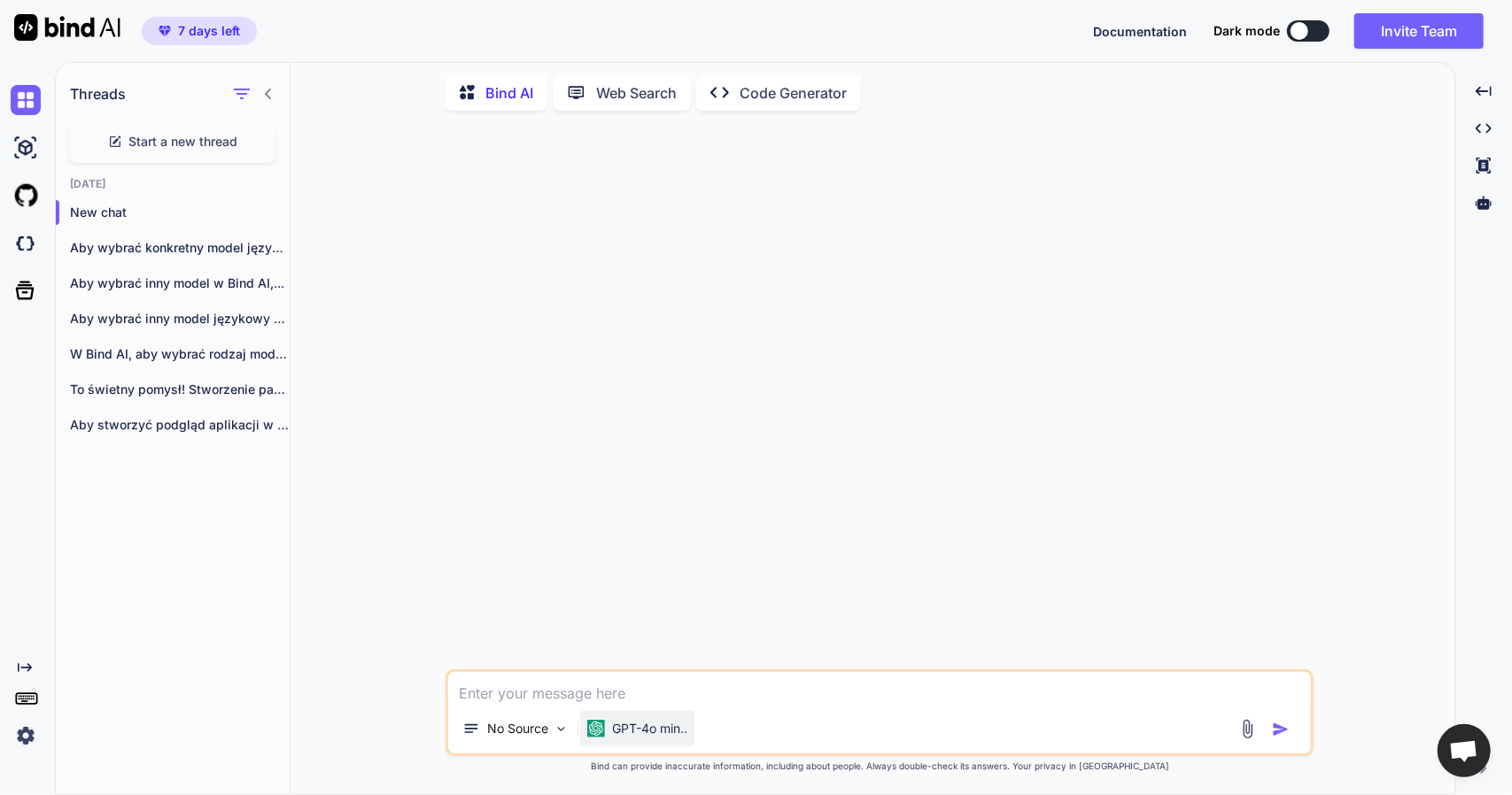
click at [592, 737] on div "GPT-4o min.." at bounding box center [637, 729] width 115 height 36
click at [529, 731] on p "No Source" at bounding box center [517, 729] width 61 height 18
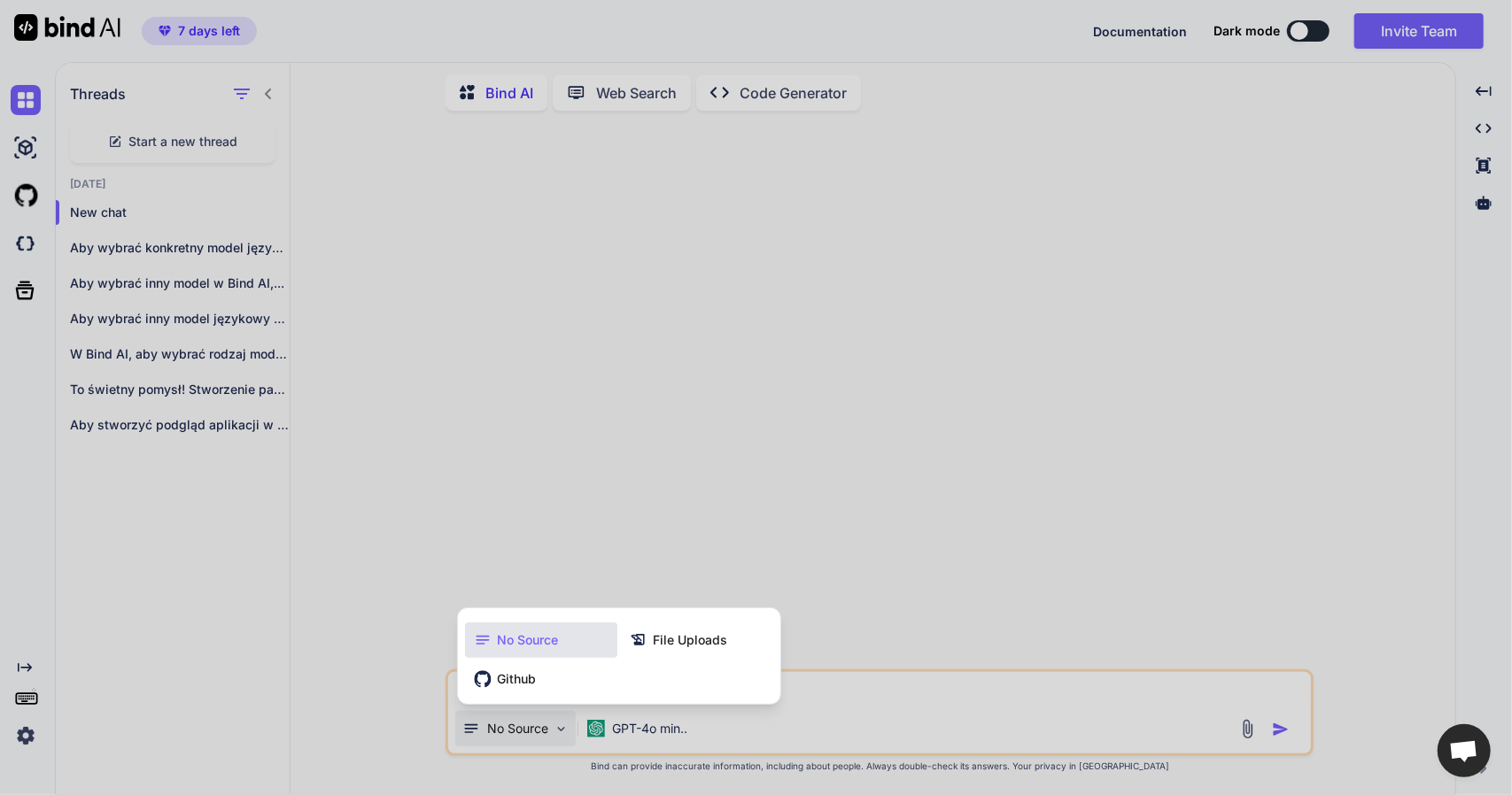
click at [329, 685] on div at bounding box center [756, 397] width 1512 height 795
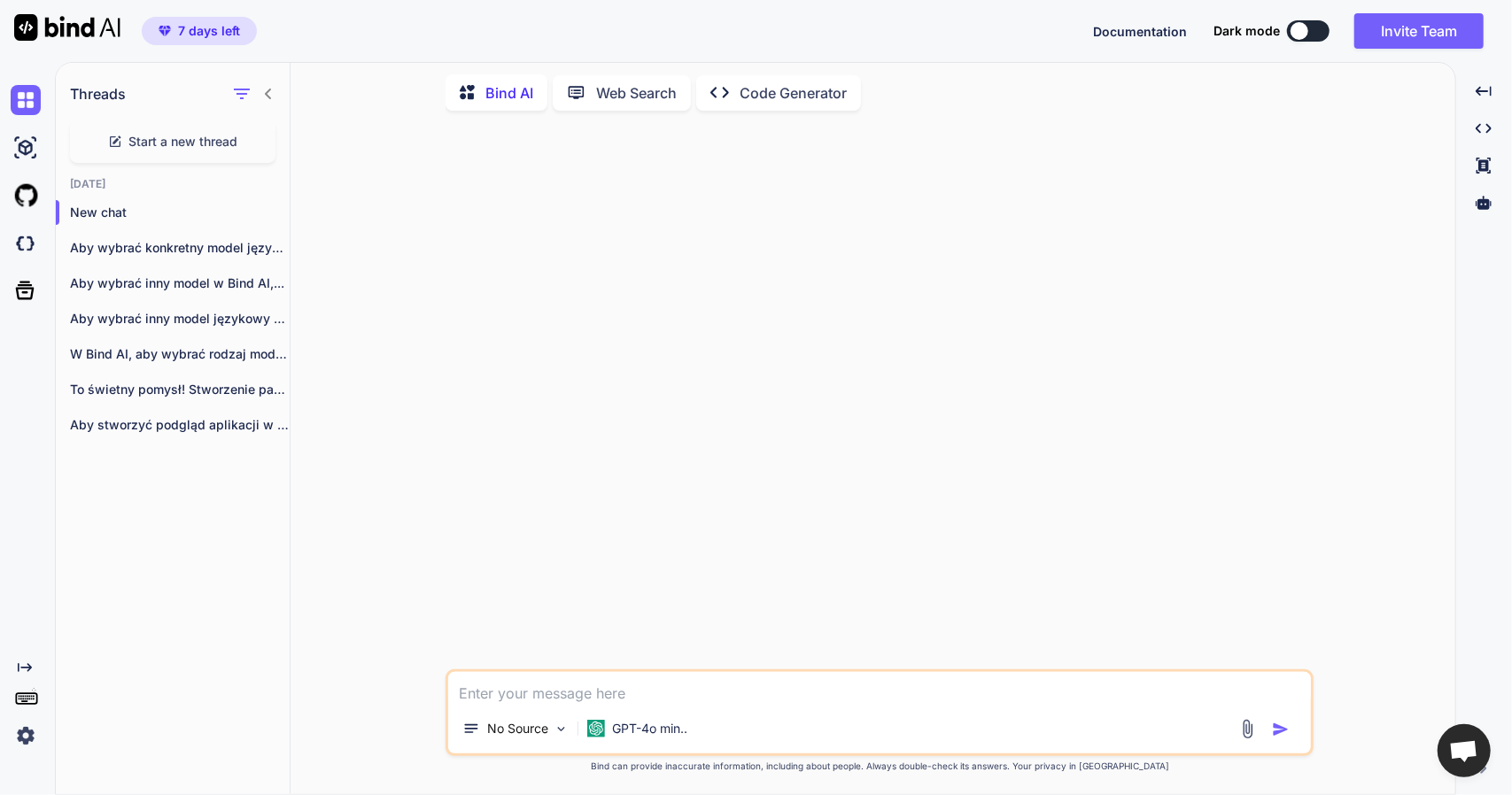
click at [619, 95] on p "Web Search" at bounding box center [636, 93] width 81 height 21
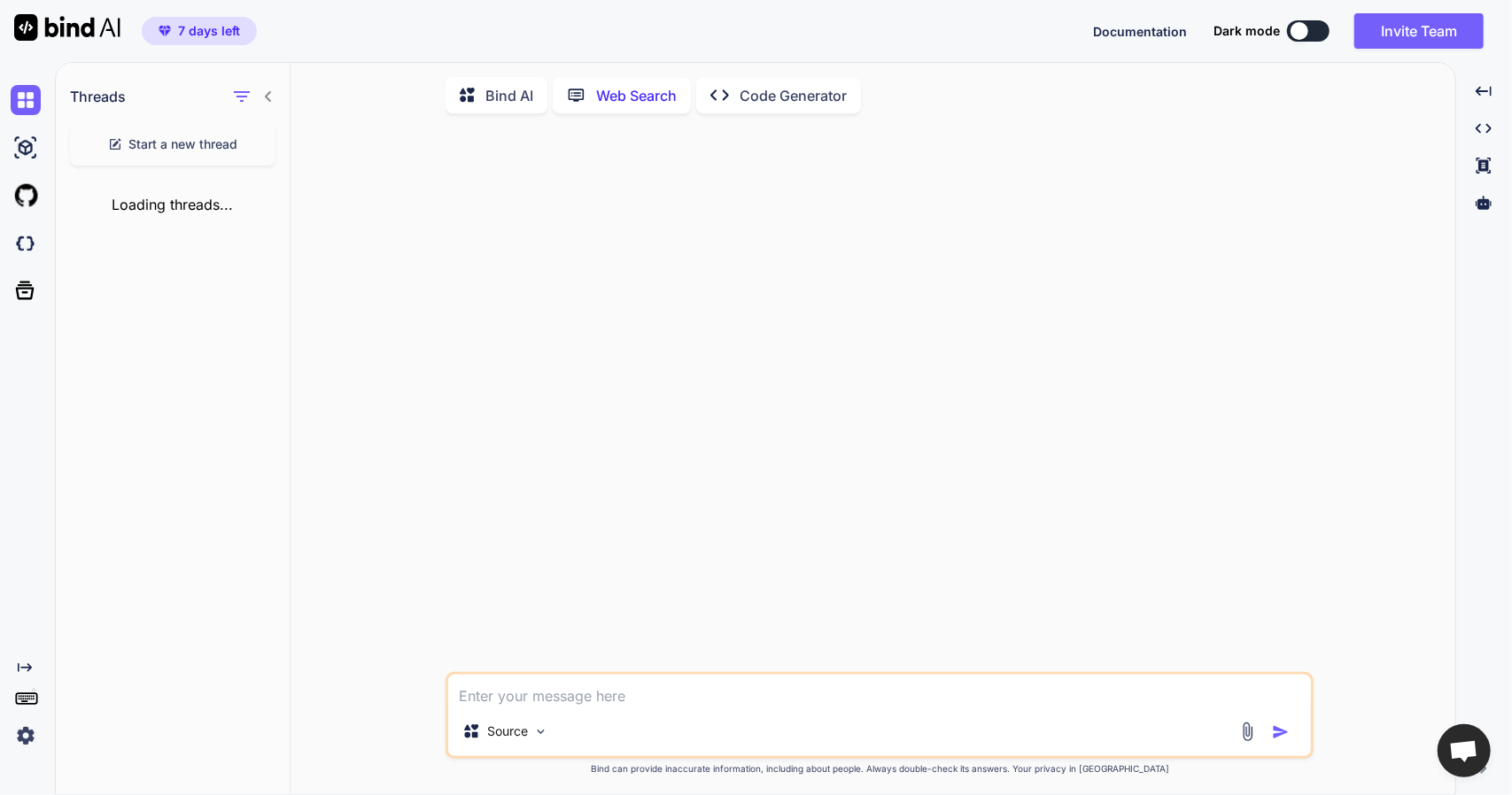
scroll to position [6, 0]
click at [529, 731] on div "Source" at bounding box center [505, 729] width 100 height 36
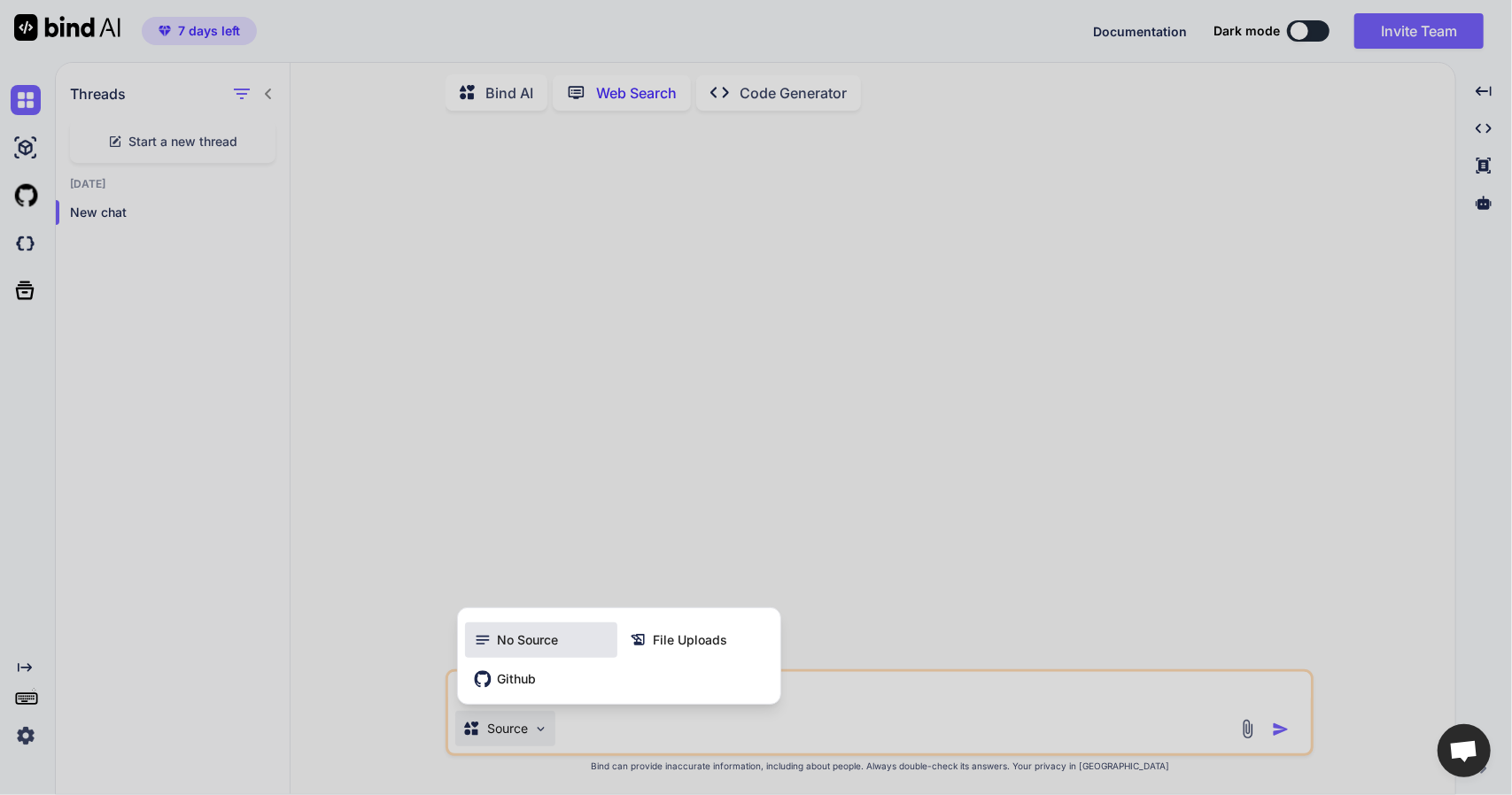
click at [533, 639] on span "No Source" at bounding box center [527, 640] width 61 height 18
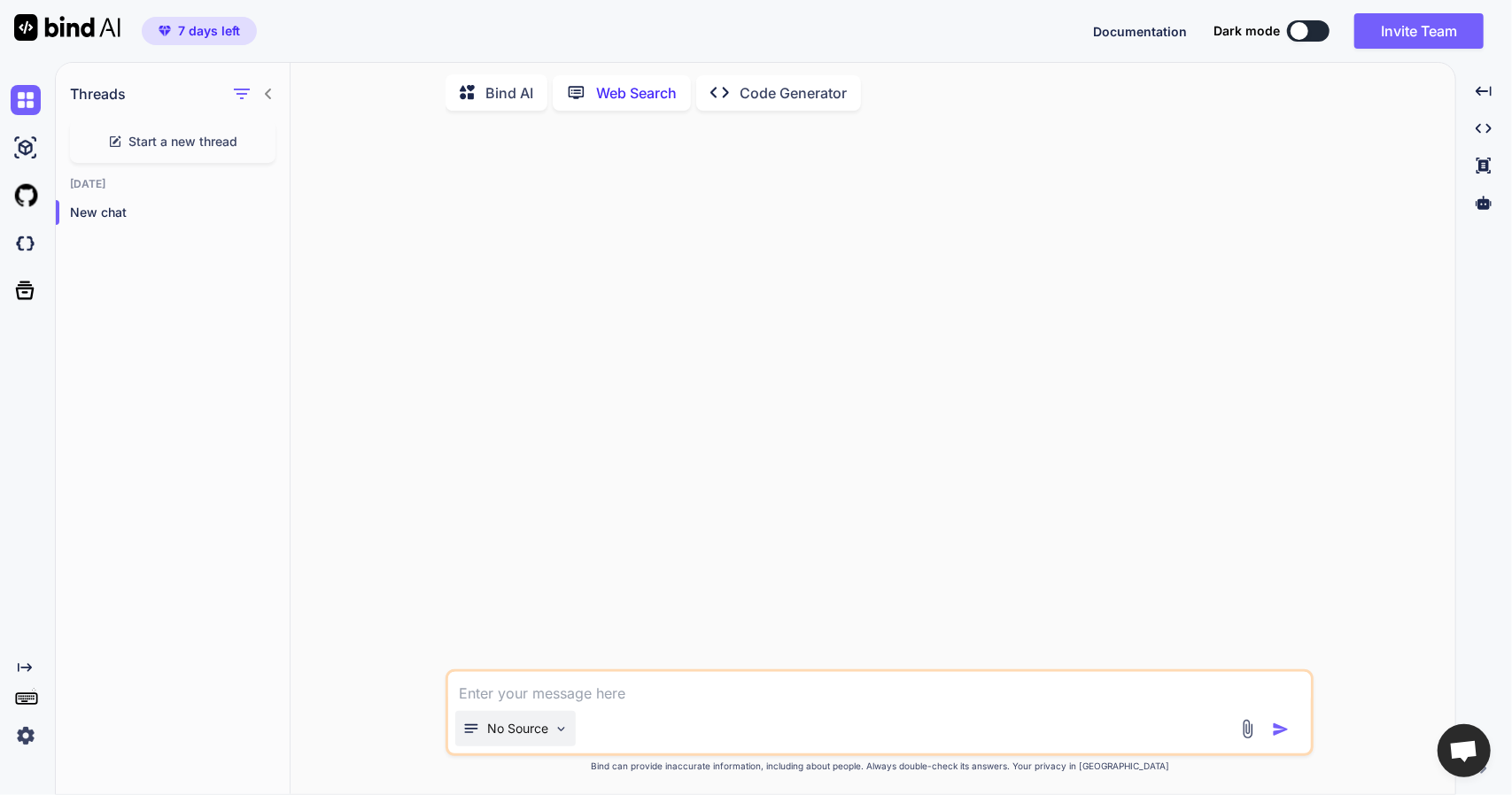
click at [516, 728] on p "No Source" at bounding box center [517, 729] width 61 height 18
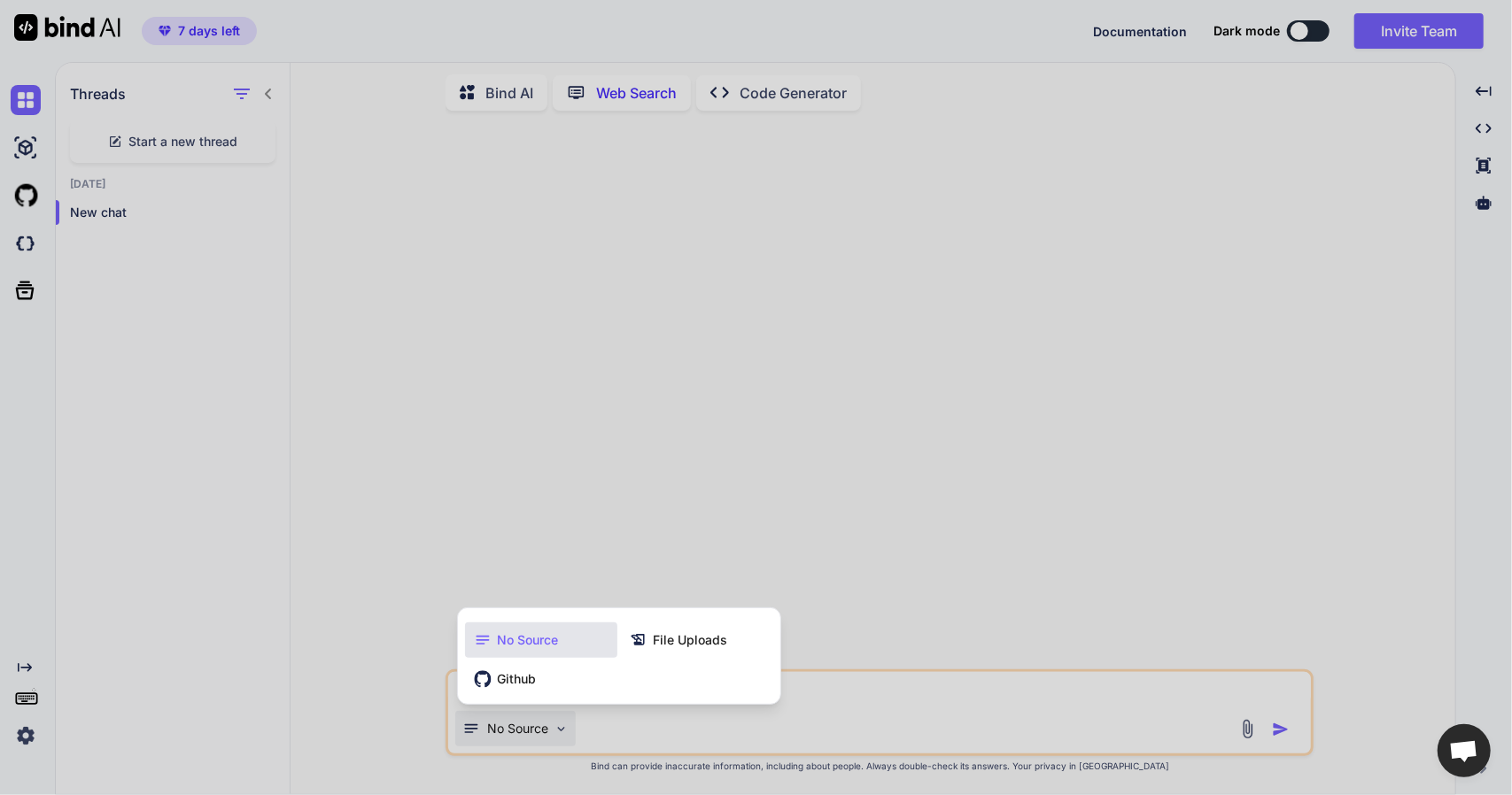
click at [320, 589] on div at bounding box center [756, 397] width 1512 height 795
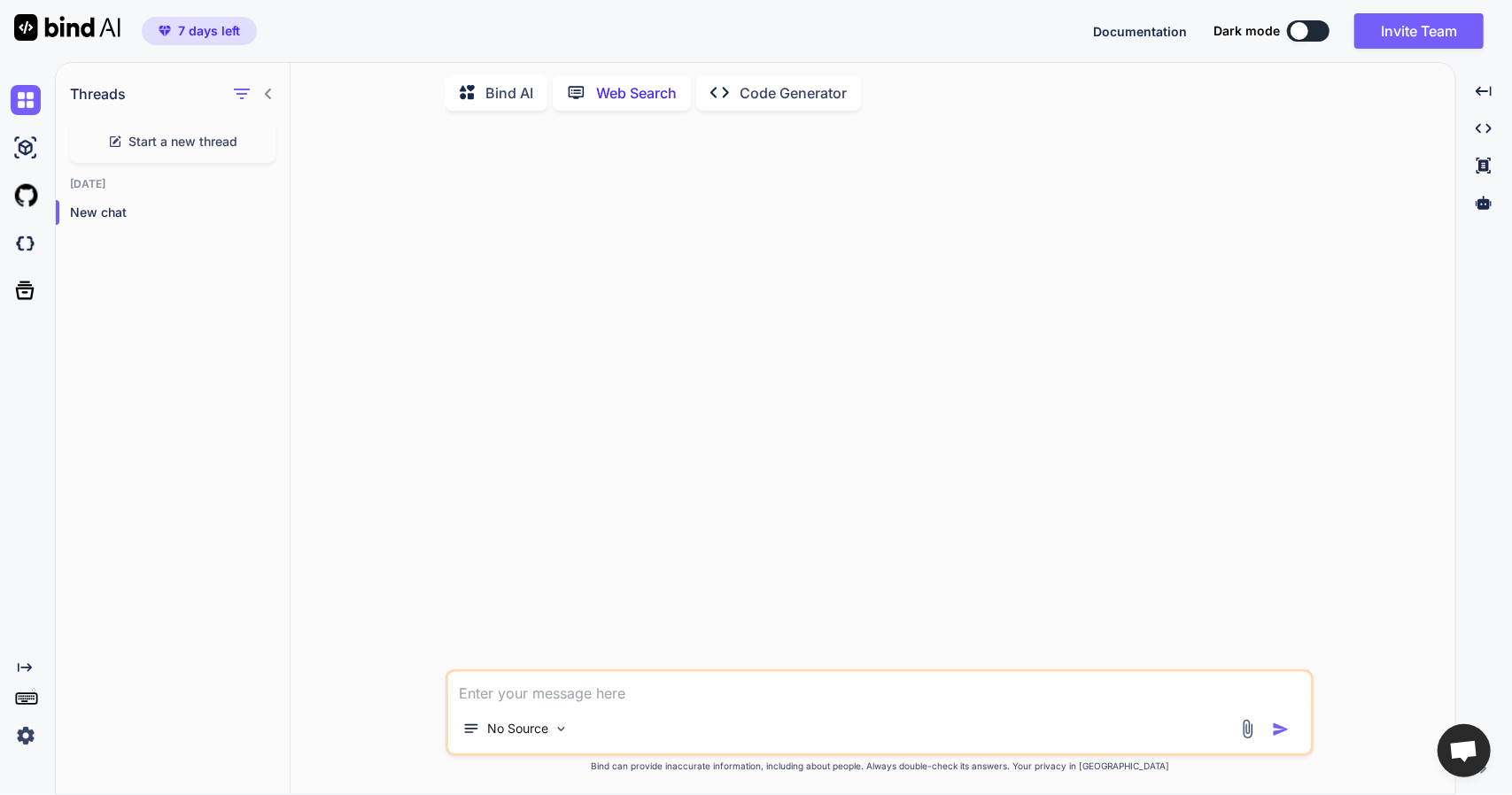
click at [618, 696] on textarea at bounding box center [879, 688] width 863 height 32
click at [777, 96] on p "Code Generator" at bounding box center [792, 93] width 107 height 21
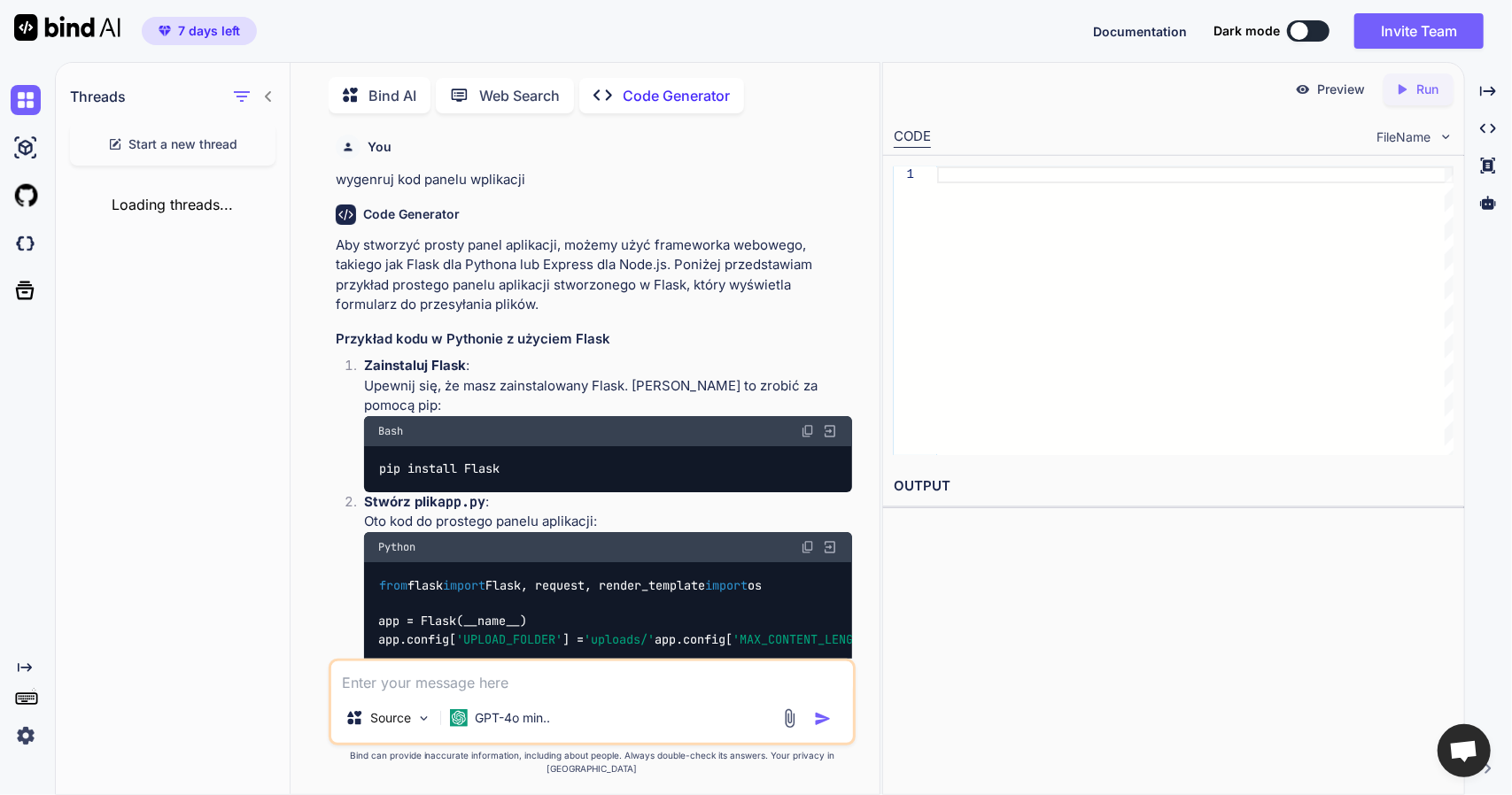
scroll to position [6, 0]
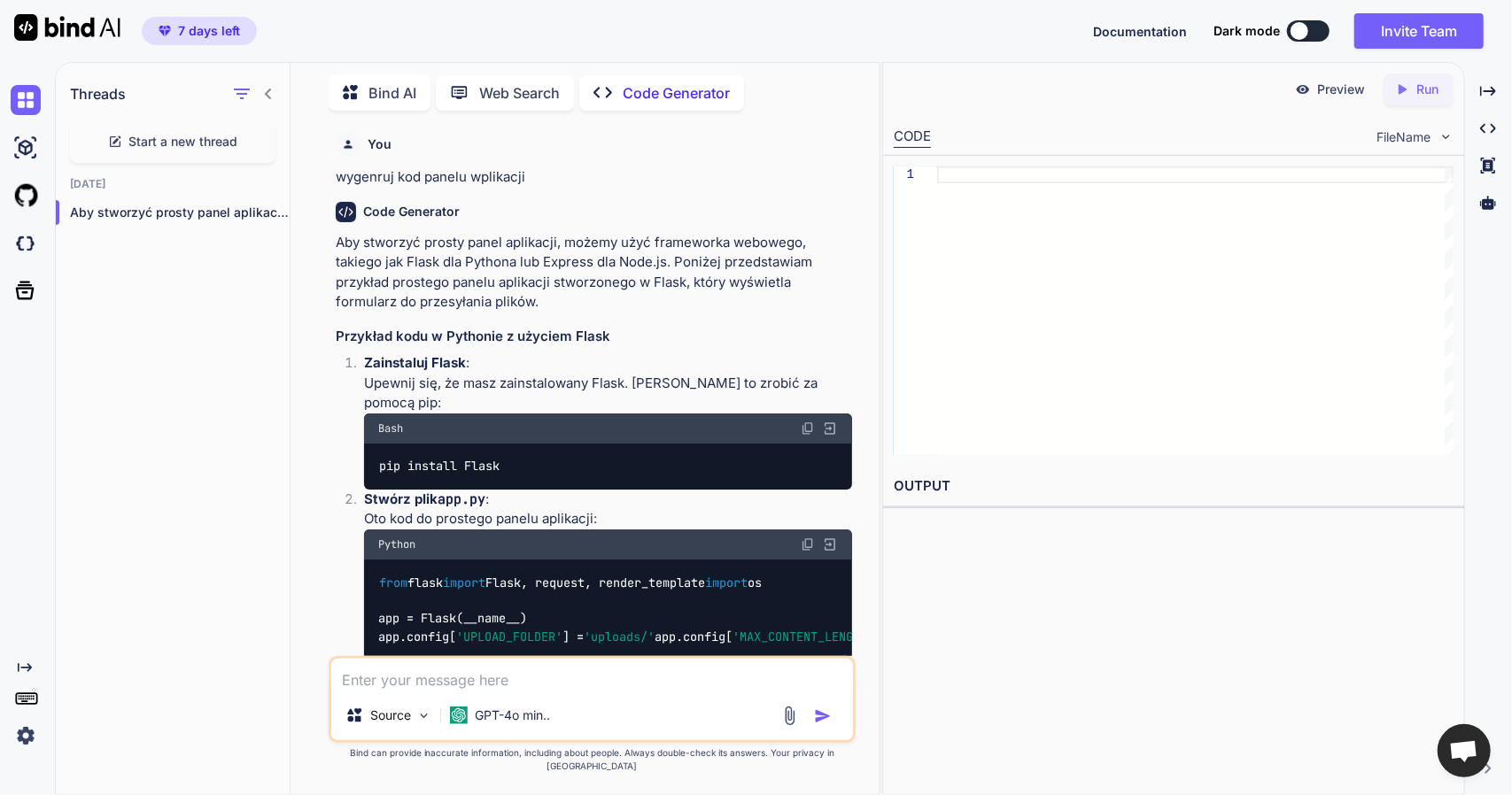
click at [512, 92] on p "Web Search" at bounding box center [519, 93] width 81 height 21
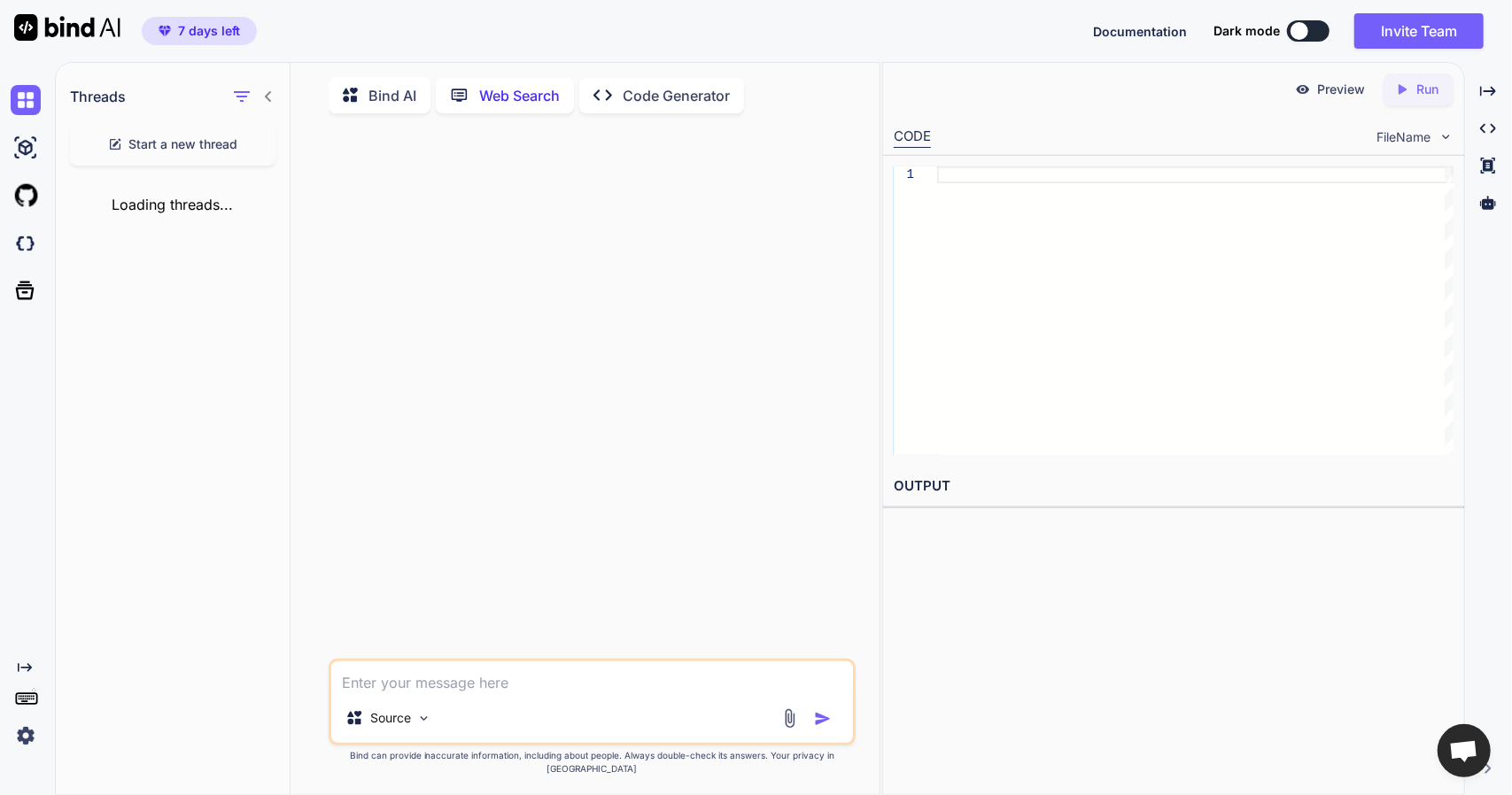
scroll to position [6, 0]
click at [417, 91] on div "Bind AI" at bounding box center [379, 92] width 102 height 36
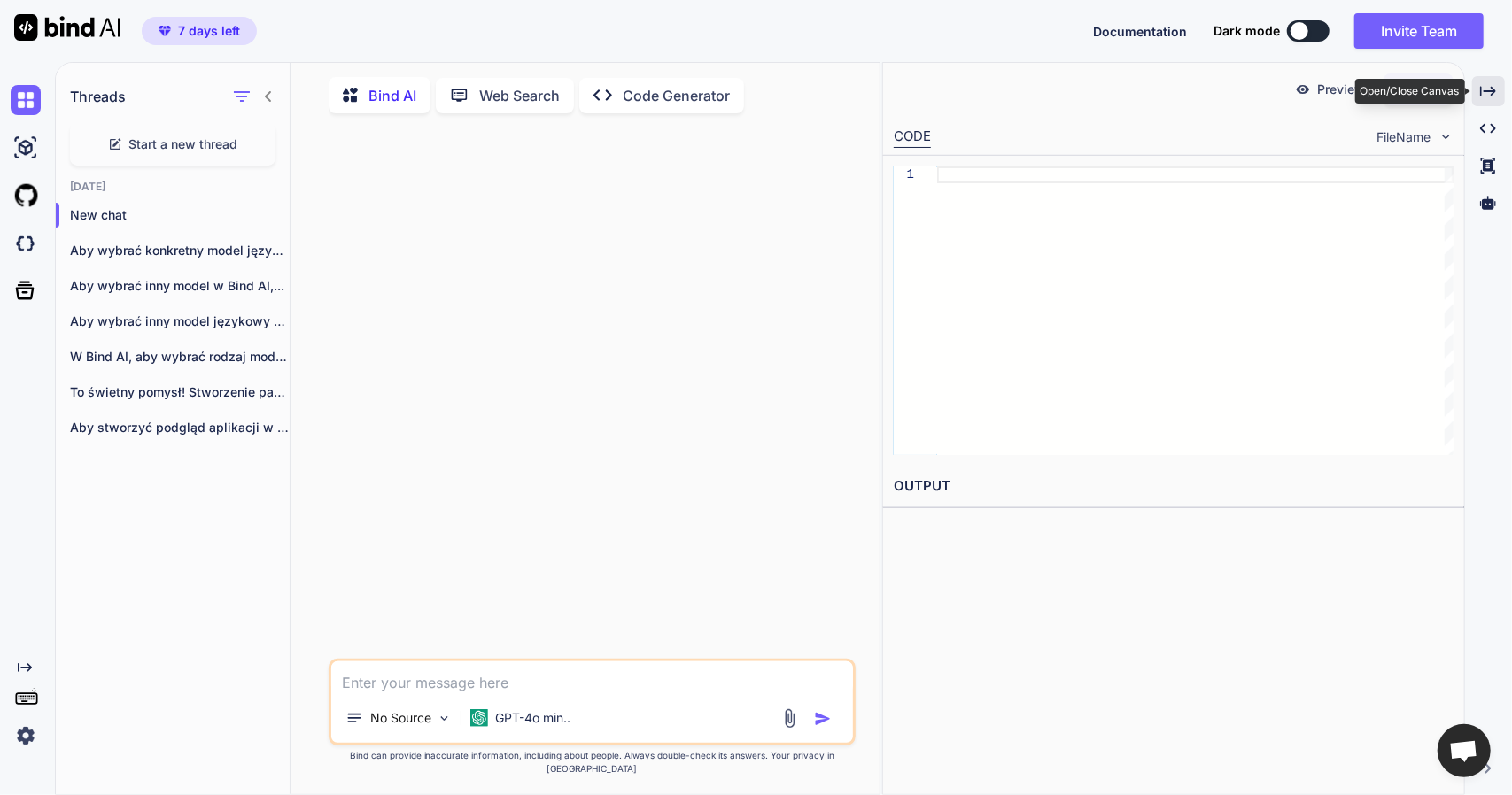
click at [1479, 99] on div "Created with Pixso." at bounding box center [1488, 91] width 33 height 30
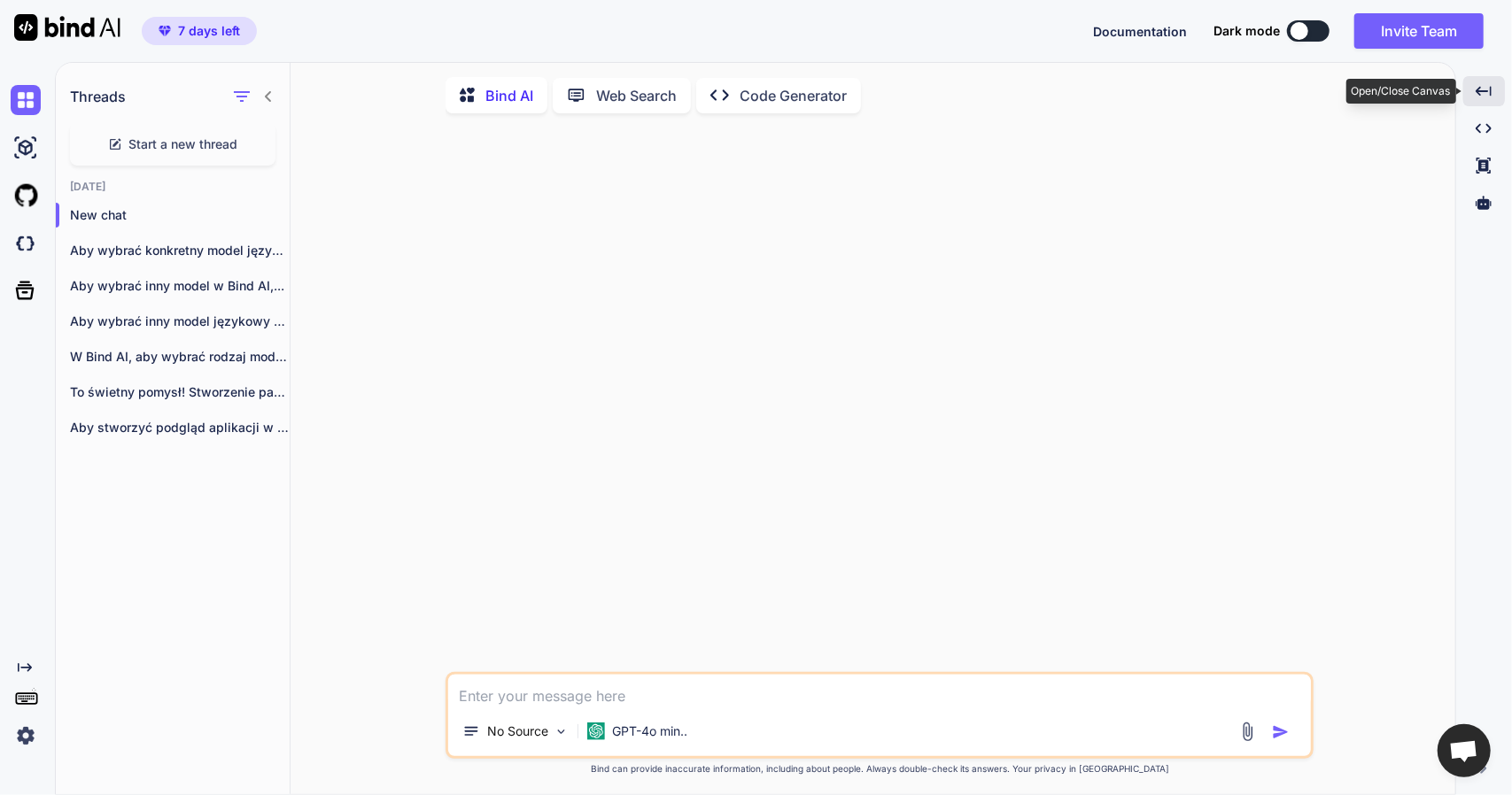
click at [1476, 91] on icon "Created with Pixso." at bounding box center [1484, 91] width 16 height 16
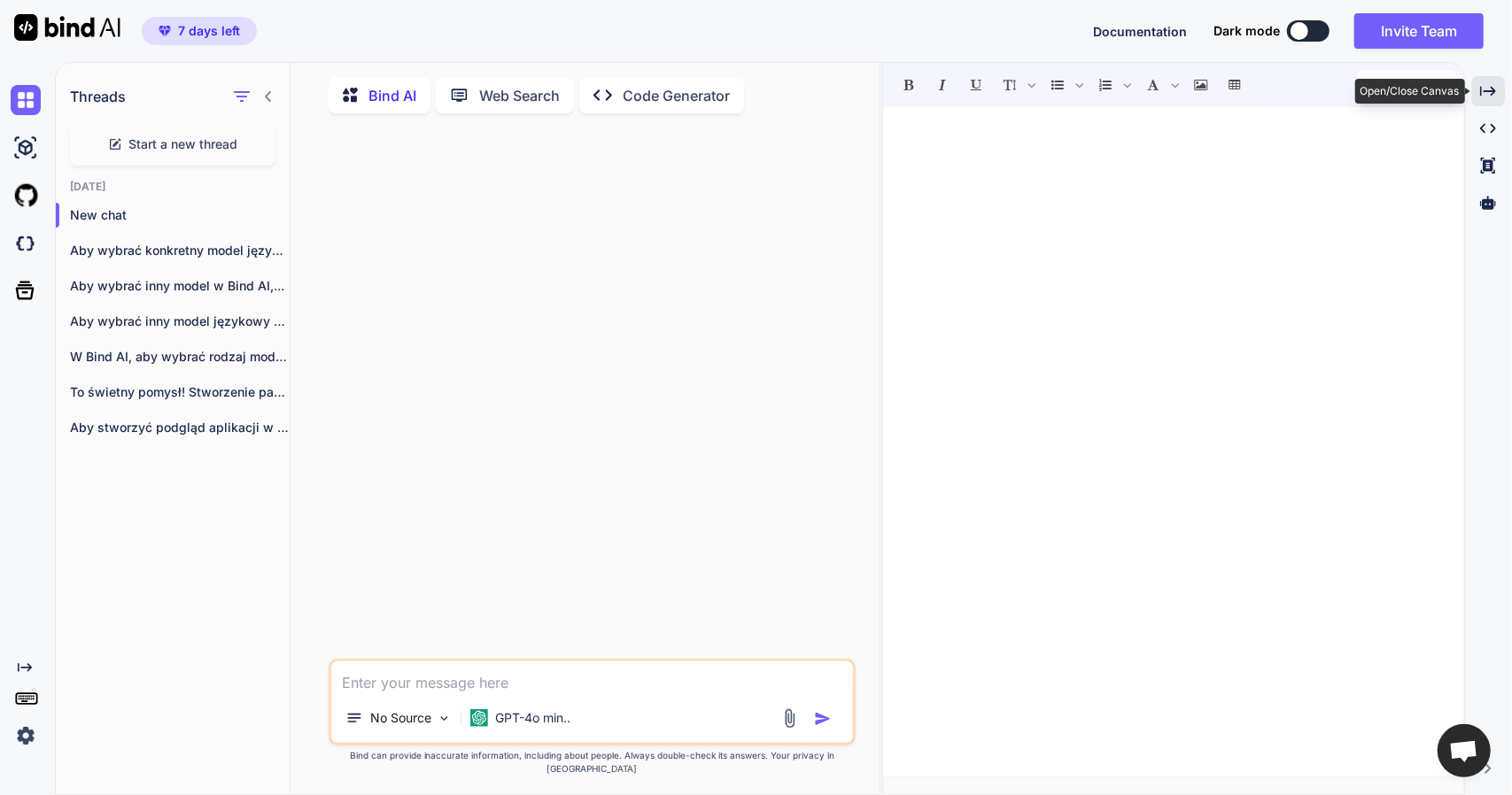
click at [1476, 91] on div "Created with Pixso." at bounding box center [1488, 91] width 33 height 30
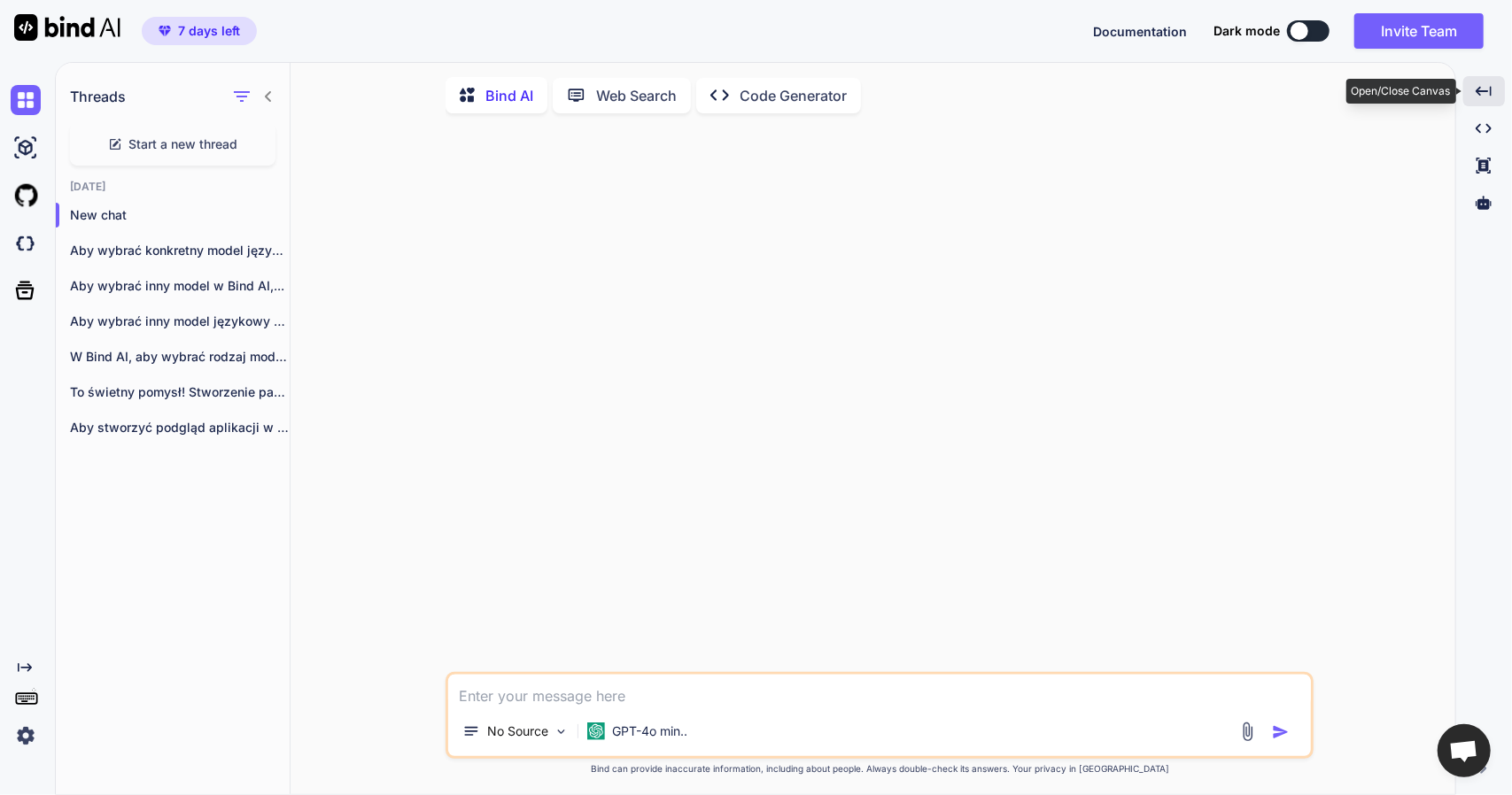
click at [1476, 91] on icon "Created with Pixso." at bounding box center [1484, 91] width 16 height 16
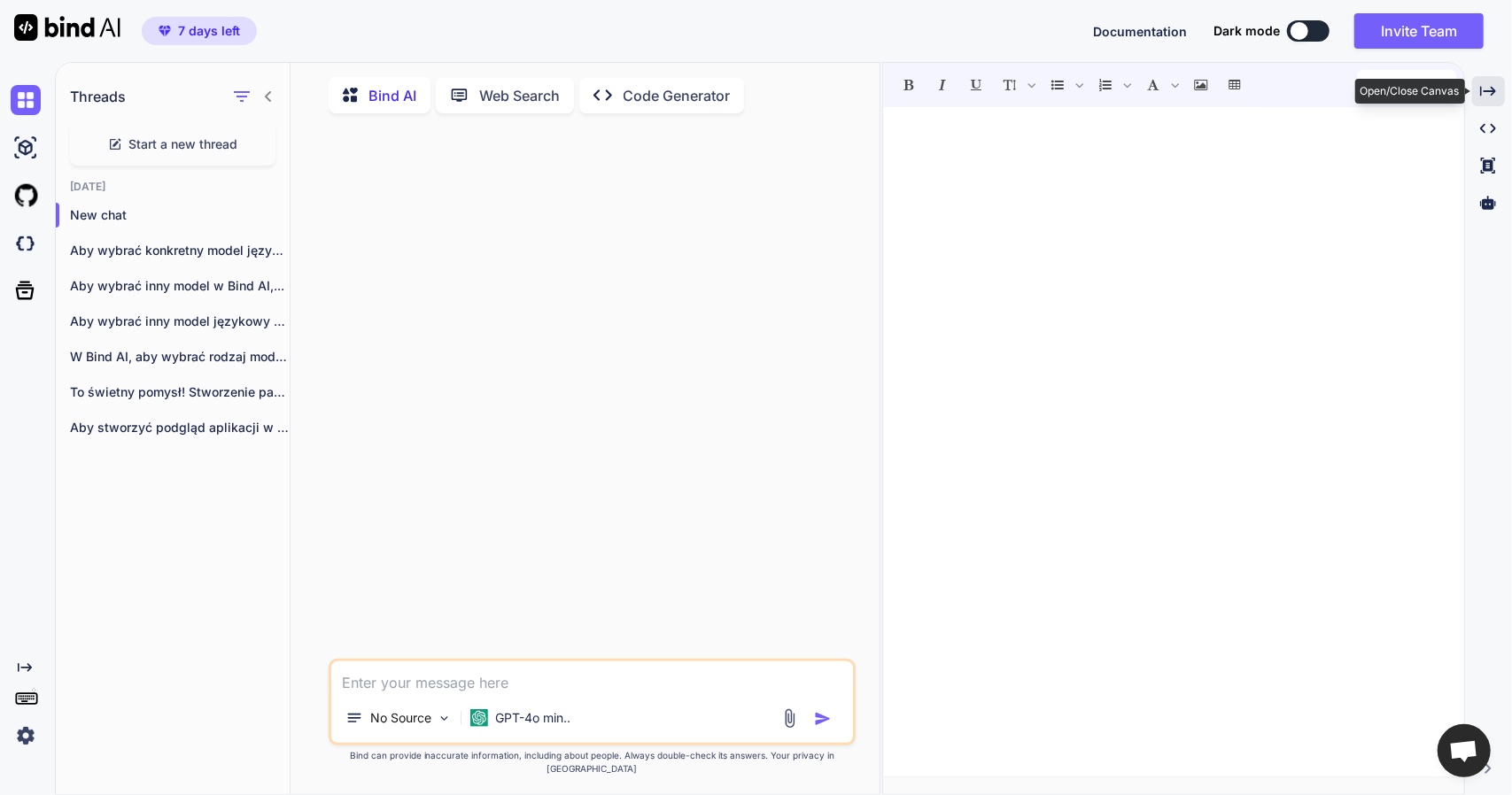
click at [1476, 91] on div "Created with Pixso." at bounding box center [1488, 91] width 33 height 30
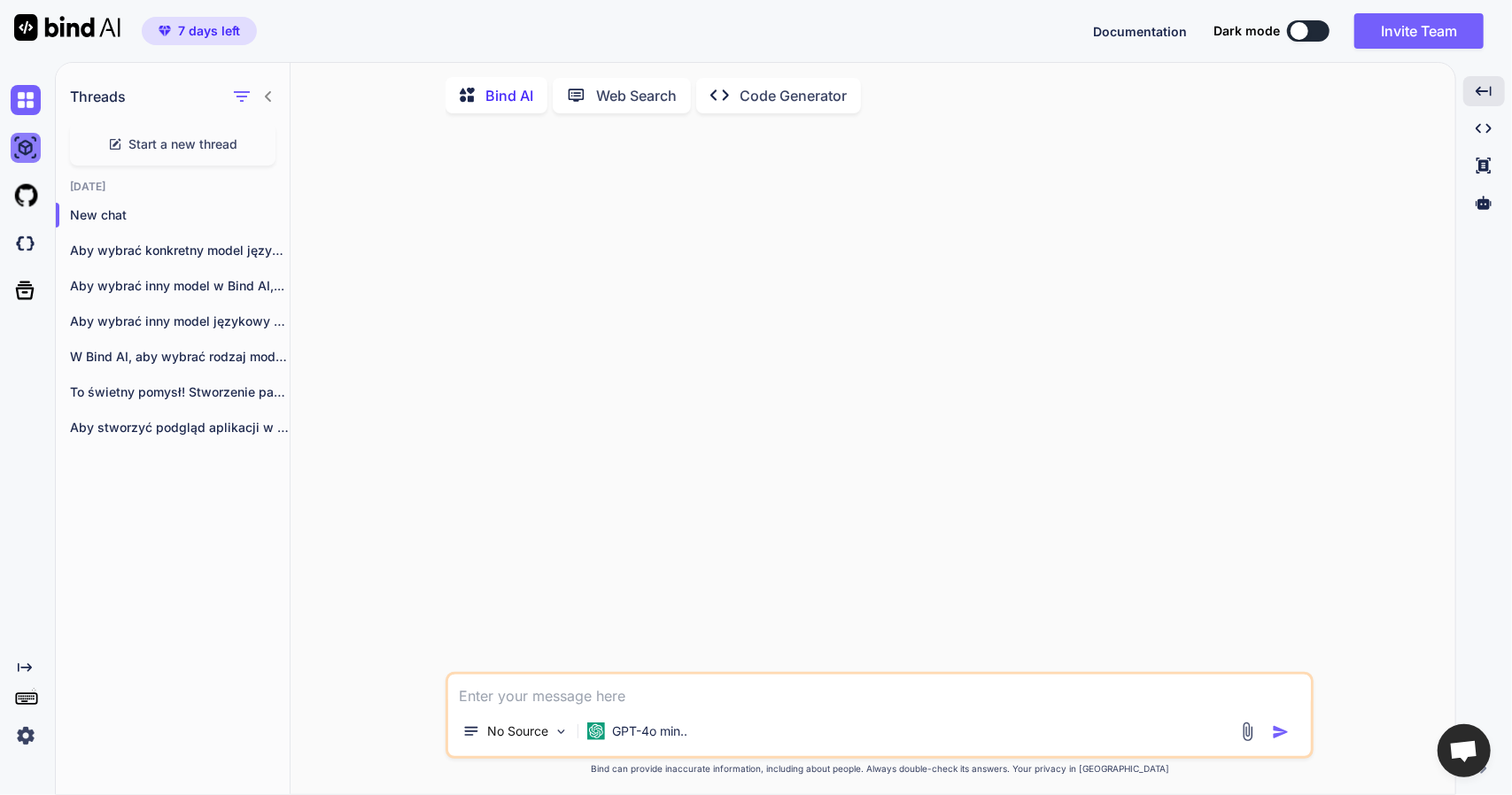
click at [31, 141] on img at bounding box center [26, 148] width 30 height 30
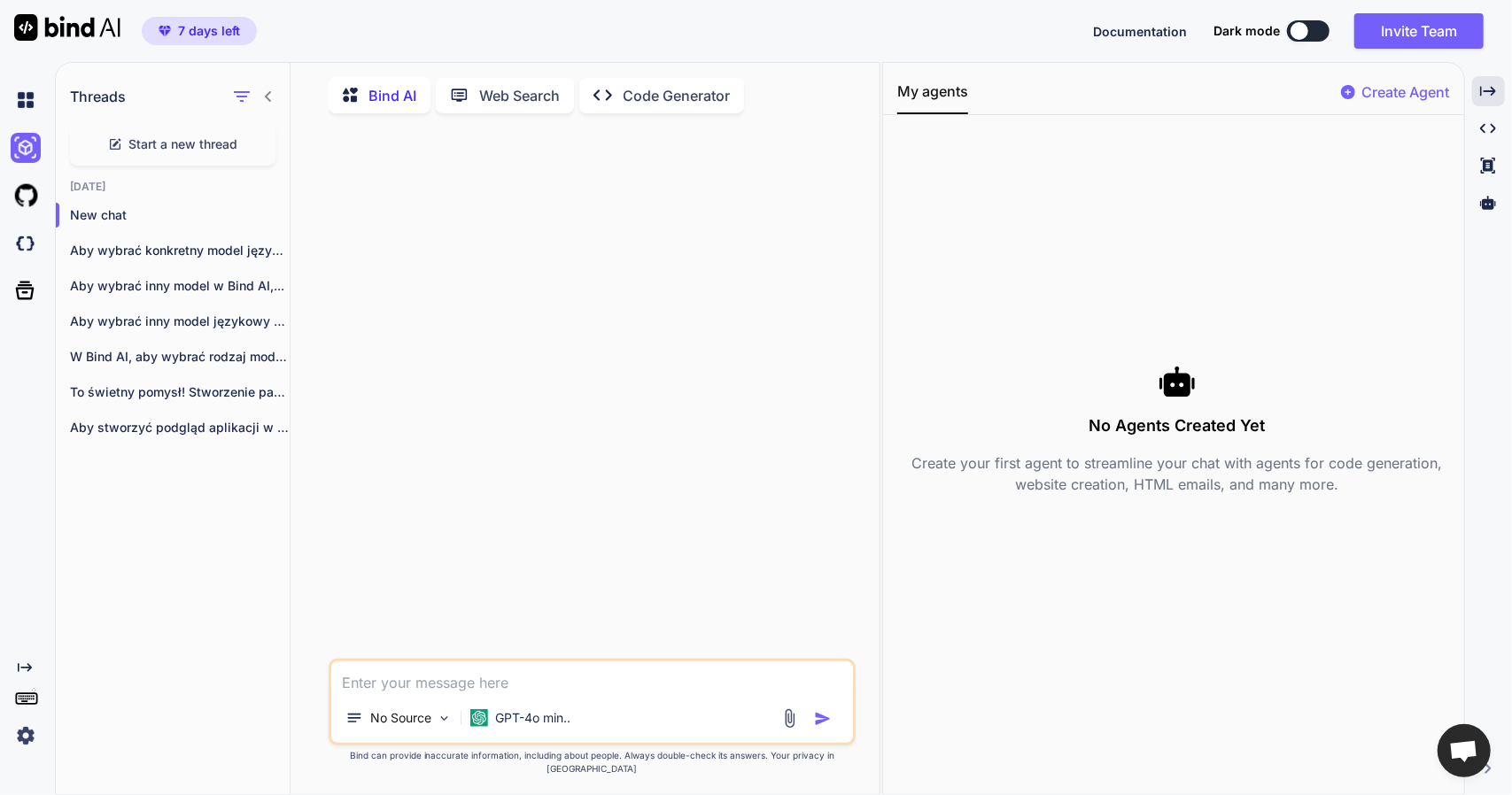
click at [1405, 97] on p "Create Agent" at bounding box center [1405, 92] width 88 height 21
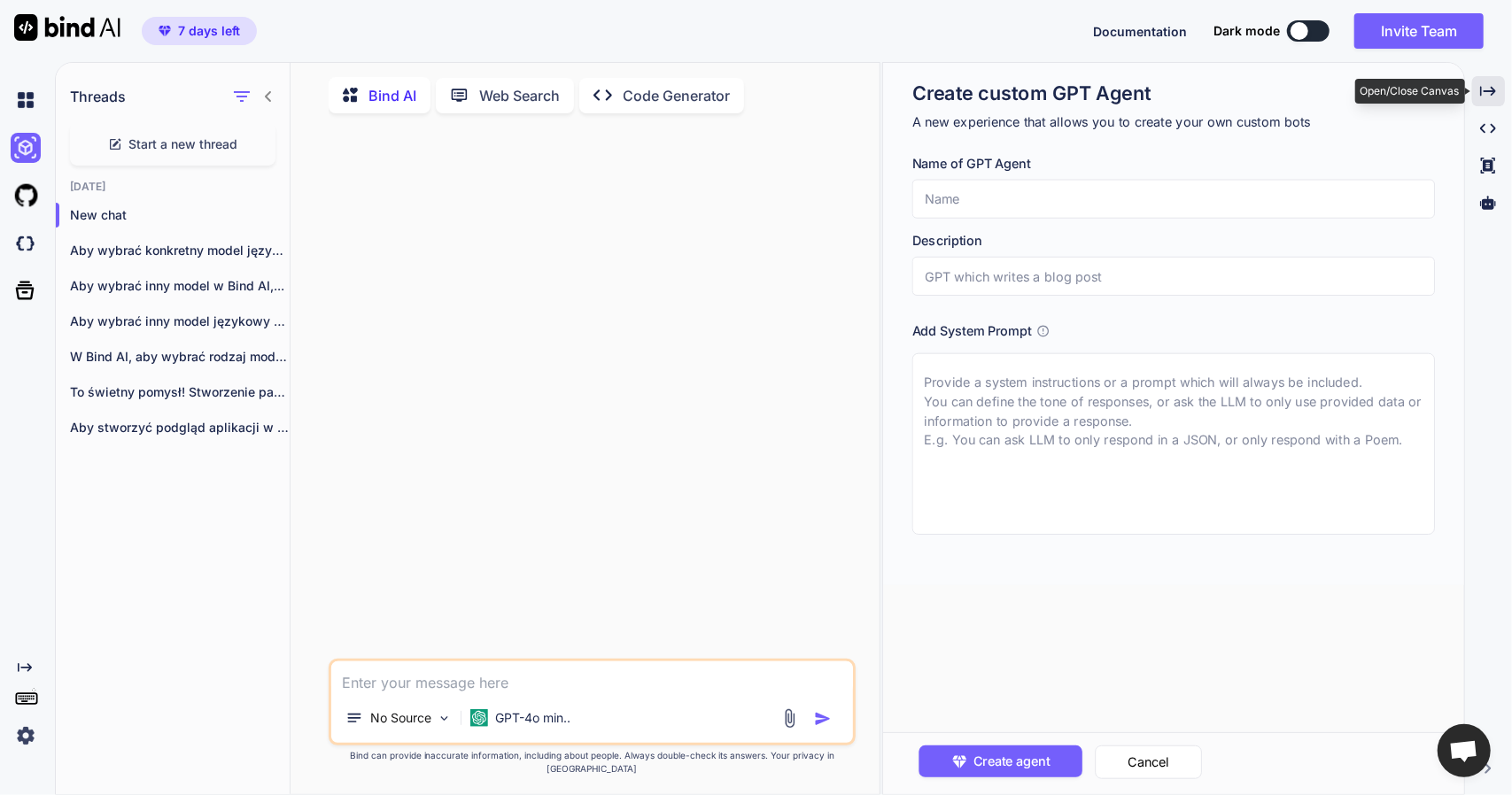
click at [1483, 93] on icon "Created with Pixso." at bounding box center [1488, 91] width 16 height 16
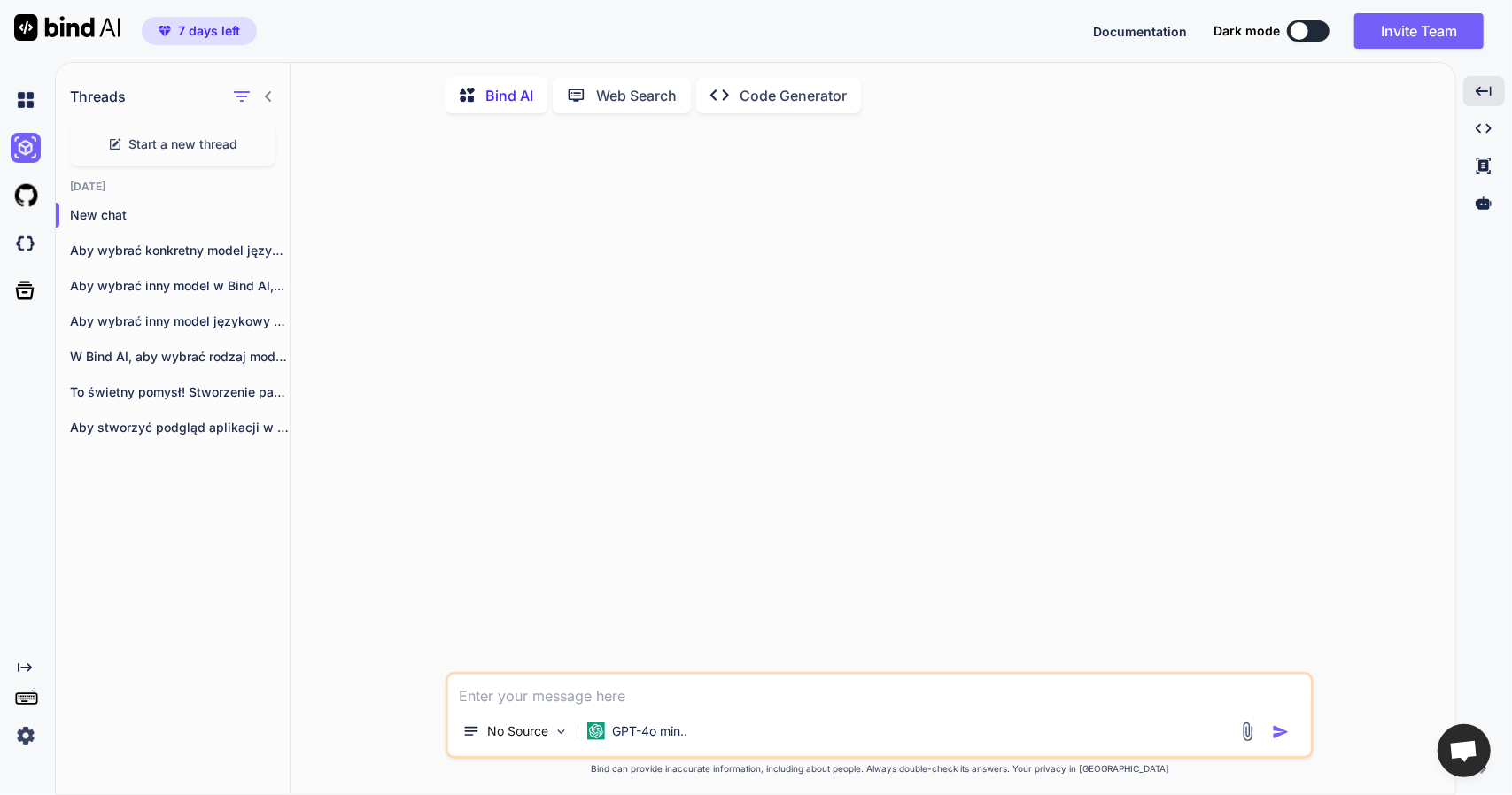
click at [1089, 691] on textarea at bounding box center [879, 691] width 863 height 32
click at [23, 698] on rect at bounding box center [23, 699] width 2 height 2
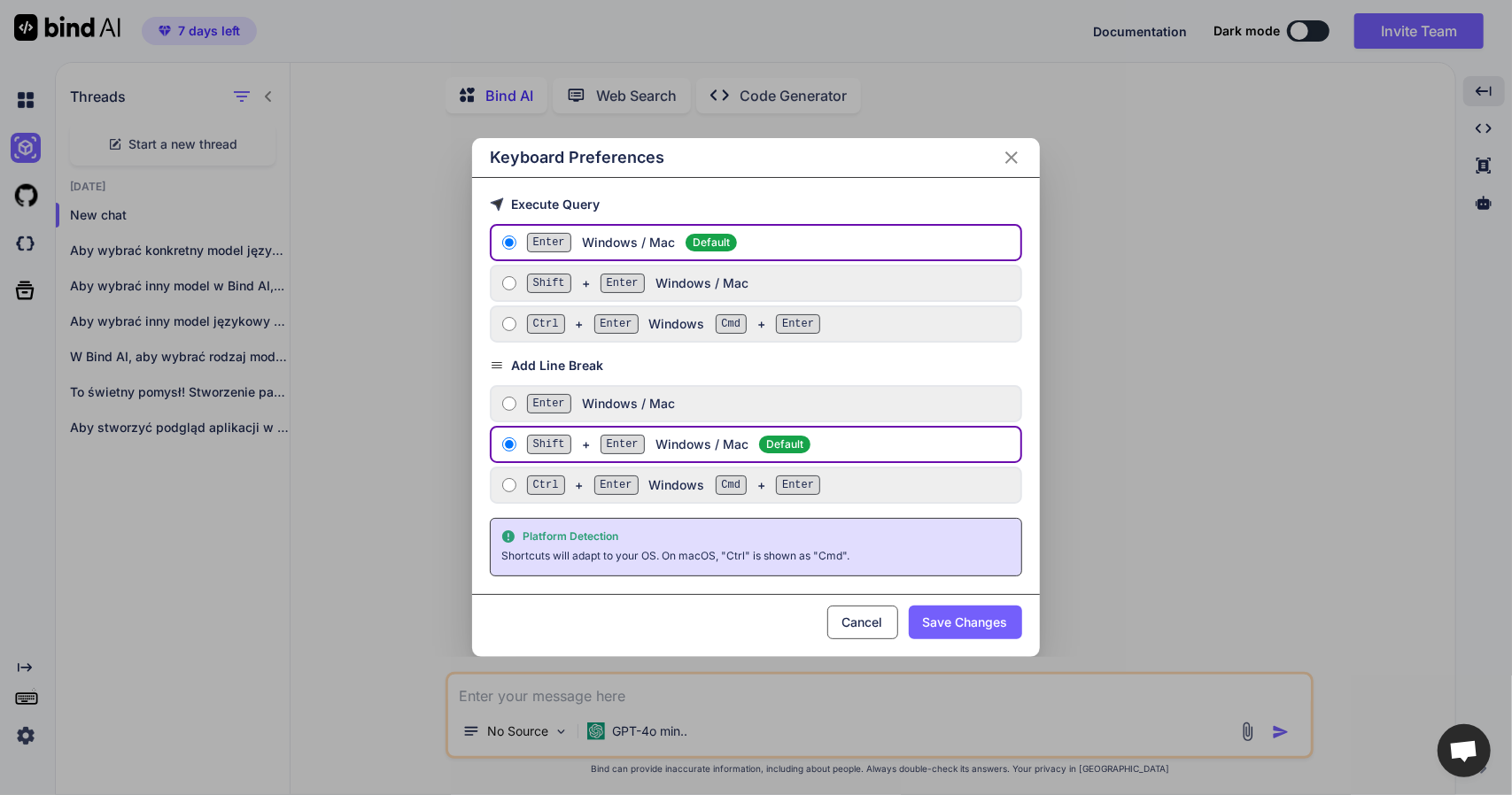
click at [142, 697] on div "Keyboard Preferences Execute Query Enter Windows / Mac Default Shift + Enter Wi…" at bounding box center [756, 397] width 1512 height 795
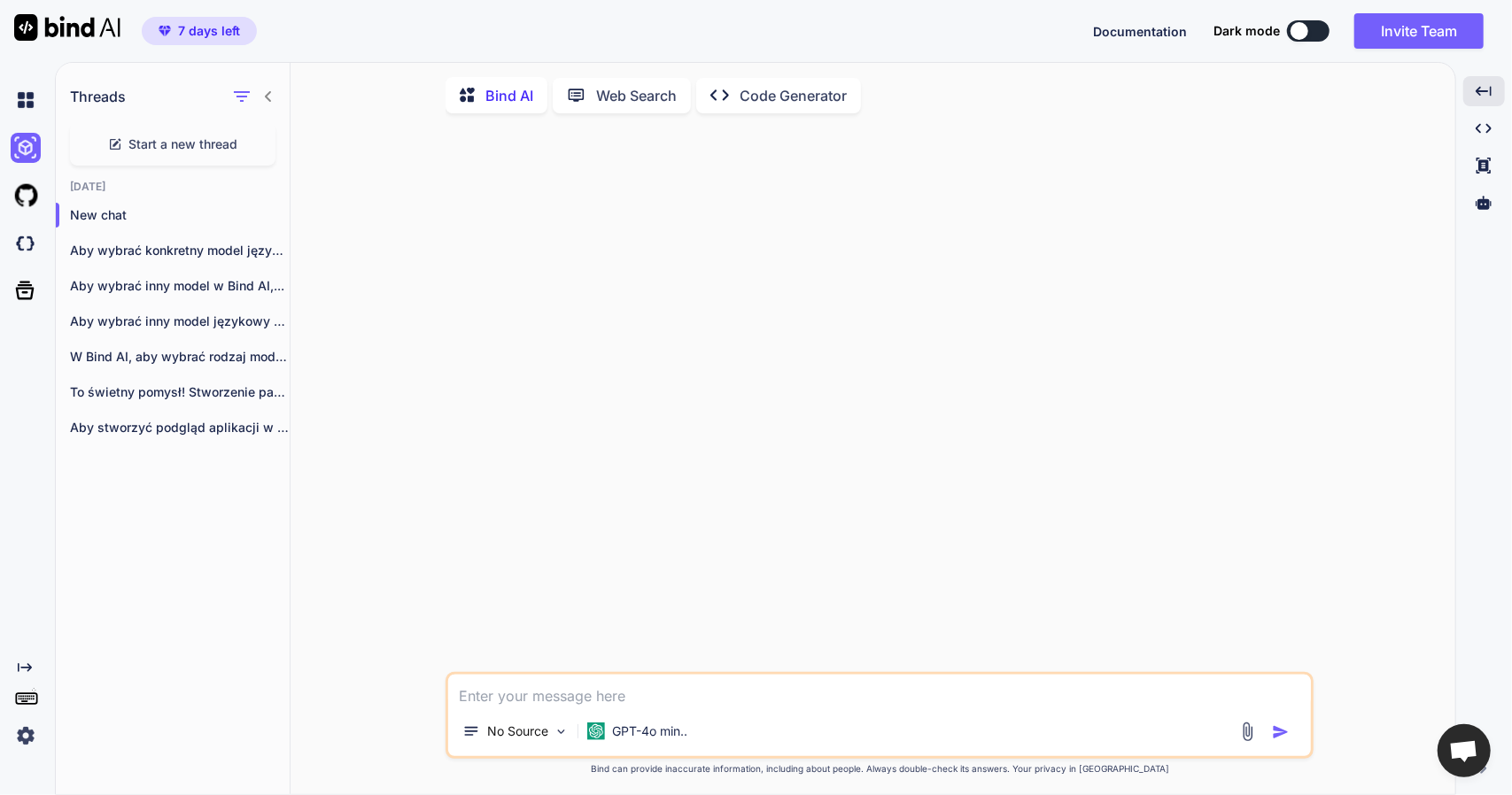
click at [21, 672] on icon "Created with Pixso." at bounding box center [25, 668] width 14 height 14
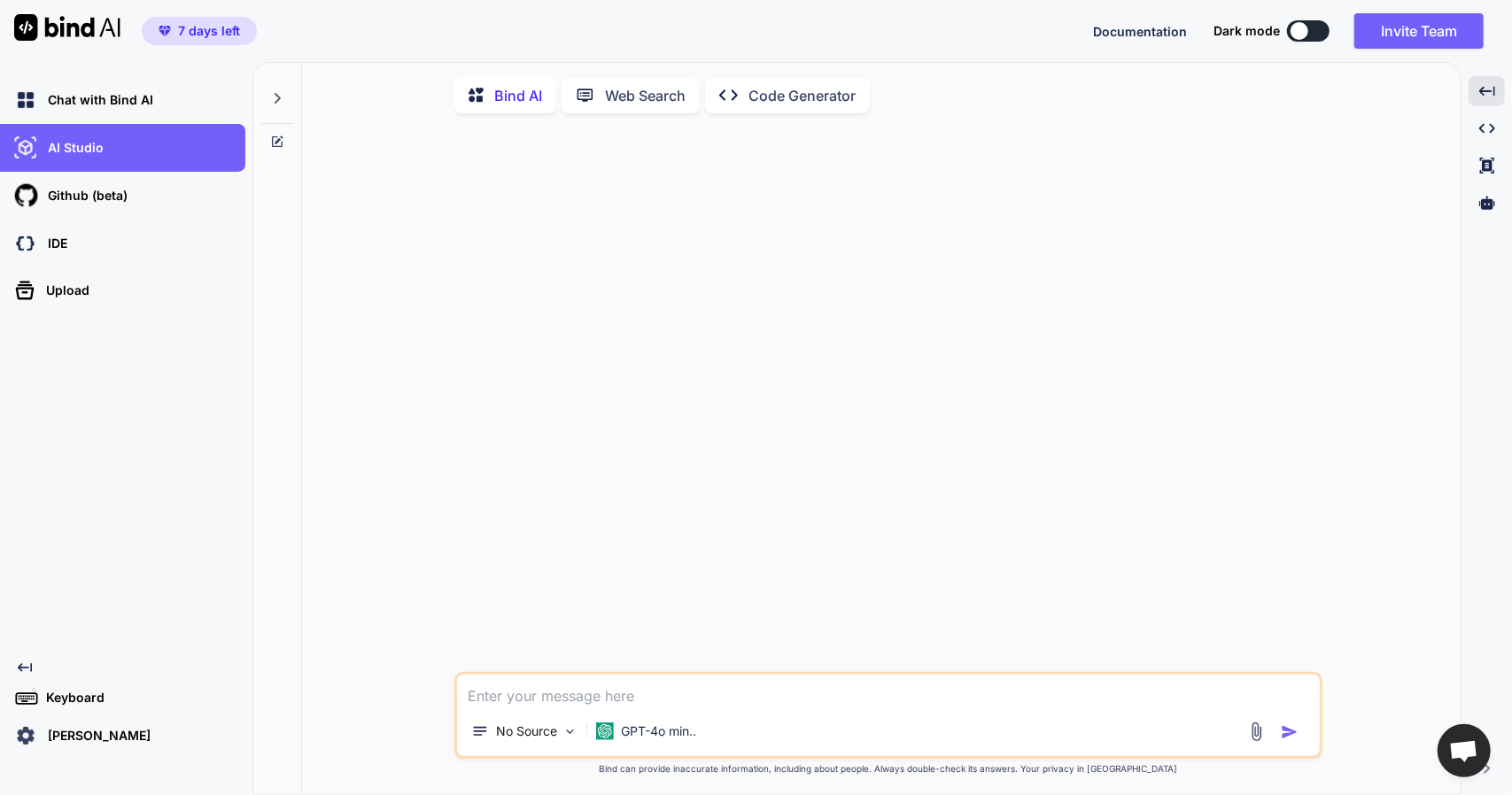
click at [21, 672] on icon "Created with Pixso." at bounding box center [25, 668] width 14 height 14
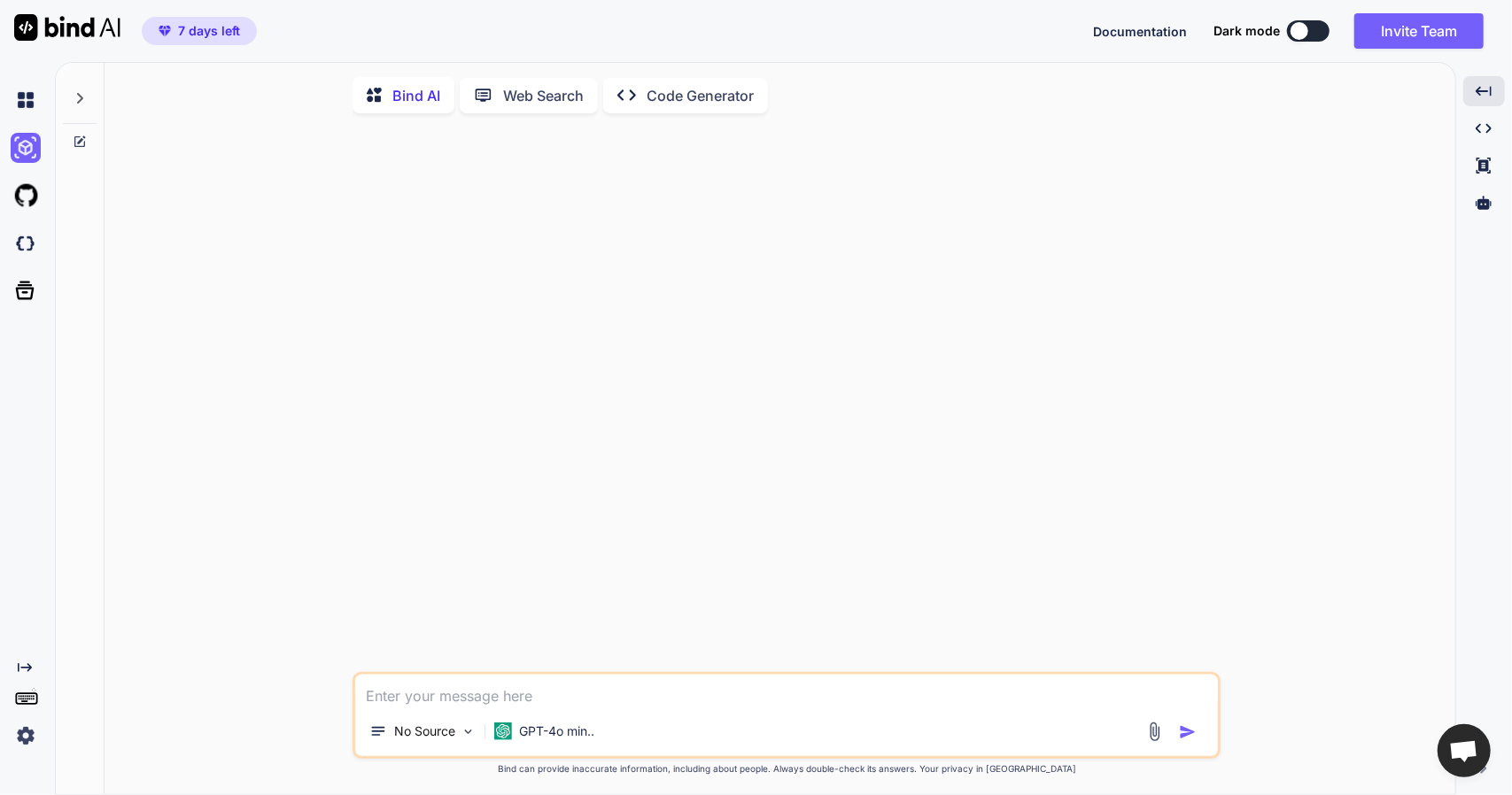
click at [21, 672] on icon "Created with Pixso." at bounding box center [25, 668] width 14 height 14
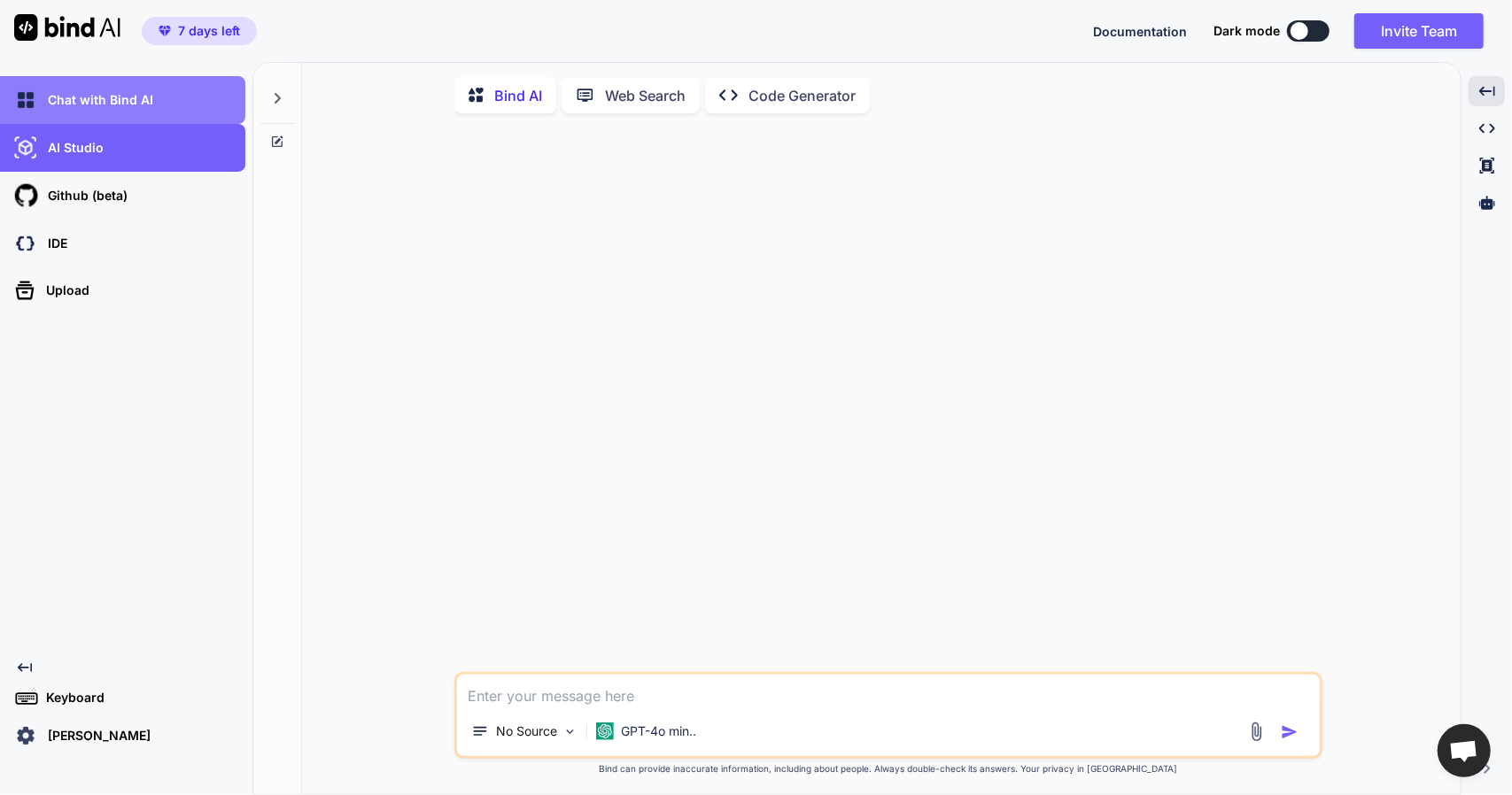
click at [103, 106] on p "Chat with Bind AI" at bounding box center [97, 100] width 113 height 18
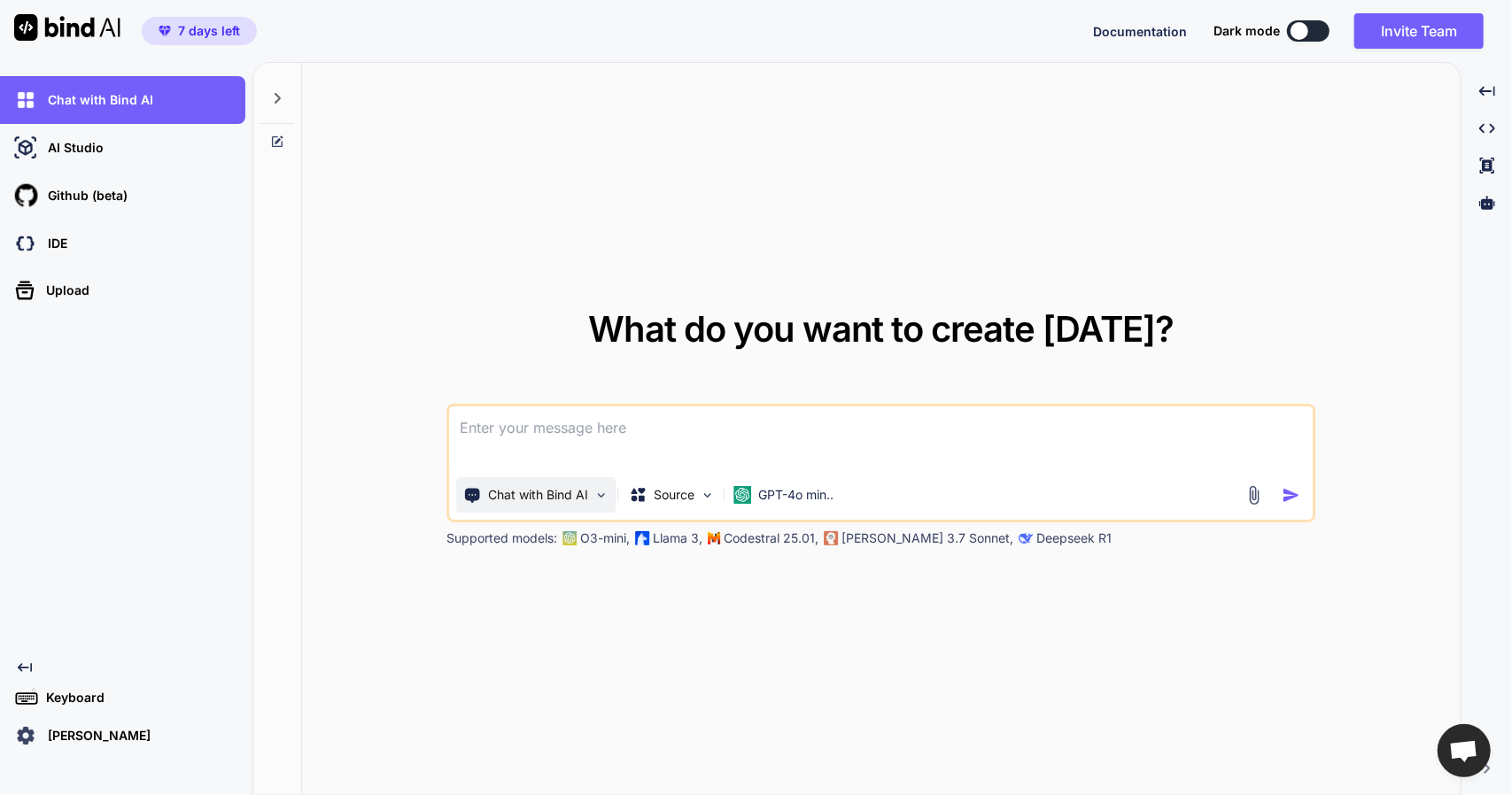
click at [592, 502] on div "Chat with Bind AI" at bounding box center [535, 495] width 159 height 36
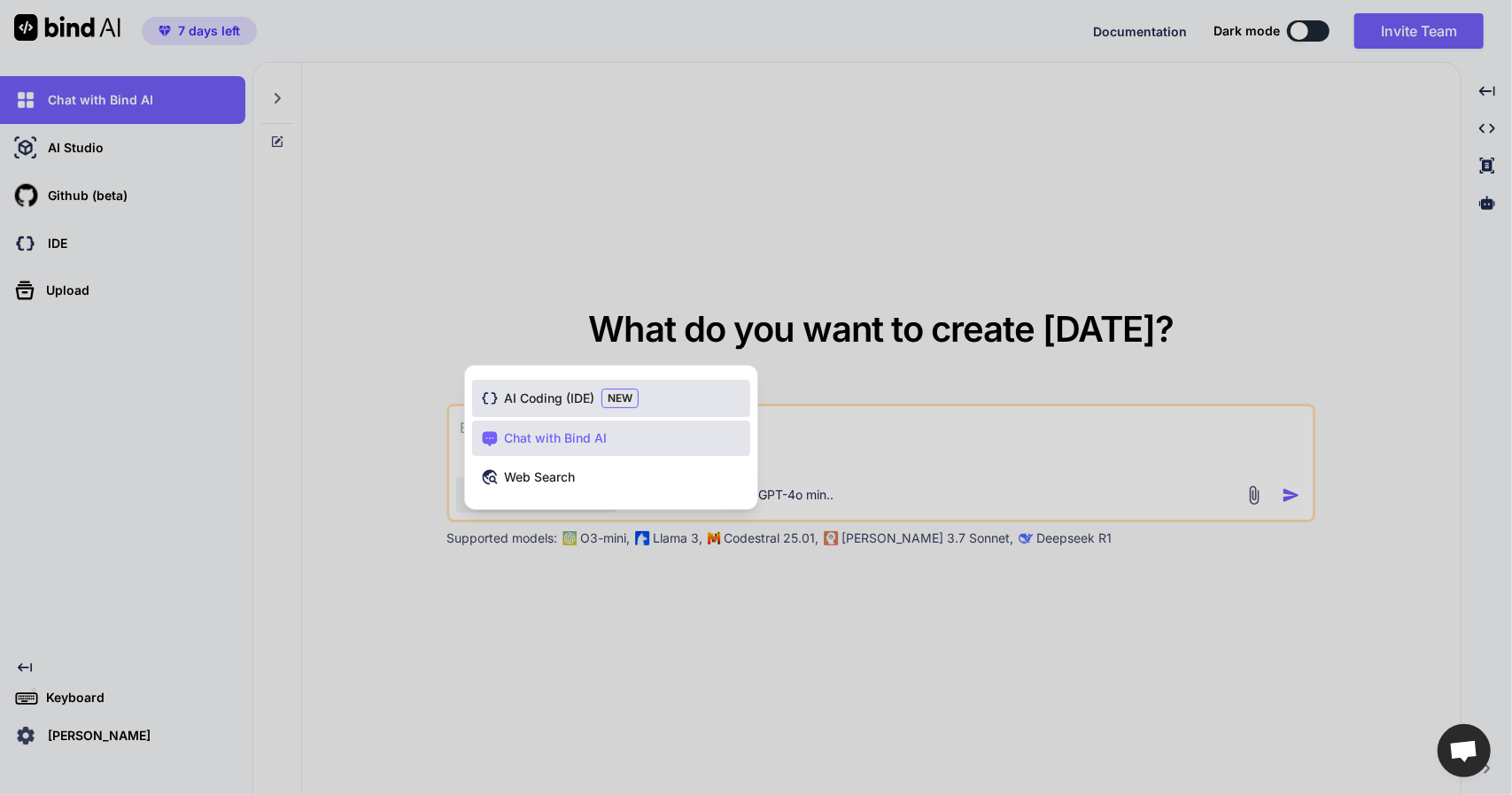
click at [558, 407] on span "AI Coding (IDE)" at bounding box center [549, 399] width 91 height 18
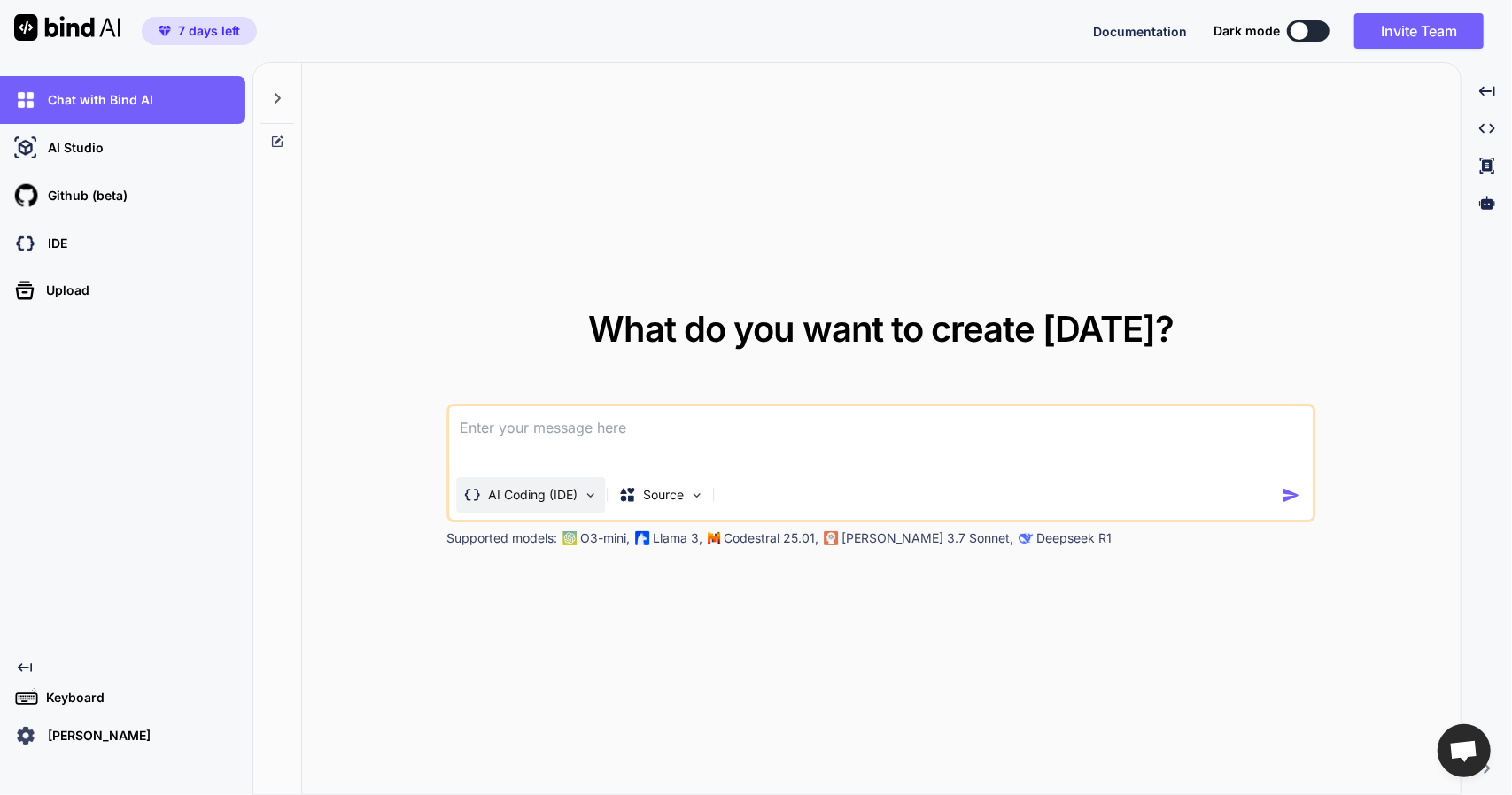
click at [554, 500] on p "AI Coding (IDE)" at bounding box center [532, 495] width 90 height 18
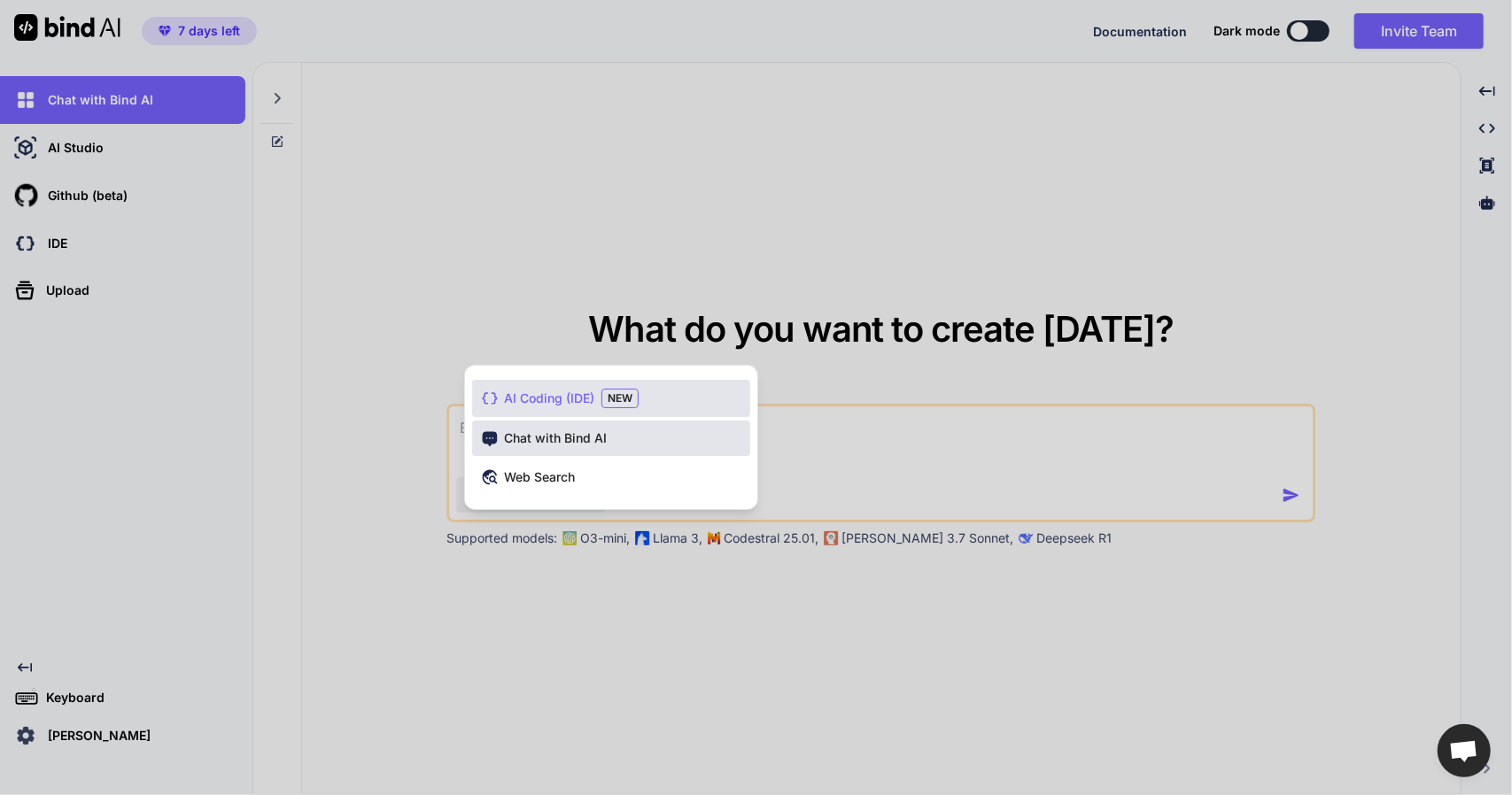
click at [561, 441] on span "Chat with Bind AI" at bounding box center [555, 439] width 103 height 18
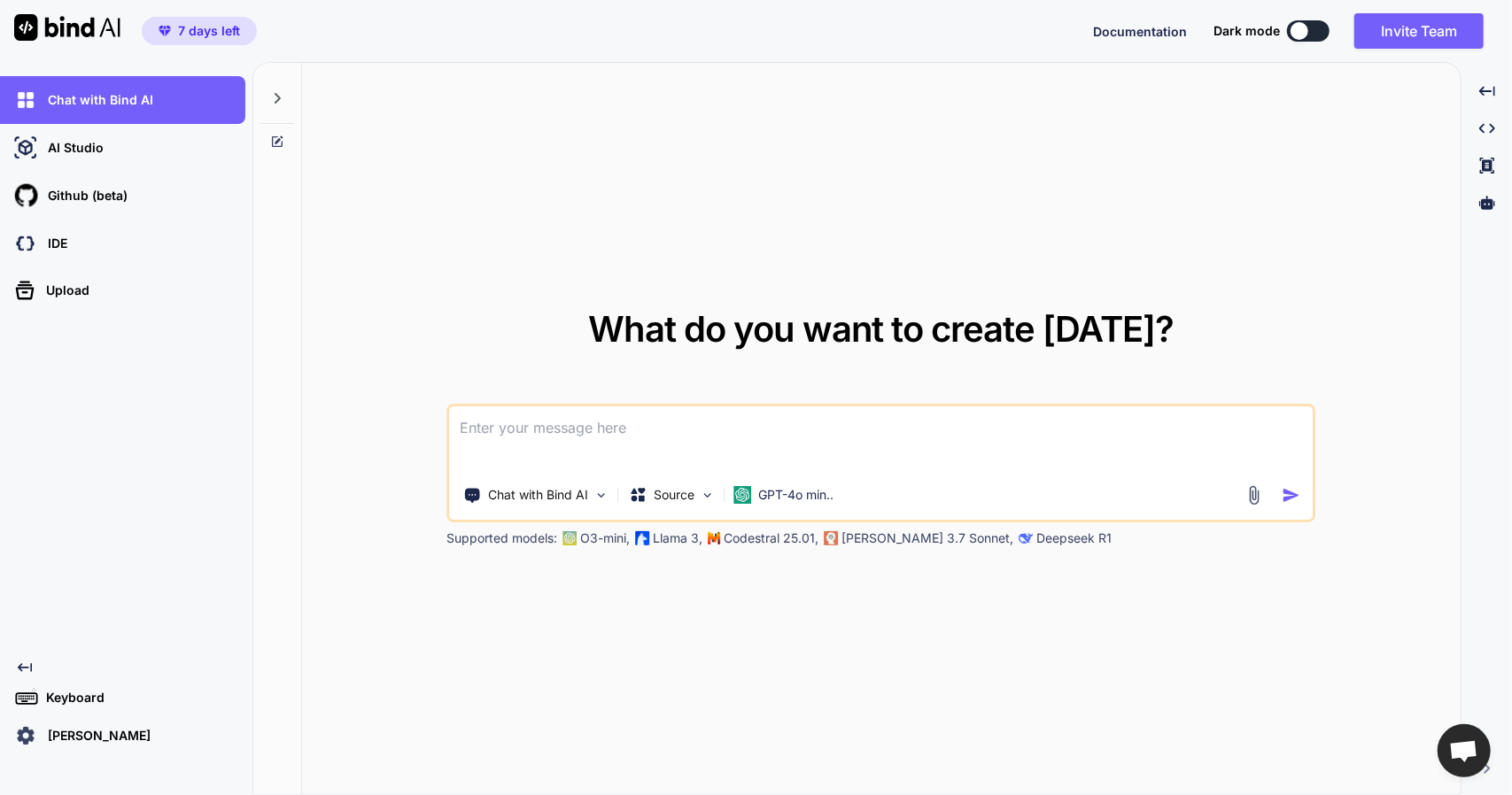
click at [26, 664] on icon "Created with Pixso." at bounding box center [25, 668] width 14 height 14
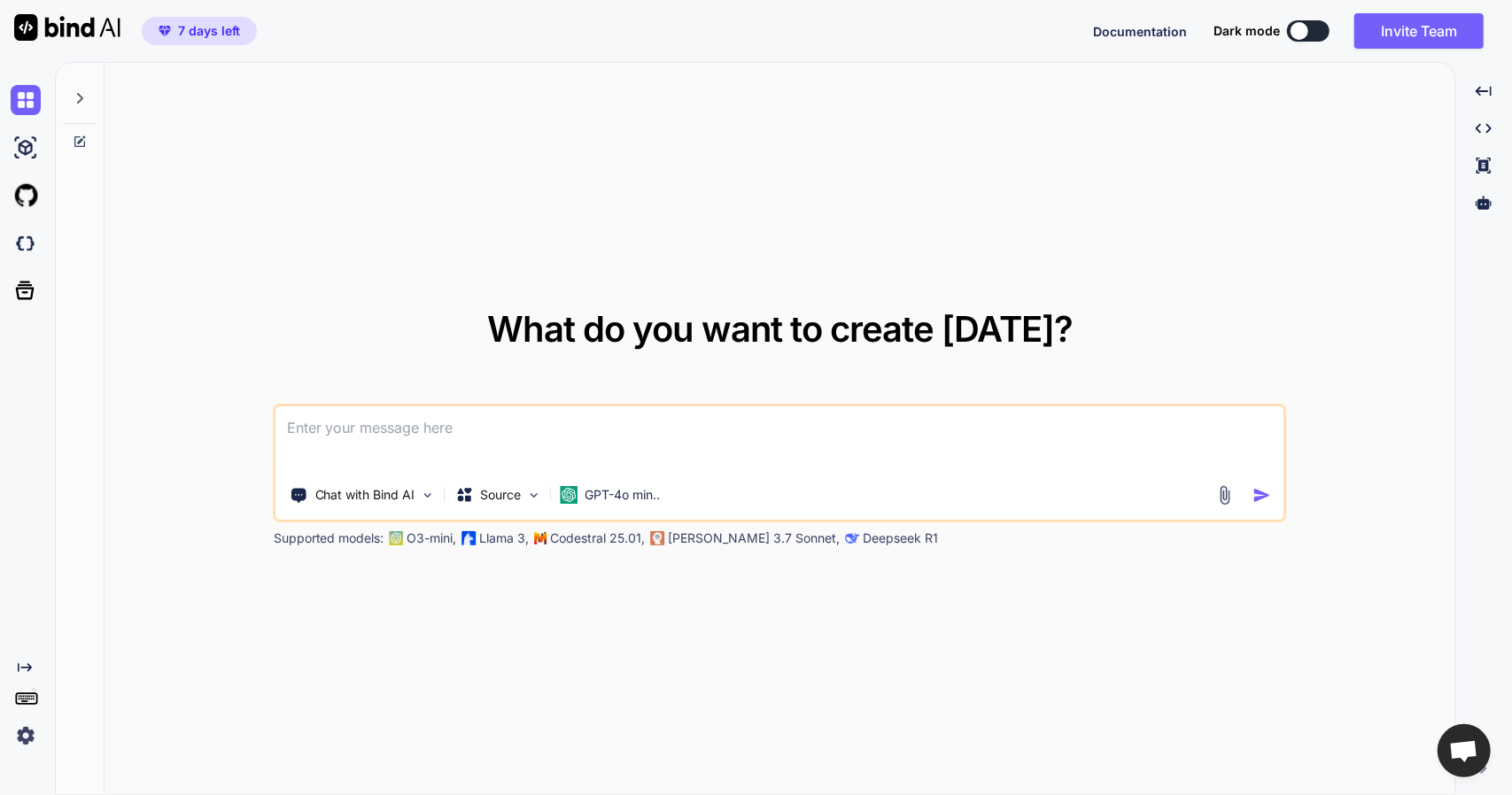
click at [27, 662] on icon "Created with Pixso." at bounding box center [25, 668] width 14 height 14
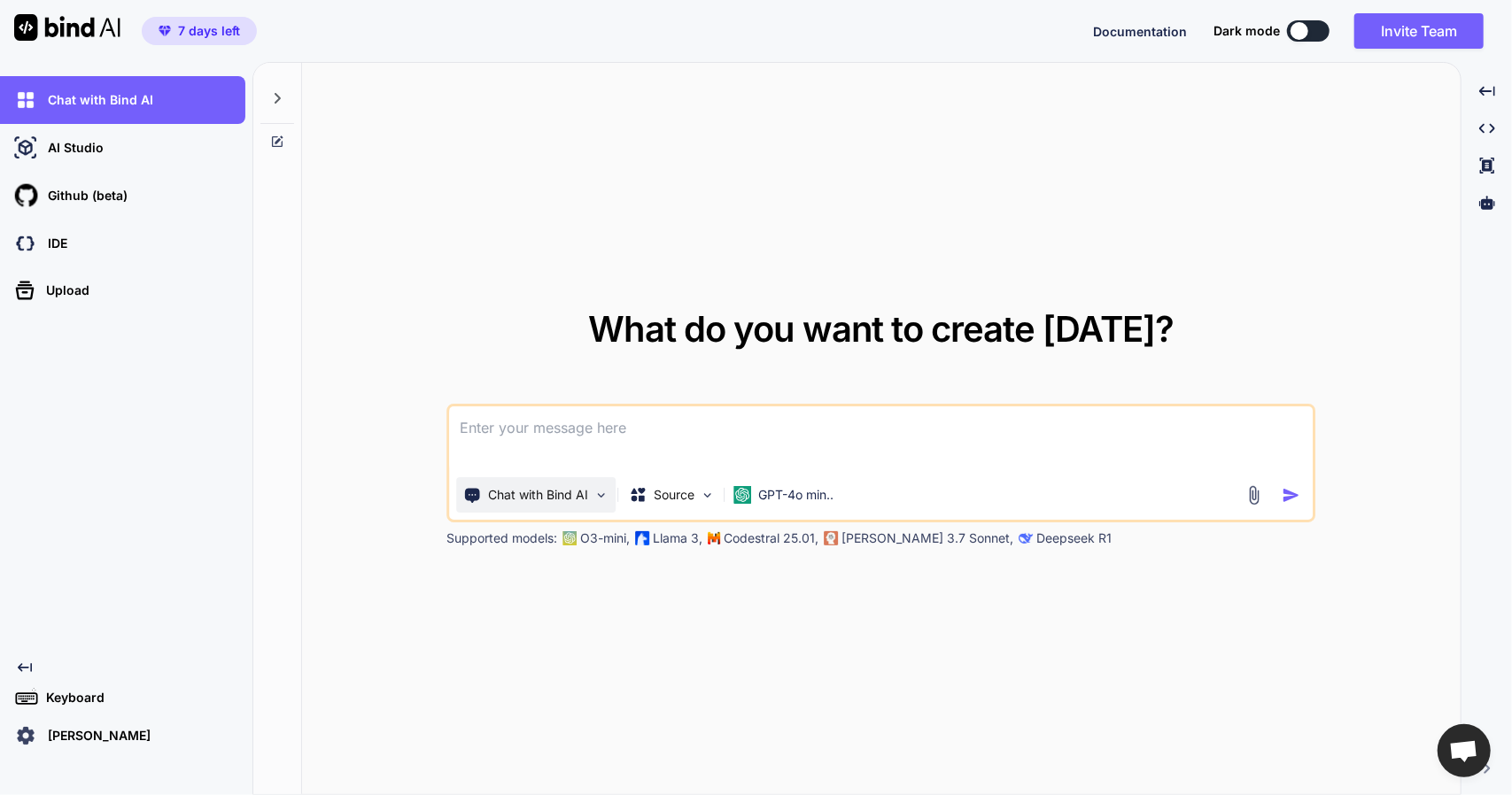
click at [543, 481] on div "Chat with Bind AI" at bounding box center [535, 495] width 159 height 36
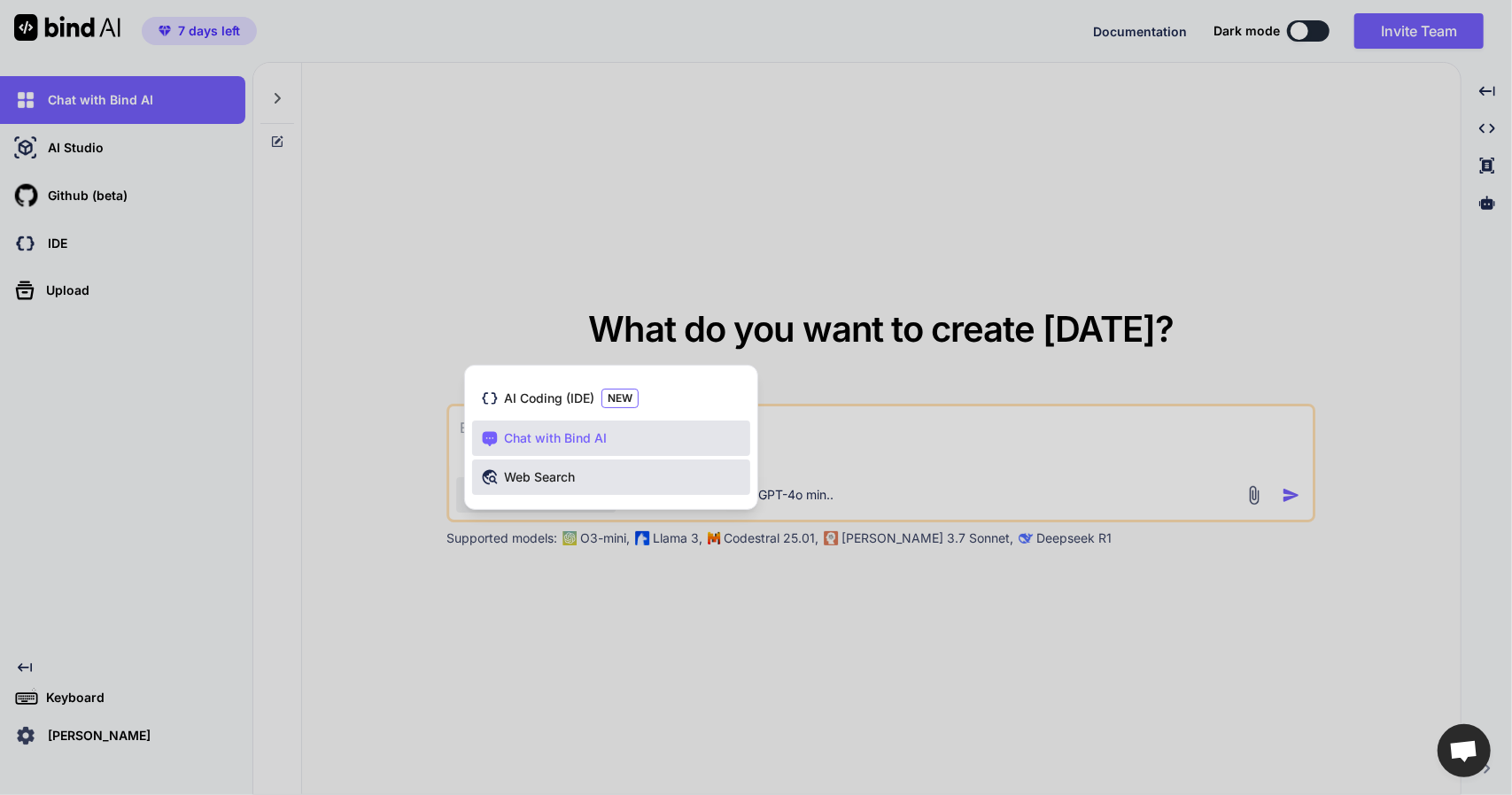
click at [585, 478] on div "Web Search" at bounding box center [610, 477] width 278 height 36
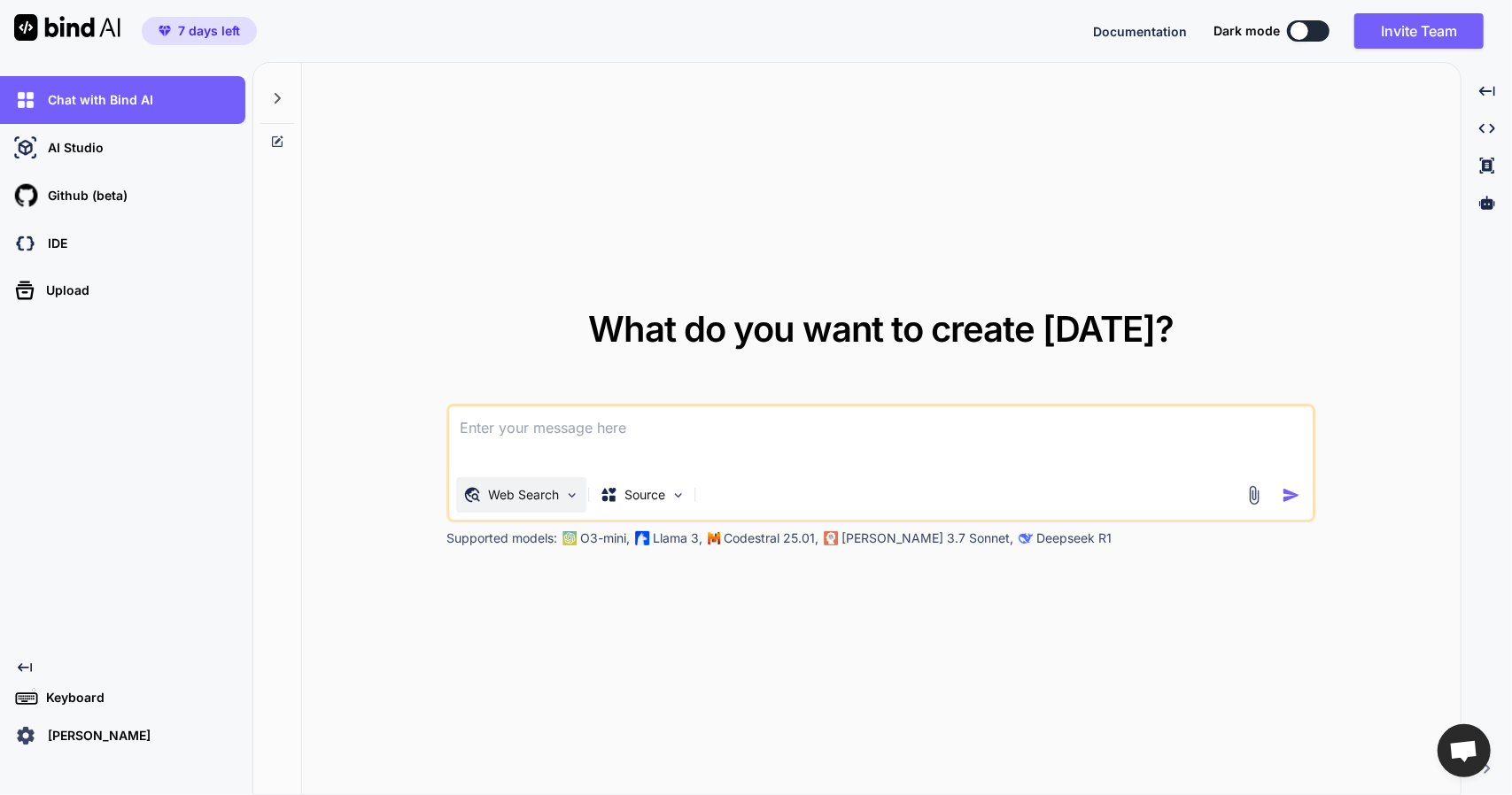
click at [556, 491] on p "Web Search" at bounding box center [523, 495] width 71 height 18
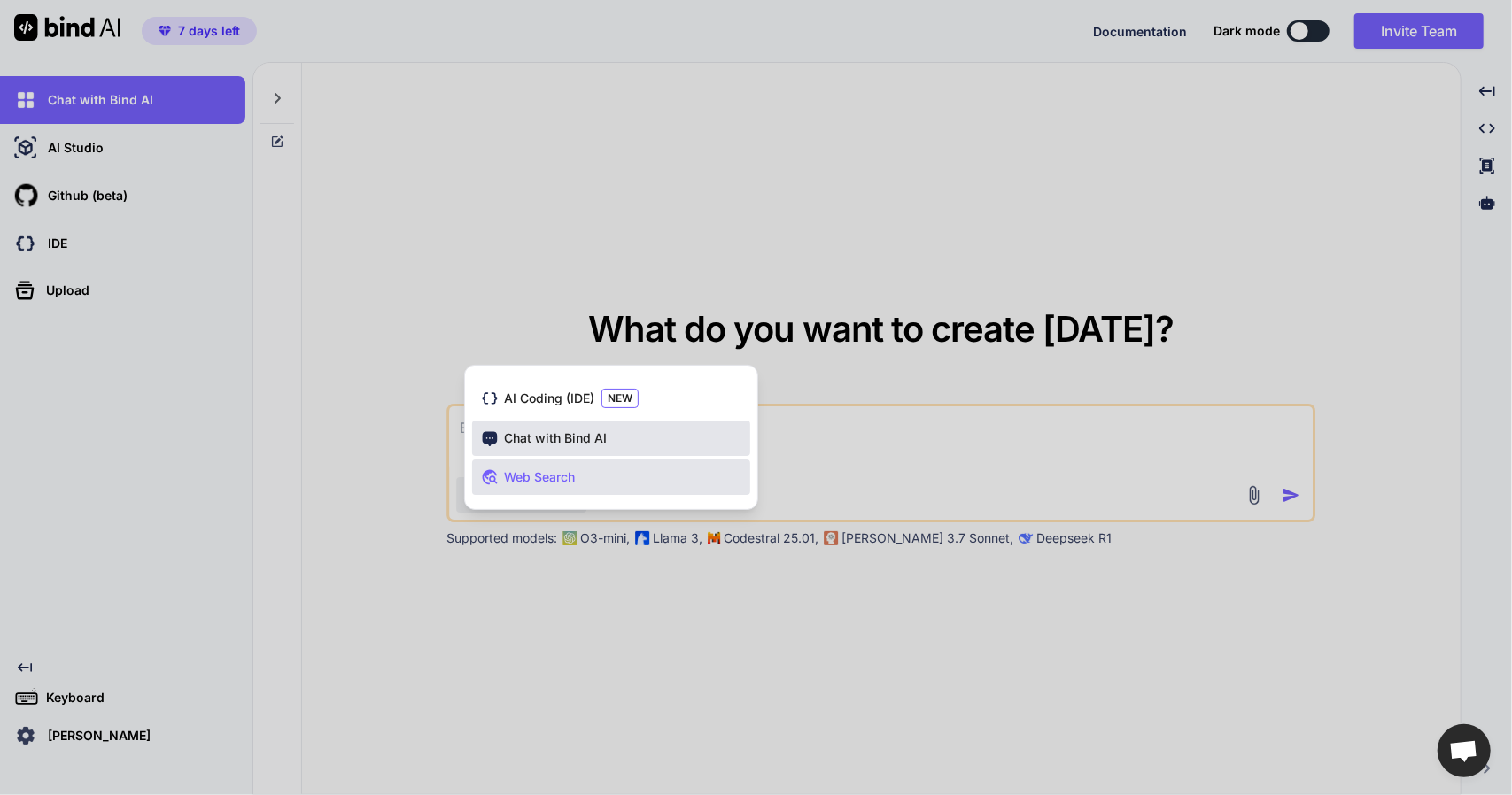
click at [570, 439] on span "Chat with Bind AI" at bounding box center [555, 439] width 103 height 18
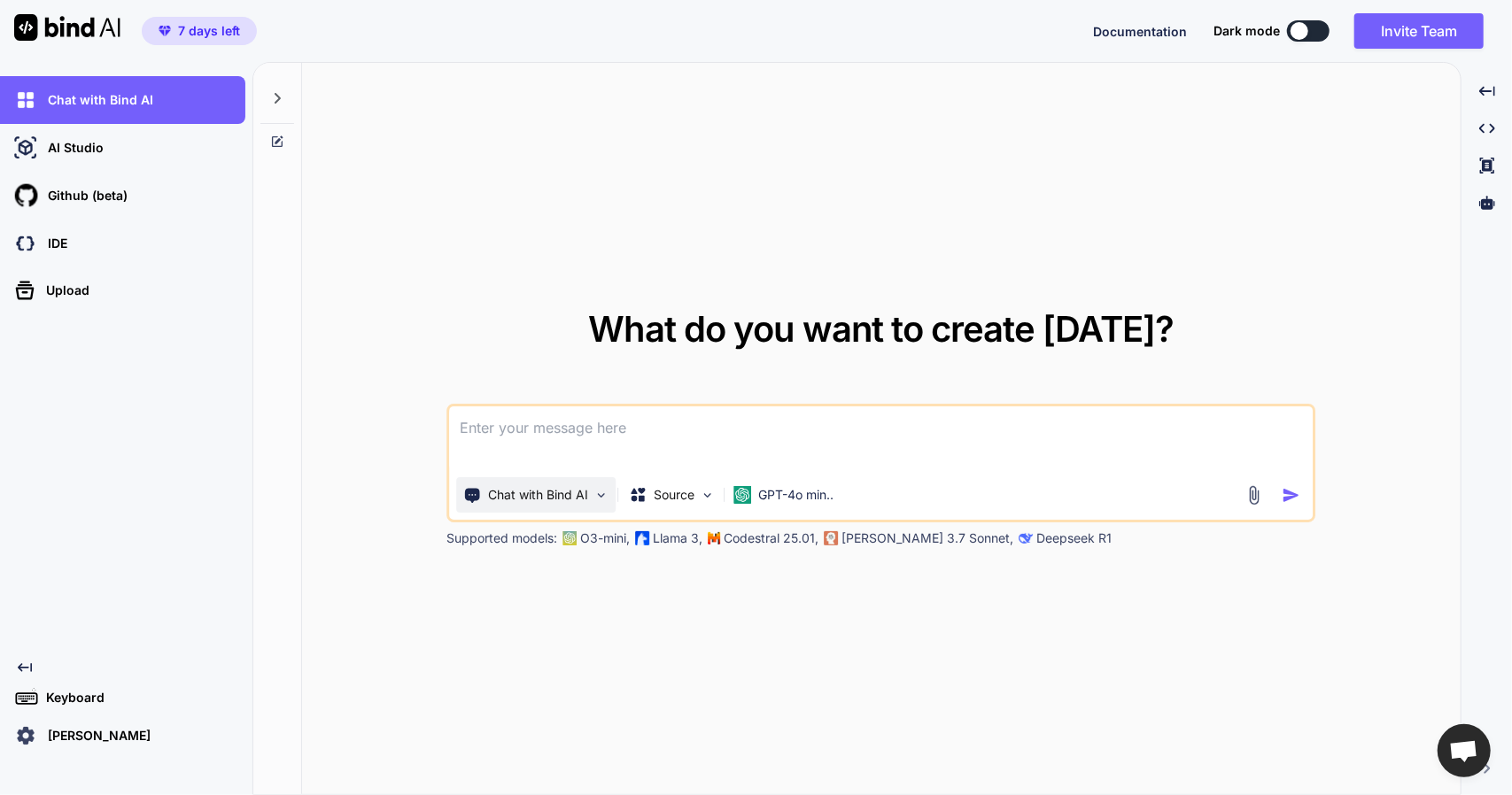
click at [558, 488] on p "Chat with Bind AI" at bounding box center [537, 495] width 100 height 18
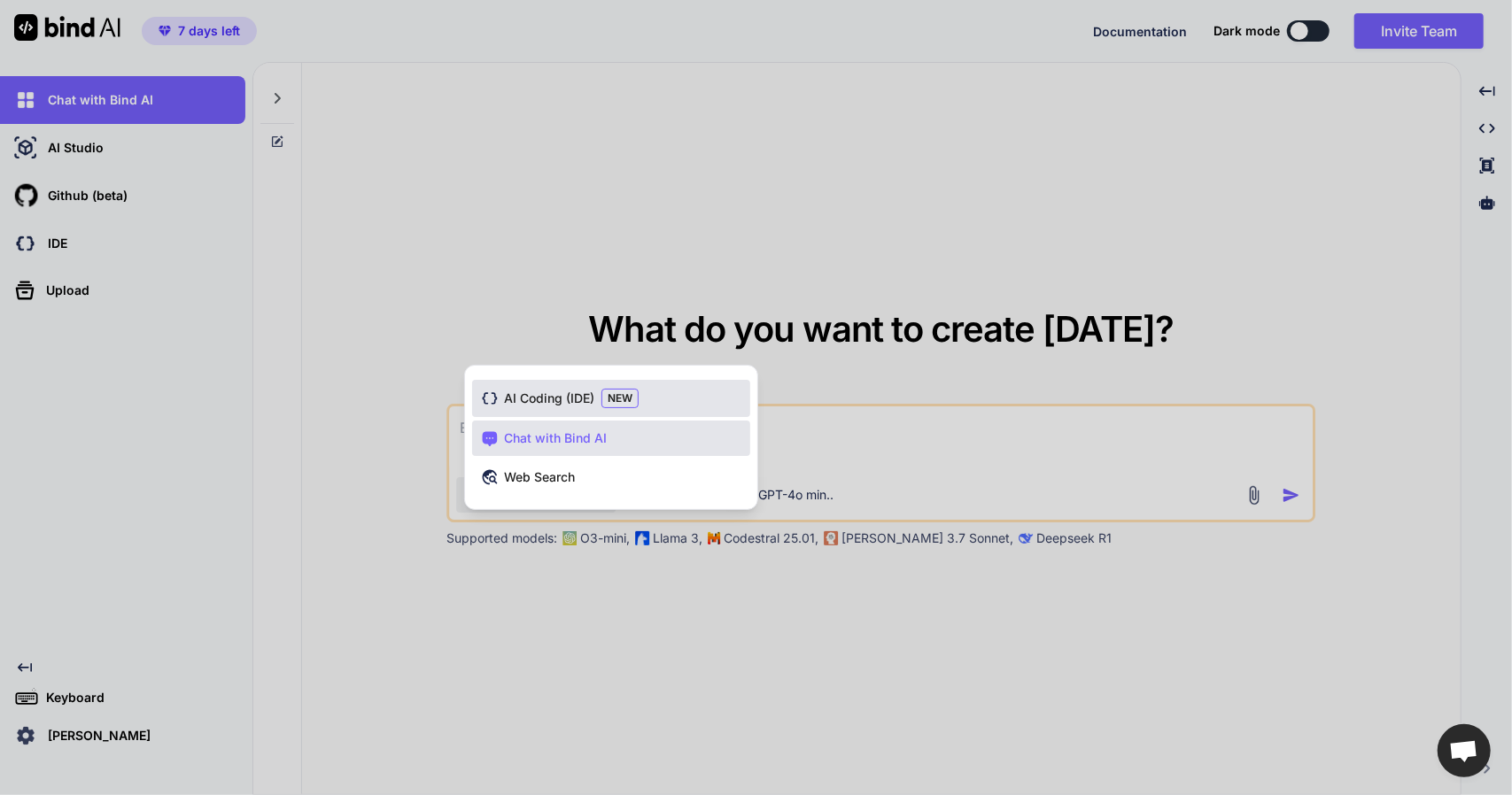
click at [535, 392] on span "AI Coding (IDE)" at bounding box center [549, 399] width 91 height 18
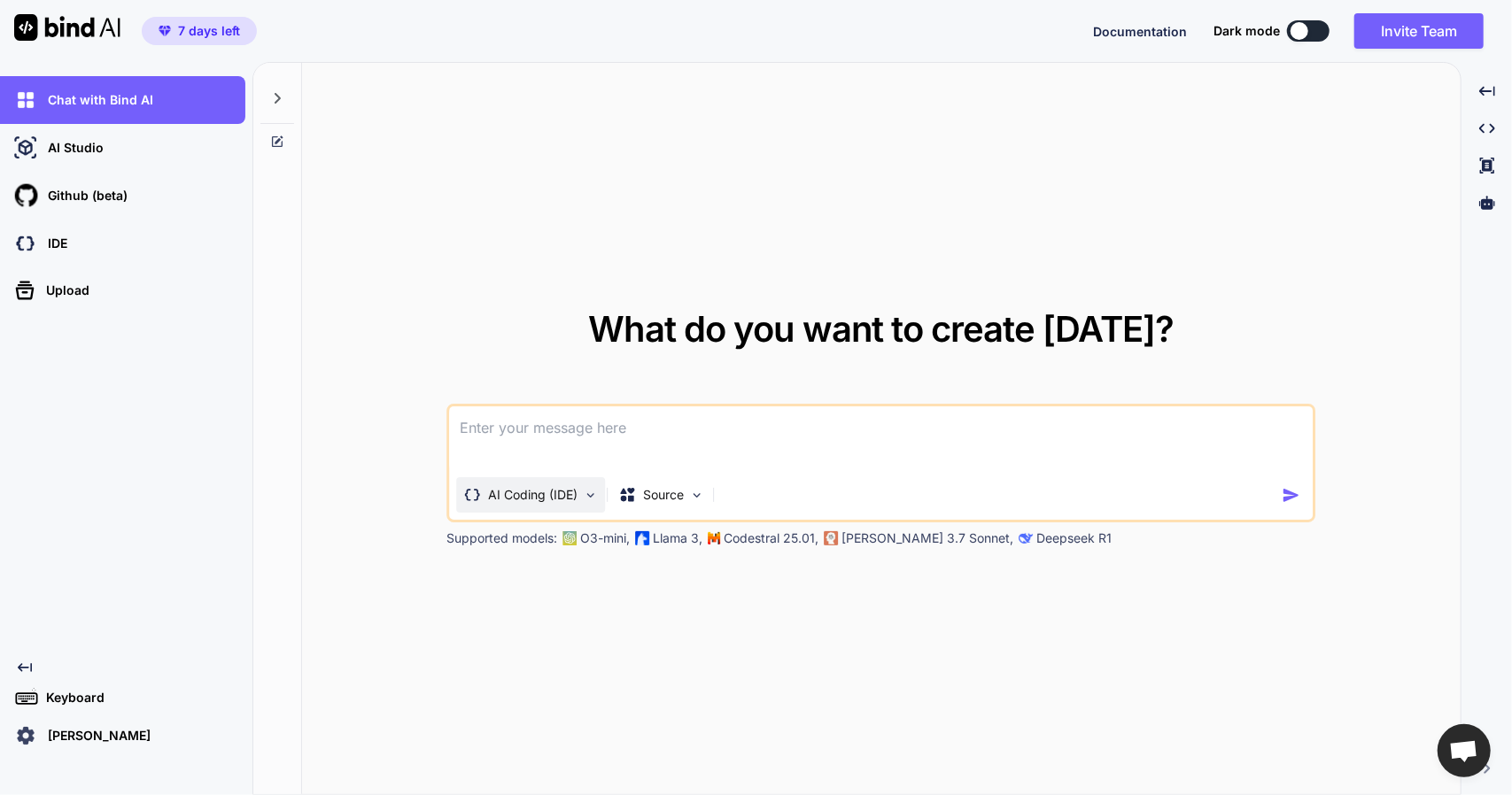
click at [530, 498] on p "AI Coding (IDE)" at bounding box center [532, 495] width 90 height 18
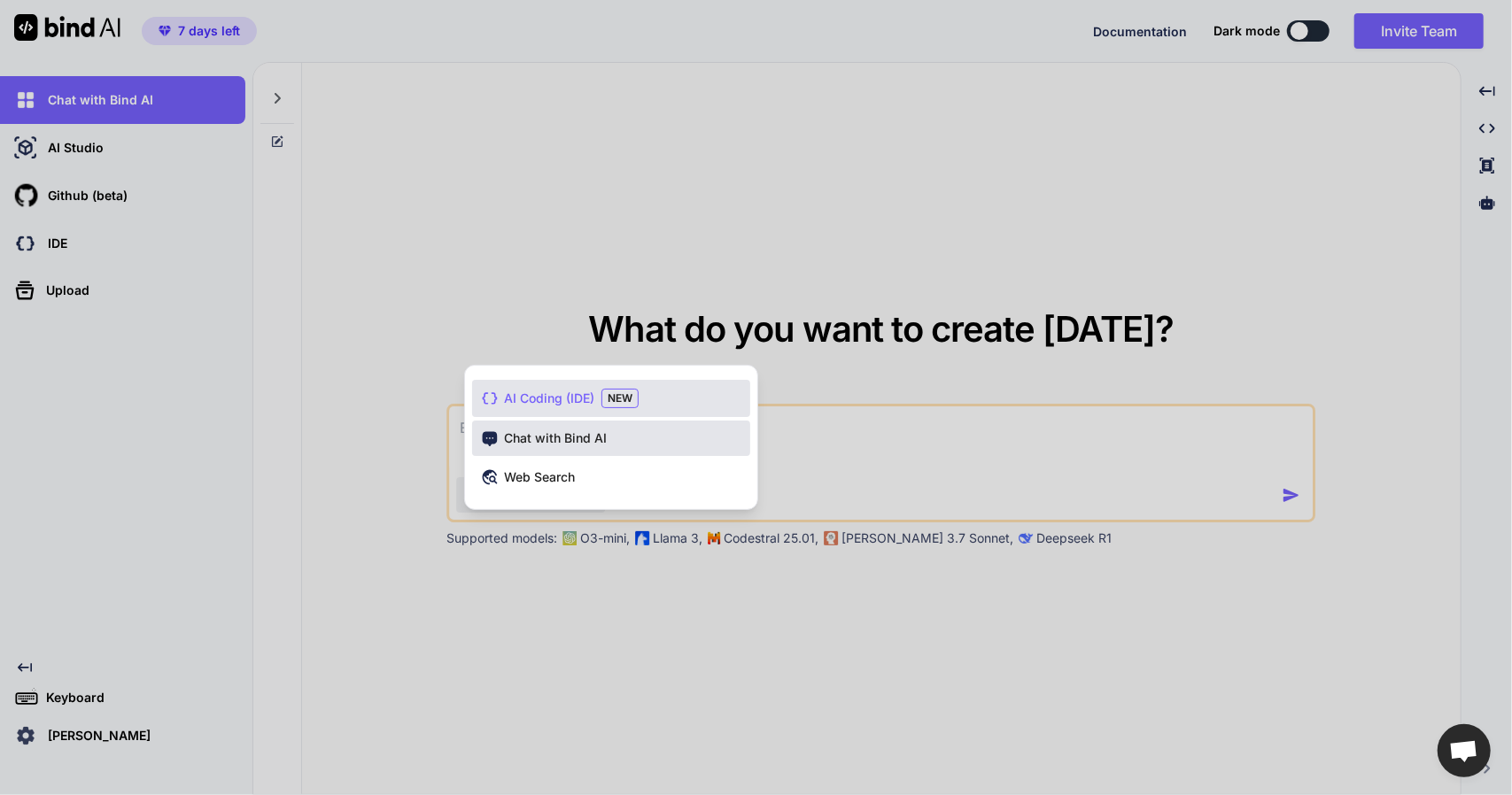
click at [556, 448] on div "Chat with Bind AI" at bounding box center [610, 439] width 278 height 36
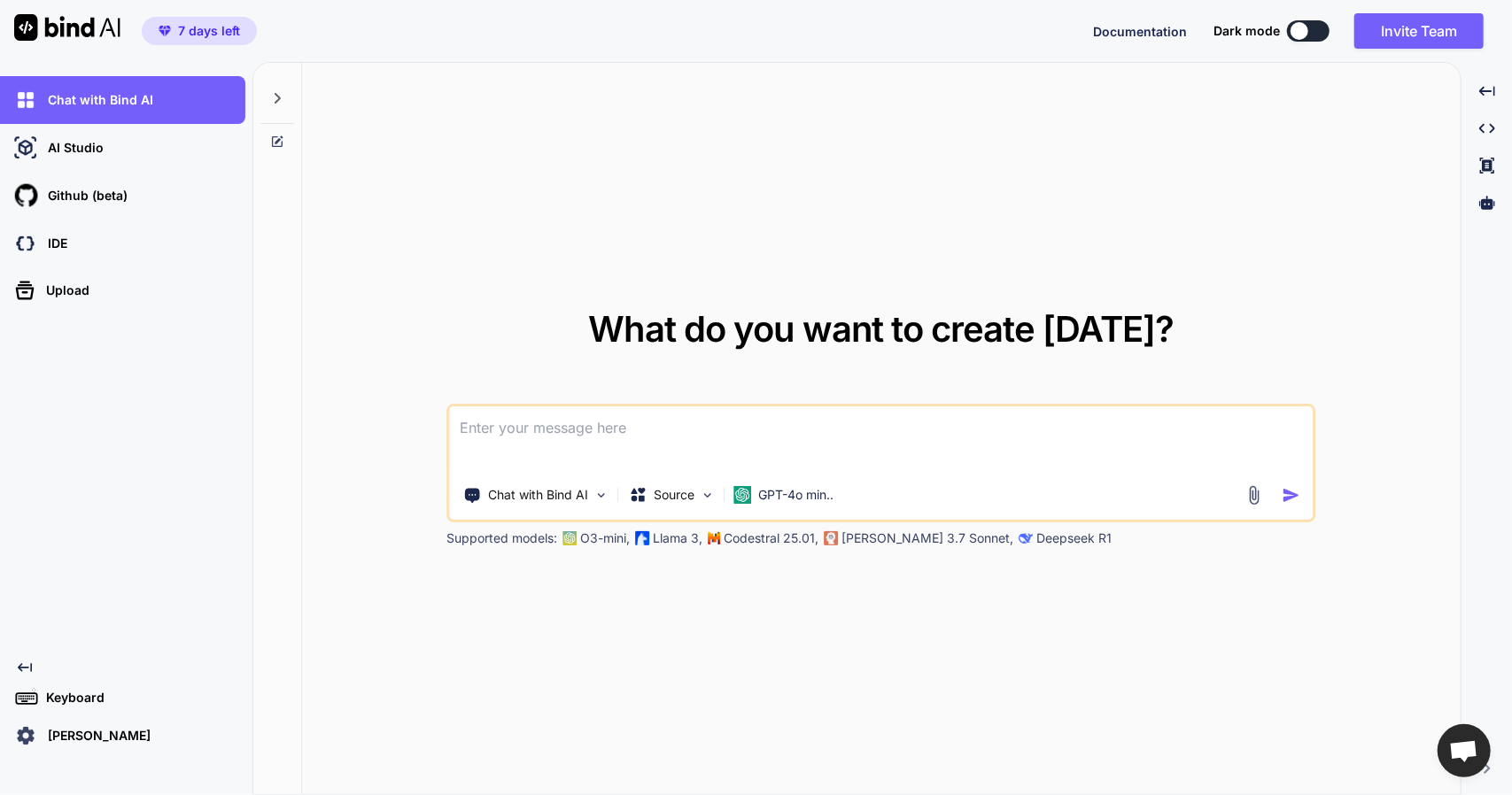
click at [283, 89] on div at bounding box center [277, 93] width 34 height 61
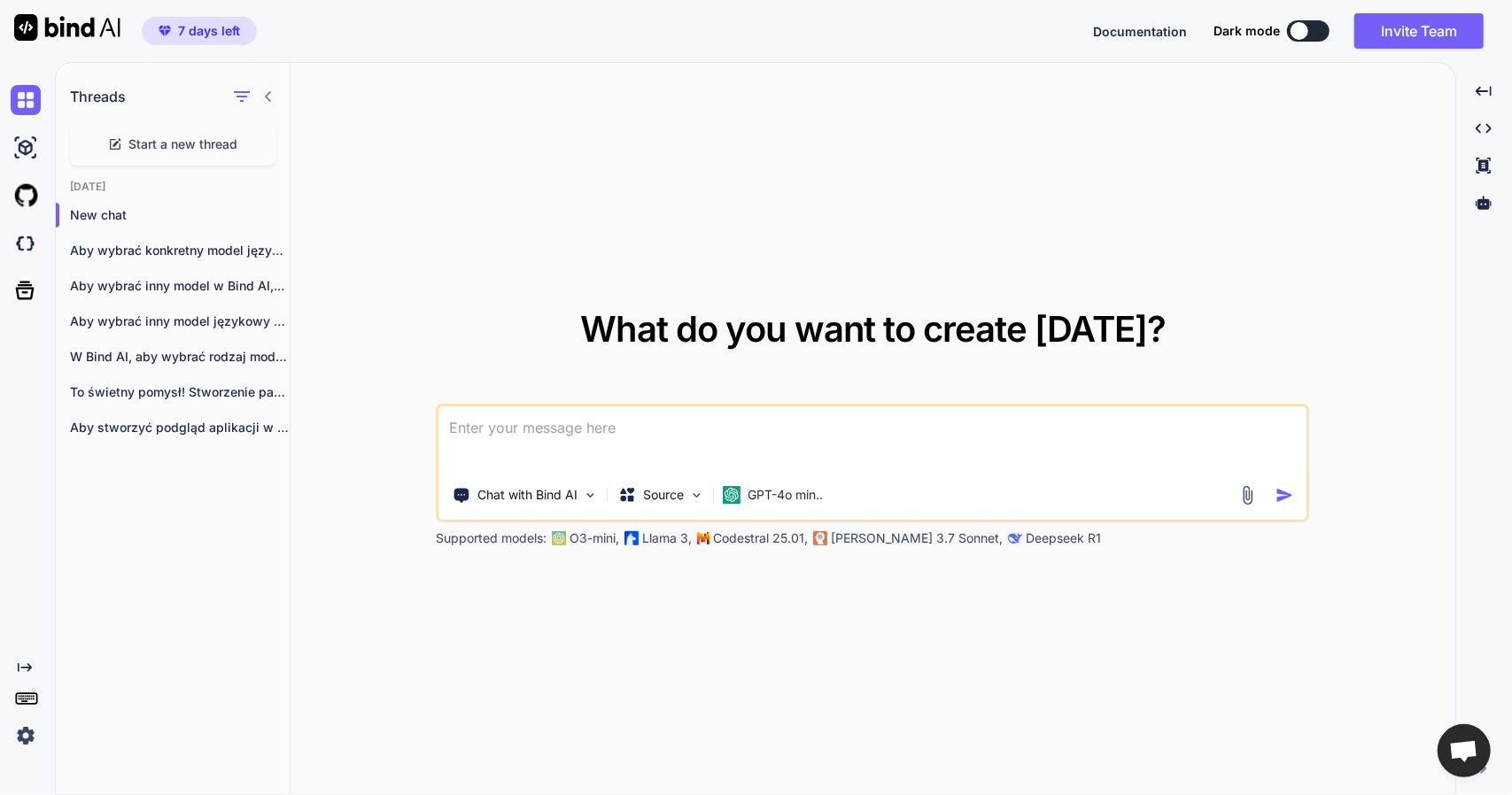
click at [274, 99] on icon at bounding box center [268, 97] width 14 height 14
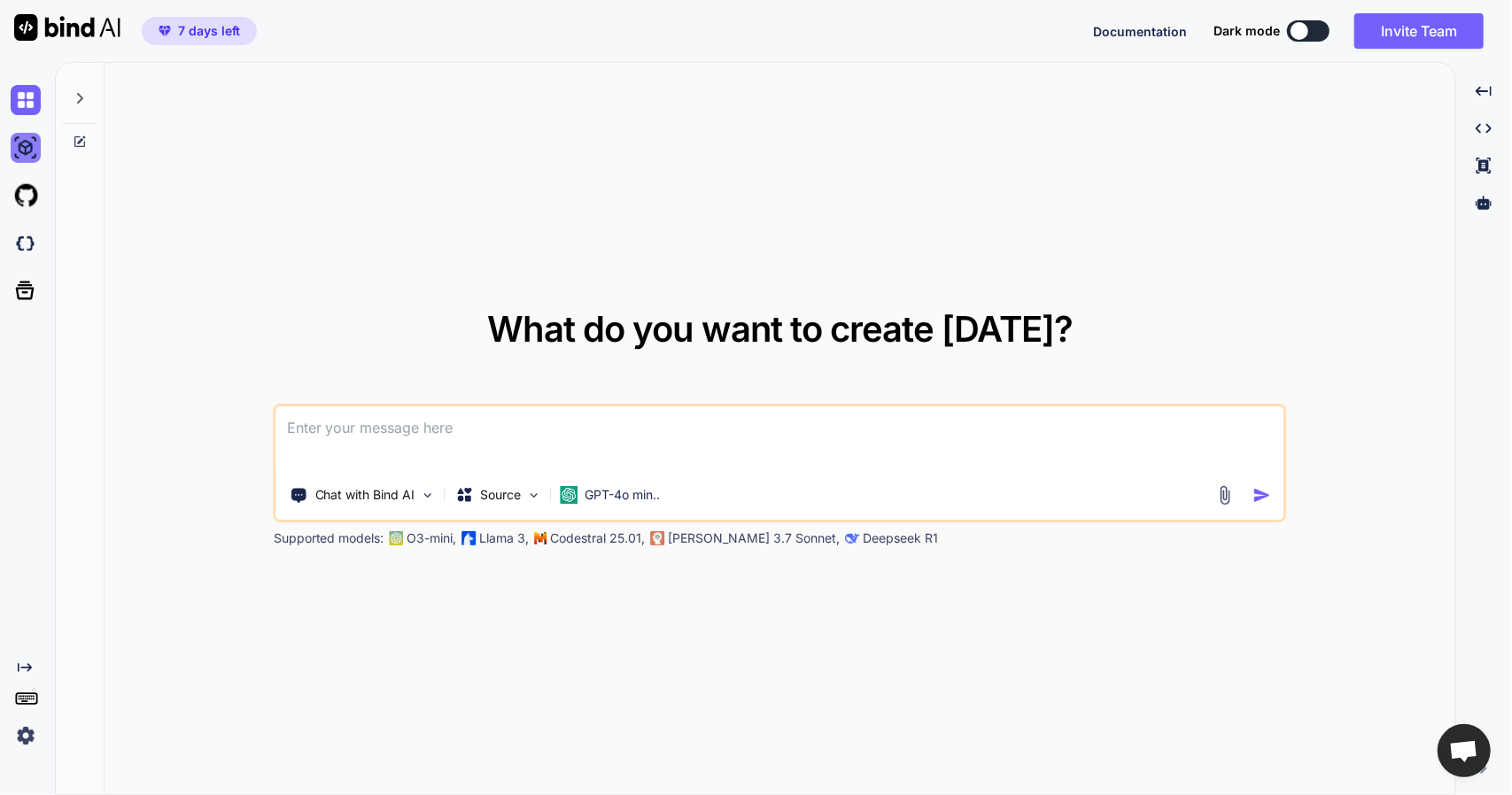
click at [32, 158] on img at bounding box center [26, 148] width 30 height 30
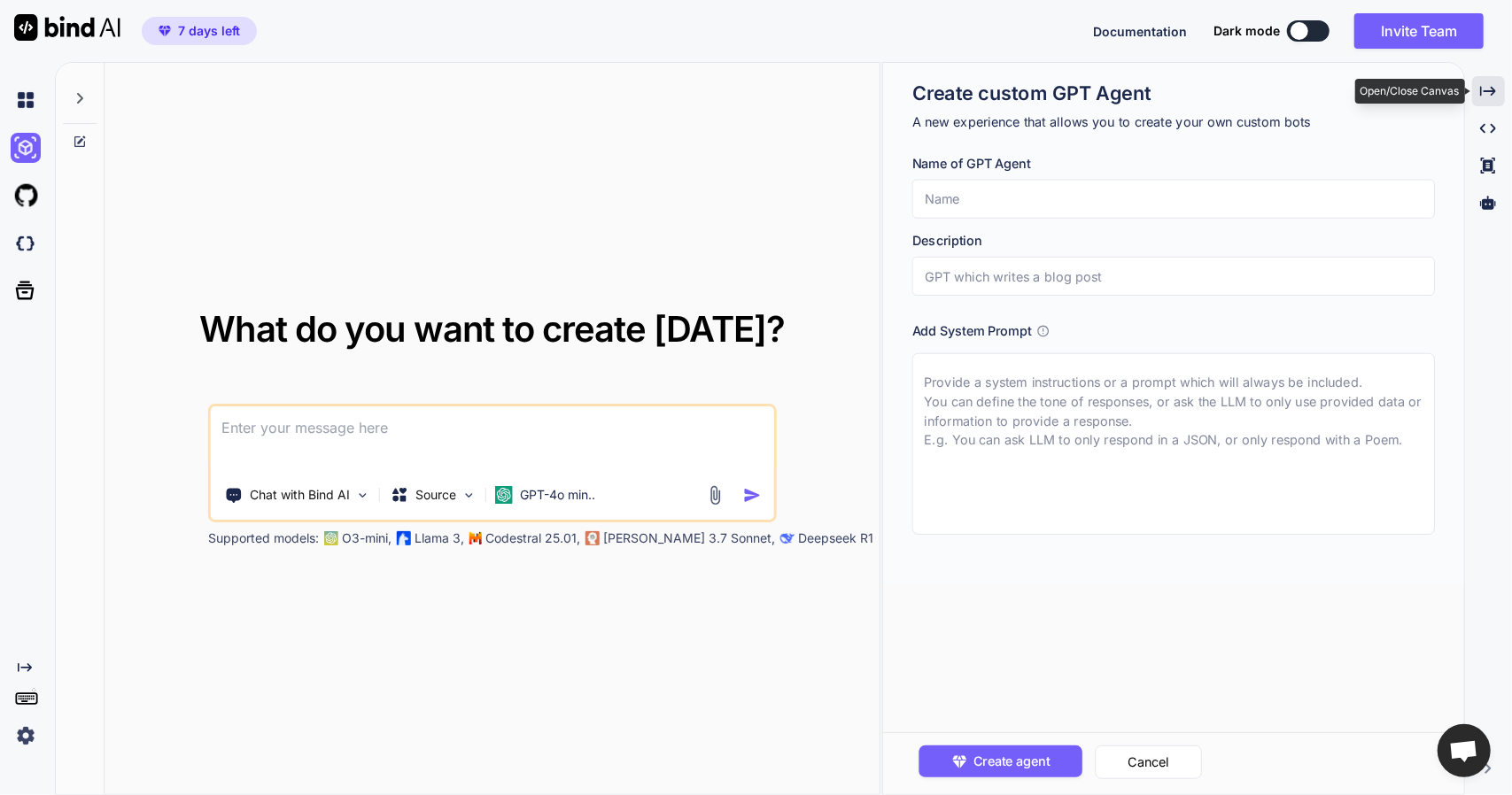
click at [1479, 95] on div "Created with Pixso." at bounding box center [1488, 91] width 33 height 30
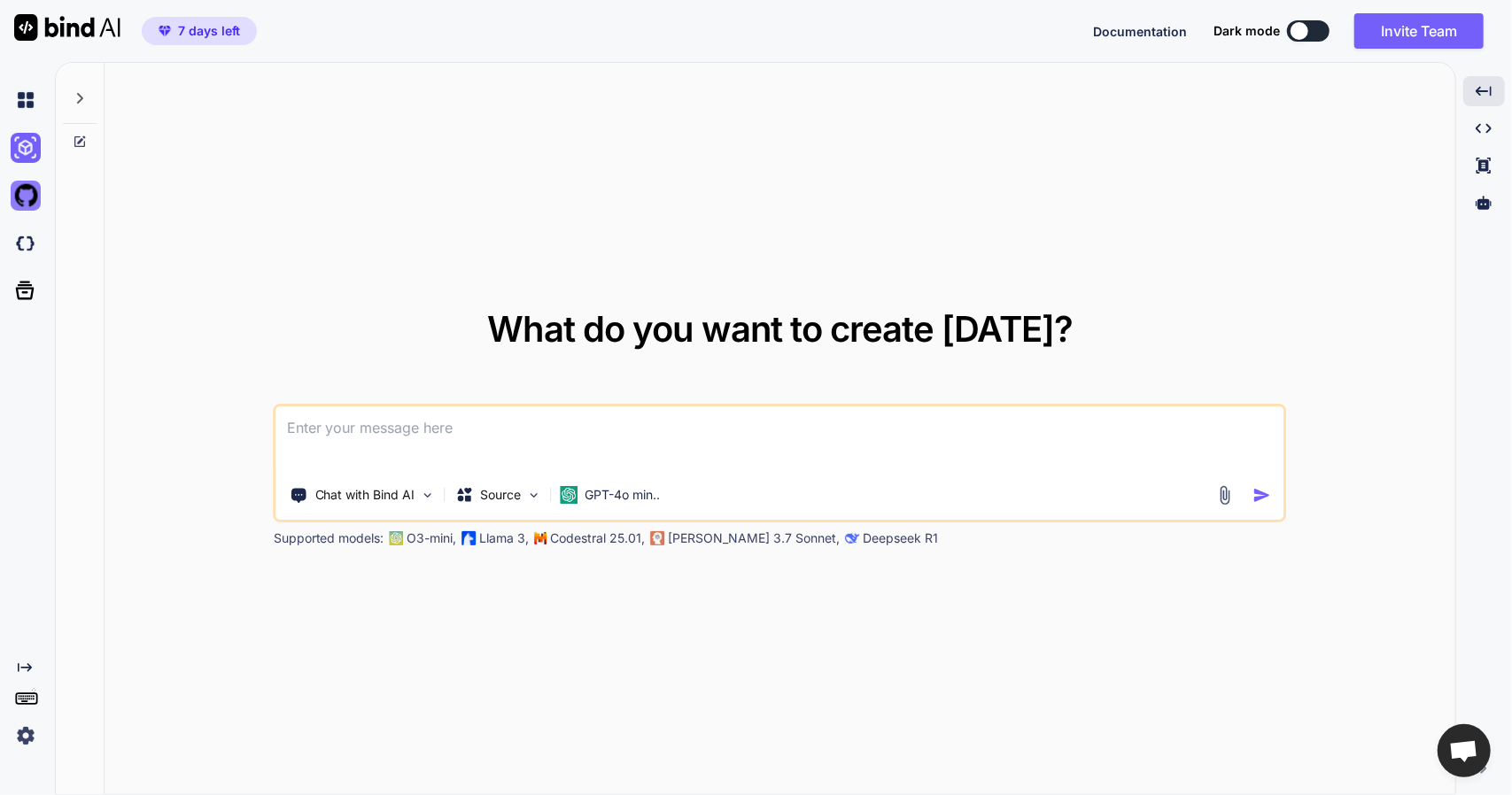
click at [20, 206] on img at bounding box center [26, 195] width 30 height 30
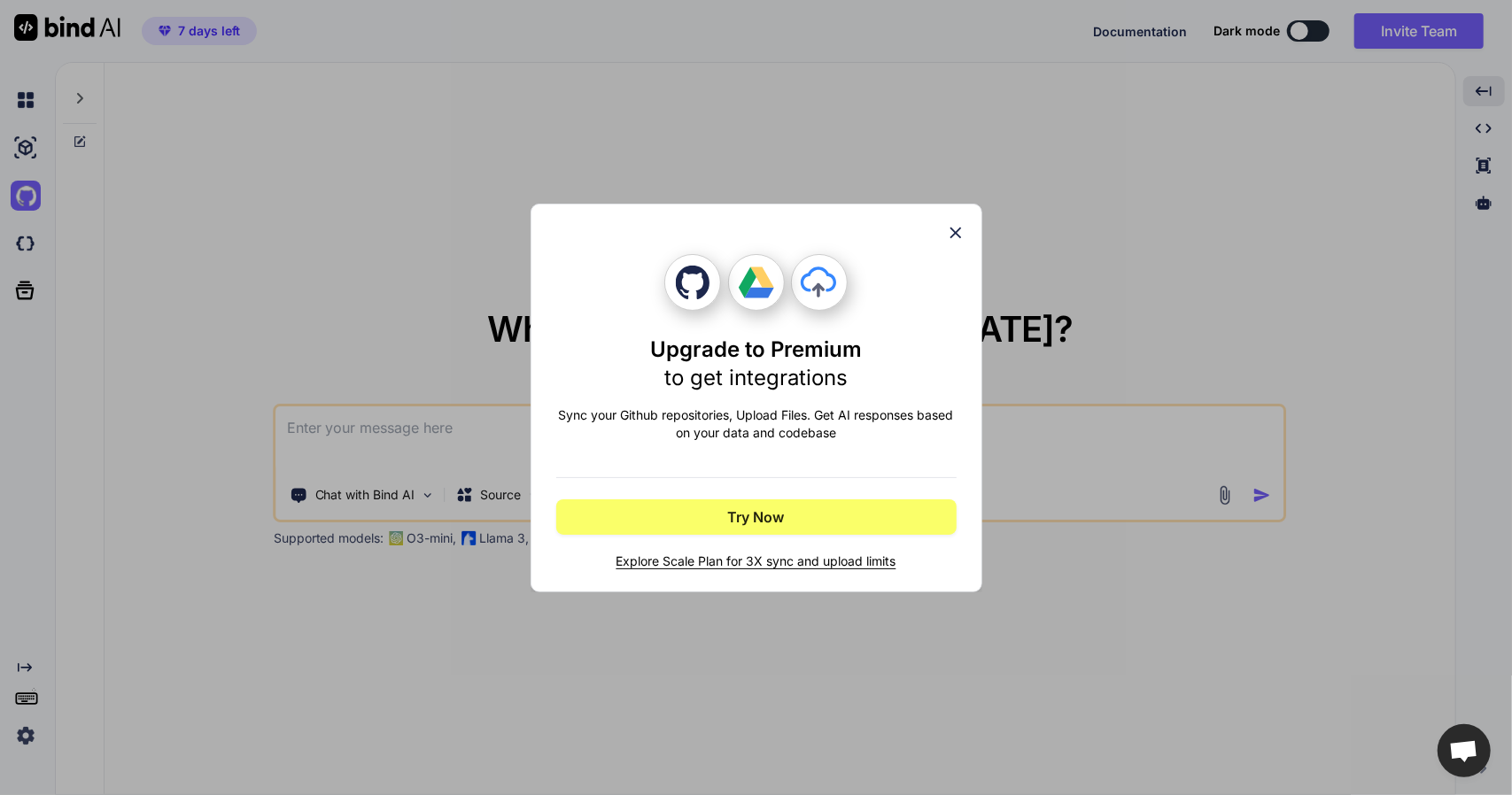
click at [616, 405] on div "Upgrade to Premium to get integrations Sync your Github repositories, Upload Fi…" at bounding box center [756, 412] width 401 height 316
click at [604, 383] on div at bounding box center [604, 383] width 0 height 0
click at [155, 332] on div "Upgrade to Premium to get integrations Sync your Github repositories, Upload Fi…" at bounding box center [756, 397] width 1512 height 795
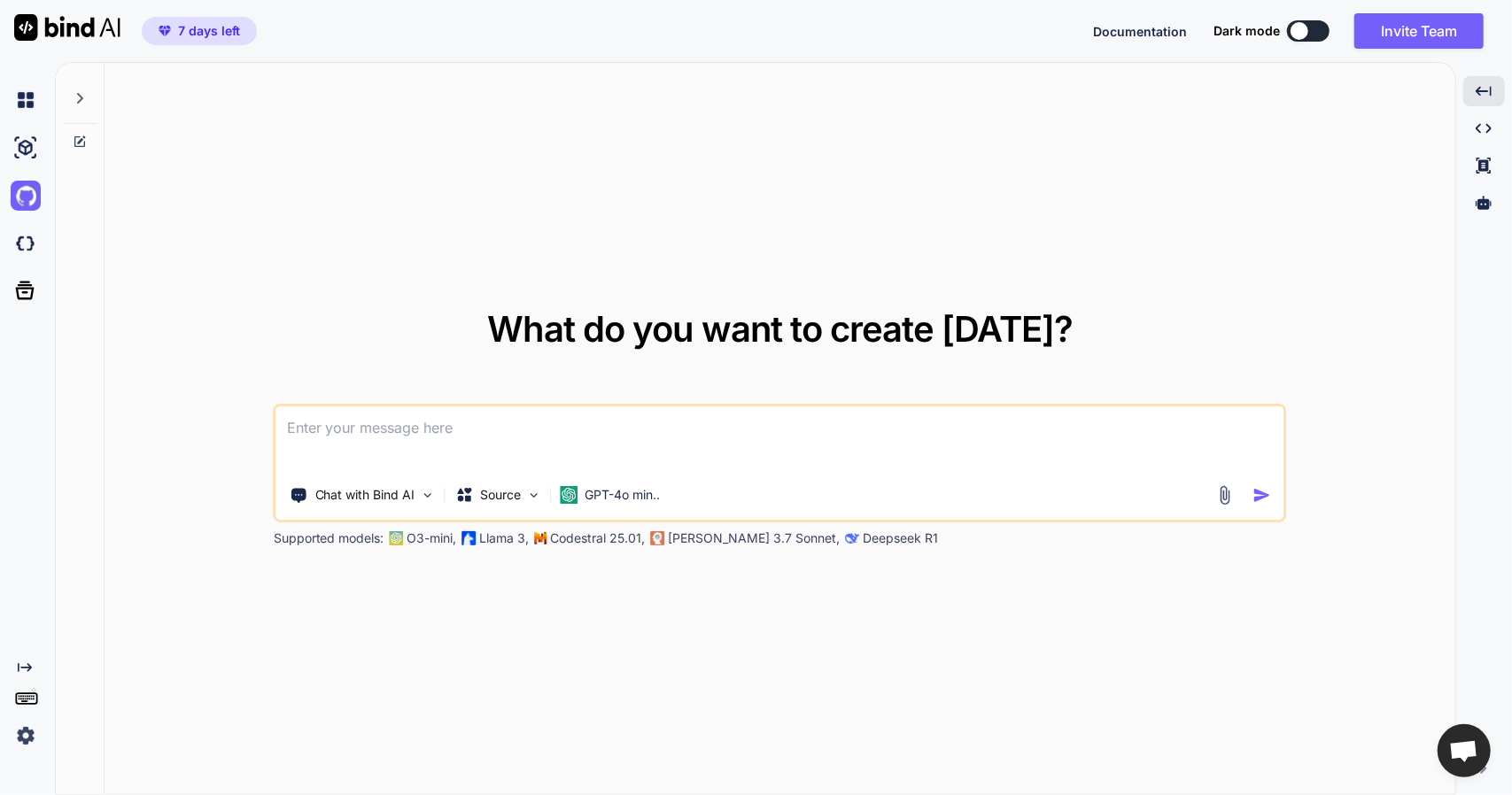
click at [9, 242] on div at bounding box center [24, 243] width 48 height 48
click at [29, 300] on icon at bounding box center [25, 290] width 25 height 25
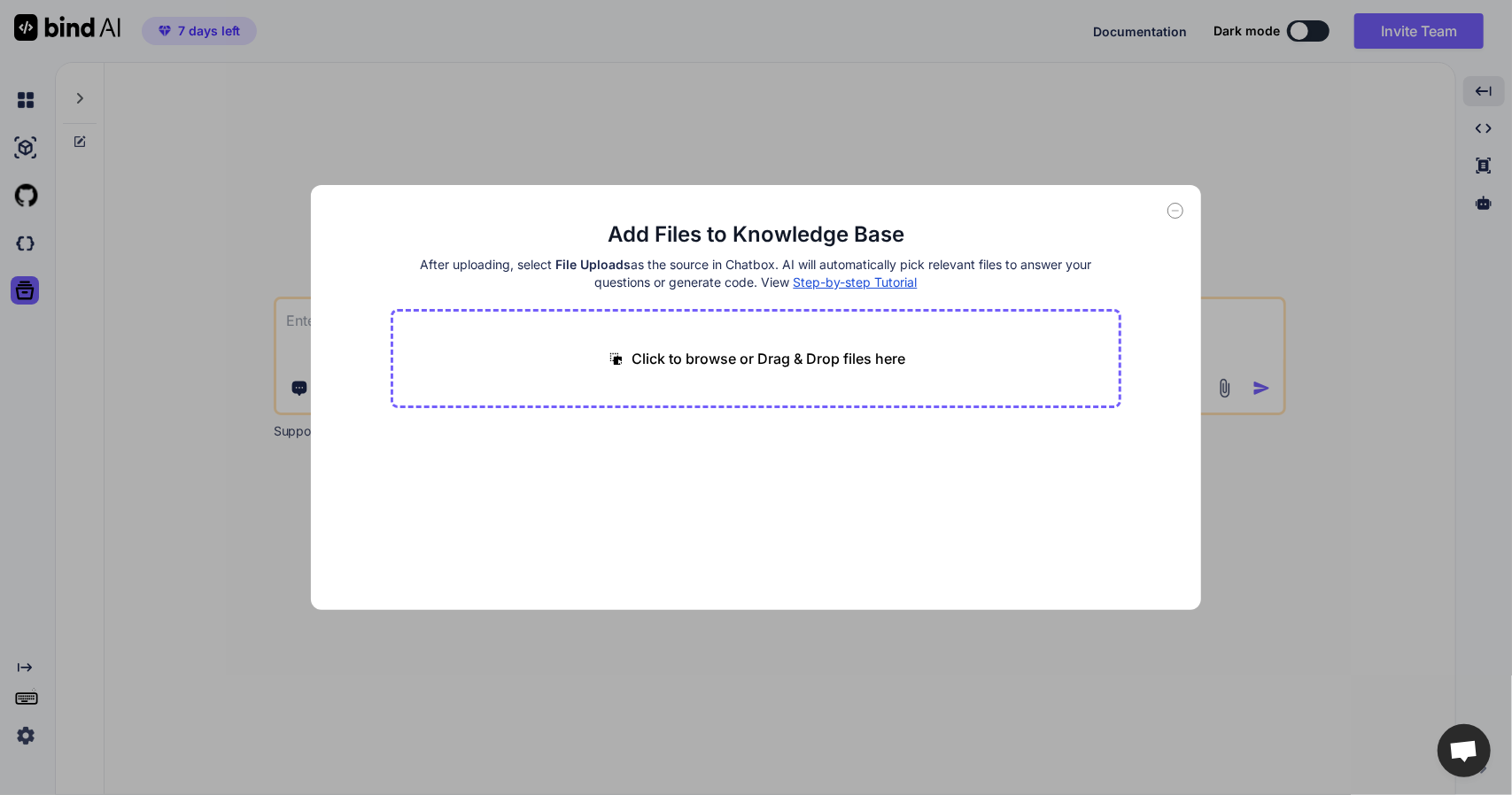
click at [1169, 215] on icon at bounding box center [1175, 211] width 16 height 16
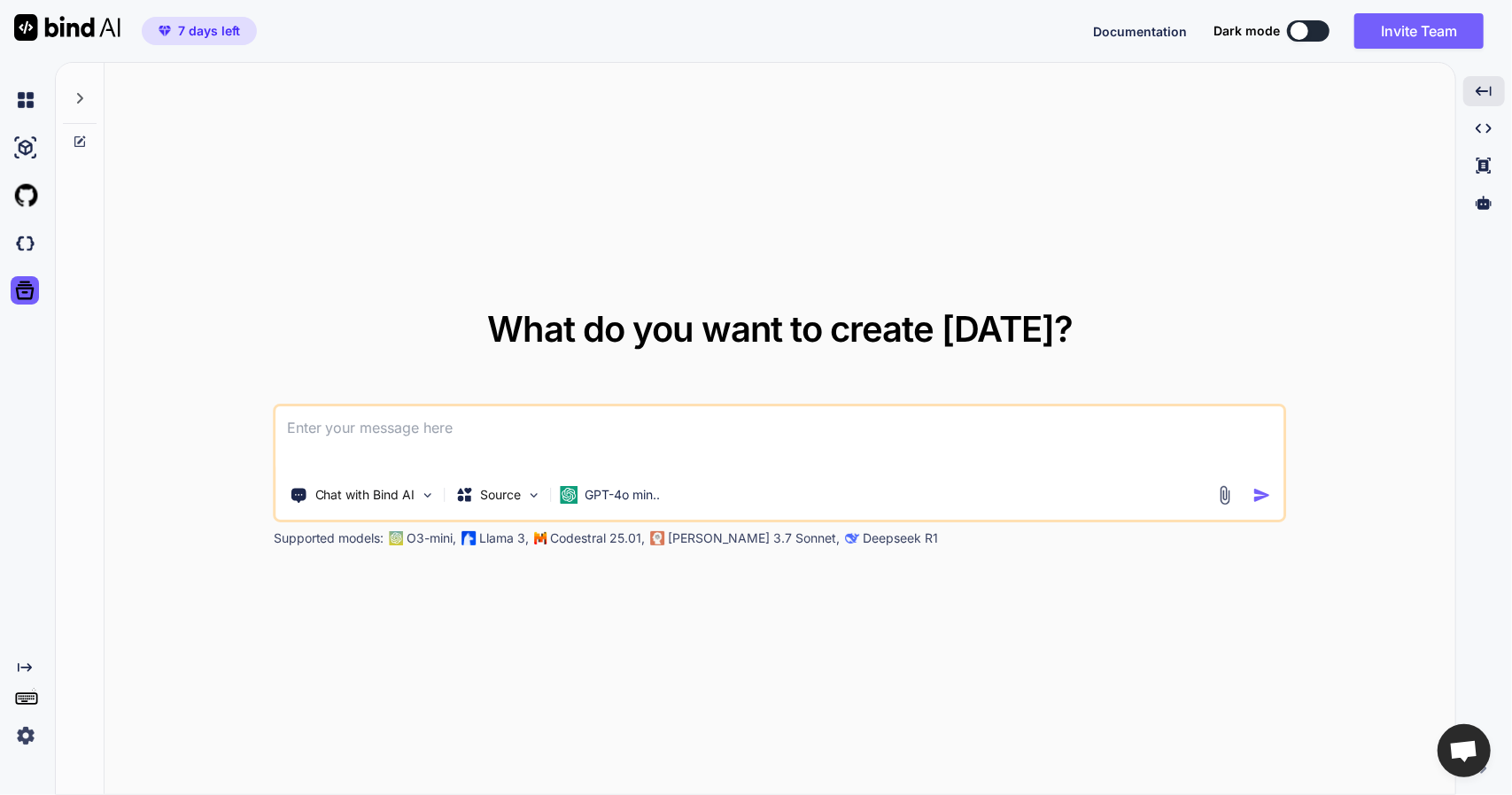
click at [22, 738] on img at bounding box center [26, 736] width 30 height 30
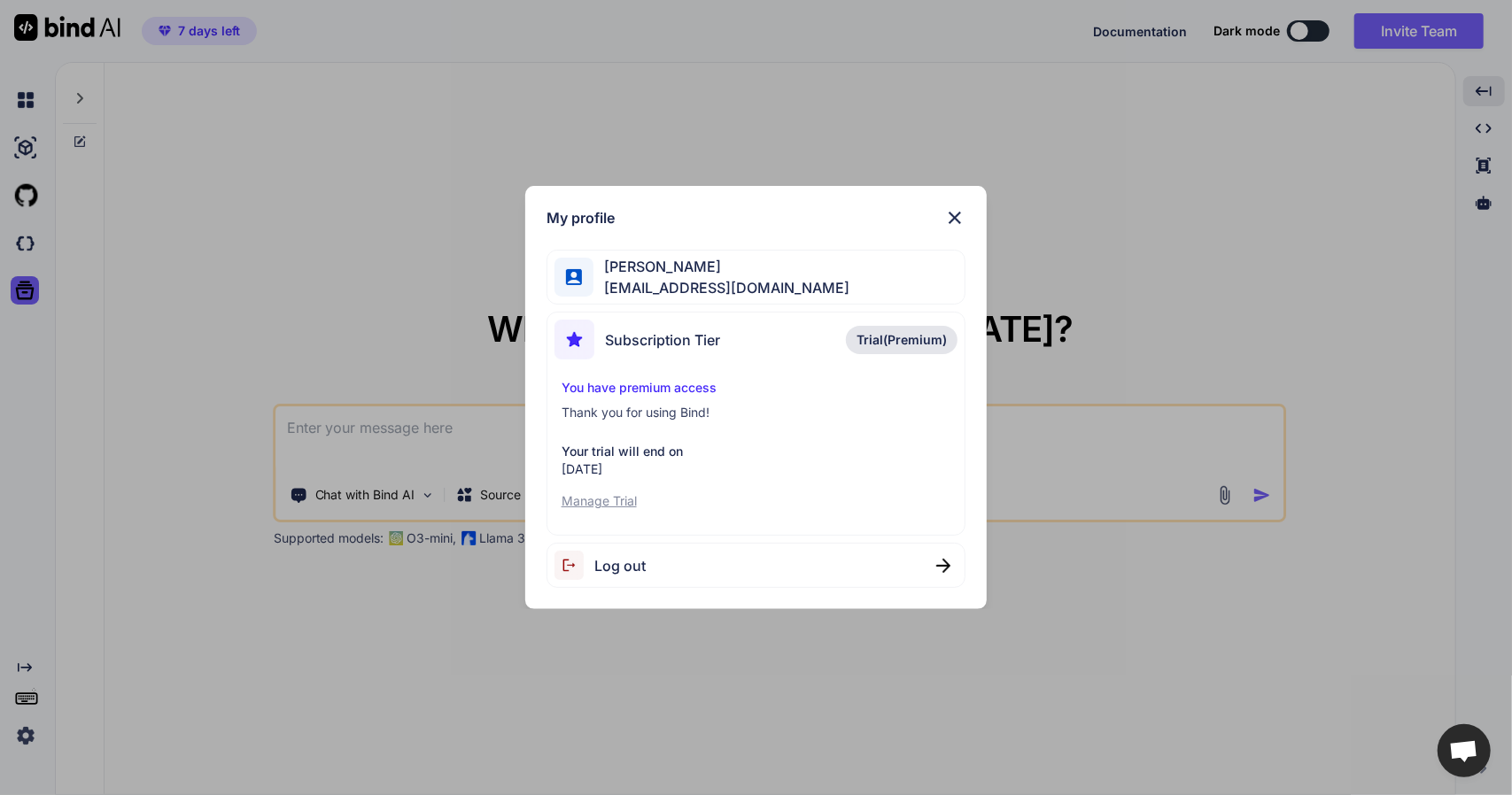
click at [657, 269] on span "Krzysztof Fedosiuk" at bounding box center [721, 266] width 256 height 21
click at [951, 222] on img at bounding box center [955, 218] width 21 height 21
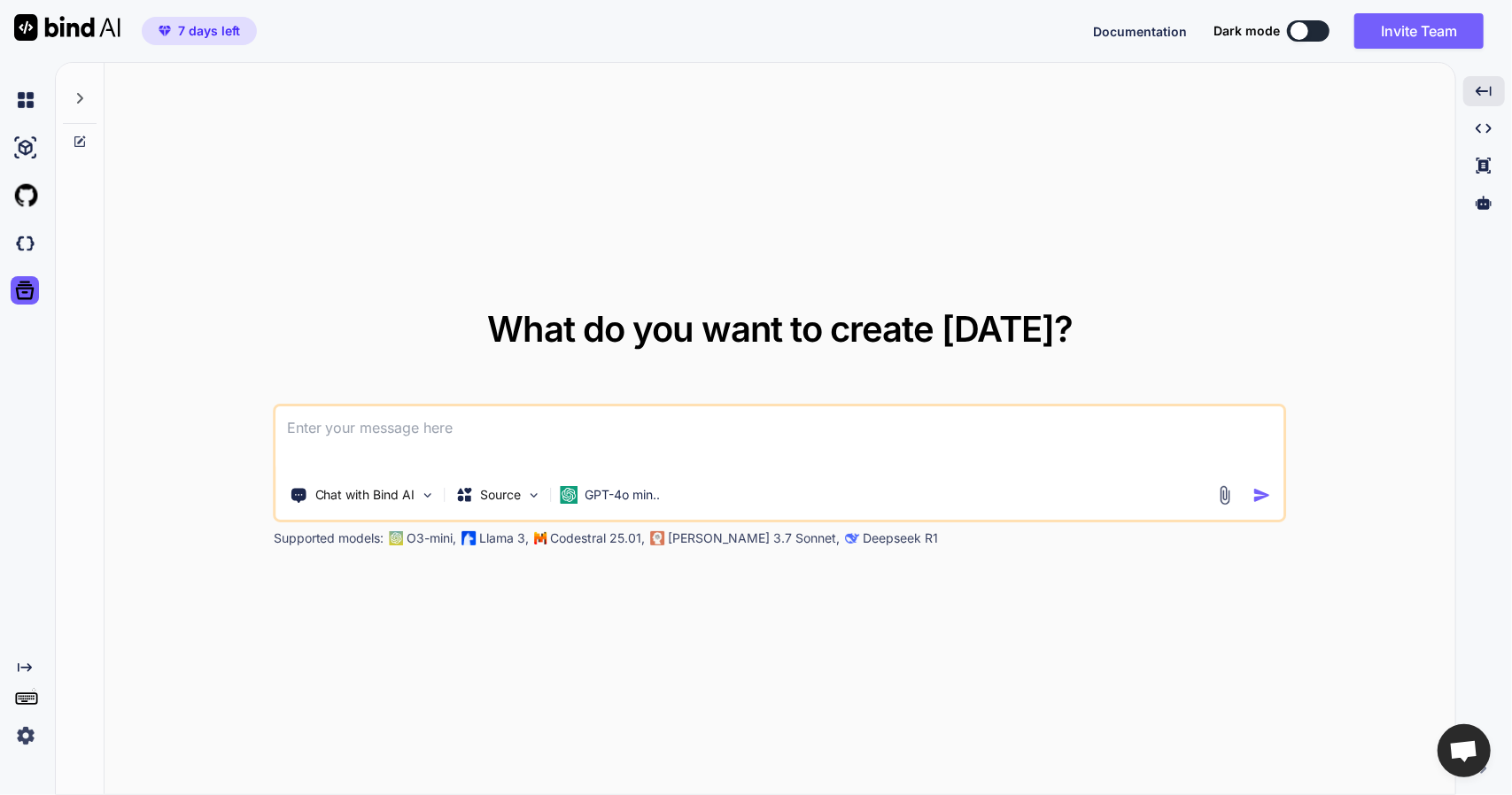
click at [84, 103] on icon at bounding box center [80, 99] width 14 height 14
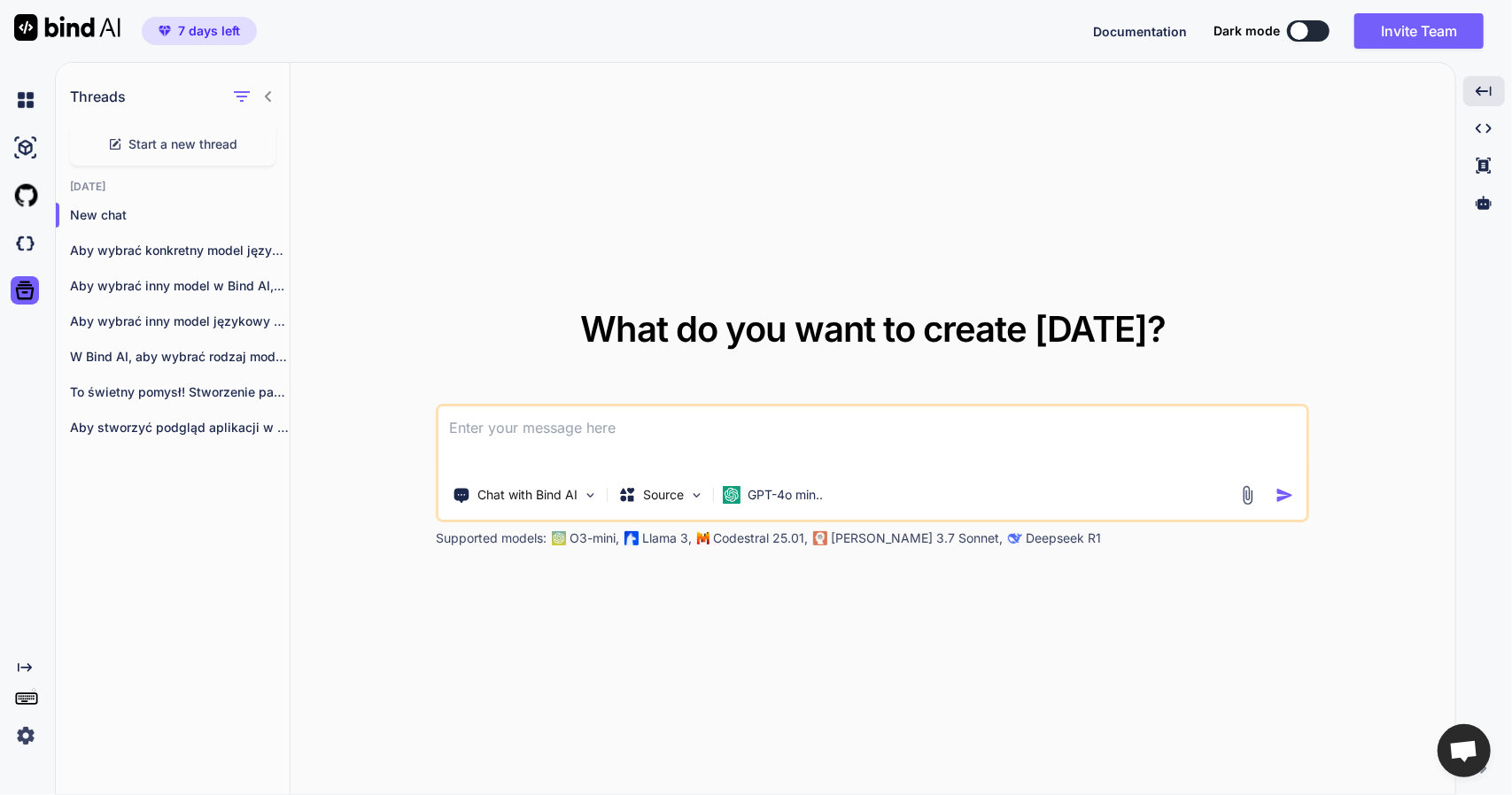
click at [1320, 31] on button at bounding box center [1309, 31] width 43 height 21
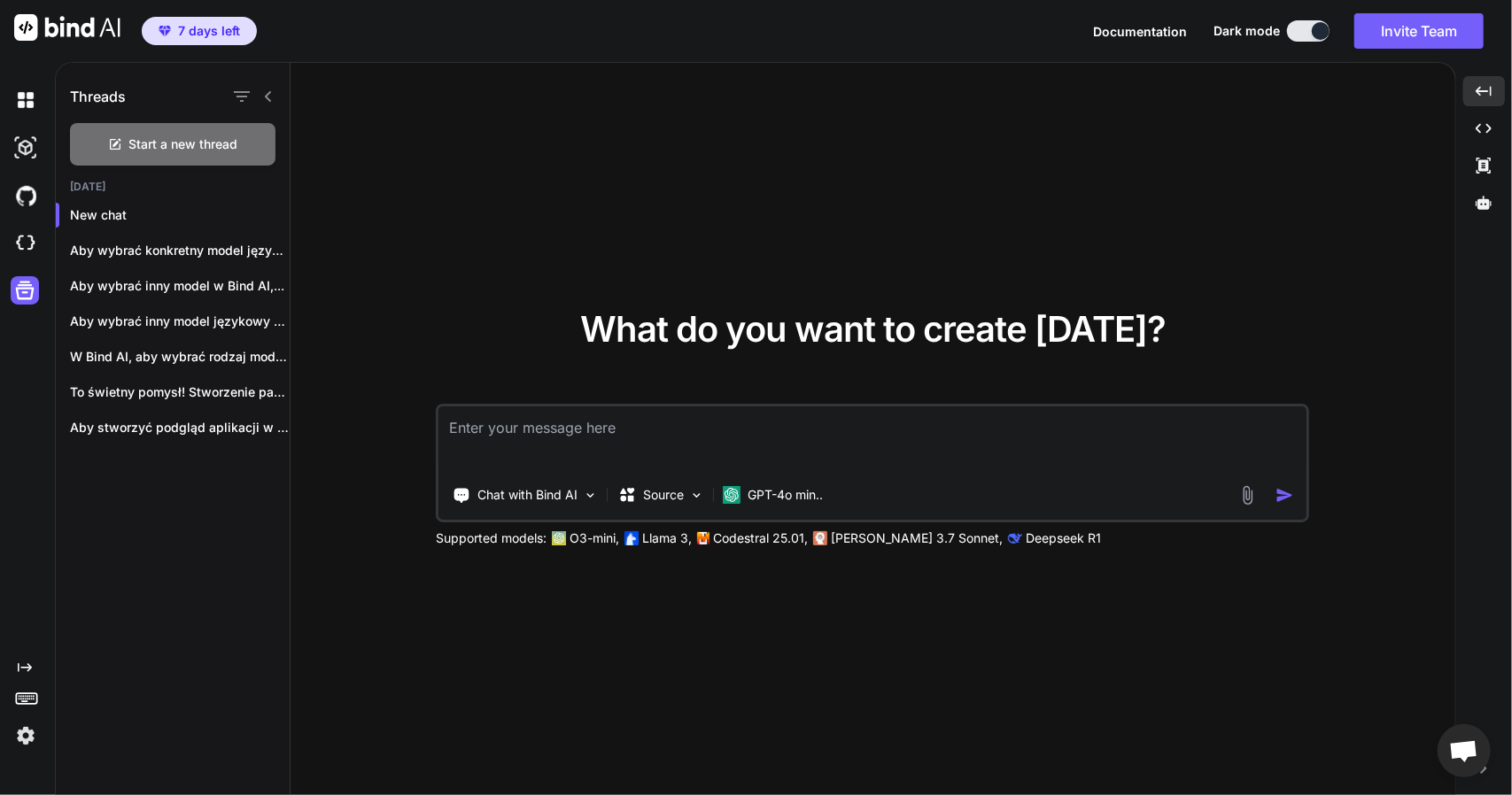
click at [1292, 32] on button at bounding box center [1309, 31] width 43 height 21
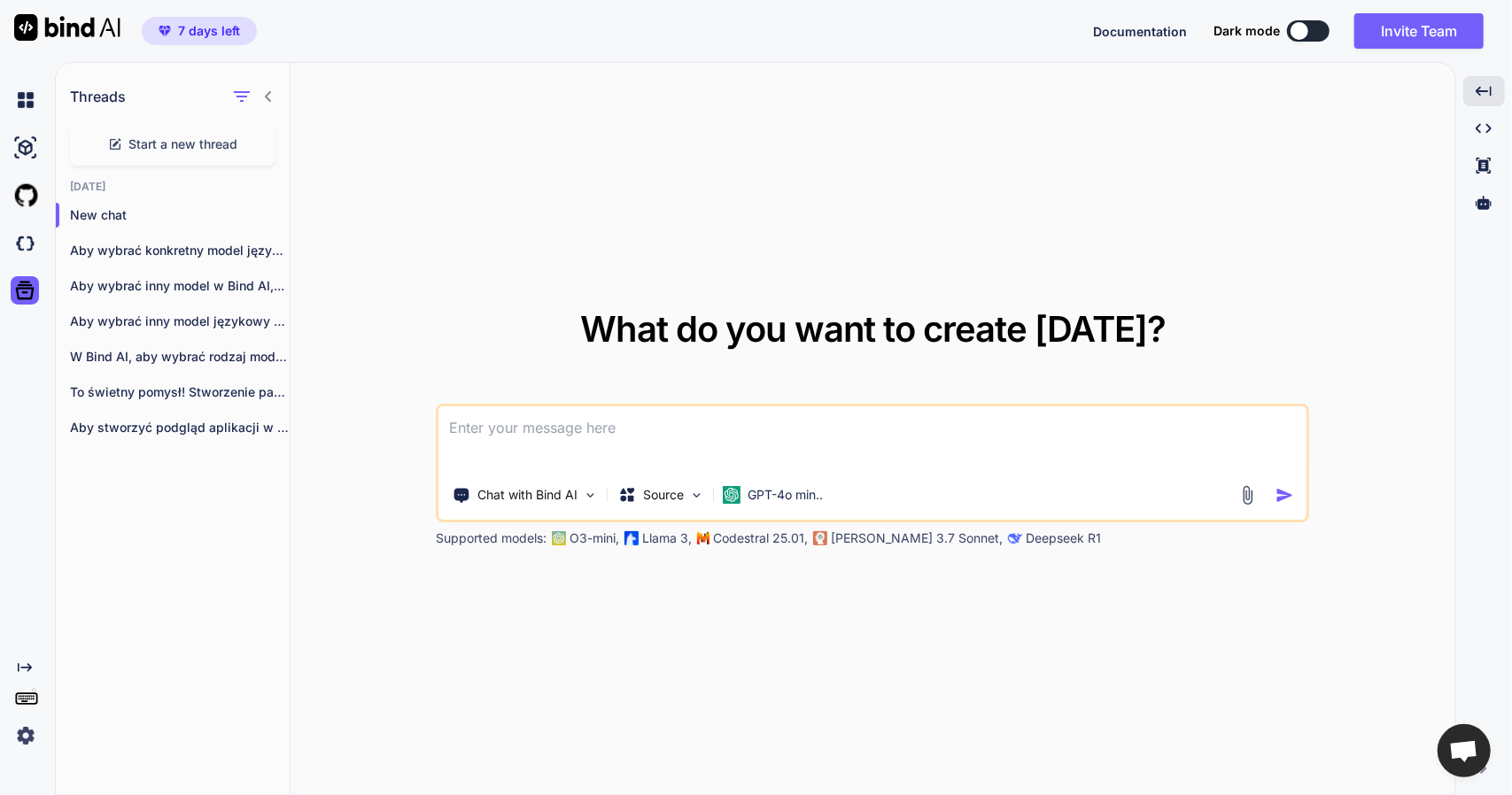
click at [1292, 32] on div at bounding box center [1300, 31] width 18 height 18
click at [1304, 29] on div at bounding box center [1300, 31] width 18 height 18
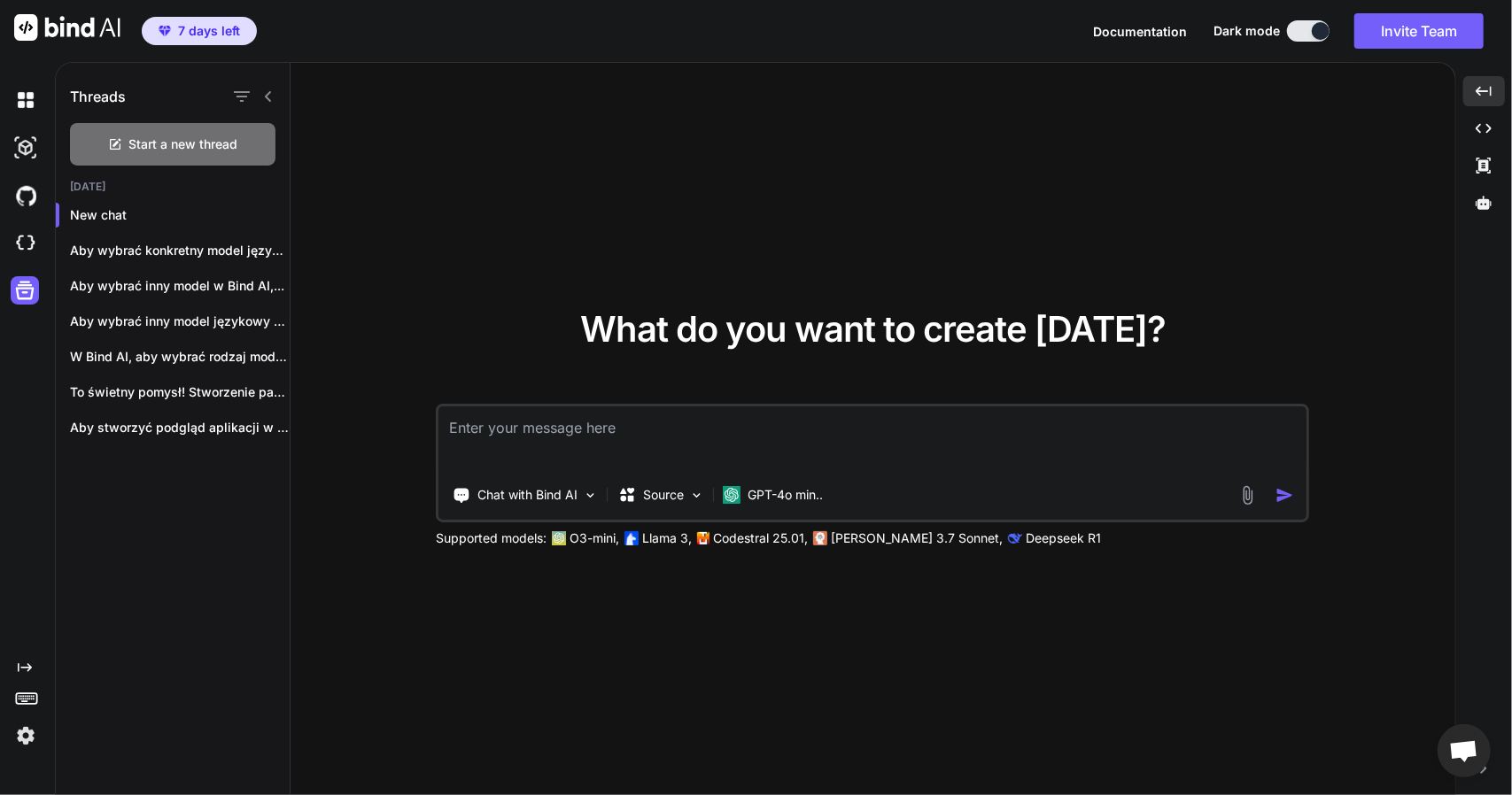
click at [1308, 29] on button at bounding box center [1309, 31] width 43 height 21
click at [1304, 30] on button at bounding box center [1309, 31] width 43 height 21
click at [1316, 33] on button at bounding box center [1309, 31] width 43 height 21
click at [1316, 33] on div at bounding box center [1321, 31] width 18 height 18
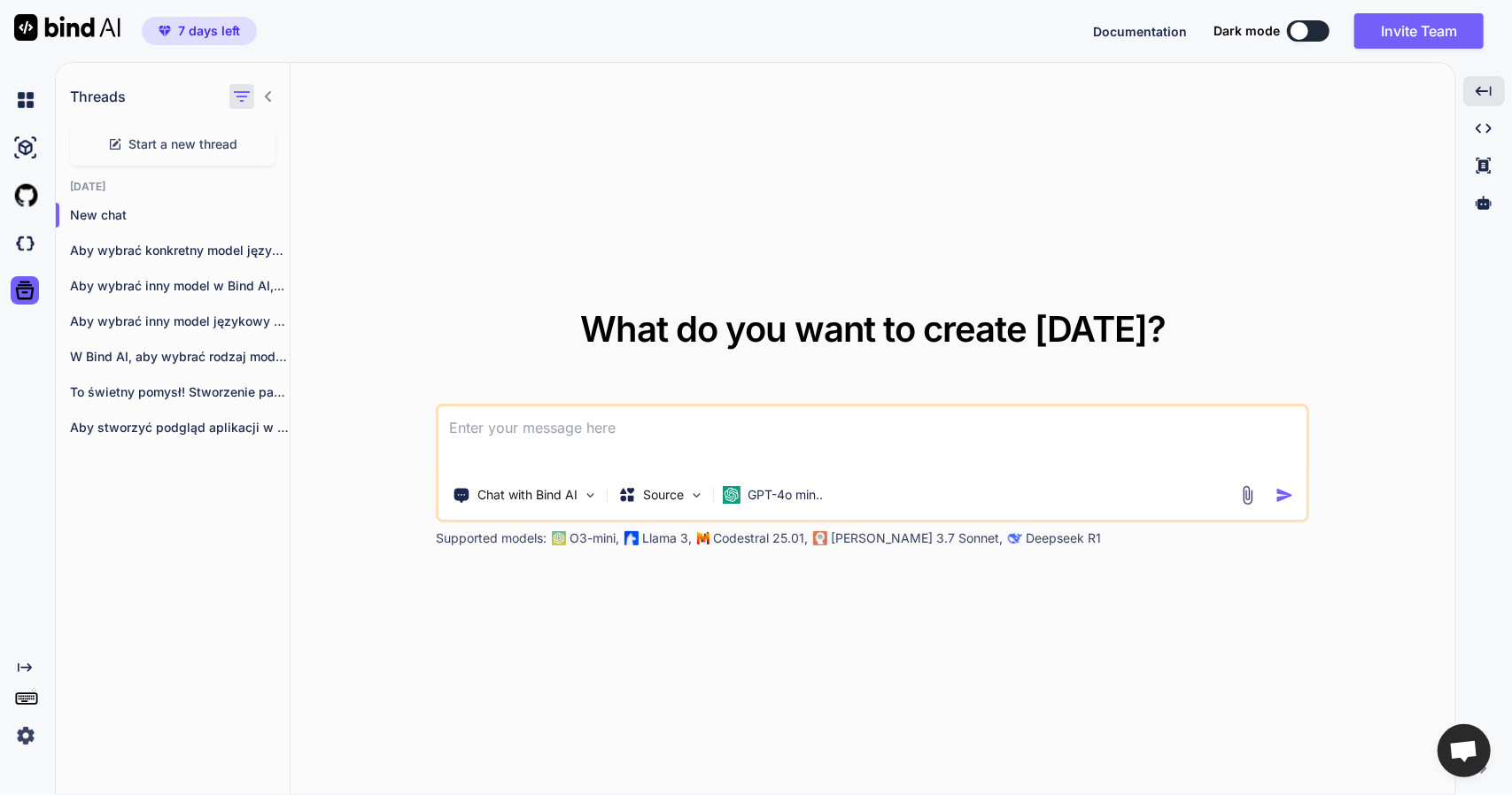
click at [250, 97] on icon "button" at bounding box center [242, 97] width 21 height 21
click at [28, 104] on img at bounding box center [26, 100] width 30 height 30
click at [21, 147] on img at bounding box center [26, 148] width 30 height 30
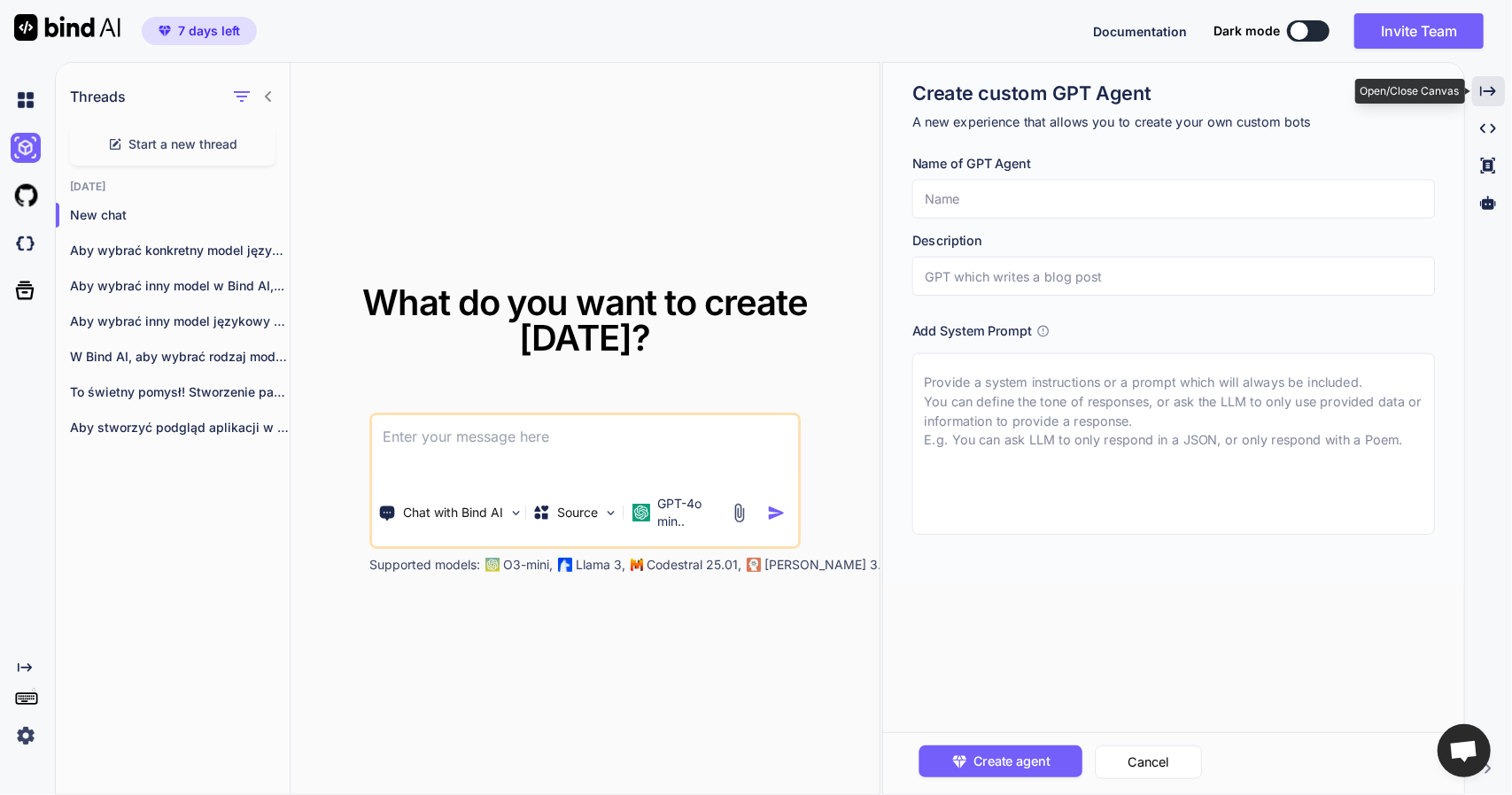
click at [1490, 89] on icon "Created with Pixso." at bounding box center [1488, 91] width 16 height 16
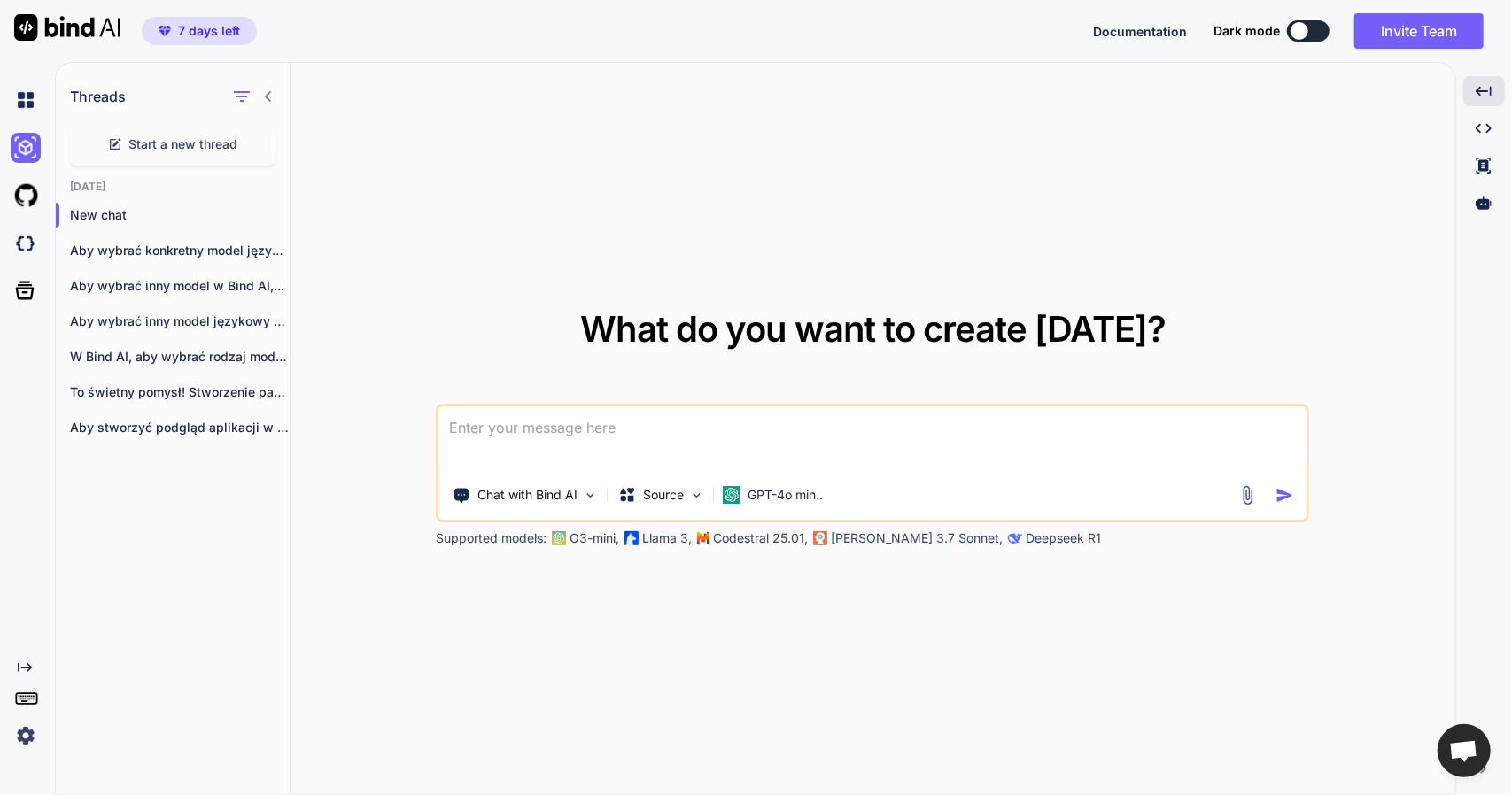
click at [991, 546] on div "What do you want to create today? Chat with Bind AI Source GPT-4o min.. Support…" at bounding box center [872, 429] width 1165 height 733
click at [927, 550] on div "What do you want to create today? Chat with Bind AI Source GPT-4o min.. Support…" at bounding box center [872, 429] width 1165 height 733
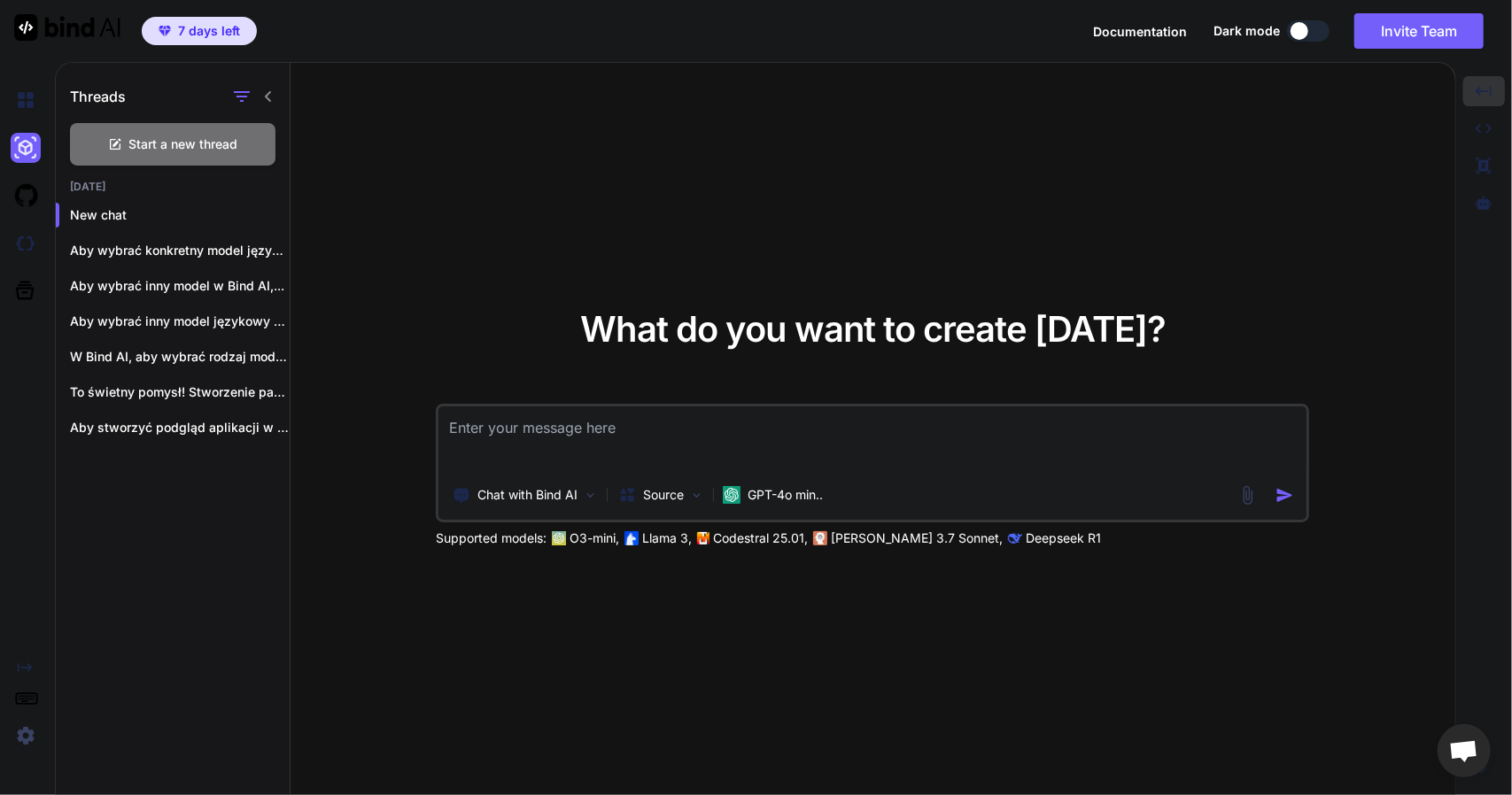
click at [1301, 39] on div at bounding box center [1300, 31] width 18 height 18
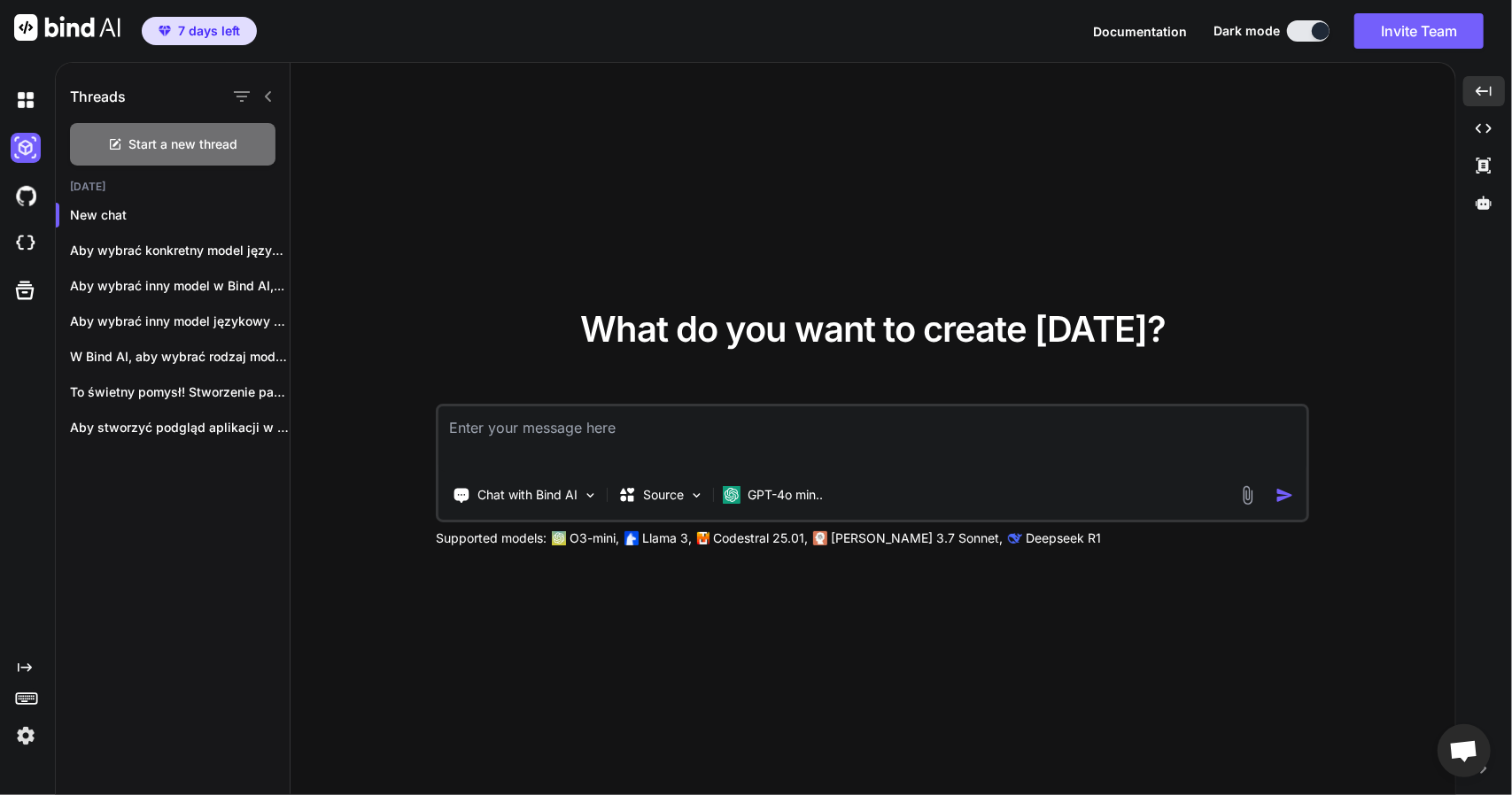
click at [1307, 36] on button at bounding box center [1309, 31] width 43 height 21
click at [1294, 37] on button at bounding box center [1309, 31] width 43 height 21
click at [1312, 33] on div at bounding box center [1321, 31] width 18 height 18
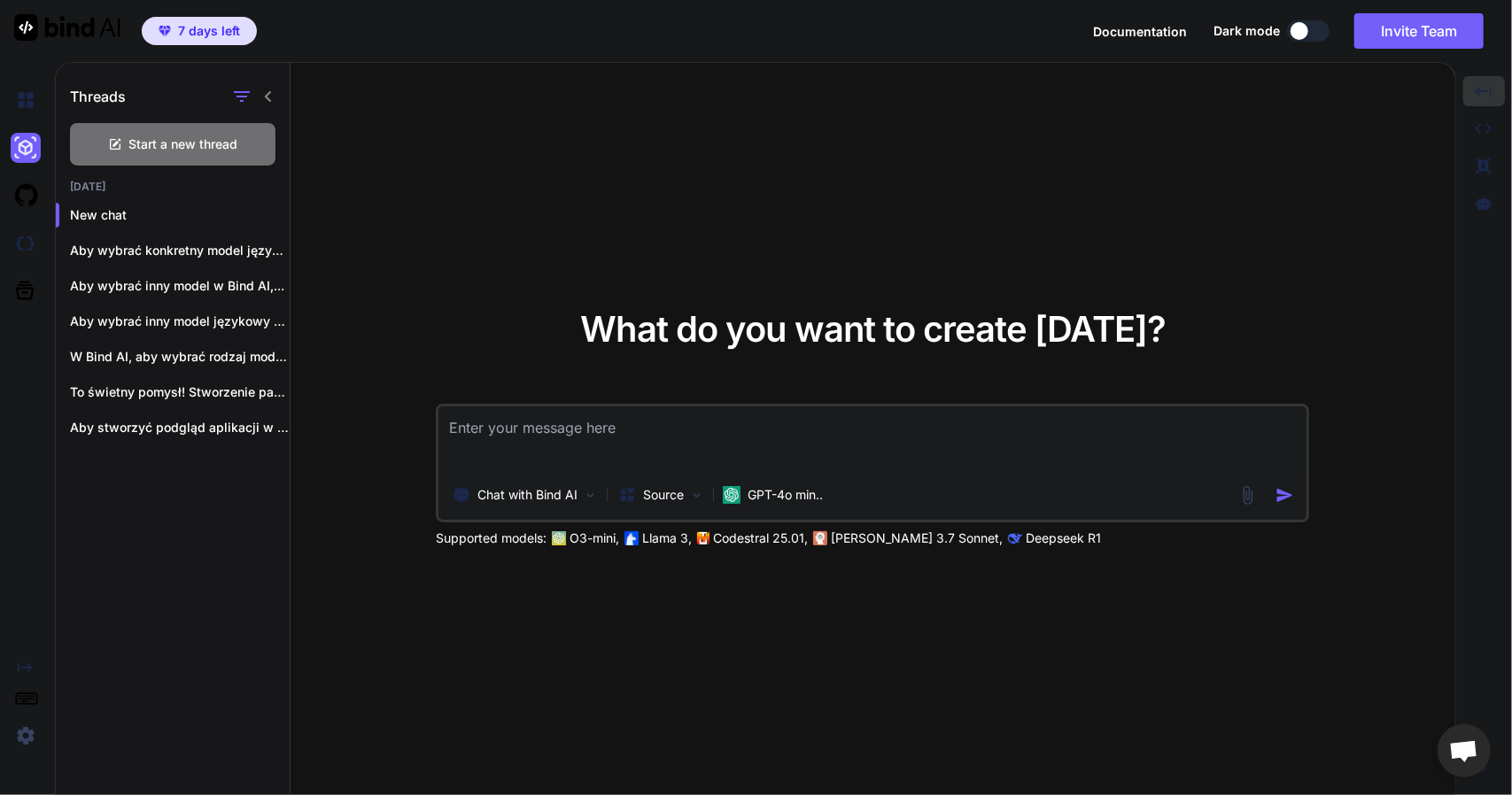
click at [1288, 28] on button at bounding box center [1309, 31] width 43 height 21
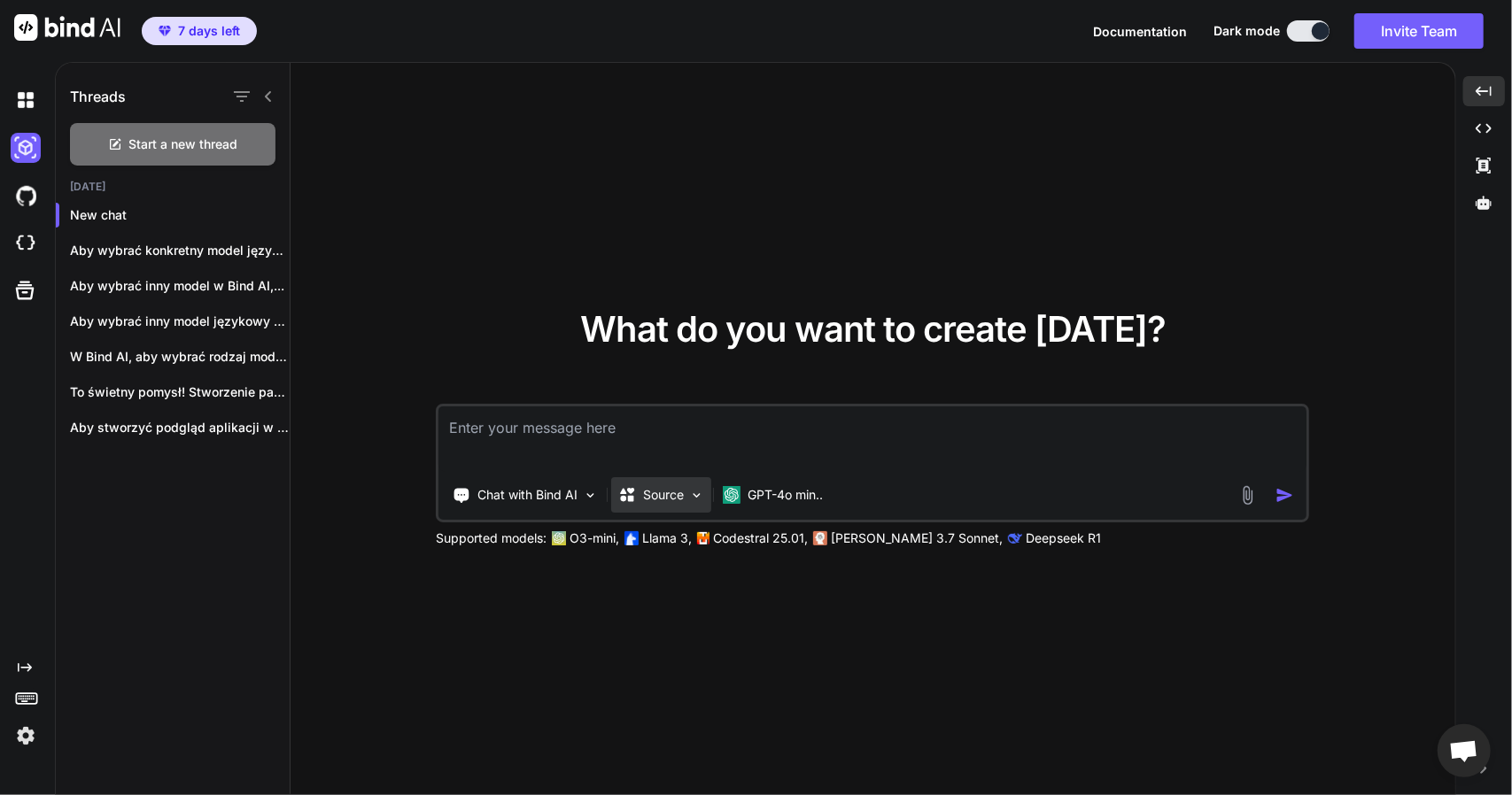
click at [702, 488] on img at bounding box center [696, 495] width 15 height 15
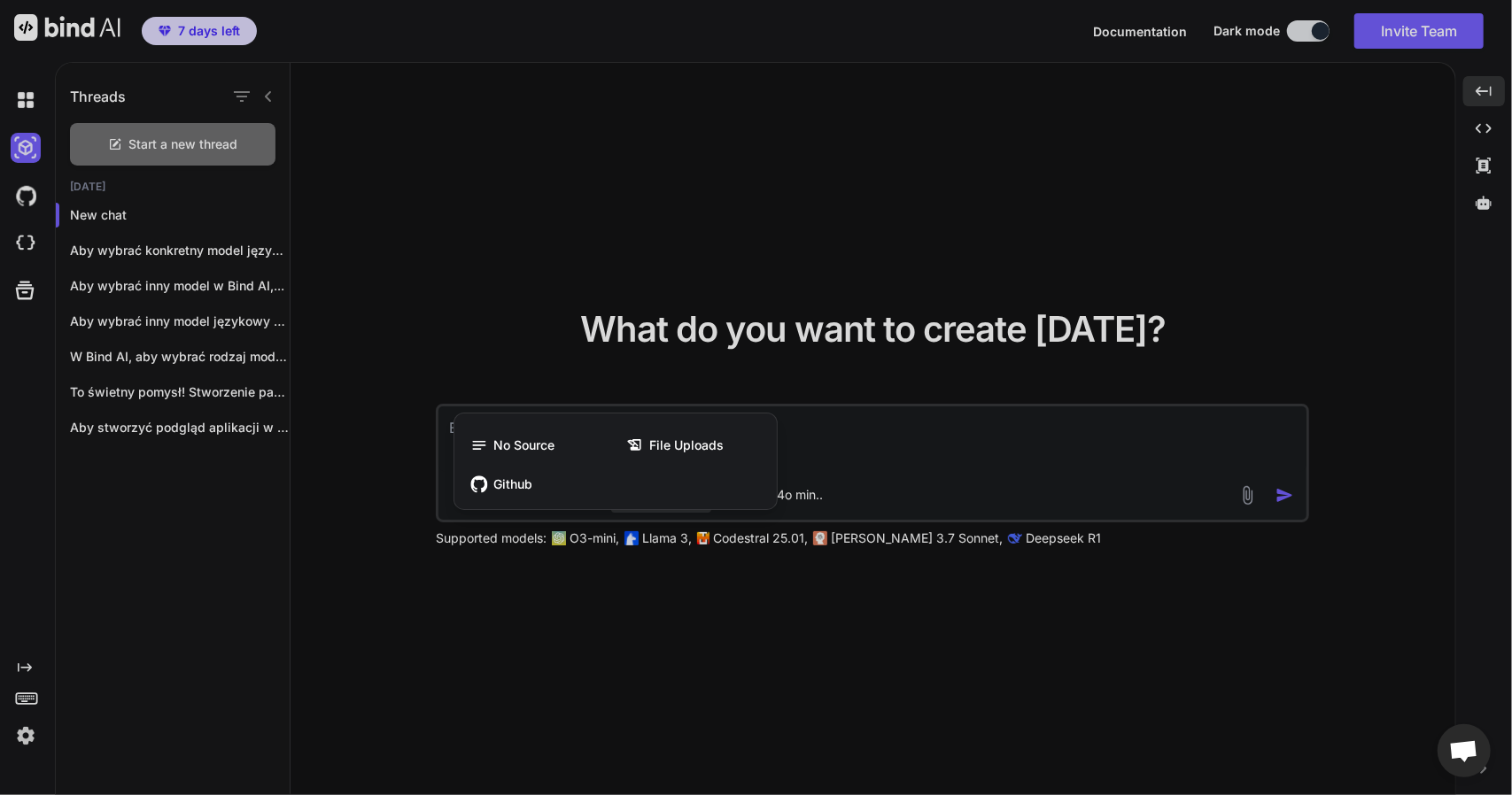
click at [1306, 31] on div at bounding box center [756, 397] width 1512 height 795
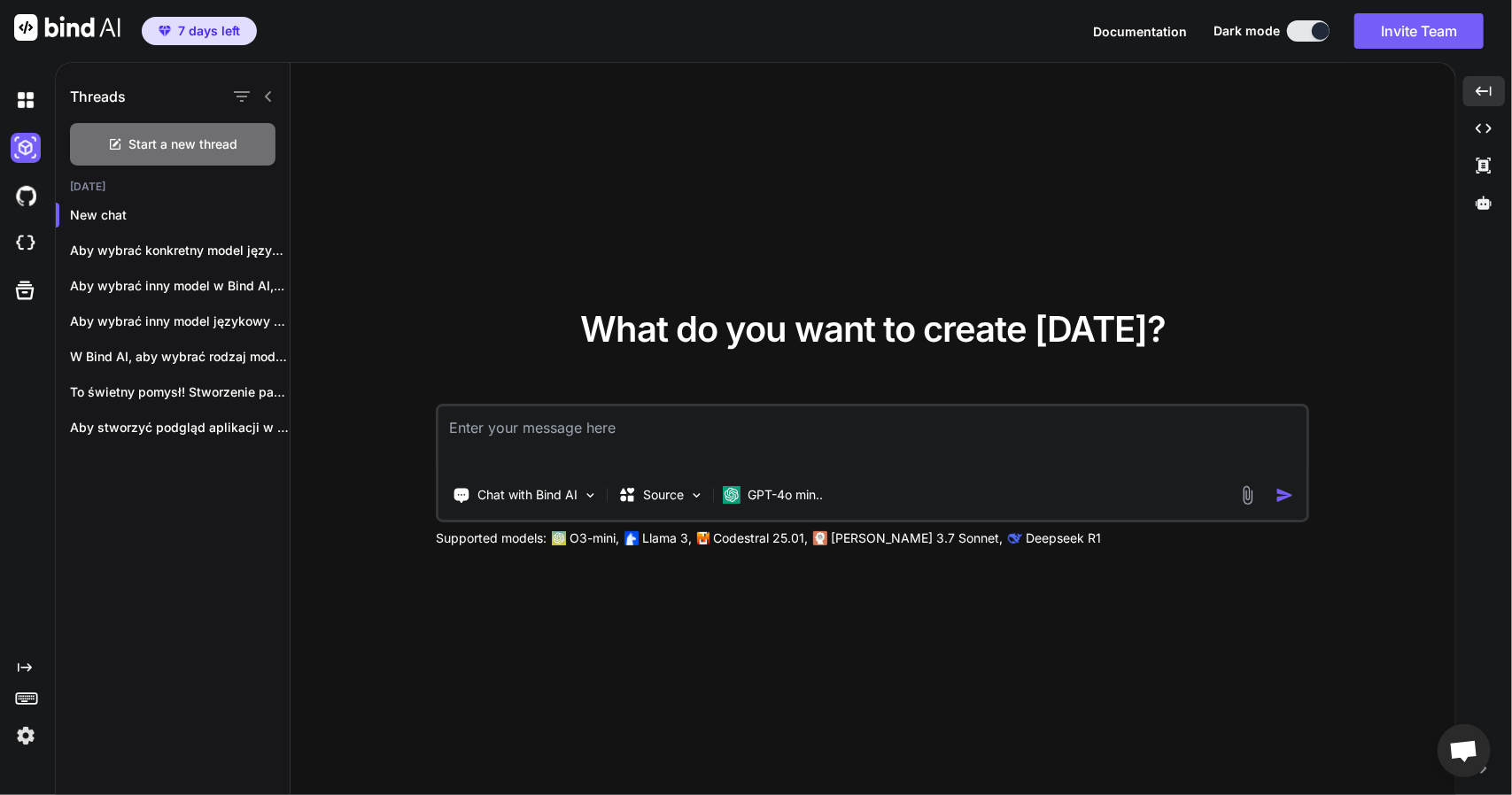
click at [1306, 31] on button at bounding box center [1309, 31] width 43 height 21
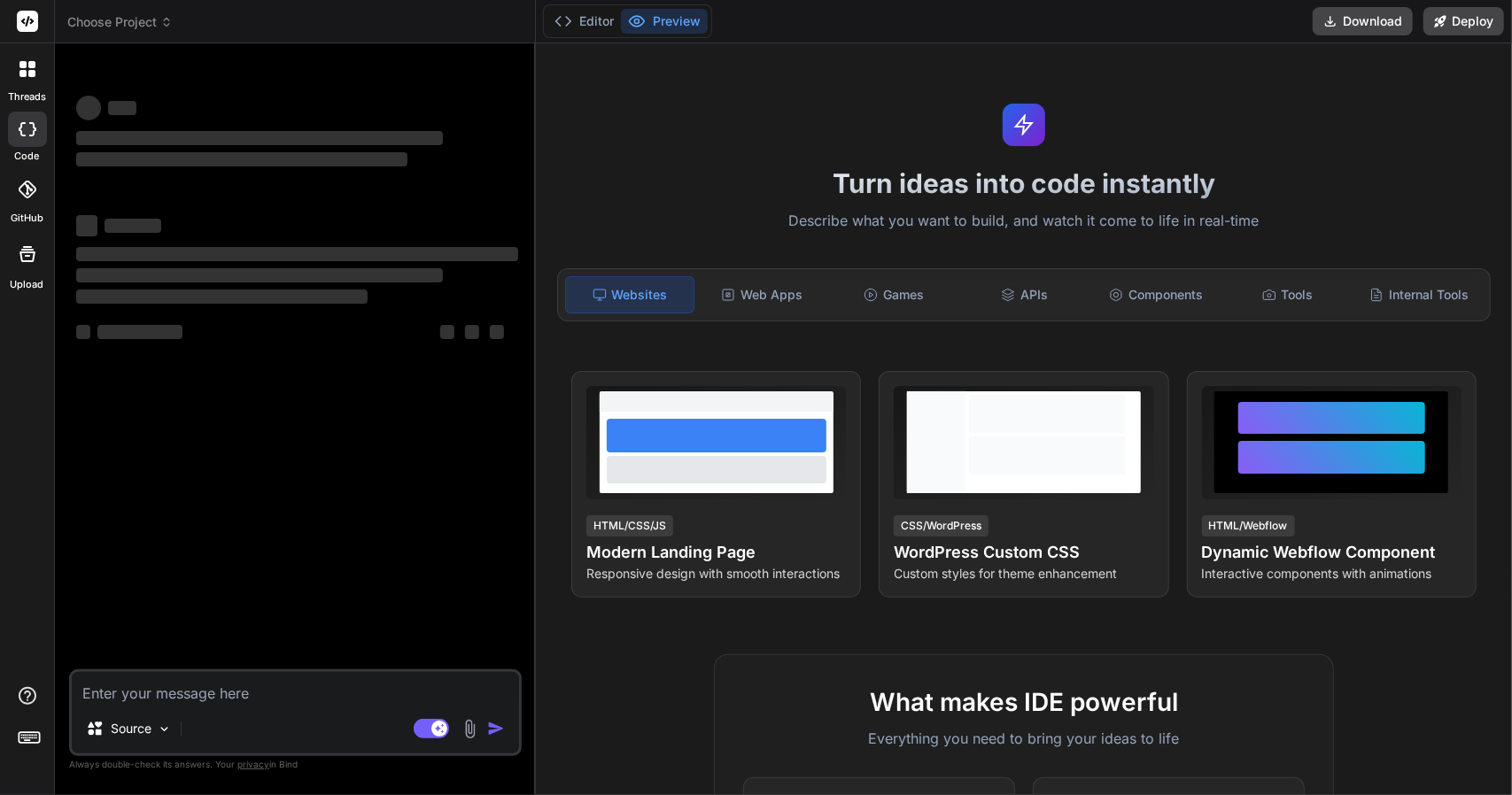
type textarea "x"
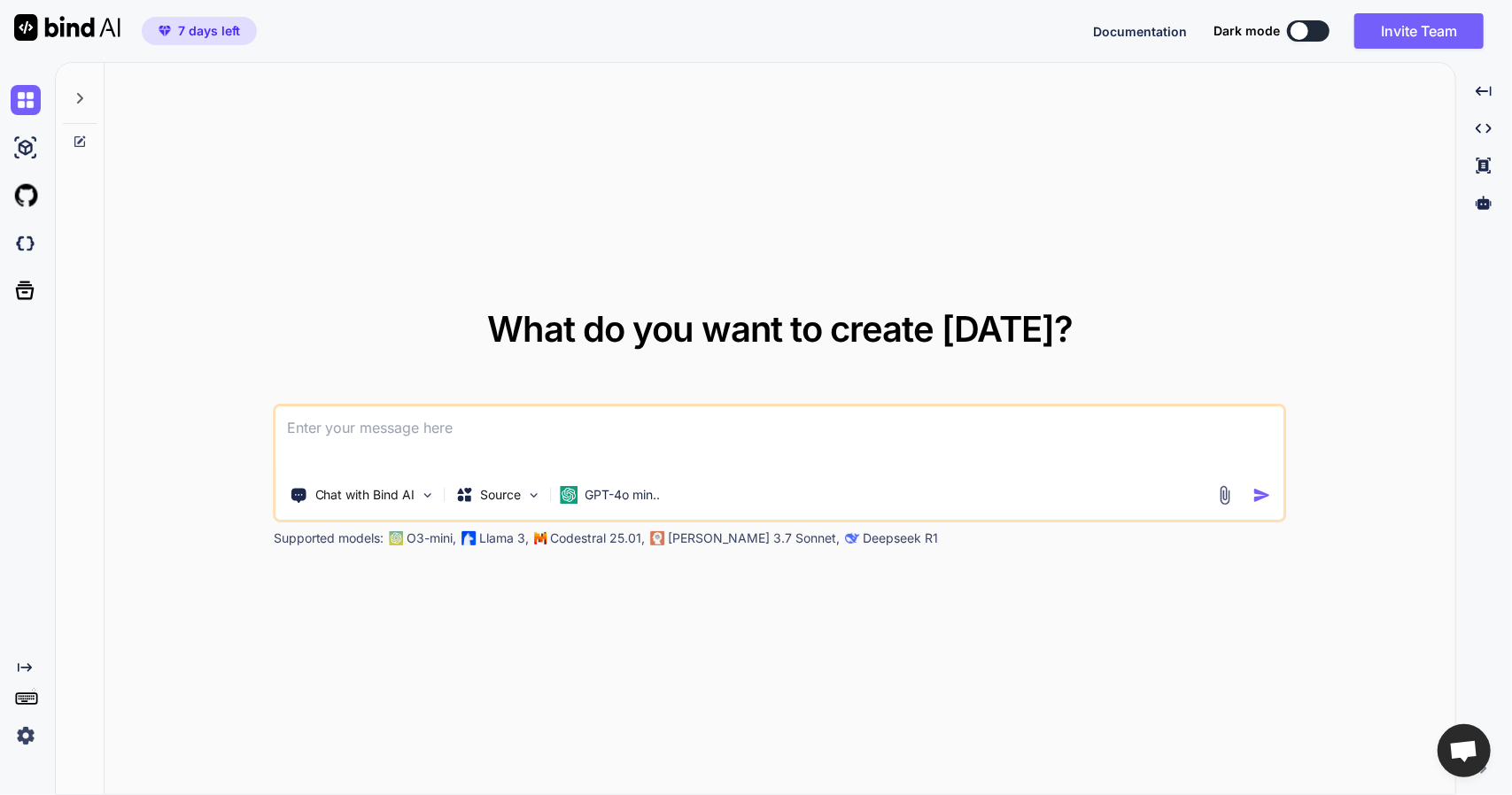
type textarea "x"
drag, startPoint x: 640, startPoint y: 536, endPoint x: 554, endPoint y: 543, distance: 86.3
click at [554, 543] on p "Codestral 25.01," at bounding box center [598, 538] width 95 height 18
drag, startPoint x: 554, startPoint y: 543, endPoint x: 30, endPoint y: 242, distance: 604.3
click at [30, 242] on img at bounding box center [26, 243] width 30 height 30
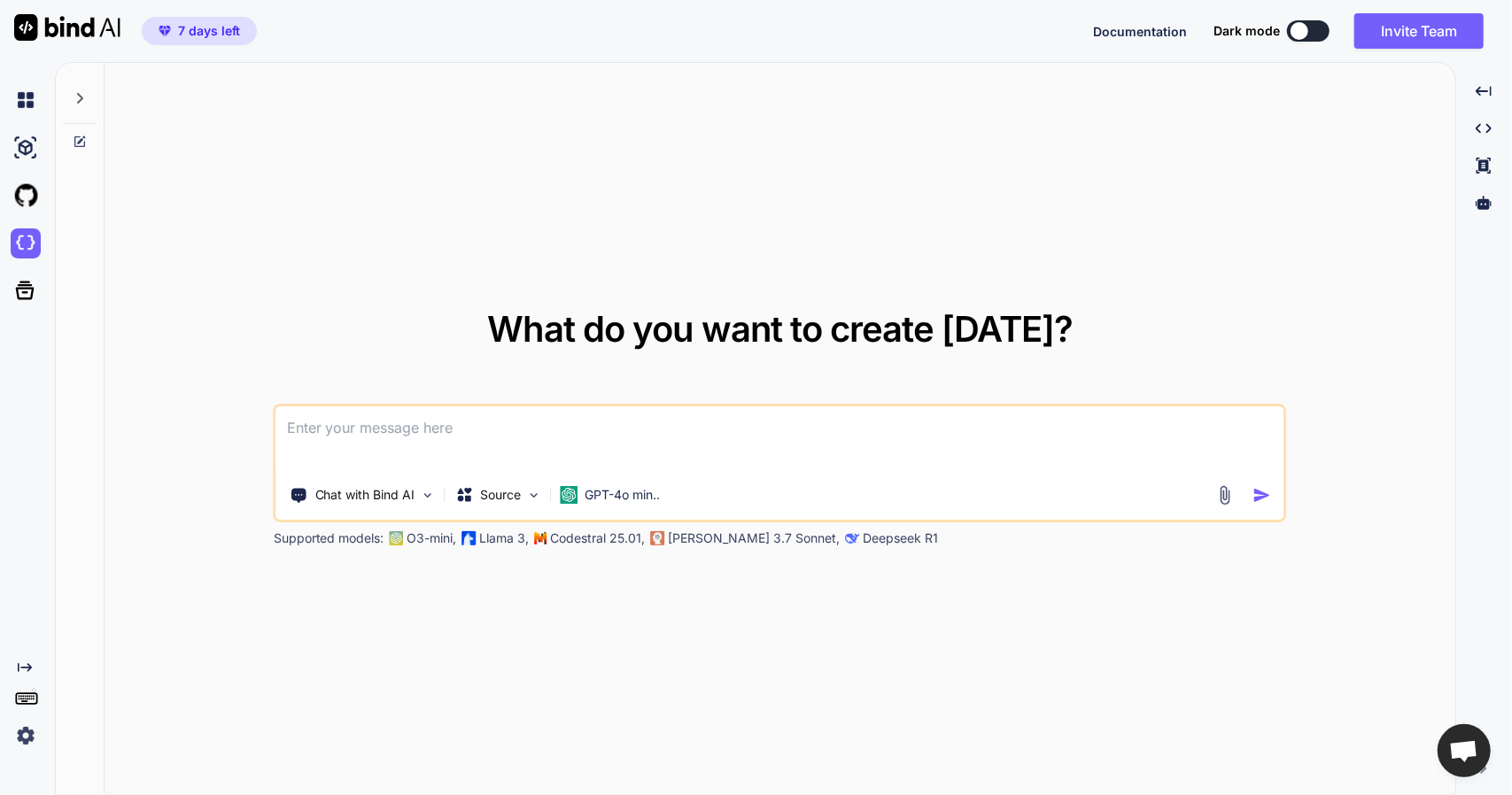
click at [32, 695] on icon at bounding box center [27, 698] width 25 height 25
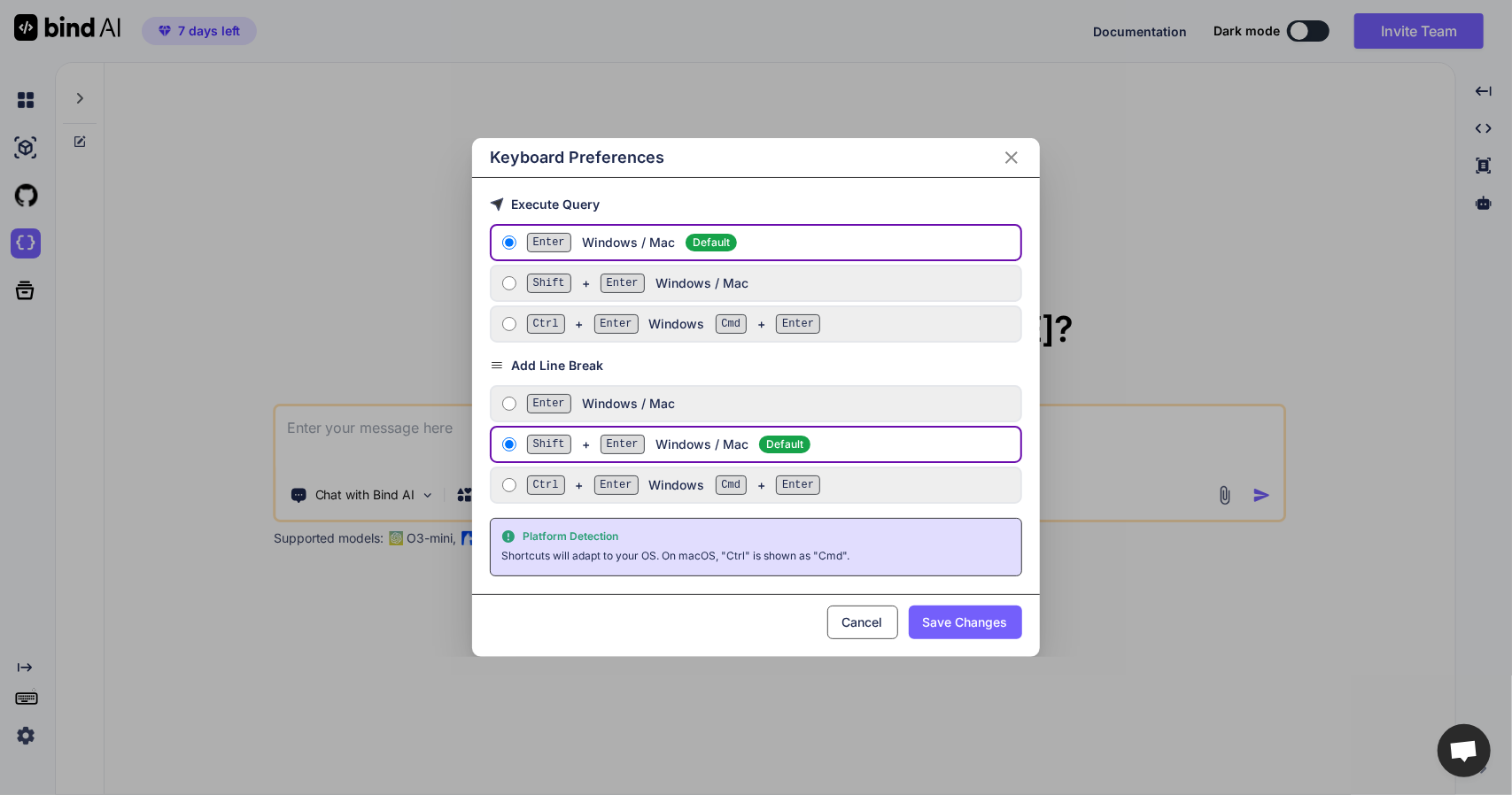
click at [123, 708] on div "Keyboard Preferences Execute Query Enter Windows / Mac Default Shift + Enter Wi…" at bounding box center [756, 397] width 1512 height 795
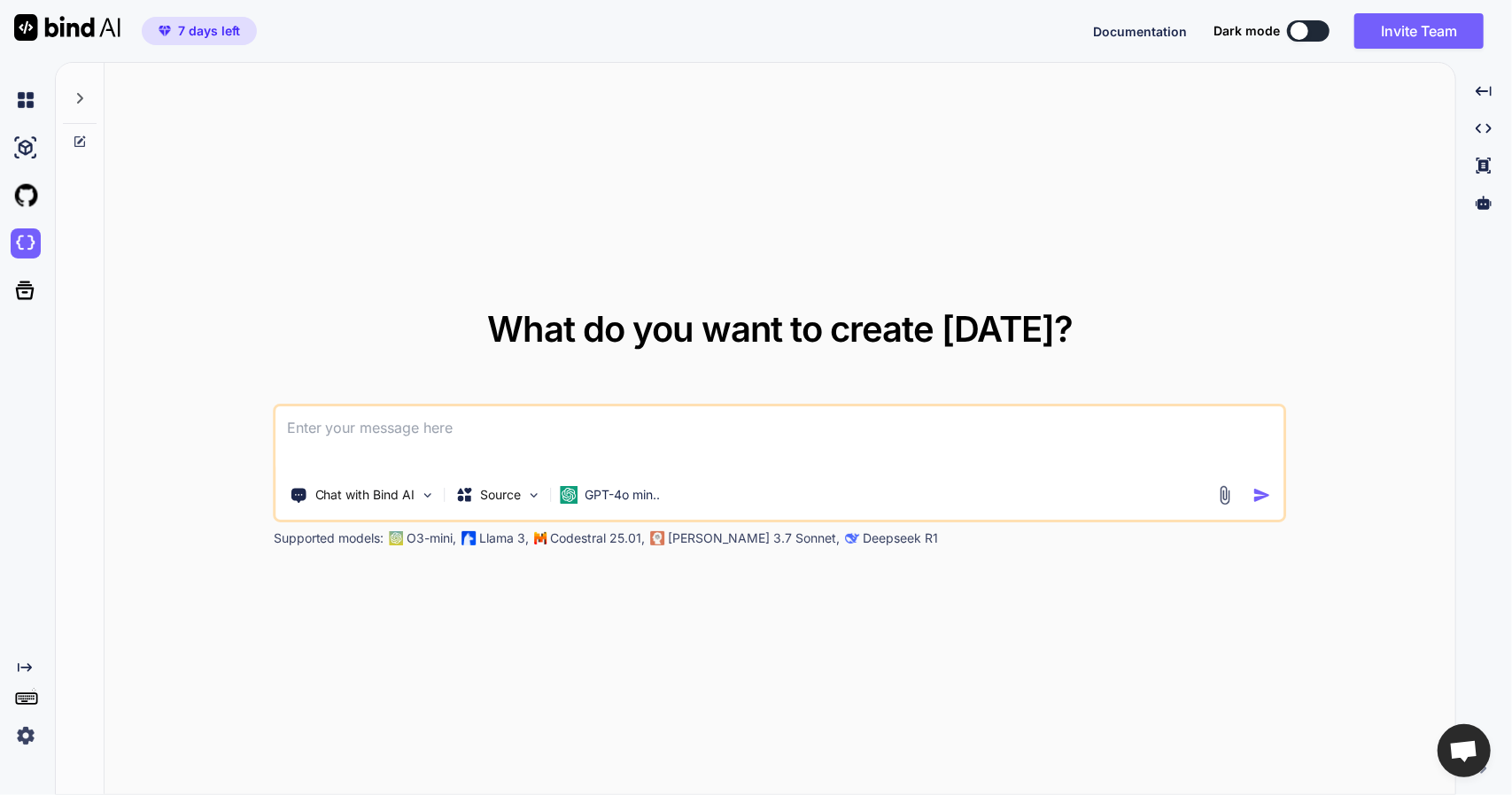
click at [88, 135] on div at bounding box center [80, 142] width 48 height 14
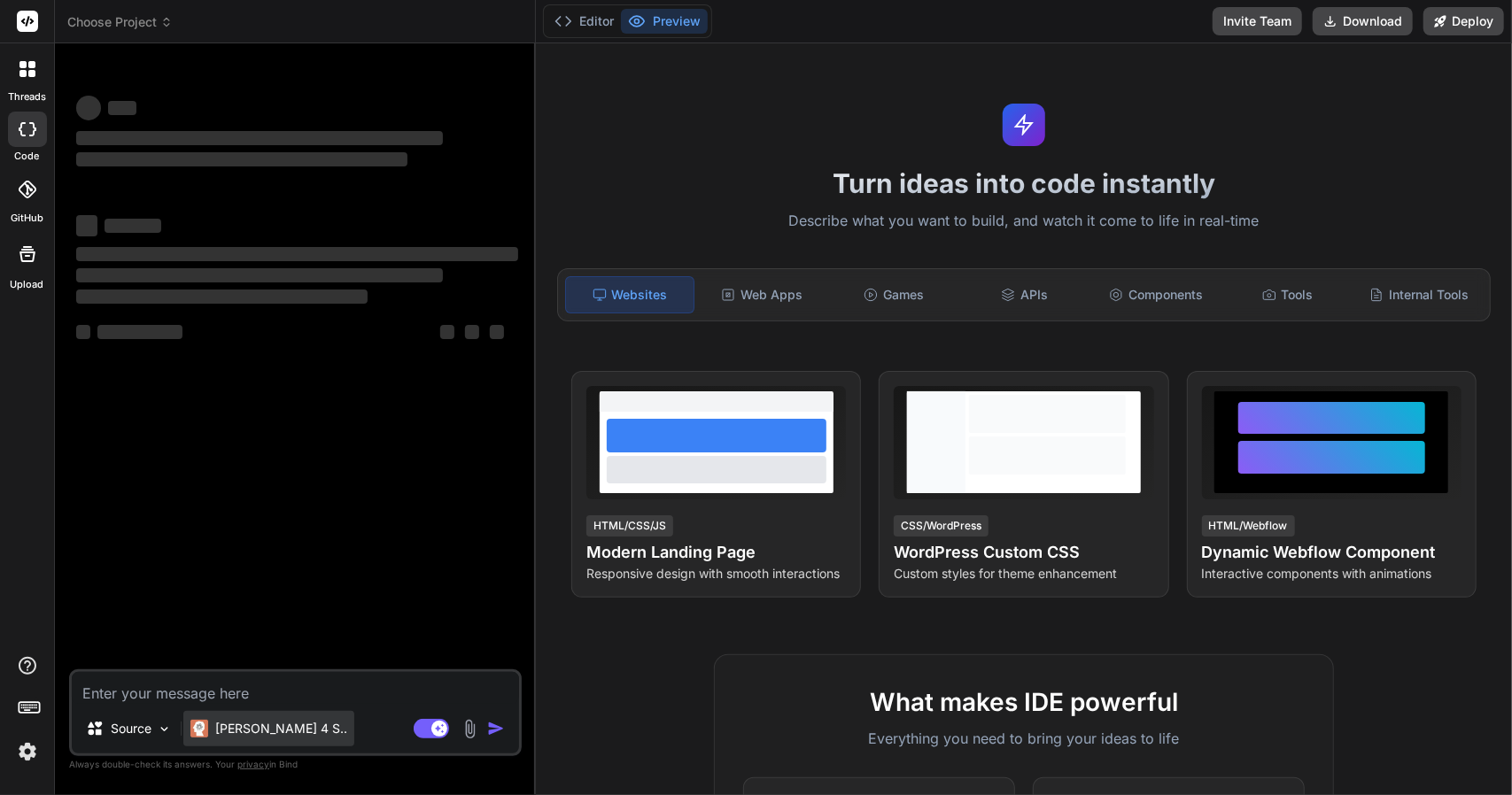
click at [248, 731] on p "[PERSON_NAME] 4 S.." at bounding box center [281, 729] width 132 height 18
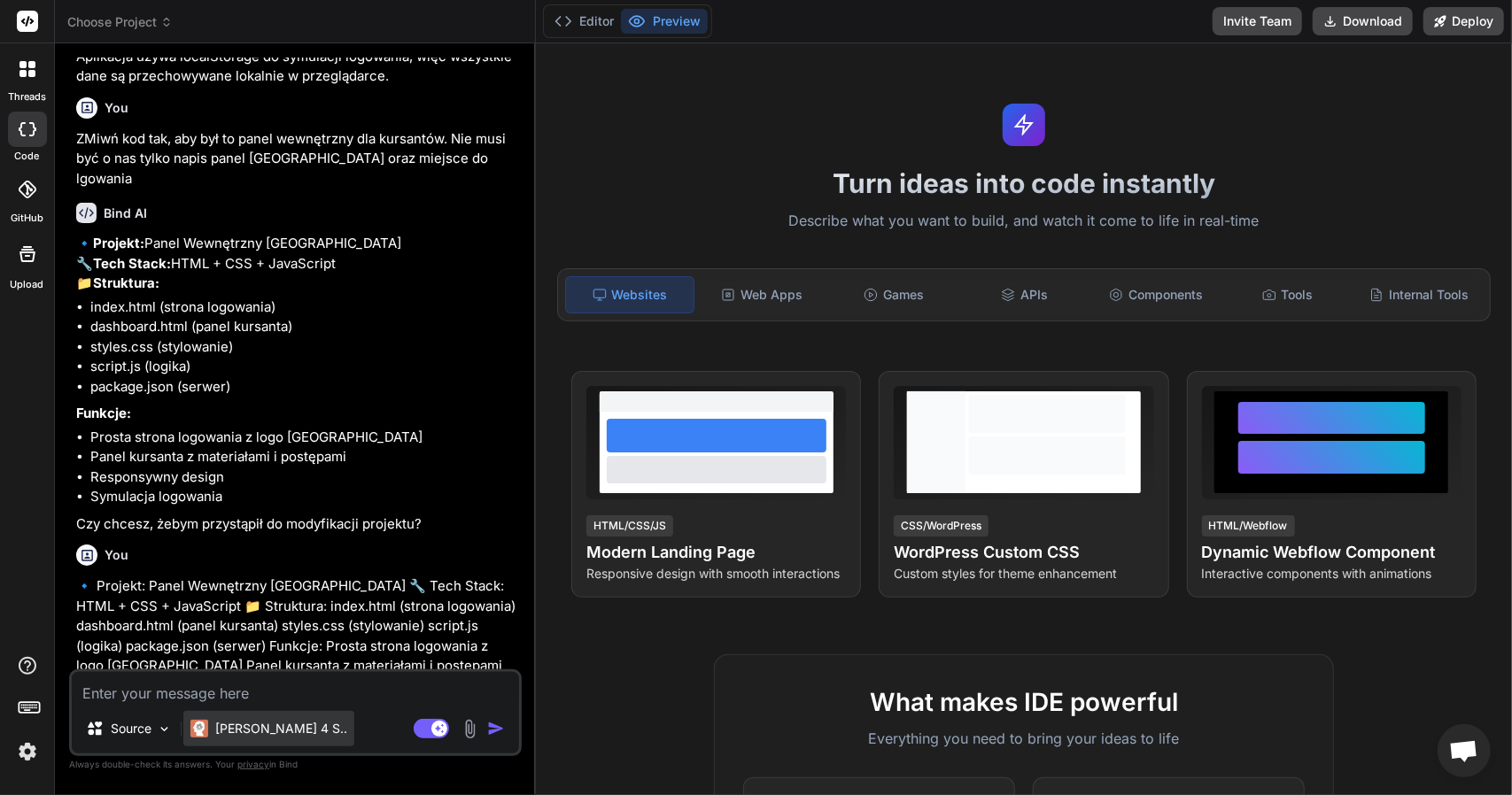
scroll to position [2177, 0]
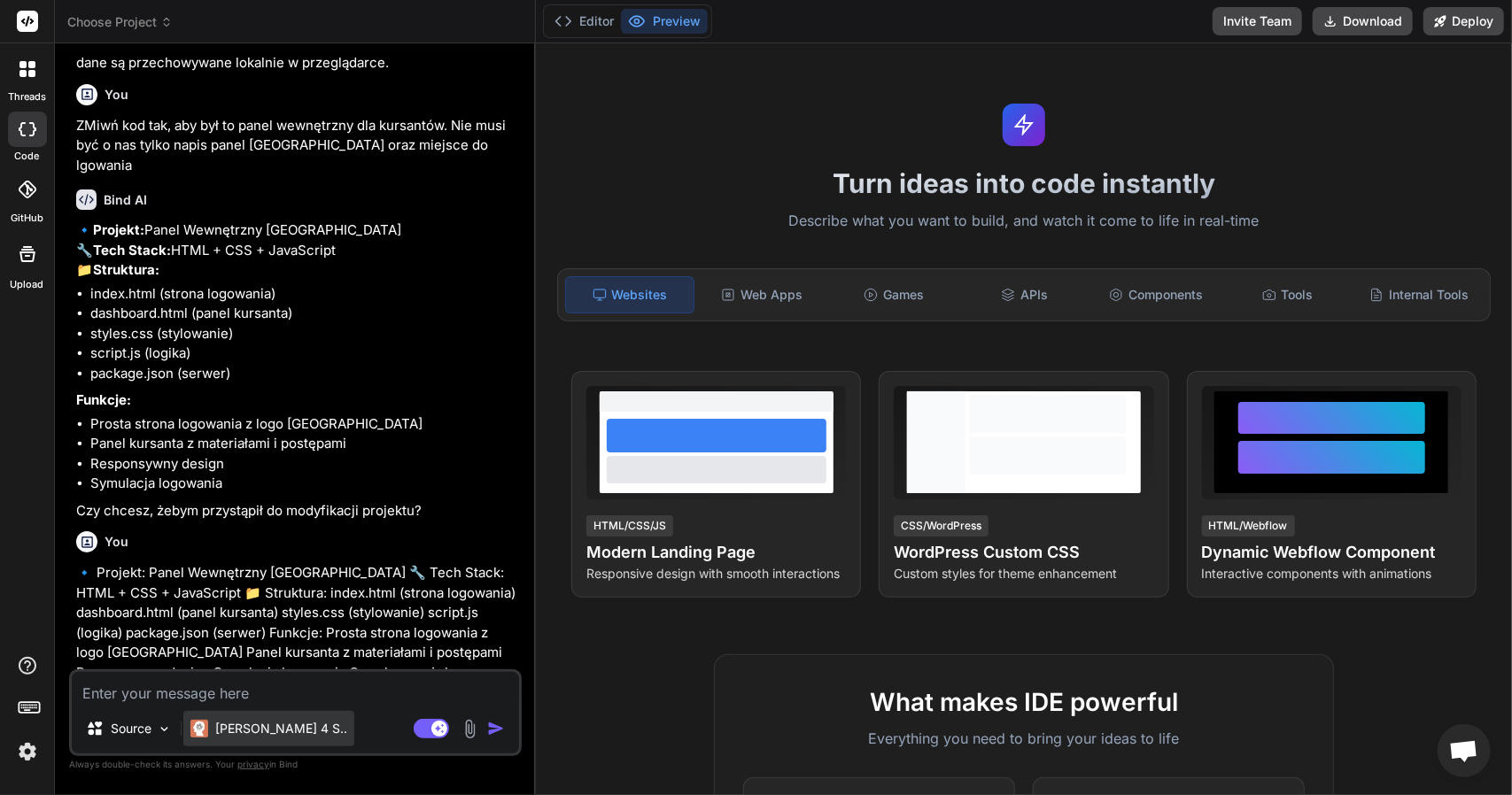
click at [253, 738] on div "[PERSON_NAME] 4 S.." at bounding box center [268, 729] width 171 height 36
click at [261, 731] on p "[PERSON_NAME] 4 S.." at bounding box center [281, 729] width 132 height 18
click at [166, 731] on img at bounding box center [163, 729] width 15 height 15
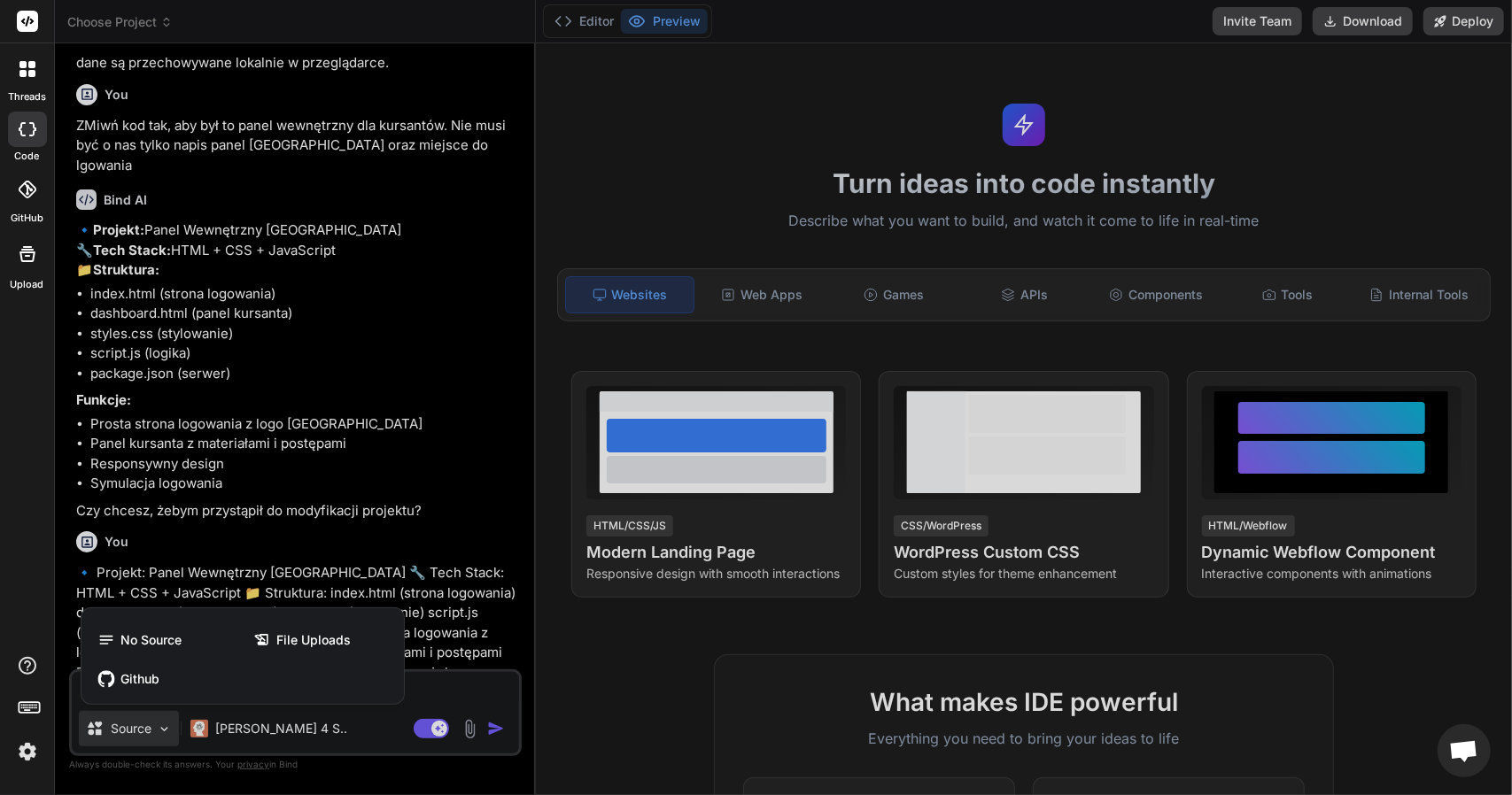
click at [266, 727] on div at bounding box center [756, 397] width 1512 height 795
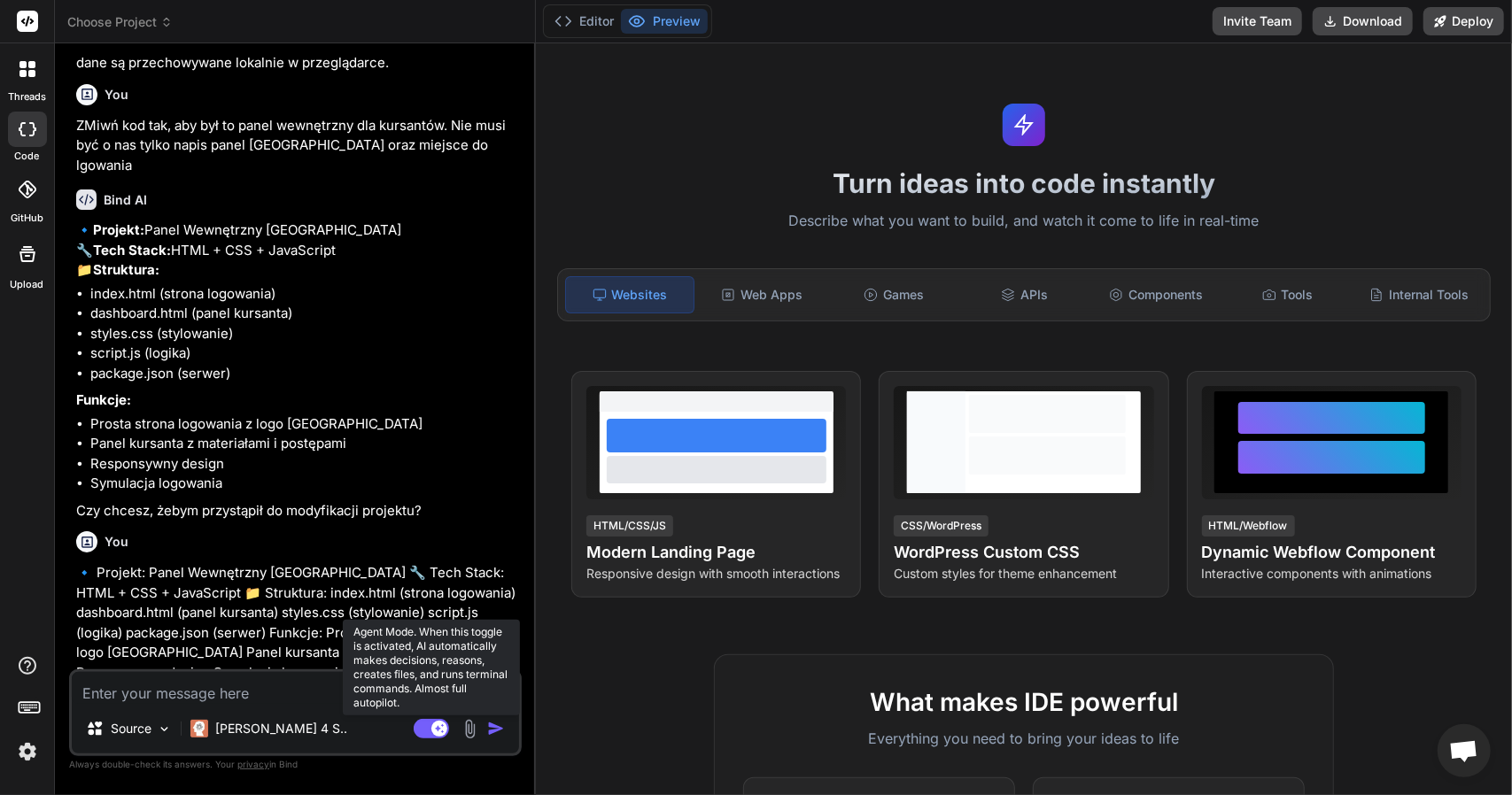
type textarea "x"
